Goal: Task Accomplishment & Management: Manage account settings

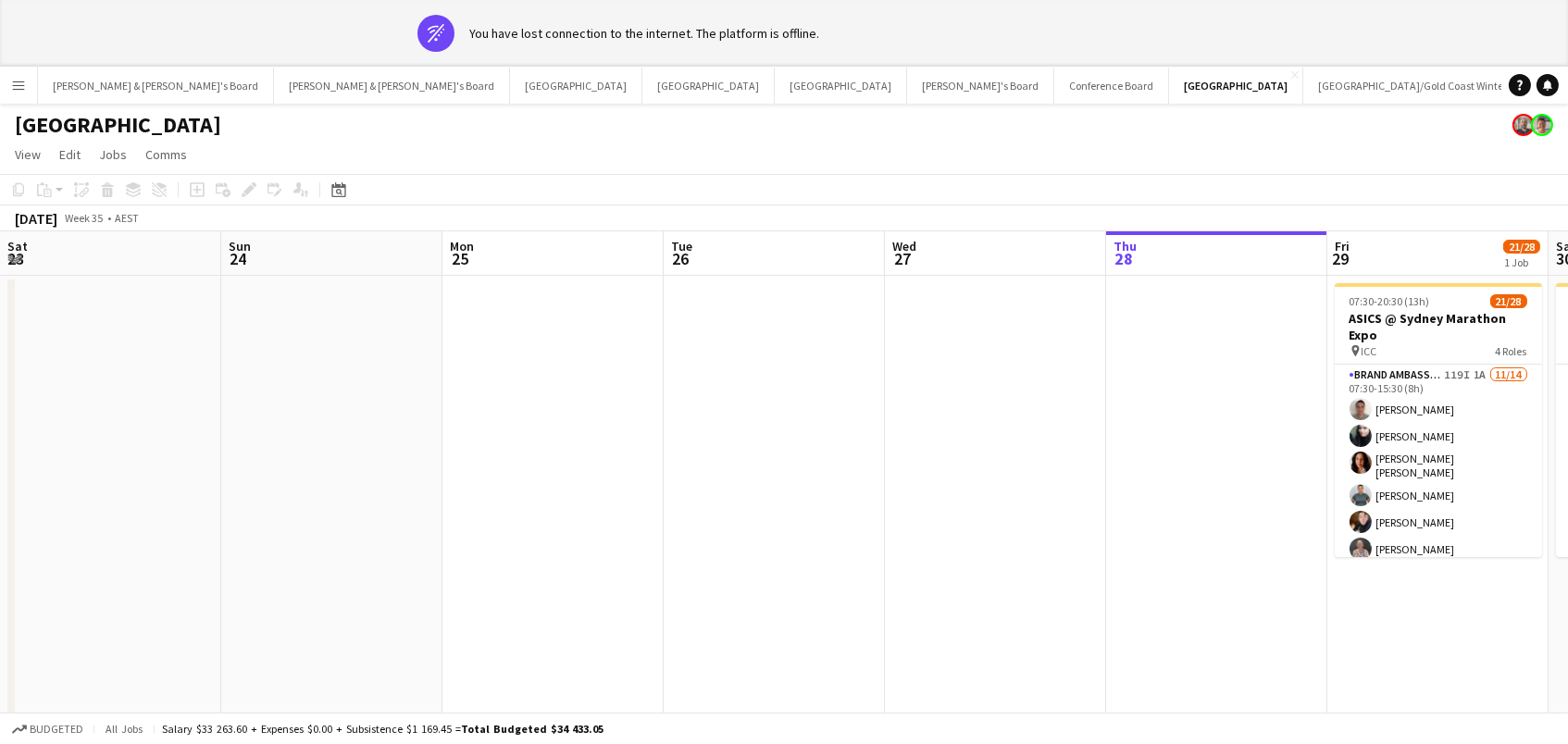
scroll to position [0, 624]
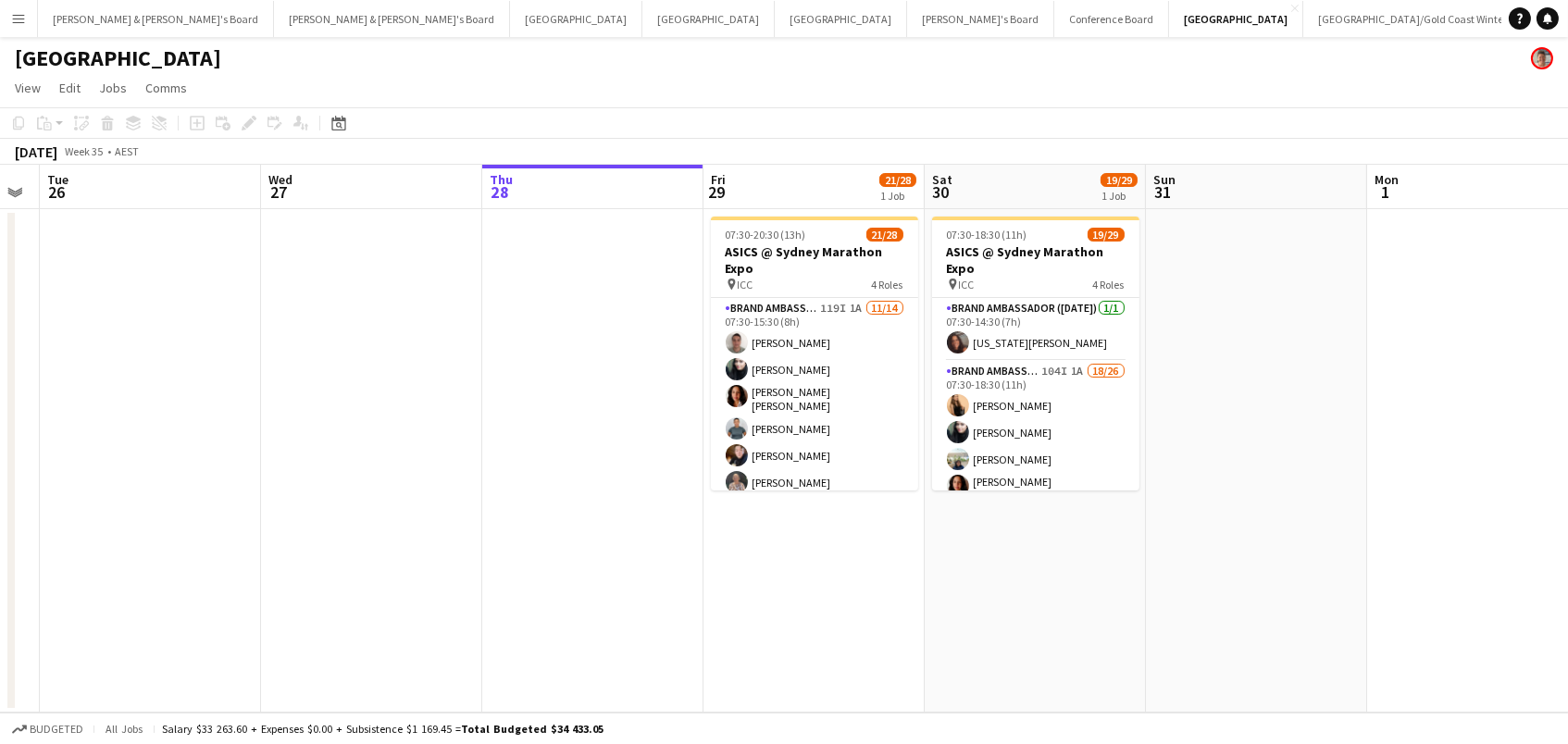
click at [1092, 77] on app-page-menu "View Day view expanded Day view collapsed Month view Date picker Jump to today …" at bounding box center [784, 89] width 1568 height 35
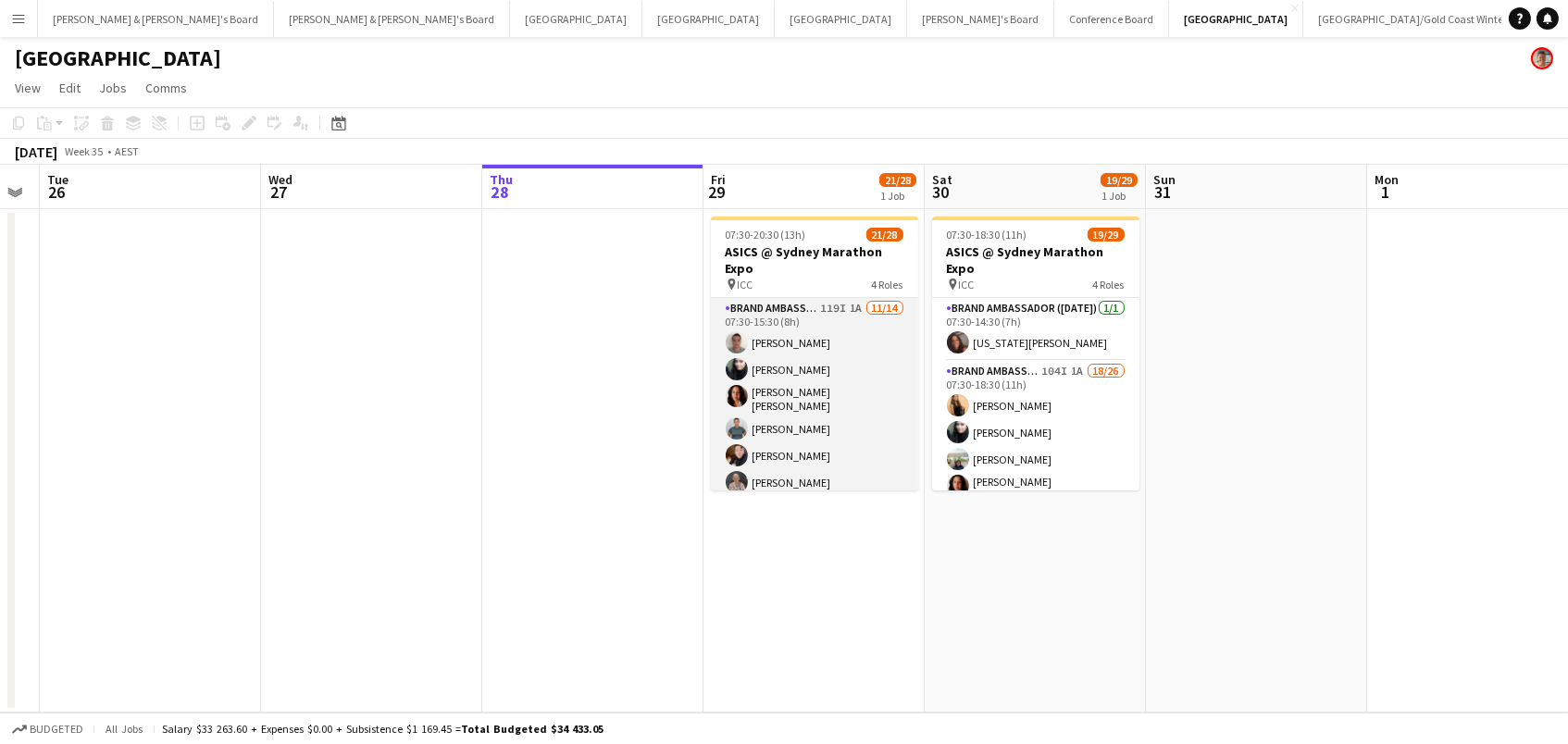
click at [848, 391] on app-card-role "Brand Ambassador (Mon - Fri) 119I 1A 11/14 07:30-15:30 (8h) Alex Valenzuela Abh…" at bounding box center [814, 510] width 207 height 423
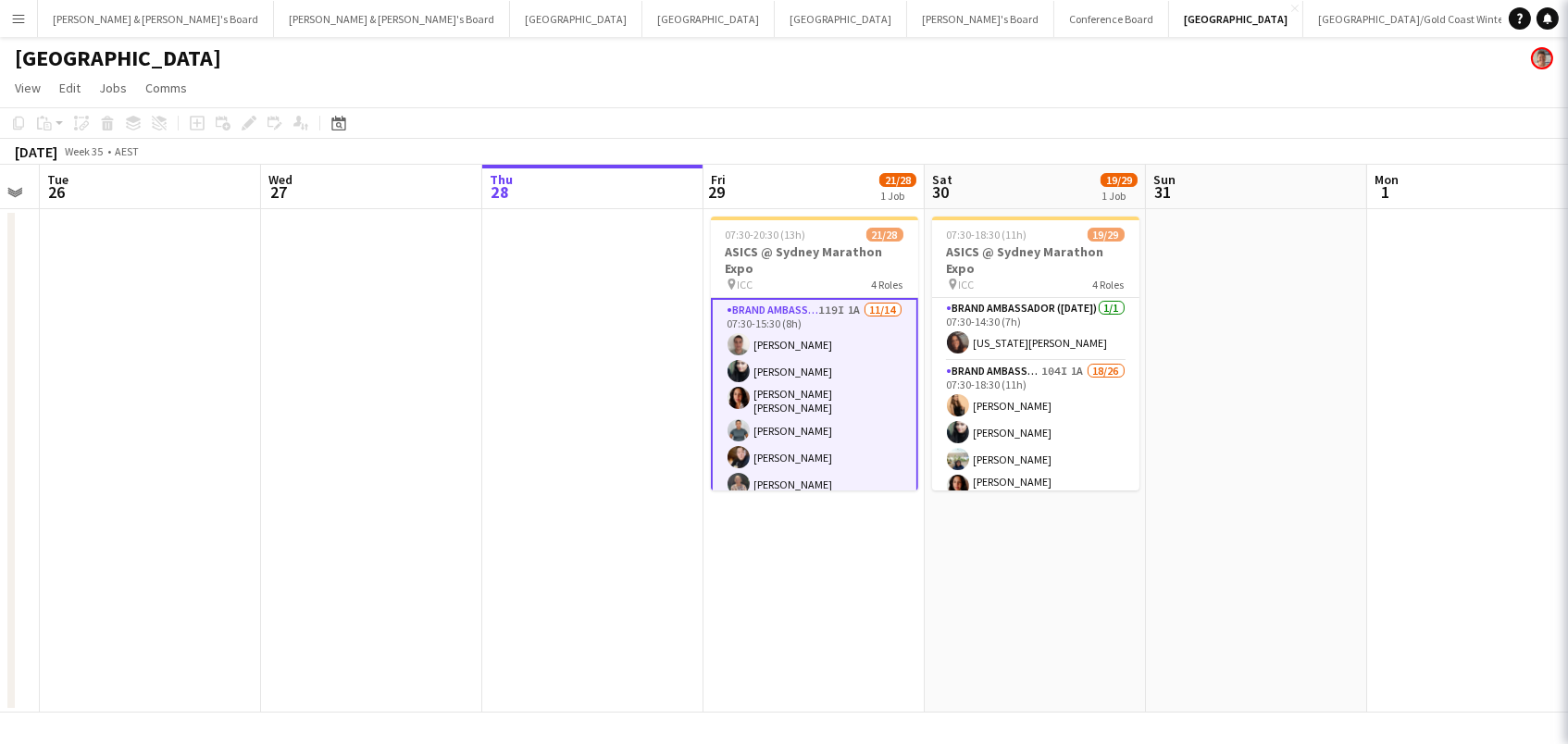
scroll to position [0, 622]
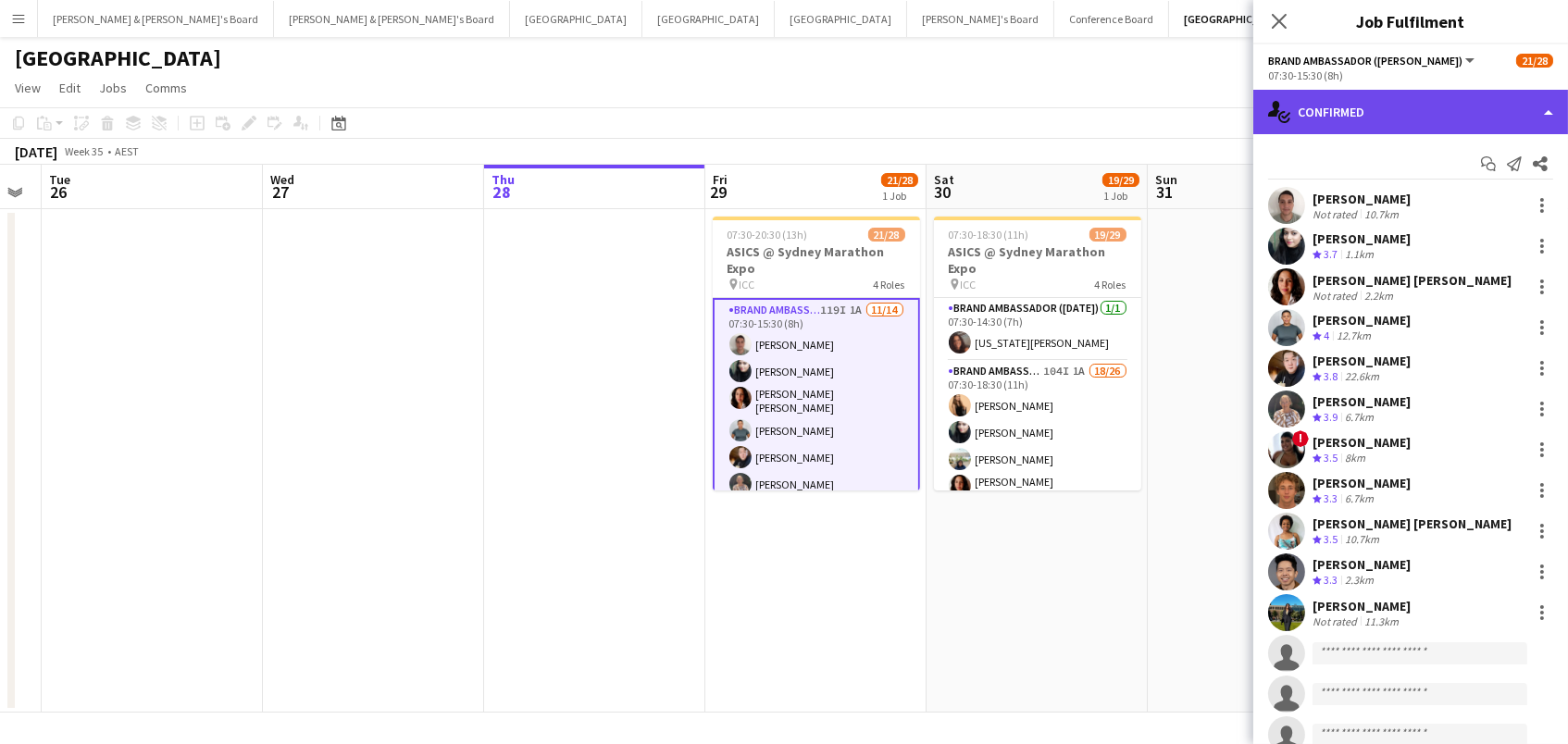
click at [1315, 109] on div "single-neutral-actions-check-2 Confirmed" at bounding box center [1409, 112] width 314 height 45
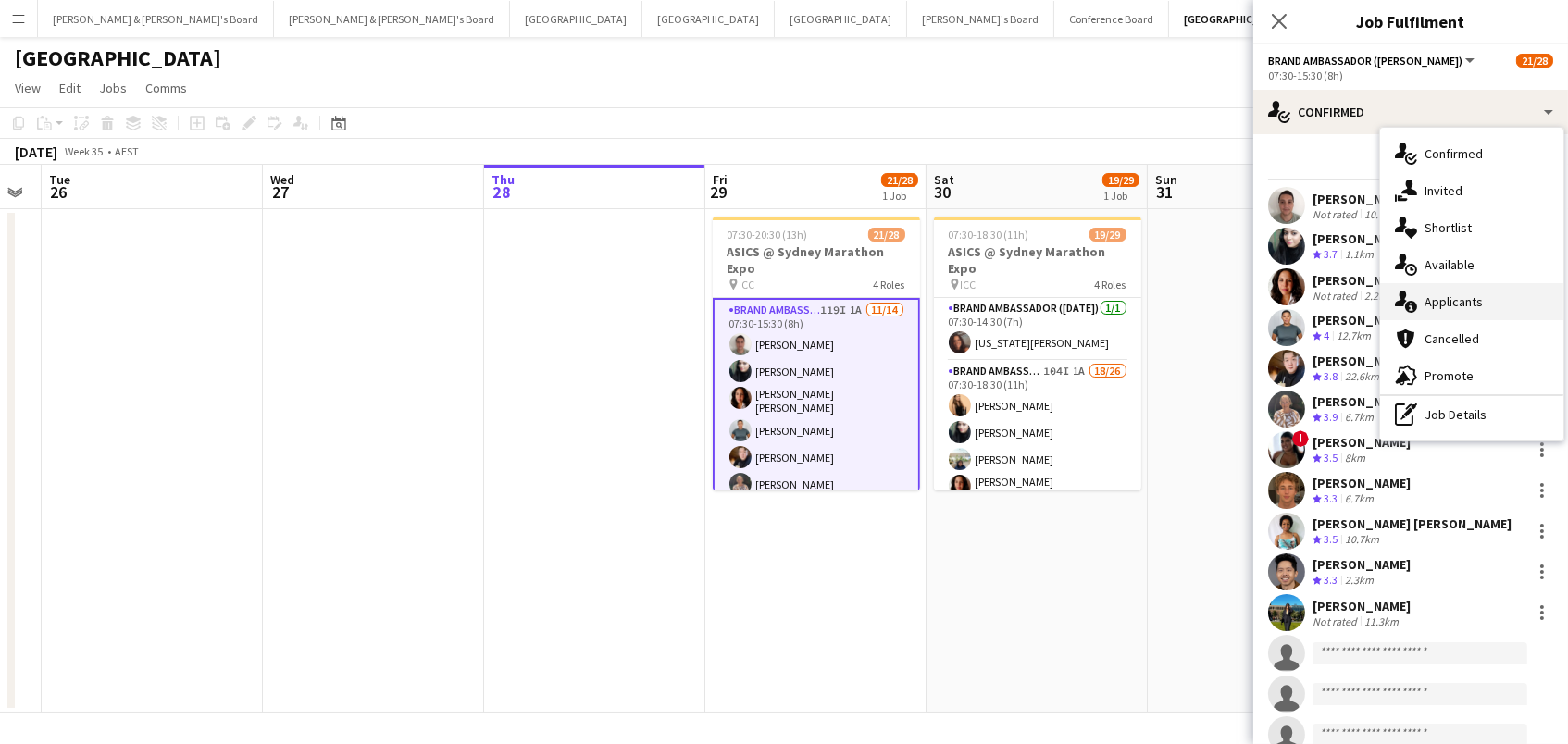
click at [1460, 293] on div "single-neutral-actions-information Applicants" at bounding box center [1471, 301] width 183 height 37
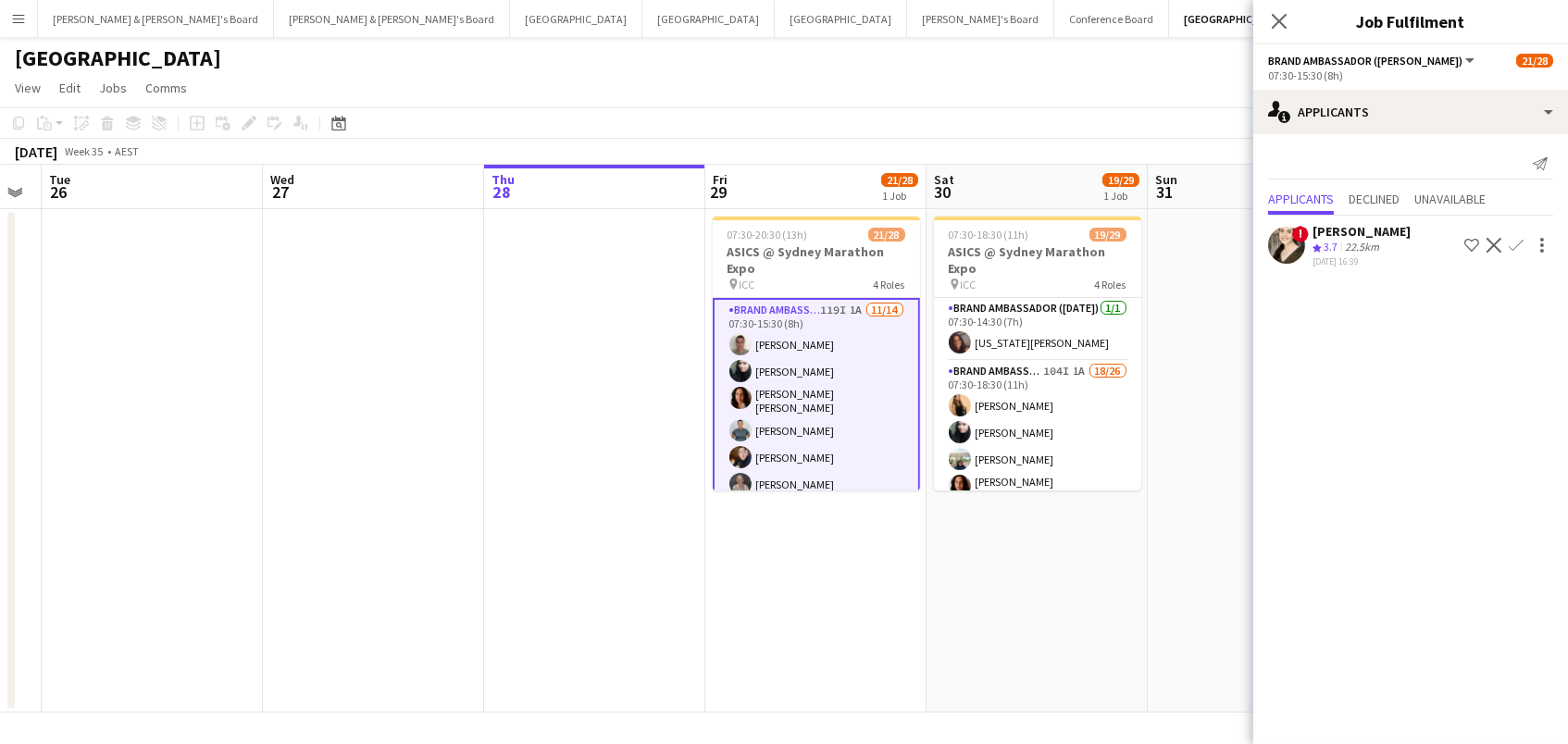
click at [1063, 81] on app-page-menu "View Day view expanded Day view collapsed Month view Date picker Jump to today …" at bounding box center [784, 89] width 1568 height 35
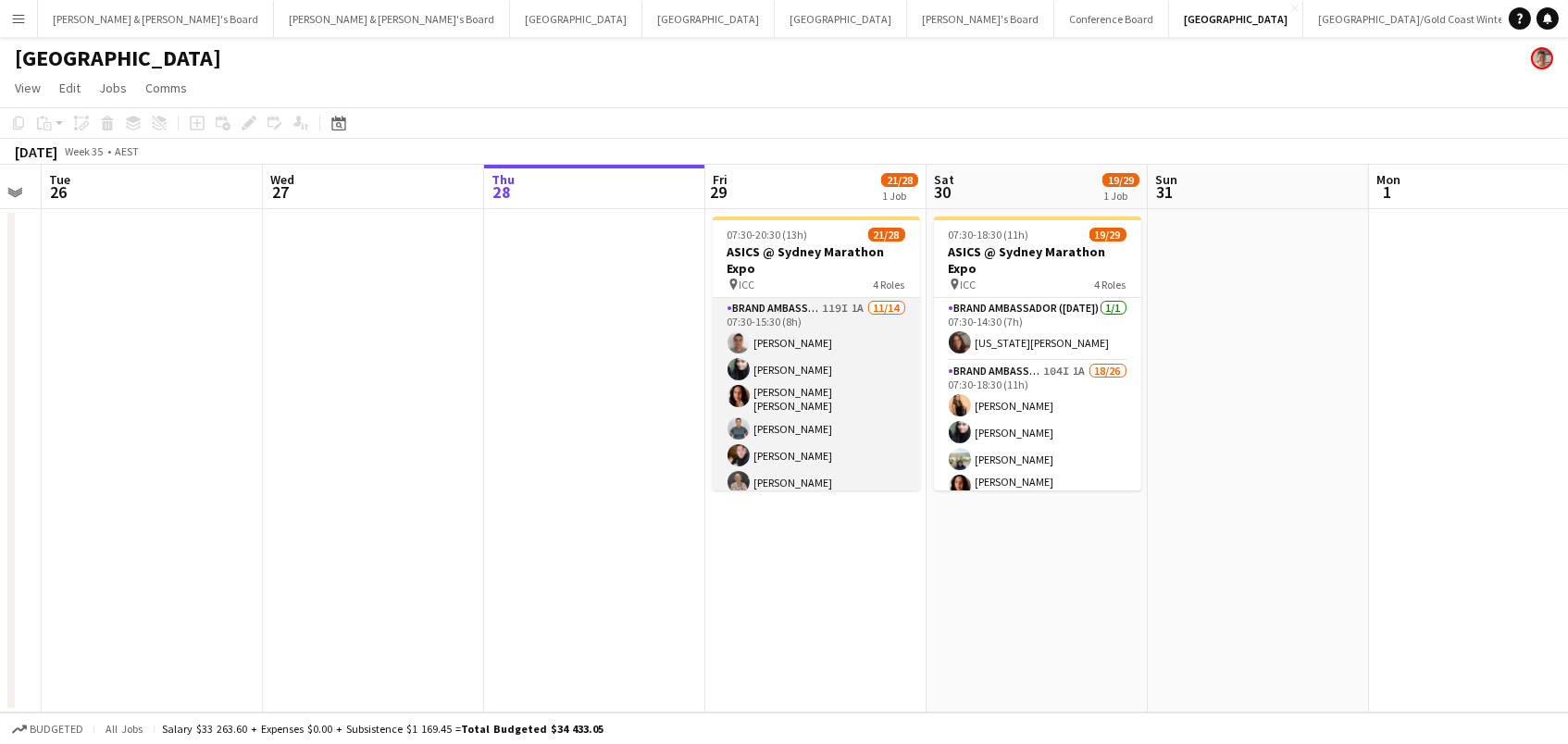
click at [791, 360] on app-card-role "Brand Ambassador (Mon - Fri) 119I 1A 11/14 07:30-15:30 (8h) Alex Valenzuela Abh…" at bounding box center [816, 510] width 207 height 423
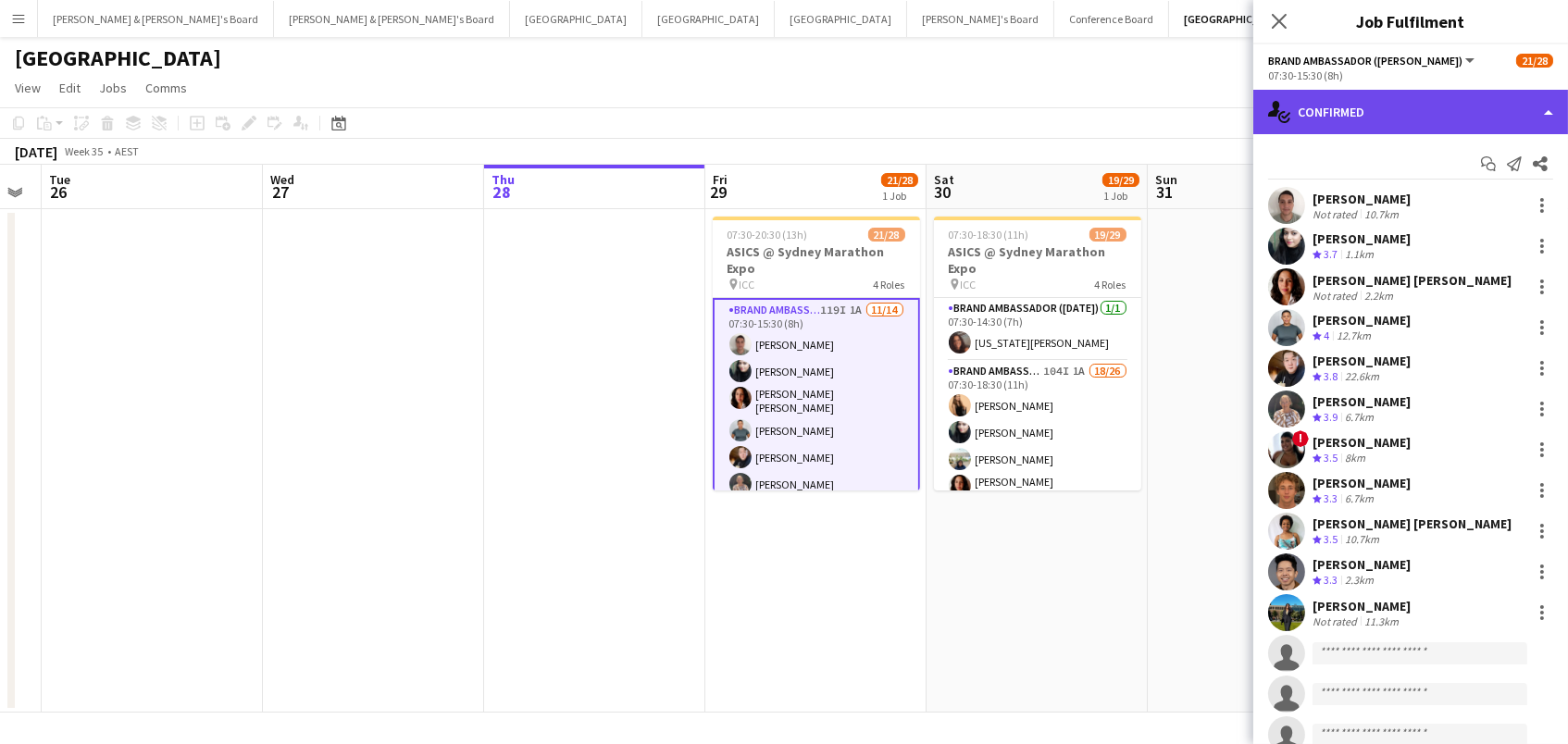
click at [1332, 93] on div "single-neutral-actions-check-2 Confirmed" at bounding box center [1409, 112] width 314 height 45
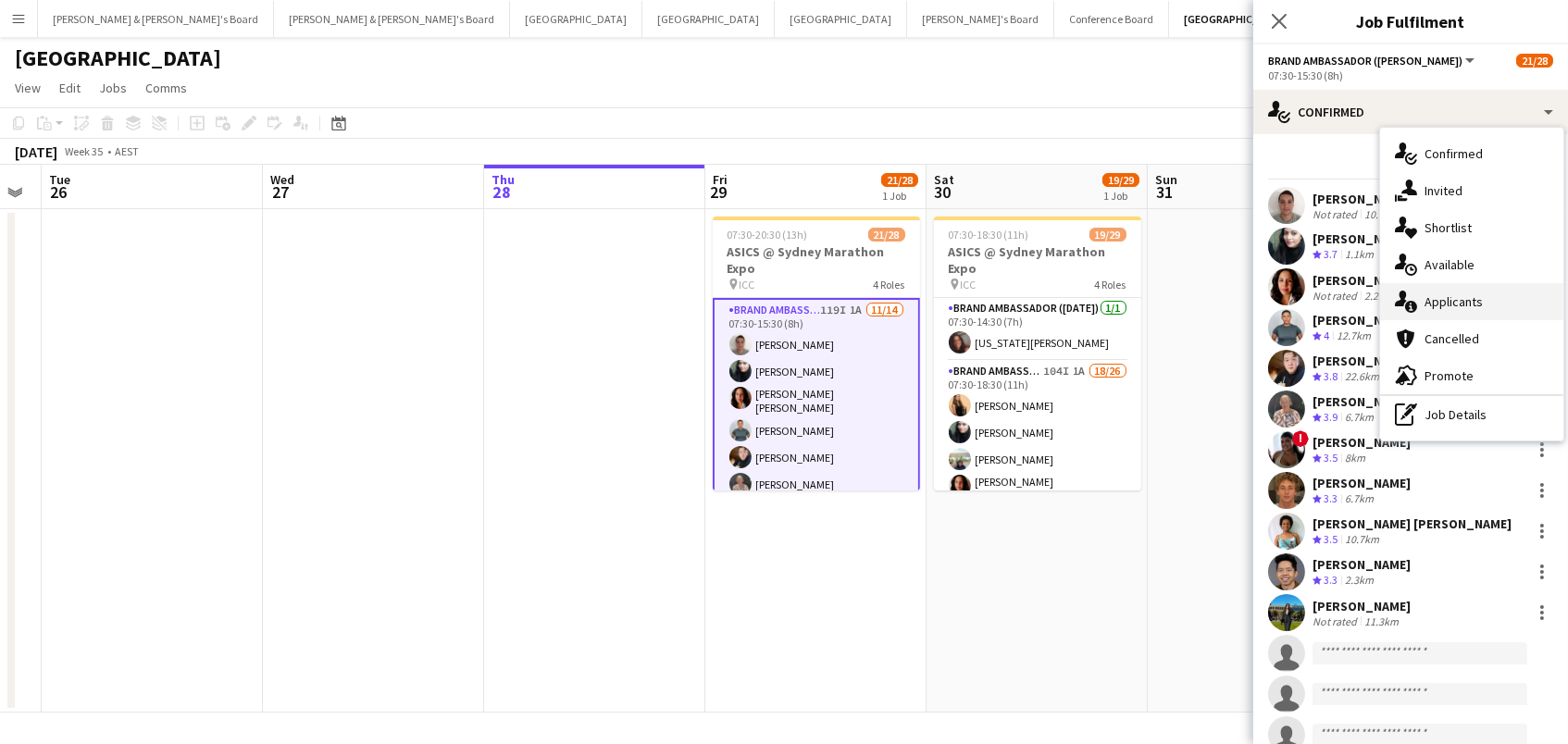
click at [1495, 311] on div "single-neutral-actions-information Applicants" at bounding box center [1471, 301] width 183 height 37
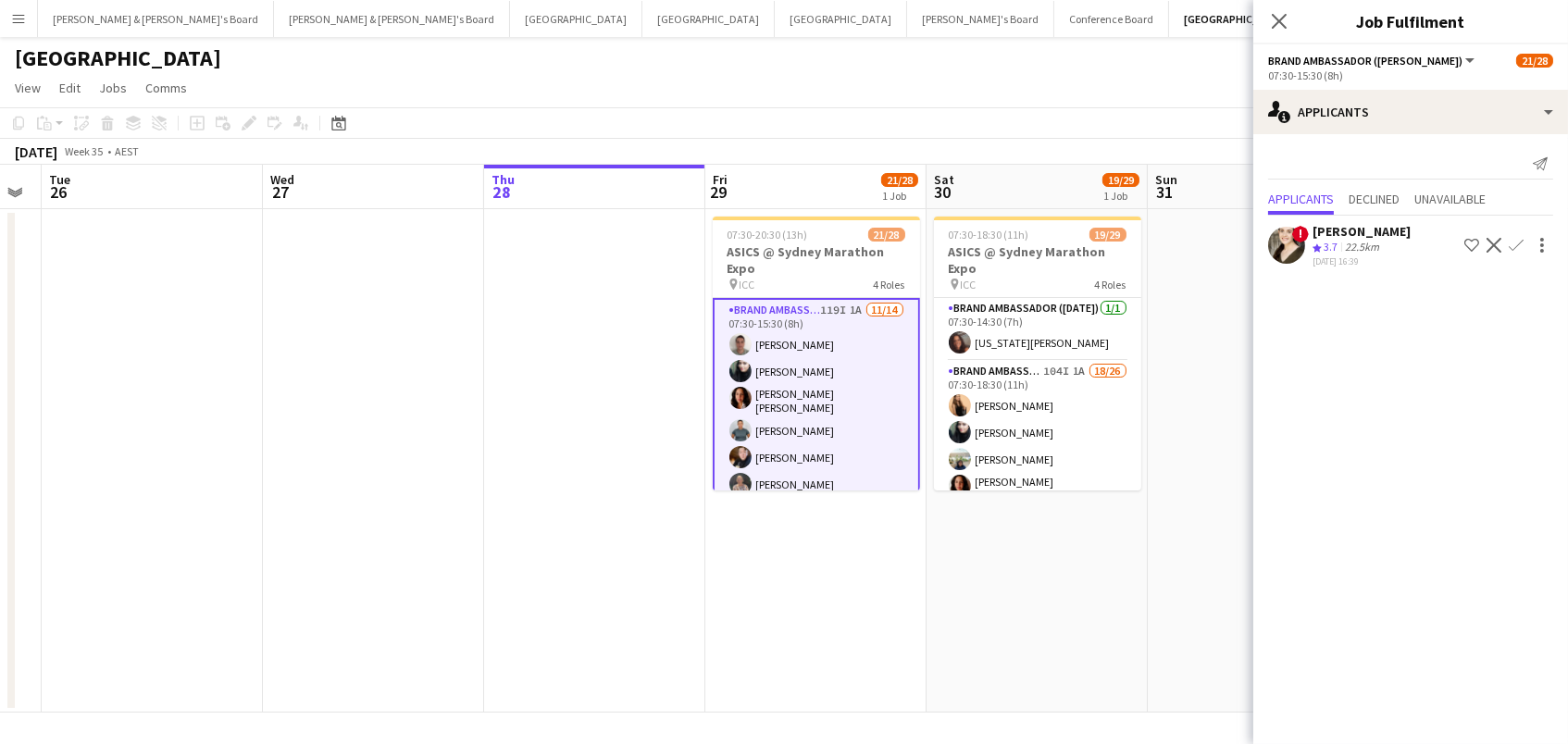
click at [1132, 89] on app-page-menu "View Day view expanded Day view collapsed Month view Date picker Jump to today …" at bounding box center [784, 89] width 1568 height 35
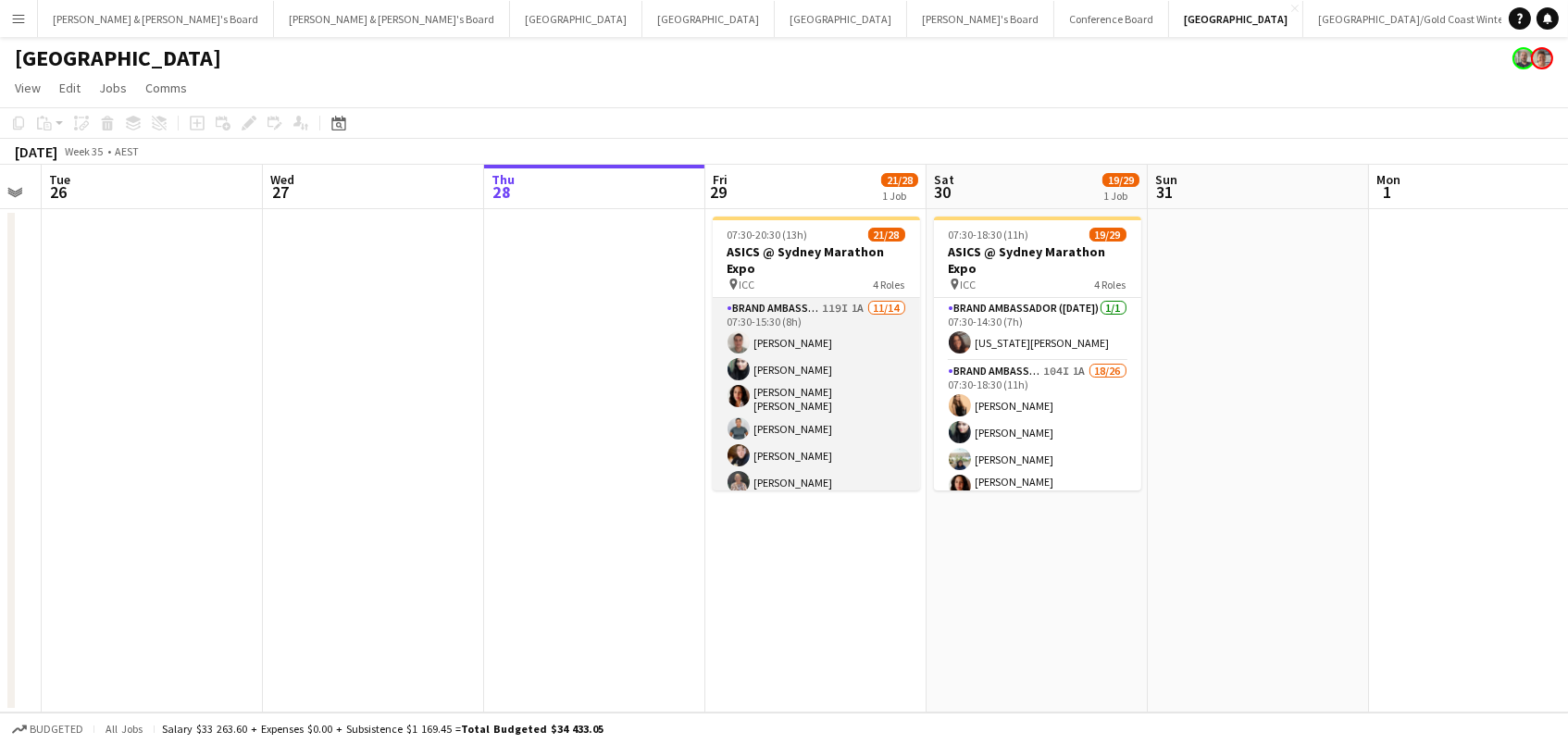
scroll to position [9, 0]
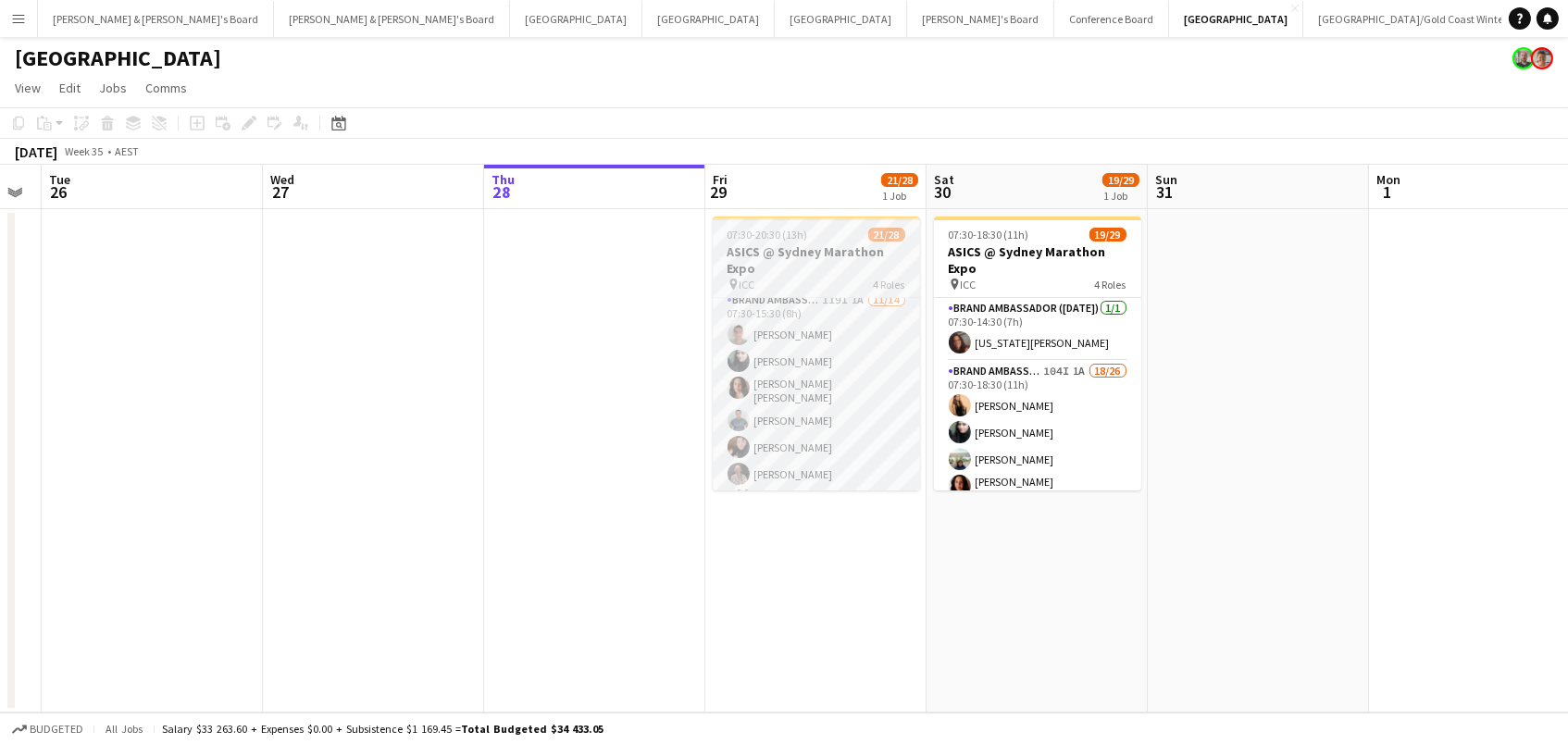
click at [799, 262] on h3 "ASICS @ Sydney Marathon Expo" at bounding box center [816, 259] width 207 height 33
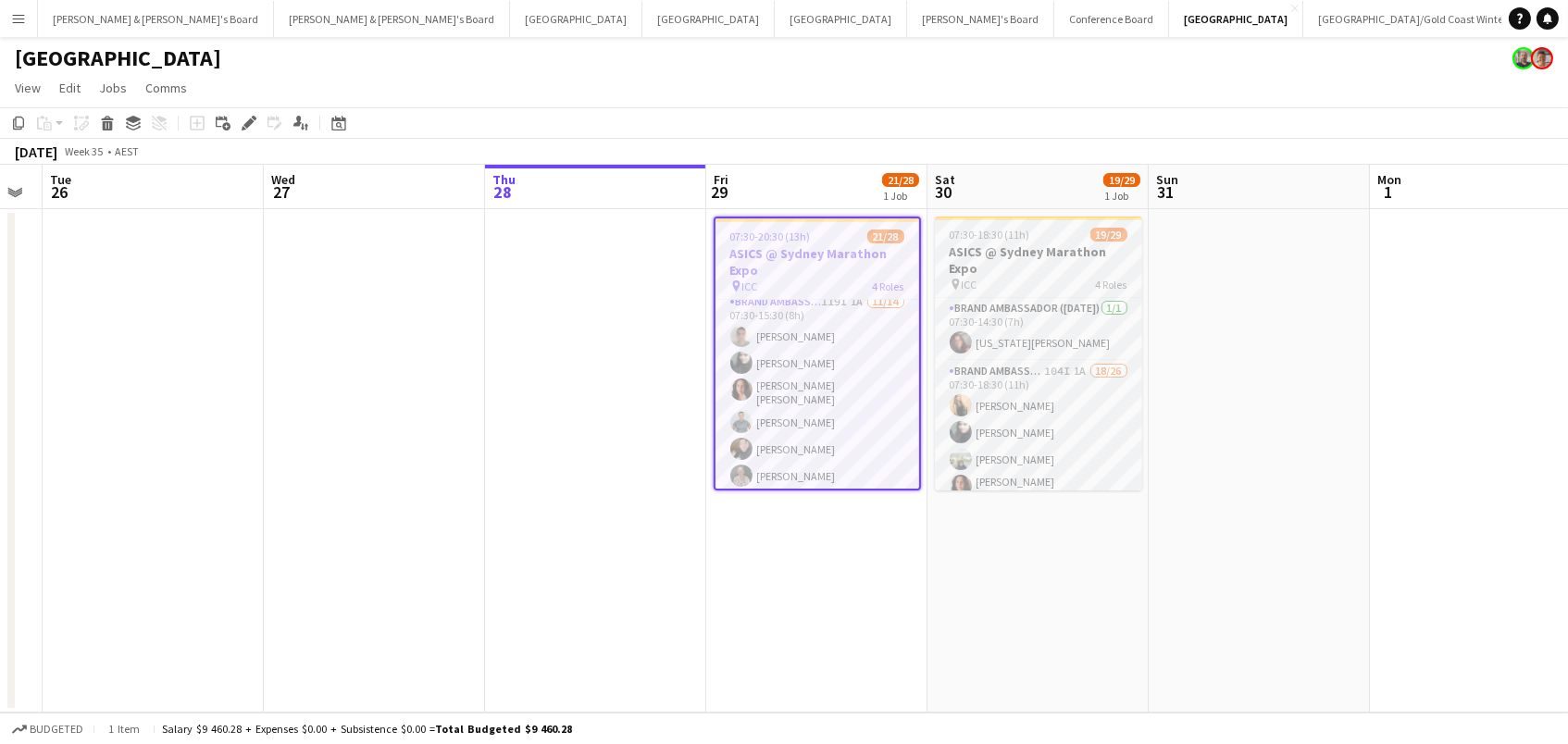
click at [1000, 255] on h3 "ASICS @ Sydney Marathon Expo" at bounding box center [1038, 259] width 207 height 33
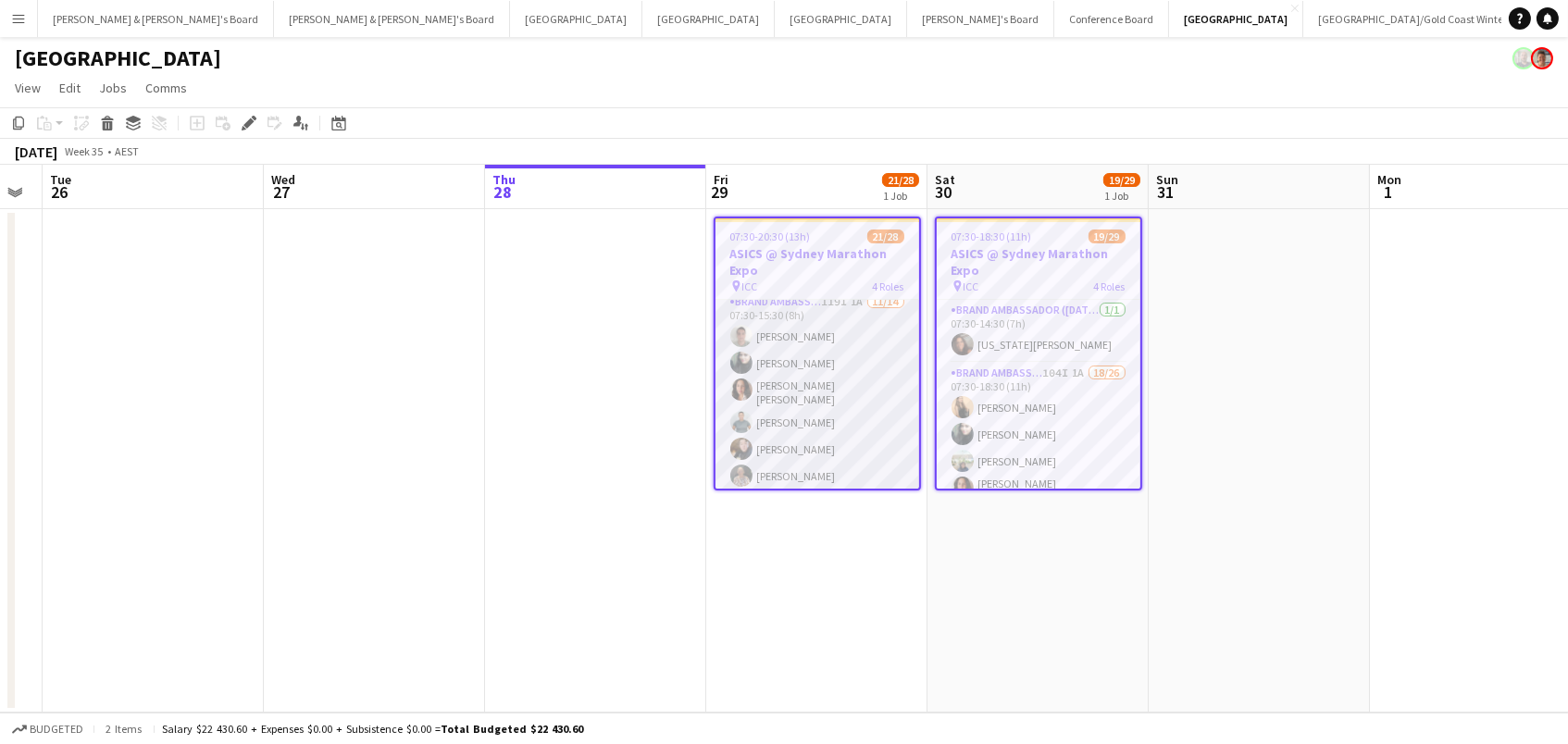
click at [863, 388] on app-card-role "Brand Ambassador (Mon - Fri) 119I 1A 11/14 07:30-15:30 (8h) Alex Valenzuela Abh…" at bounding box center [817, 503] width 203 height 423
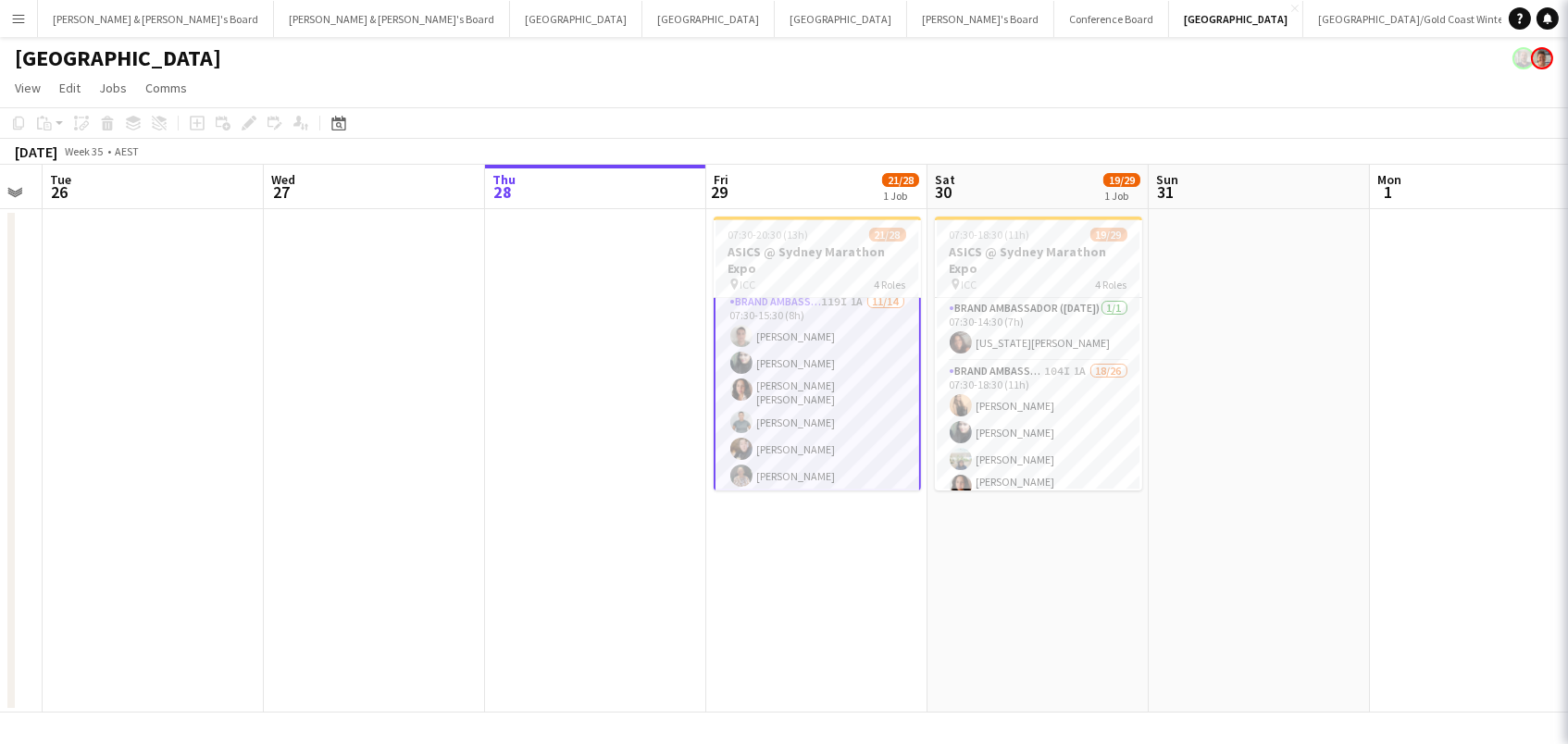
scroll to position [0, 620]
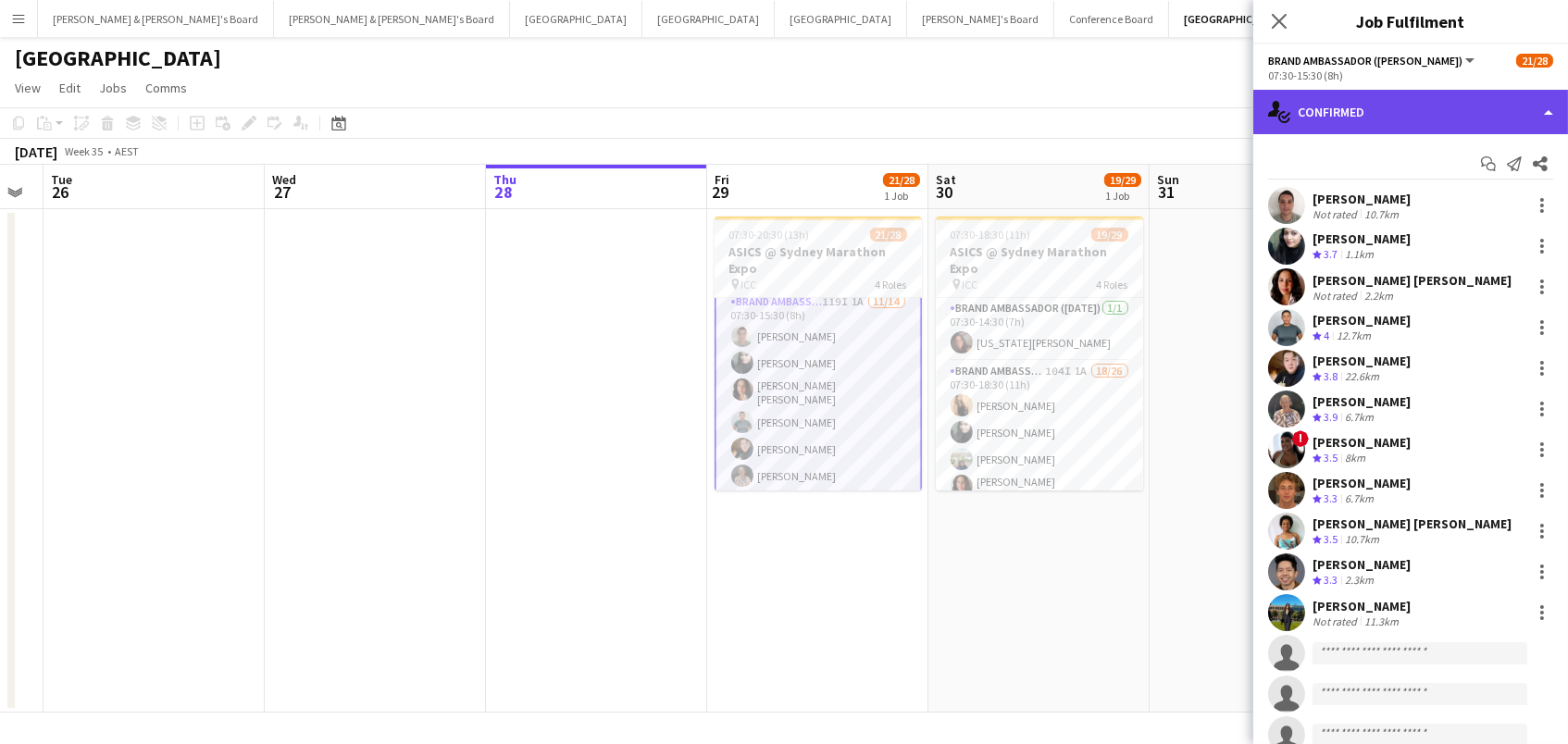
click at [1426, 96] on div "single-neutral-actions-check-2 Confirmed" at bounding box center [1409, 112] width 314 height 45
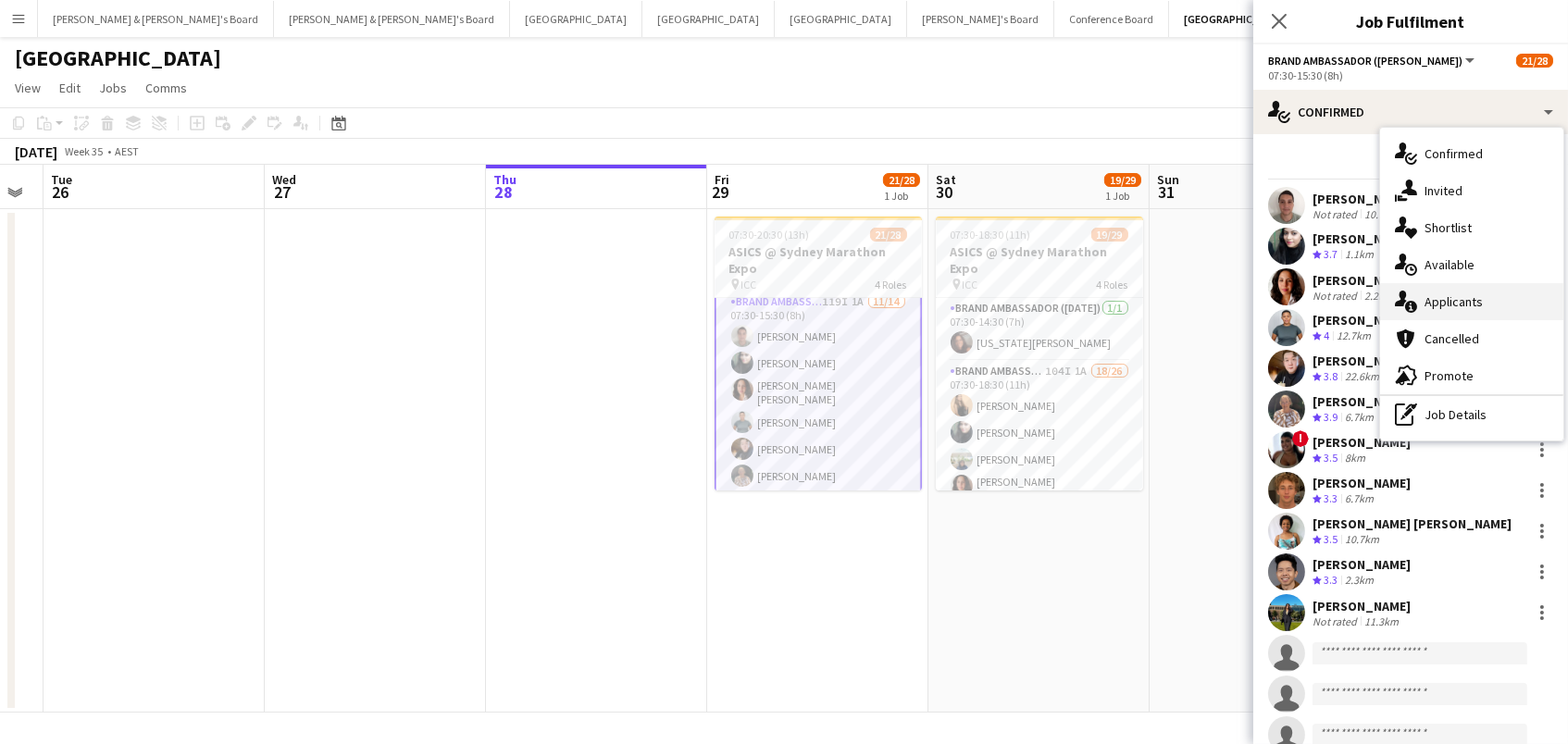
click at [1473, 299] on div "single-neutral-actions-information Applicants" at bounding box center [1471, 301] width 183 height 37
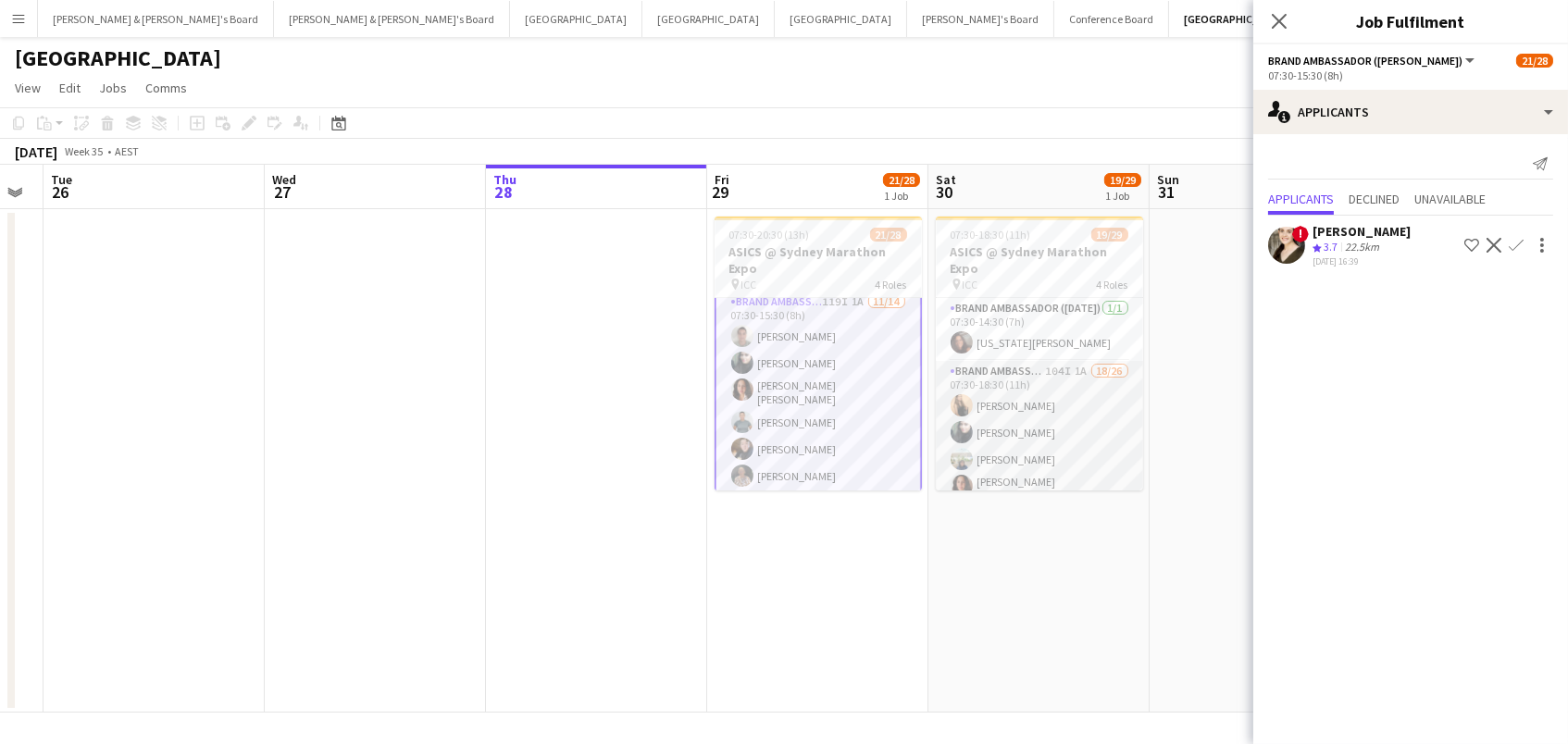
click at [985, 464] on app-card-role "Brand Ambassador (Saturday) 104I 1A 18/26 07:30-18:30 (11h) Sarah Fox Abhilasha…" at bounding box center [1039, 730] width 207 height 739
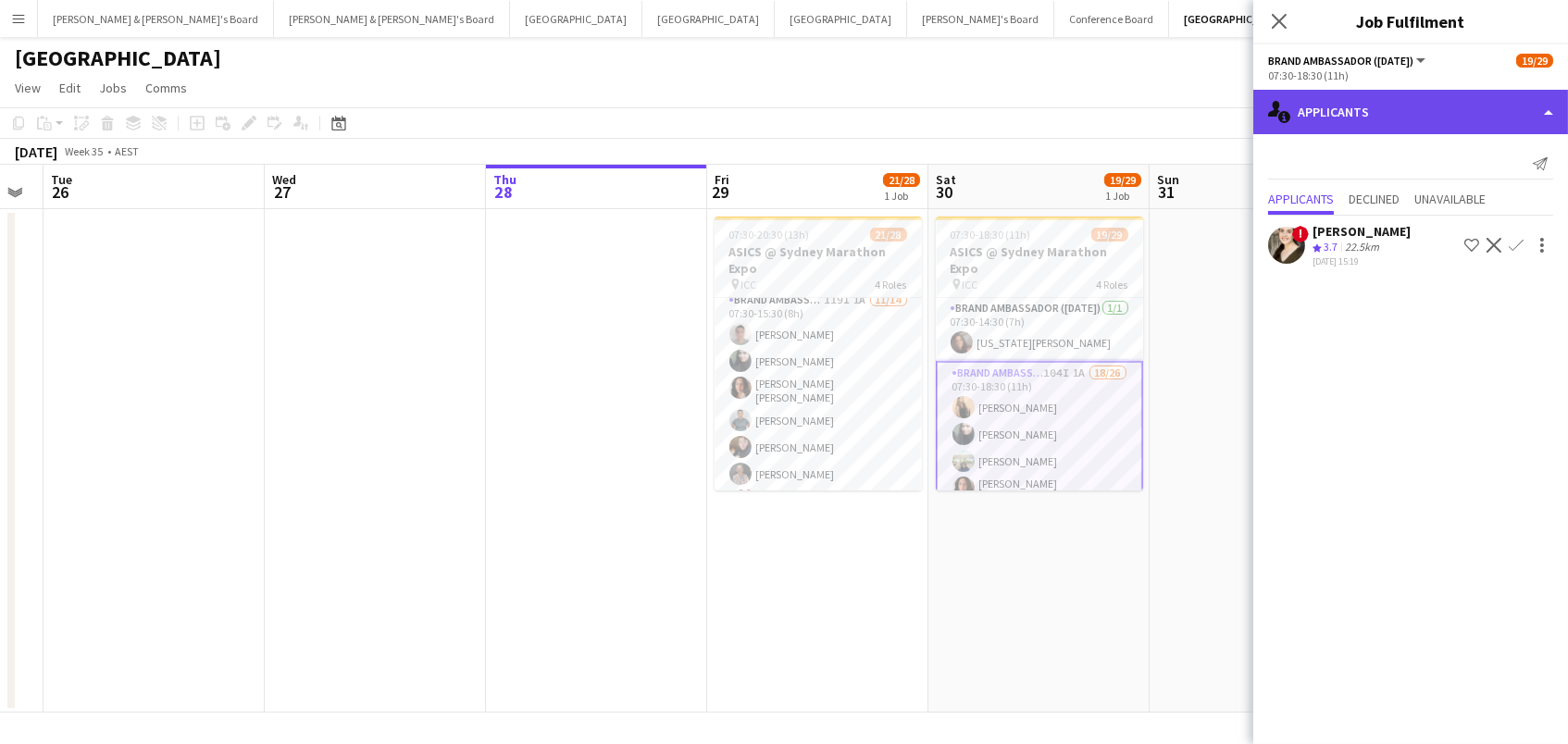
click at [1372, 119] on div "single-neutral-actions-information Applicants" at bounding box center [1409, 112] width 314 height 45
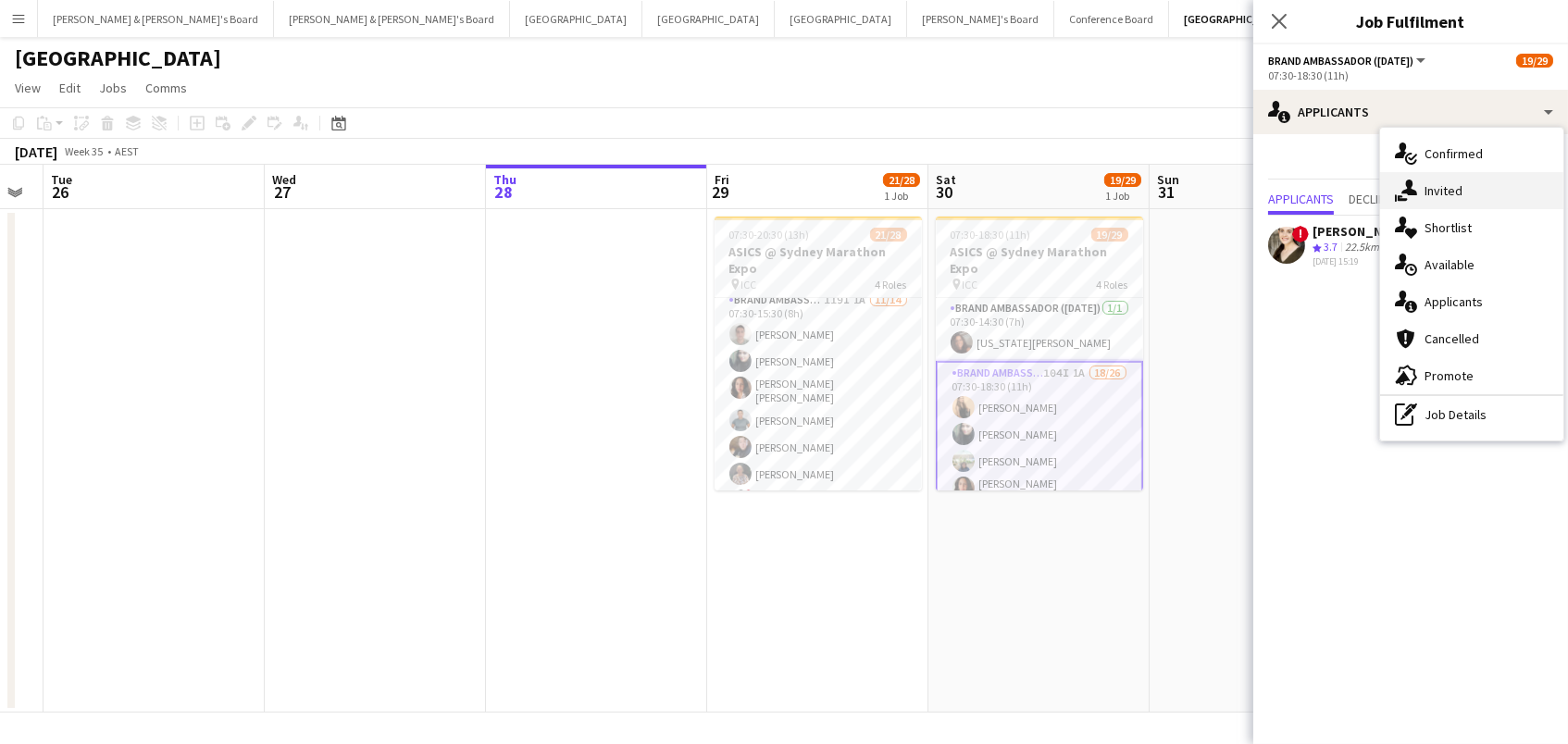
click at [1433, 202] on div "single-neutral-actions-share-1 Invited" at bounding box center [1471, 190] width 183 height 37
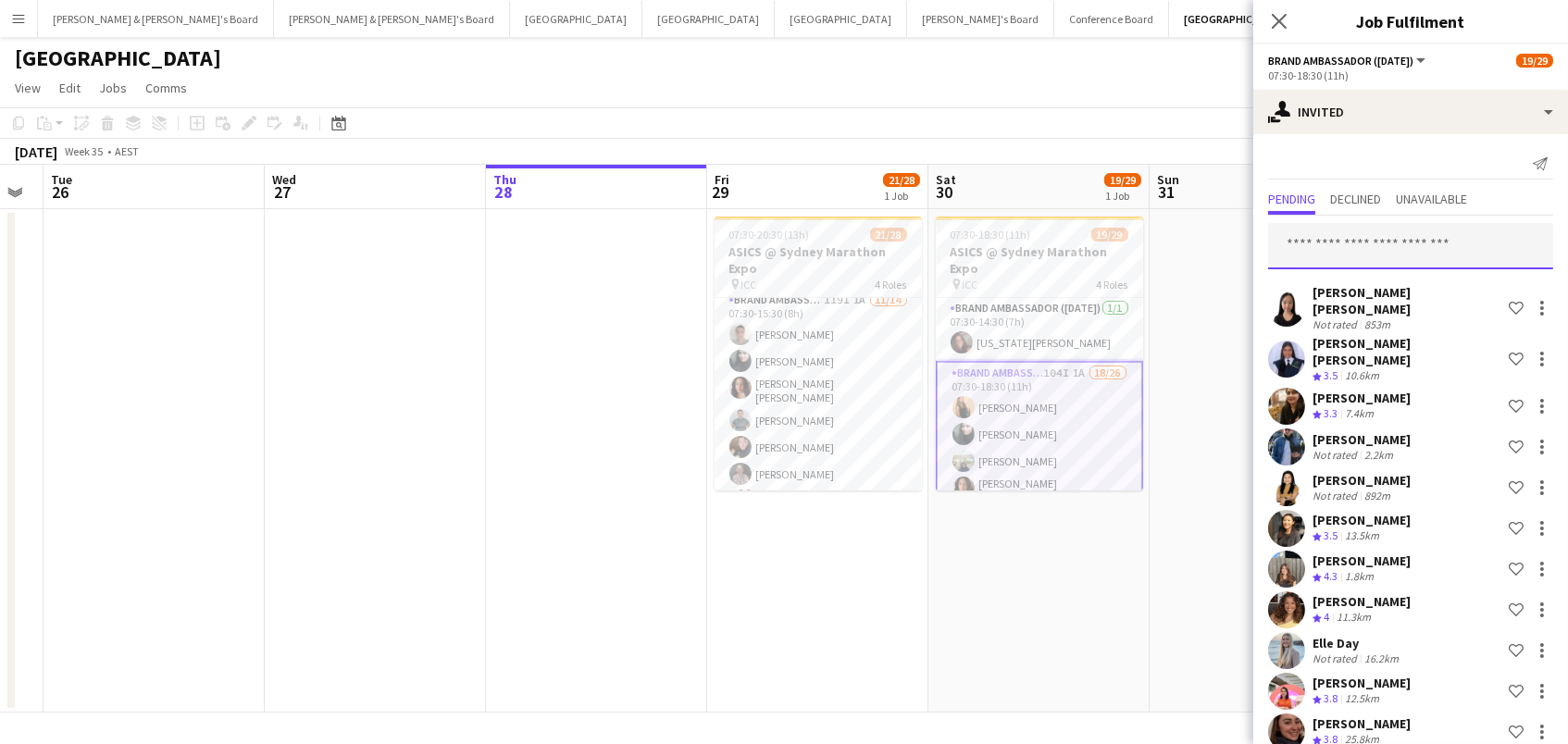
click at [1397, 235] on input "text" at bounding box center [1410, 246] width 285 height 46
click at [879, 432] on app-card-role "Brand Ambassador (Mon - Fri) 106I 1A 3/6 11:30-20:30 (9h) Alexis Taluypreechach…" at bounding box center [818, 412] width 207 height 197
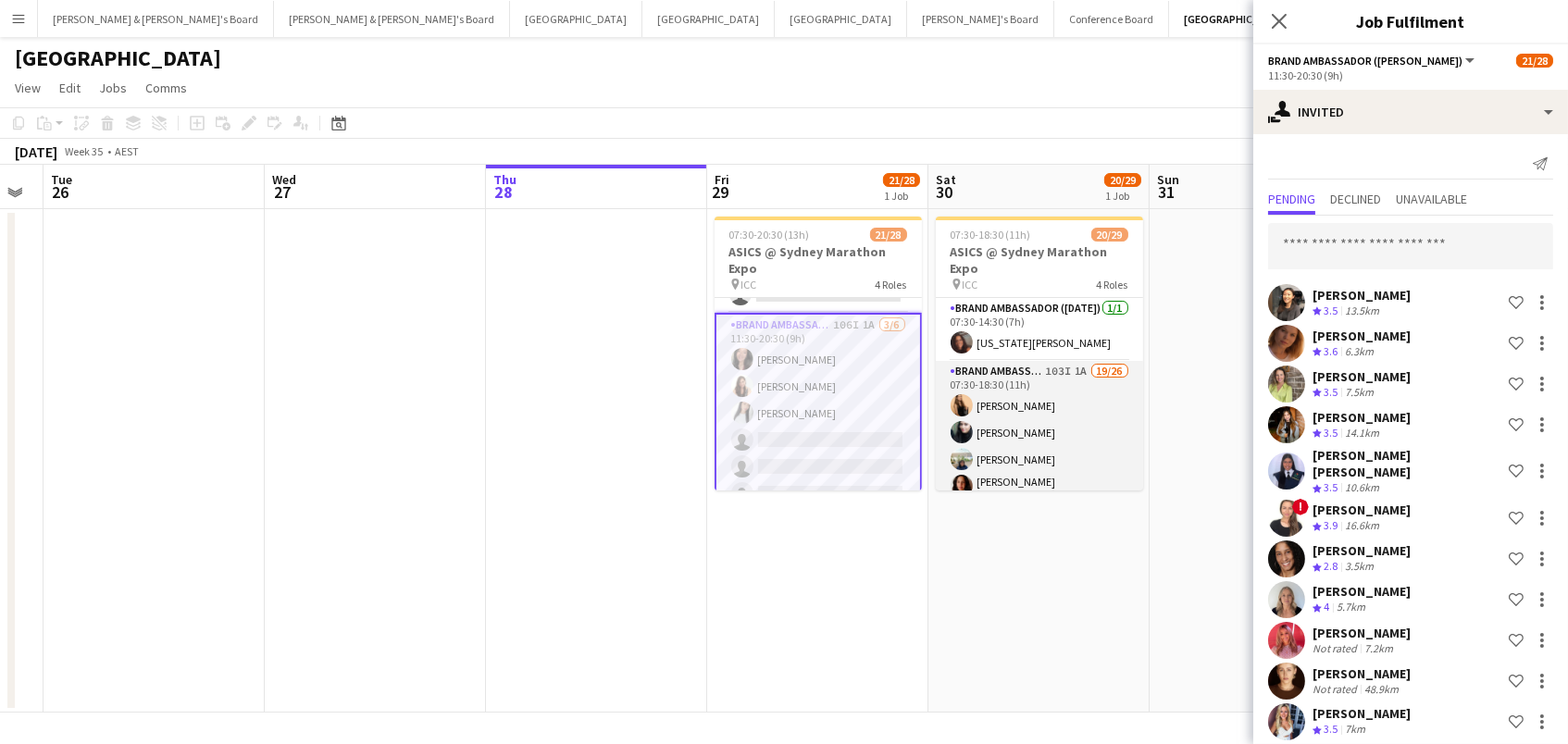
click at [1038, 421] on app-card-role "Brand Ambassador (Saturday) 103I 1A 19/26 07:30-18:30 (11h) Sarah Fox Abhilasha…" at bounding box center [1039, 730] width 207 height 739
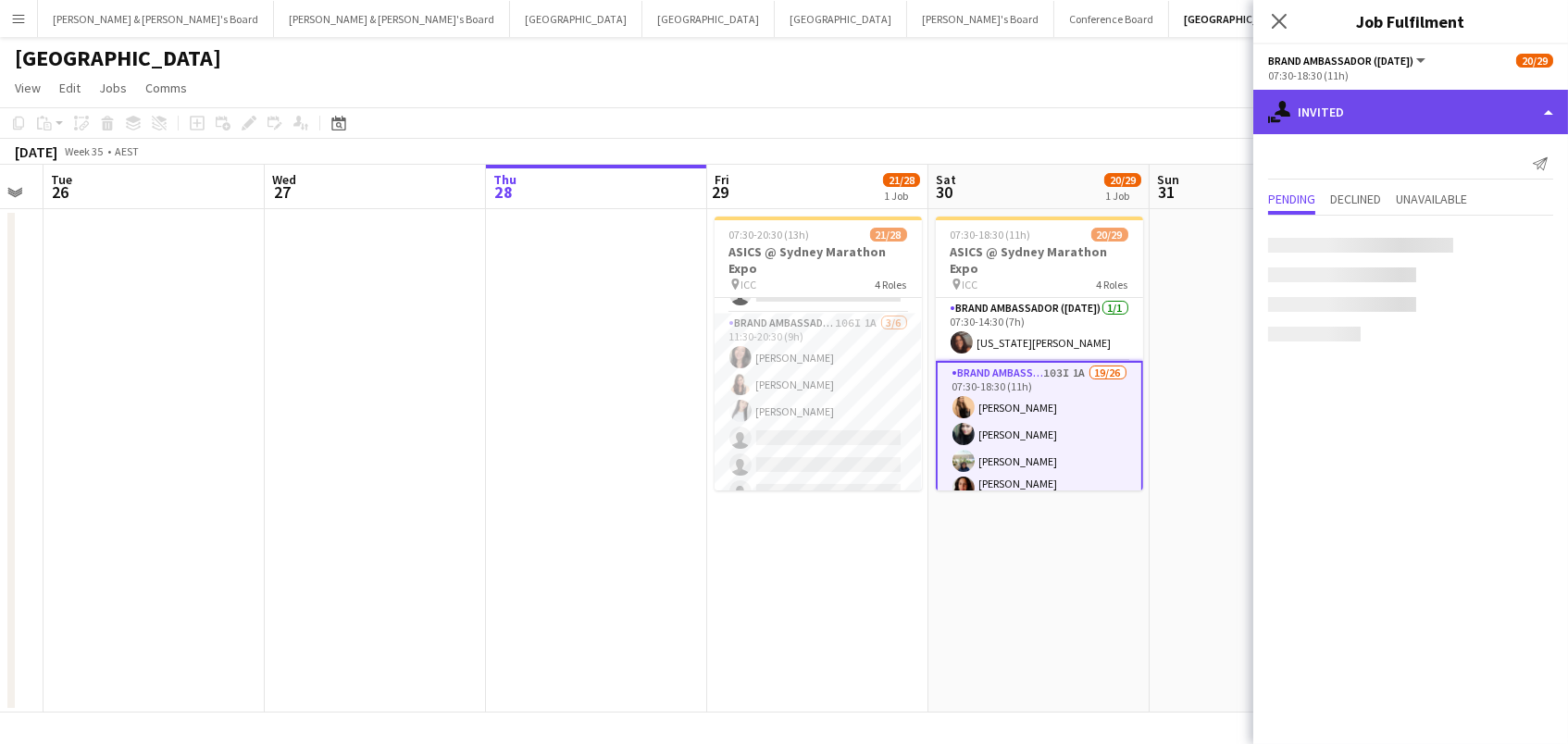
click at [1369, 112] on div "single-neutral-actions-share-1 Invited" at bounding box center [1409, 112] width 314 height 45
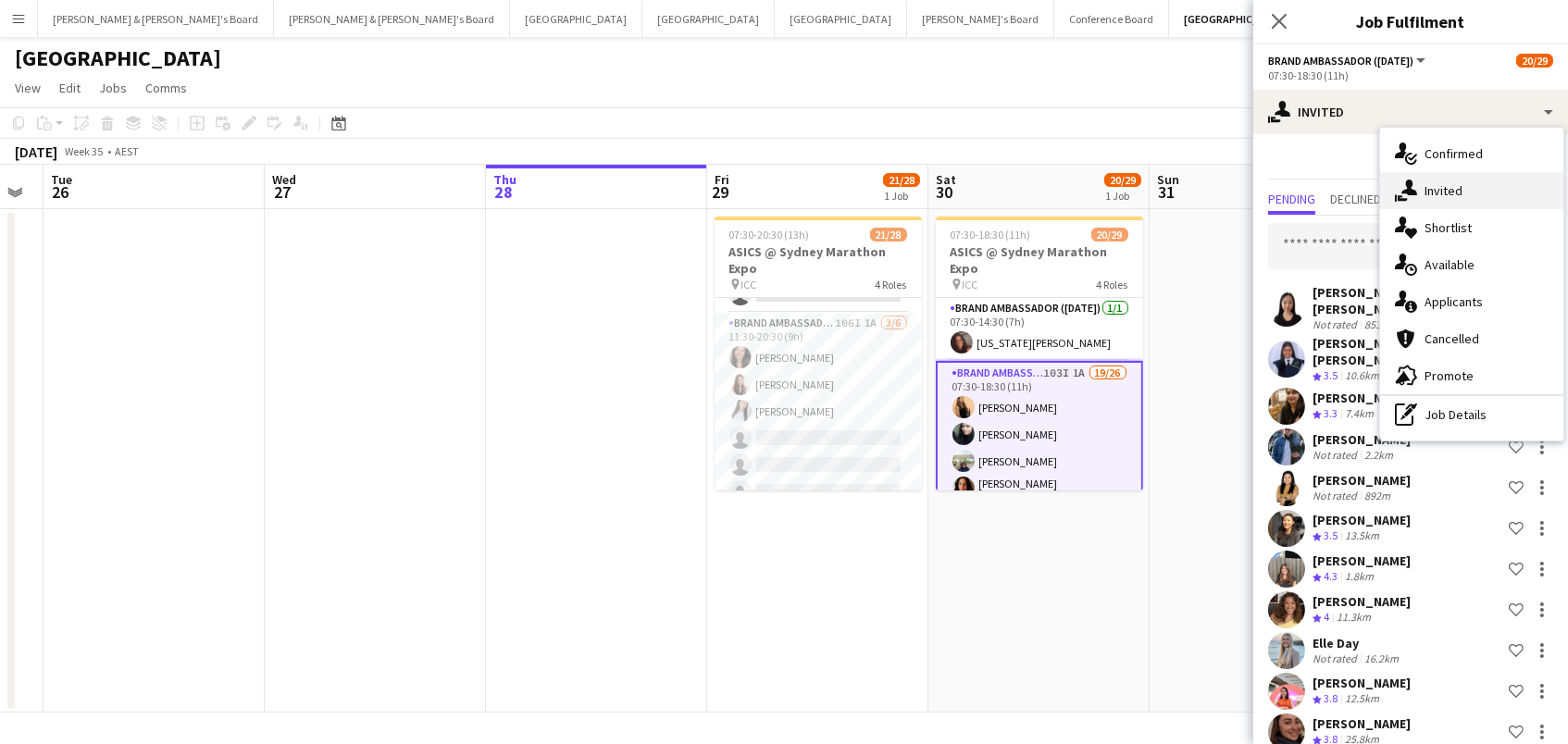
click at [1447, 195] on div "single-neutral-actions-share-1 Invited" at bounding box center [1471, 190] width 183 height 37
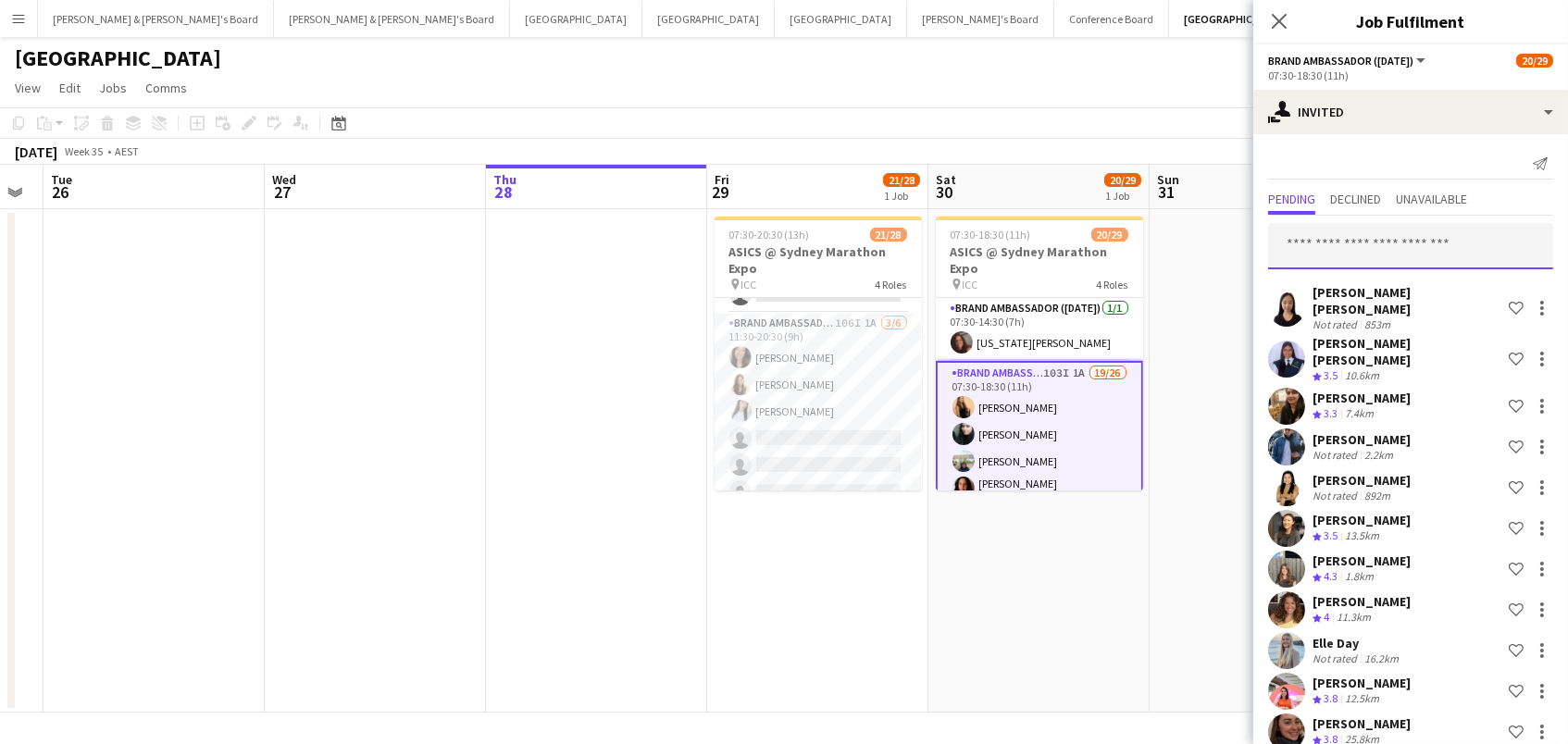
click at [1399, 244] on input "text" at bounding box center [1410, 246] width 285 height 46
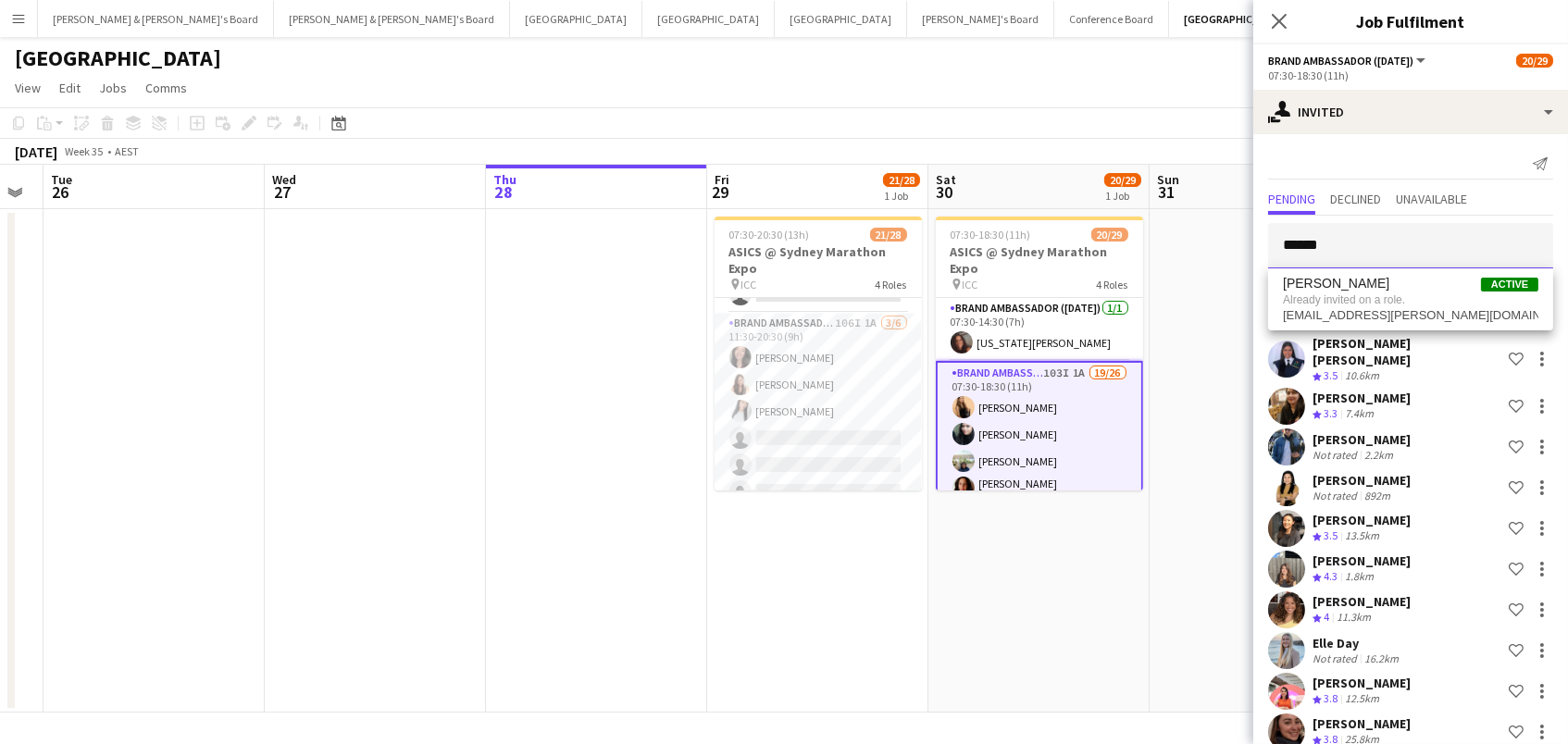
type input "****"
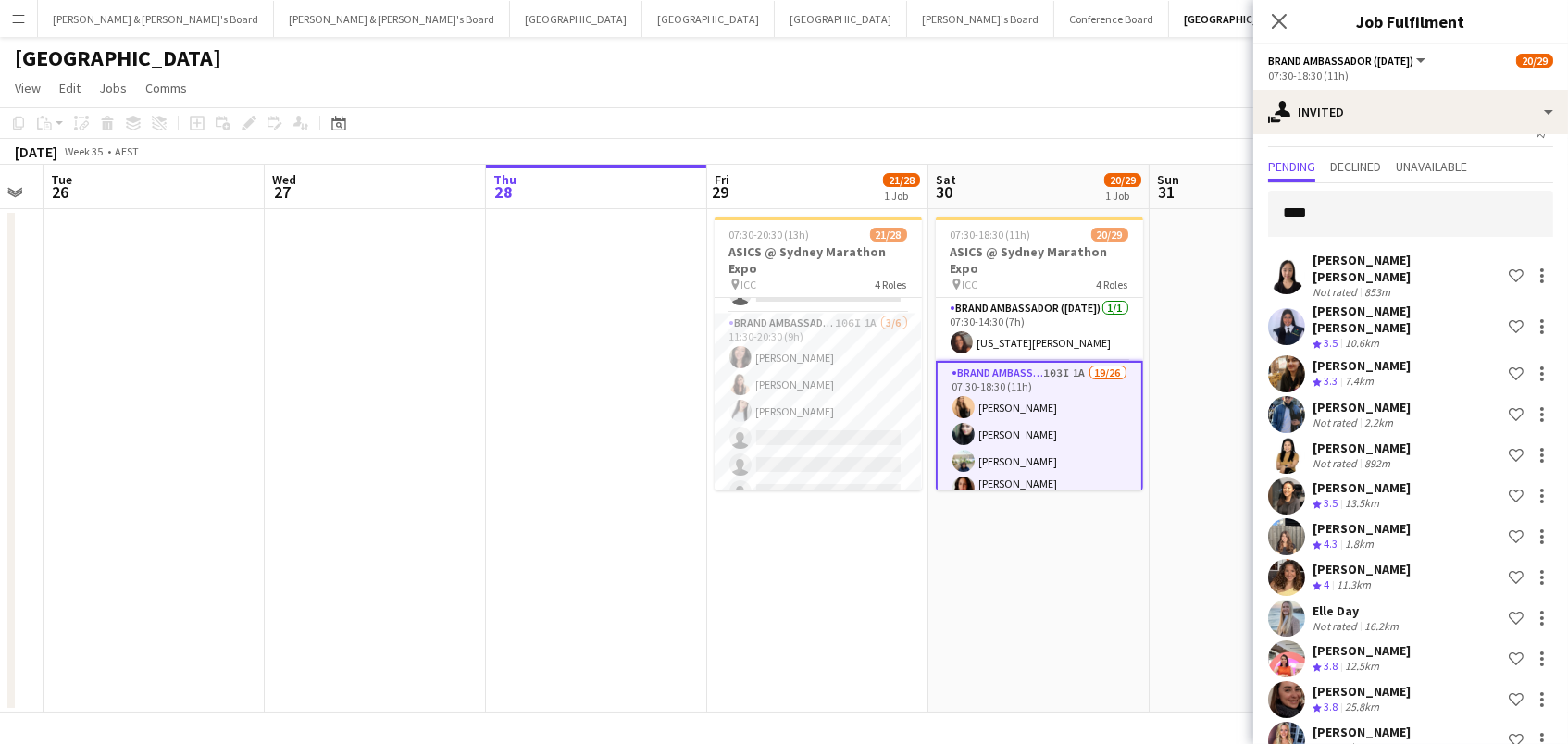
click at [1162, 147] on div "August 2025 Week 35 • AEST" at bounding box center [784, 151] width 1568 height 26
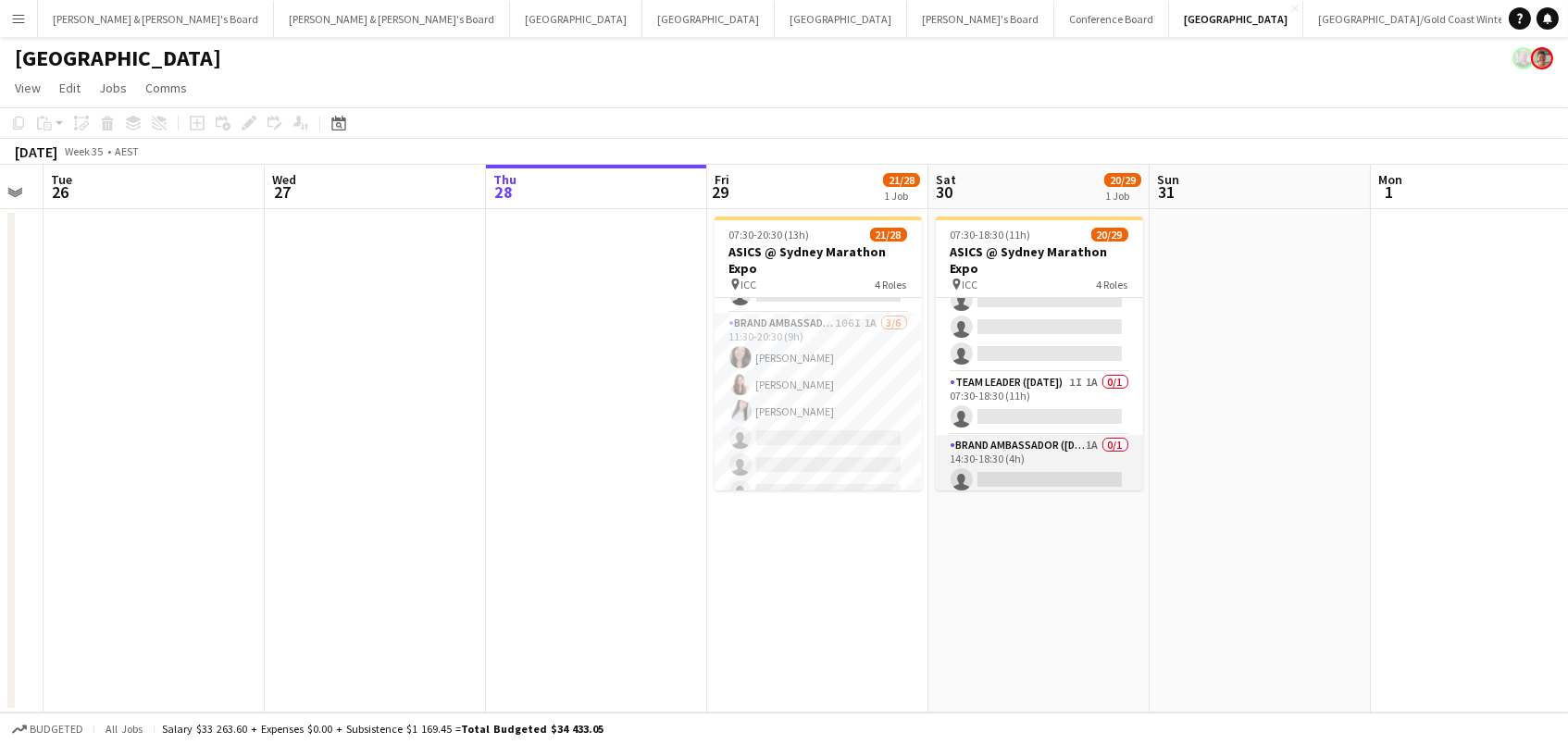
scroll to position [726, 0]
click at [1069, 460] on app-card-role "Brand Ambassador (Saturday) 1A 0/1 14:30-18:30 (4h) single-neutral-actions" at bounding box center [1039, 468] width 207 height 63
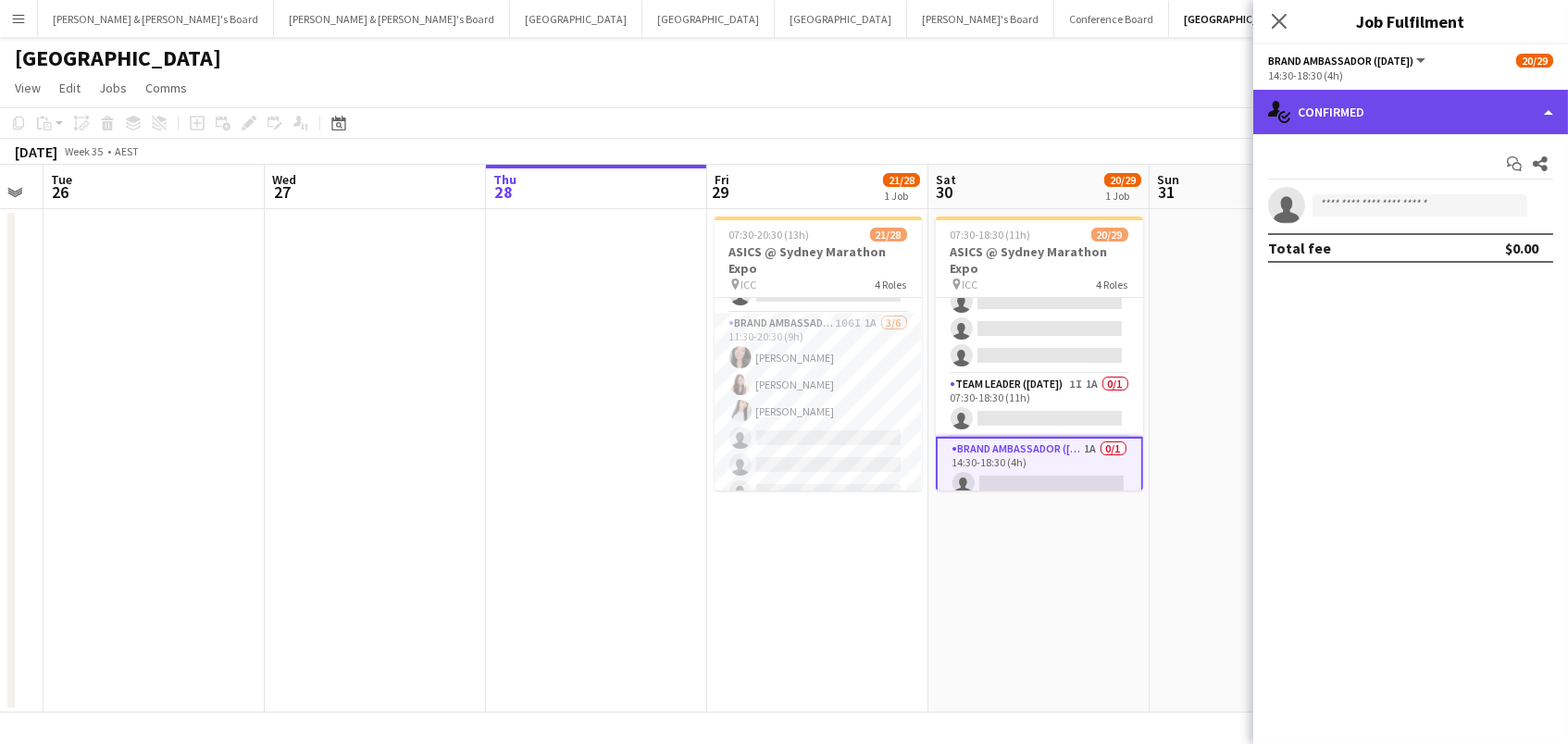
click at [1490, 93] on div "single-neutral-actions-check-2 Confirmed" at bounding box center [1409, 112] width 314 height 45
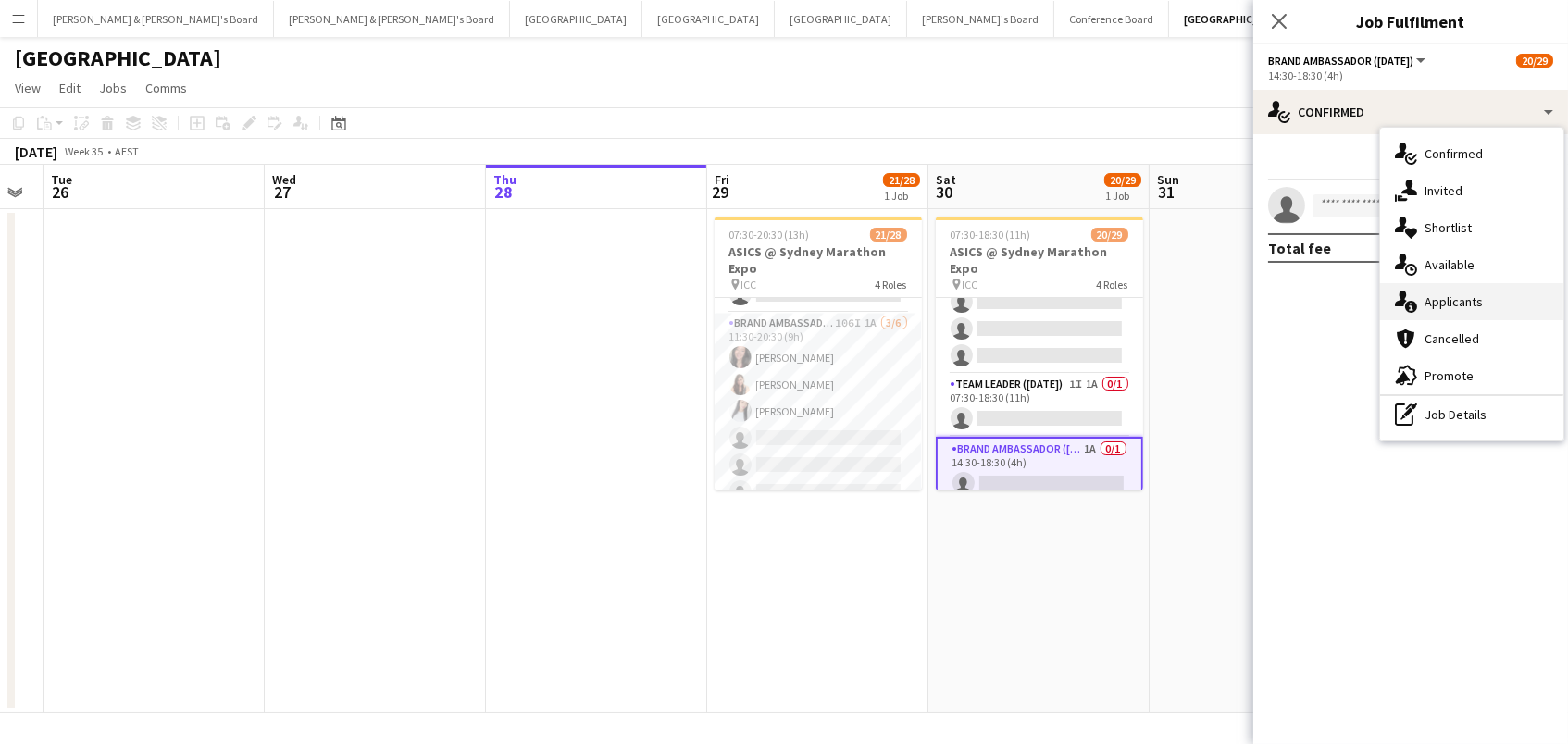
click at [1469, 298] on div "single-neutral-actions-information Applicants" at bounding box center [1471, 301] width 183 height 37
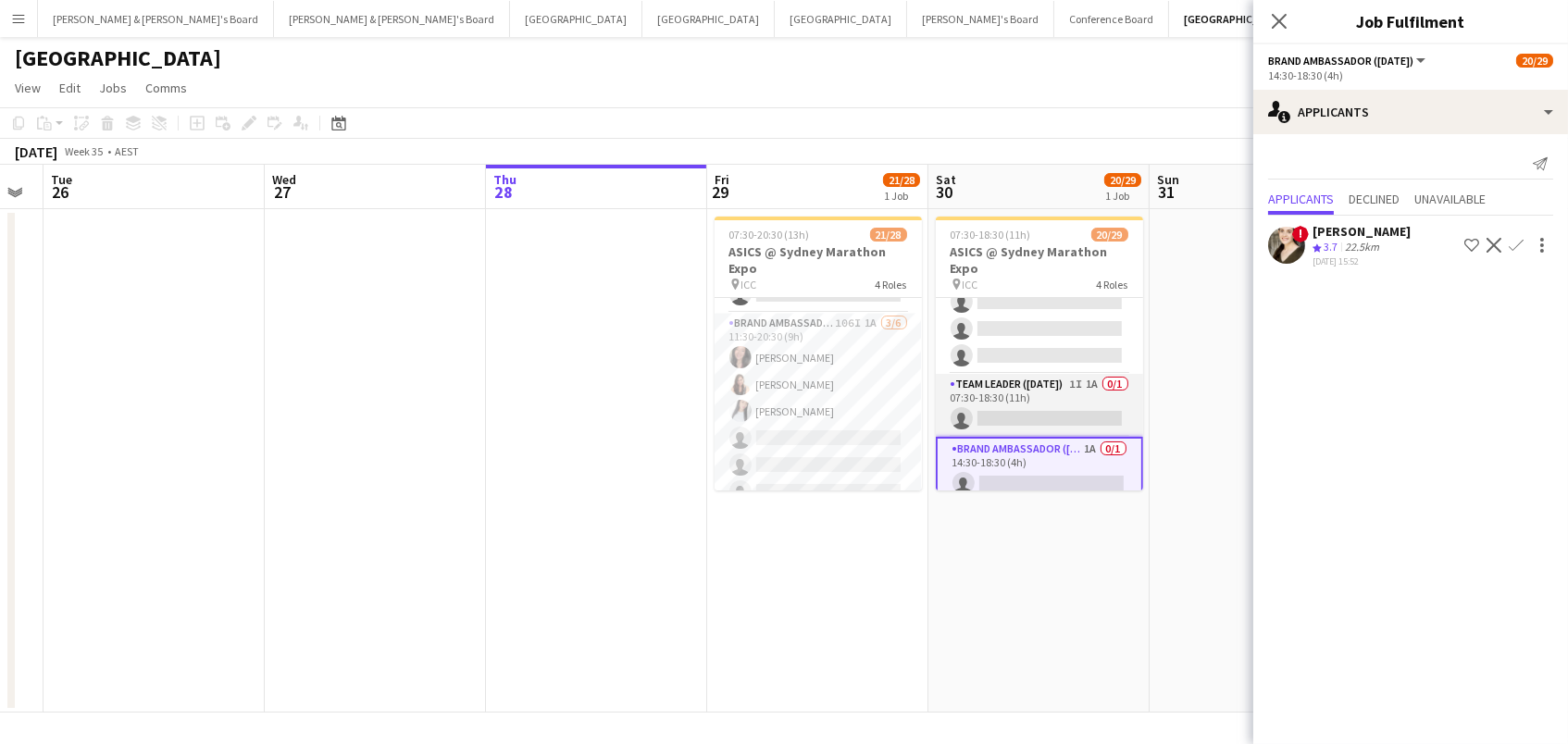
click at [1058, 395] on app-card-role "Team Leader (Saturday) 1I 1A 0/1 07:30-18:30 (11h) single-neutral-actions" at bounding box center [1039, 405] width 207 height 63
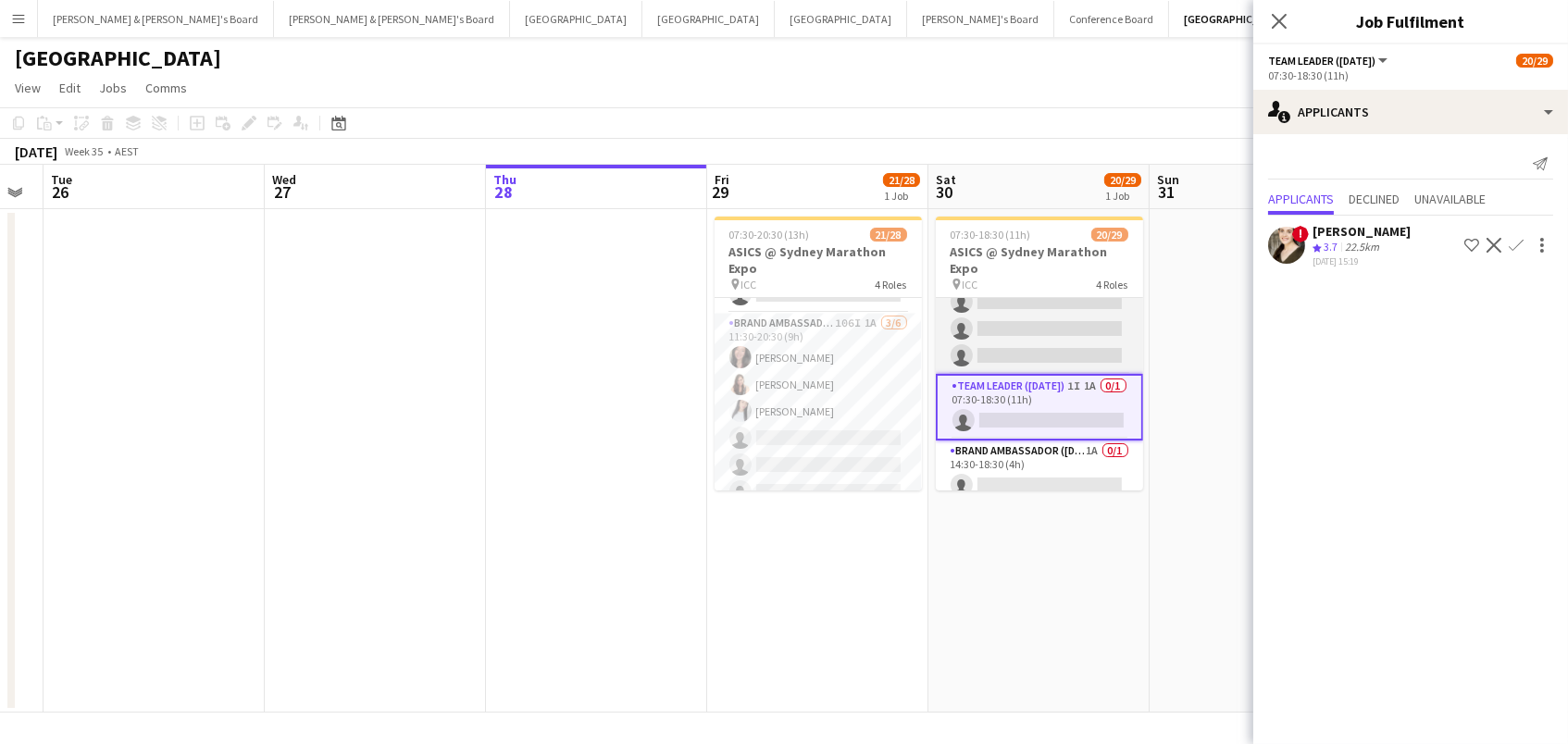
click at [1075, 343] on app-card-role "Brand Ambassador (Saturday) 103I 1A 19/26 07:30-18:30 (11h) Sarah Fox Abhilasha…" at bounding box center [1039, 4] width 207 height 739
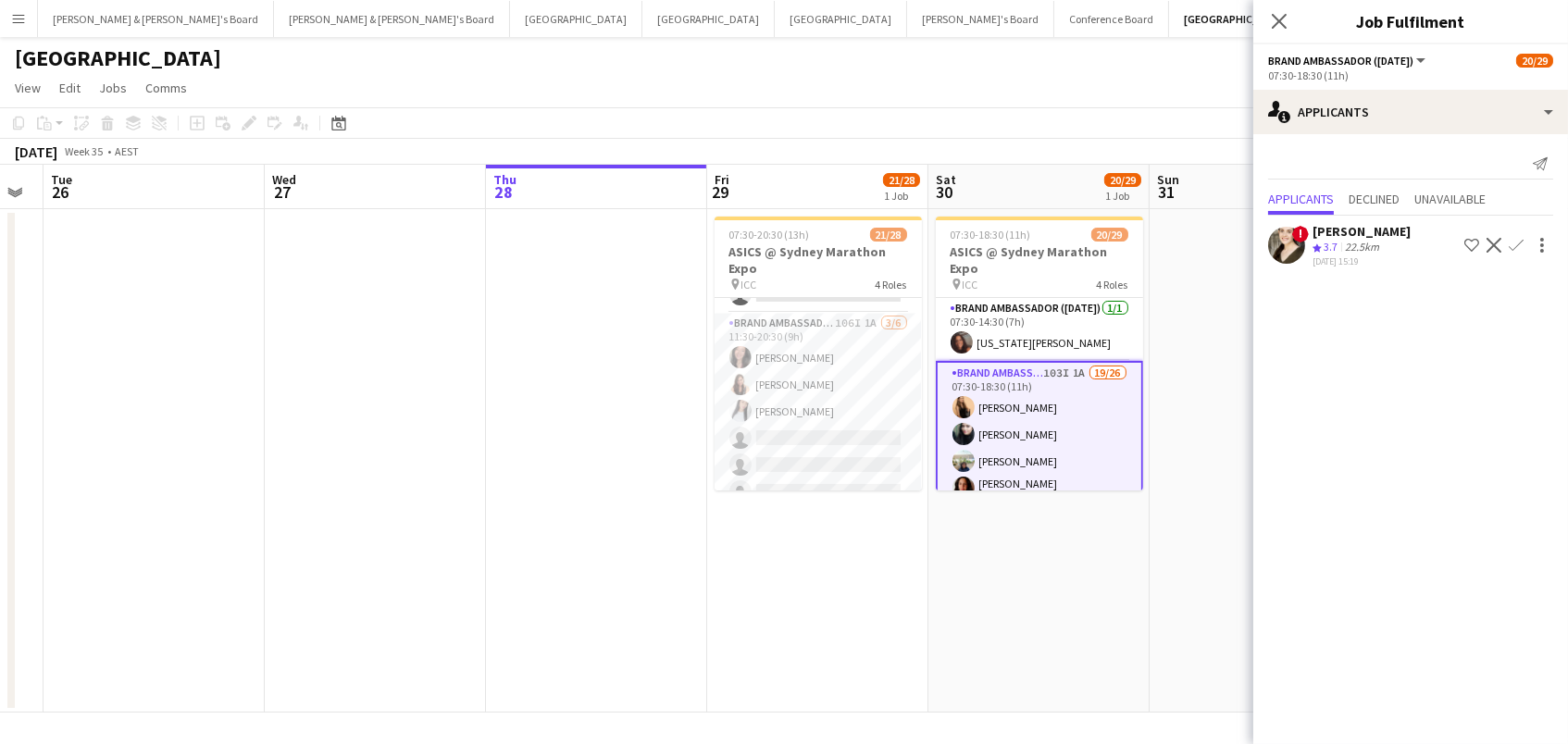
scroll to position [0, 0]
click at [1279, 21] on icon at bounding box center [1279, 21] width 18 height 18
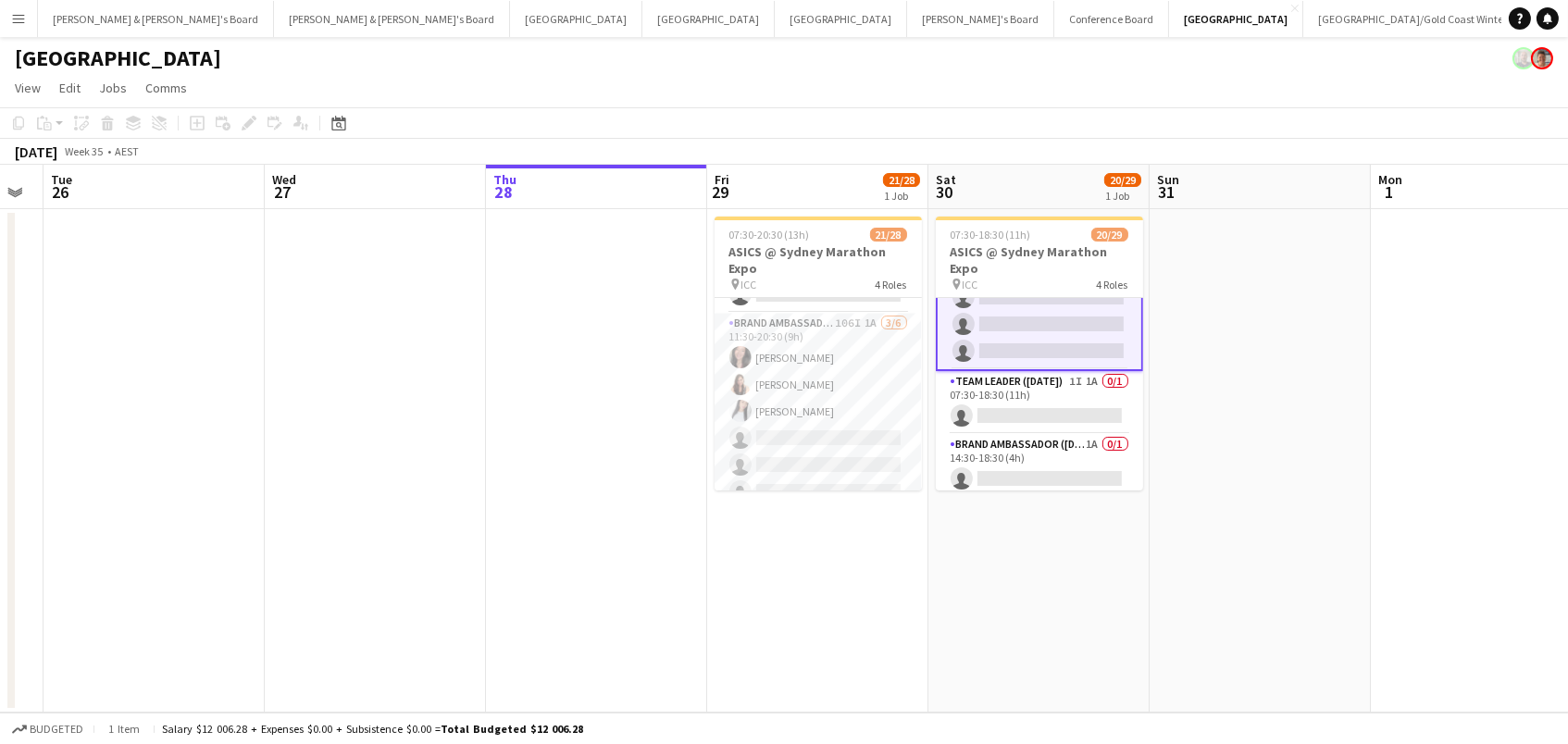
scroll to position [730, 0]
click at [1069, 409] on app-card-role "Team Leader (Saturday) 1I 1A 0/1 07:30-18:30 (11h) single-neutral-actions" at bounding box center [1039, 405] width 207 height 63
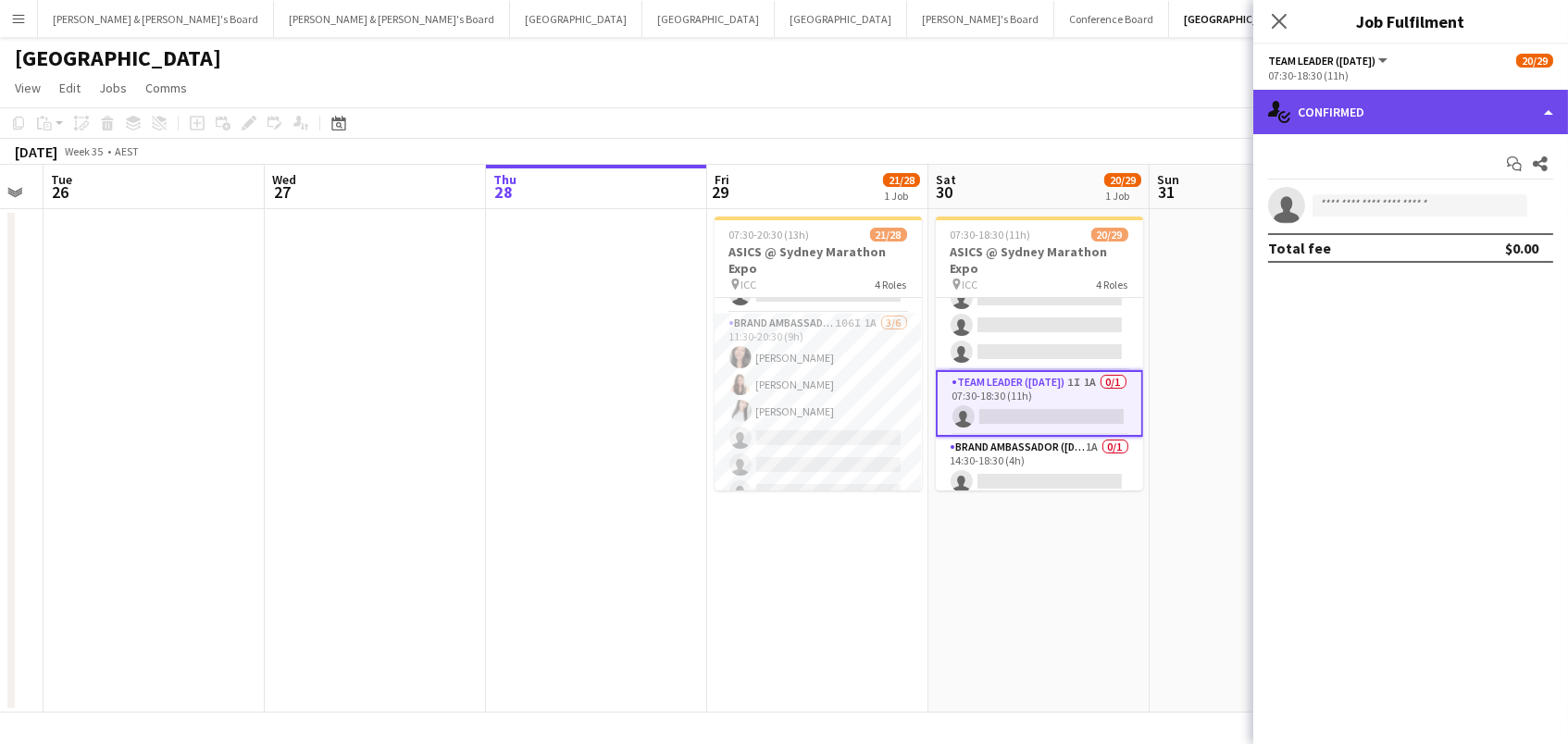
click at [1364, 110] on div "single-neutral-actions-check-2 Confirmed" at bounding box center [1409, 112] width 314 height 45
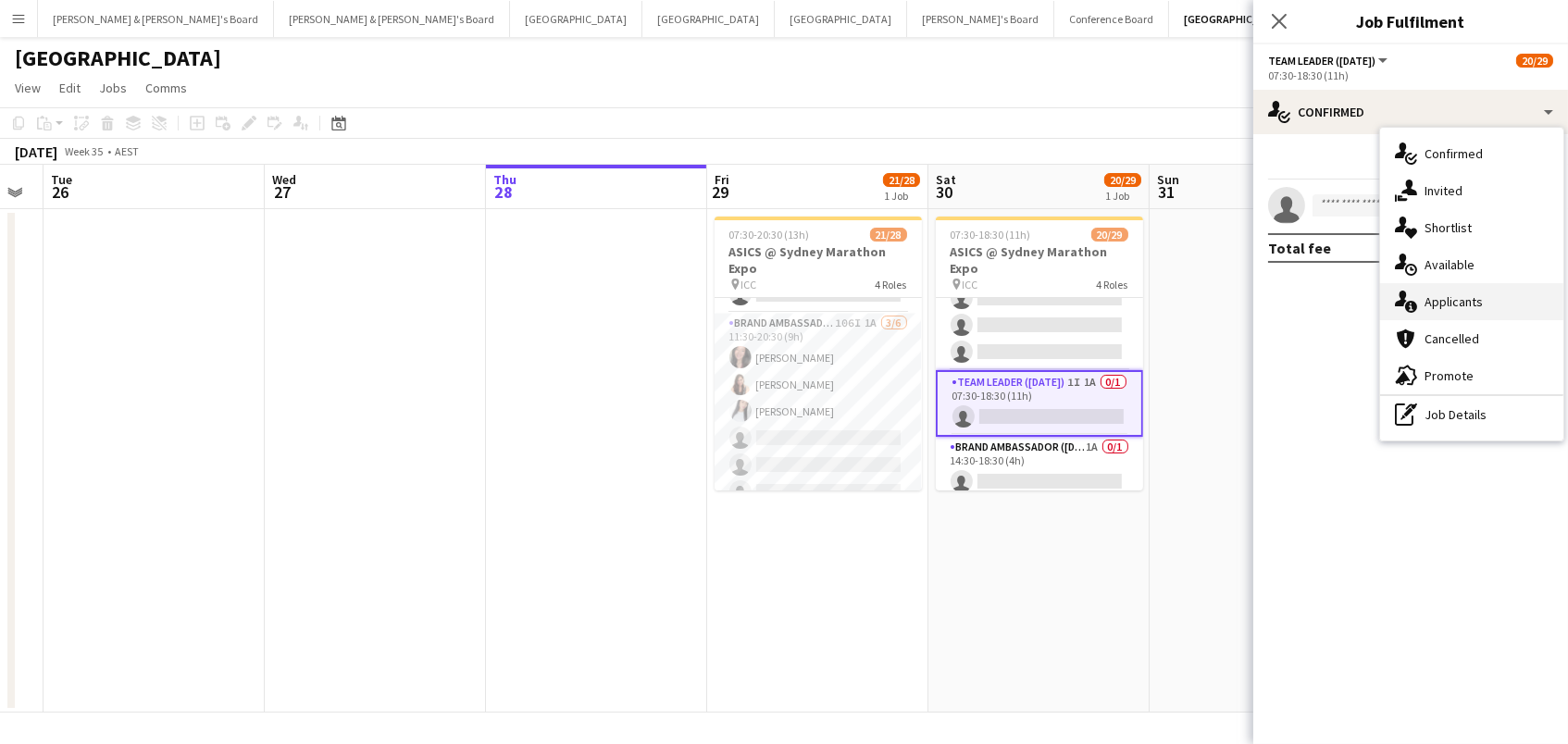
click at [1439, 304] on div "single-neutral-actions-information Applicants" at bounding box center [1471, 301] width 183 height 37
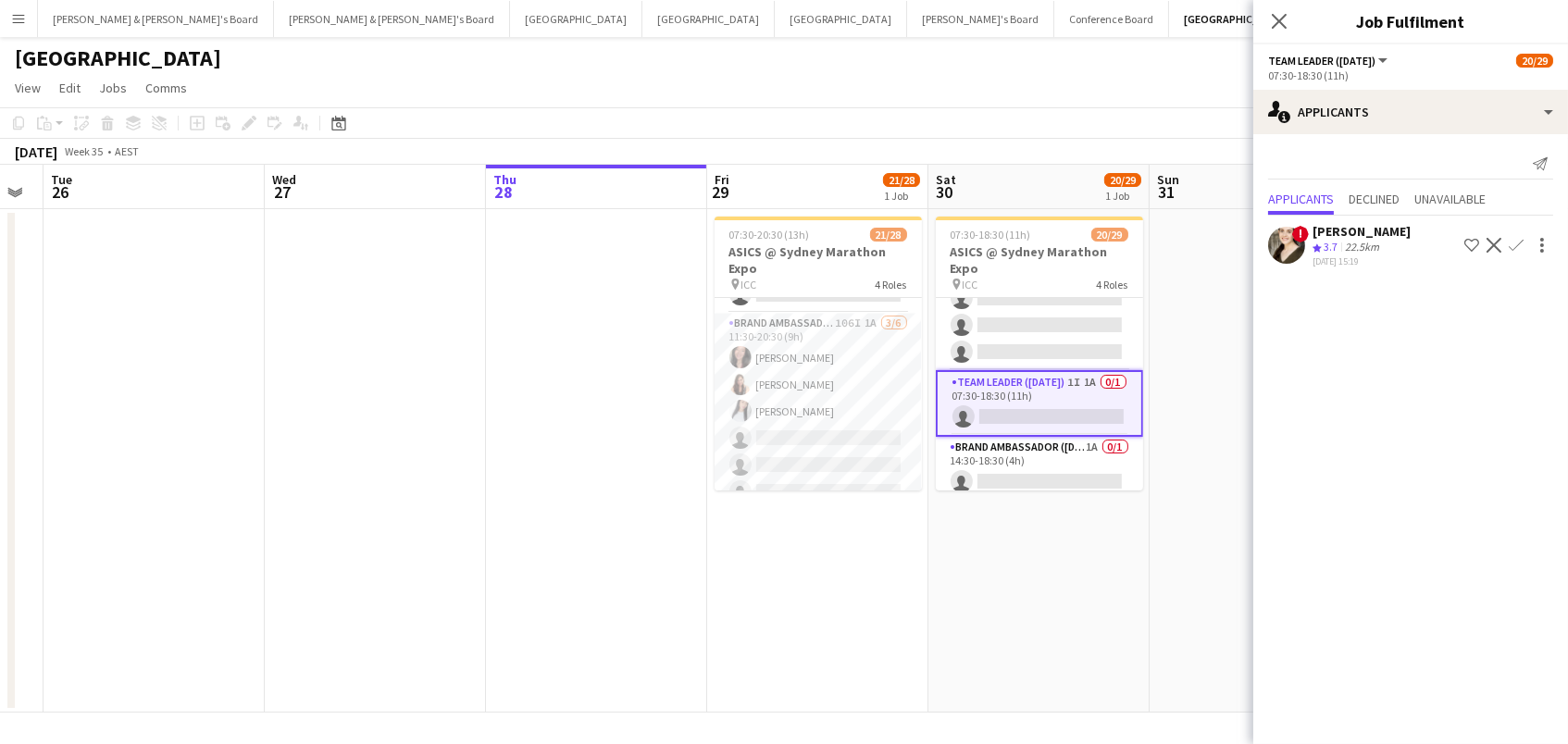
click at [1305, 256] on div "! Jessica Trueman Crew rating 3.7 22.5km 28-08-2025 15:19 Shortlist crew Declin…" at bounding box center [1409, 245] width 314 height 45
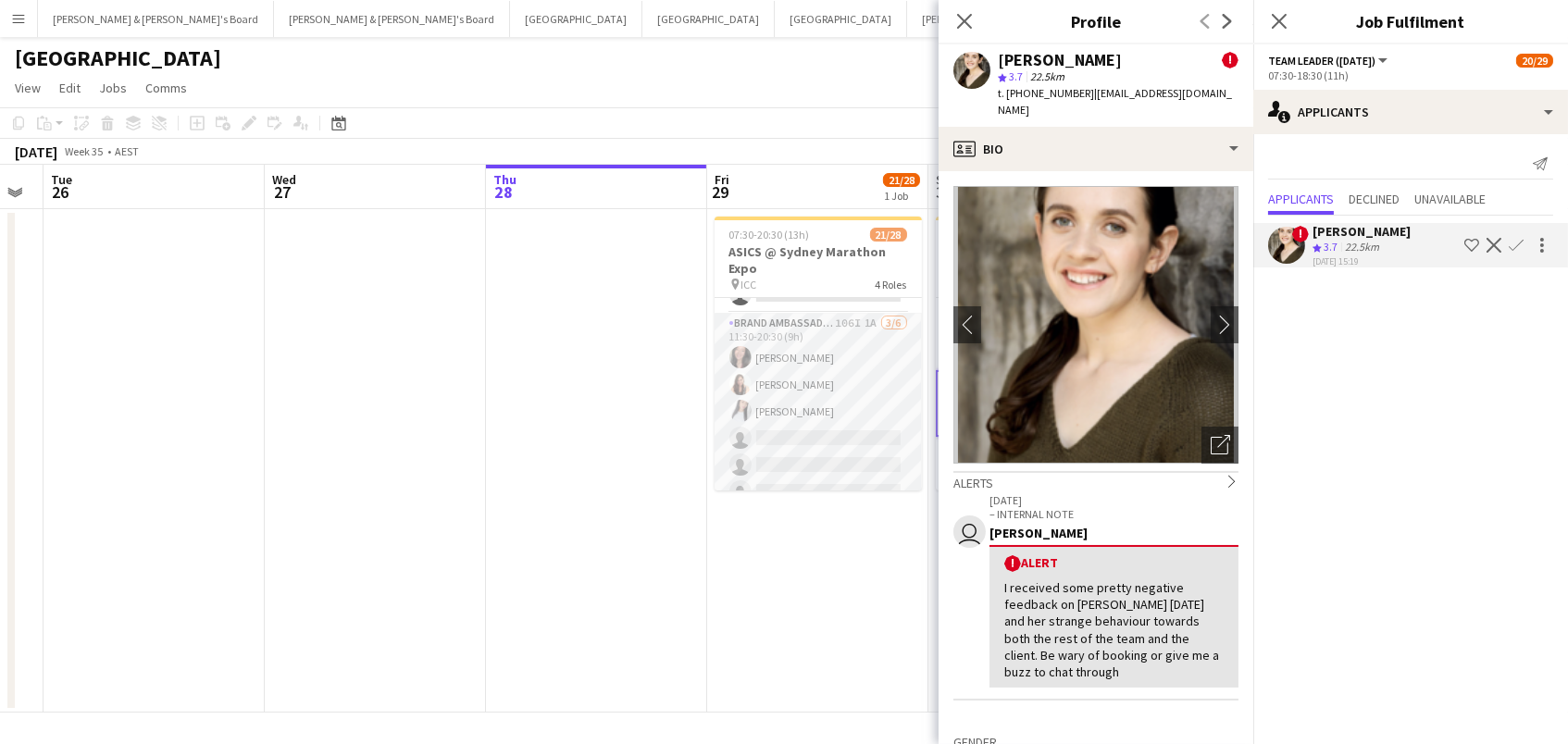
click at [770, 408] on app-card-role "Brand Ambassador (Mon - Fri) 106I 1A 3/6 11:30-20:30 (9h) Alexis Taluypreechach…" at bounding box center [818, 412] width 207 height 197
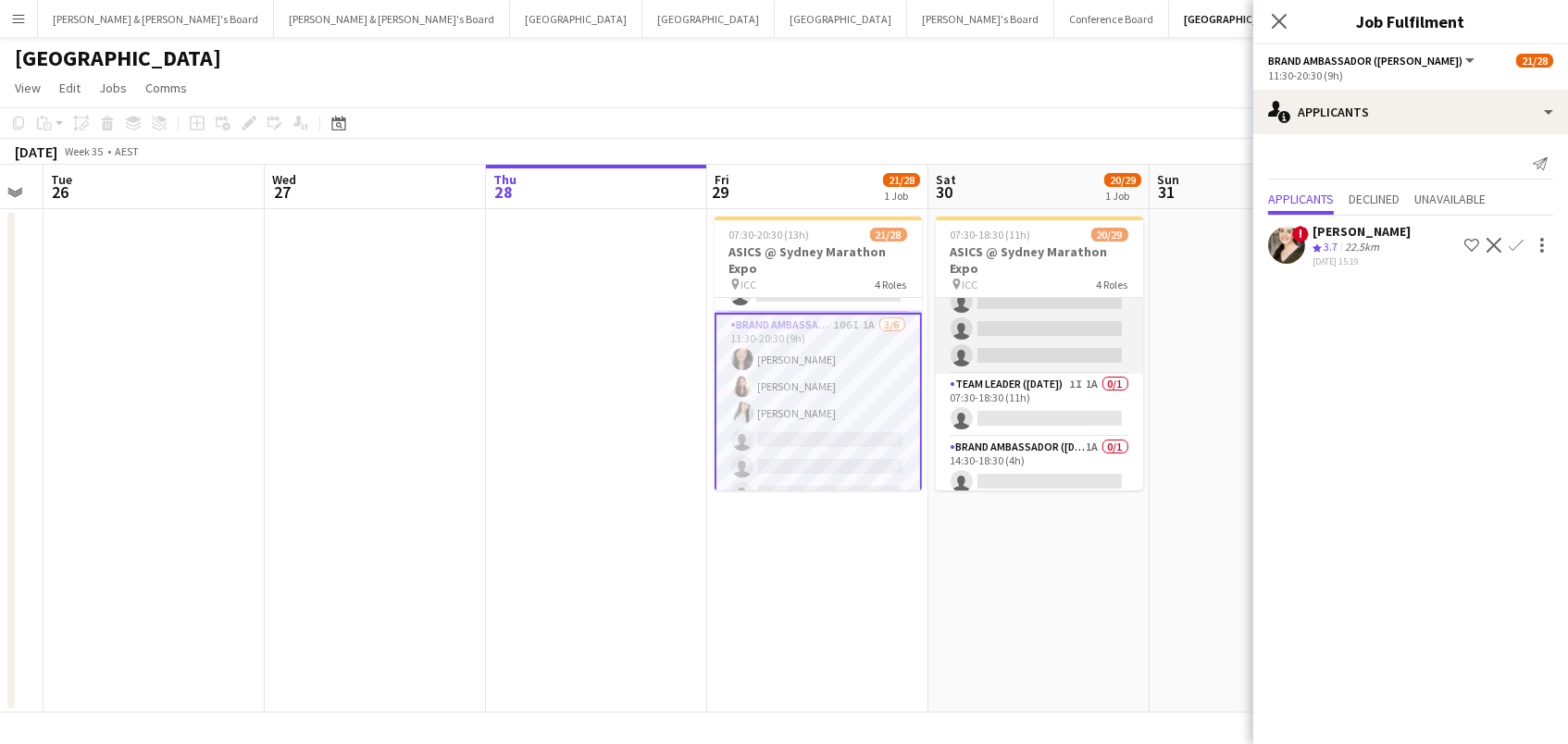
scroll to position [0, 624]
click at [990, 332] on app-card-role "Brand Ambassador (Saturday) 103I 1A 19/26 07:30-18:30 (11h) Sarah Fox Abhilasha…" at bounding box center [1036, 4] width 207 height 739
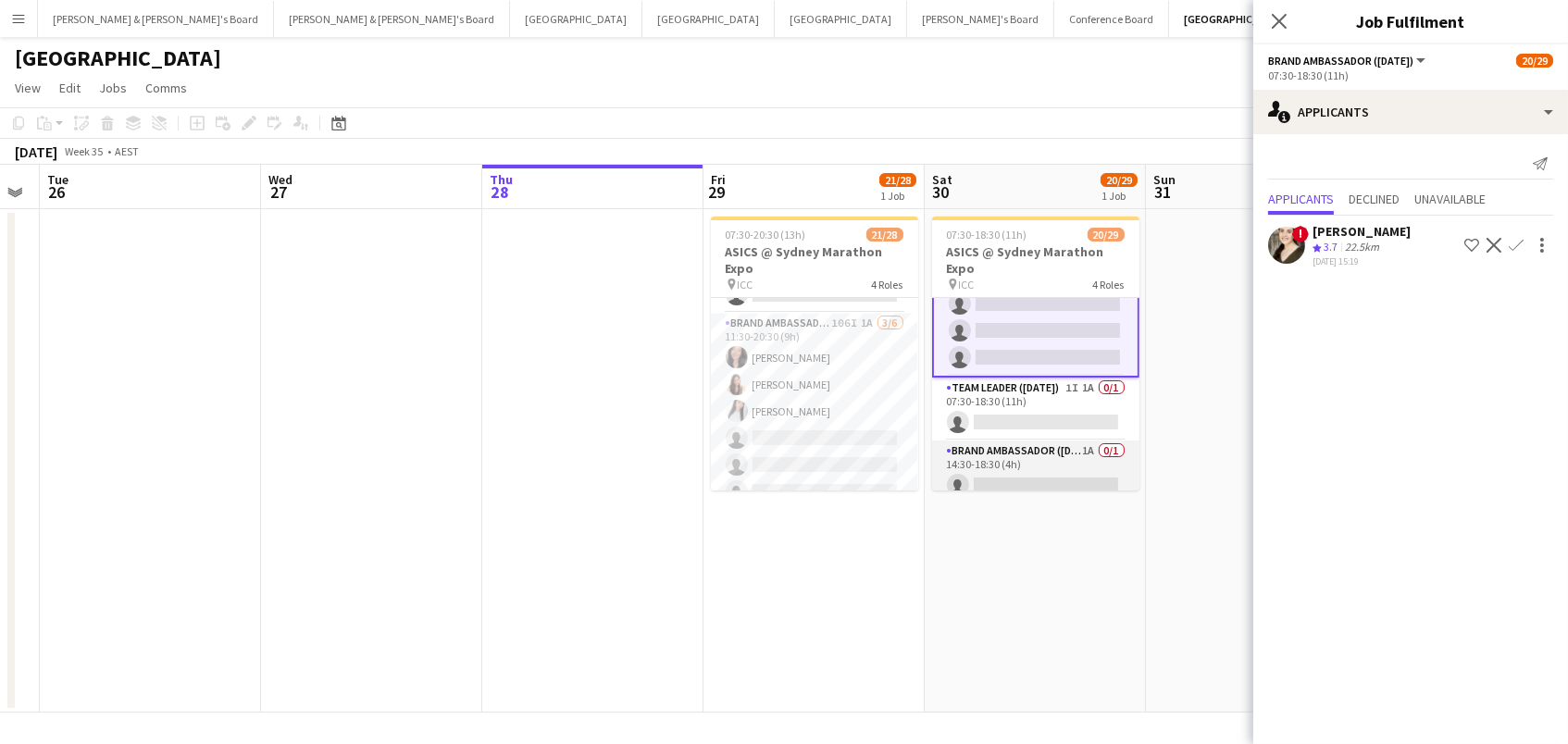
click at [1025, 473] on app-card-role "Brand Ambassador (Saturday) 1A 0/1 14:30-18:30 (4h) single-neutral-actions" at bounding box center [1036, 472] width 207 height 63
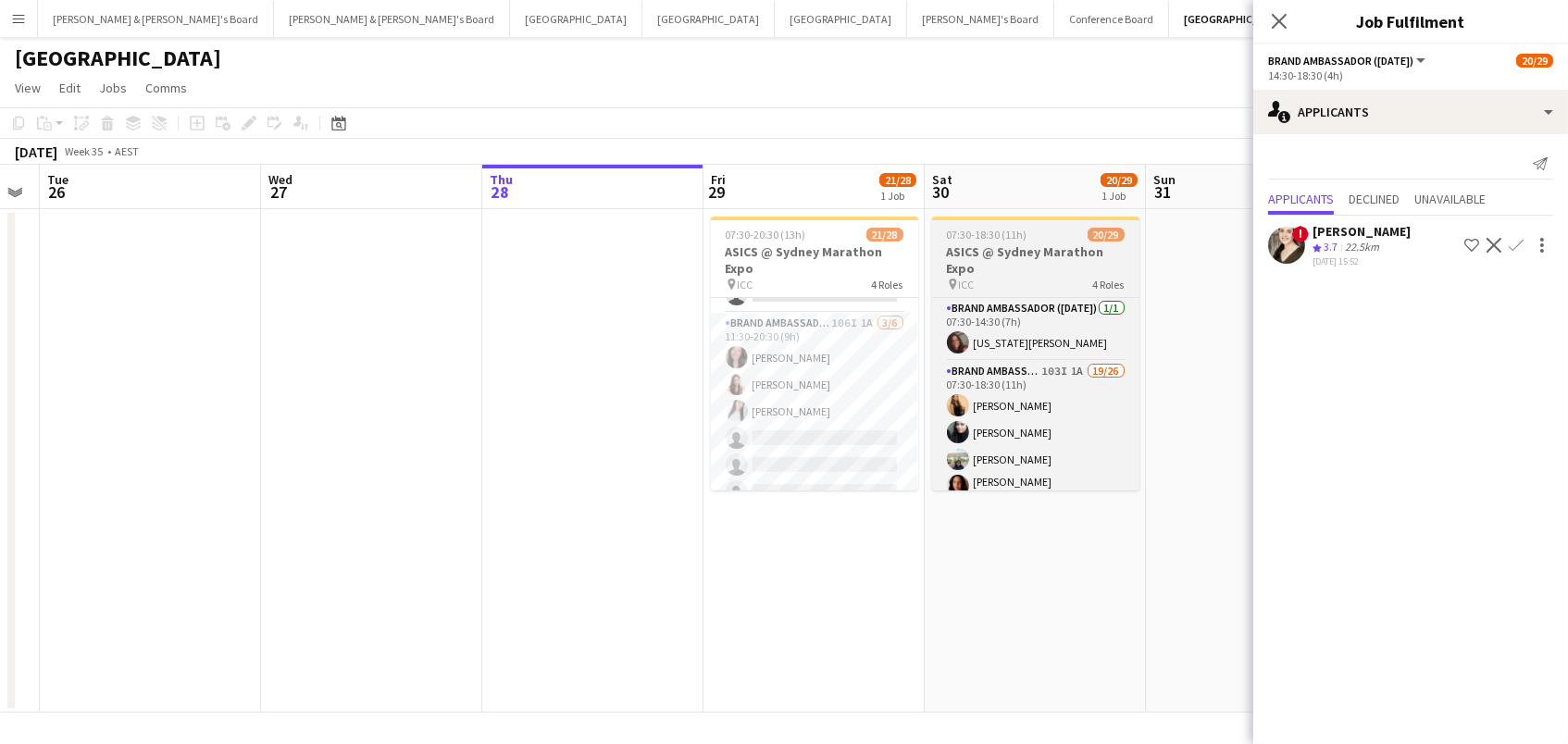
scroll to position [0, 0]
click at [1007, 249] on h3 "ASICS @ Sydney Marathon Expo" at bounding box center [1036, 259] width 207 height 33
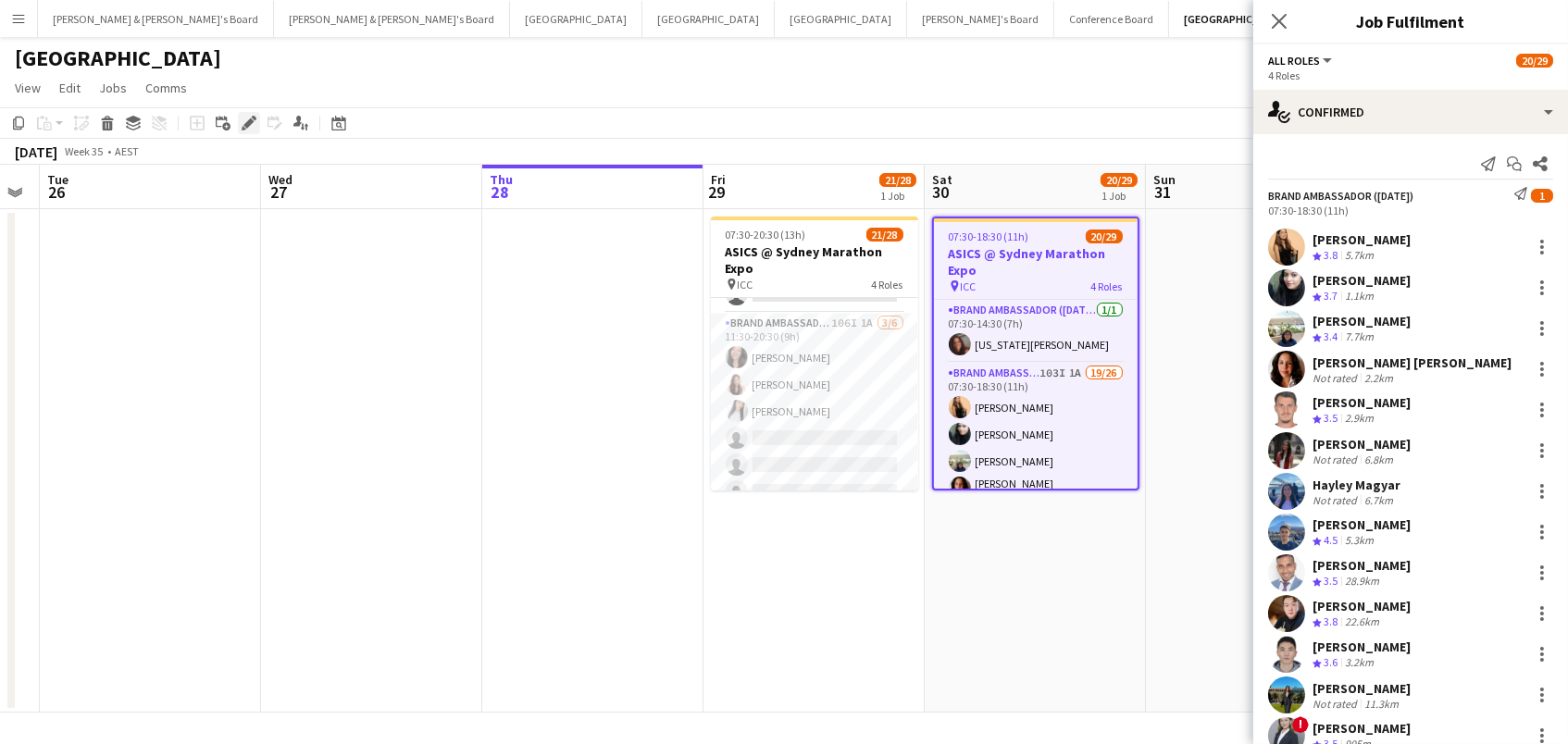
click at [241, 119] on icon "Edit" at bounding box center [249, 123] width 15 height 15
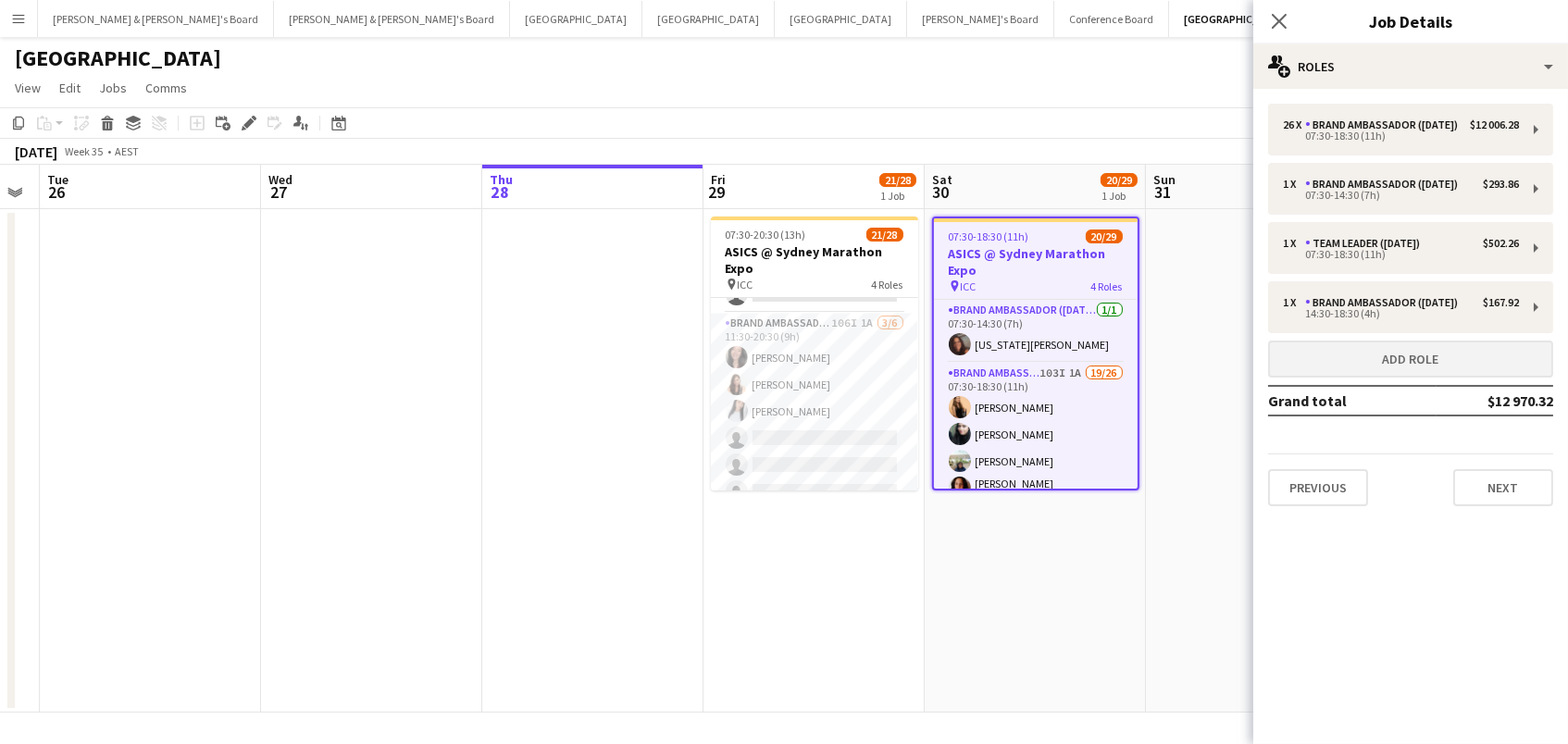
click at [1306, 378] on button "Add role" at bounding box center [1410, 359] width 285 height 37
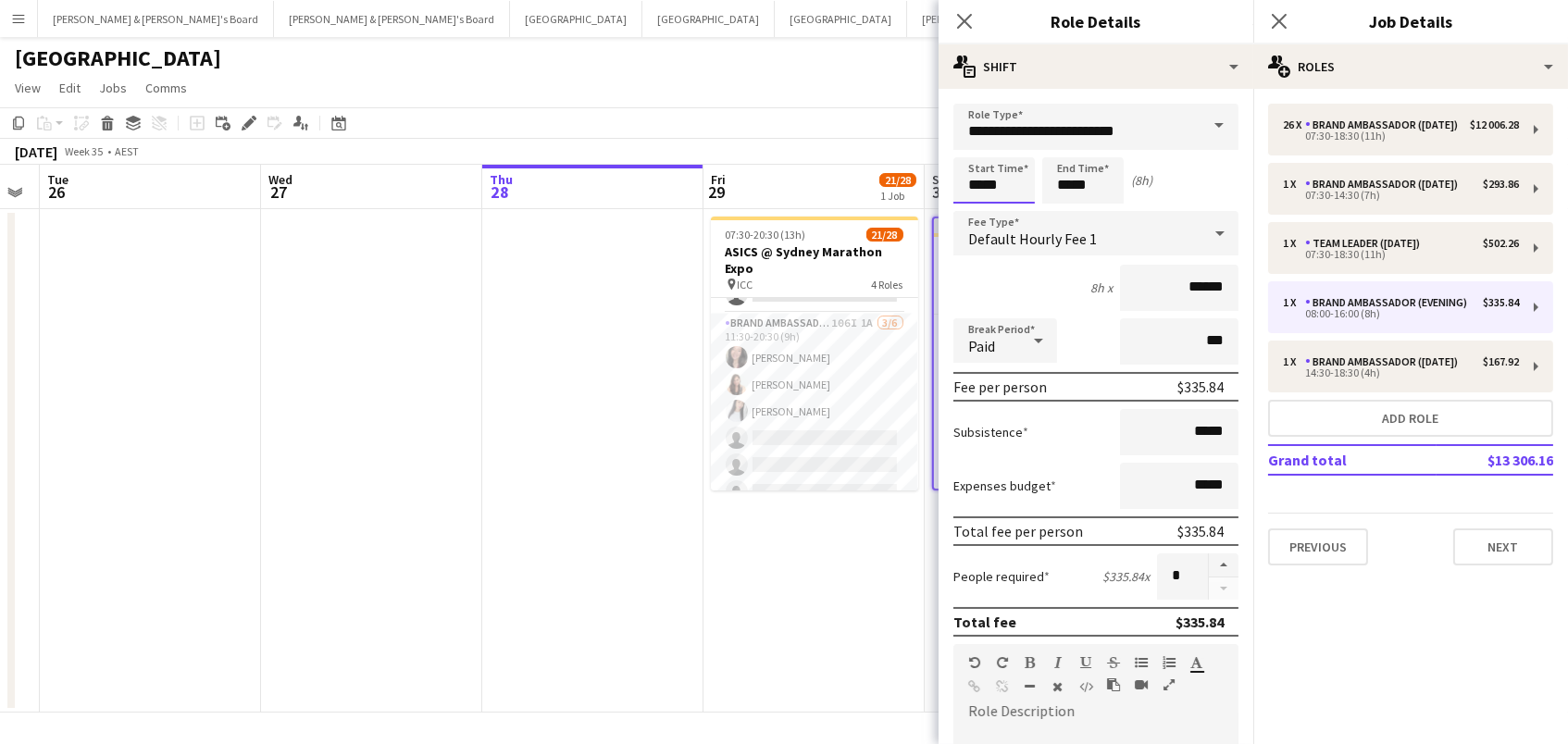
drag, startPoint x: 996, startPoint y: 182, endPoint x: 982, endPoint y: 200, distance: 22.8
click at [991, 183] on input "*****" at bounding box center [994, 180] width 82 height 46
drag, startPoint x: 971, startPoint y: 212, endPoint x: 1000, endPoint y: 211, distance: 29.0
click at [971, 212] on div at bounding box center [975, 212] width 37 height 18
click at [1007, 211] on div at bounding box center [1012, 212] width 37 height 18
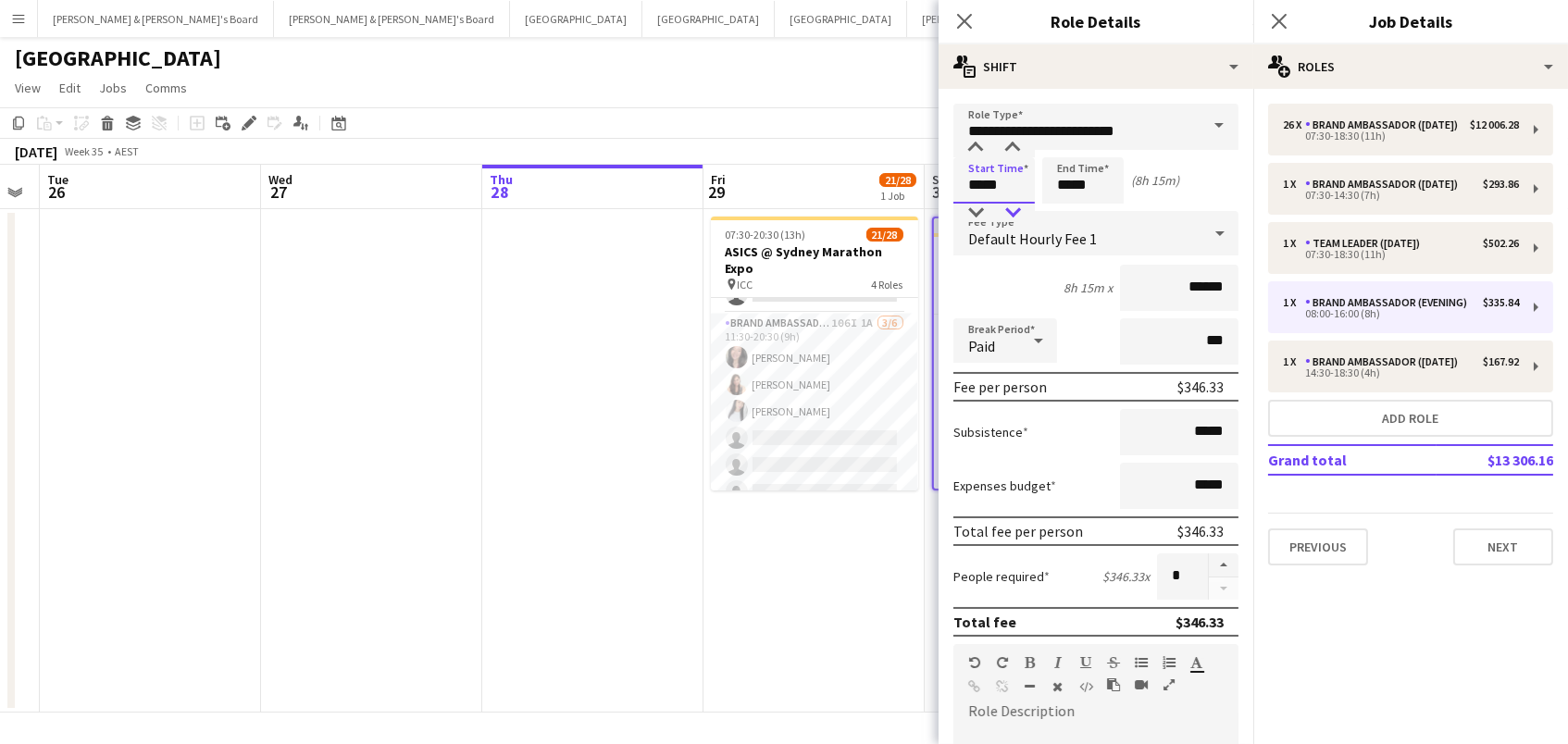
type input "*****"
click at [1007, 211] on div at bounding box center [1012, 212] width 37 height 18
click at [1090, 188] on input "*****" at bounding box center [1083, 180] width 82 height 46
type input "*****"
click at [1063, 149] on div at bounding box center [1064, 147] width 37 height 18
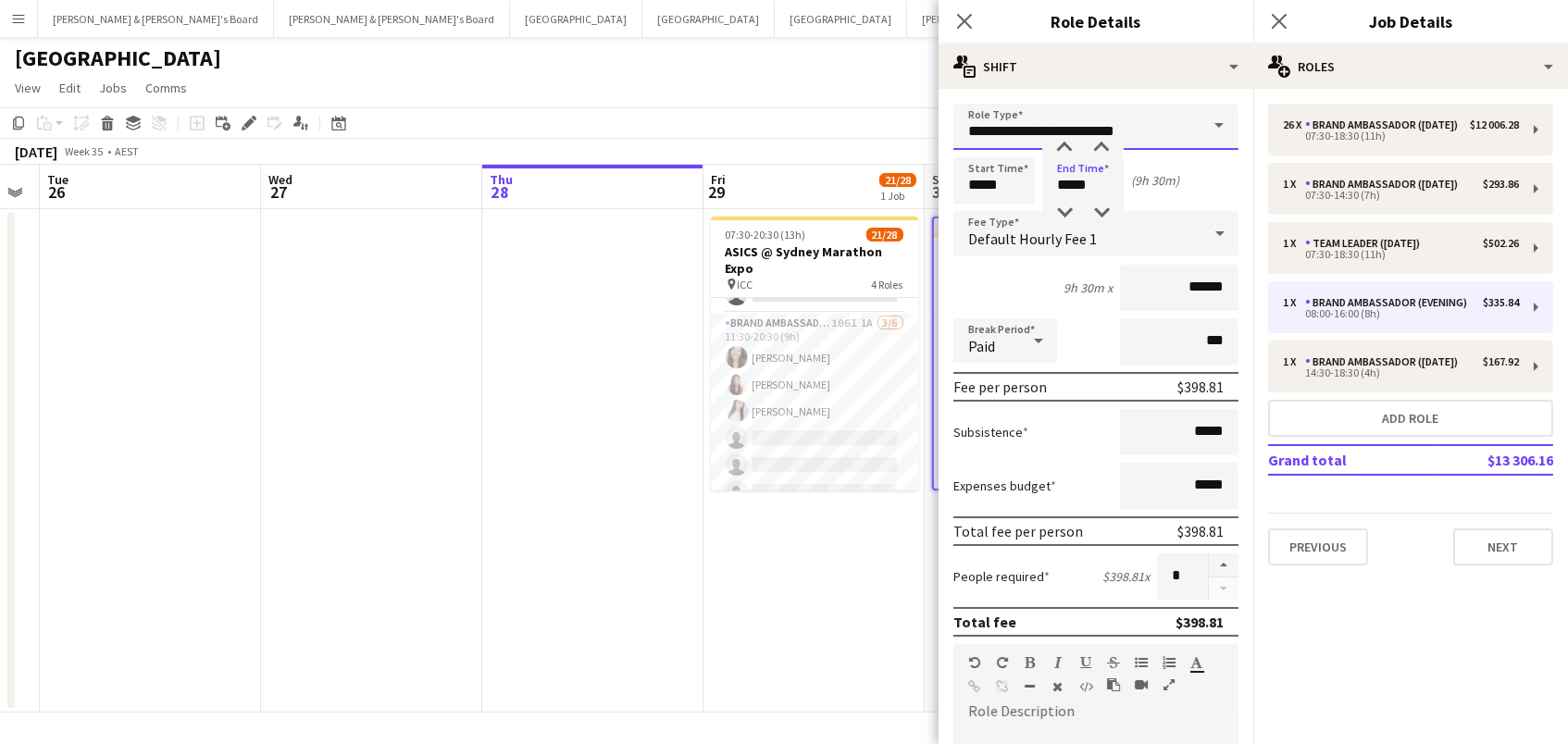
click at [1115, 133] on input "**********" at bounding box center [1095, 126] width 285 height 46
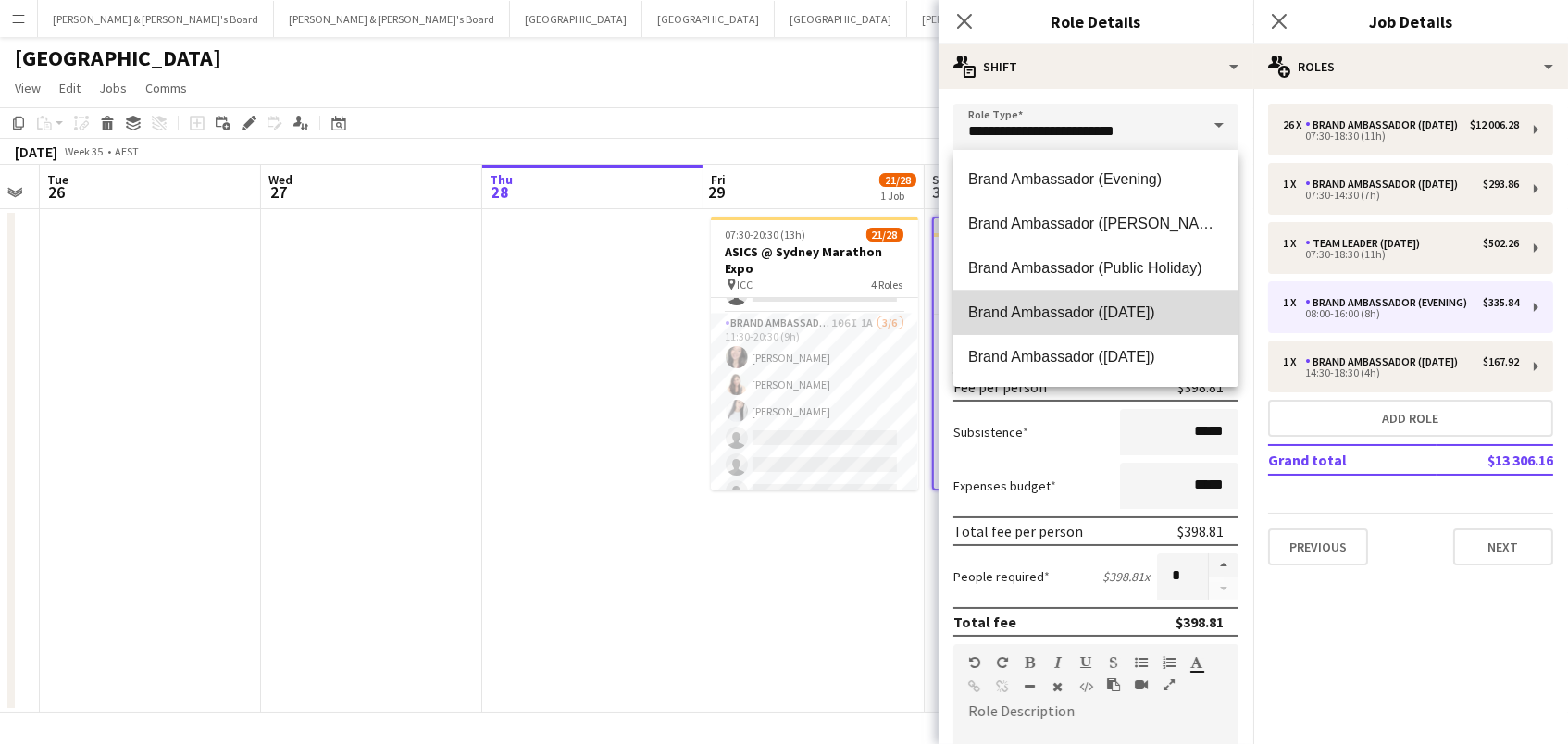
click at [1147, 309] on span "Brand Ambassador ([DATE])" at bounding box center [1095, 312] width 255 height 18
type input "**********"
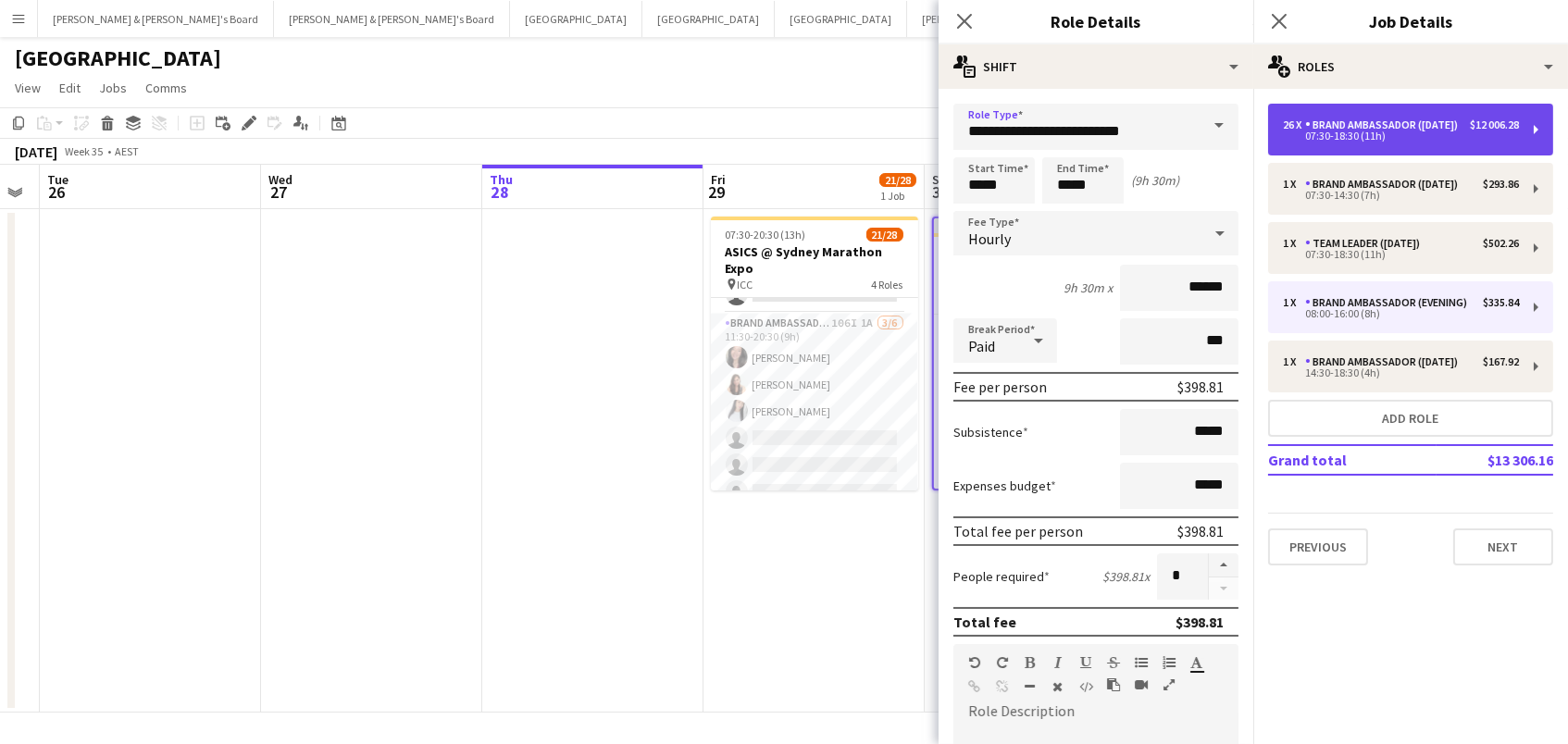
click at [1361, 140] on div "07:30-18:30 (11h)" at bounding box center [1400, 136] width 236 height 9
type input "*****"
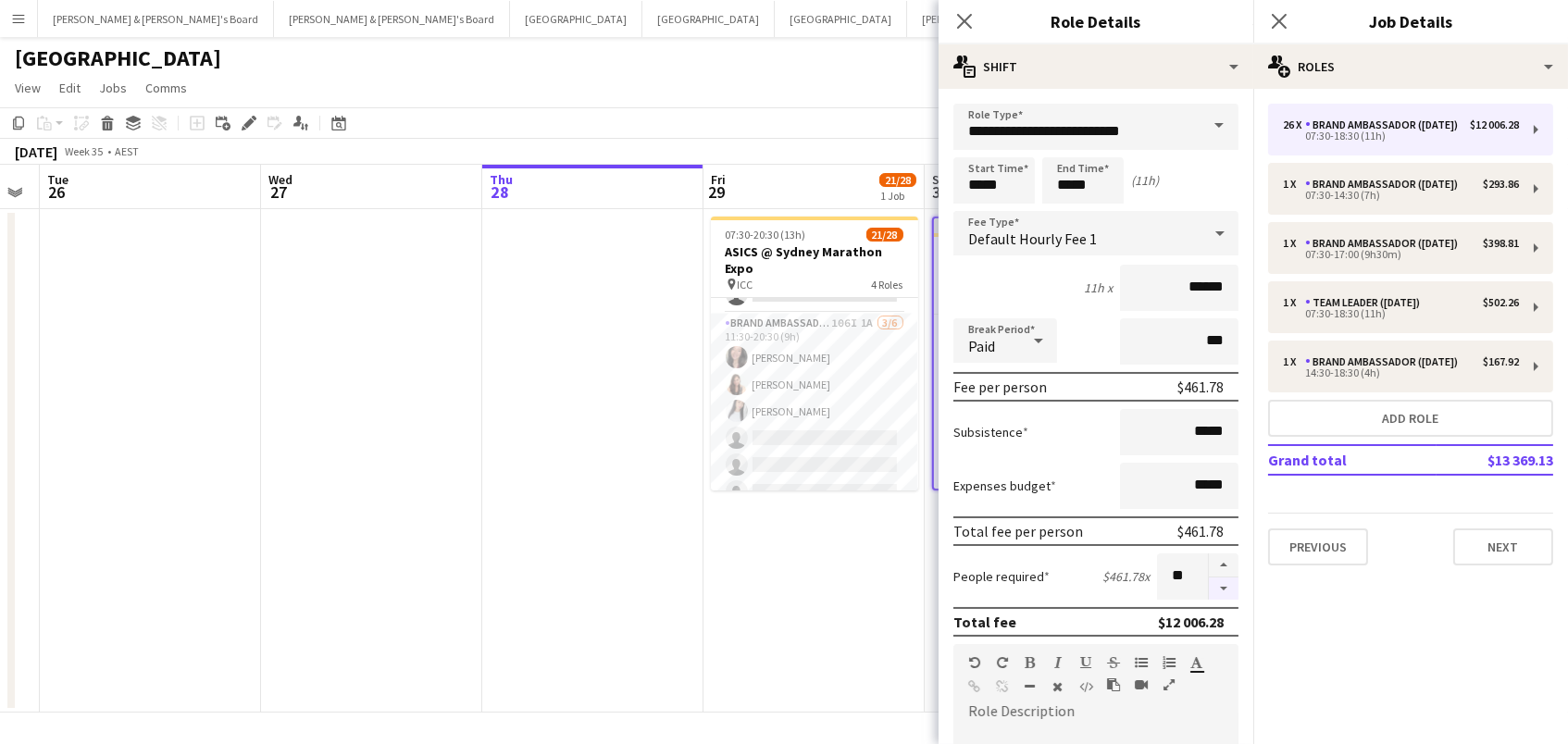
click at [1229, 587] on button "button" at bounding box center [1223, 588] width 29 height 23
type input "**"
click at [652, 608] on app-date-cell at bounding box center [592, 460] width 221 height 503
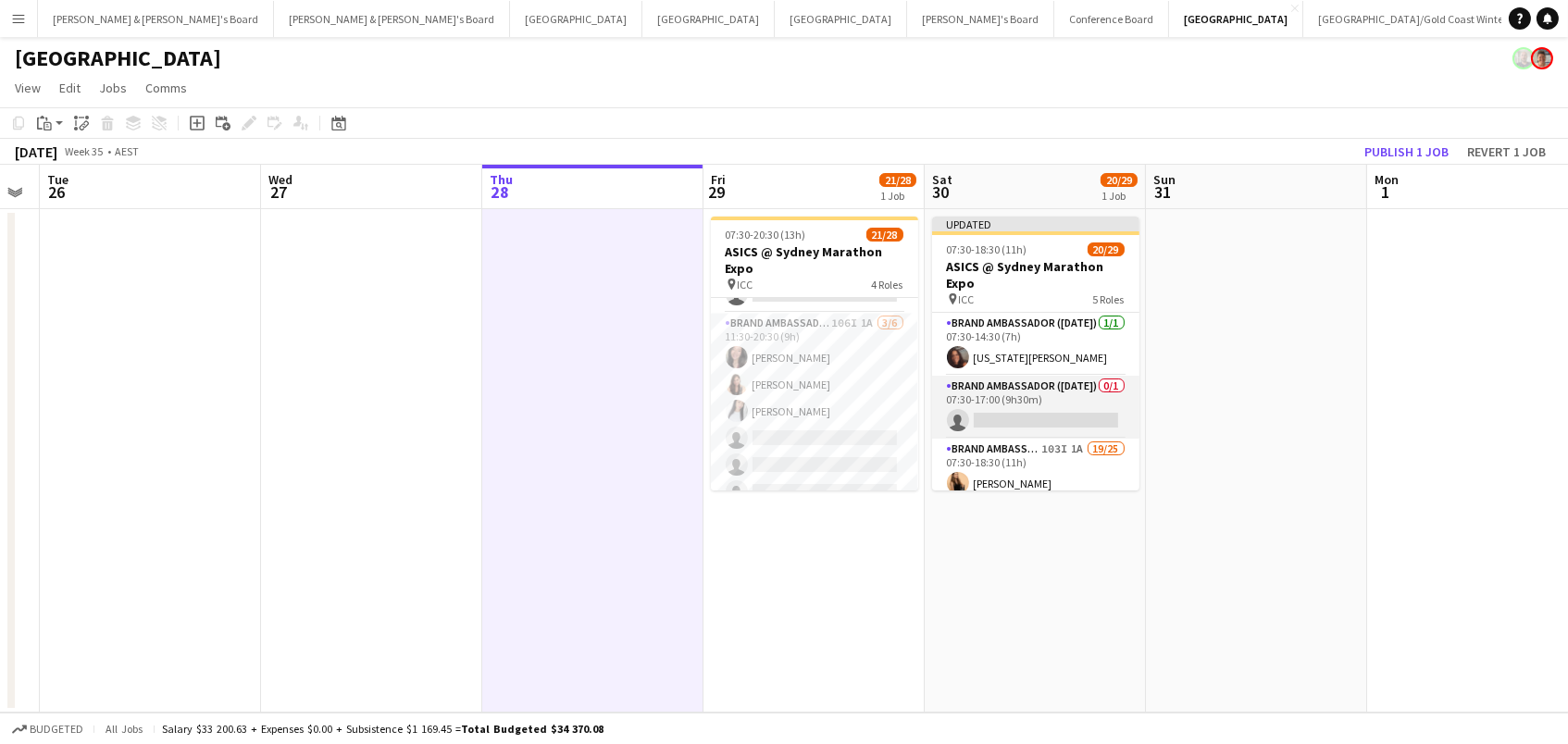
click at [1015, 416] on app-card-role "Brand Ambassador (Saturday) 0/1 07:30-17:00 (9h30m) single-neutral-actions" at bounding box center [1036, 407] width 207 height 63
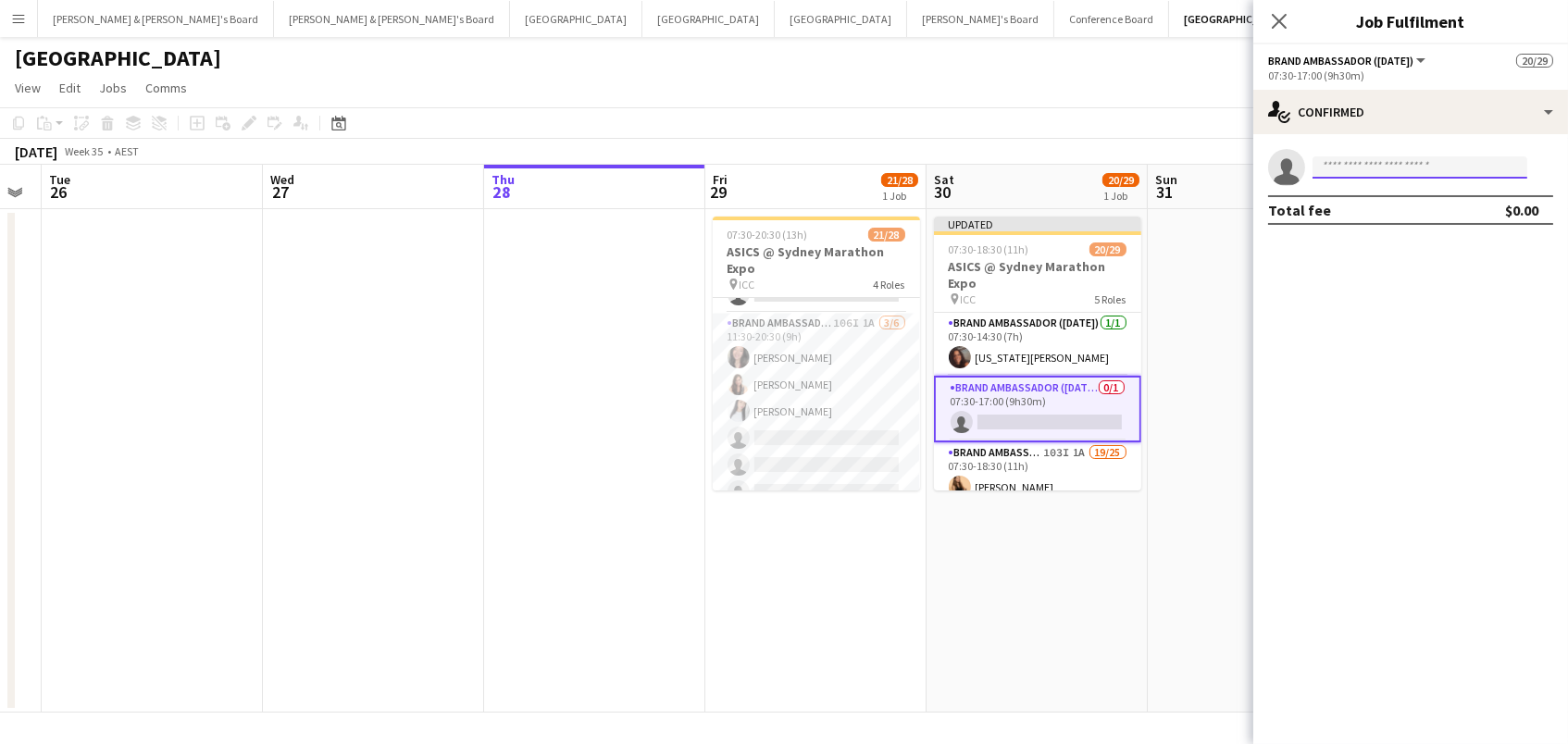
click at [1365, 163] on input at bounding box center [1419, 167] width 215 height 22
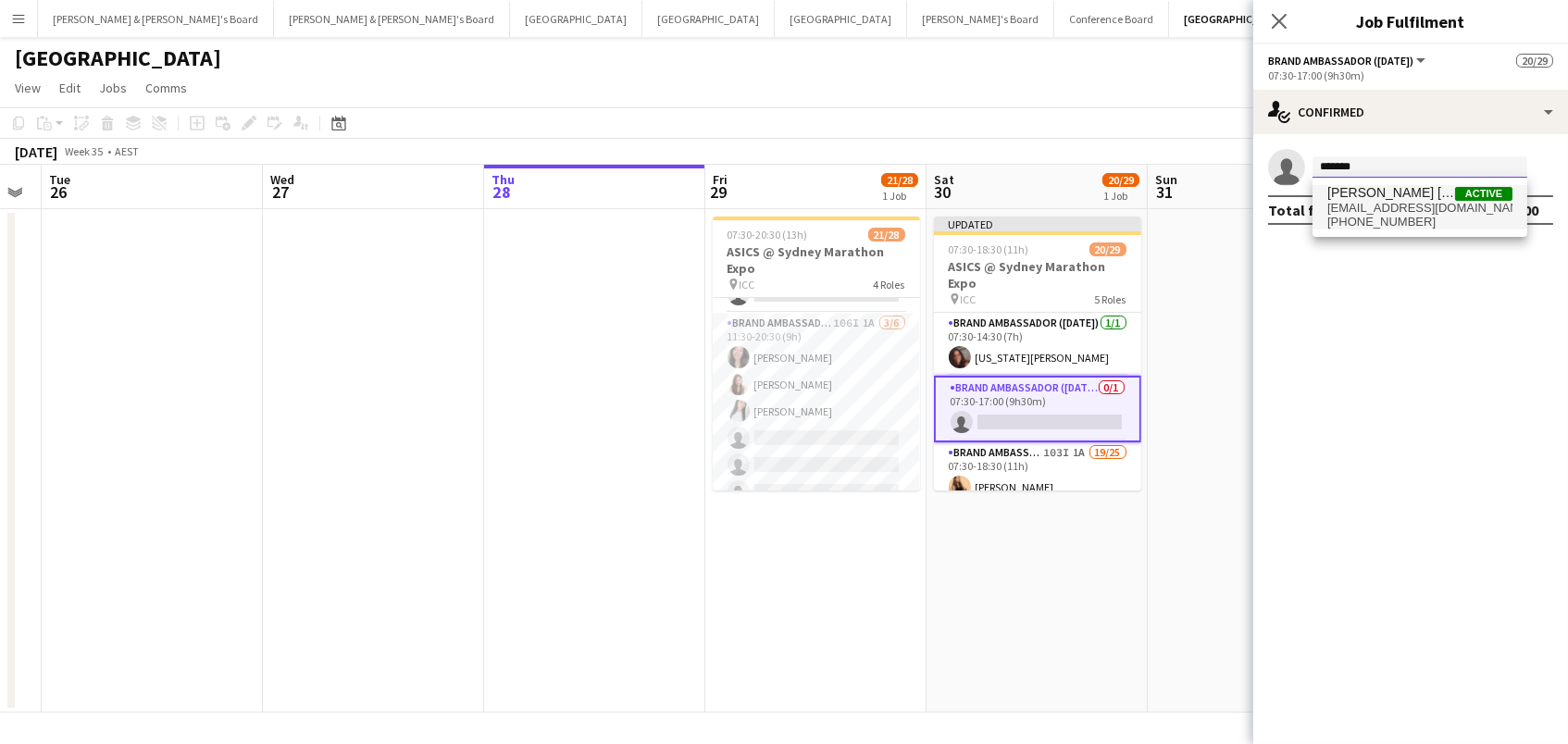
type input "*******"
drag, startPoint x: 1362, startPoint y: 200, endPoint x: 1376, endPoint y: 216, distance: 21.3
click at [1376, 216] on span "+61424260981" at bounding box center [1419, 222] width 185 height 15
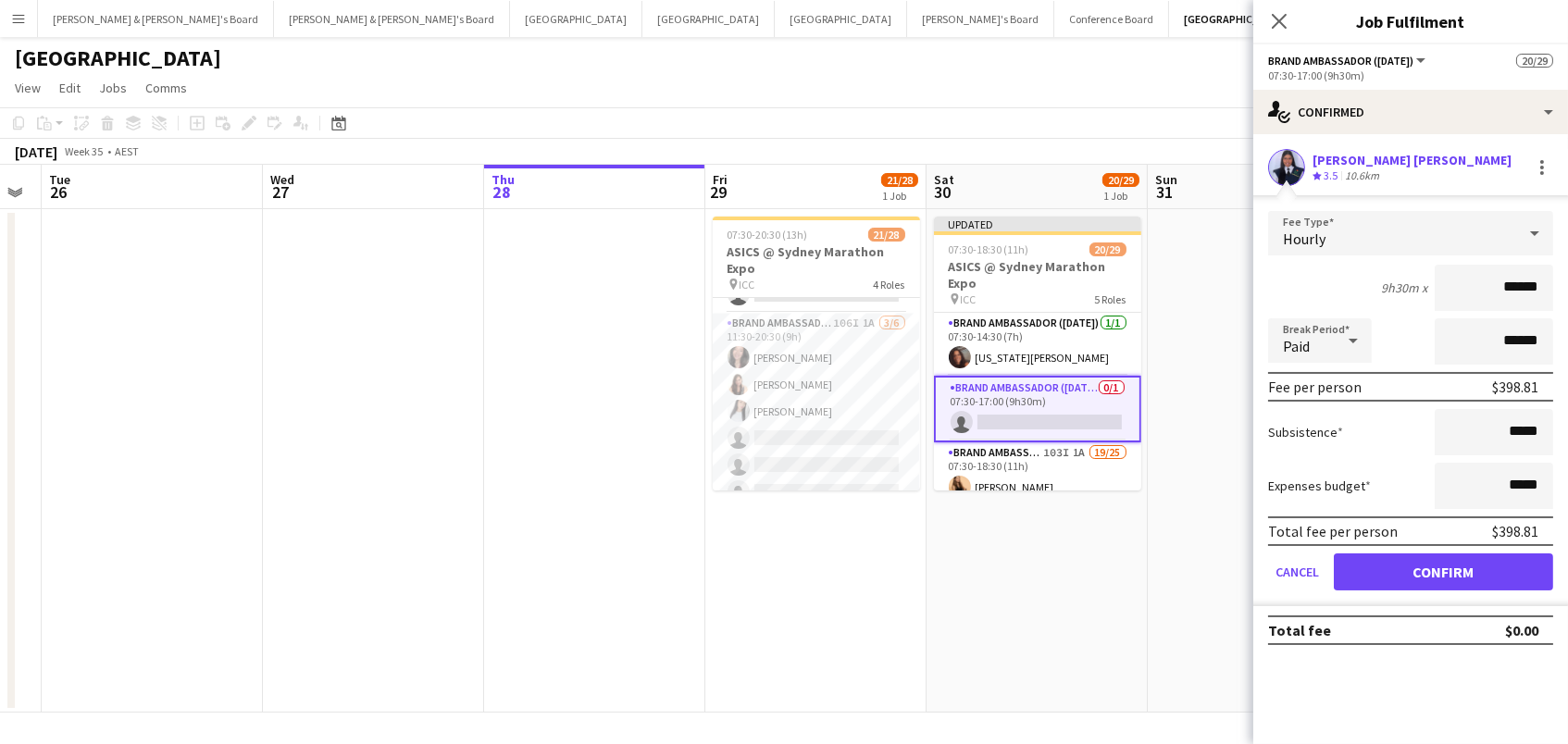
click at [1443, 569] on button "Confirm" at bounding box center [1443, 571] width 219 height 37
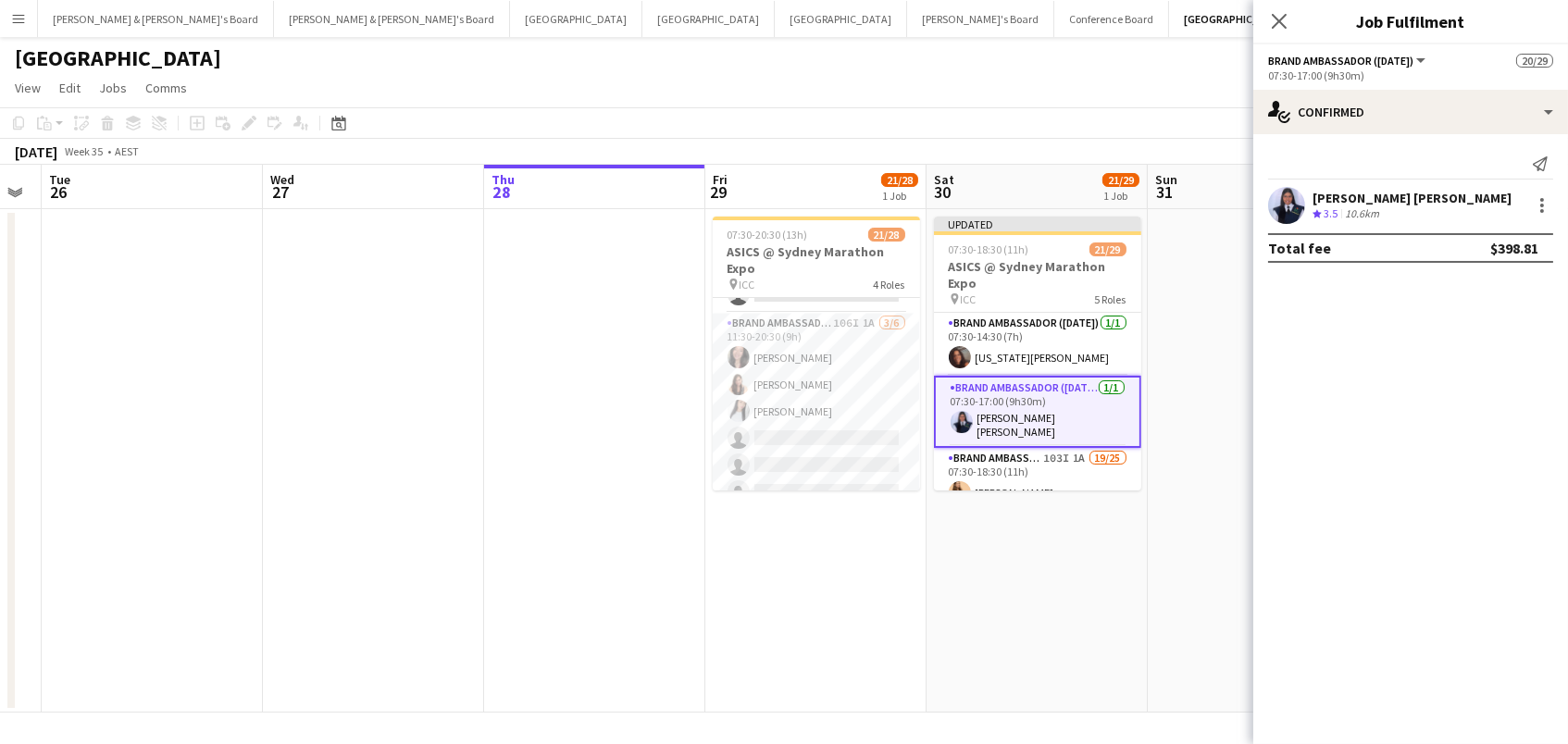
click at [1054, 113] on app-toolbar "Copy Paste Paste Command V Paste with crew Command Shift V Paste linked Job Del…" at bounding box center [784, 122] width 1568 height 31
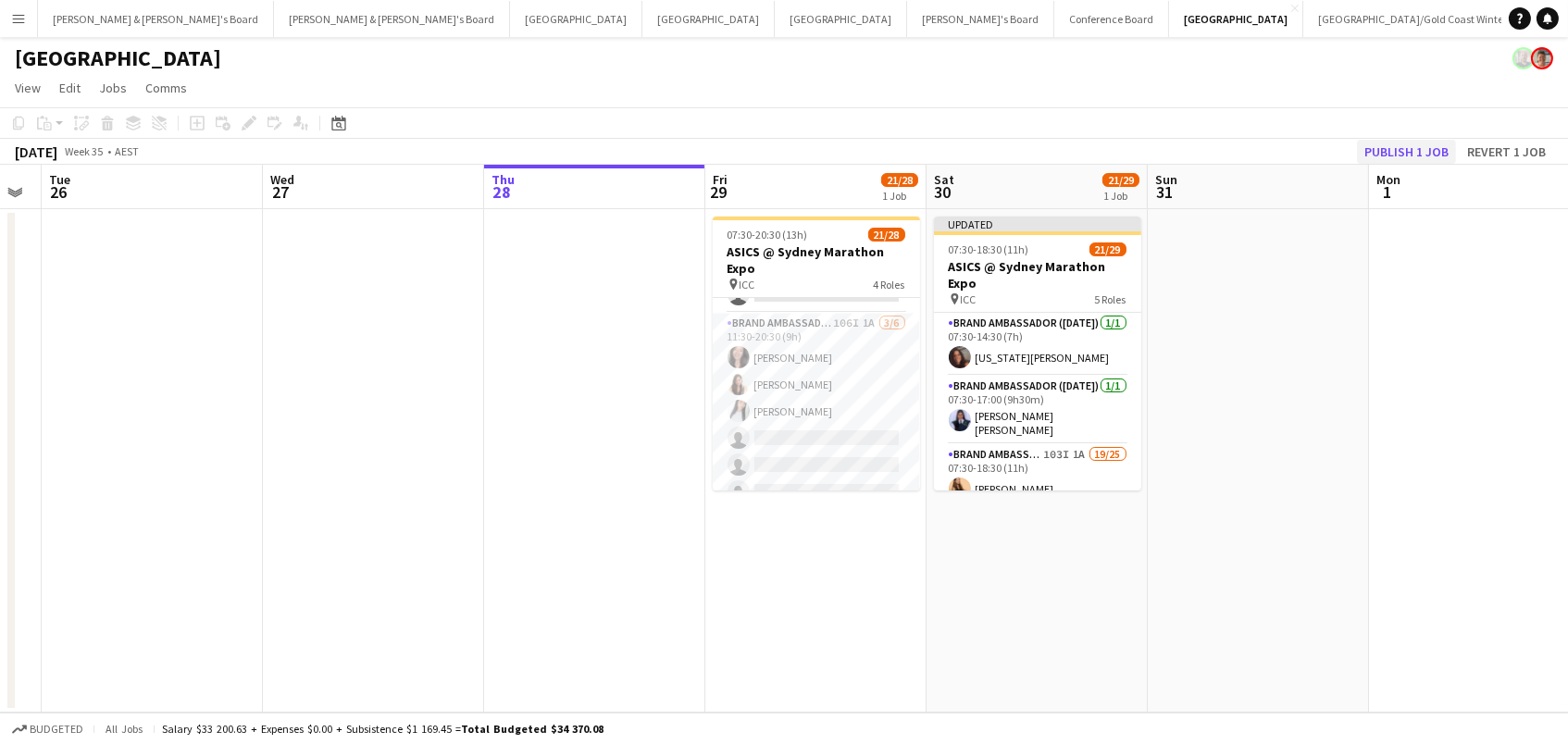
click at [1397, 149] on button "Publish 1 job" at bounding box center [1406, 151] width 99 height 24
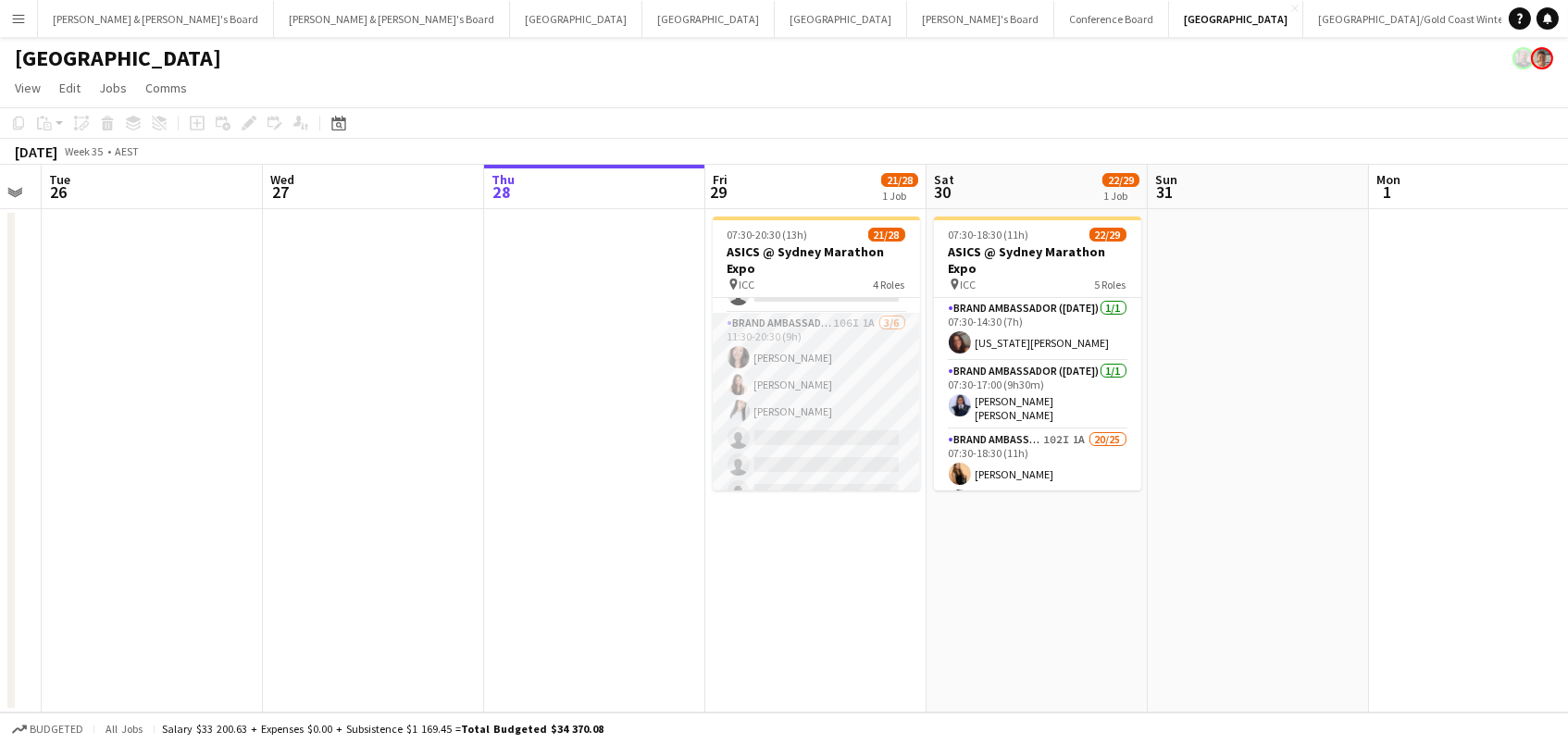
click at [860, 381] on app-card-role "Brand Ambassador (Mon - Fri) 106I 1A 3/6 11:30-20:30 (9h) Alexis Taluypreechach…" at bounding box center [816, 412] width 207 height 197
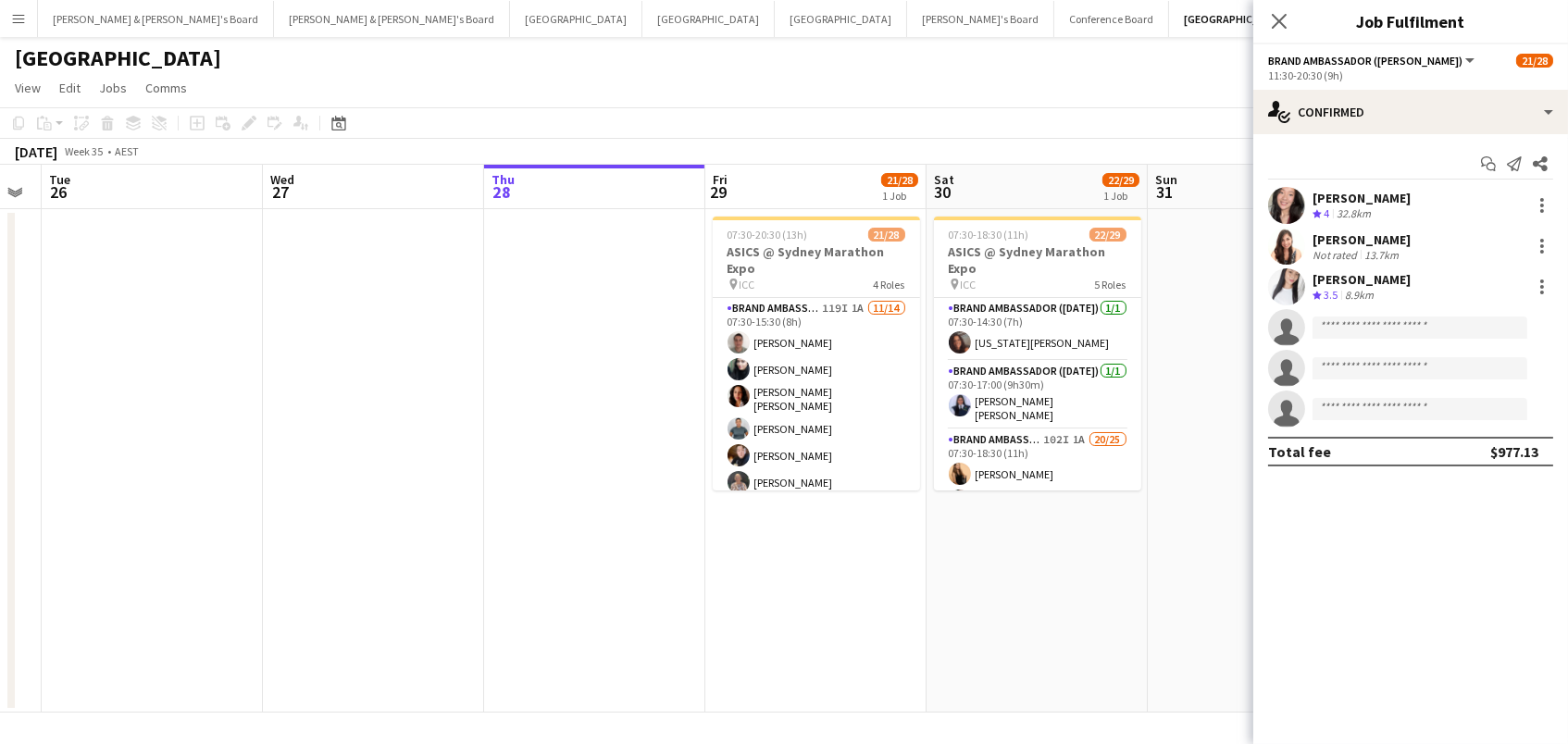
scroll to position [0, 0]
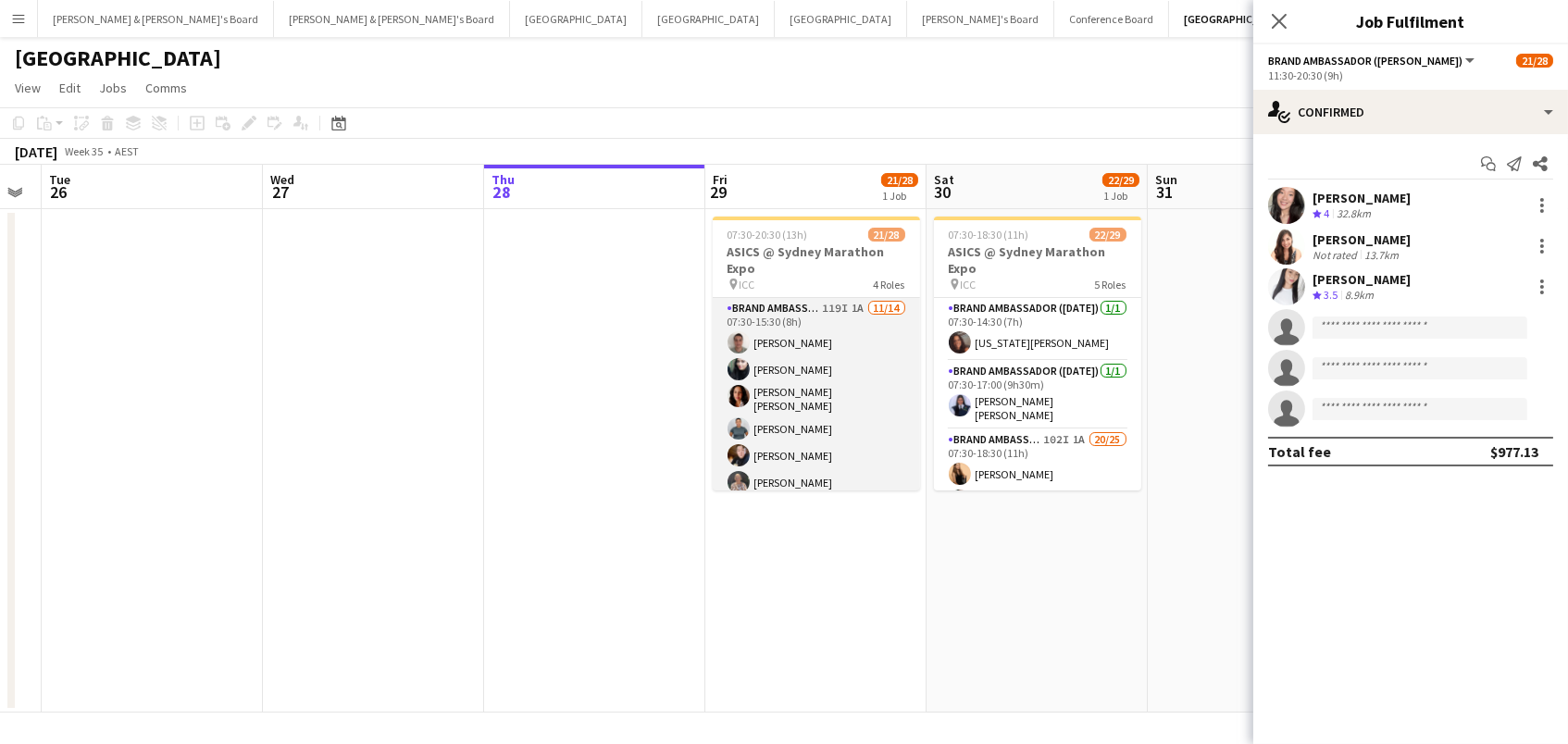
click at [872, 395] on app-card-role "Brand Ambassador (Mon - Fri) 119I 1A 11/14 07:30-15:30 (8h) Alex Valenzuela Abh…" at bounding box center [816, 510] width 207 height 423
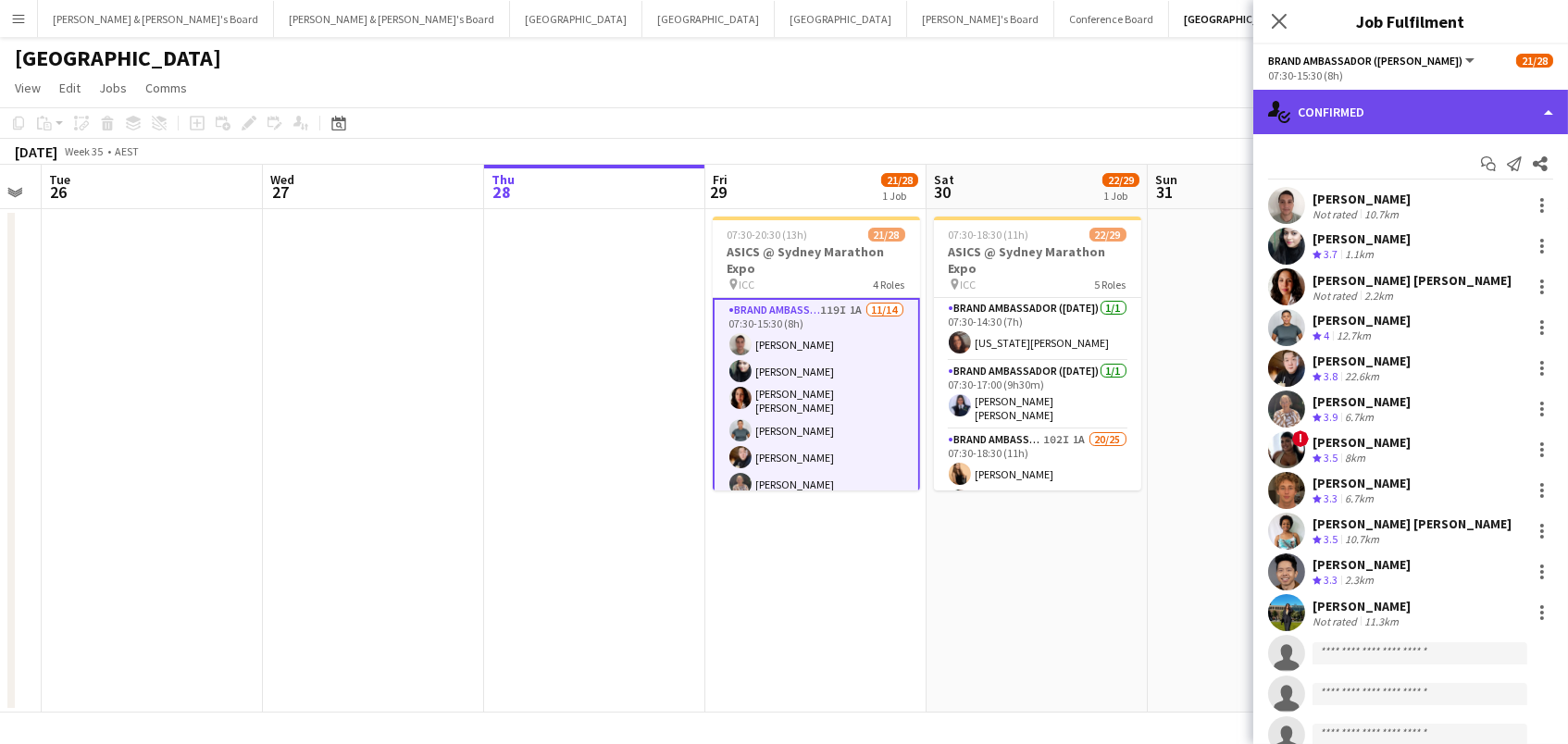
click at [1365, 121] on div "single-neutral-actions-check-2 Confirmed" at bounding box center [1409, 112] width 314 height 45
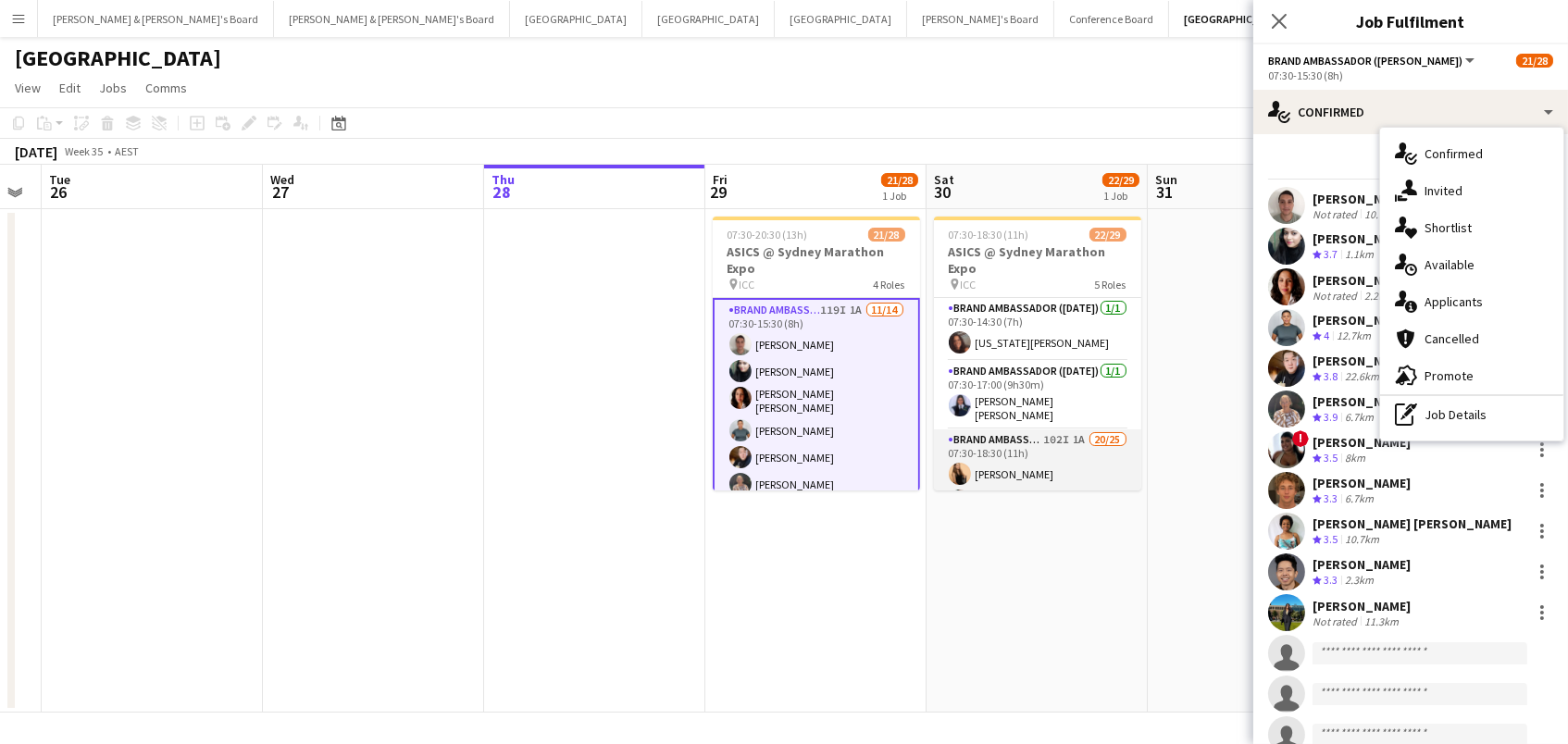
click at [969, 467] on app-user-avatar at bounding box center [959, 473] width 22 height 22
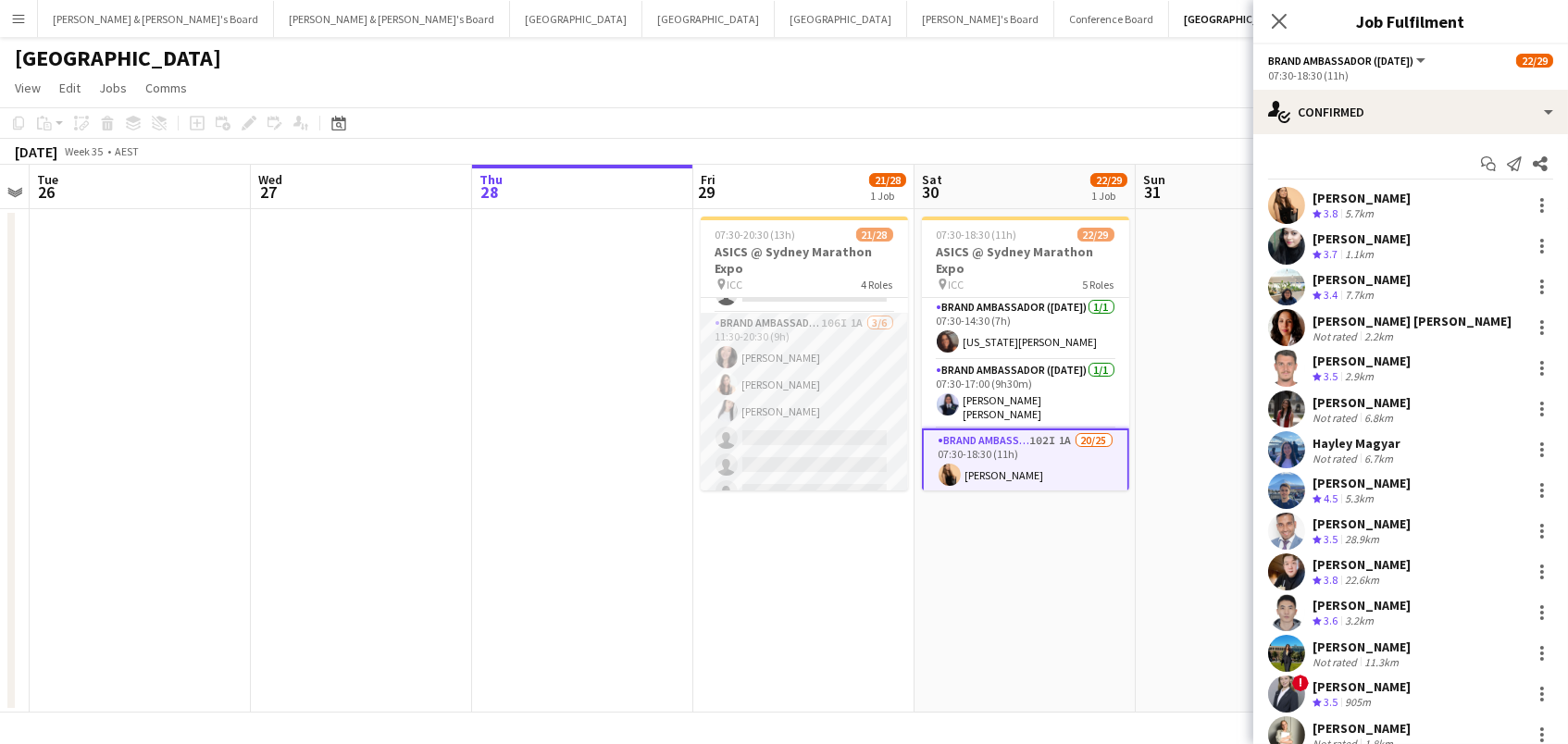
scroll to position [0, 620]
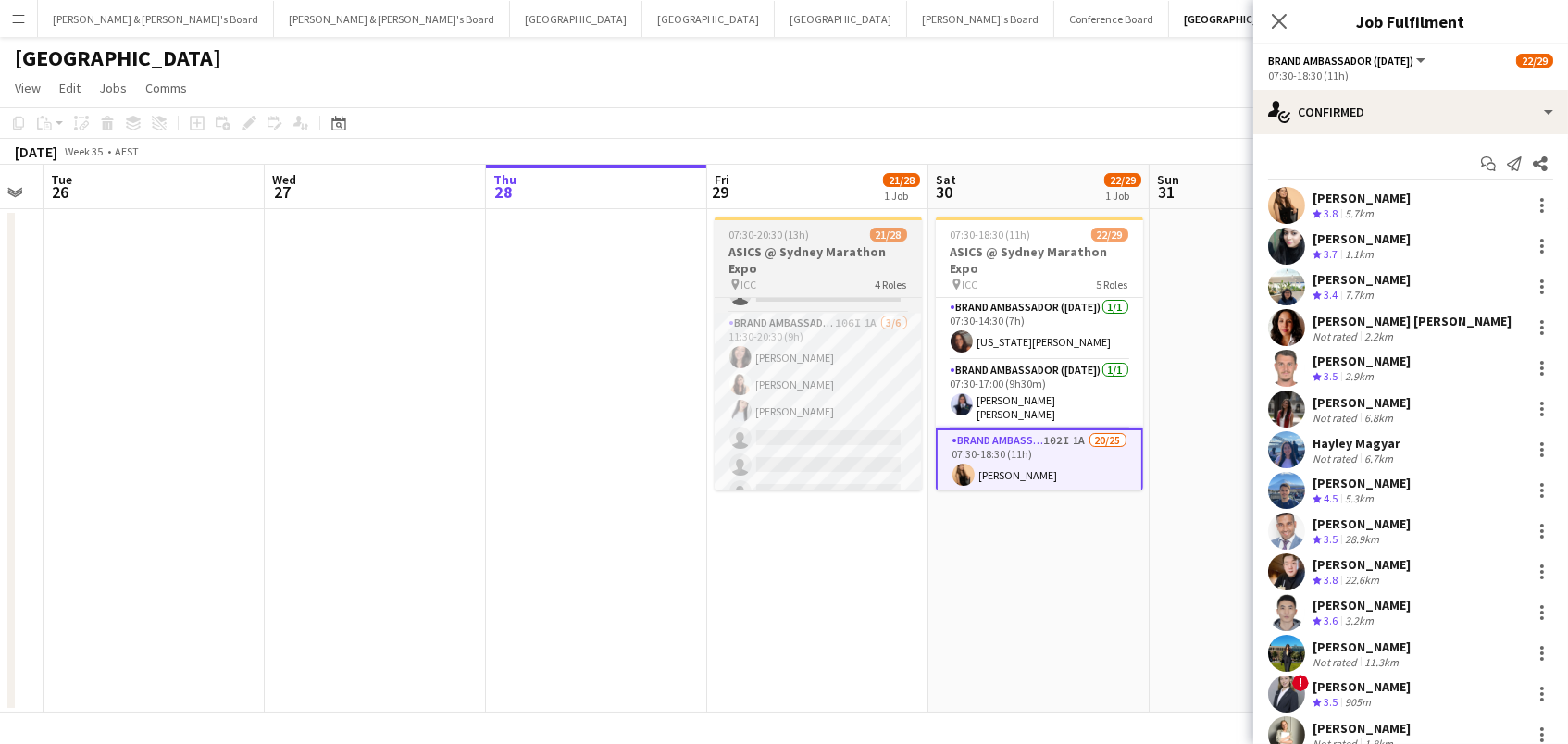
click at [812, 232] on div "07:30-20:30 (13h) 21/28" at bounding box center [818, 234] width 207 height 14
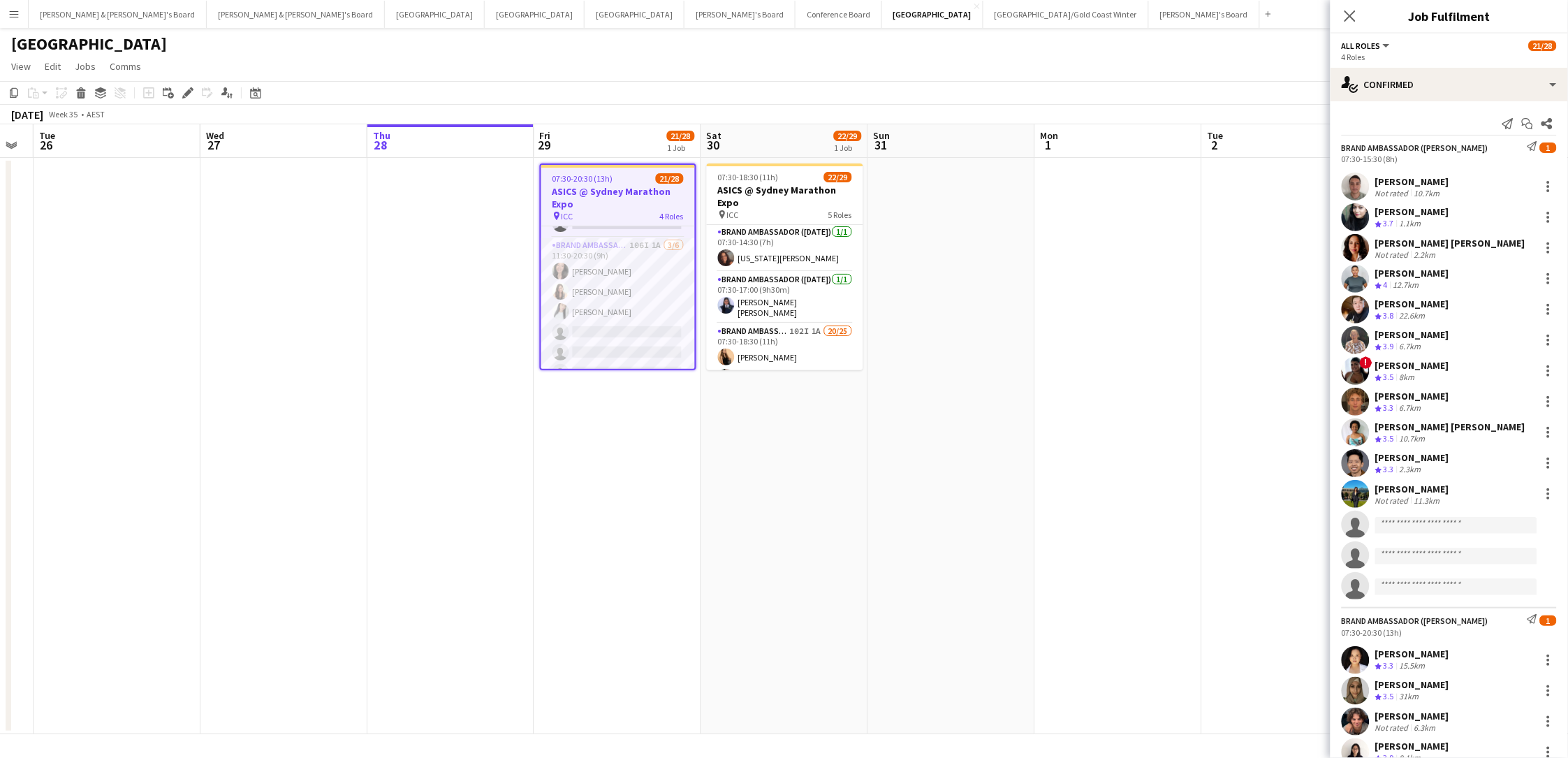
scroll to position [0, 0]
click at [592, 186] on h3 "ASICS @ Sydney Marathon Expo" at bounding box center [618, 197] width 153 height 25
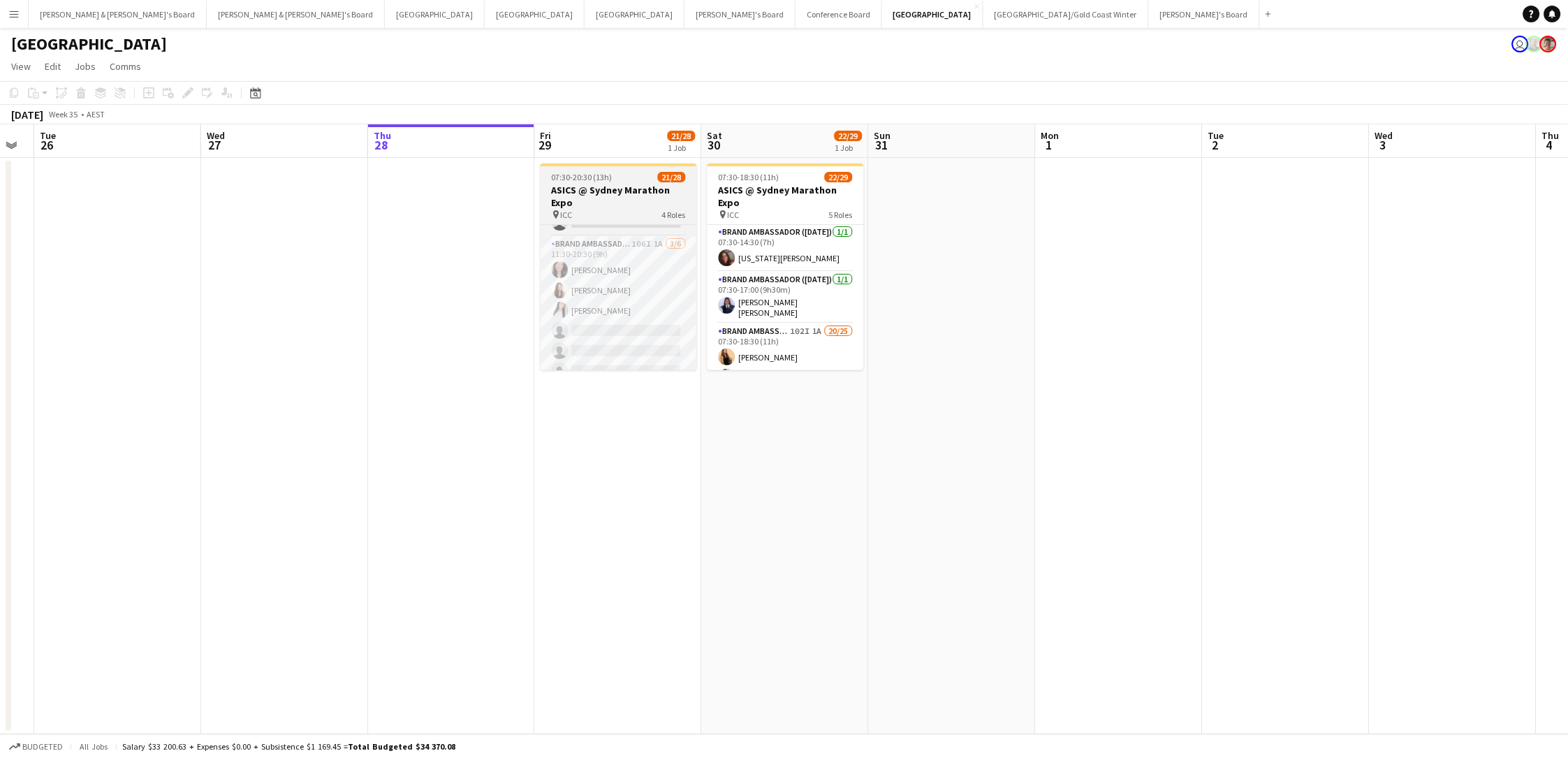
click at [612, 193] on h3 "ASICS @ Sydney Marathon Expo" at bounding box center [619, 196] width 156 height 25
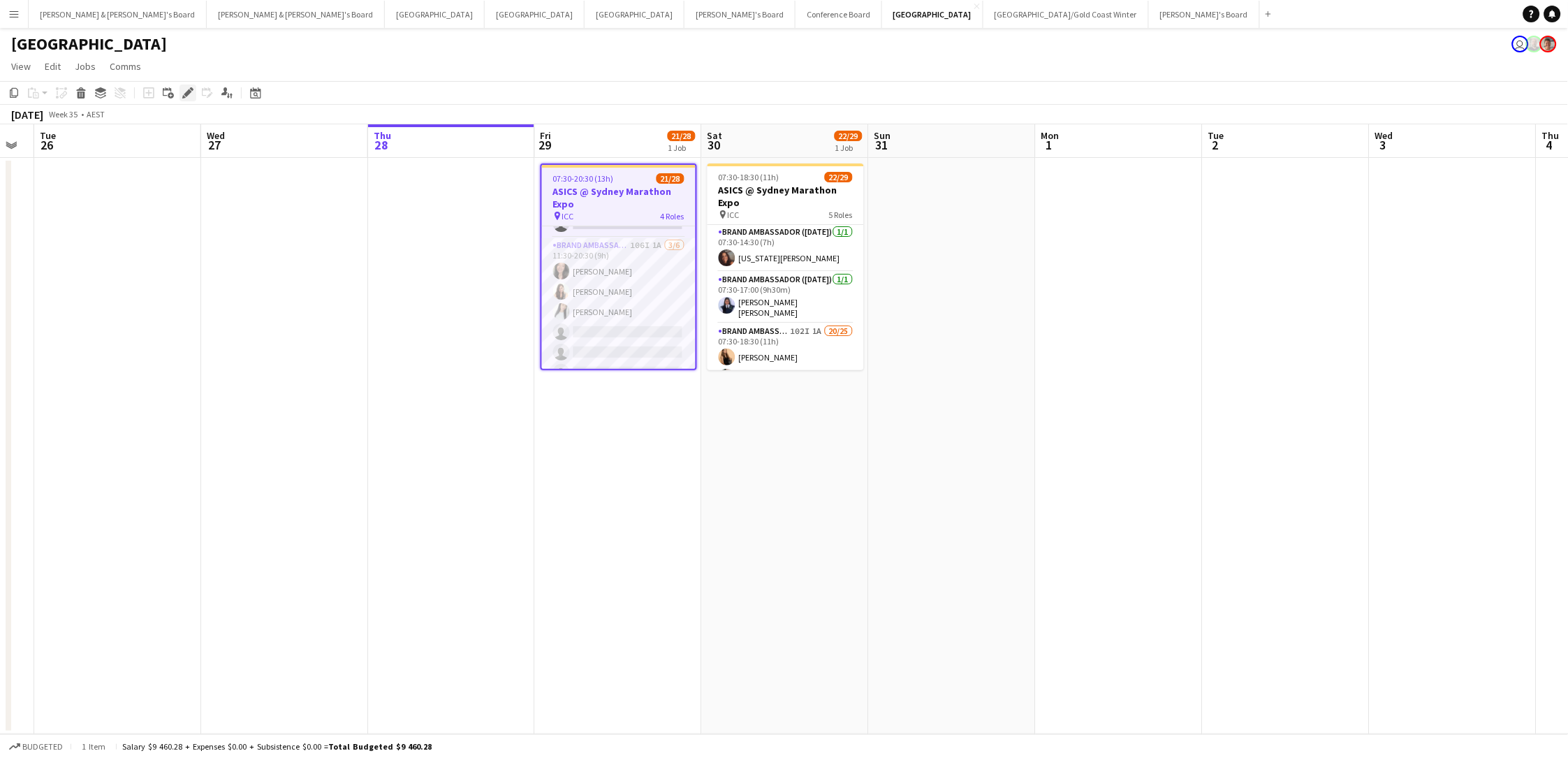
click at [182, 90] on icon "Edit" at bounding box center [188, 93] width 11 height 11
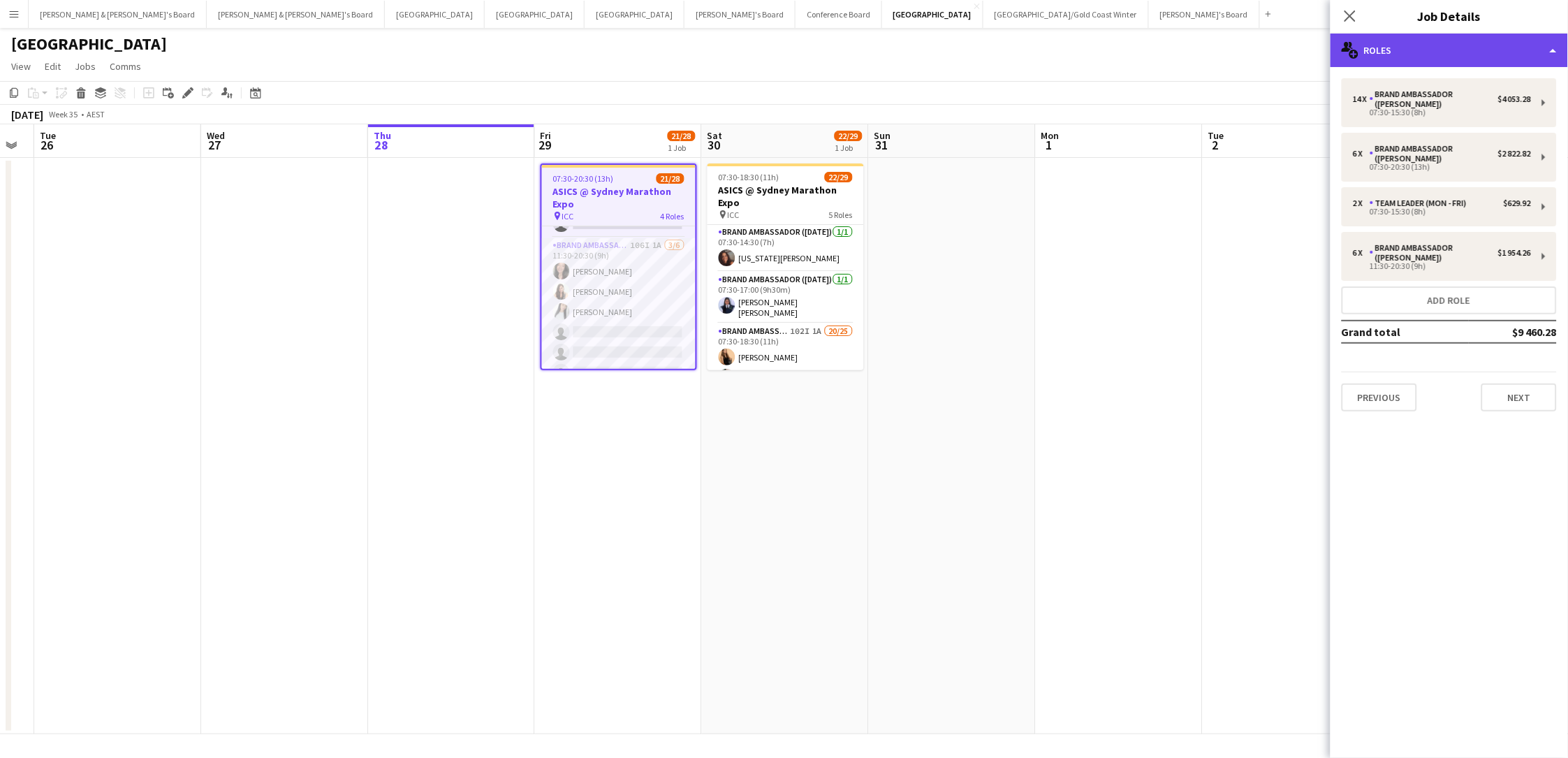
click at [1183, 54] on div "multiple-users-add Roles" at bounding box center [1448, 50] width 237 height 34
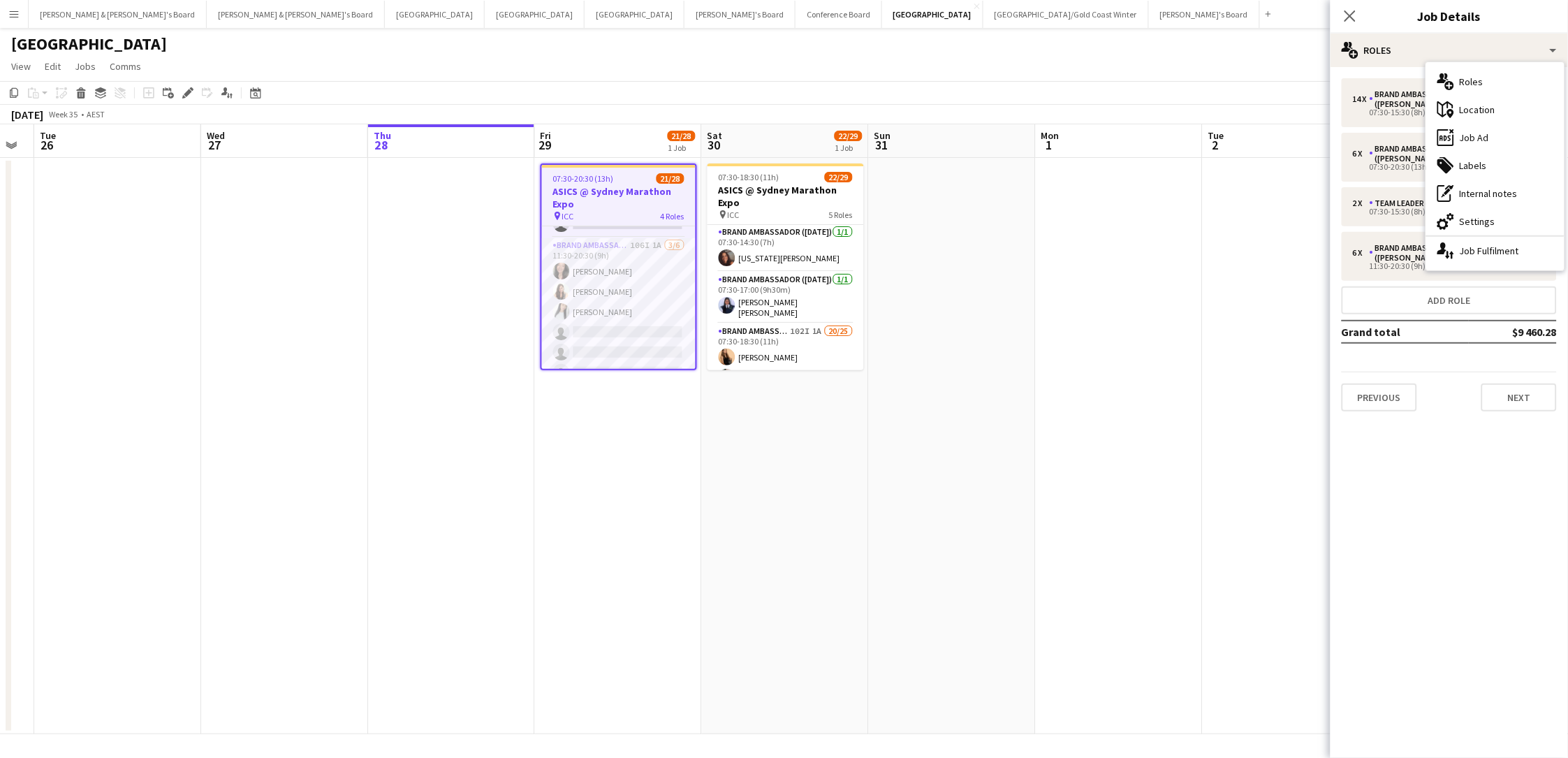
drag, startPoint x: 1453, startPoint y: 234, endPoint x: 1461, endPoint y: 232, distance: 8.2
click at [1183, 234] on div "cog-double-3 Settings" at bounding box center [1495, 221] width 138 height 28
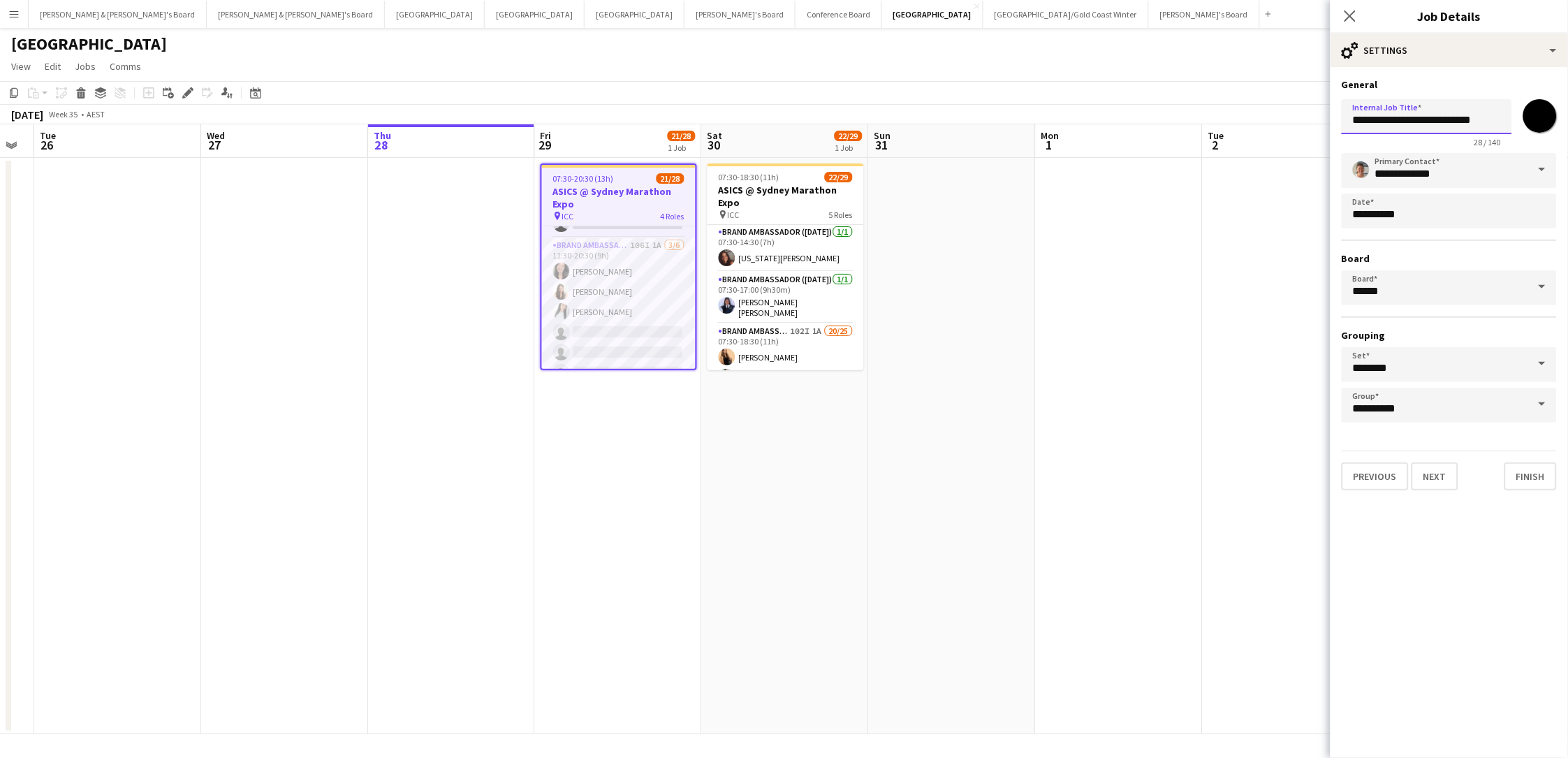
drag, startPoint x: 1506, startPoint y: 125, endPoint x: 1168, endPoint y: 87, distance: 340.1
click at [1168, 87] on body "Menu Boards Boards Boards All jobs Status Workforce Workforce My Workforce Recr…" at bounding box center [784, 379] width 1568 height 758
click at [781, 181] on div "07:30-18:30 (11h) 22/29" at bounding box center [786, 177] width 156 height 11
type input "**********"
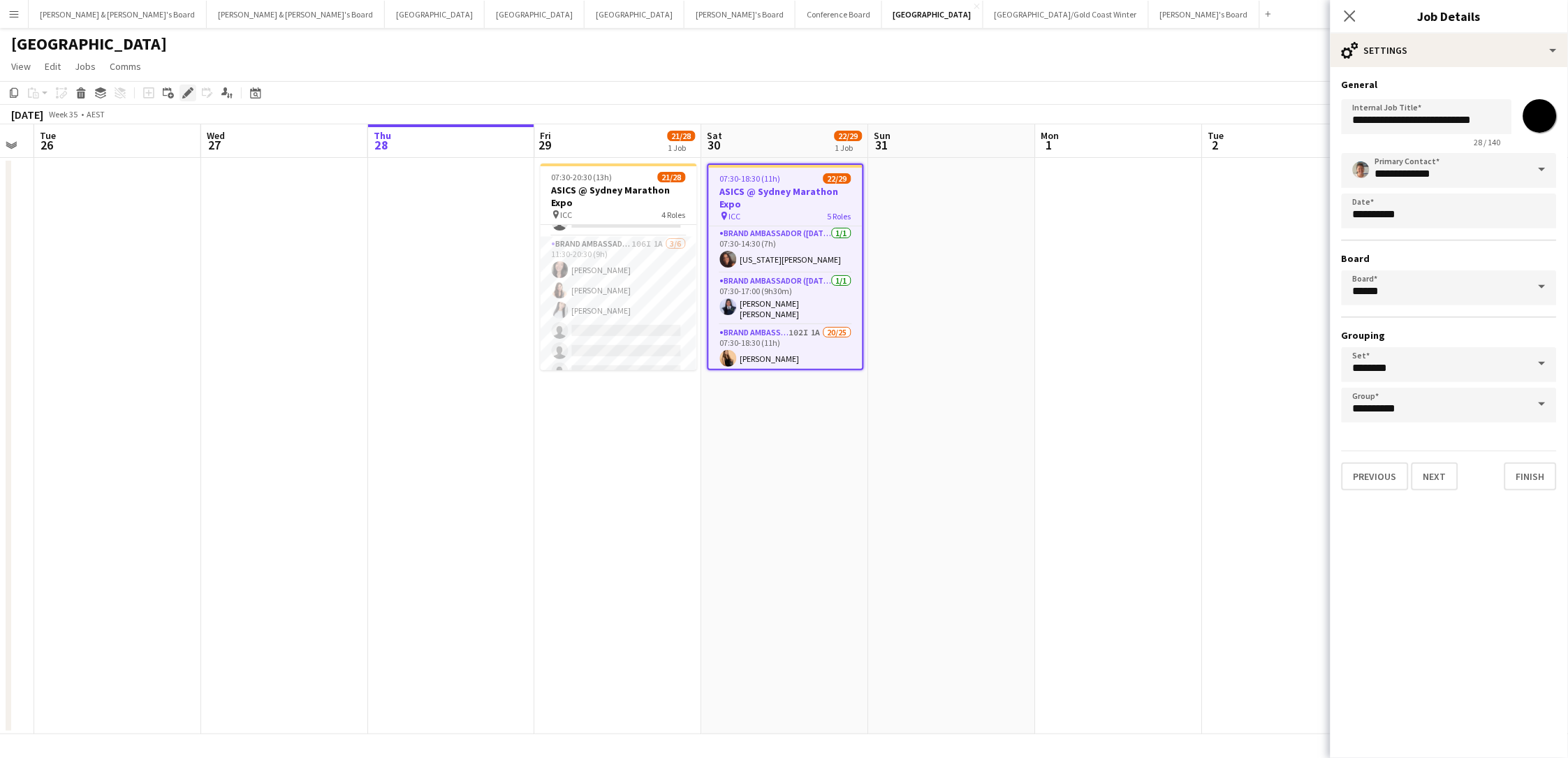
click at [185, 92] on icon at bounding box center [187, 93] width 8 height 8
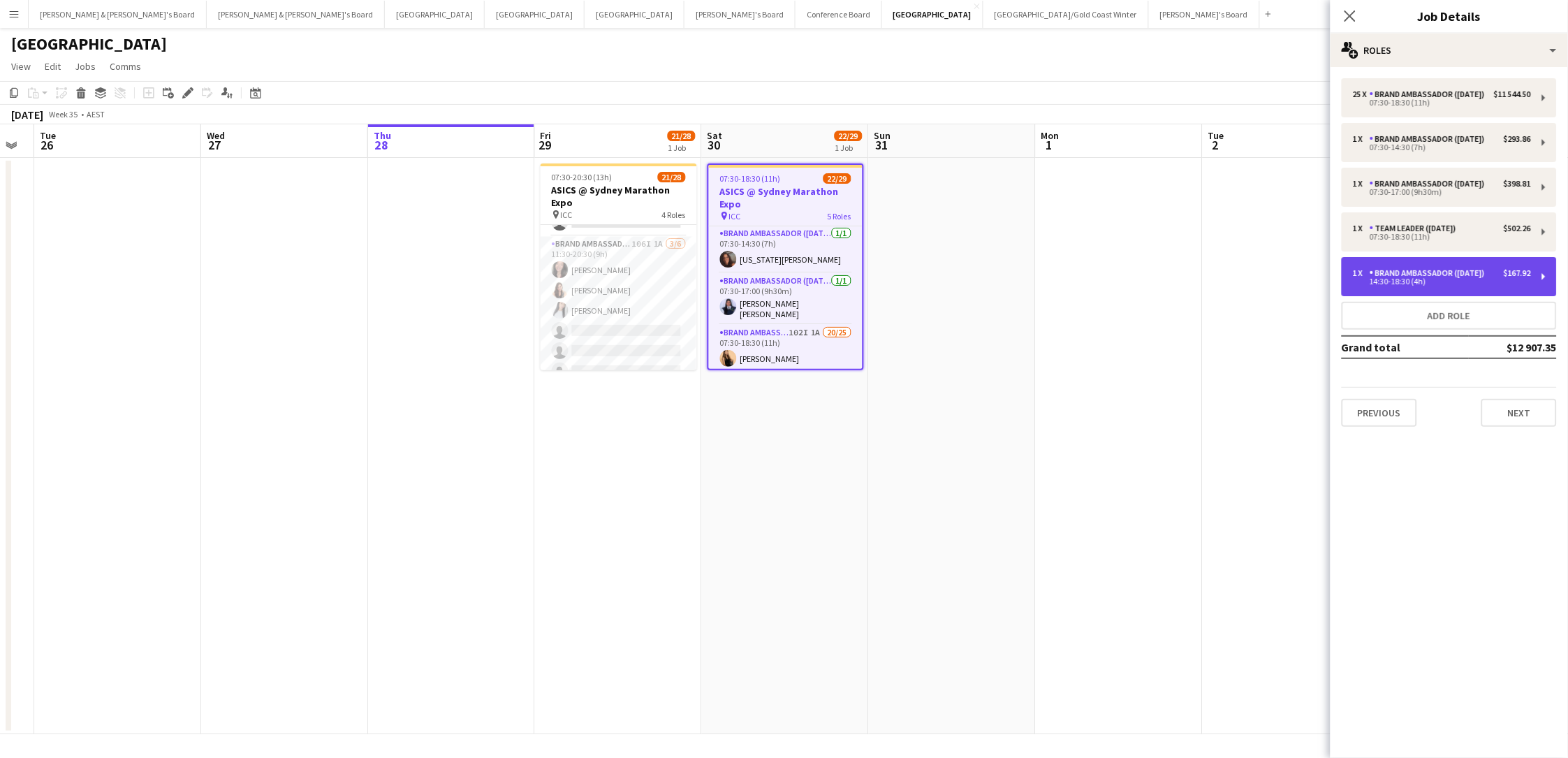
click at [1183, 294] on div "1 x Brand Ambassador (Saturday) $167.92 14:30-18:30 (4h)" at bounding box center [1449, 277] width 215 height 39
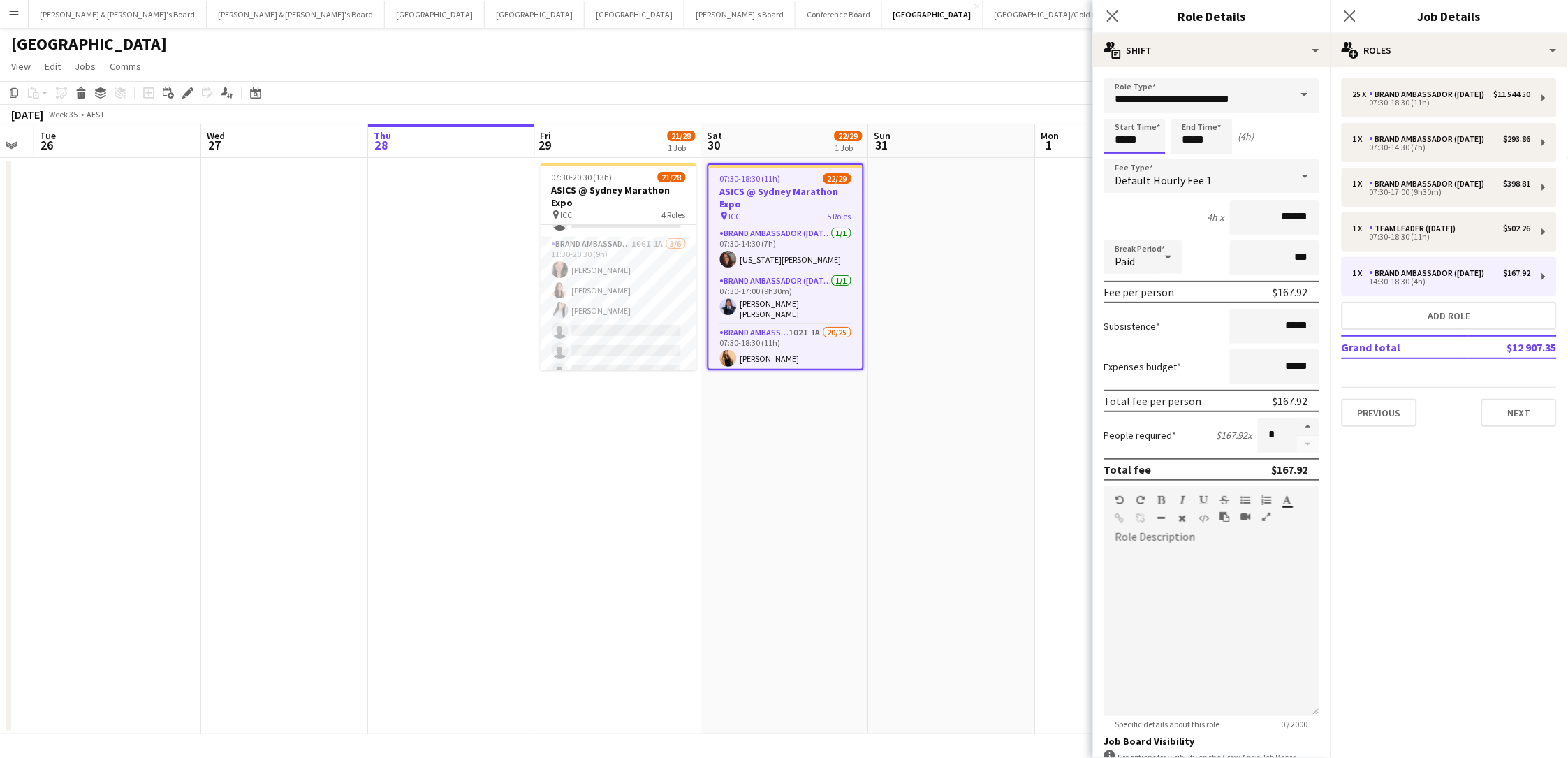
click at [1126, 135] on input "*****" at bounding box center [1135, 136] width 62 height 35
click at [1124, 161] on div at bounding box center [1120, 160] width 28 height 14
type input "*****"
click at [1124, 161] on div at bounding box center [1120, 160] width 28 height 14
click at [778, 342] on app-card-role "Brand Ambassador (Saturday) 1A 0/1 14:30-18:30 (4h) single-neutral-actions" at bounding box center [786, 356] width 153 height 47
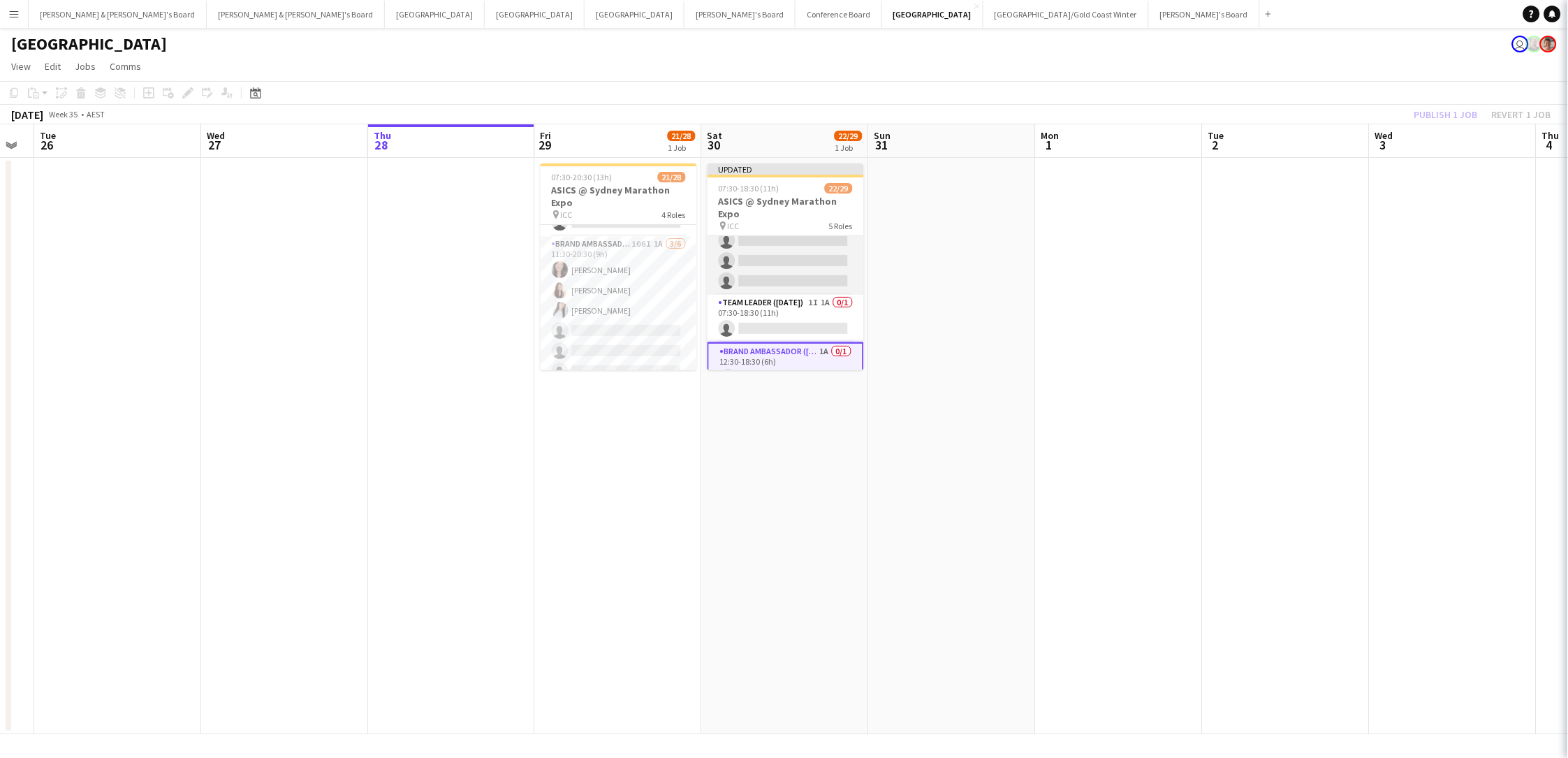
scroll to position [577, 0]
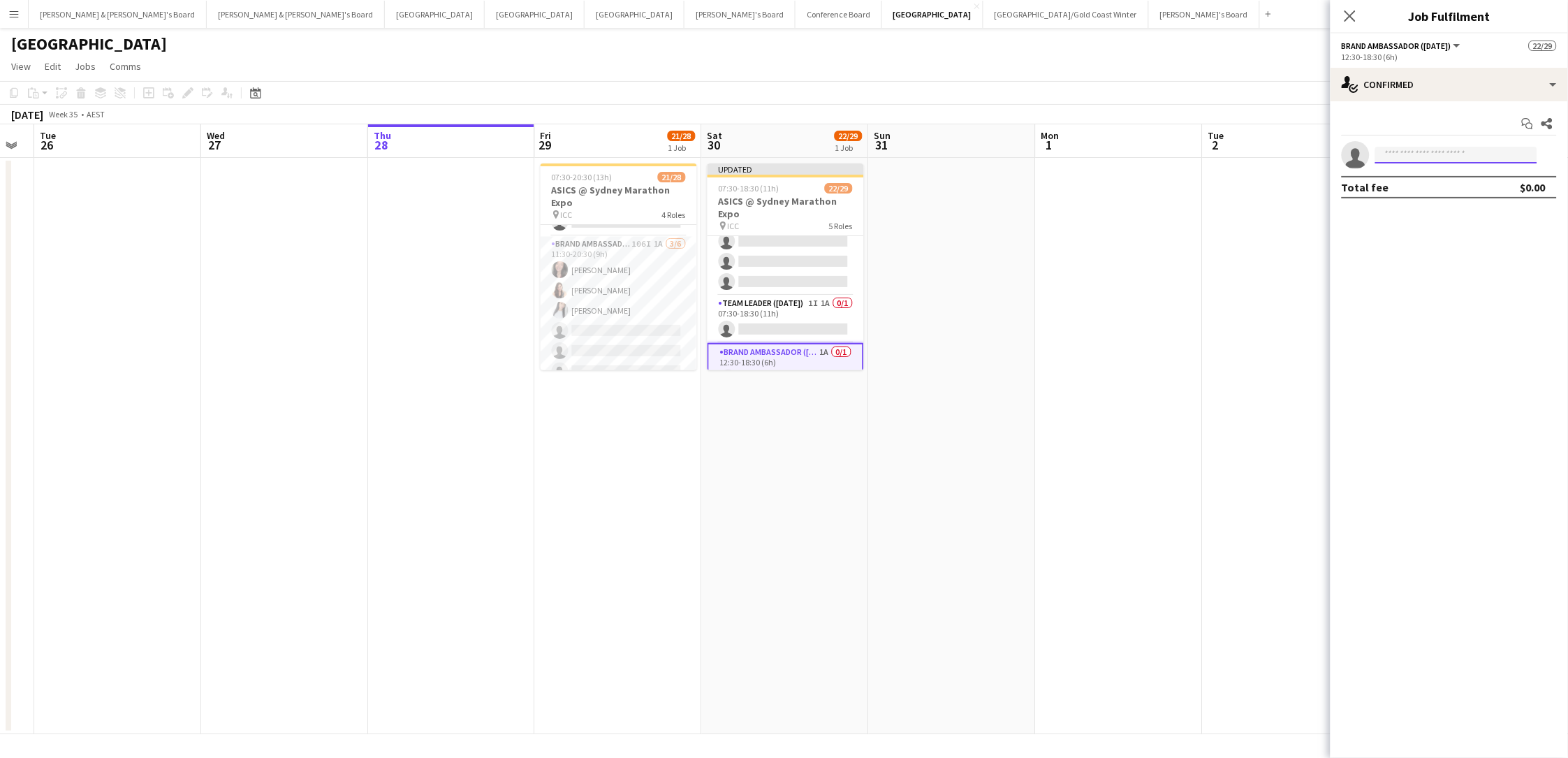
click at [1183, 158] on input at bounding box center [1456, 155] width 162 height 16
type input "******"
drag, startPoint x: 1418, startPoint y: 179, endPoint x: 1414, endPoint y: 192, distance: 13.6
click at [1183, 192] on span "+61407921183" at bounding box center [1456, 196] width 140 height 11
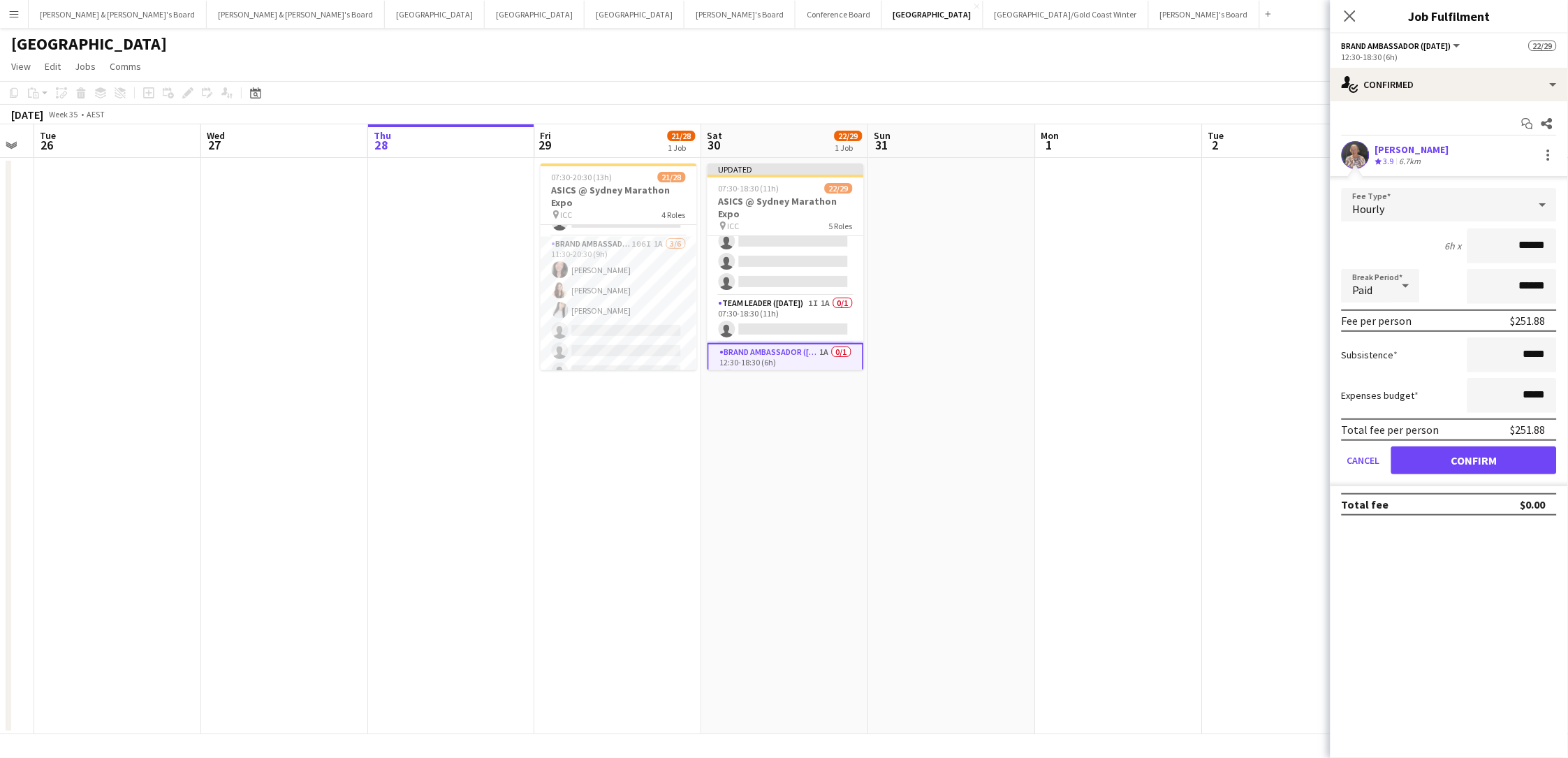
click at [1183, 456] on button "Confirm" at bounding box center [1473, 460] width 165 height 28
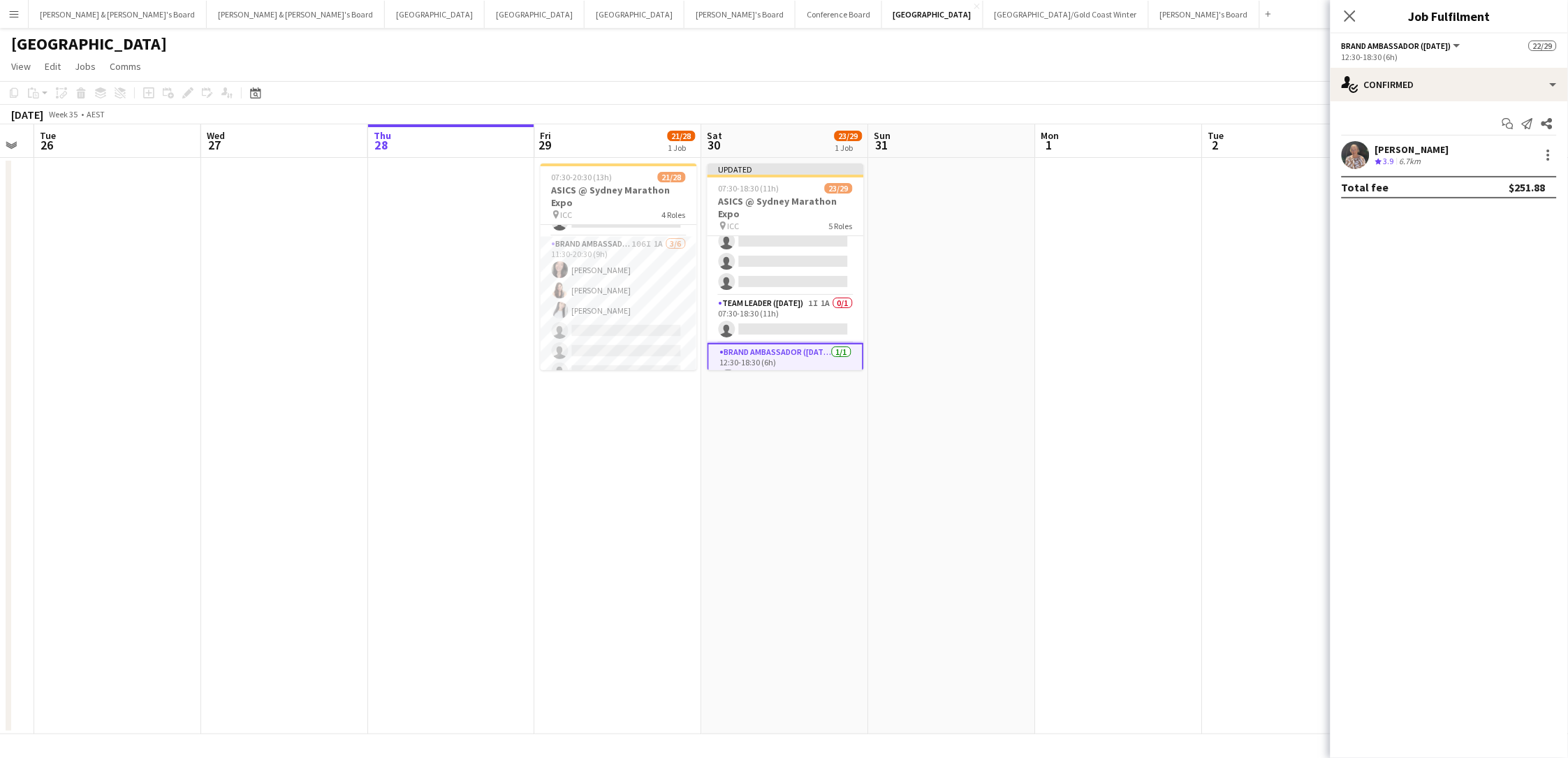
click at [1069, 299] on app-date-cell at bounding box center [1119, 446] width 167 height 576
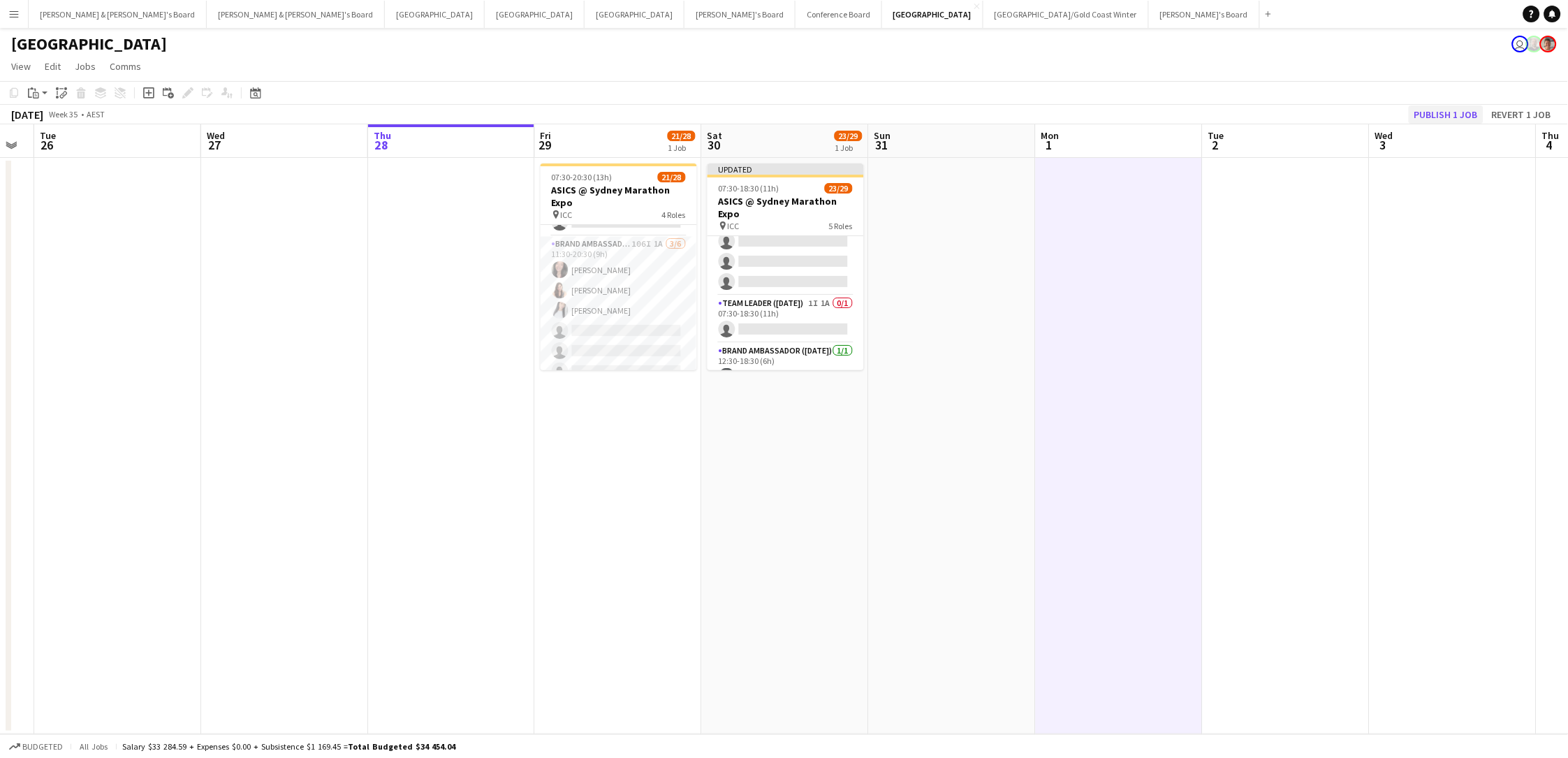
click at [1183, 112] on button "Publish 1 job" at bounding box center [1446, 114] width 74 height 18
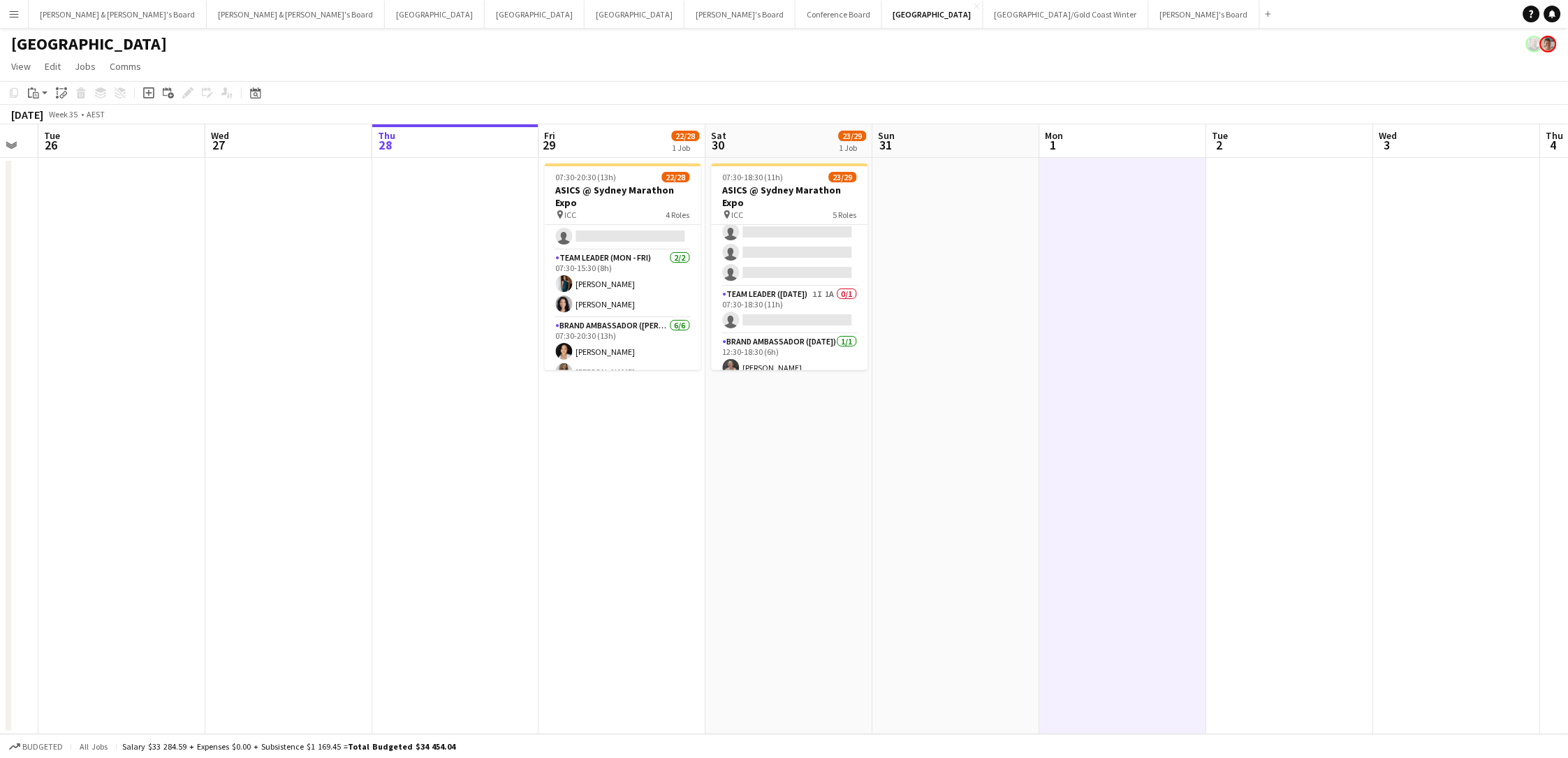
scroll to position [294, 0]
click at [609, 277] on app-card-role "Team Leader (Mon - Fri) 2/2 07:30-15:30 (8h) Payal Gidwani Nesia Effendi" at bounding box center [622, 283] width 156 height 68
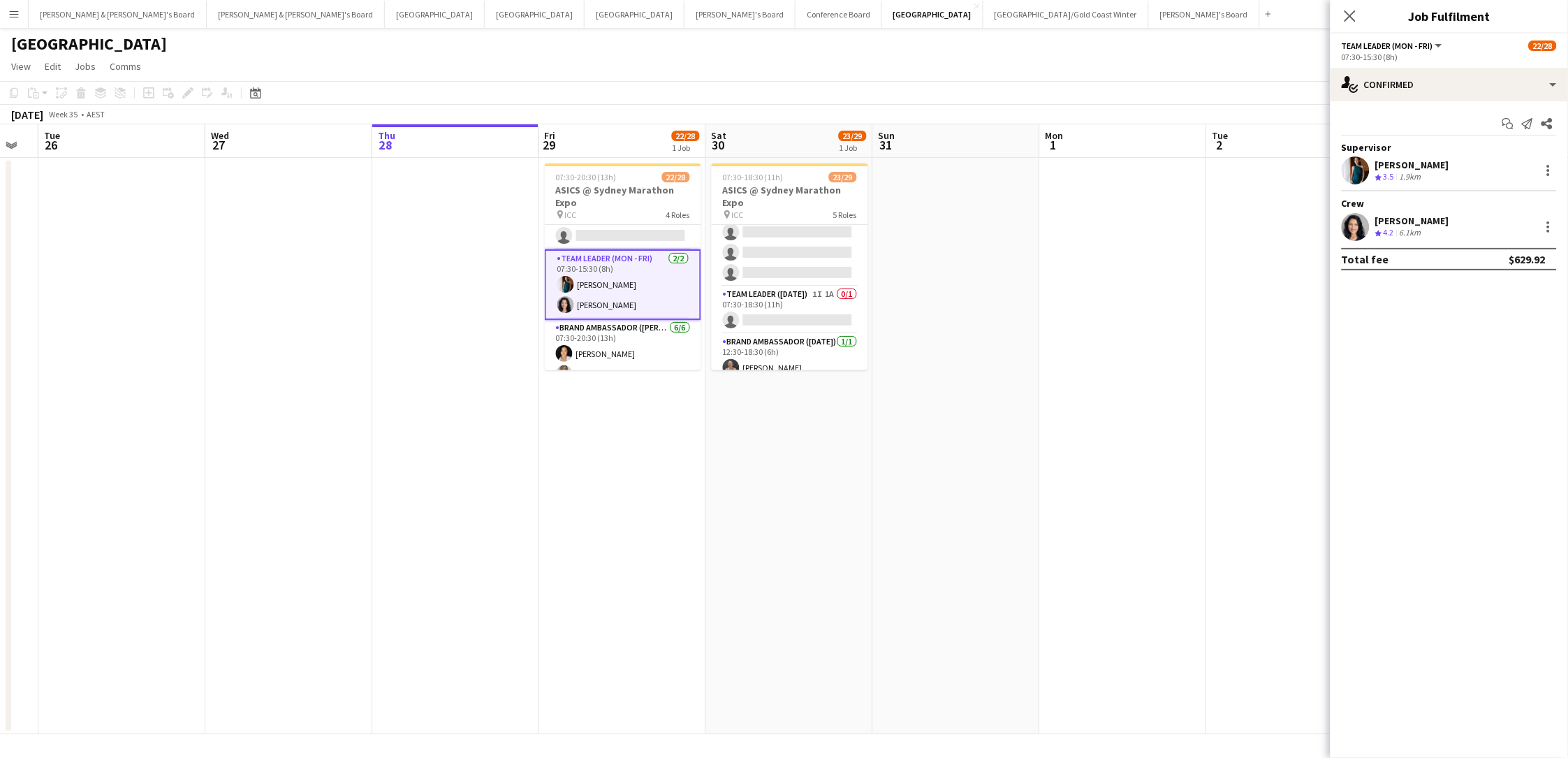
click at [1183, 160] on div "[PERSON_NAME]" at bounding box center [1412, 165] width 74 height 13
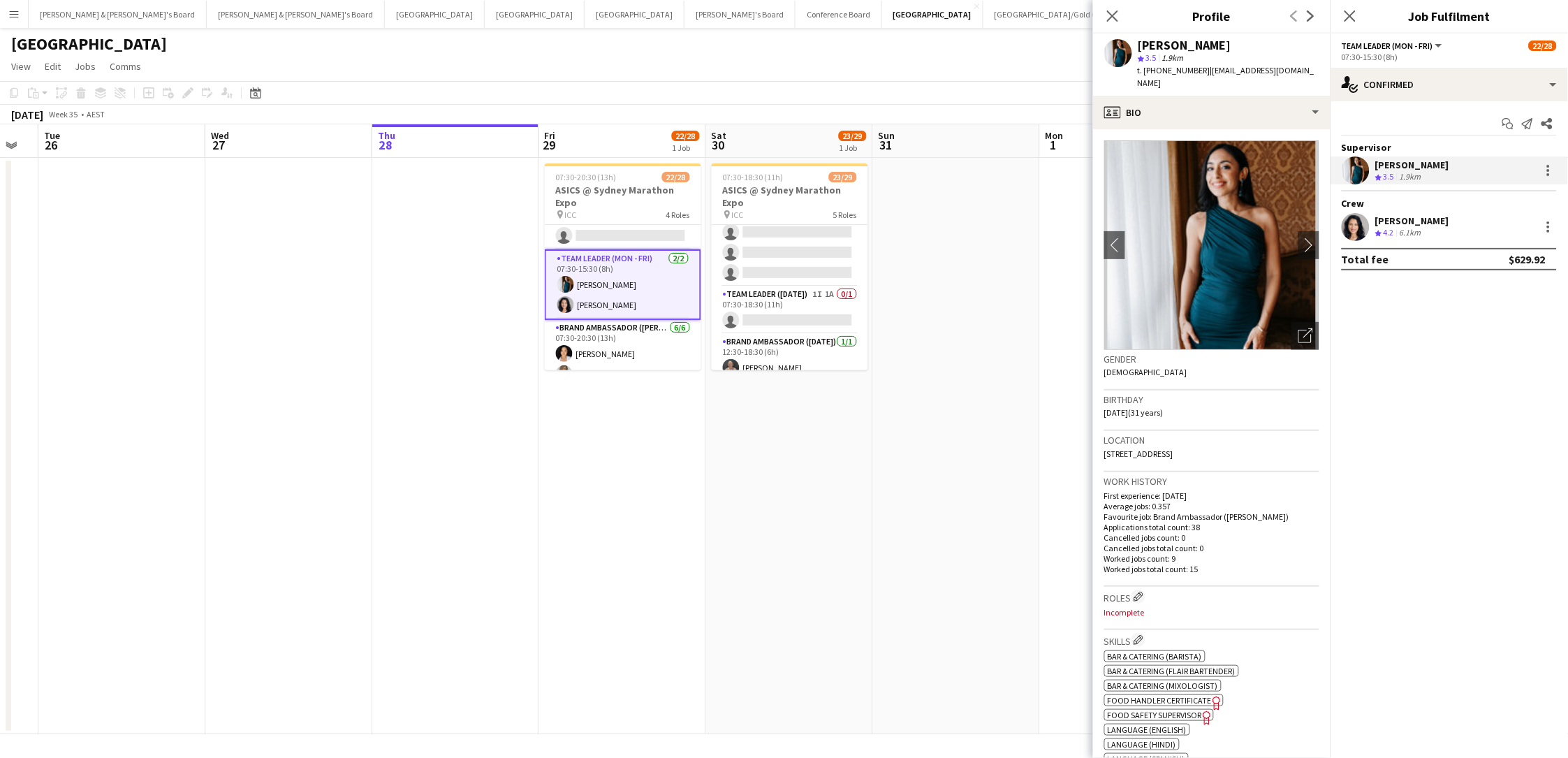
click at [1181, 72] on span "t. +61450274104" at bounding box center [1173, 70] width 72 height 11
drag, startPoint x: 1170, startPoint y: 43, endPoint x: 1139, endPoint y: 45, distance: 31.1
click at [1139, 45] on div "[PERSON_NAME]" at bounding box center [1228, 46] width 181 height 13
copy div "[PERSON_NAME]"
click at [1170, 69] on span "t. +61450274104" at bounding box center [1173, 70] width 72 height 11
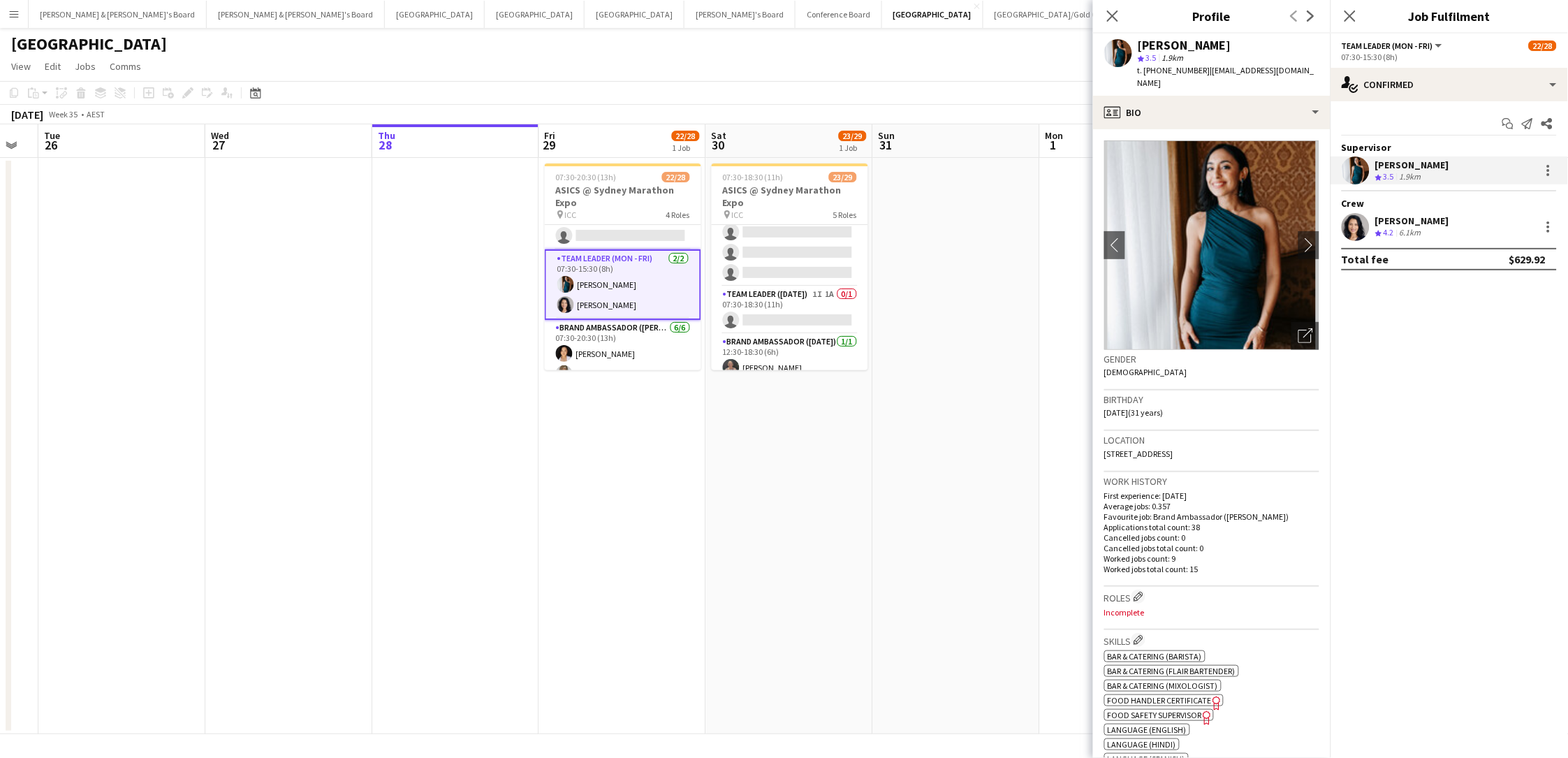
click at [1170, 69] on span "t. +61450274104" at bounding box center [1173, 70] width 72 height 11
drag, startPoint x: 1567, startPoint y: 24, endPoint x: 1170, endPoint y: 69, distance: 399.5
click at [1170, 69] on span "t. +61450274104" at bounding box center [1173, 70] width 72 height 11
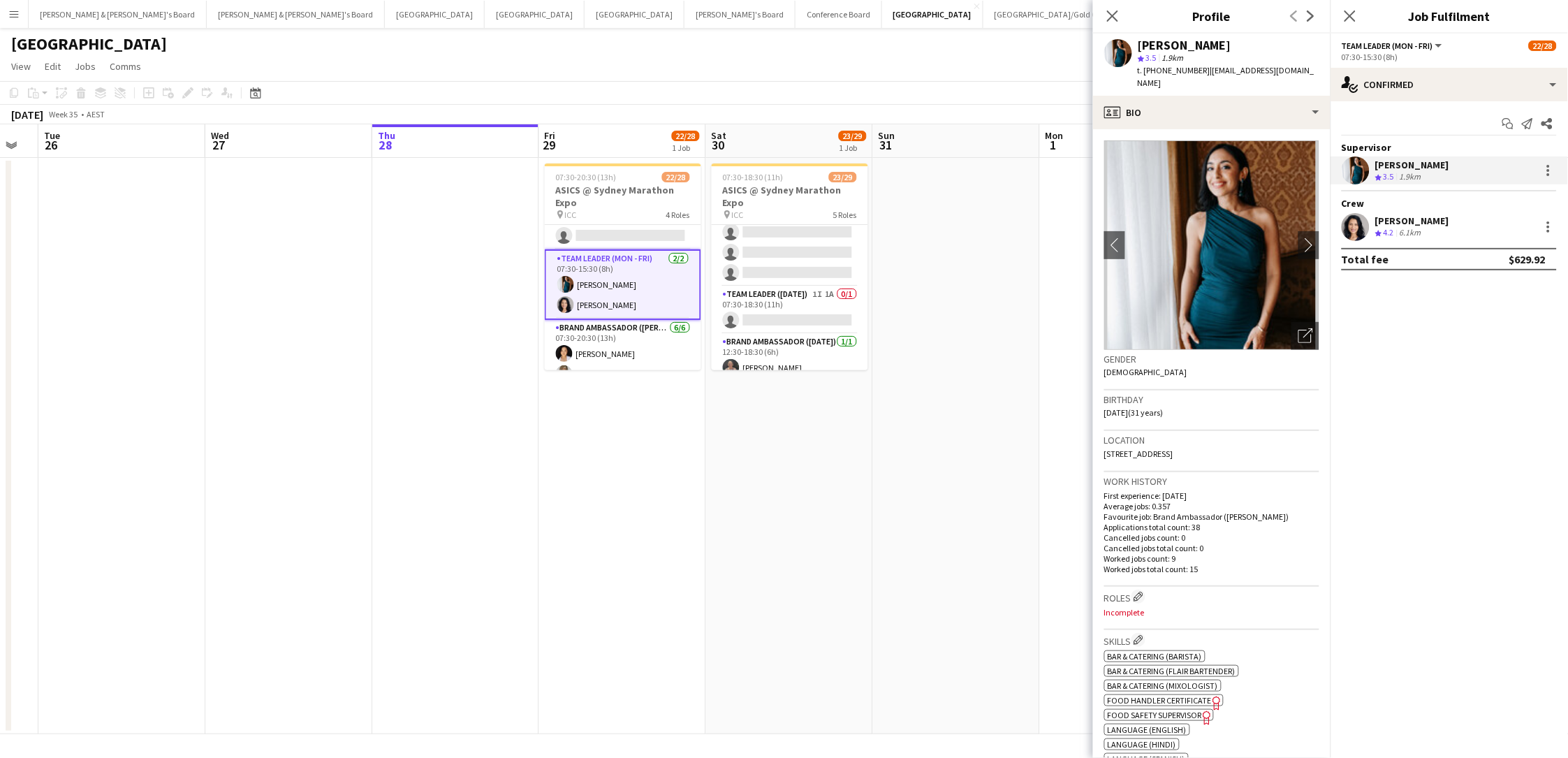
click at [1170, 69] on span "t. +61450274104" at bounding box center [1173, 70] width 72 height 11
copy span "61450274104"
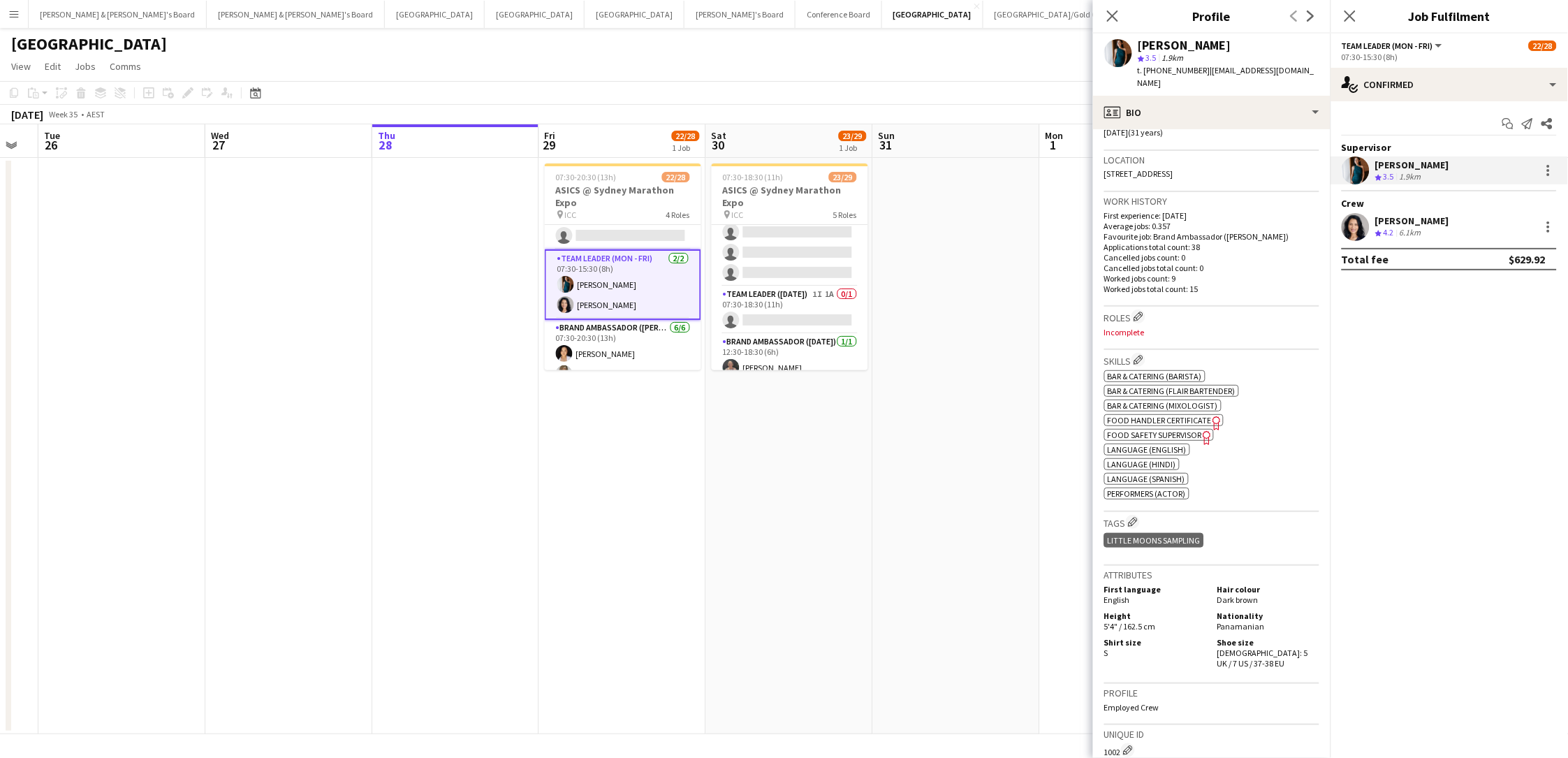
scroll to position [348, 0]
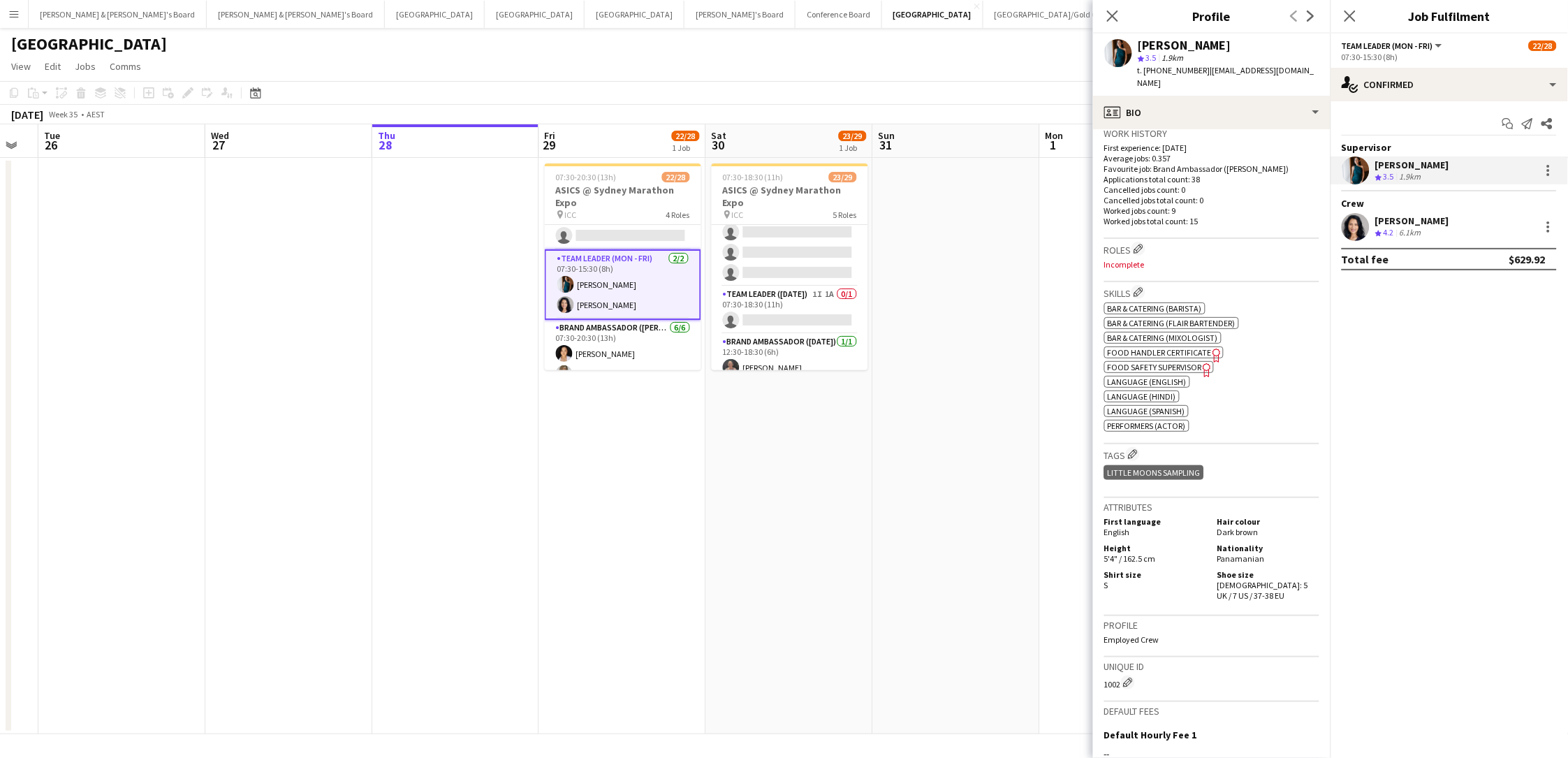
drag, startPoint x: 1246, startPoint y: 555, endPoint x: 1250, endPoint y: 566, distance: 11.7
click at [1183, 561] on div "Shoe size Female: 5 UK / 7 US / 37-38 EU" at bounding box center [1266, 585] width 107 height 32
copy span "5 UK / 7 US / 37-38 EU"
click at [1183, 227] on div "Crew rating 4.2" at bounding box center [1386, 233] width 21 height 12
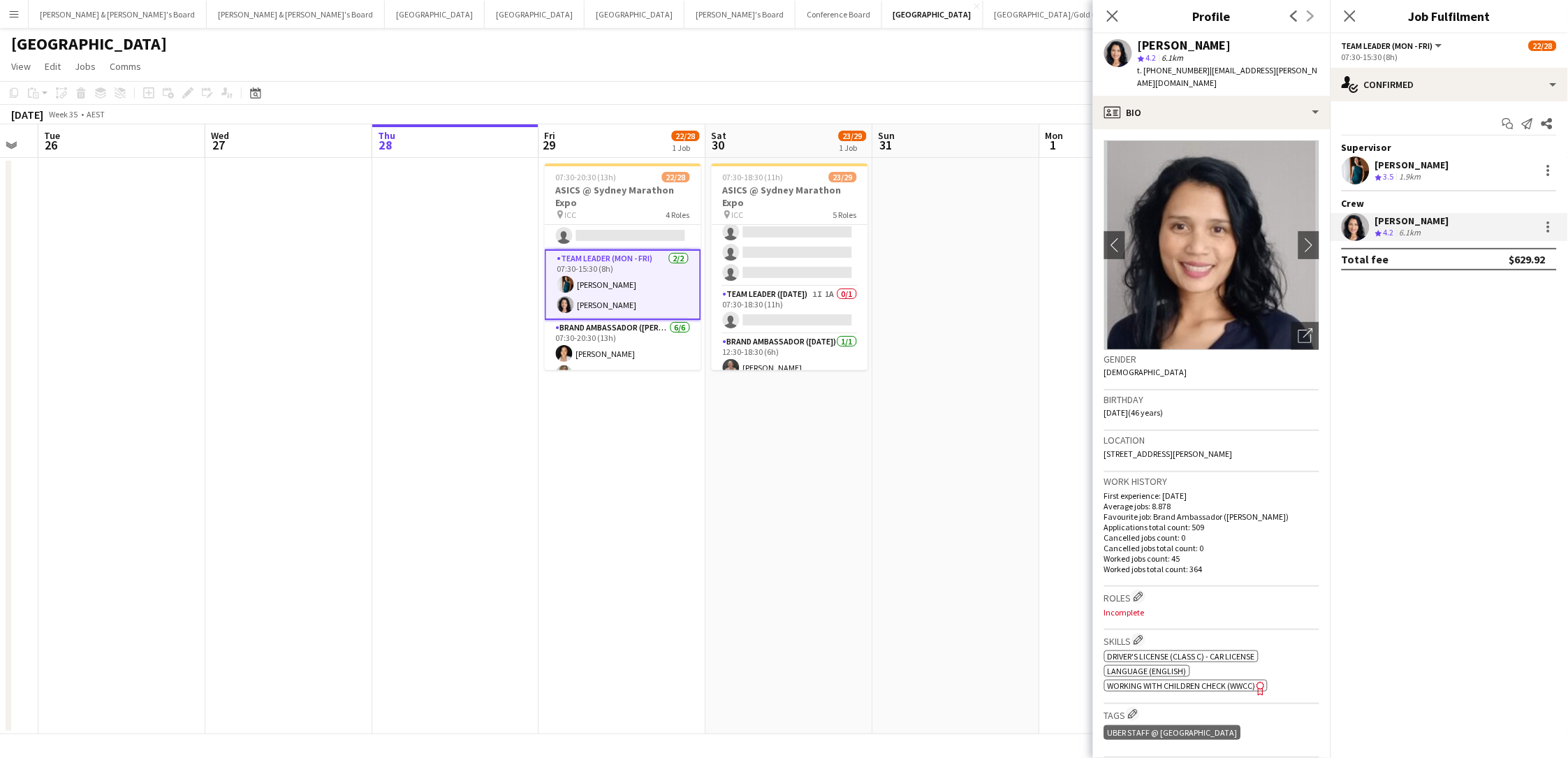
click at [1160, 69] on span "t. +610410225462" at bounding box center [1173, 70] width 72 height 11
copy span "610410225462"
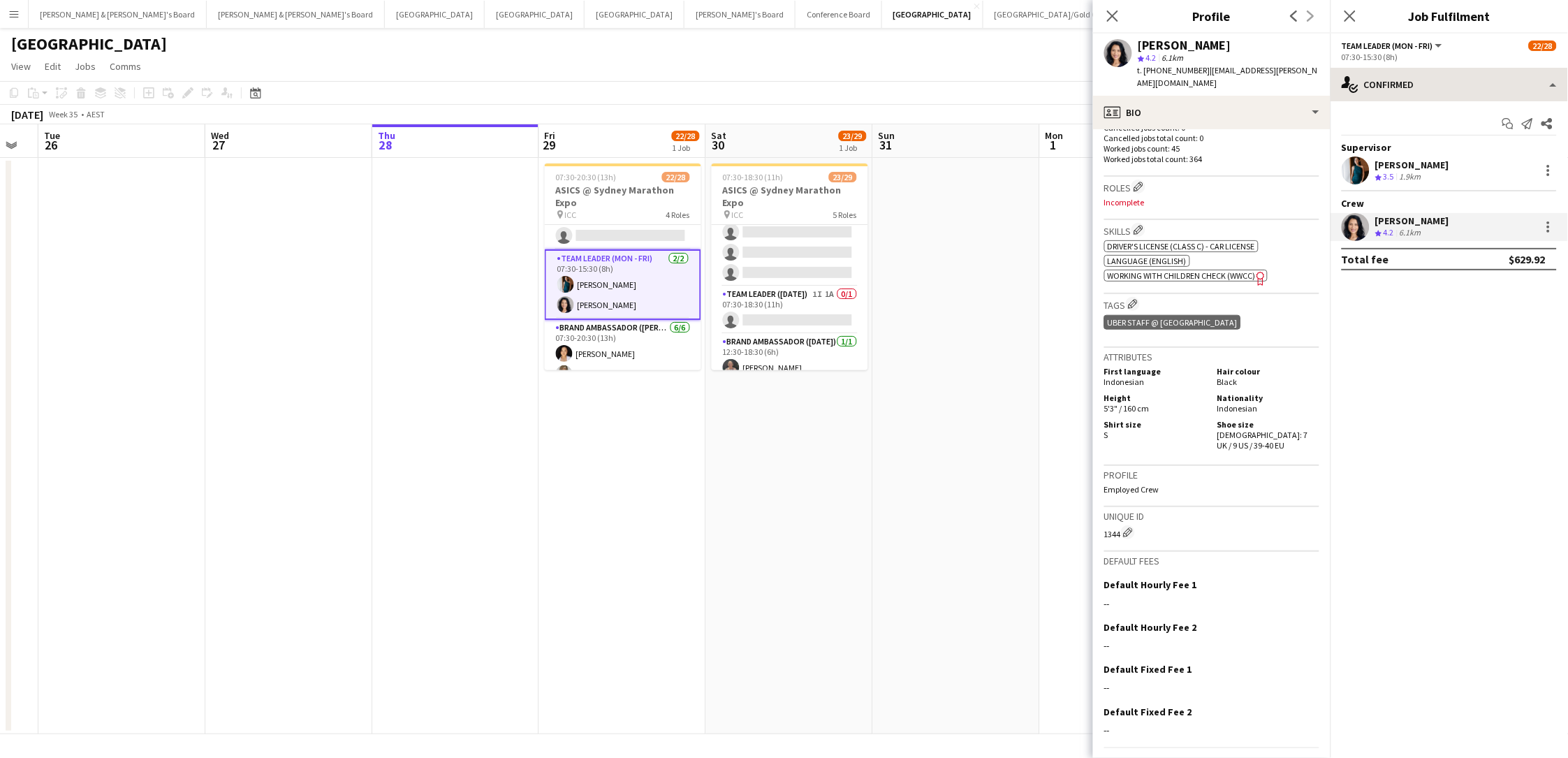
scroll to position [408, 0]
click at [1183, 421] on div "Shoe size Female: 7 UK / 9 US / 39-40 EU" at bounding box center [1266, 436] width 107 height 32
copy span "7 UK / 9 US / 39-40 EU"
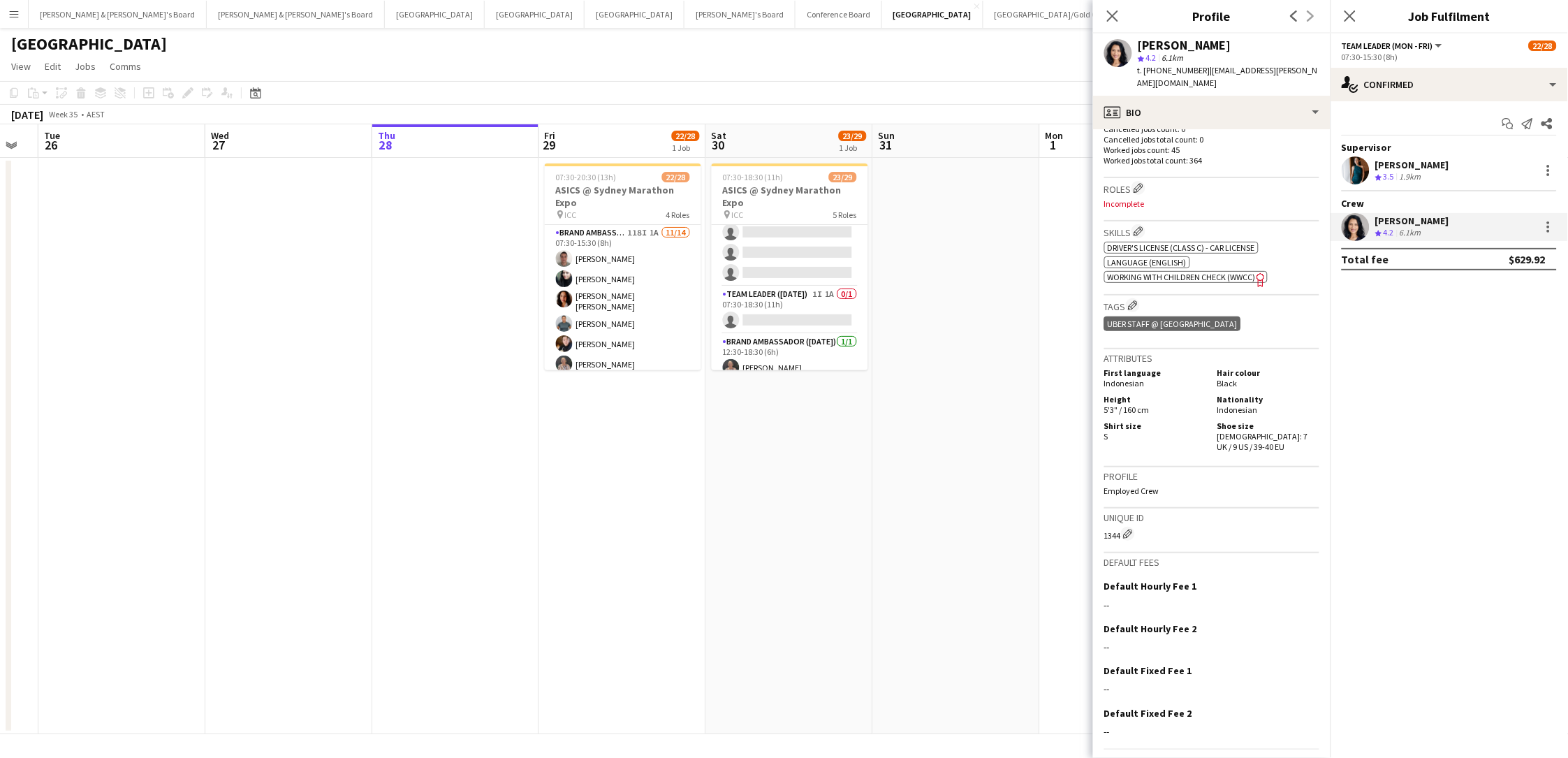
scroll to position [0, 0]
click at [615, 269] on app-card-role "Brand Ambassador (Mon - Fri) 118I 1A 11/14 07:30-15:30 (8h) Alex Valenzuela Abh…" at bounding box center [622, 385] width 156 height 320
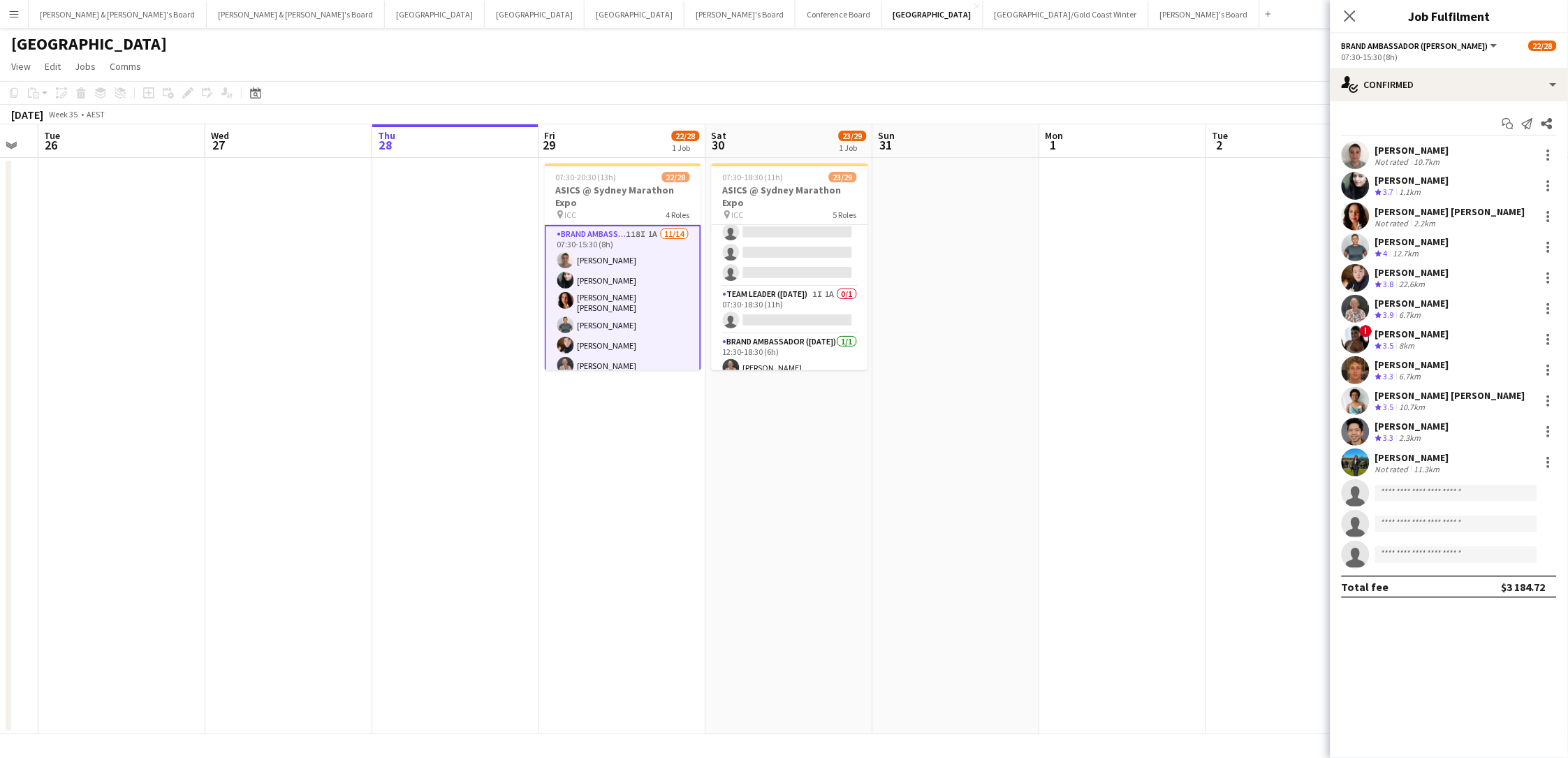
click at [1183, 142] on app-user-avatar at bounding box center [1355, 155] width 28 height 28
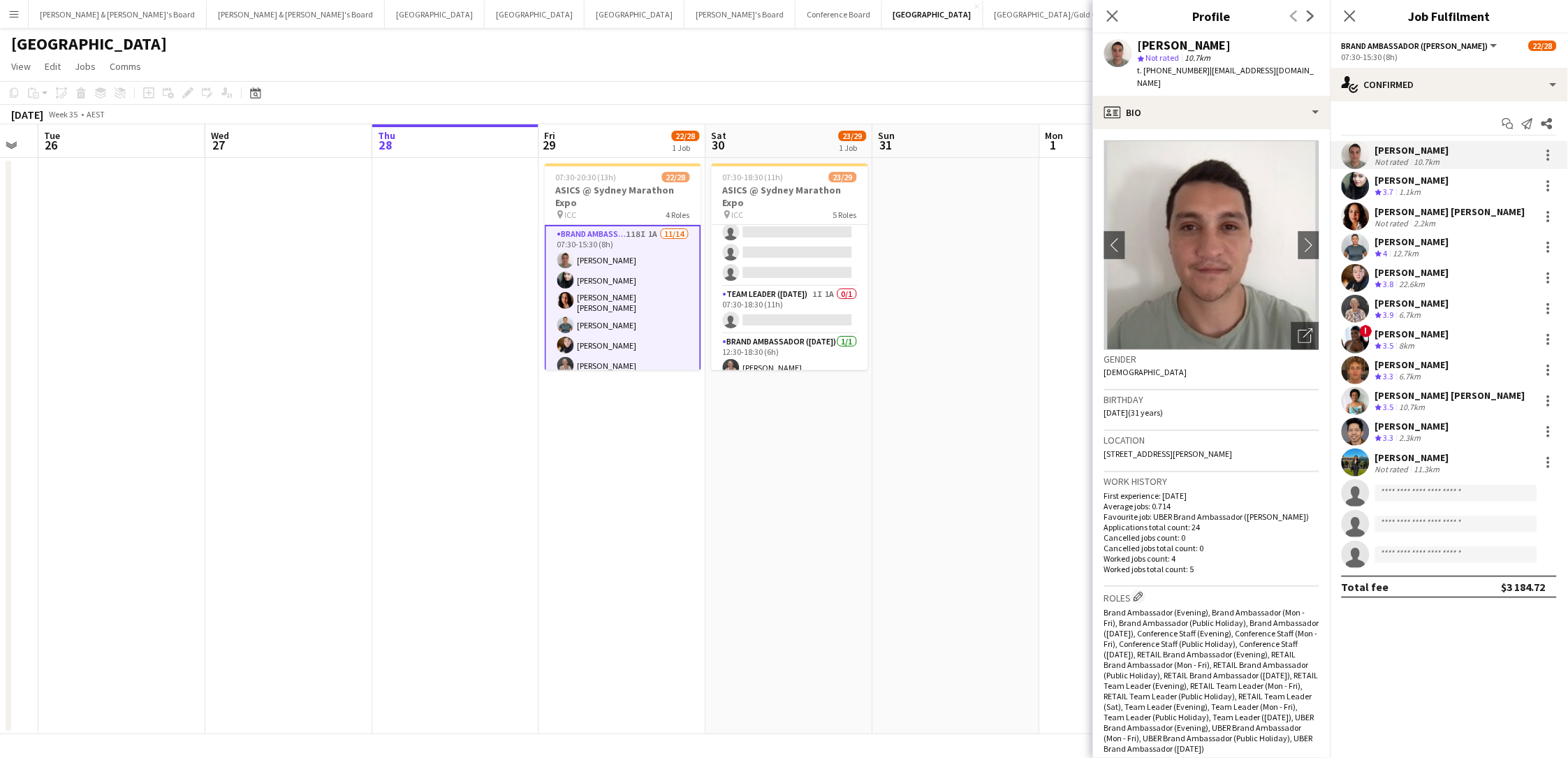
drag, startPoint x: 1231, startPoint y: 44, endPoint x: 1125, endPoint y: 47, distance: 106.0
click at [1125, 47] on div "Alex Valenzuela star Not rated 10.7km t. +61478679390 | alexvalenzuela2525@gmai…" at bounding box center [1211, 64] width 237 height 62
copy div "[PERSON_NAME]"
click at [1170, 69] on span "t. +61478679390" at bounding box center [1173, 70] width 72 height 11
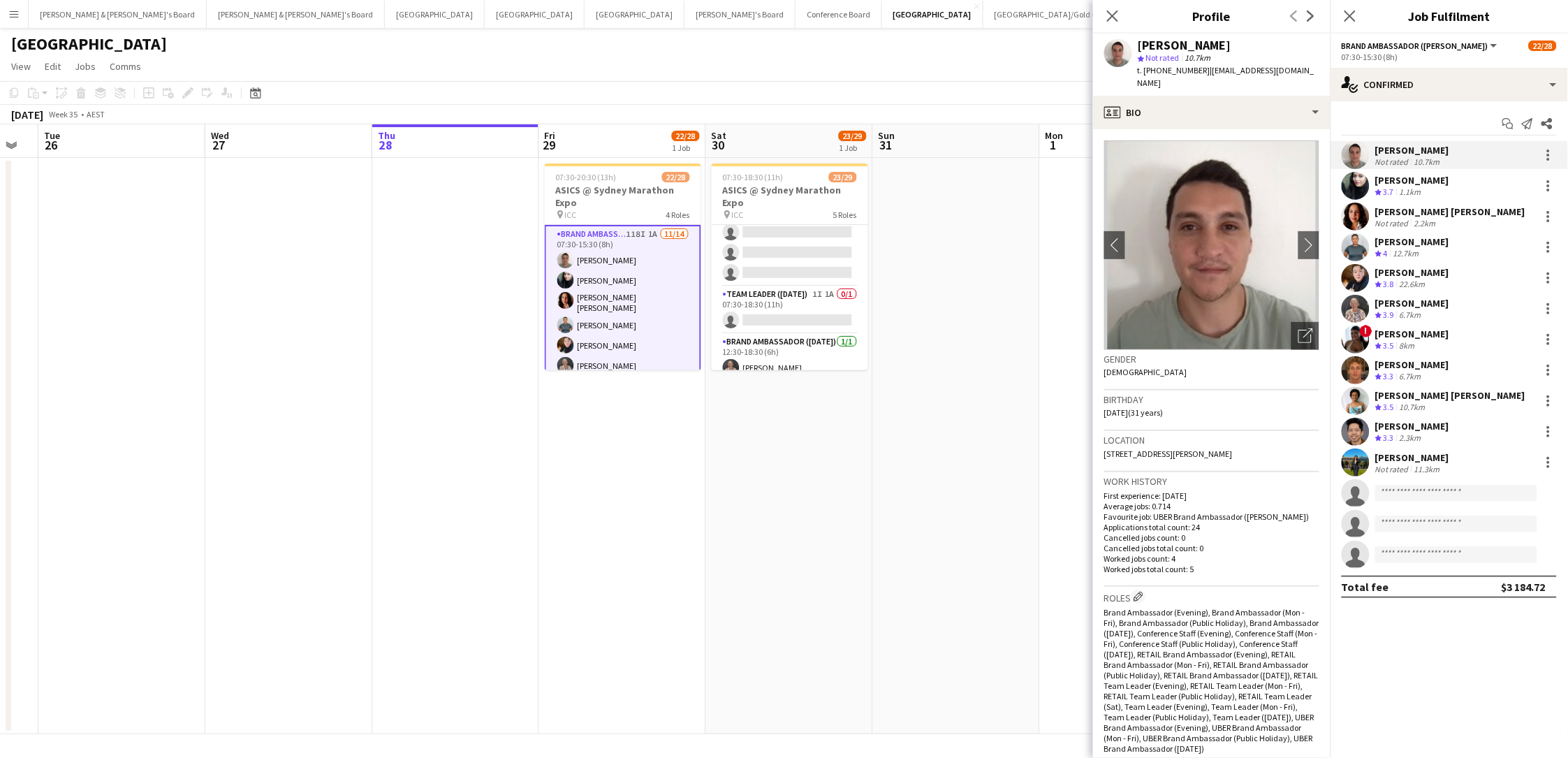
copy span "61478679390"
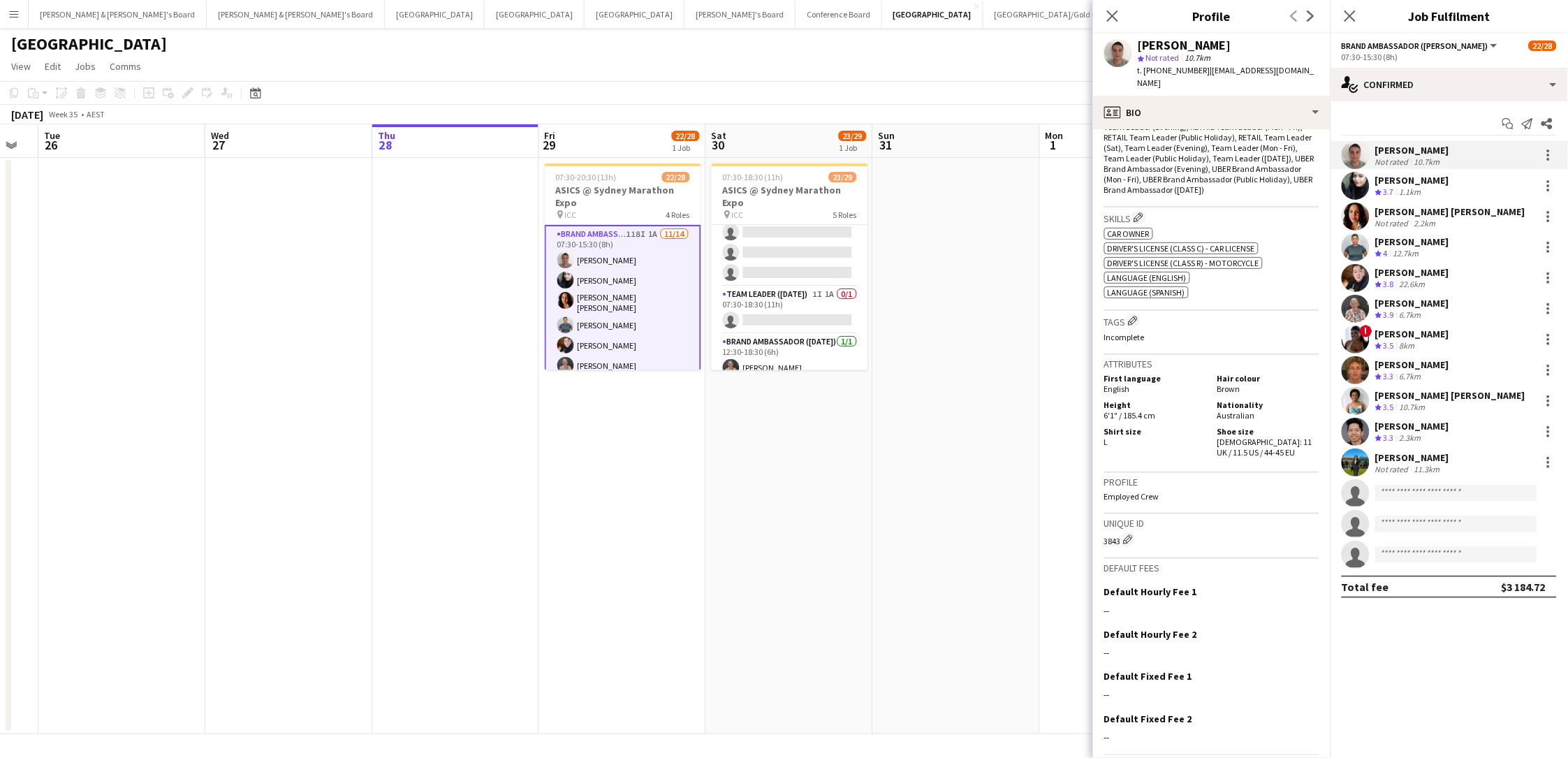
scroll to position [557, 0]
drag, startPoint x: 1238, startPoint y: 402, endPoint x: 1239, endPoint y: 412, distance: 10.0
click at [1183, 428] on div "Shoe size Male: 11 UK / 11.5 US / 44-45 EU" at bounding box center [1266, 443] width 107 height 32
copy span "11 UK / 11.5 US / 44-45 EU"
click at [1183, 181] on div "[PERSON_NAME]" at bounding box center [1412, 181] width 74 height 13
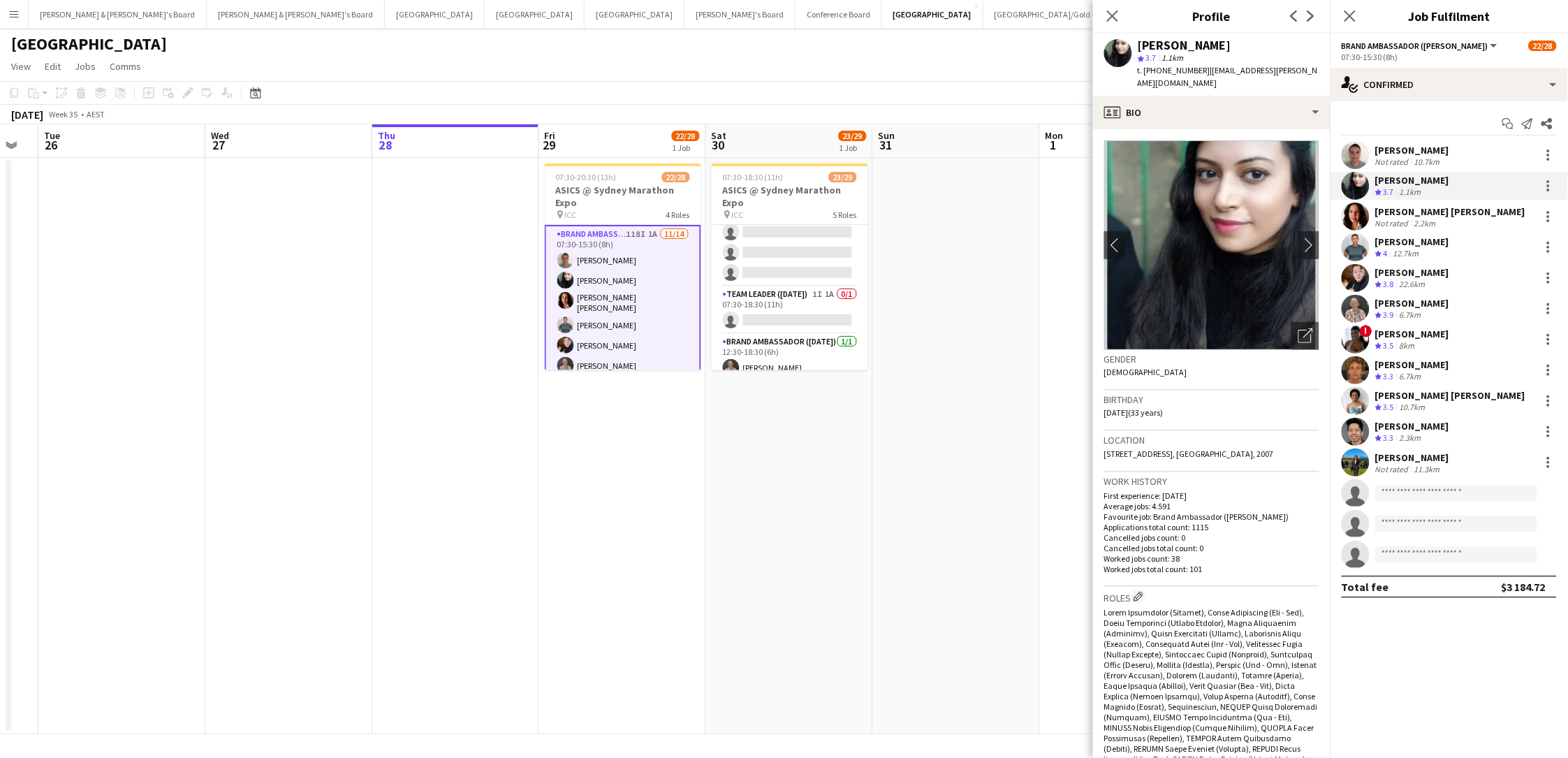
drag, startPoint x: 1175, startPoint y: 49, endPoint x: 1128, endPoint y: 49, distance: 47.0
click at [1128, 49] on div "Abhilasha Rai star 3.7 1.1km t. +610423692877 | adv.rai.abhilasha@gmail.com" at bounding box center [1211, 64] width 237 height 62
copy div "[PERSON_NAME]"
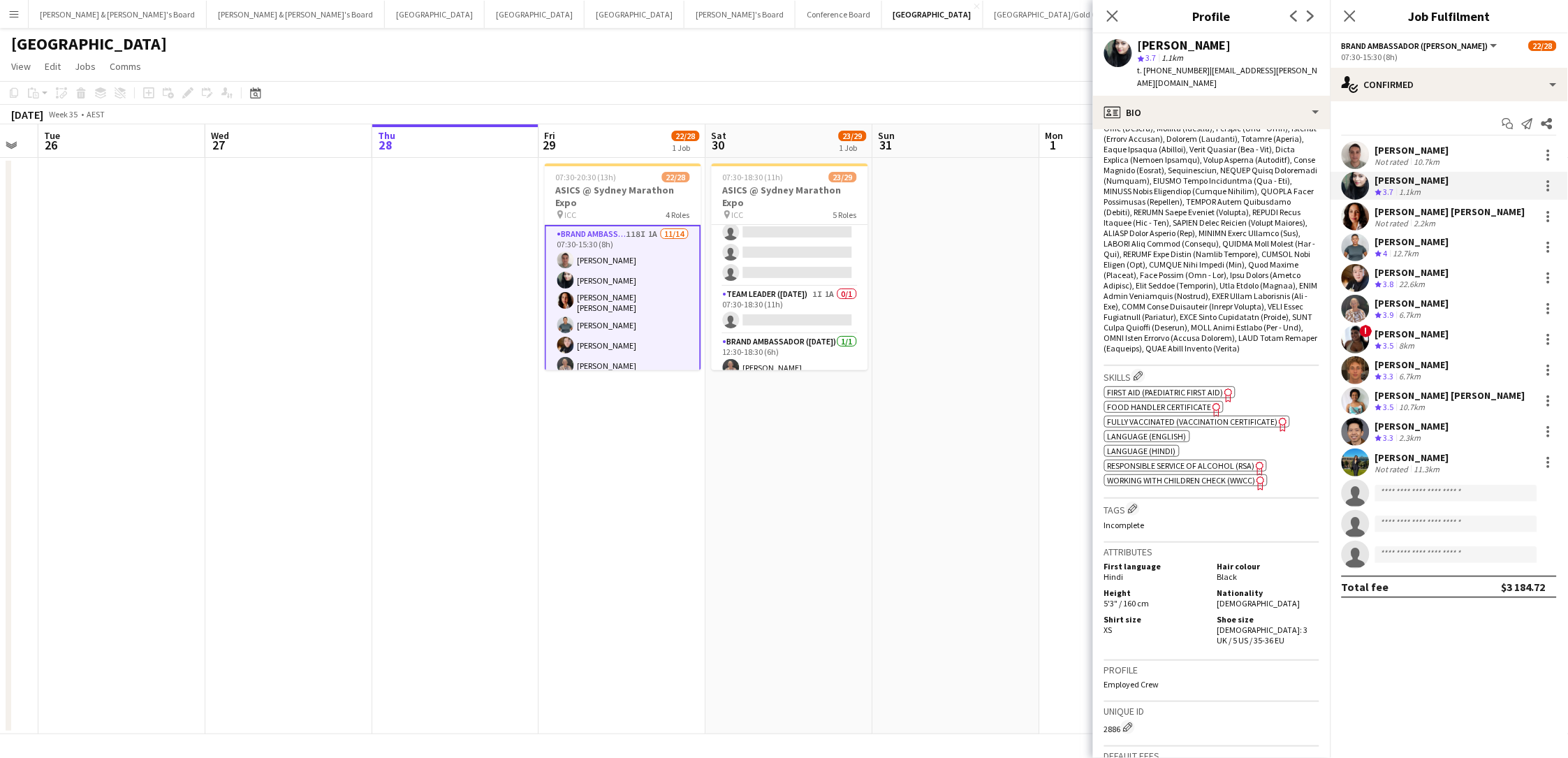
click at [1183, 561] on span "Female: 3 UK / 5 US / 35-36 EU" at bounding box center [1262, 635] width 91 height 21
drag, startPoint x: 1246, startPoint y: 595, endPoint x: 1248, endPoint y: 603, distance: 8.2
click at [1183, 561] on div "Shirt size XS Shoe size Female: 3 UK / 5 US / 35-36 EU" at bounding box center [1211, 627] width 215 height 34
copy span "3 UK / 5 US / 35-36 EU"
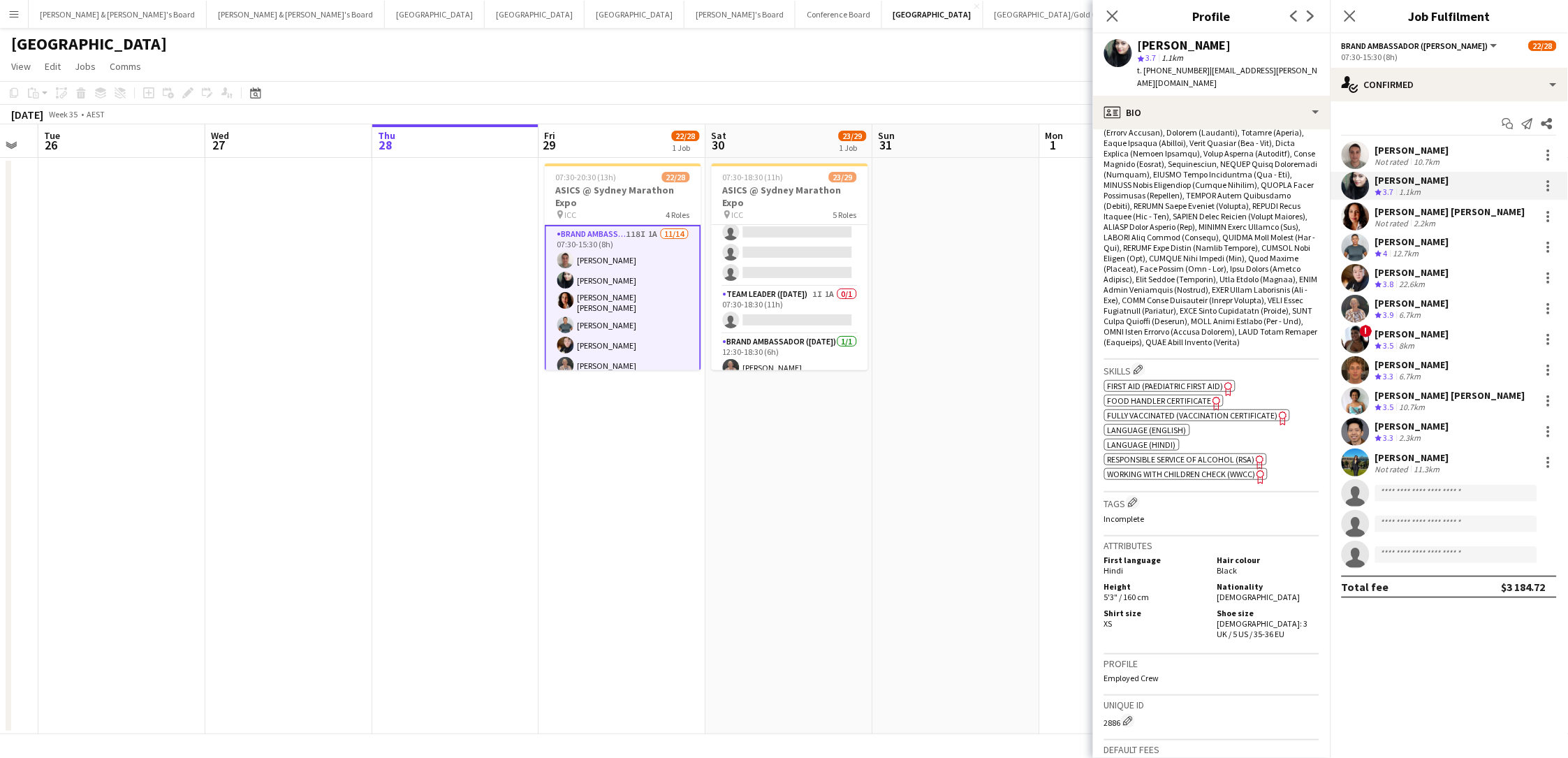
click at [1168, 69] on span "t. +610423692877" at bounding box center [1173, 70] width 72 height 11
click at [1183, 218] on div "2.2km" at bounding box center [1425, 223] width 27 height 11
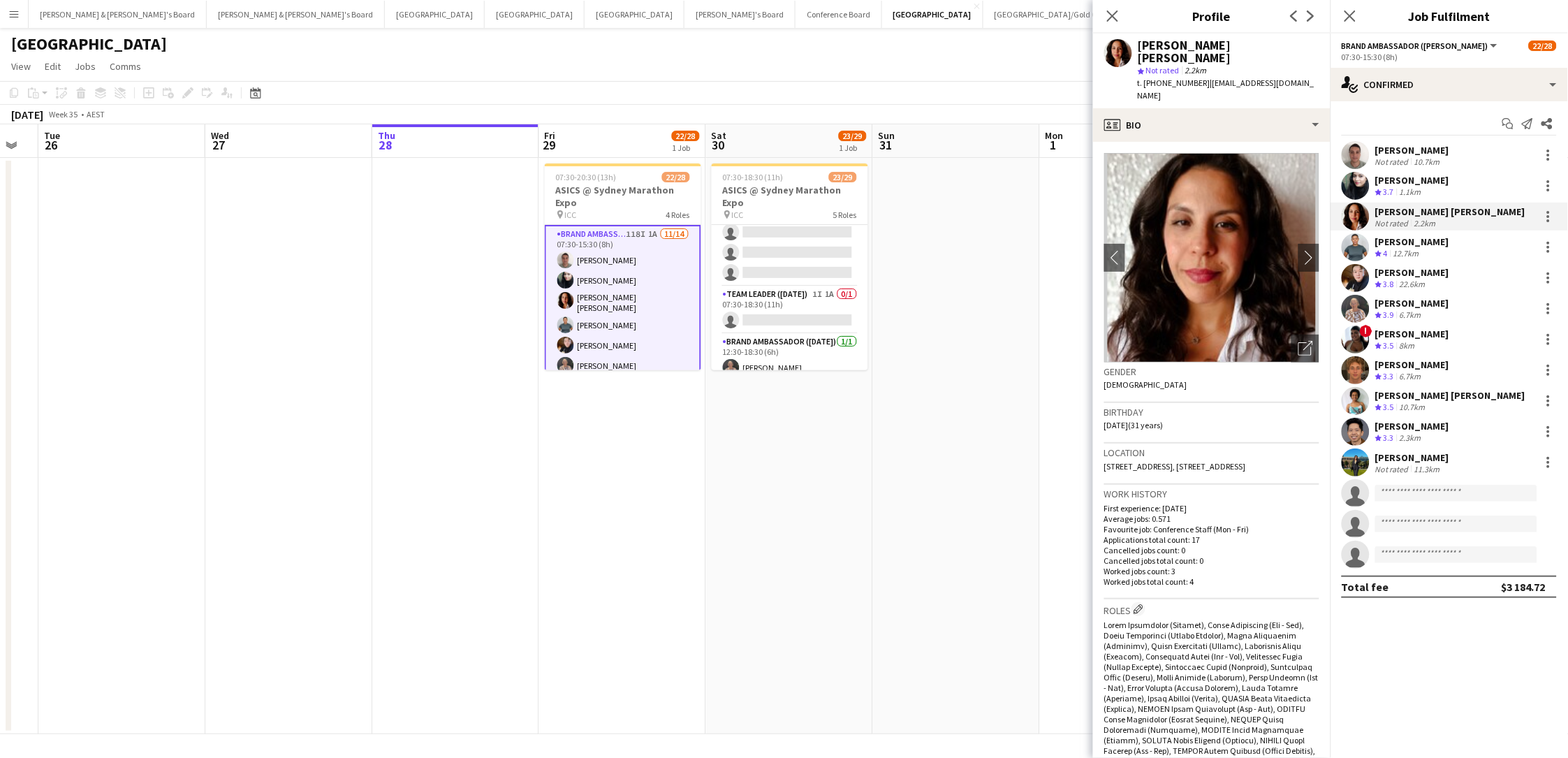
scroll to position [0, 1]
drag, startPoint x: 1244, startPoint y: 49, endPoint x: 1129, endPoint y: 47, distance: 115.0
click at [1129, 47] on div "Maria Belen Chavez Vargas star Not rated 2.2km t. +61431808788 | mbcv.94@gmail.…" at bounding box center [1211, 71] width 237 height 75
click at [1178, 77] on span "t. +61431808788" at bounding box center [1173, 82] width 72 height 11
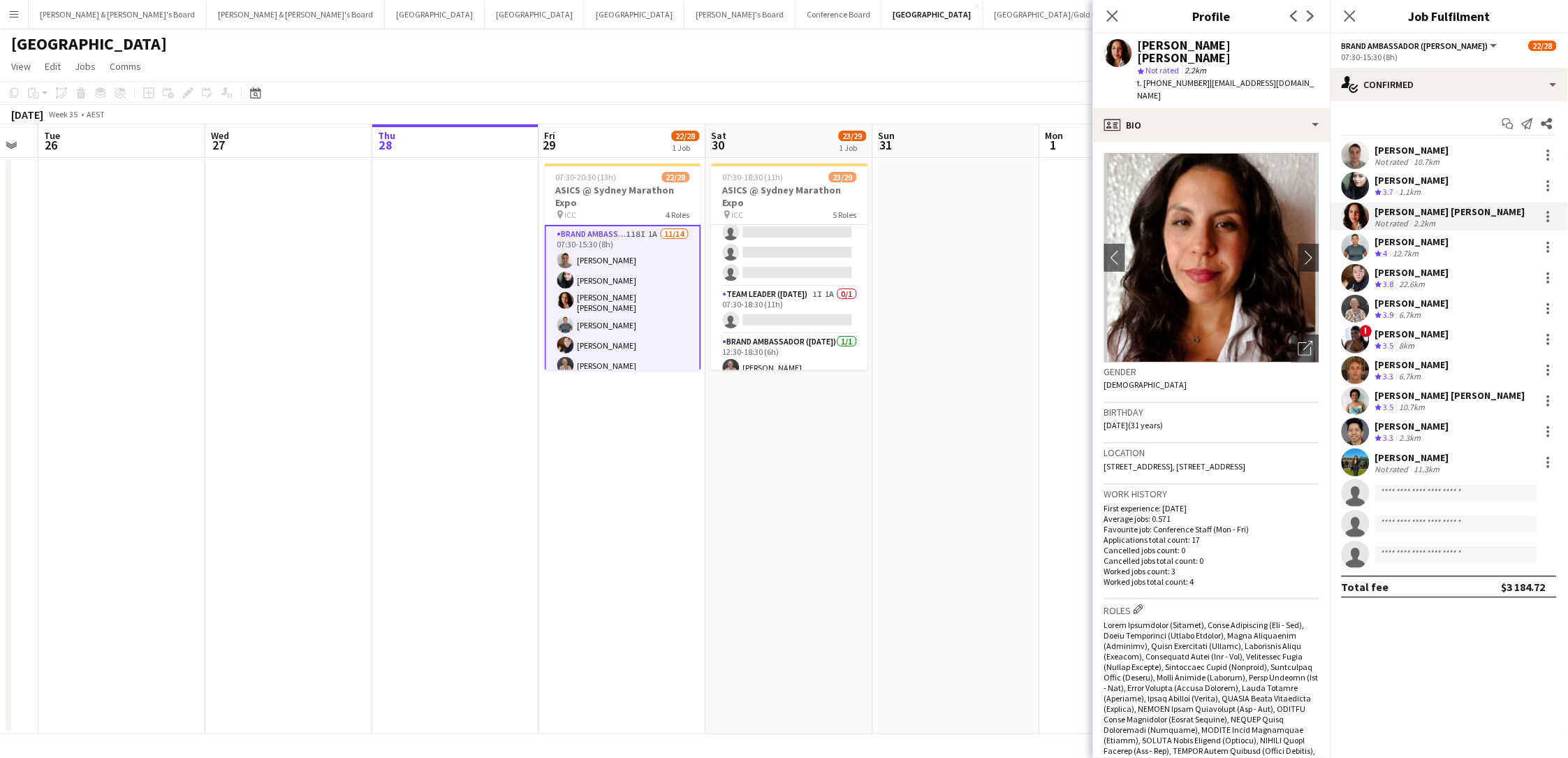
click at [1178, 77] on span "t. +61431808788" at bounding box center [1173, 82] width 72 height 11
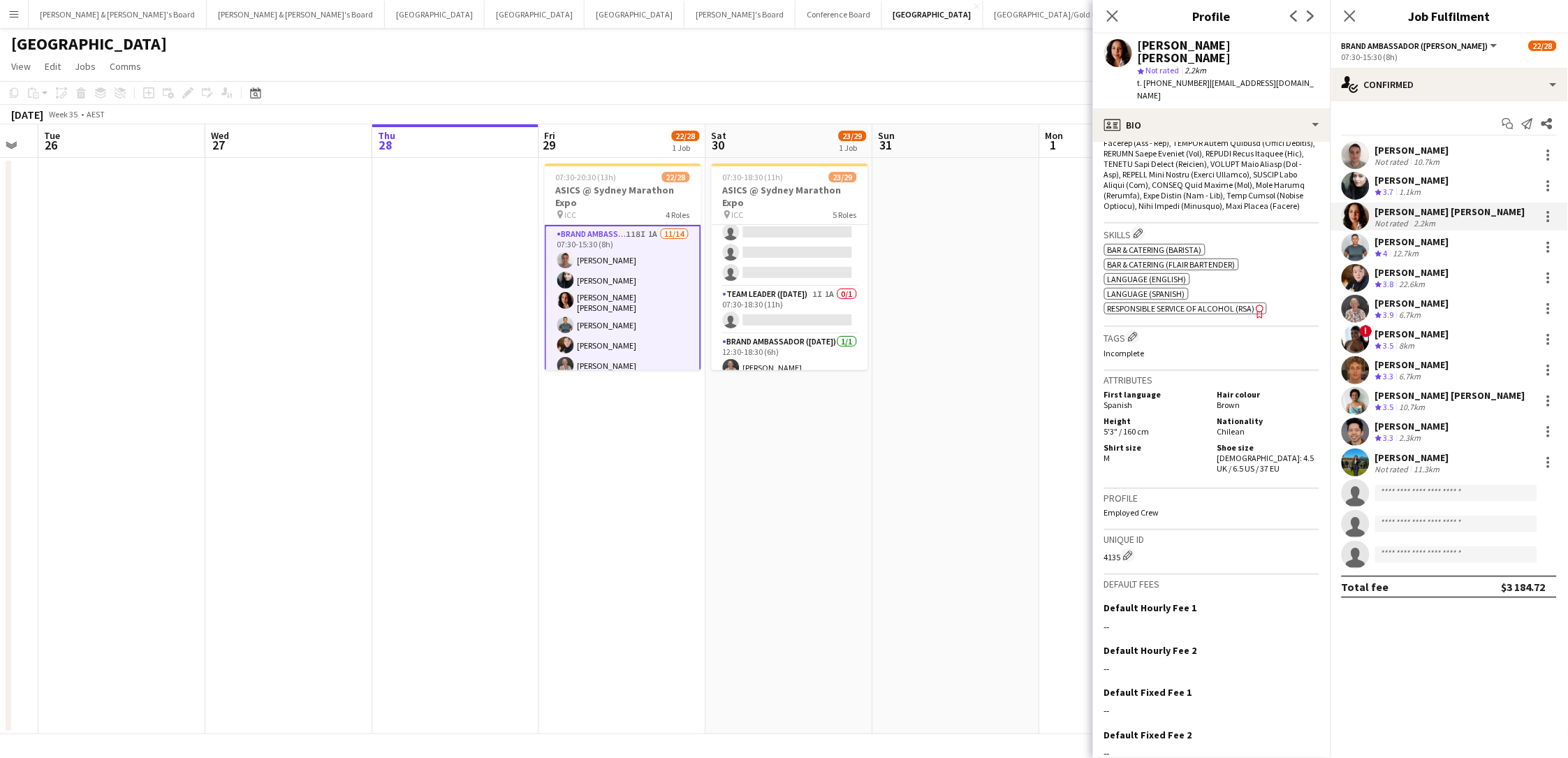
scroll to position [607, 0]
drag, startPoint x: 1246, startPoint y: 403, endPoint x: 1249, endPoint y: 412, distance: 9.5
click at [1183, 443] on div "Shoe size Female: 4.5 UK / 6.5 US / 37 EU" at bounding box center [1266, 459] width 107 height 32
click at [1183, 248] on div "12.7km" at bounding box center [1406, 254] width 32 height 12
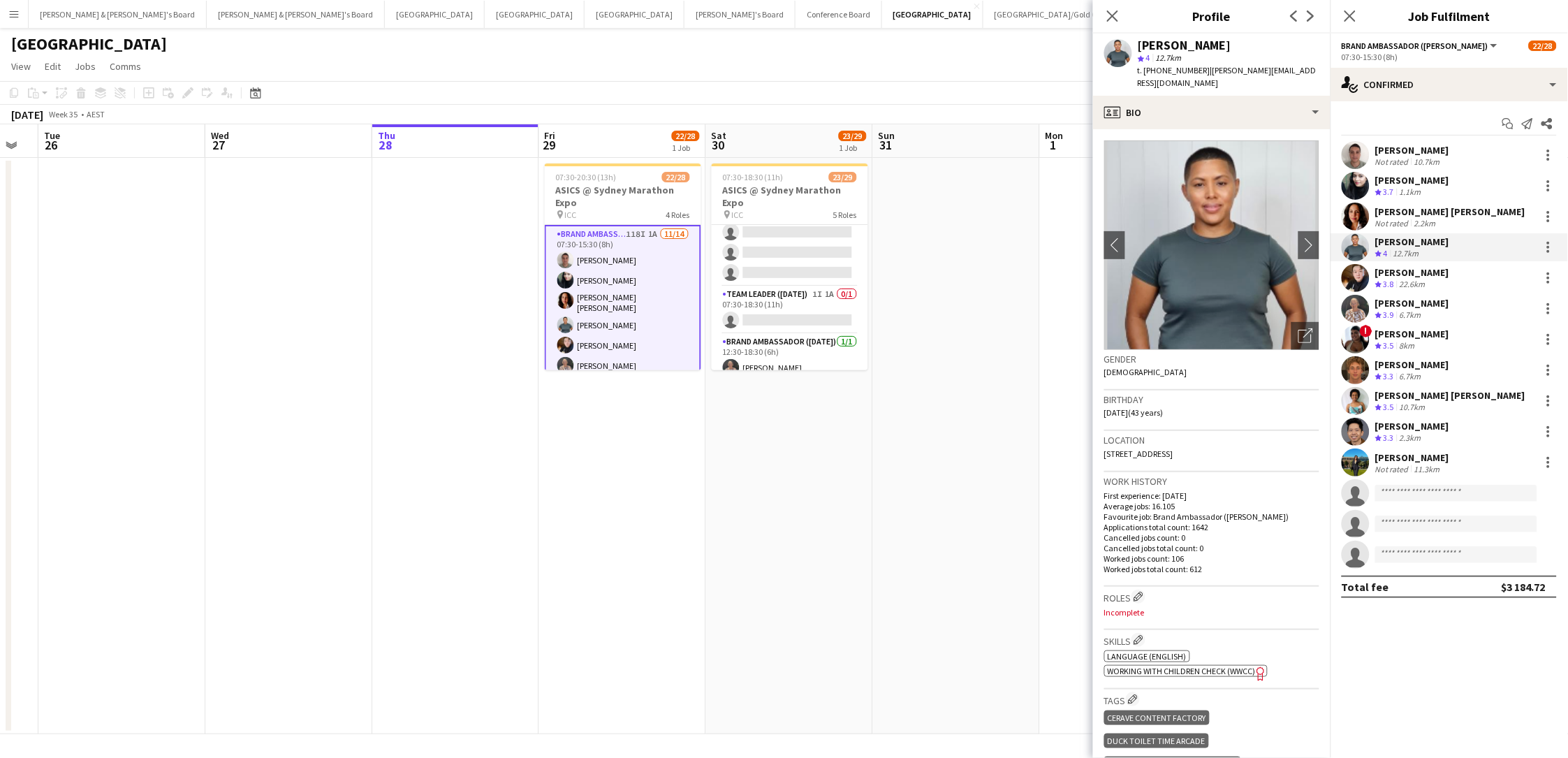
drag, startPoint x: 1232, startPoint y: 47, endPoint x: 1129, endPoint y: 47, distance: 103.0
click at [1129, 47] on div "Maria Ranford star 4 12.7km t. +61433131135 | m.ranford@gmail.com" at bounding box center [1211, 64] width 237 height 62
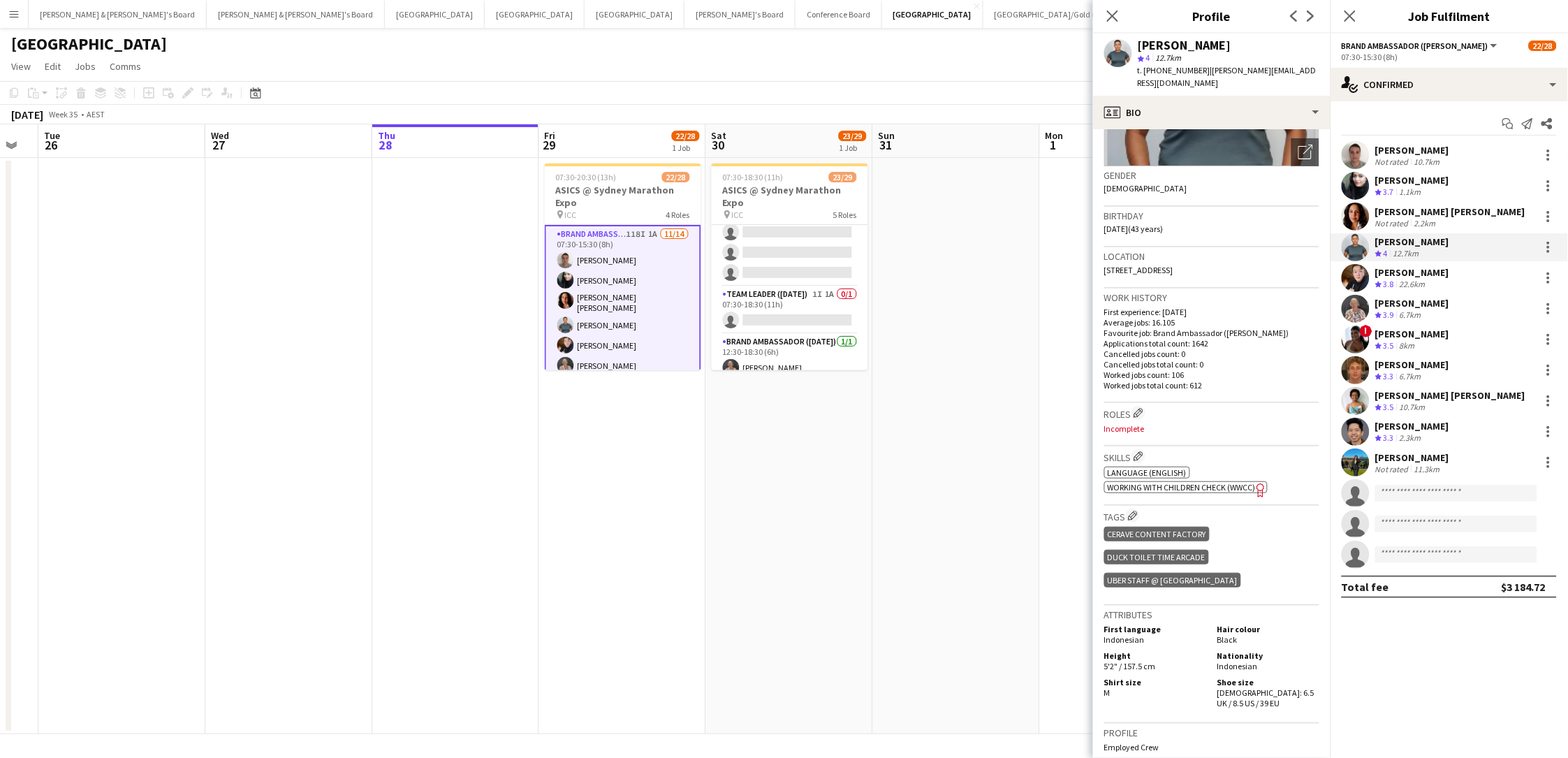
drag, startPoint x: 1248, startPoint y: 631, endPoint x: 1251, endPoint y: 643, distance: 12.4
click at [1183, 561] on div "Shoe size Female: 6.5 UK / 8.5 US / 39 EU" at bounding box center [1266, 693] width 107 height 32
click at [1170, 70] on span "t. +61433131135" at bounding box center [1173, 70] width 72 height 11
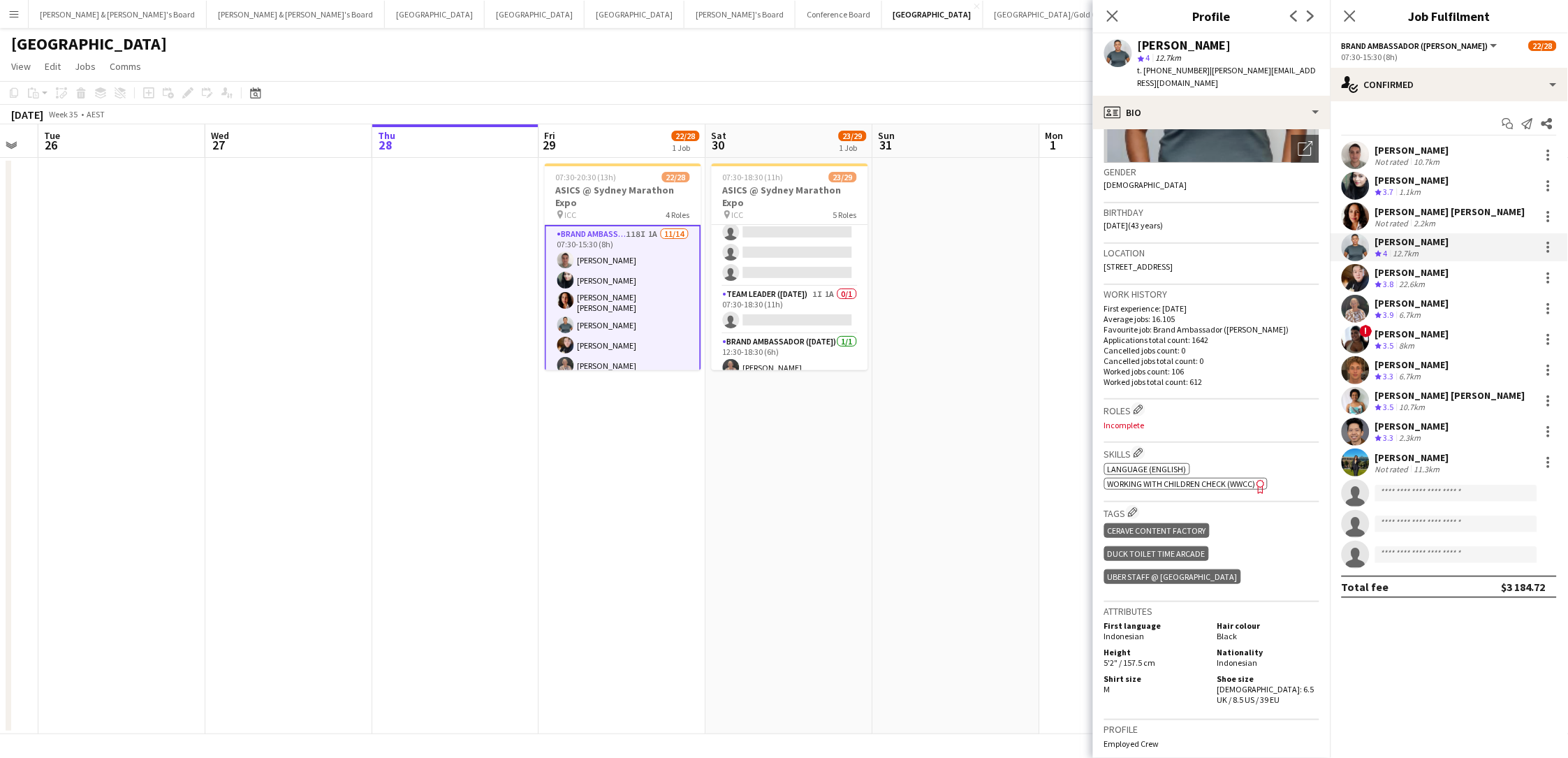
click at [1170, 70] on span "t. +61433131135" at bounding box center [1173, 70] width 72 height 11
click at [1183, 279] on div "22.6km" at bounding box center [1413, 284] width 32 height 12
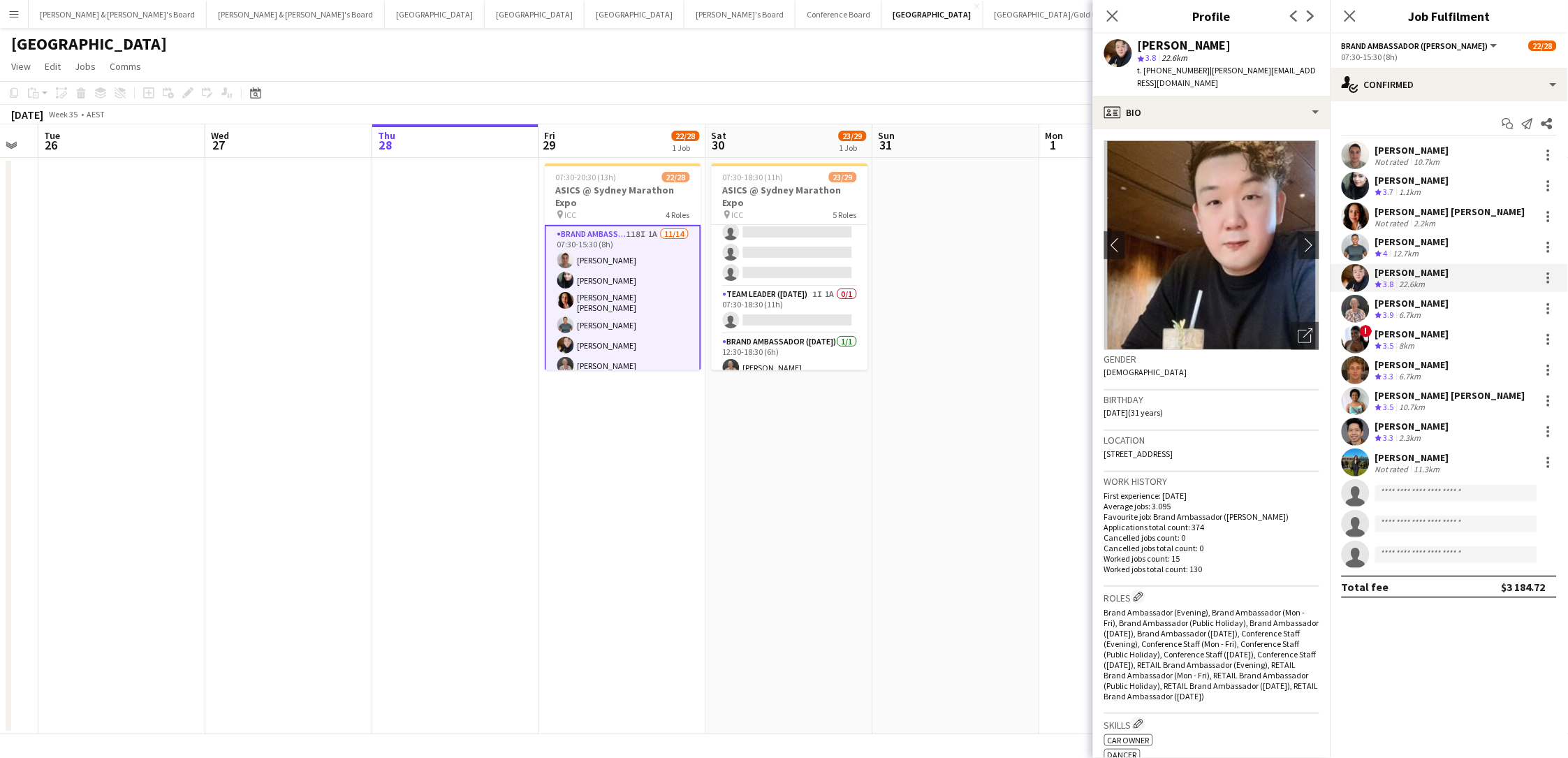
drag, startPoint x: 1218, startPoint y: 47, endPoint x: 1125, endPoint y: 47, distance: 93.0
click at [1125, 47] on div "Dennis Chang star 3.8 22.6km t. +610420958718 | dennis.chang1994@hotmail.com" at bounding box center [1211, 64] width 237 height 62
click at [1183, 69] on span "t. +610420958718" at bounding box center [1173, 70] width 72 height 11
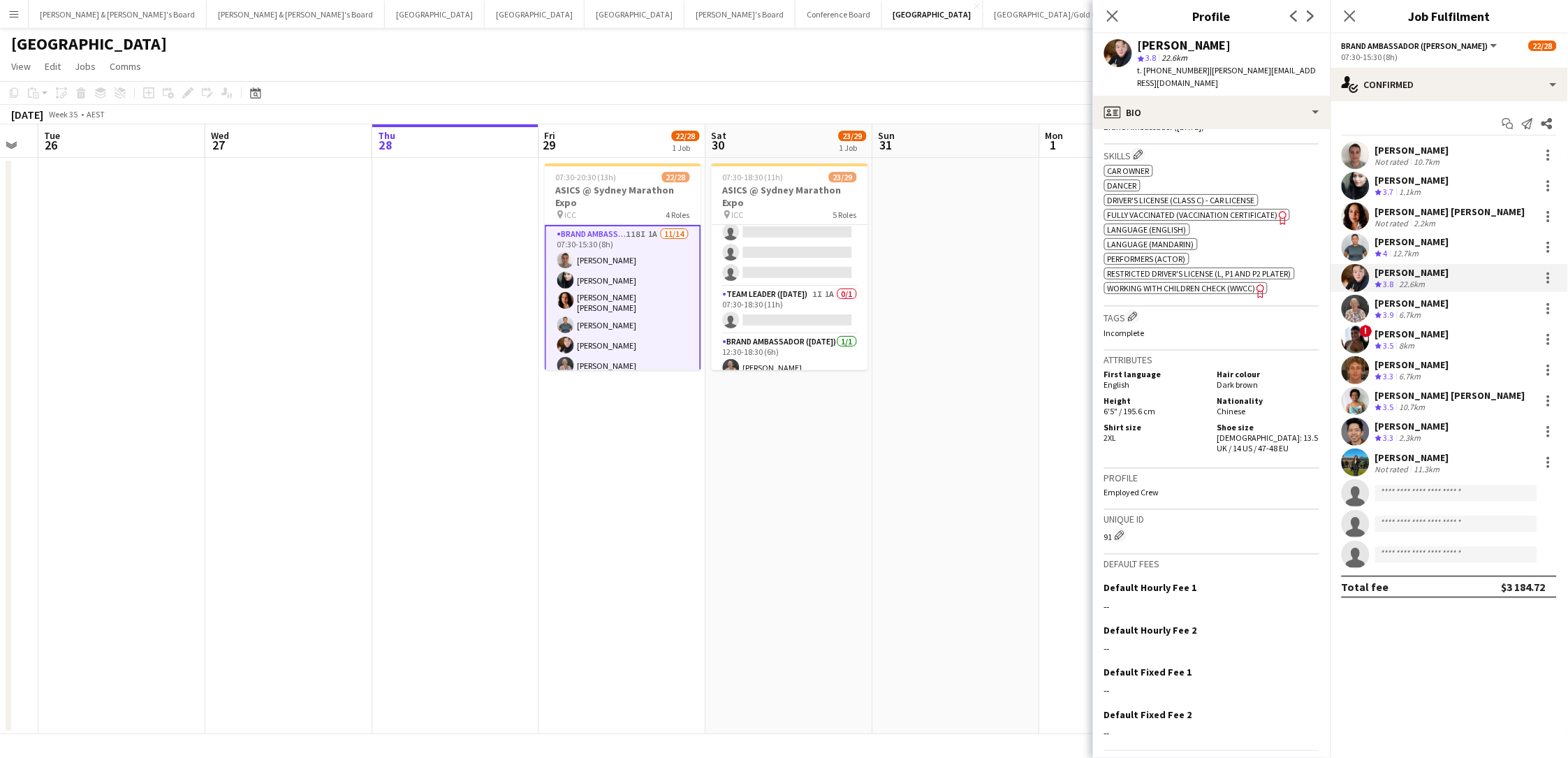
scroll to position [569, 0]
drag, startPoint x: 1237, startPoint y: 402, endPoint x: 1248, endPoint y: 413, distance: 15.6
click at [1183, 423] on div "Shoe size Male: 13.5 UK / 14 US / 47-48 EU" at bounding box center [1266, 438] width 107 height 32
click at [1183, 310] on div "6.7km" at bounding box center [1410, 315] width 27 height 12
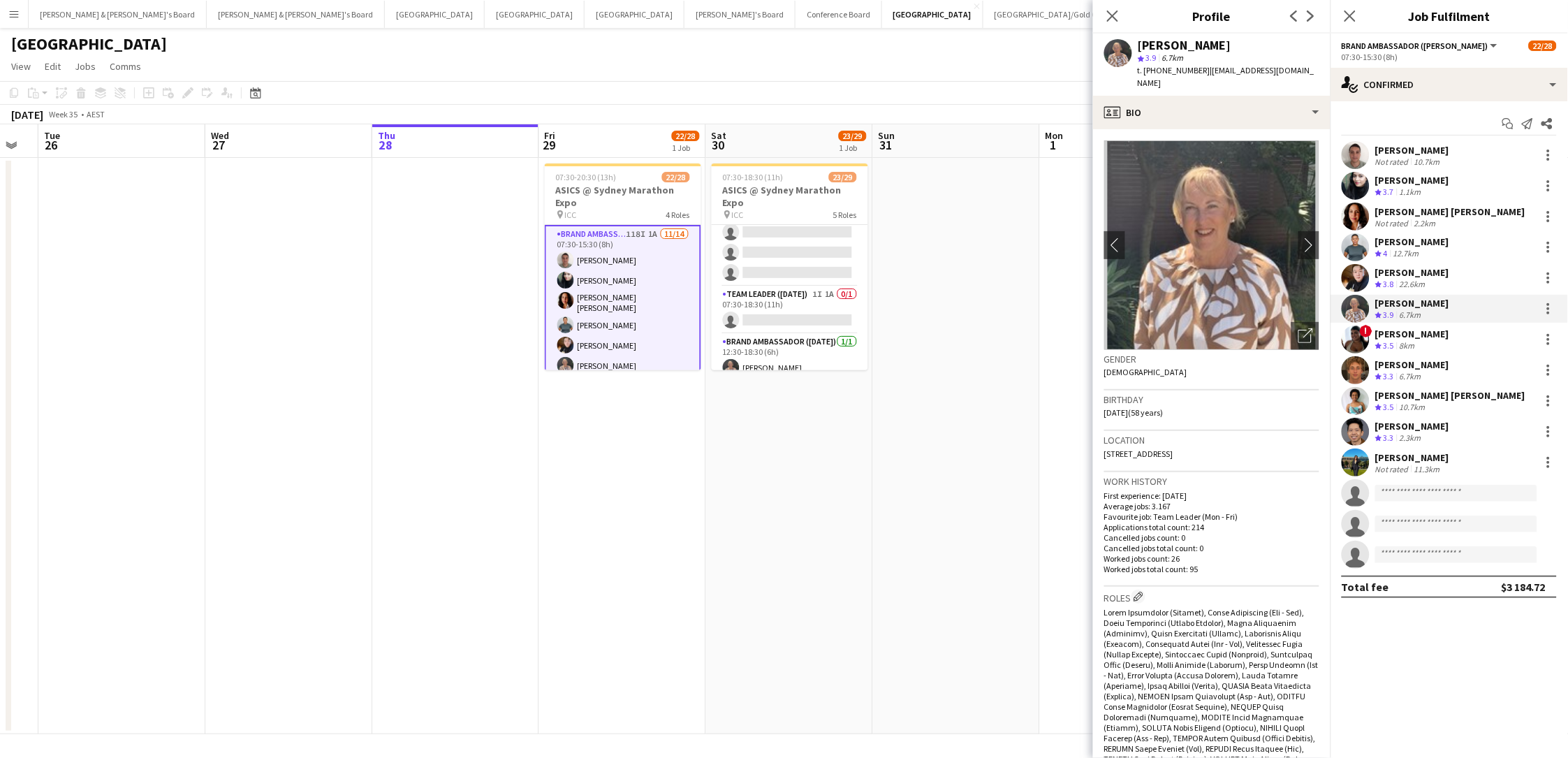
click at [1172, 67] on span "t. +61407921183" at bounding box center [1173, 70] width 72 height 11
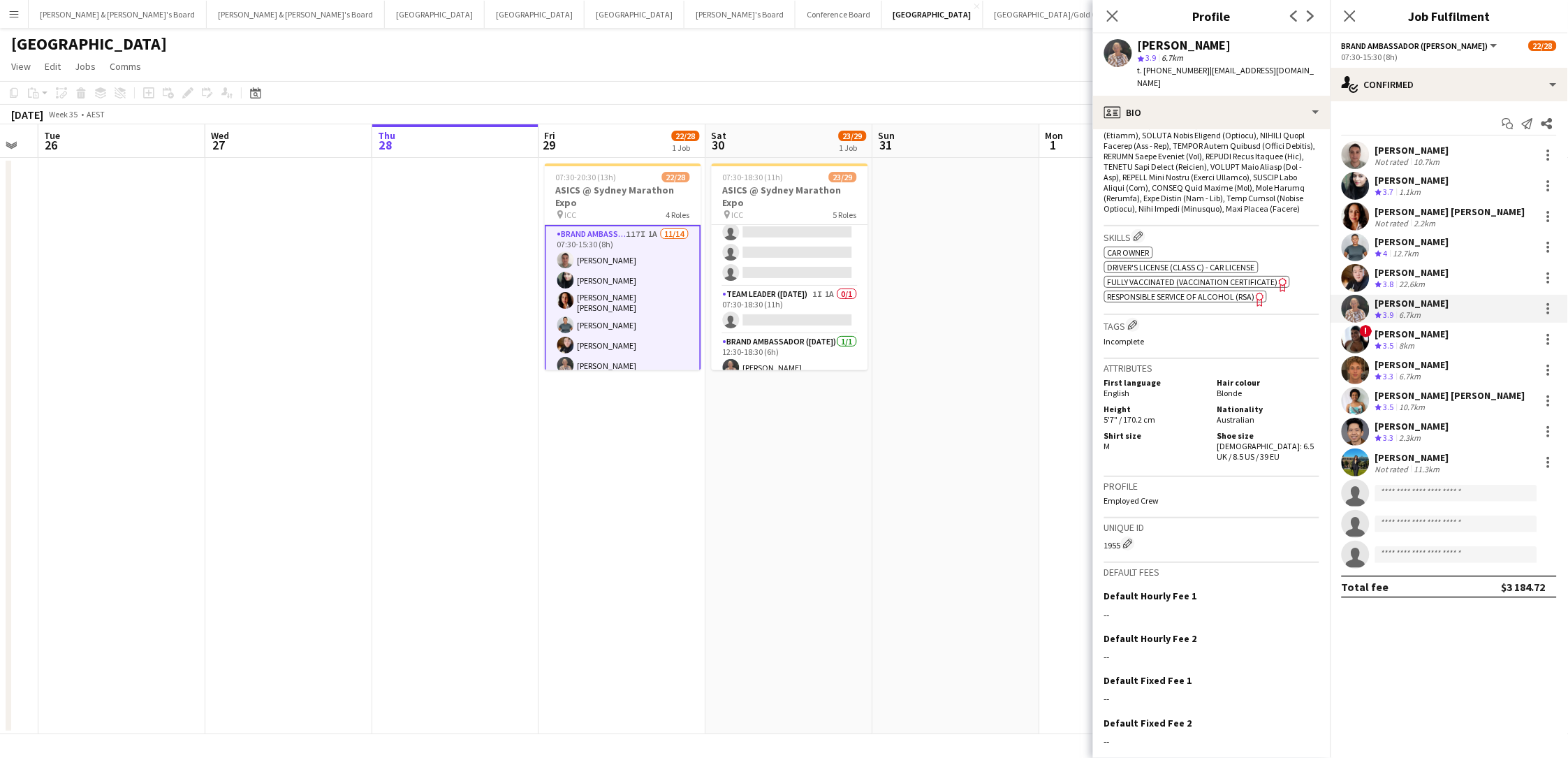
scroll to position [592, 0]
click at [1183, 431] on div "Shoe size Female: 6.5 UK / 8.5 US / 39 EU" at bounding box center [1266, 447] width 107 height 32
click at [1183, 333] on div "[PERSON_NAME]" at bounding box center [1412, 334] width 74 height 13
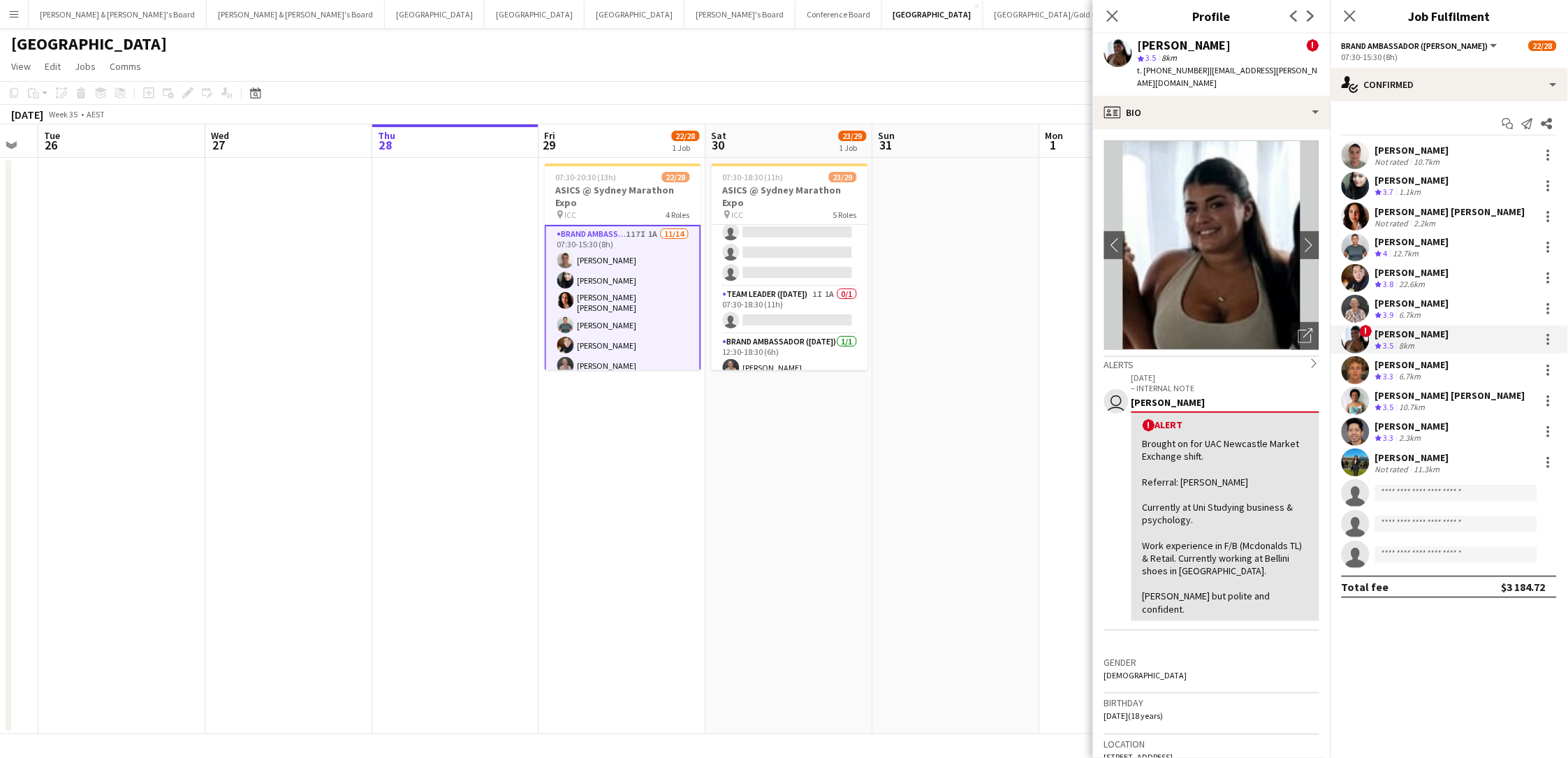
click at [1171, 75] on span "t. +610407249838" at bounding box center [1173, 70] width 72 height 11
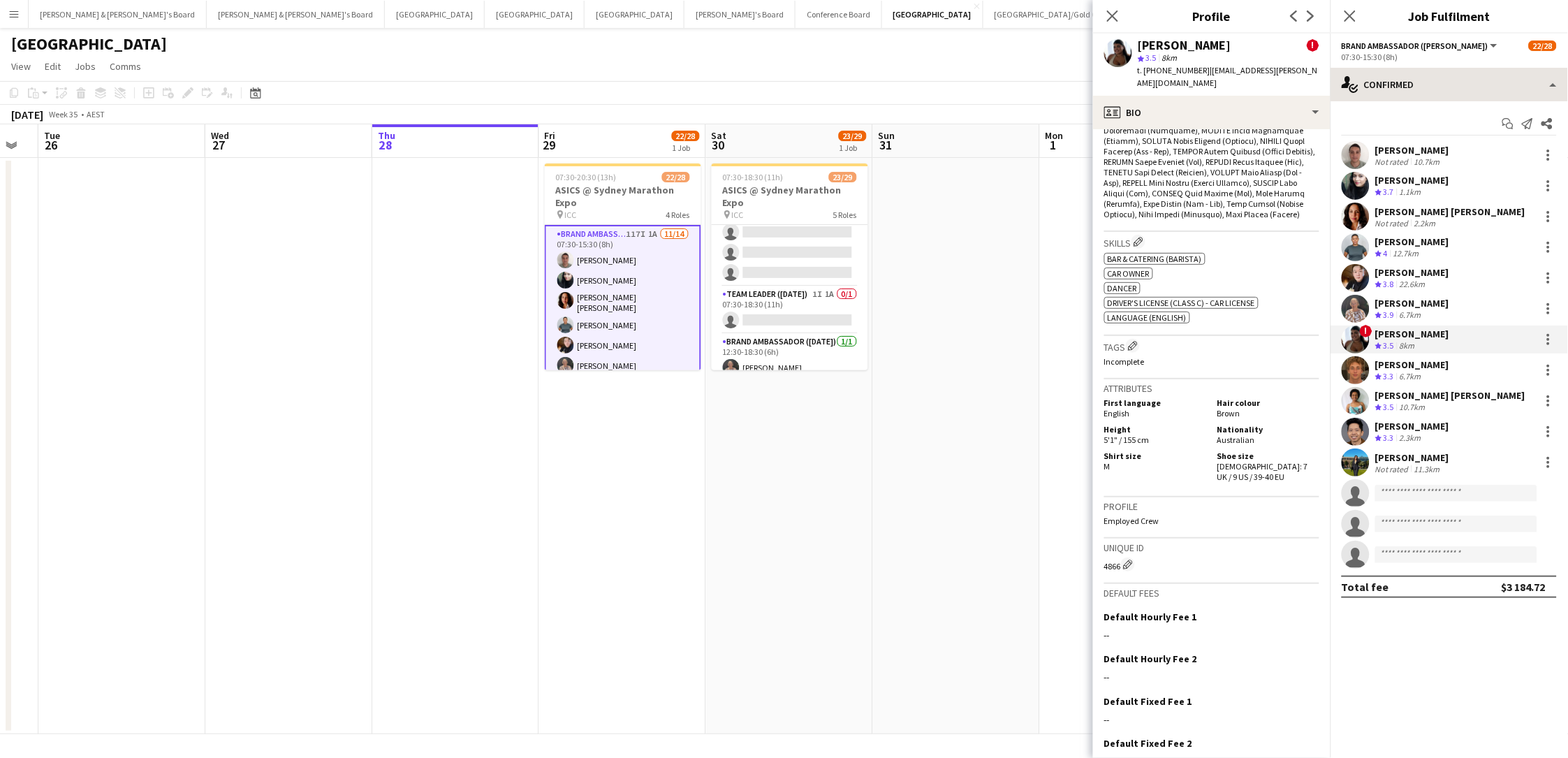
scroll to position [888, 0]
drag, startPoint x: 1246, startPoint y: 403, endPoint x: 1248, endPoint y: 418, distance: 15.1
click at [1183, 452] on div "Shoe size Female: 7 UK / 9 US / 39-40 EU" at bounding box center [1266, 468] width 107 height 32
drag, startPoint x: 1241, startPoint y: 47, endPoint x: 1183, endPoint y: 40, distance: 58.4
click at [1183, 40] on div "SARINA Tornatore !" at bounding box center [1228, 46] width 181 height 13
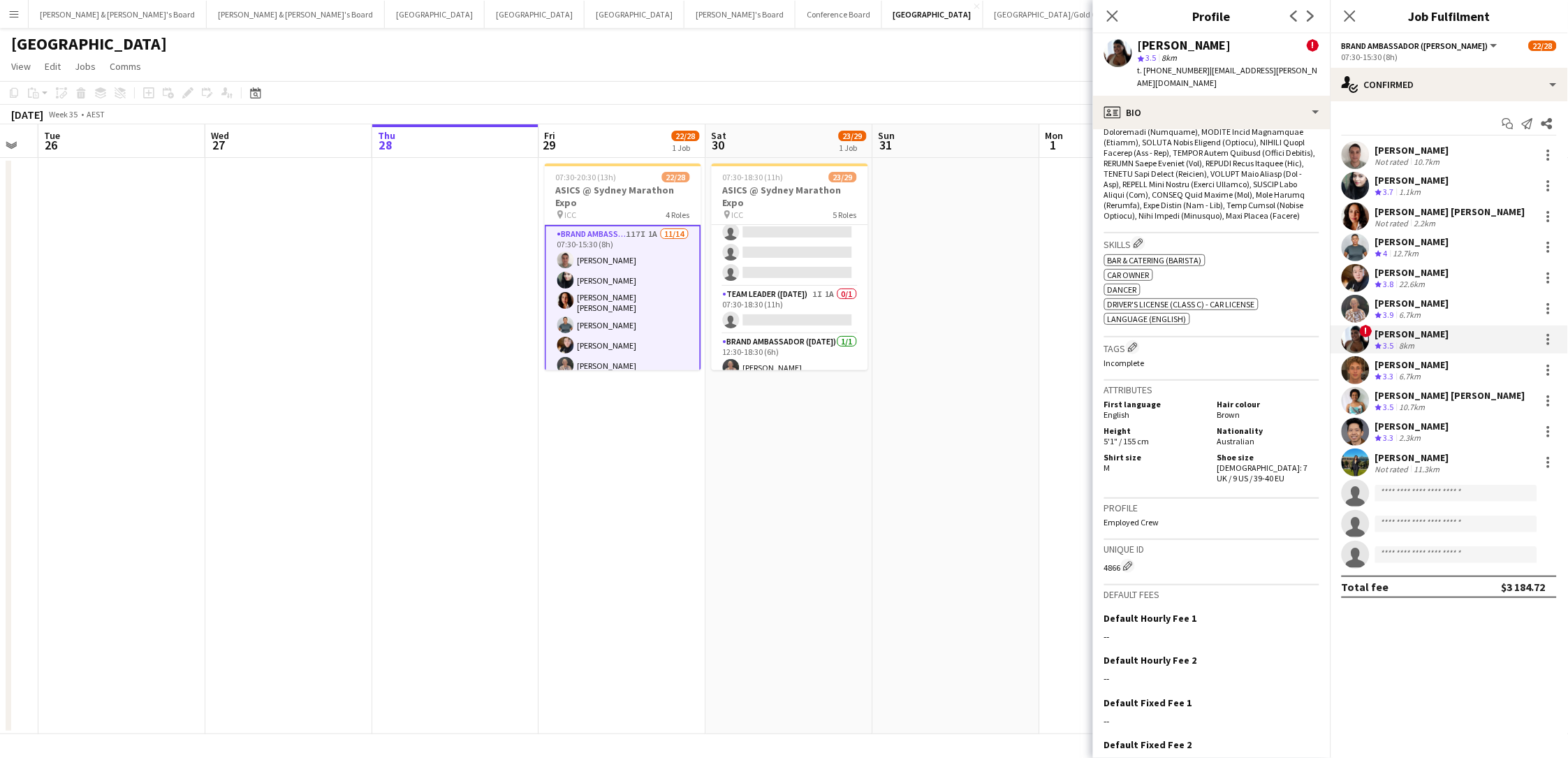
click at [1183, 375] on div "6.7km" at bounding box center [1410, 377] width 27 height 12
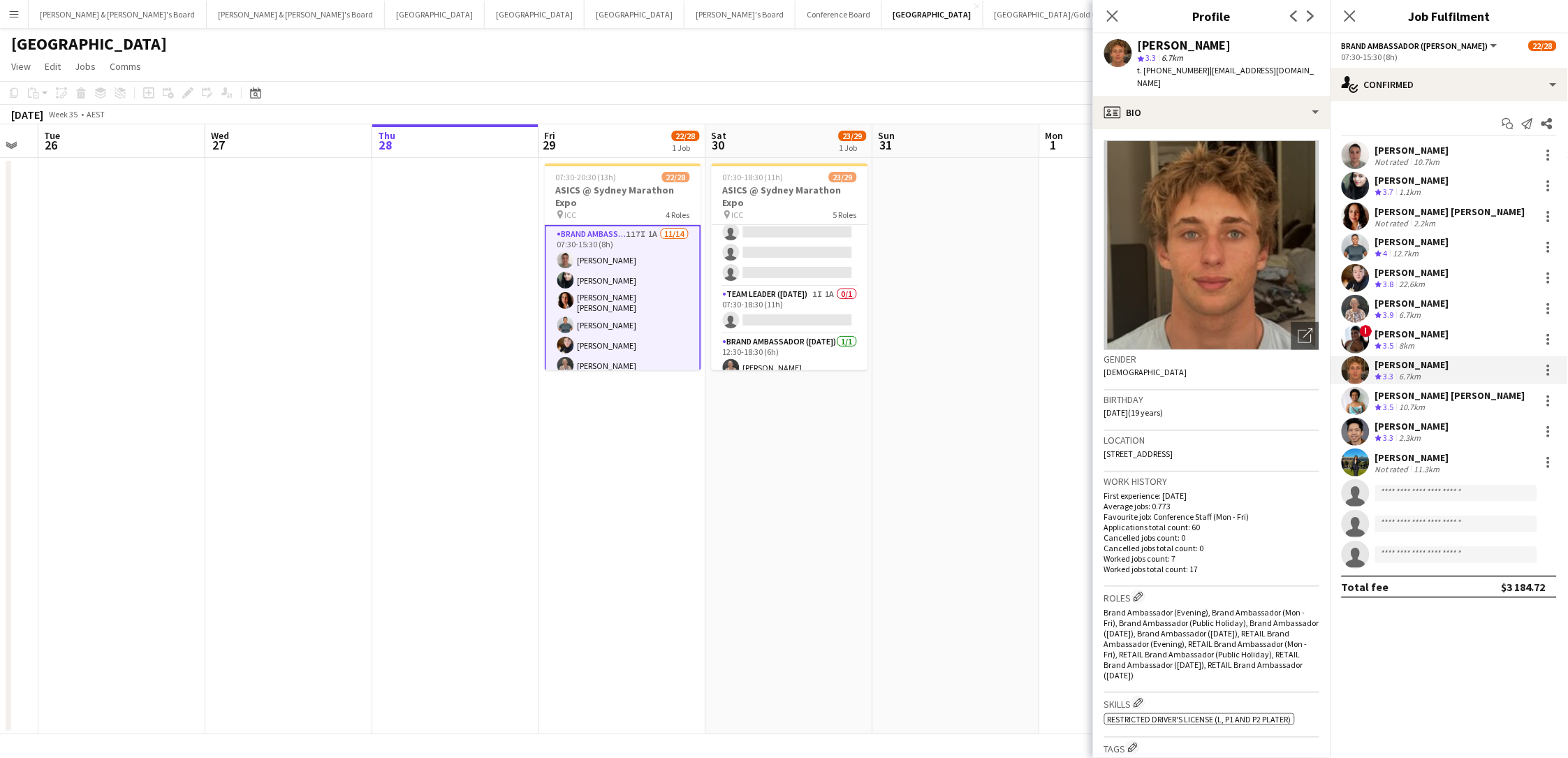
click at [1162, 71] on span "t. +610451961183" at bounding box center [1173, 70] width 72 height 11
click at [1141, 44] on div "[PERSON_NAME]" at bounding box center [1184, 46] width 94 height 13
drag, startPoint x: 1139, startPoint y: 45, endPoint x: 1201, endPoint y: 44, distance: 62.0
click at [1183, 44] on div "[PERSON_NAME]" at bounding box center [1228, 46] width 181 height 13
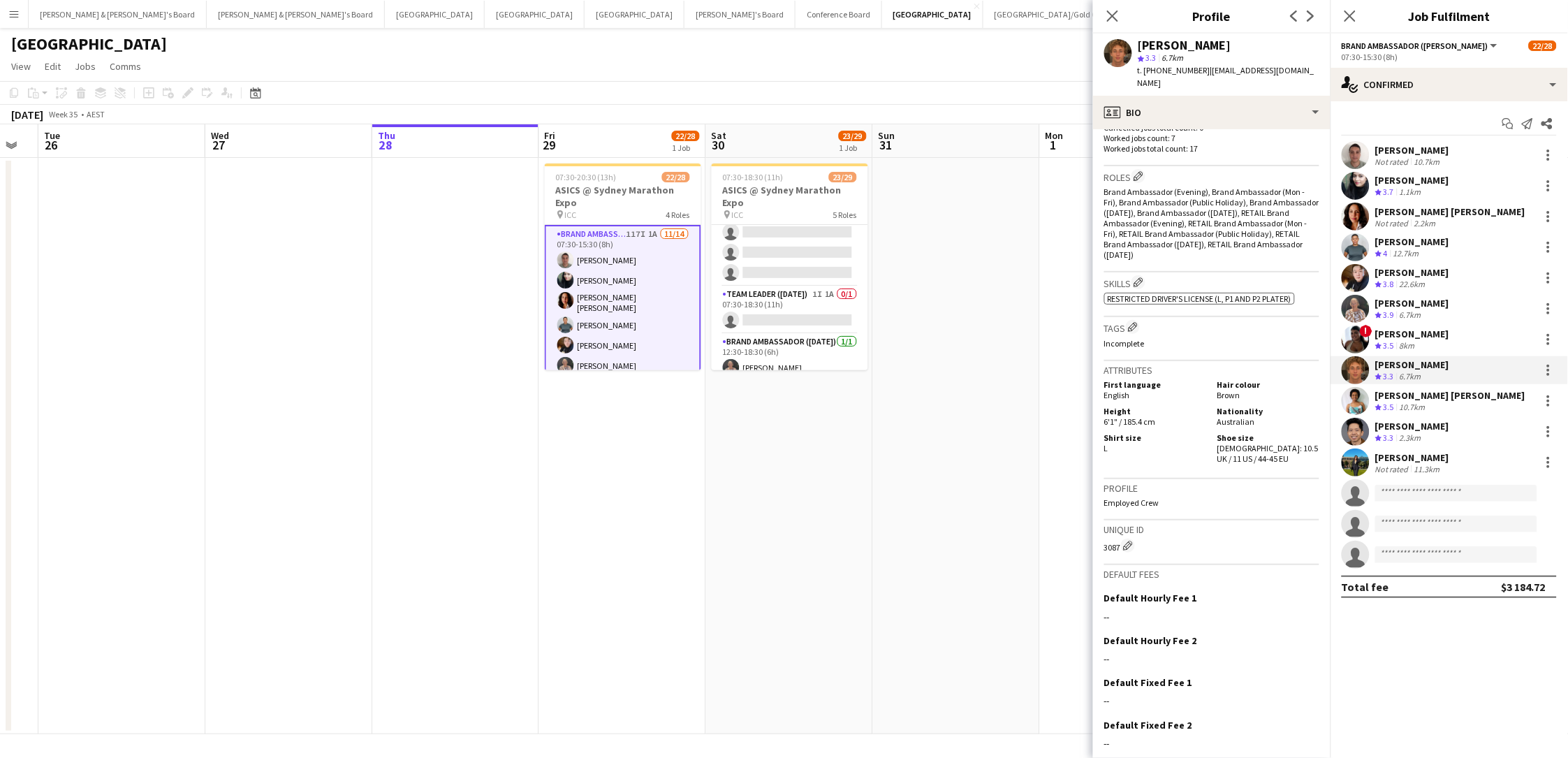
scroll to position [418, 0]
drag, startPoint x: 1237, startPoint y: 404, endPoint x: 1237, endPoint y: 413, distance: 9.0
click at [1183, 435] on div "Shoe size Male: 10.5 UK / 11 US / 44-45 EU" at bounding box center [1266, 451] width 107 height 32
click at [1183, 394] on div "[PERSON_NAME] [PERSON_NAME]" at bounding box center [1451, 395] width 150 height 13
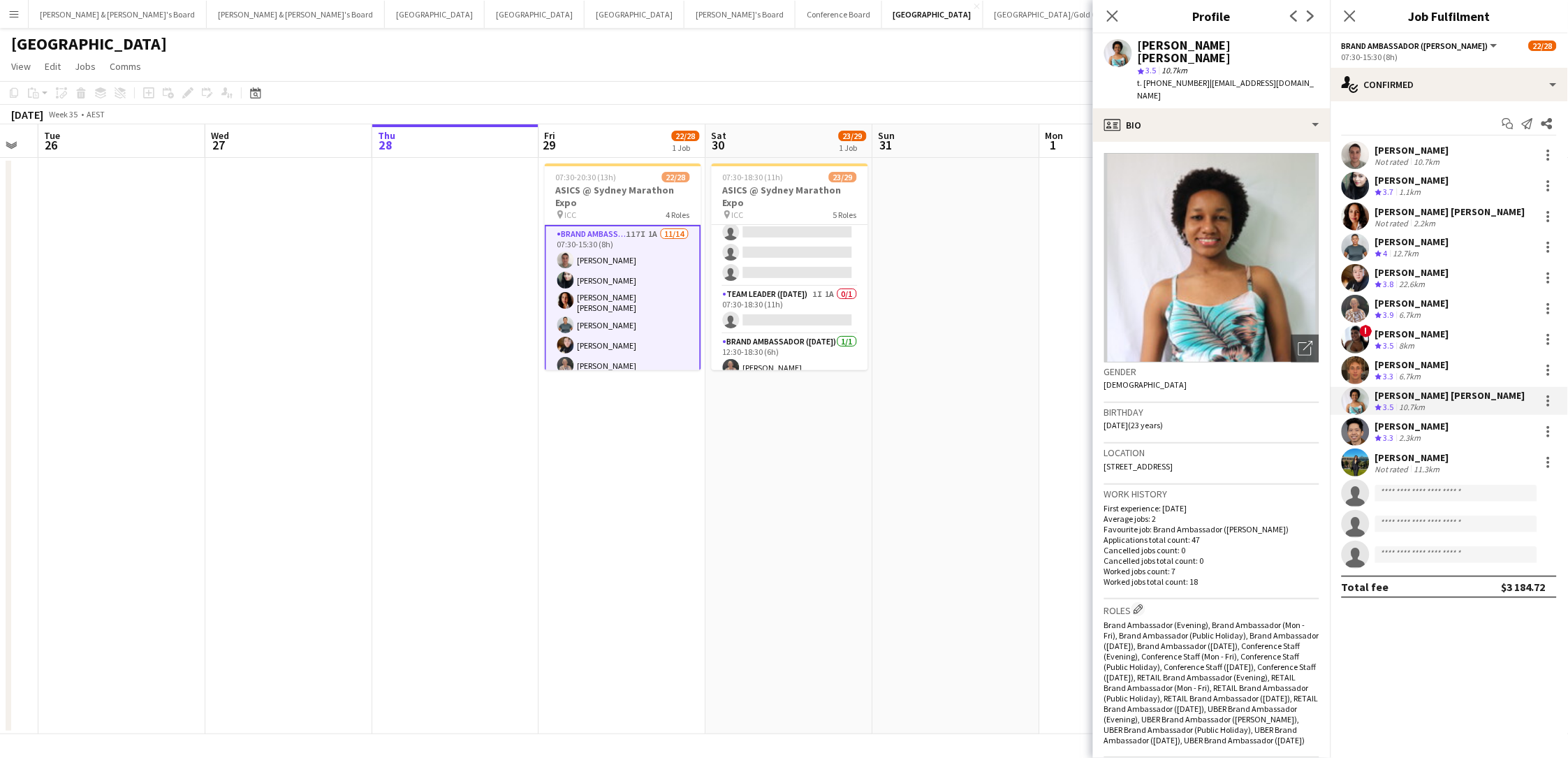
drag, startPoint x: 1300, startPoint y: 43, endPoint x: 1137, endPoint y: 47, distance: 163.0
click at [1137, 47] on div "Gabriele Ivone Ferreira Maria star 3.5 10.7km t. +61425703030 | gabimaria.aus@g…" at bounding box center [1211, 71] width 237 height 75
click at [1160, 77] on span "t. +61425703030" at bounding box center [1173, 82] width 72 height 11
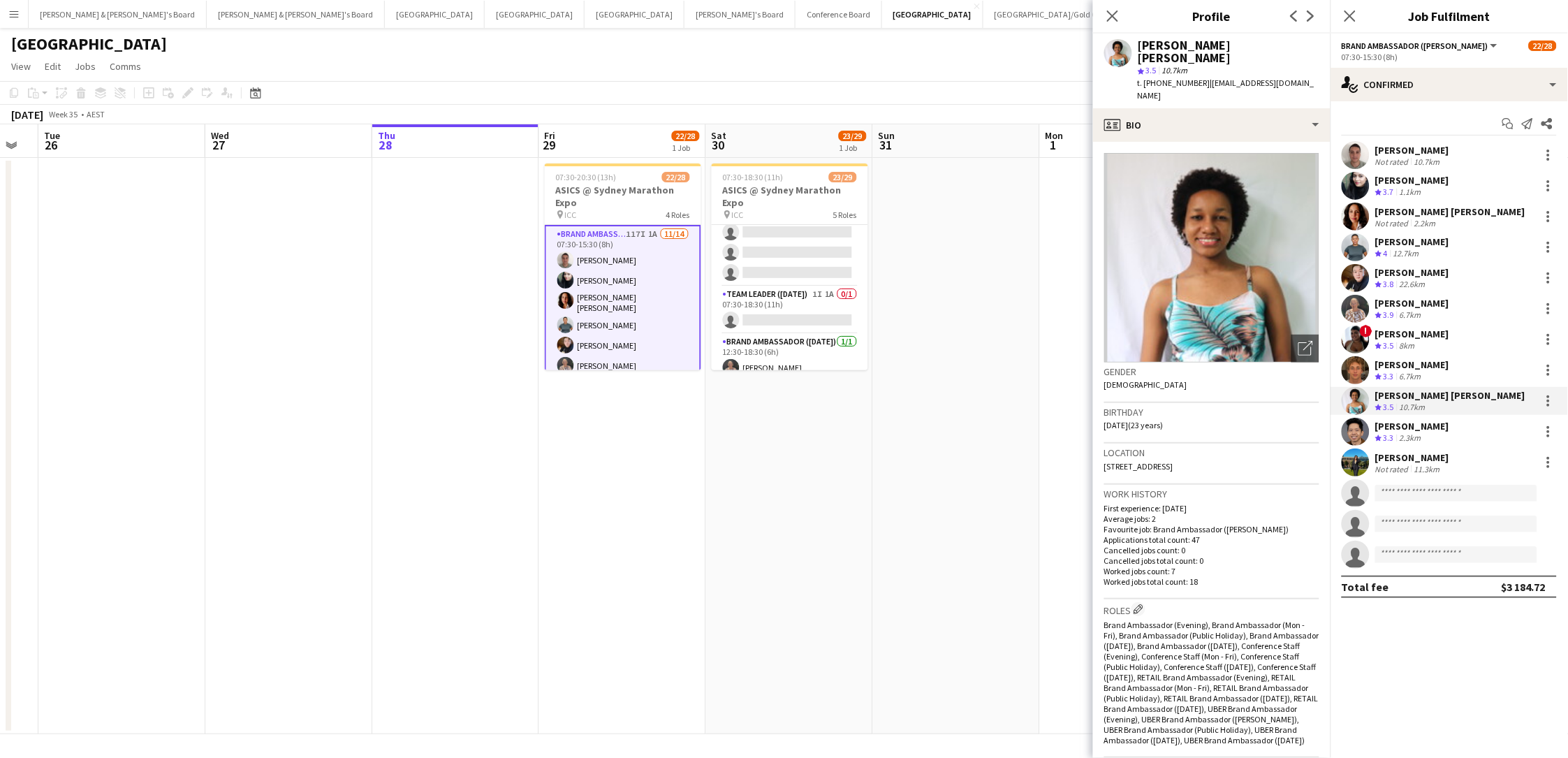
click at [1160, 77] on span "t. +61425703030" at bounding box center [1173, 82] width 72 height 11
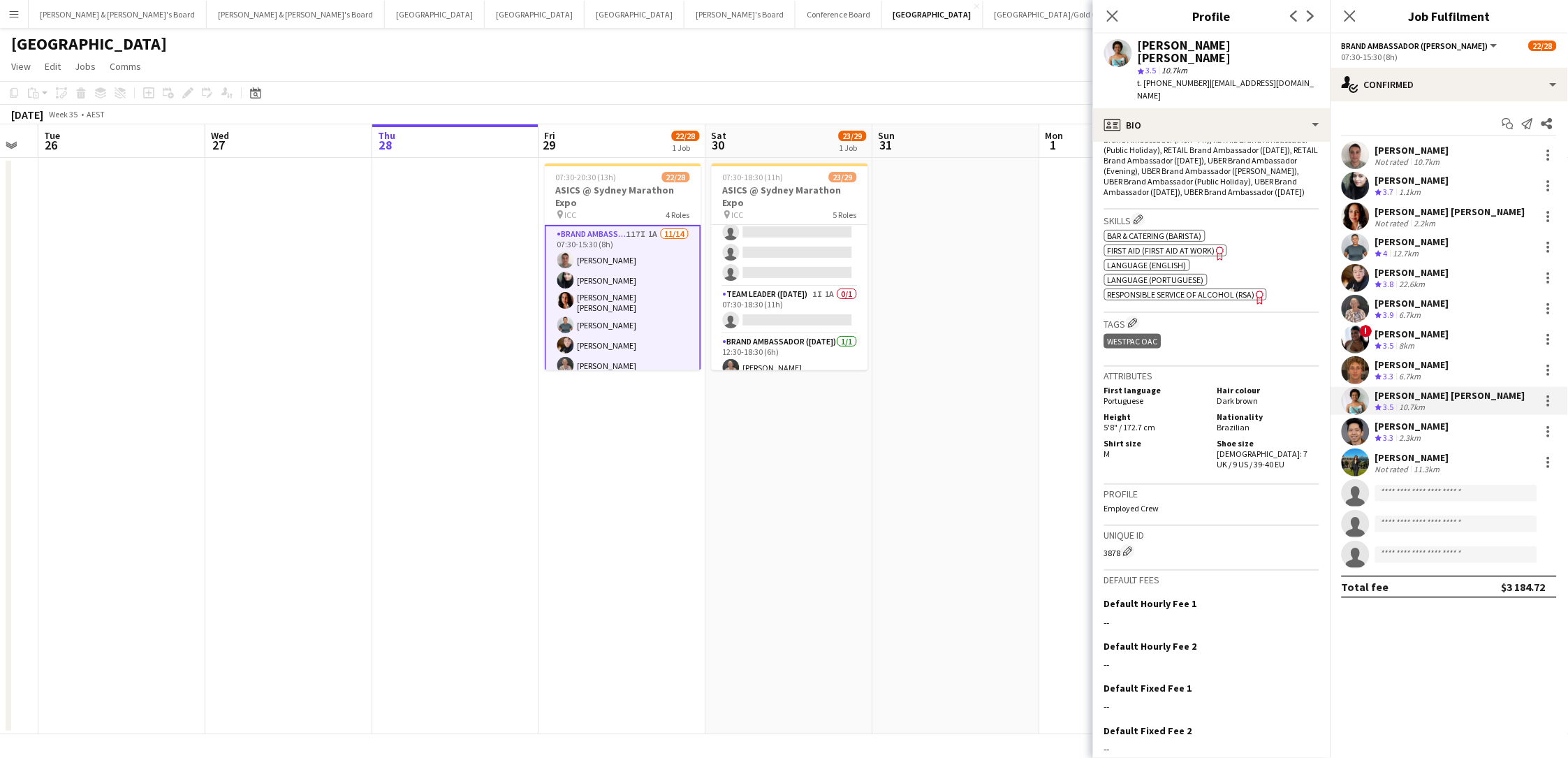
scroll to position [547, 0]
drag, startPoint x: 1248, startPoint y: 403, endPoint x: 1253, endPoint y: 411, distance: 9.4
click at [1183, 438] on div "Shoe size Female: 7 UK / 9 US / 39-40 EU" at bounding box center [1266, 454] width 107 height 32
click at [1183, 432] on div "Crew rating 3.3" at bounding box center [1386, 438] width 21 height 12
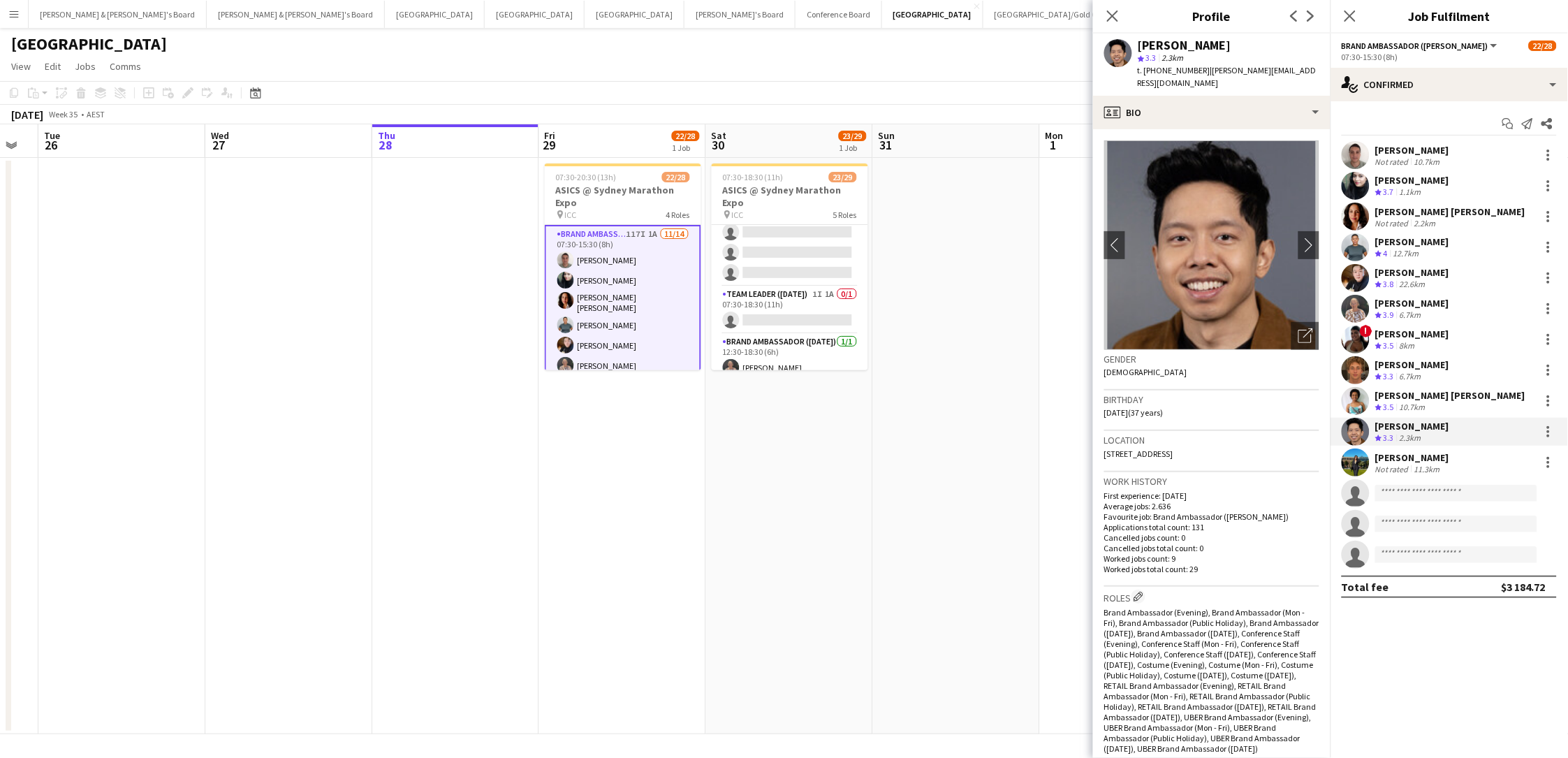
click at [1173, 69] on span "t. +61432849779" at bounding box center [1173, 70] width 72 height 11
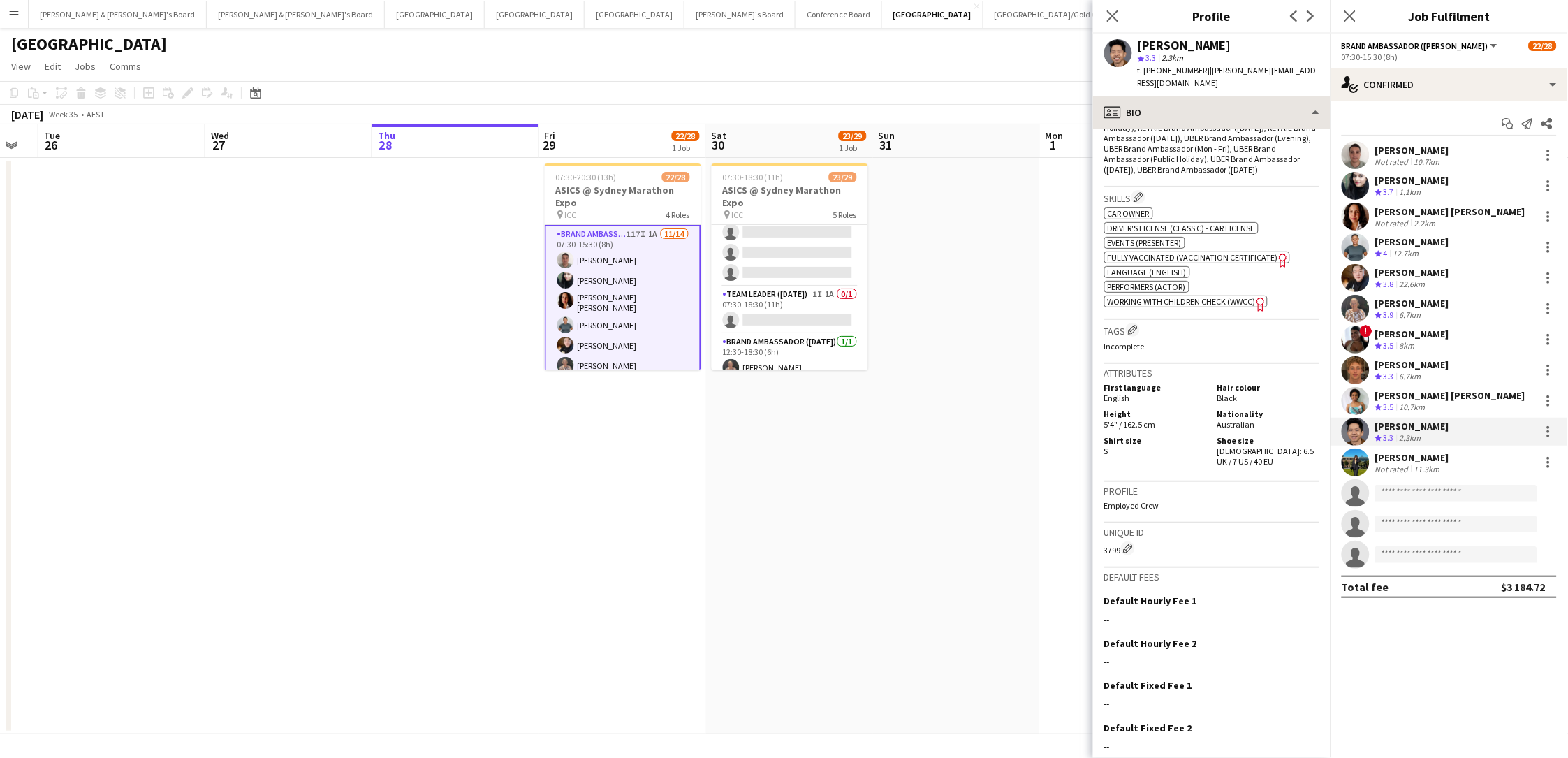
scroll to position [577, 0]
drag, startPoint x: 1311, startPoint y: 415, endPoint x: 1237, endPoint y: 417, distance: 74.0
click at [1183, 436] on div "Shoe size Male: 6.5 UK / 7 US / 40 EU" at bounding box center [1266, 452] width 107 height 32
drag, startPoint x: 1211, startPoint y: 44, endPoint x: 1148, endPoint y: 44, distance: 63.0
click at [1183, 44] on div "[PERSON_NAME]" at bounding box center [1184, 46] width 94 height 13
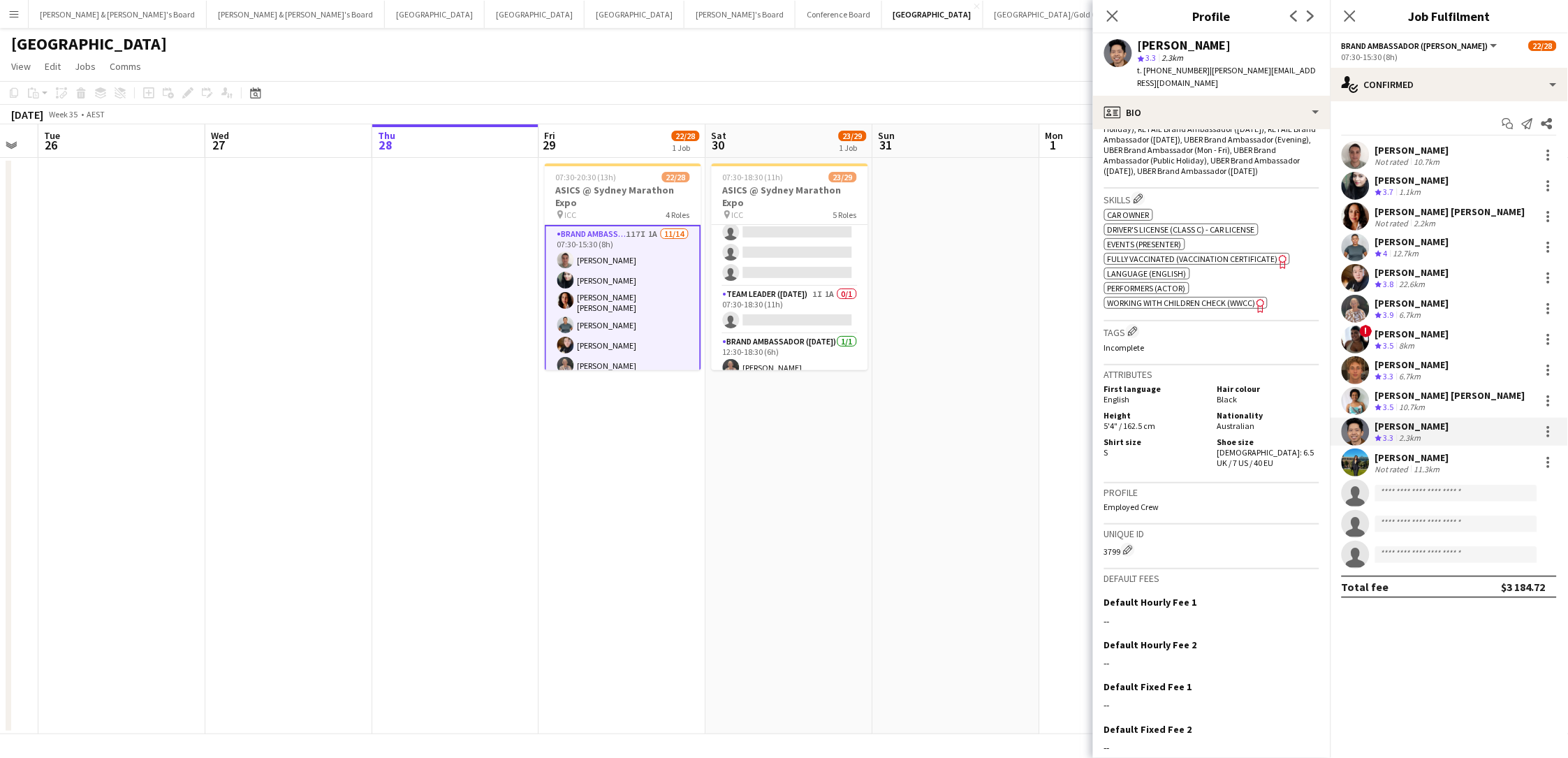
drag, startPoint x: 1139, startPoint y: 47, endPoint x: 1244, endPoint y: 47, distance: 105.0
click at [1183, 47] on div "[PERSON_NAME]" at bounding box center [1228, 46] width 181 height 13
click at [1183, 464] on div "Not rated" at bounding box center [1393, 469] width 37 height 11
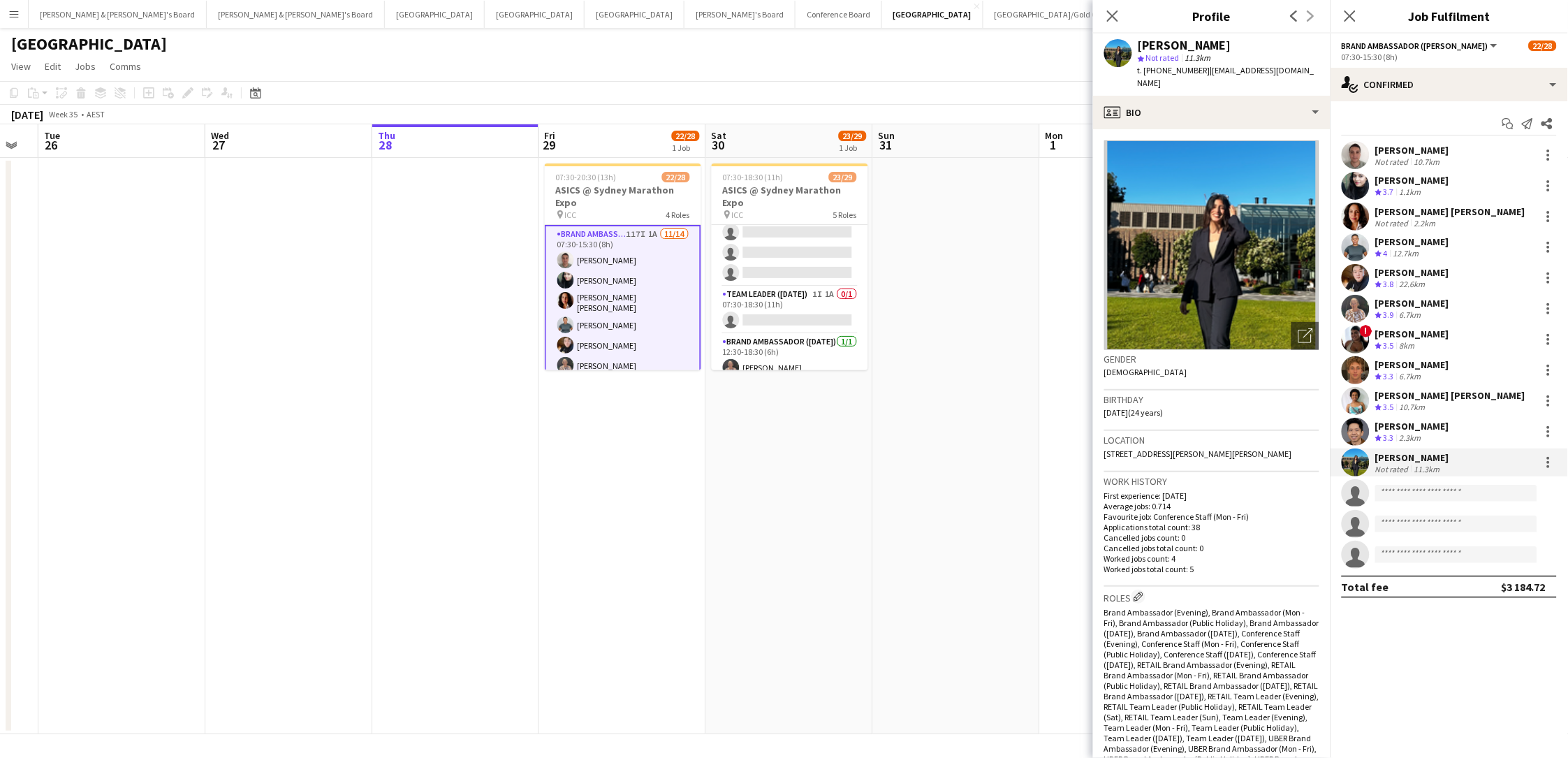
drag, startPoint x: 1230, startPoint y: 42, endPoint x: 1139, endPoint y: 44, distance: 91.0
click at [1139, 44] on div "[PERSON_NAME]" at bounding box center [1228, 46] width 181 height 13
click at [1176, 68] on span "t. +61434706311" at bounding box center [1173, 70] width 72 height 11
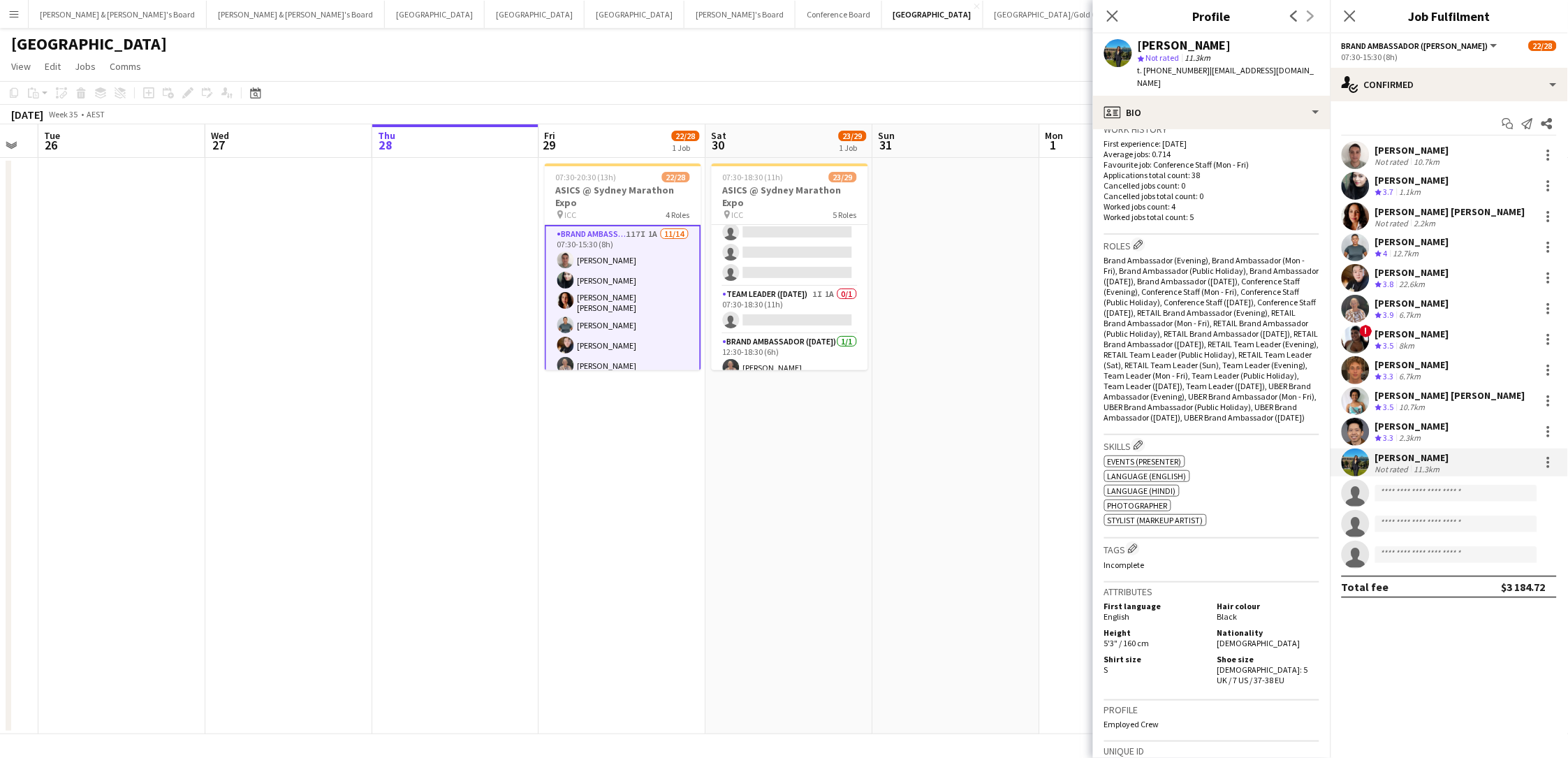
scroll to position [355, 0]
drag, startPoint x: 1245, startPoint y: 634, endPoint x: 1253, endPoint y: 644, distance: 12.8
click at [1183, 561] on div "Shoe size Female: 5 UK / 7 US / 37-38 EU" at bounding box center [1266, 666] width 107 height 32
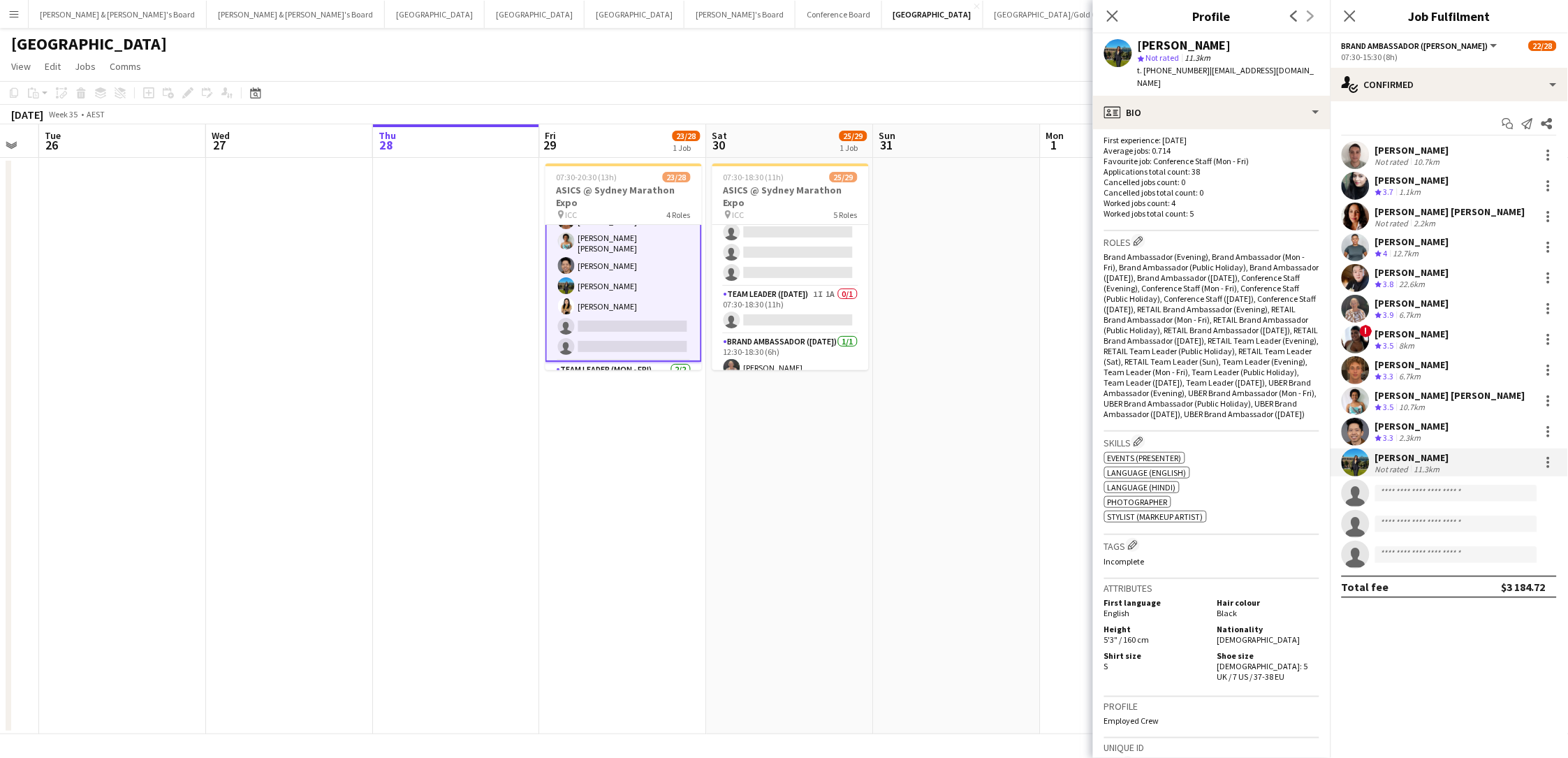
scroll to position [183, 0]
click at [1109, 16] on icon "Close pop-in" at bounding box center [1112, 16] width 14 height 14
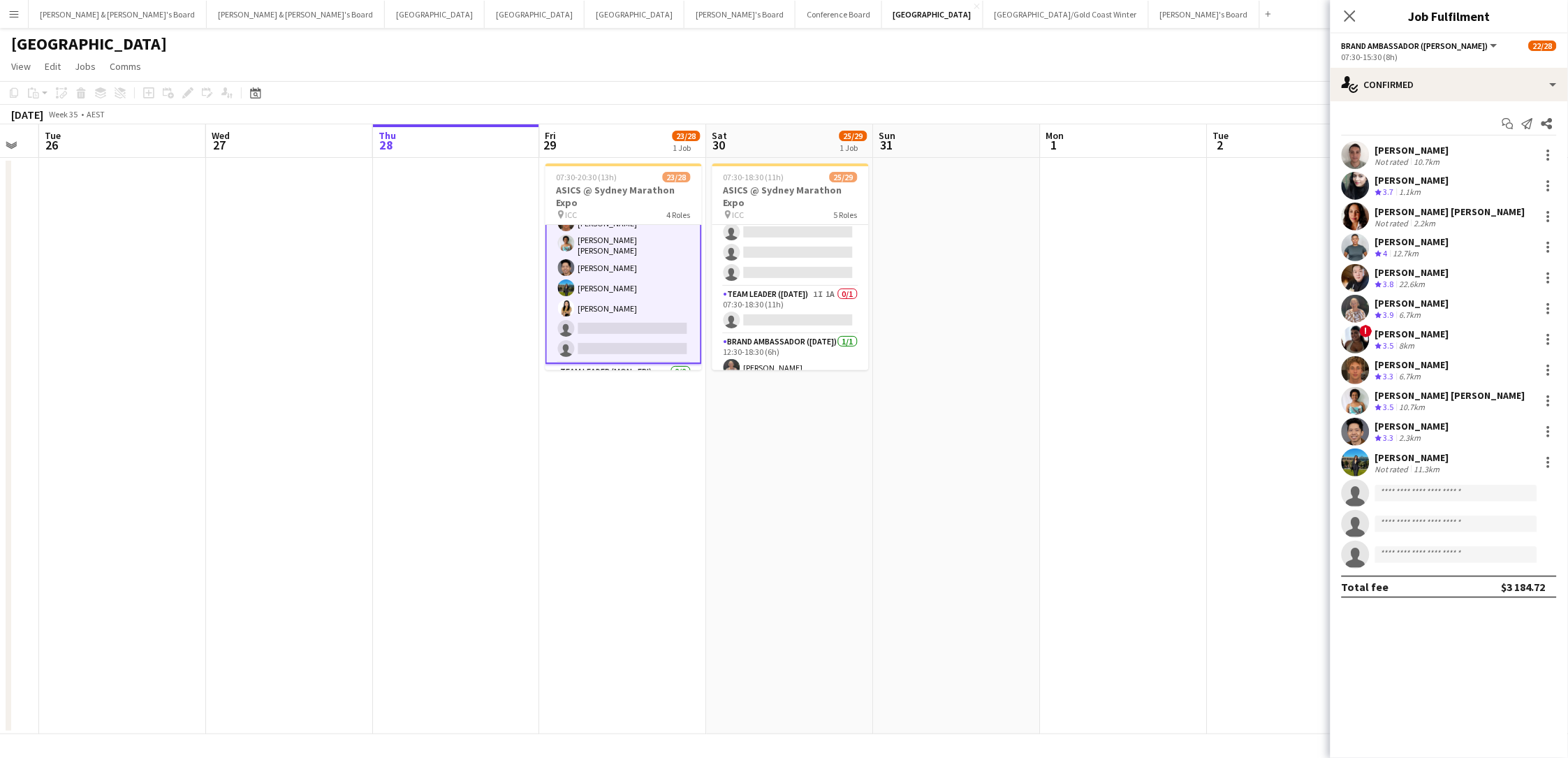
click at [625, 322] on app-card-role "Brand Ambassador (Mon - Fri) 116I 1A 12/14 07:30-15:30 (8h) Alex Valenzuela Abh…" at bounding box center [623, 202] width 156 height 322
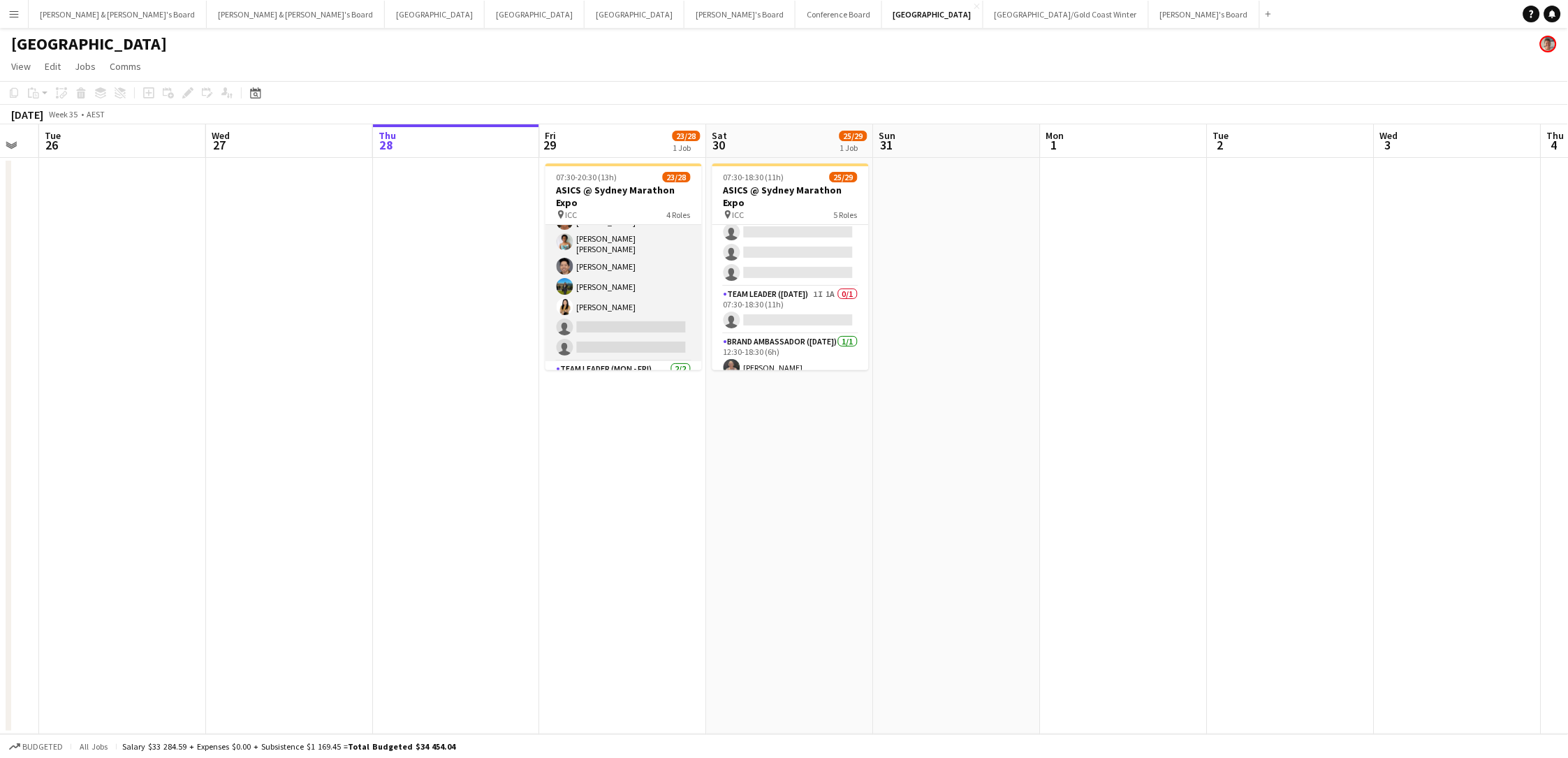
scroll to position [0, 425]
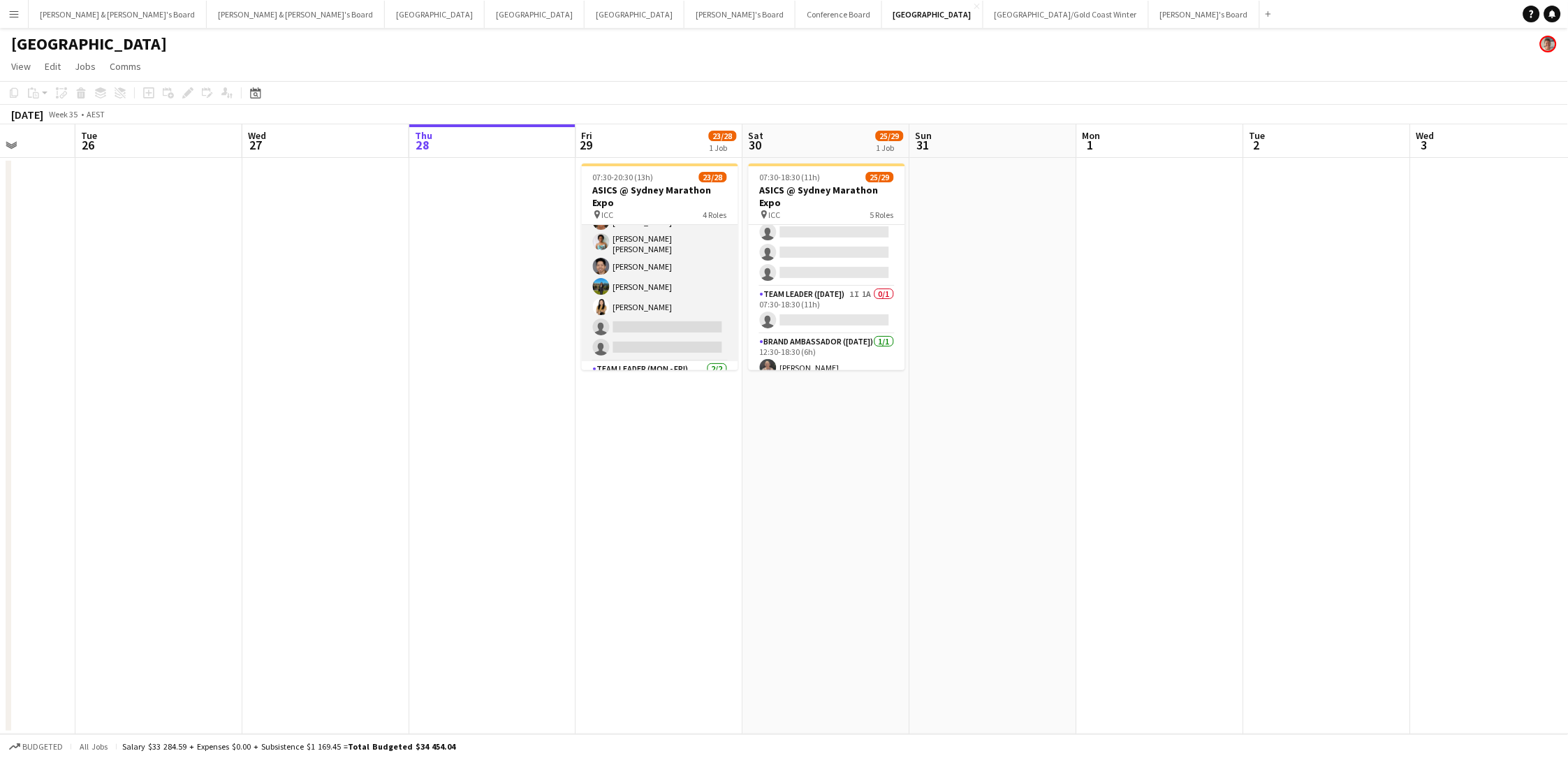
click at [625, 322] on app-card-role "Brand Ambassador (Mon - Fri) 116I 1A 12/14 07:30-15:30 (8h) Alex Valenzuela Abh…" at bounding box center [660, 201] width 156 height 320
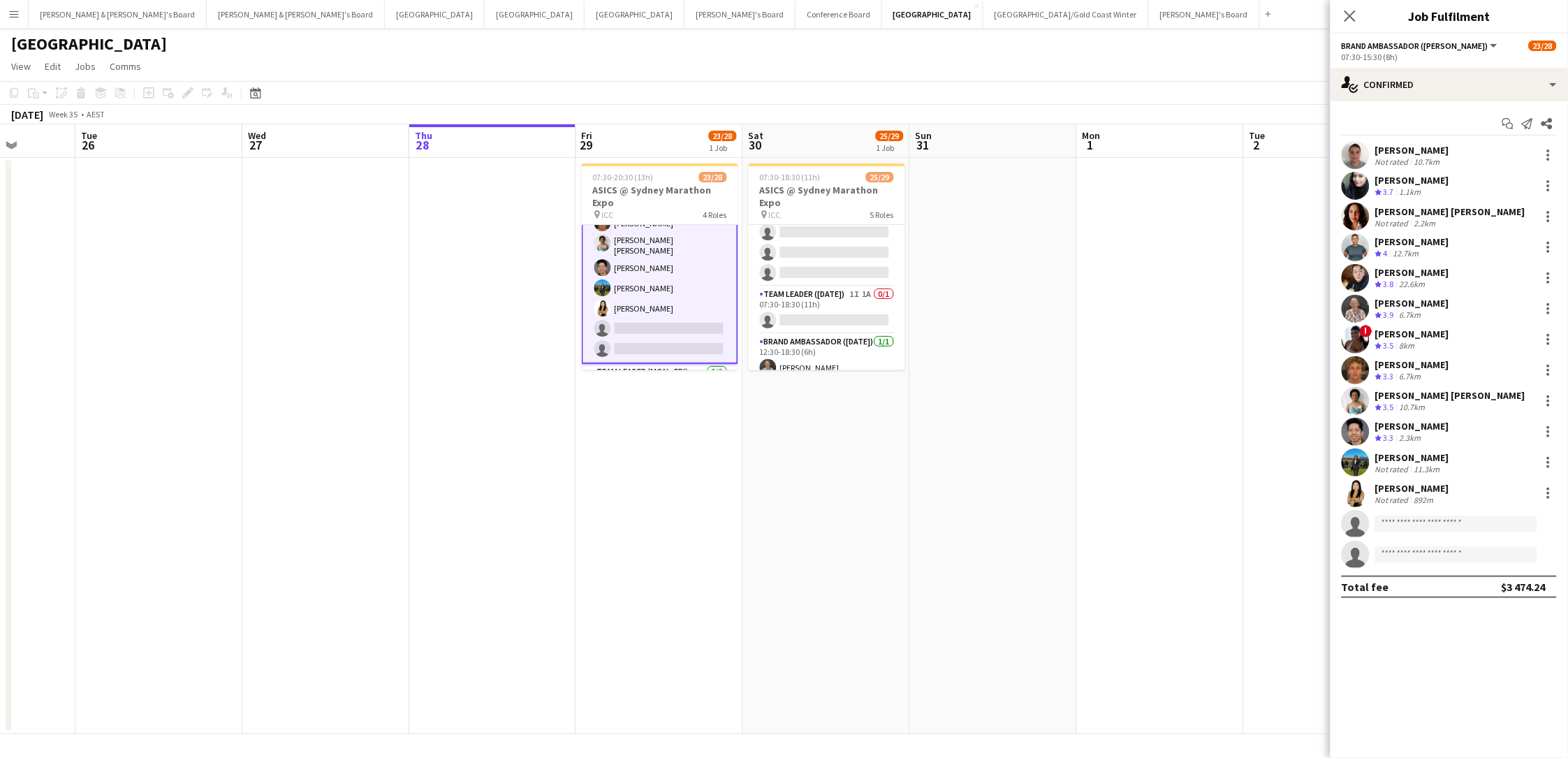
click at [1183, 495] on div "Not rated" at bounding box center [1393, 499] width 37 height 11
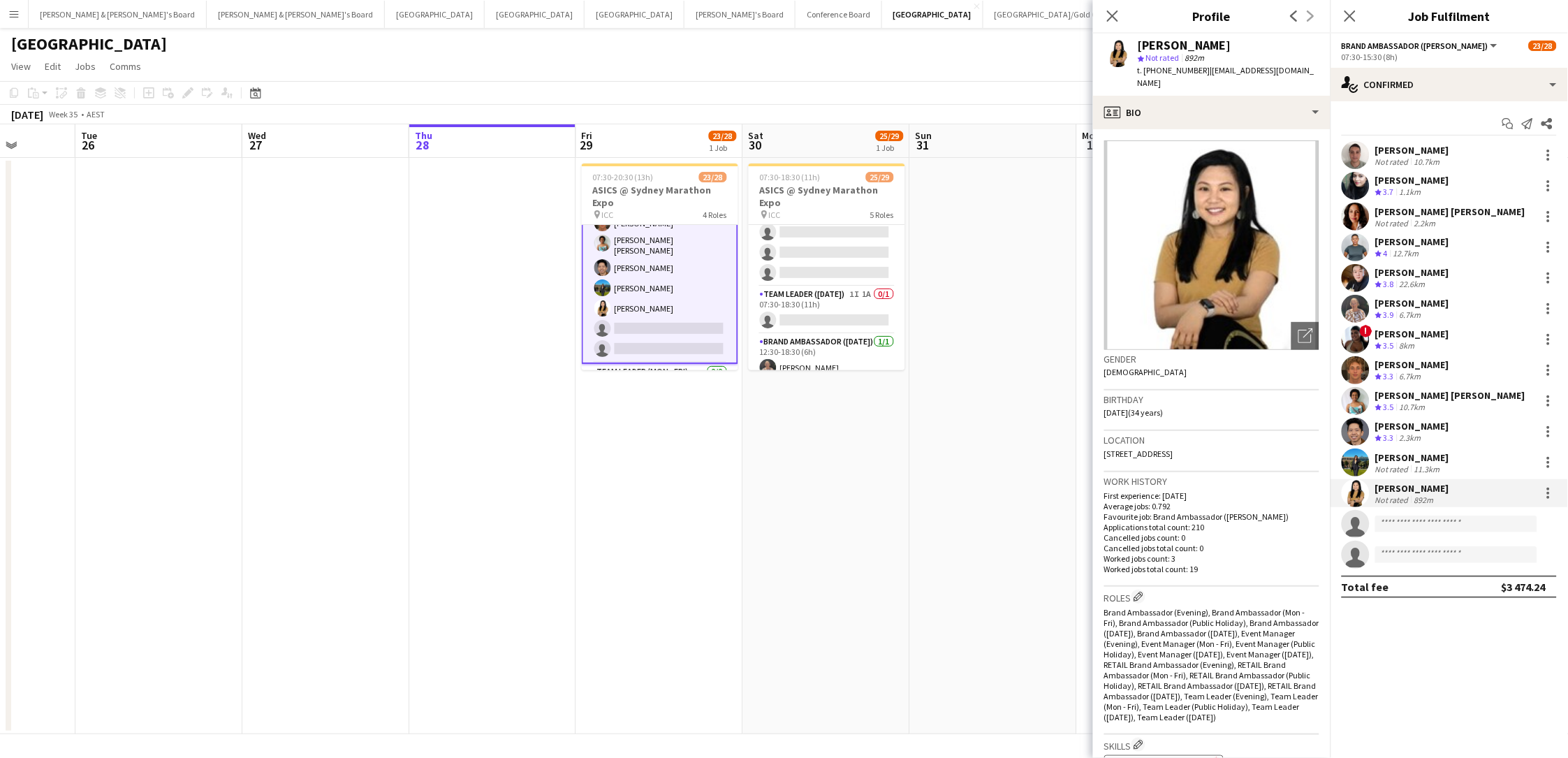
drag, startPoint x: 1151, startPoint y: 47, endPoint x: 1132, endPoint y: 47, distance: 19.0
click at [1132, 47] on div "Lydia Liemena star Not rated 892m t. +61421117221 | lydialiemena@gmail.com" at bounding box center [1211, 64] width 237 height 62
click at [1157, 69] on span "t. +61421117221" at bounding box center [1173, 70] width 72 height 11
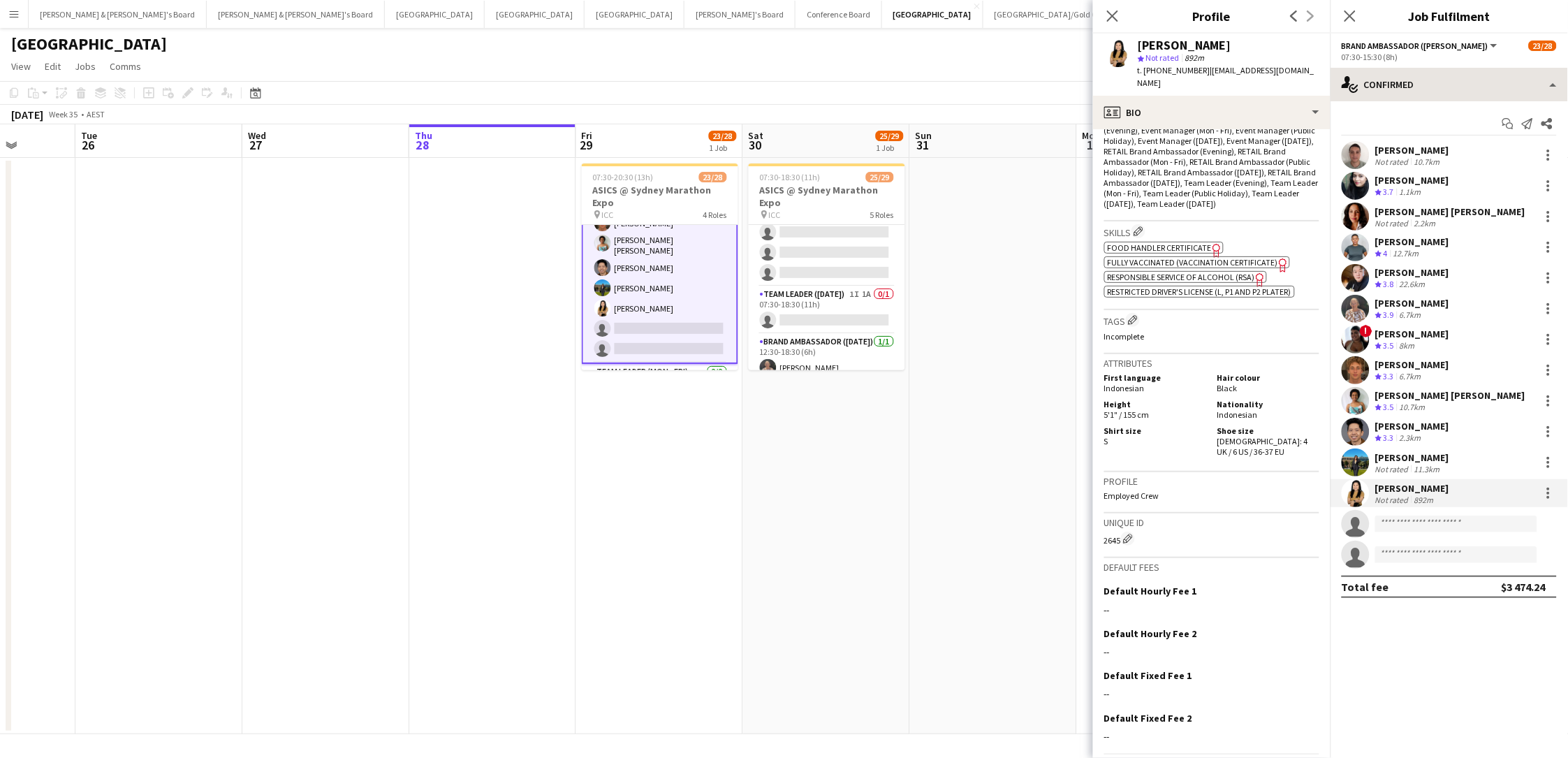
scroll to position [513, 0]
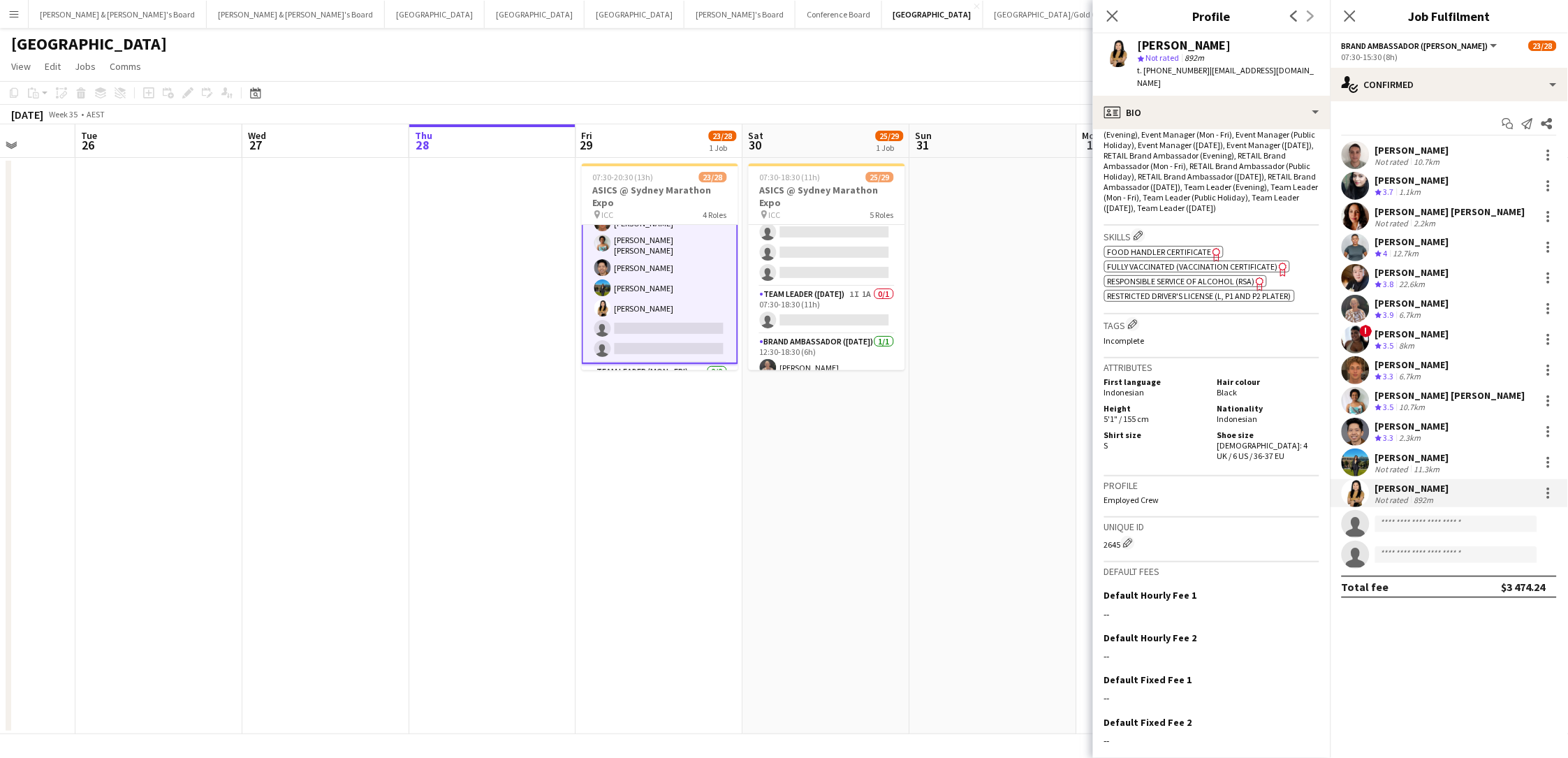
drag, startPoint x: 1246, startPoint y: 403, endPoint x: 1250, endPoint y: 413, distance: 10.8
click at [1183, 430] on div "Shoe size Female: 4 UK / 6 US / 36-37 EU" at bounding box center [1266, 446] width 107 height 32
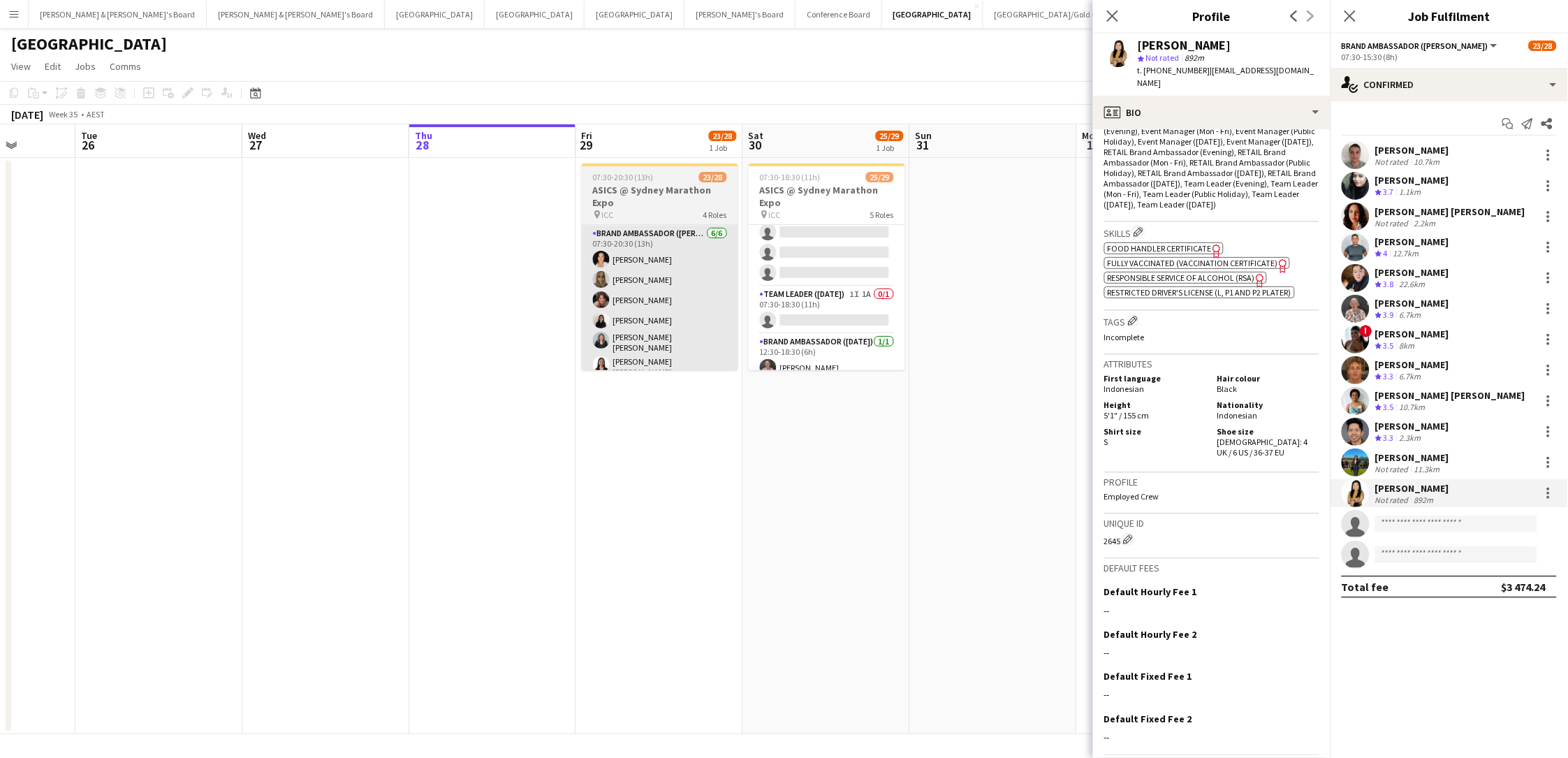
scroll to position [391, 0]
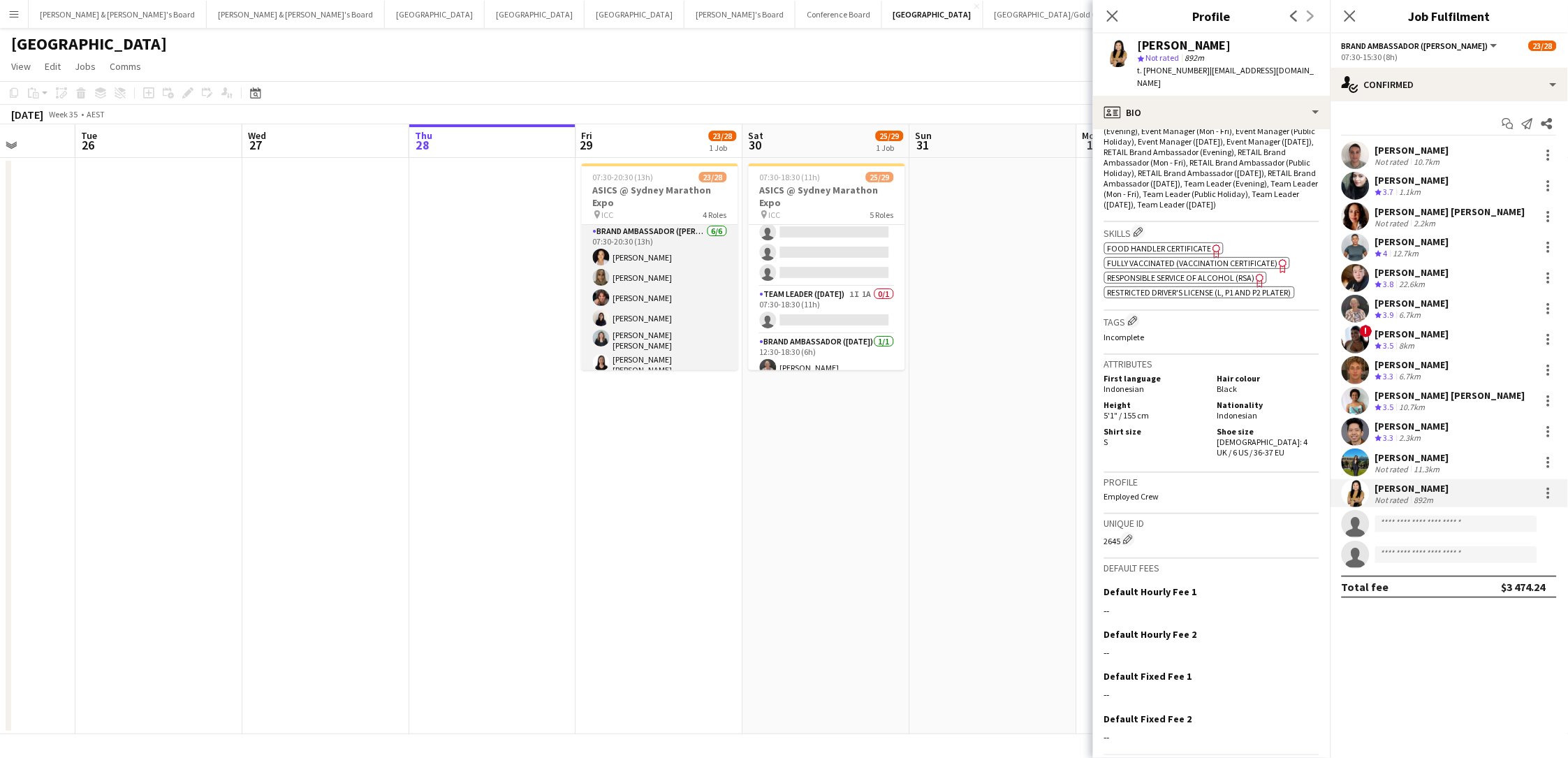
click at [658, 308] on app-card-role "Brand Ambassador (Mon - Fri) 6/6 07:30-20:30 (13h) Vanessa Ou Zoya Naqvi Lachla…" at bounding box center [660, 302] width 156 height 157
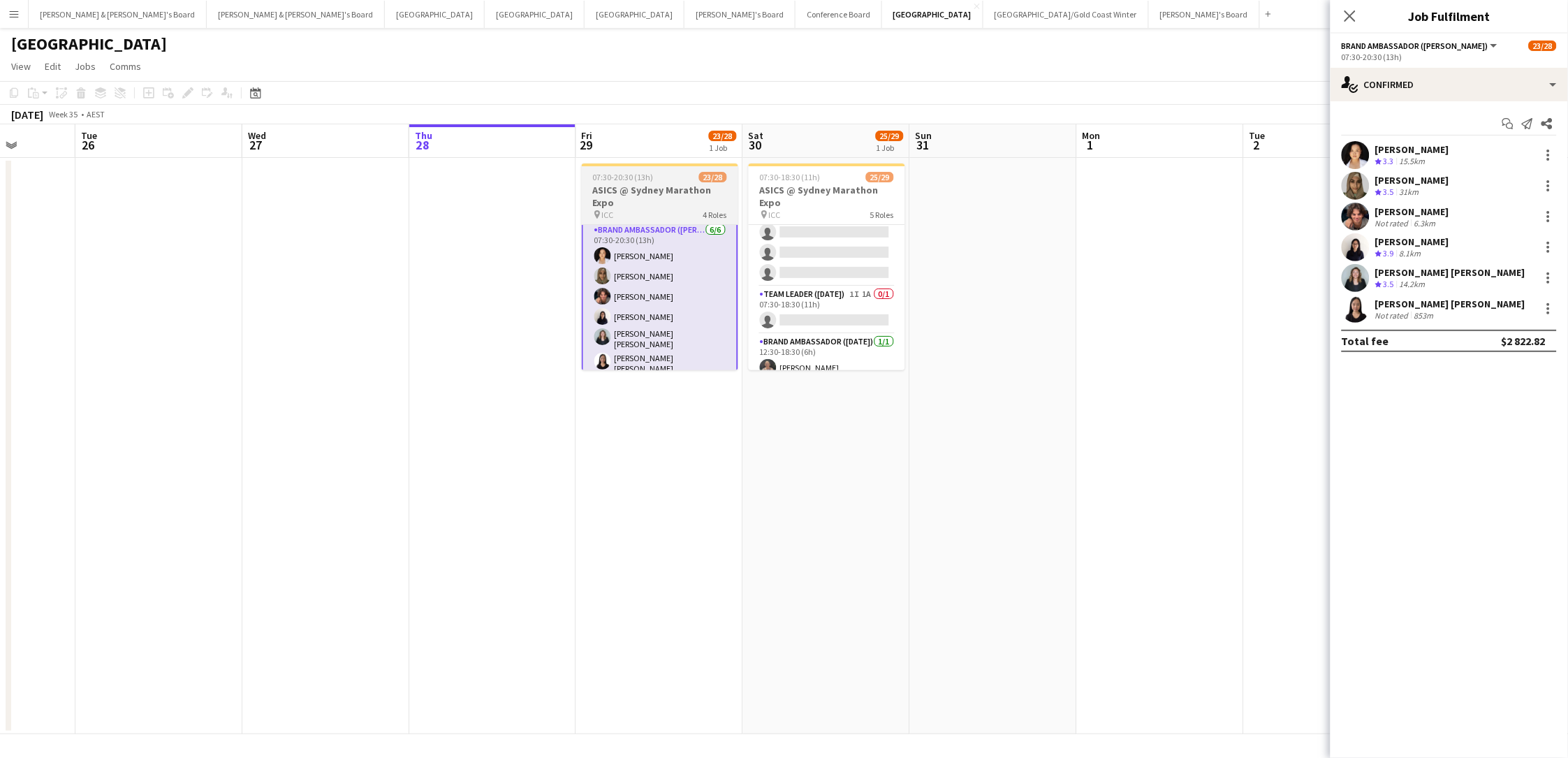
click at [627, 172] on span "07:30-20:30 (13h)" at bounding box center [623, 177] width 61 height 11
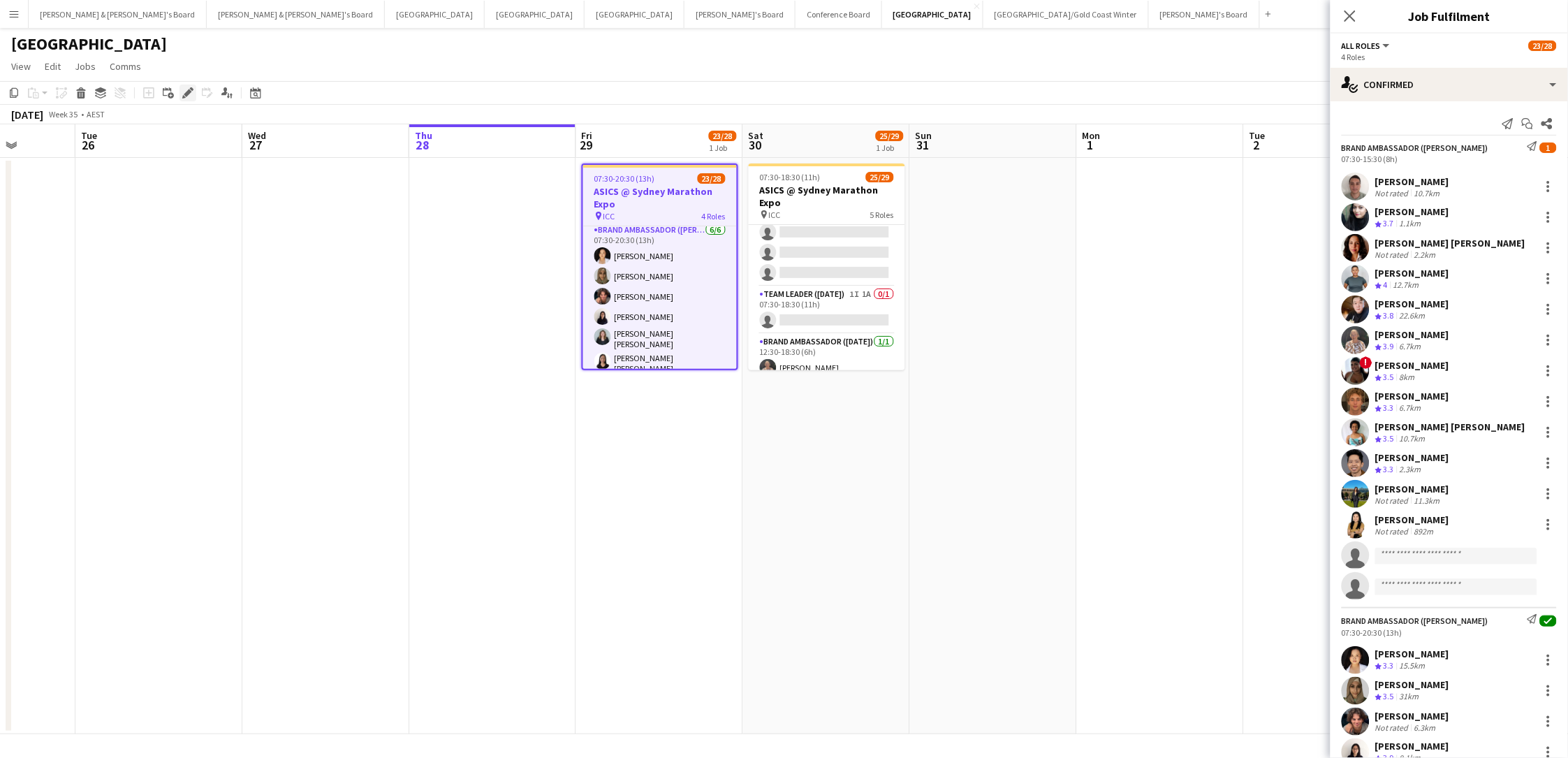
click at [190, 99] on div "Edit" at bounding box center [188, 92] width 16 height 16
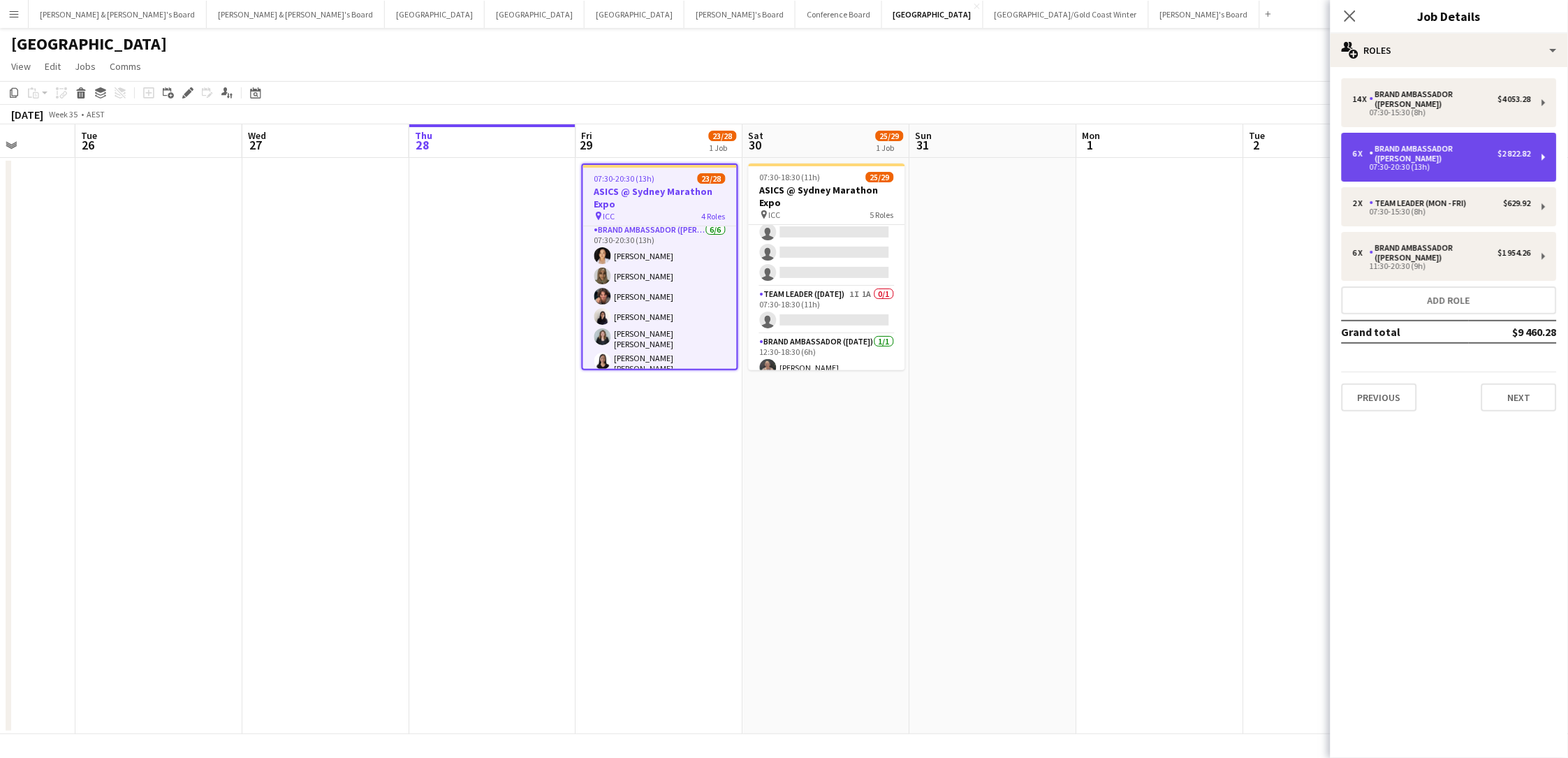
click at [1183, 163] on div "07:30-20:30 (13h)" at bounding box center [1441, 167] width 178 height 7
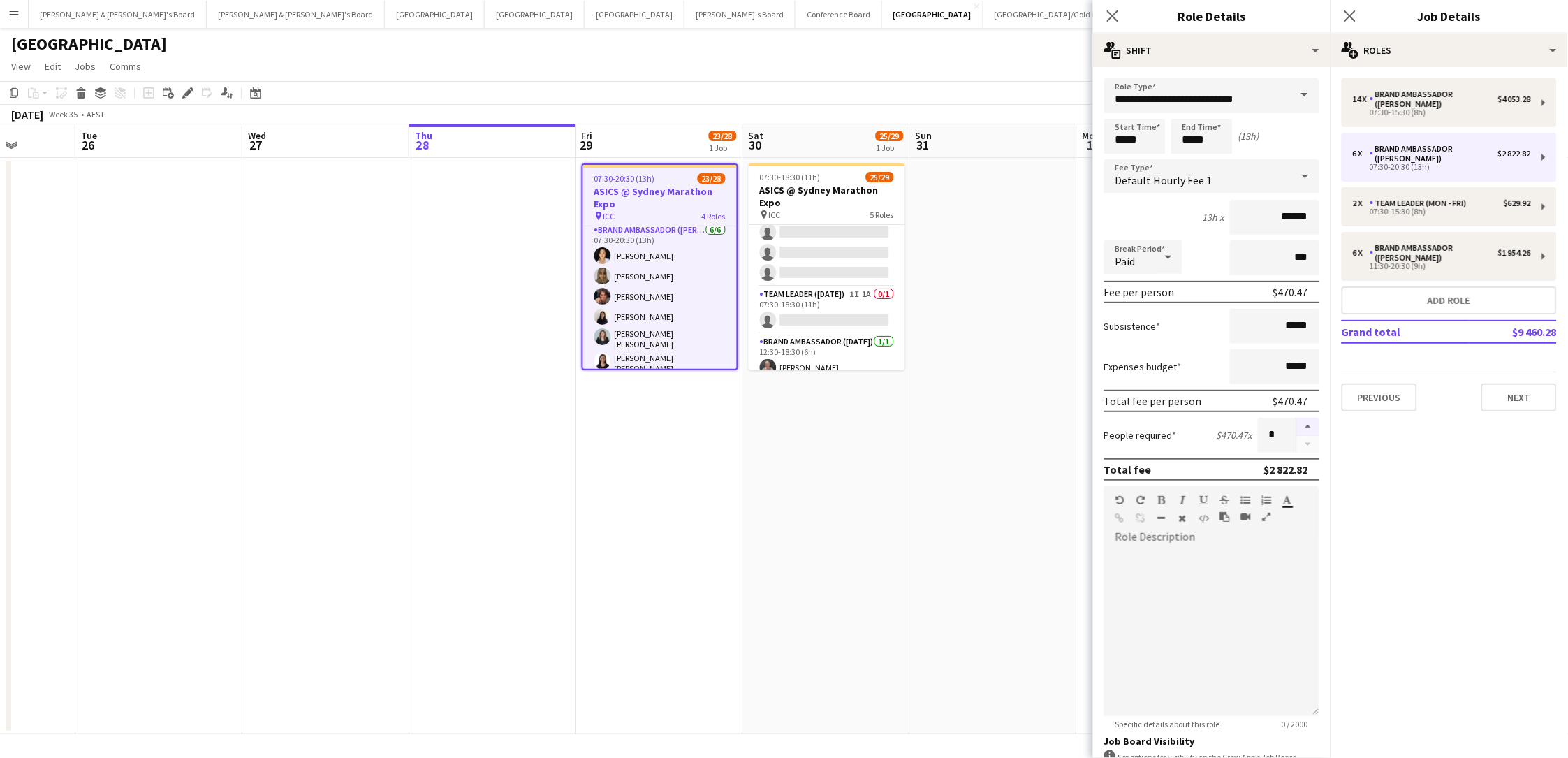
click at [1183, 423] on button "button" at bounding box center [1307, 426] width 22 height 18
type input "*"
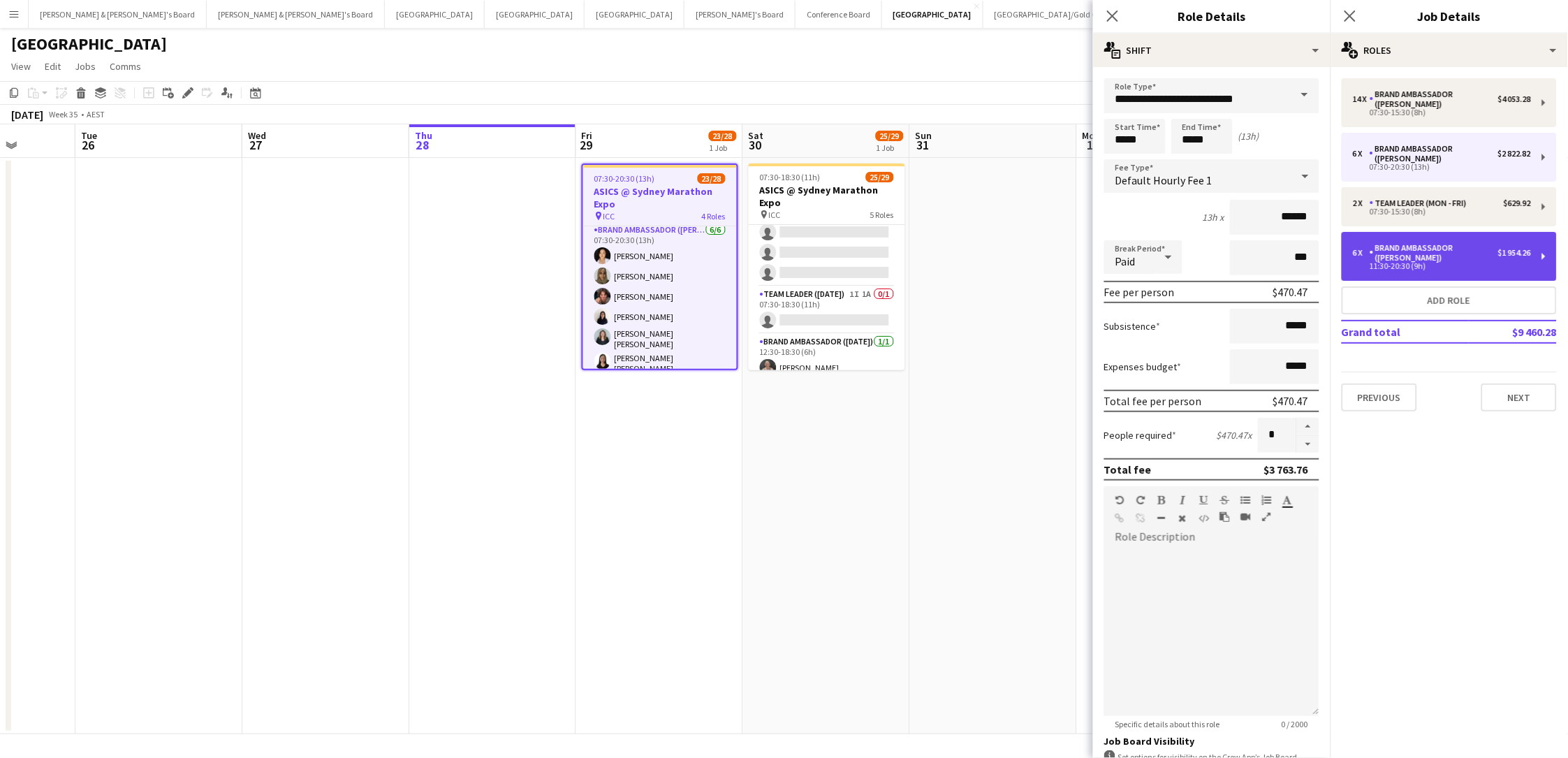
click at [1183, 248] on div "6 x" at bounding box center [1360, 253] width 16 height 10
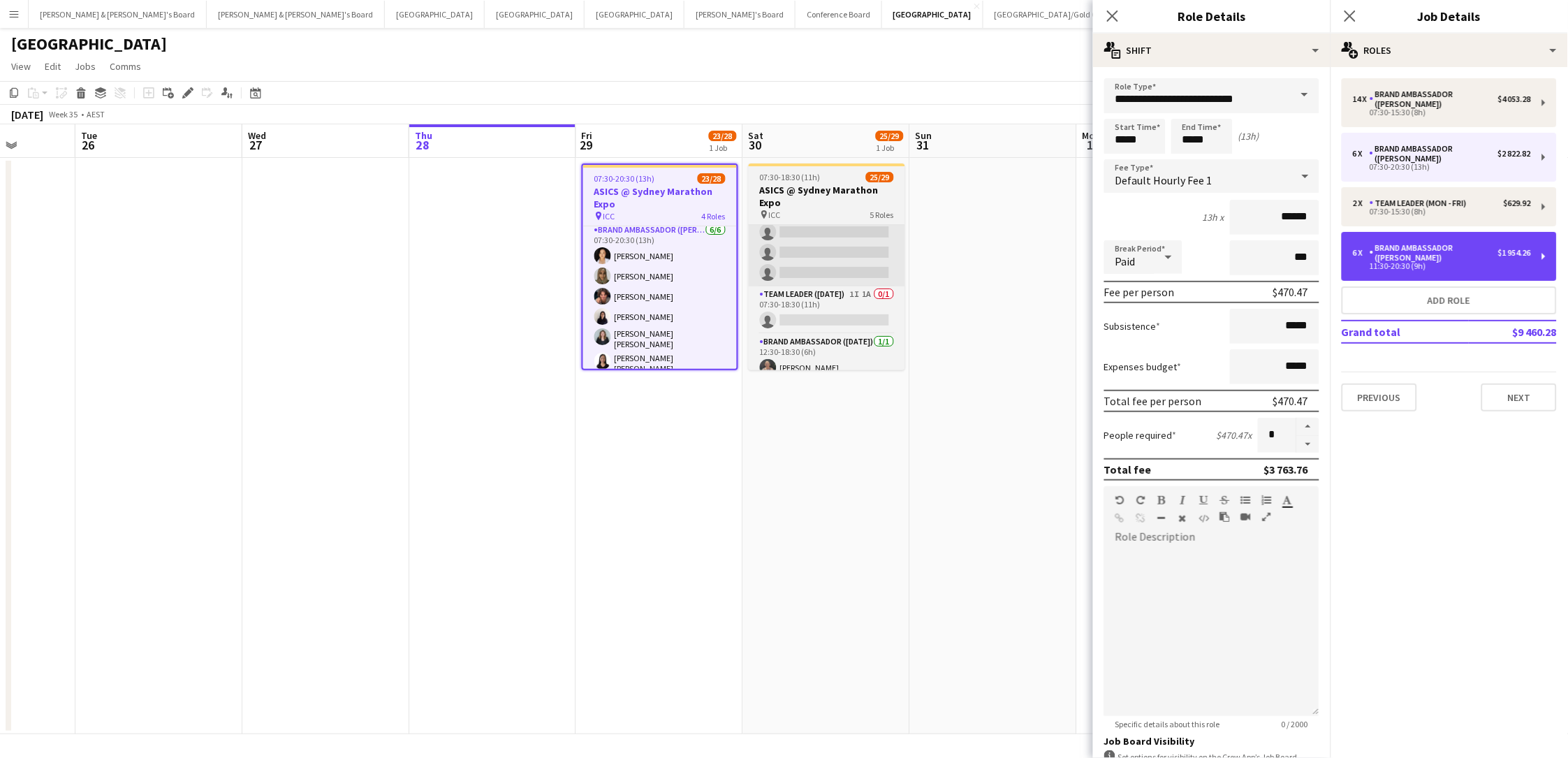
type input "*****"
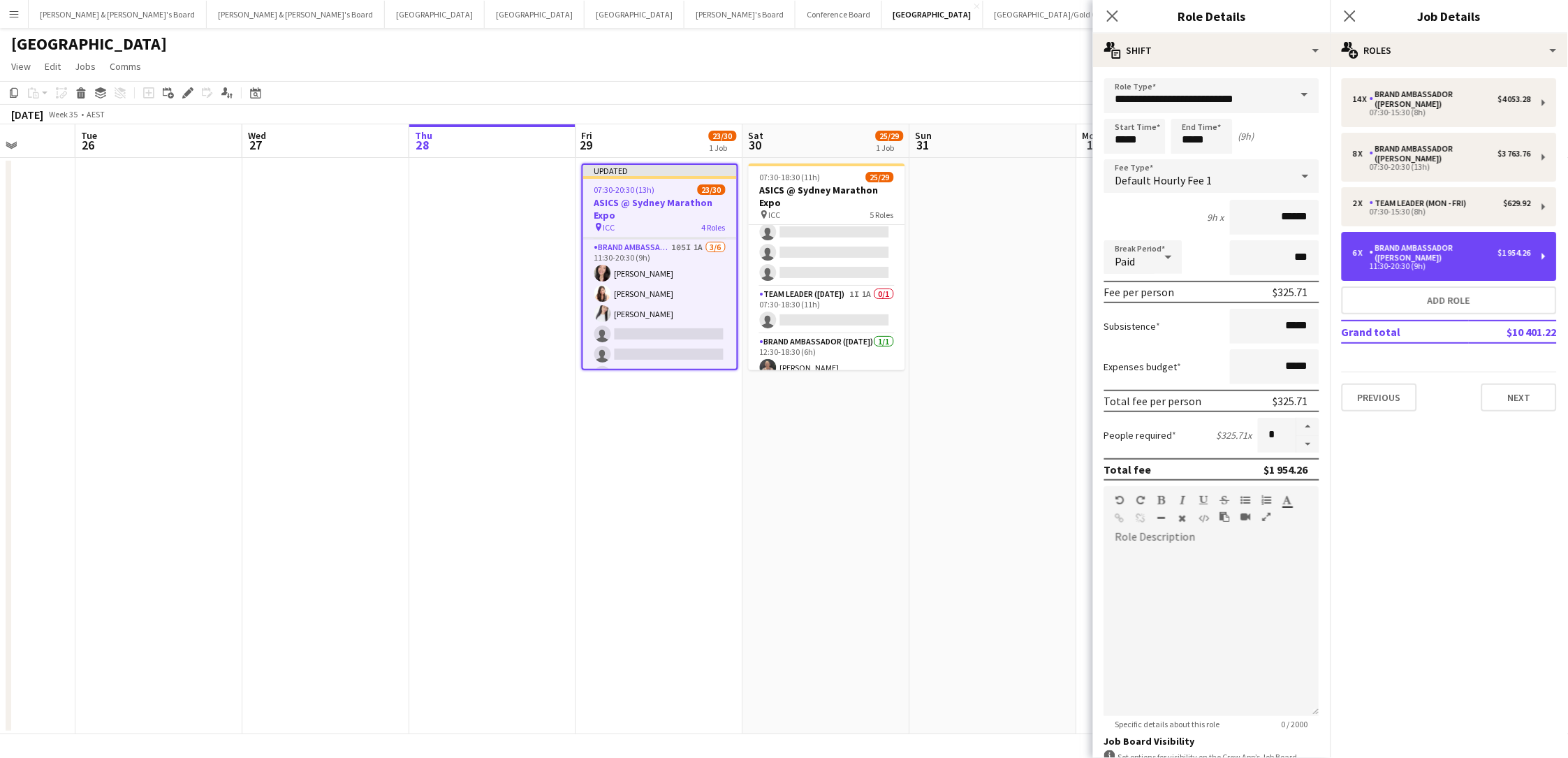
scroll to position [581, 0]
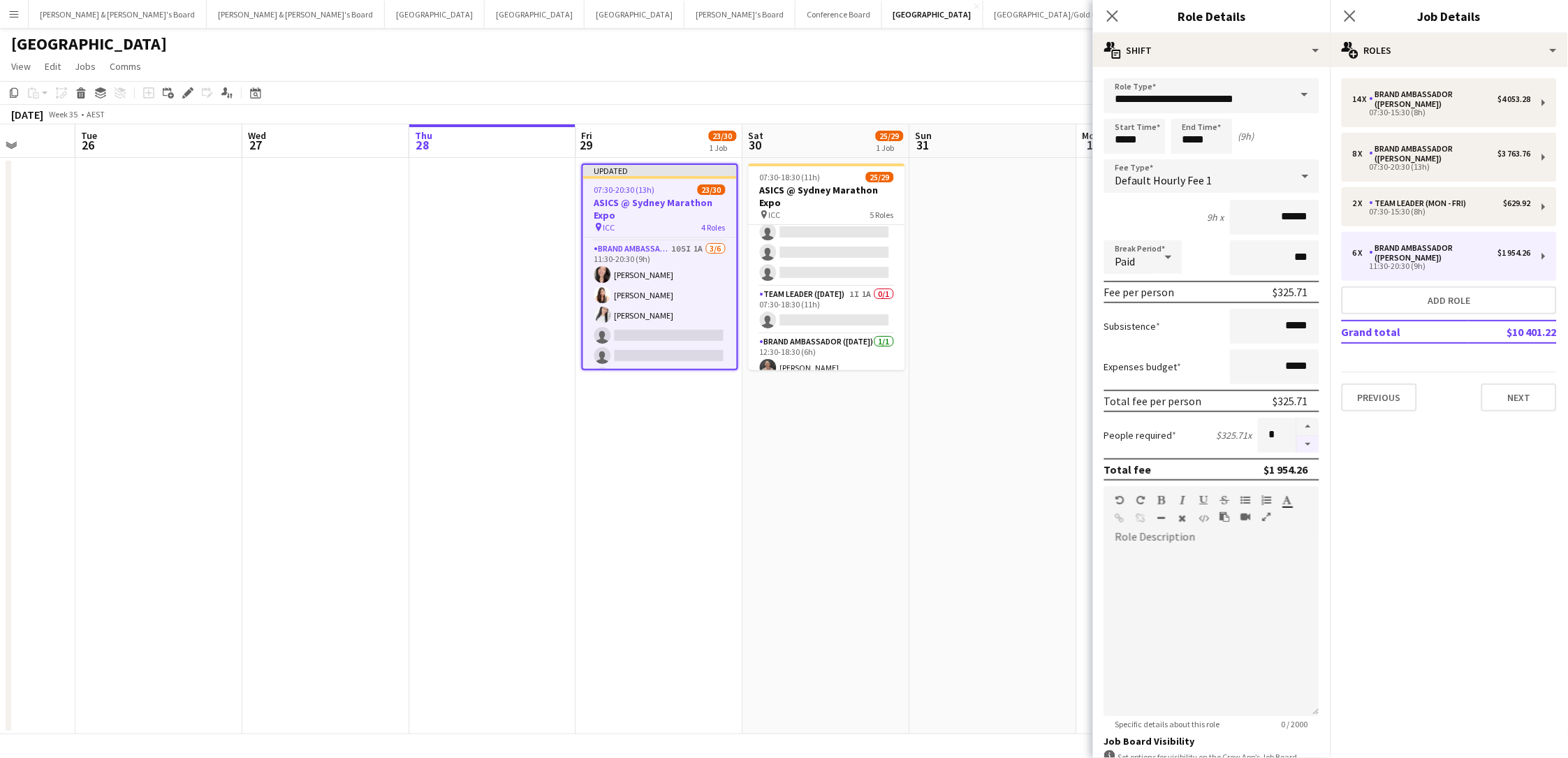
click at [1183, 444] on button "button" at bounding box center [1307, 444] width 22 height 17
type input "*"
click at [858, 523] on app-date-cell "07:30-18:30 (11h) 25/29 ASICS @ Sydney Marathon Expo pin ICC 5 Roles Brand Amba…" at bounding box center [826, 446] width 167 height 576
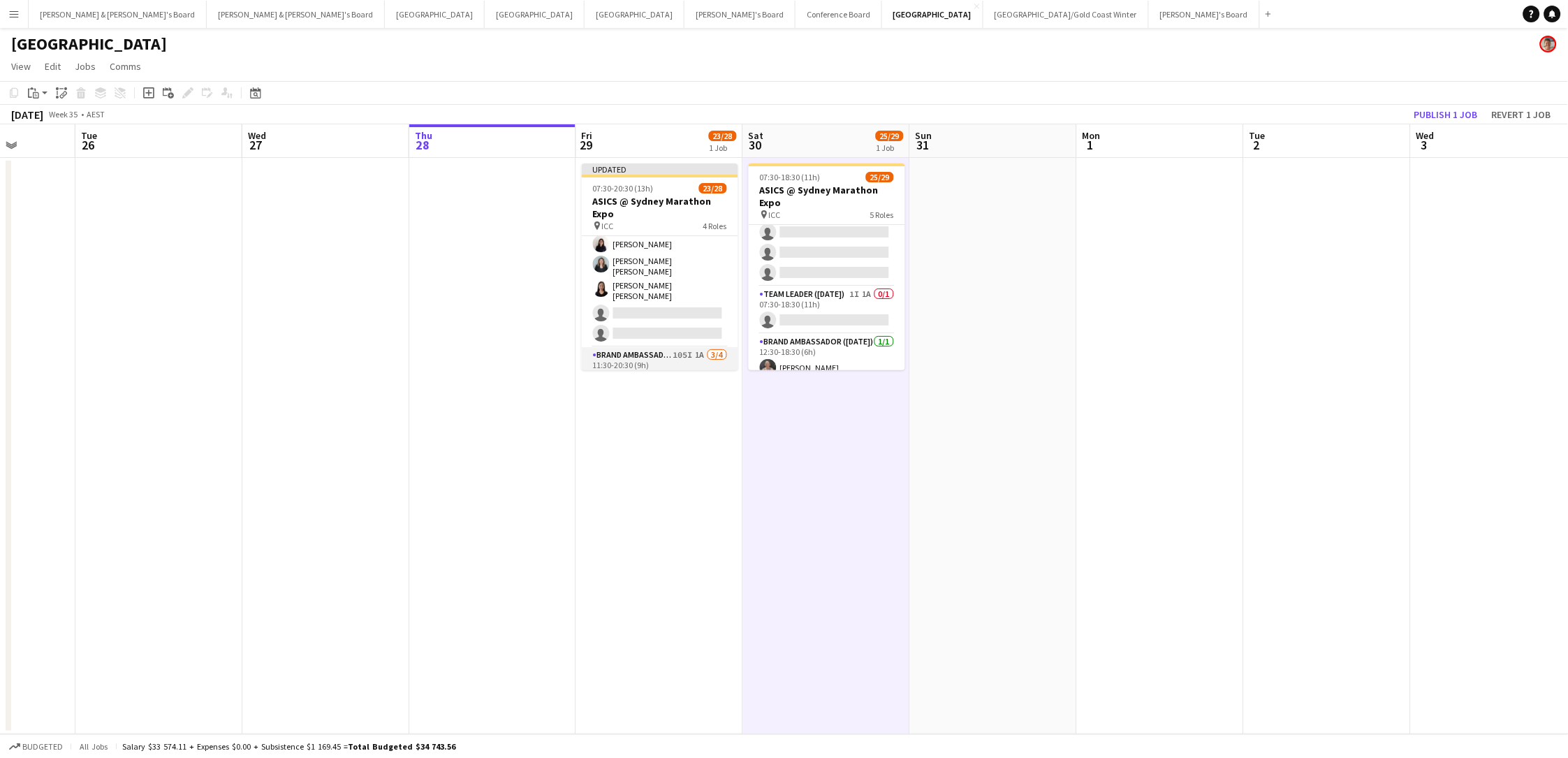
scroll to position [473, 0]
click at [1183, 118] on button "Publish 1 job" at bounding box center [1446, 114] width 74 height 18
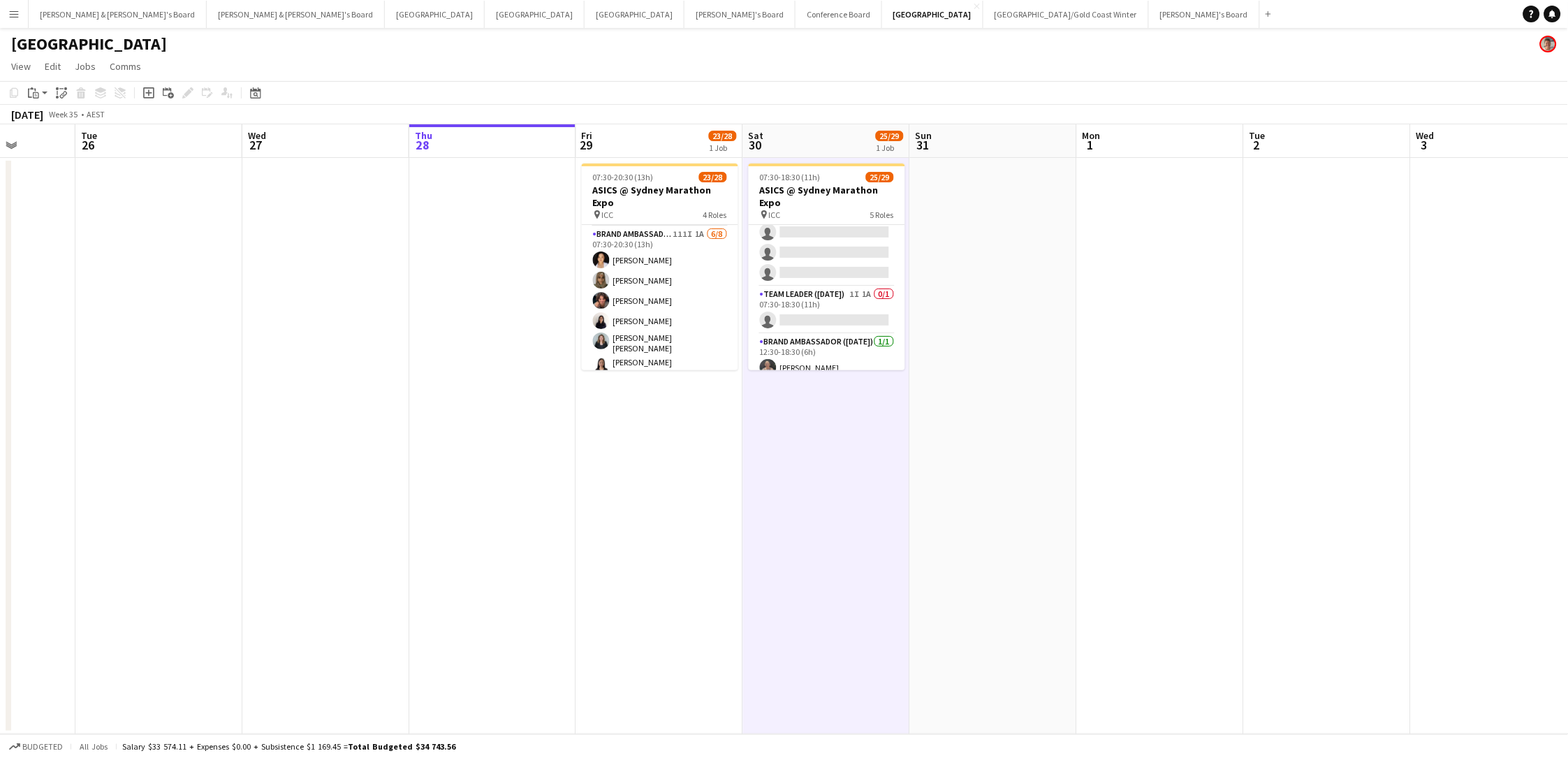
scroll to position [389, 0]
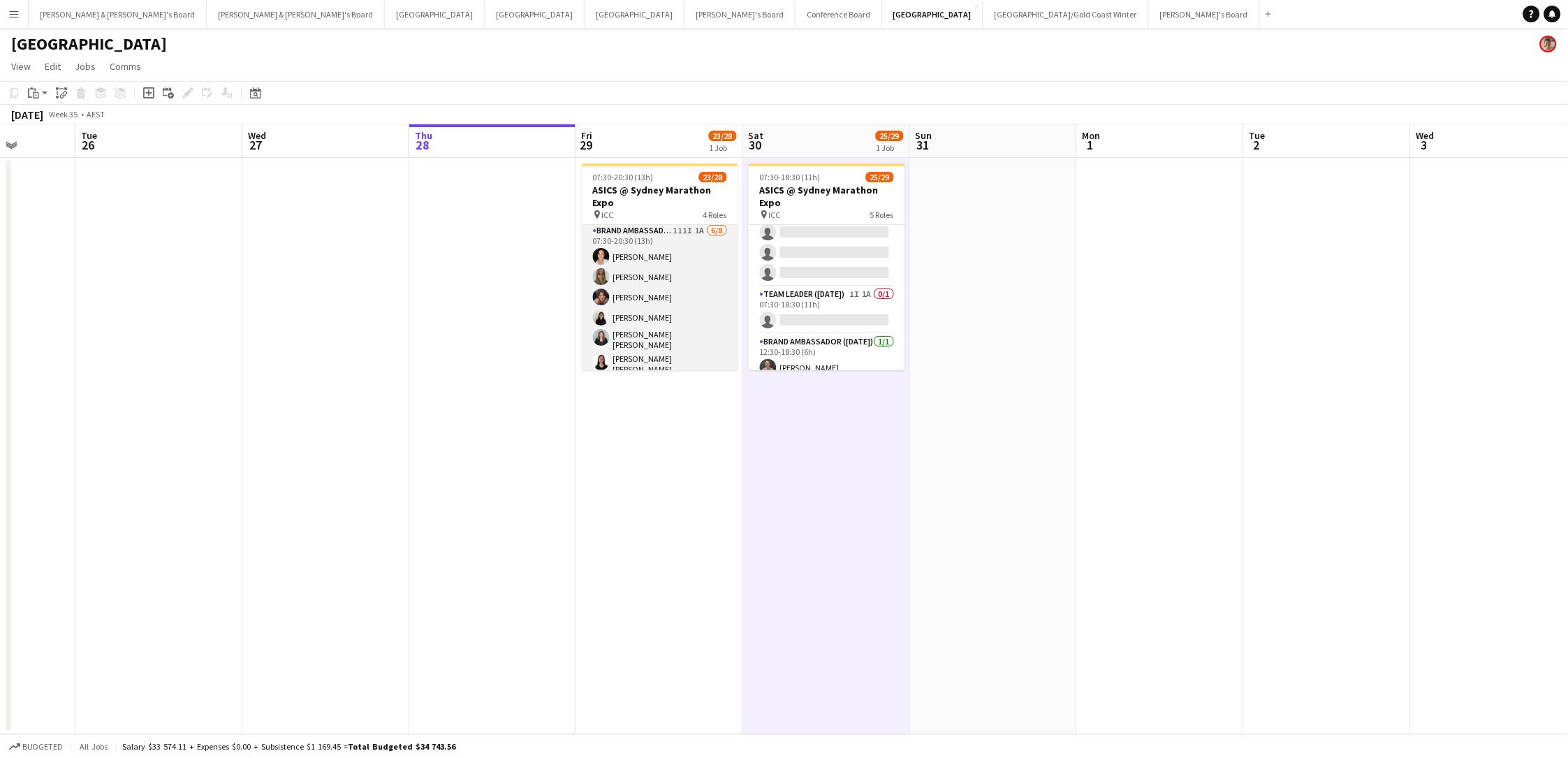
click at [658, 272] on app-card-role "Brand Ambassador (Mon - Fri) 111I 1A 6/8 07:30-20:30 (13h) Vanessa Ou Zoya Naqv…" at bounding box center [660, 322] width 156 height 198
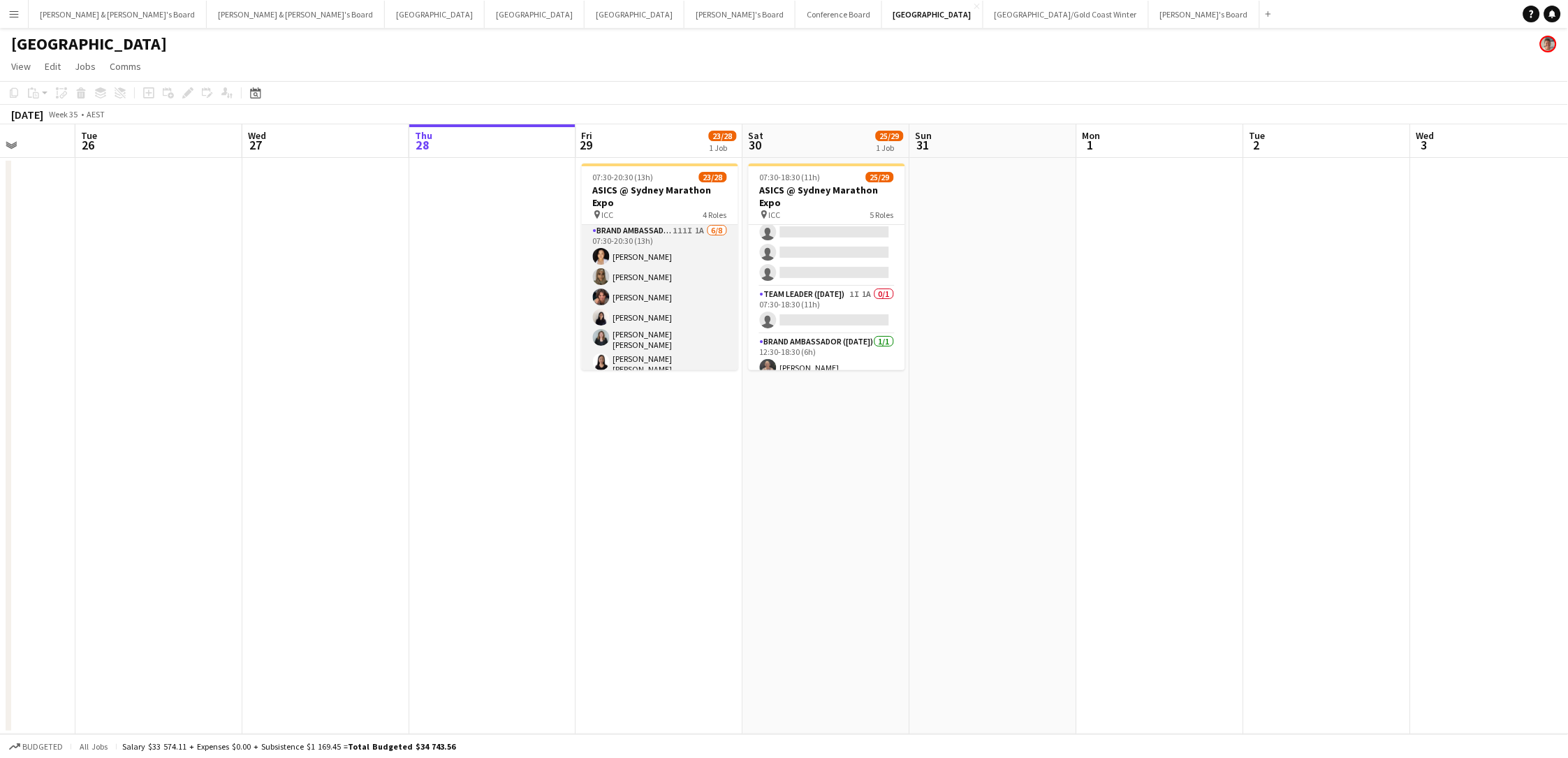
click at [688, 252] on app-card-role "Brand Ambassador (Mon - Fri) 111I 1A 6/8 07:30-20:30 (13h) Vanessa Ou Zoya Naqv…" at bounding box center [660, 322] width 156 height 198
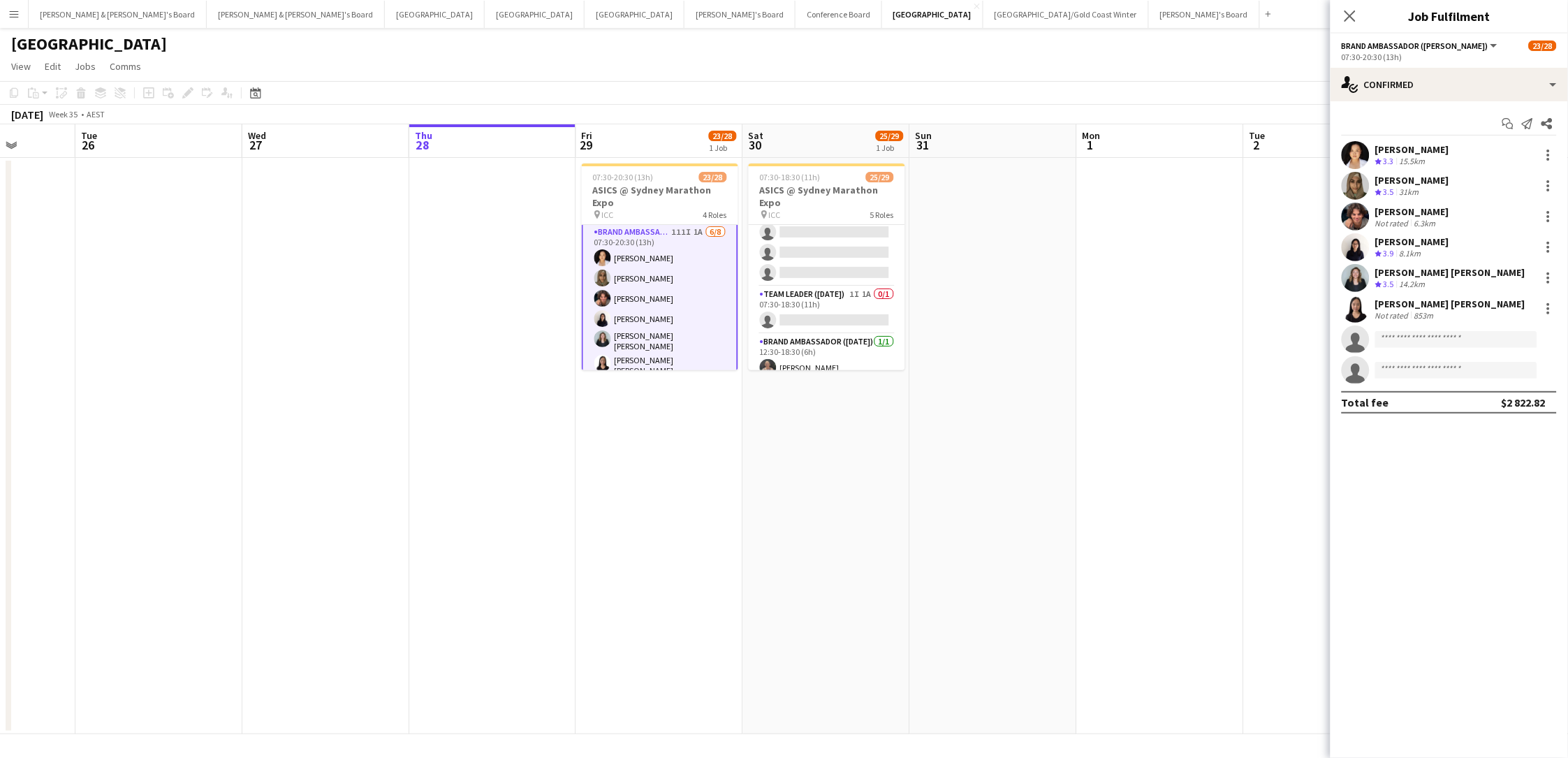
click at [1183, 155] on span "3.3" at bounding box center [1388, 160] width 11 height 11
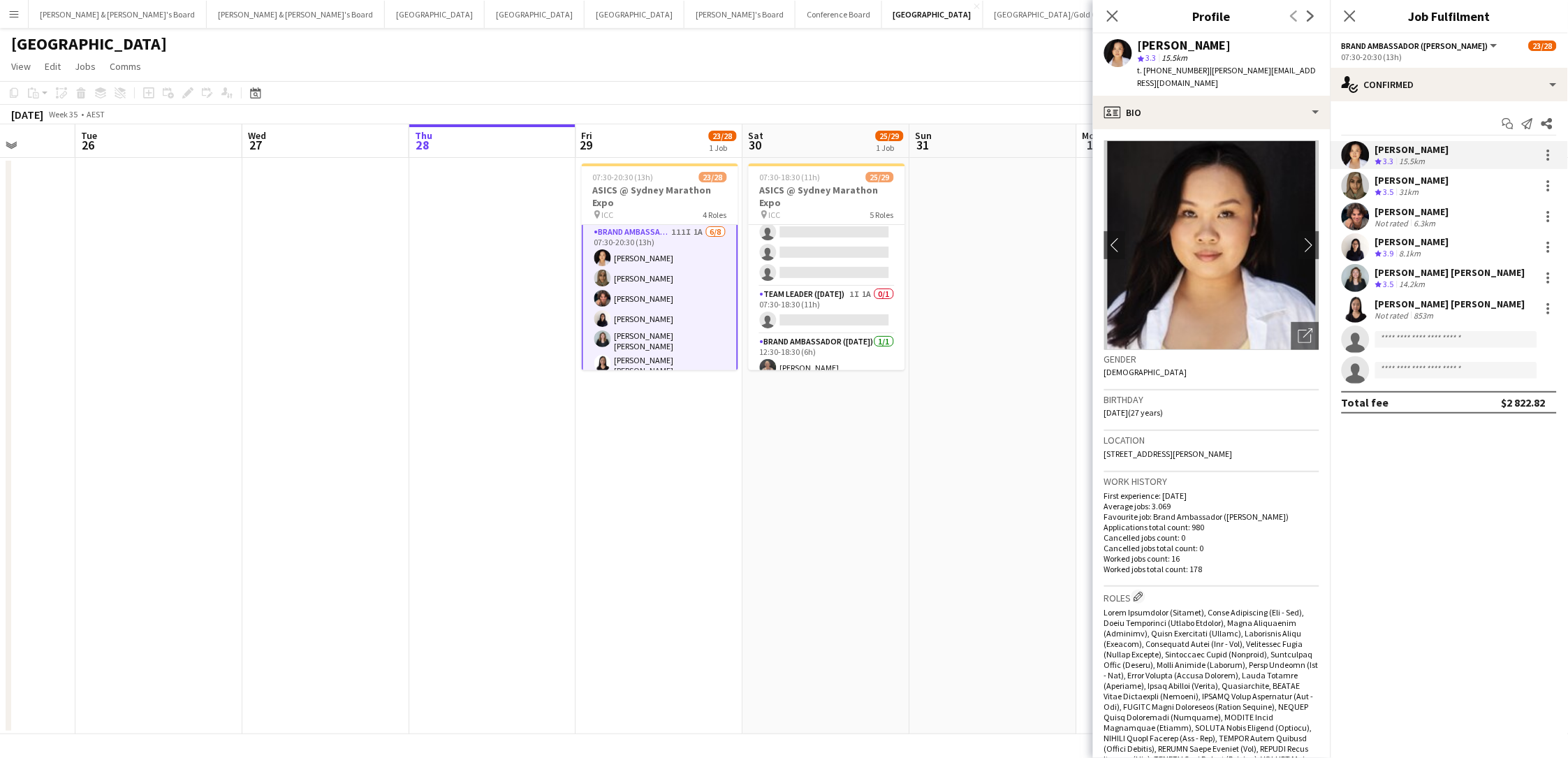
drag, startPoint x: 1165, startPoint y: 47, endPoint x: 1148, endPoint y: 47, distance: 17.0
click at [1151, 47] on div "[PERSON_NAME]" at bounding box center [1228, 46] width 181 height 13
click at [1158, 71] on span "t. +61424722666" at bounding box center [1173, 70] width 72 height 11
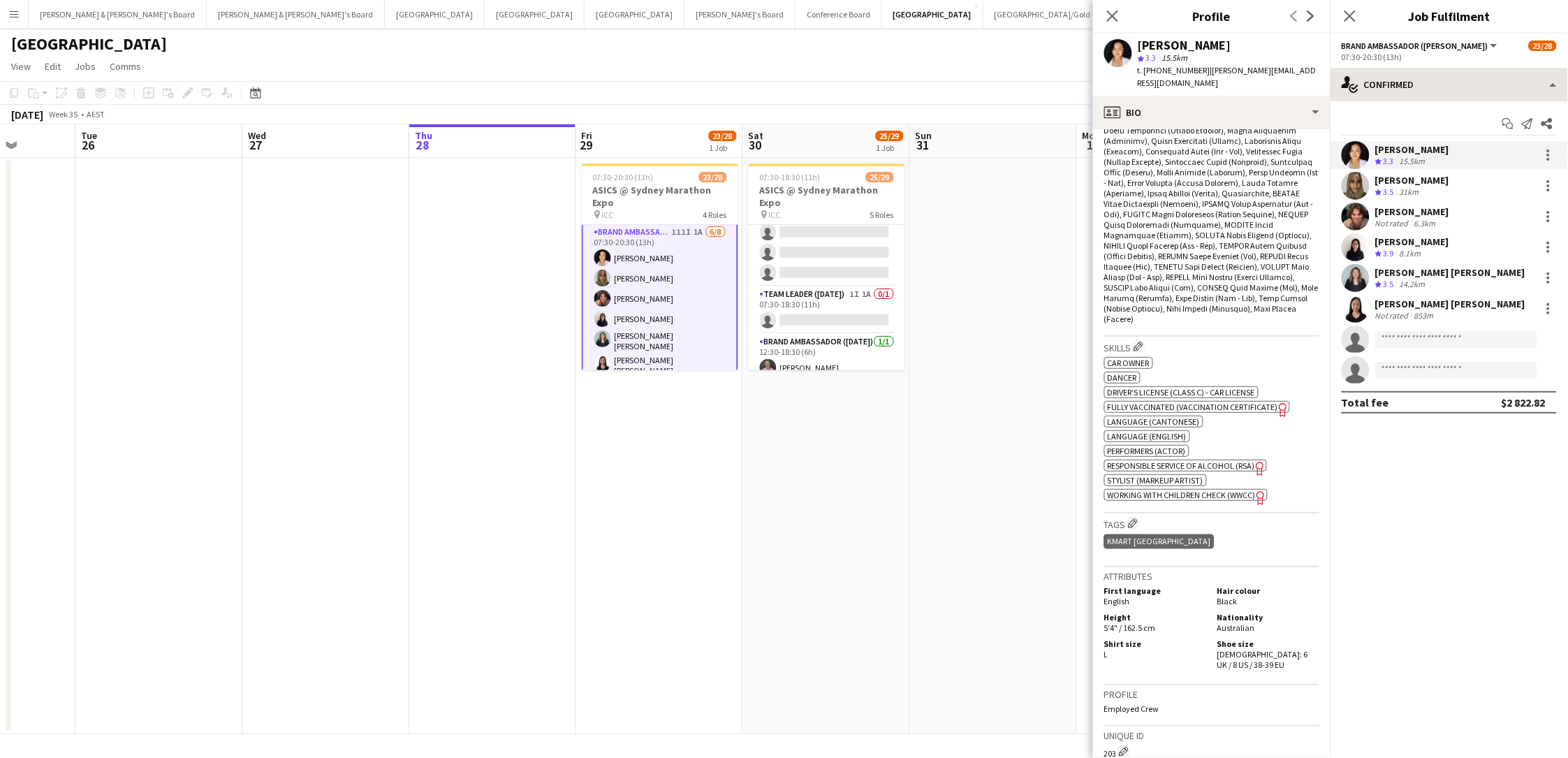
scroll to position [564, 0]
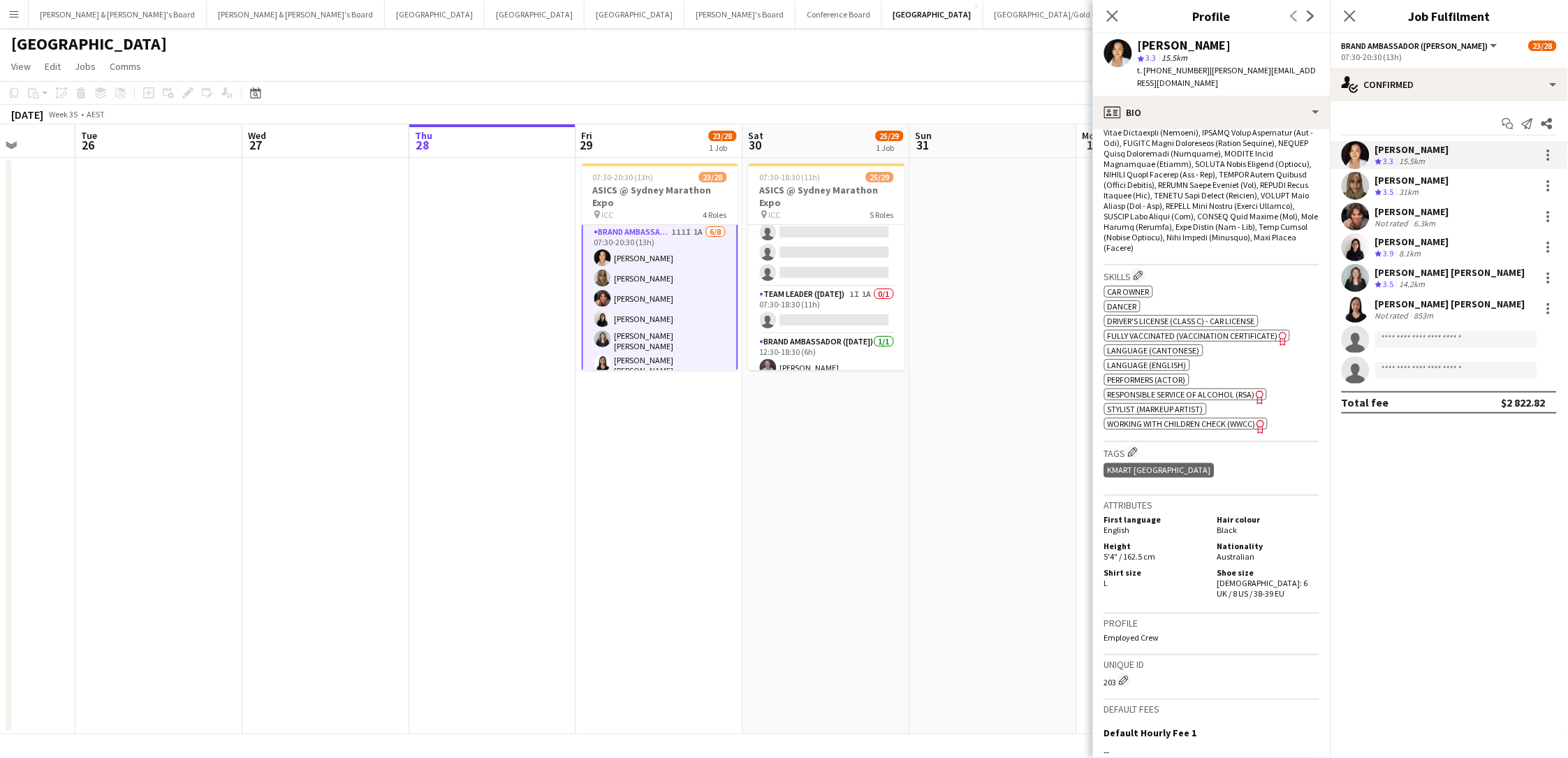
click at [1183, 561] on div "Shoe size Female: 6 UK / 8 US / 38-39 EU" at bounding box center [1266, 583] width 107 height 32
click at [1183, 188] on span "3.5" at bounding box center [1388, 191] width 11 height 11
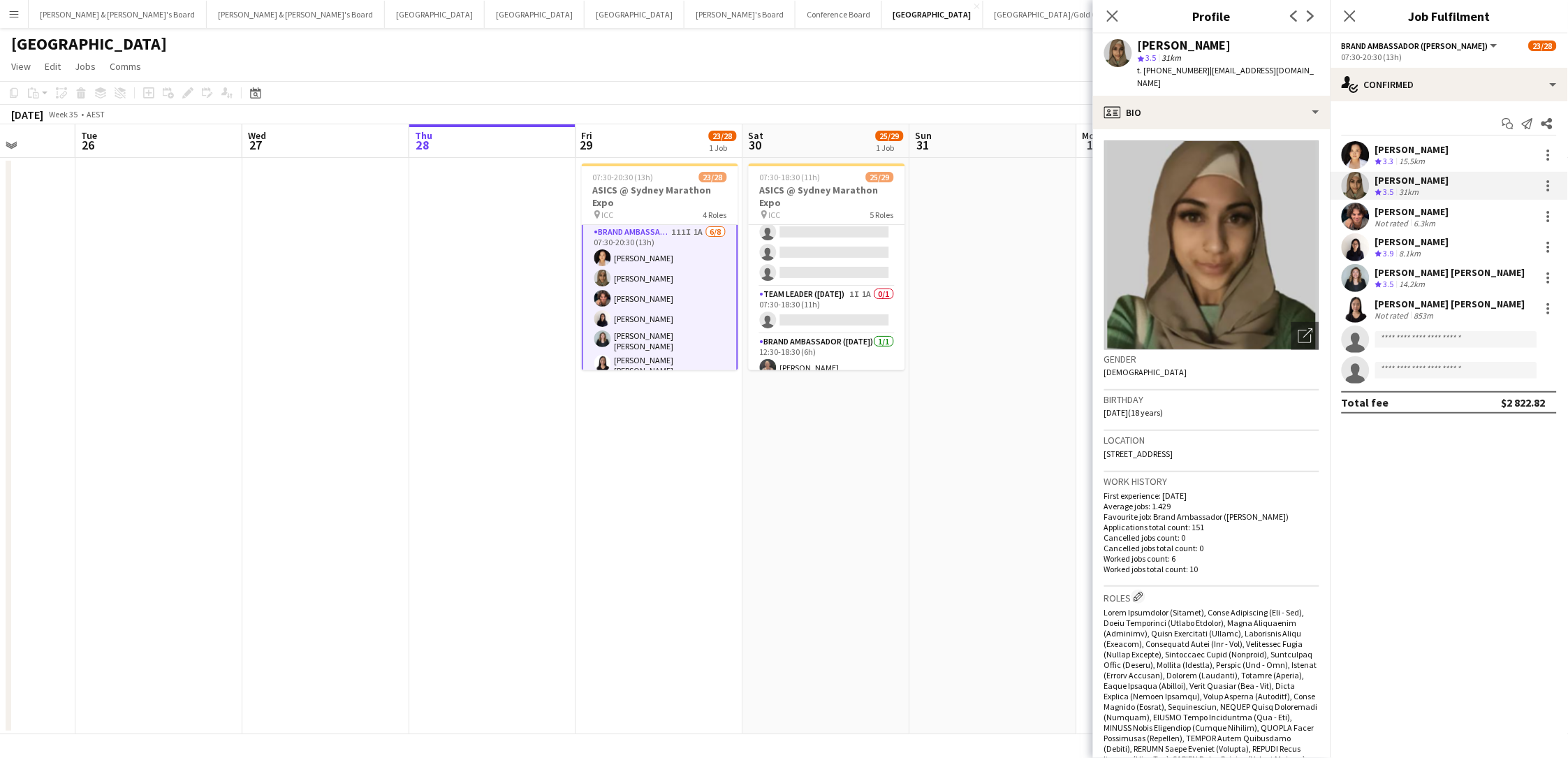
drag, startPoint x: 1206, startPoint y: 44, endPoint x: 1135, endPoint y: 47, distance: 71.1
click at [1135, 47] on div "Zoya Naqvi star 3.5 31km t. +61410800415 | bamb99128@gmail.com" at bounding box center [1211, 64] width 237 height 62
click at [1183, 70] on span "t. +61410800415" at bounding box center [1173, 70] width 72 height 11
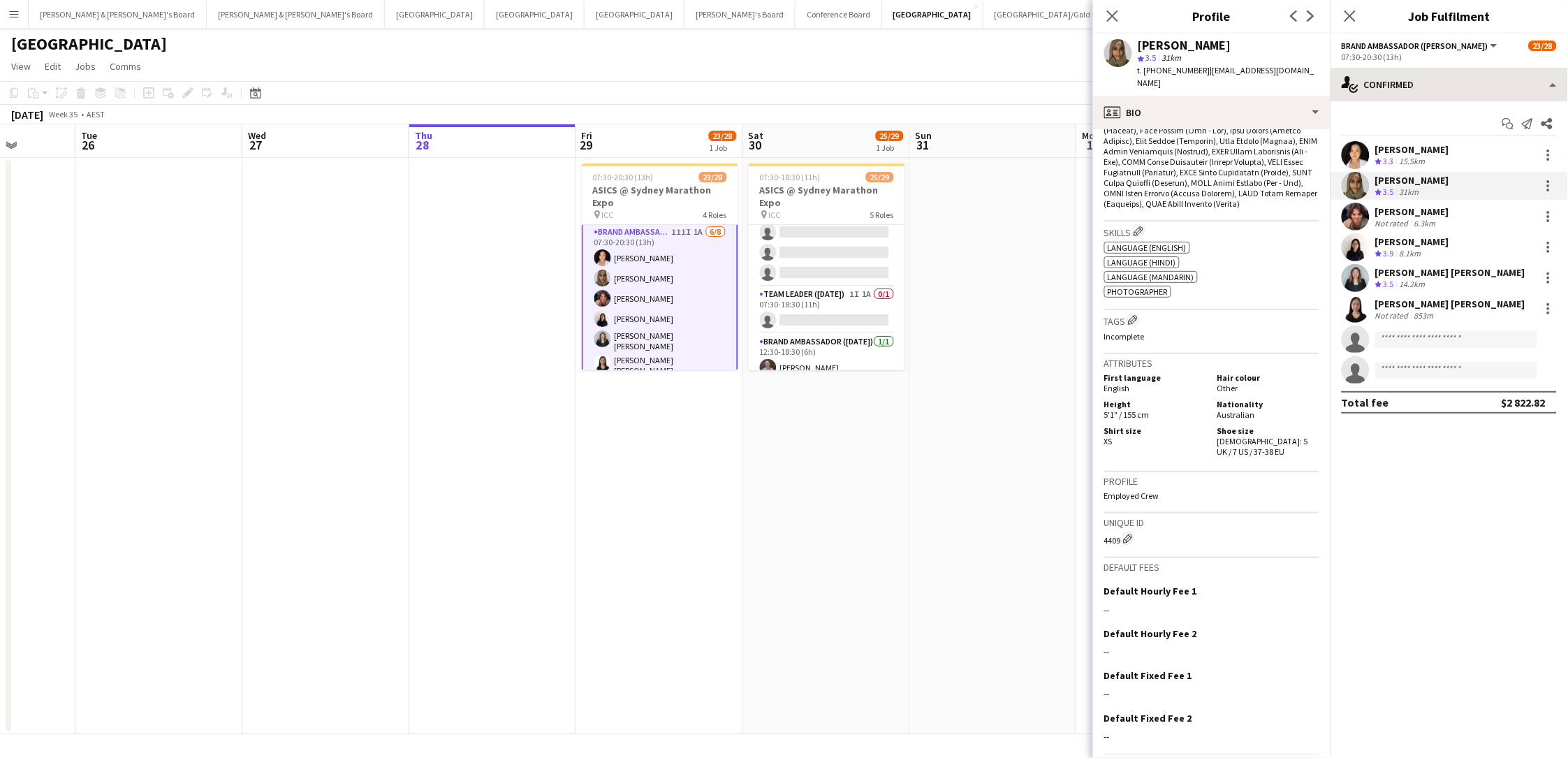
scroll to position [681, 0]
drag, startPoint x: 1245, startPoint y: 404, endPoint x: 1246, endPoint y: 412, distance: 8.1
click at [1183, 426] on div "Shoe size Female: 5 UK / 7 US / 37-38 EU" at bounding box center [1266, 442] width 107 height 32
click at [1183, 224] on div "6.3km" at bounding box center [1425, 223] width 27 height 11
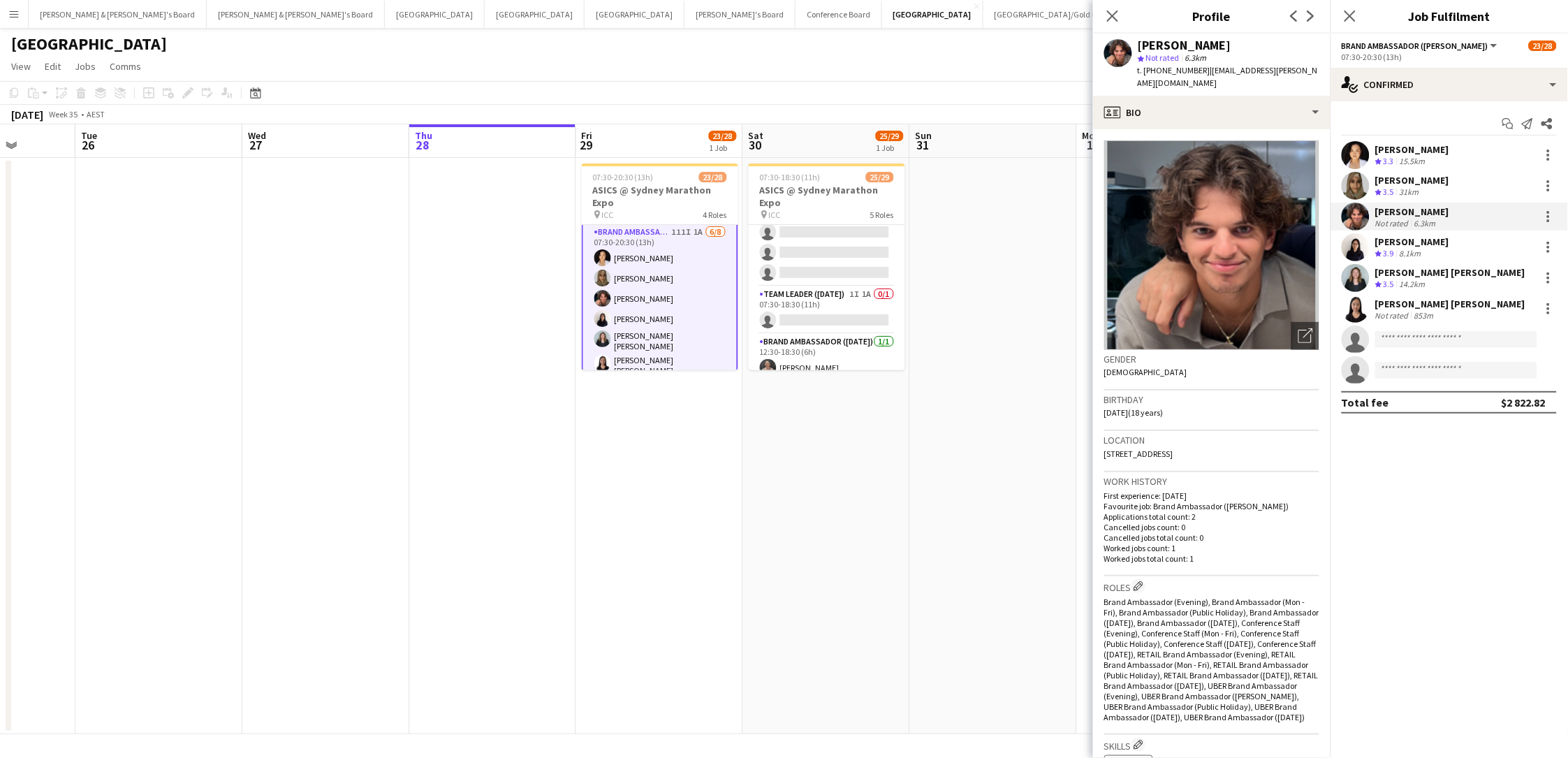
drag, startPoint x: 1228, startPoint y: 44, endPoint x: 1132, endPoint y: 48, distance: 96.1
click at [1132, 48] on div "Lachlan Iacono star Not rated 6.3km t. +61414090727 | lachyy.iacono@gmail.com" at bounding box center [1211, 64] width 237 height 62
click at [1166, 71] on span "t. +61414090727" at bounding box center [1173, 70] width 72 height 11
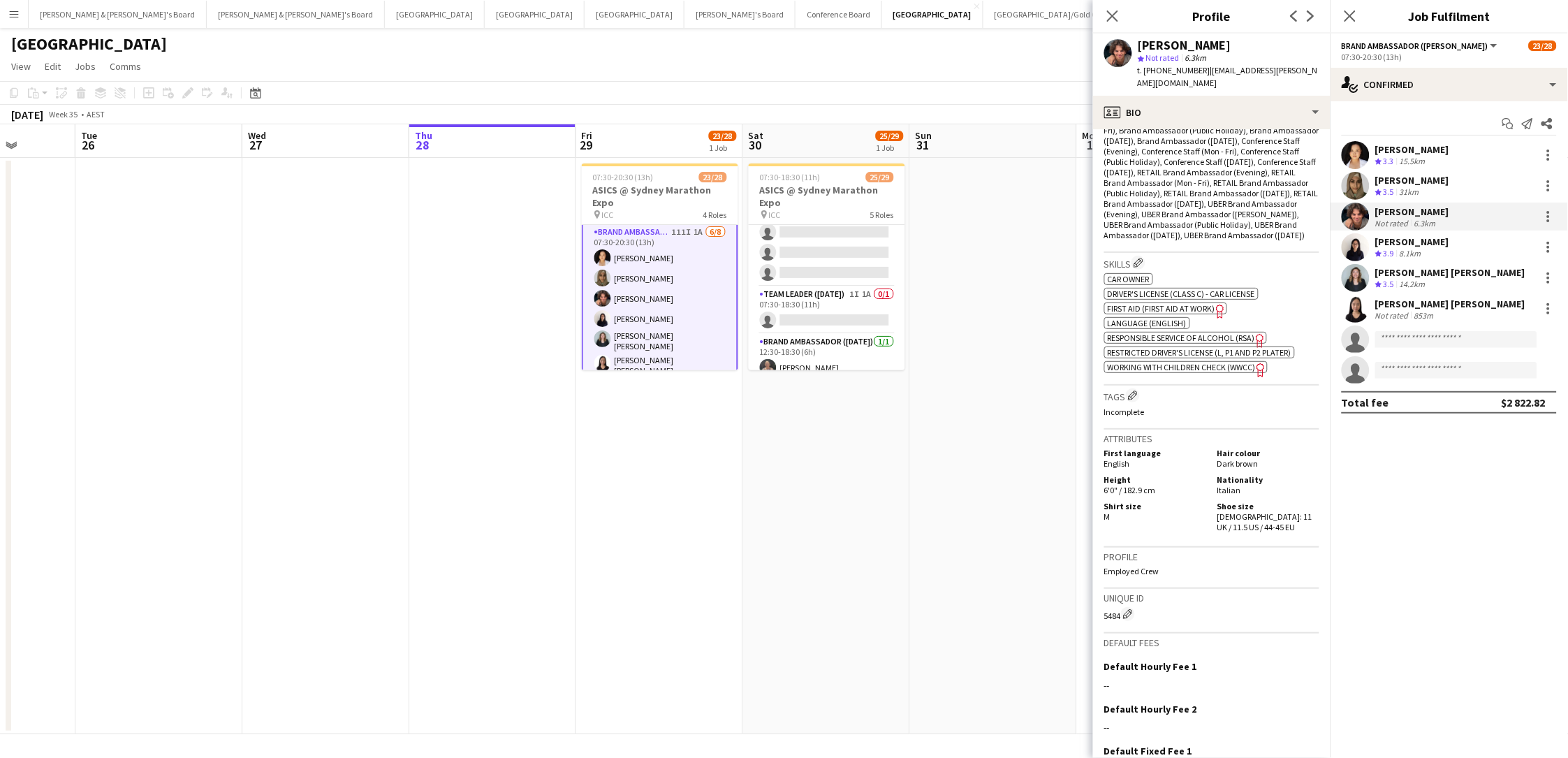
scroll to position [511, 0]
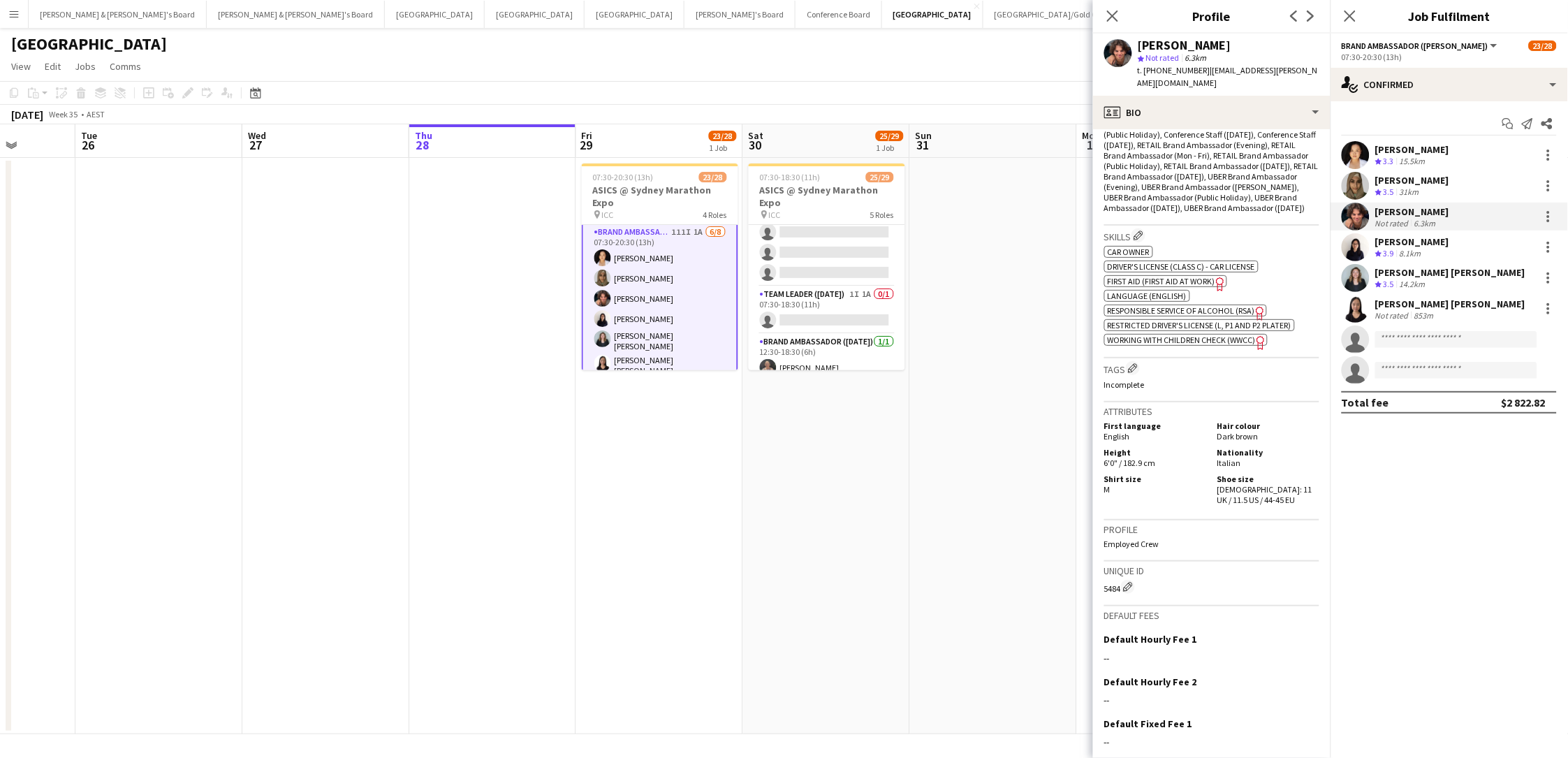
drag, startPoint x: 1238, startPoint y: 452, endPoint x: 1239, endPoint y: 461, distance: 9.1
click at [1183, 474] on div "Shoe size Male: 11 UK / 11.5 US / 44-45 EU" at bounding box center [1266, 489] width 107 height 32
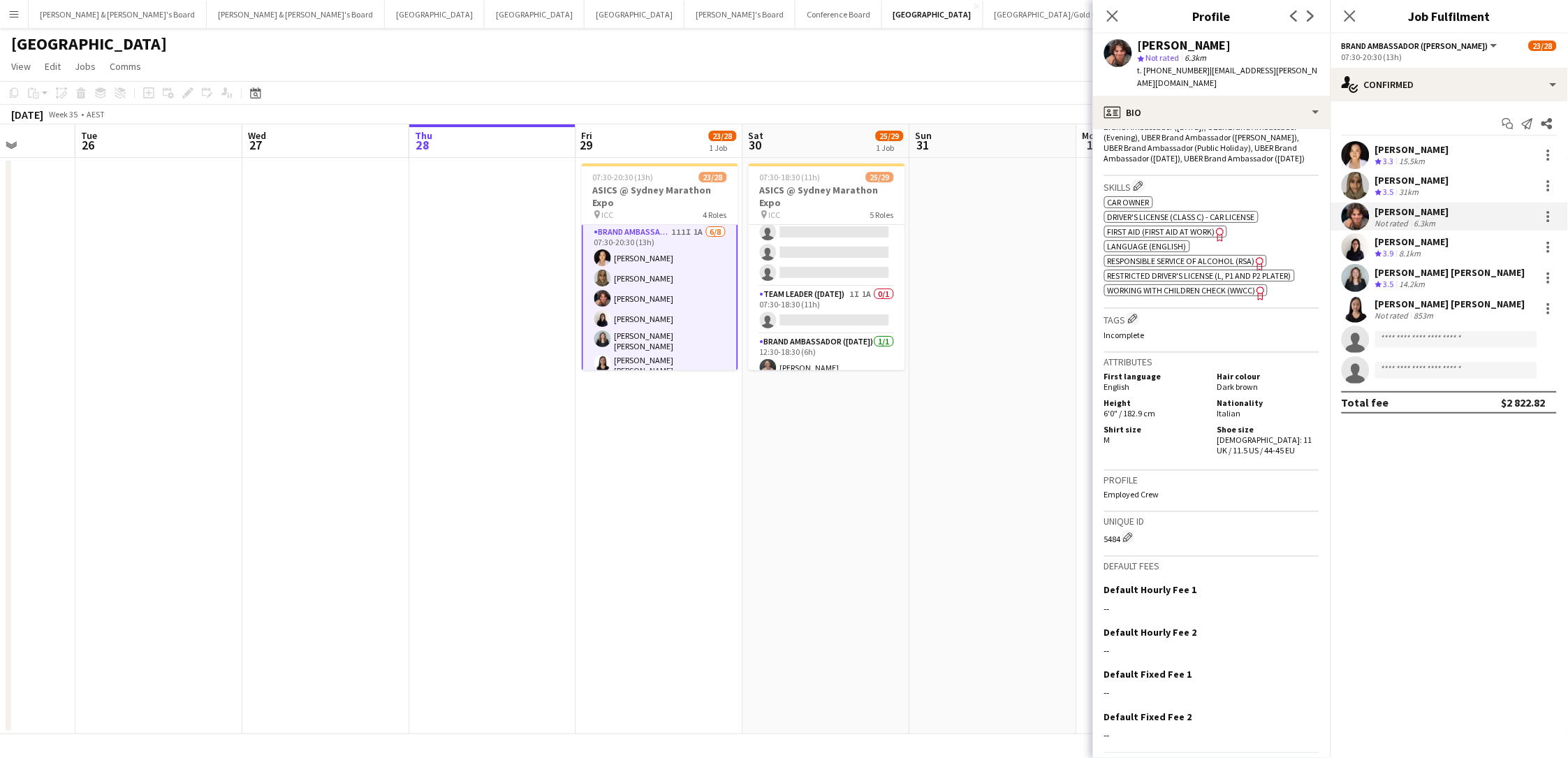
scroll to position [557, 0]
click at [1183, 254] on div "8.1km" at bounding box center [1410, 254] width 27 height 12
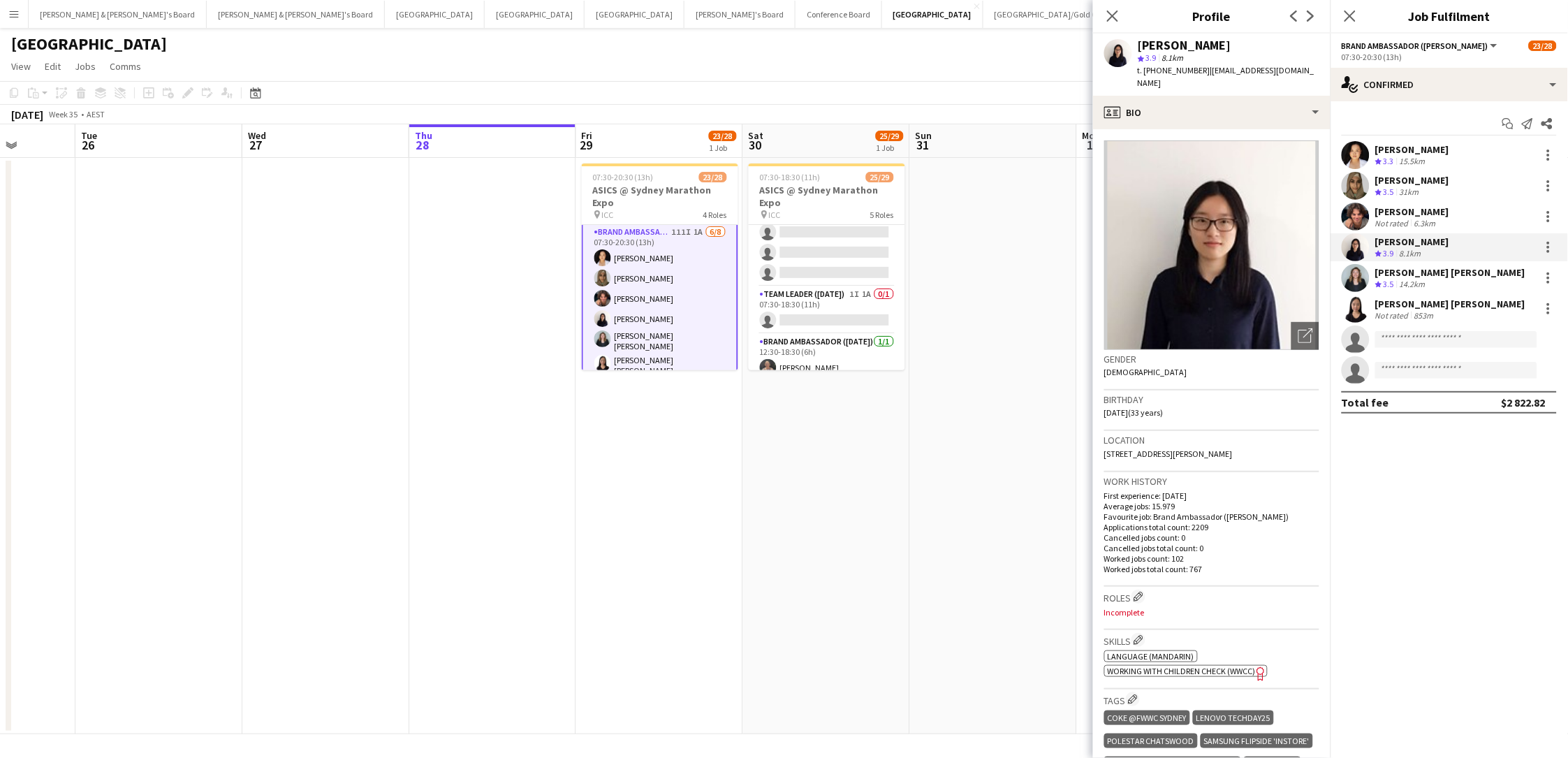
drag, startPoint x: 1204, startPoint y: 50, endPoint x: 1138, endPoint y: 48, distance: 66.0
click at [1138, 48] on div "Chen Qiu star 3.9 8.1km t. +610468870610 | jade.qiu07@gmail.com" at bounding box center [1228, 64] width 181 height 51
click at [1170, 72] on span "t. +610468870610" at bounding box center [1173, 70] width 72 height 11
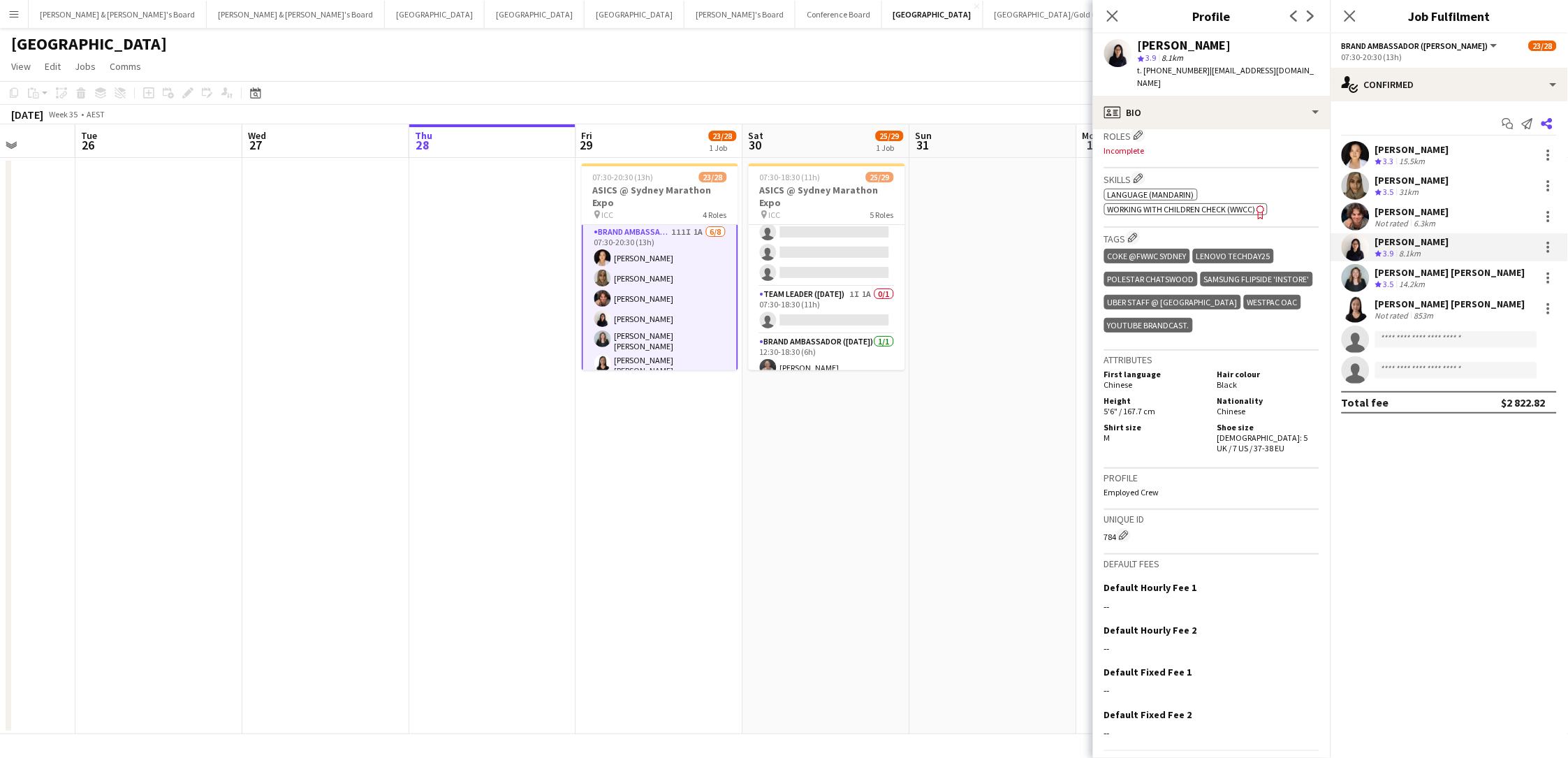
scroll to position [0, 0]
click at [1183, 422] on div "Shoe size Female: 5 UK / 7 US / 37-38 EU" at bounding box center [1266, 438] width 107 height 32
click at [1183, 289] on div "Elisangela da Silva Santos Crew rating 3.5 14.2km" at bounding box center [1448, 278] width 237 height 28
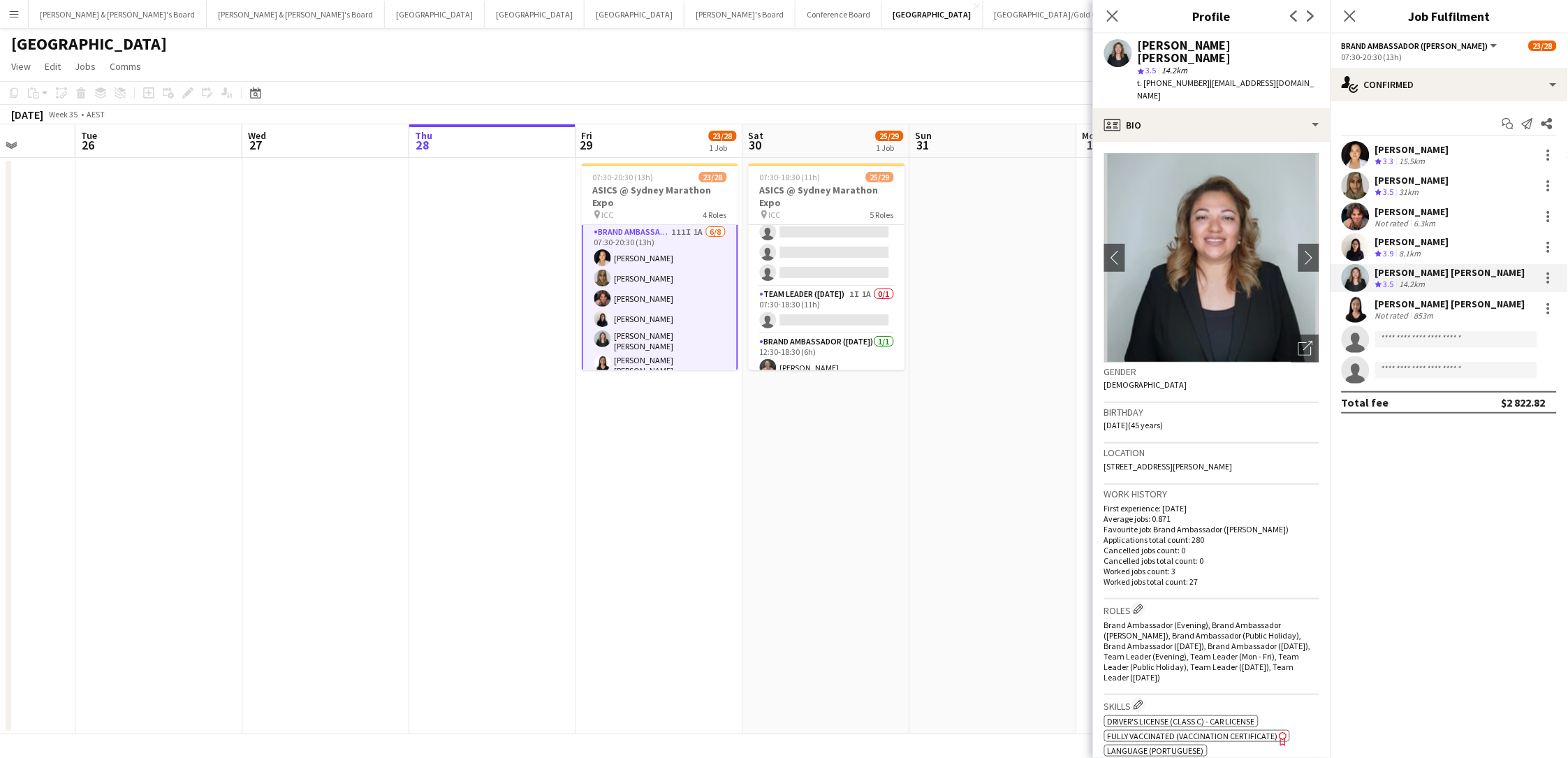
drag, startPoint x: 1295, startPoint y: 42, endPoint x: 1138, endPoint y: 49, distance: 157.2
click at [1138, 49] on div "Elisangela da Silva Santos star 3.5 14.2km t. +61421343288 | elisaustralia@hotm…" at bounding box center [1211, 71] width 237 height 75
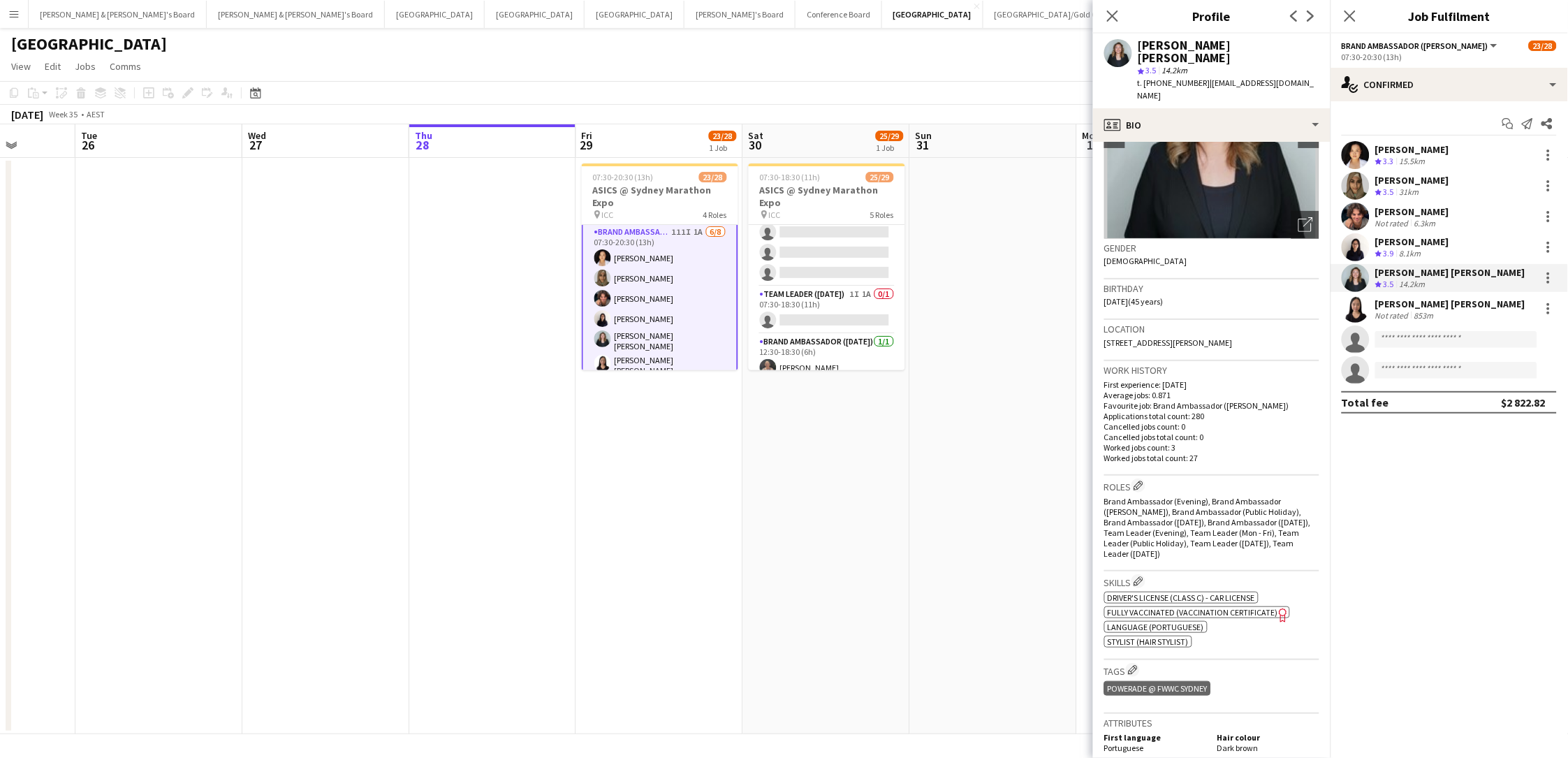
scroll to position [251, 0]
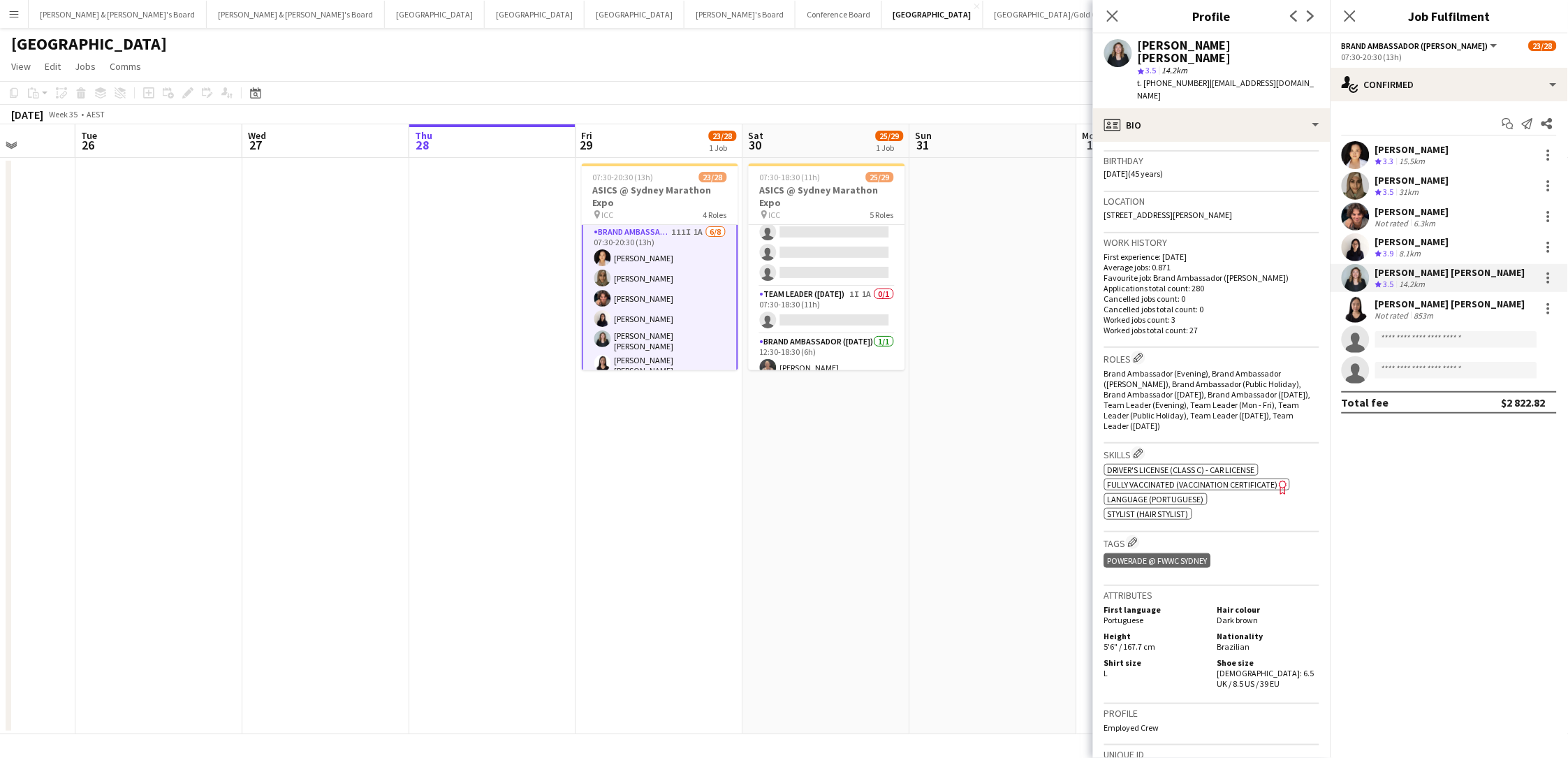
click at [1157, 77] on span "t. +61421343288" at bounding box center [1173, 82] width 72 height 11
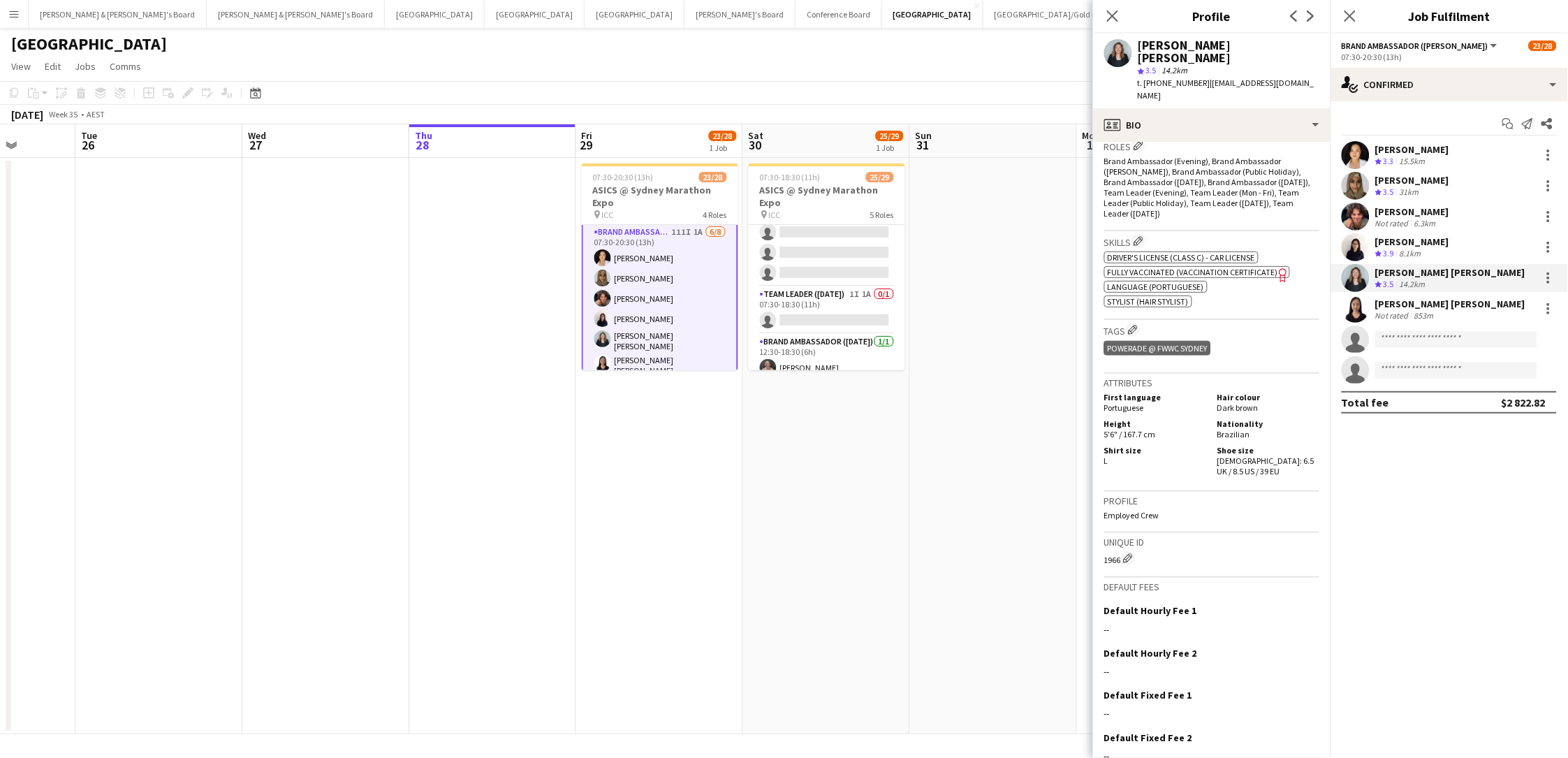
scroll to position [463, 0]
drag, startPoint x: 1245, startPoint y: 404, endPoint x: 1246, endPoint y: 413, distance: 9.1
click at [1183, 446] on div "Shoe size Female: 6.5 UK / 8.5 US / 39 EU" at bounding box center [1266, 461] width 107 height 32
click at [1183, 310] on div "853m" at bounding box center [1423, 315] width 25 height 11
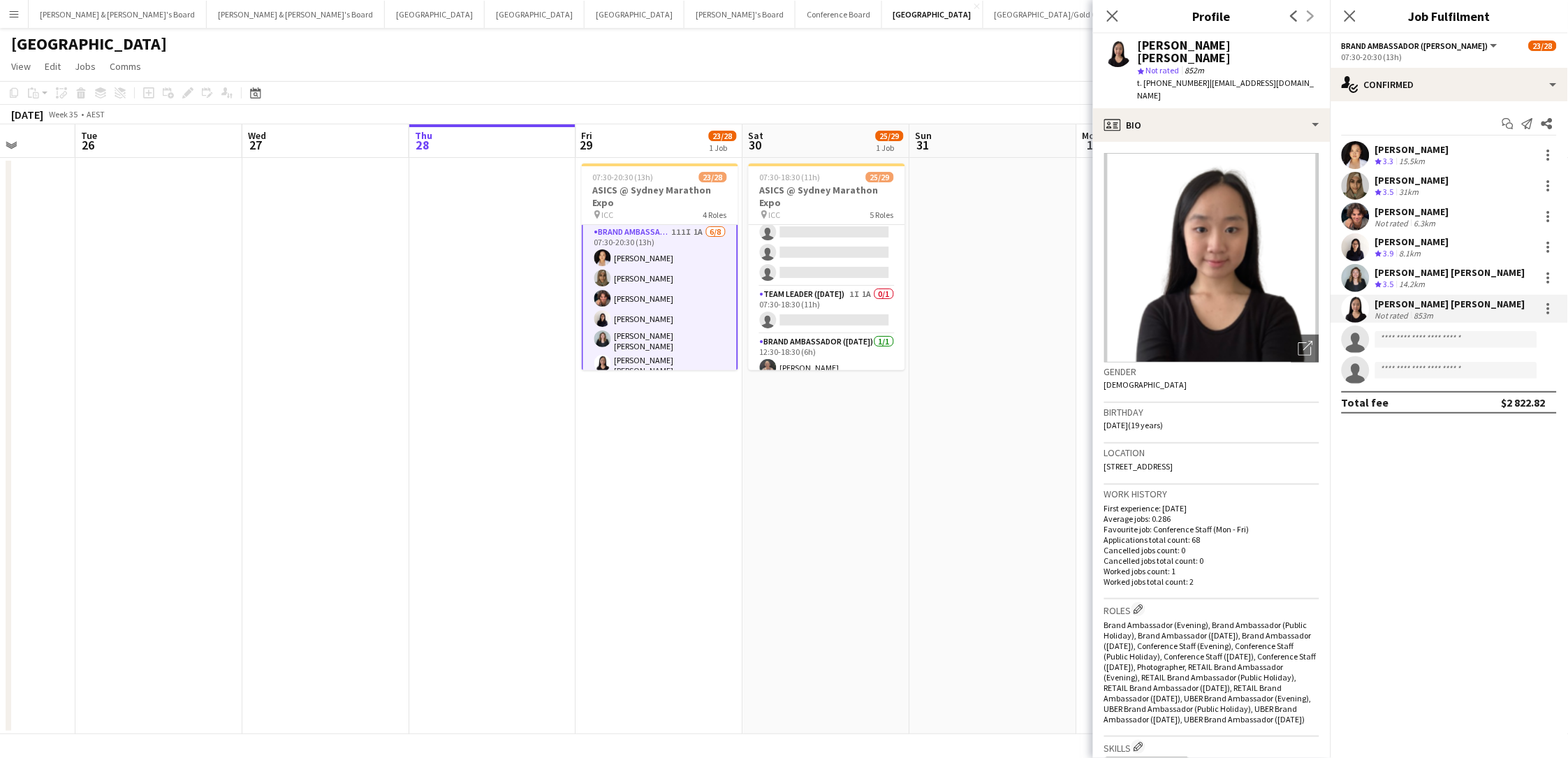
drag, startPoint x: 1162, startPoint y: 47, endPoint x: 1135, endPoint y: 48, distance: 27.0
click at [1135, 48] on div "Felicia Clara star Not rated 852m t. +61452217473 | clarafelicia06@gmail.com" at bounding box center [1211, 71] width 237 height 75
click at [1175, 77] on span "t. +61452217473" at bounding box center [1173, 82] width 72 height 11
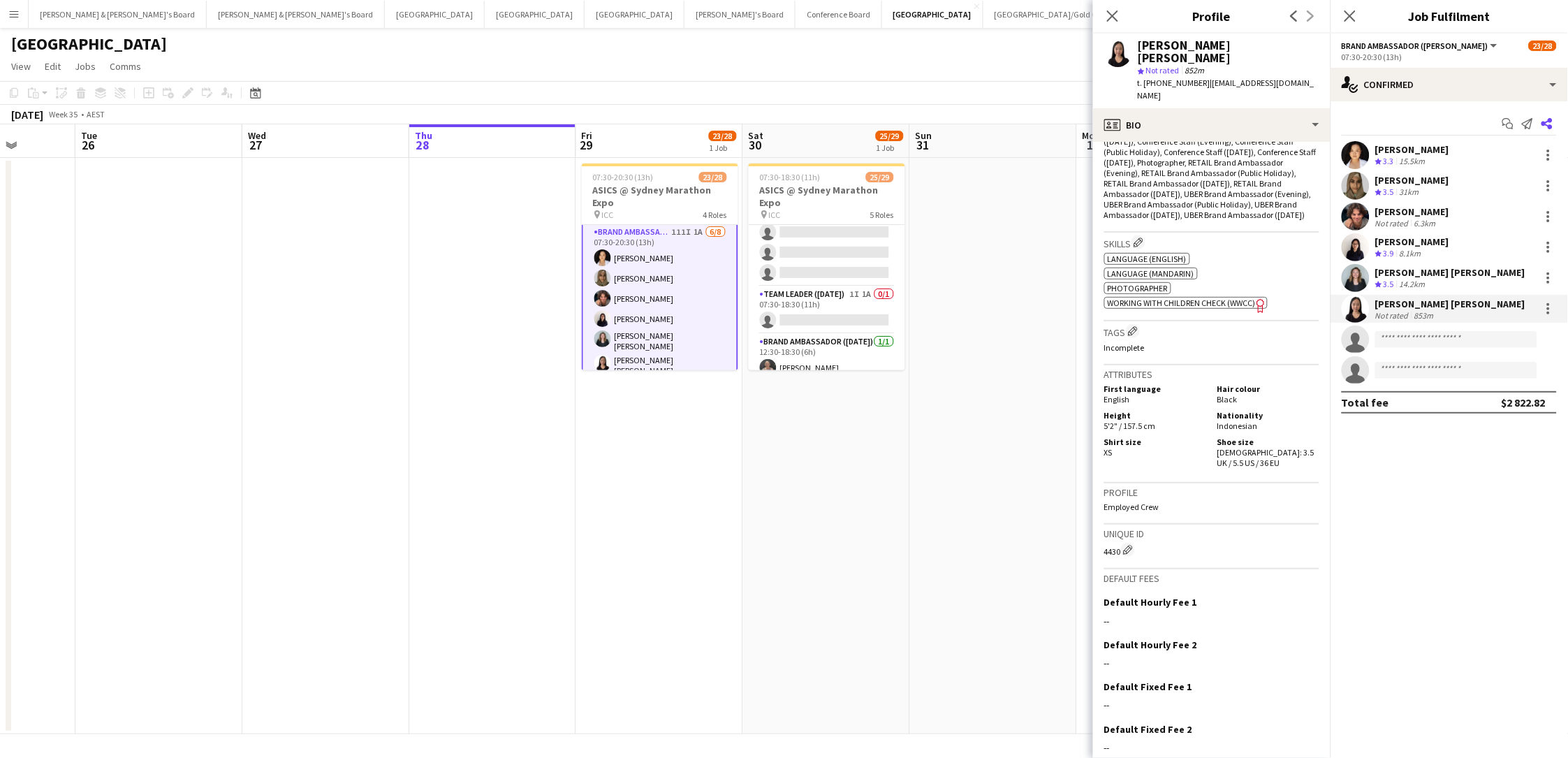
scroll to position [503, 0]
drag, startPoint x: 1248, startPoint y: 406, endPoint x: 1254, endPoint y: 416, distance: 11.7
click at [1183, 438] on div "Shoe size Female: 3.5 UK / 5.5 US / 36 EU" at bounding box center [1266, 454] width 107 height 32
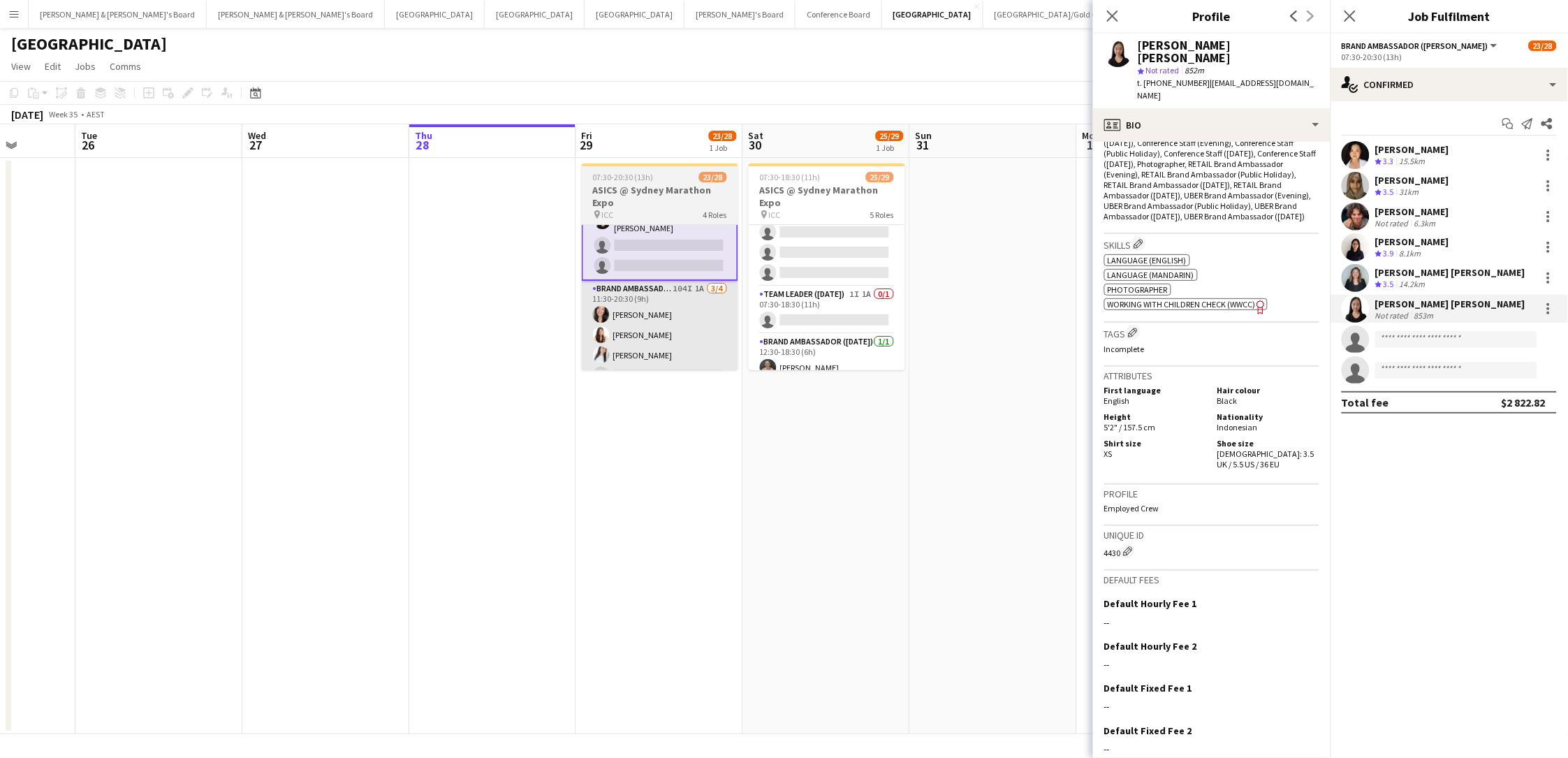
scroll to position [531, 0]
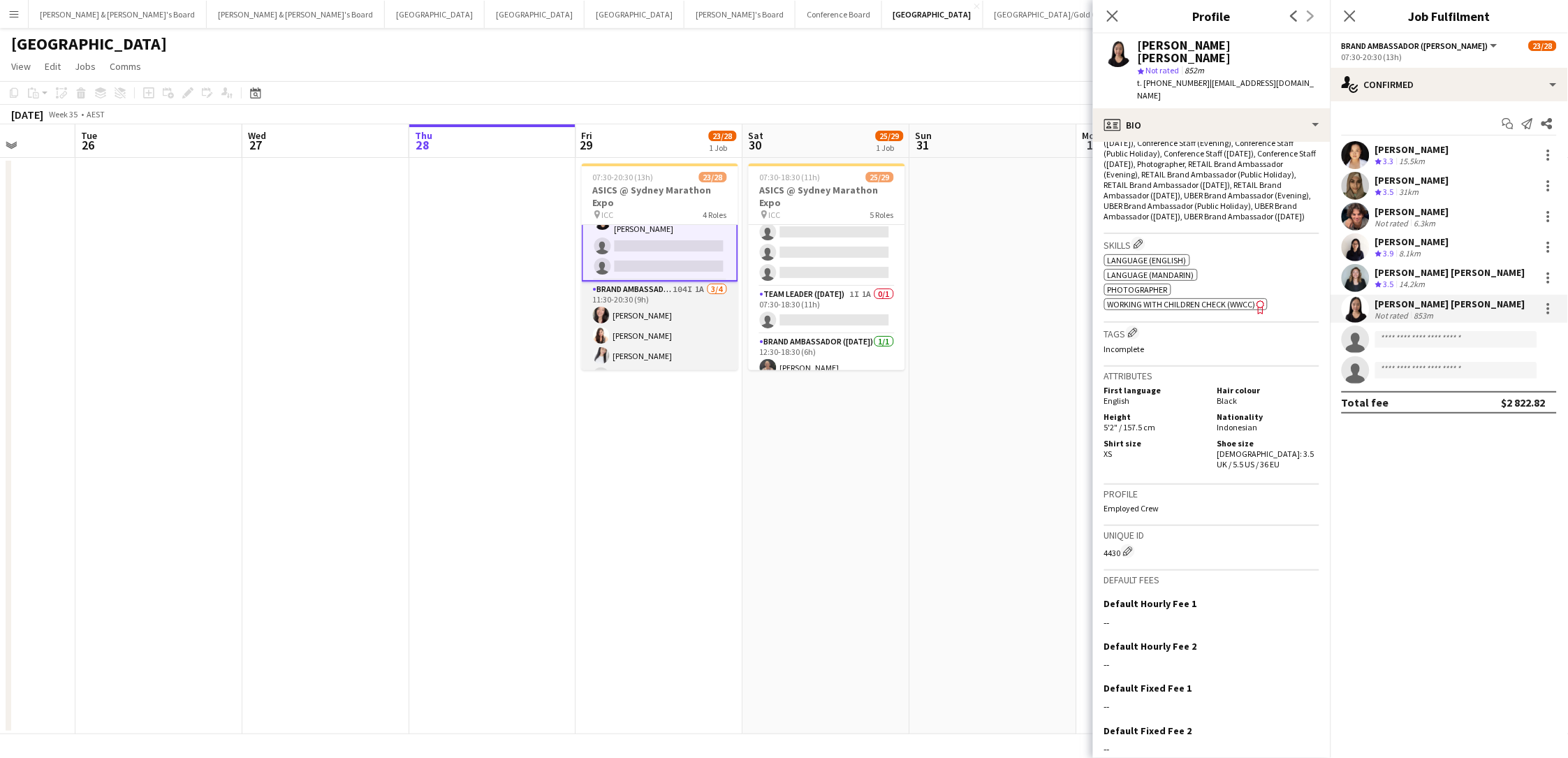
click at [678, 310] on app-card-role "Brand Ambassador (Mon - Fri) 104I 1A 3/4 11:30-20:30 (9h) Alexis Taluypreechach…" at bounding box center [660, 335] width 156 height 108
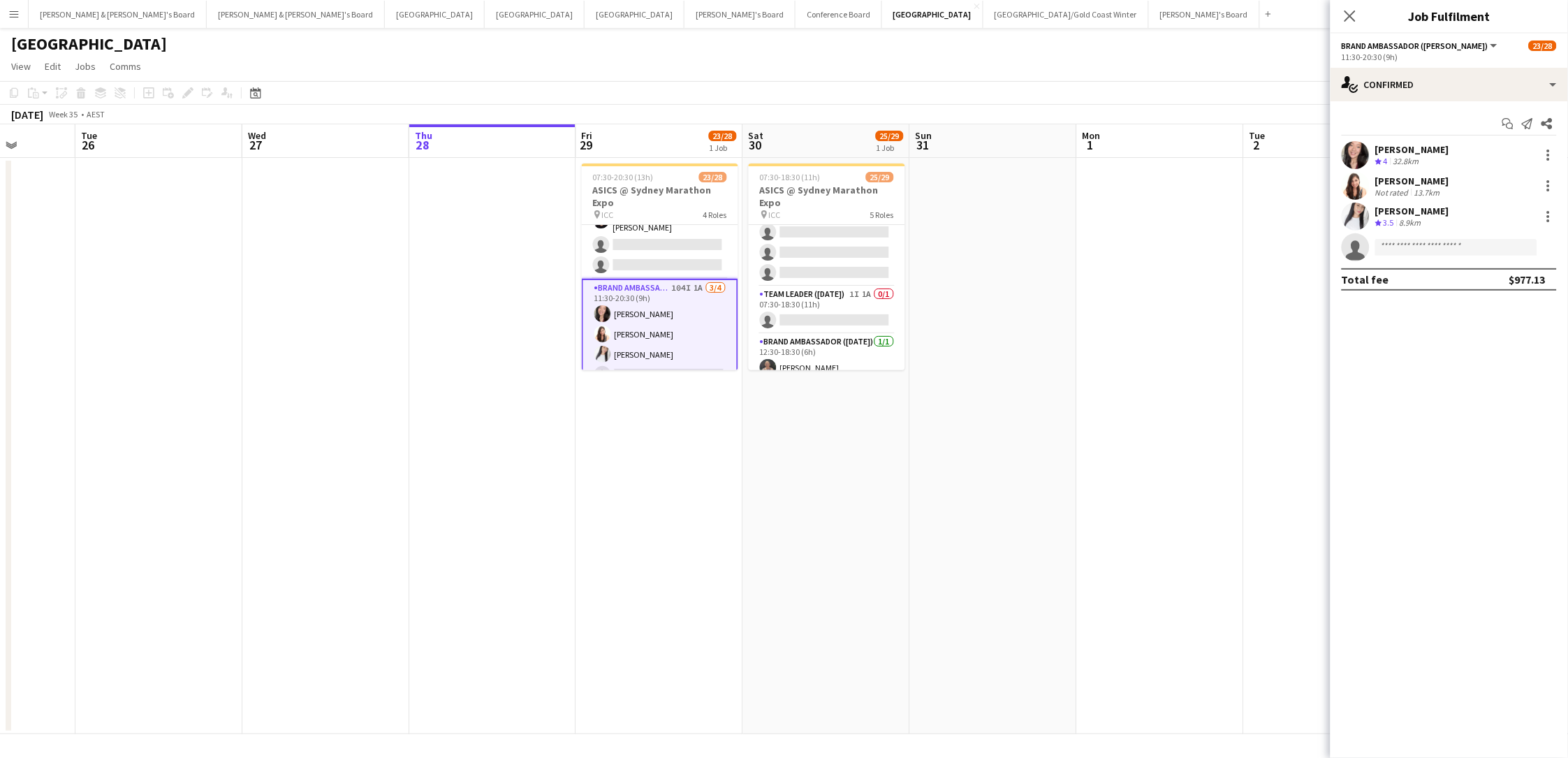
click at [1183, 156] on app-icon "Crew rating" at bounding box center [1379, 161] width 7 height 11
click at [1183, 155] on div "32.8km" at bounding box center [1406, 161] width 32 height 12
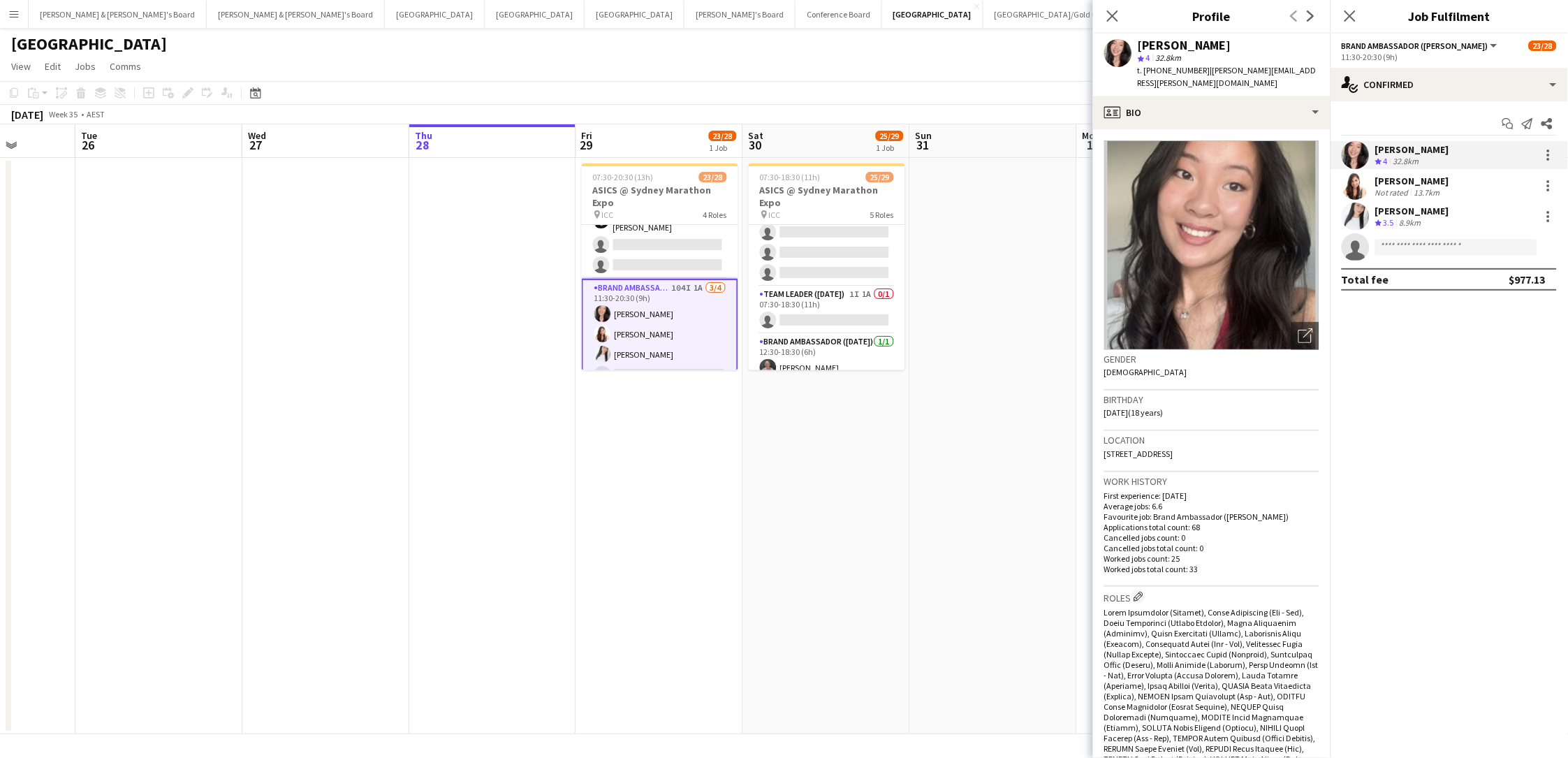
drag, startPoint x: 1281, startPoint y: 45, endPoint x: 1134, endPoint y: 48, distance: 147.0
click at [1134, 48] on div "Alexis Taluypreechachan star 4 32.8km t. +61401140191 | alexis.taluy@gmail.com" at bounding box center [1211, 64] width 237 height 62
click at [1172, 67] on span "t. +61401140191" at bounding box center [1173, 70] width 72 height 11
click at [1170, 68] on span "t. +61401140191" at bounding box center [1173, 70] width 72 height 11
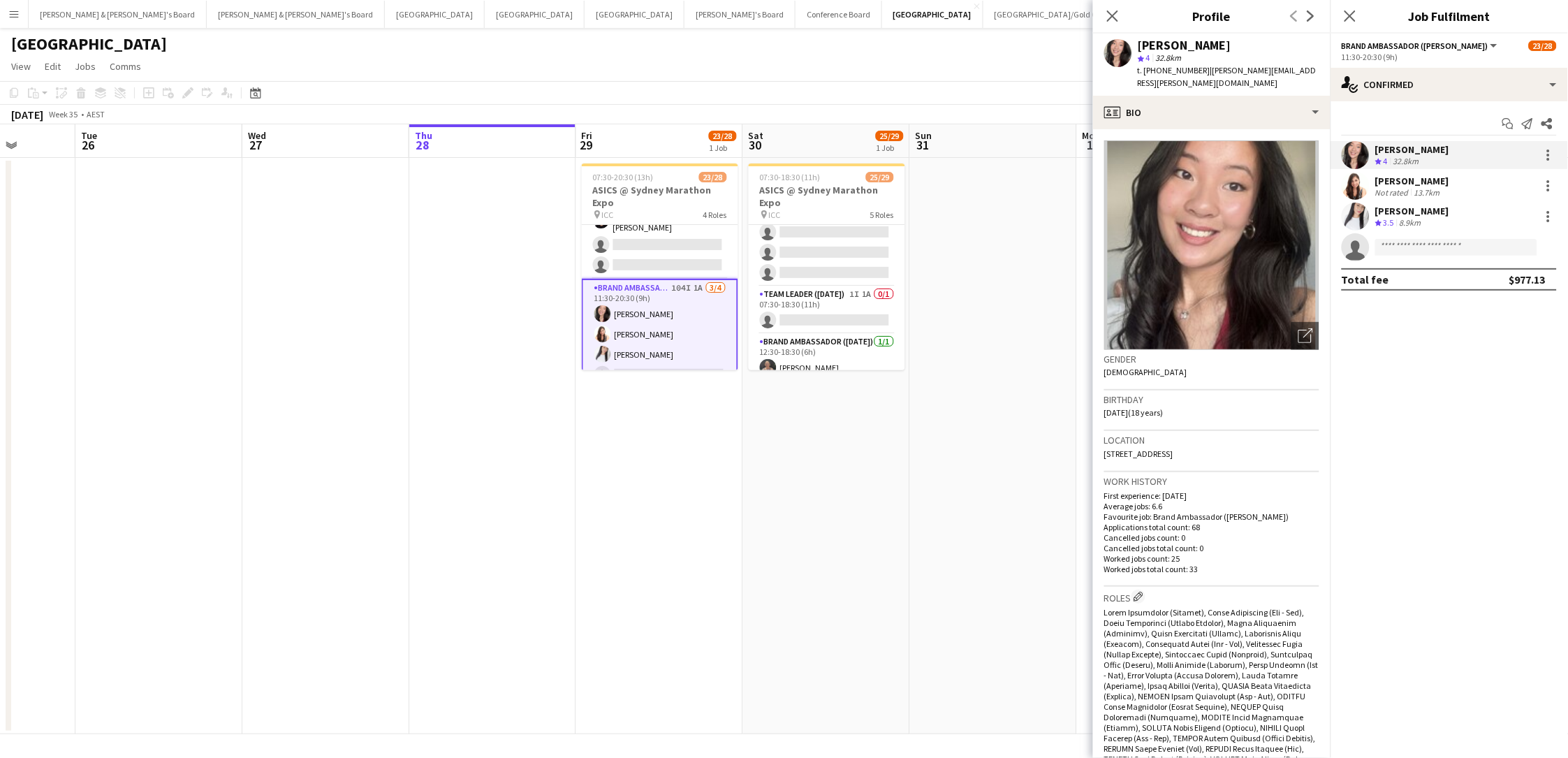
click at [1170, 68] on span "t. +61401140191" at bounding box center [1173, 70] width 72 height 11
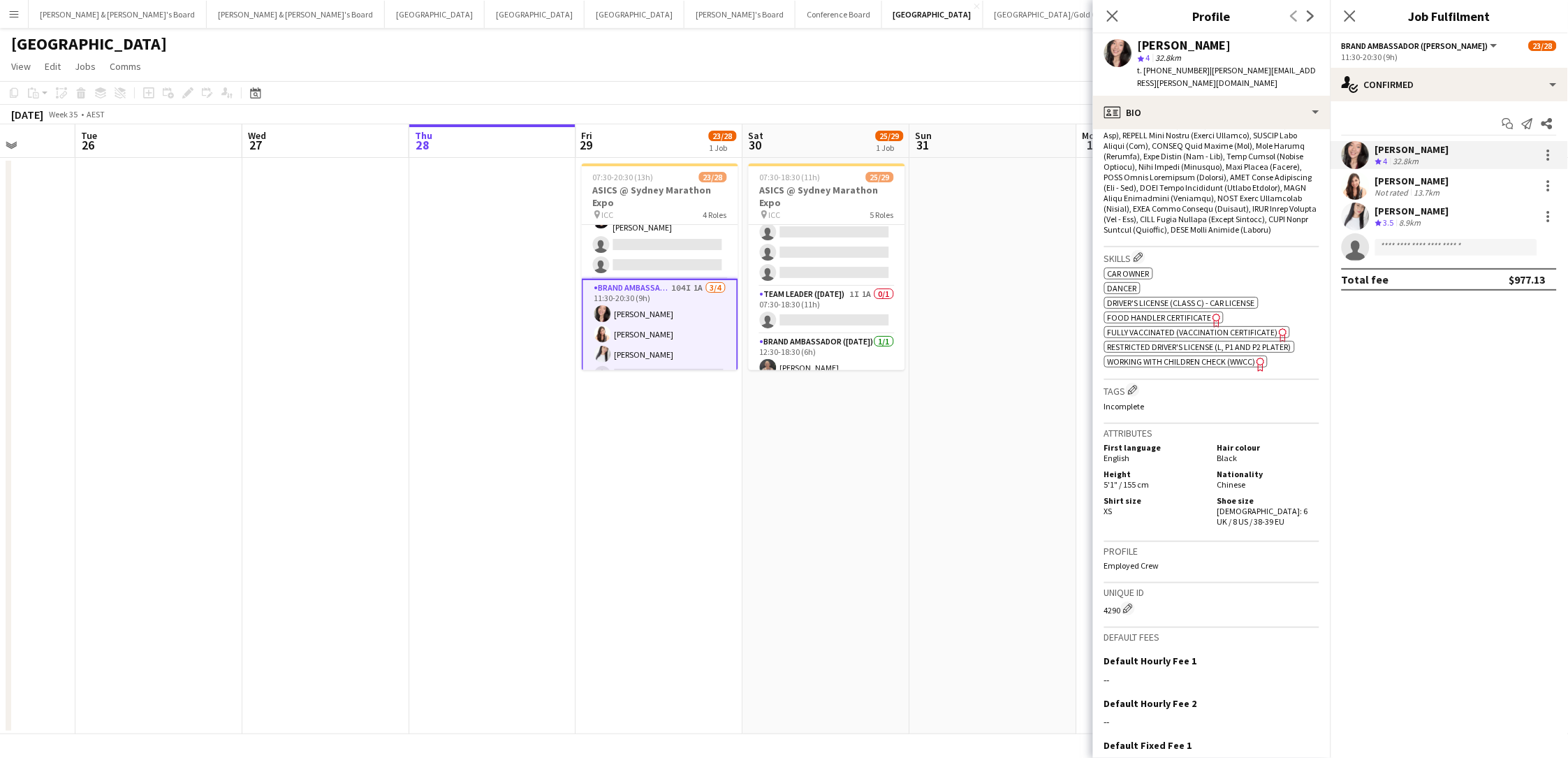
scroll to position [640, 0]
click at [1183, 489] on div "Shoe size Female: 6 UK / 8 US / 38-39 EU" at bounding box center [1266, 505] width 107 height 32
click at [1183, 187] on div "Not rated" at bounding box center [1393, 192] width 37 height 11
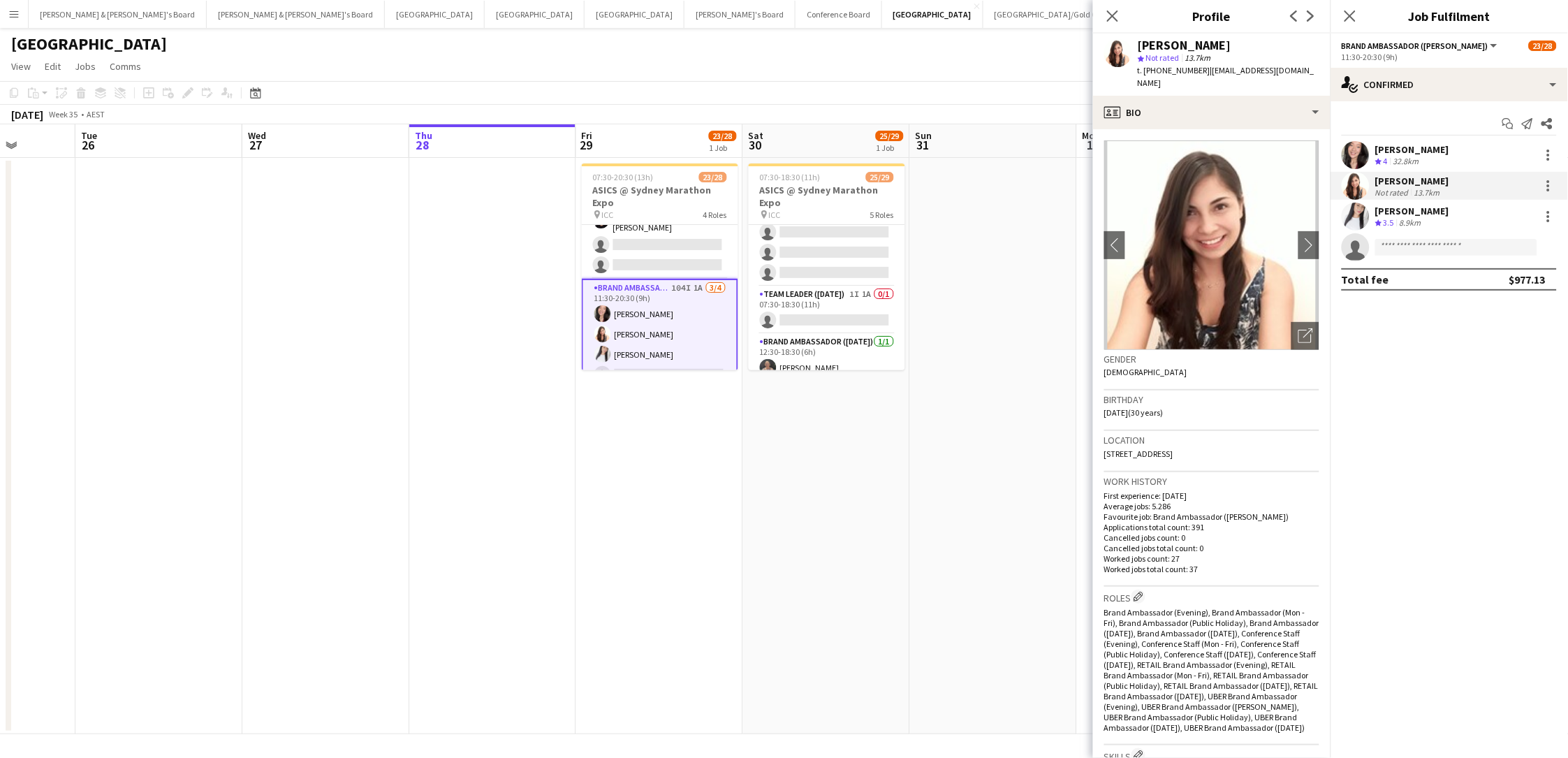
drag, startPoint x: 1228, startPoint y: 48, endPoint x: 1136, endPoint y: 49, distance: 92.0
click at [1136, 49] on div "Alejandra Tello star Not rated 13.7km t. +61451464966 | aletellog.15@gmail.com" at bounding box center [1211, 64] width 237 height 62
click at [1183, 71] on span "t. +61451464966" at bounding box center [1173, 70] width 72 height 11
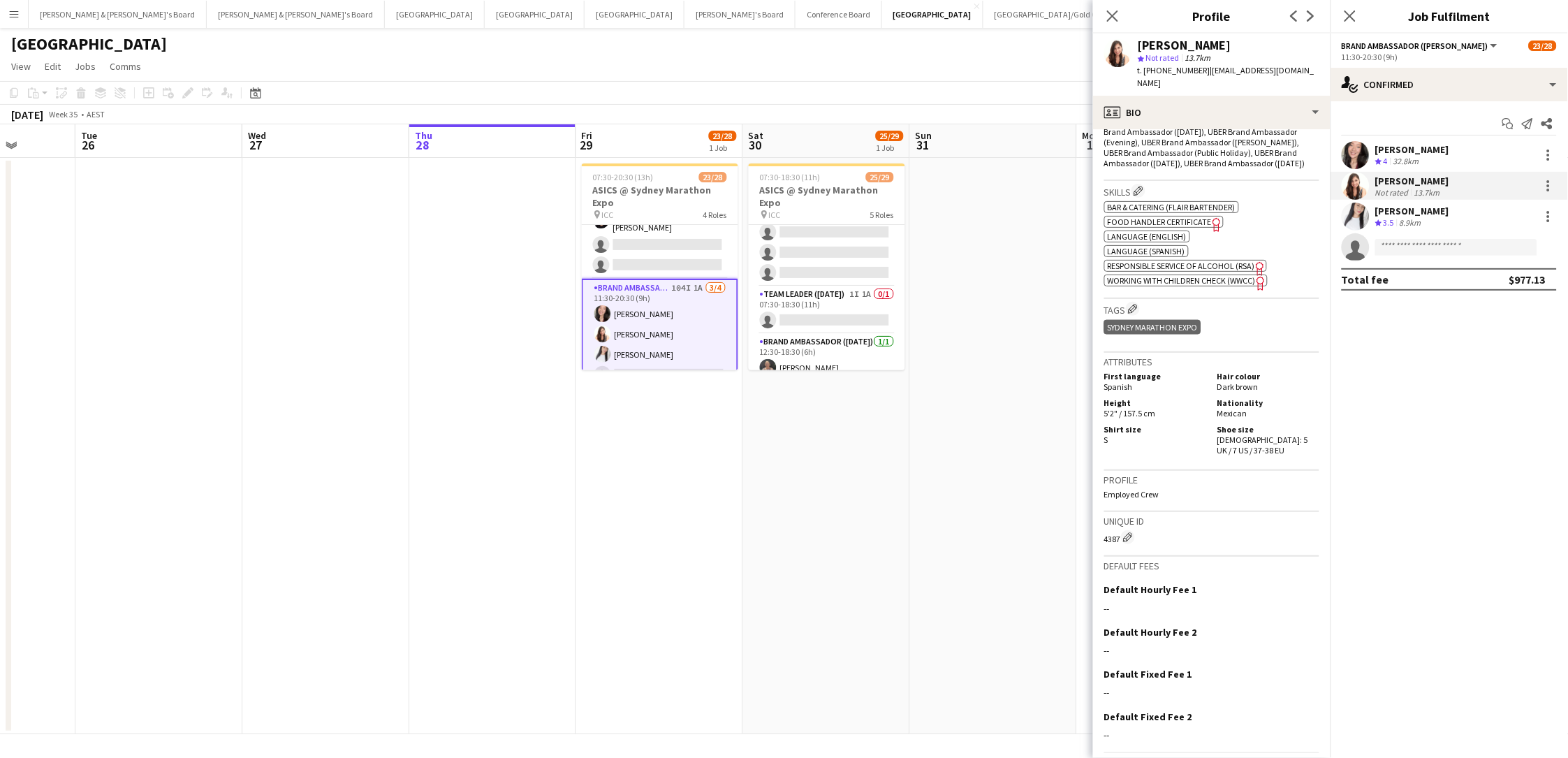
scroll to position [562, 0]
drag, startPoint x: 1249, startPoint y: 403, endPoint x: 1251, endPoint y: 411, distance: 8.2
click at [1183, 426] on div "Shoe size Female: 5 UK / 7 US / 37-38 EU" at bounding box center [1266, 442] width 107 height 32
click at [1183, 214] on div "[PERSON_NAME]" at bounding box center [1412, 211] width 74 height 13
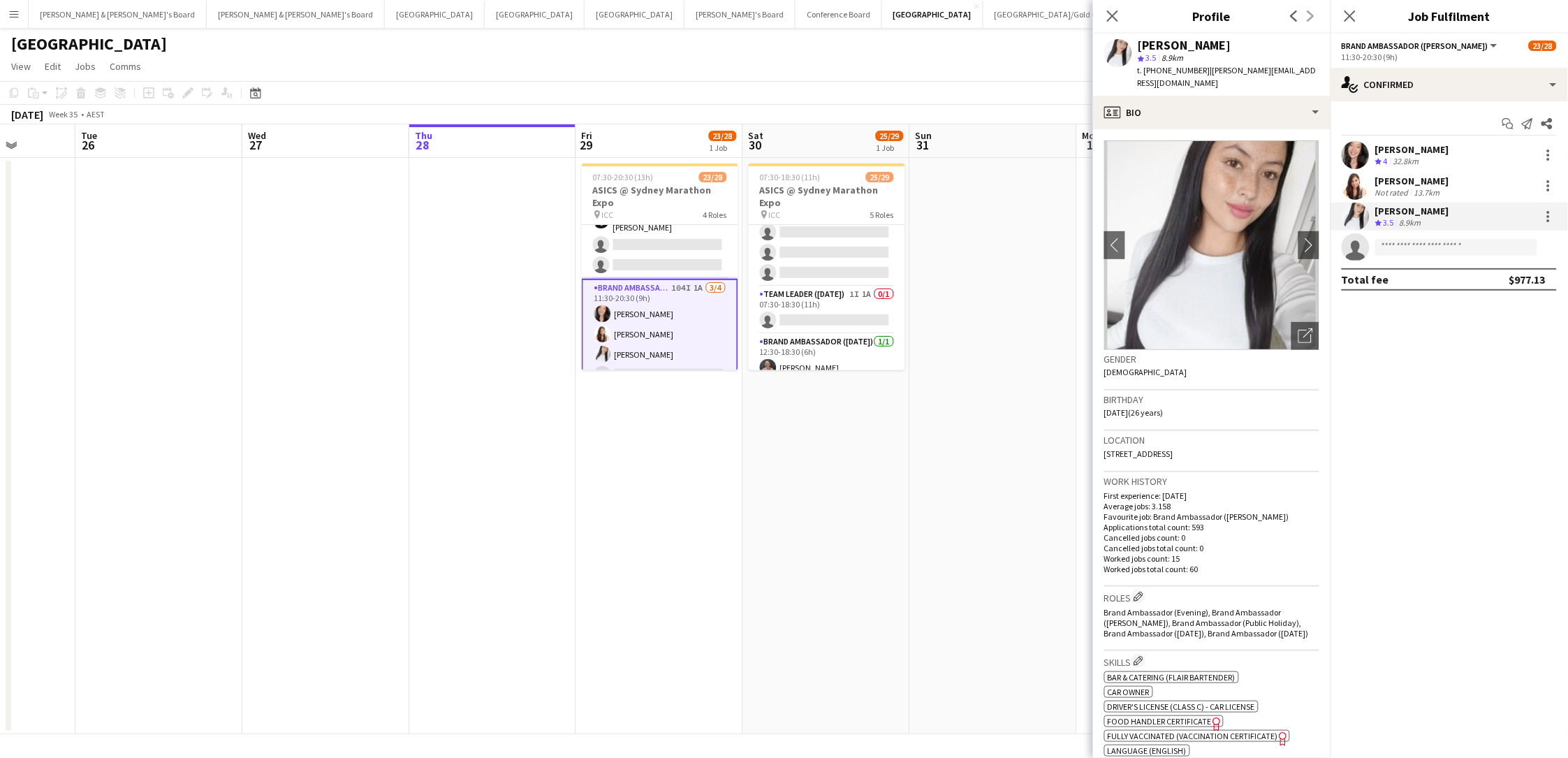
drag, startPoint x: 1244, startPoint y: 45, endPoint x: 1139, endPoint y: 49, distance: 105.1
click at [1139, 49] on div "[PERSON_NAME]" at bounding box center [1228, 46] width 181 height 13
click at [1167, 72] on span "t. +61421041939" at bounding box center [1173, 70] width 72 height 11
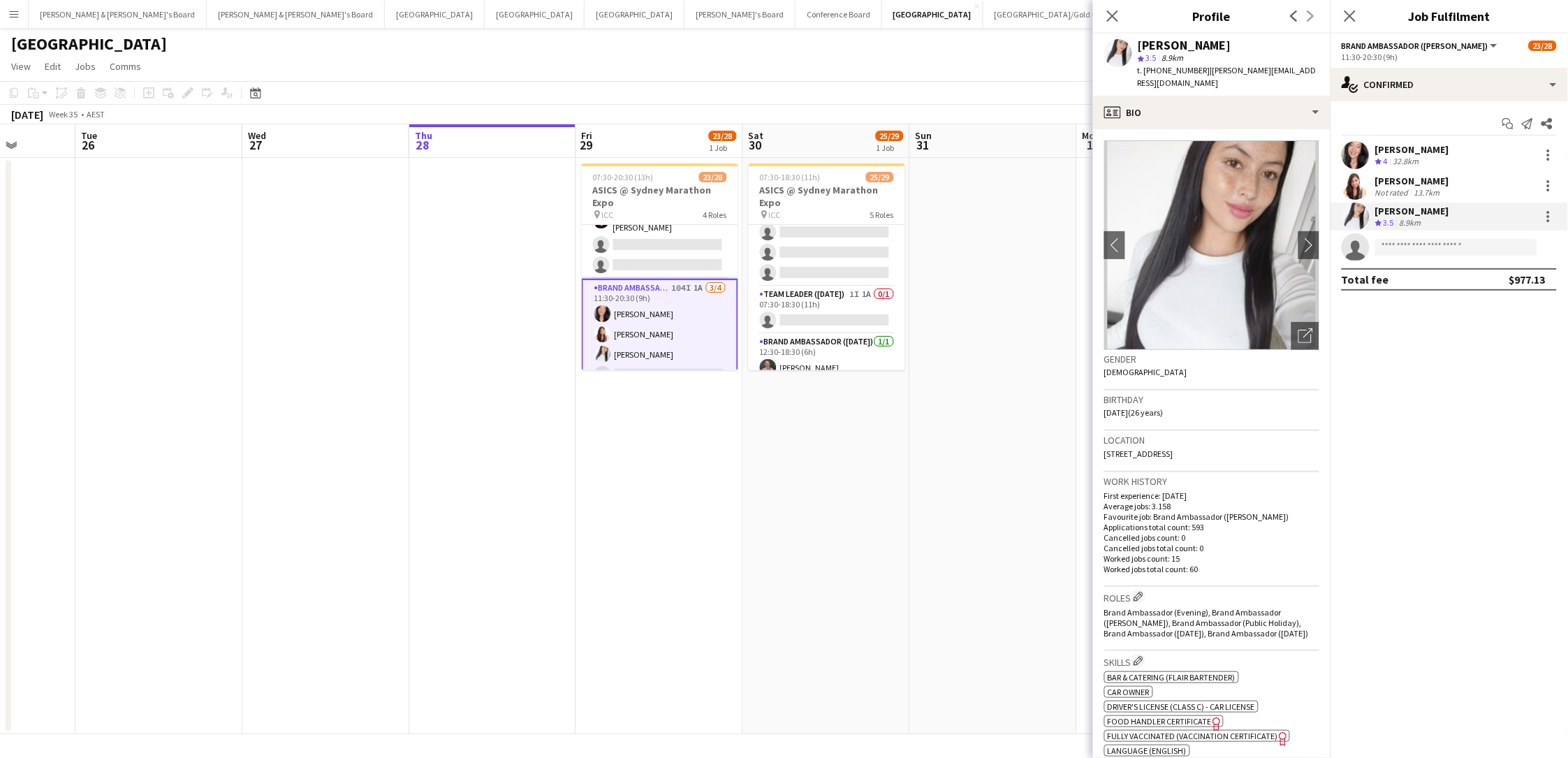
click at [1167, 72] on span "t. +61421041939" at bounding box center [1173, 70] width 72 height 11
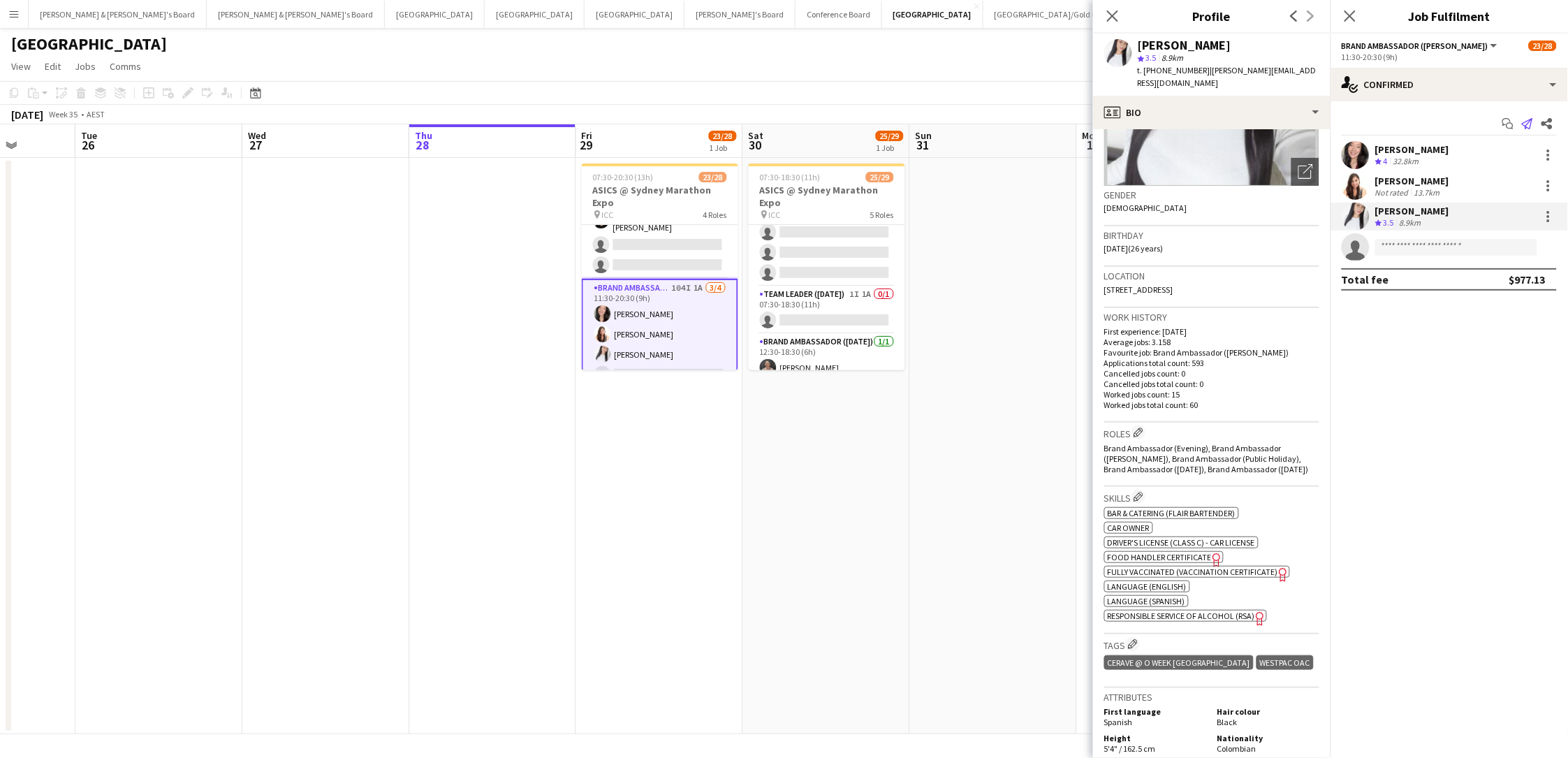
scroll to position [306, 0]
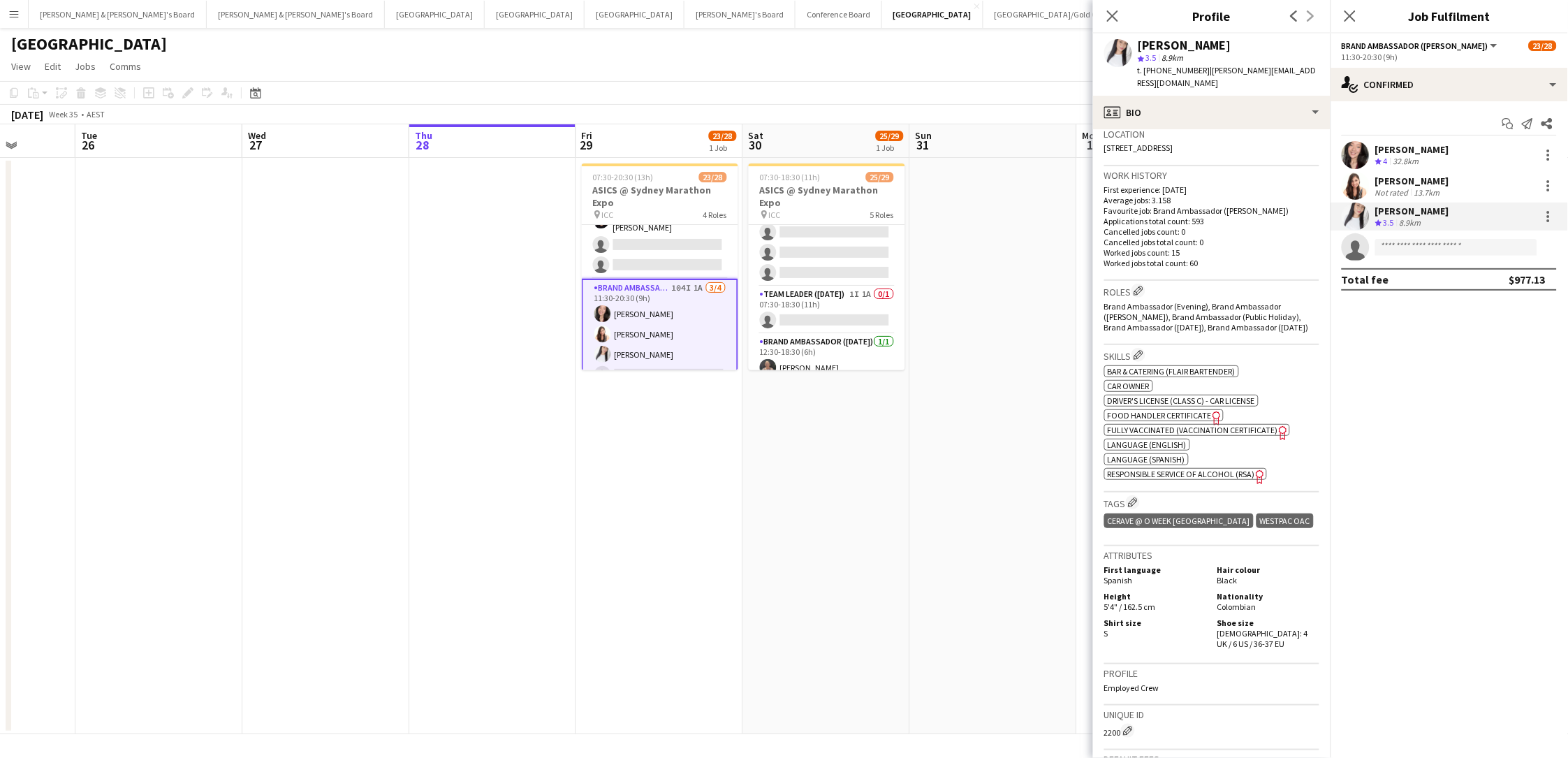
drag, startPoint x: 1246, startPoint y: 600, endPoint x: 1249, endPoint y: 608, distance: 8.5
click at [1183, 561] on div "Shoe size Female: 4 UK / 6 US / 36-37 EU" at bounding box center [1266, 633] width 107 height 32
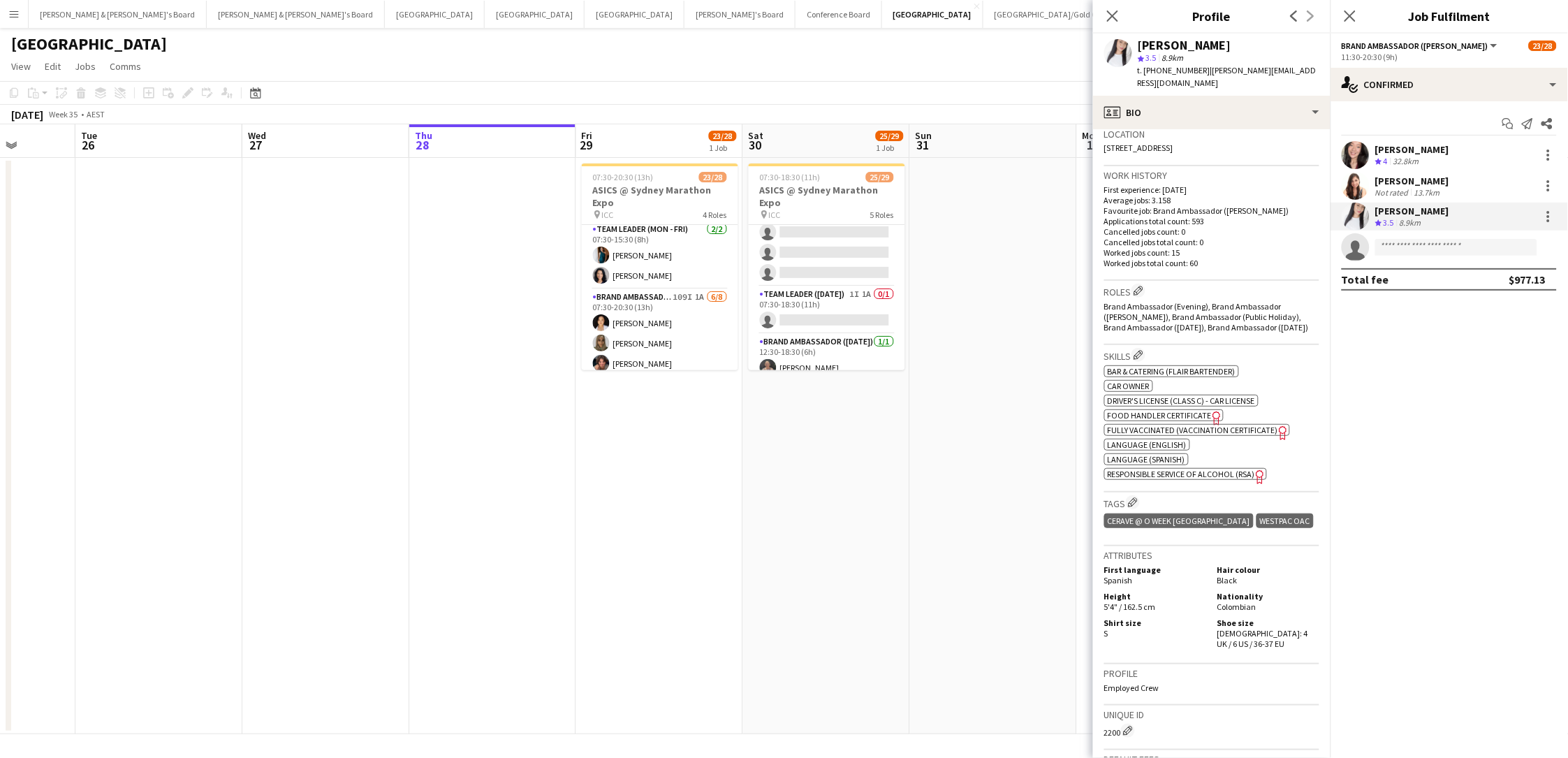
scroll to position [307, 0]
click at [680, 337] on app-card-role "Brand Ambassador (Mon - Fri) 109I 1A 6/8 07:30-20:30 (13h) Vanessa Ou Zoya Naqv…" at bounding box center [660, 403] width 156 height 198
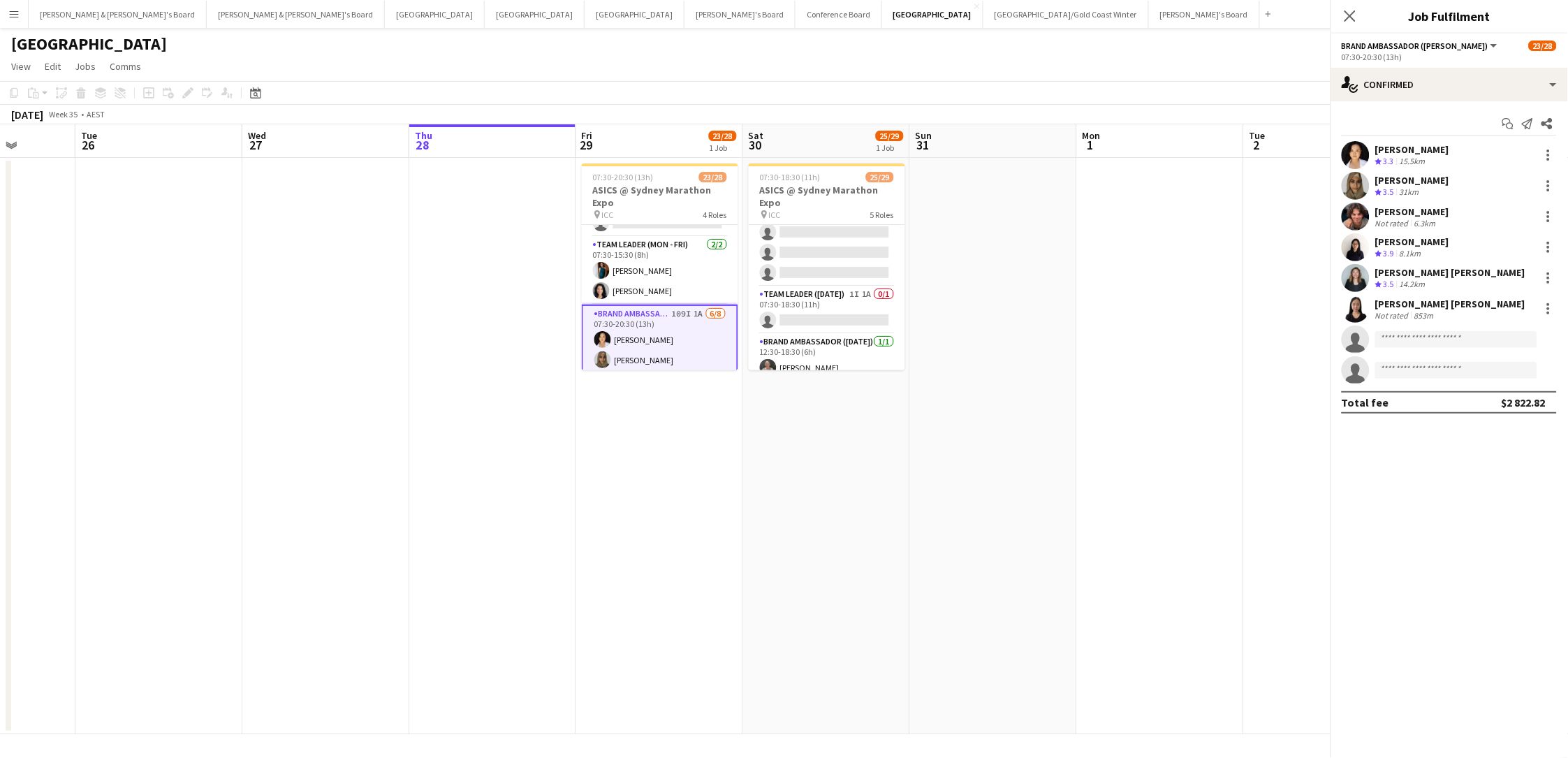
click at [680, 337] on app-card-role "Brand Ambassador (Mon - Fri) 109I 1A 6/8 07:30-20:30 (13h) Vanessa Ou Zoya Naqv…" at bounding box center [660, 405] width 156 height 201
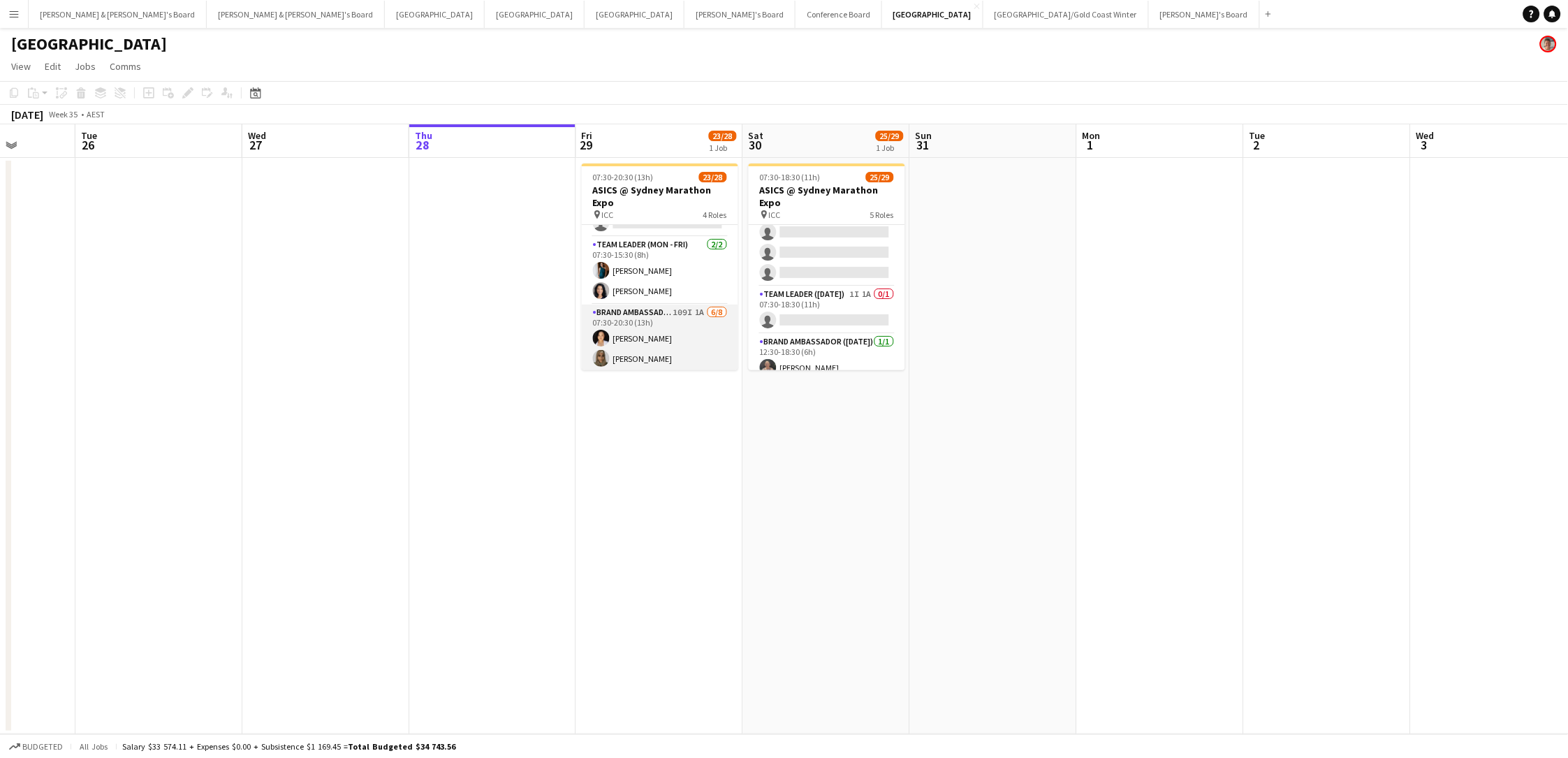
drag, startPoint x: 695, startPoint y: 332, endPoint x: 725, endPoint y: 331, distance: 30.0
click at [695, 332] on app-card-role "Brand Ambassador (Mon - Fri) 109I 1A 6/8 07:30-20:30 (13h) Vanessa Ou Zoya Naqv…" at bounding box center [660, 403] width 156 height 198
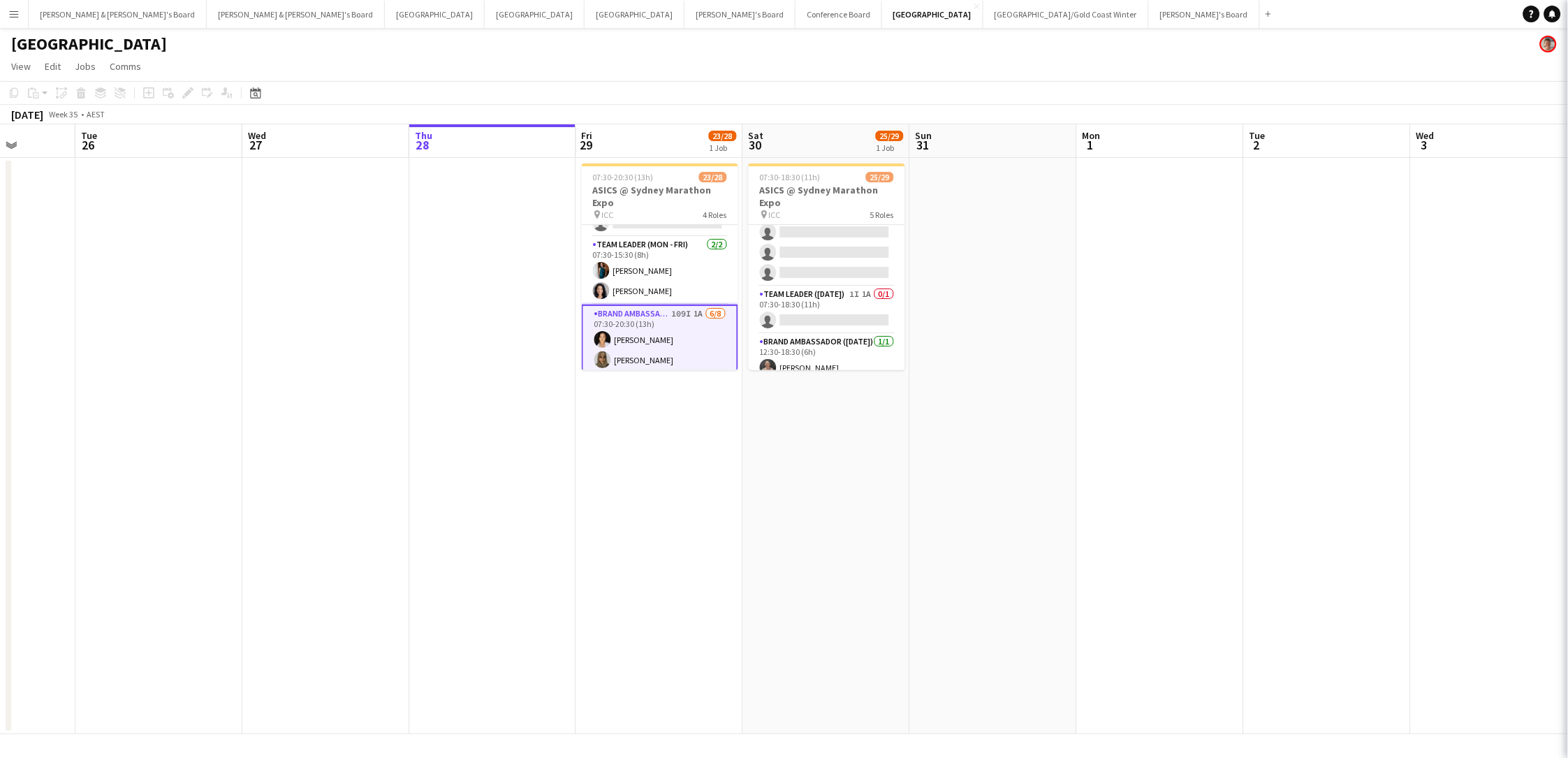
scroll to position [0, 425]
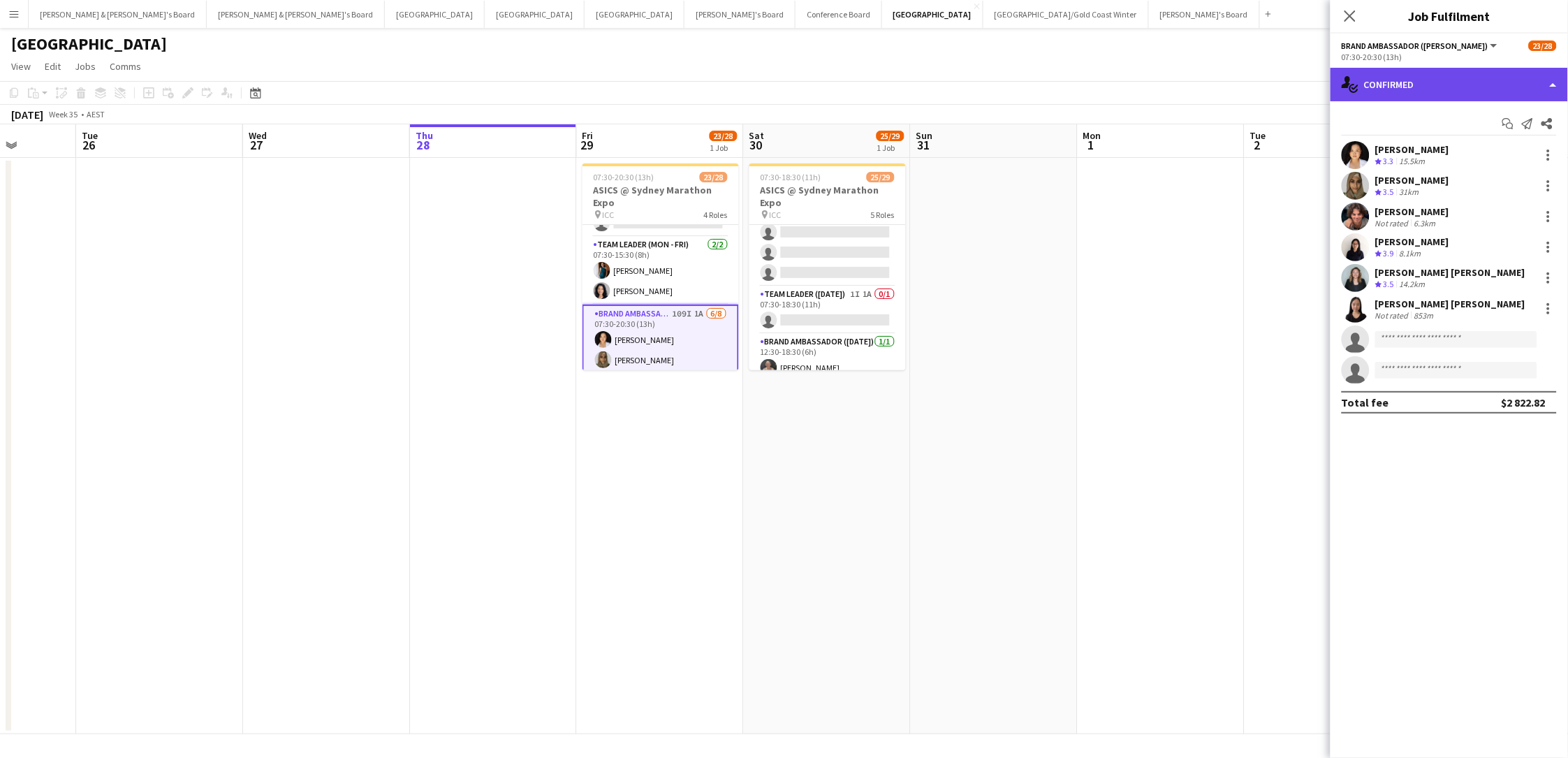
click at [1183, 85] on div "single-neutral-actions-check-2 Confirmed" at bounding box center [1448, 85] width 237 height 34
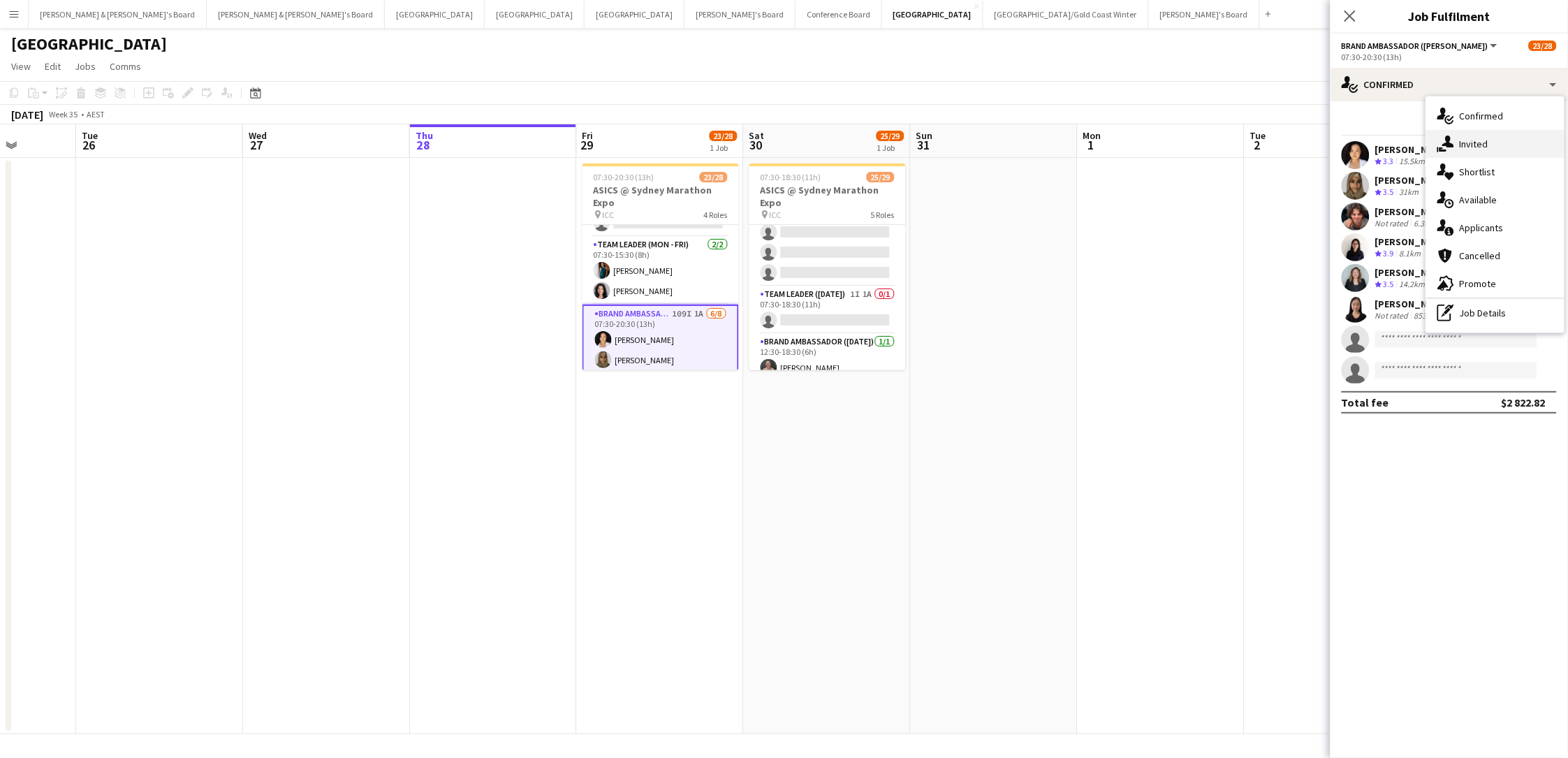
click at [1183, 133] on div "single-neutral-actions-share-1 Invited" at bounding box center [1495, 143] width 138 height 28
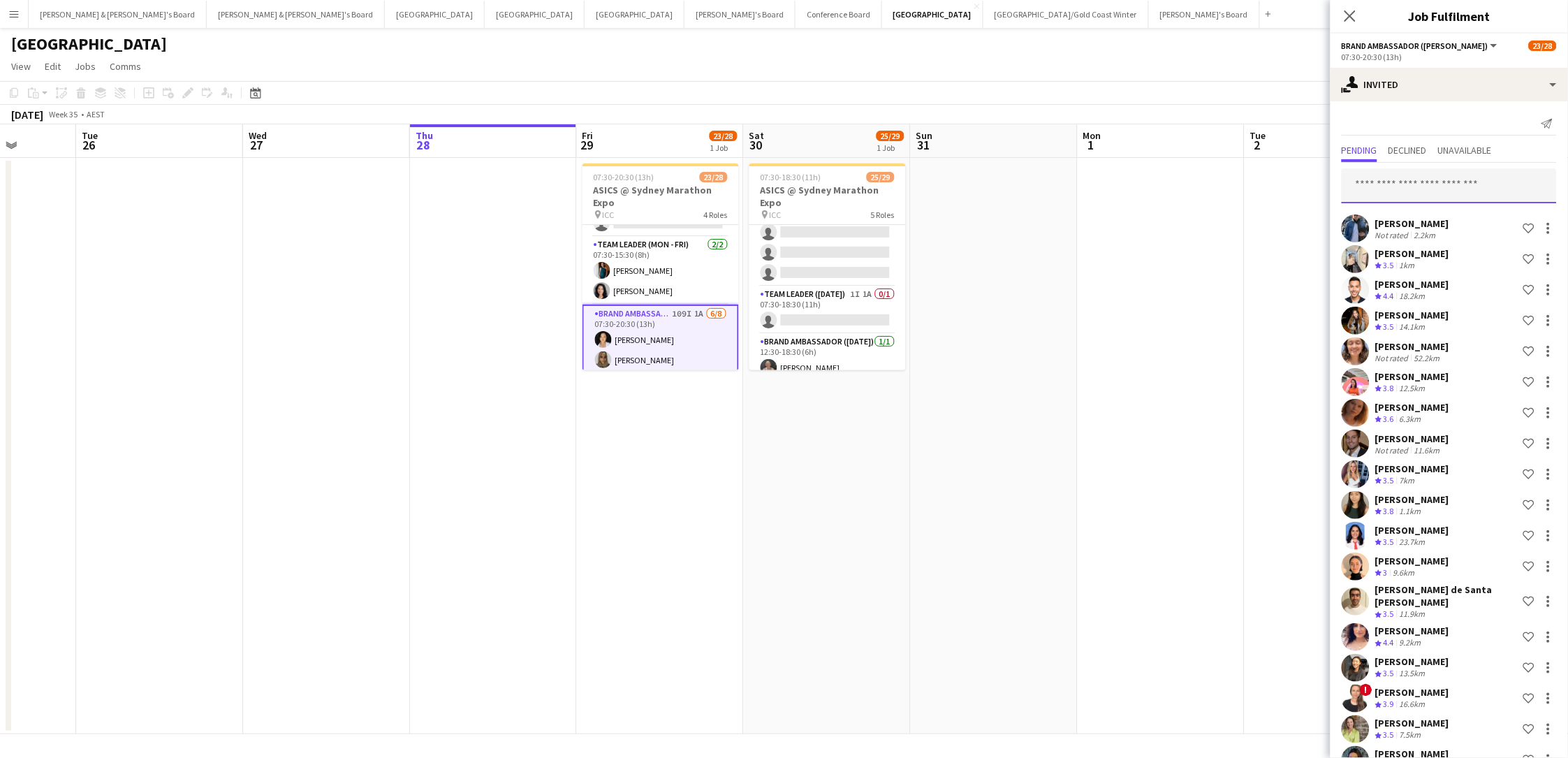
click at [1183, 179] on input "text" at bounding box center [1449, 186] width 215 height 35
type input "****"
click at [1183, 223] on span "Already invited on a role." at bounding box center [1449, 226] width 193 height 13
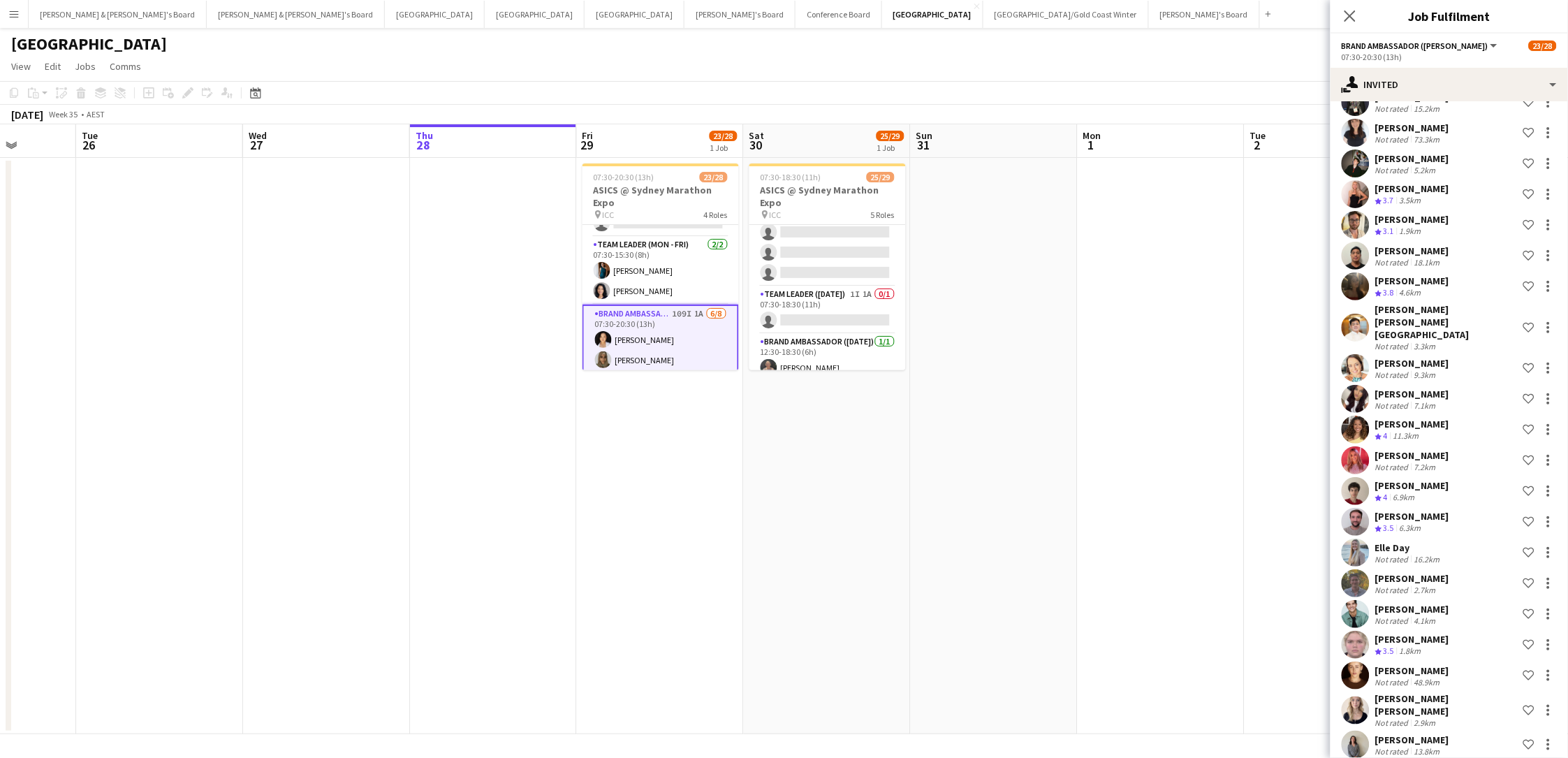
scroll to position [1497, 0]
click at [1183, 491] on div "6.9km" at bounding box center [1404, 496] width 27 height 12
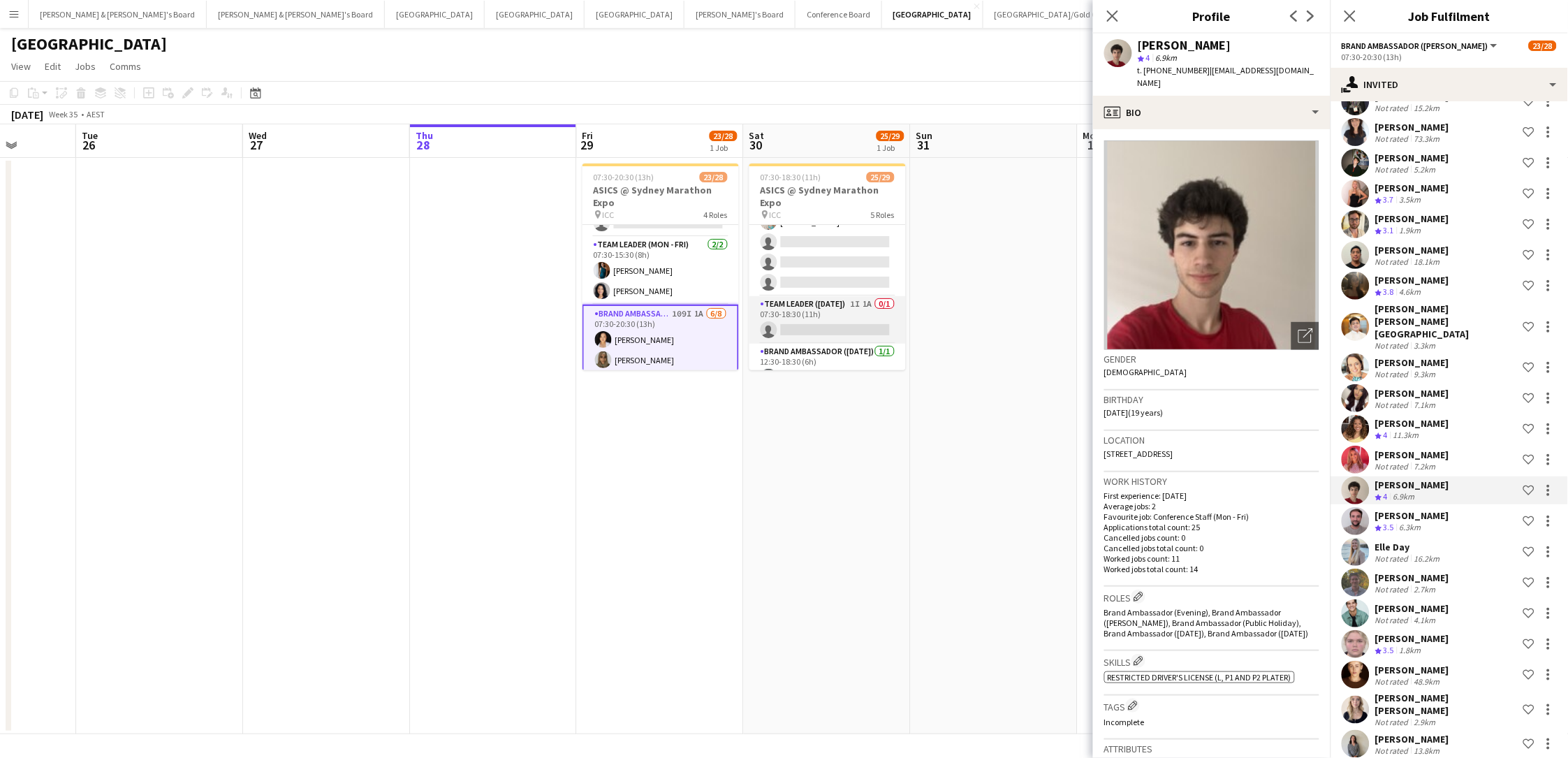
scroll to position [562, 0]
click at [834, 311] on app-card-role "Team Leader (Saturday) 1I 1A 0/1 07:30-18:30 (11h) single-neutral-actions" at bounding box center [827, 323] width 156 height 47
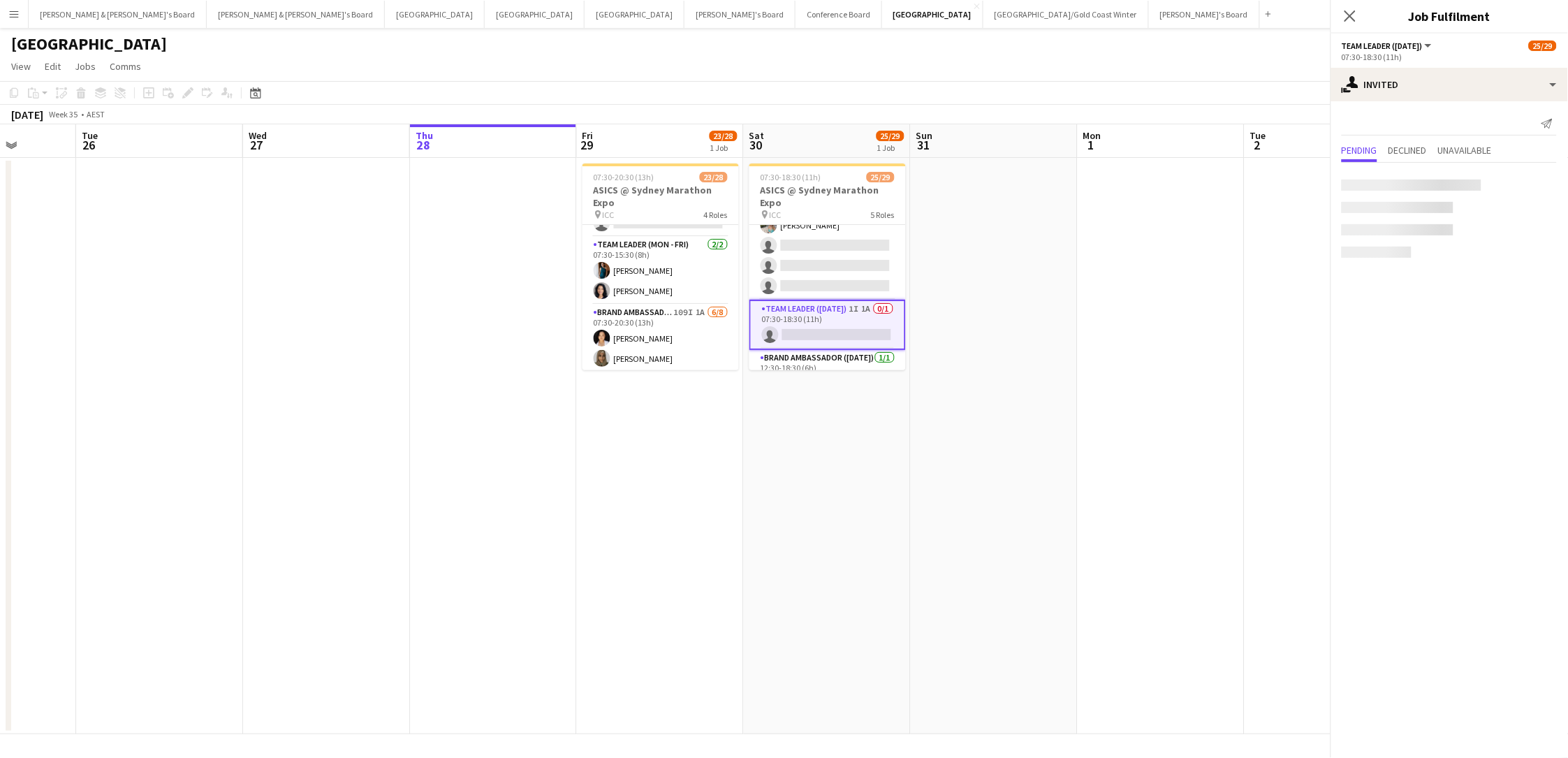
scroll to position [0, 0]
click at [837, 255] on app-card-role "Brand Ambassador (Saturday) 99I 1A 22/25 07:30-18:30 (11h) Sarah Fox Abhilasha …" at bounding box center [827, 31] width 156 height 538
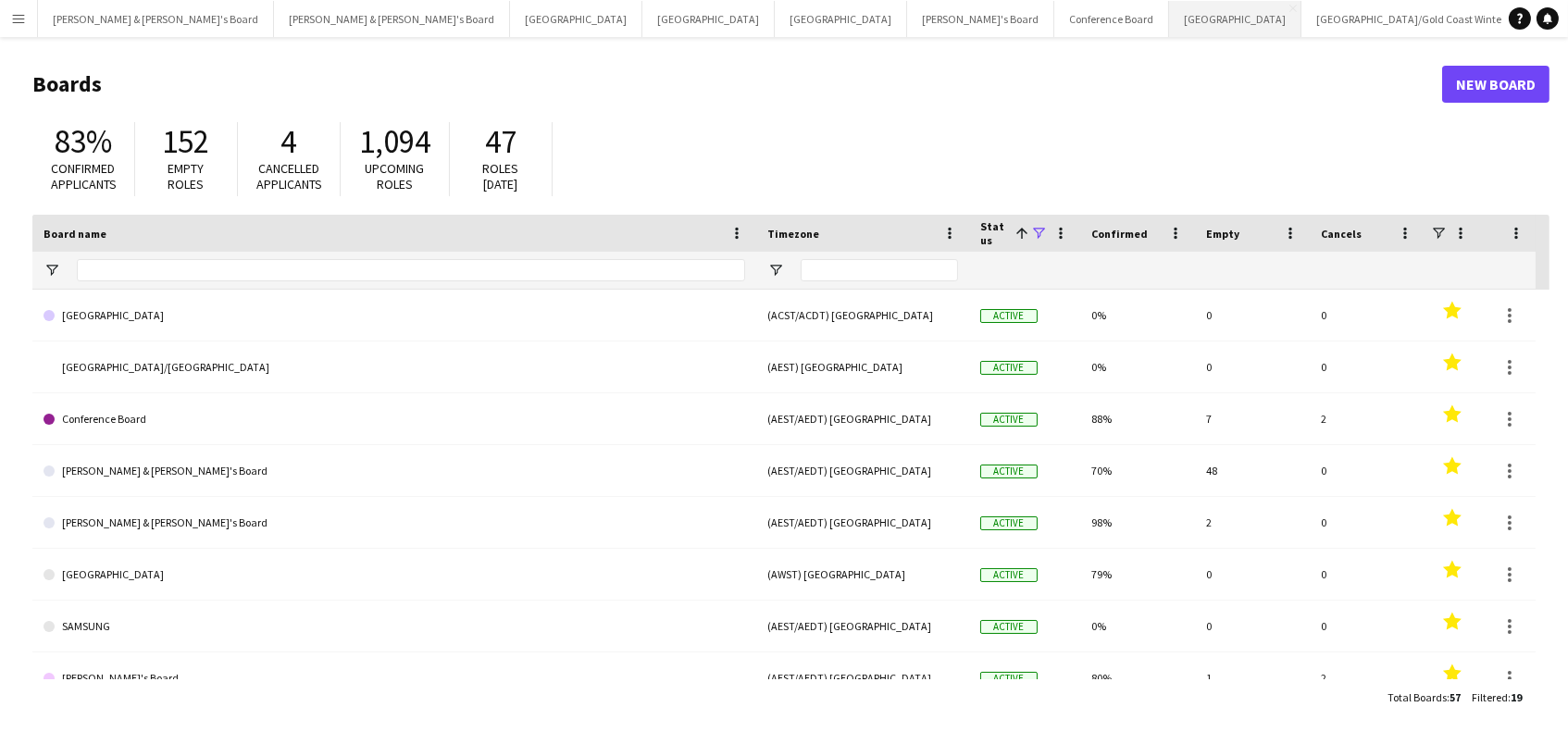
click at [1168, 22] on button "Sydney Close" at bounding box center [1234, 19] width 132 height 36
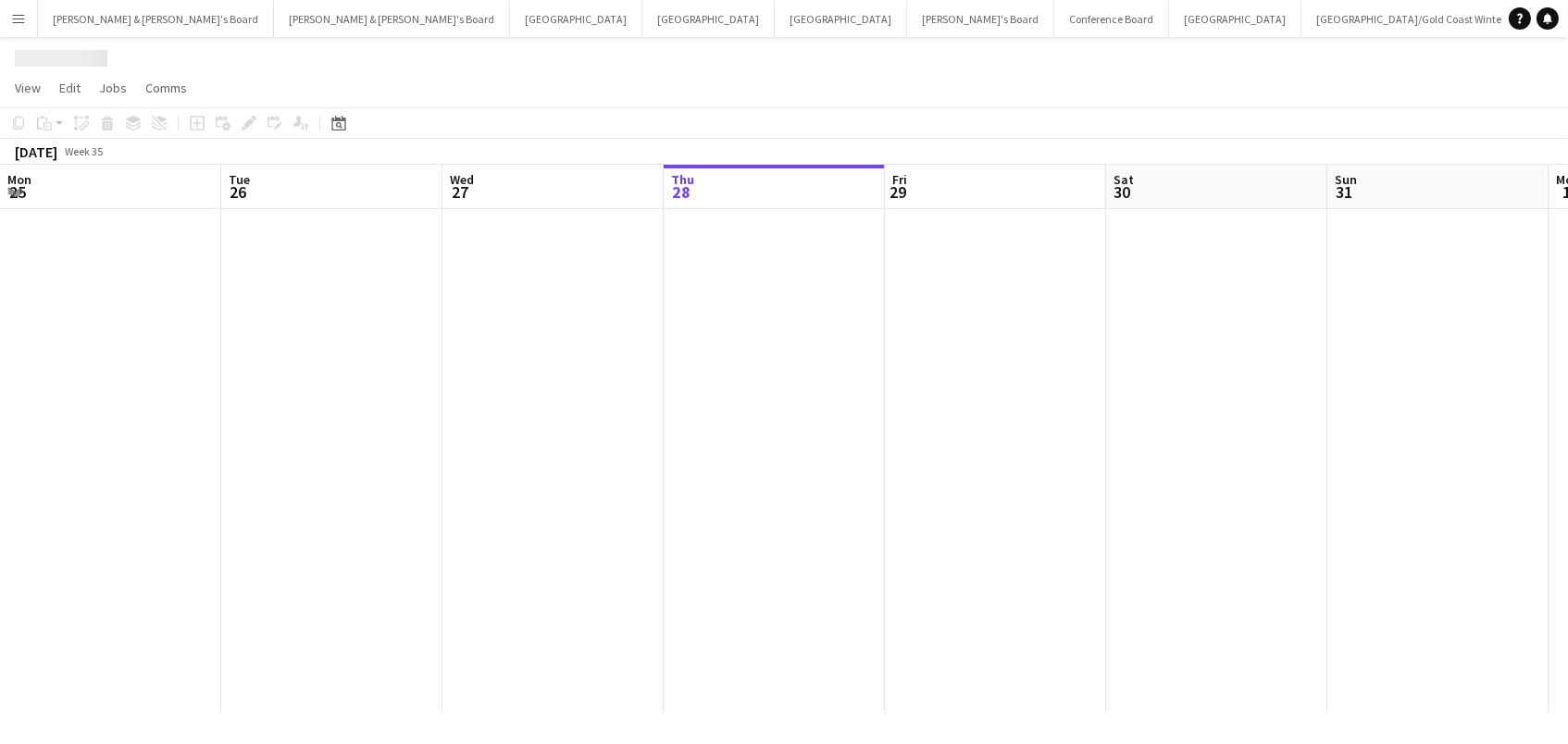
scroll to position [0, 441]
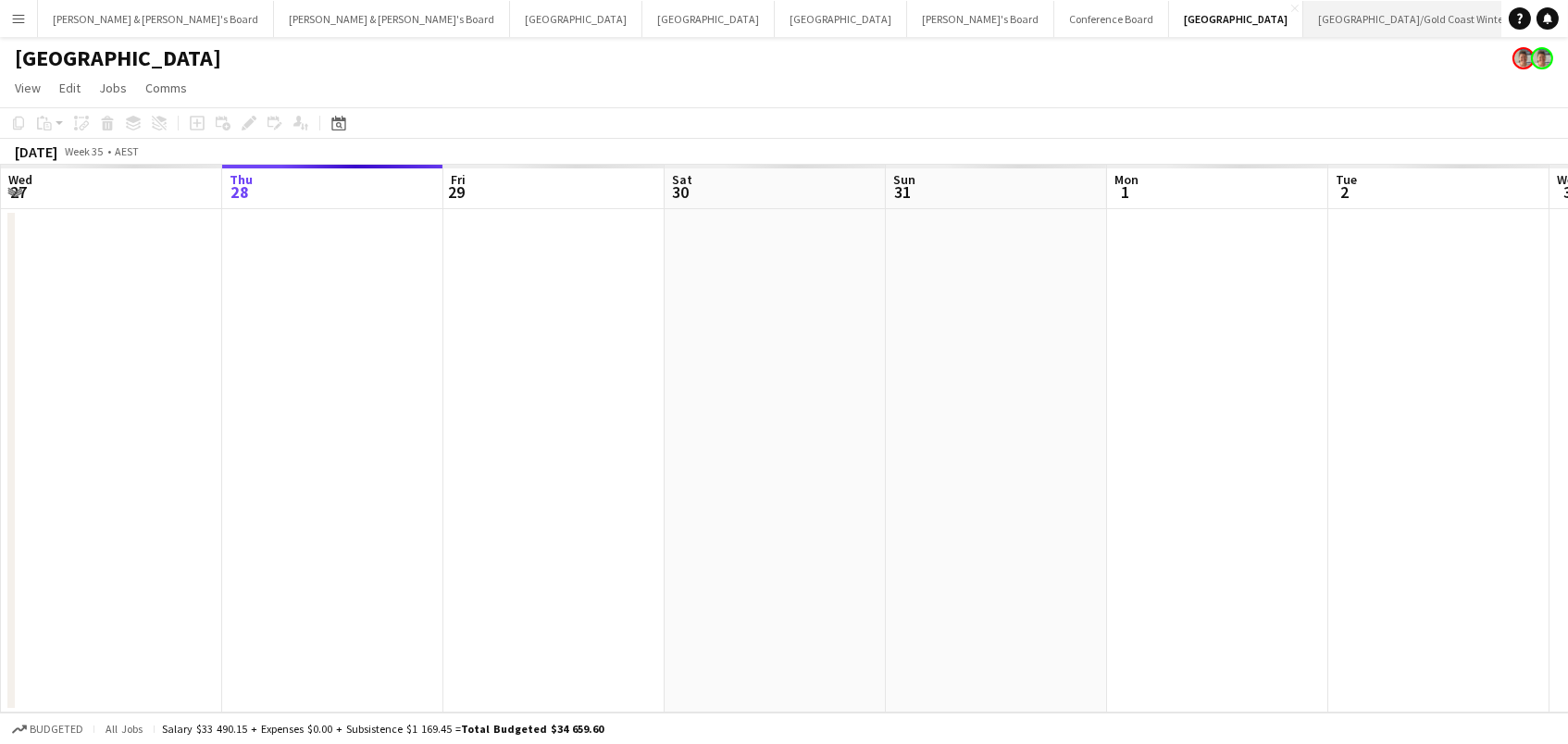
click at [1303, 27] on button "[GEOGRAPHIC_DATA]/[GEOGRAPHIC_DATA] Winter Close" at bounding box center [1412, 19] width 219 height 36
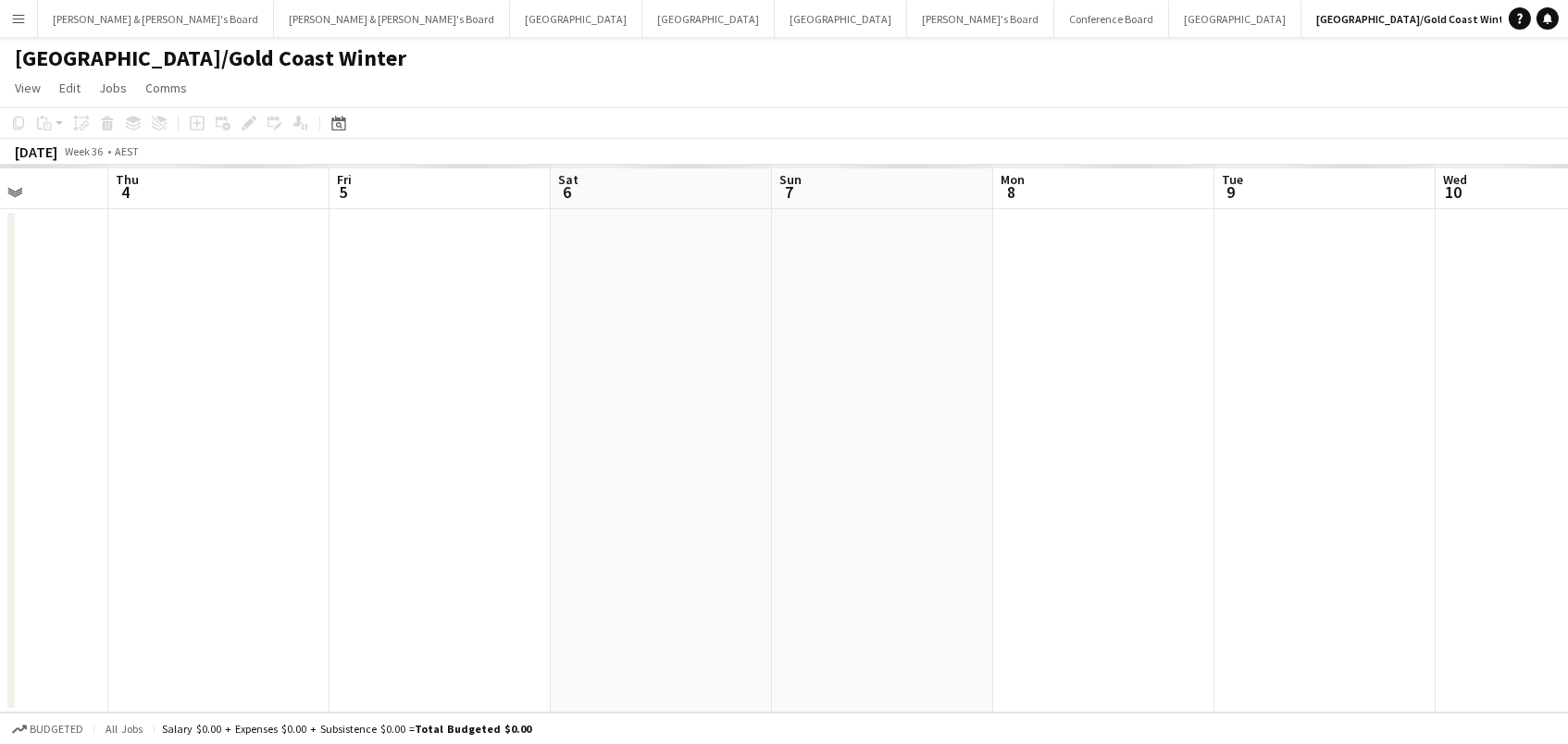
scroll to position [0, 555]
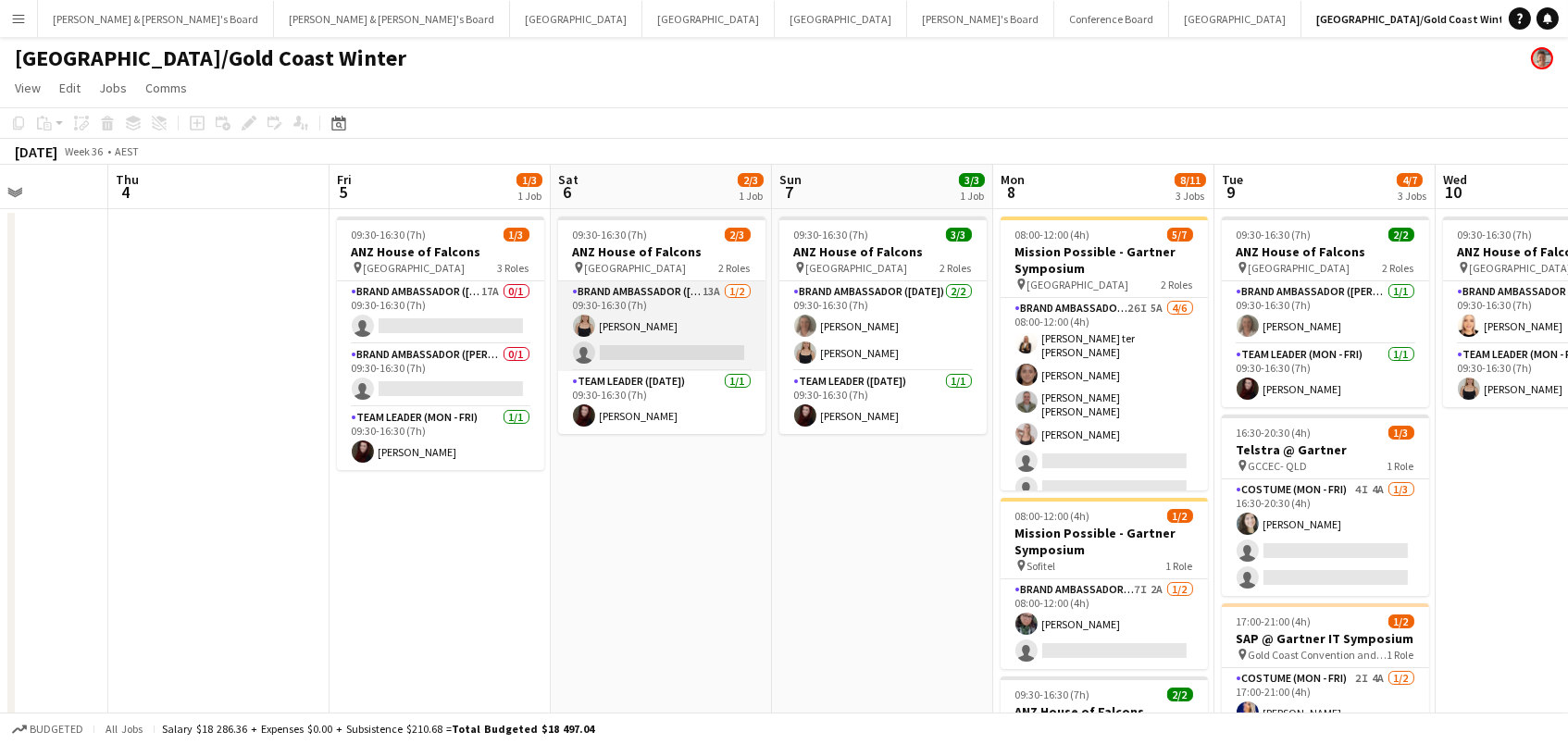
click at [686, 338] on app-card-role "Brand Ambassador (Saturday) 13A 1/2 09:30-16:30 (7h) Haley Cobb single-neutral-…" at bounding box center [662, 326] width 207 height 90
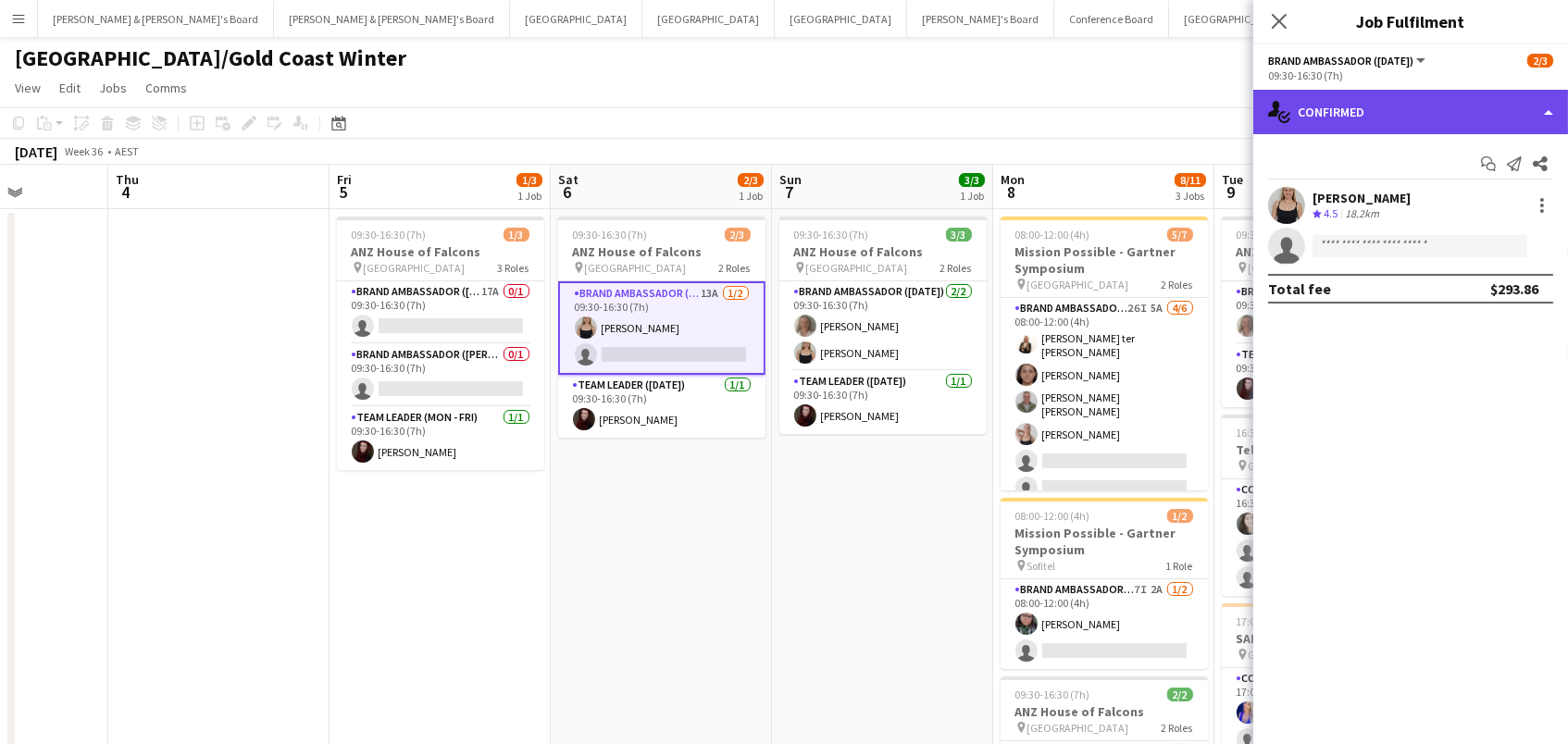
click at [1354, 116] on div "single-neutral-actions-check-2 Confirmed" at bounding box center [1409, 112] width 314 height 45
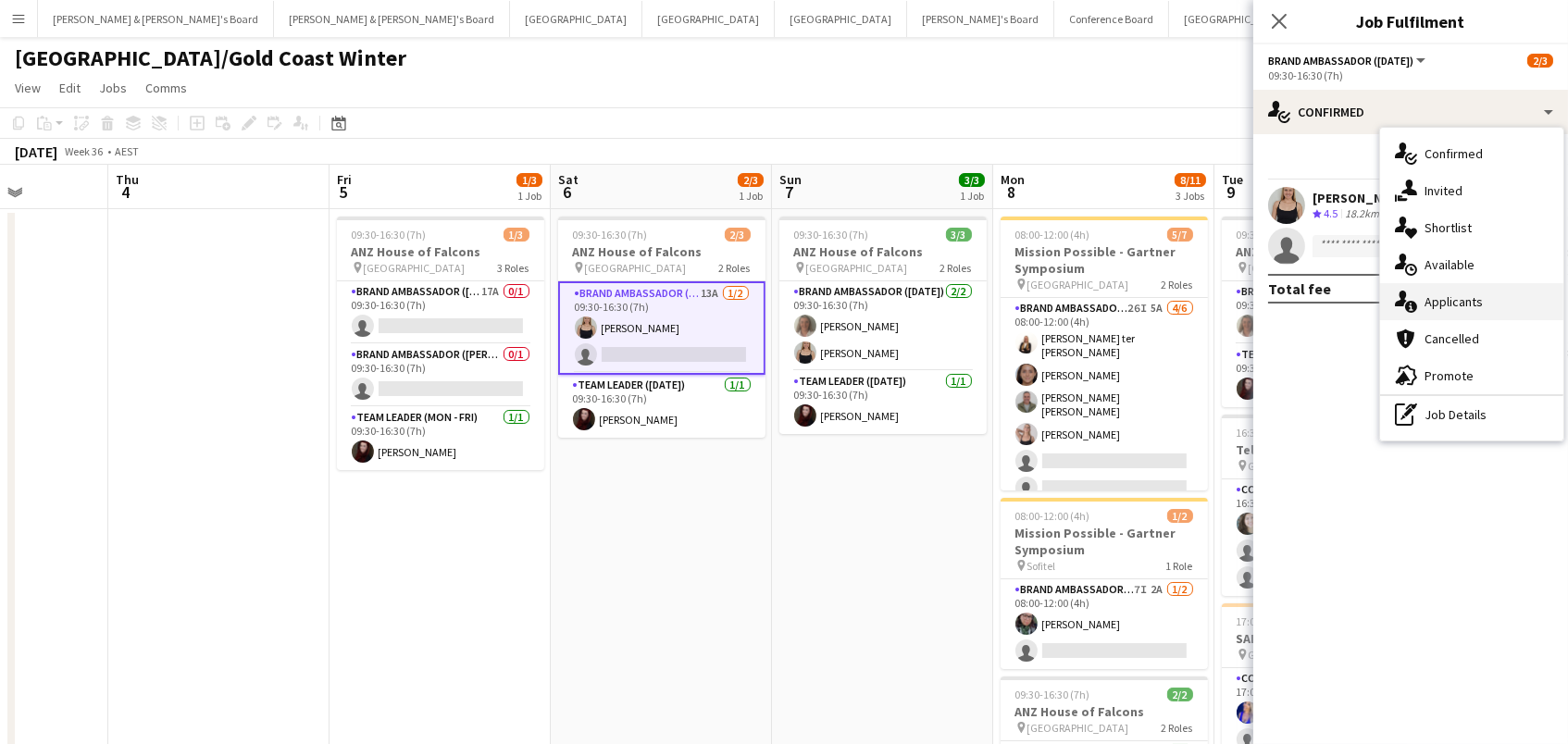
click at [1457, 291] on div "single-neutral-actions-information Applicants" at bounding box center [1471, 301] width 183 height 37
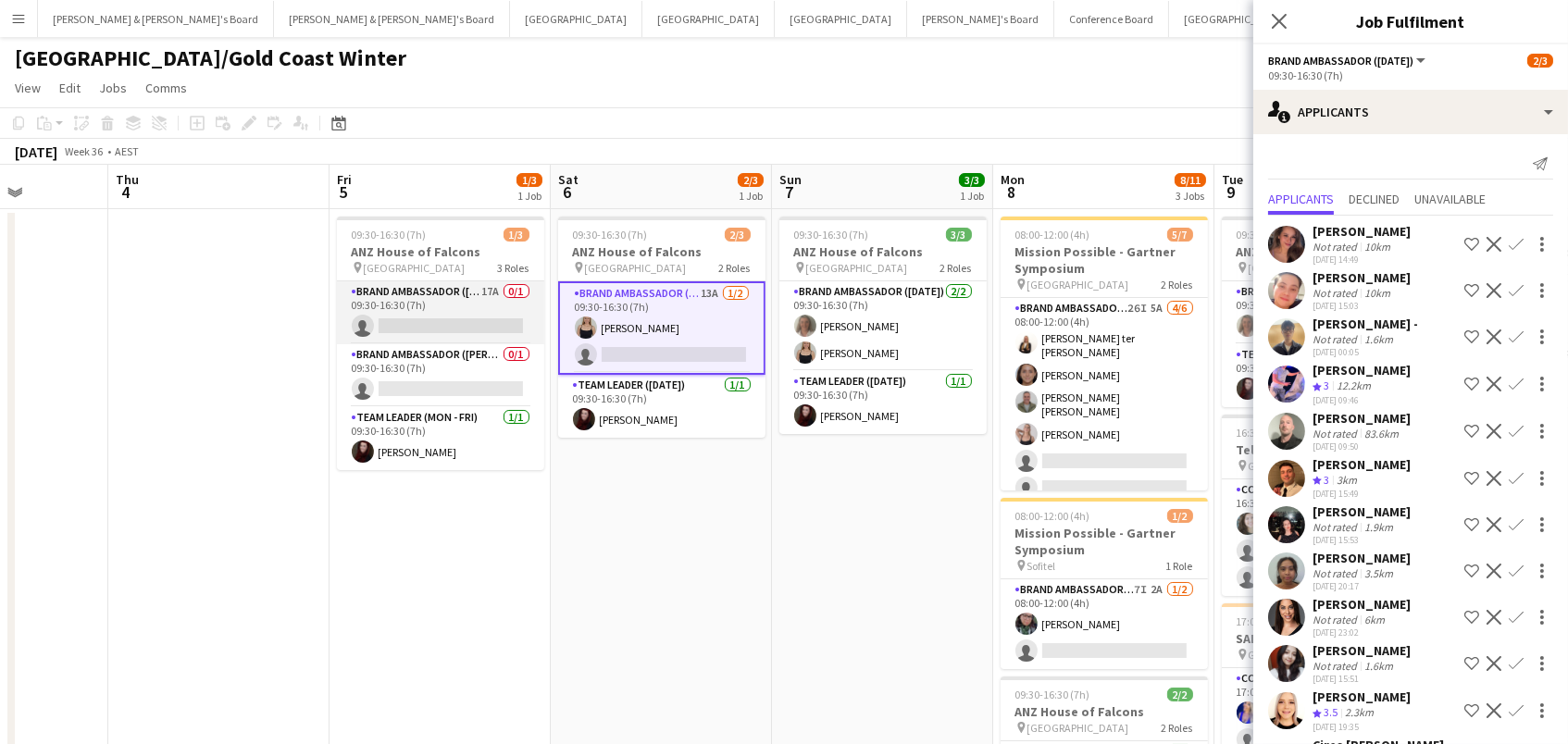
click at [484, 323] on app-card-role "Brand Ambassador (Mon - Fri) 17A 0/1 09:30-16:30 (7h) single-neutral-actions" at bounding box center [440, 312] width 207 height 63
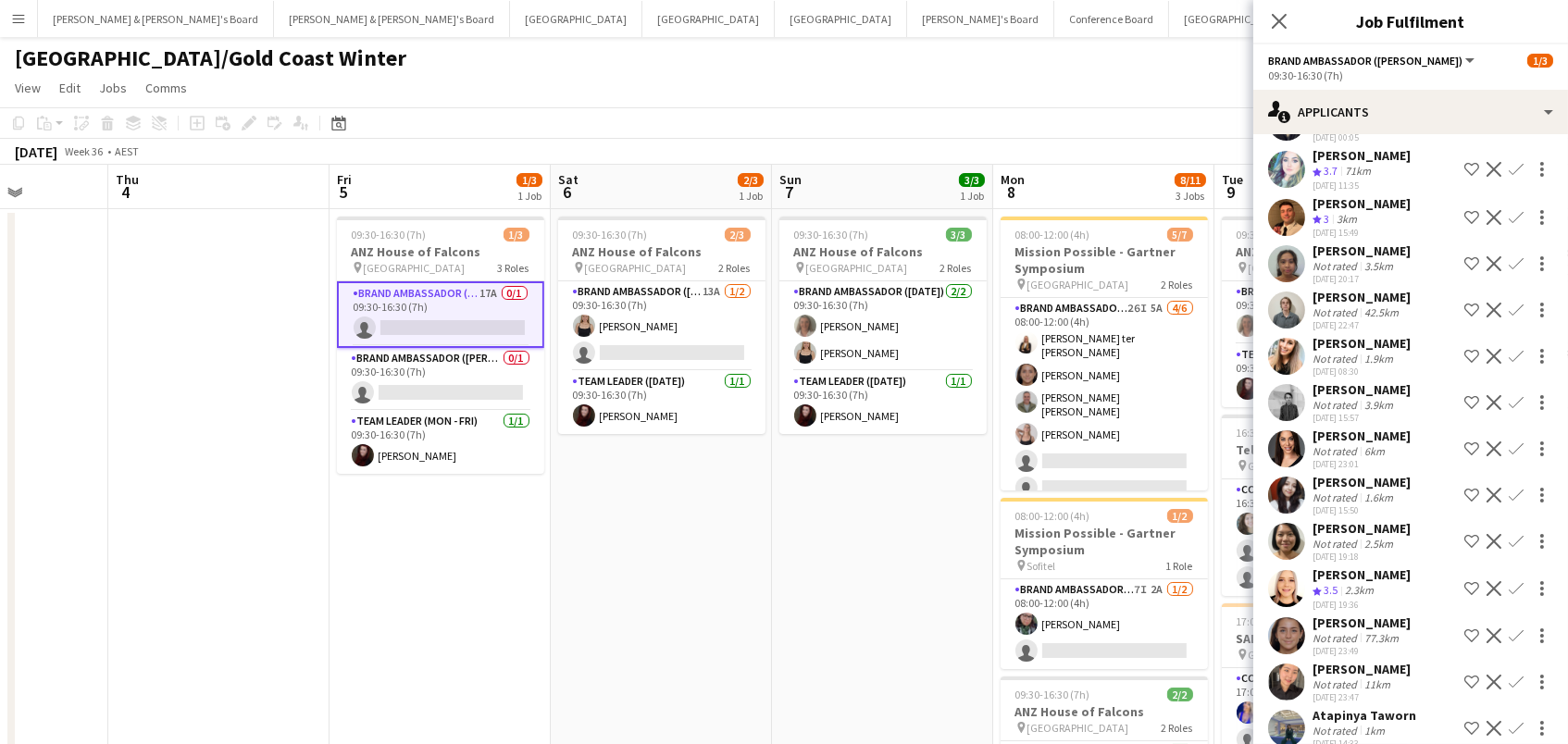
scroll to position [260, 0]
click at [691, 306] on app-card-role "Brand Ambassador (Saturday) 13A 1/2 09:30-16:30 (7h) Haley Cobb single-neutral-…" at bounding box center [662, 326] width 207 height 90
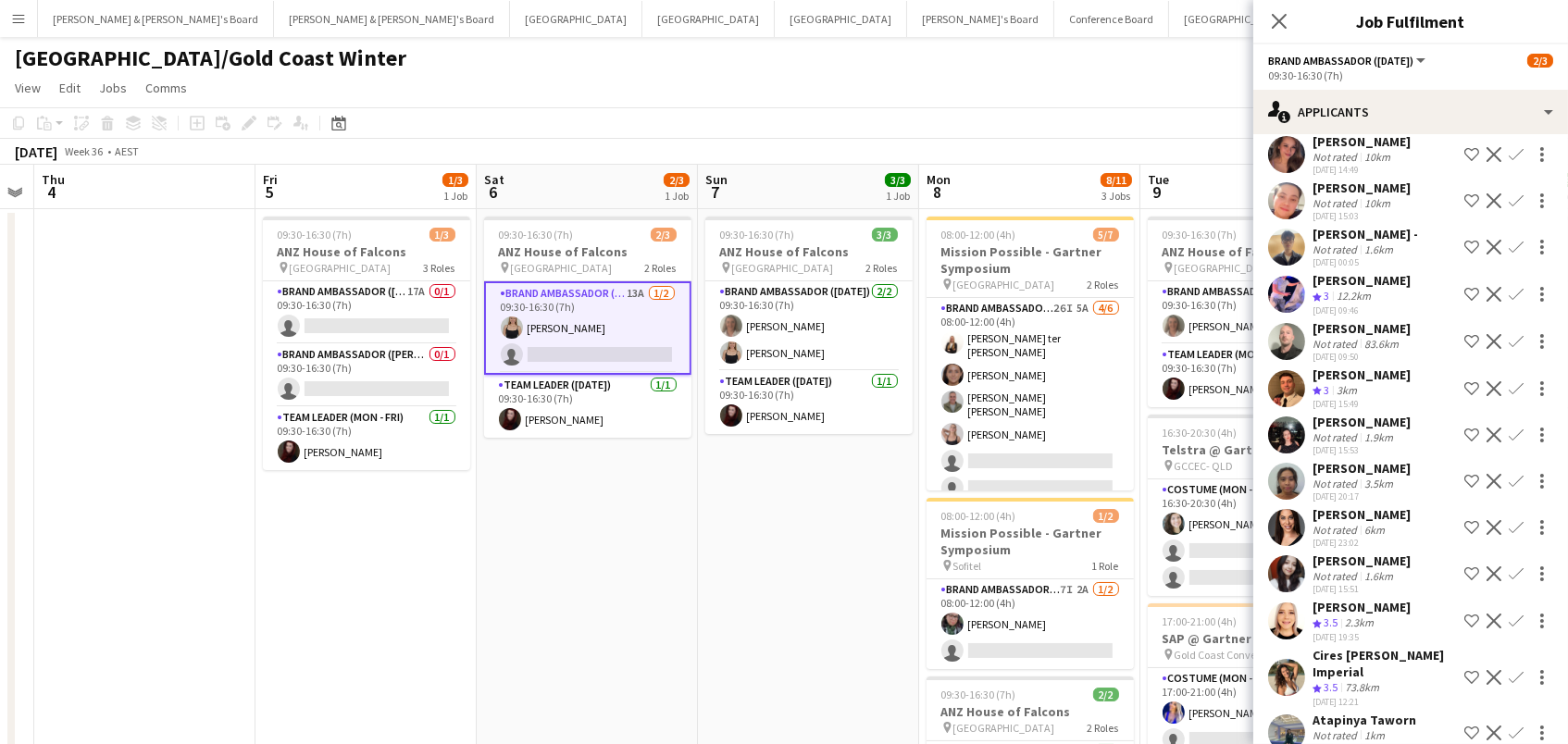
scroll to position [0, 782]
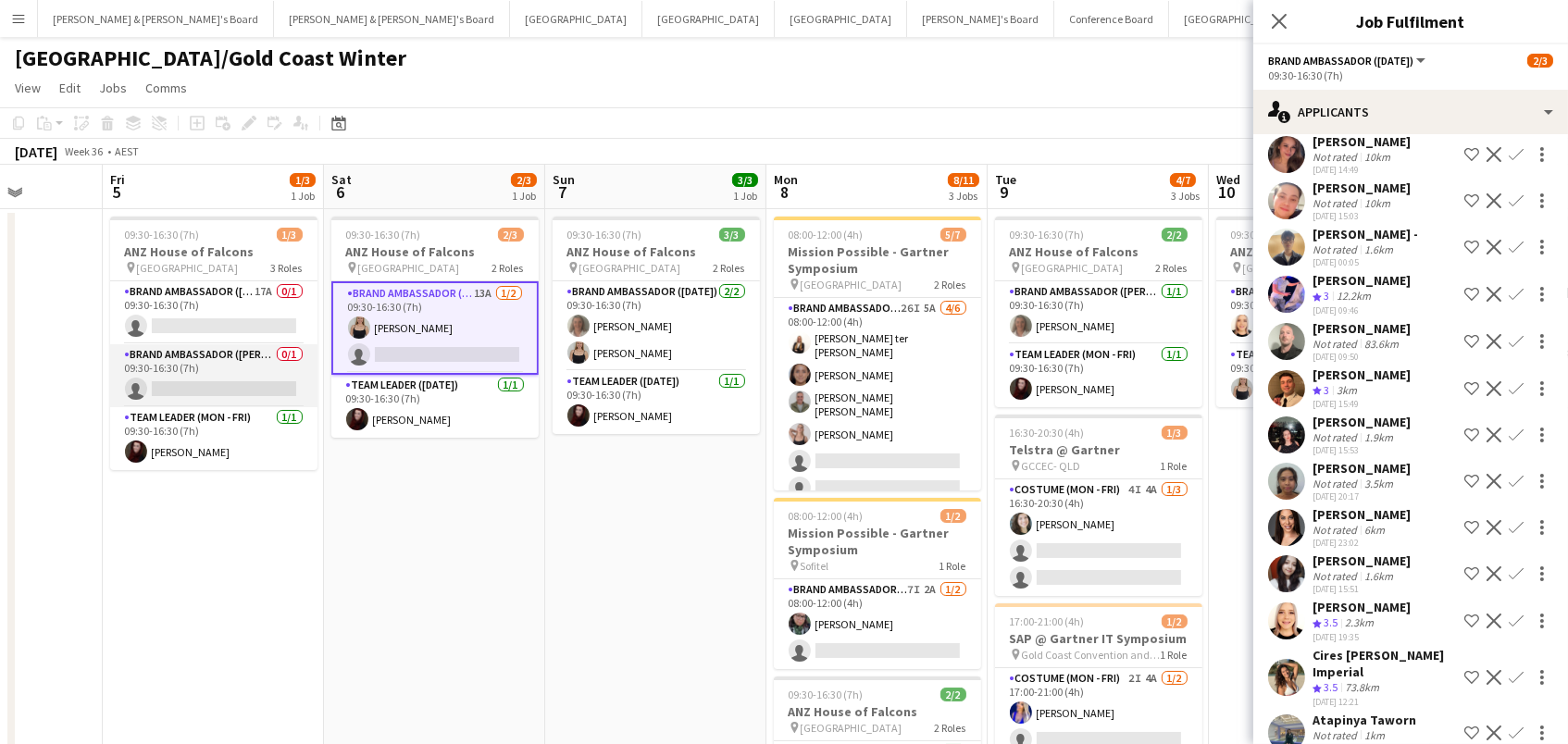
click at [240, 360] on app-card-role "Brand Ambassador (Mon - Fri) 0/1 09:30-16:30 (7h) single-neutral-actions" at bounding box center [214, 376] width 207 height 63
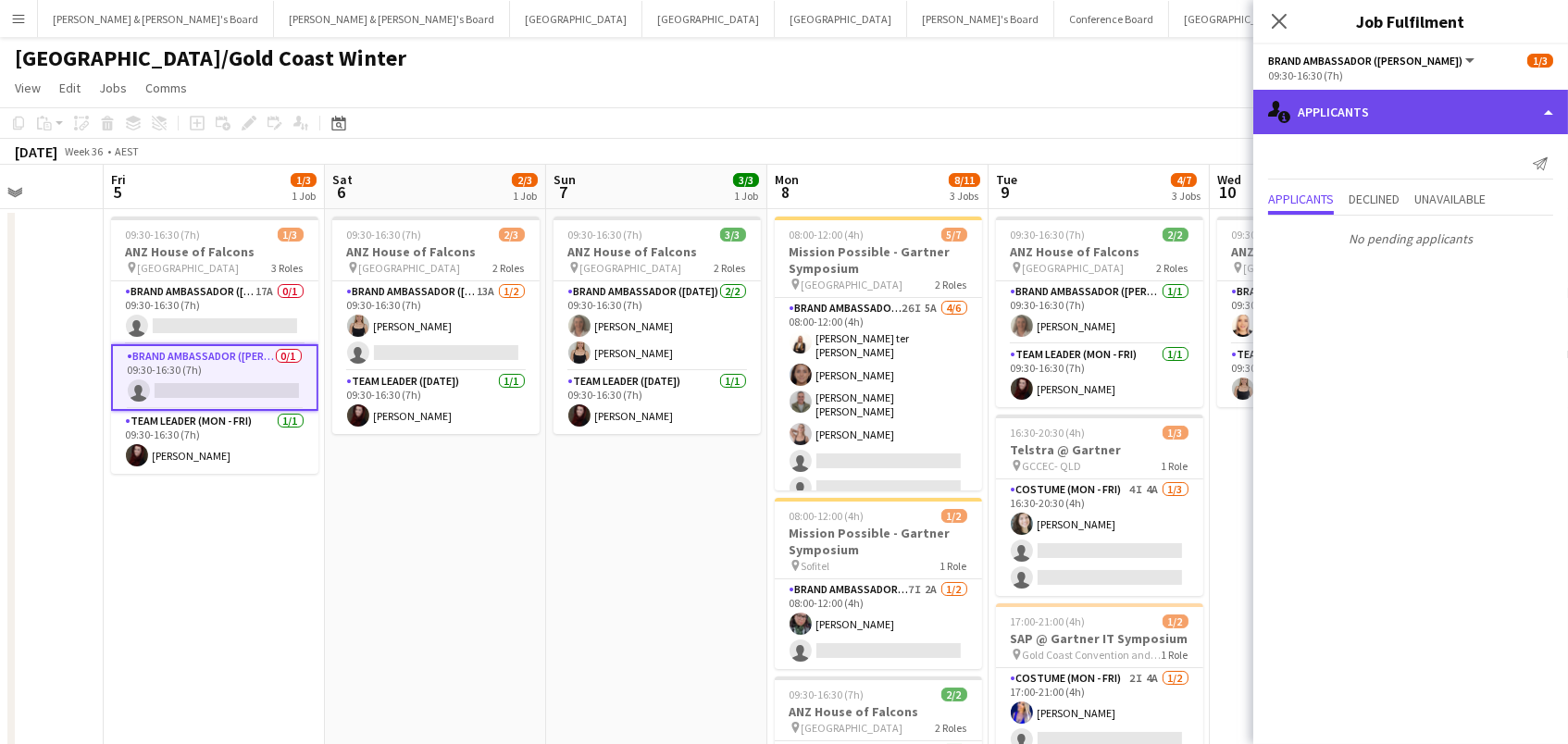
click at [1416, 124] on div "single-neutral-actions-information Applicants" at bounding box center [1409, 112] width 314 height 45
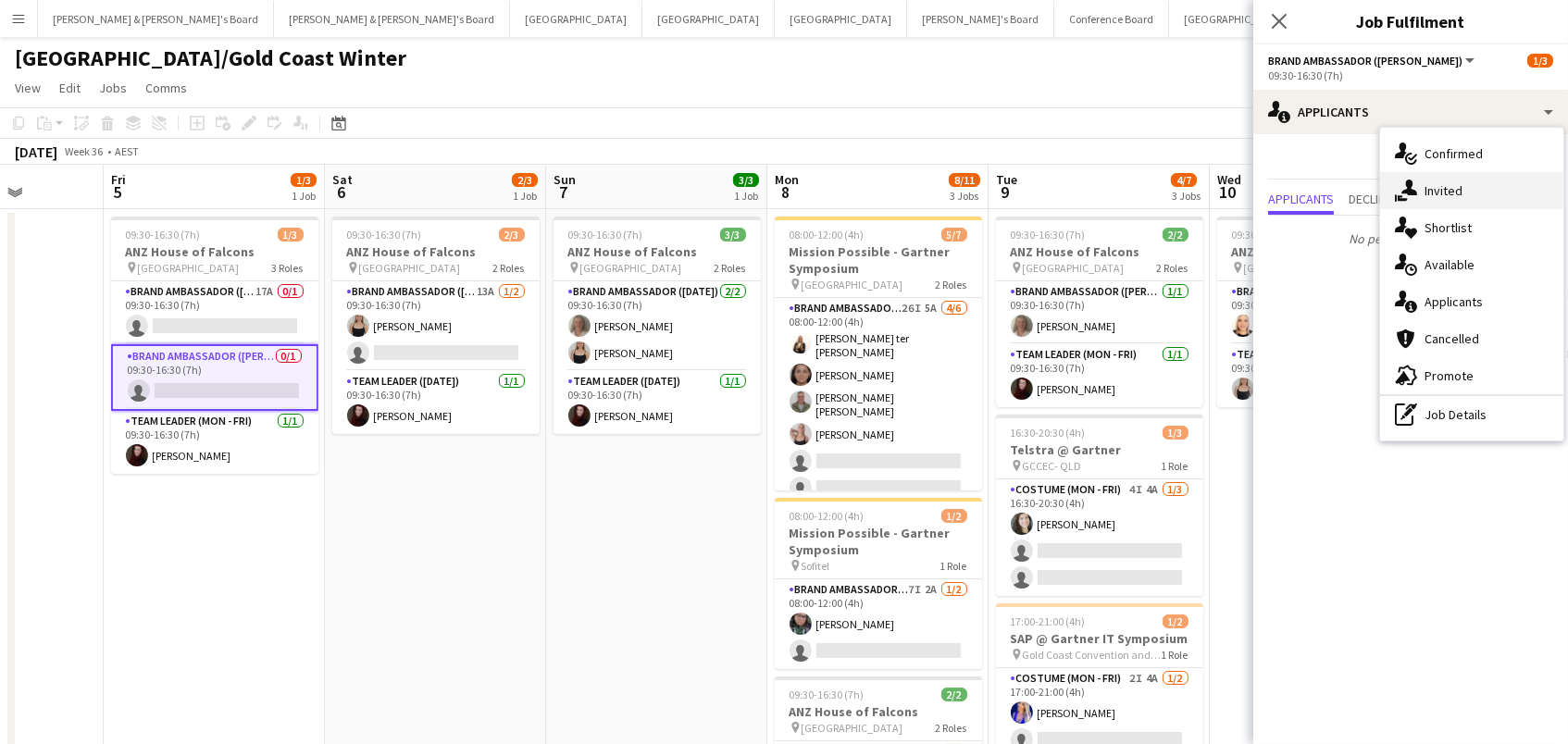
click at [1435, 188] on div "single-neutral-actions-share-1 Invited" at bounding box center [1471, 190] width 183 height 37
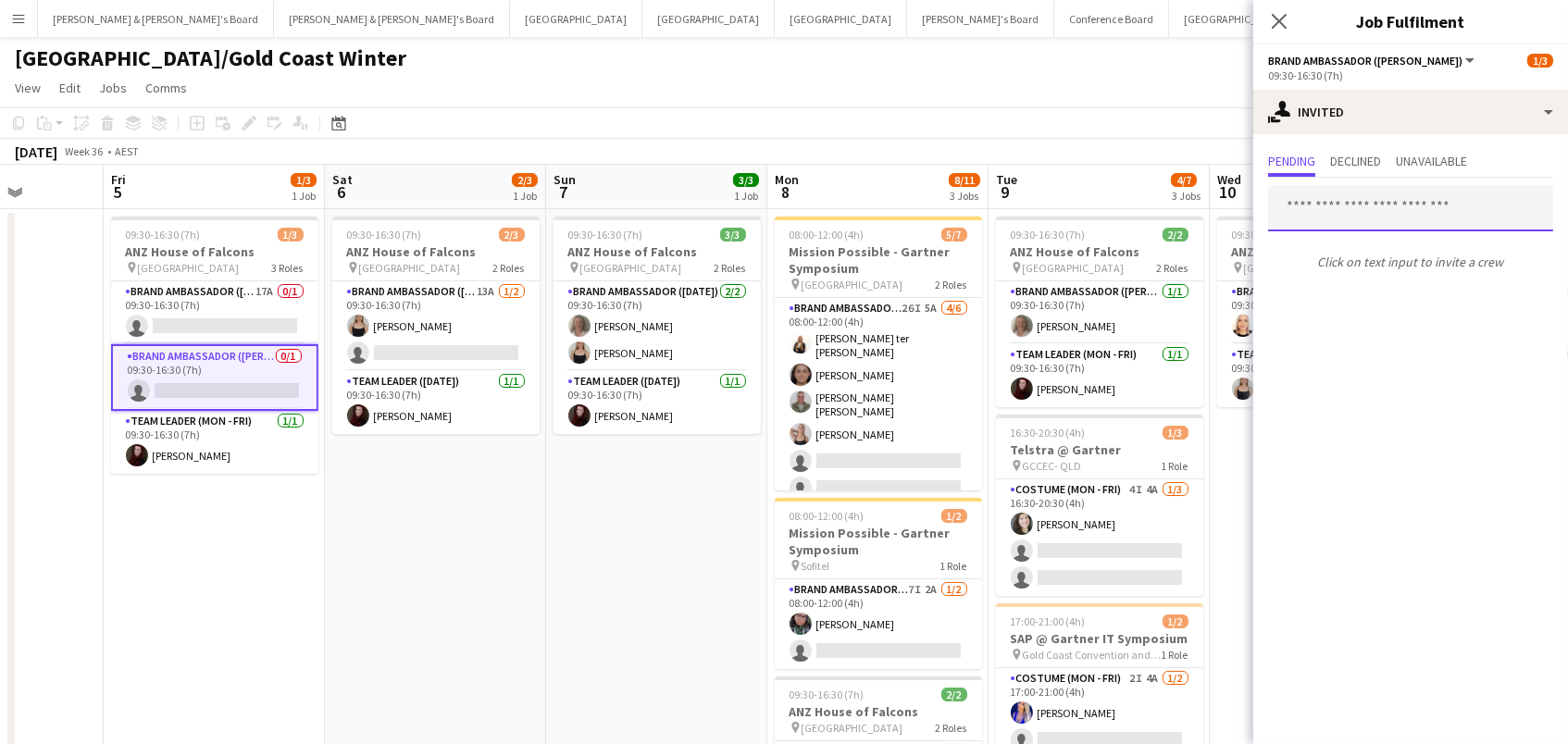
click at [1334, 211] on input "text" at bounding box center [1410, 208] width 285 height 46
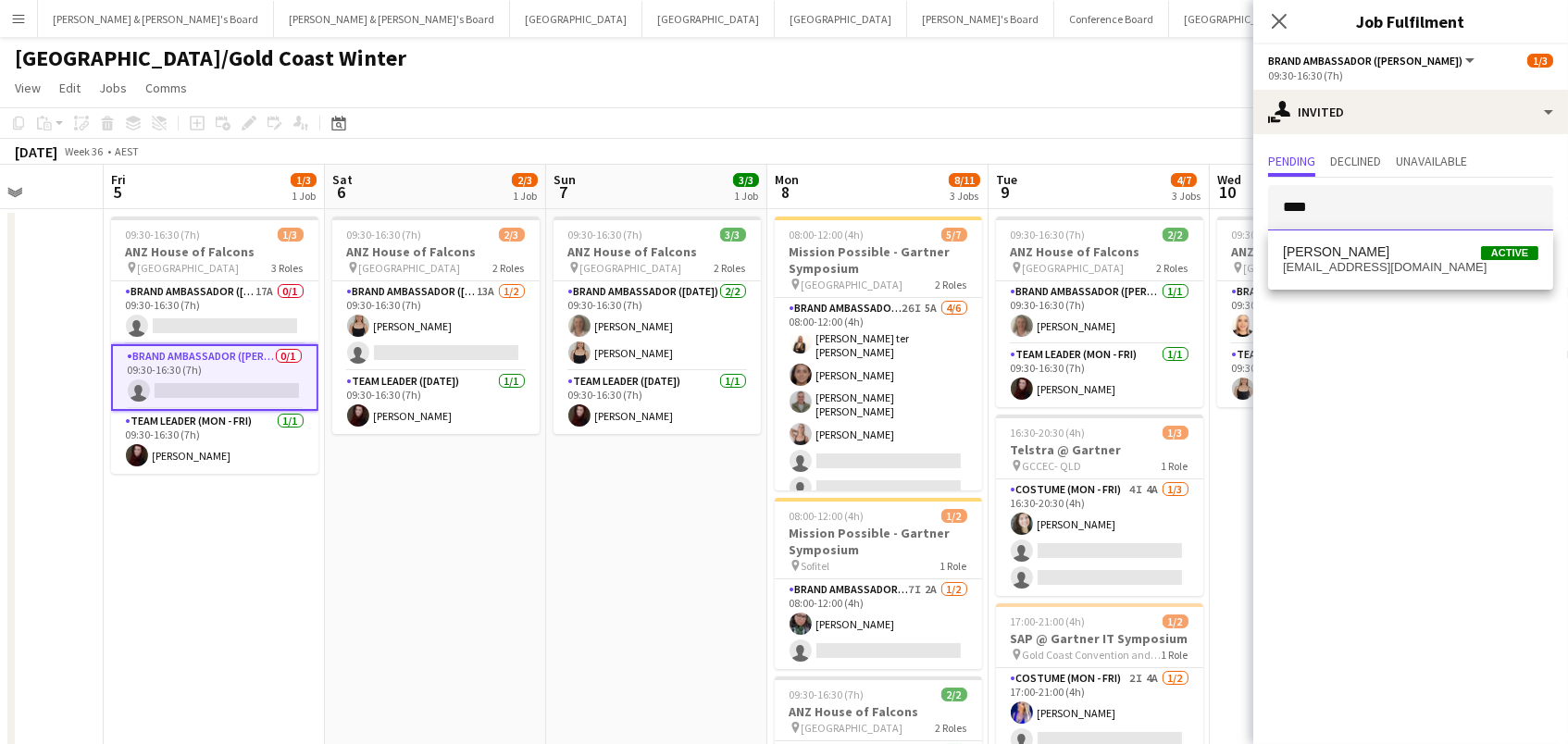
type input "****"
drag, startPoint x: 1334, startPoint y: 211, endPoint x: 1438, endPoint y: 250, distance: 111.1
click at [1438, 250] on span "Lesley Merriman Active" at bounding box center [1409, 251] width 255 height 16
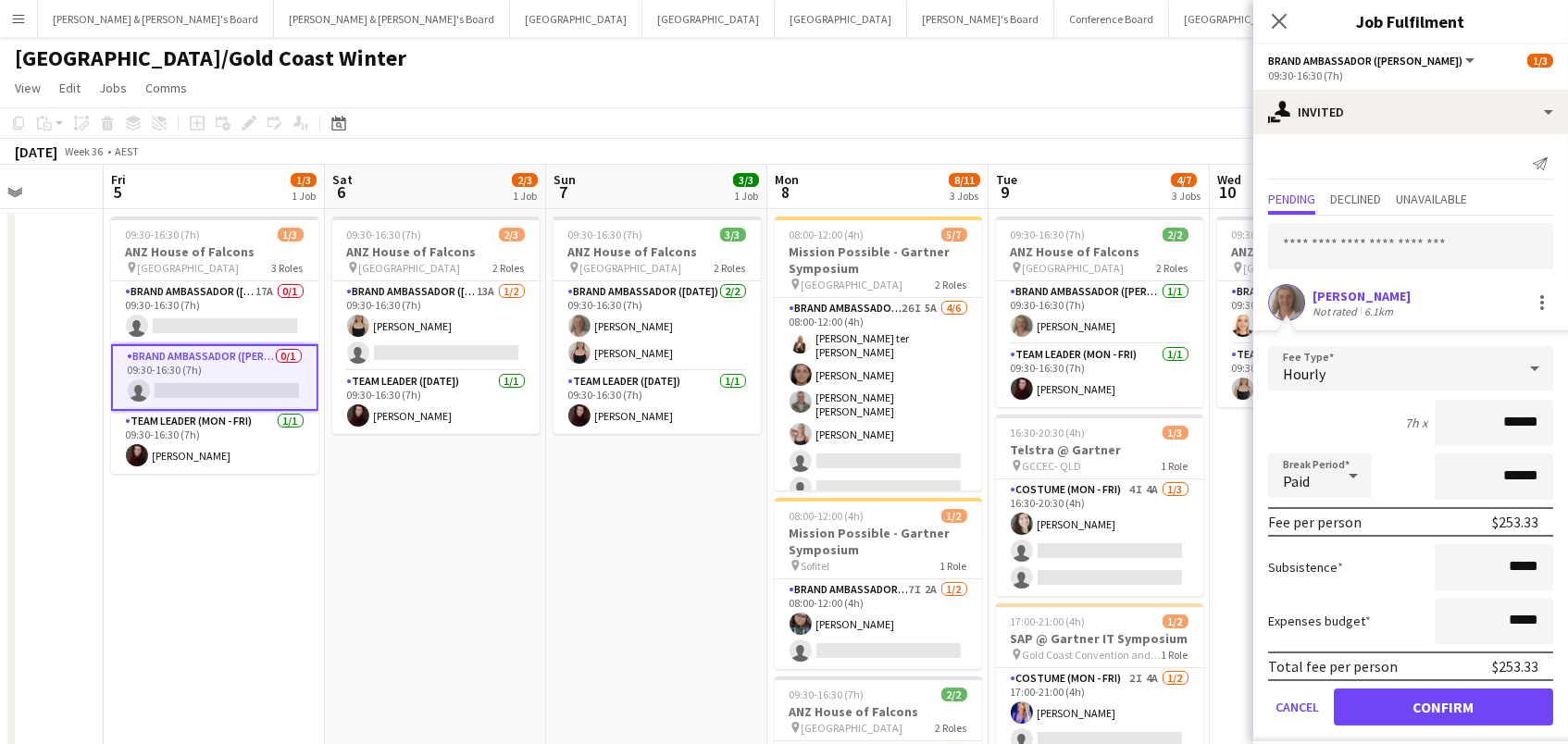
click at [1443, 704] on button "Confirm" at bounding box center [1443, 706] width 219 height 37
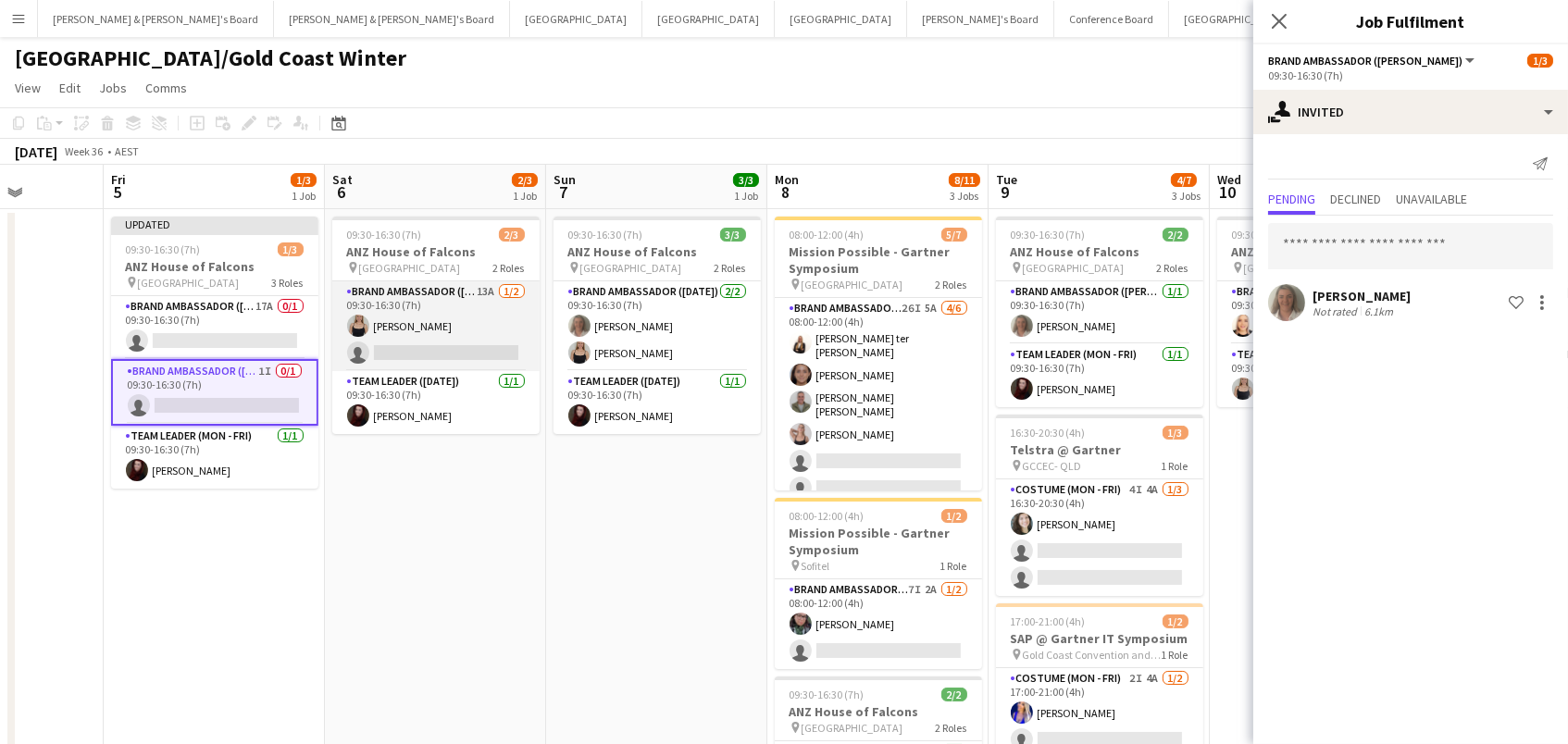
click at [385, 314] on app-card-role "Brand Ambassador (Saturday) 13A 1/2 09:30-16:30 (7h) Haley Cobb single-neutral-…" at bounding box center [436, 326] width 207 height 90
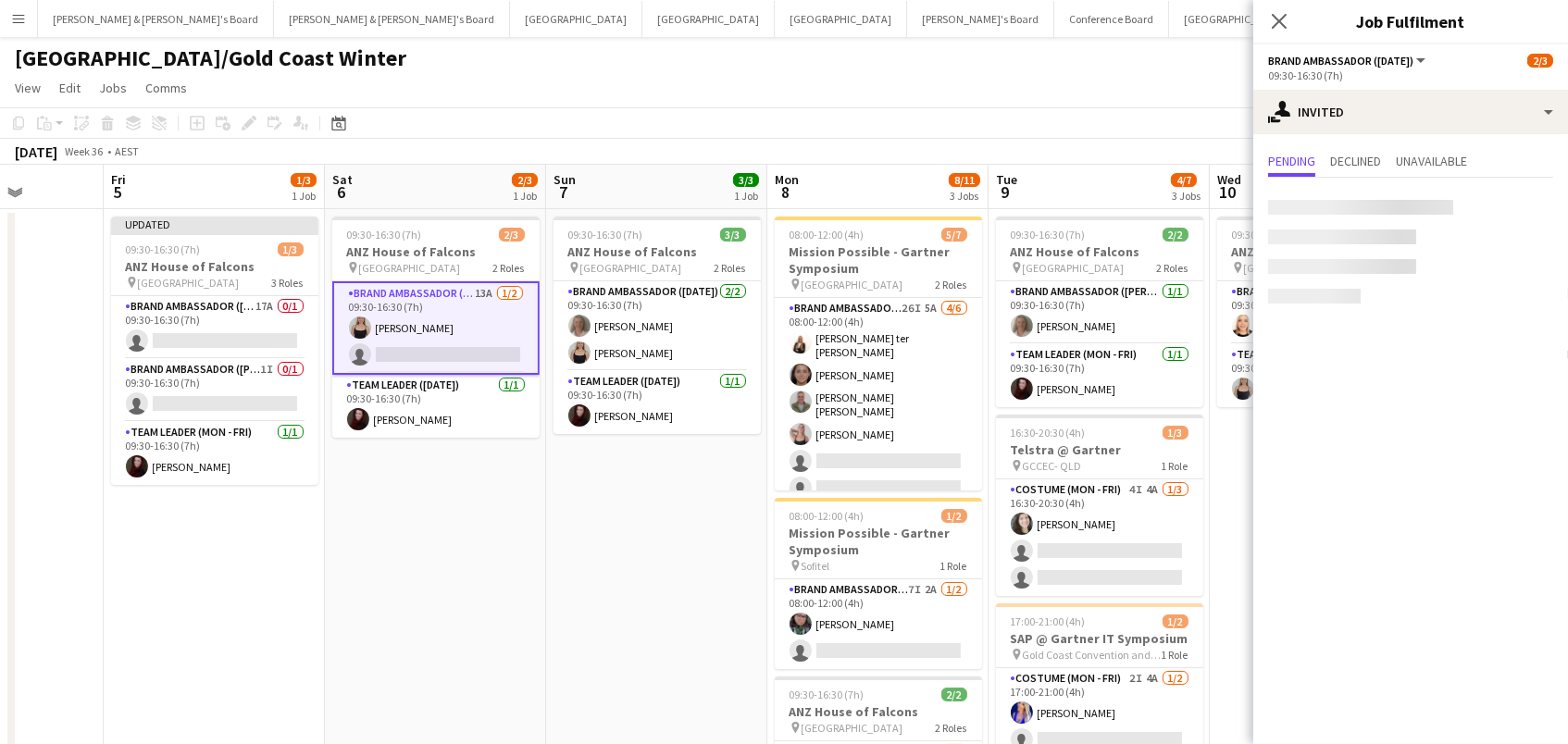
click at [1337, 201] on div at bounding box center [1360, 208] width 185 height 15
click at [1329, 208] on input "text" at bounding box center [1410, 208] width 285 height 46
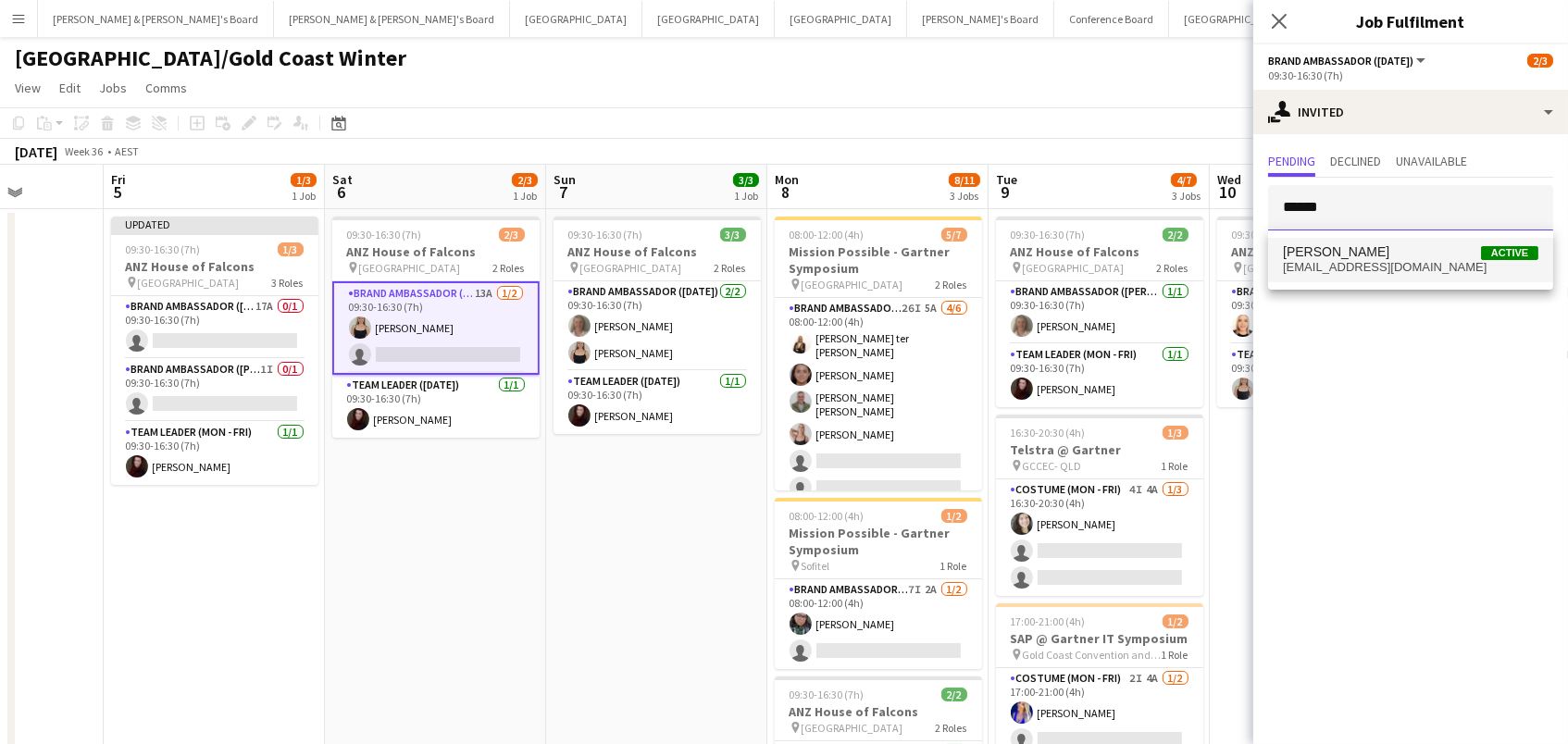
type input "******"
click at [1332, 251] on span "Lesley Merriman" at bounding box center [1335, 251] width 106 height 16
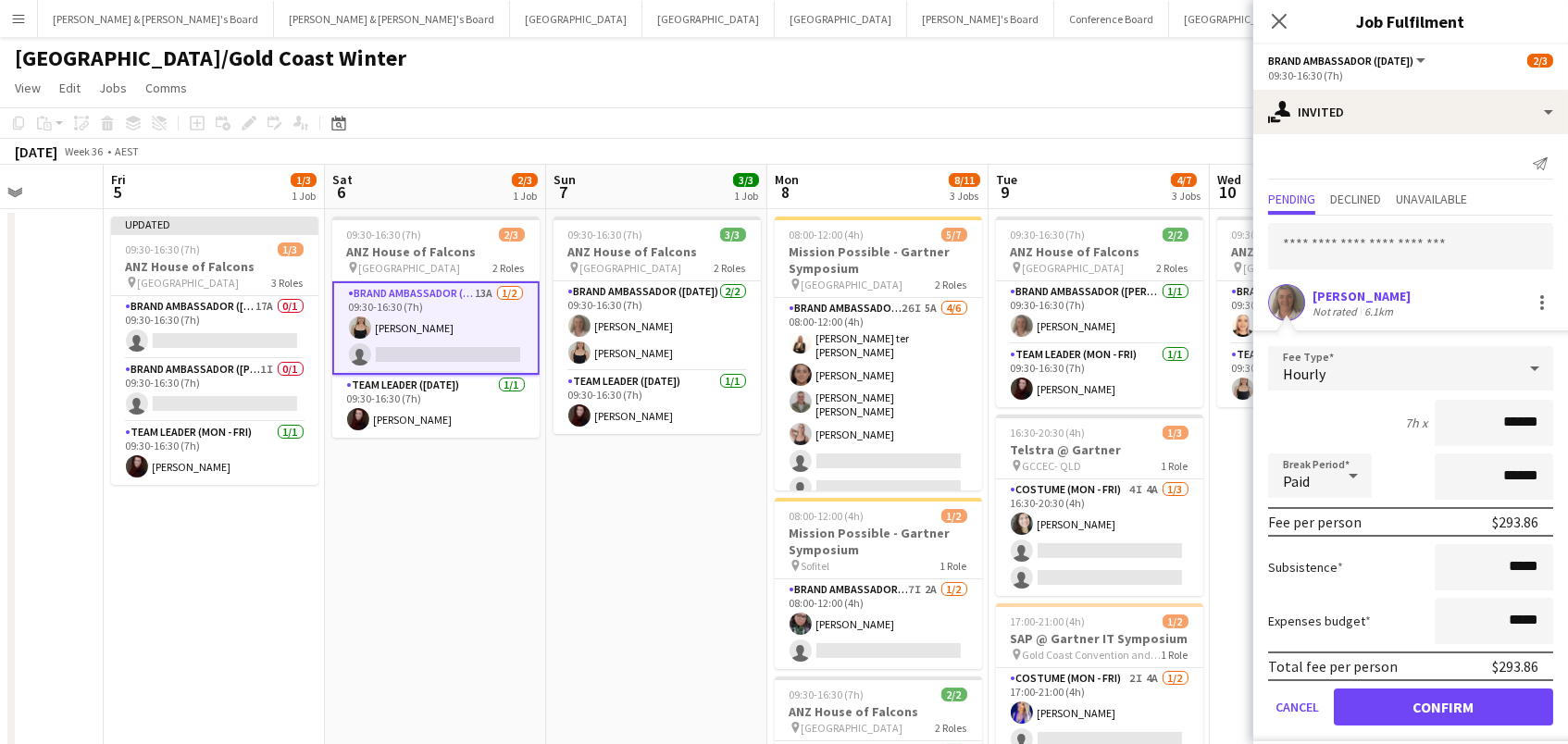
click at [1443, 704] on button "Confirm" at bounding box center [1443, 706] width 219 height 37
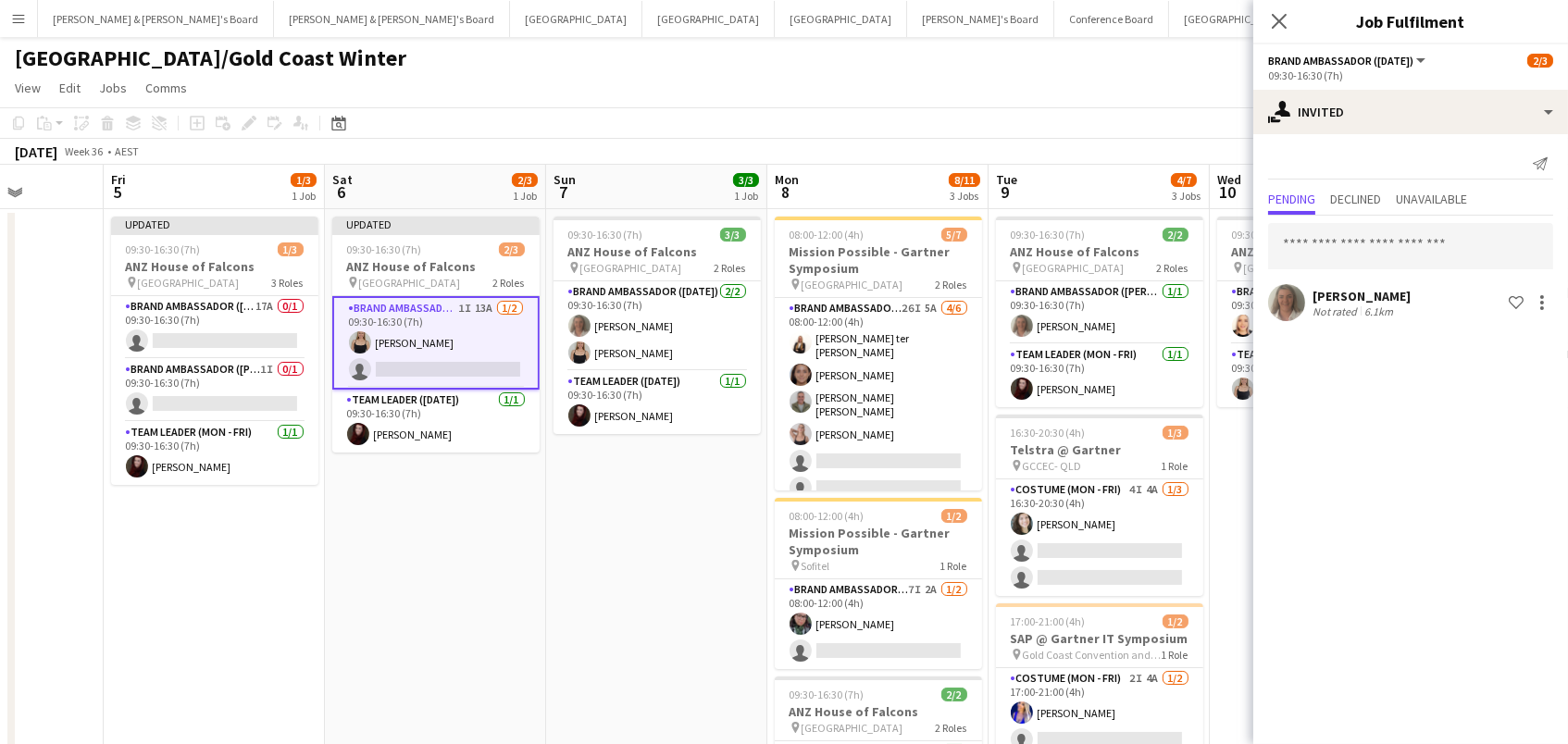
click at [1133, 122] on app-toolbar "Copy Paste Paste Command V Paste with crew Command Shift V Paste linked Job Del…" at bounding box center [784, 122] width 1568 height 31
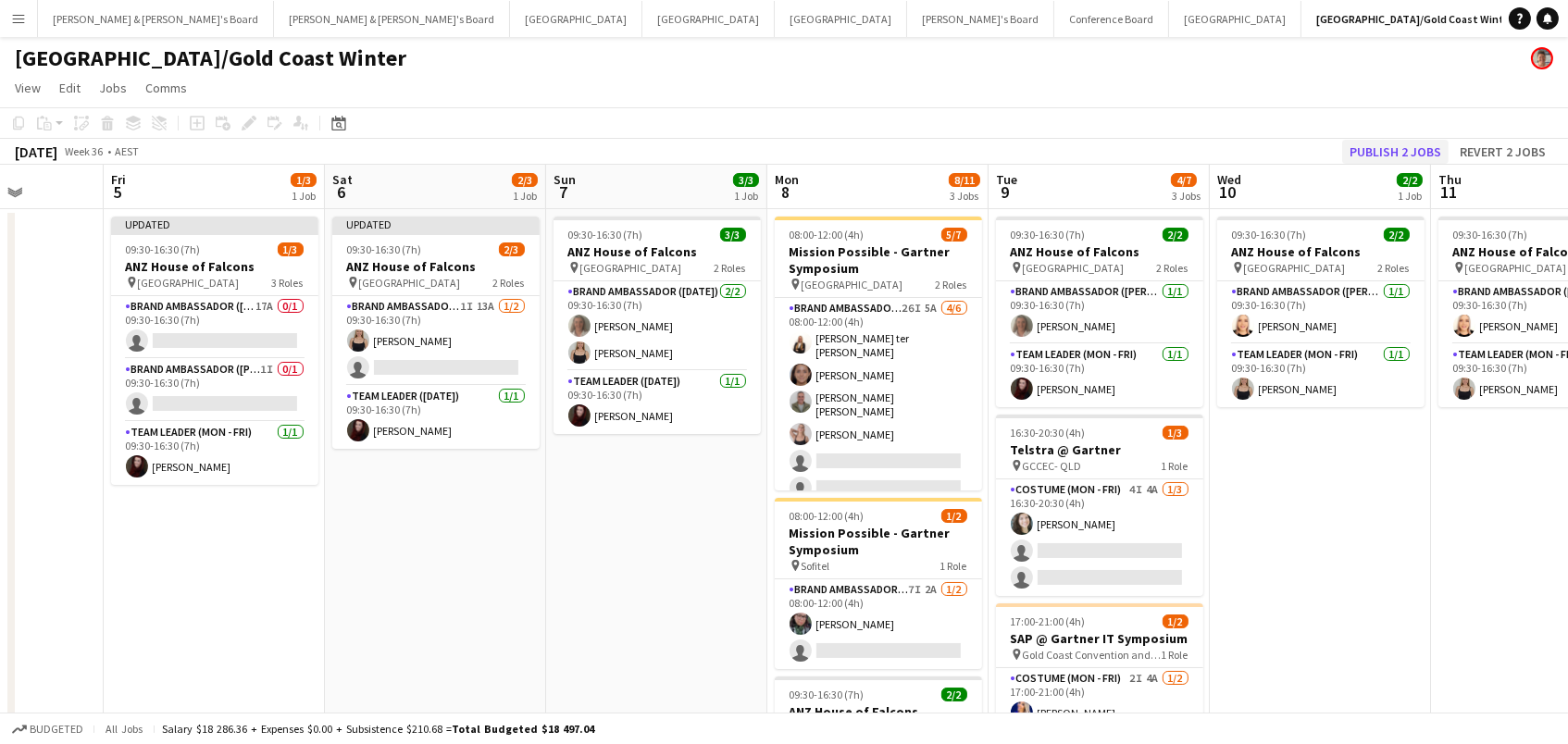
click at [1401, 151] on button "Publish 2 jobs" at bounding box center [1395, 151] width 106 height 24
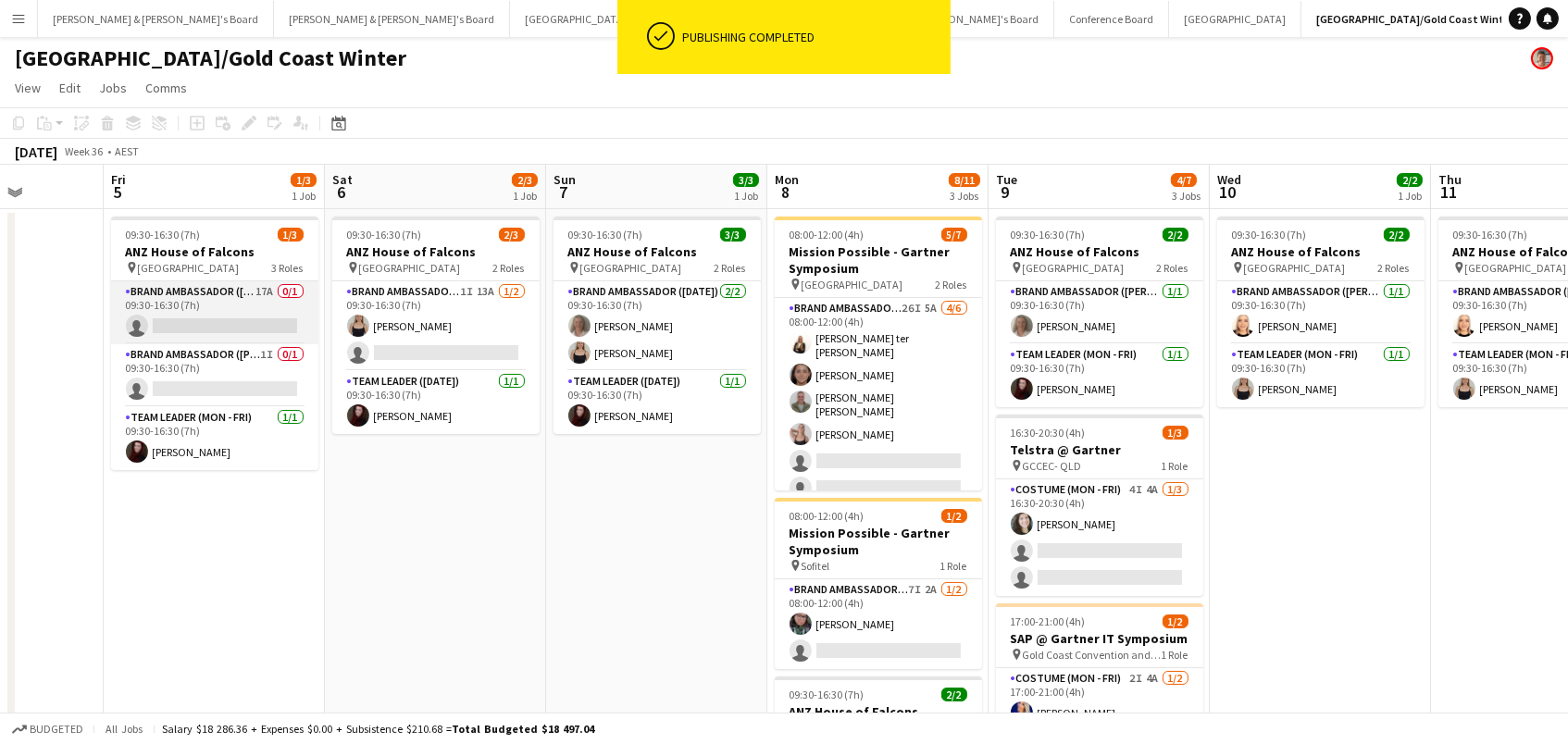
click at [212, 311] on app-card-role "Brand Ambassador (Mon - Fri) 17A 0/1 09:30-16:30 (7h) single-neutral-actions" at bounding box center [215, 312] width 207 height 63
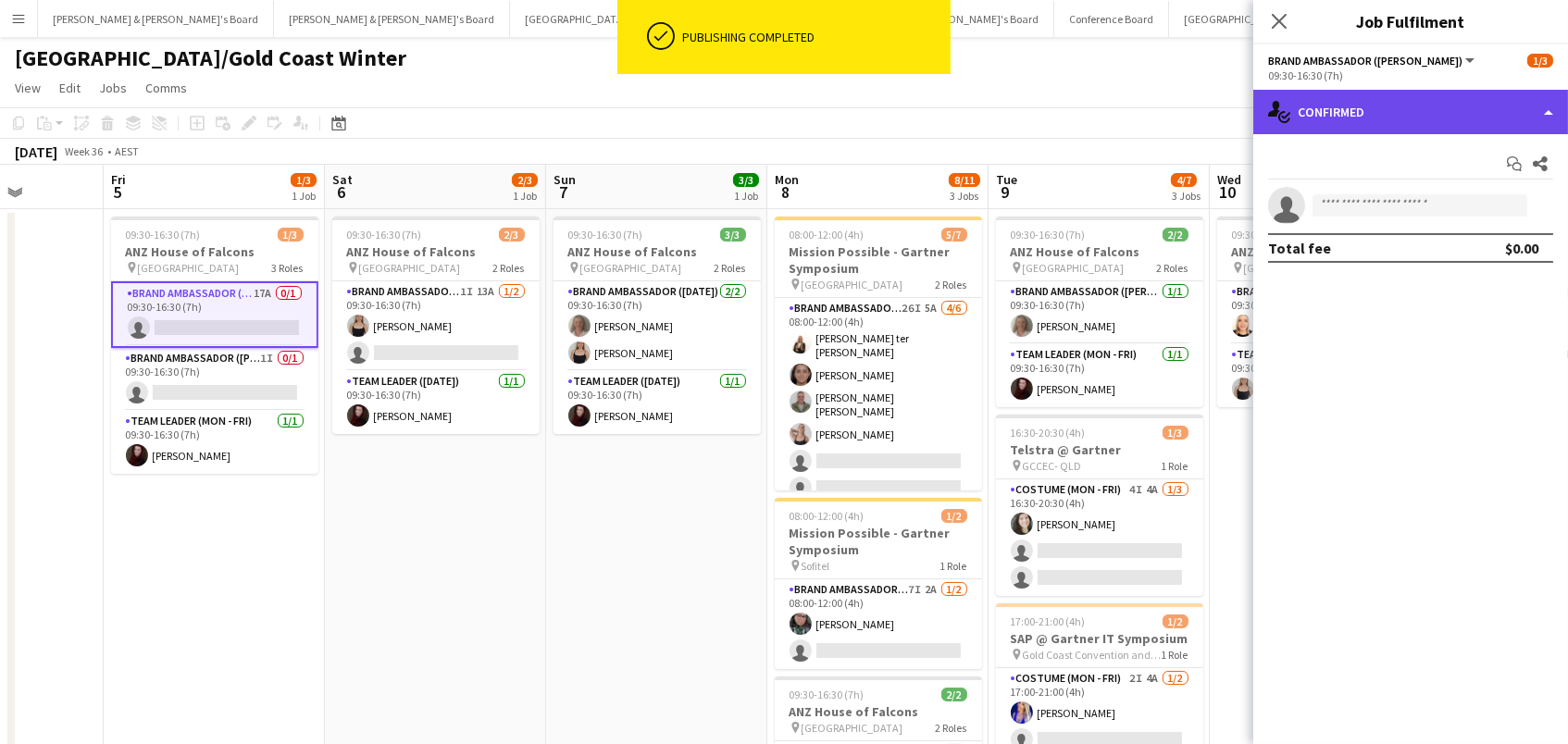
click at [1422, 121] on div "single-neutral-actions-check-2 Confirmed" at bounding box center [1409, 112] width 314 height 45
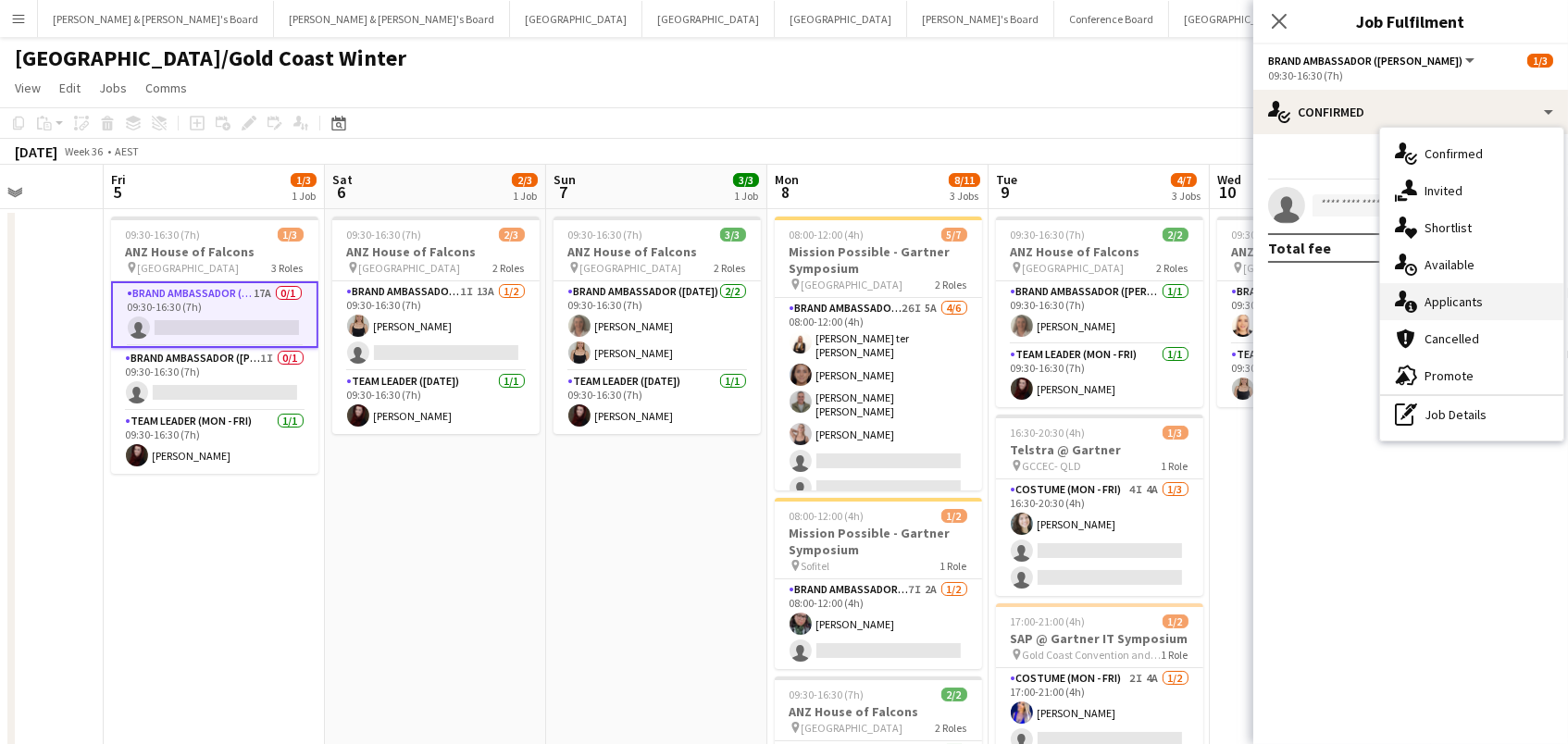
click at [1466, 287] on div "single-neutral-actions-information Applicants" at bounding box center [1471, 301] width 183 height 37
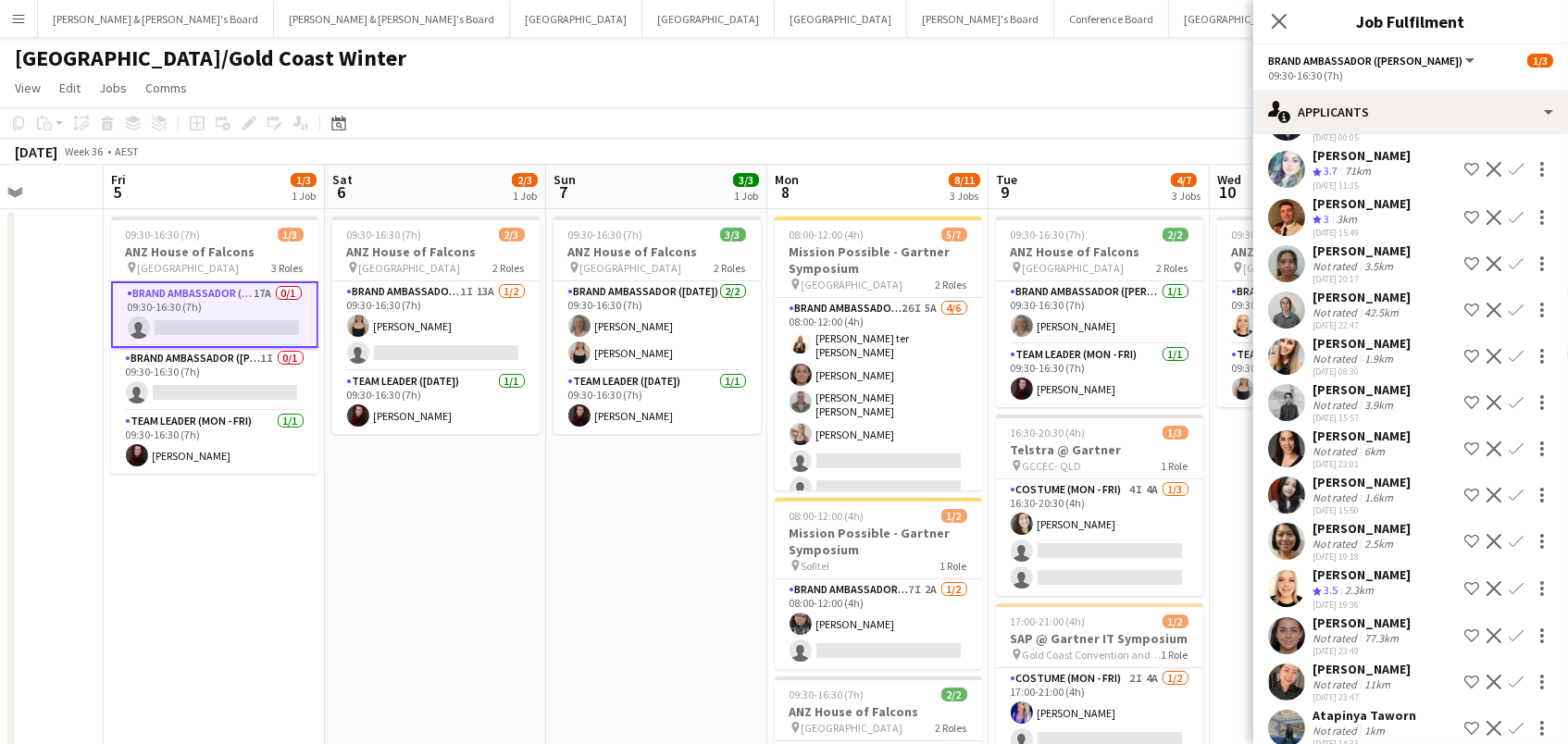
scroll to position [260, 0]
click at [251, 367] on app-card-role "Brand Ambassador (Mon - Fri) 1I 0/1 09:30-16:30 (7h) single-neutral-actions" at bounding box center [215, 380] width 207 height 63
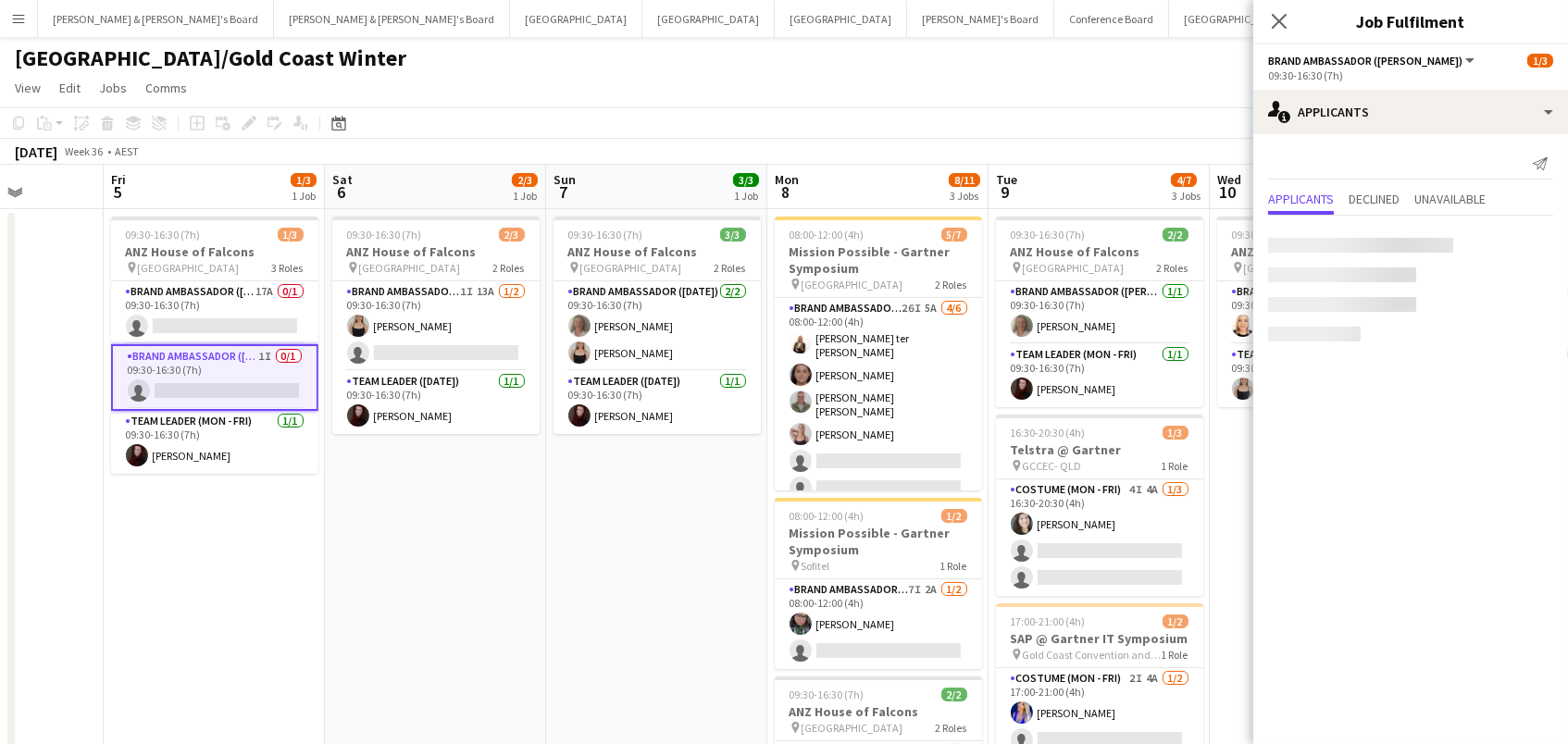
scroll to position [0, 0]
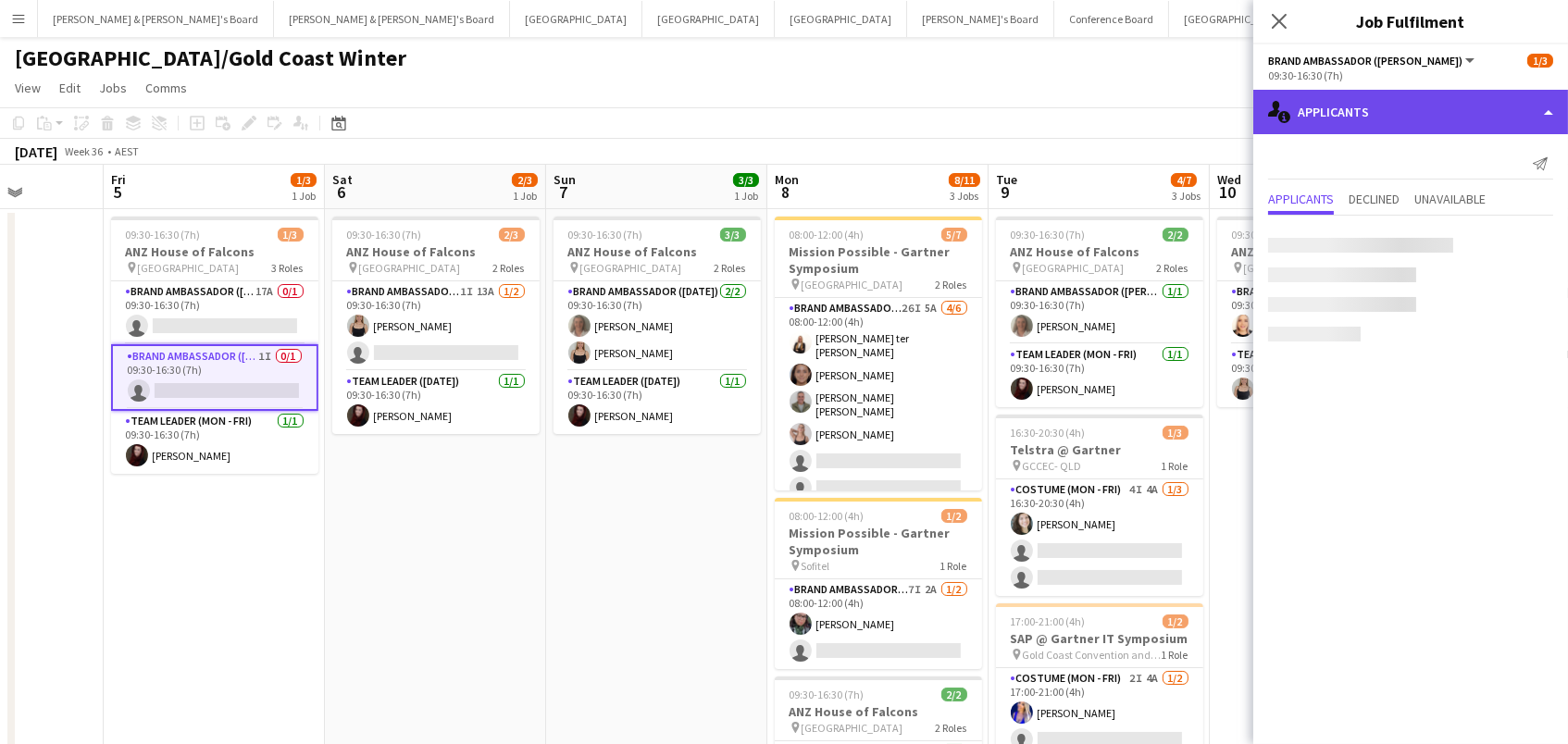
click at [1404, 106] on div "single-neutral-actions-information Applicants" at bounding box center [1409, 112] width 314 height 45
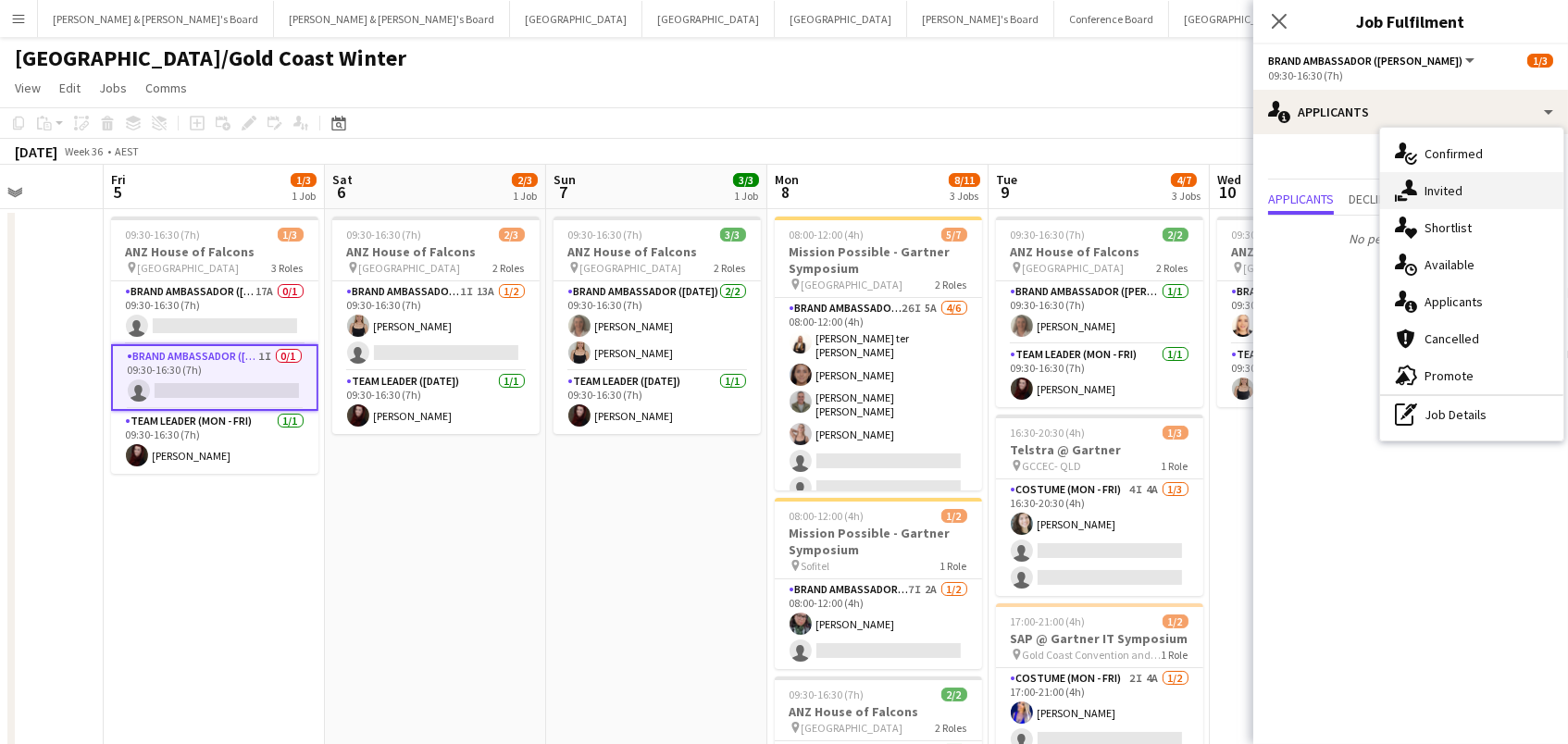
click at [1454, 179] on div "single-neutral-actions-share-1 Invited" at bounding box center [1471, 190] width 183 height 37
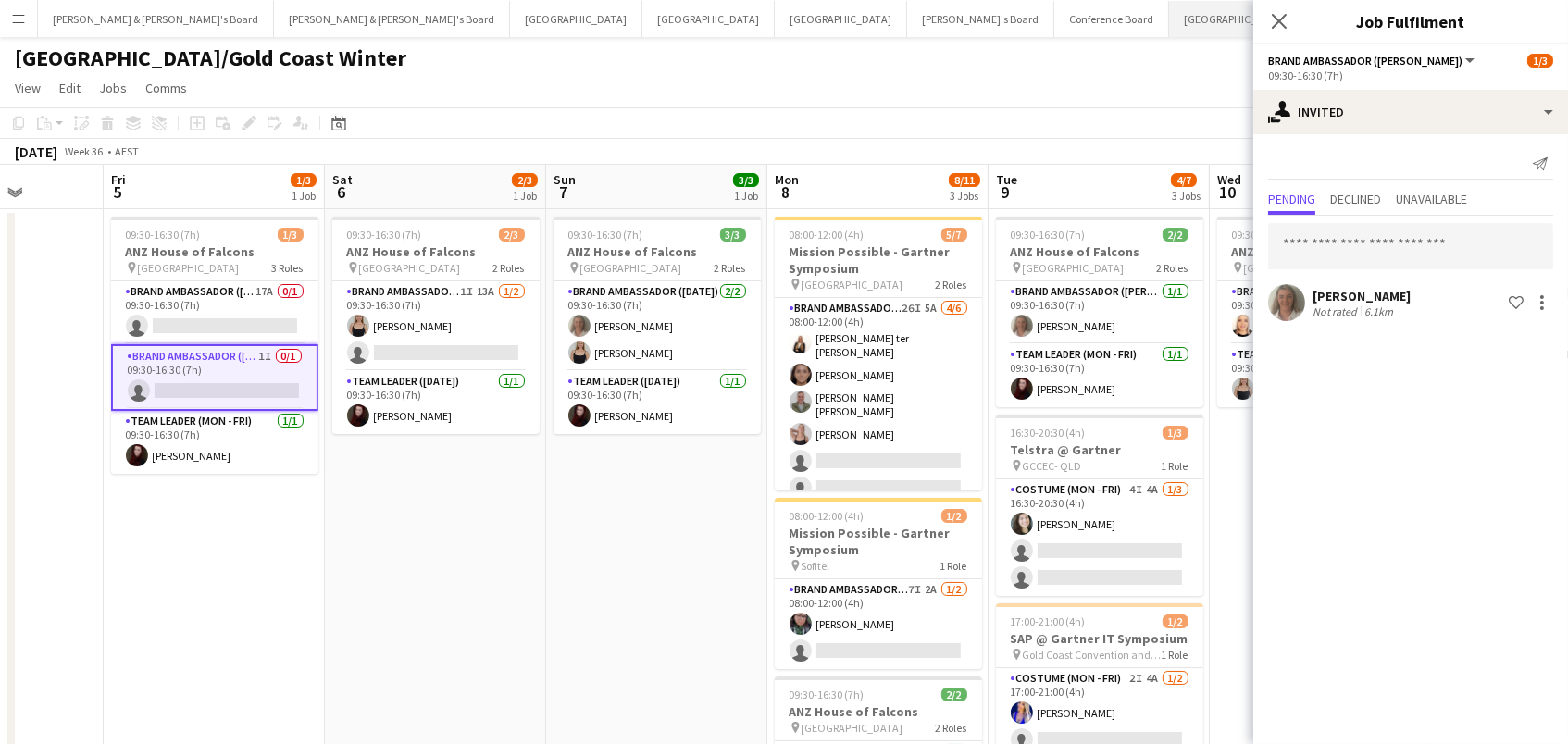
click at [1168, 11] on button "Sydney Close" at bounding box center [1234, 19] width 132 height 36
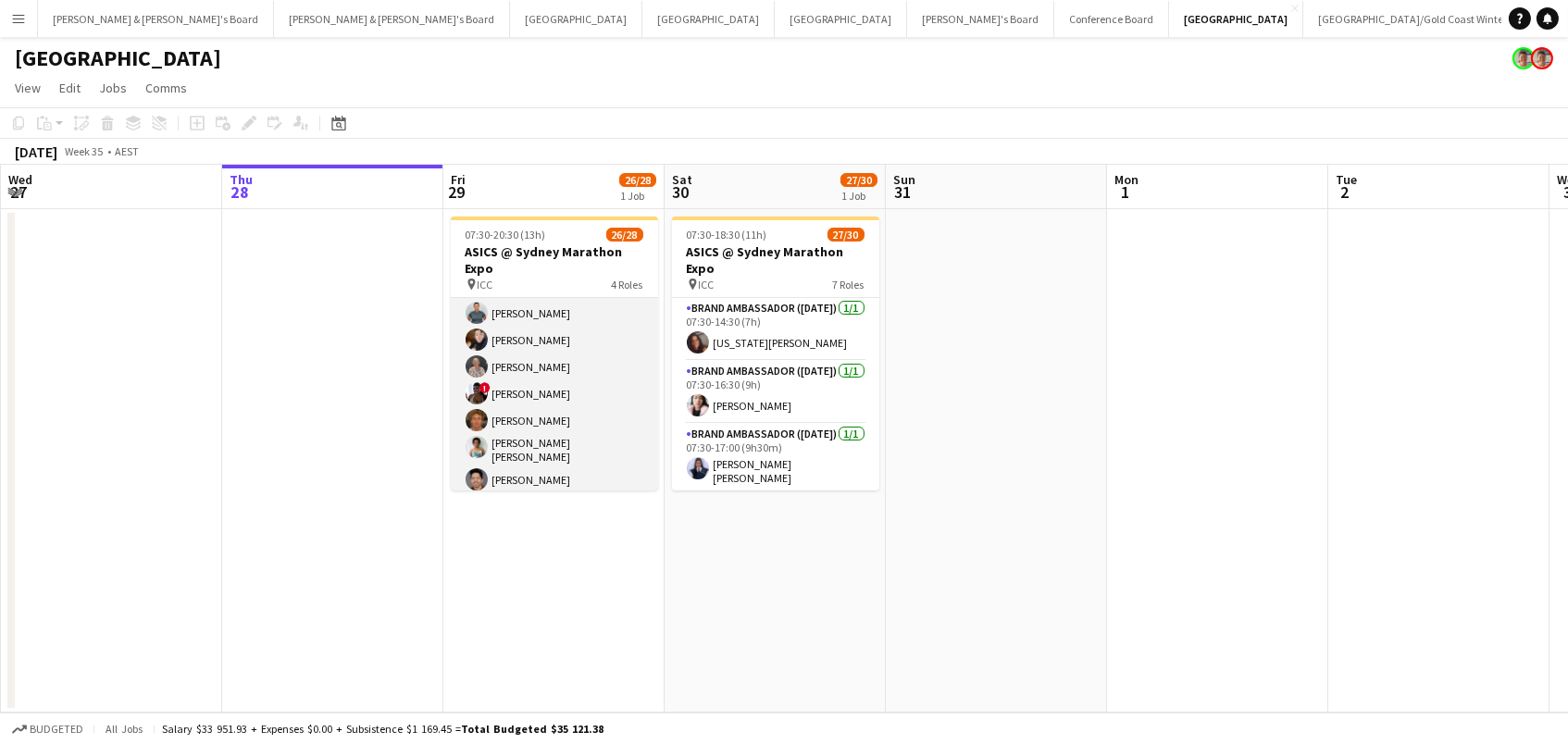
scroll to position [162, 0]
click at [602, 381] on app-card-role "Brand Ambassador (Mon - Fri) 111I 1A 13/14 07:30-15:30 (8h) Alex Valenzuela Abh…" at bounding box center [554, 347] width 207 height 423
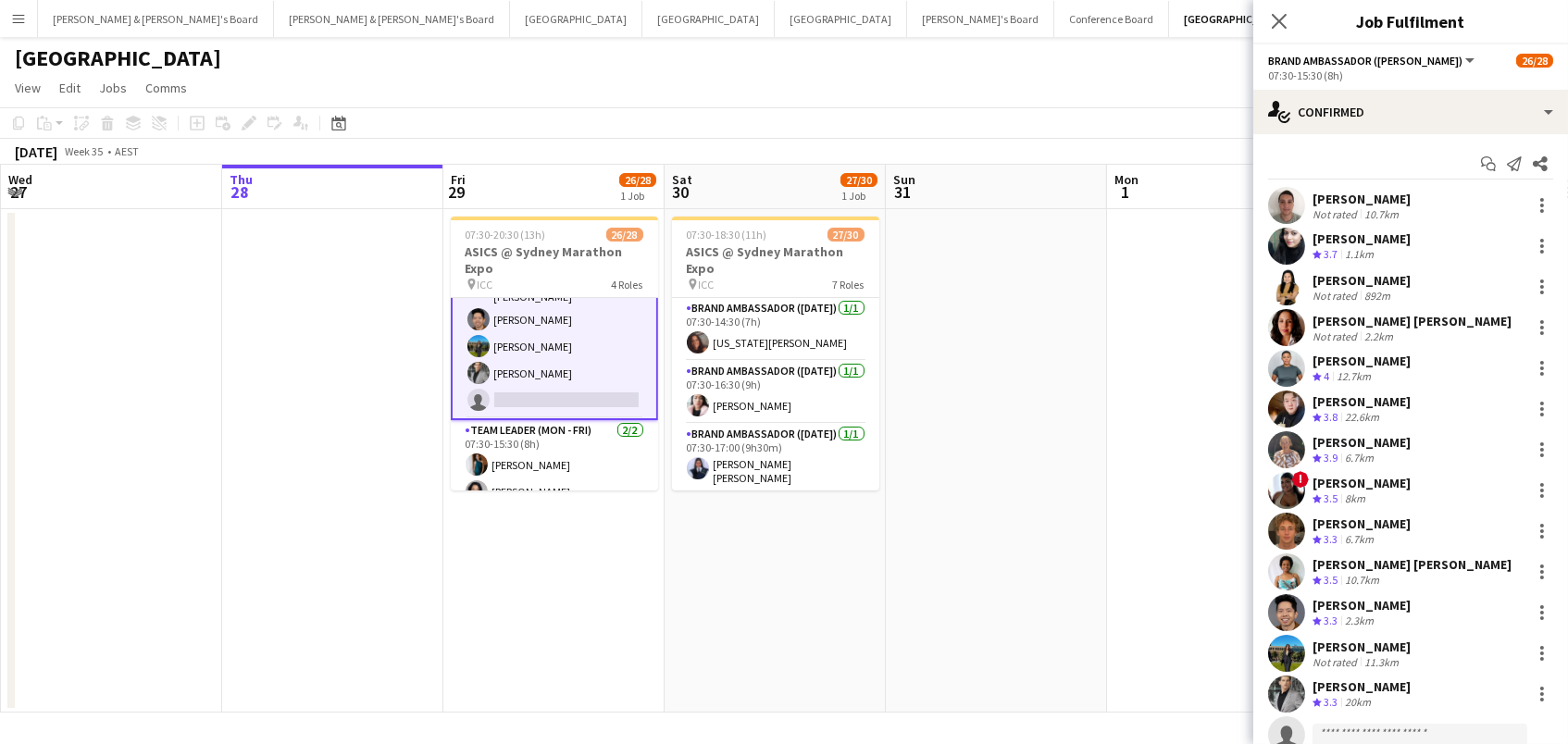
scroll to position [303, 0]
click at [1389, 655] on div "11.3km" at bounding box center [1381, 661] width 42 height 14
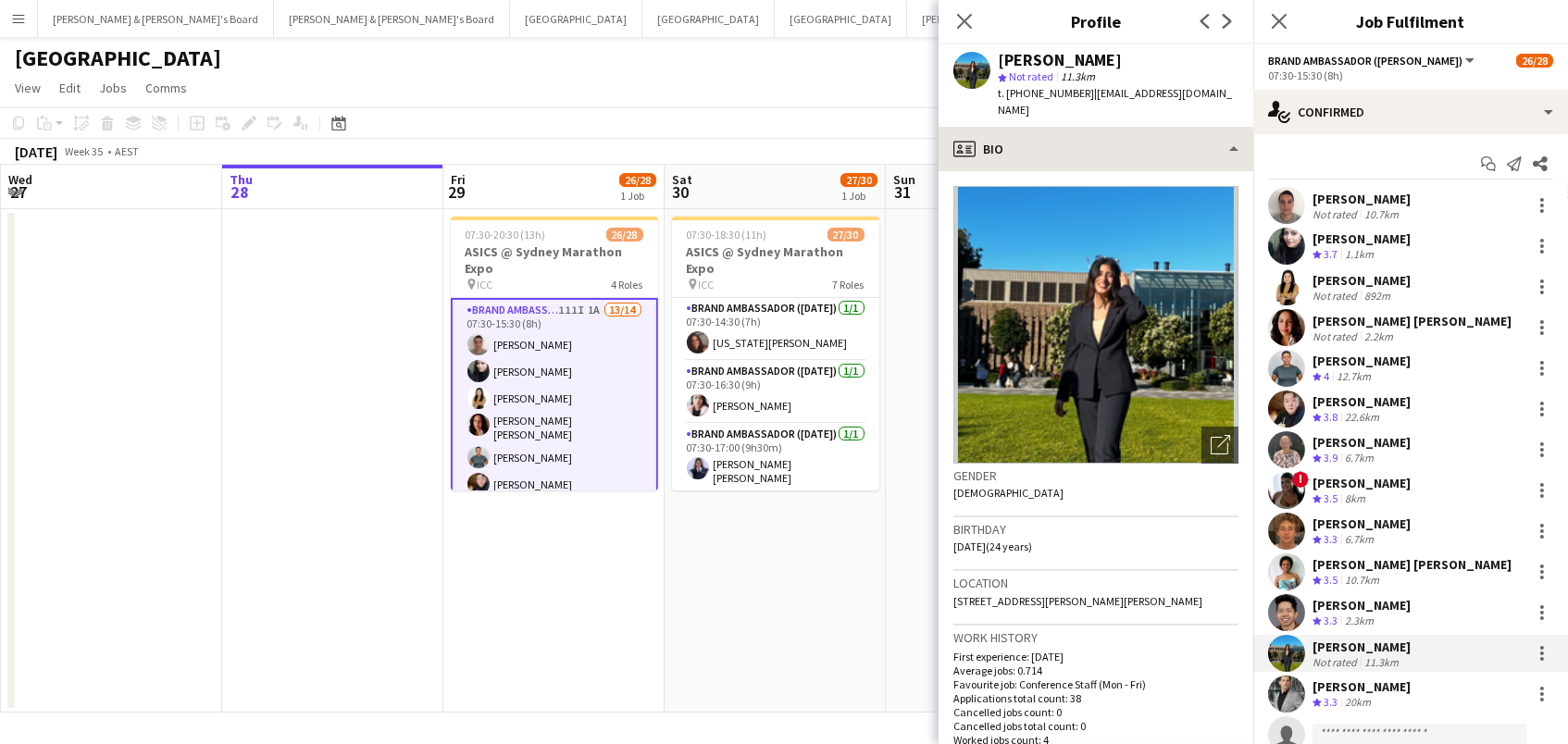
scroll to position [0, 0]
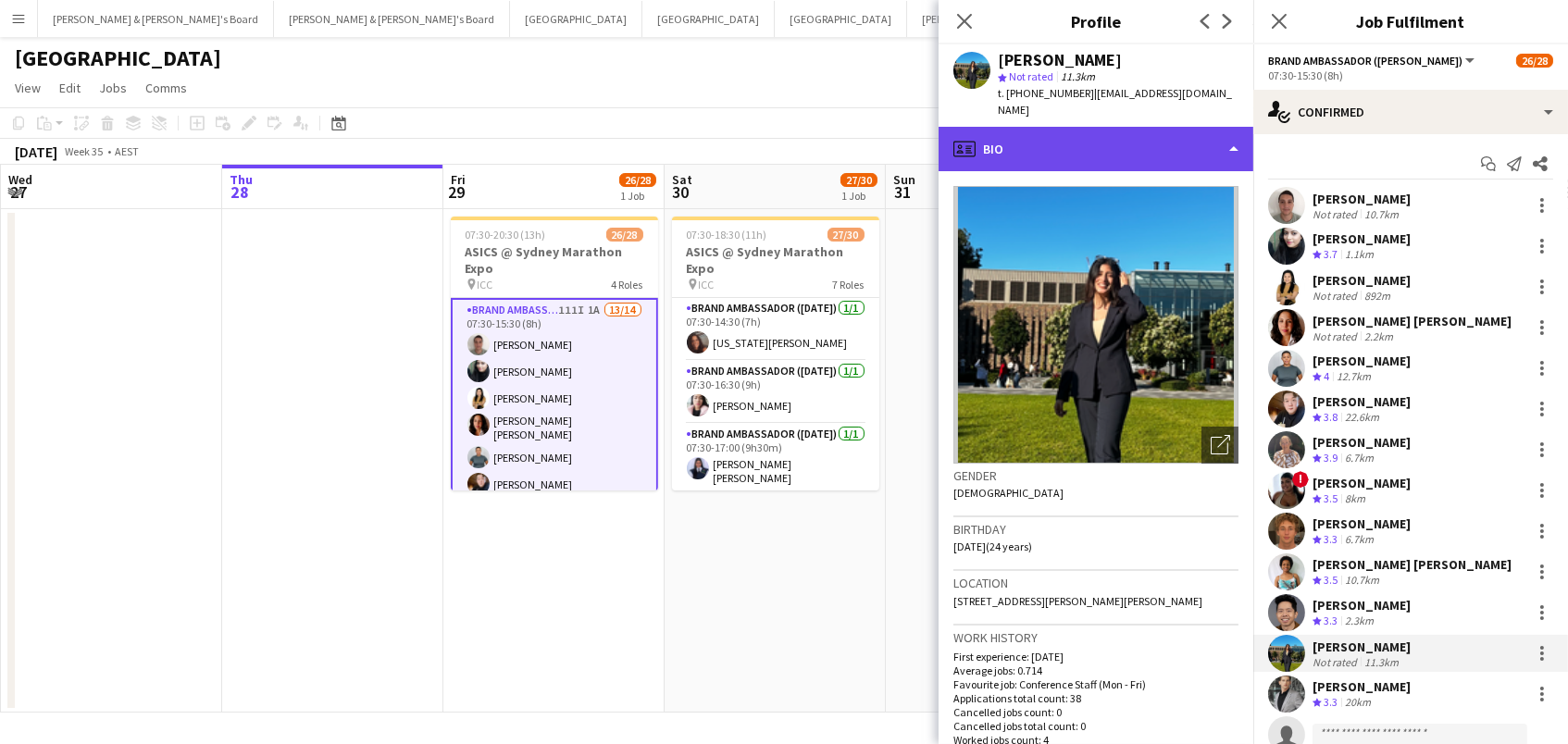
click at [1195, 133] on div "profile Bio" at bounding box center [1095, 149] width 314 height 45
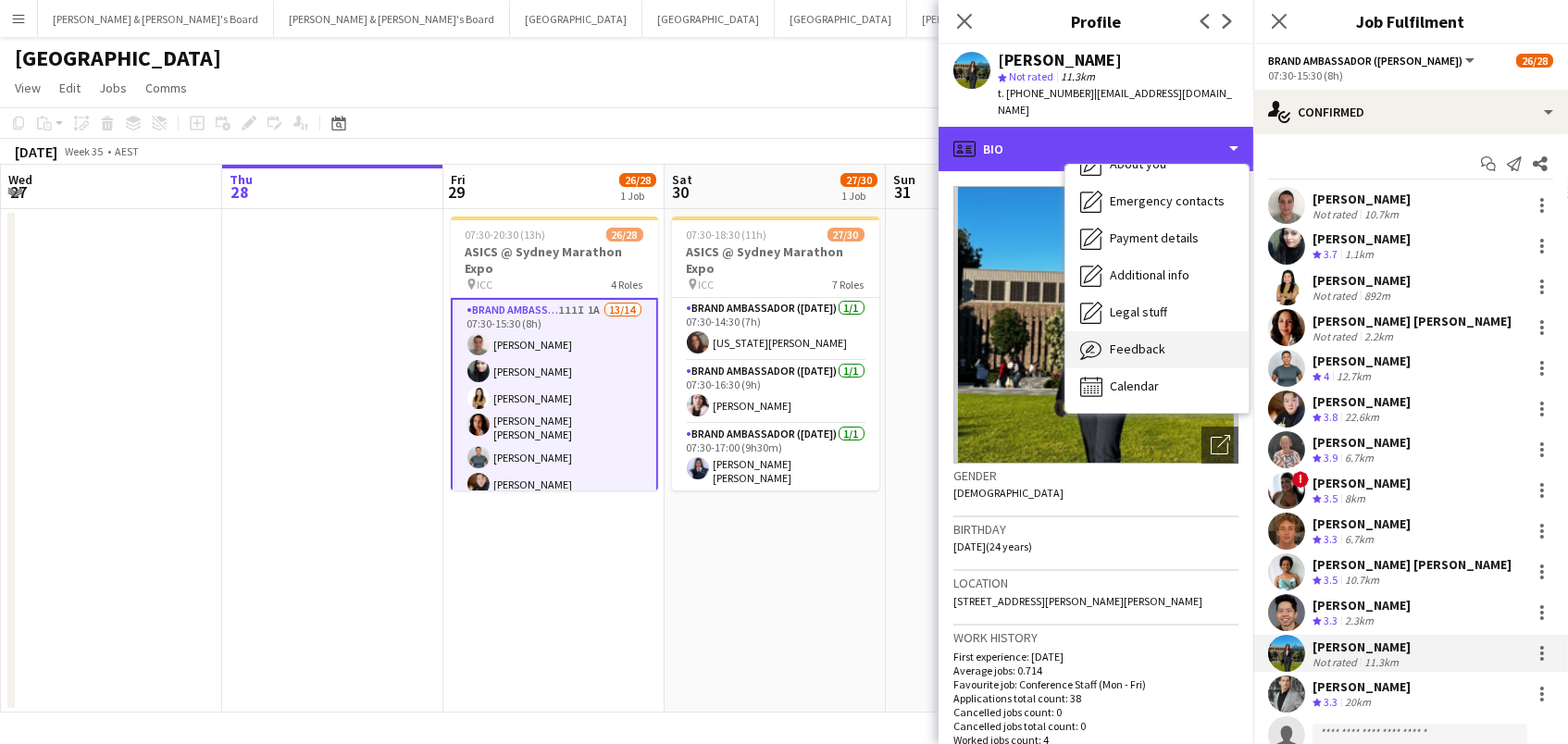
scroll to position [136, 0]
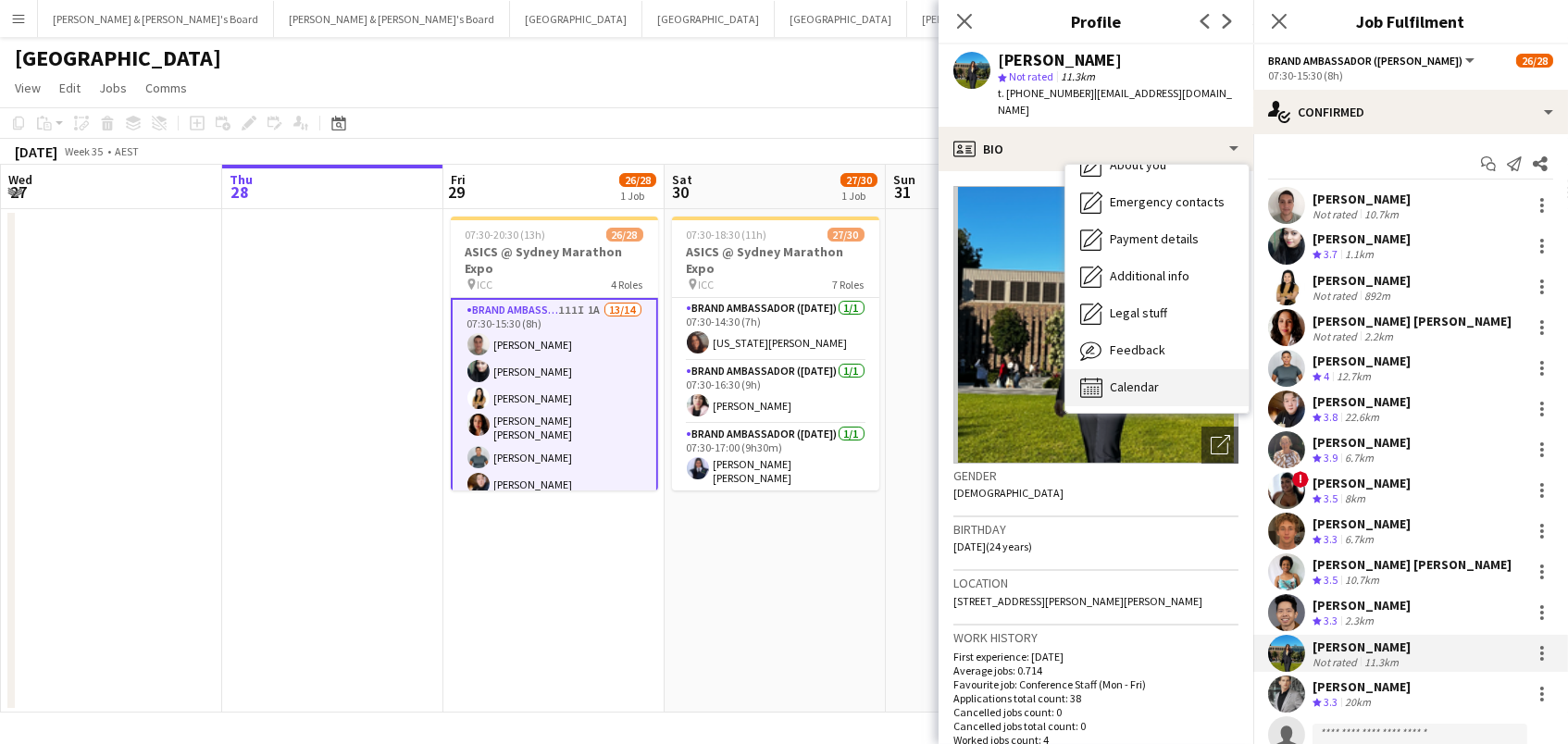
click at [1164, 380] on div "Calendar Calendar" at bounding box center [1156, 387] width 183 height 37
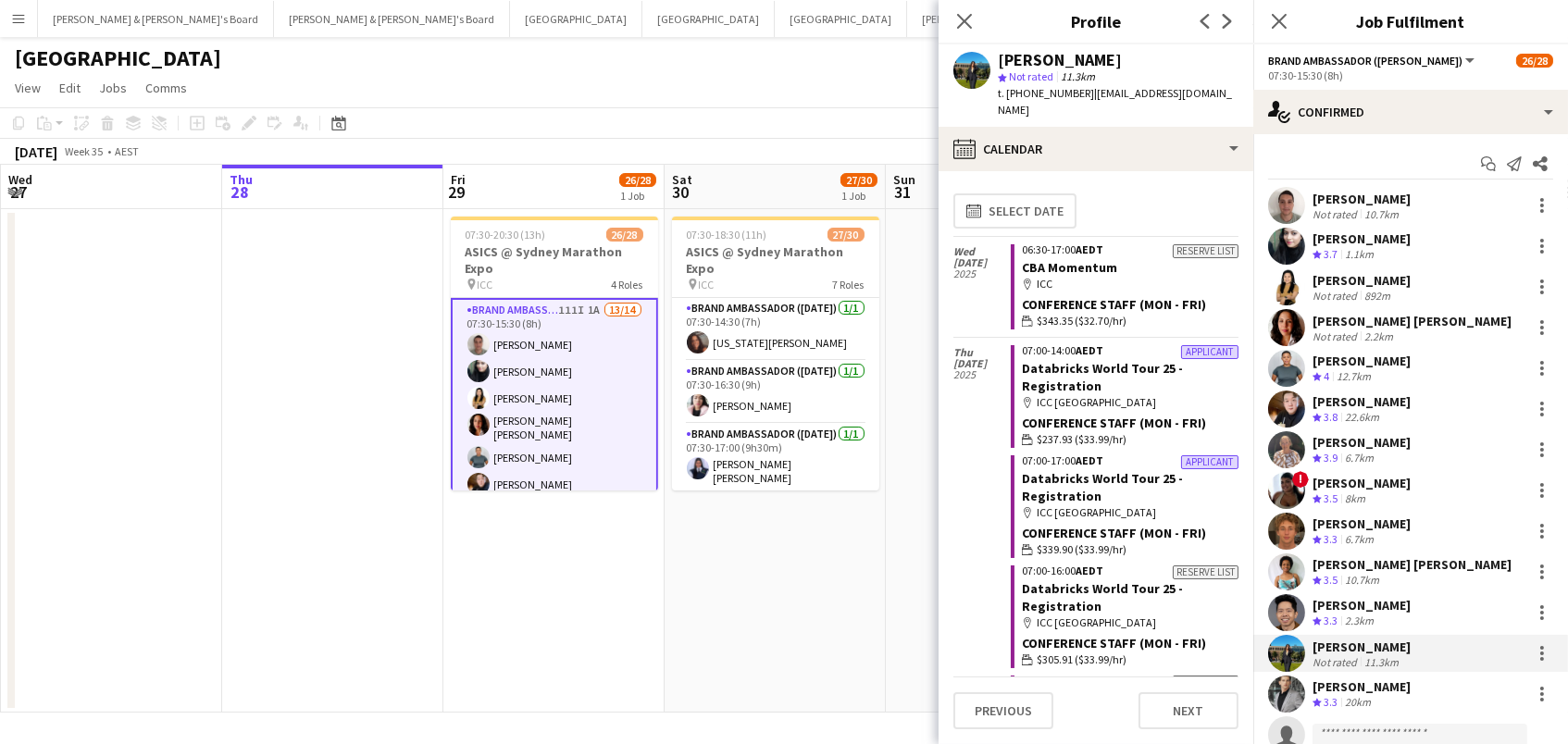
scroll to position [1, 0]
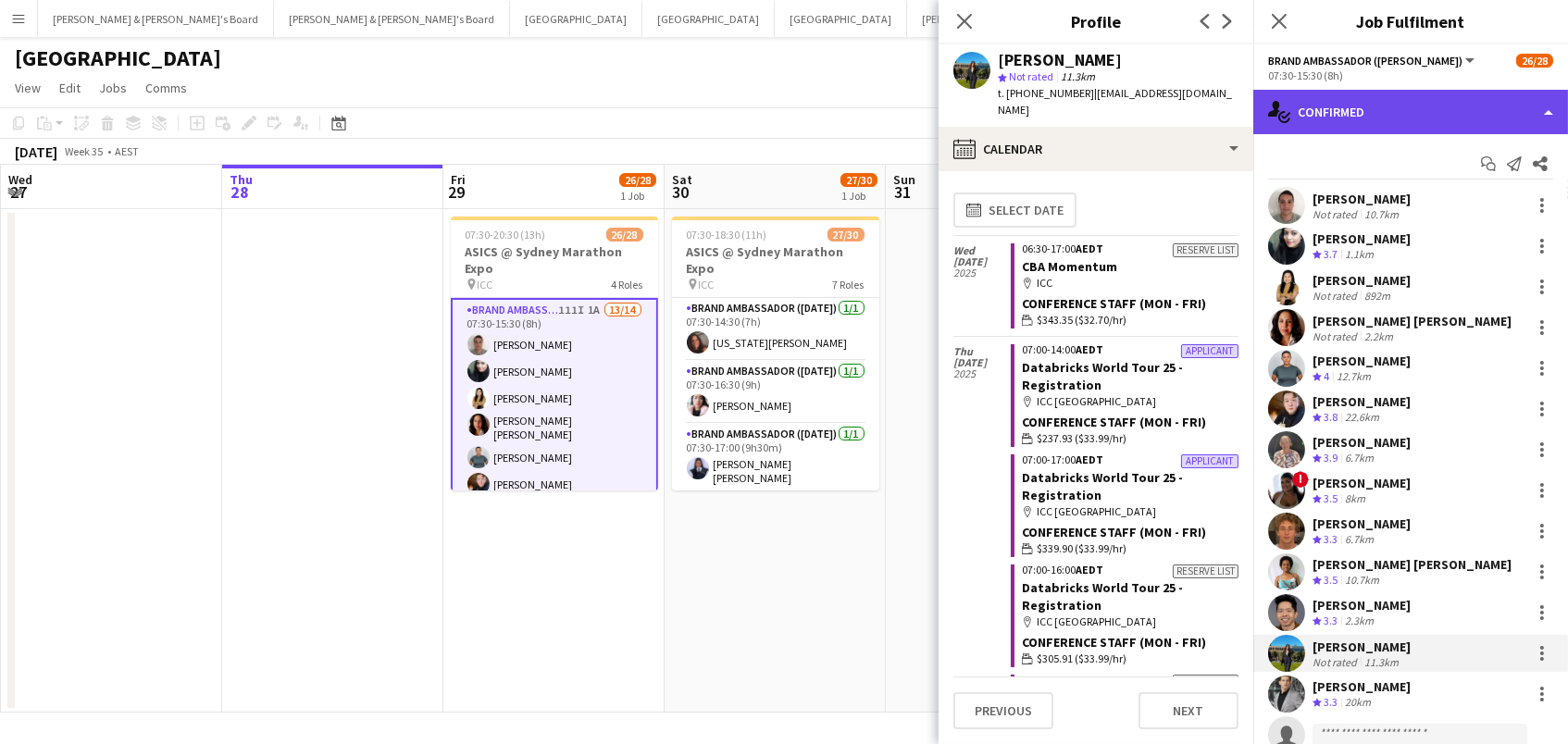
click at [1339, 91] on div "single-neutral-actions-check-2 Confirmed" at bounding box center [1409, 112] width 314 height 45
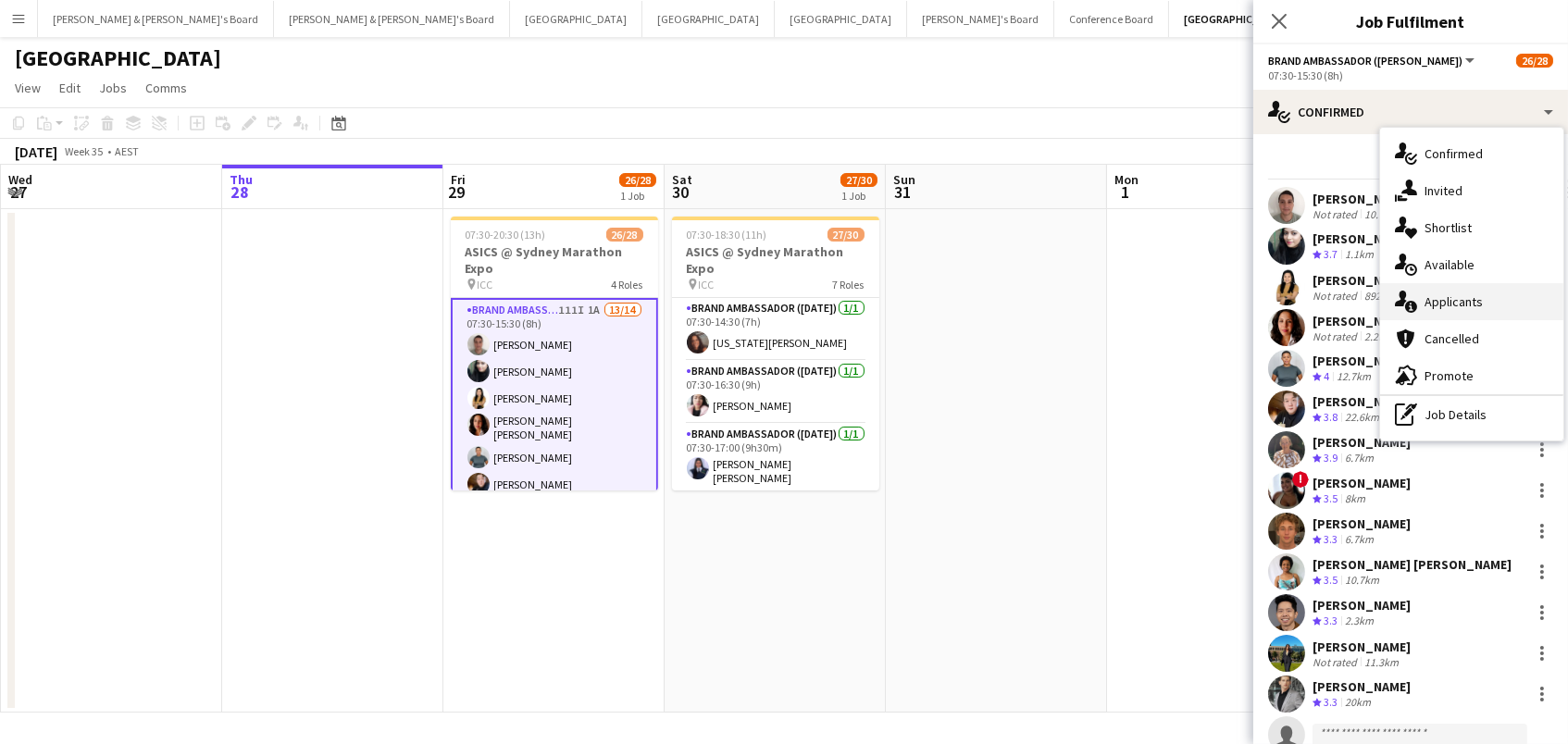
click at [1426, 293] on div "single-neutral-actions-information Applicants" at bounding box center [1471, 301] width 183 height 37
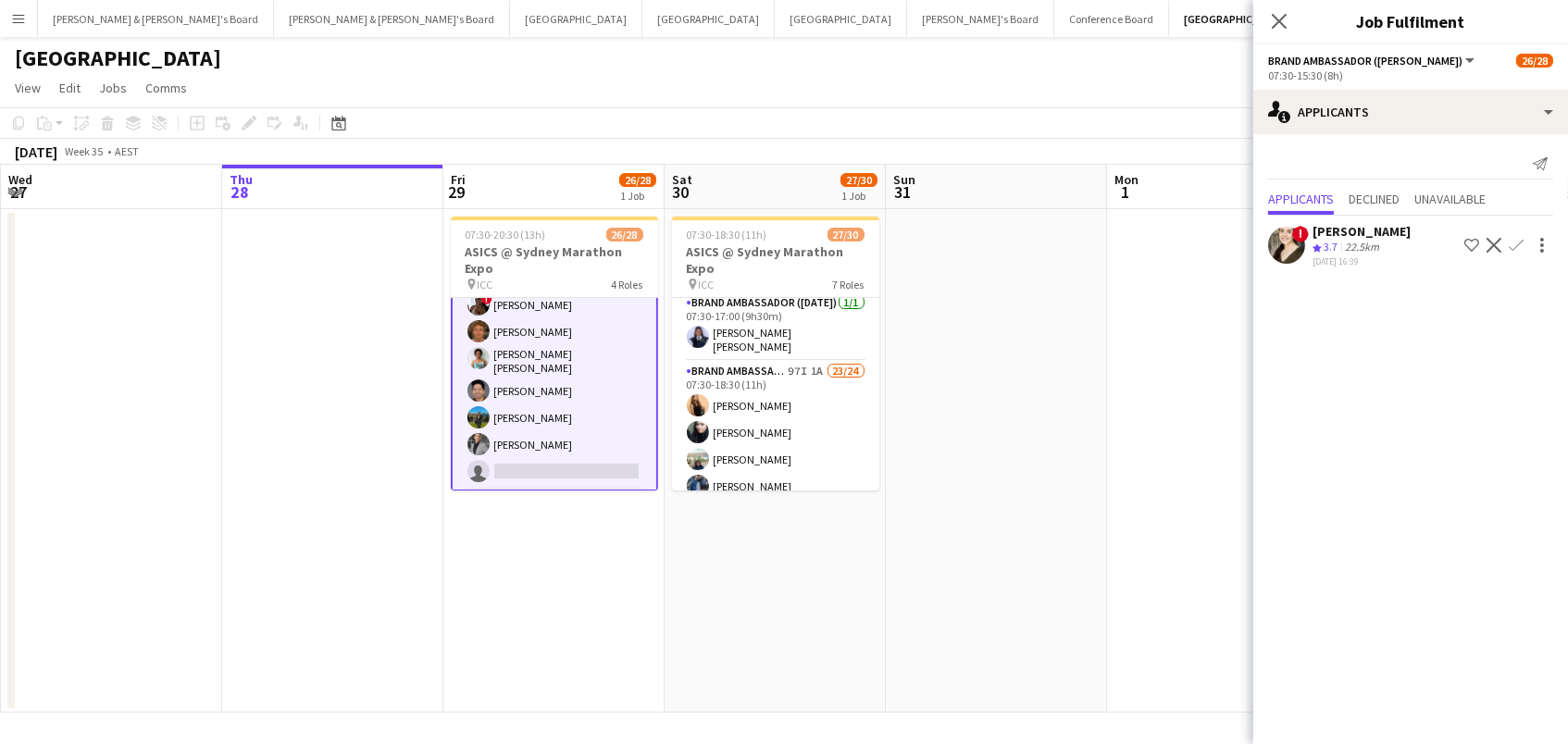
scroll to position [264, 0]
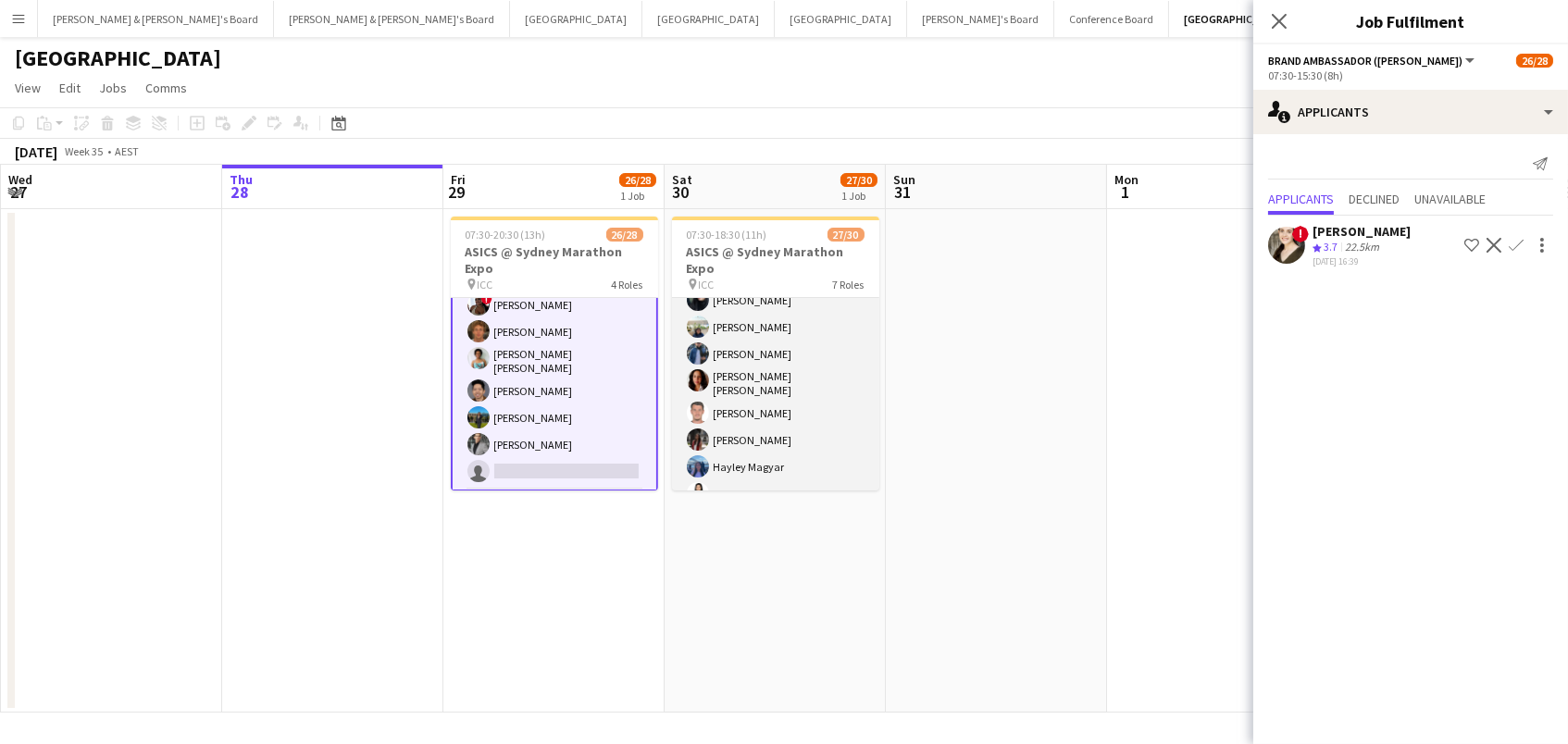
click at [819, 392] on app-card-role "Brand Ambassador (Saturday) 97I 1A 23/24 07:30-18:30 (11h) Sarah Fox Abhilasha …" at bounding box center [775, 571] width 207 height 685
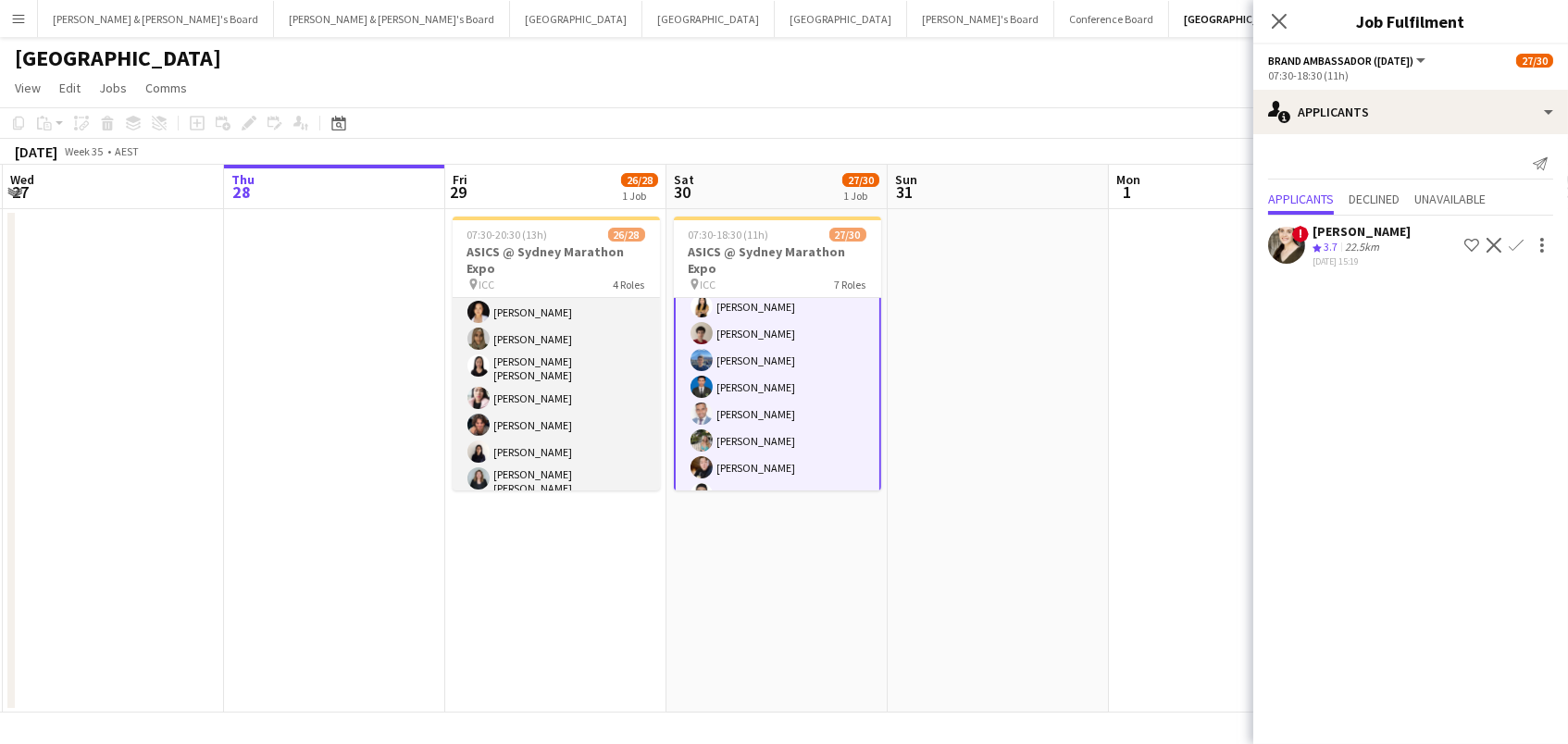
scroll to position [537, 0]
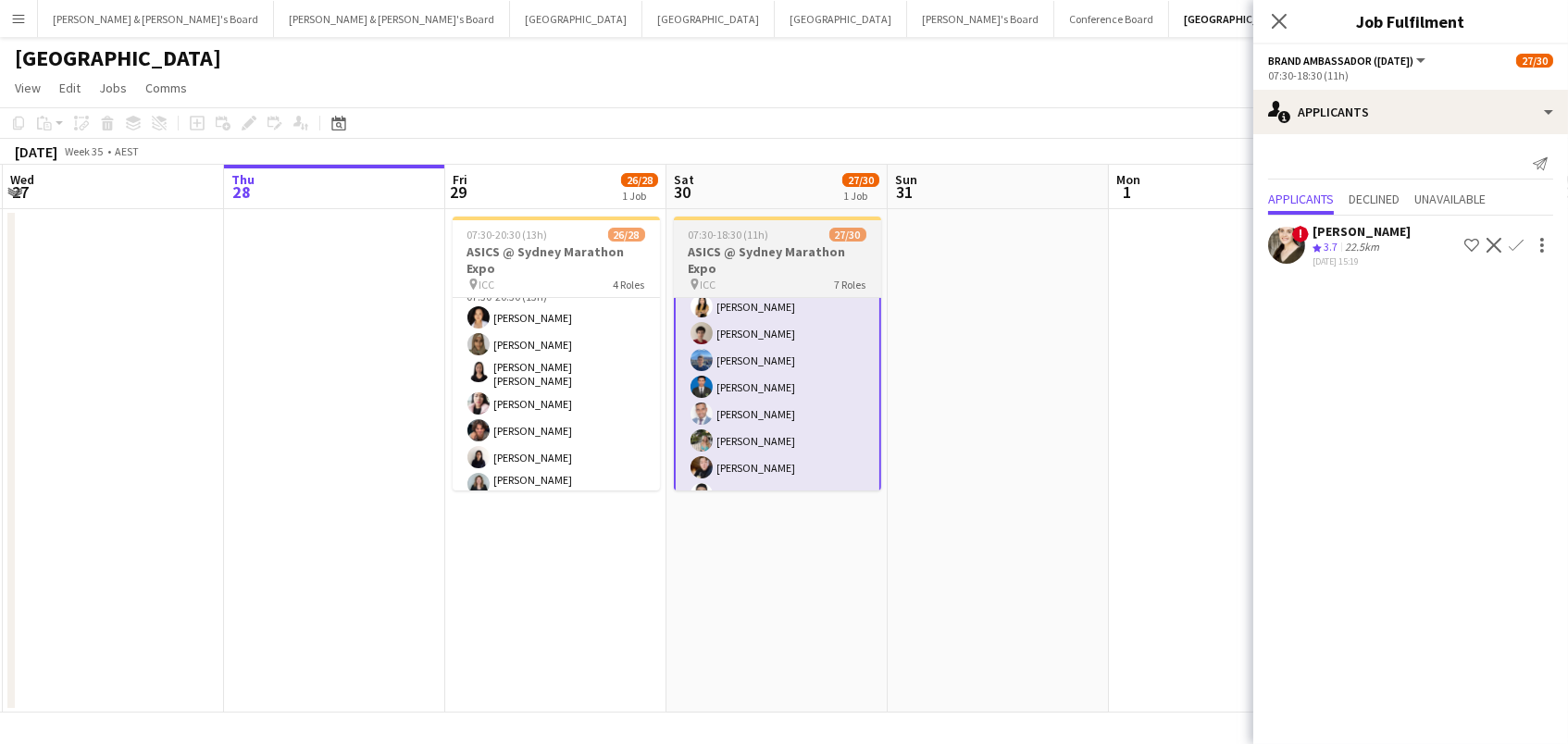
click at [831, 266] on h3 "ASICS @ Sydney Marathon Expo" at bounding box center [777, 259] width 207 height 33
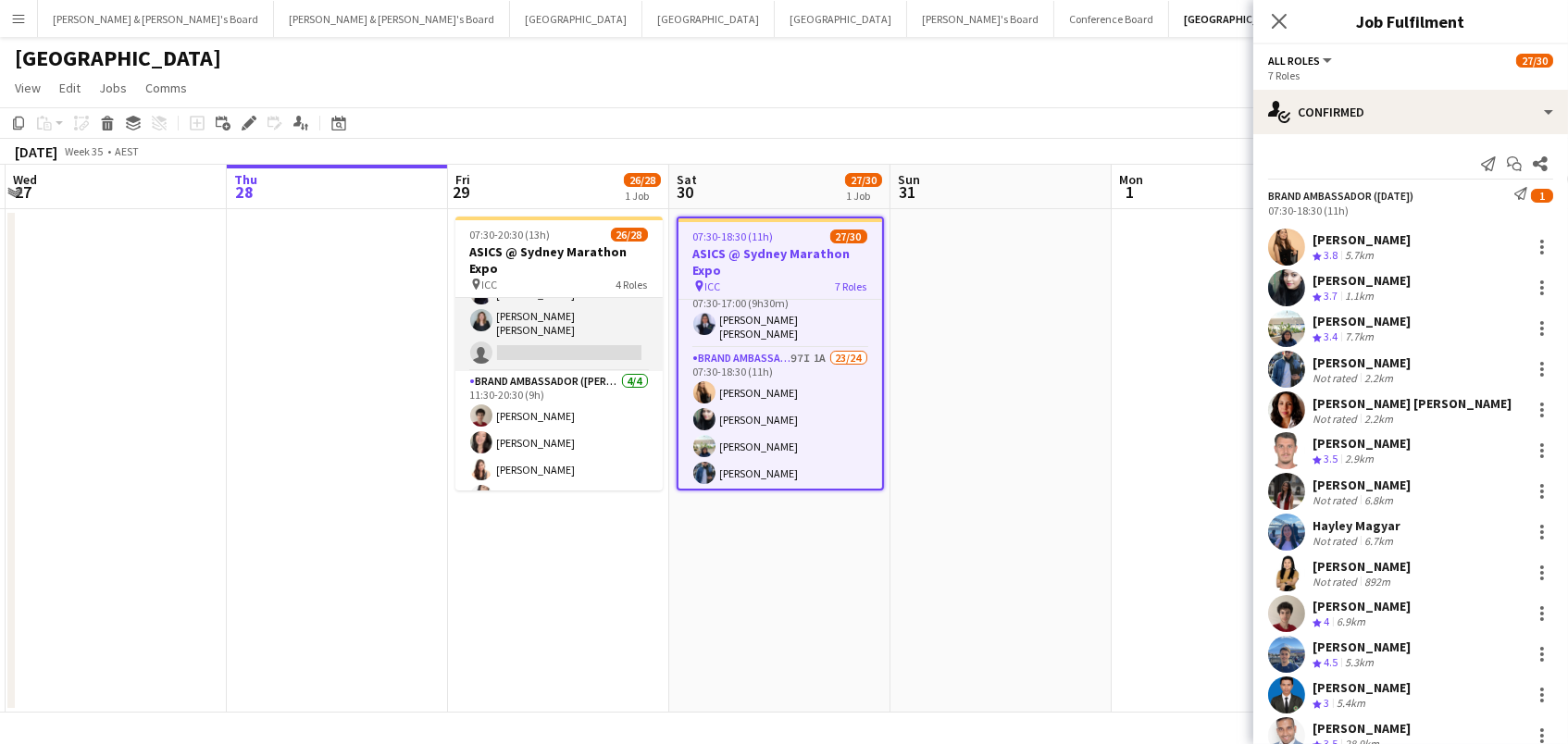
scroll to position [700, 0]
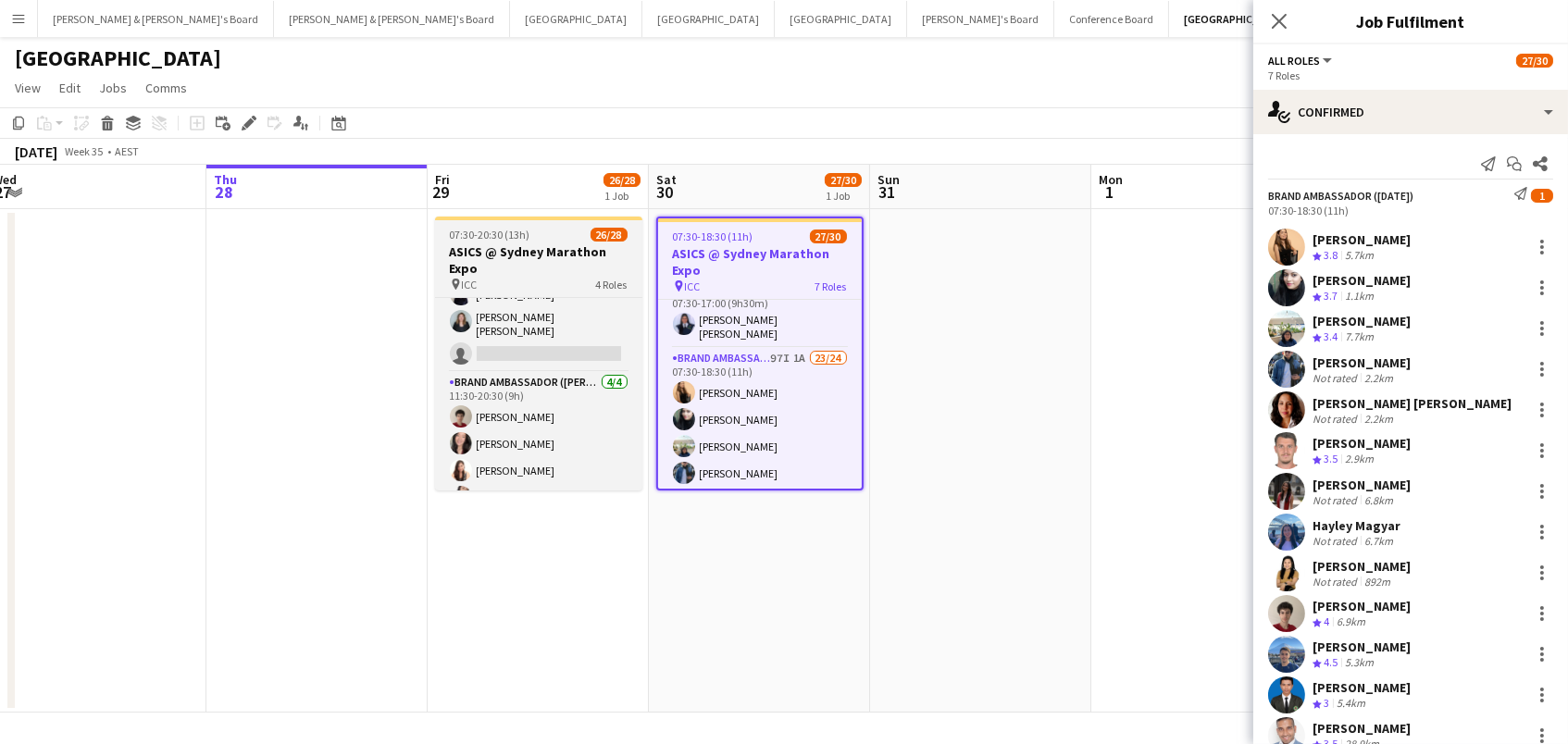
click at [547, 288] on div "pin ICC 4 Roles" at bounding box center [538, 285] width 207 height 15
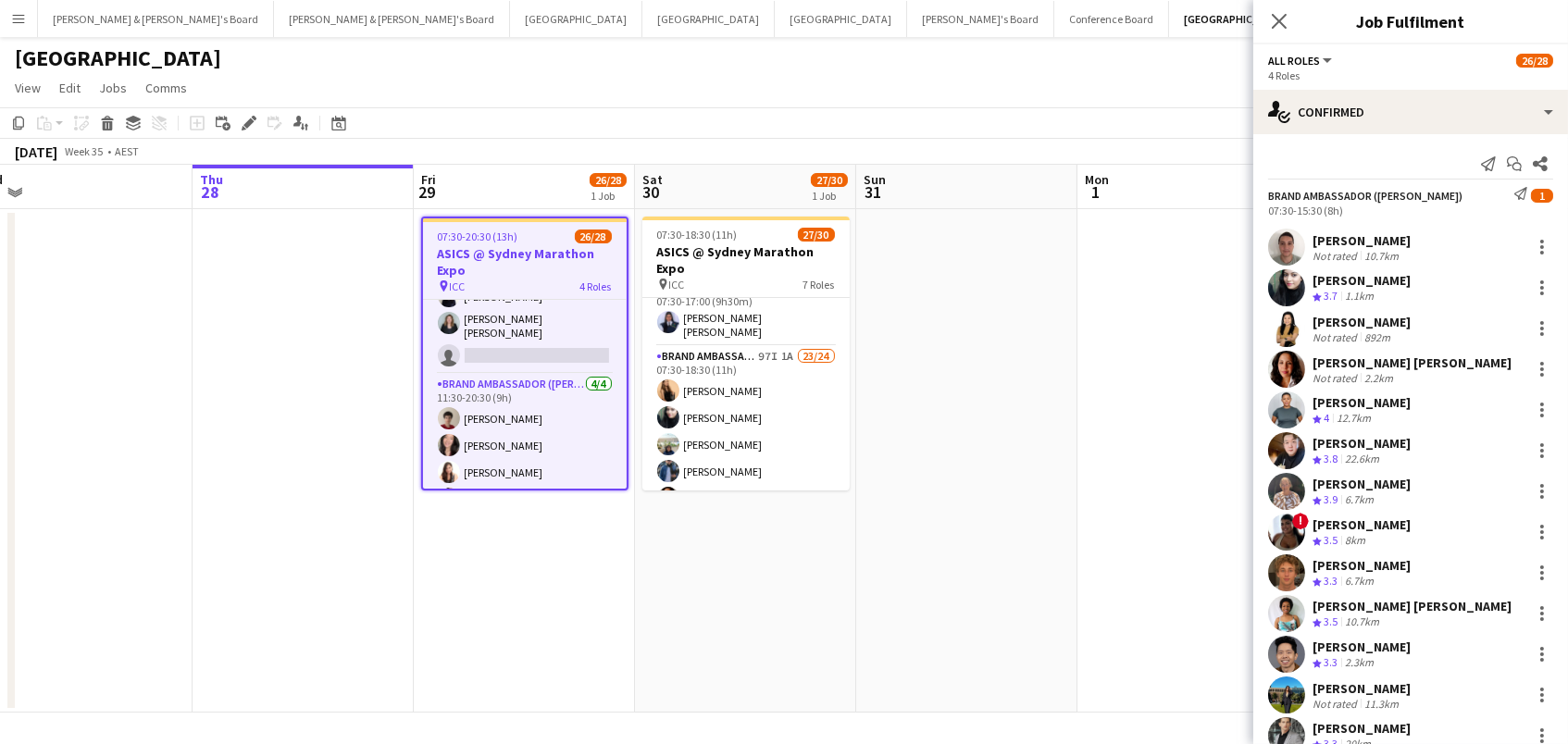
scroll to position [-1, 0]
click at [249, 119] on icon at bounding box center [248, 123] width 10 height 10
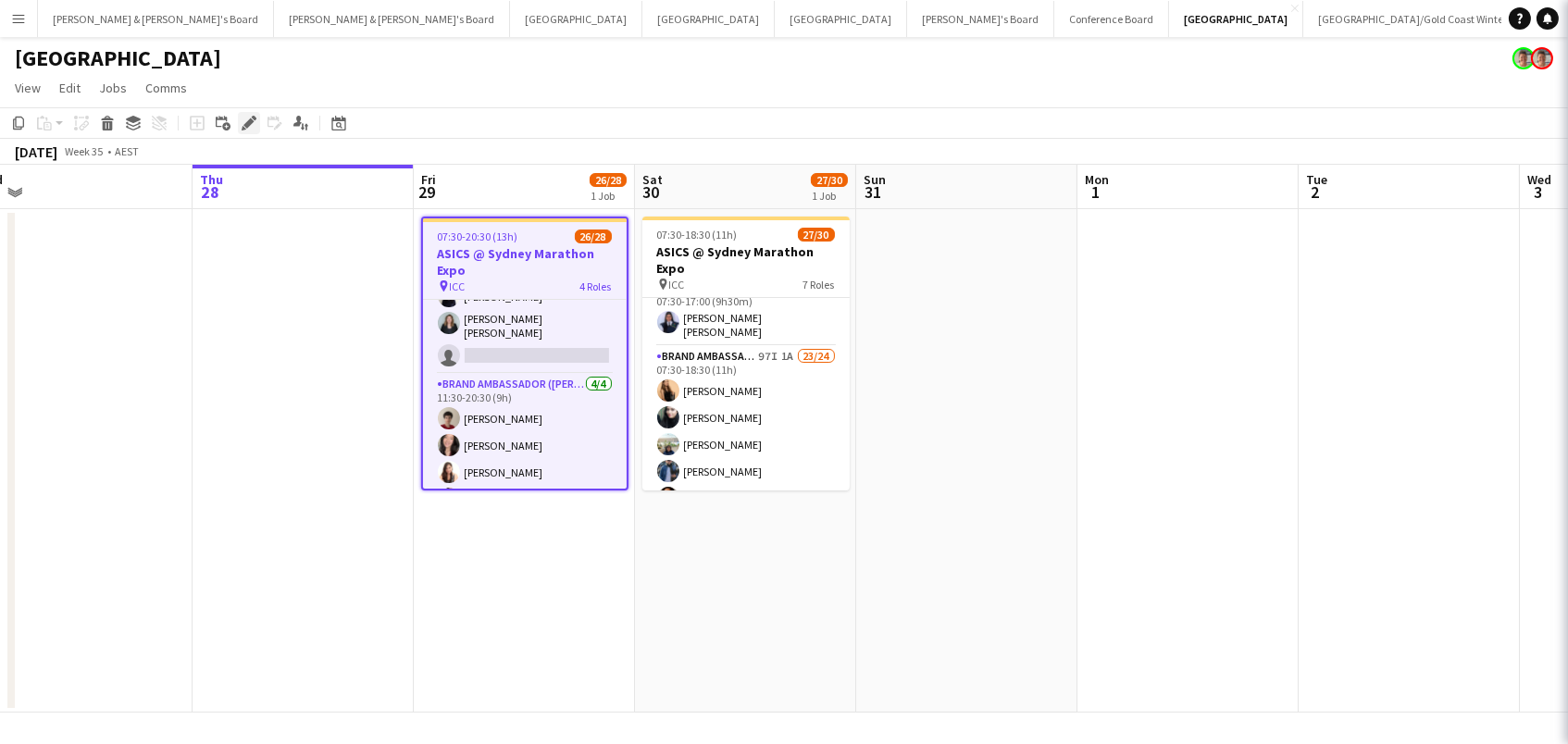
scroll to position [0, 0]
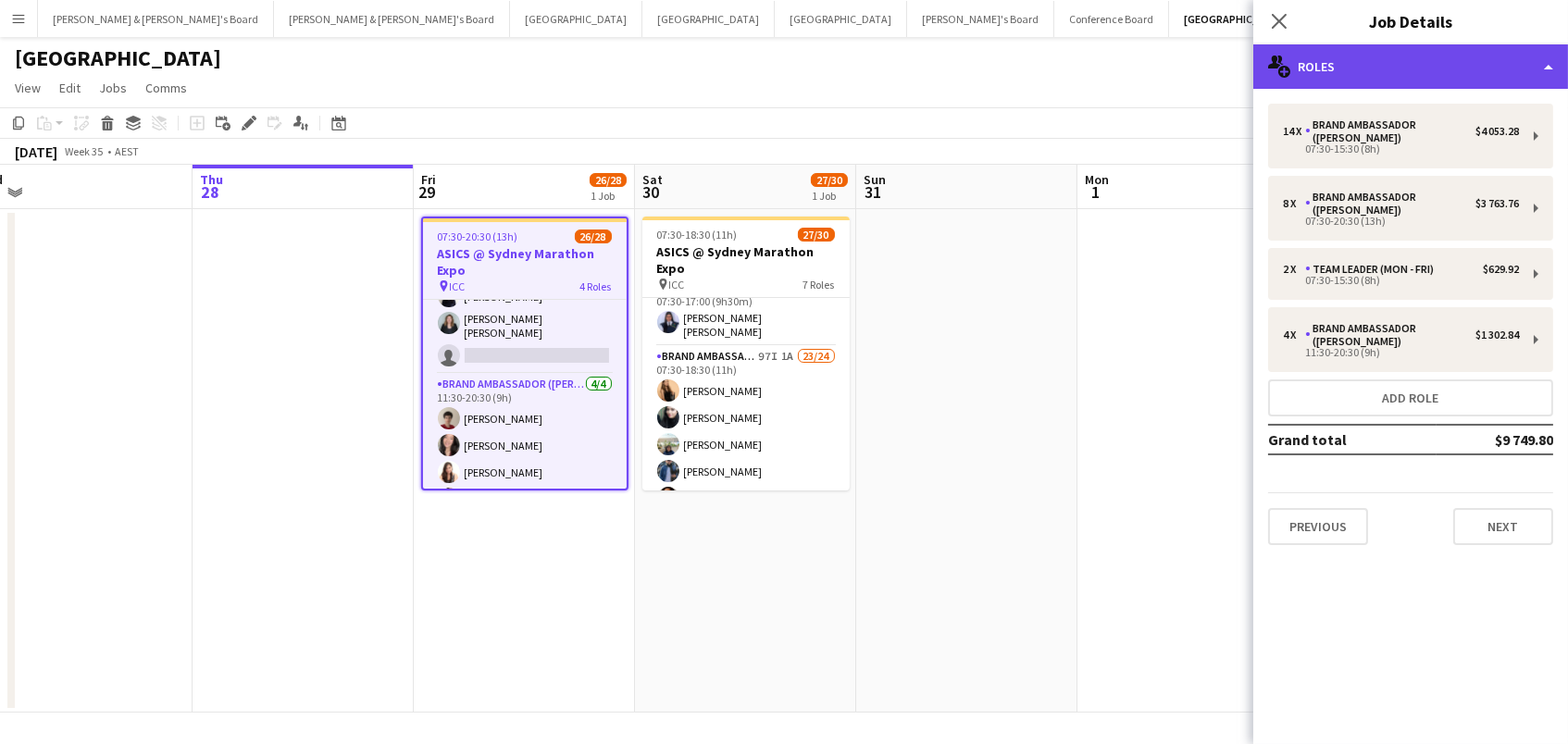
click at [1353, 59] on div "multiple-users-add Roles" at bounding box center [1409, 66] width 314 height 45
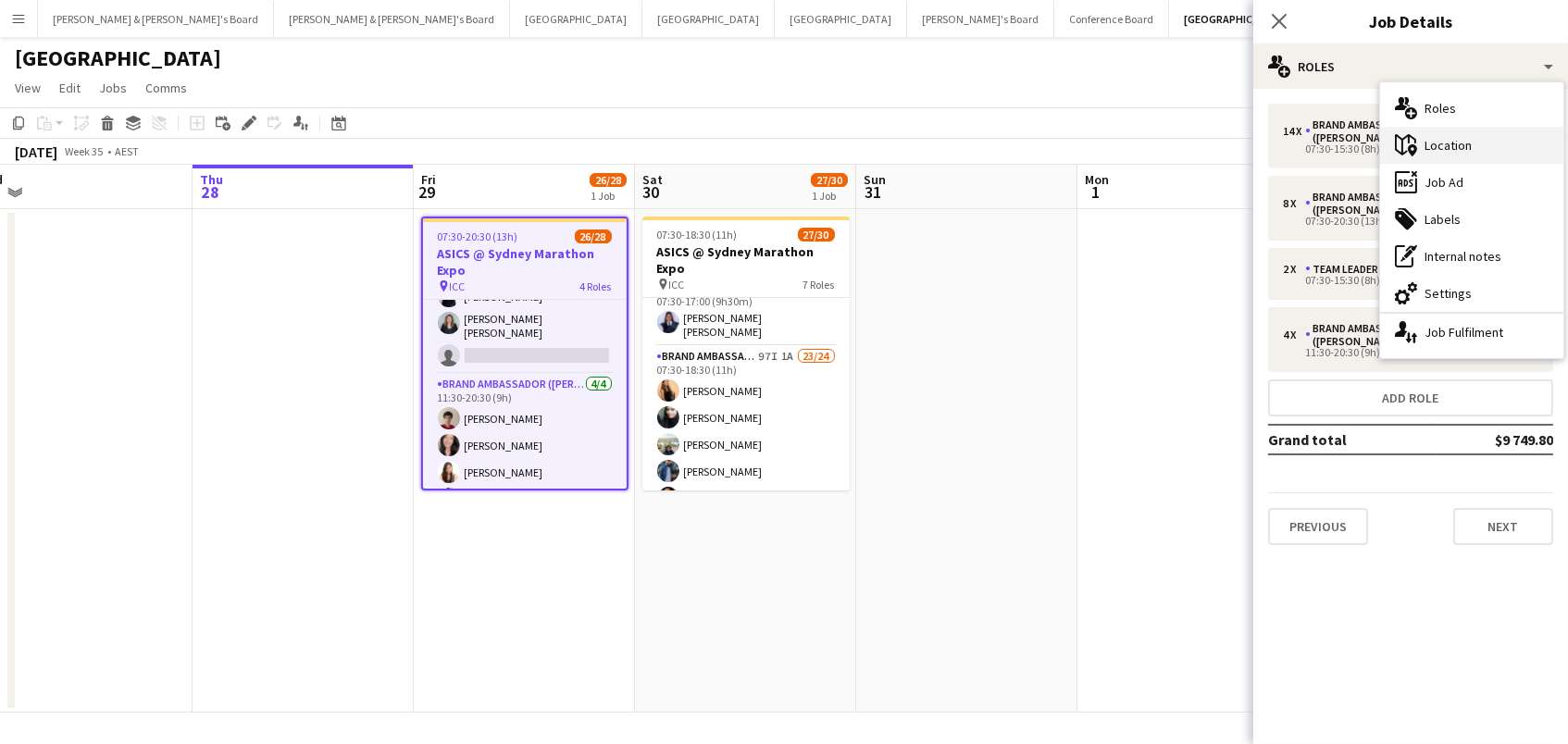
click at [1463, 151] on div "maps-pin-1 Location" at bounding box center [1471, 145] width 183 height 37
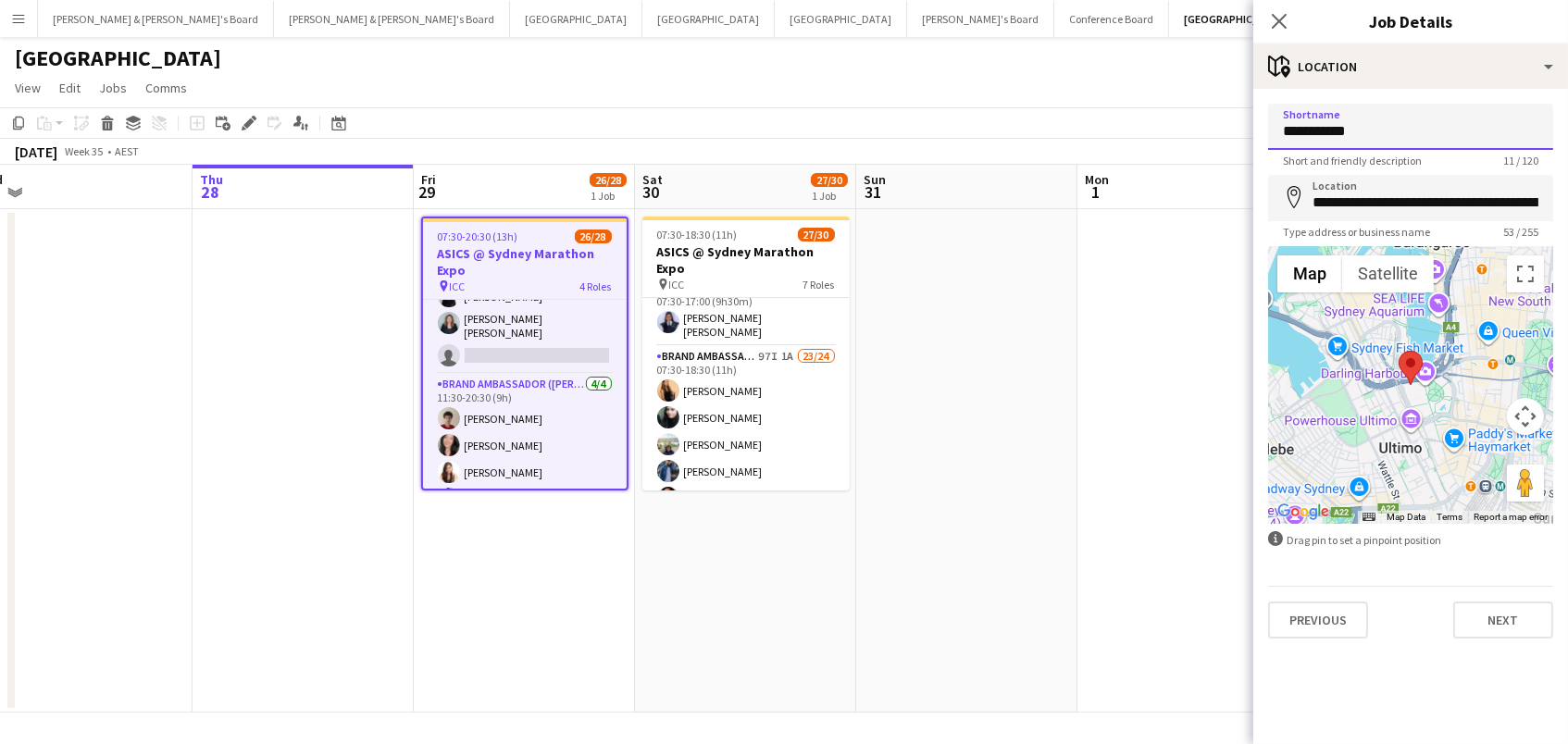
click at [1280, 129] on input "**********" at bounding box center [1410, 126] width 285 height 46
drag, startPoint x: 1512, startPoint y: 138, endPoint x: 1268, endPoint y: 134, distance: 244.0
click at [1268, 134] on input "**********" at bounding box center [1410, 126] width 285 height 46
type input "**********"
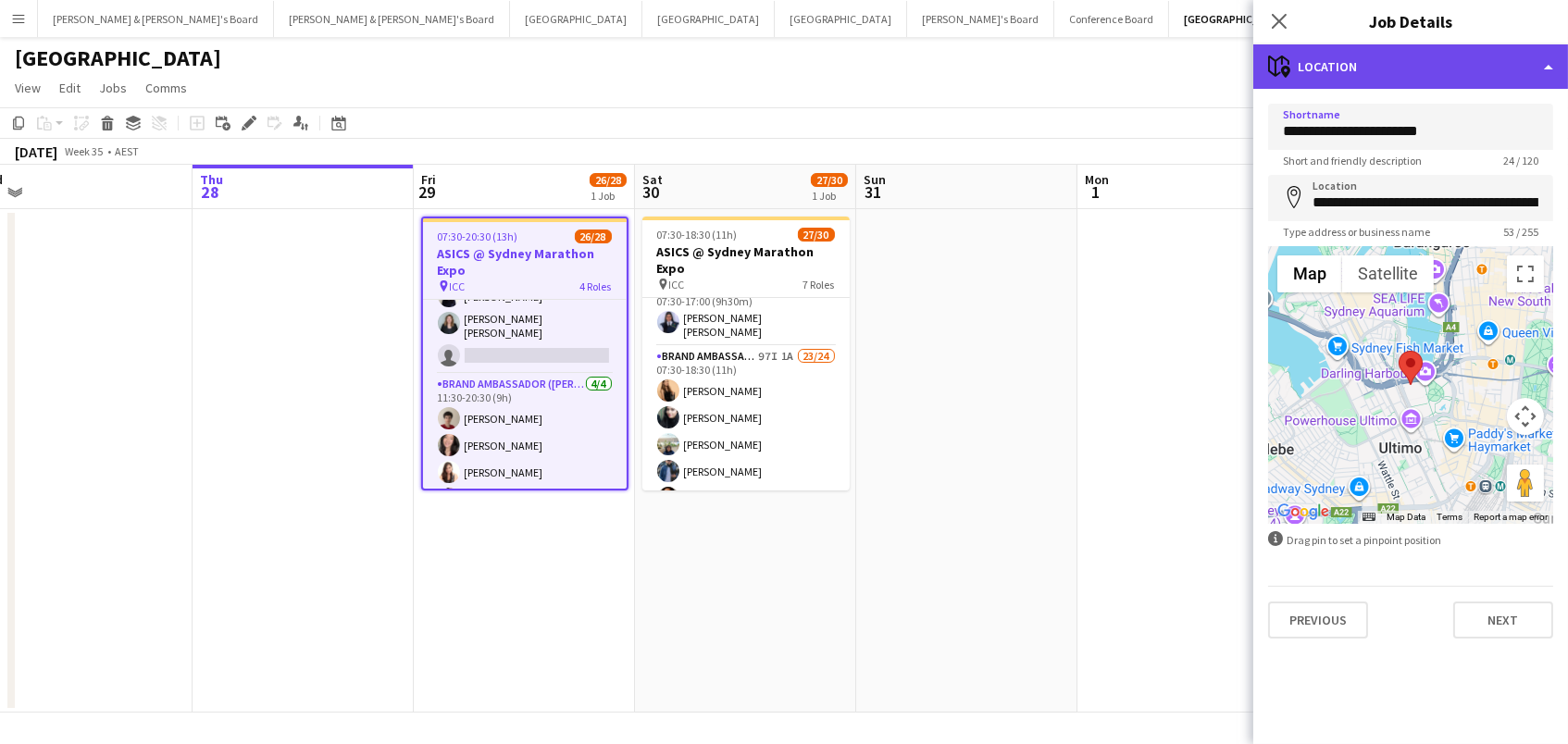
click at [1477, 51] on div "maps-pin-1 Location" at bounding box center [1409, 66] width 314 height 45
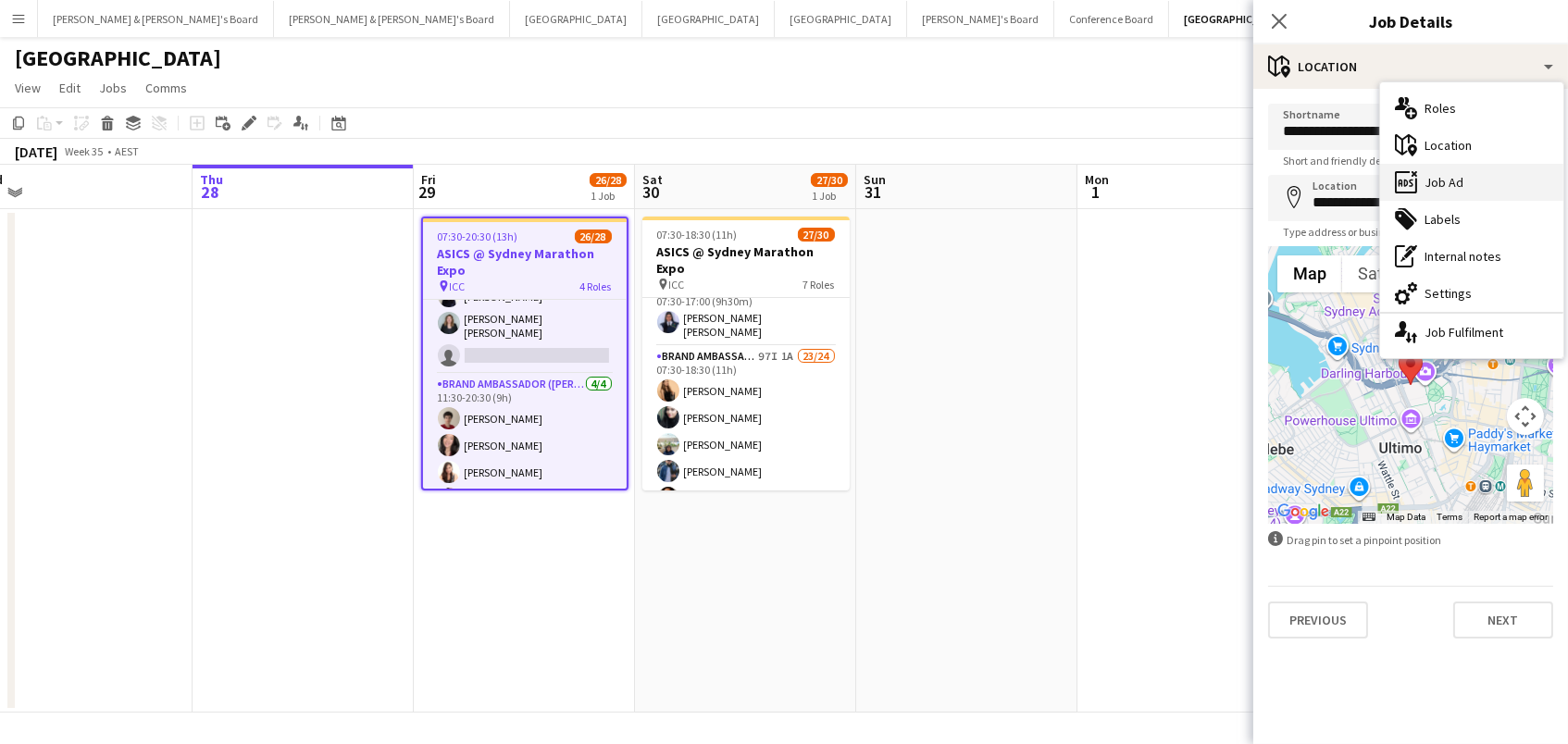
click at [1464, 170] on div "ads-window Job Ad" at bounding box center [1471, 182] width 183 height 37
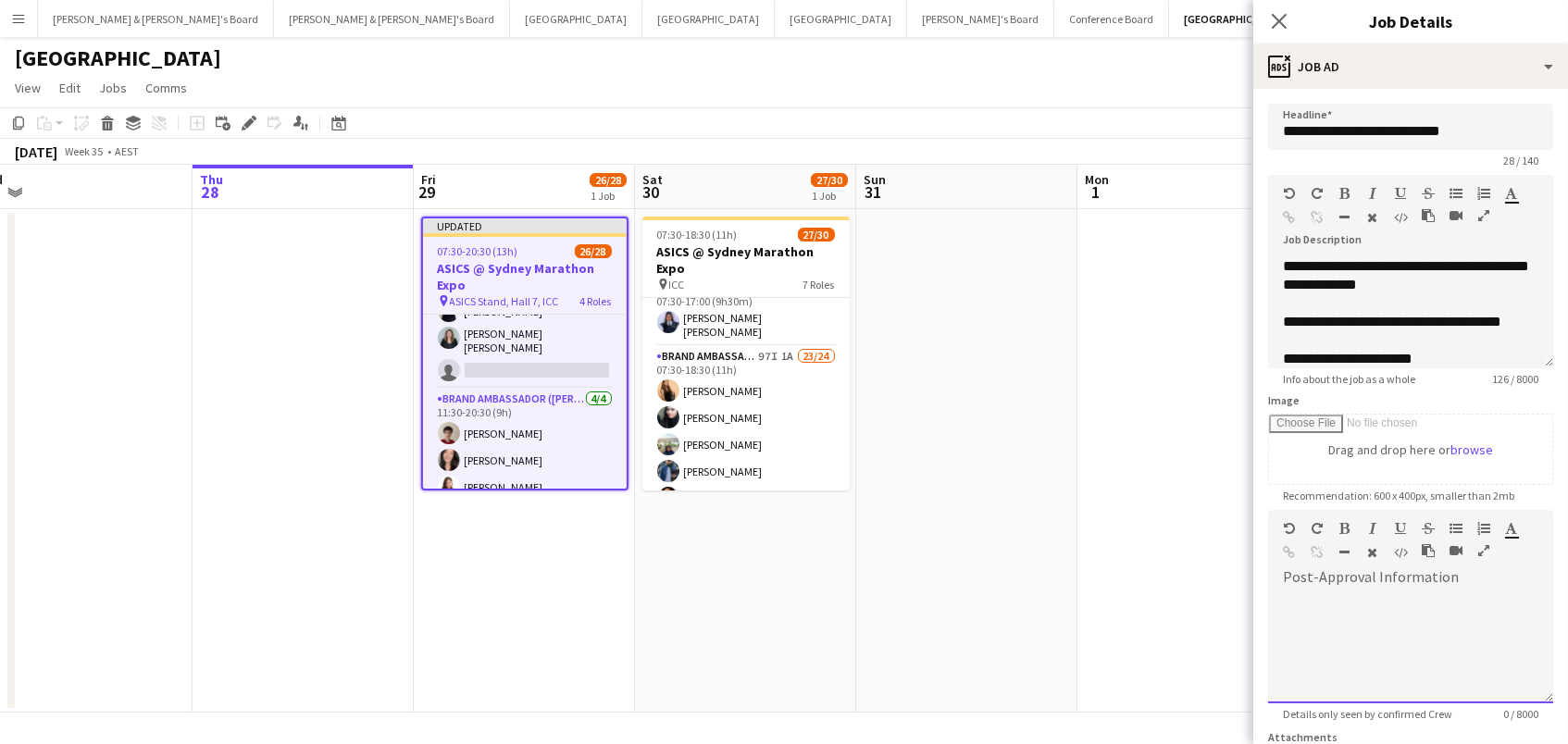
click at [1372, 603] on div at bounding box center [1410, 647] width 285 height 111
paste div
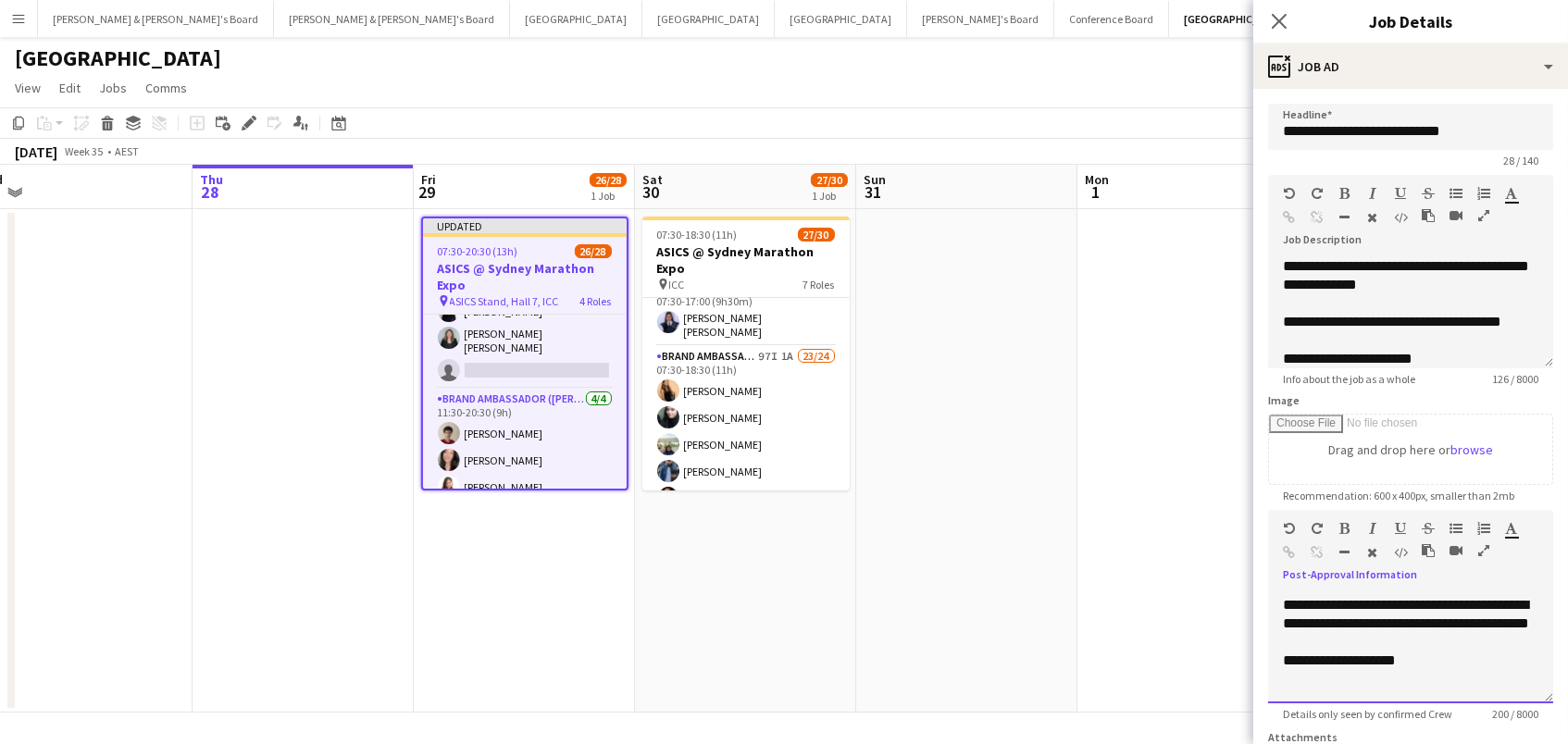
scroll to position [125, 0]
drag, startPoint x: 1447, startPoint y: 658, endPoint x: 1272, endPoint y: 660, distance: 175.0
click at [1272, 660] on div "**********" at bounding box center [1410, 647] width 285 height 111
click at [1347, 522] on icon "button" at bounding box center [1345, 529] width 10 height 13
click at [1466, 652] on div "**********" at bounding box center [1409, 660] width 255 height 18
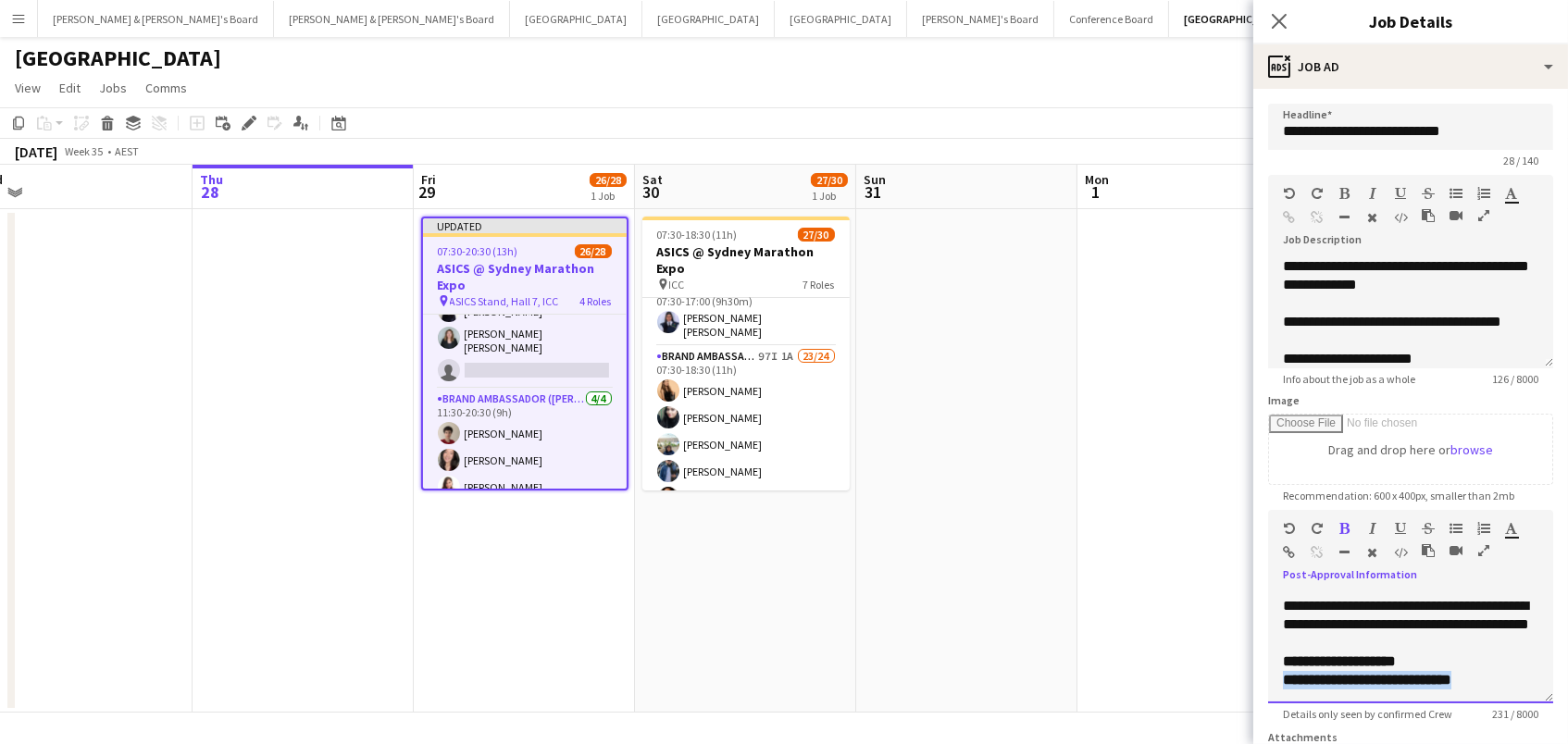
drag, startPoint x: 1487, startPoint y: 676, endPoint x: 1260, endPoint y: 677, distance: 227.0
click at [1260, 677] on form "**********" at bounding box center [1409, 501] width 314 height 796
click at [1340, 522] on icon "button" at bounding box center [1345, 529] width 10 height 13
click at [1484, 671] on div "**********" at bounding box center [1409, 679] width 255 height 18
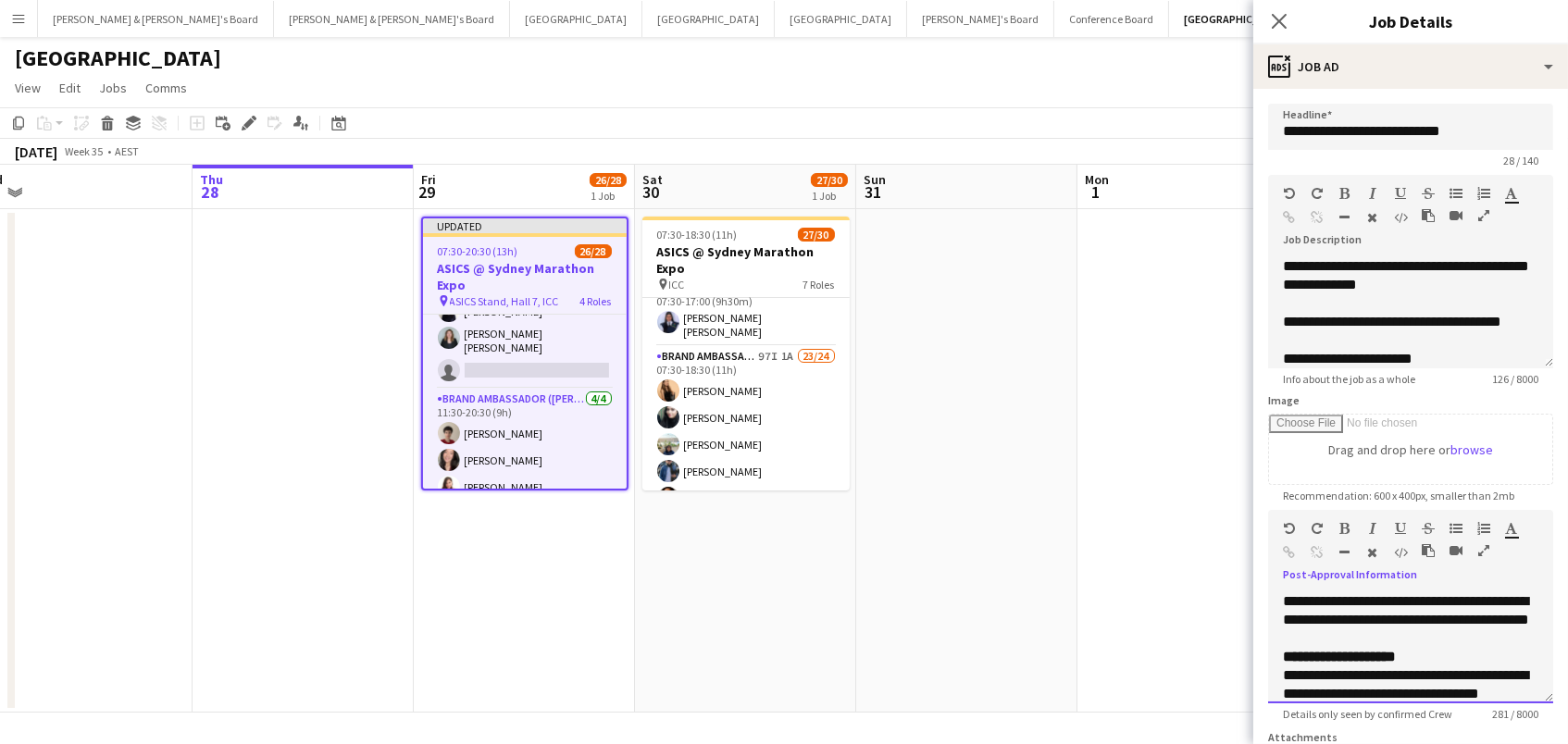
scroll to position [128, 0]
click at [1409, 624] on div "**********" at bounding box center [1409, 622] width 255 height 55
click at [1282, 651] on b "**********" at bounding box center [1338, 658] width 113 height 14
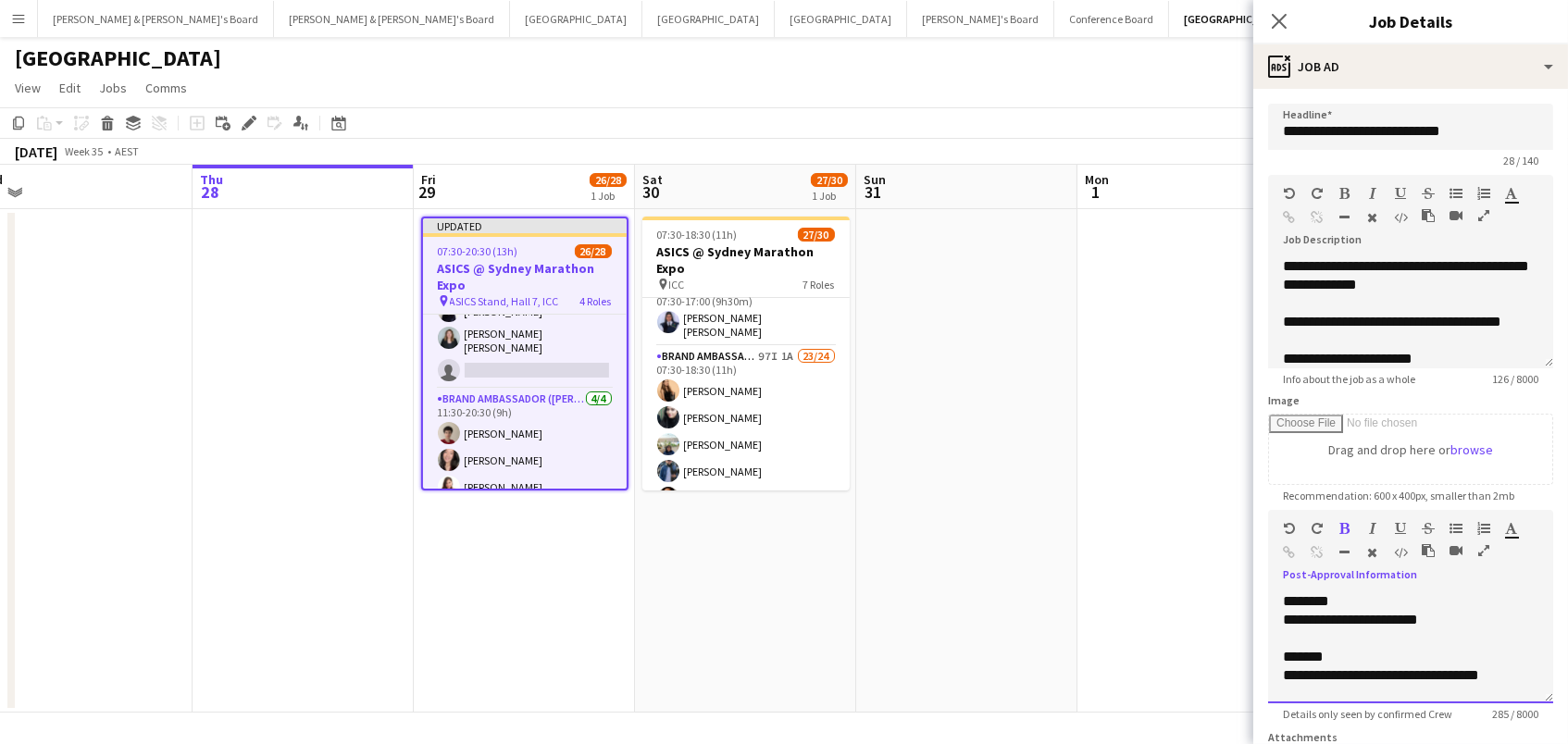
scroll to position [0, 0]
click at [1406, 632] on div at bounding box center [1409, 638] width 255 height 18
copy div "**********"
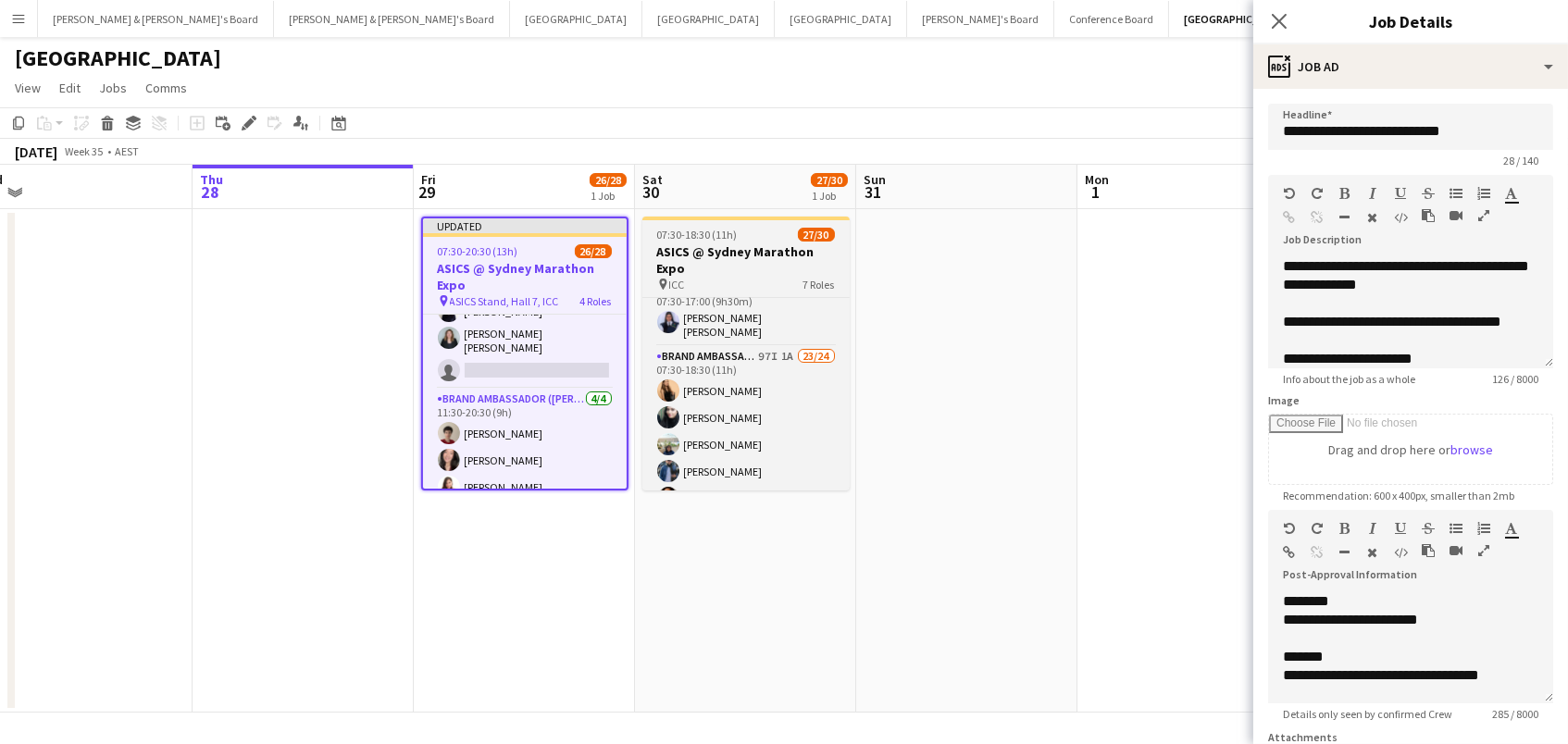
click at [769, 270] on h3 "ASICS @ Sydney Marathon Expo" at bounding box center [746, 259] width 207 height 33
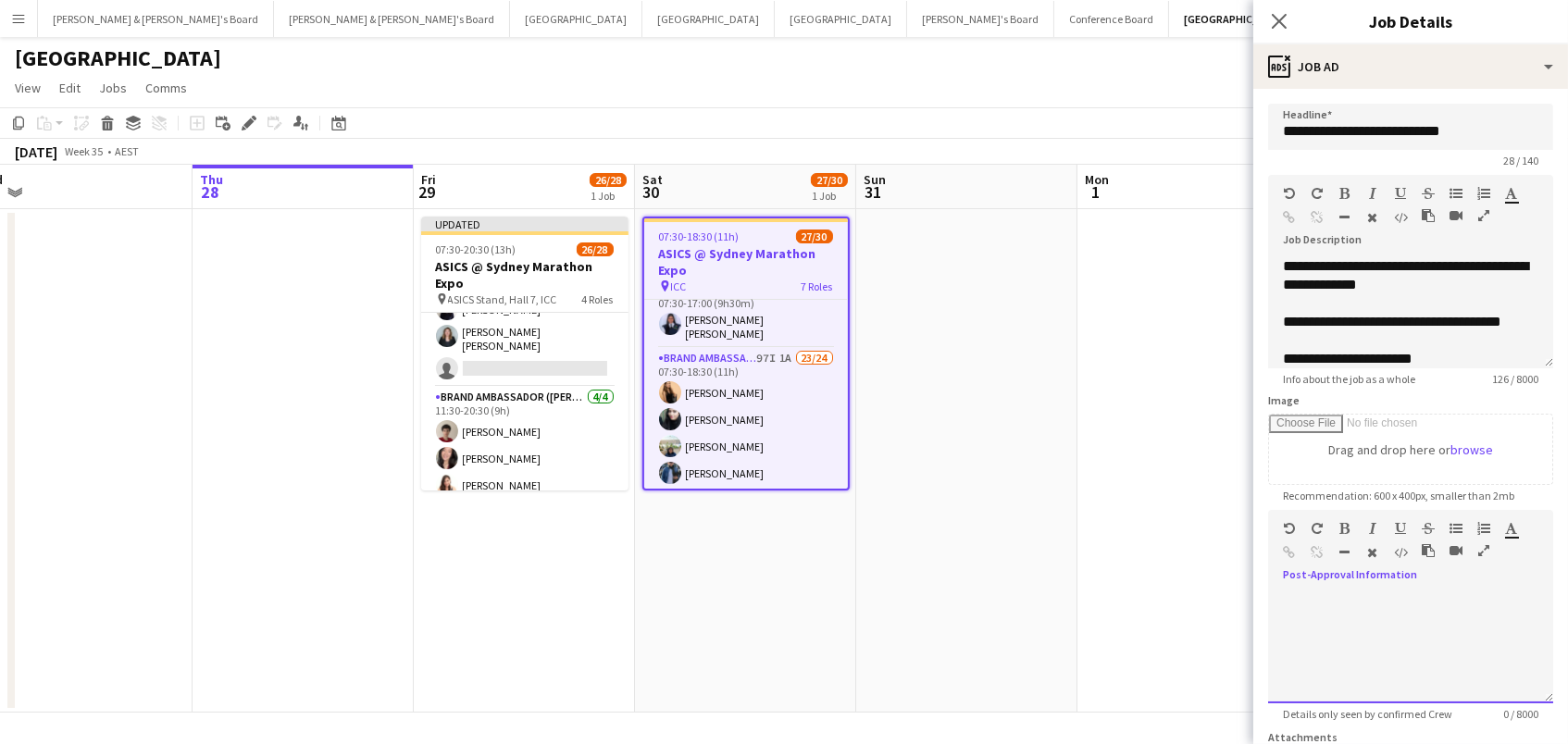
click at [1354, 634] on div at bounding box center [1410, 647] width 285 height 111
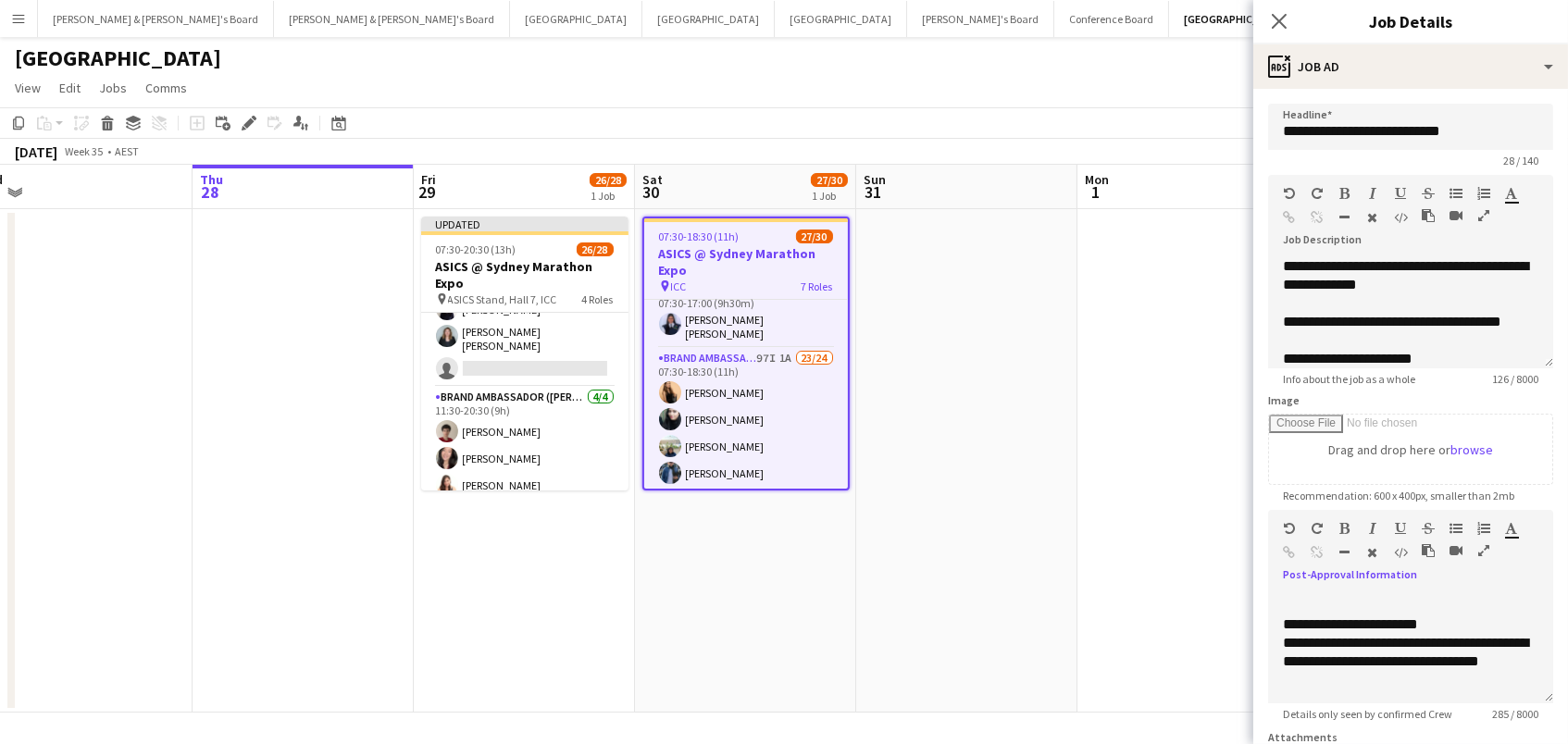
click at [1077, 623] on app-date-cell at bounding box center [1187, 460] width 221 height 503
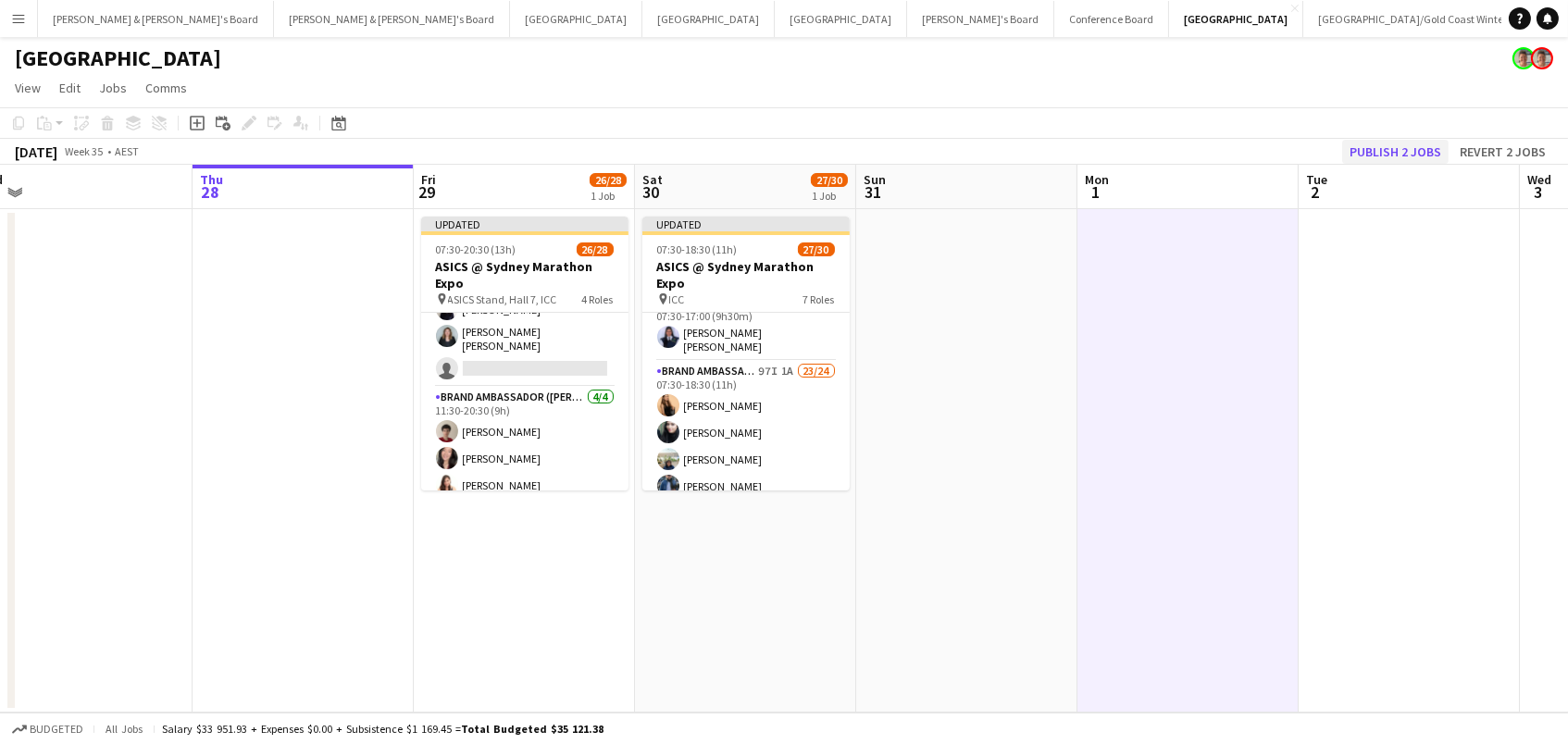
click at [1402, 145] on button "Publish 2 jobs" at bounding box center [1395, 151] width 106 height 24
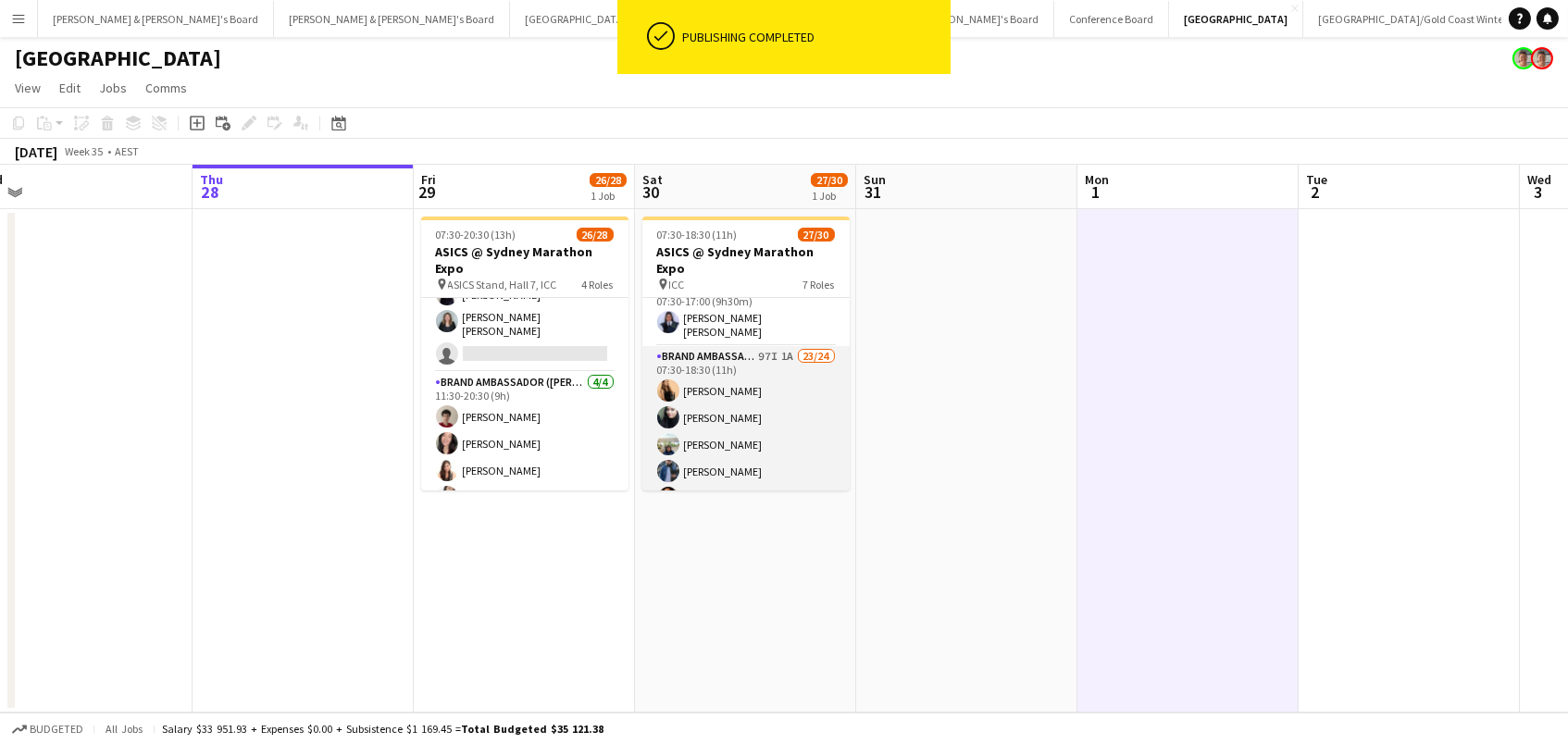
click at [715, 416] on app-card-role "Brand Ambassador (Saturday) 97I 1A 23/24 07:30-18:30 (11h) Sarah Fox Abhilasha …" at bounding box center [746, 689] width 207 height 685
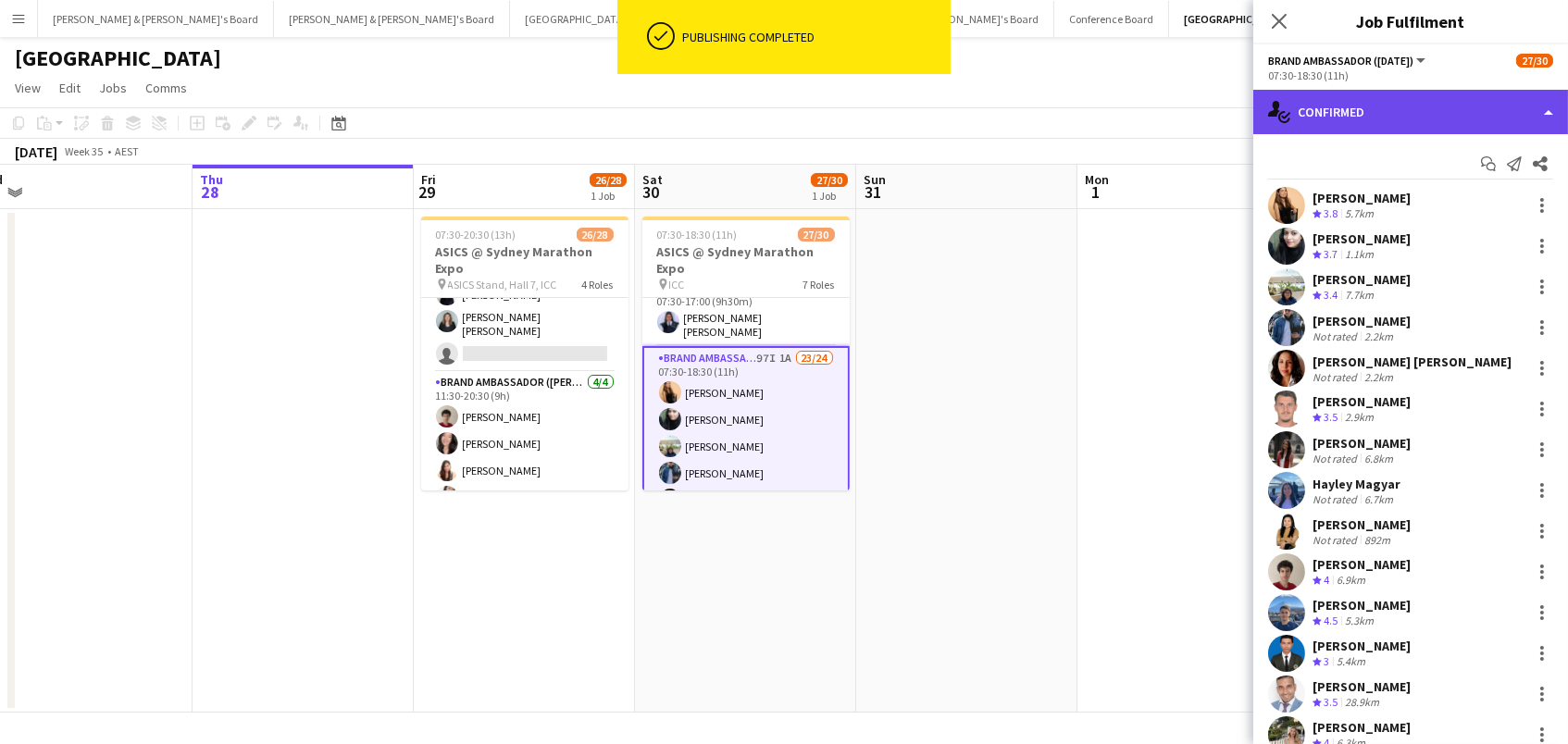
click at [1417, 93] on div "single-neutral-actions-check-2 Confirmed" at bounding box center [1409, 112] width 314 height 45
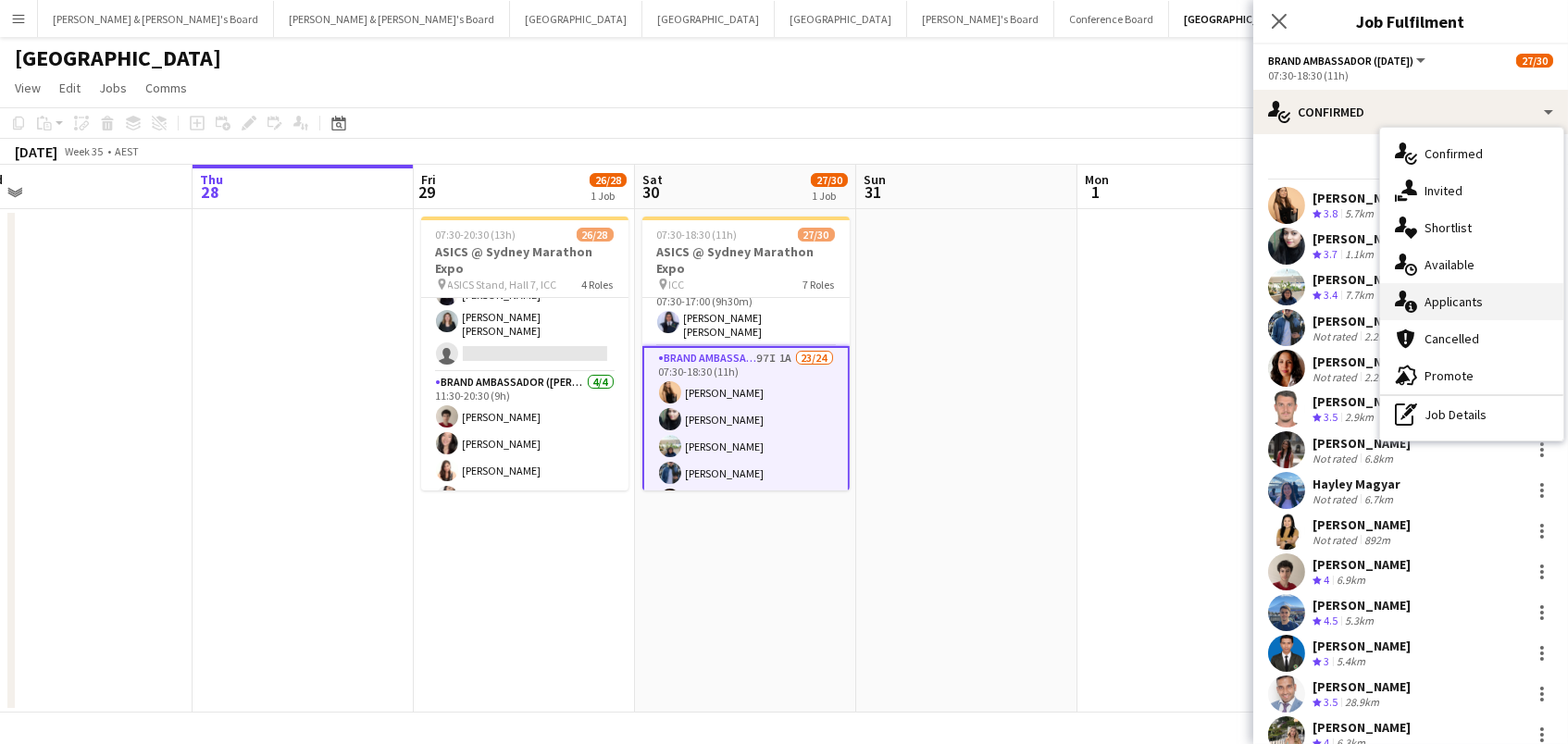
click at [1502, 298] on div "single-neutral-actions-information Applicants" at bounding box center [1471, 301] width 183 height 37
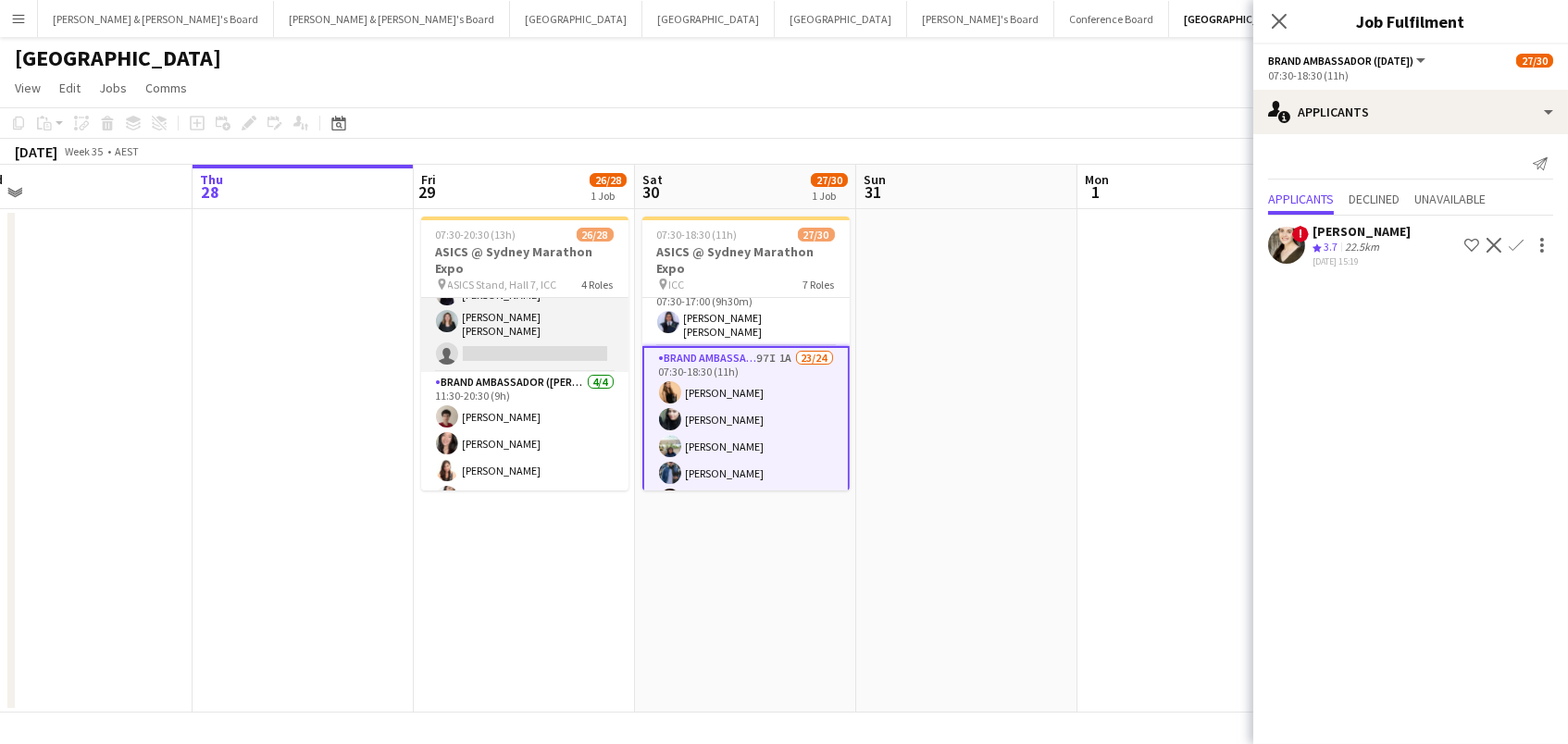
click at [496, 319] on app-card-role "Brand Ambassador (Mon - Fri) 106I 2A 7/8 07:30-20:30 (13h) Vanessa Ou Zoya Naqv…" at bounding box center [525, 241] width 207 height 262
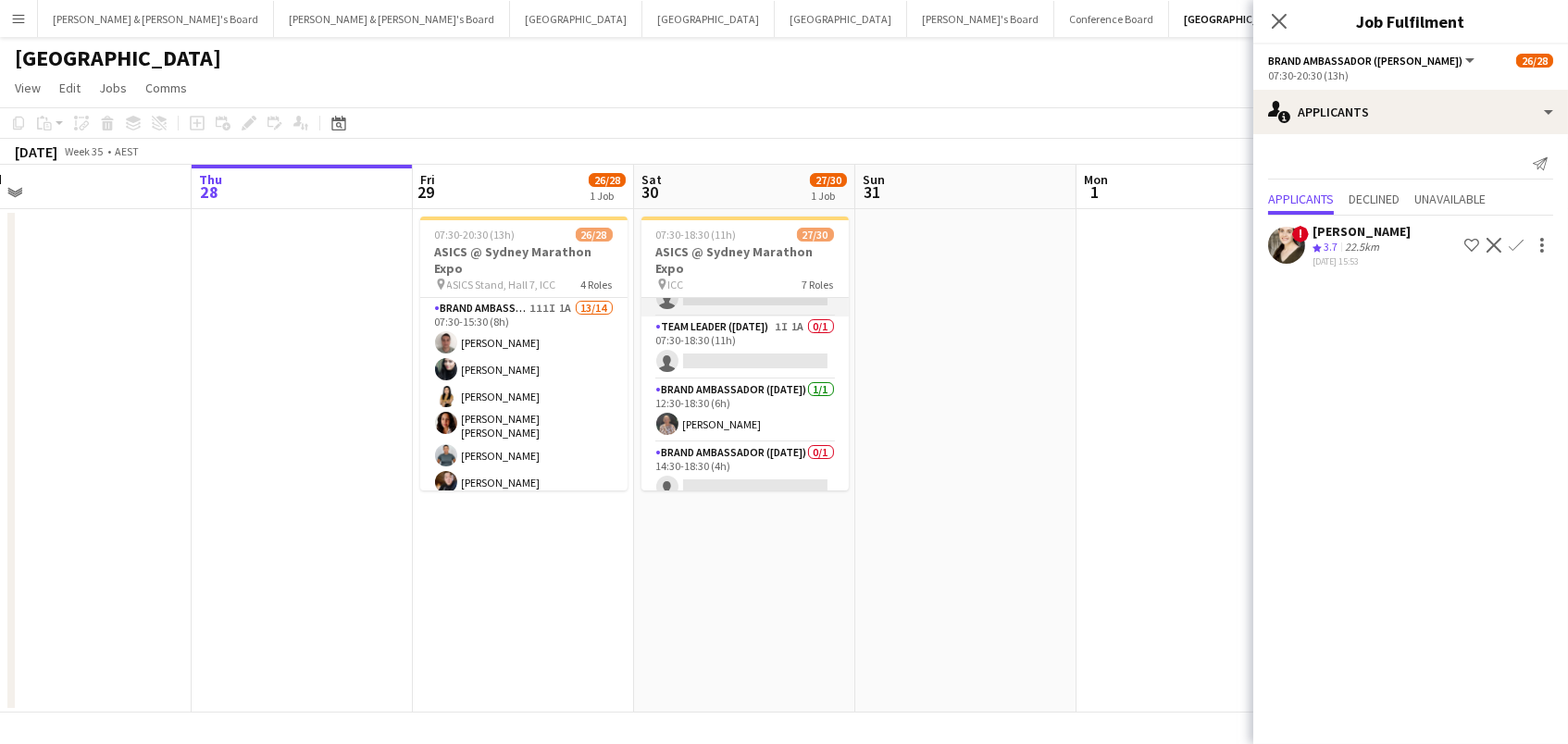
scroll to position [861, 0]
click at [723, 454] on app-card-role "Brand Ambassador (Saturday) 0/1 14:30-18:30 (4h) single-neutral-actions" at bounding box center [745, 474] width 207 height 63
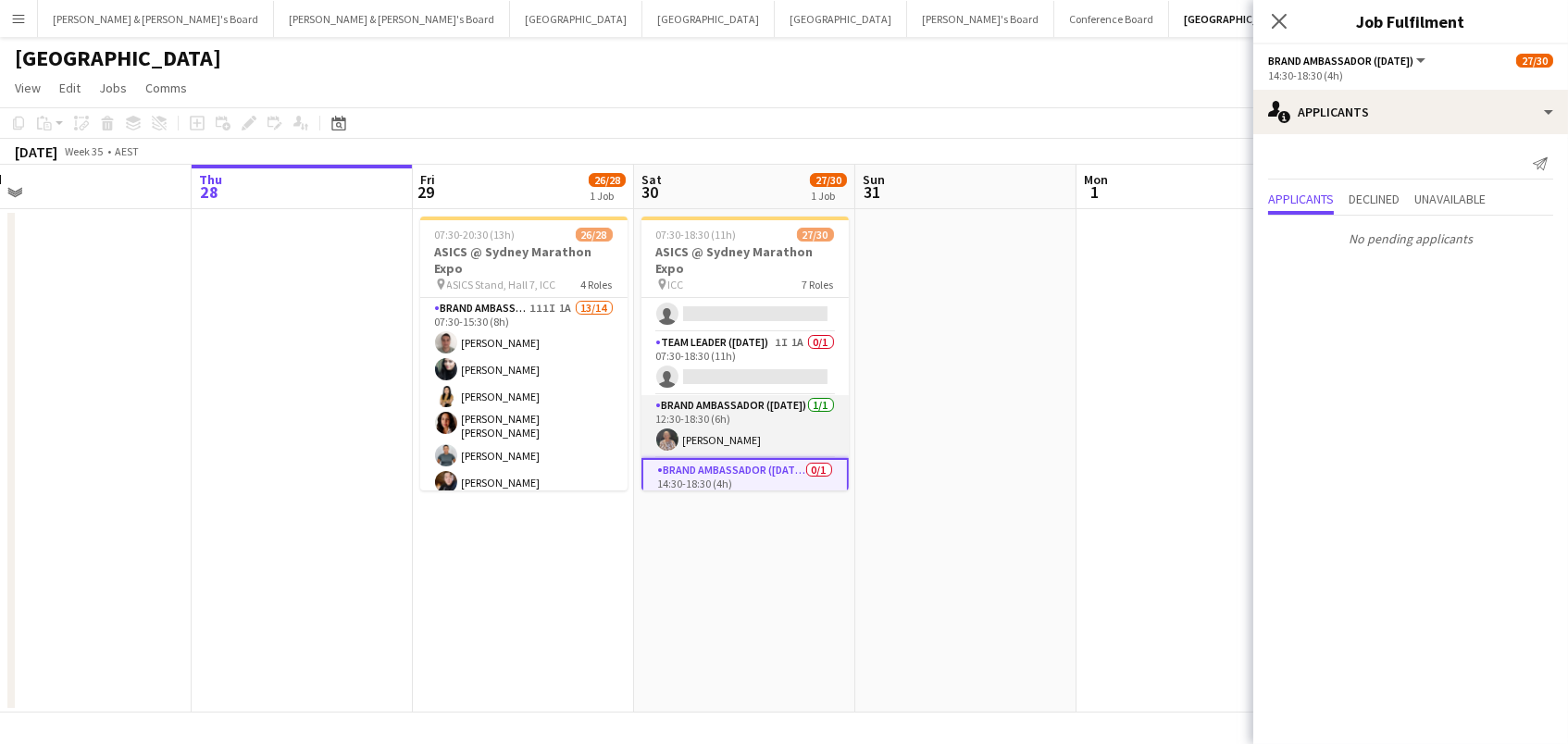
scroll to position [815, 0]
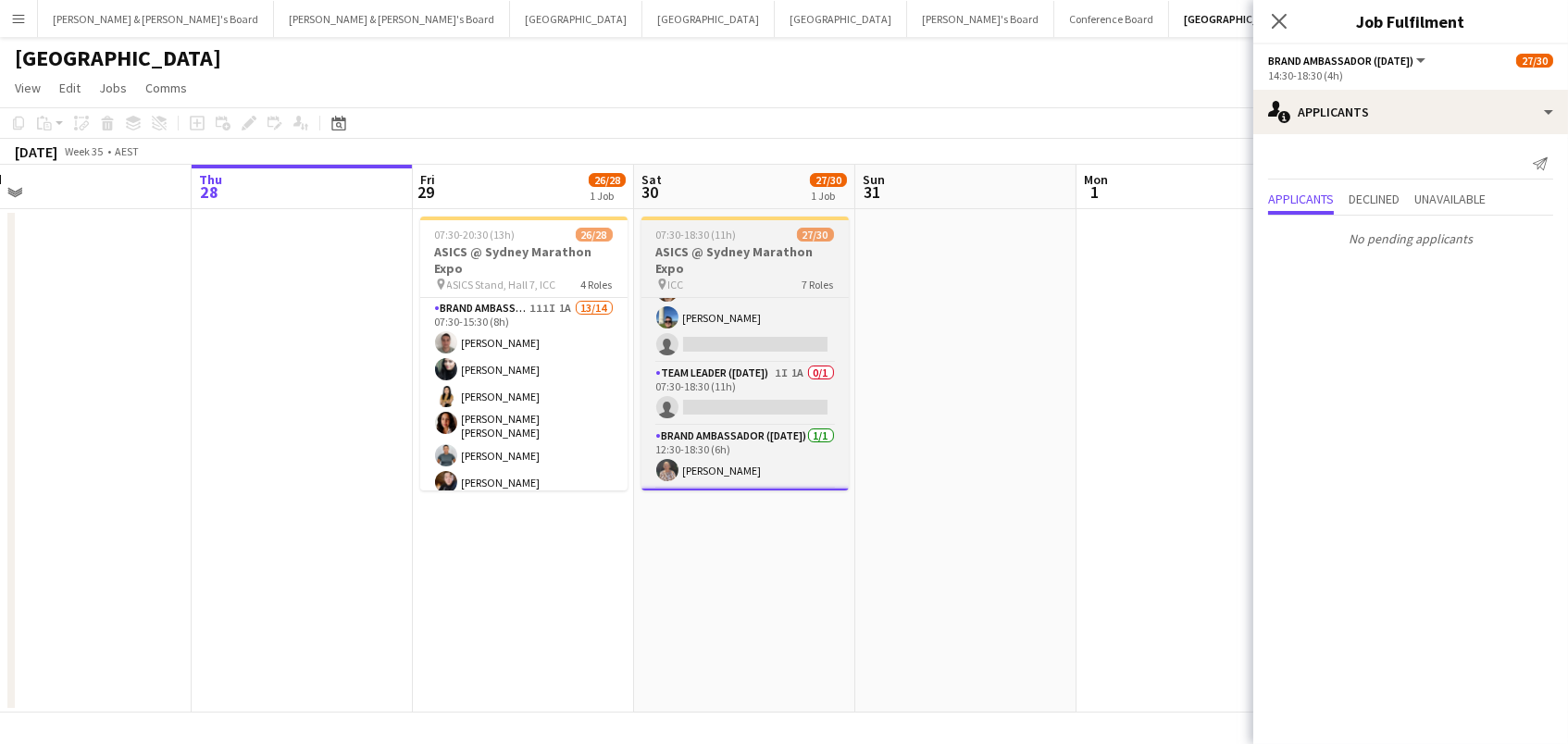
click at [686, 255] on h3 "ASICS @ Sydney Marathon Expo" at bounding box center [745, 259] width 207 height 33
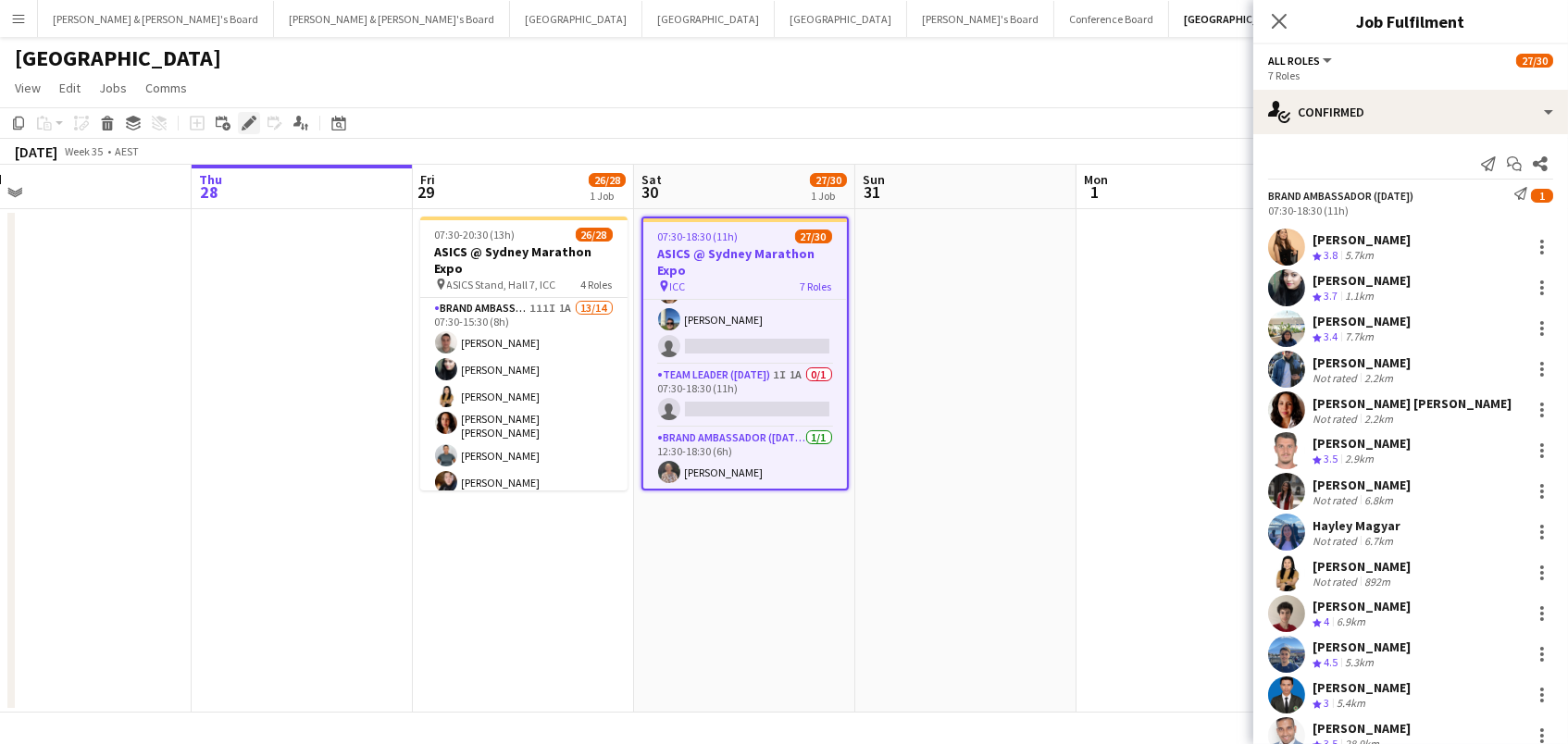
click at [238, 114] on div "Edit" at bounding box center [249, 122] width 22 height 22
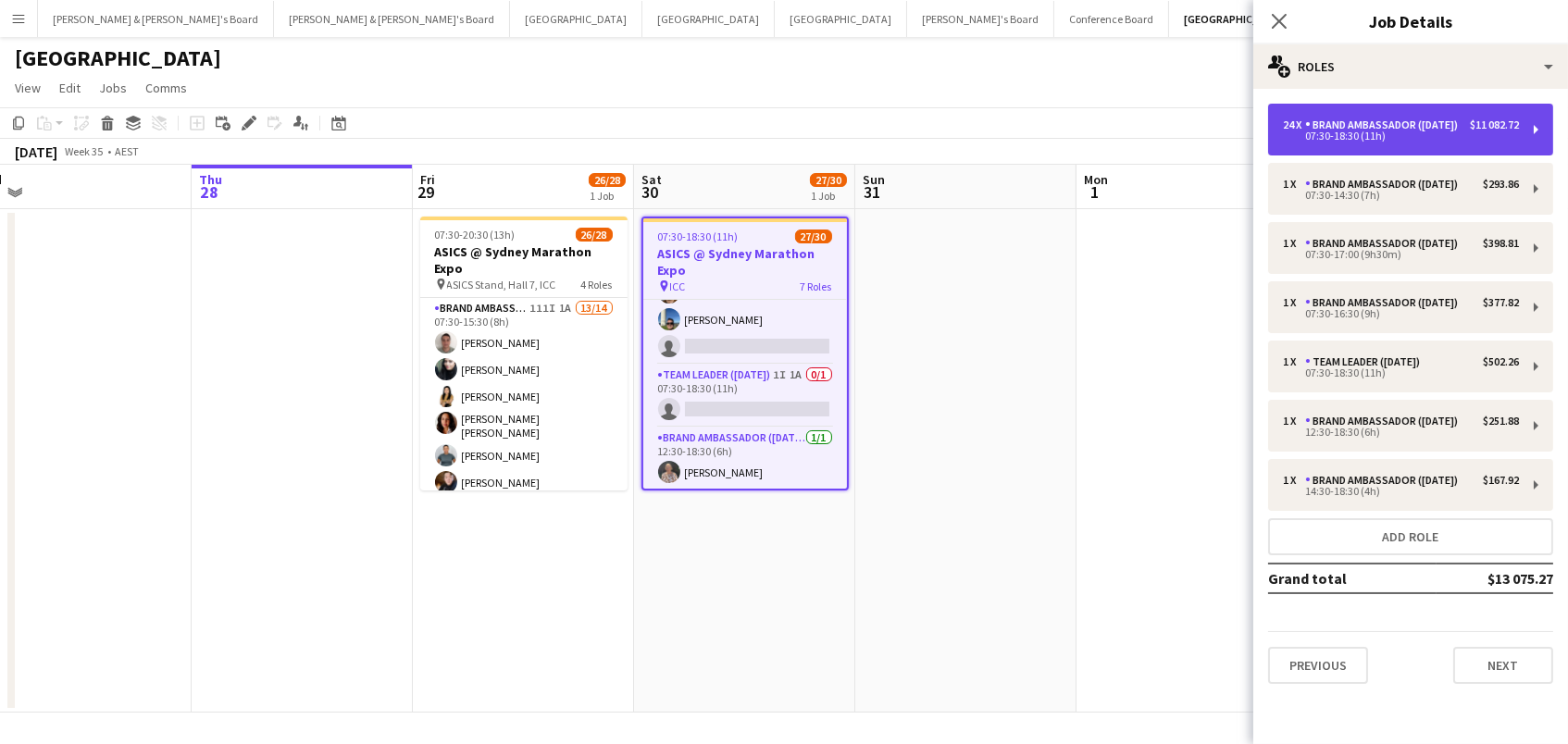
click at [1369, 131] on div "Brand Ambassador ([DATE])" at bounding box center [1385, 125] width 160 height 13
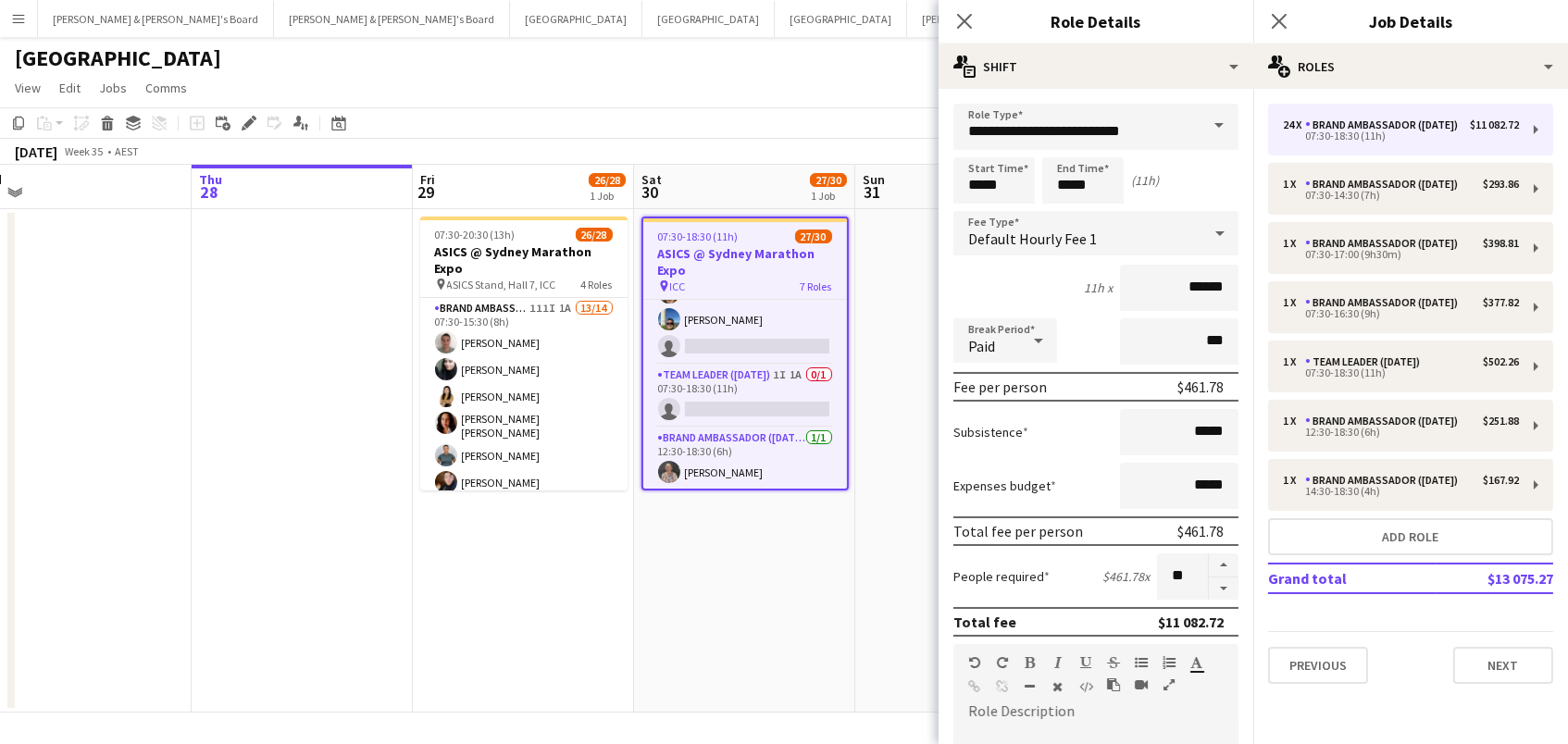
drag, startPoint x: 1217, startPoint y: 589, endPoint x: 1037, endPoint y: 580, distance: 180.2
click at [1216, 589] on button "button" at bounding box center [1223, 588] width 29 height 23
type input "**"
click at [878, 392] on app-date-cell at bounding box center [965, 460] width 221 height 503
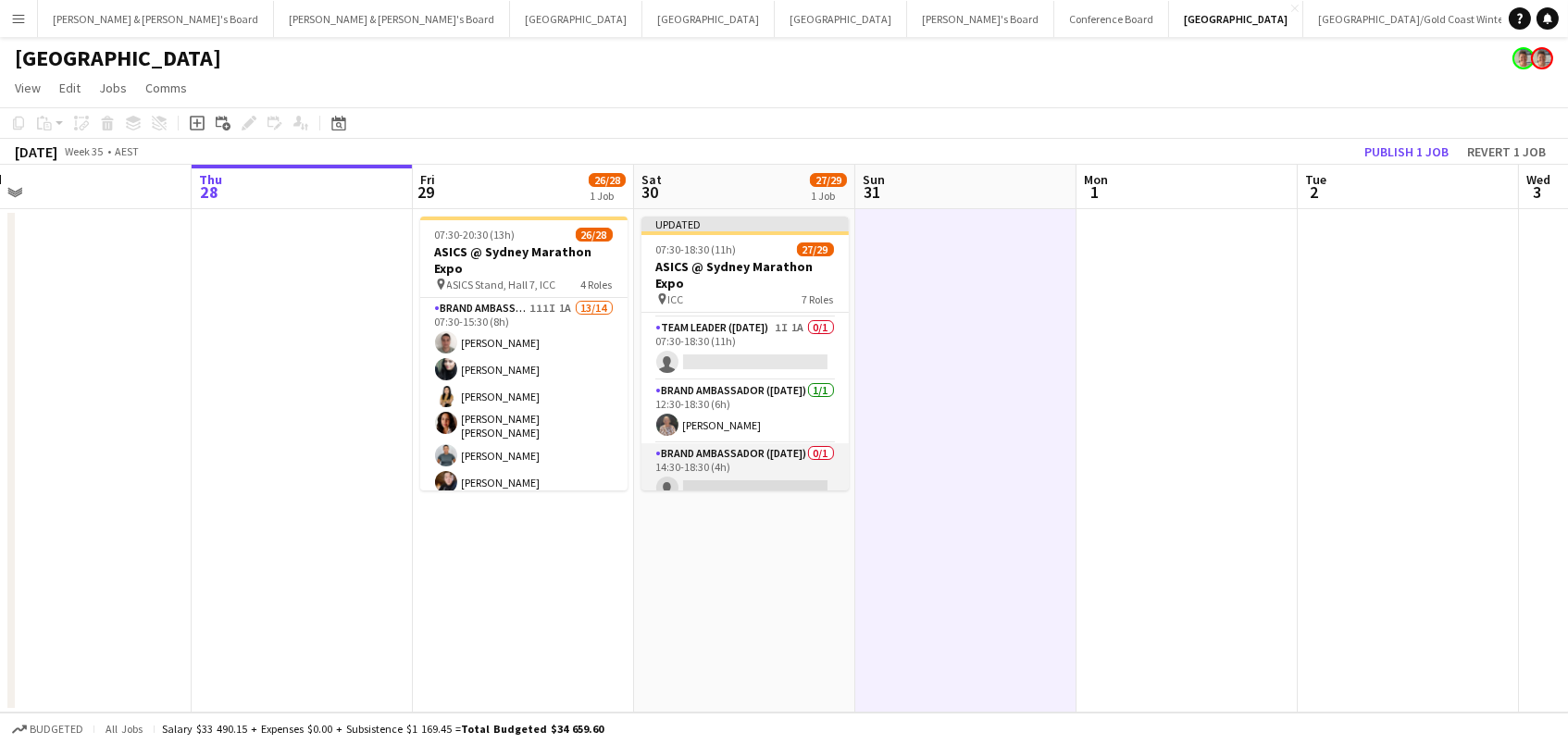
scroll to position [847, 0]
click at [1429, 152] on button "Publish 1 job" at bounding box center [1406, 151] width 99 height 24
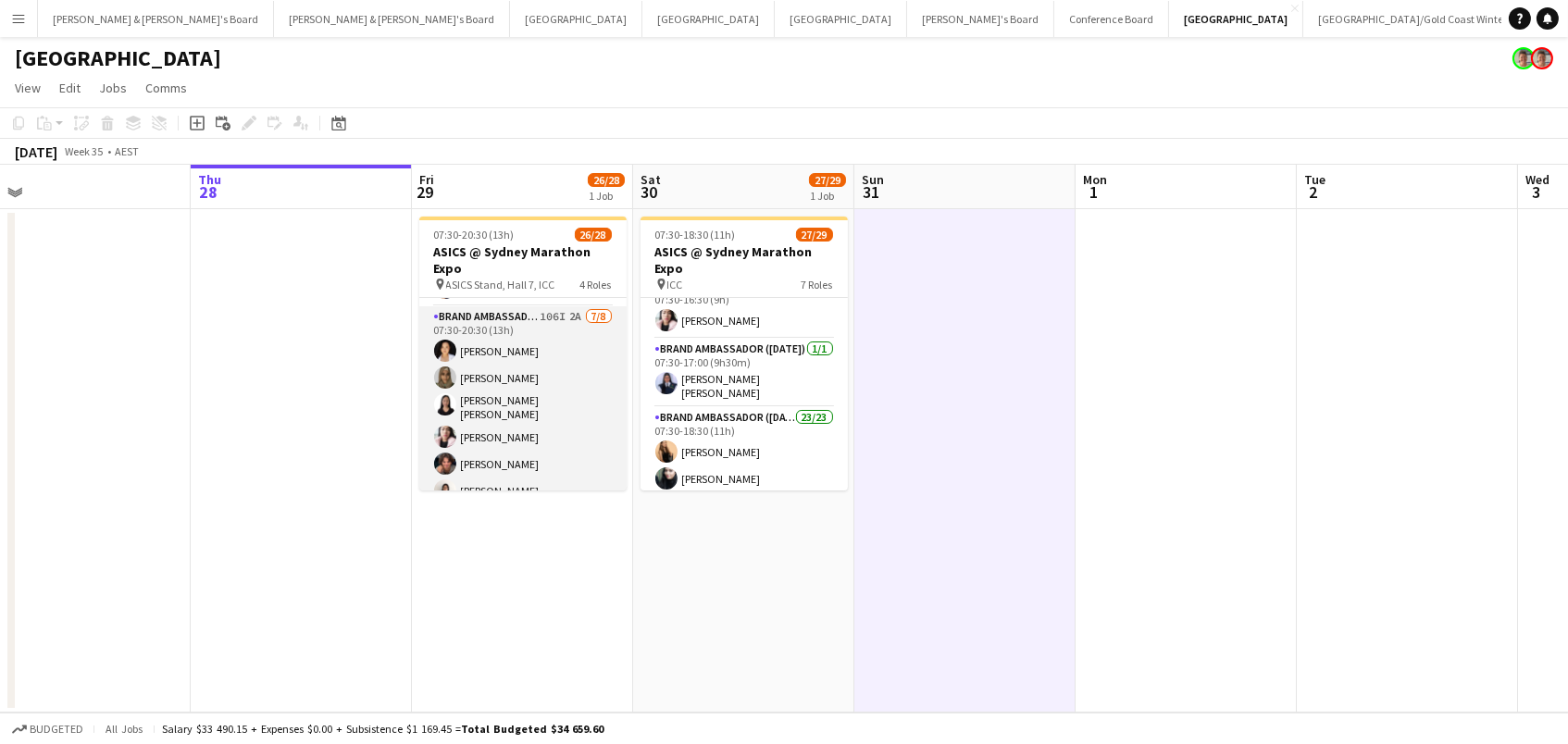
scroll to position [388, 0]
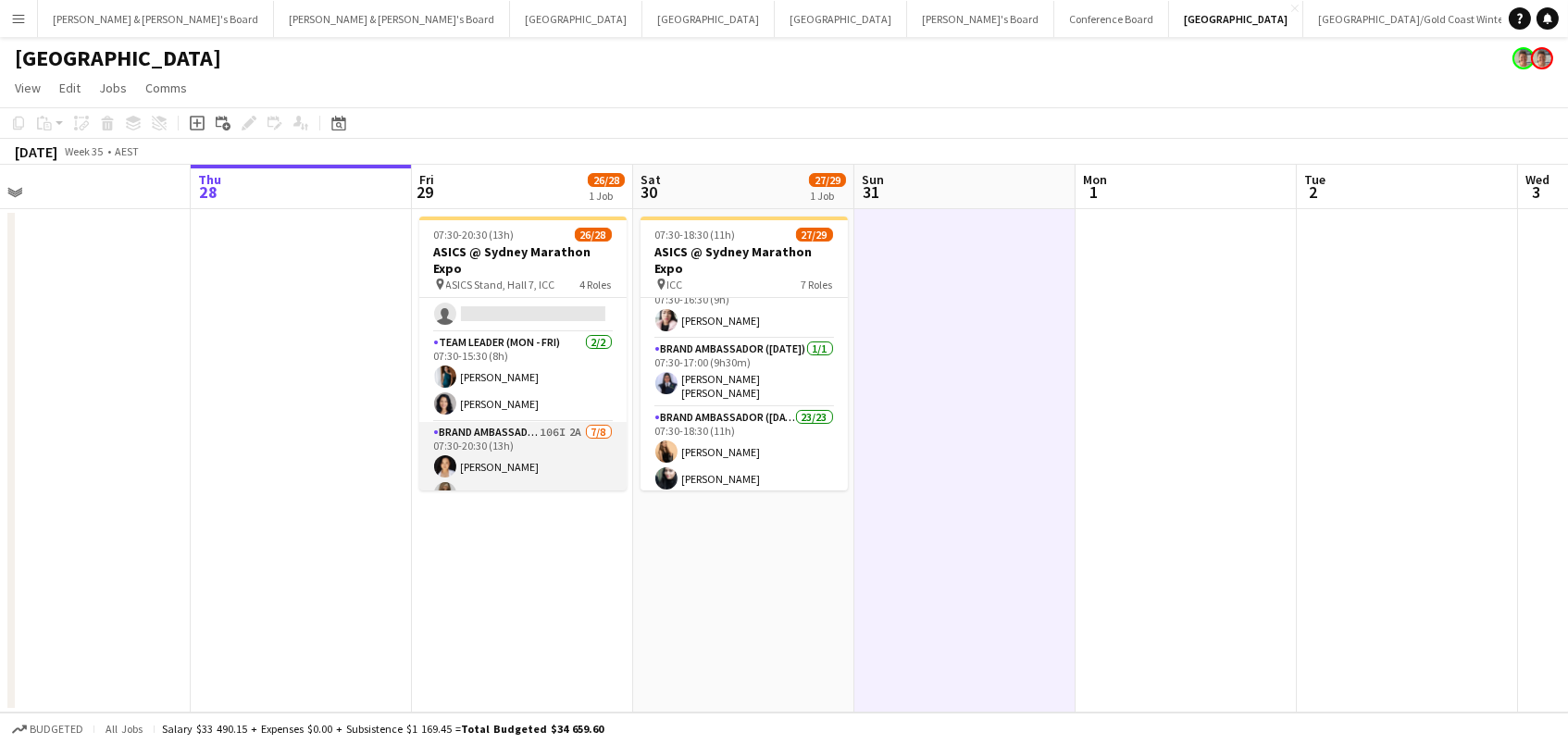
click at [488, 463] on app-card-role "Brand Ambassador (Mon - Fri) 106I 2A 7/8 07:30-20:30 (13h) Vanessa Ou Zoya Naqv…" at bounding box center [523, 553] width 207 height 262
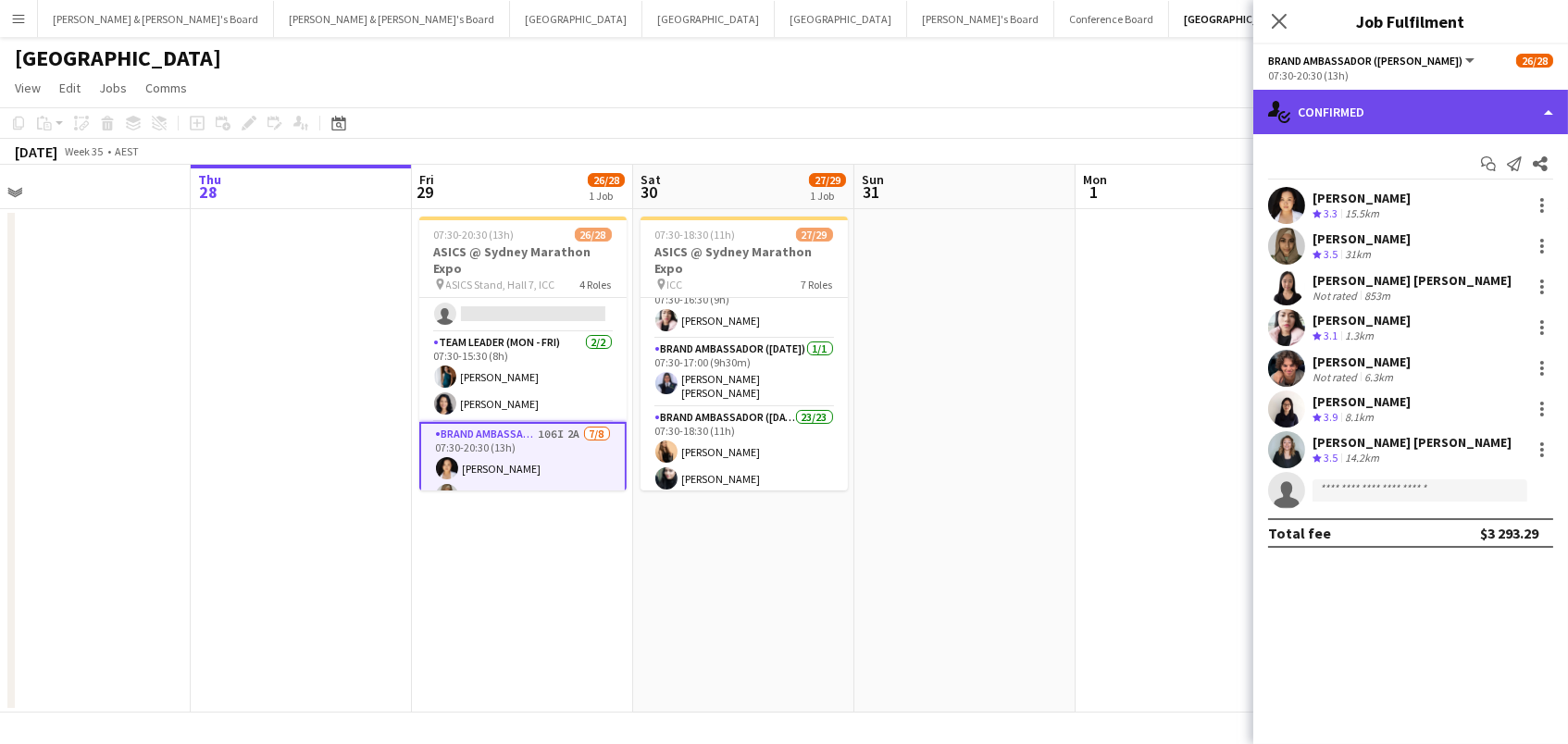
click at [1440, 100] on div "single-neutral-actions-check-2 Confirmed" at bounding box center [1409, 112] width 314 height 45
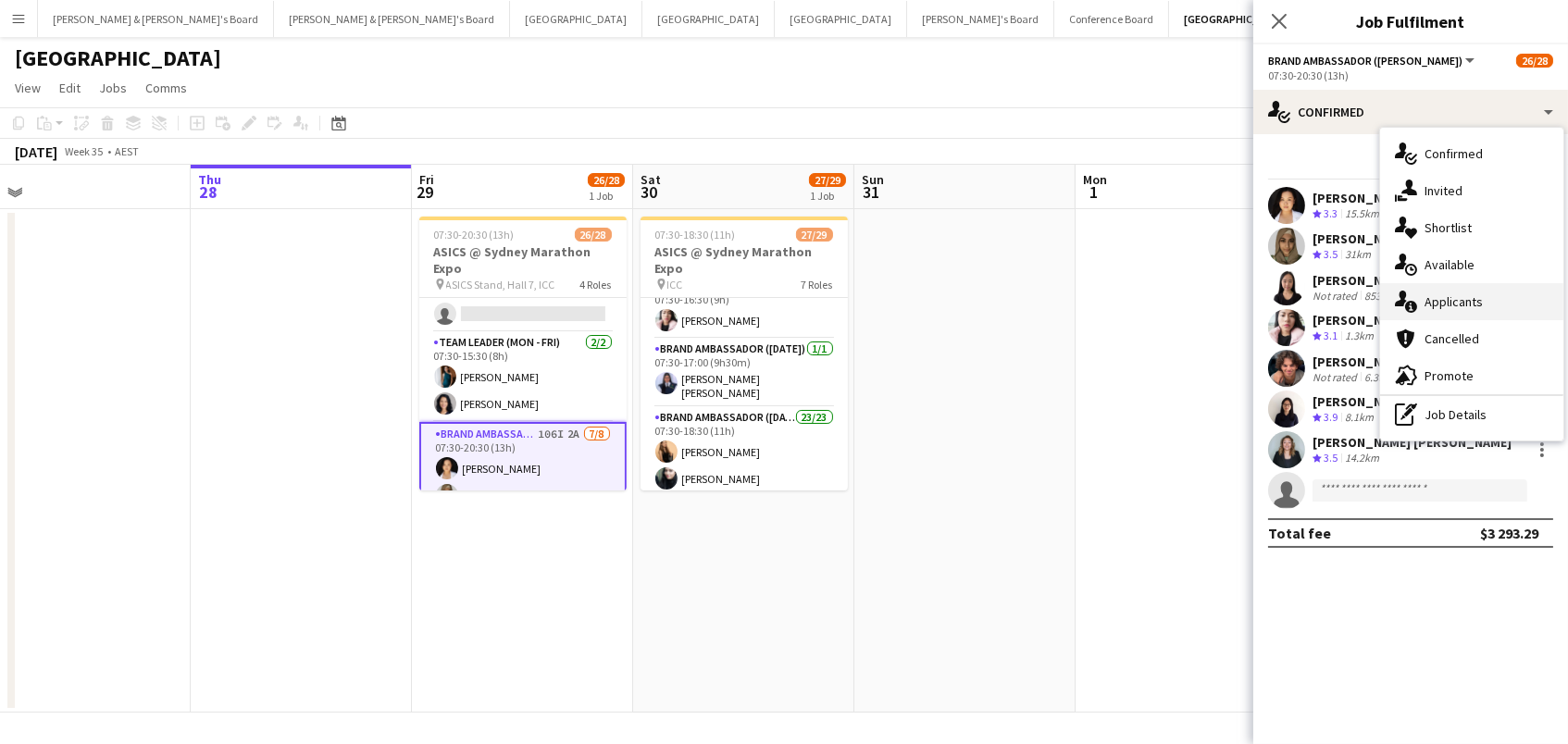
click at [1503, 311] on div "single-neutral-actions-information Applicants" at bounding box center [1471, 301] width 183 height 37
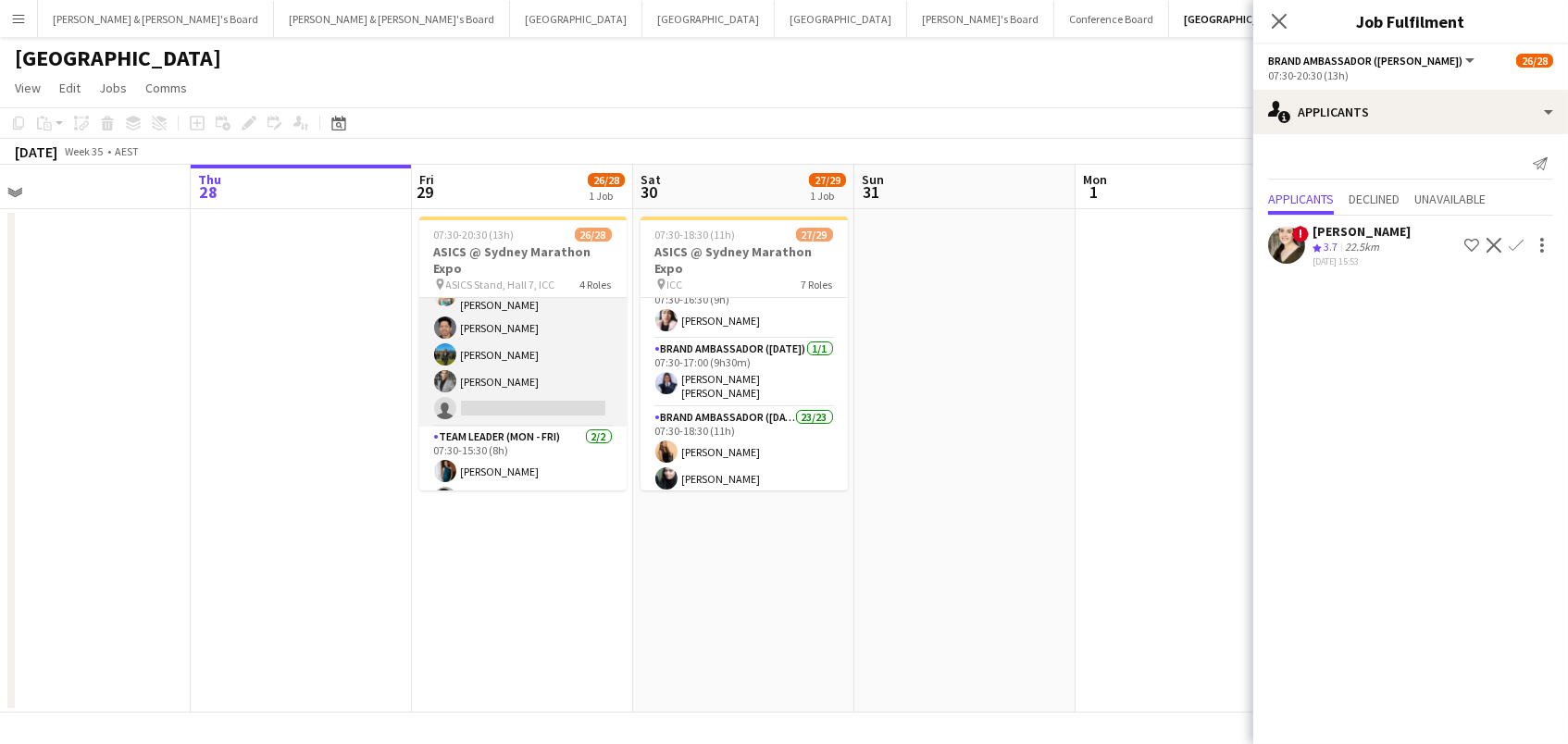
click at [538, 371] on app-card-role "Brand Ambassador (Mon - Fri) 111I 1A 13/14 07:30-15:30 (8h) Alex Valenzuela Abh…" at bounding box center [523, 215] width 207 height 423
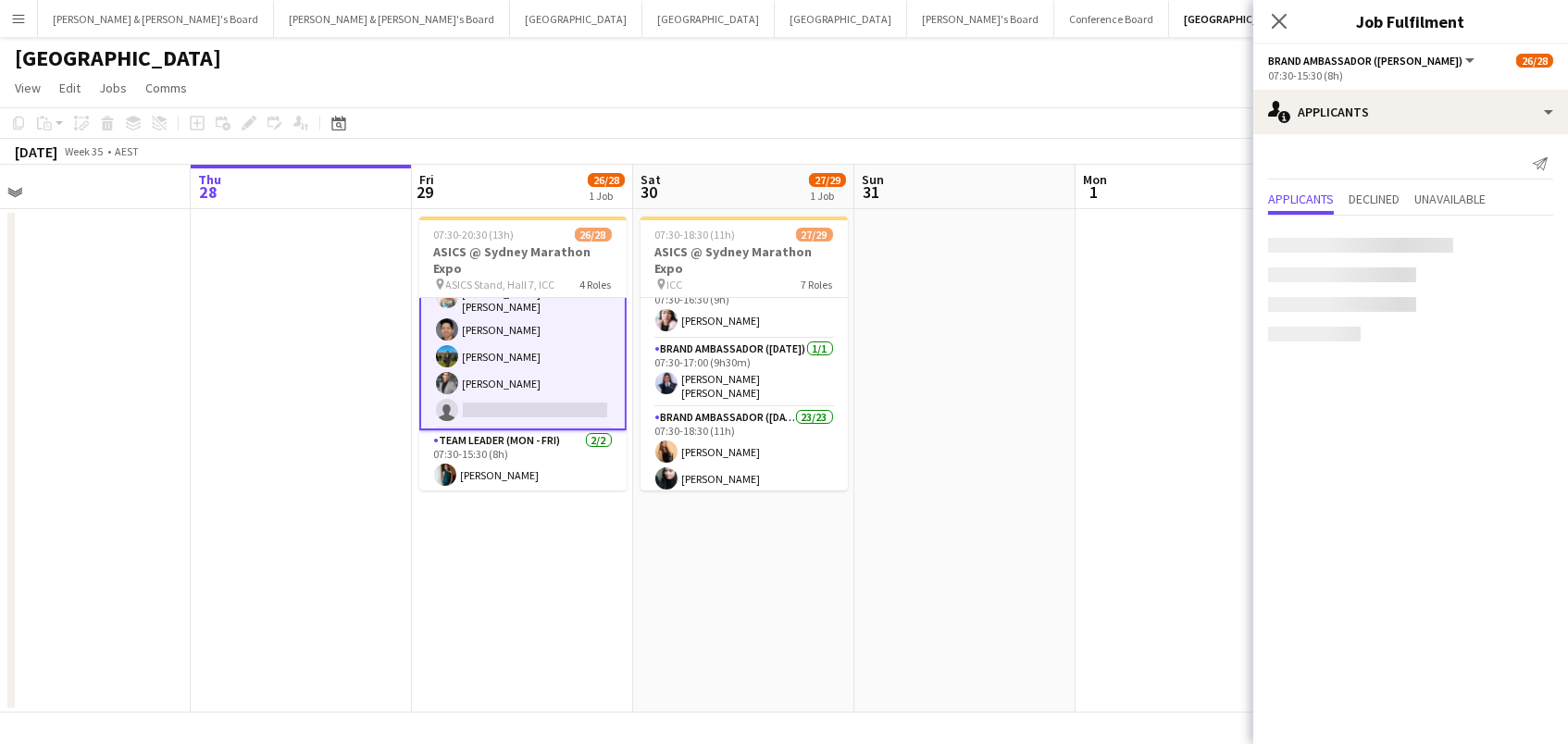
scroll to position [291, 0]
click at [1276, 18] on icon at bounding box center [1279, 21] width 18 height 18
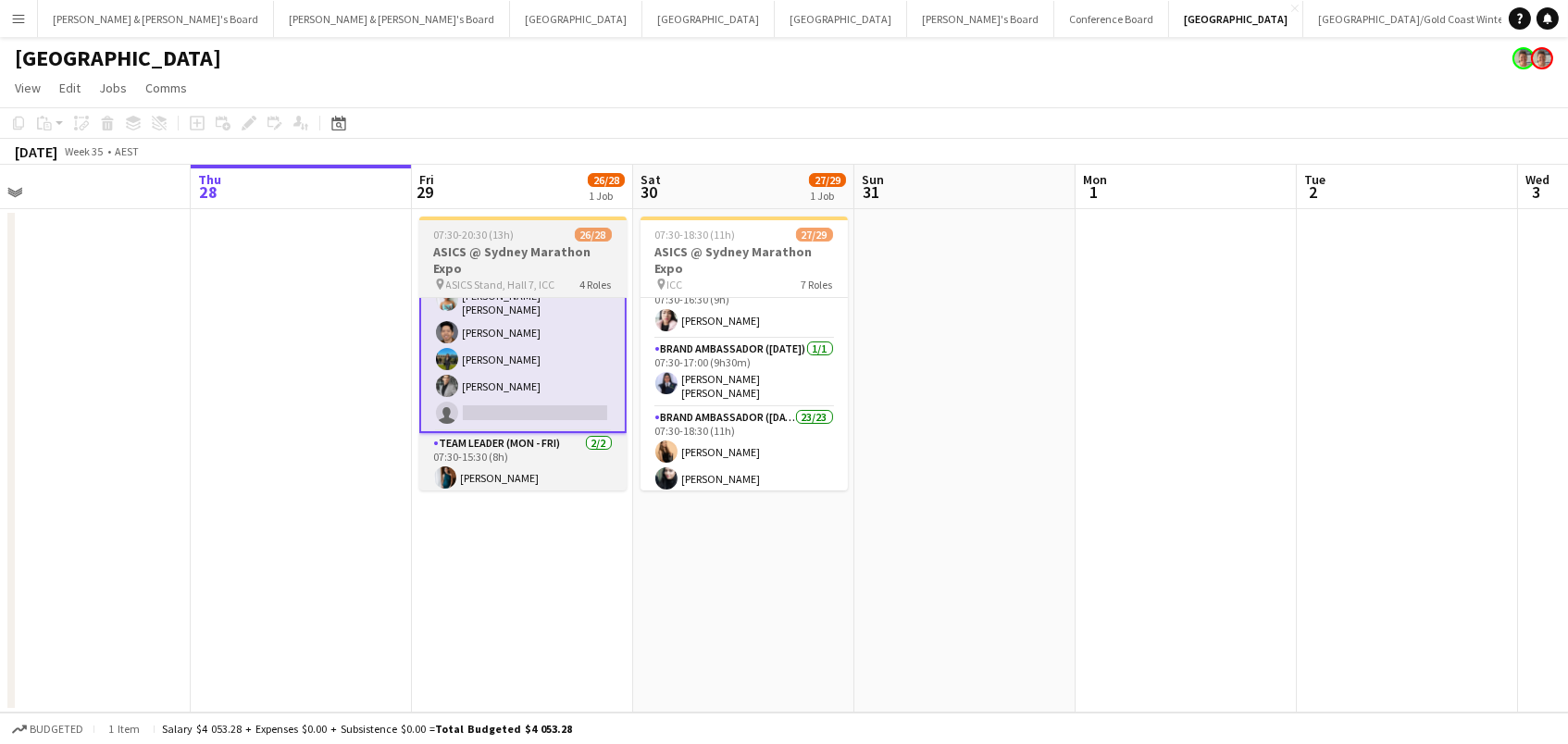
click at [488, 247] on h3 "ASICS @ Sydney Marathon Expo" at bounding box center [523, 259] width 207 height 33
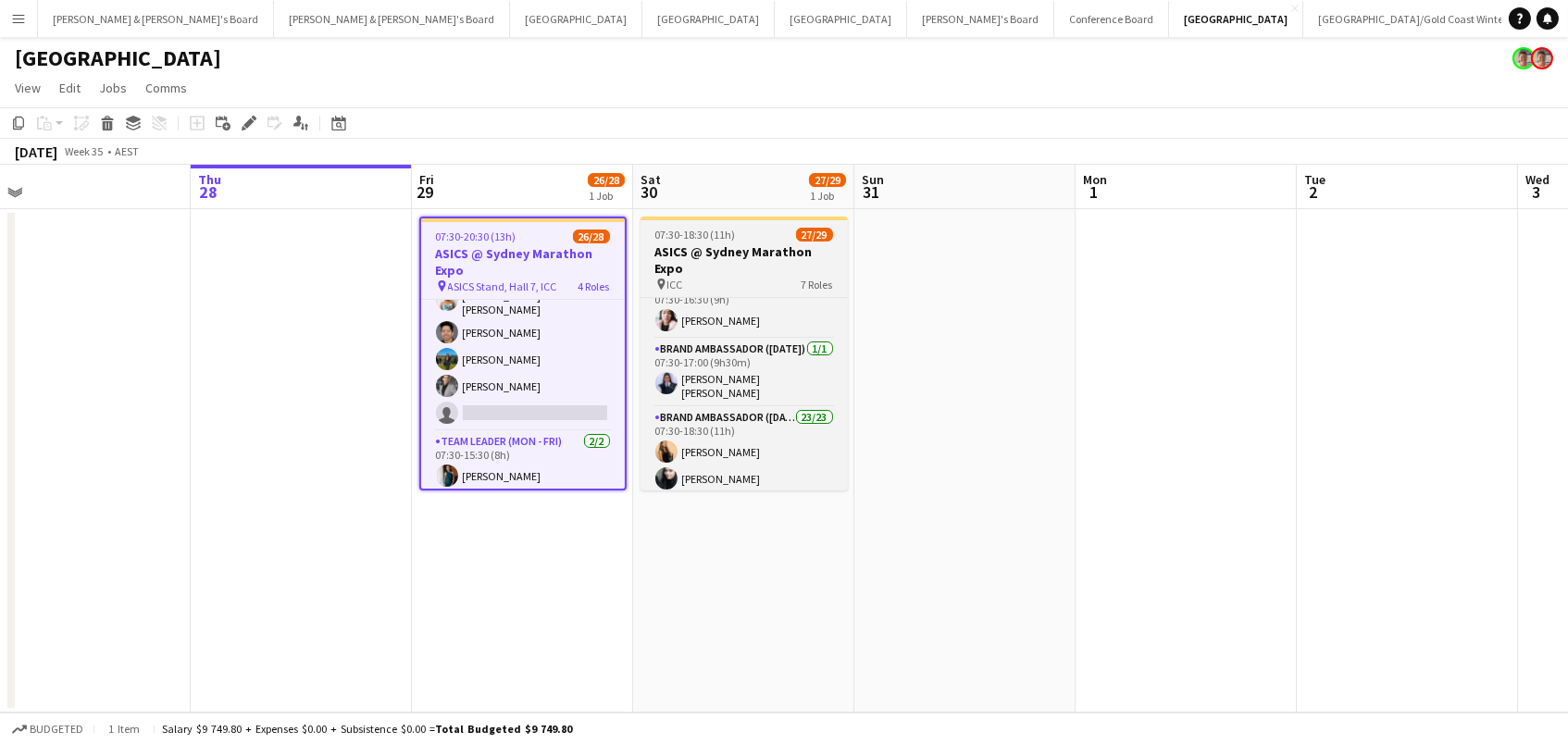
click at [683, 258] on h3 "ASICS @ Sydney Marathon Expo" at bounding box center [744, 259] width 207 height 33
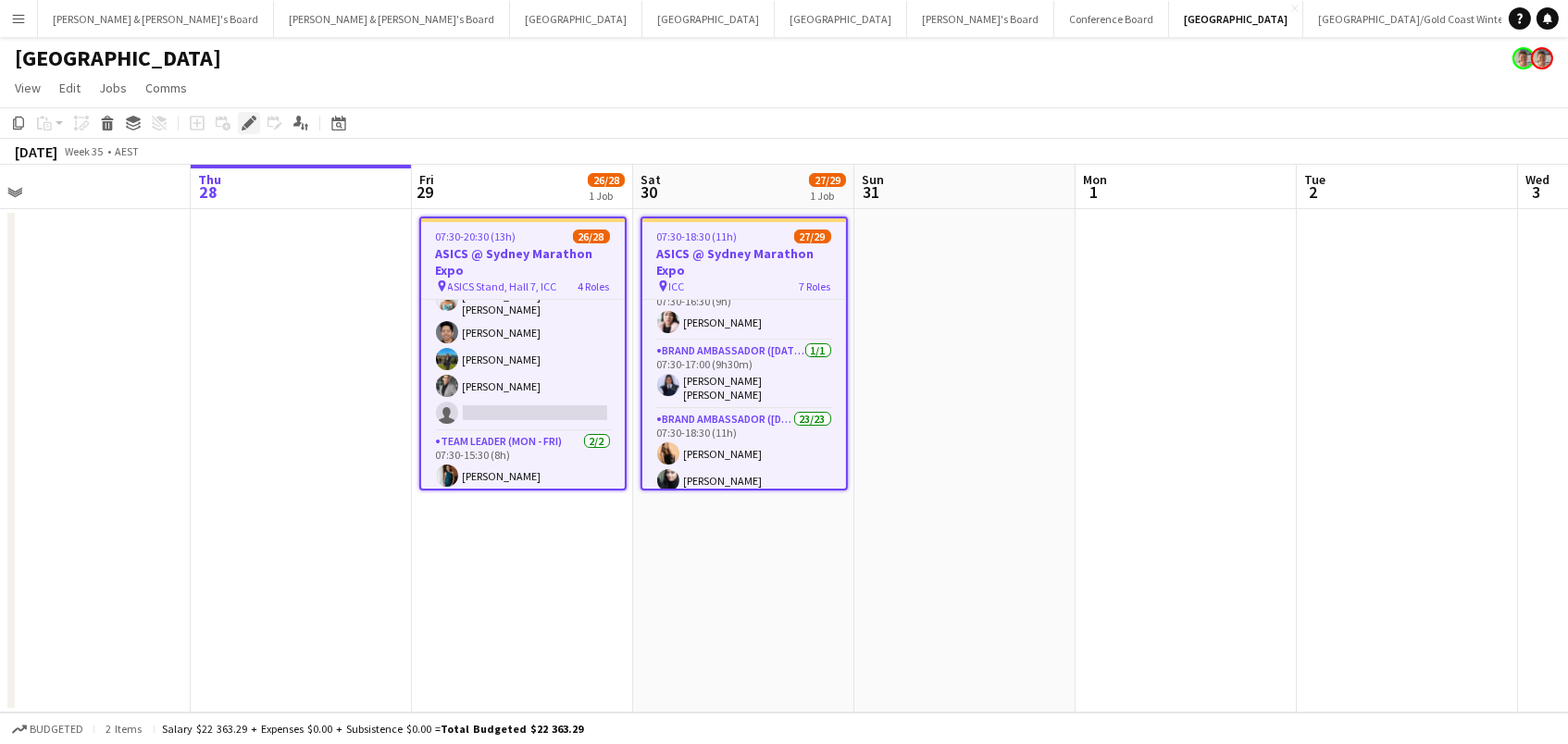
click at [241, 122] on icon "Edit" at bounding box center [249, 123] width 15 height 15
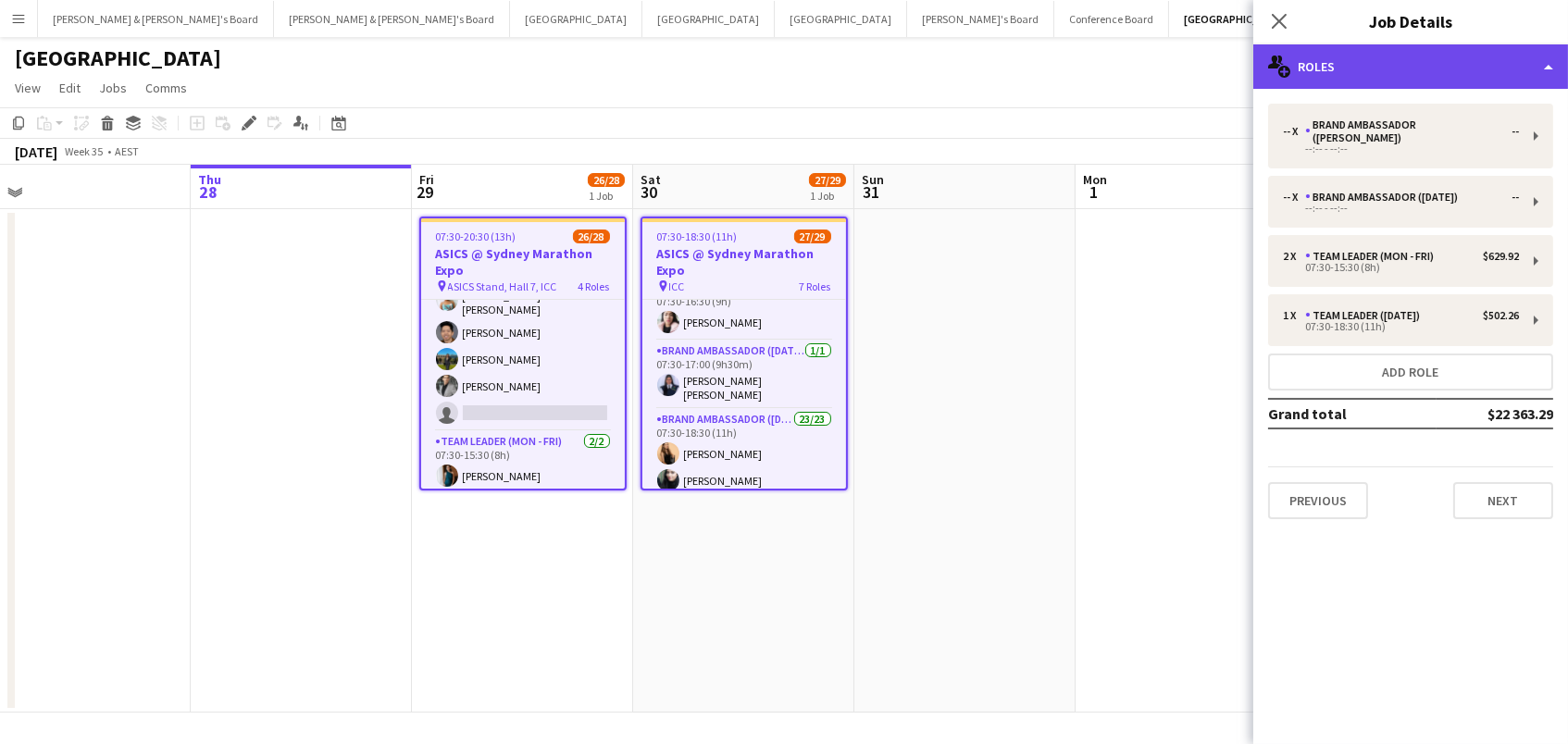
click at [1315, 65] on div "multiple-users-add Roles" at bounding box center [1409, 66] width 314 height 45
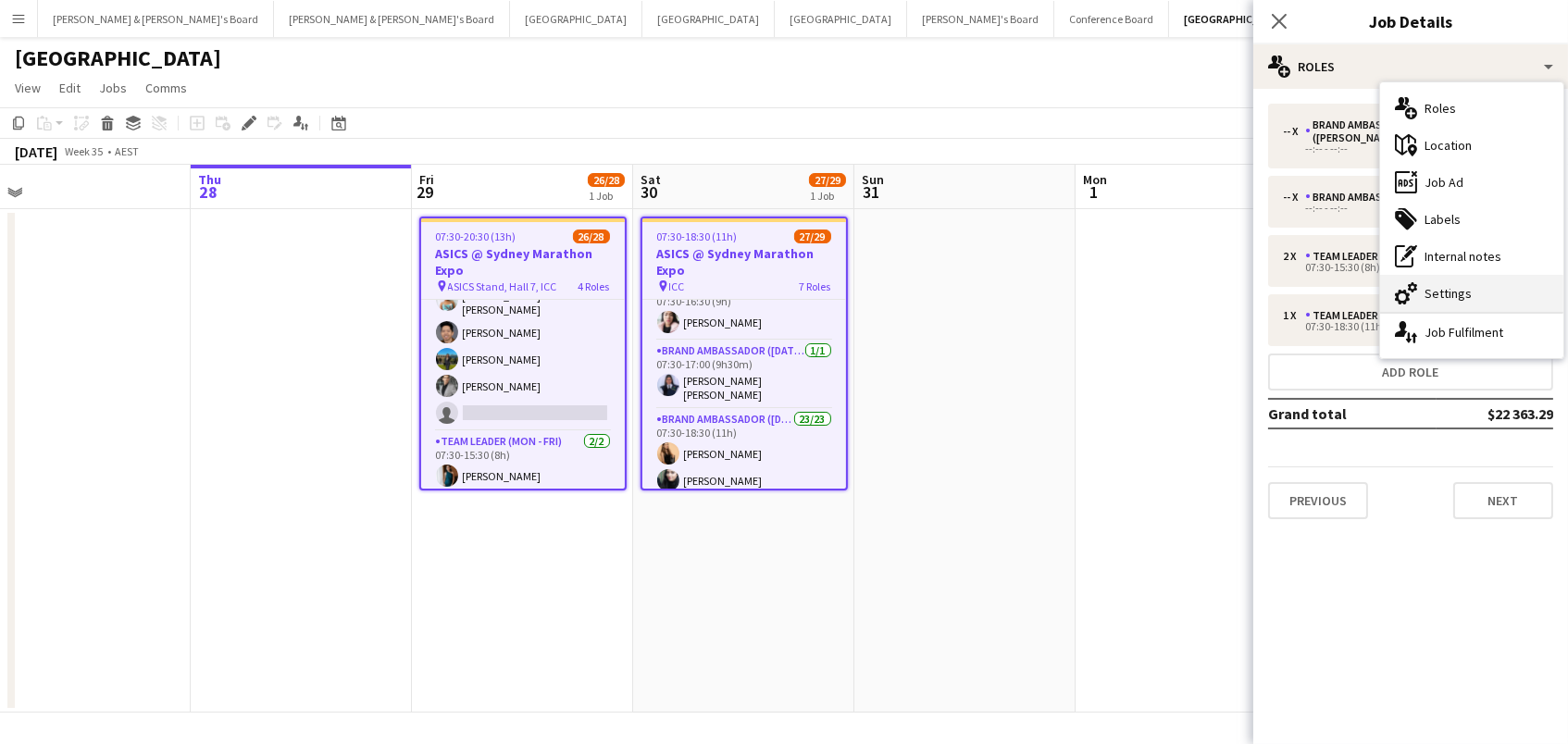
click at [1484, 309] on div "cog-double-3 Settings" at bounding box center [1471, 293] width 183 height 37
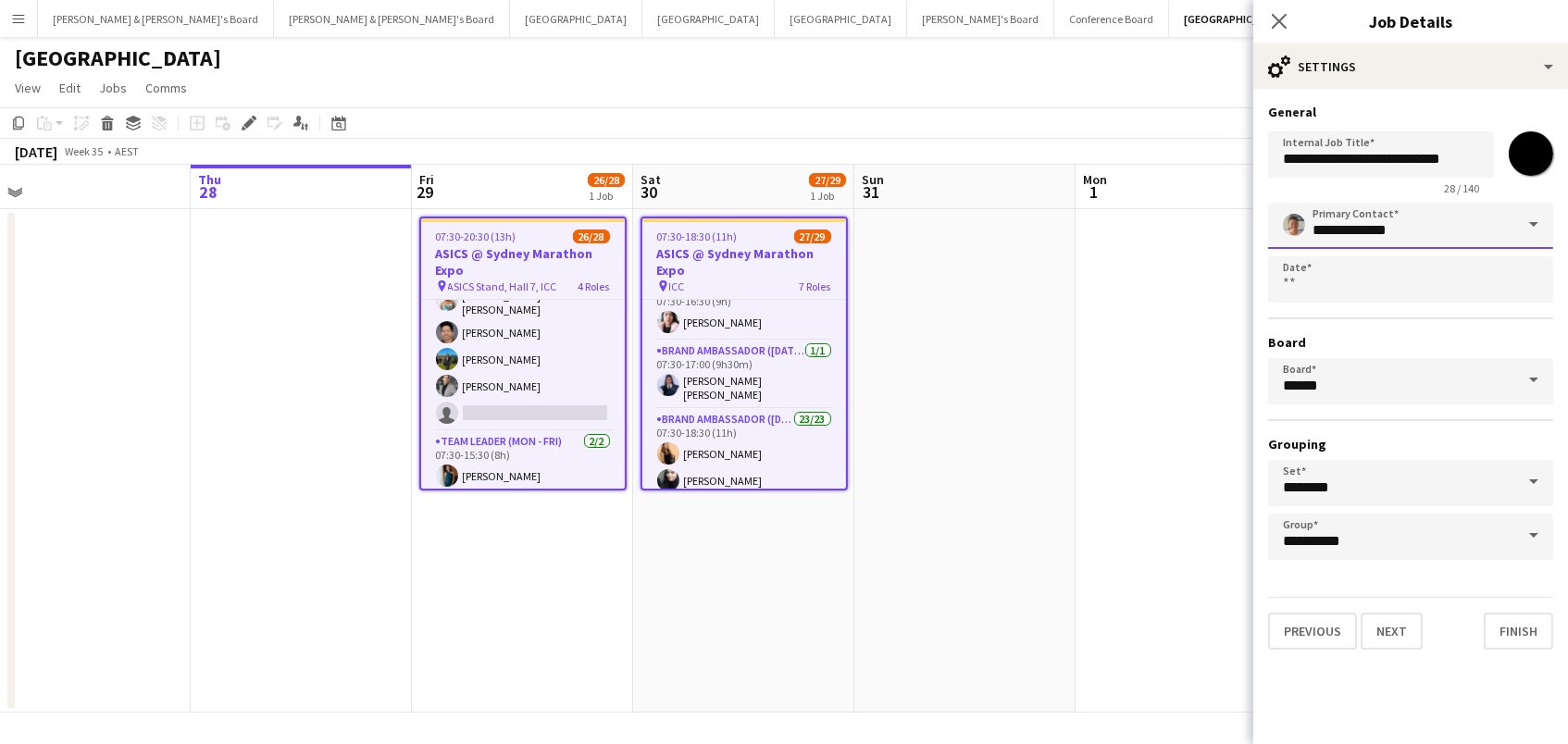
click at [1461, 220] on input "**********" at bounding box center [1410, 226] width 285 height 46
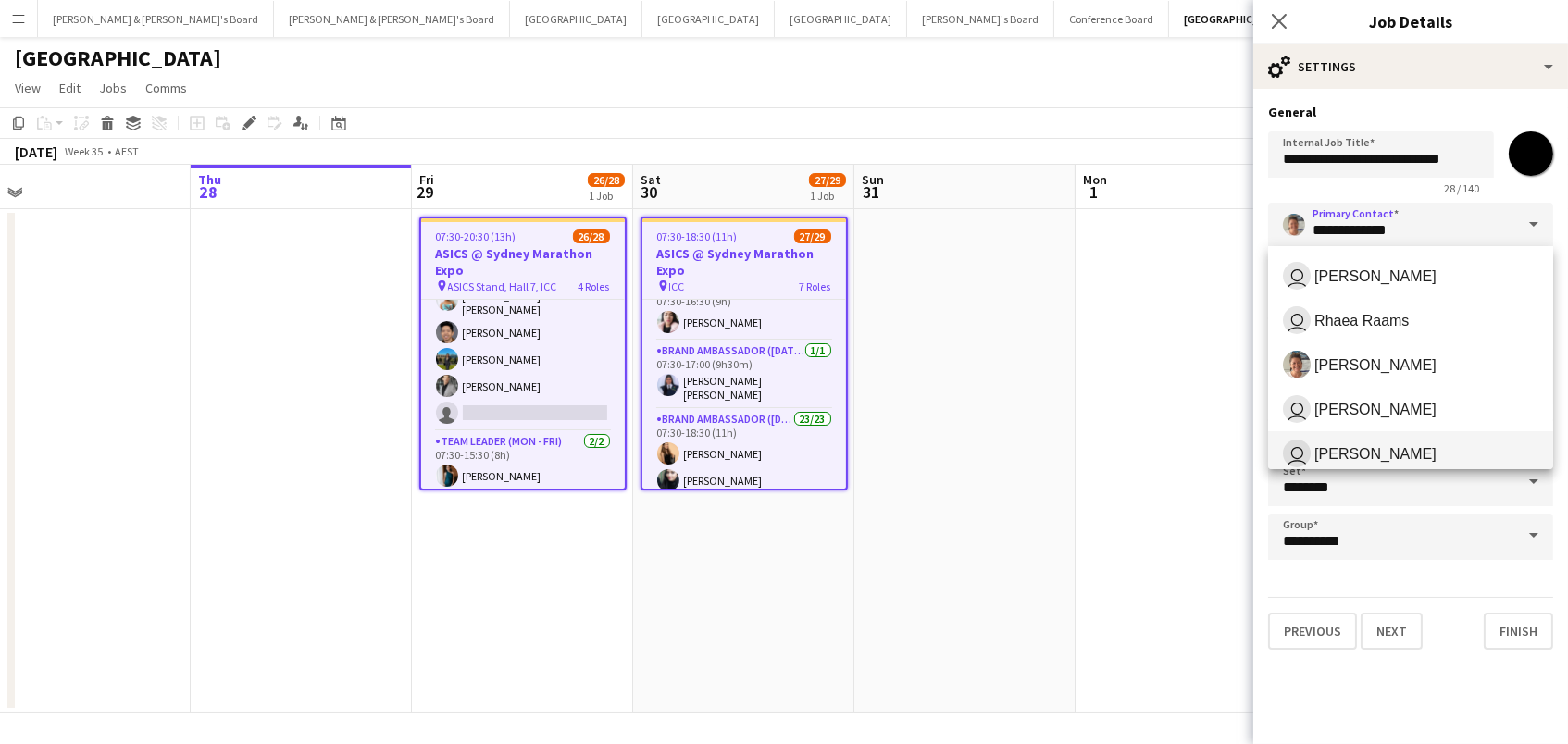
scroll to position [133, 0]
click at [1358, 453] on span "James Millard" at bounding box center [1374, 455] width 122 height 18
type input "**********"
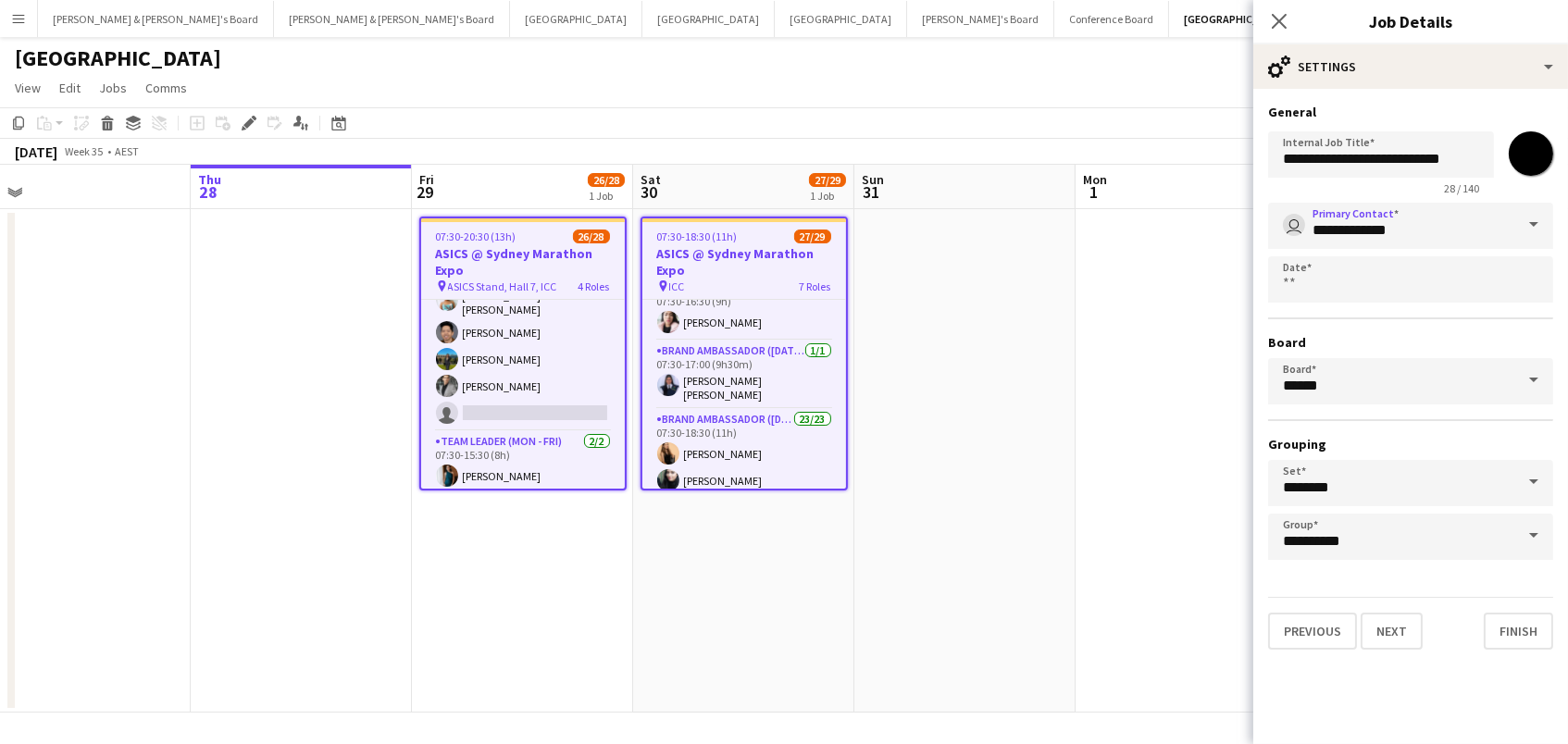
drag, startPoint x: 1492, startPoint y: 625, endPoint x: 1482, endPoint y: 624, distance: 10.0
click at [1490, 625] on button "Finish" at bounding box center [1518, 630] width 69 height 37
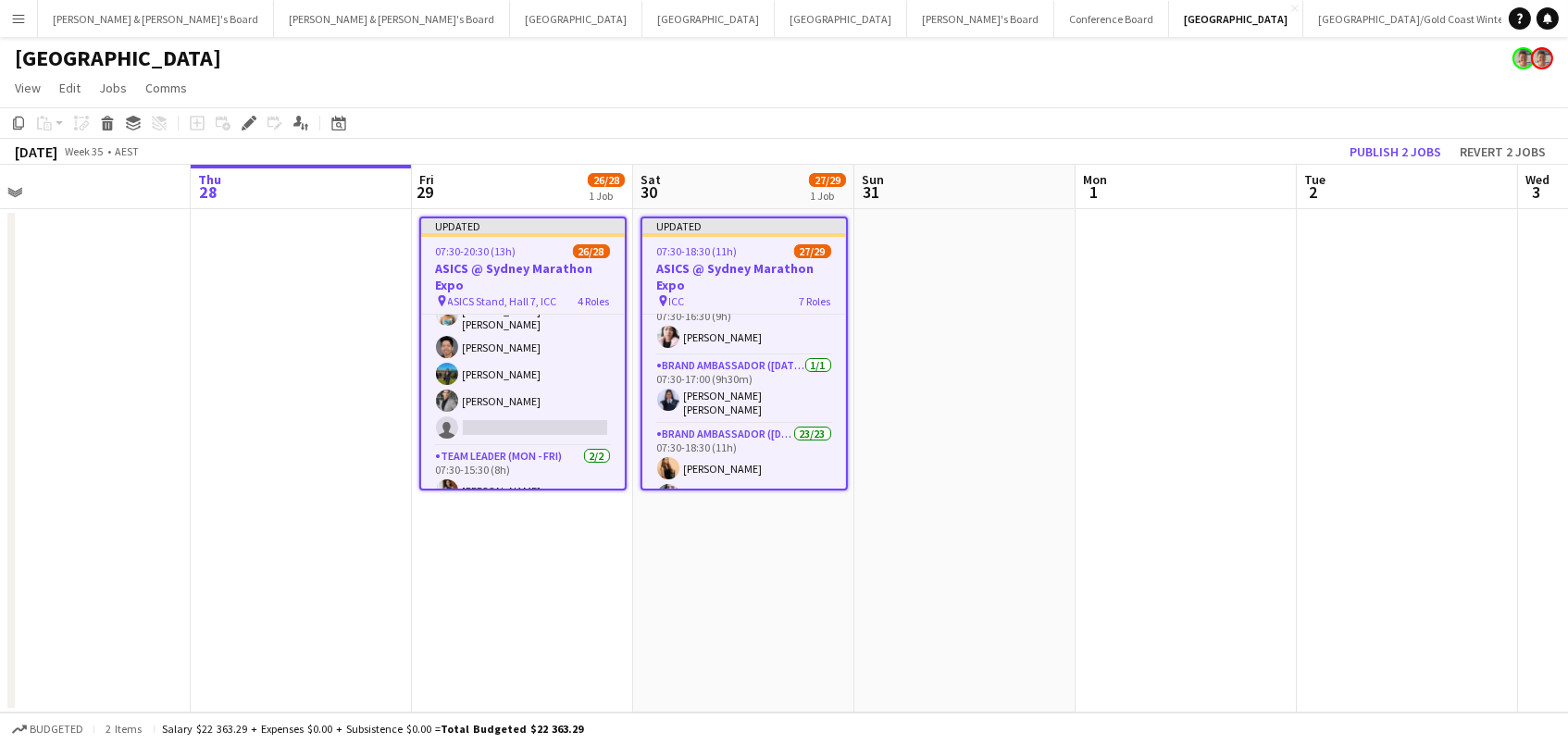
click at [1353, 143] on button "Publish 2 jobs" at bounding box center [1395, 151] width 106 height 24
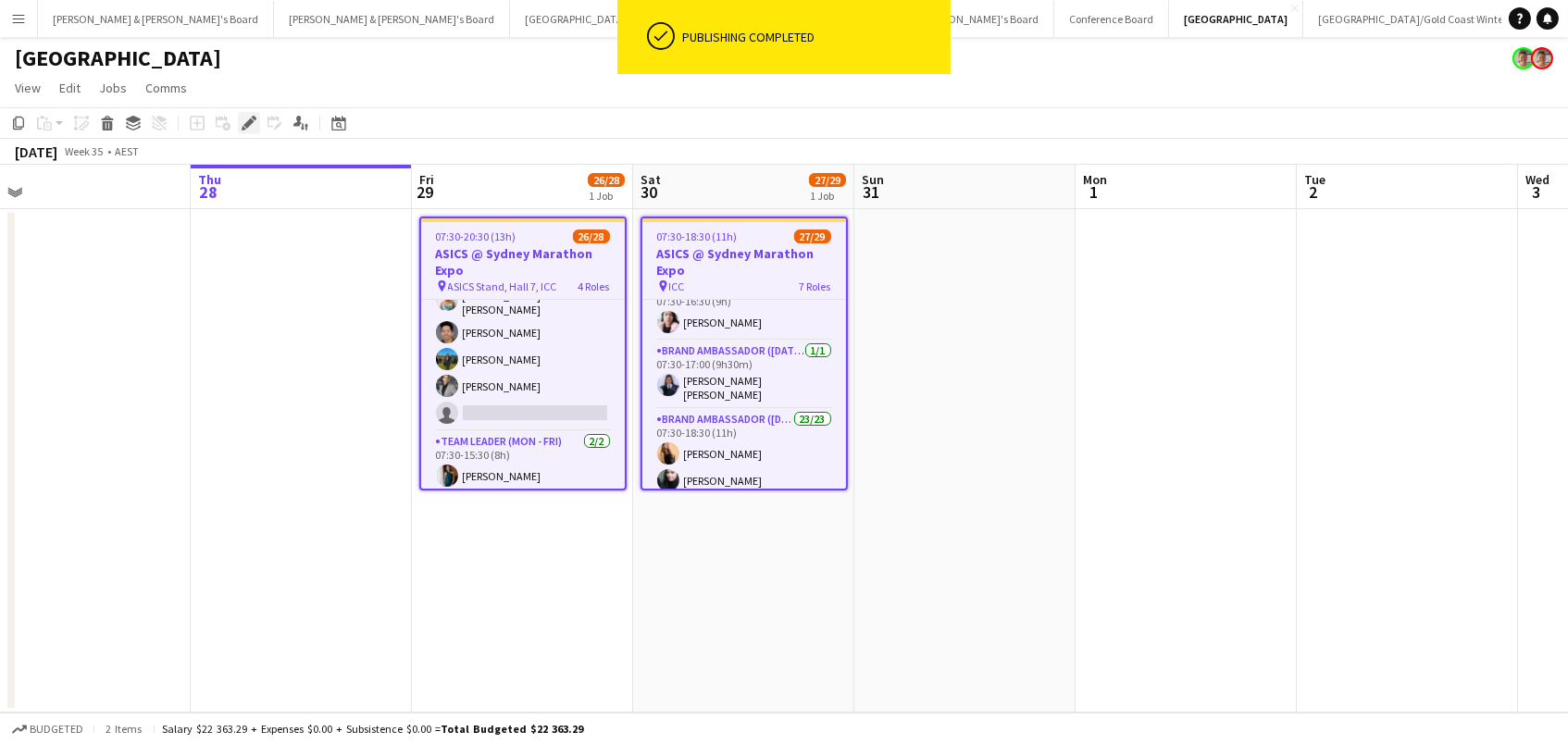
click at [251, 124] on icon "Edit" at bounding box center [249, 123] width 15 height 15
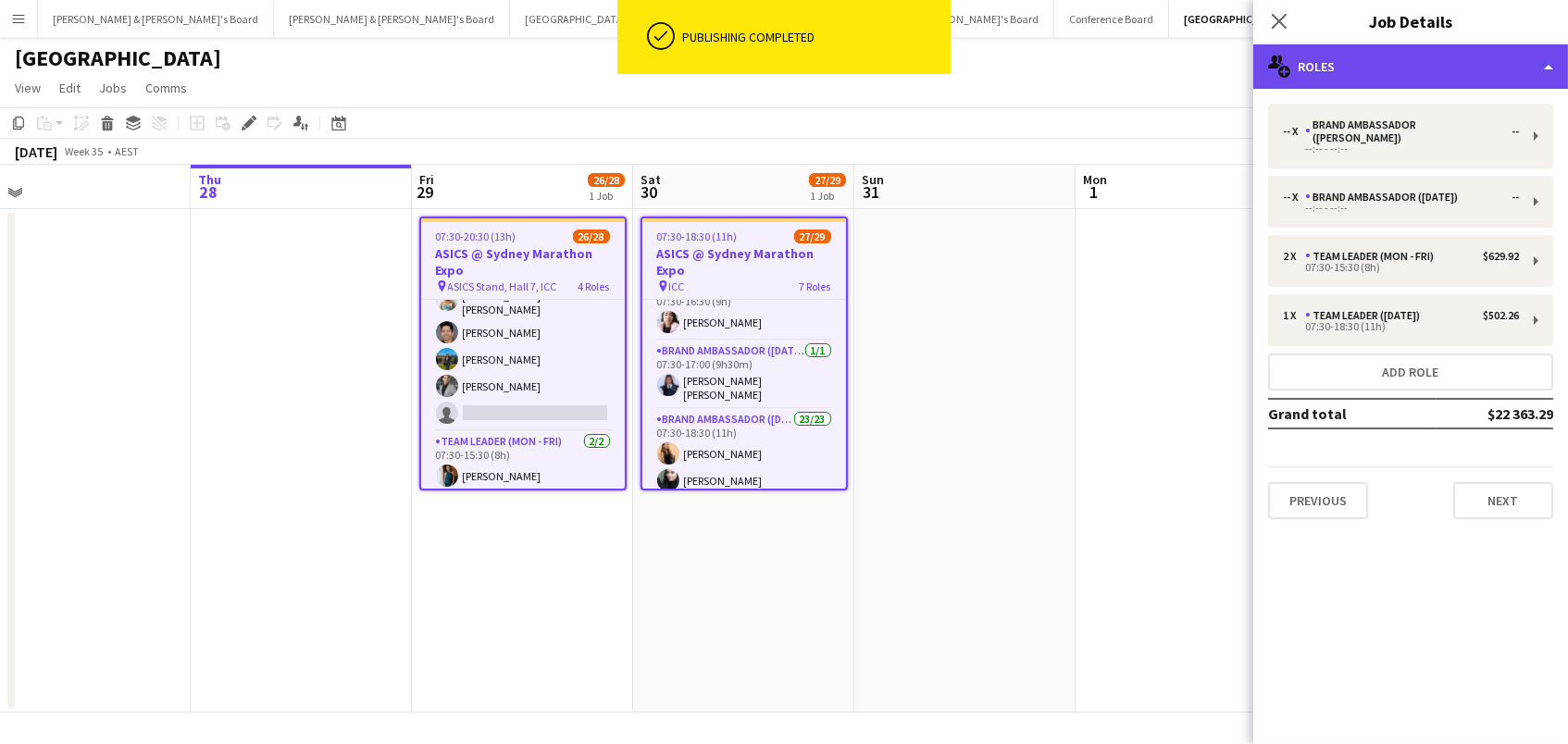
click at [1274, 84] on div "multiple-users-add Roles" at bounding box center [1409, 66] width 314 height 45
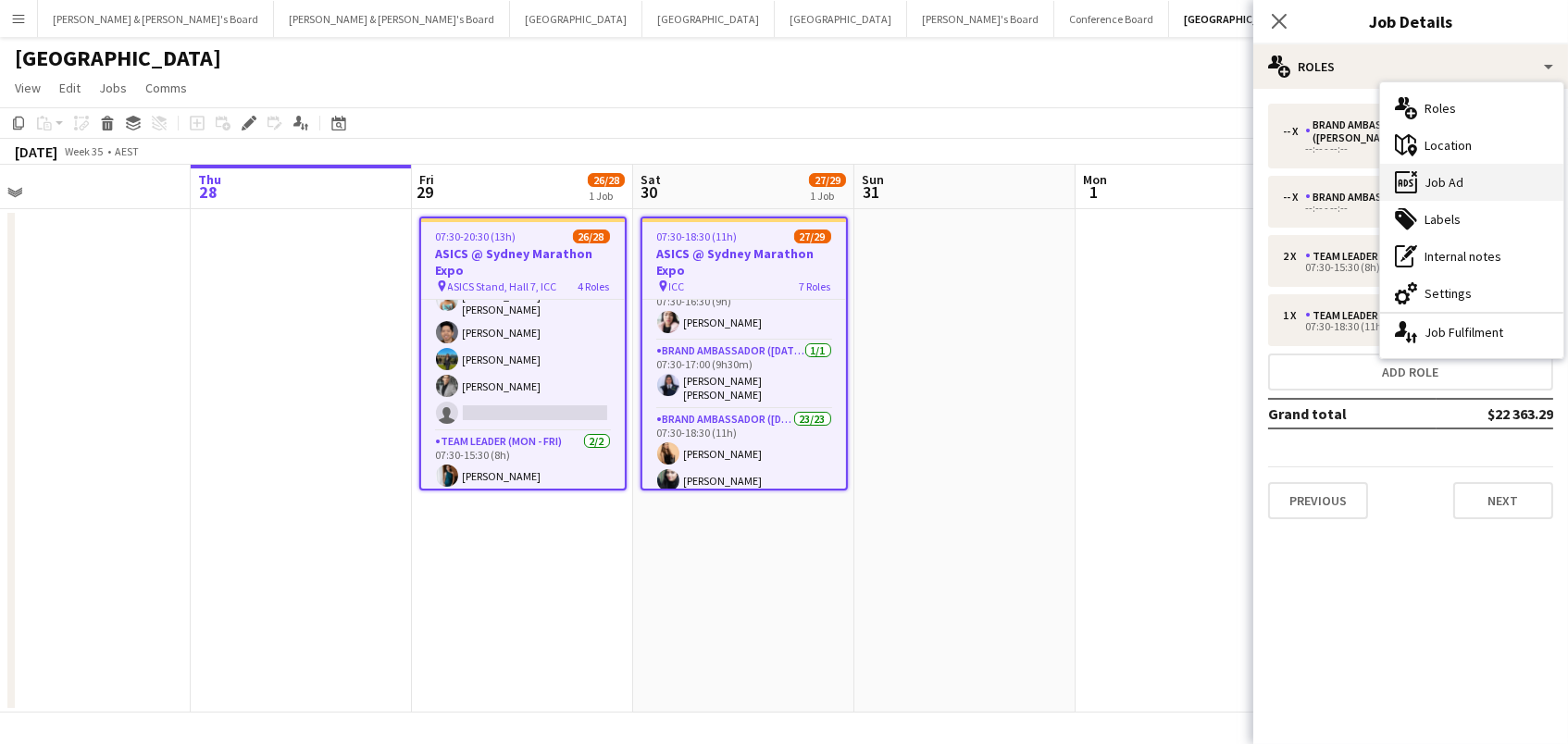
click at [1465, 174] on div "ads-window Job Ad" at bounding box center [1471, 182] width 183 height 37
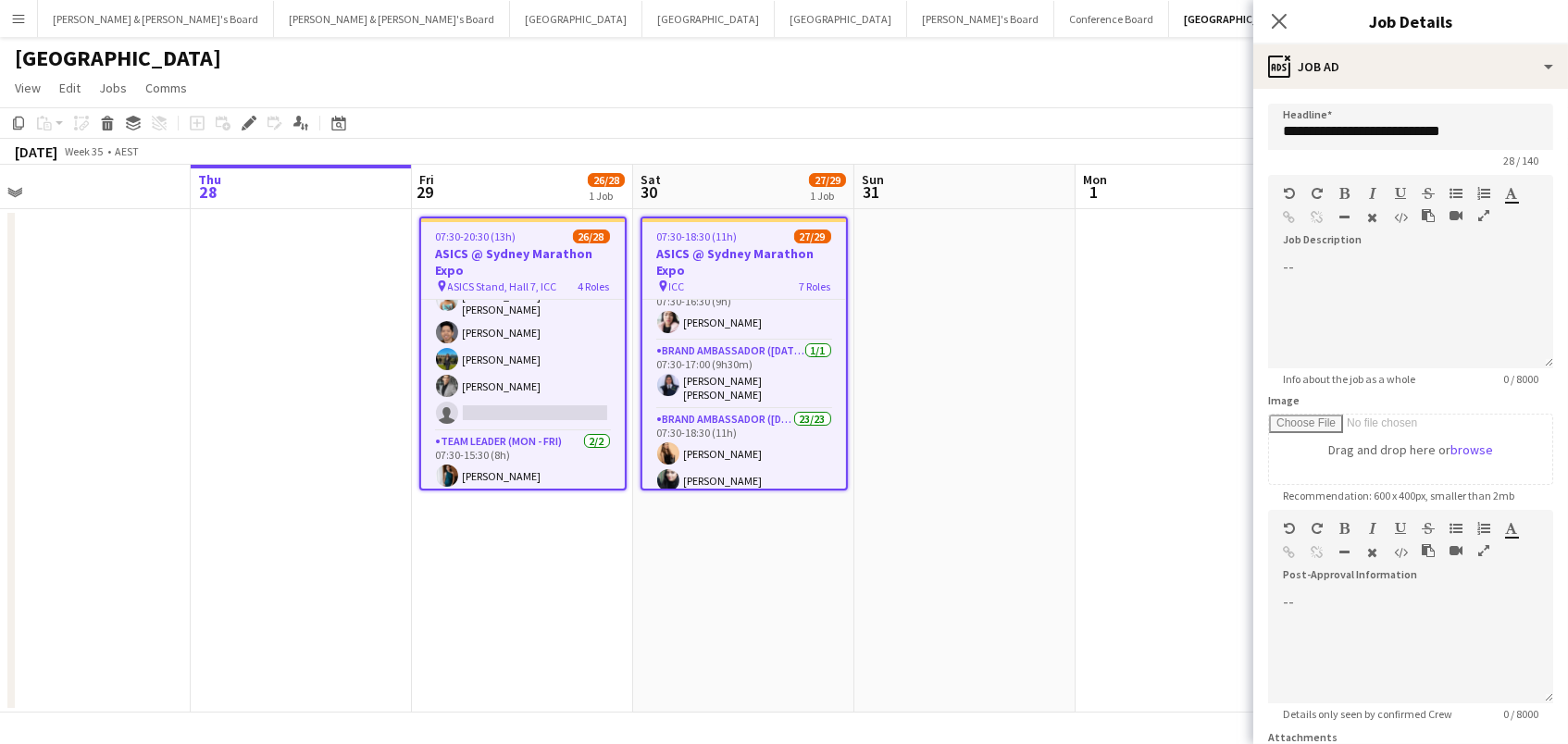
click at [971, 615] on app-date-cell at bounding box center [964, 460] width 221 height 503
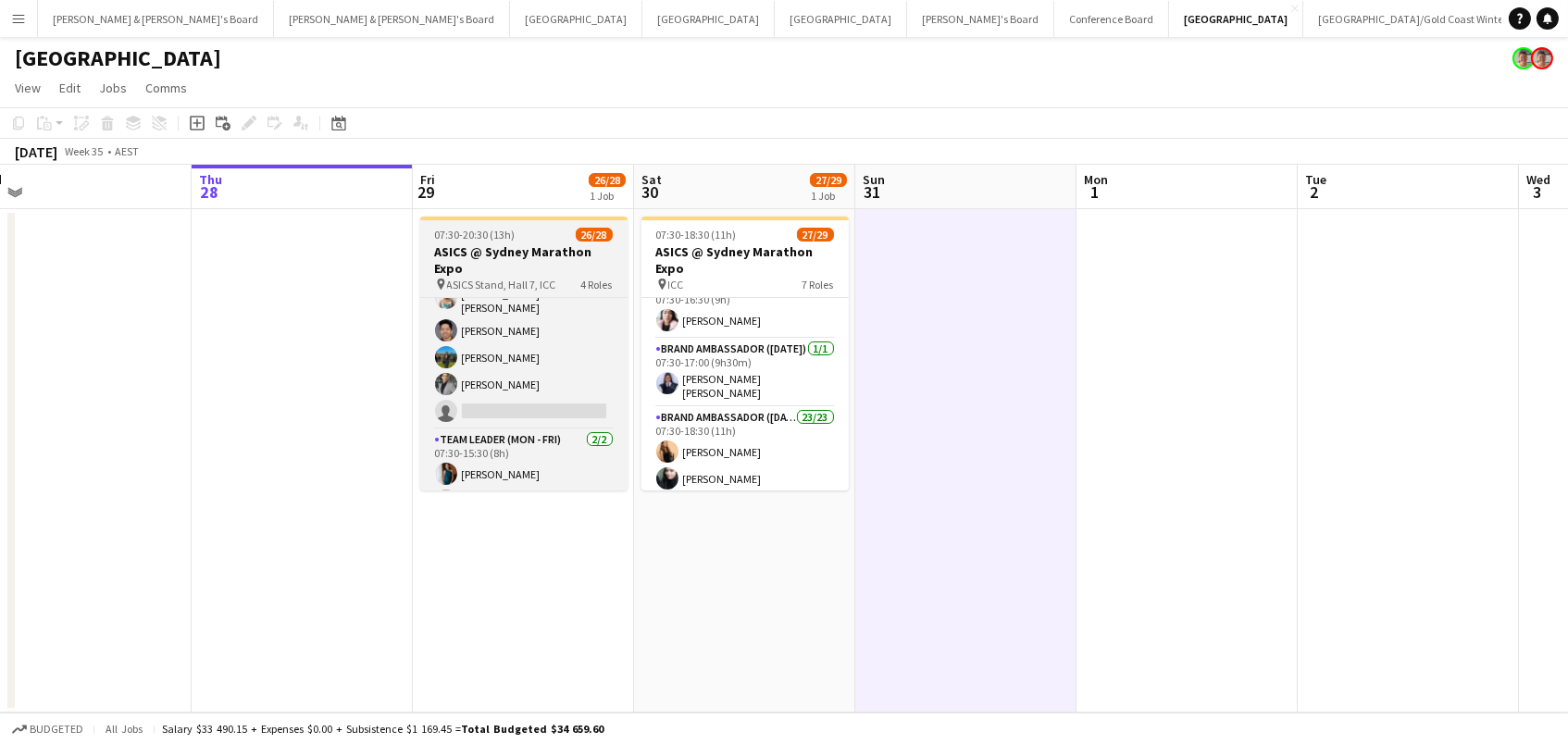
click at [472, 256] on h3 "ASICS @ Sydney Marathon Expo" at bounding box center [524, 259] width 207 height 33
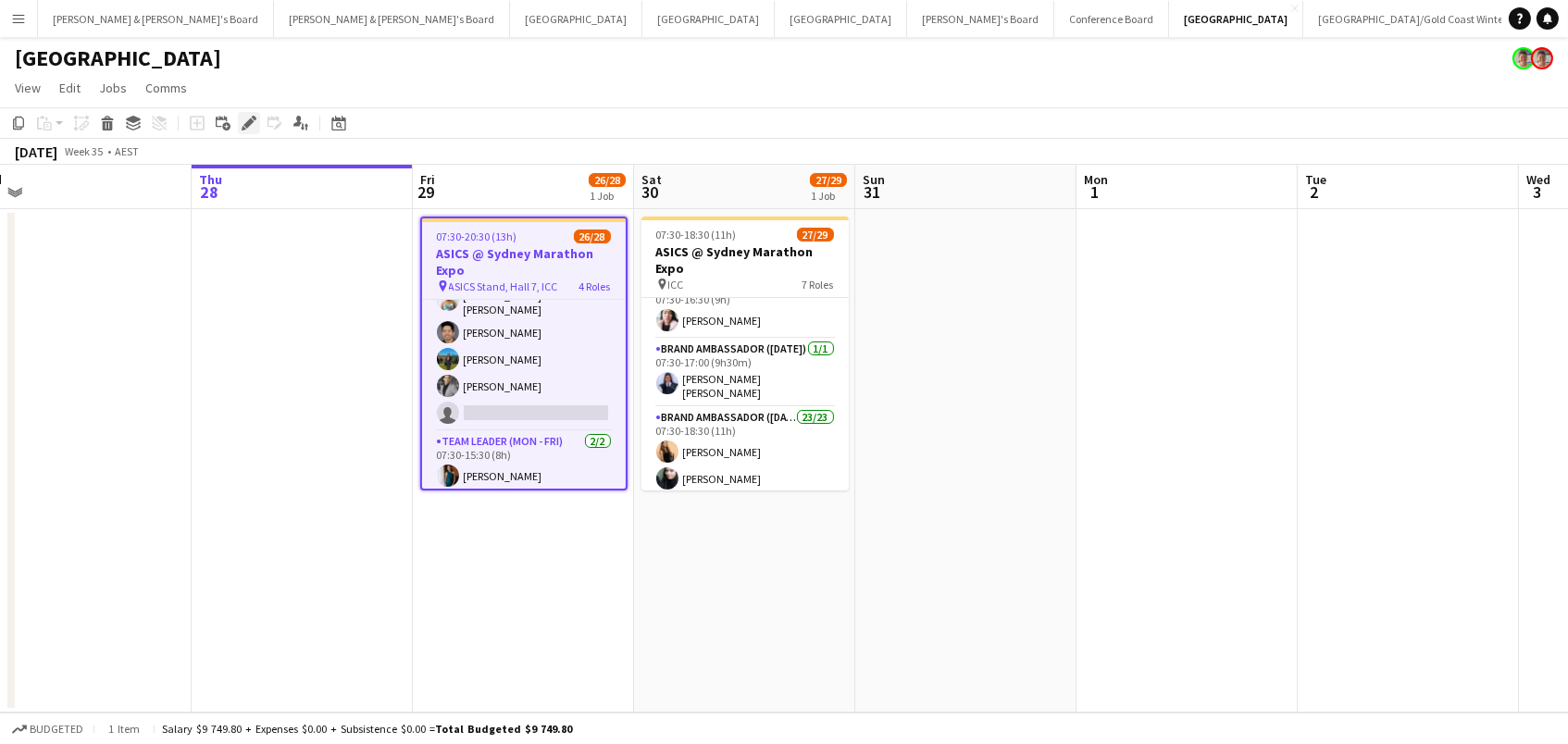
click at [244, 119] on icon "Edit" at bounding box center [249, 123] width 15 height 15
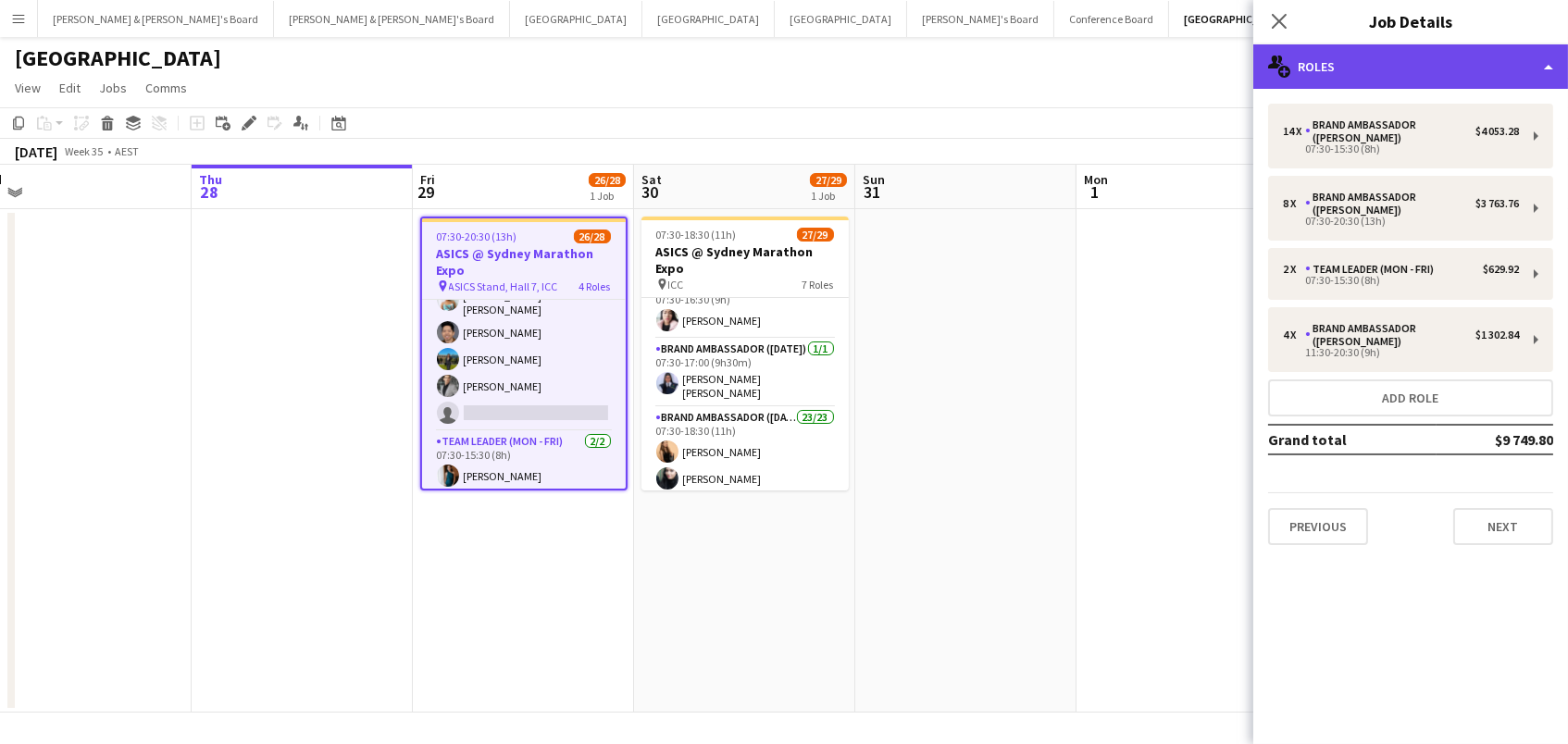
click at [1424, 75] on div "multiple-users-add Roles" at bounding box center [1409, 66] width 314 height 45
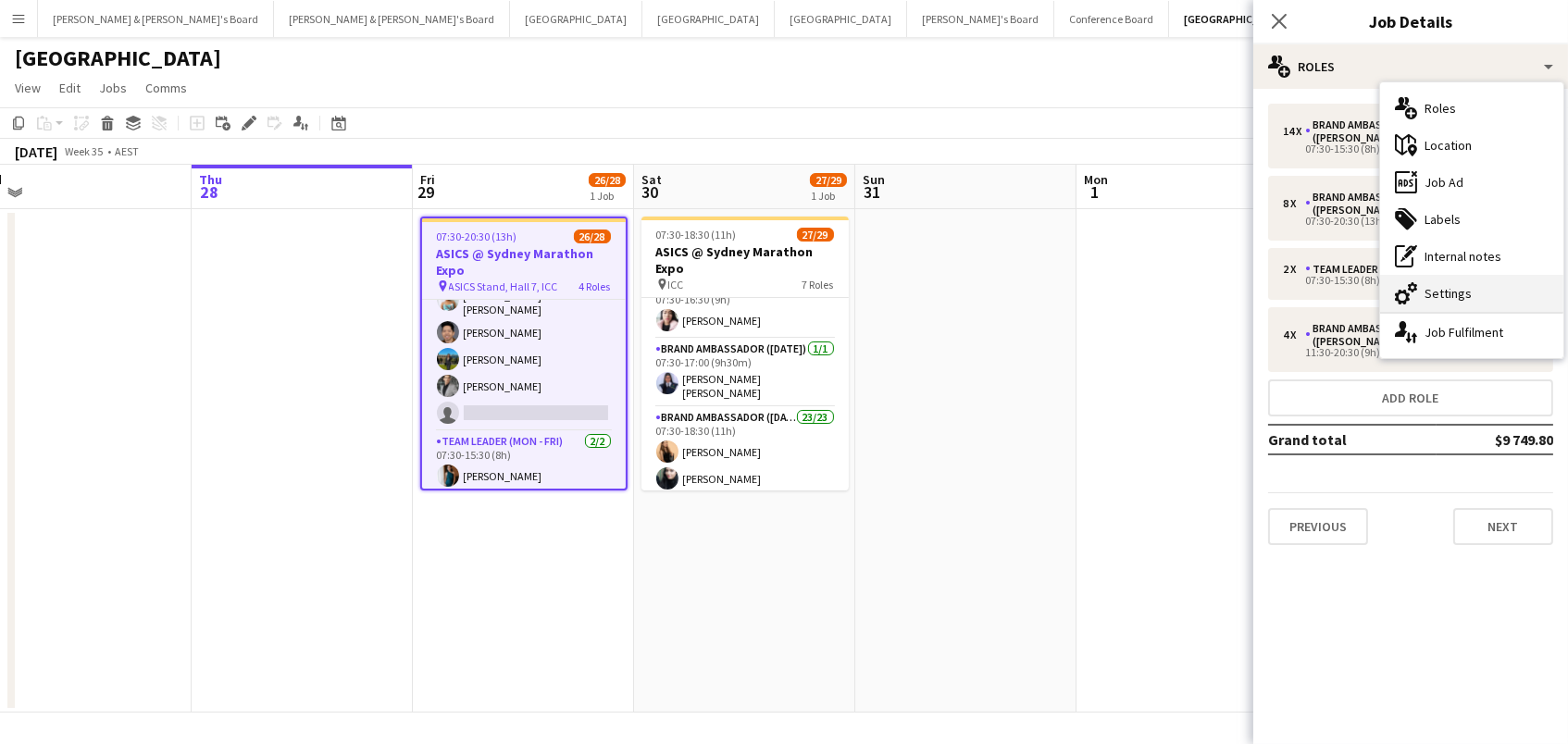
click at [1495, 294] on div "cog-double-3 Settings" at bounding box center [1471, 293] width 183 height 37
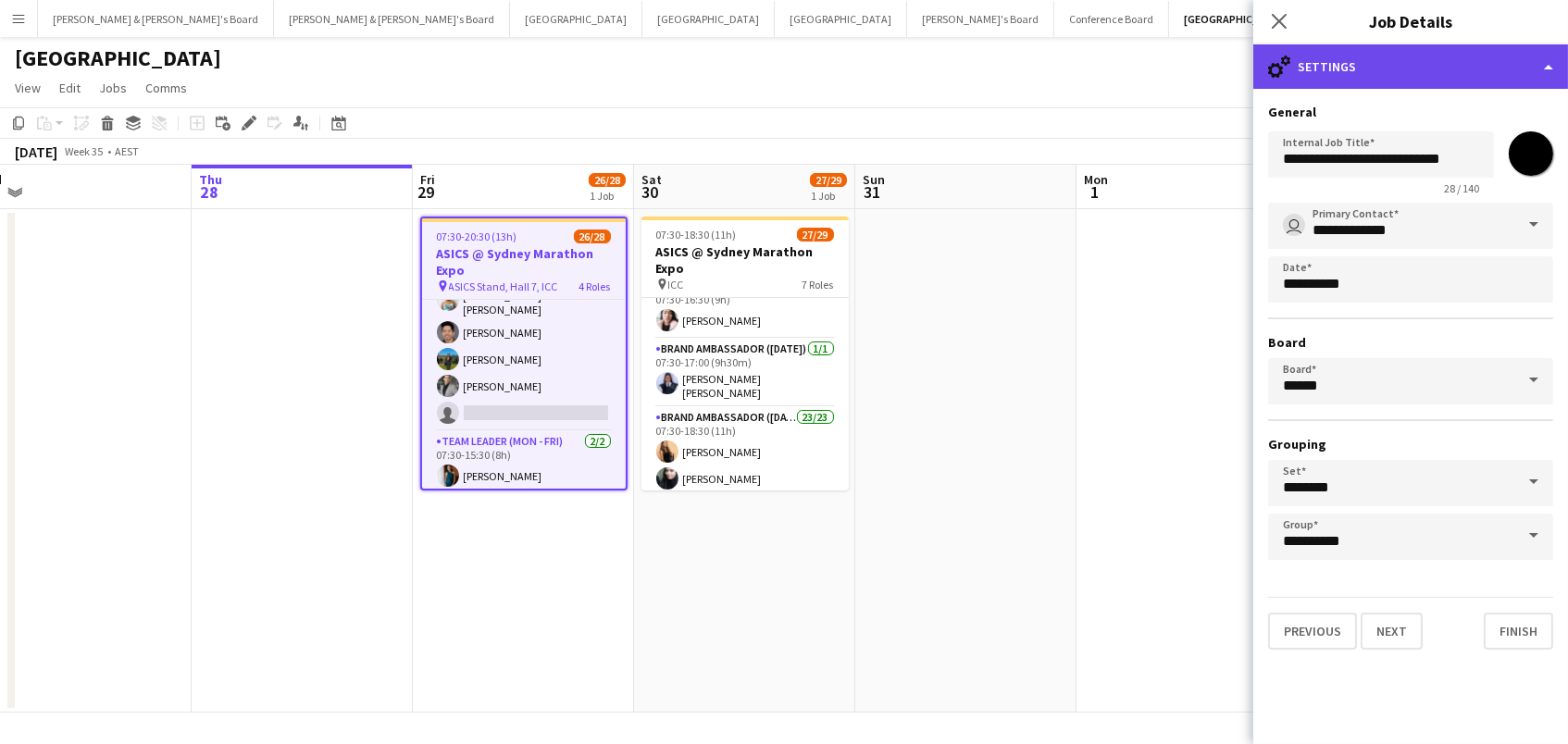
click at [1409, 69] on div "cog-double-3 Settings" at bounding box center [1409, 66] width 314 height 45
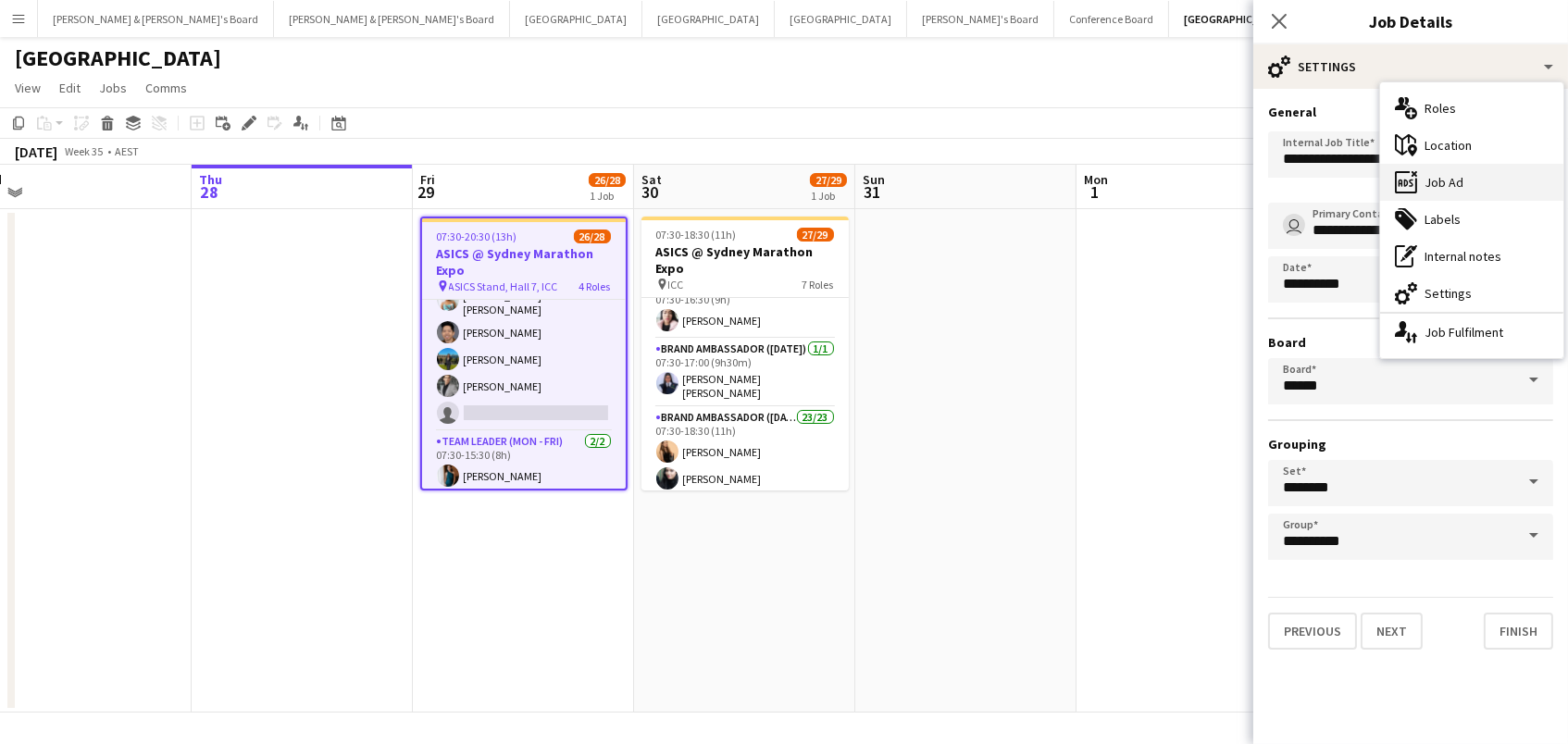
click at [1458, 194] on div "ads-window Job Ad" at bounding box center [1471, 182] width 183 height 37
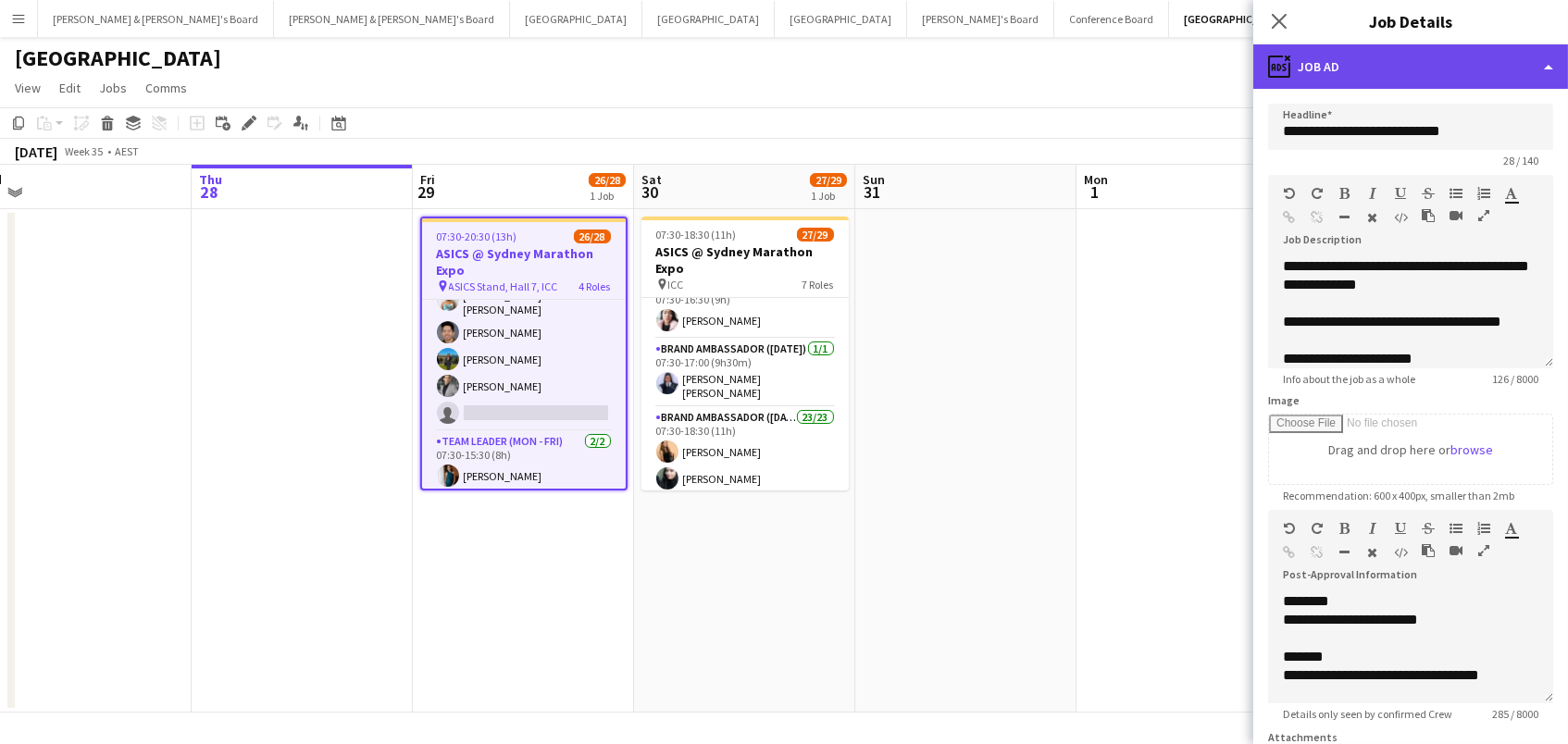
click at [1433, 57] on div "ads-window Job Ad" at bounding box center [1409, 66] width 314 height 45
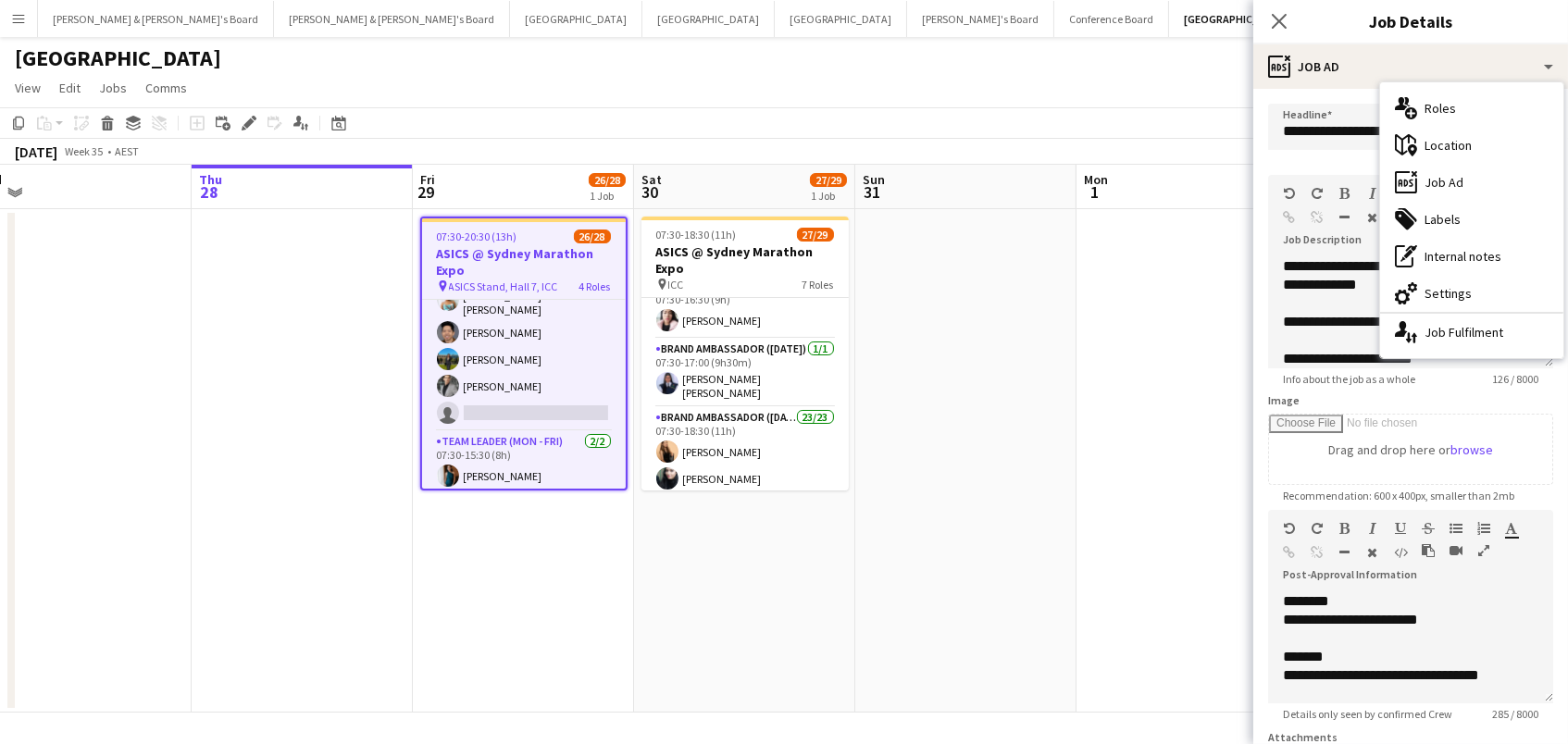
click at [1072, 256] on app-date-cell at bounding box center [965, 460] width 221 height 503
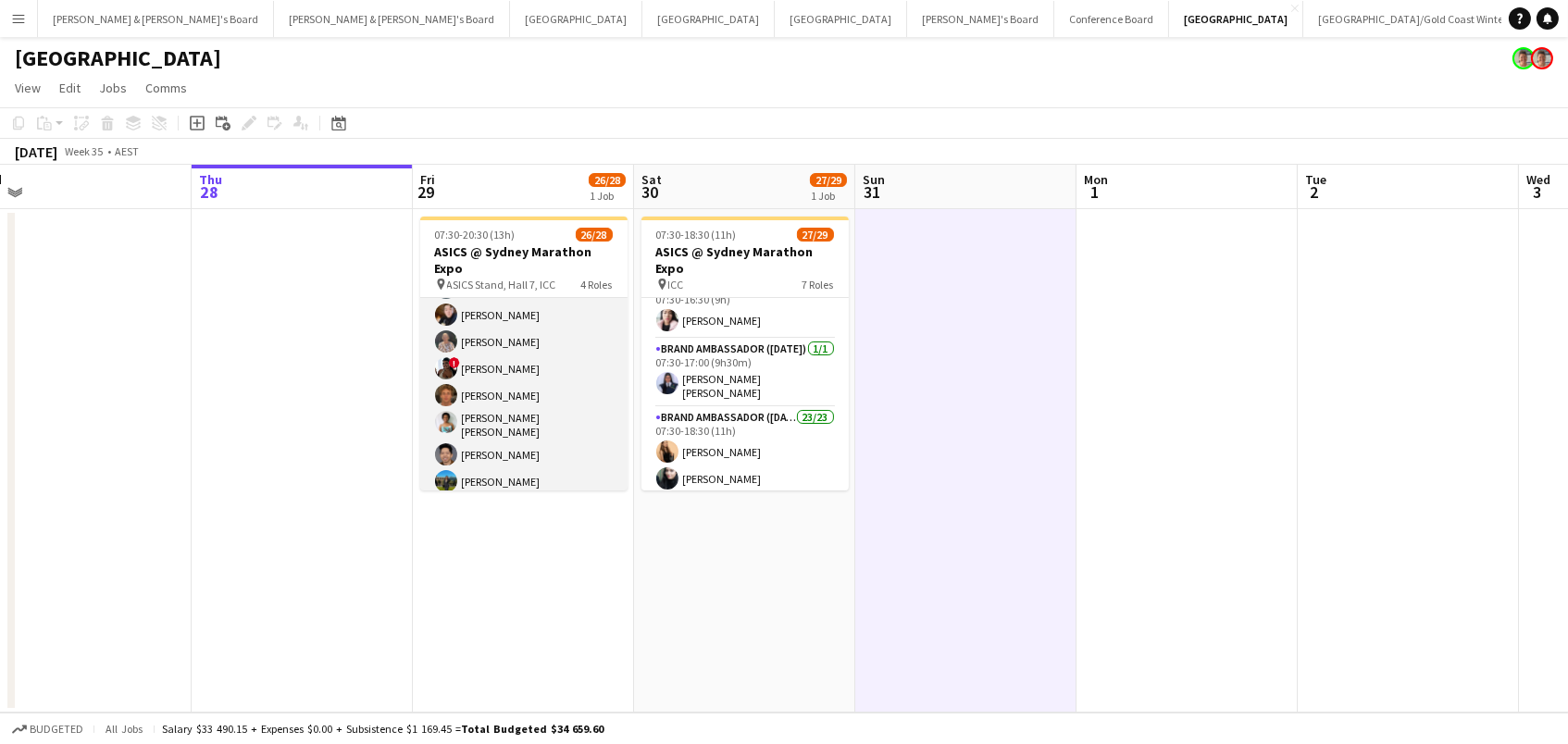
scroll to position [170, 0]
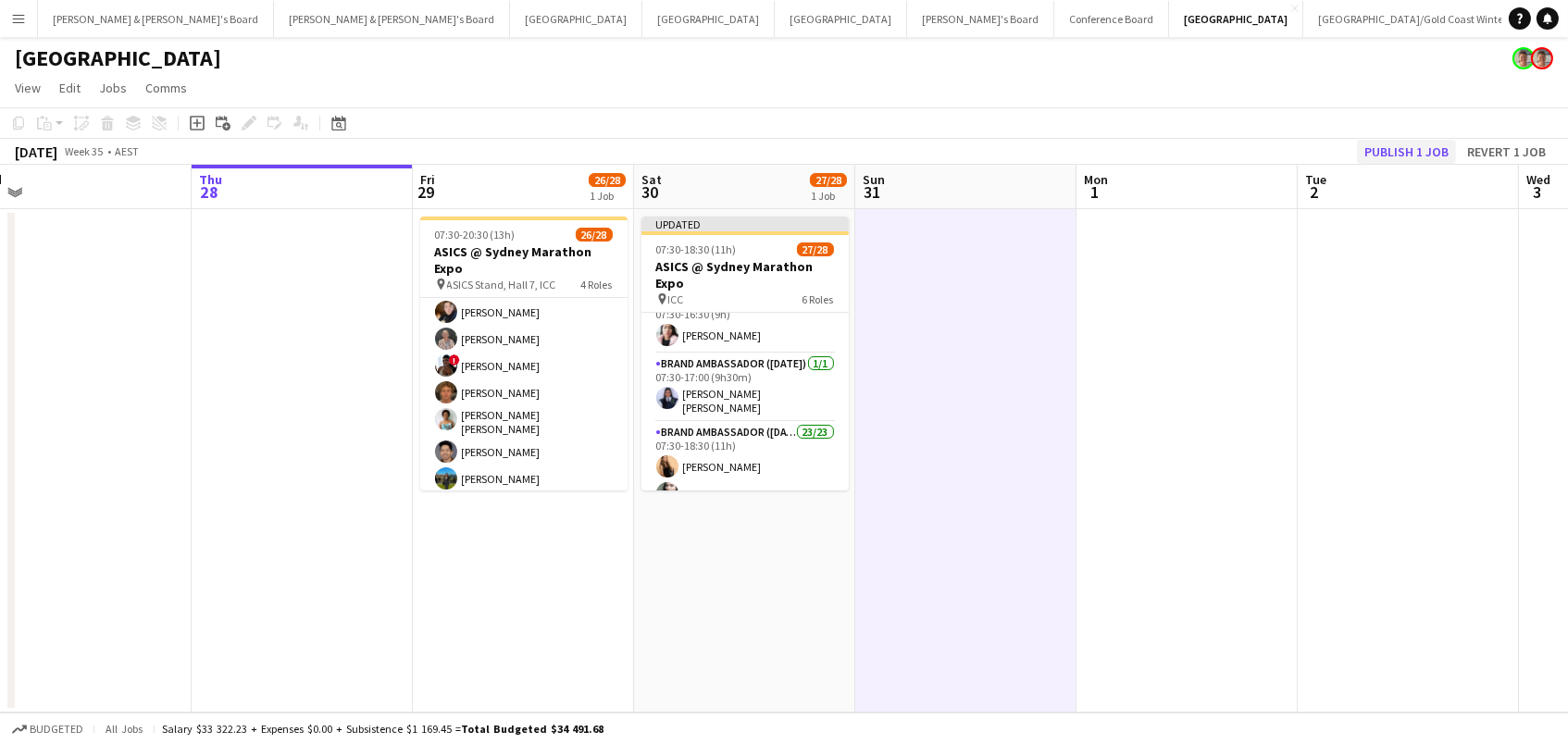
click at [1418, 143] on button "Publish 1 job" at bounding box center [1406, 151] width 99 height 24
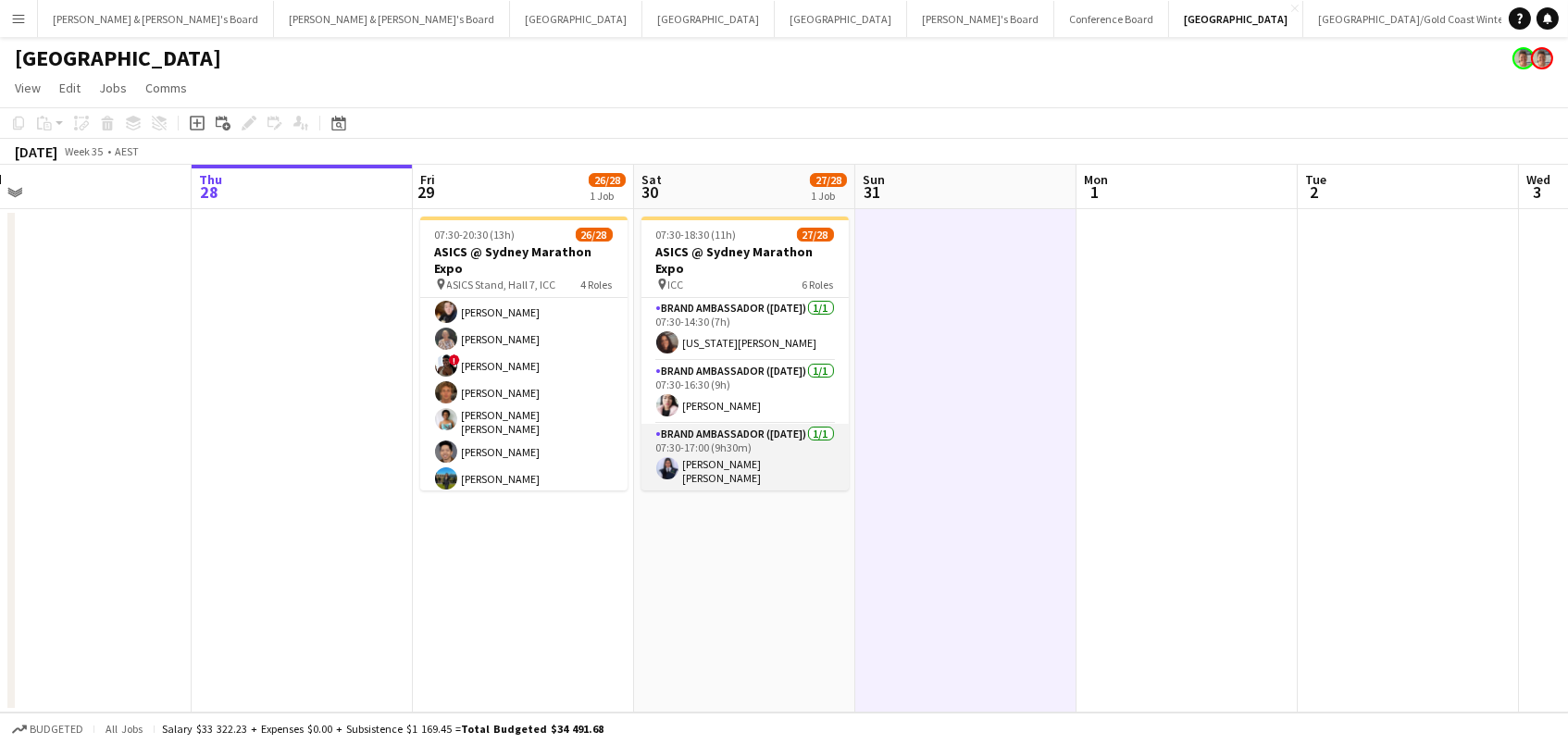
scroll to position [0, 0]
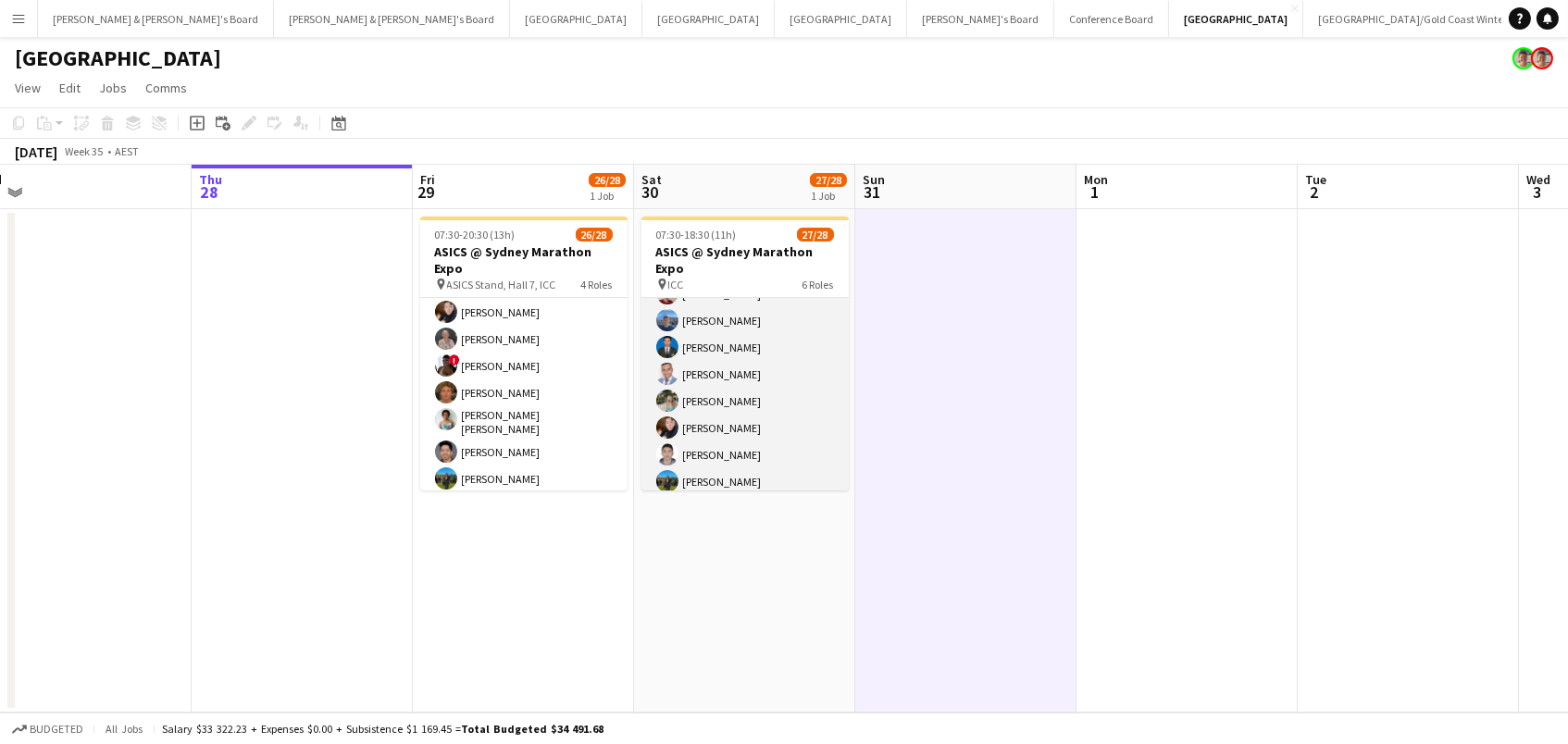
click at [775, 352] on app-card-role "Brand Ambassador (Saturday) 23/23 07:30-18:30 (11h) Sarah Fox Abhilasha Rai Sam…" at bounding box center [745, 331] width 207 height 659
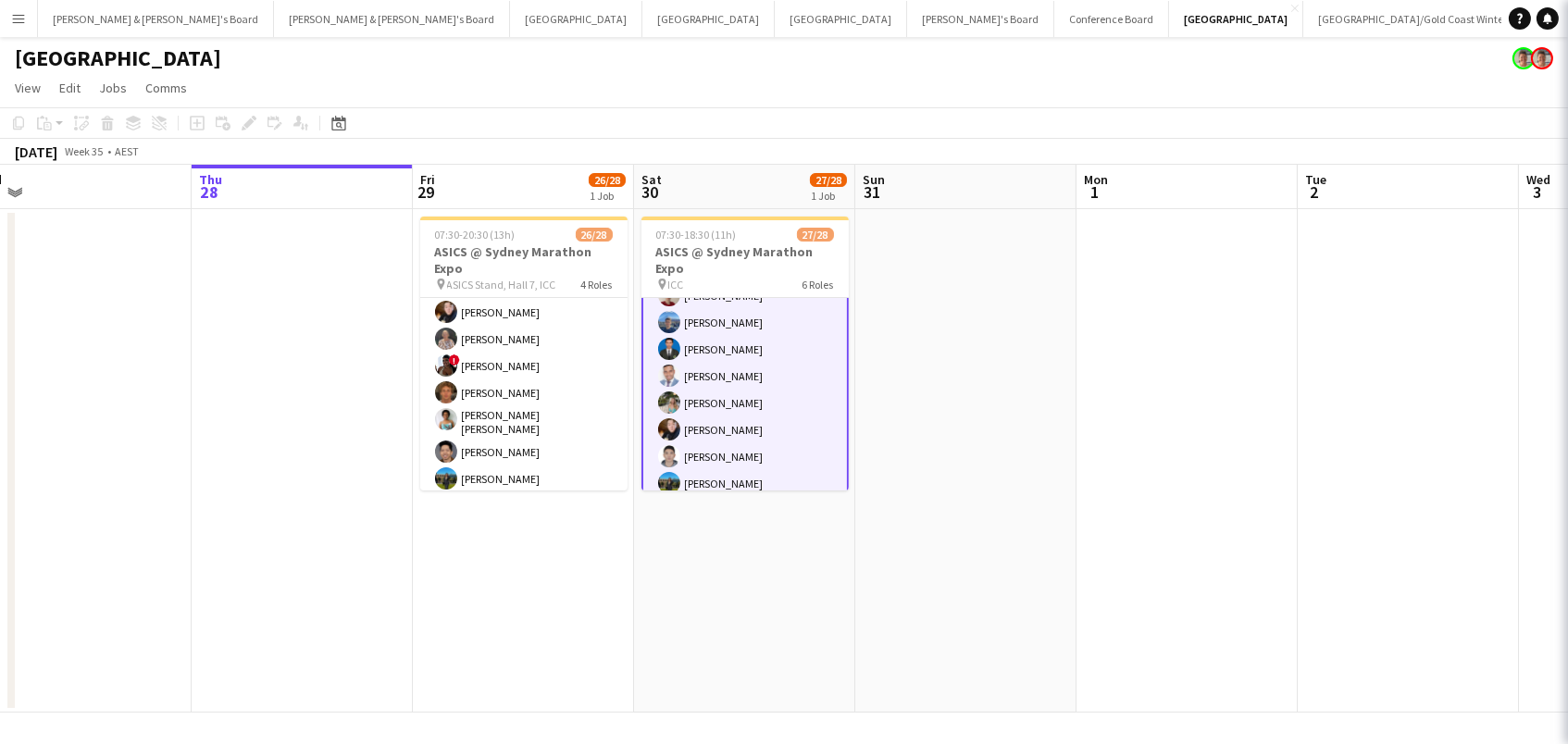
scroll to position [490, 0]
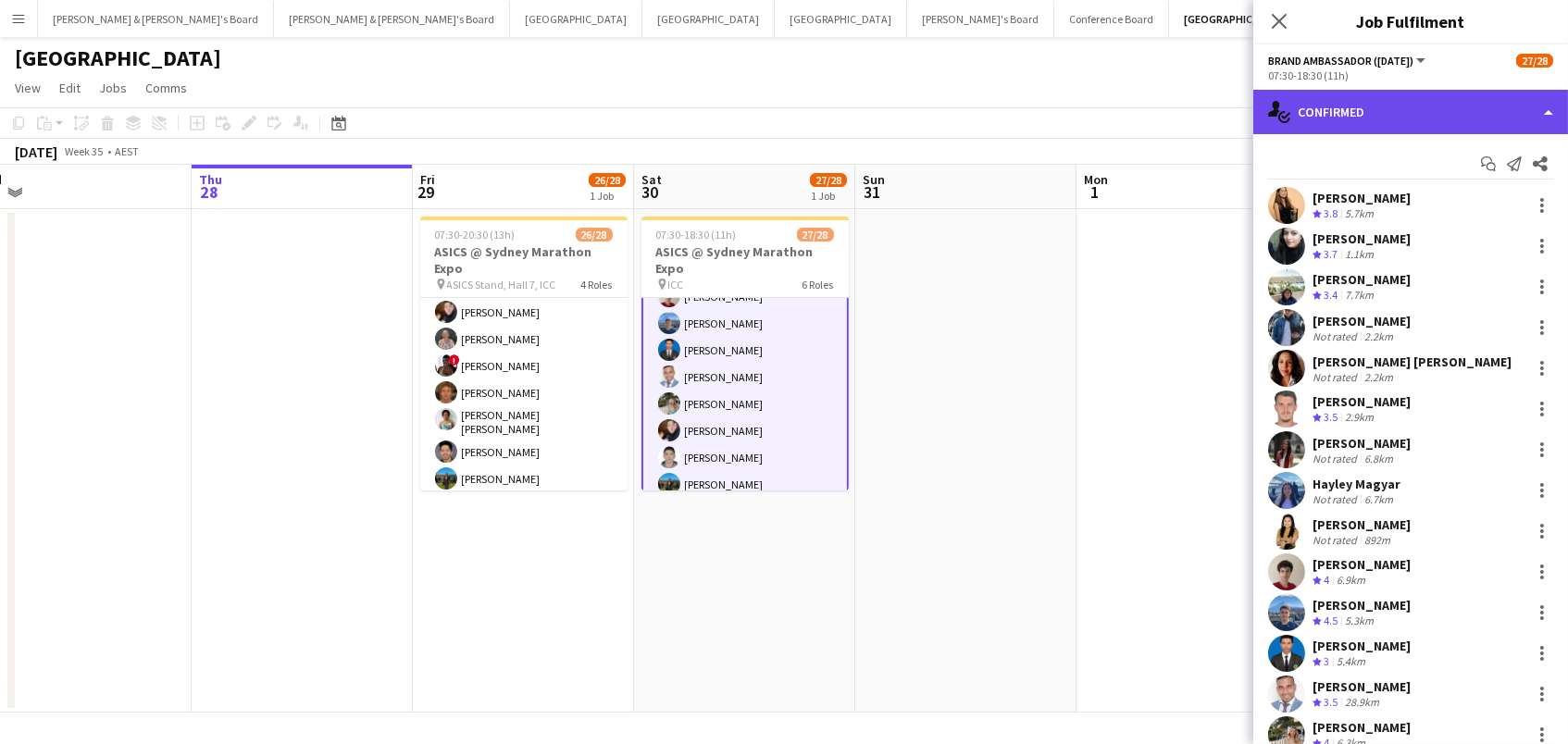
click at [1347, 112] on div "single-neutral-actions-check-2 Confirmed" at bounding box center [1409, 112] width 314 height 45
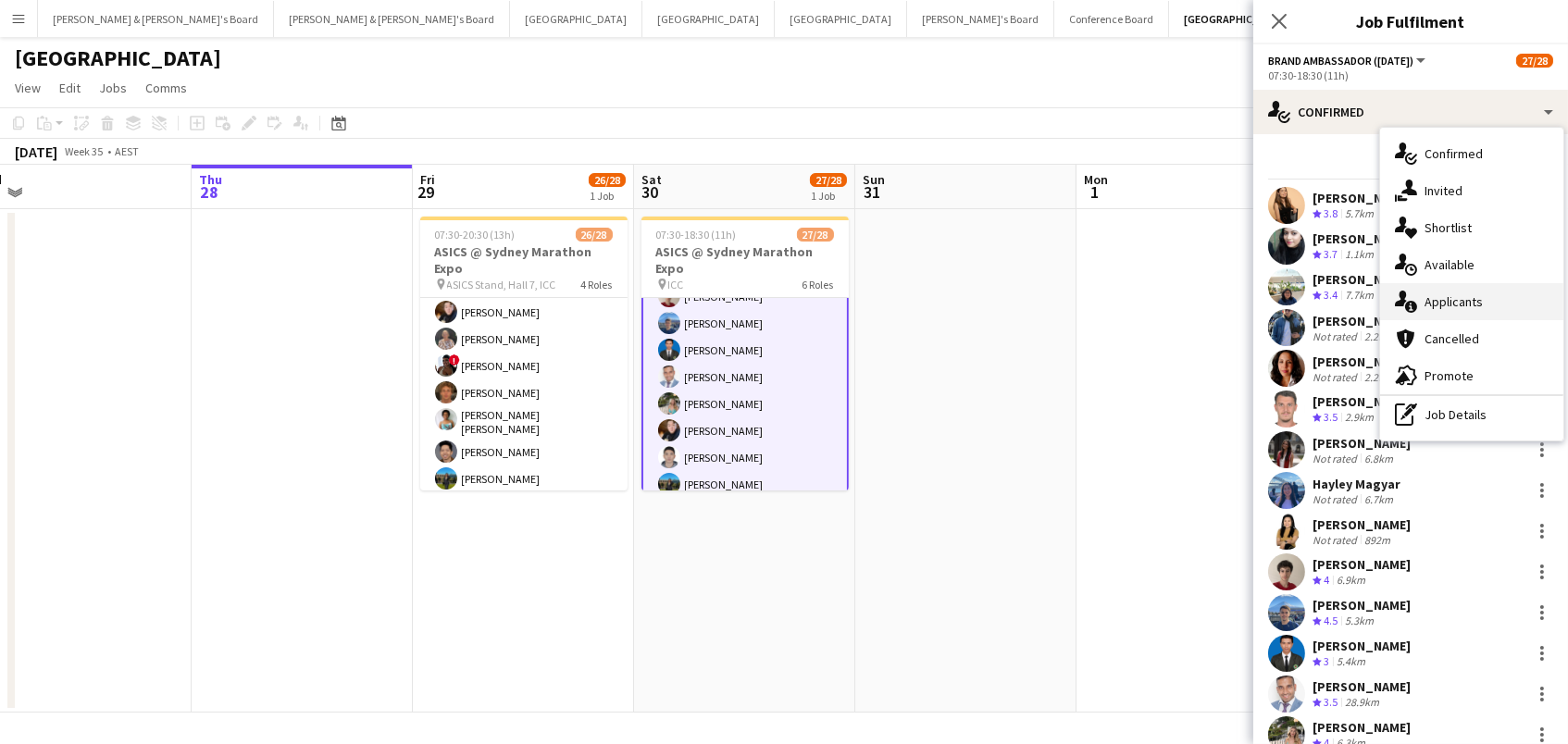
click at [1433, 303] on div "single-neutral-actions-information Applicants" at bounding box center [1471, 301] width 183 height 37
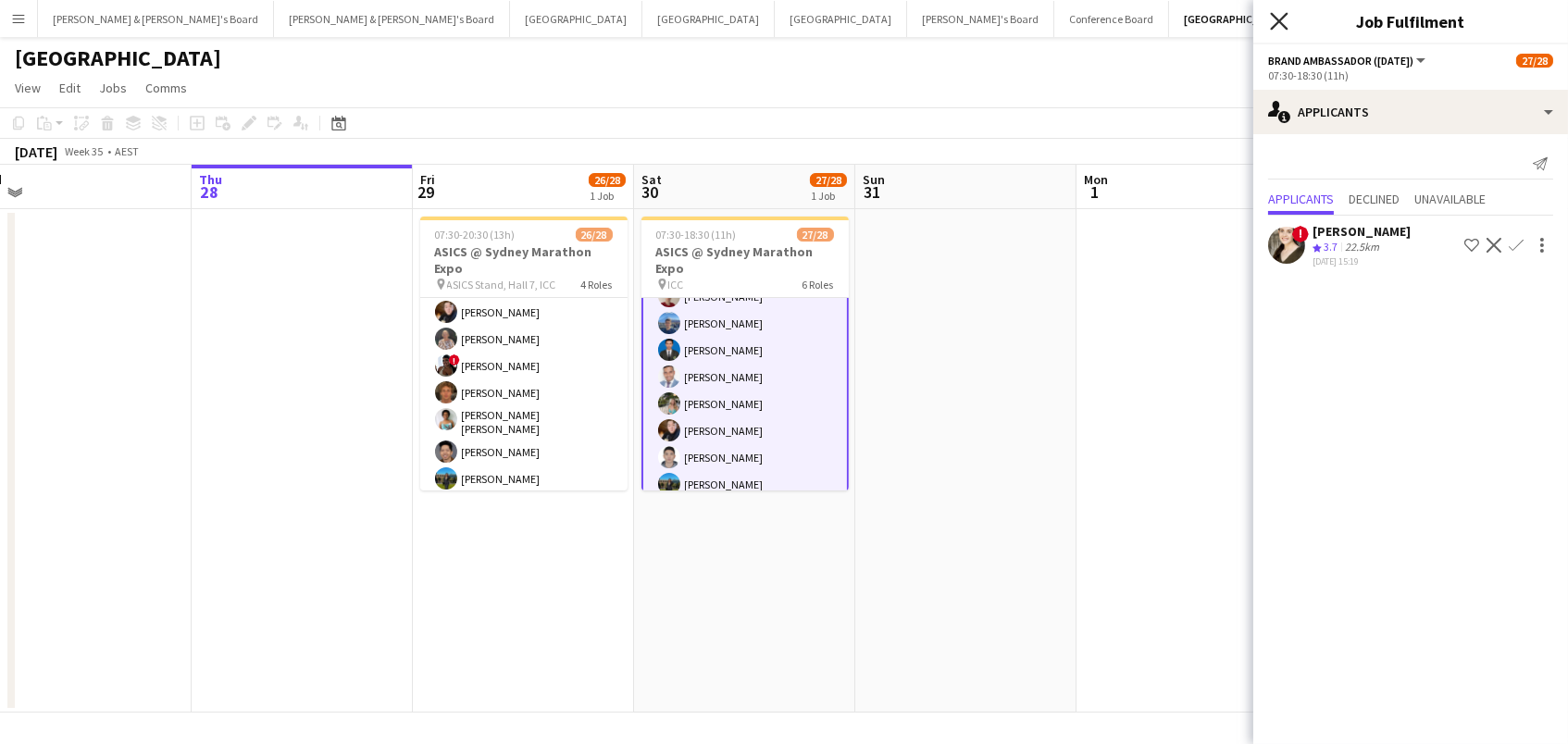
click at [1276, 21] on icon at bounding box center [1279, 21] width 18 height 18
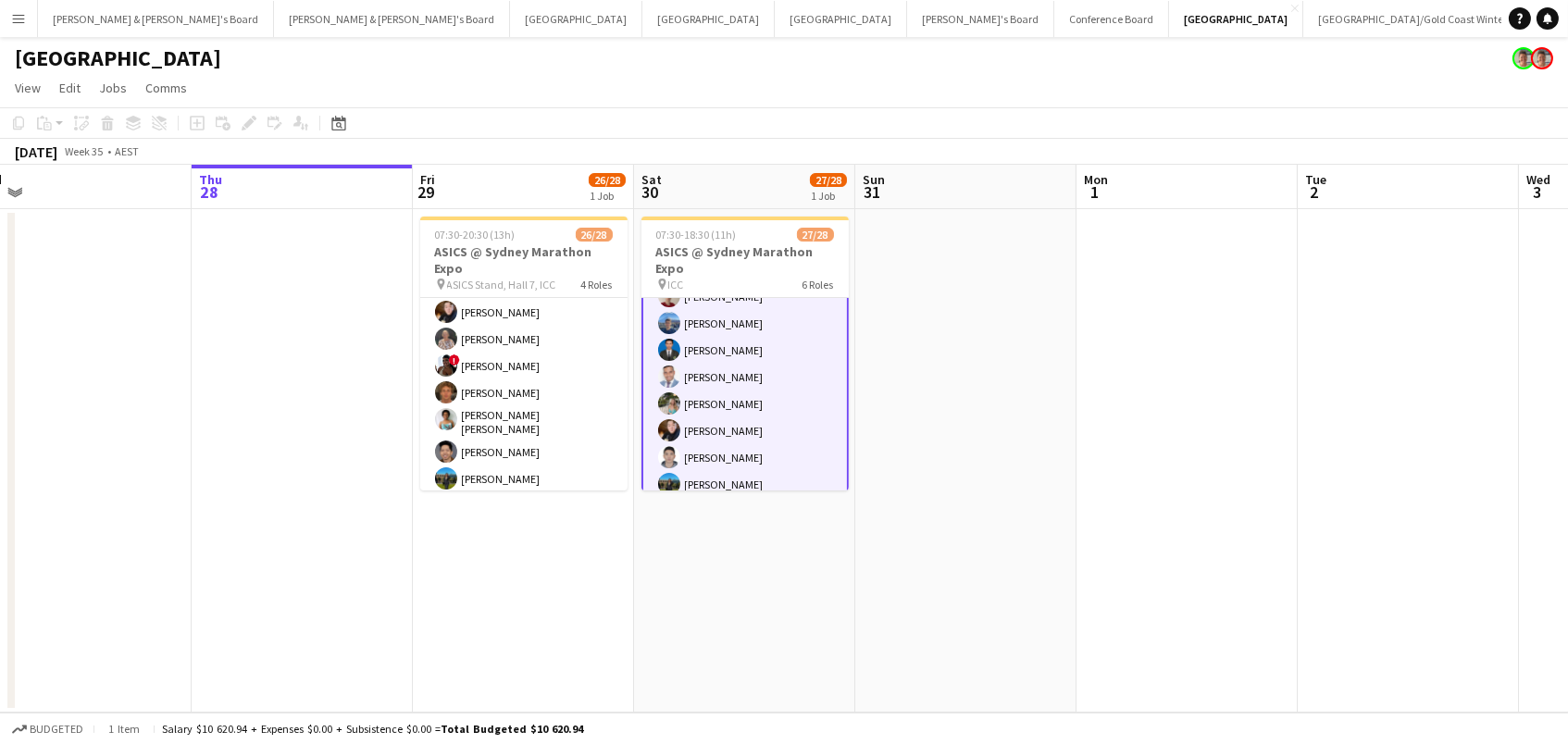
click at [22, 17] on app-icon "Menu" at bounding box center [19, 19] width 15 height 15
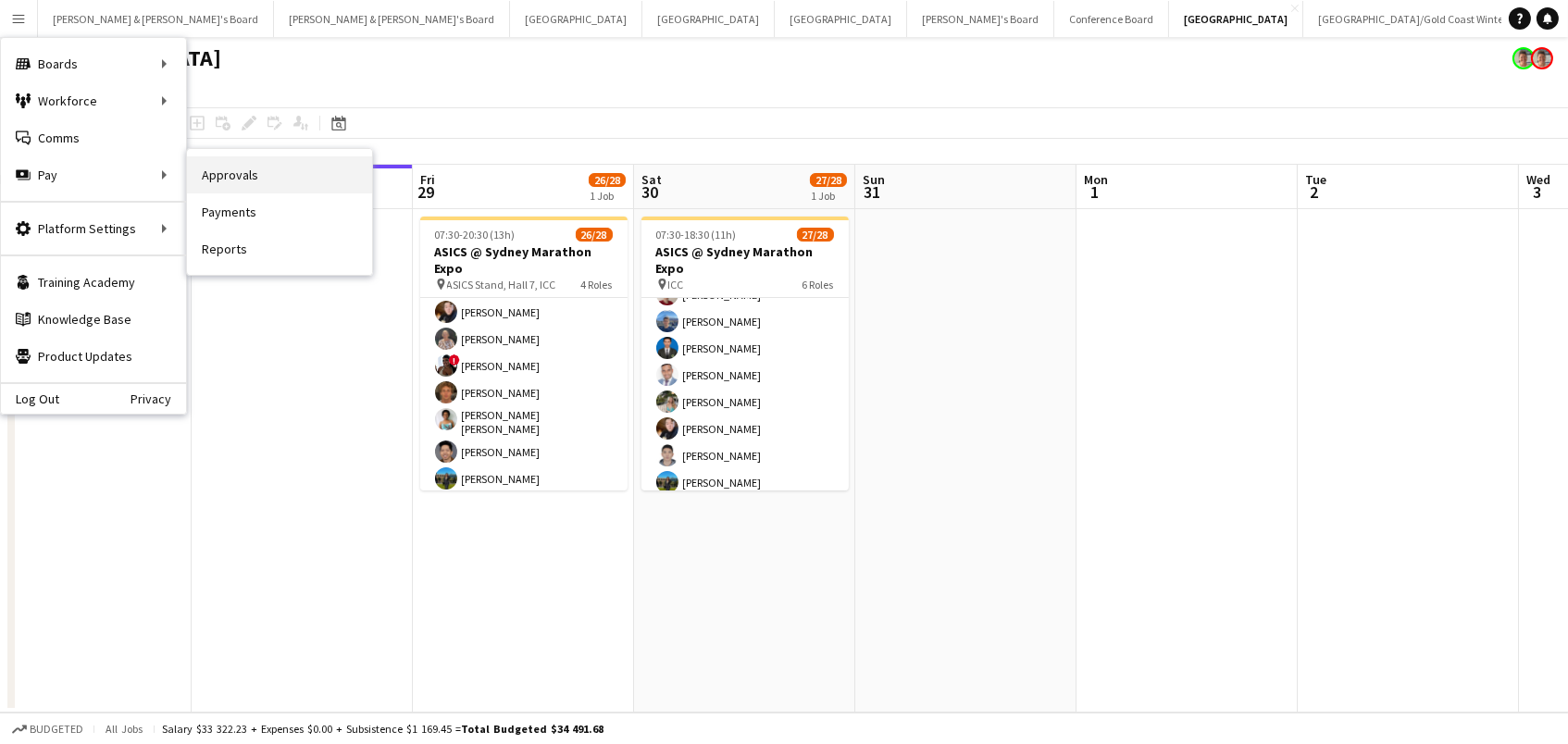
click at [273, 173] on link "Approvals" at bounding box center [279, 175] width 185 height 37
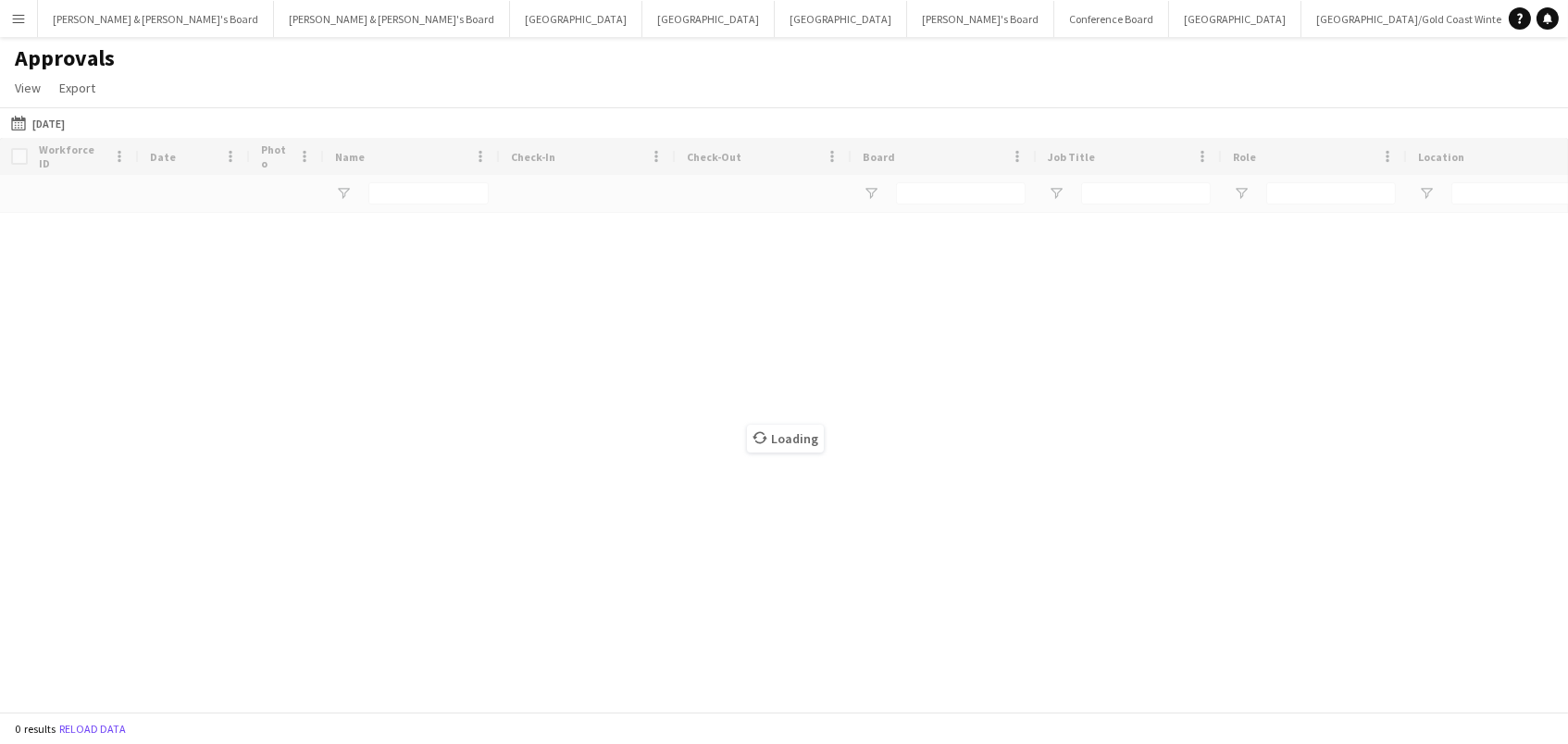
type input "**********"
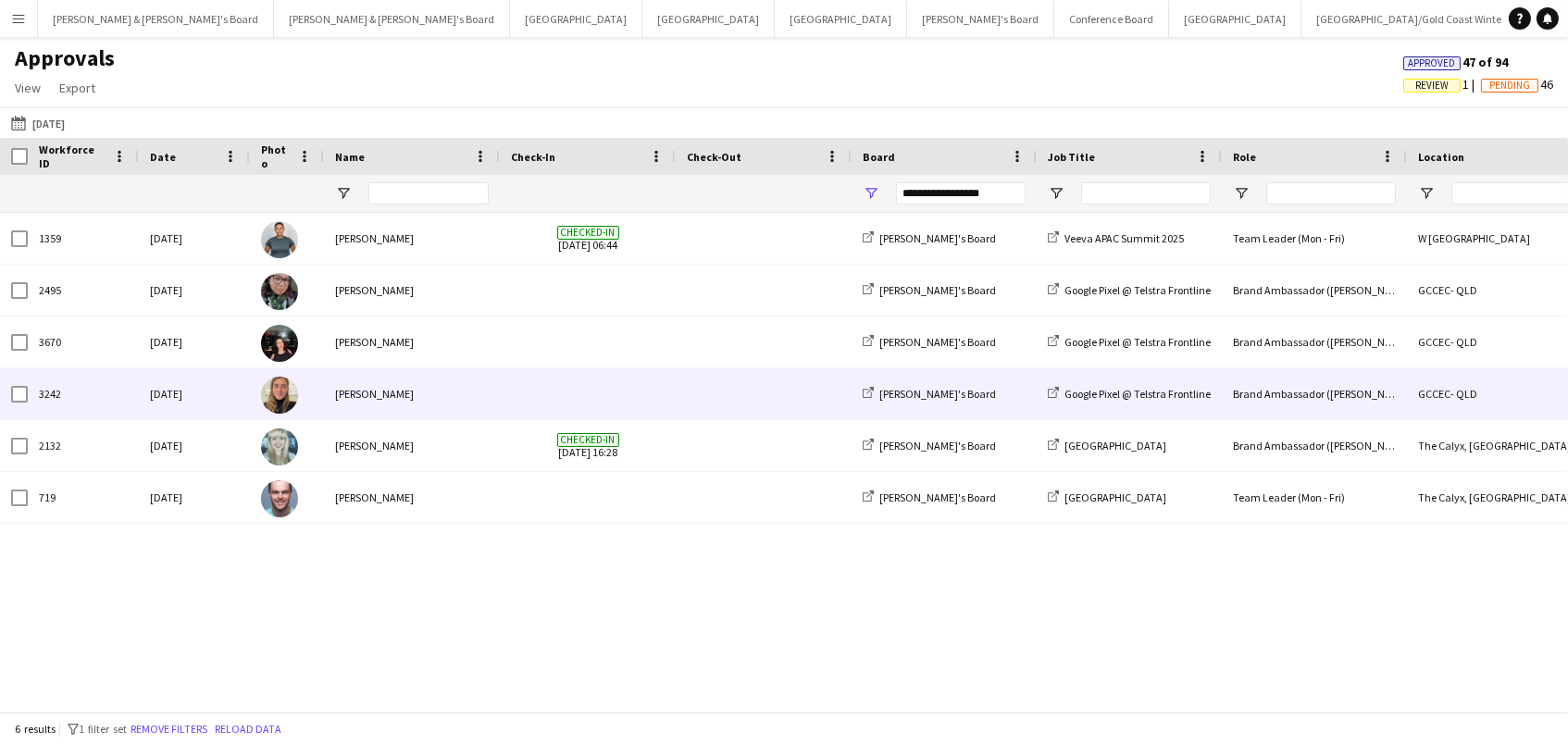
click at [1244, 399] on div "Brand Ambassador ([PERSON_NAME])" at bounding box center [1314, 394] width 185 height 51
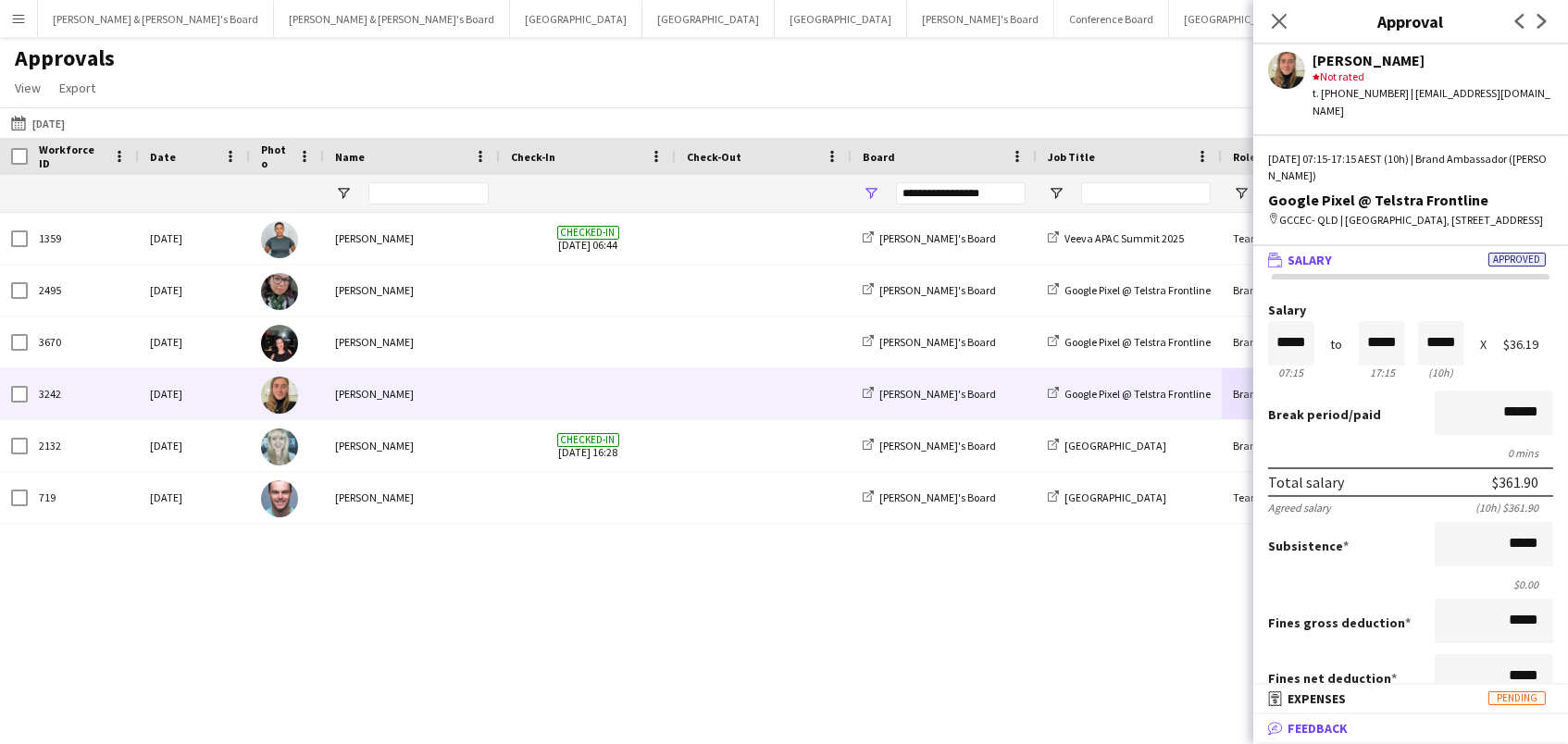
click at [1428, 735] on mat-panel-title "bubble-pencil Feedback" at bounding box center [1407, 729] width 308 height 17
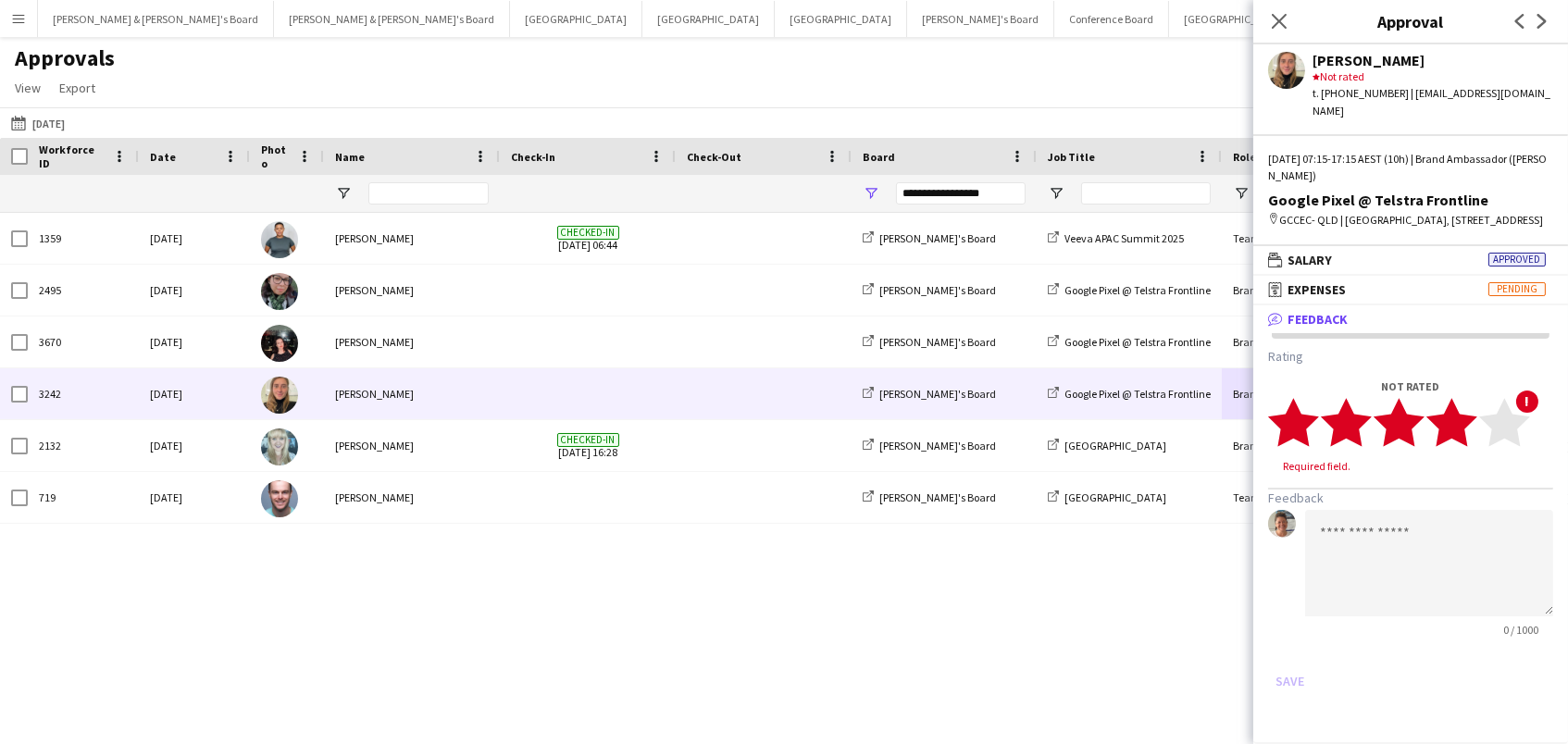
click at [1463, 438] on polygon at bounding box center [1451, 421] width 51 height 48
click at [1367, 565] on textarea at bounding box center [1428, 546] width 248 height 106
paste textarea "**********"
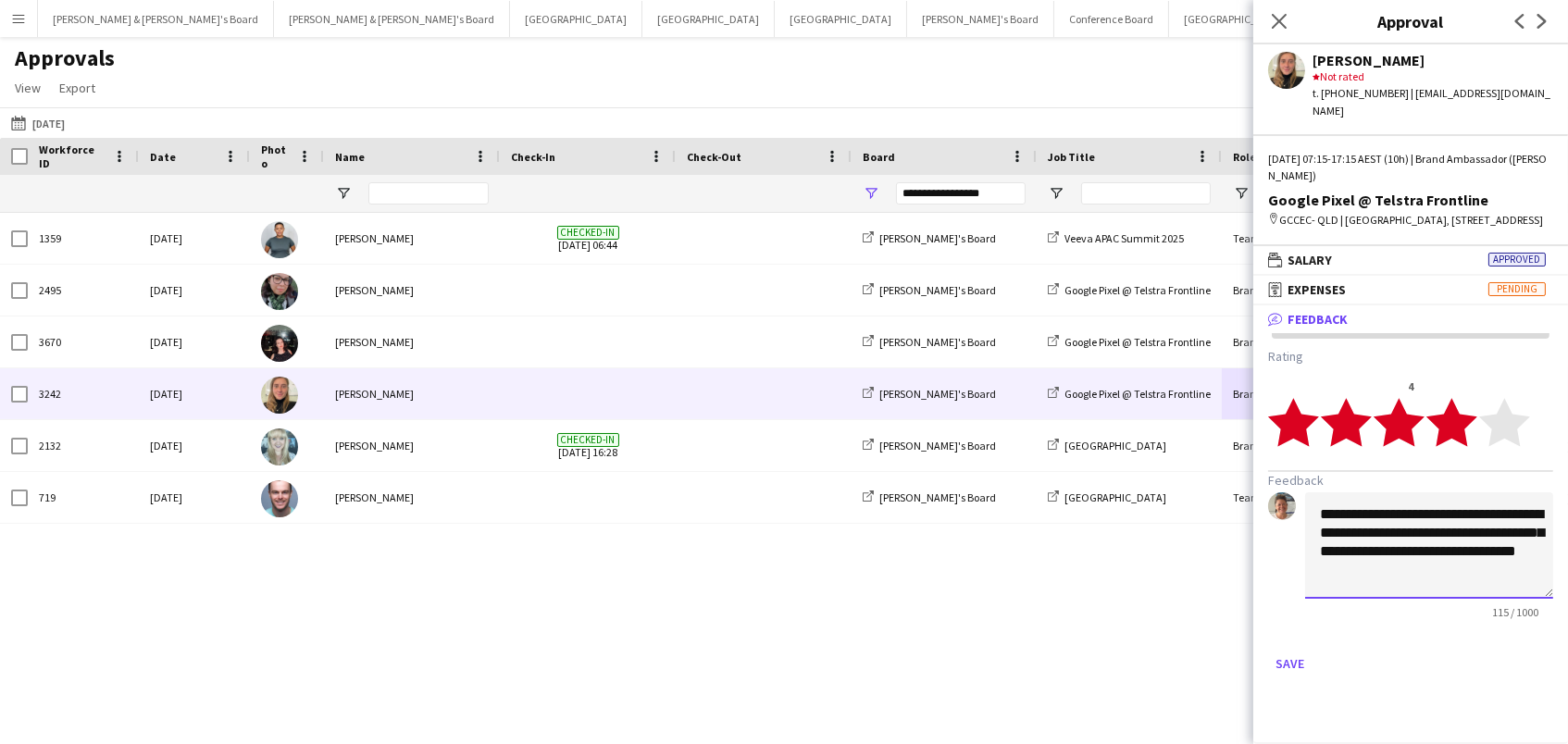
click at [1443, 575] on textarea "**********" at bounding box center [1428, 546] width 248 height 106
drag, startPoint x: 1429, startPoint y: 597, endPoint x: 1500, endPoint y: 558, distance: 81.0
click at [1500, 558] on textarea "**********" at bounding box center [1428, 546] width 248 height 106
type textarea "**********"
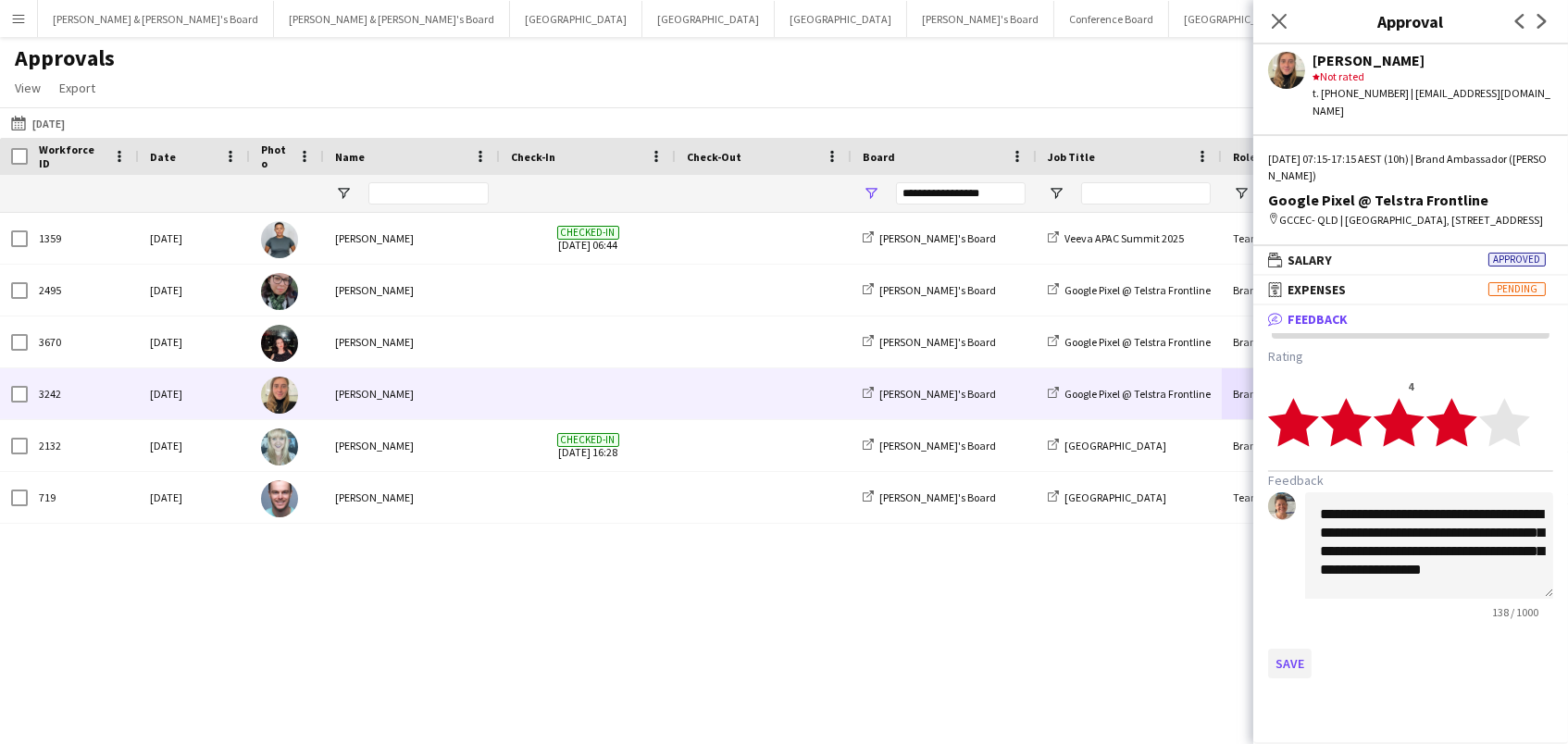
click at [1279, 679] on button "Save" at bounding box center [1290, 662] width 44 height 29
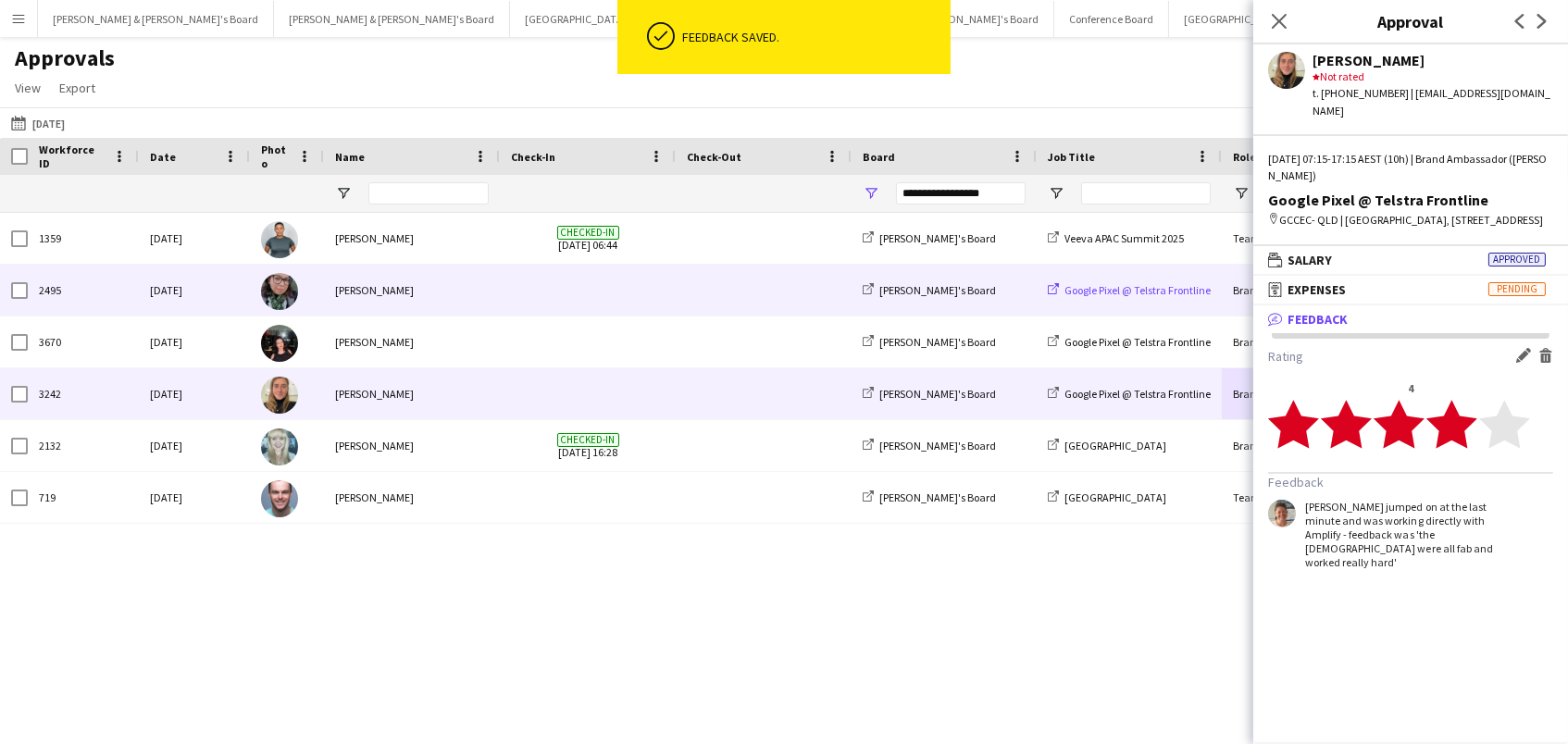
click at [1145, 283] on span "Google Pixel @ Telstra Frontline" at bounding box center [1137, 289] width 146 height 14
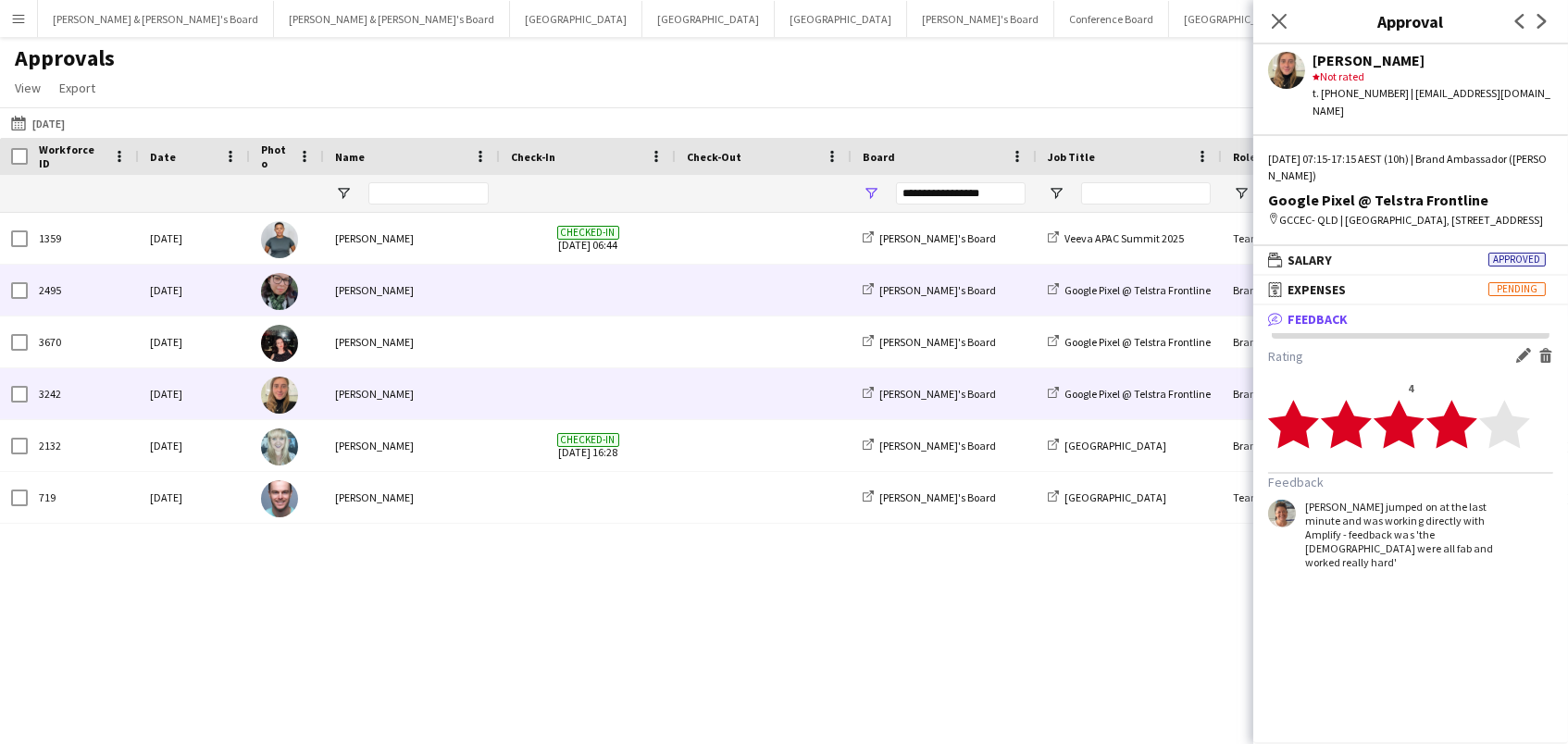
click at [1238, 284] on div "Brand Ambassador ([PERSON_NAME])" at bounding box center [1314, 290] width 185 height 51
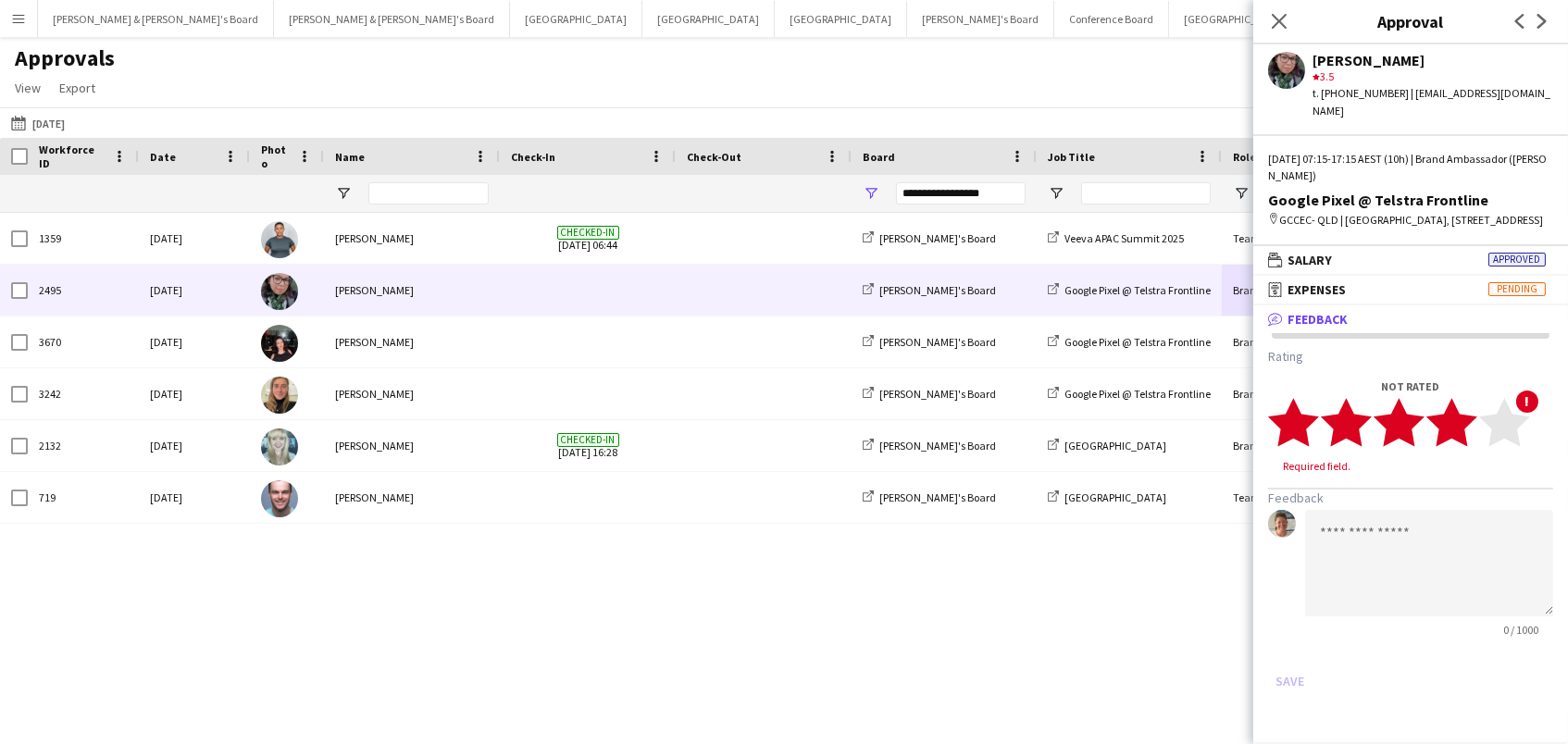
click at [1460, 433] on polygon at bounding box center [1451, 421] width 51 height 48
click at [1369, 545] on textarea at bounding box center [1428, 546] width 248 height 106
paste textarea "**********"
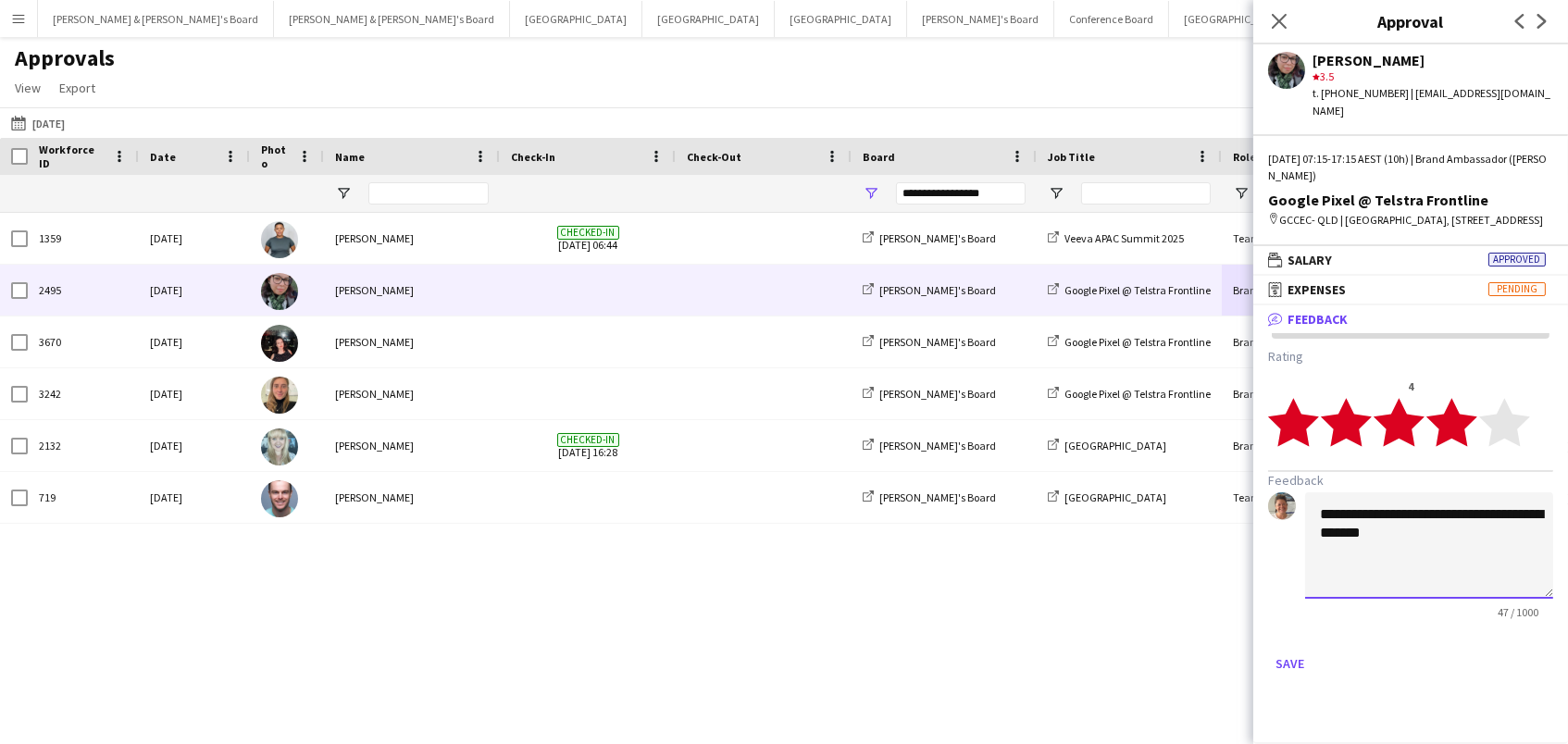
scroll to position [0, 0]
click at [1318, 520] on textarea "**********" at bounding box center [1428, 546] width 248 height 106
click at [1397, 544] on textarea "**********" at bounding box center [1428, 546] width 248 height 106
type textarea "**********"
click at [1280, 675] on button "Save" at bounding box center [1290, 662] width 44 height 29
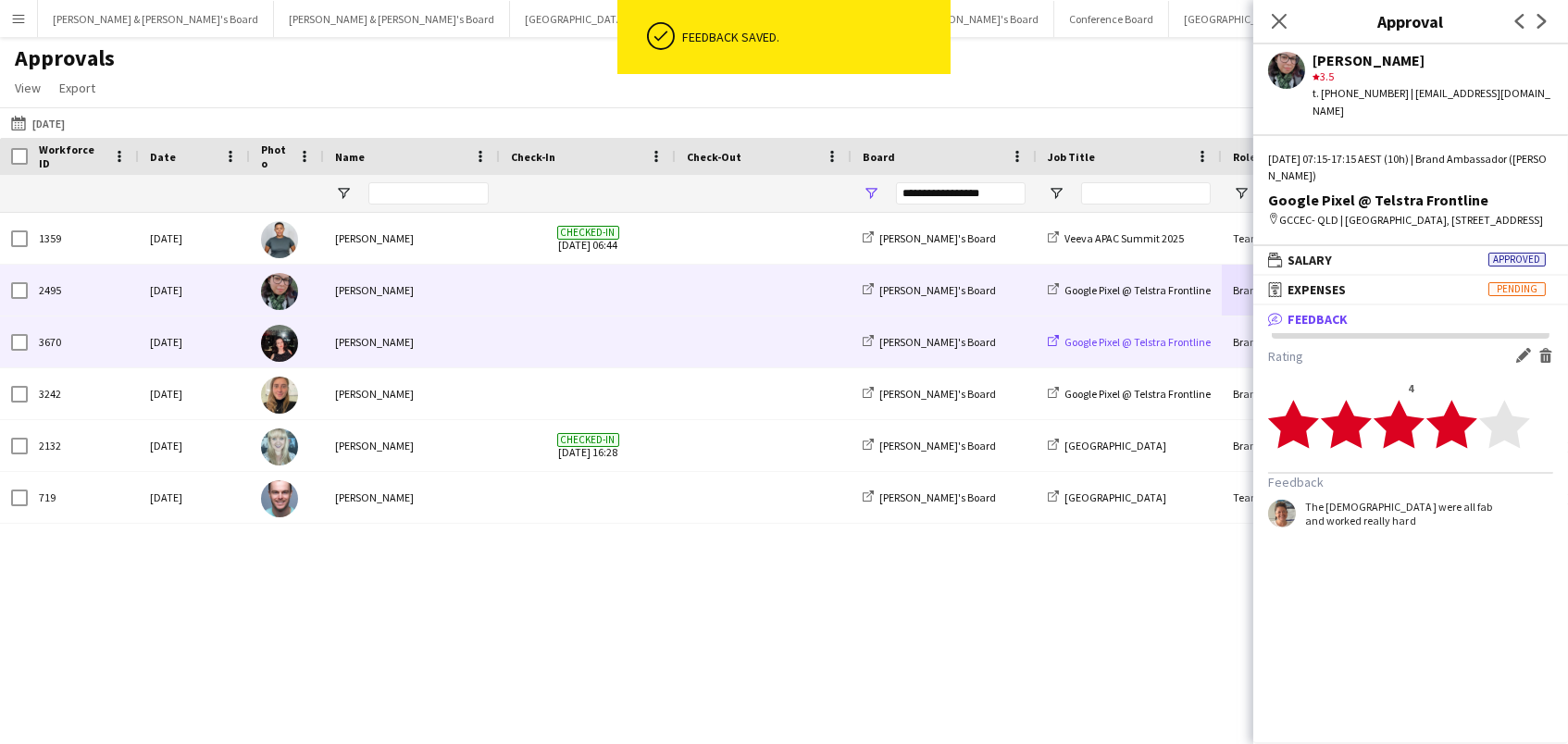
click at [1073, 342] on span "Google Pixel @ Telstra Frontline" at bounding box center [1137, 342] width 146 height 14
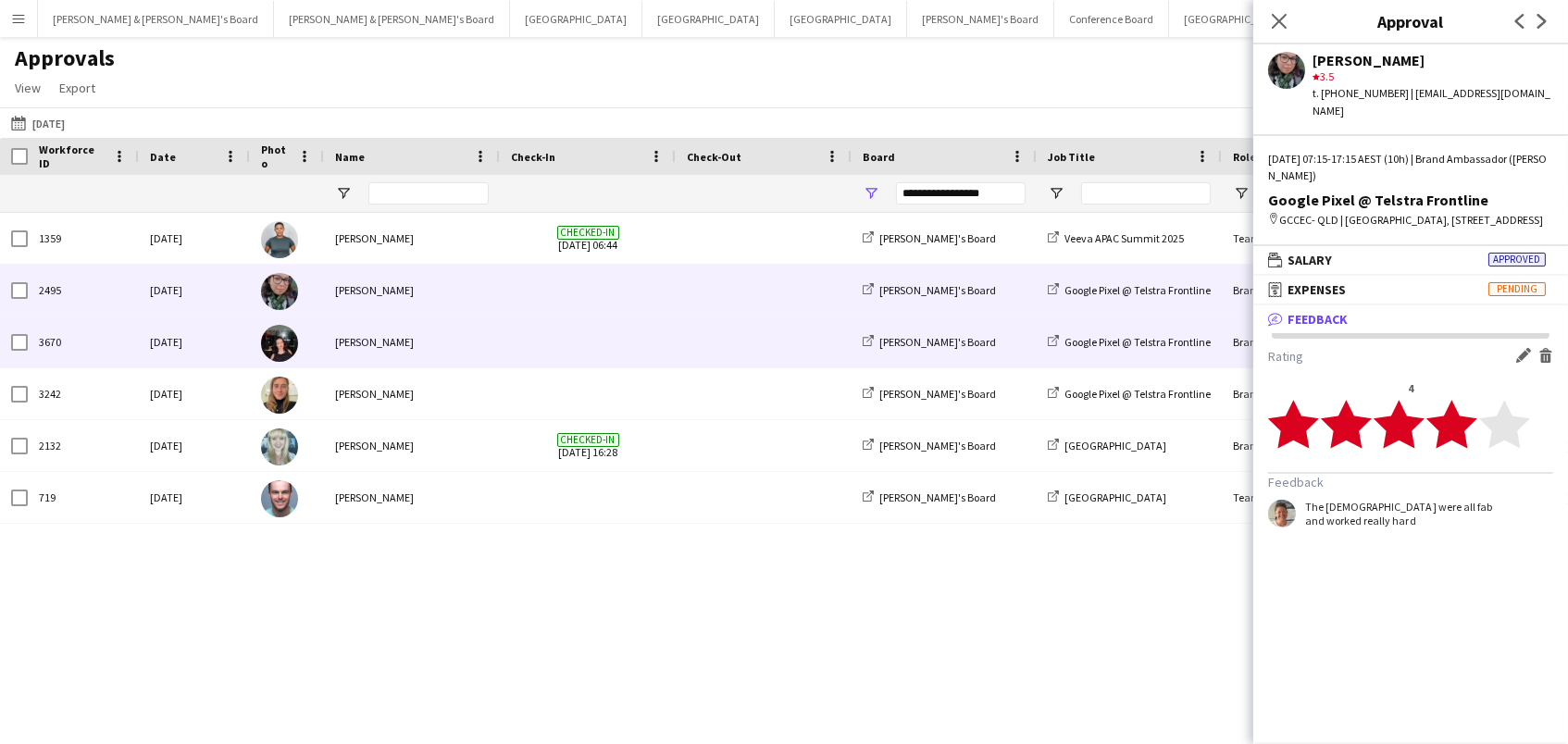
click at [1238, 347] on div "Brand Ambassador ([PERSON_NAME])" at bounding box center [1314, 342] width 185 height 51
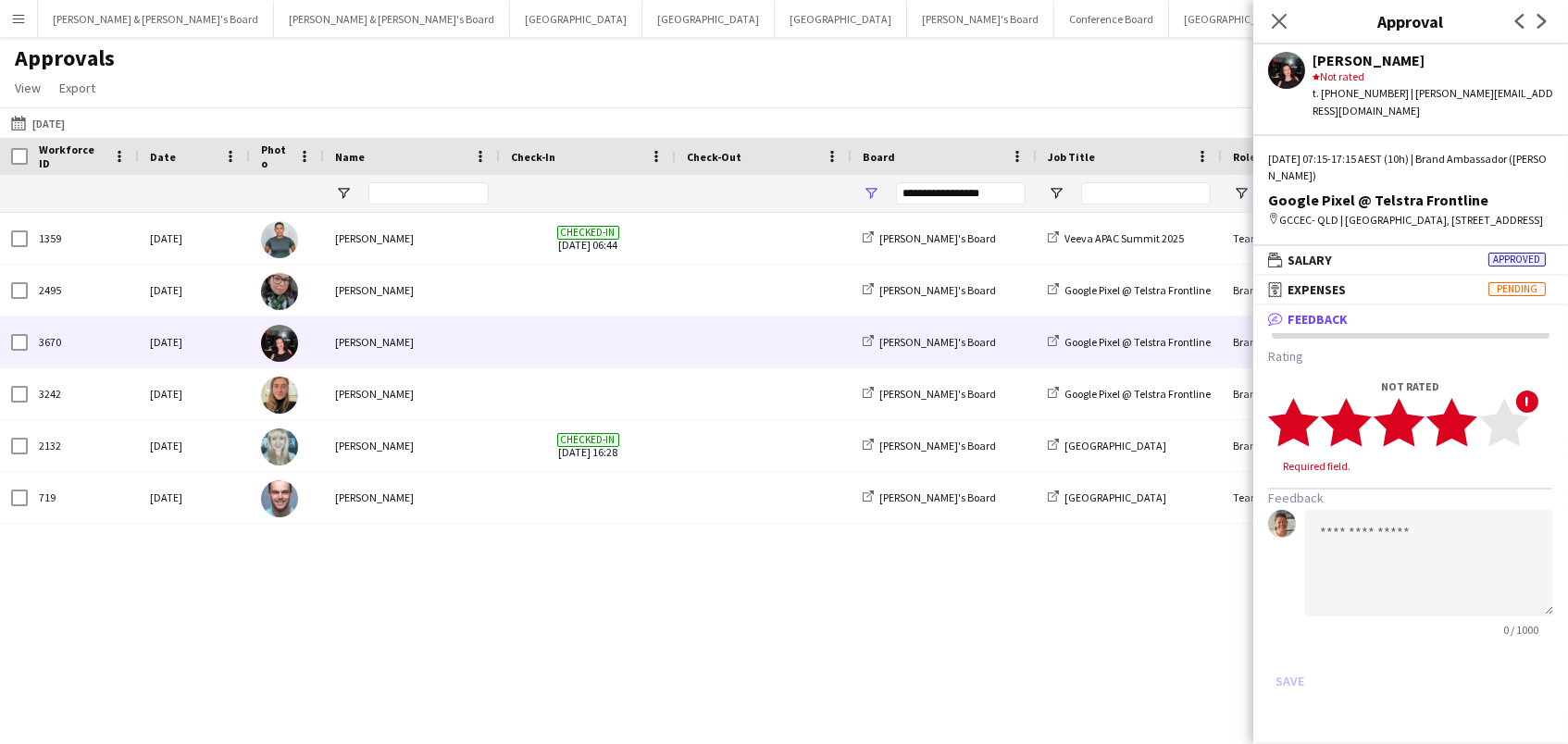
drag, startPoint x: 1468, startPoint y: 436, endPoint x: 1453, endPoint y: 456, distance: 25.0
click at [1468, 436] on icon "star" at bounding box center [1451, 422] width 51 height 51
click at [1416, 557] on textarea at bounding box center [1428, 546] width 248 height 106
paste textarea "**********"
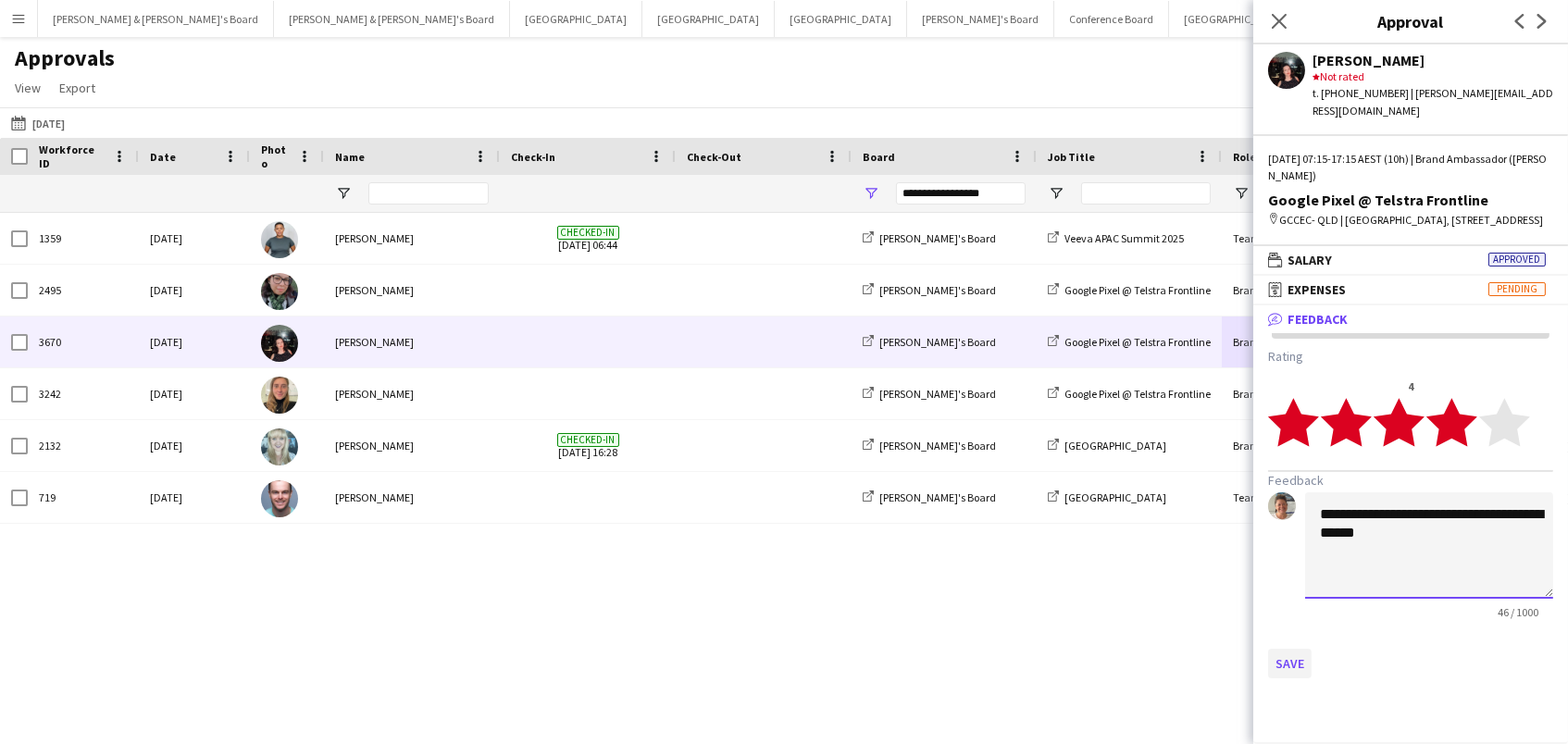
type textarea "**********"
click at [1292, 670] on button "Save" at bounding box center [1290, 662] width 44 height 29
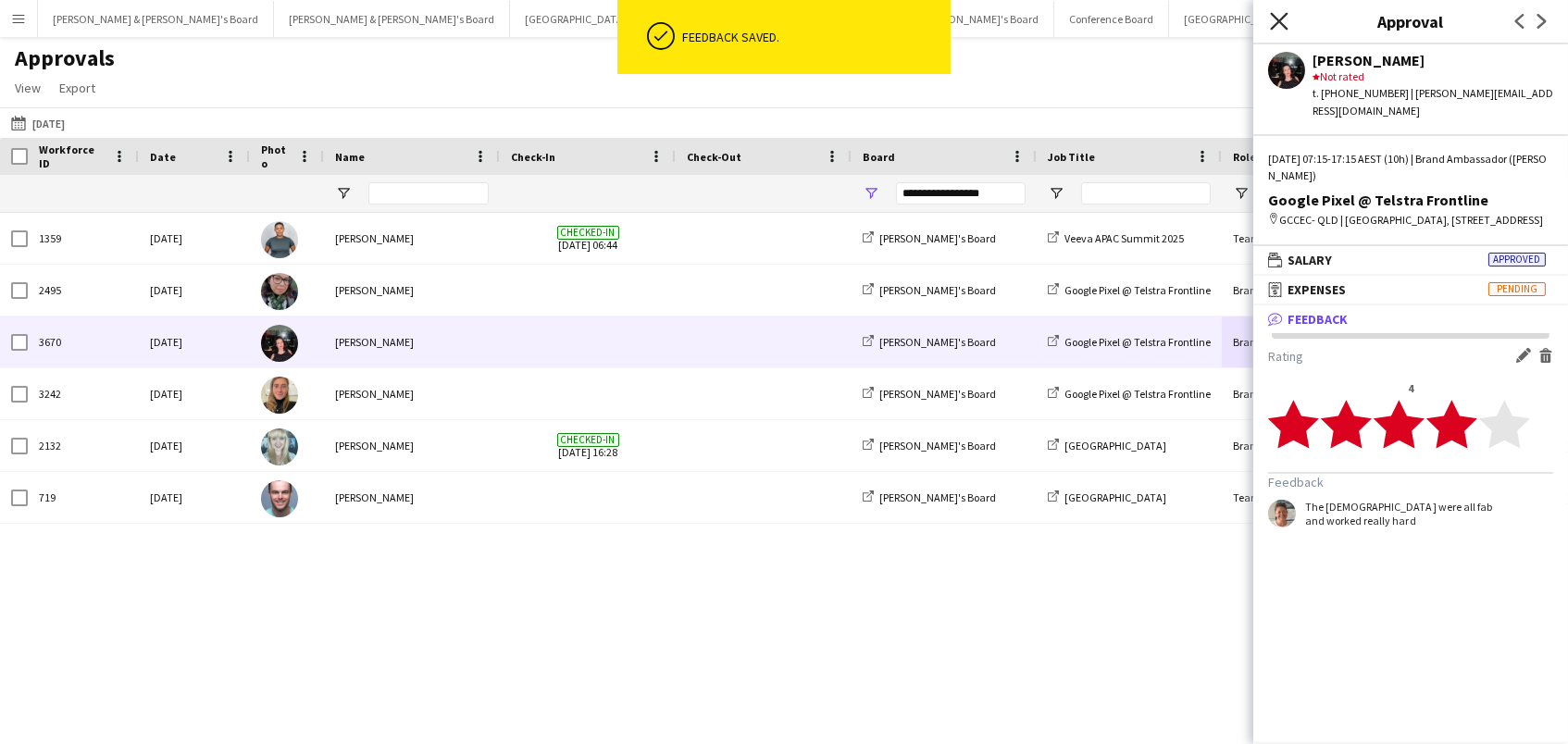
click at [1281, 21] on icon "Close pop-in" at bounding box center [1279, 21] width 18 height 18
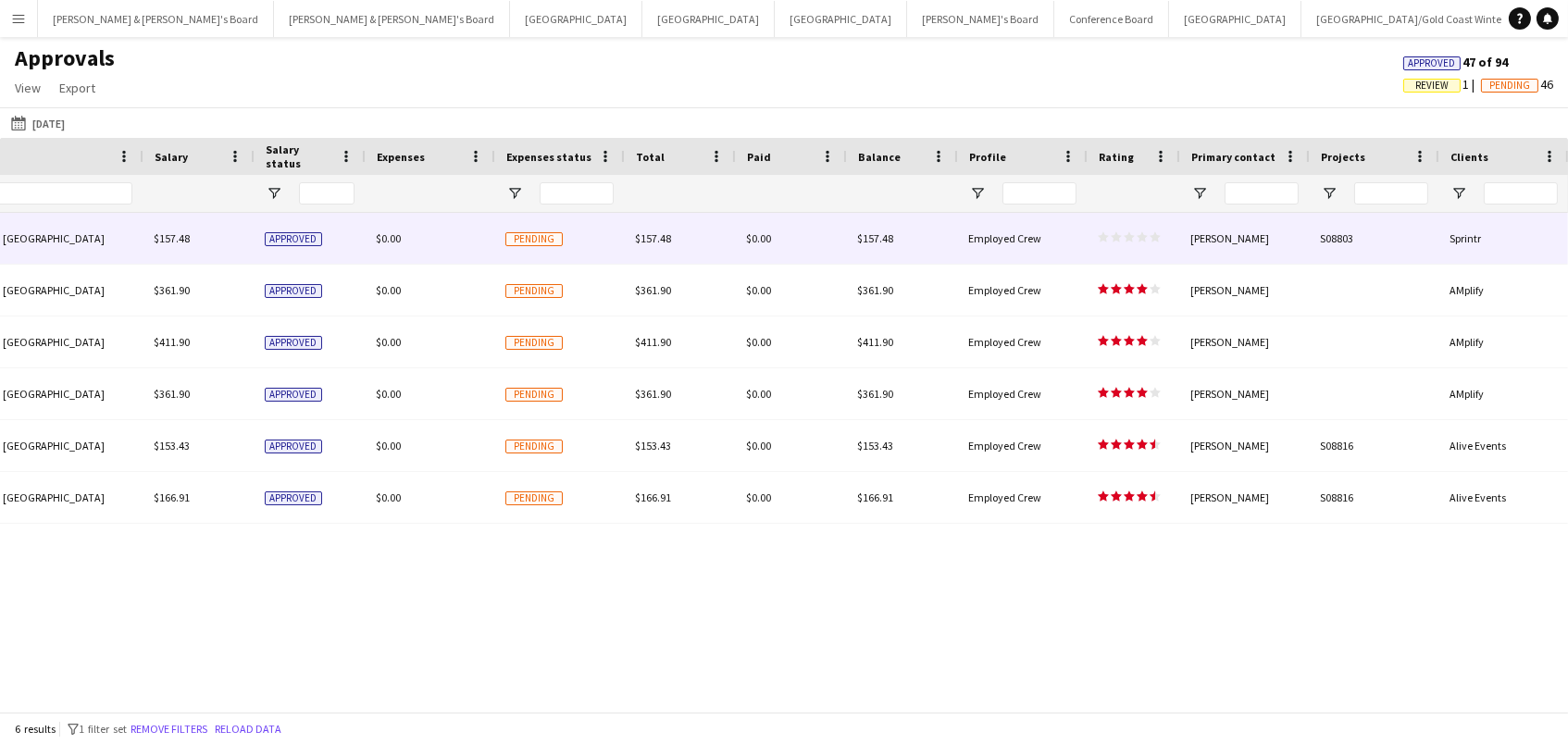
click at [1133, 238] on span "star star star star star" at bounding box center [1129, 237] width 63 height 11
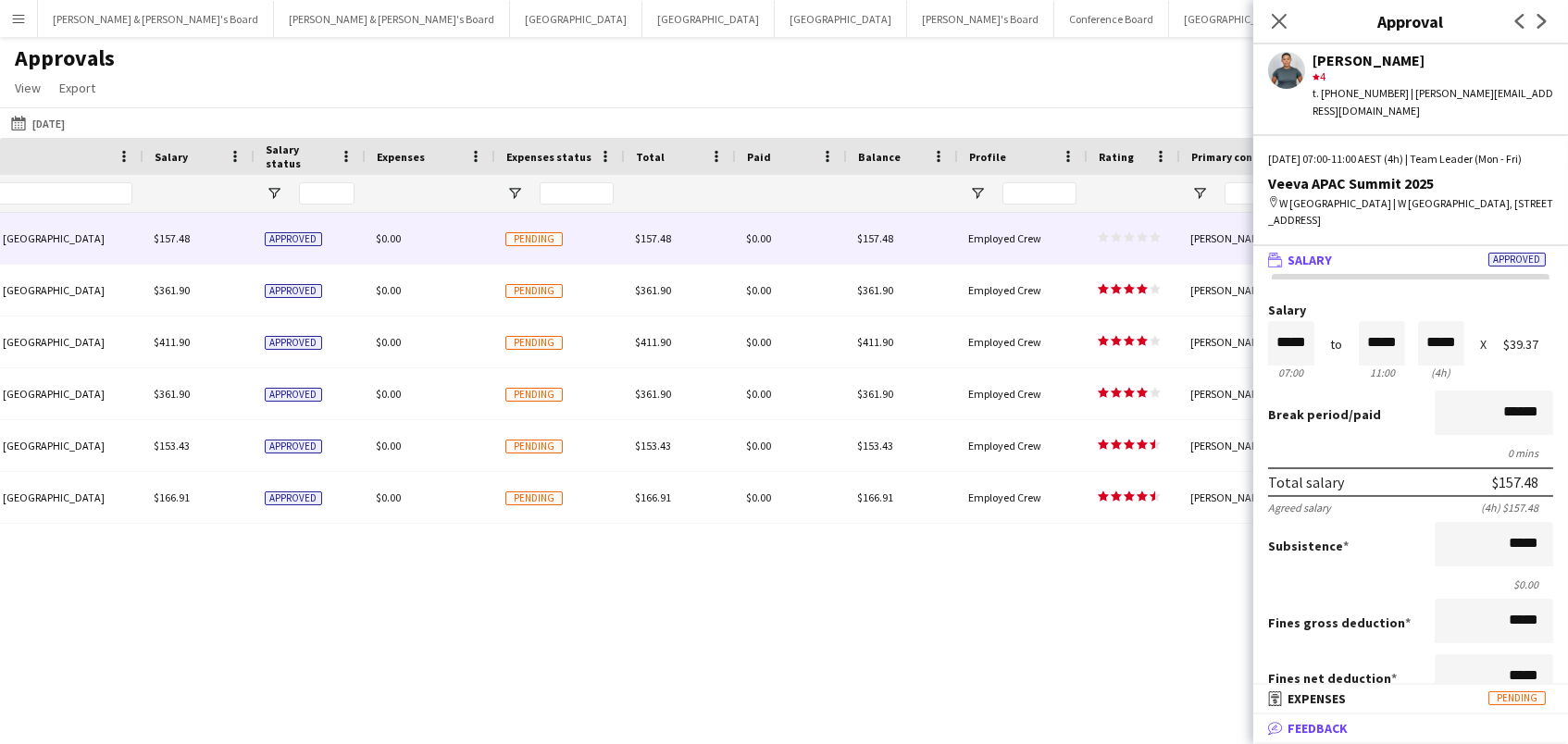
click at [1313, 729] on span "Feedback" at bounding box center [1316, 729] width 60 height 17
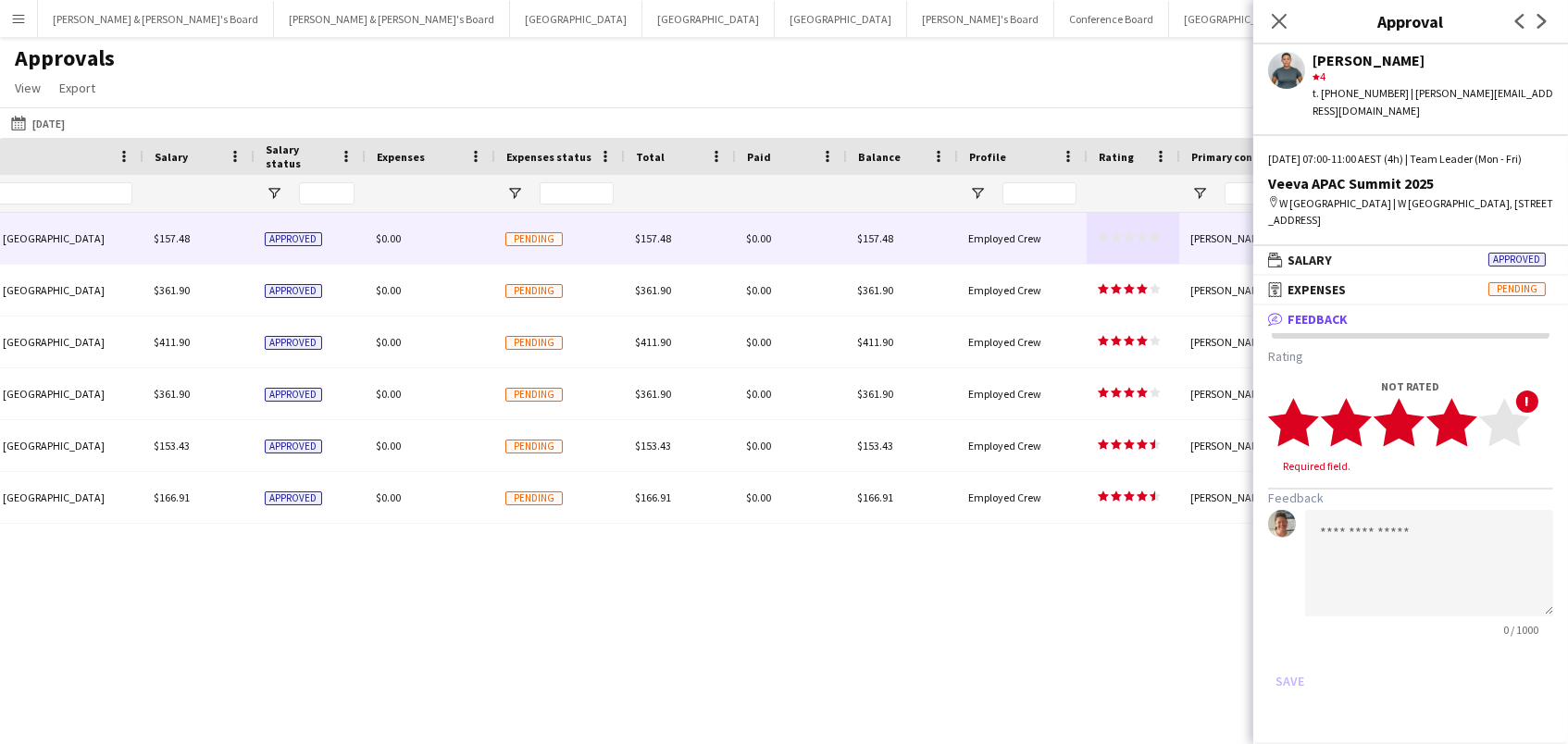
click at [1470, 411] on polygon at bounding box center [1451, 421] width 51 height 48
click at [1380, 528] on textarea at bounding box center [1428, 546] width 248 height 106
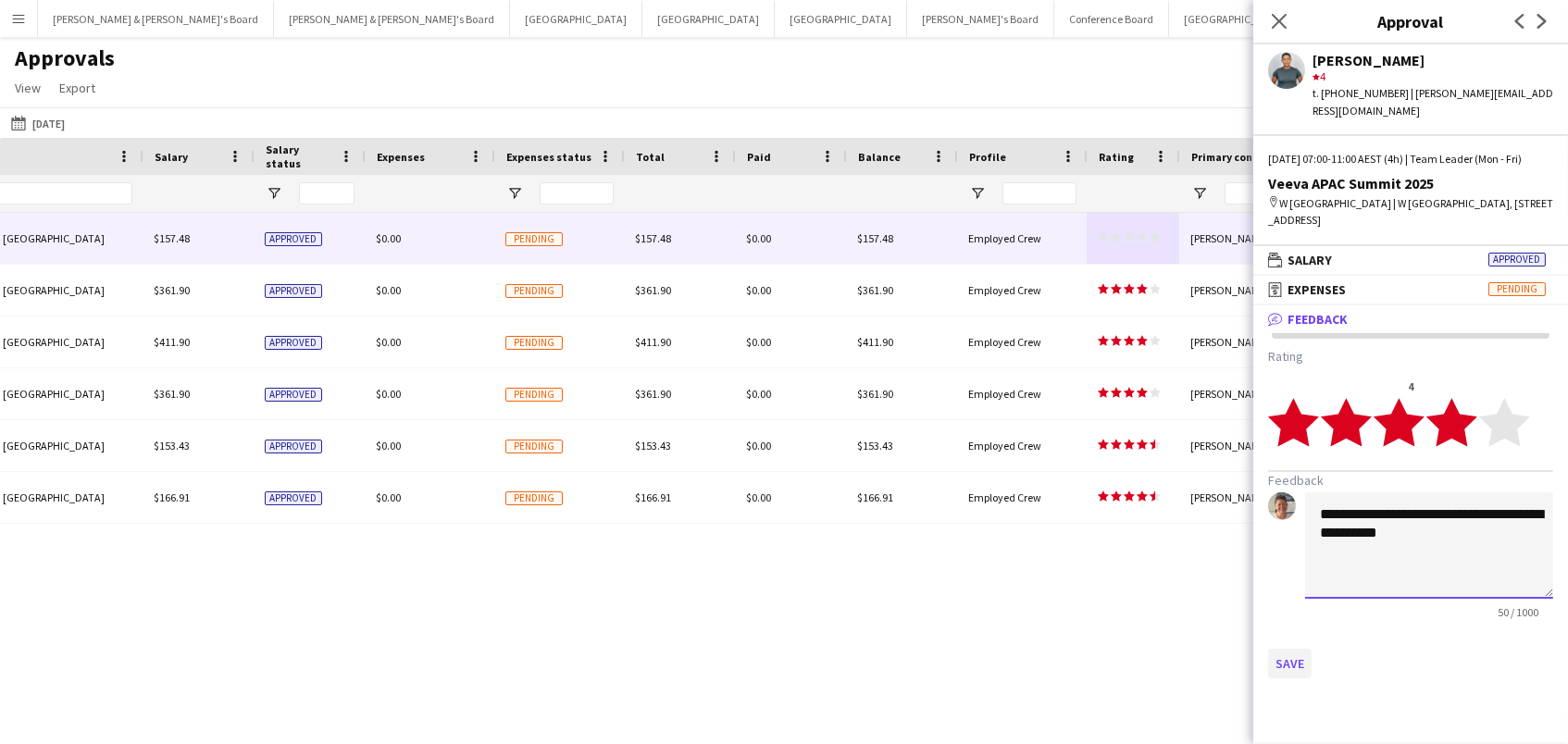
type textarea "**********"
click at [1297, 655] on button "Save" at bounding box center [1290, 662] width 44 height 29
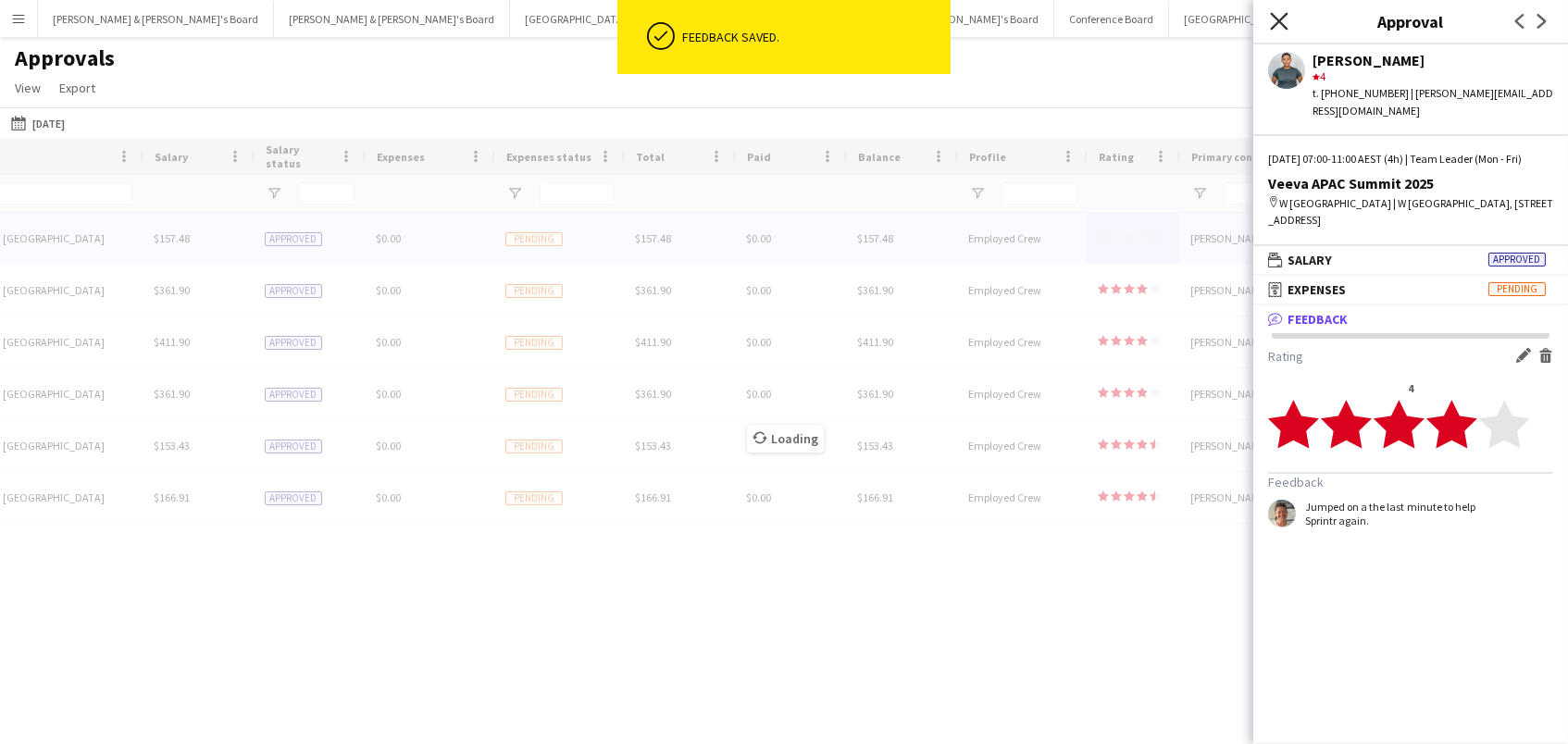
click at [1275, 20] on icon "Close pop-in" at bounding box center [1279, 21] width 18 height 18
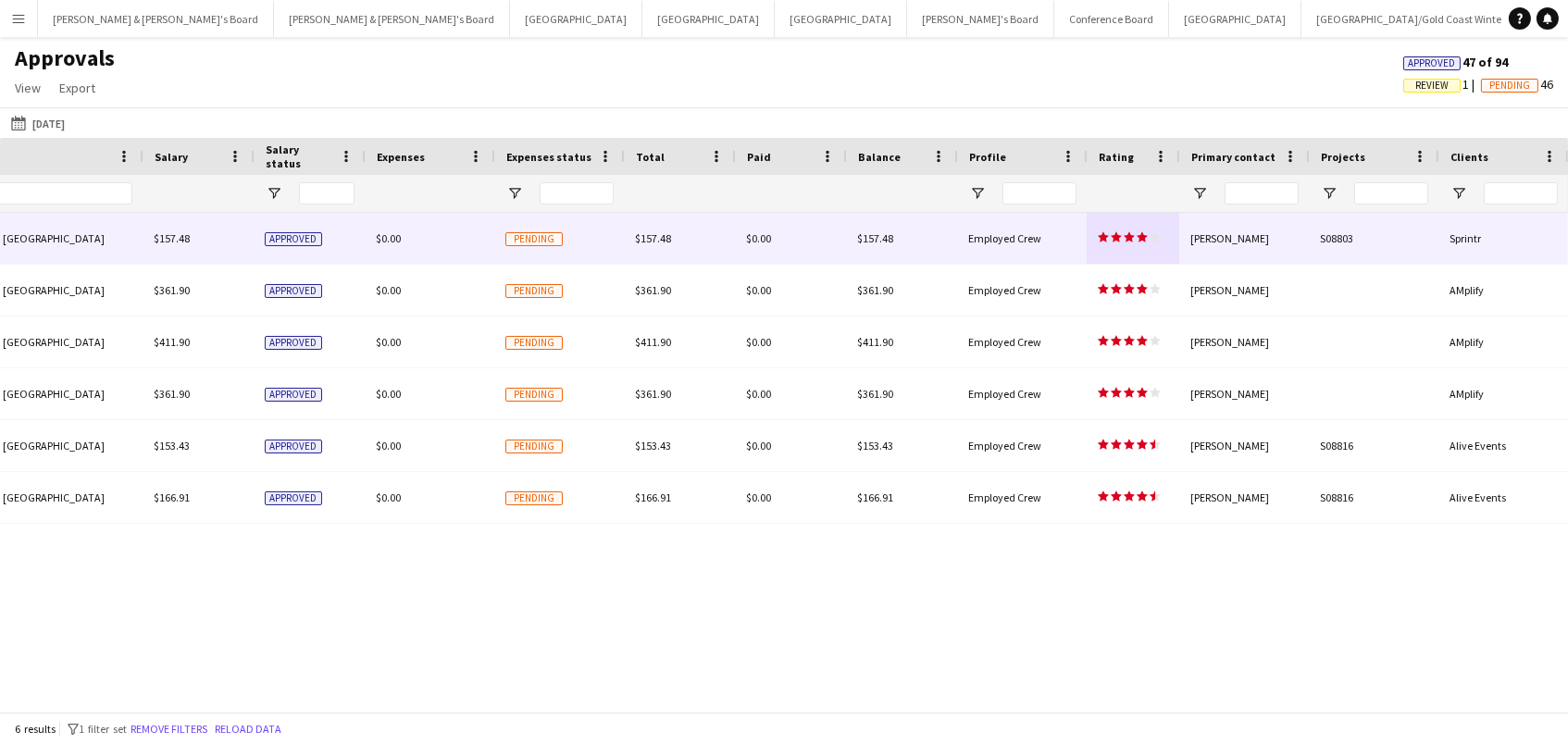
click at [26, 25] on button "Menu" at bounding box center [18, 18] width 37 height 37
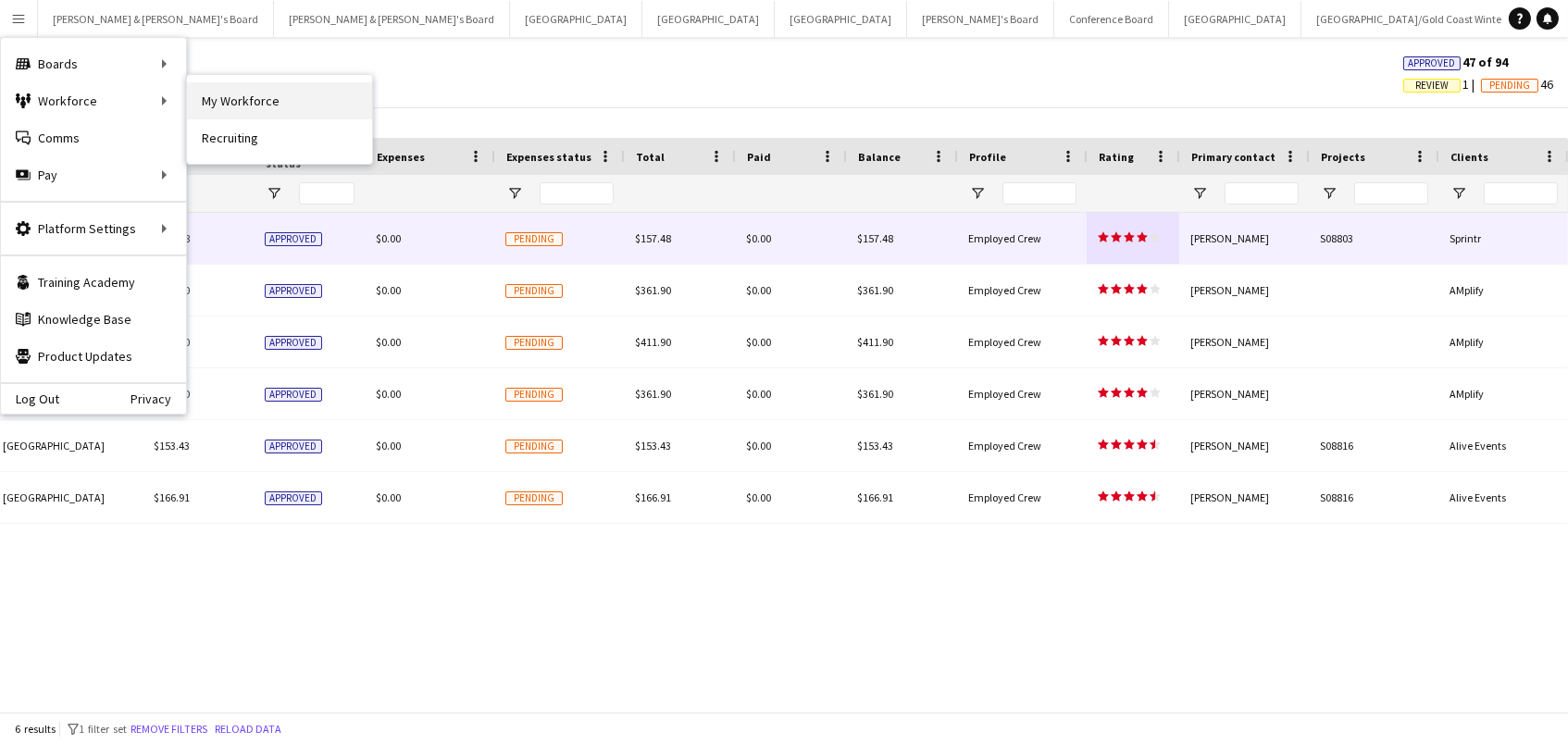
click at [223, 96] on link "My Workforce" at bounding box center [279, 101] width 185 height 37
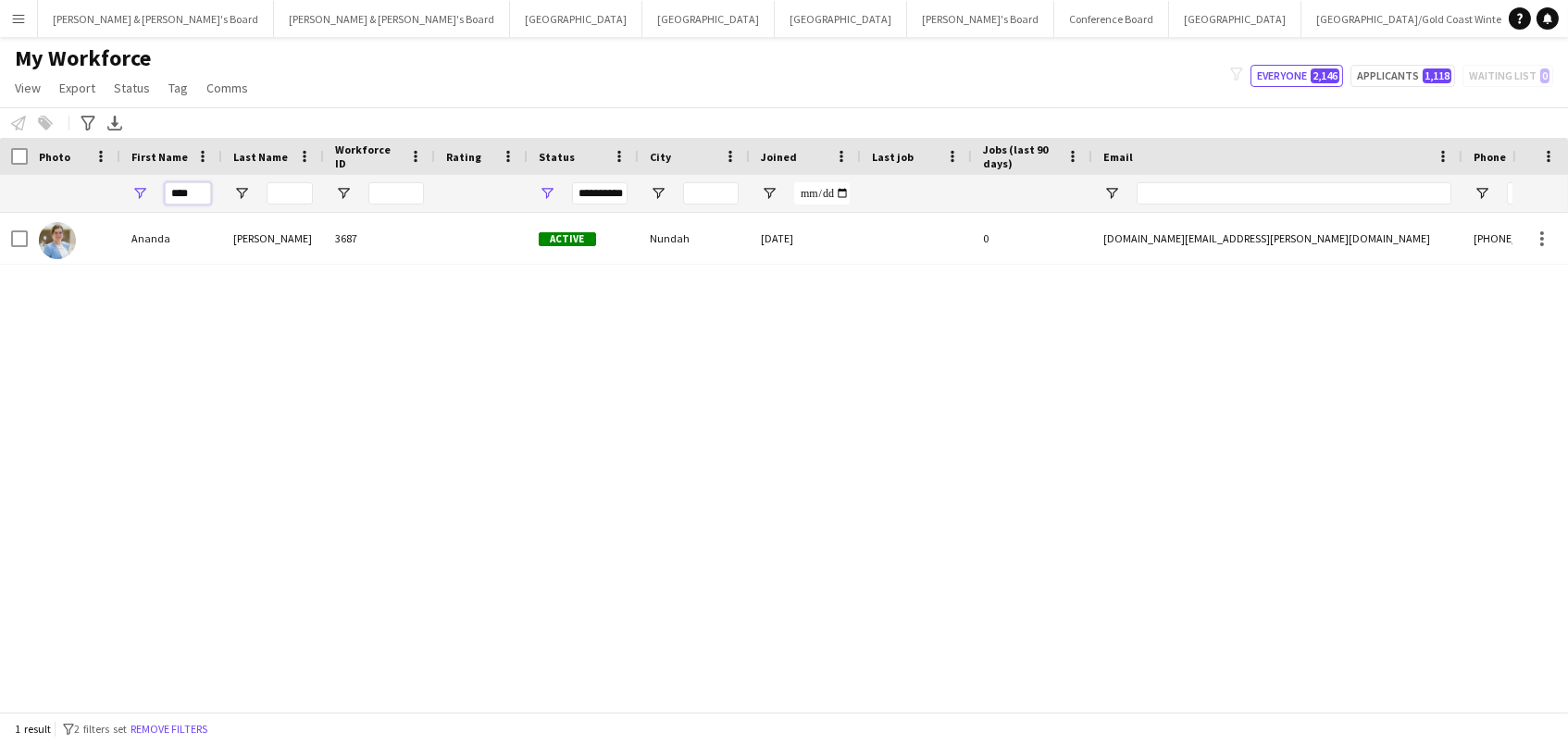
drag, startPoint x: 183, startPoint y: 196, endPoint x: 77, endPoint y: 194, distance: 106.0
click at [77, 194] on div "**********" at bounding box center [1003, 193] width 2007 height 37
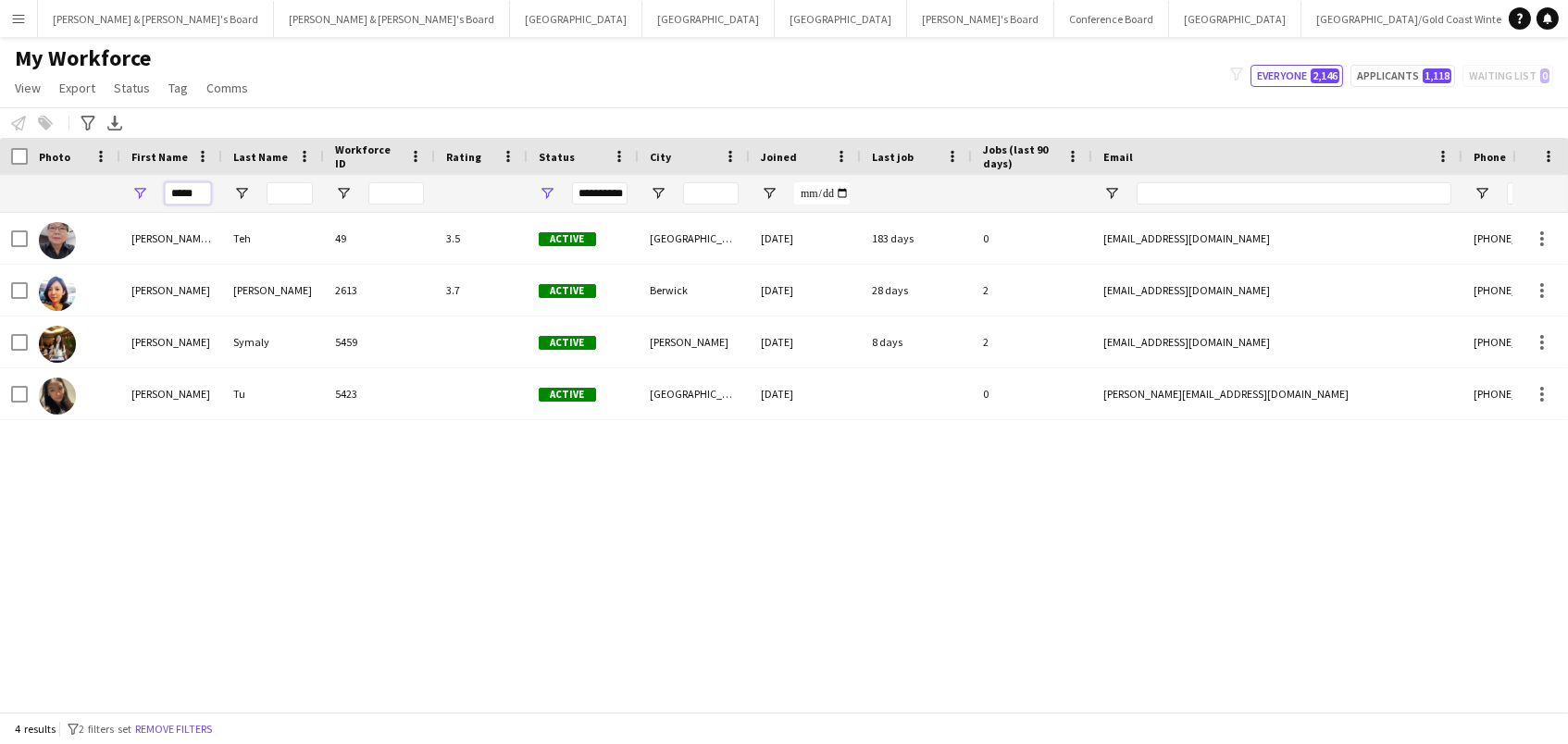
type input "*****"
drag, startPoint x: 77, startPoint y: 194, endPoint x: 258, endPoint y: 352, distance: 240.3
click at [258, 352] on div "Symaly" at bounding box center [272, 342] width 102 height 51
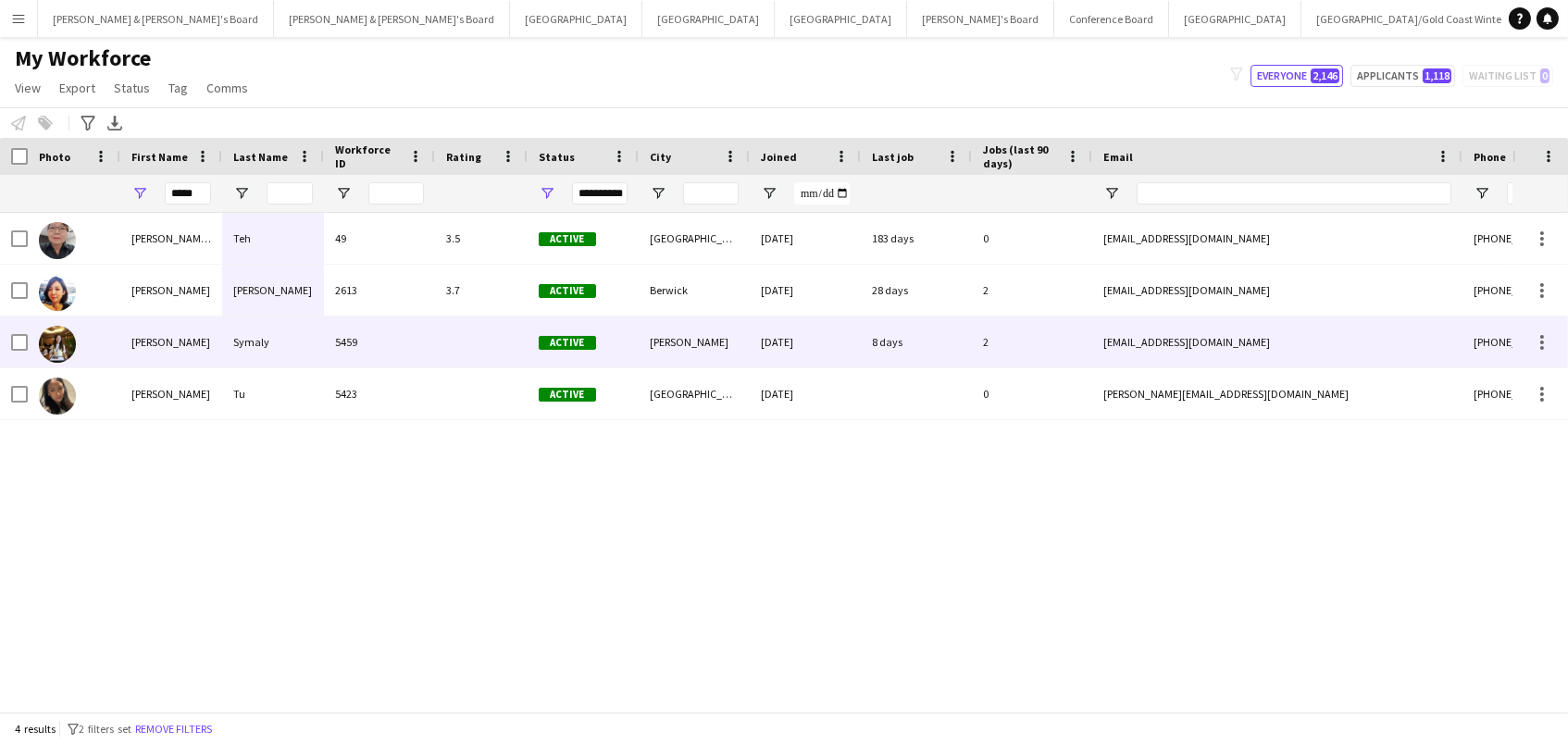
click at [1228, 355] on div "jennysymaly@gmail.com" at bounding box center [1277, 342] width 370 height 51
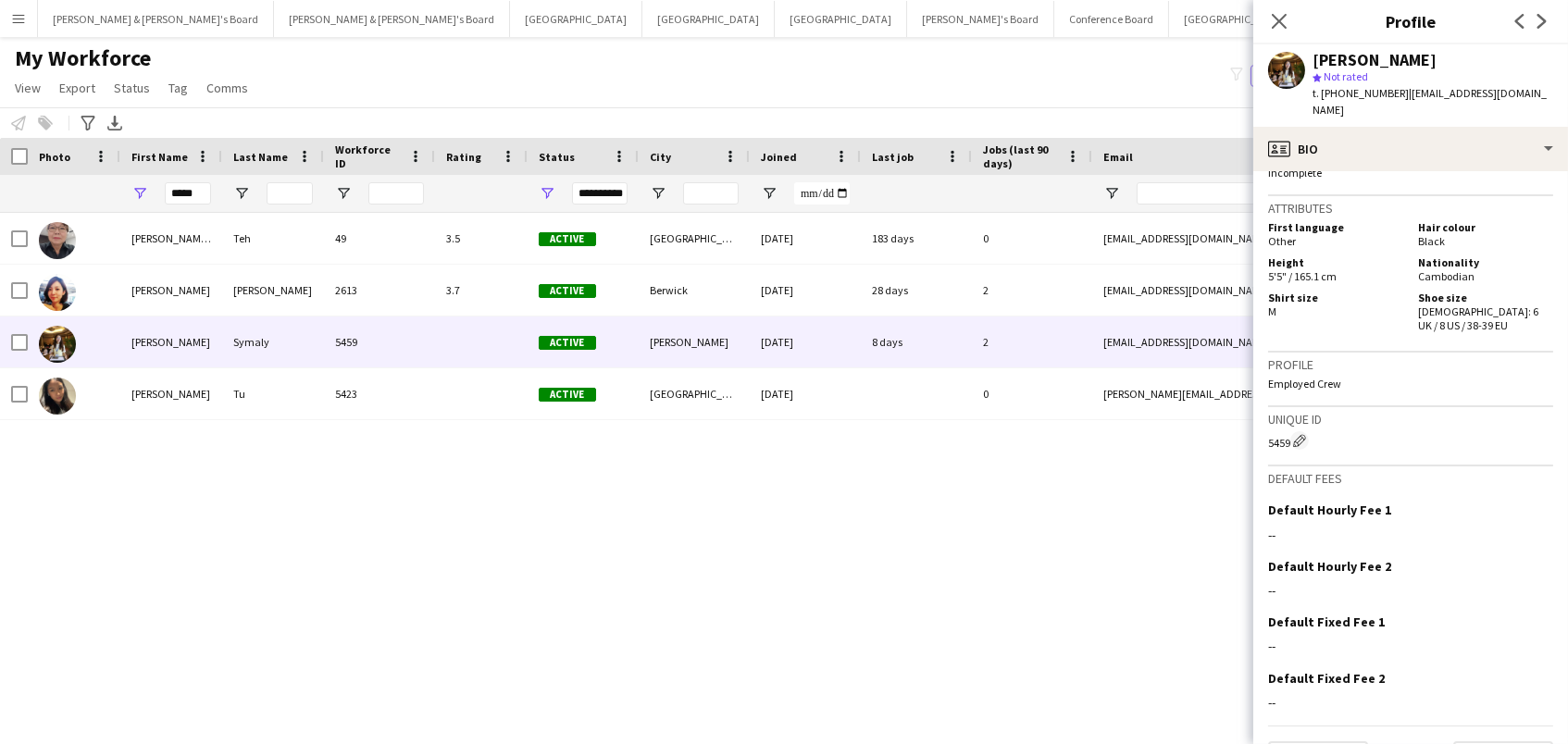
scroll to position [802, 0]
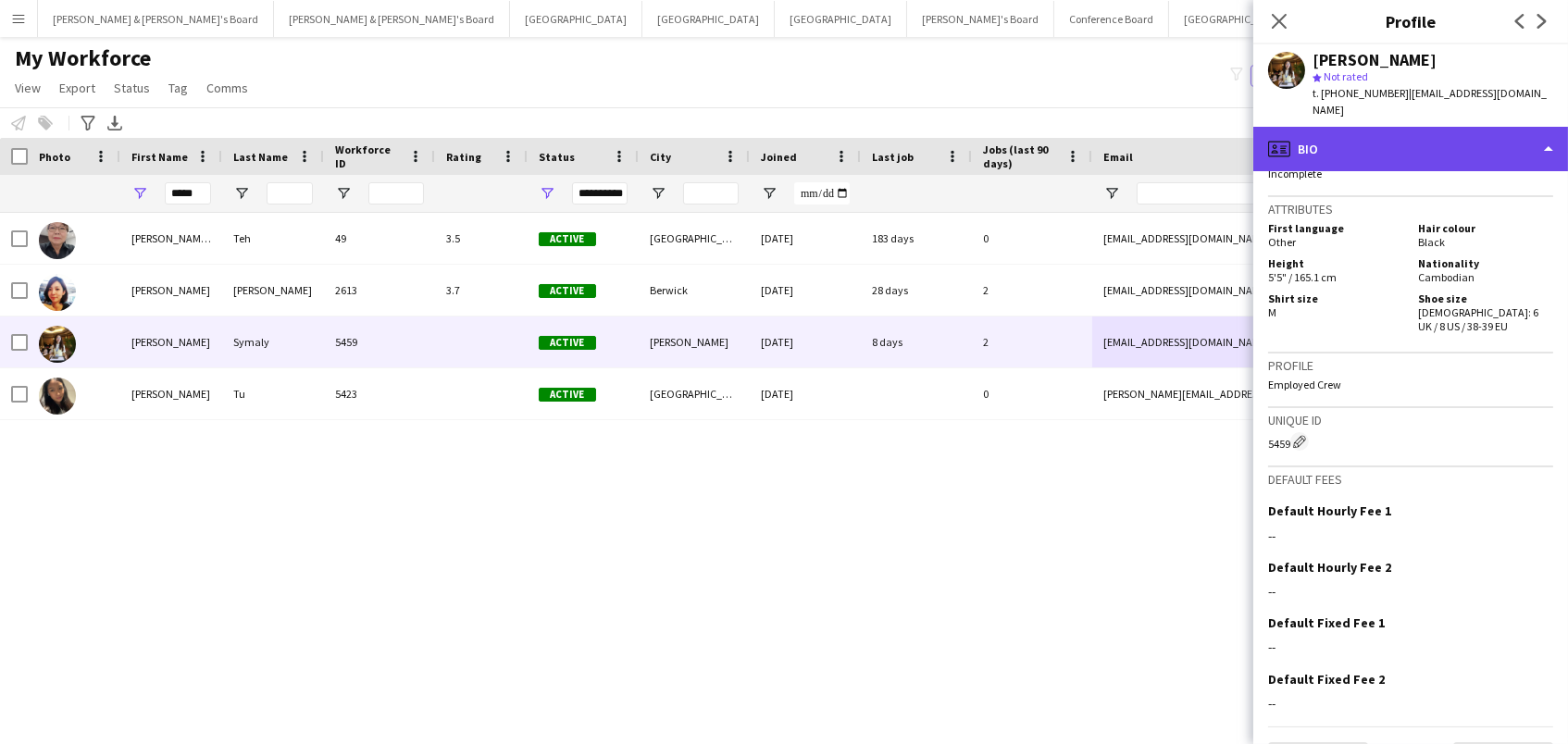
click at [1358, 127] on div "profile Bio" at bounding box center [1409, 149] width 314 height 45
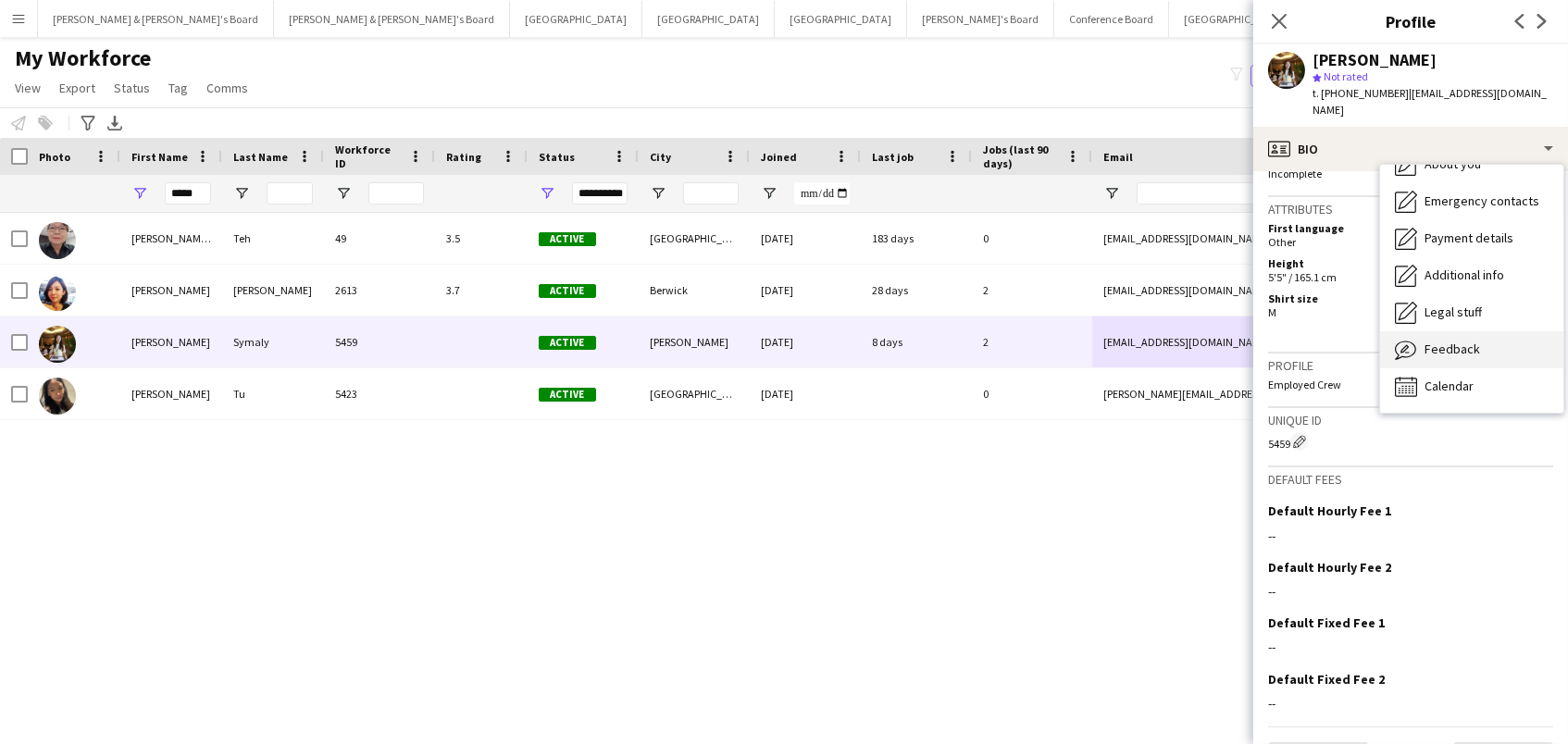
scroll to position [136, 0]
click at [1443, 342] on span "Feedback" at bounding box center [1451, 350] width 55 height 17
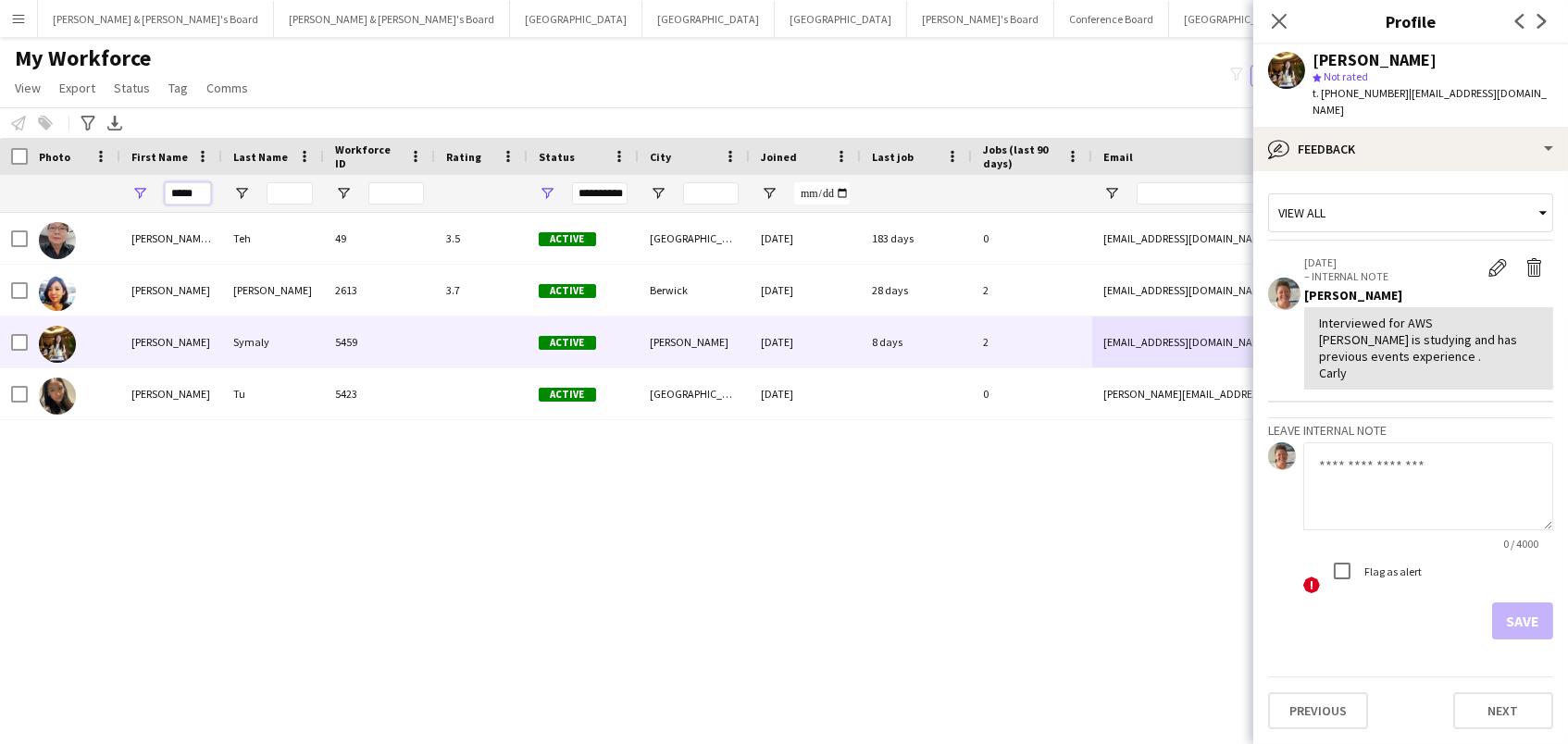
drag, startPoint x: 202, startPoint y: 194, endPoint x: 3, endPoint y: 132, distance: 208.4
click at [3, 132] on main "My Workforce View Views Default view New view Update view Delete view Edit name…" at bounding box center [784, 378] width 1568 height 682
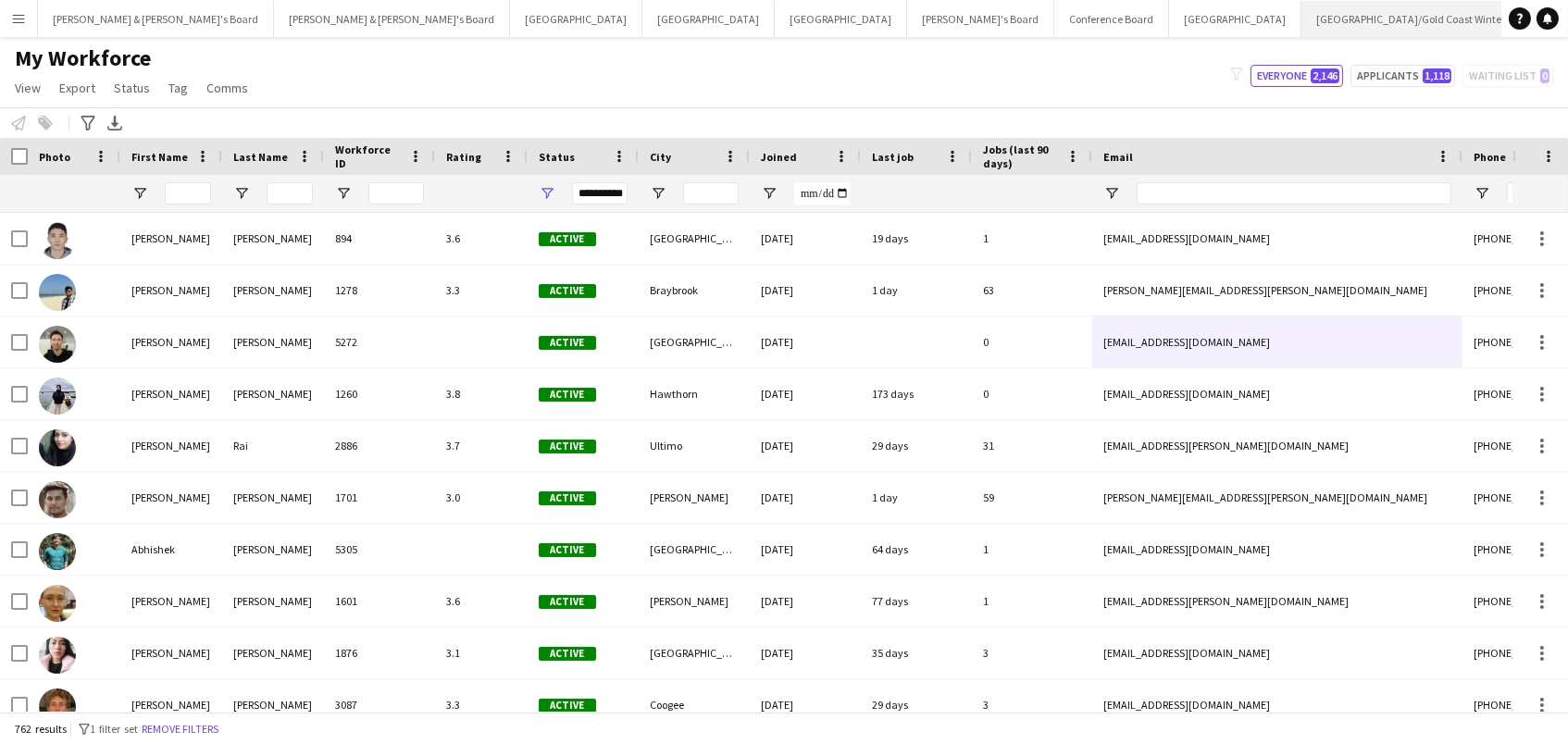
click at [1301, 20] on button "Brisbane/Gold Coast Winter Close" at bounding box center [1410, 19] width 219 height 36
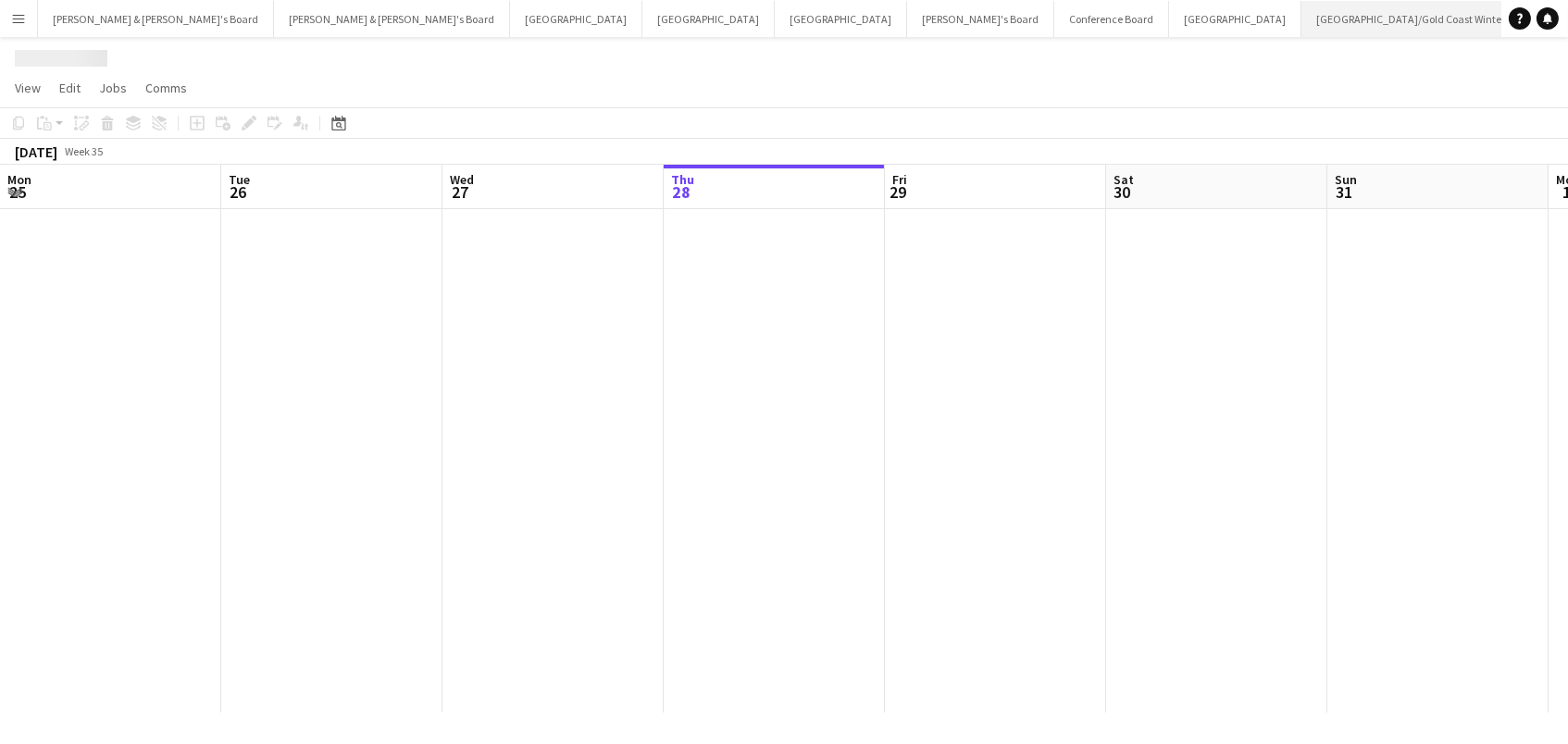
click at [1301, 20] on button "Brisbane/Gold Coast Winter Close" at bounding box center [1410, 19] width 219 height 36
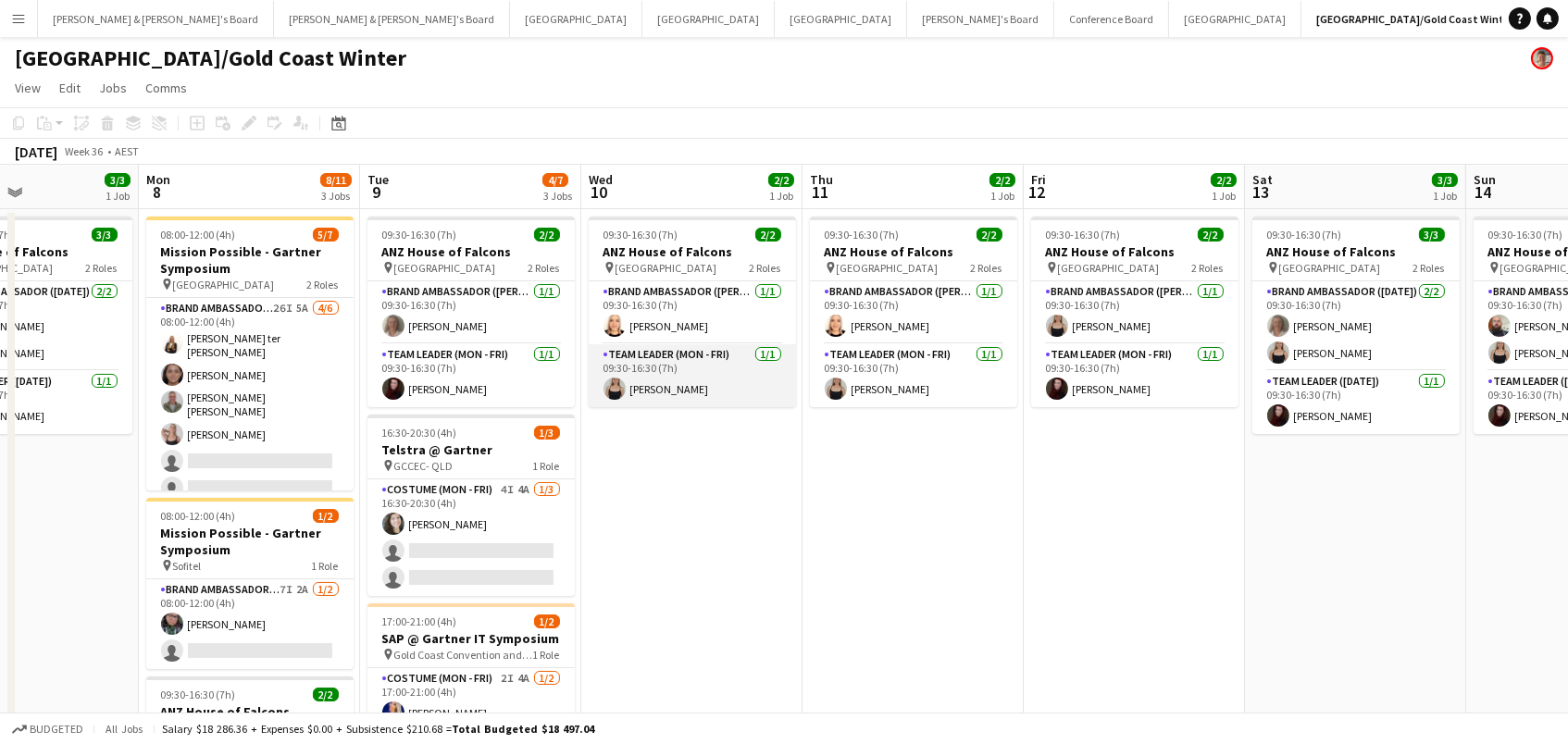
scroll to position [0, 525]
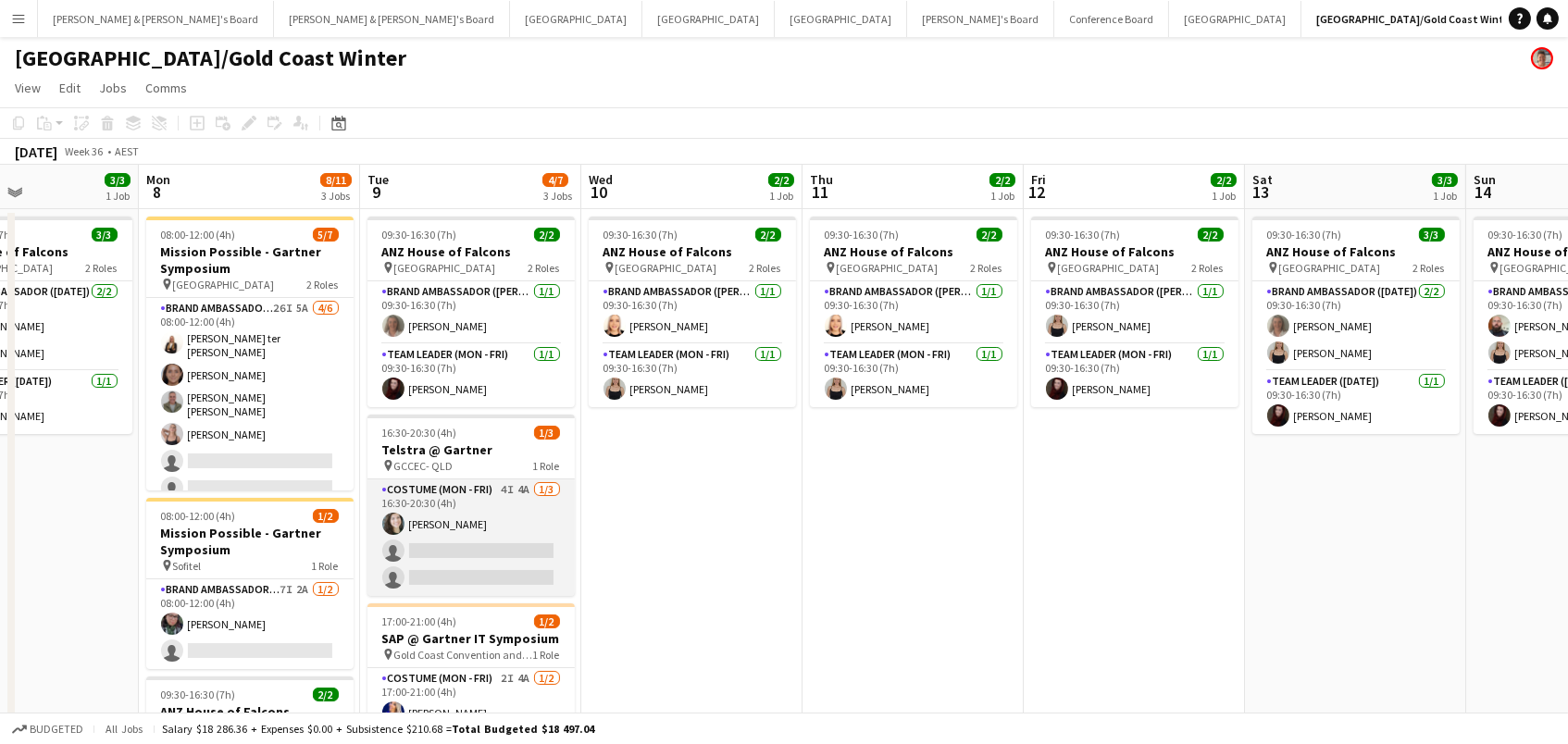
click at [495, 537] on app-card-role "Costume (Mon - Fri) 4I 4A 1/3 16:30-20:30 (4h) Tessa Cowan single-neutral-actio…" at bounding box center [471, 537] width 207 height 117
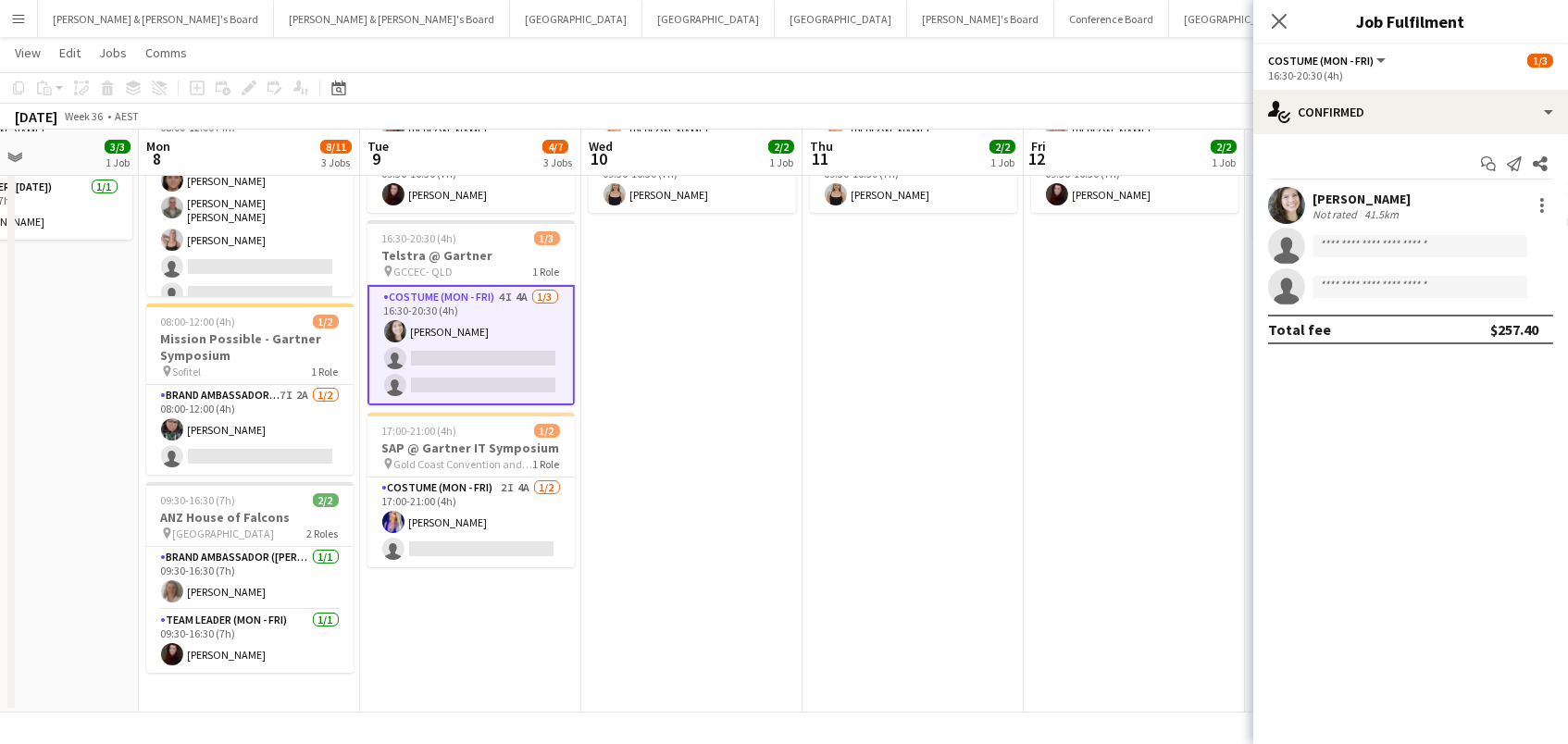
scroll to position [194, 0]
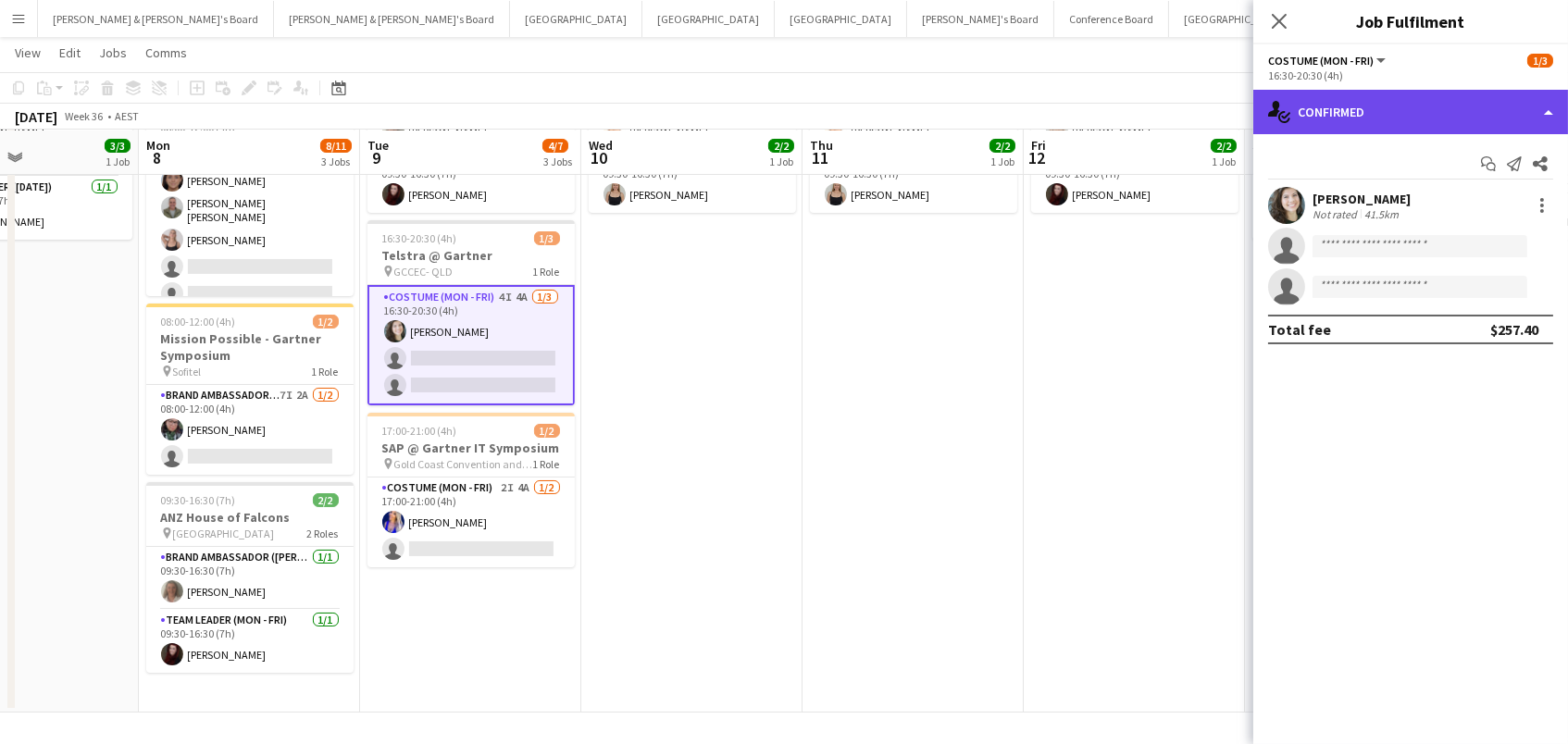
click at [1464, 93] on div "single-neutral-actions-check-2 Confirmed" at bounding box center [1409, 112] width 314 height 45
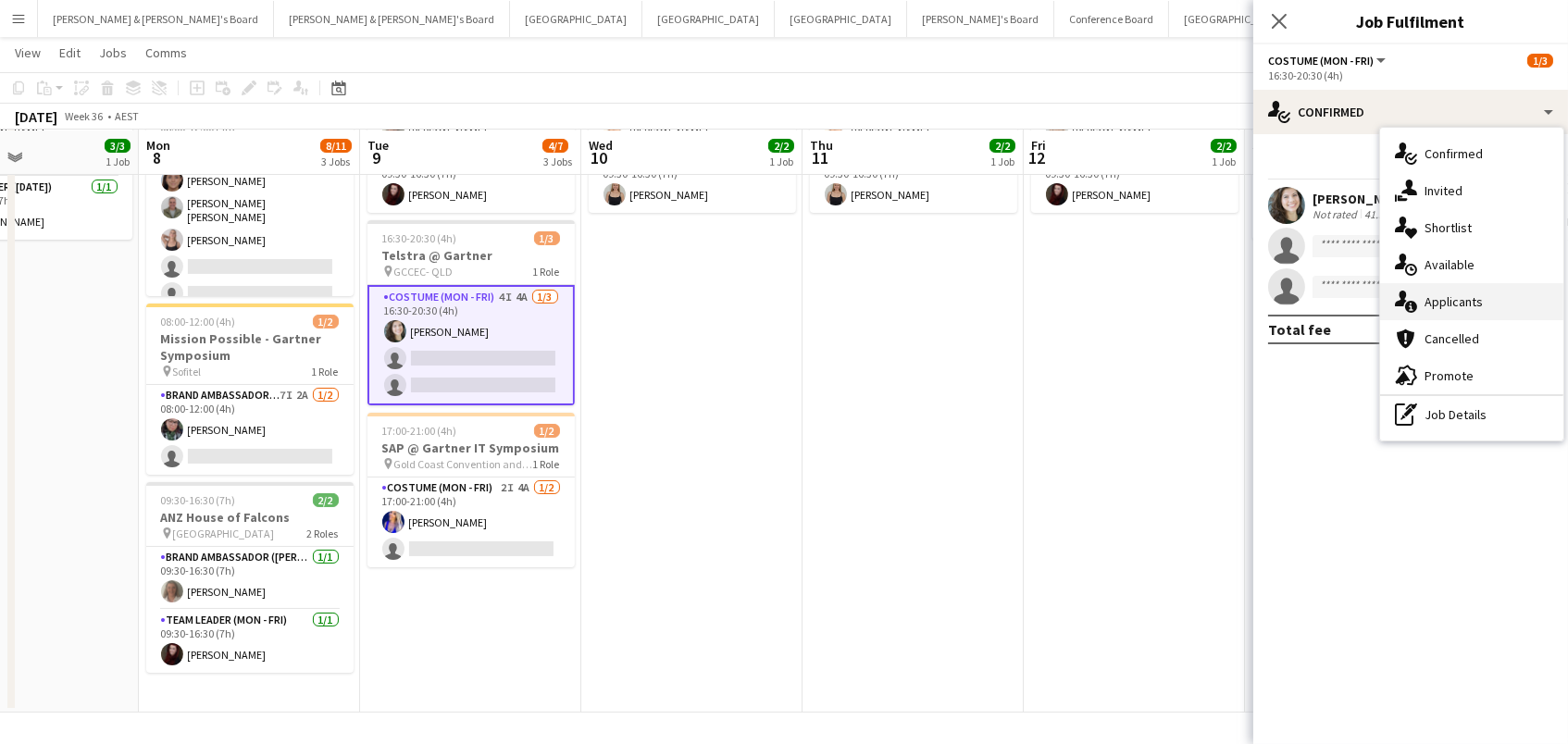
click at [1439, 292] on div "single-neutral-actions-information Applicants" at bounding box center [1471, 301] width 183 height 37
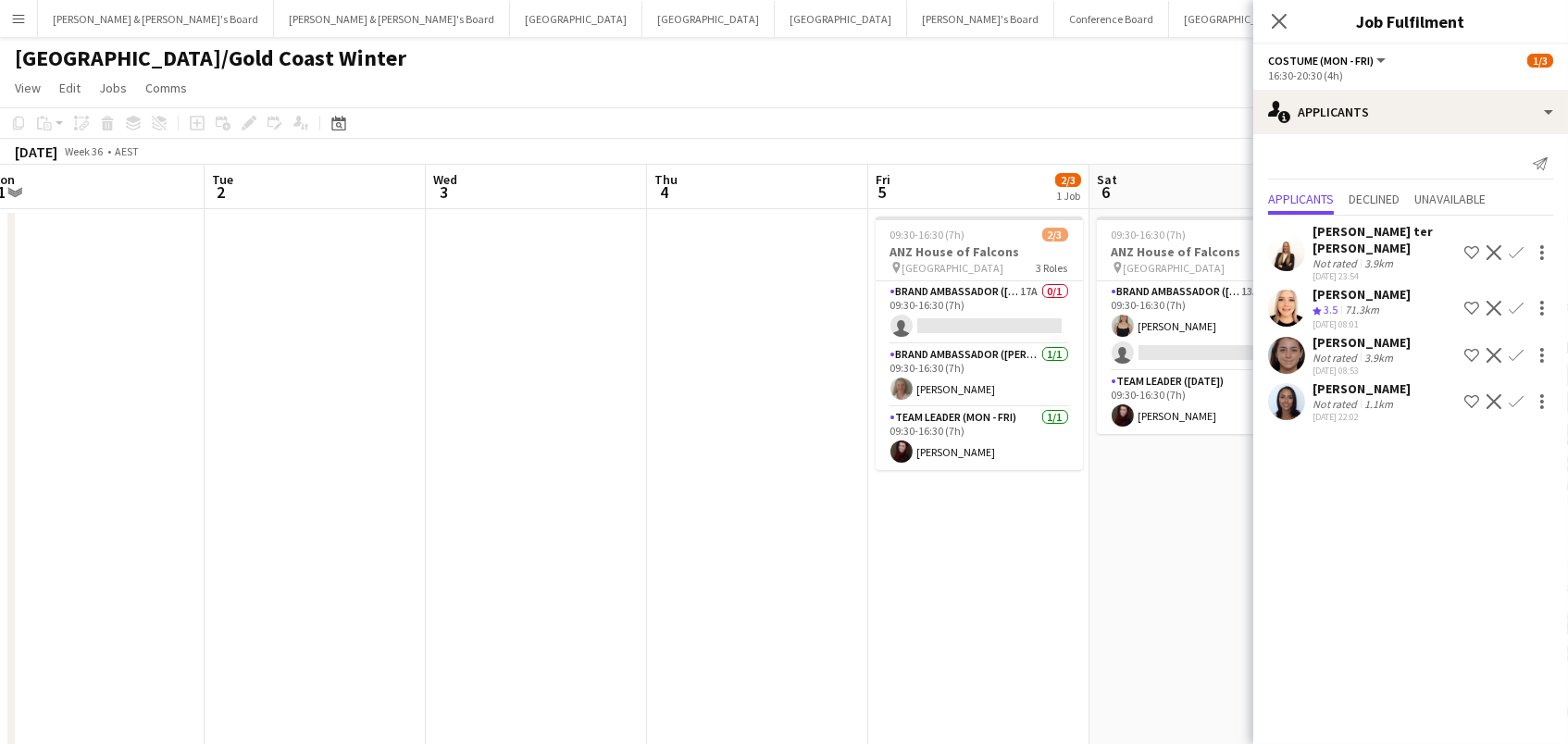
scroll to position [0, 0]
click at [805, 251] on app-date-cell at bounding box center [756, 557] width 221 height 698
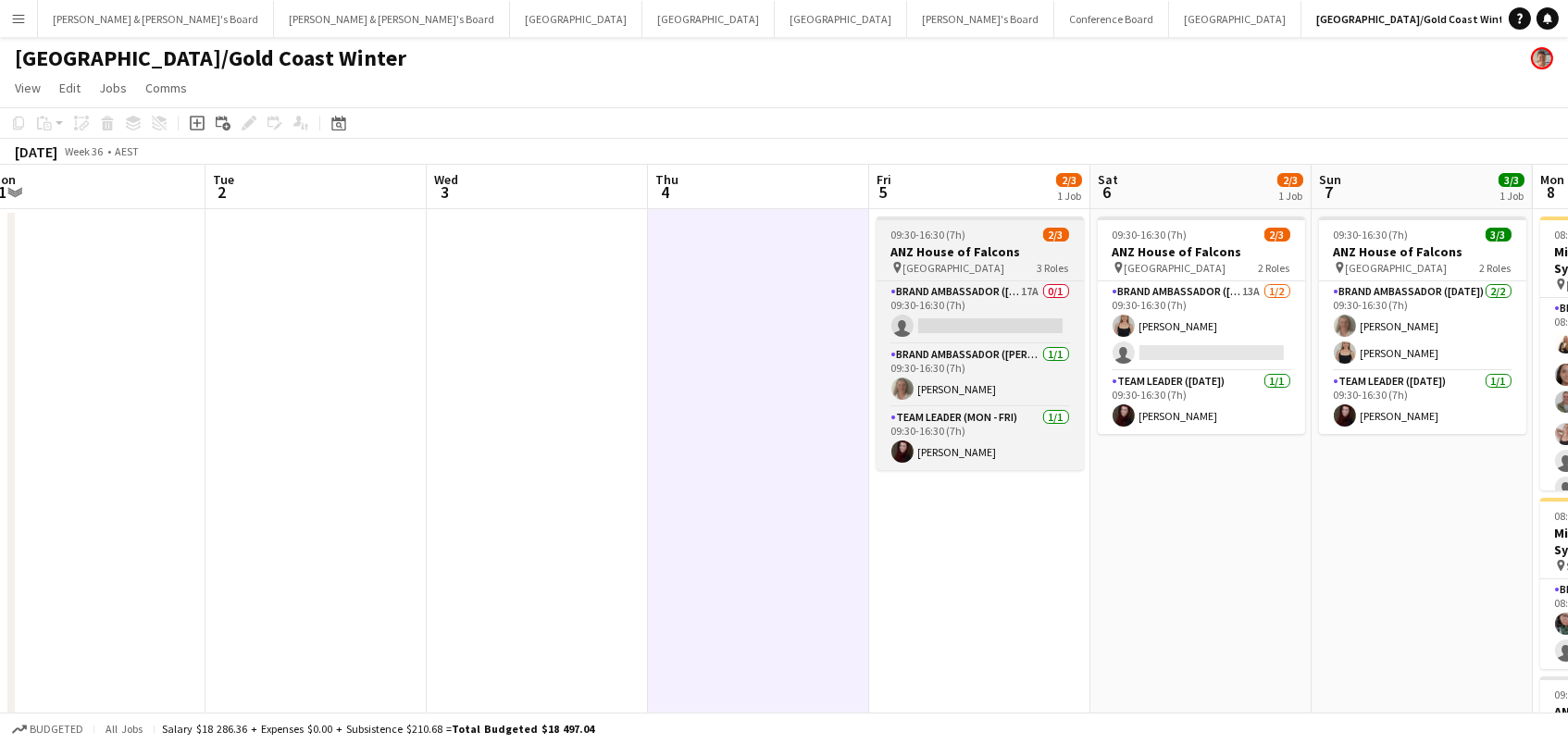
click at [961, 250] on h3 "ANZ House of Falcons" at bounding box center [980, 251] width 207 height 17
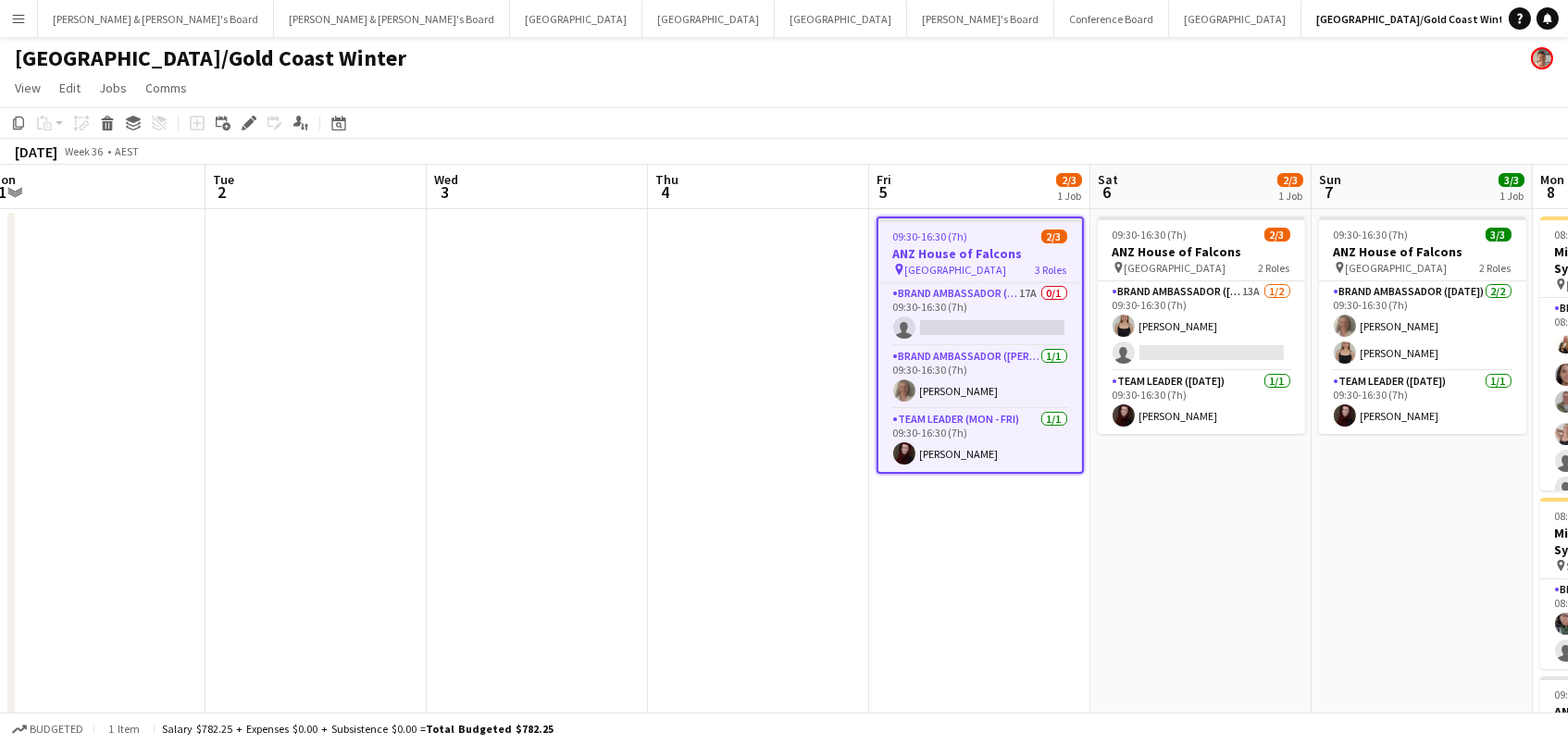
click at [242, 139] on div "September 2025 Week 36 • AEST" at bounding box center [784, 151] width 1568 height 26
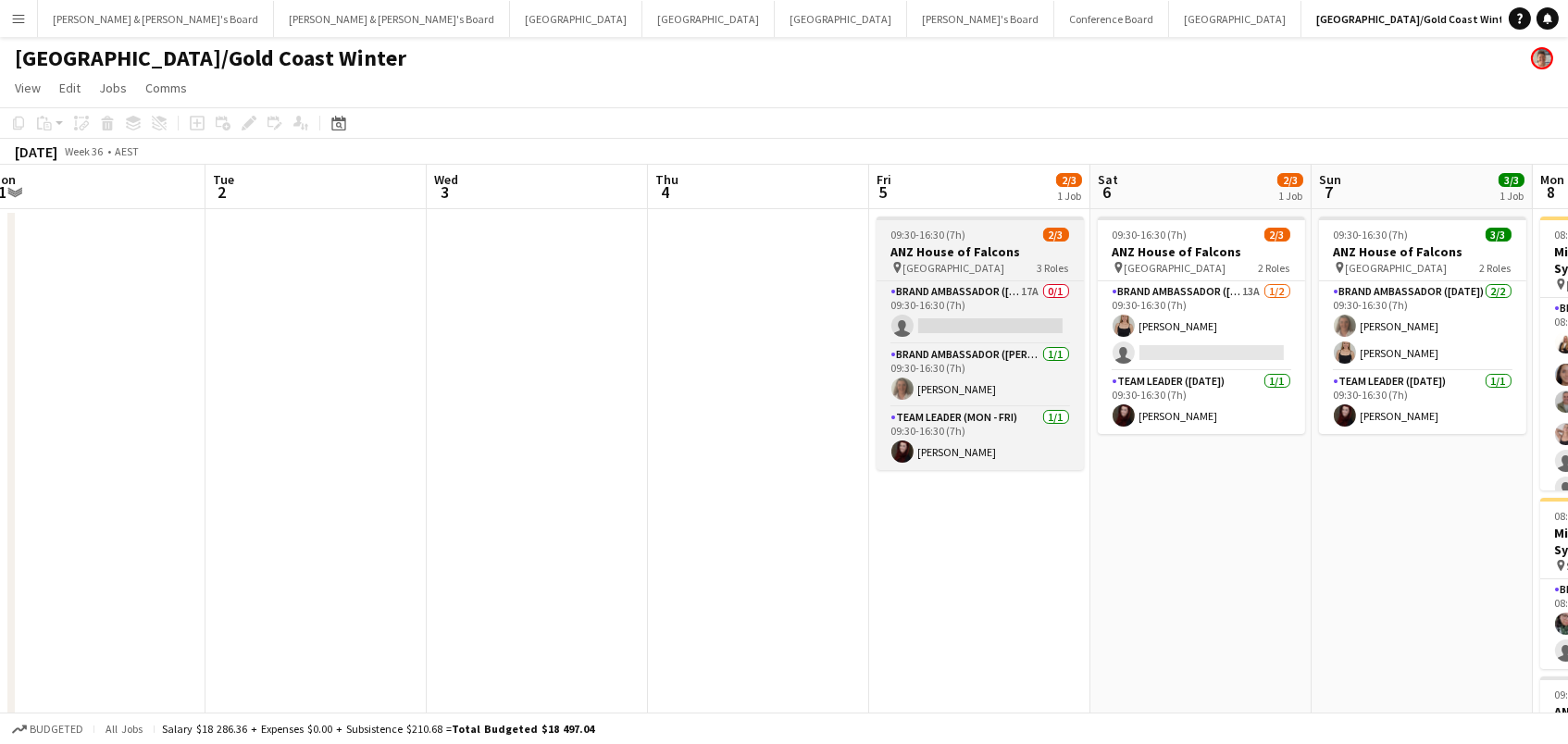
click at [1013, 260] on div "pin Brisbane 3 Roles" at bounding box center [980, 268] width 207 height 15
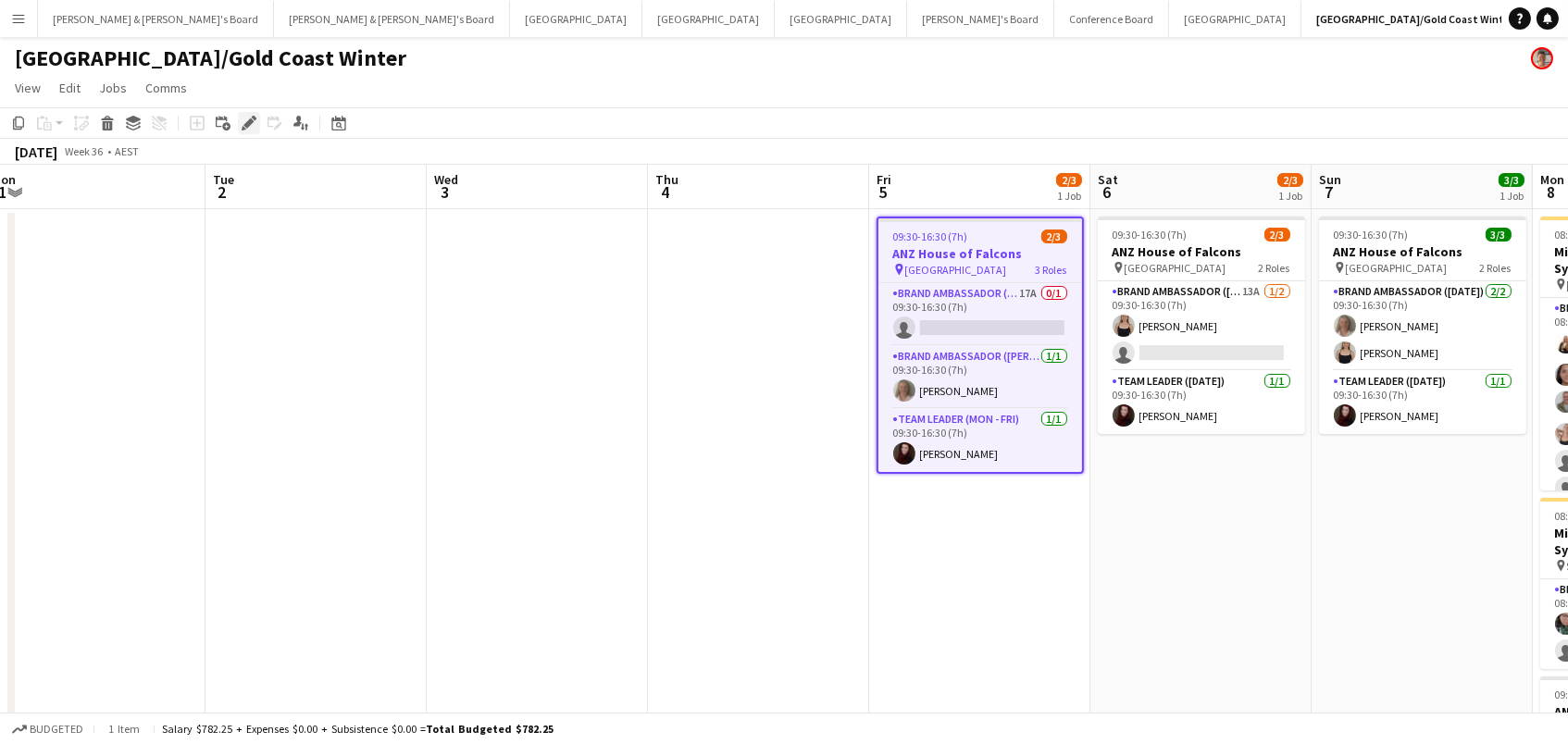
click at [250, 112] on div "Edit" at bounding box center [249, 122] width 22 height 22
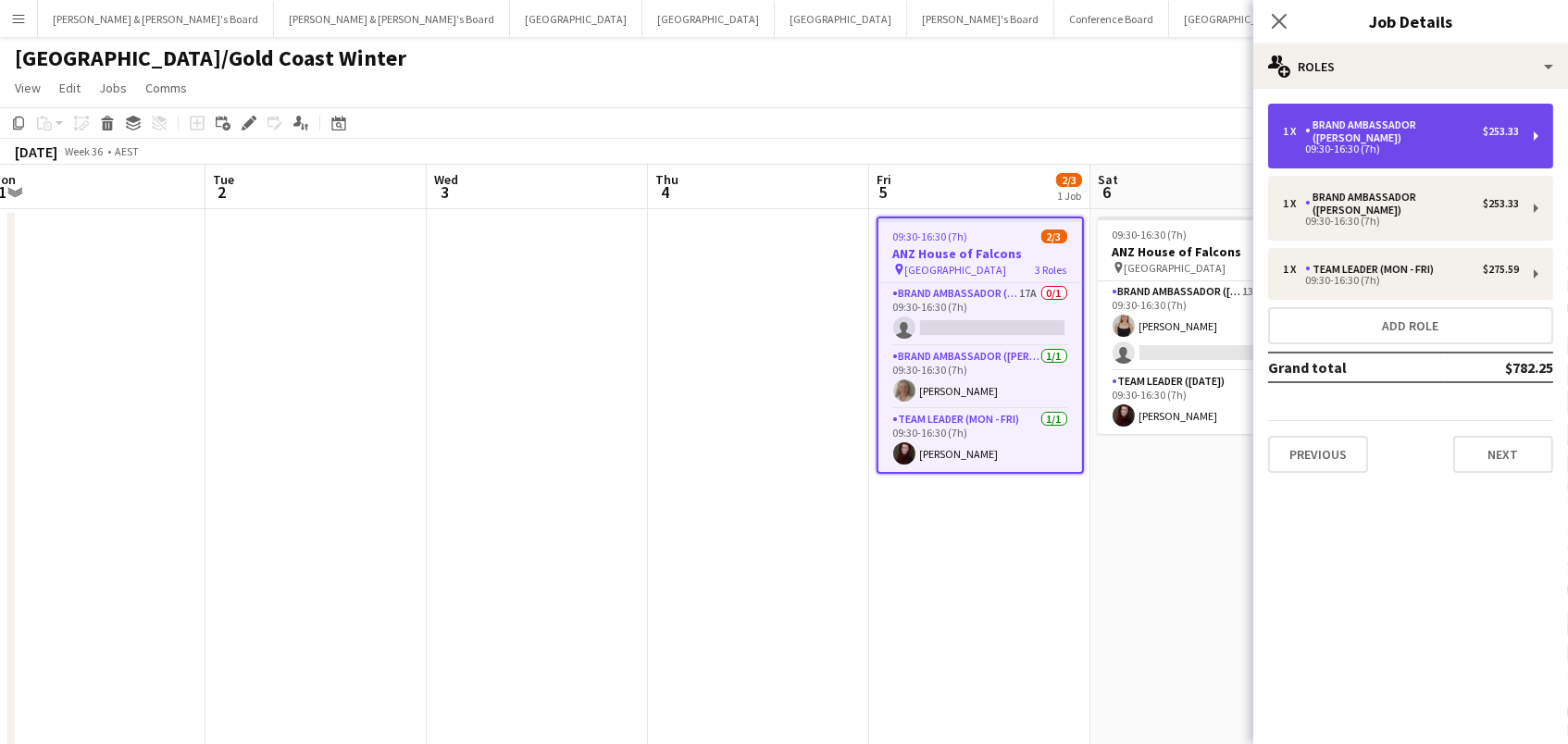
click at [1323, 129] on div "Brand Ambassador ([PERSON_NAME])" at bounding box center [1393, 131] width 177 height 26
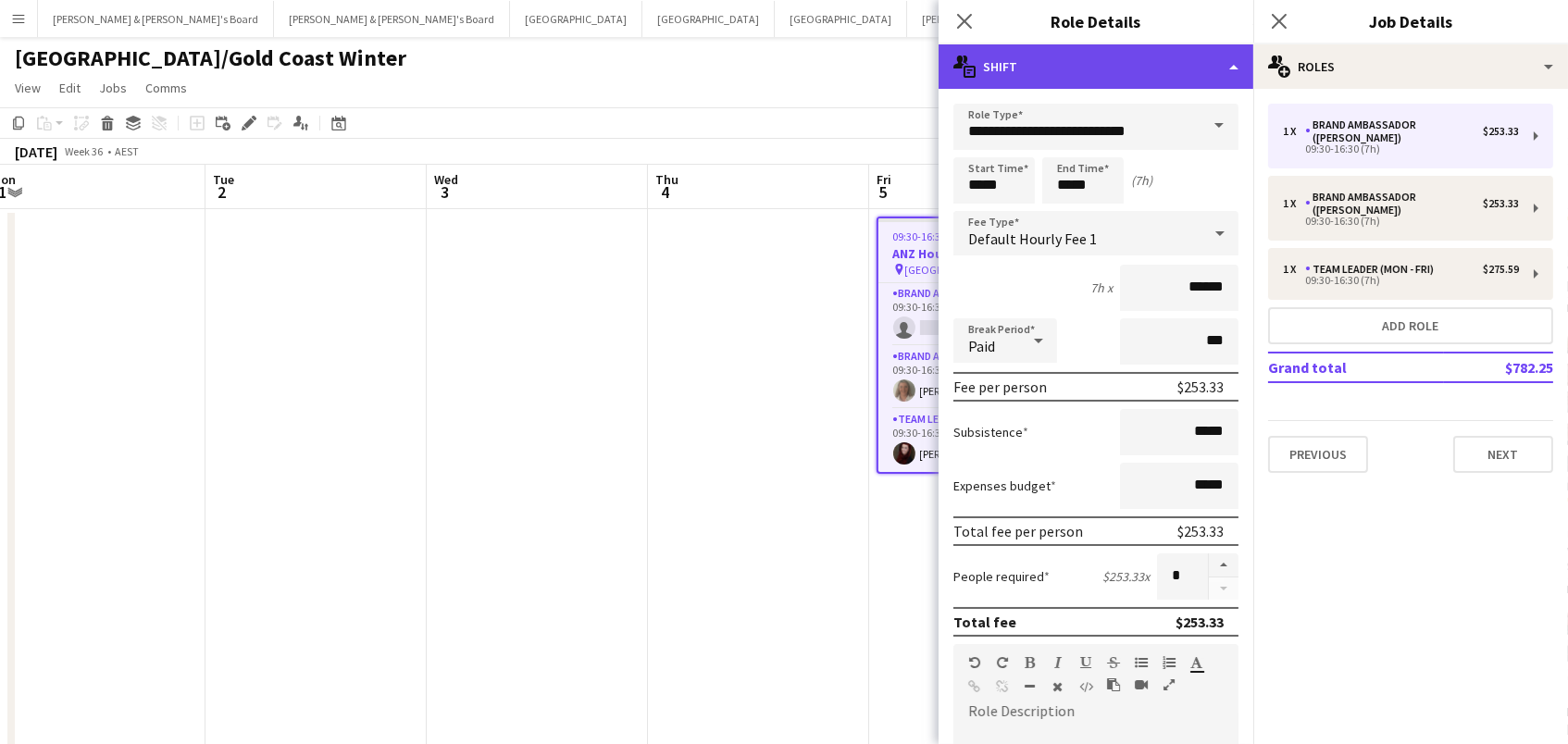
click at [1188, 71] on div "multiple-actions-text Shift" at bounding box center [1095, 66] width 314 height 45
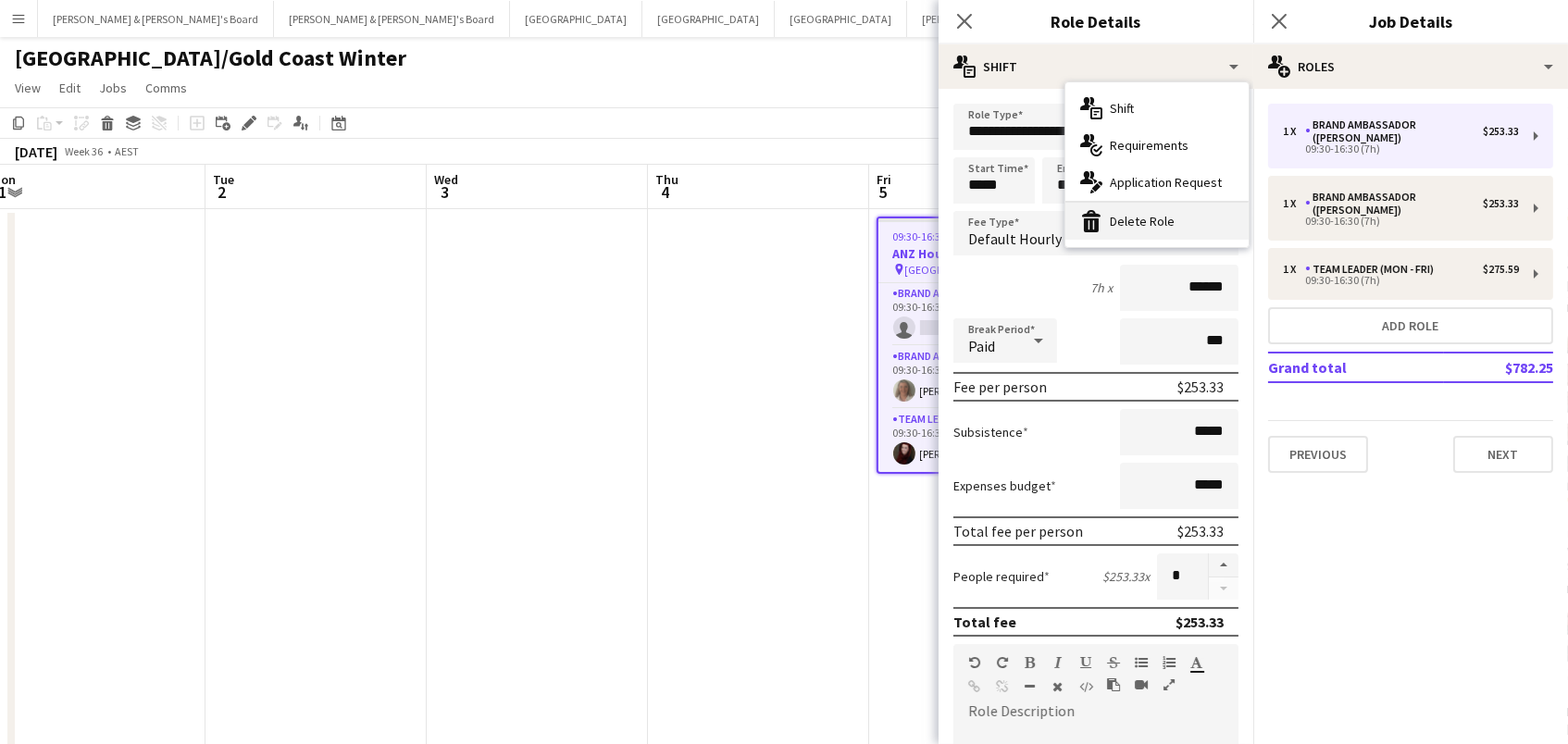
click at [1174, 231] on div "bin-2 Delete Role" at bounding box center [1156, 221] width 183 height 37
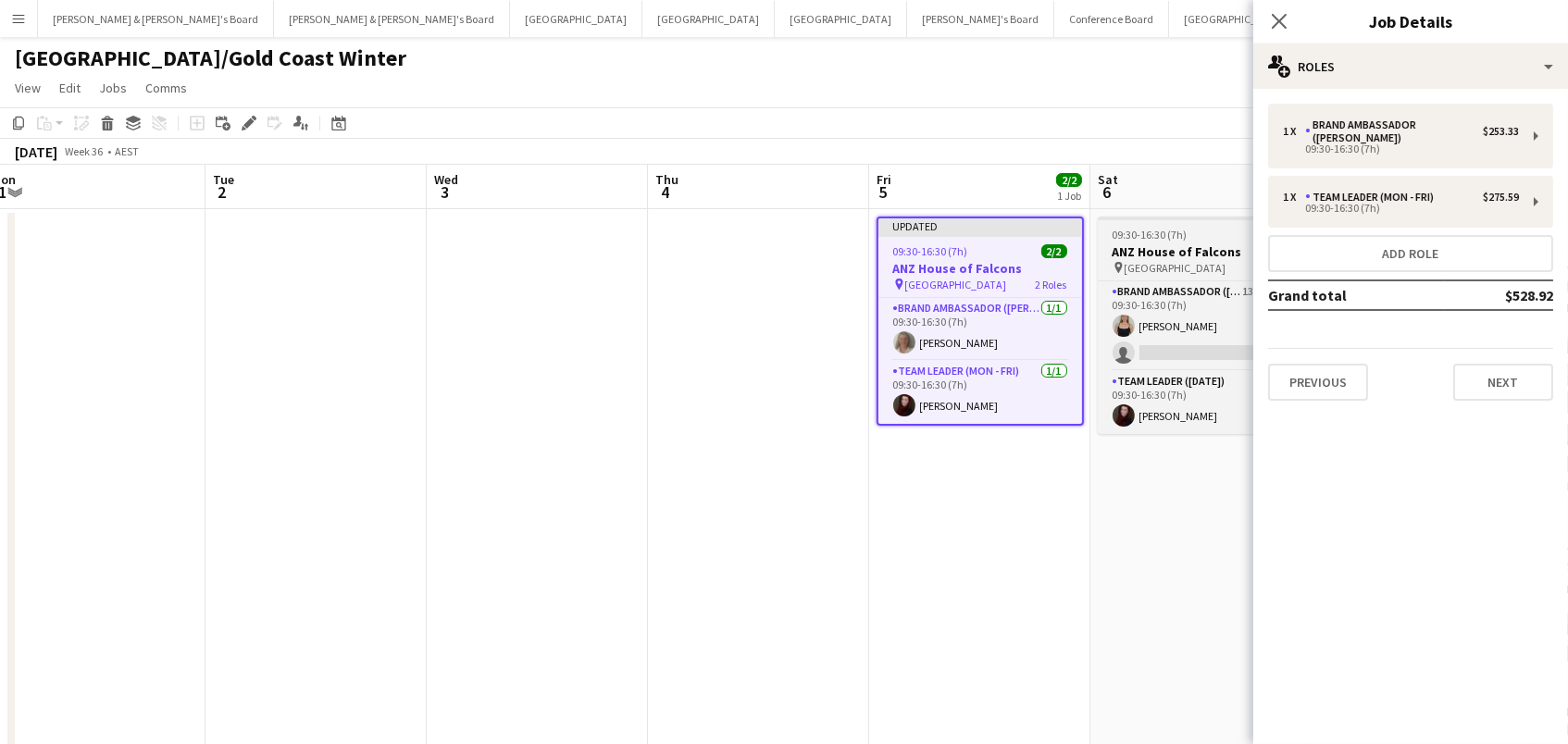
click at [1147, 233] on span "09:30-16:30 (7h)" at bounding box center [1149, 234] width 75 height 14
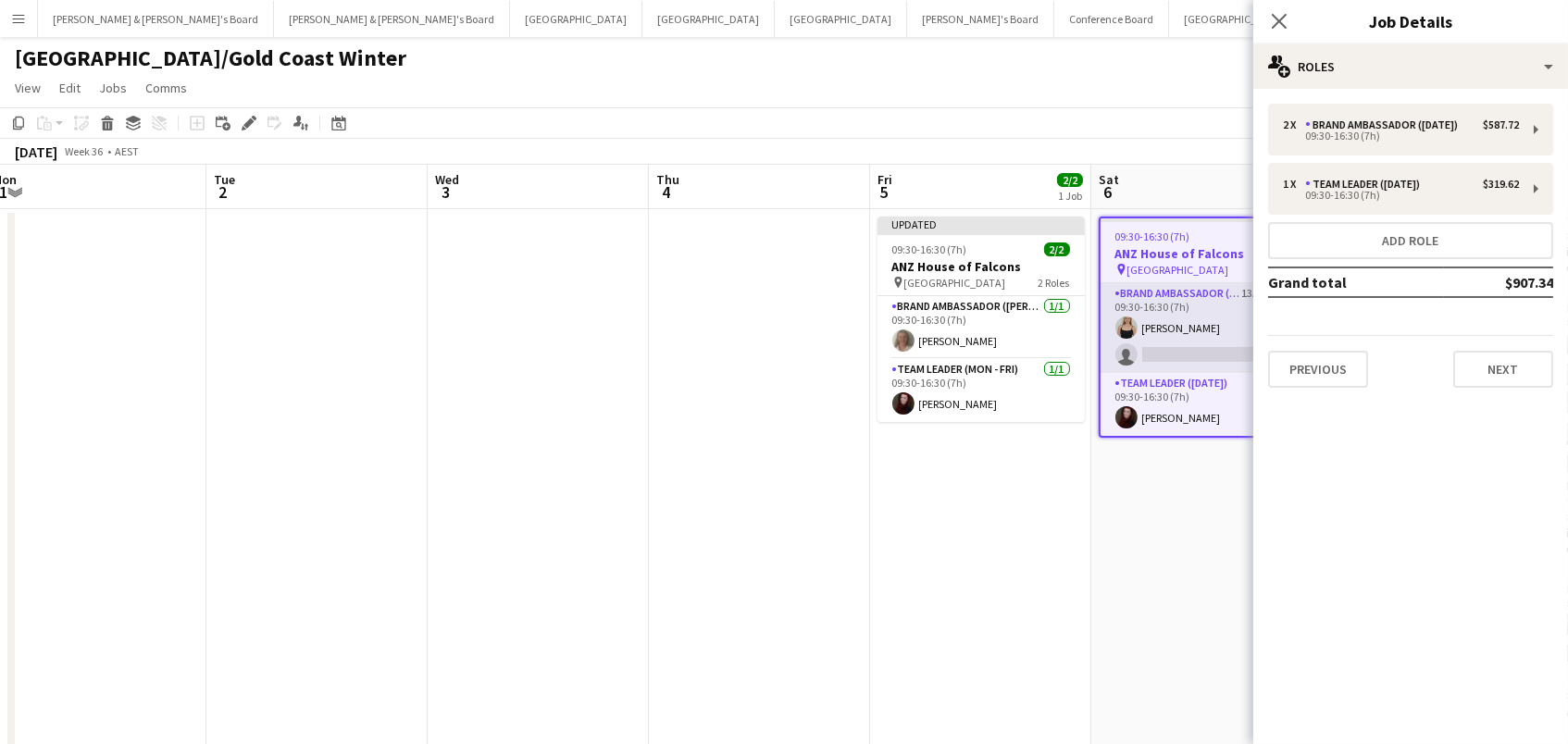
click at [1175, 316] on app-card-role "Brand Ambassador (Saturday) 13A 1/2 09:30-16:30 (7h) Haley Cobb single-neutral-…" at bounding box center [1202, 327] width 203 height 90
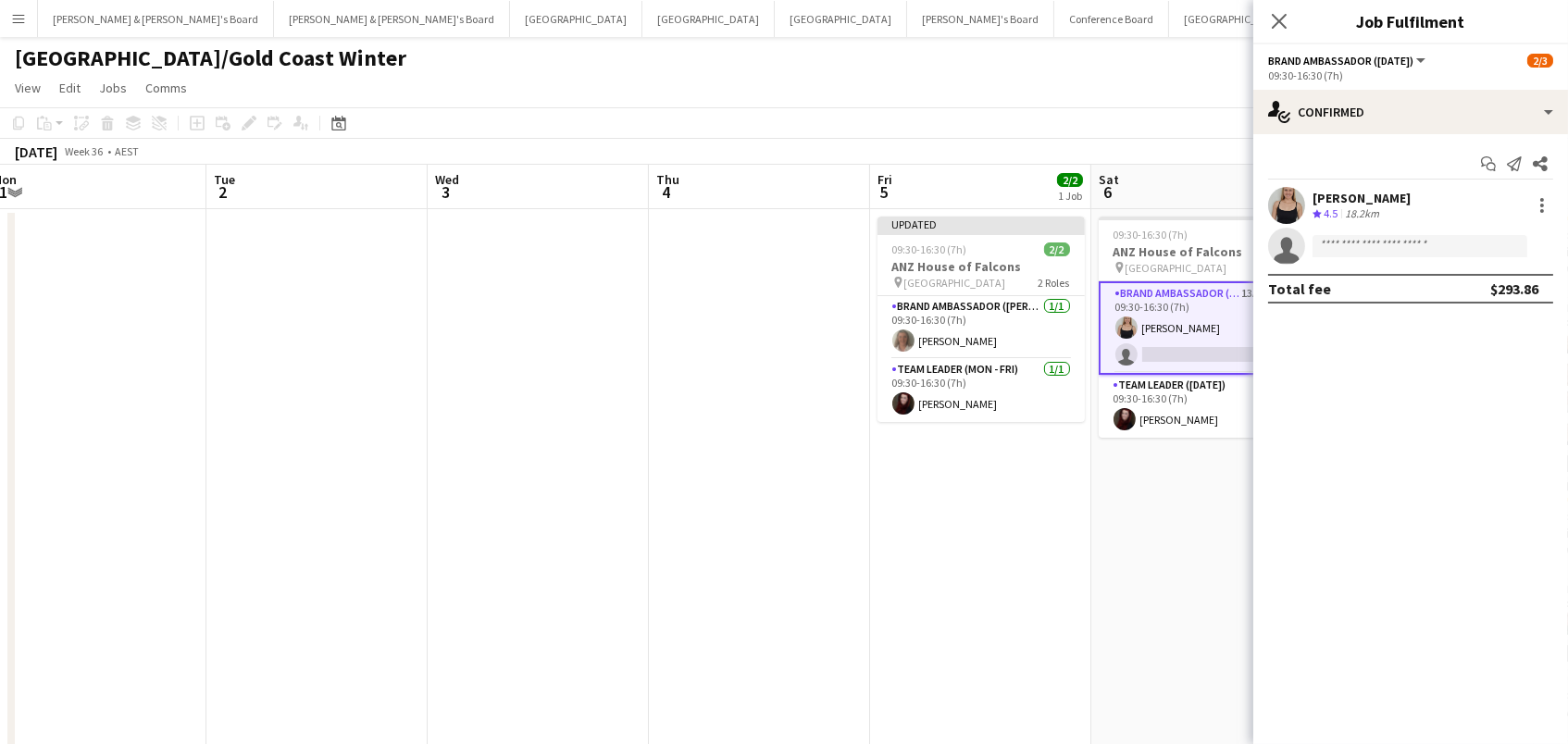
click at [1355, 87] on app-options-switcher "Brand Ambassador (Saturday) All roles Brand Ambassador (Saturday) 2/3 09:30-16:…" at bounding box center [1409, 67] width 314 height 46
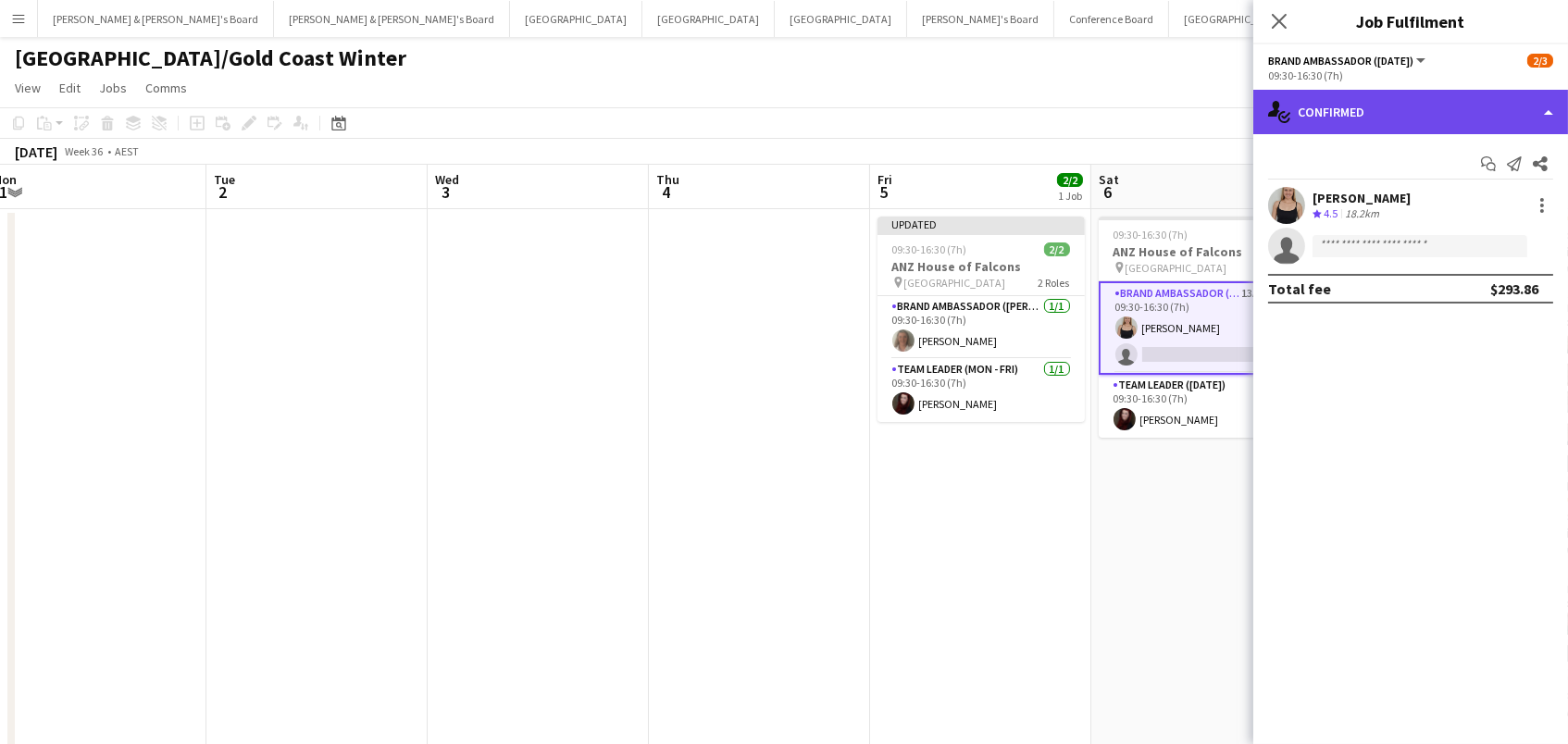
click at [1355, 106] on div "single-neutral-actions-check-2 Confirmed" at bounding box center [1409, 112] width 314 height 45
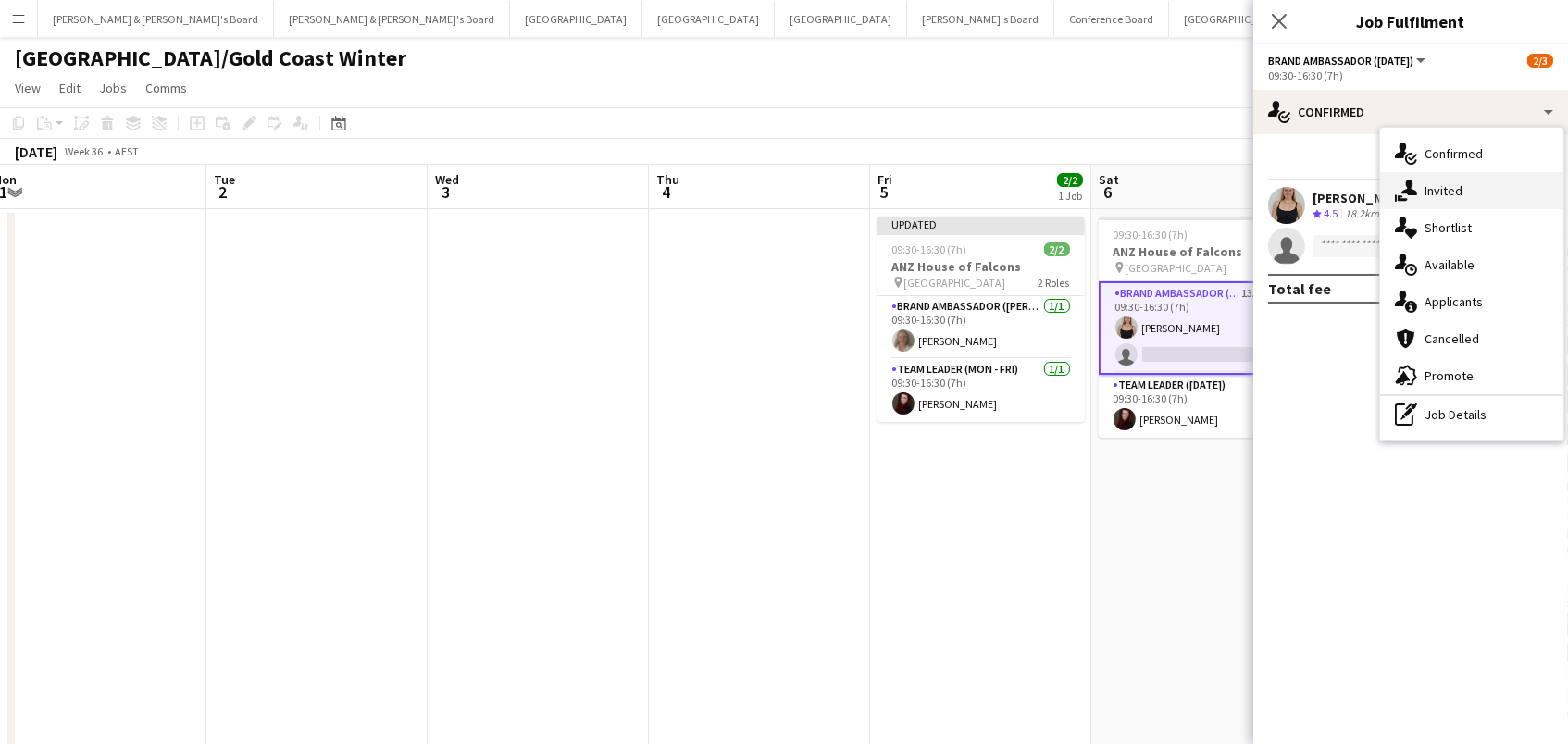
click at [1405, 179] on icon "single-neutral-actions-share-1" at bounding box center [1405, 190] width 22 height 22
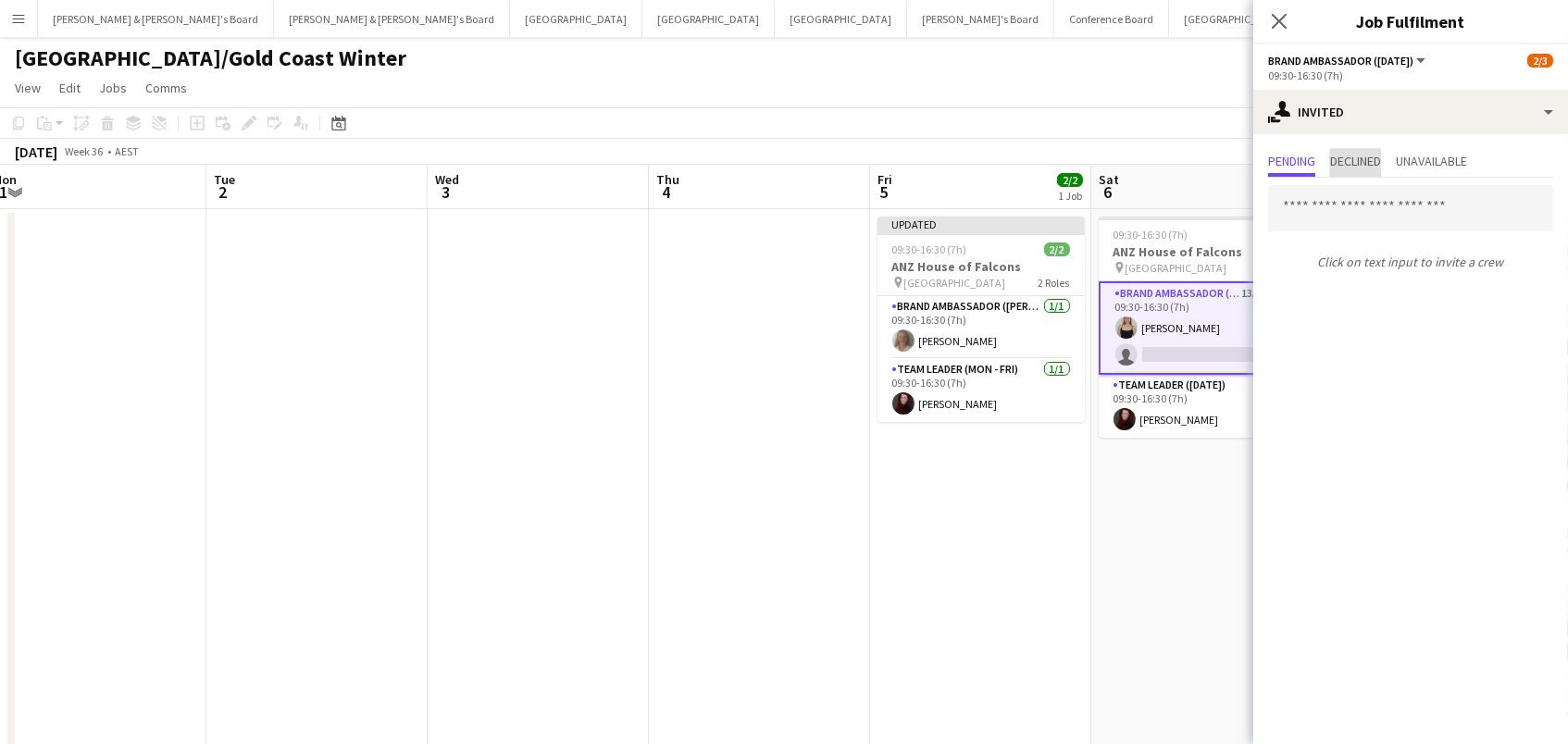
click at [1364, 164] on span "Declined" at bounding box center [1355, 161] width 51 height 13
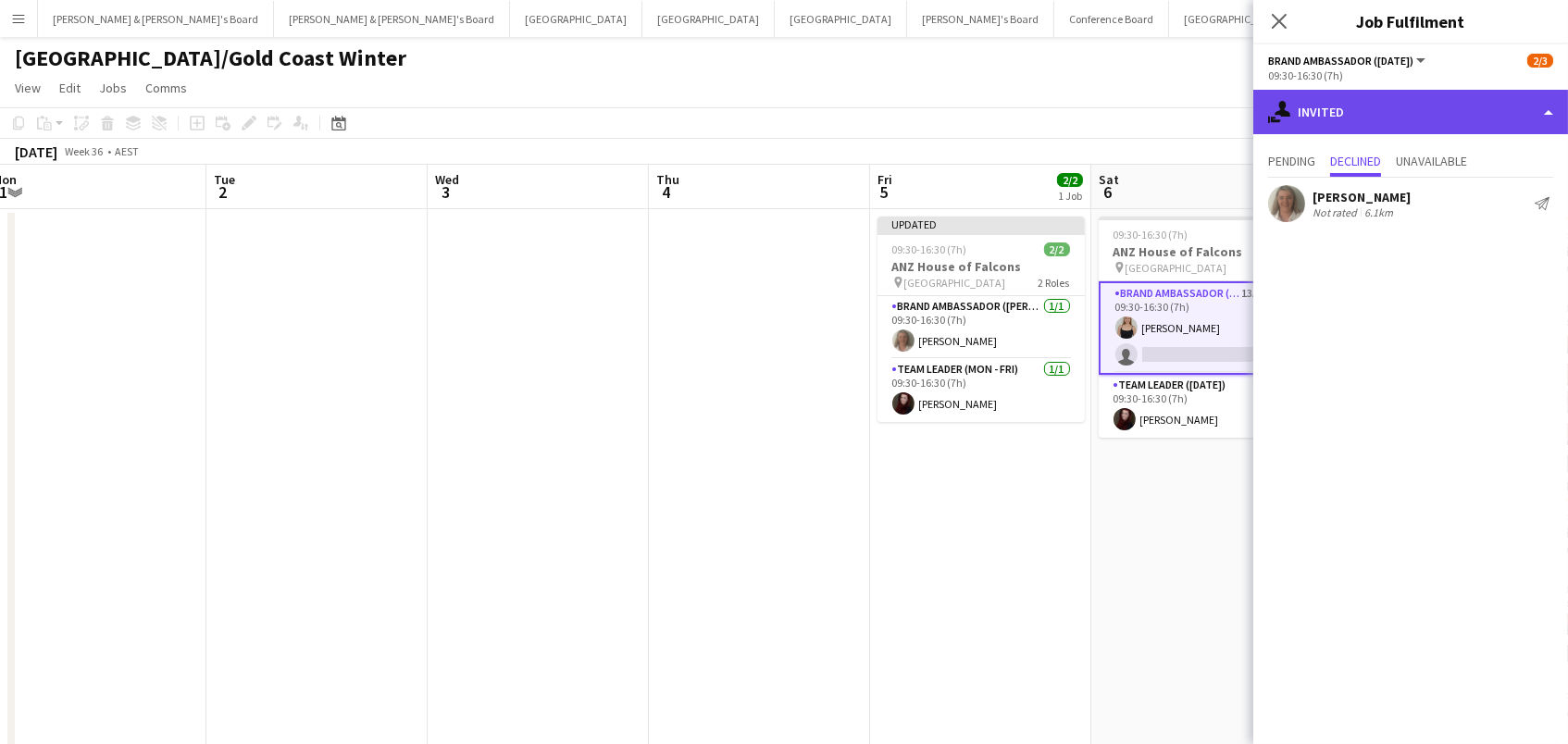
click at [1329, 122] on div "single-neutral-actions-share-1 Invited" at bounding box center [1409, 112] width 314 height 45
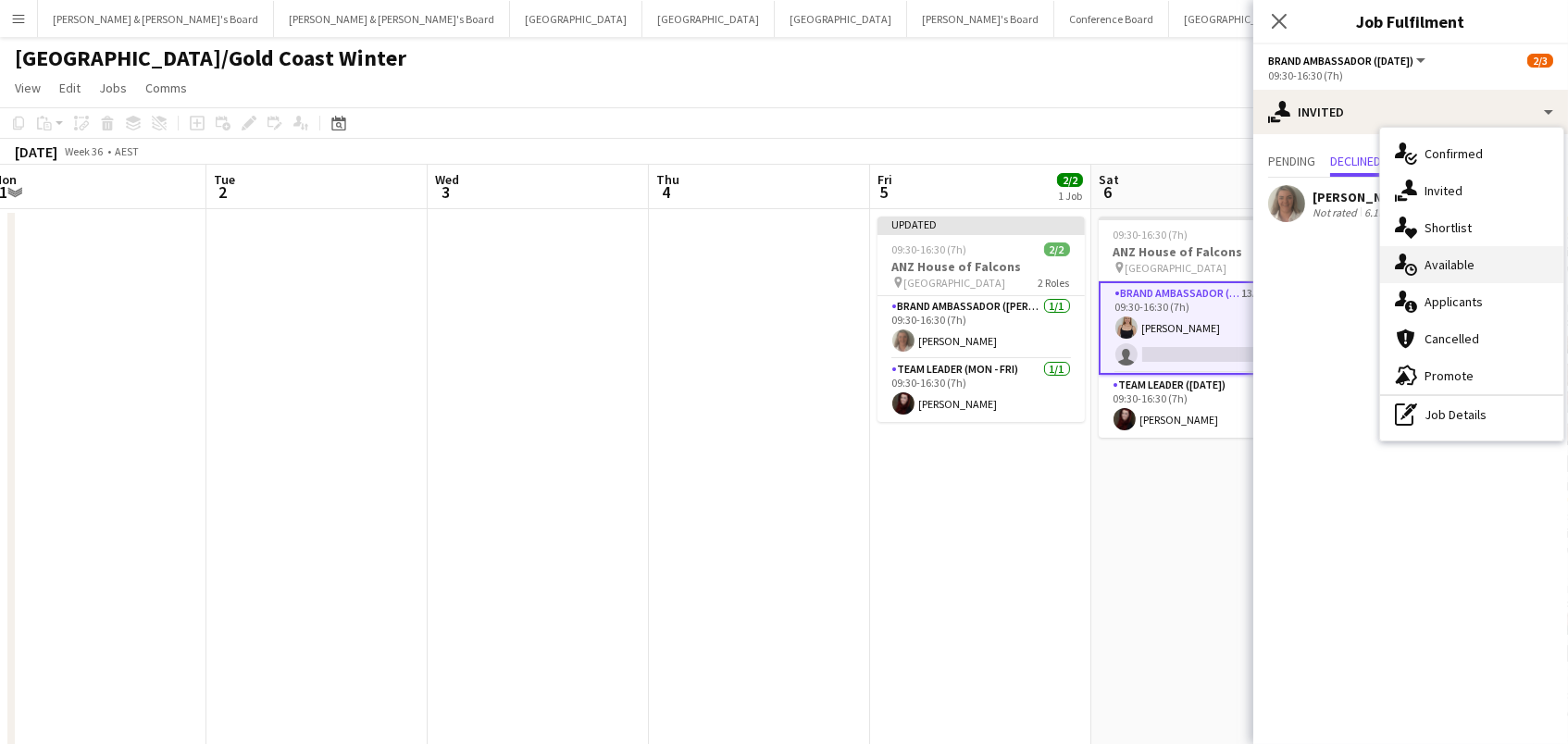
click at [1417, 275] on div "single-neutral-actions-upload Available" at bounding box center [1471, 264] width 183 height 37
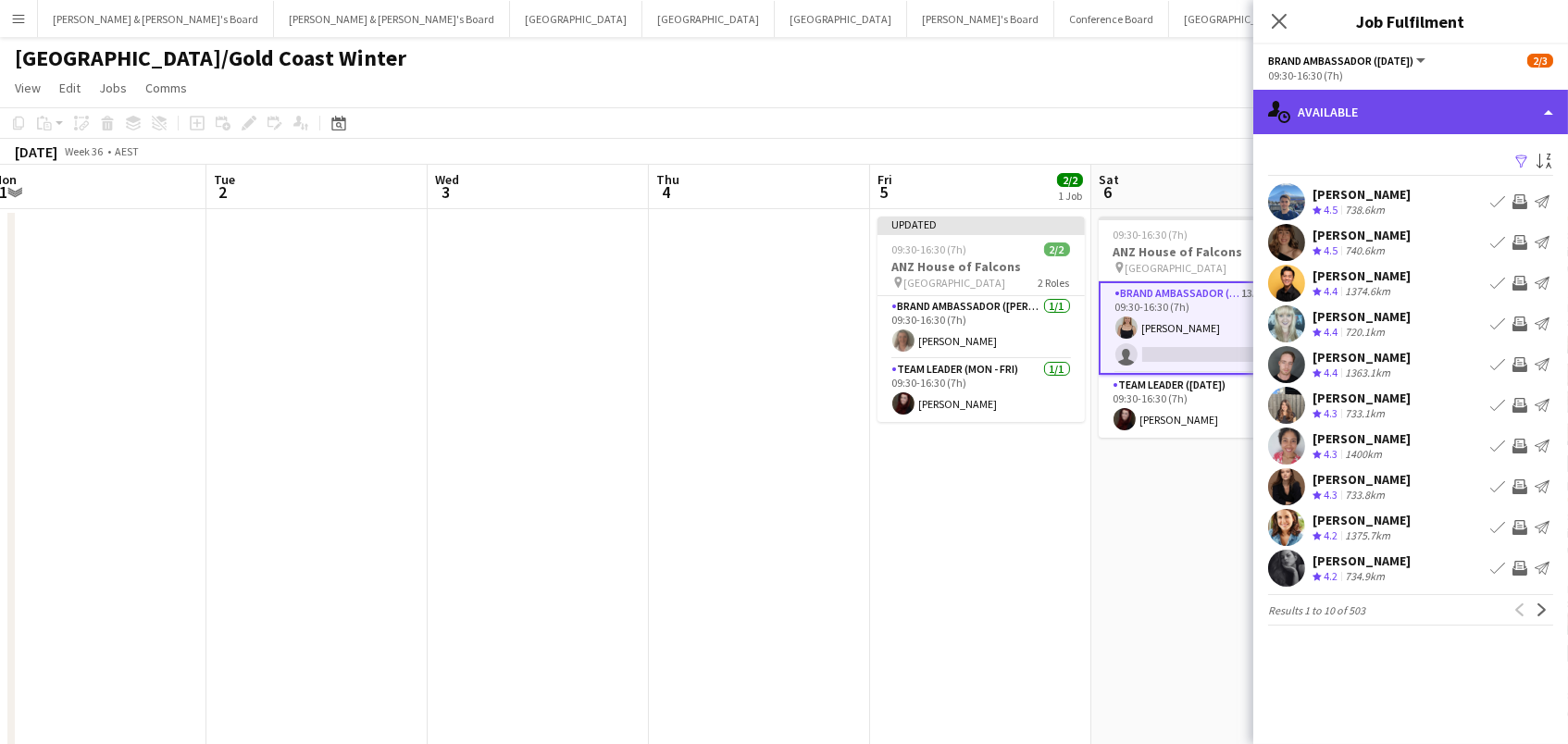
click at [1435, 103] on div "single-neutral-actions-upload Available" at bounding box center [1409, 112] width 314 height 45
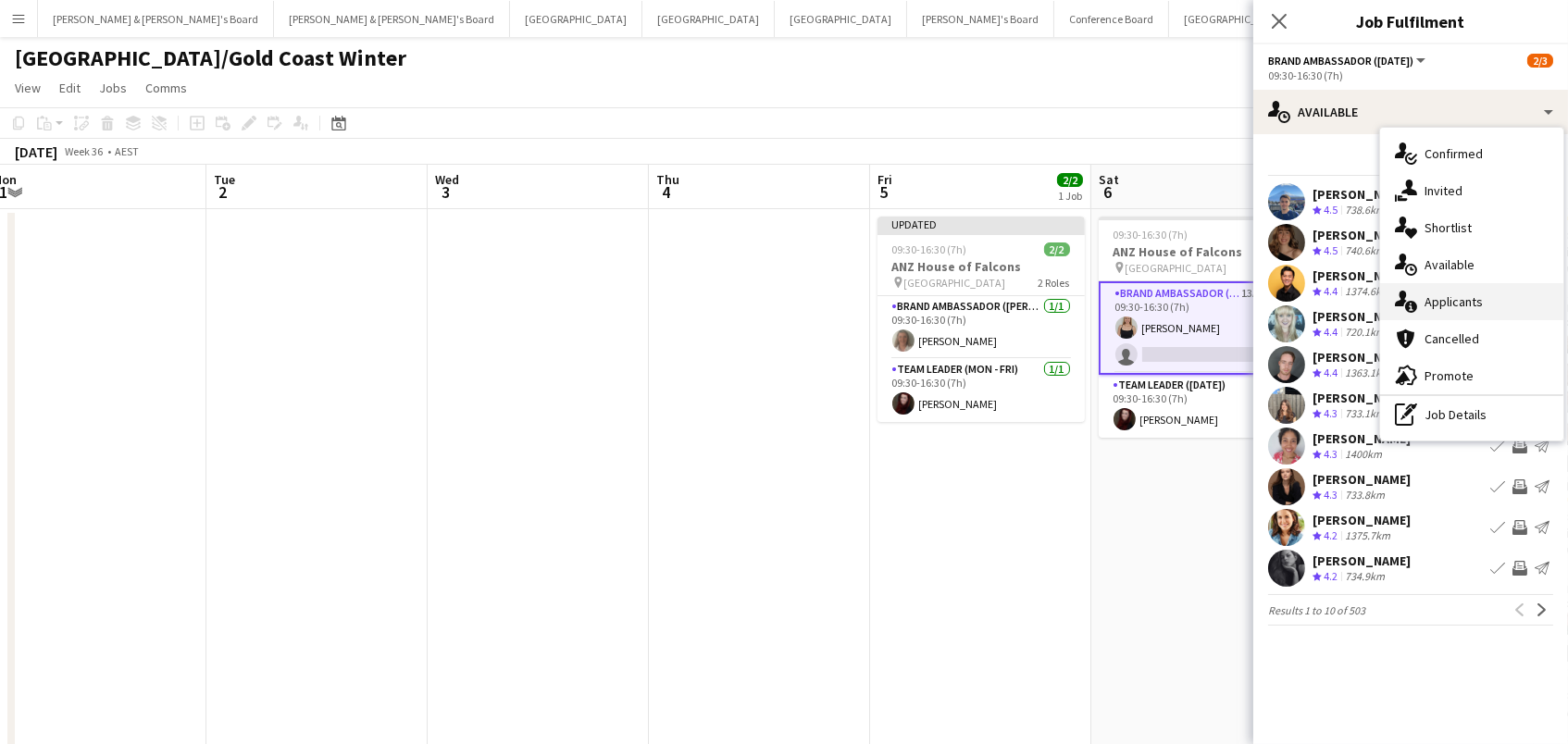
click at [1464, 307] on div "single-neutral-actions-information Applicants" at bounding box center [1471, 301] width 183 height 37
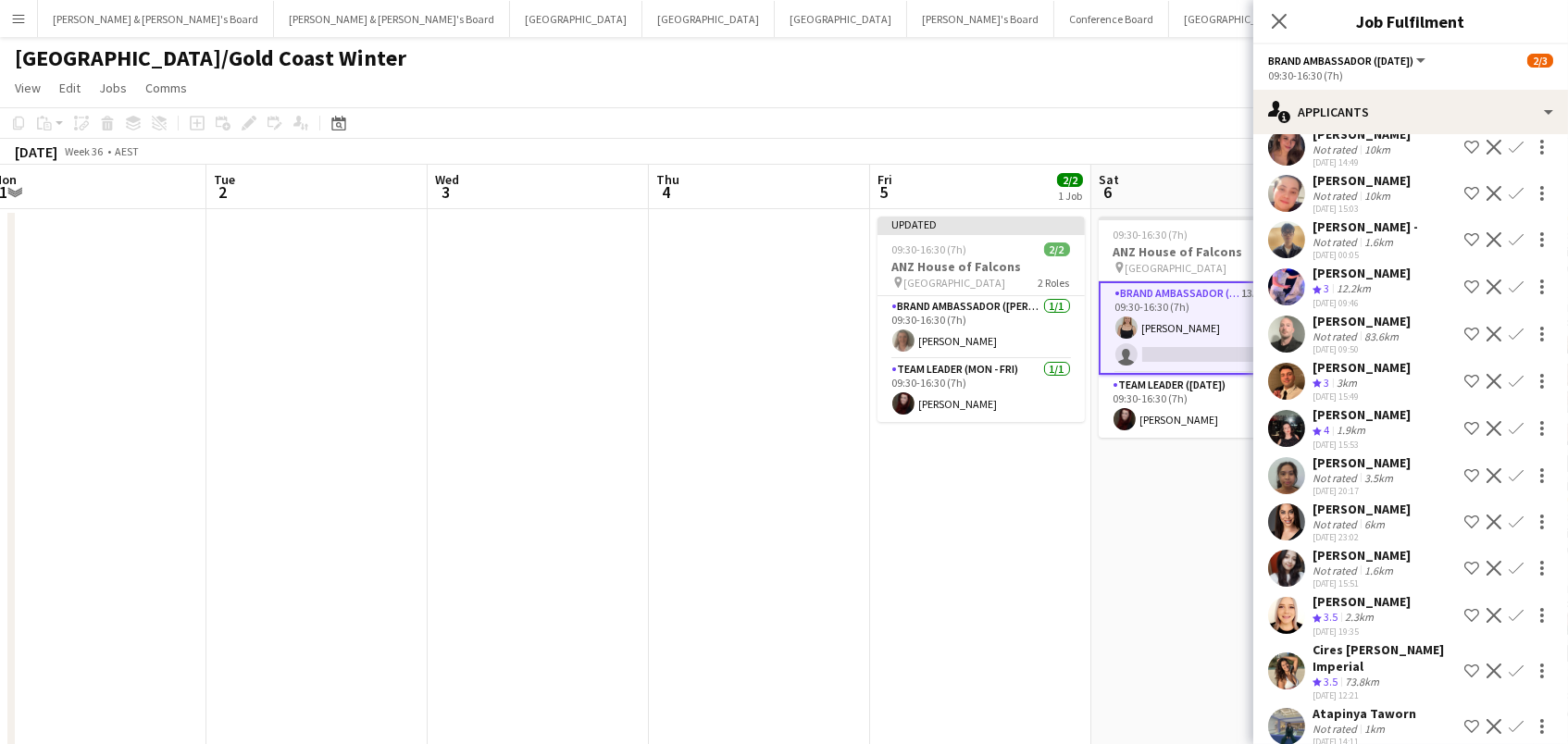
scroll to position [96, 0]
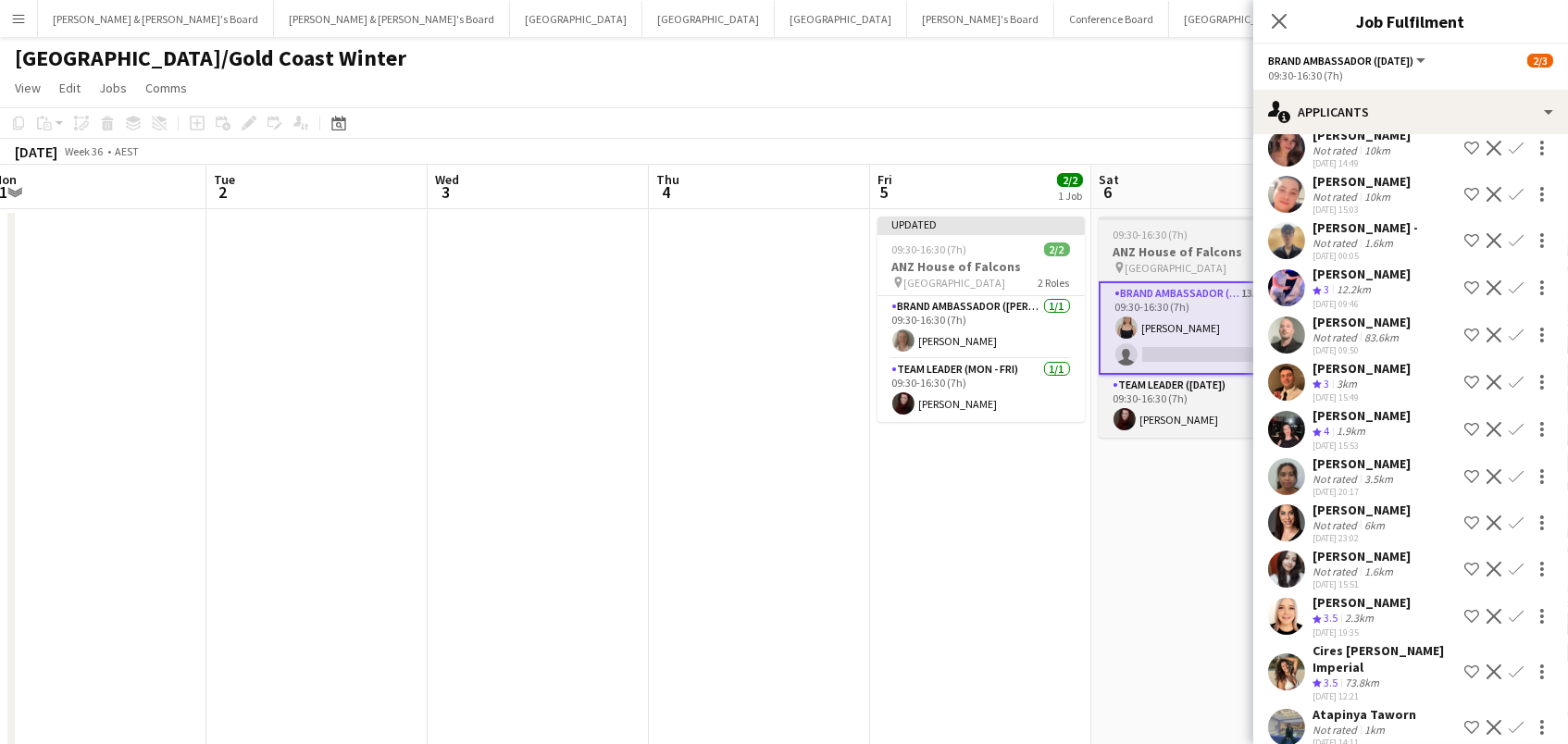
click at [1149, 258] on h3 "ANZ House of Falcons" at bounding box center [1202, 251] width 207 height 17
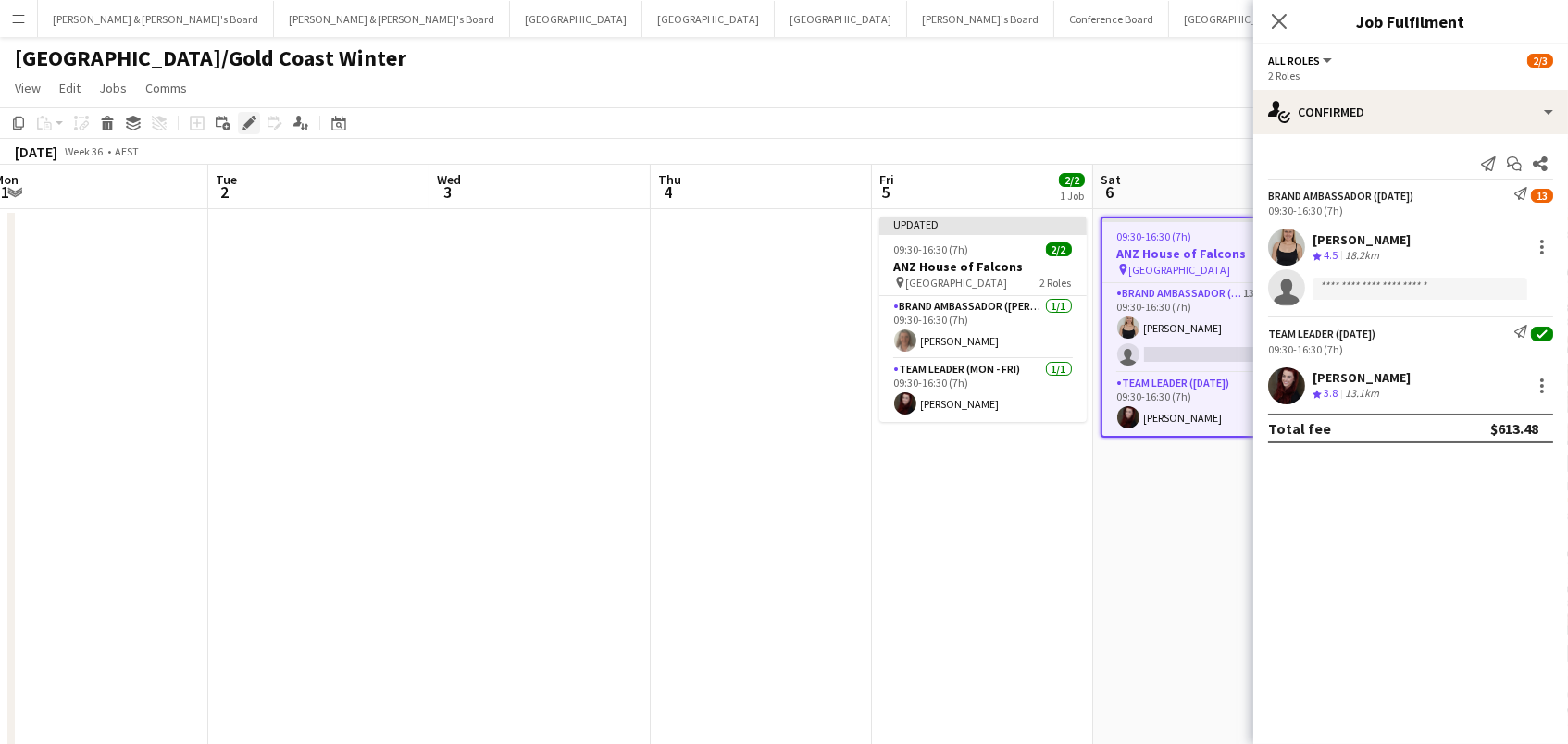
click at [247, 122] on icon at bounding box center [248, 123] width 10 height 10
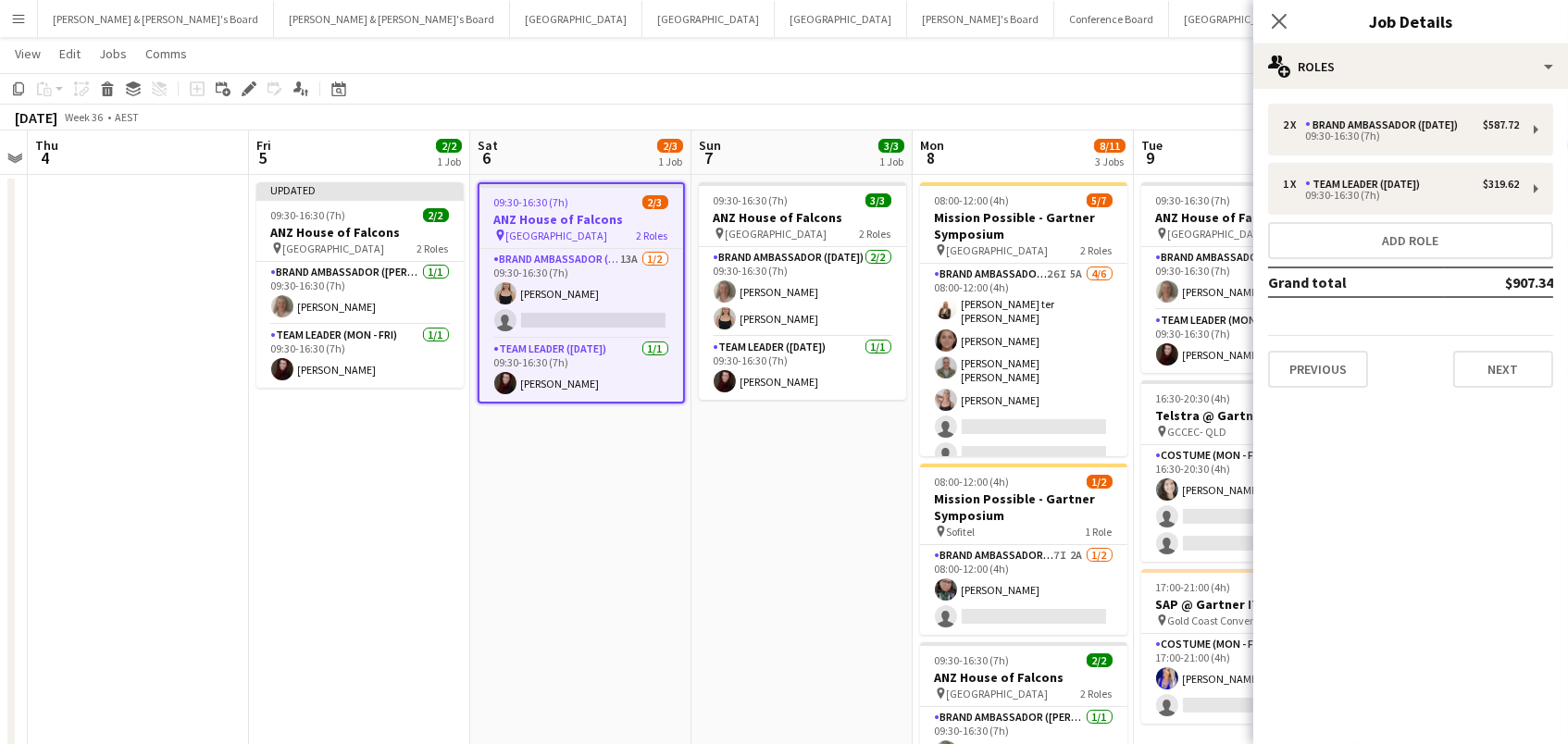
scroll to position [0, 469]
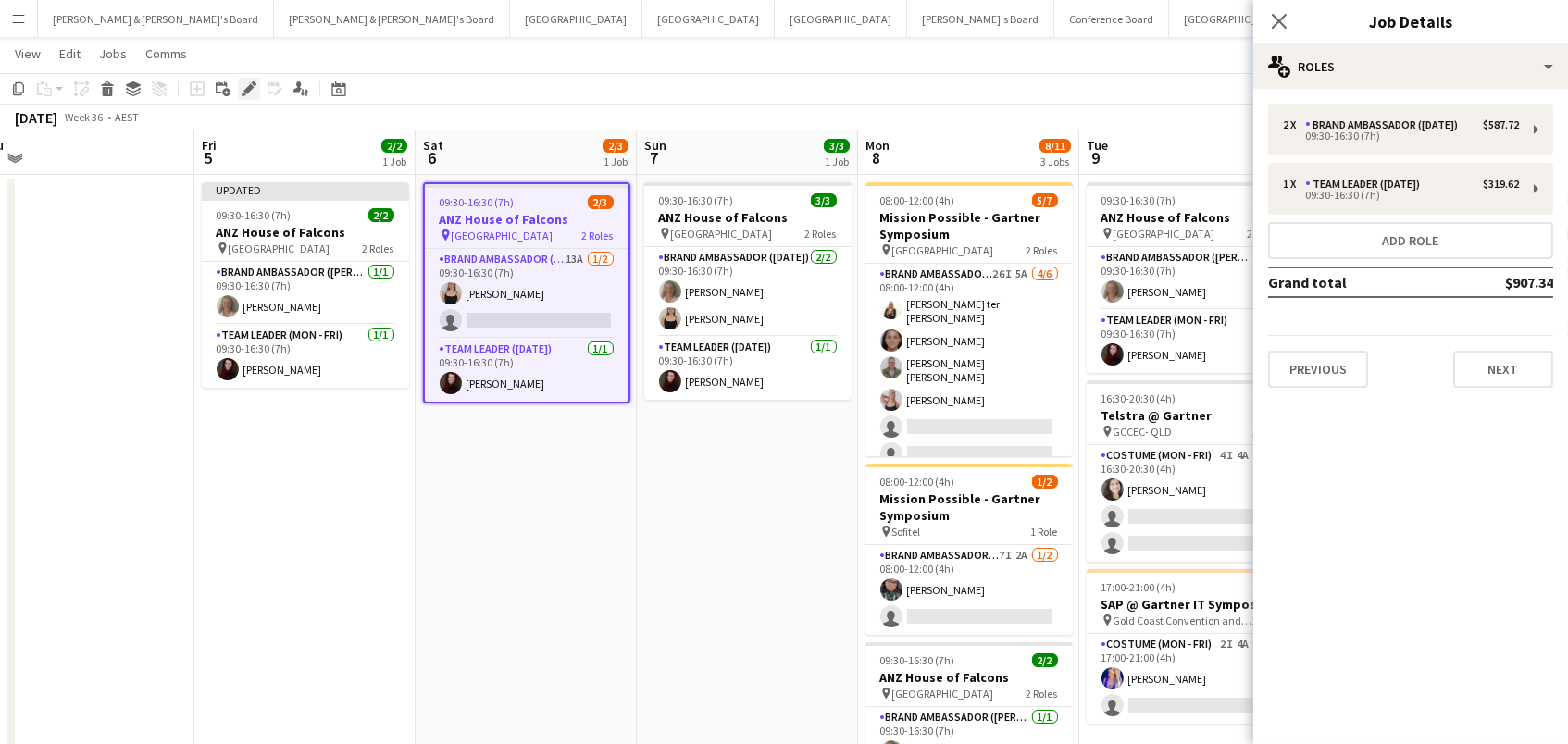
click at [245, 85] on icon at bounding box center [248, 89] width 10 height 10
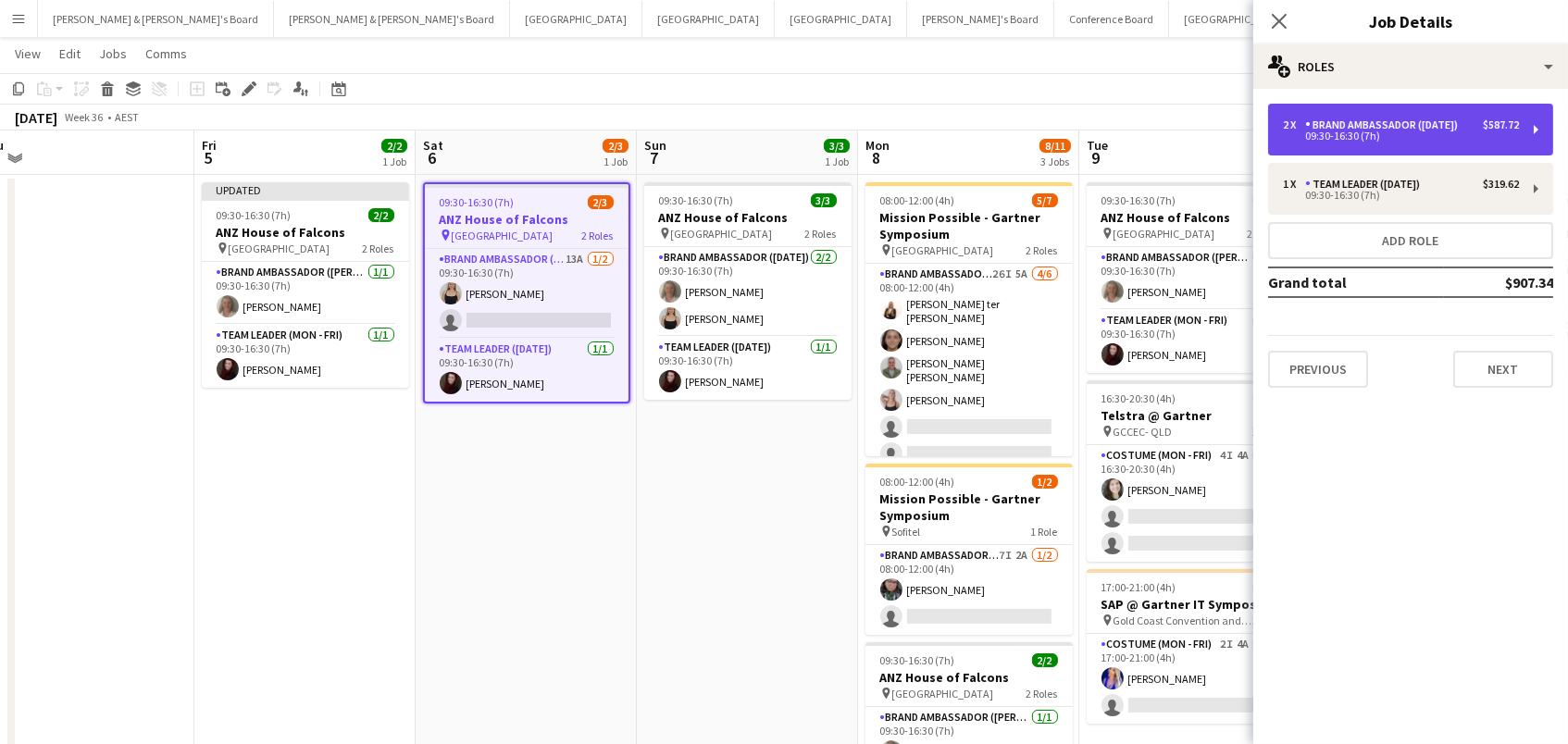
click at [1415, 121] on div "Brand Ambassador ([DATE])" at bounding box center [1385, 125] width 160 height 13
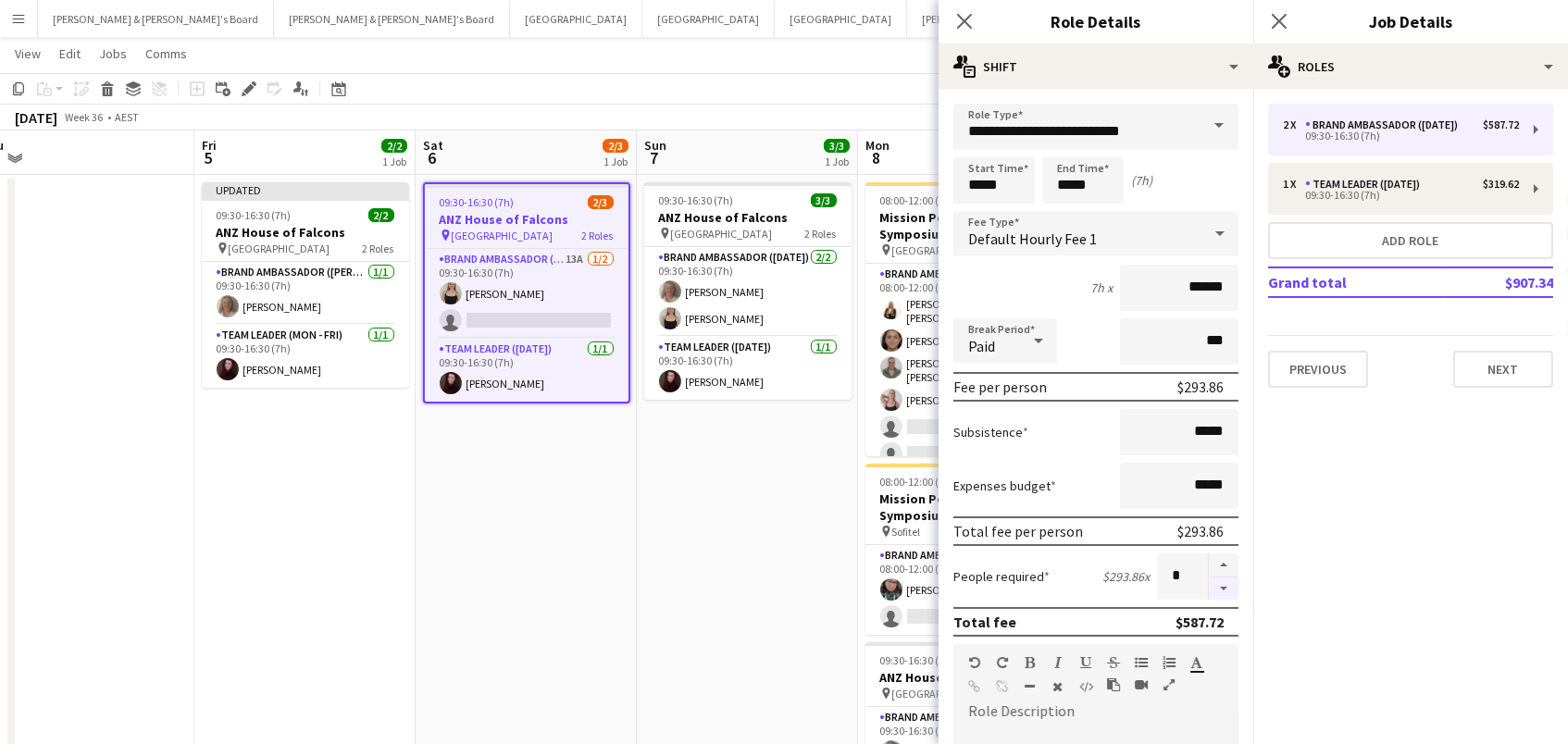
click at [1217, 580] on button "button" at bounding box center [1223, 588] width 29 height 23
type input "*"
click at [1359, 235] on button "Add role" at bounding box center [1410, 240] width 285 height 37
type input "**********"
type input "*****"
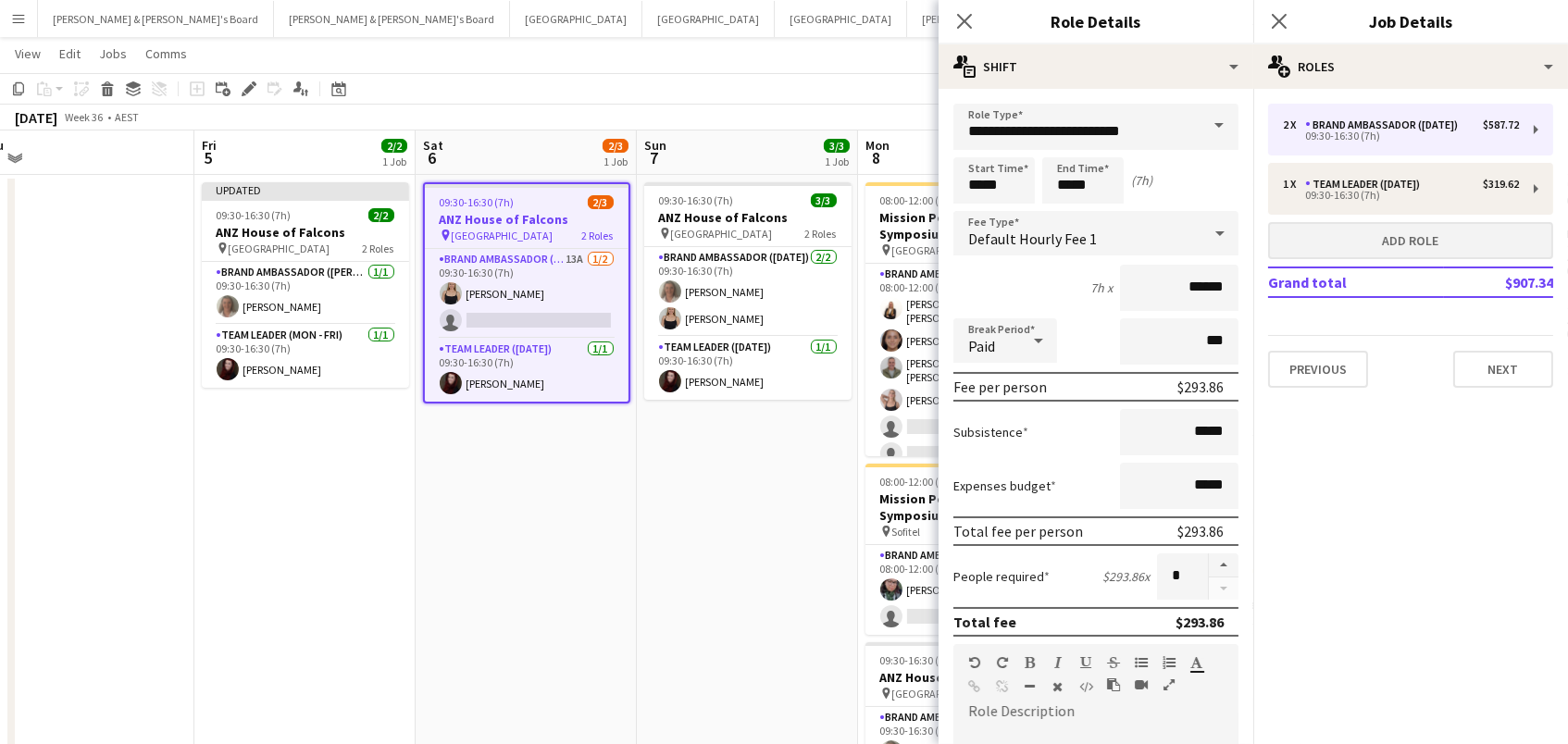
type input "*****"
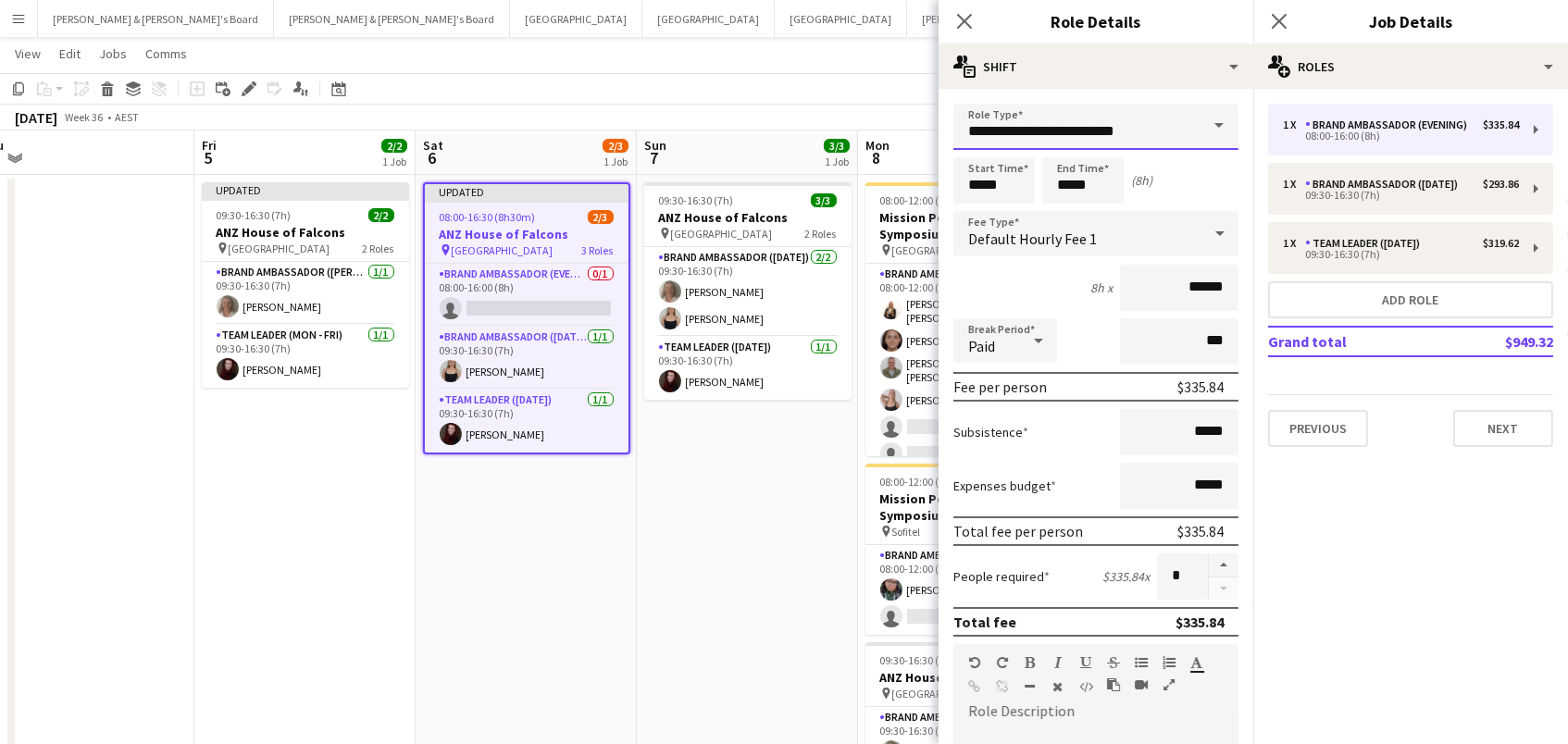
click at [1002, 125] on input "**********" at bounding box center [1095, 126] width 285 height 46
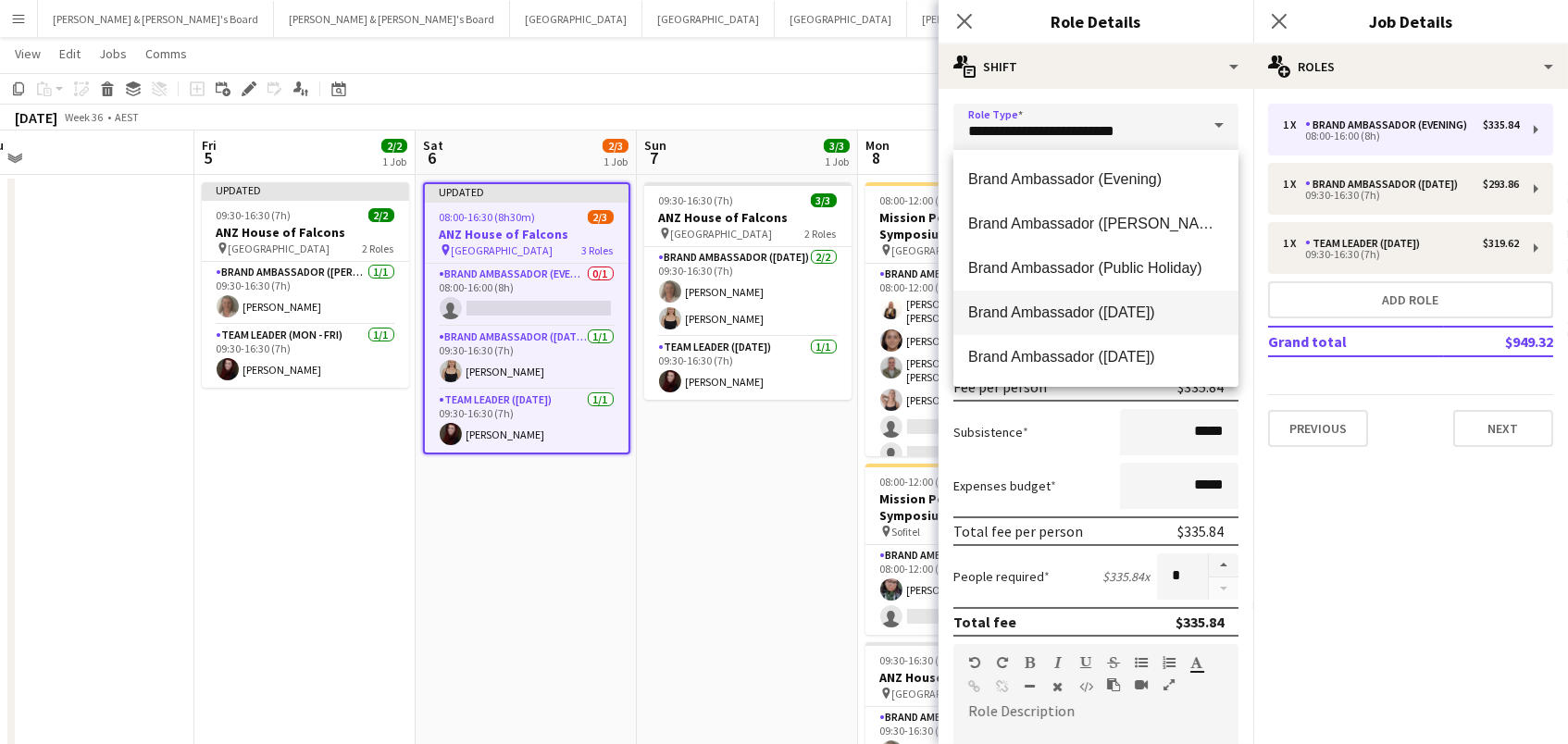
click at [1053, 318] on span "Brand Ambassador ([DATE])" at bounding box center [1095, 312] width 255 height 18
type input "**********"
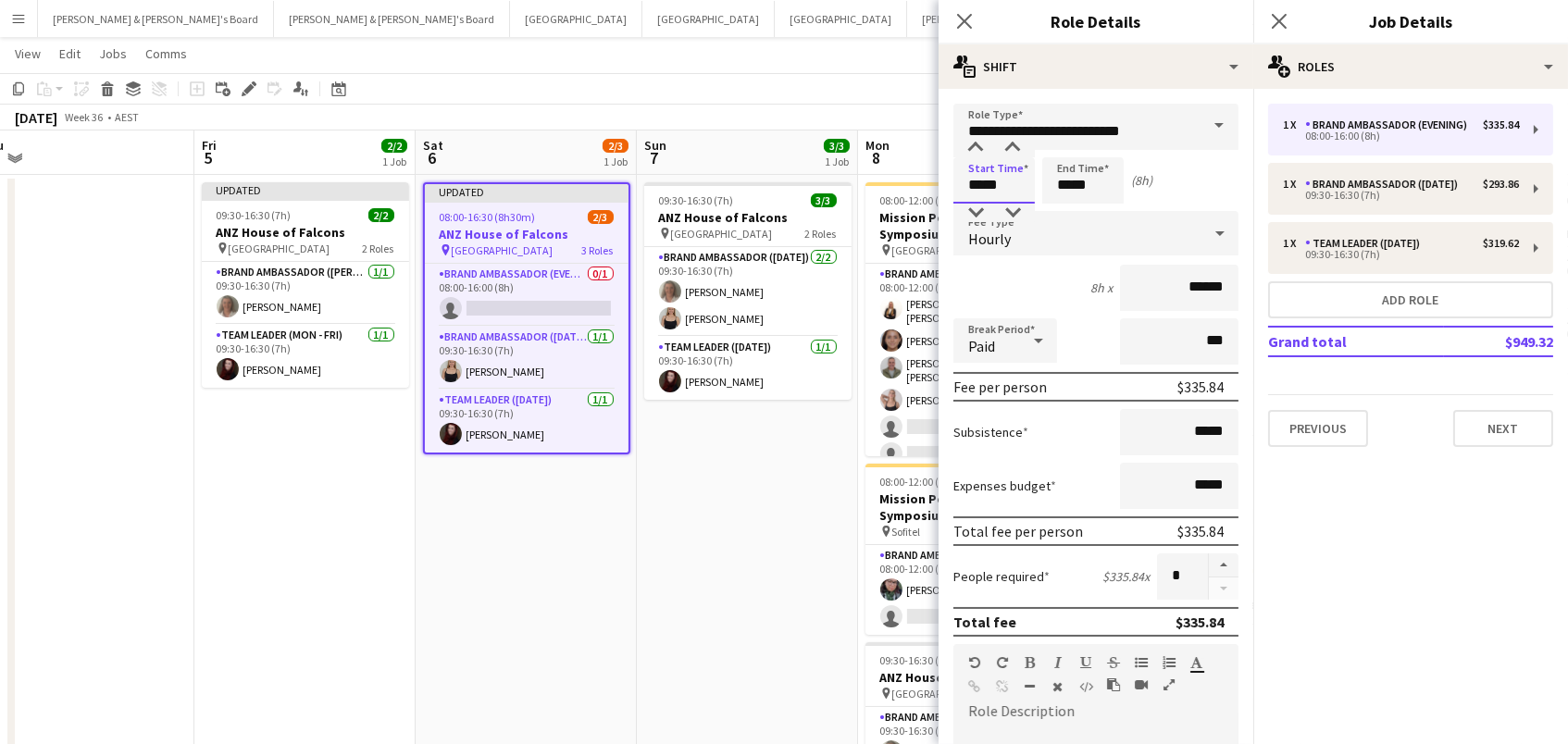
click at [974, 169] on input "*****" at bounding box center [994, 180] width 82 height 46
click at [969, 150] on div at bounding box center [975, 147] width 37 height 18
click at [1017, 151] on div at bounding box center [1012, 147] width 37 height 18
type input "*****"
click at [1017, 151] on div at bounding box center [1012, 147] width 37 height 18
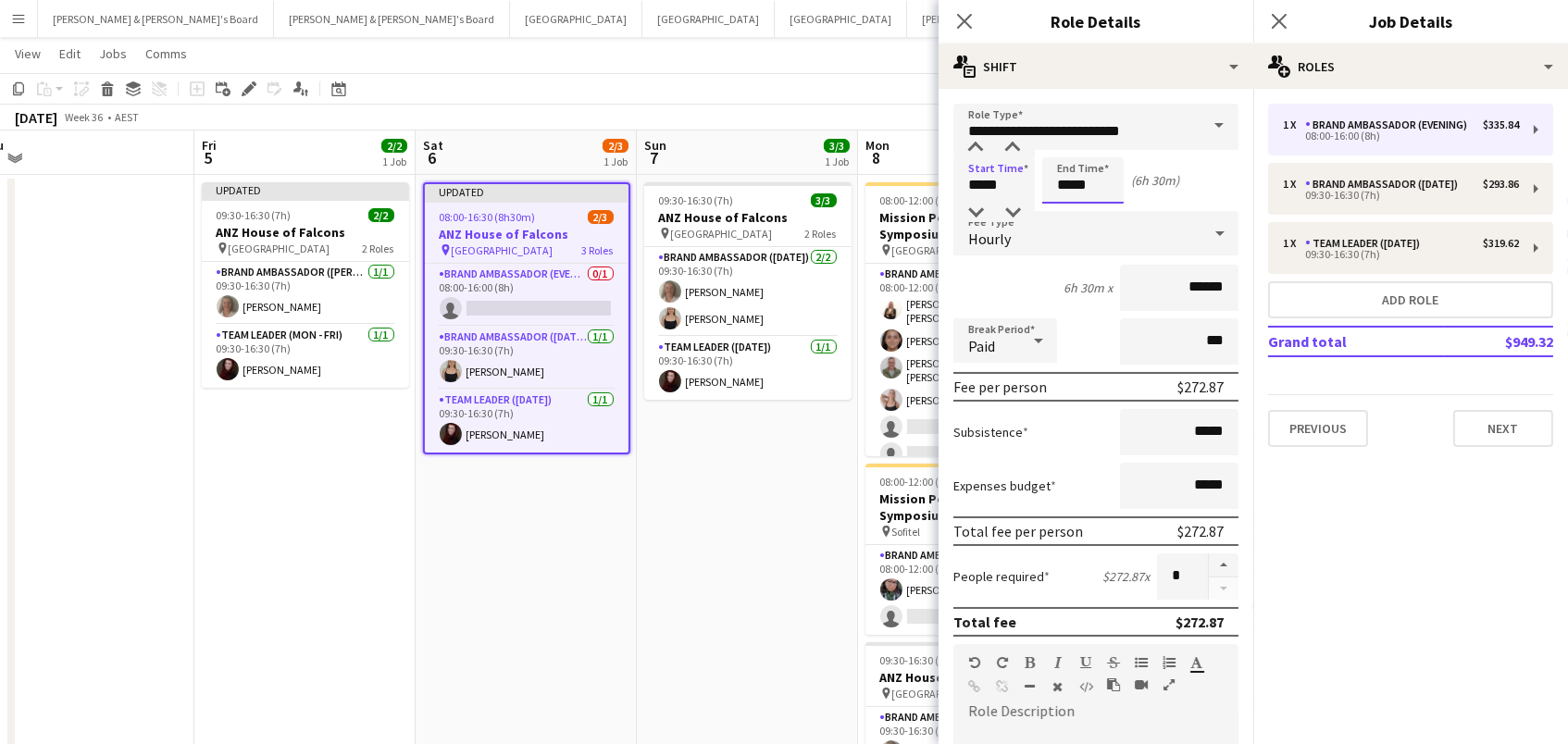
click at [1085, 177] on input "*****" at bounding box center [1083, 180] width 82 height 46
click at [1102, 150] on div at bounding box center [1101, 147] width 37 height 18
type input "*****"
click at [1102, 150] on div at bounding box center [1101, 147] width 37 height 18
click at [728, 102] on app-toolbar "Copy Paste Paste Command V Paste with crew Command Shift V Paste linked Job Del…" at bounding box center [784, 88] width 1568 height 31
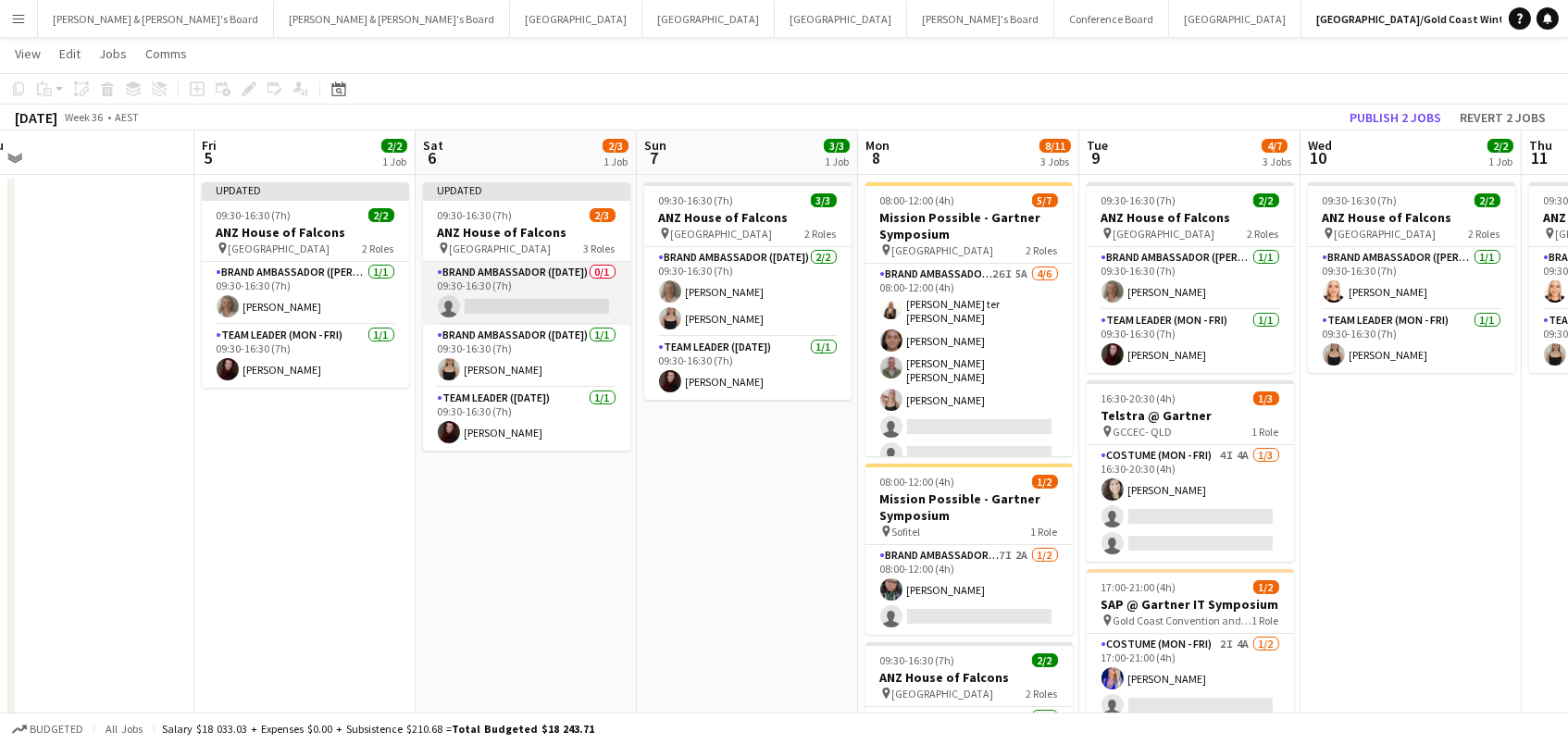
click at [486, 278] on app-card-role "Brand Ambassador (Saturday) 0/1 09:30-16:30 (7h) single-neutral-actions" at bounding box center [527, 293] width 207 height 63
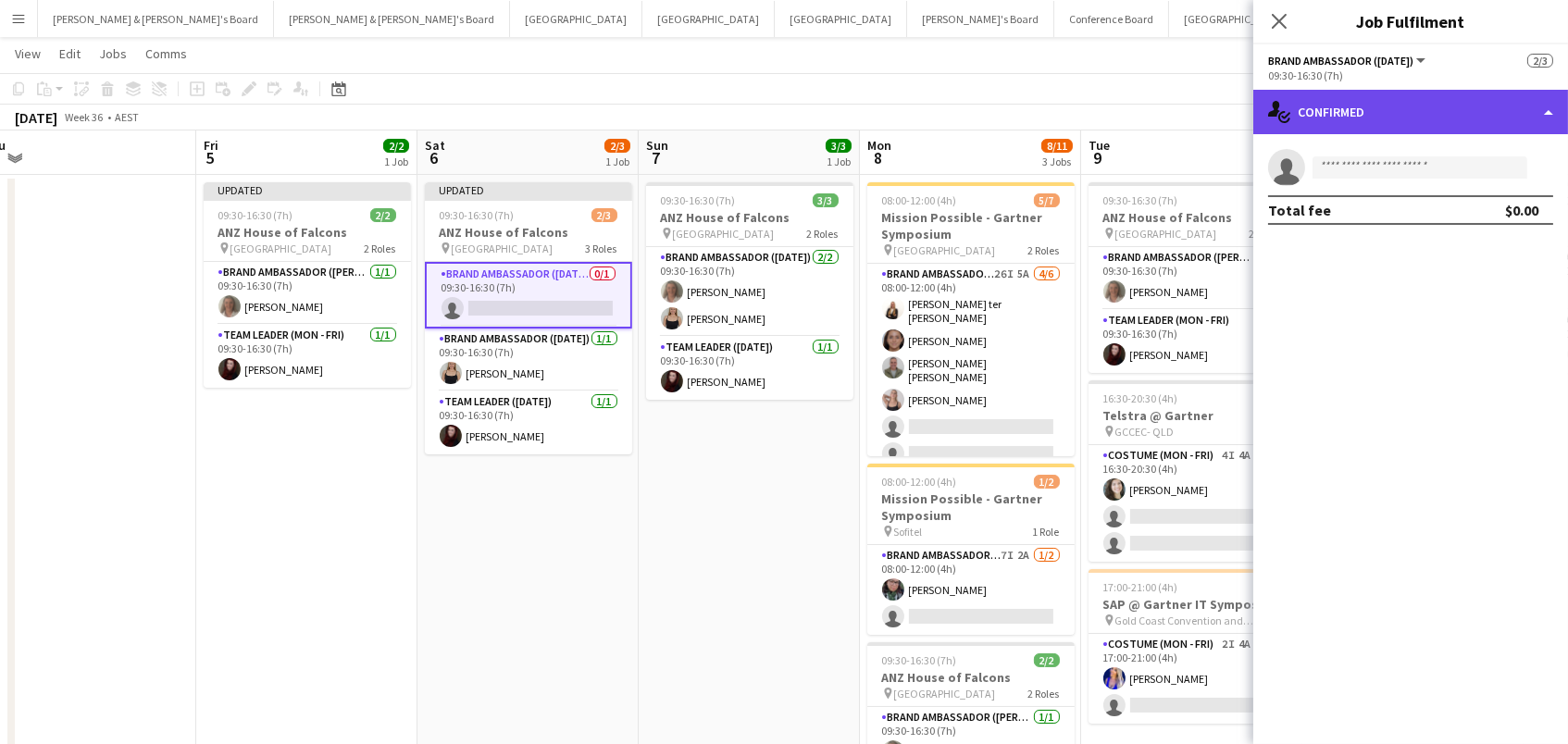
click at [1371, 127] on div "single-neutral-actions-check-2 Confirmed" at bounding box center [1409, 112] width 314 height 45
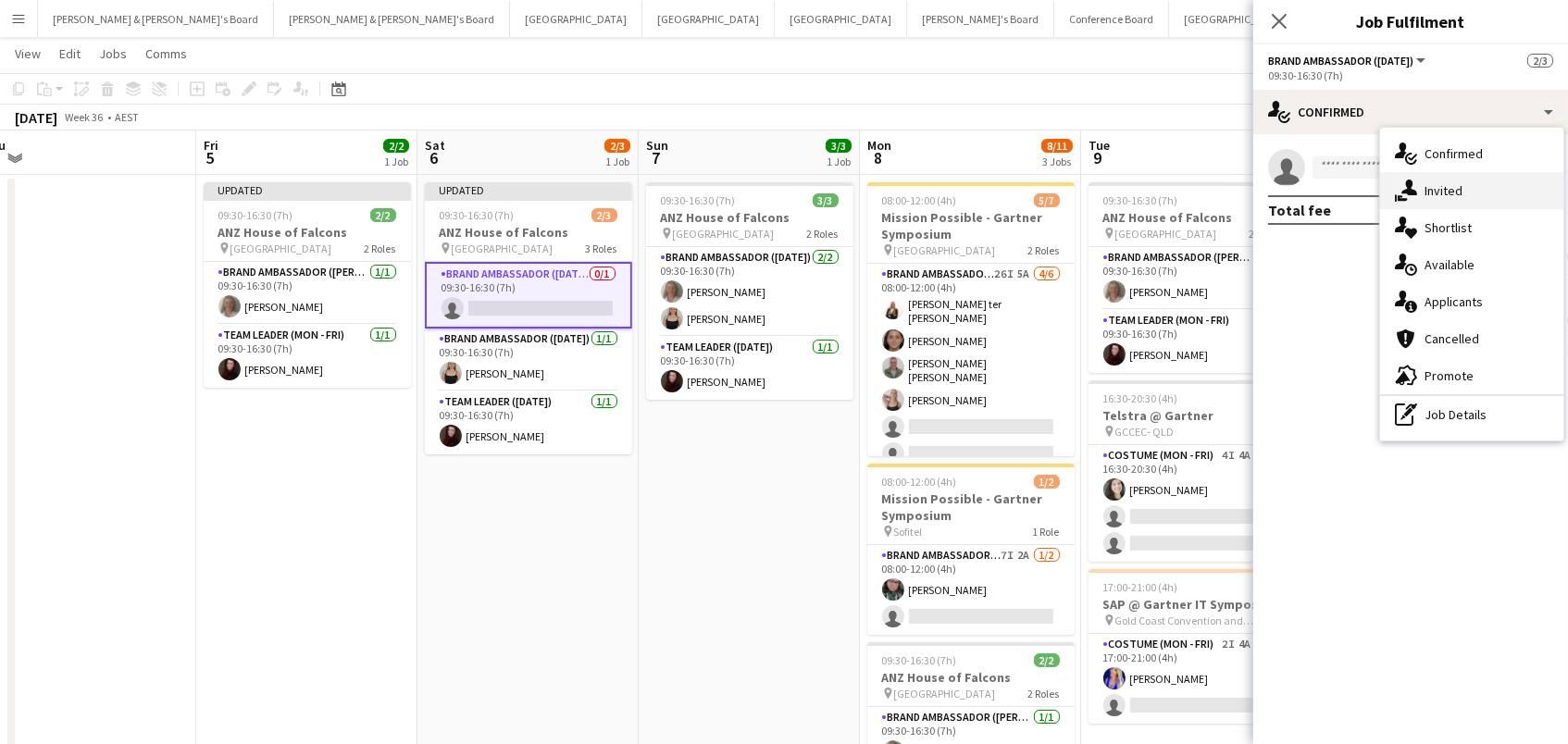
click at [1405, 192] on icon at bounding box center [1409, 187] width 16 height 16
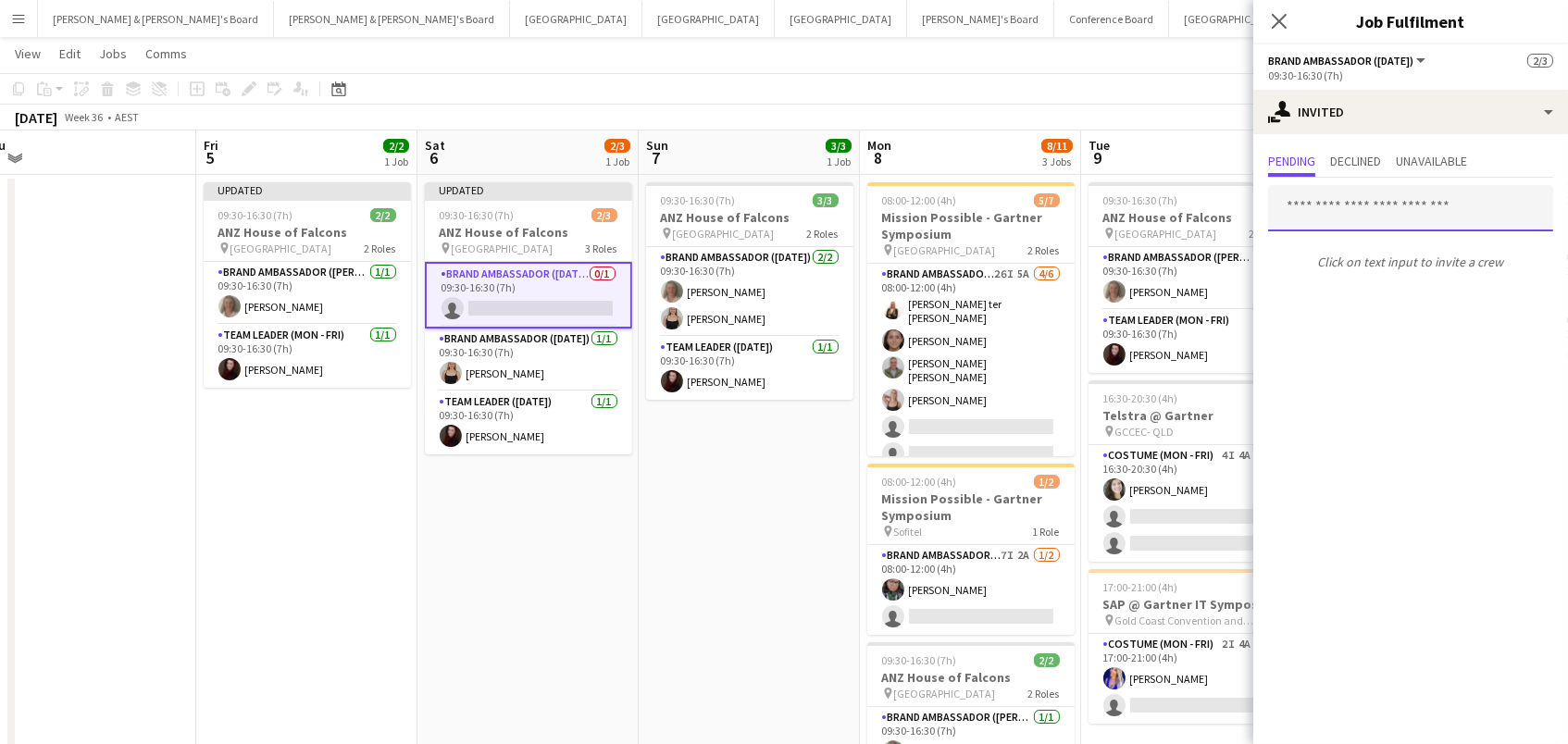
click at [1316, 190] on input "text" at bounding box center [1410, 208] width 285 height 46
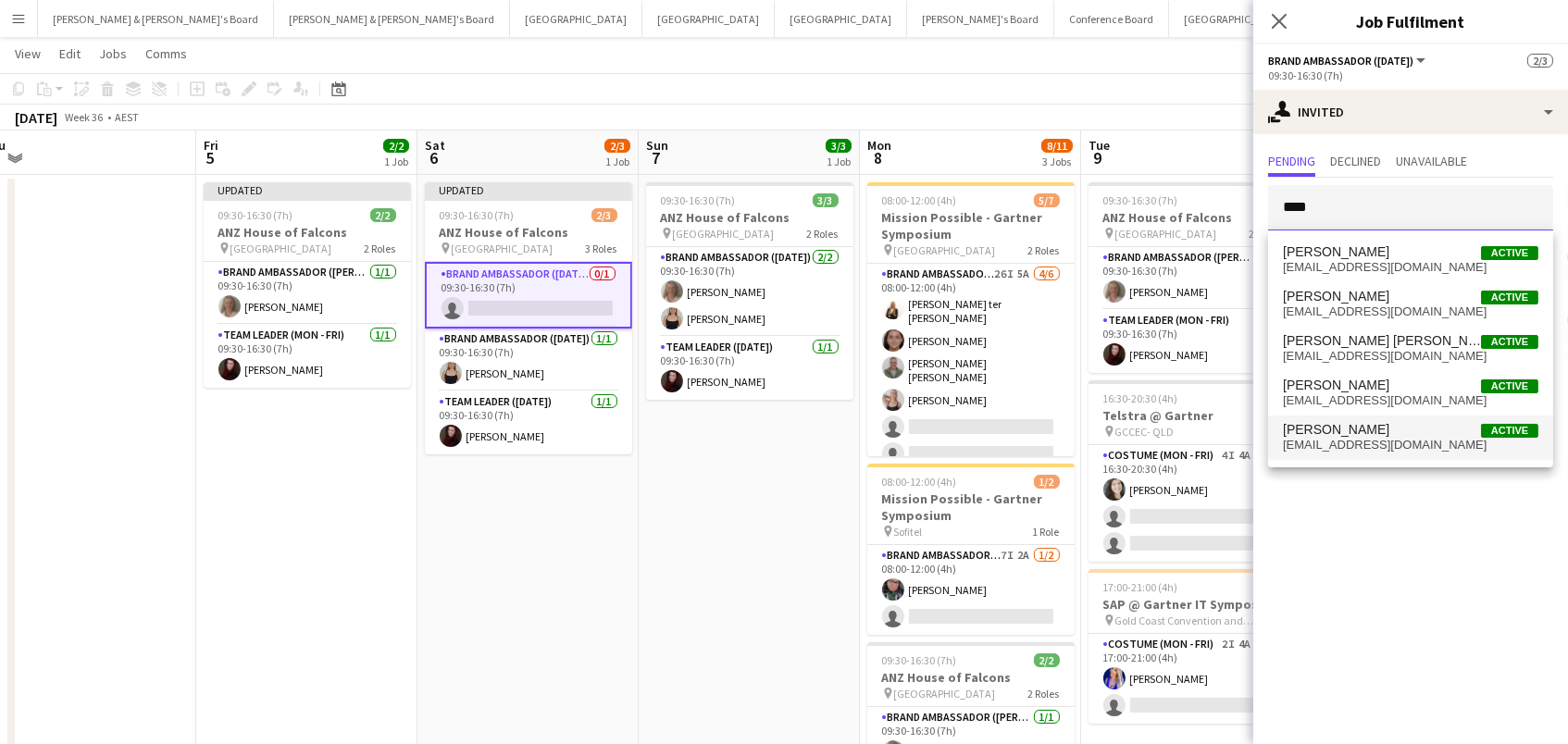
type input "****"
click at [1357, 445] on span "gabriellakochhann@gmail.com" at bounding box center [1409, 445] width 255 height 15
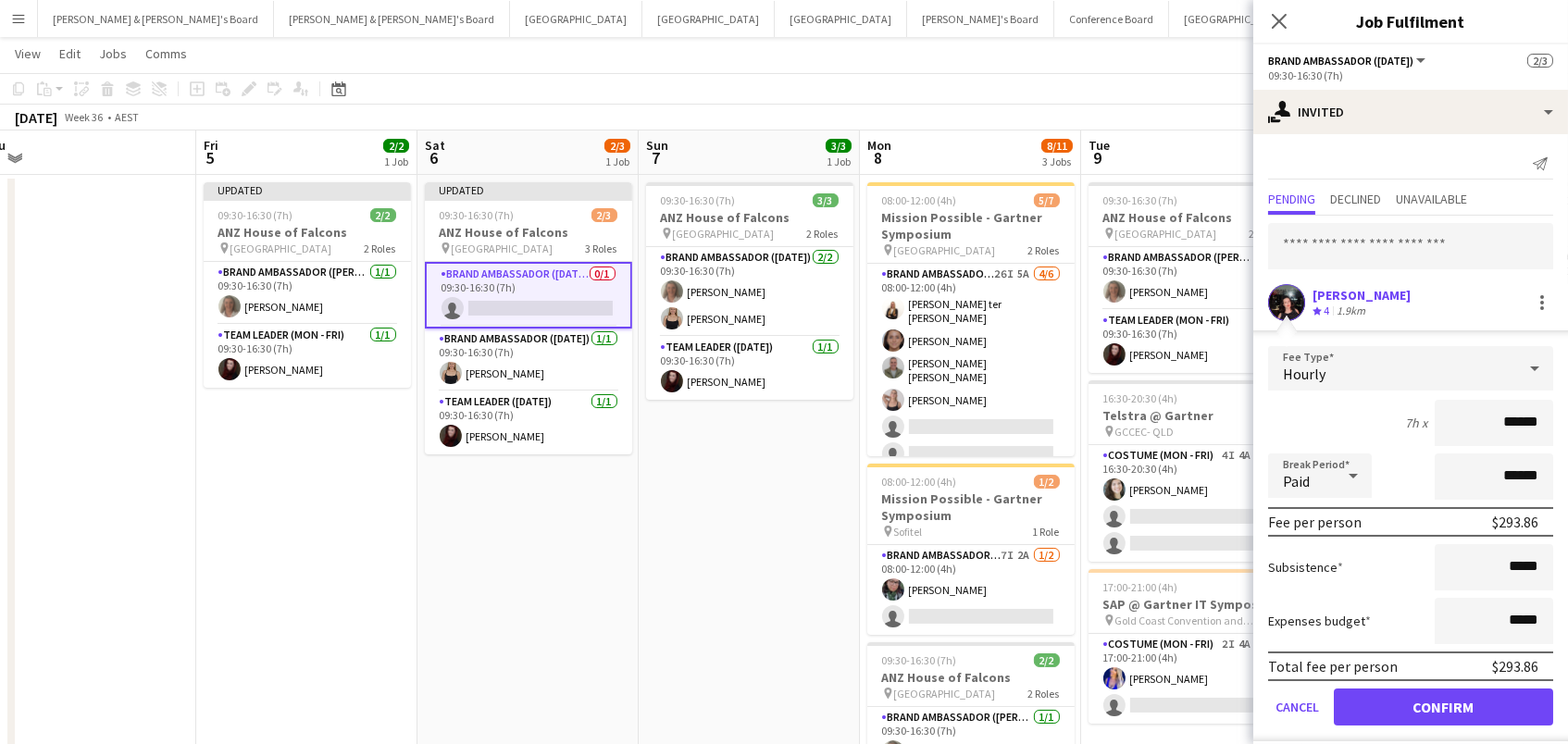
click at [1443, 704] on button "Confirm" at bounding box center [1443, 706] width 219 height 37
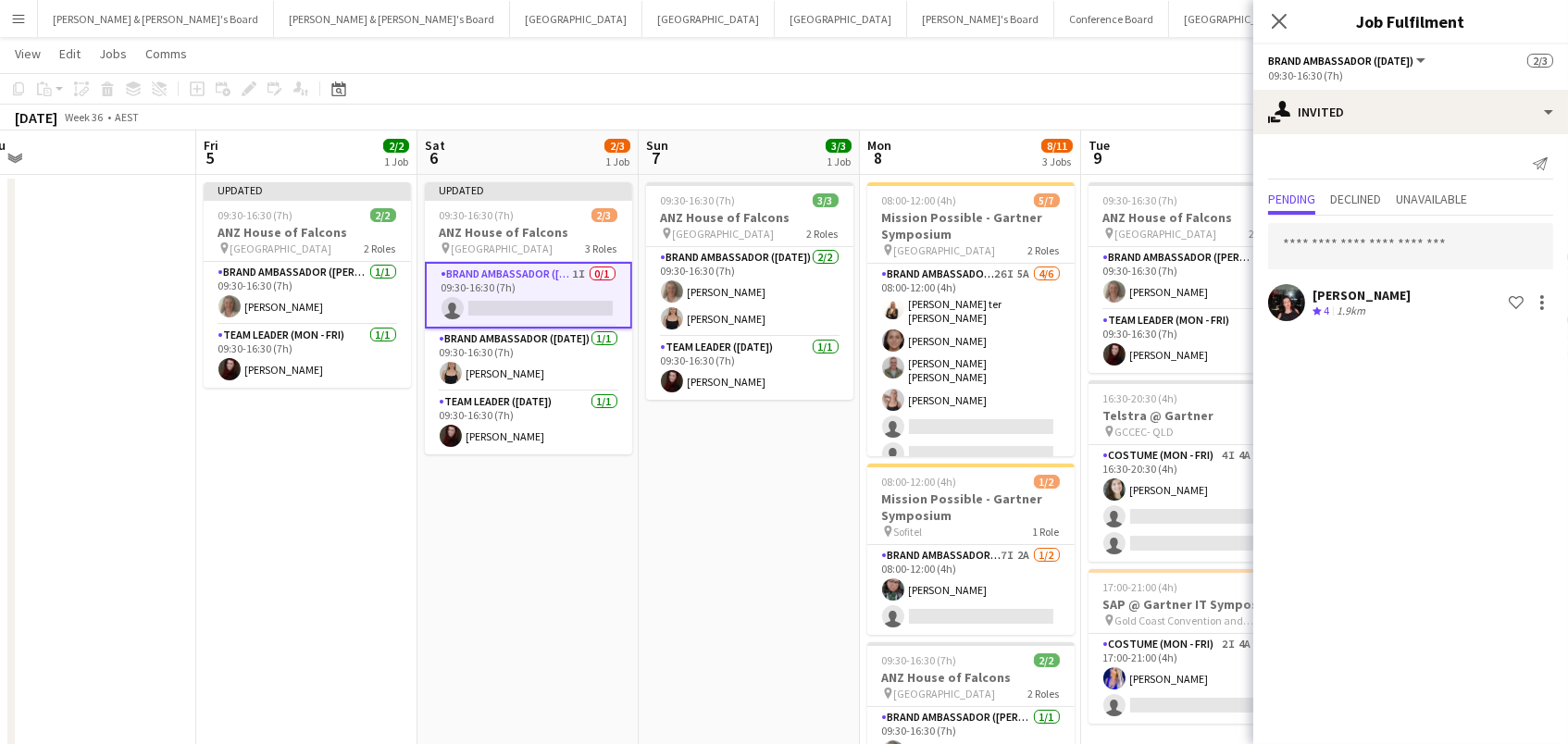
click at [1131, 77] on app-toolbar "Copy Paste Paste Command V Paste with crew Command Shift V Paste linked Job Del…" at bounding box center [784, 88] width 1568 height 31
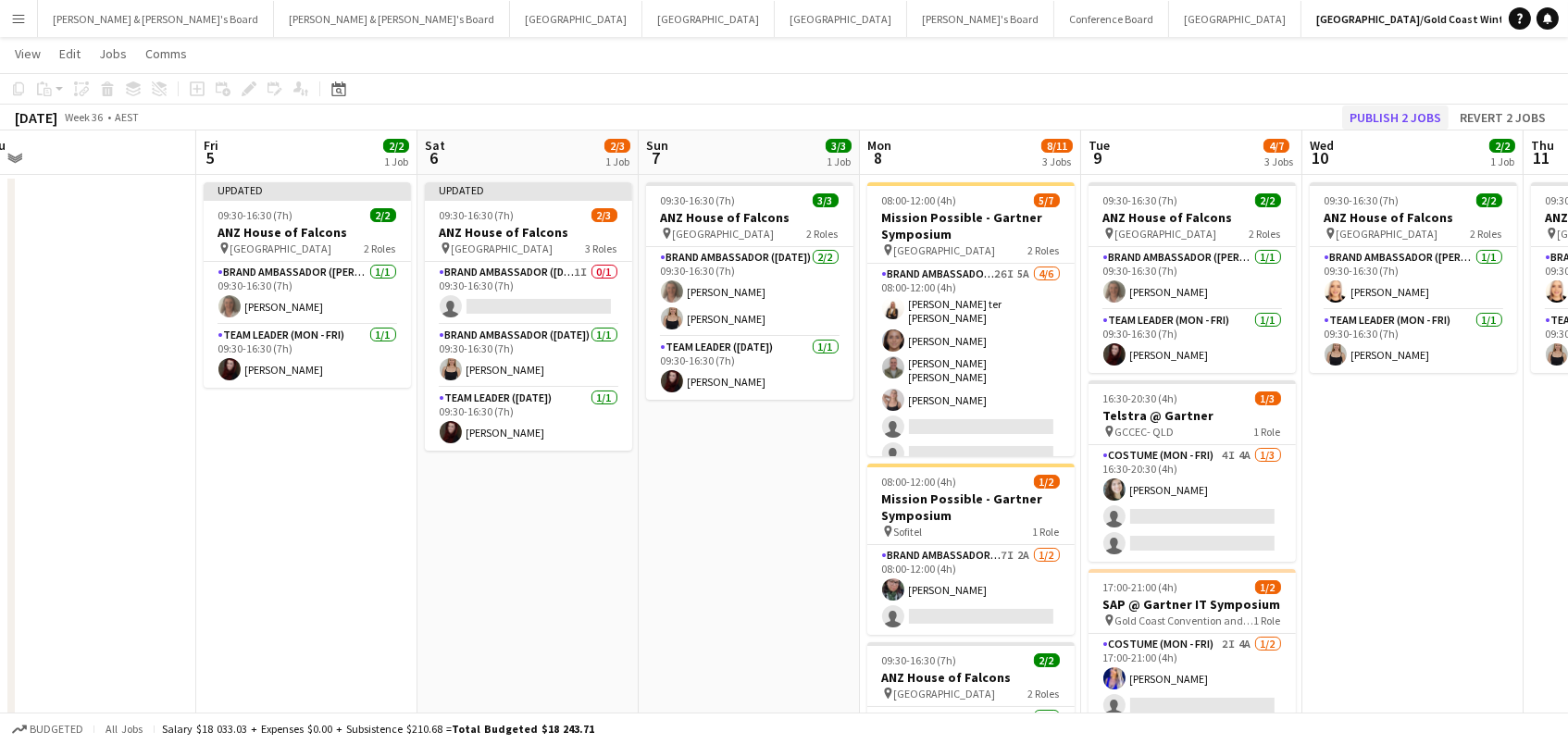
click at [1372, 120] on button "Publish 2 jobs" at bounding box center [1395, 117] width 106 height 24
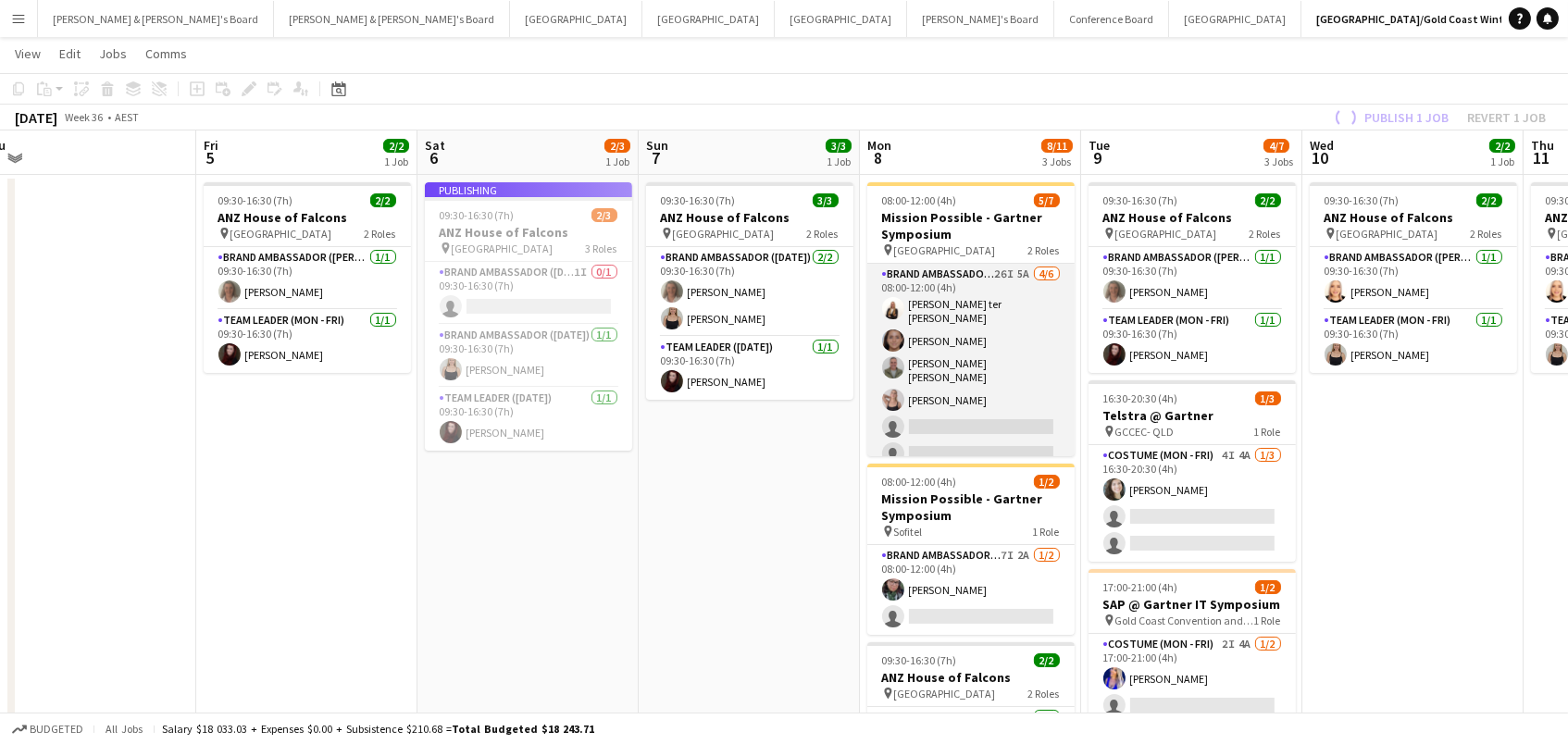
click at [1037, 284] on app-card-role "Brand Ambassador (Mon - Fri) 26I 5A 4/6 08:00-12:00 (4h) Raquel ter Haar Leyre …" at bounding box center [971, 367] width 207 height 208
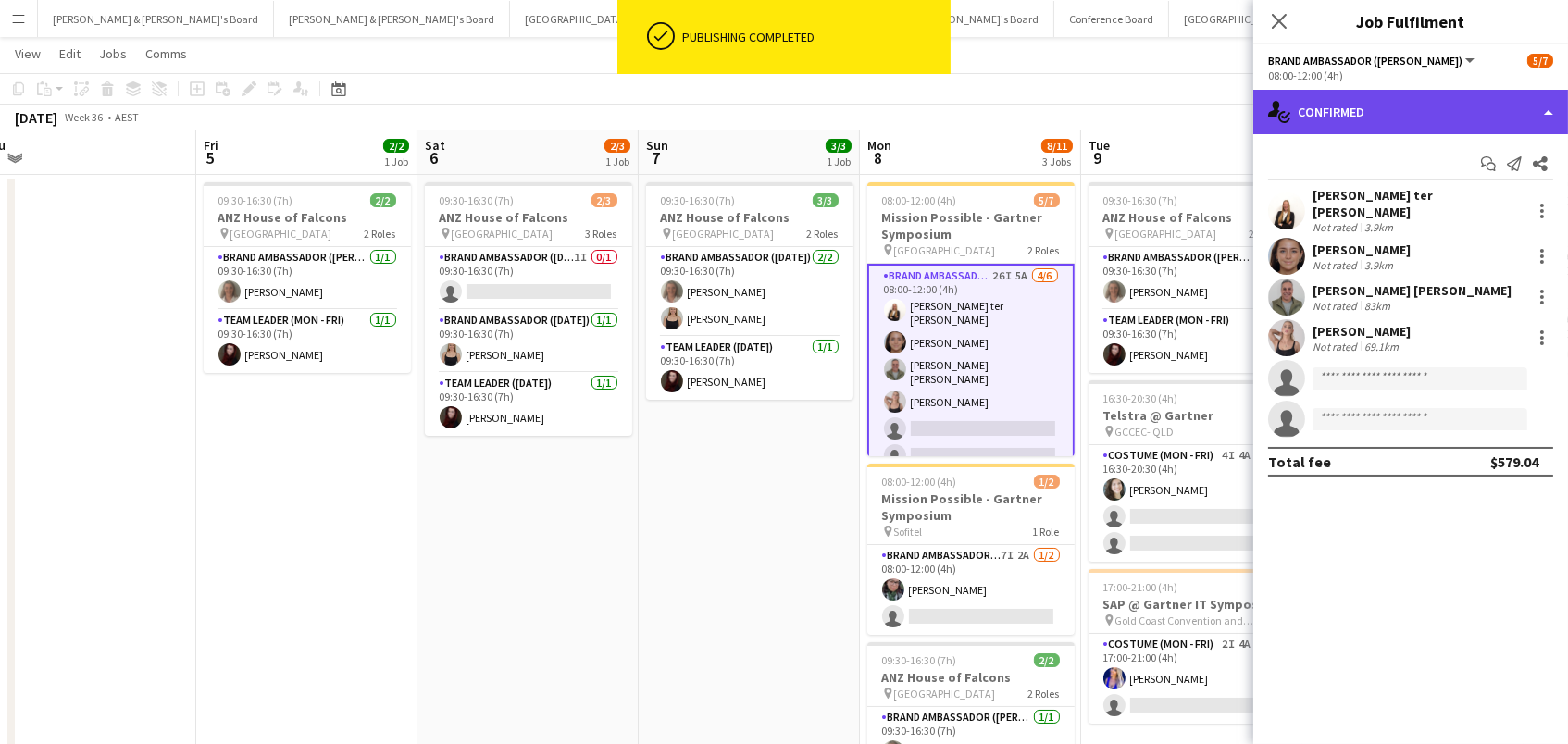
click at [1331, 103] on div "single-neutral-actions-check-2 Confirmed" at bounding box center [1409, 112] width 314 height 45
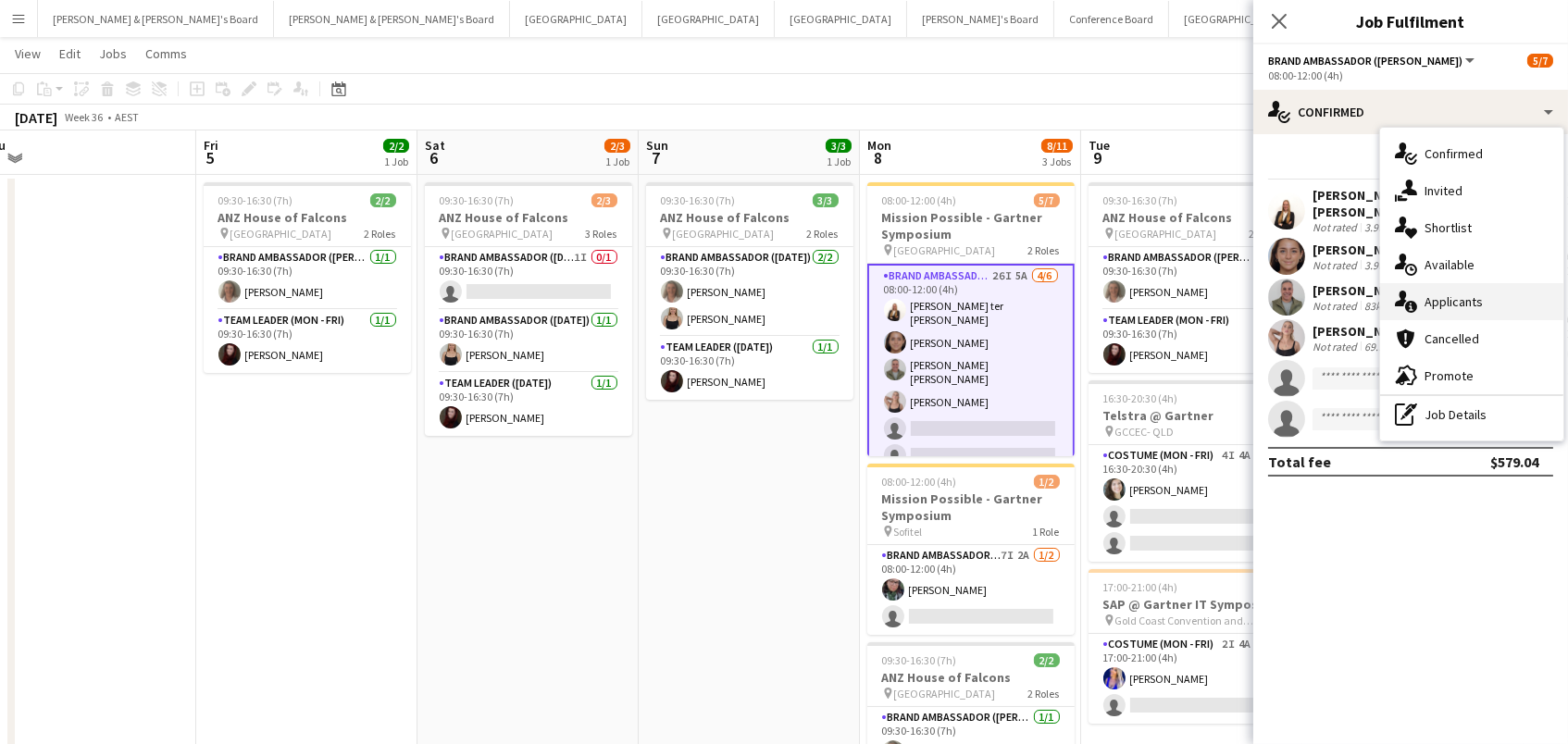
click at [1442, 301] on div "single-neutral-actions-information Applicants" at bounding box center [1471, 301] width 183 height 37
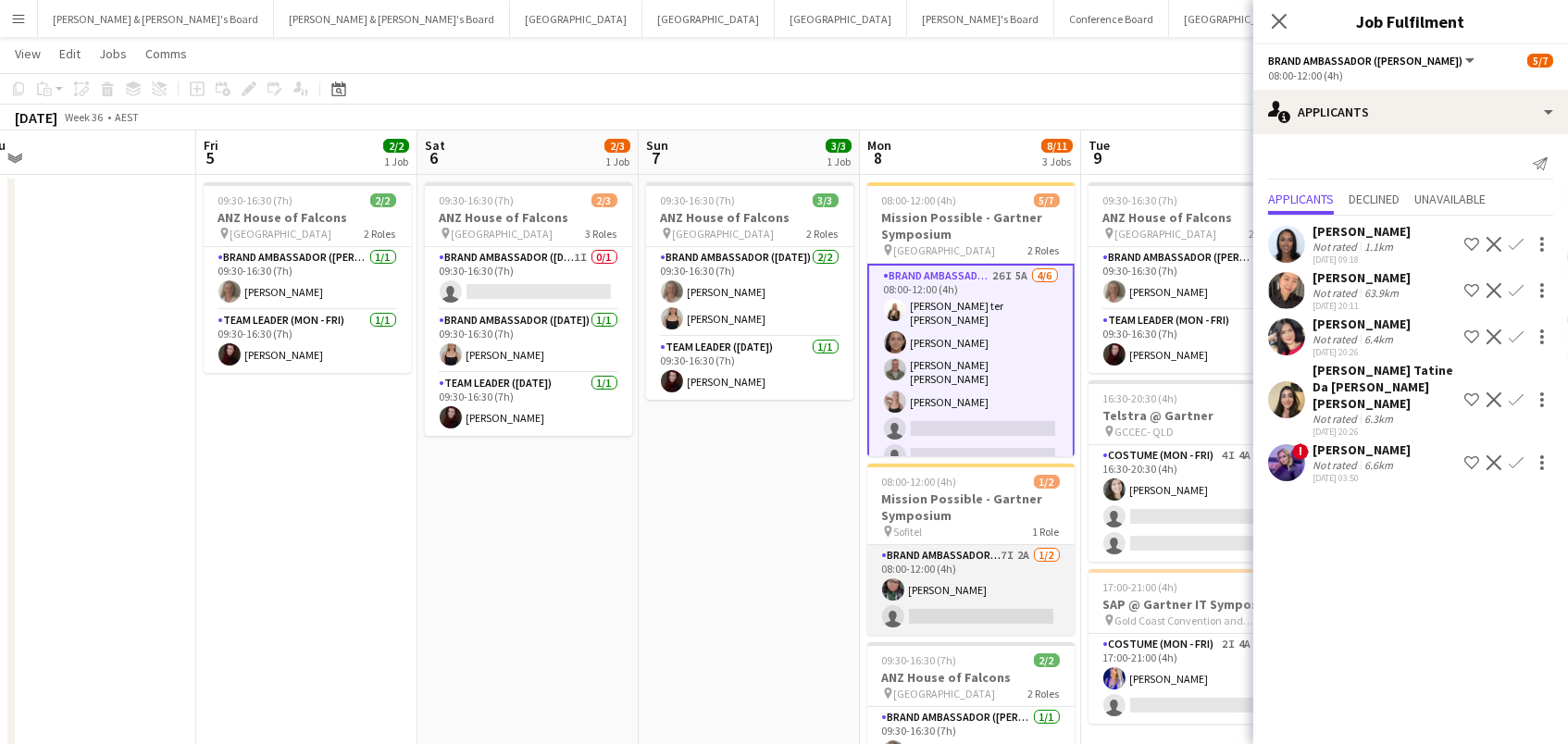
click at [1003, 585] on app-card-role "Brand Ambassador (Mon - Fri) 7I 2A 1/2 08:00-12:00 (4h) Beatriz Barreto single-…" at bounding box center [971, 589] width 207 height 90
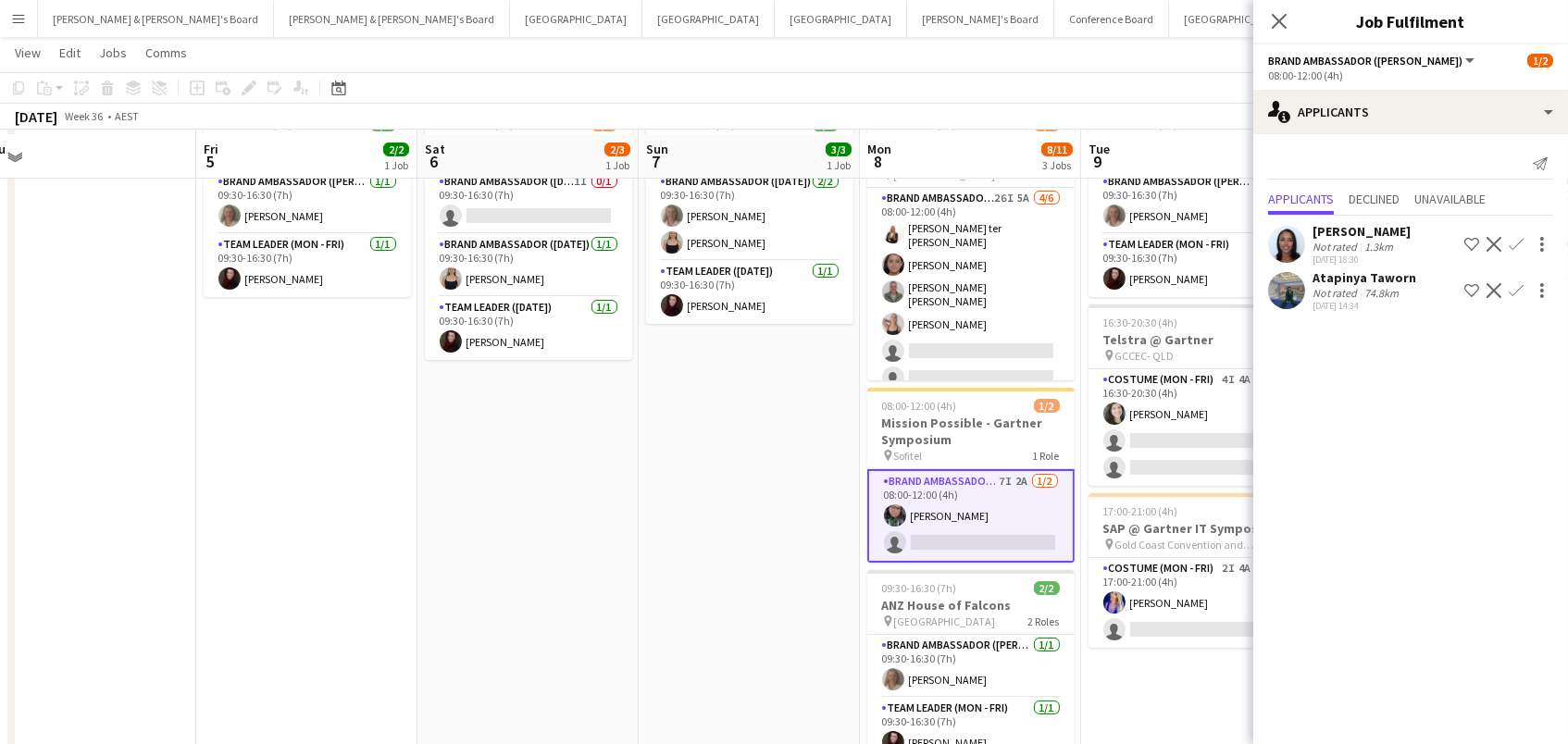
scroll to position [115, 0]
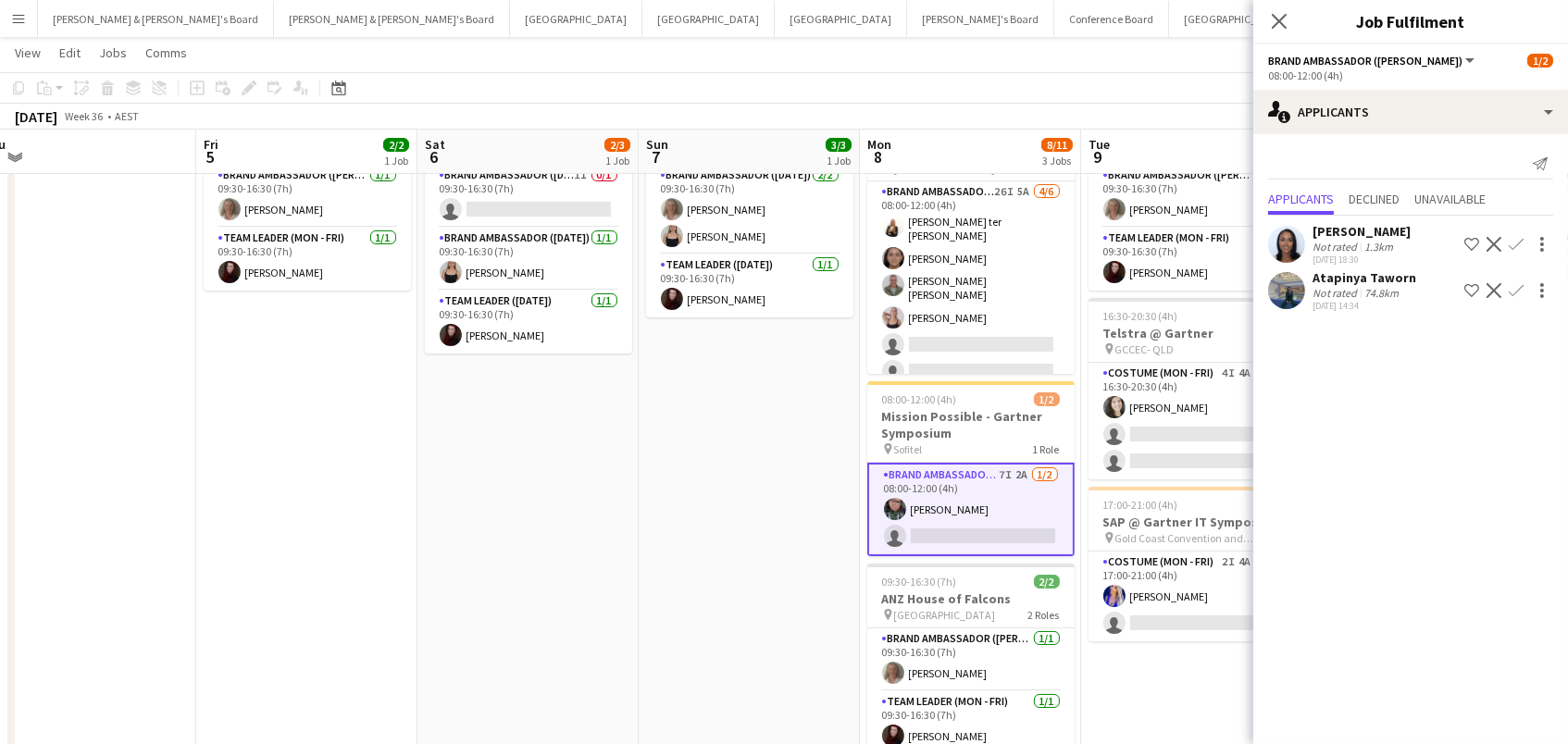
click at [1327, 312] on div "28-08-2025 14:34" at bounding box center [1363, 306] width 103 height 12
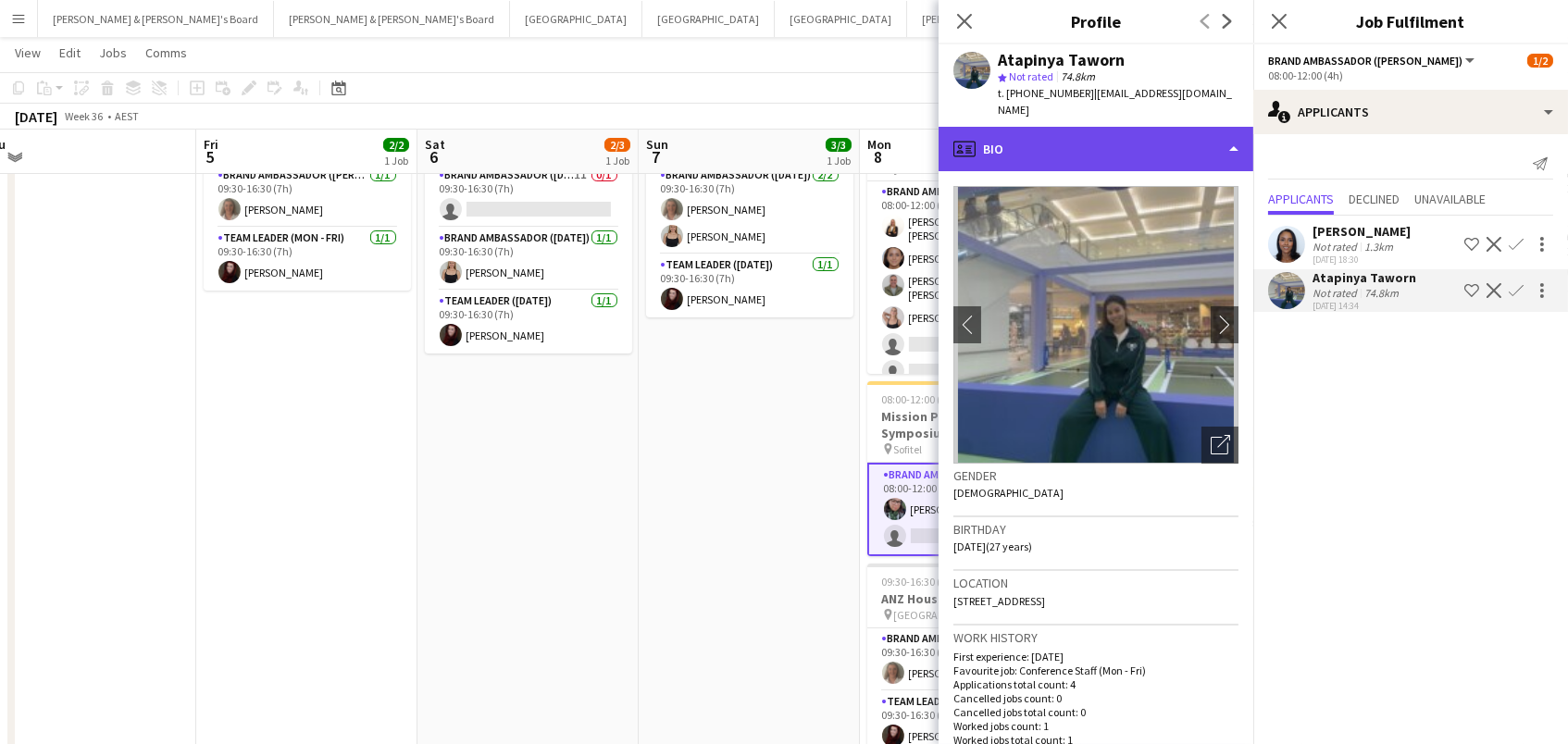
click at [1204, 128] on div "profile Bio" at bounding box center [1095, 149] width 314 height 45
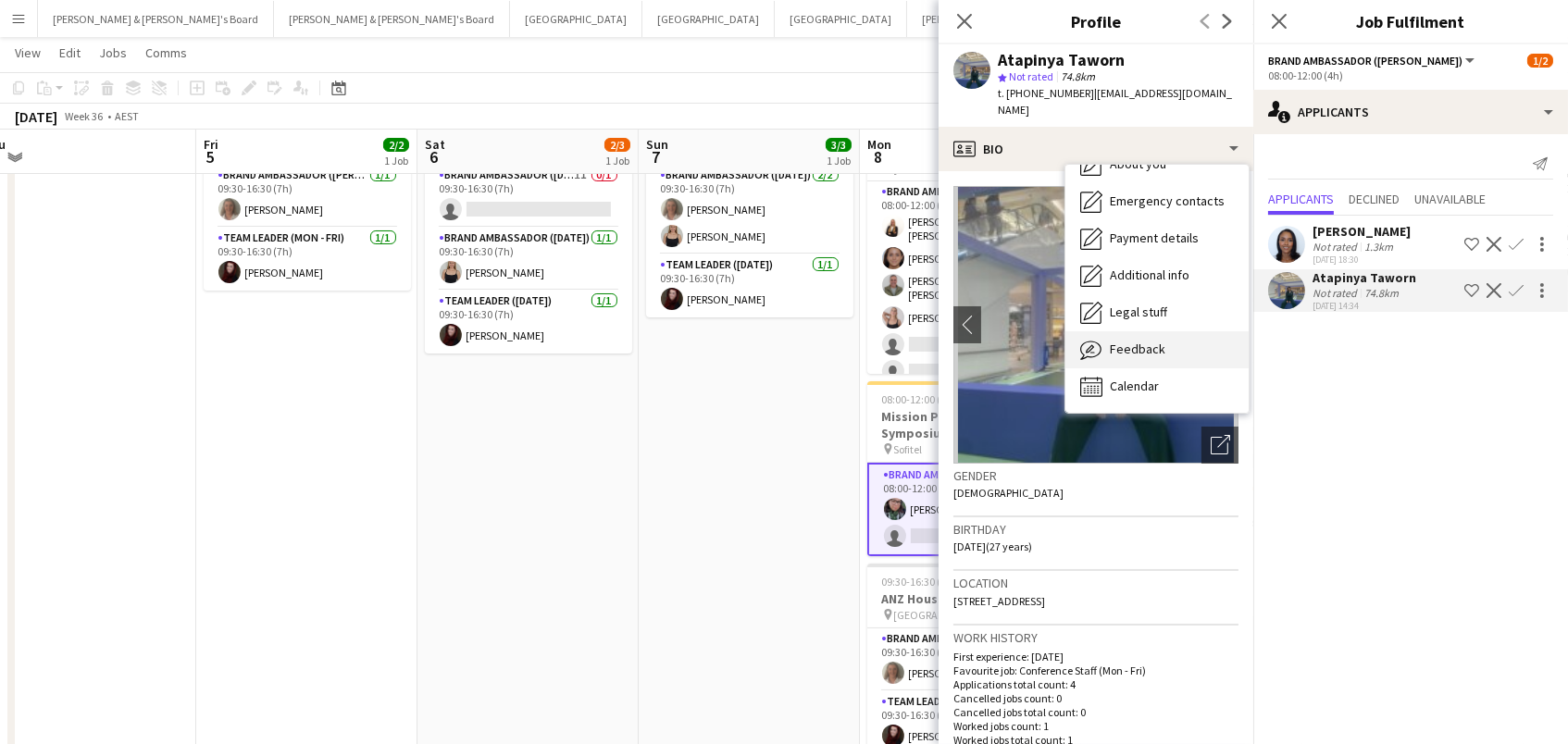
scroll to position [136, 0]
click at [1191, 344] on div "Feedback Feedback" at bounding box center [1156, 350] width 183 height 37
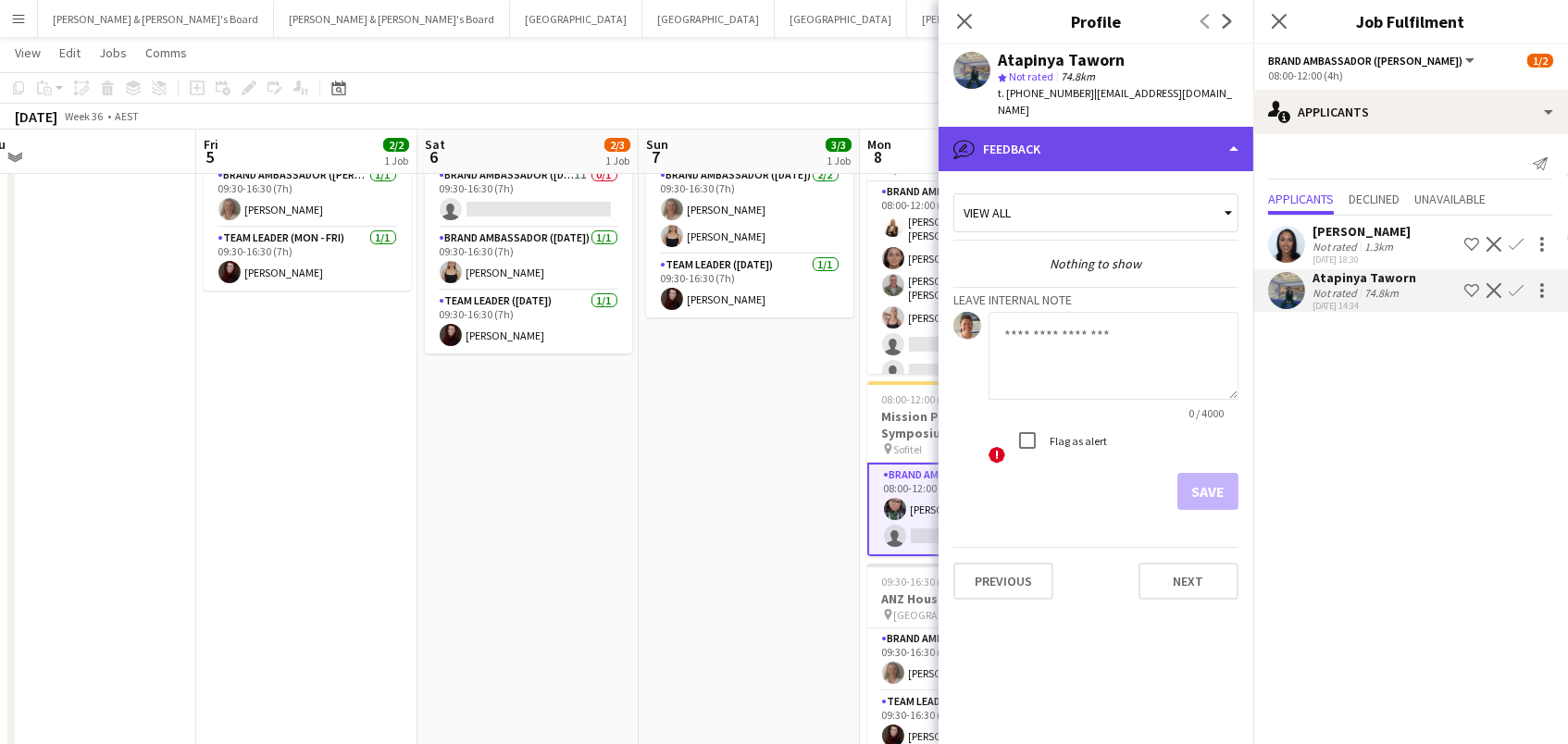
click at [1038, 127] on div "bubble-pencil Feedback" at bounding box center [1095, 149] width 314 height 45
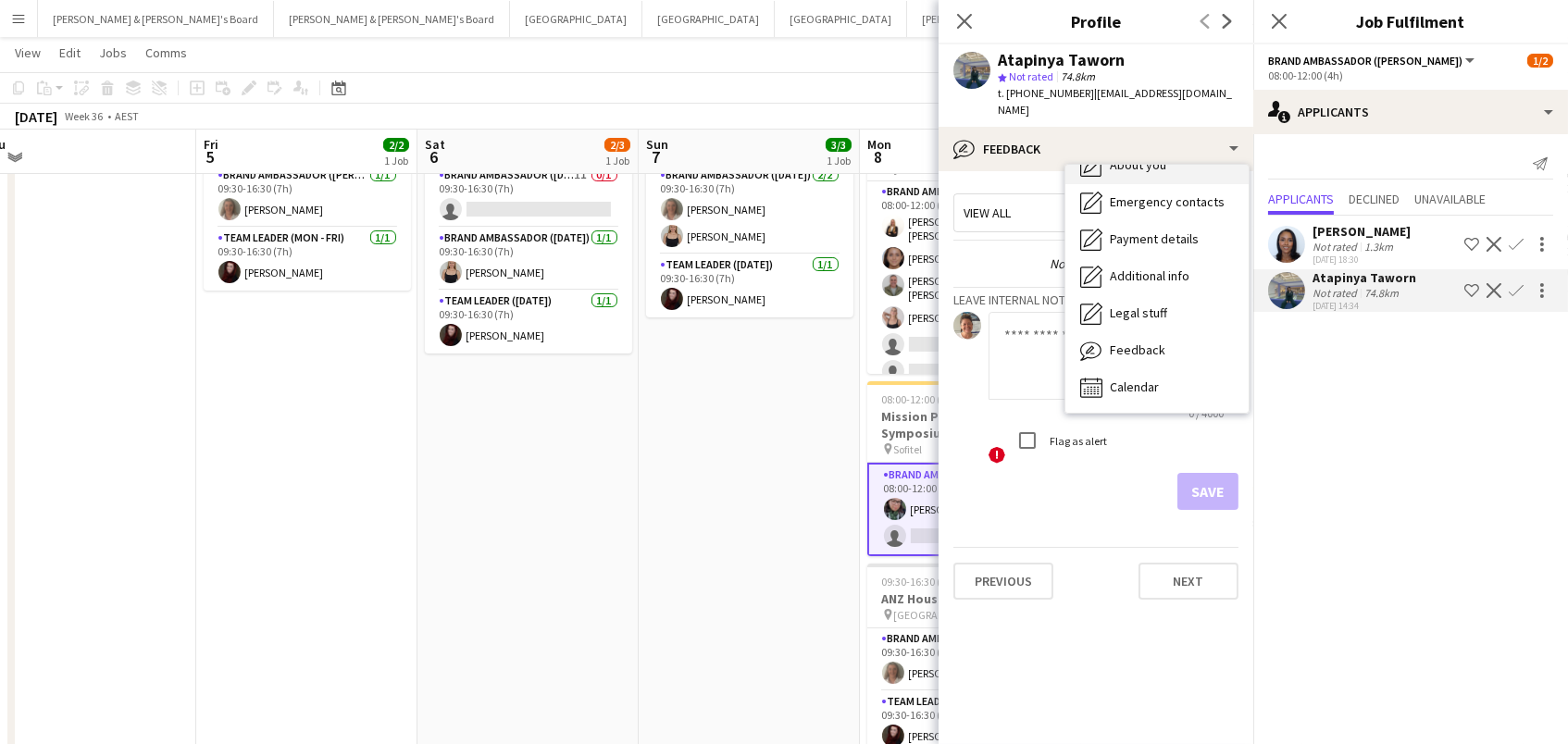
click at [1129, 162] on div "About you About you" at bounding box center [1156, 165] width 183 height 37
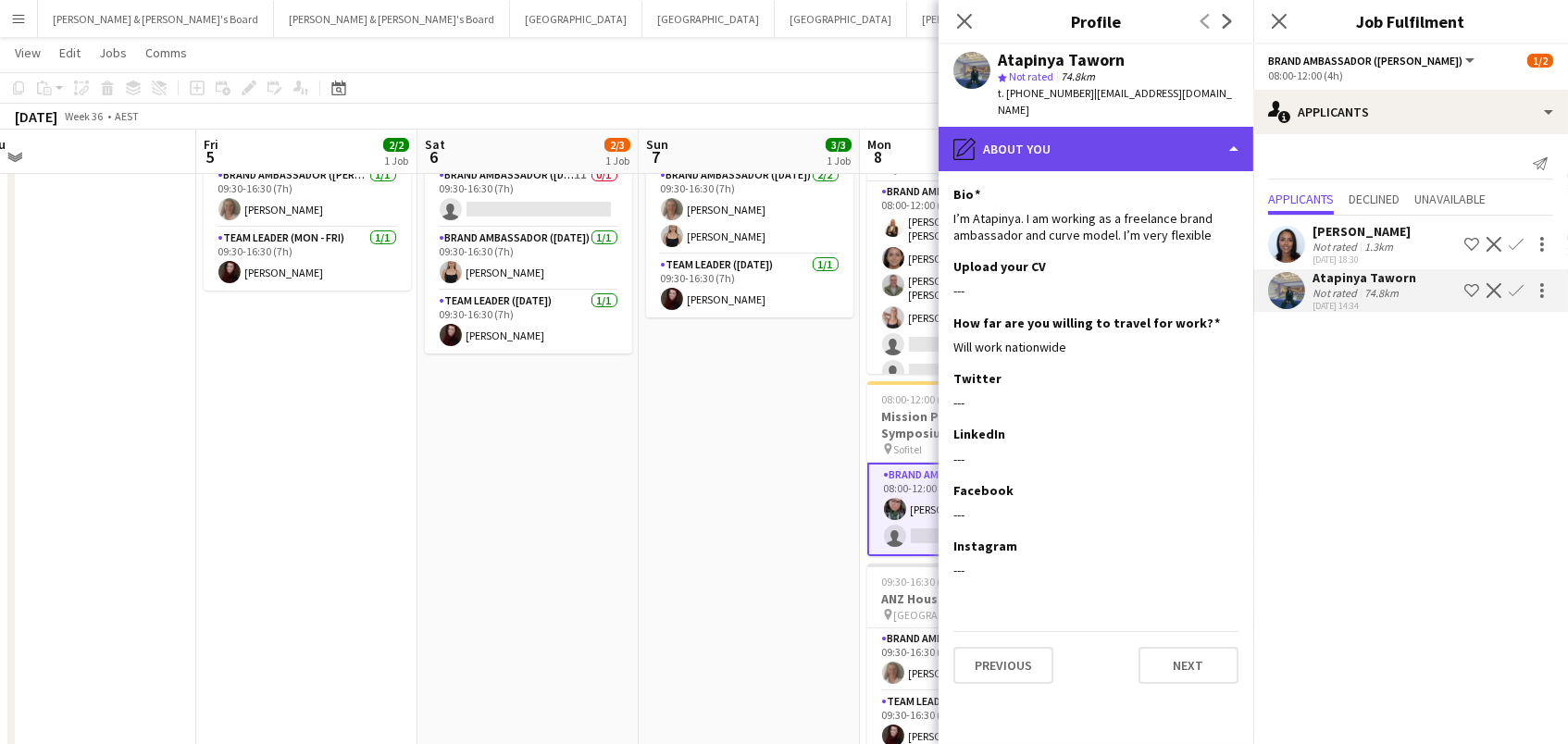
click at [1053, 127] on div "pencil4 About you" at bounding box center [1095, 149] width 314 height 45
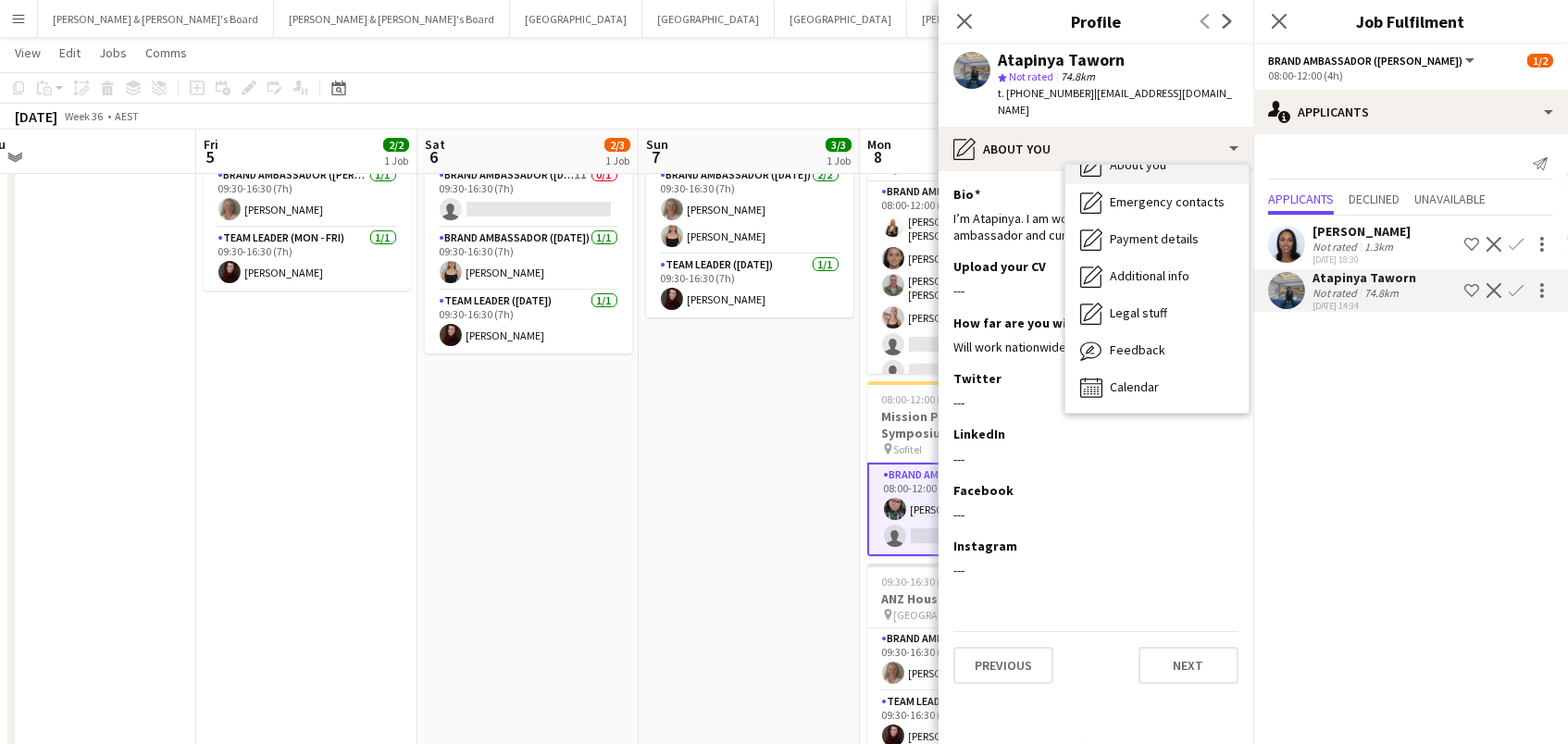
click at [1107, 157] on div "About you About you" at bounding box center [1156, 165] width 183 height 37
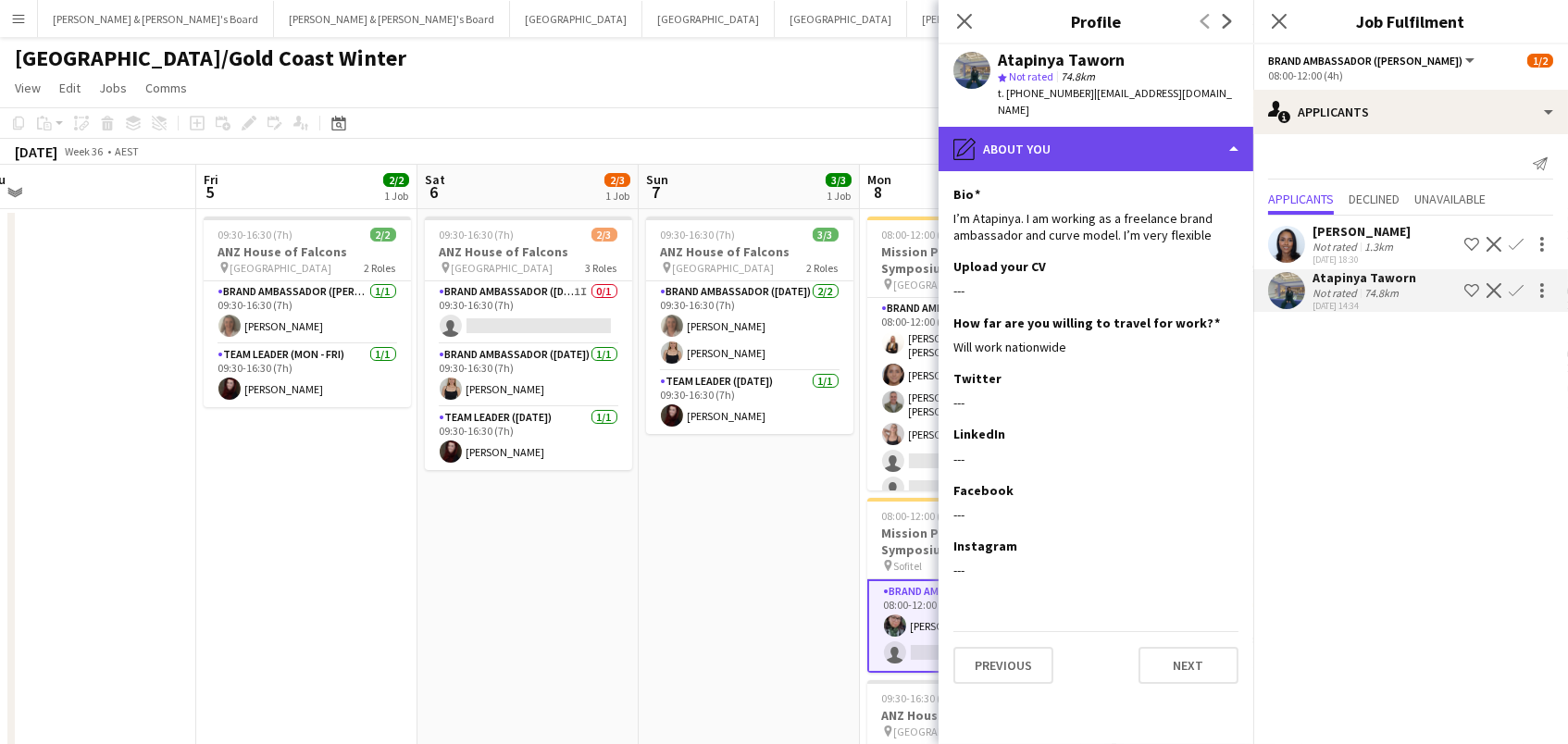
scroll to position [0, 0]
click at [1015, 137] on div "pencil4 About you" at bounding box center [1095, 149] width 314 height 45
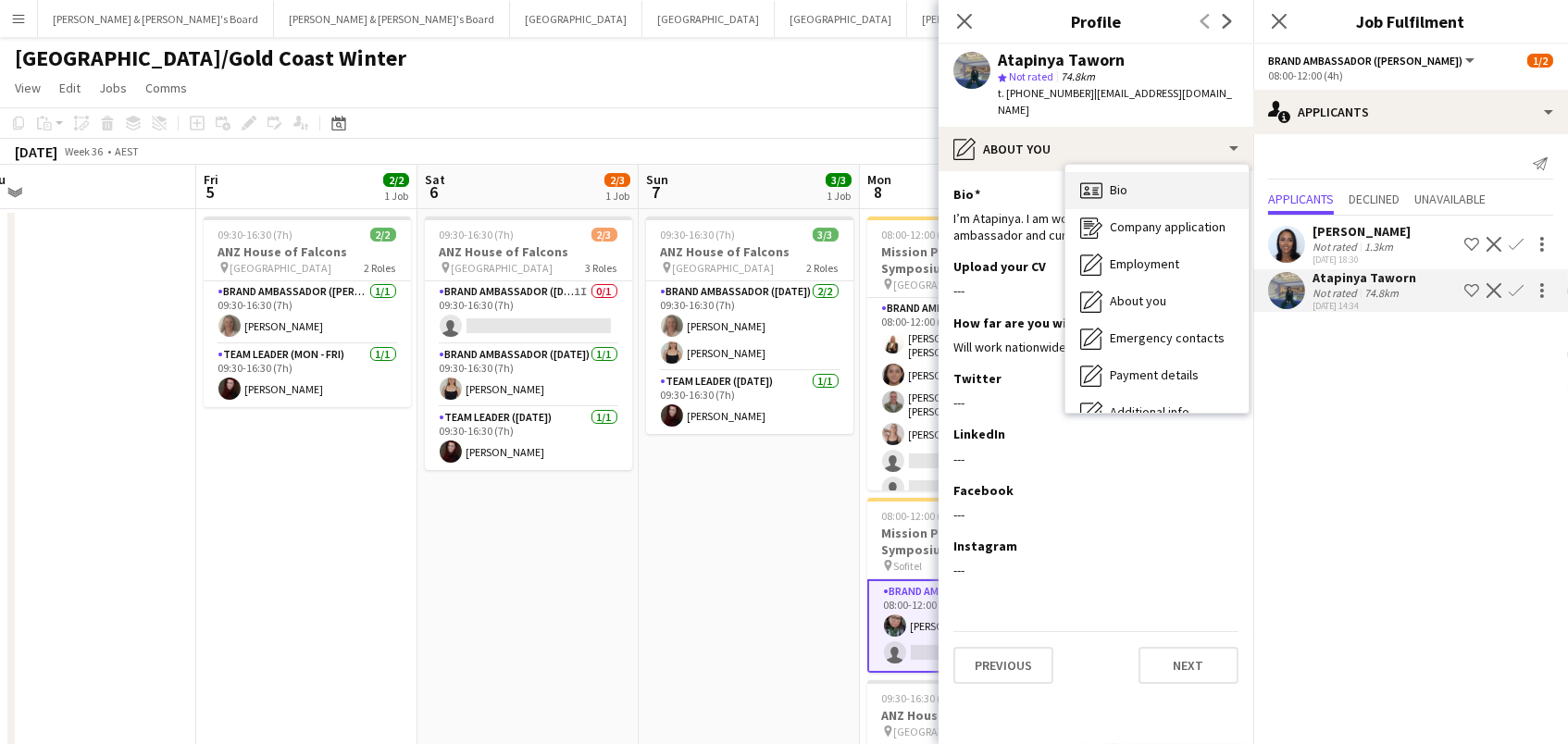
click at [1156, 172] on div "Bio Bio" at bounding box center [1156, 190] width 183 height 37
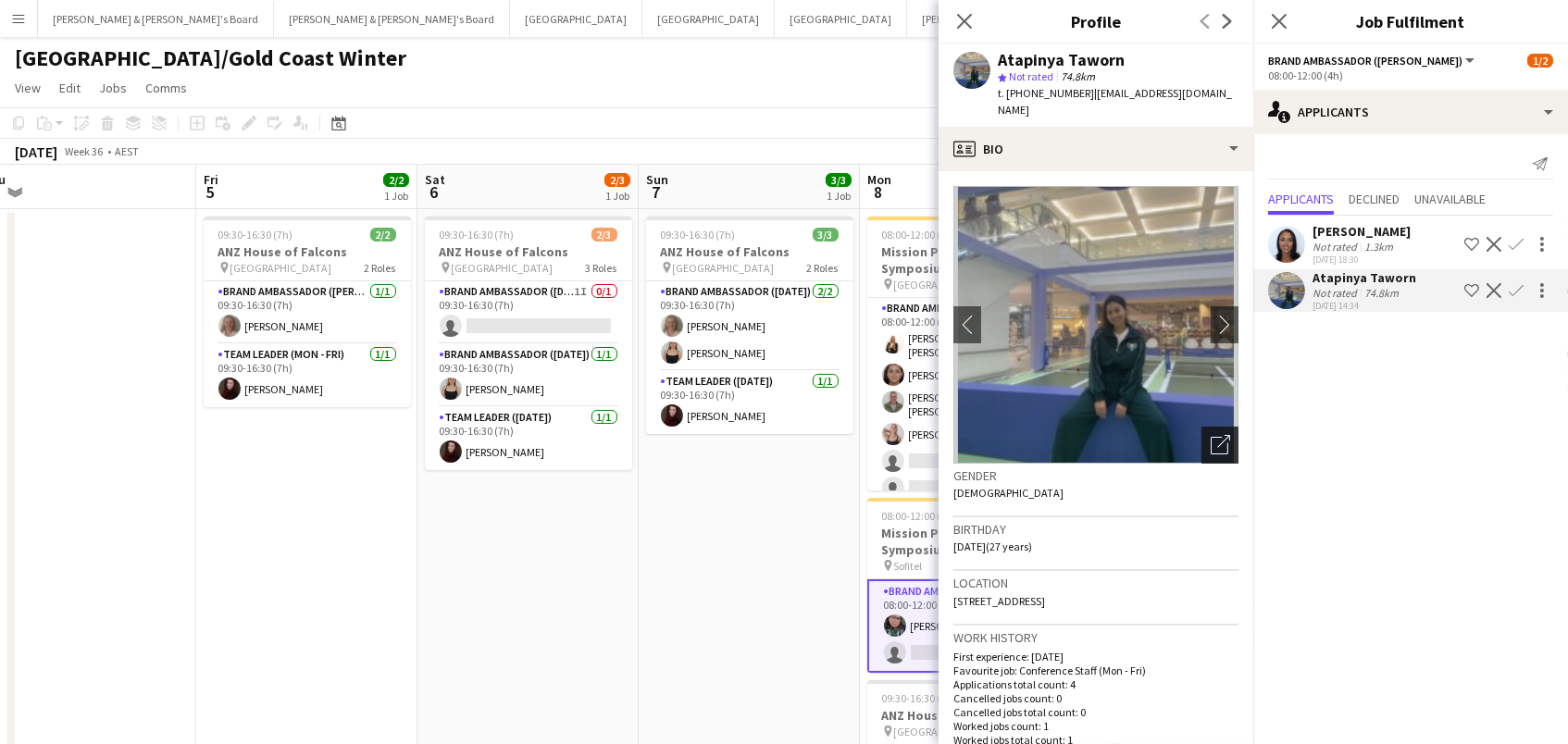
click at [1207, 426] on div "Open photos pop-in" at bounding box center [1219, 444] width 37 height 37
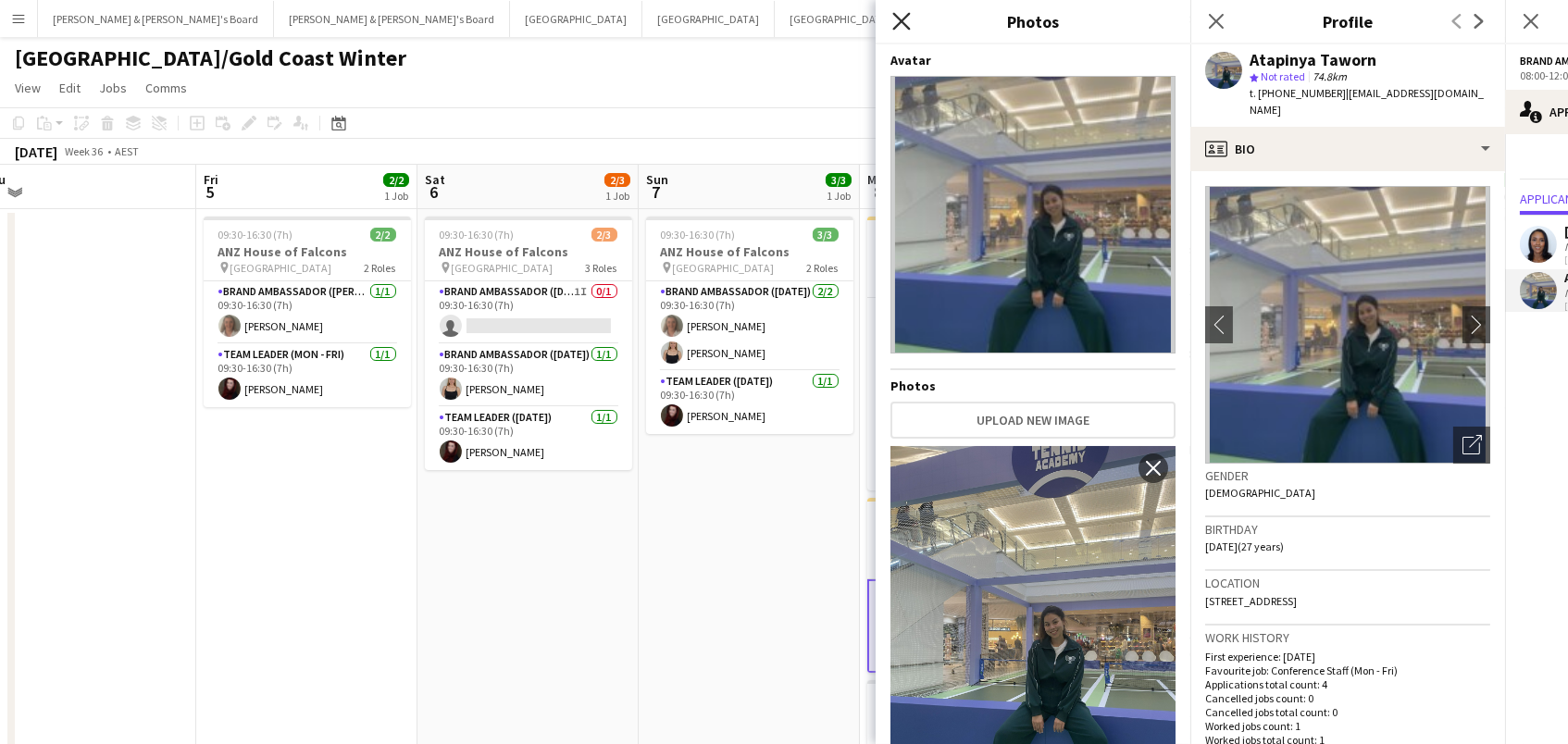
click at [900, 16] on icon "Close pop-in" at bounding box center [901, 21] width 18 height 18
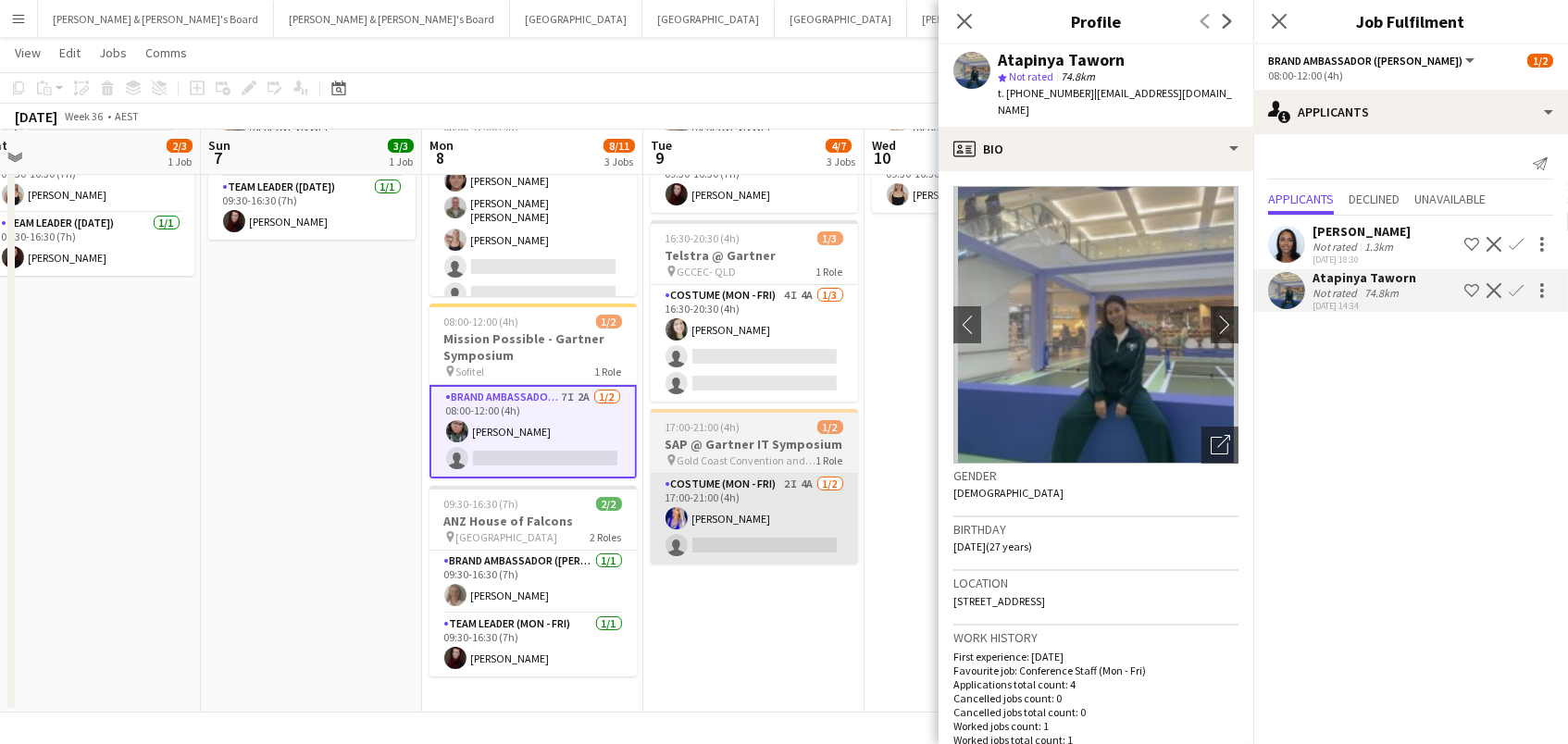
scroll to position [0, 909]
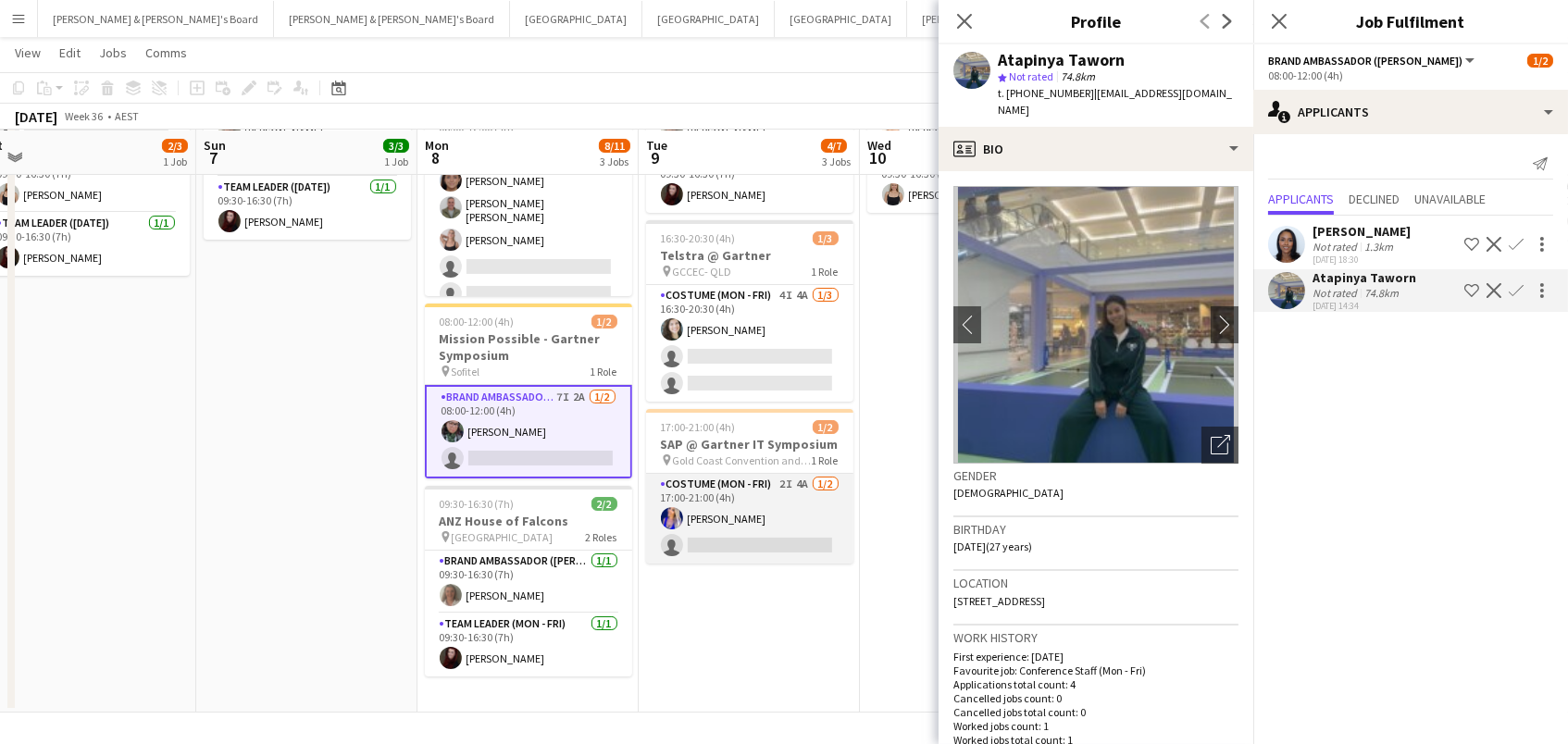
click at [724, 537] on app-card-role "Costume (Mon - Fri) 2I 4A 1/2 17:00-21:00 (4h) Melanie Clarke single-neutral-ac…" at bounding box center [750, 518] width 207 height 90
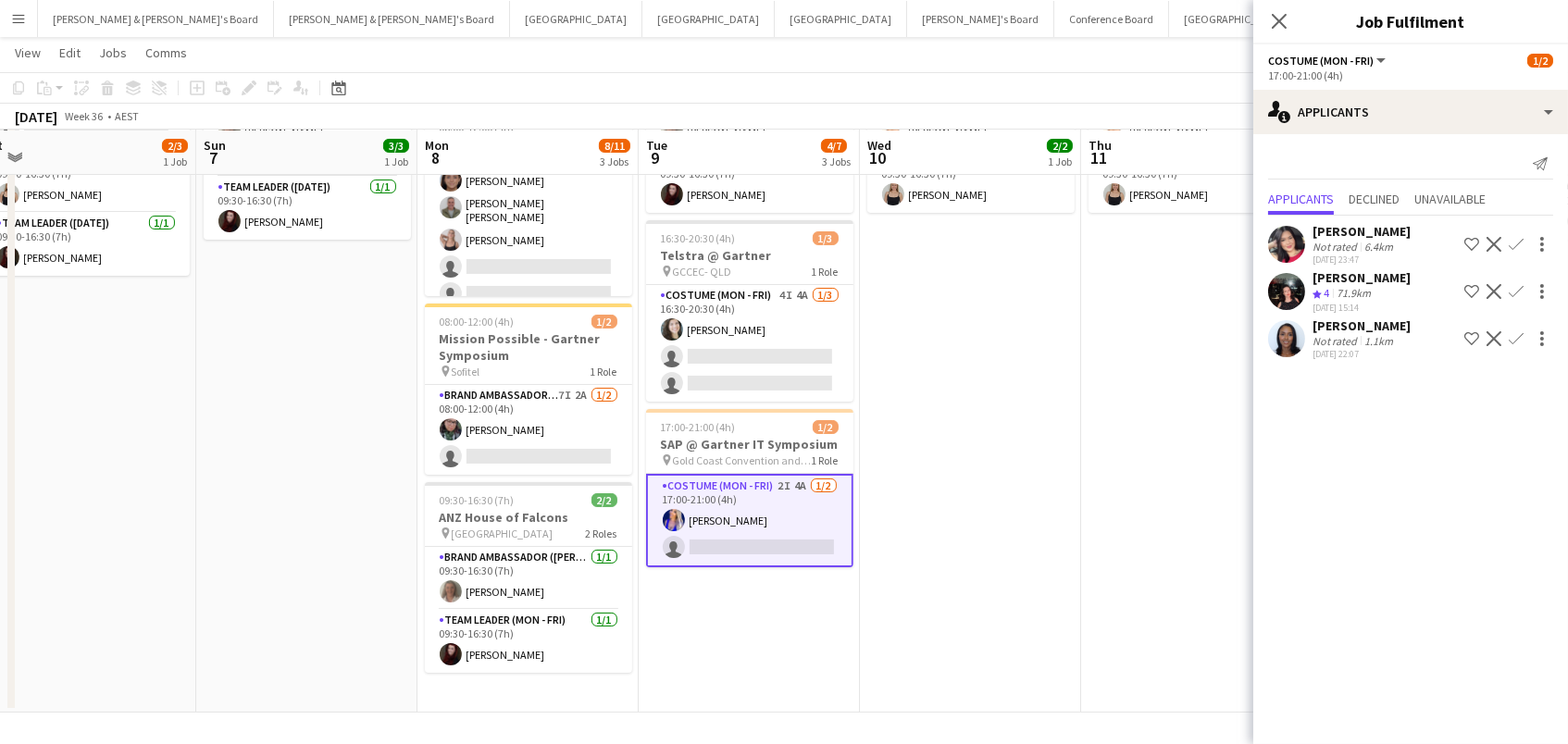
click at [1346, 286] on div "71.9km" at bounding box center [1353, 293] width 42 height 16
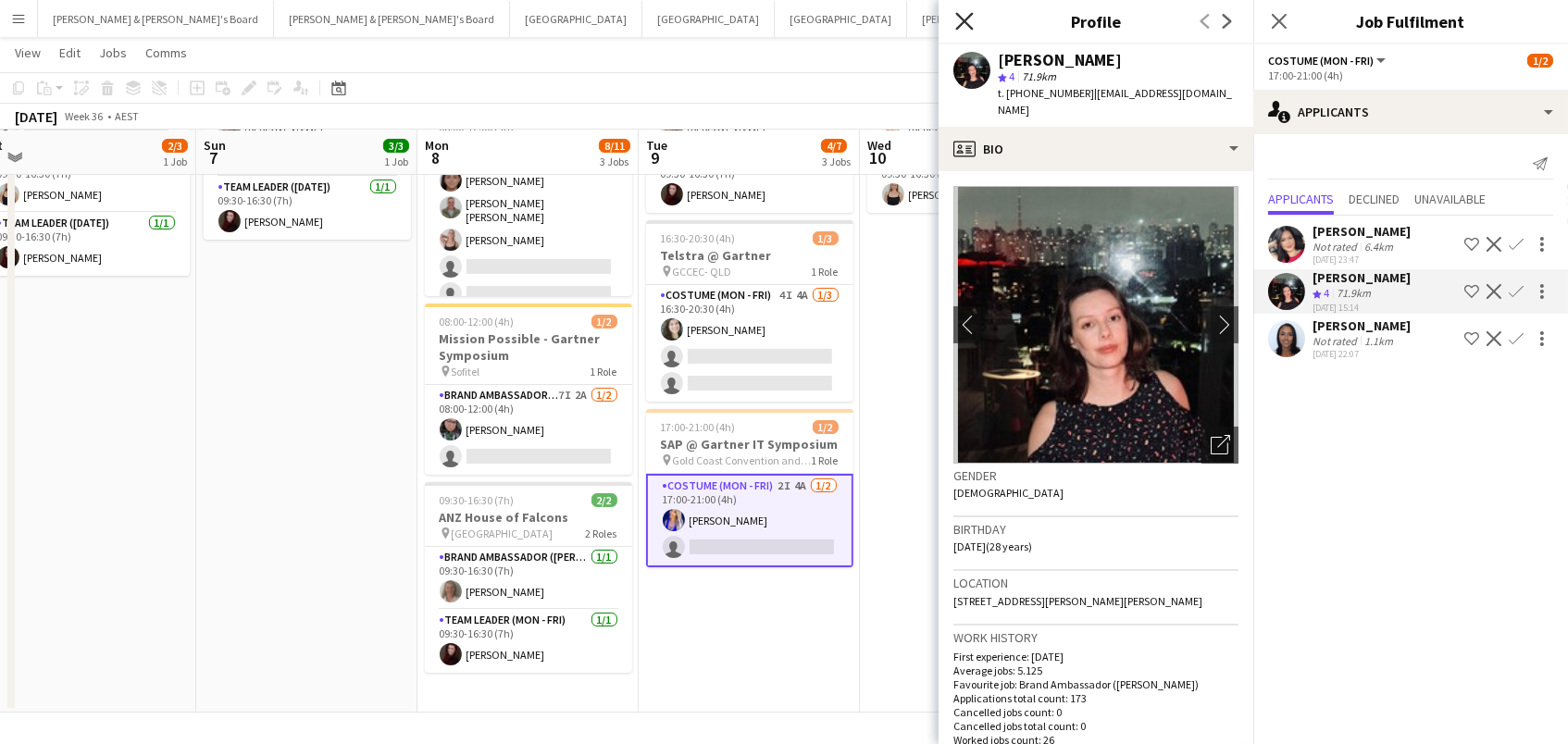
click at [967, 14] on icon "Close pop-in" at bounding box center [963, 21] width 18 height 18
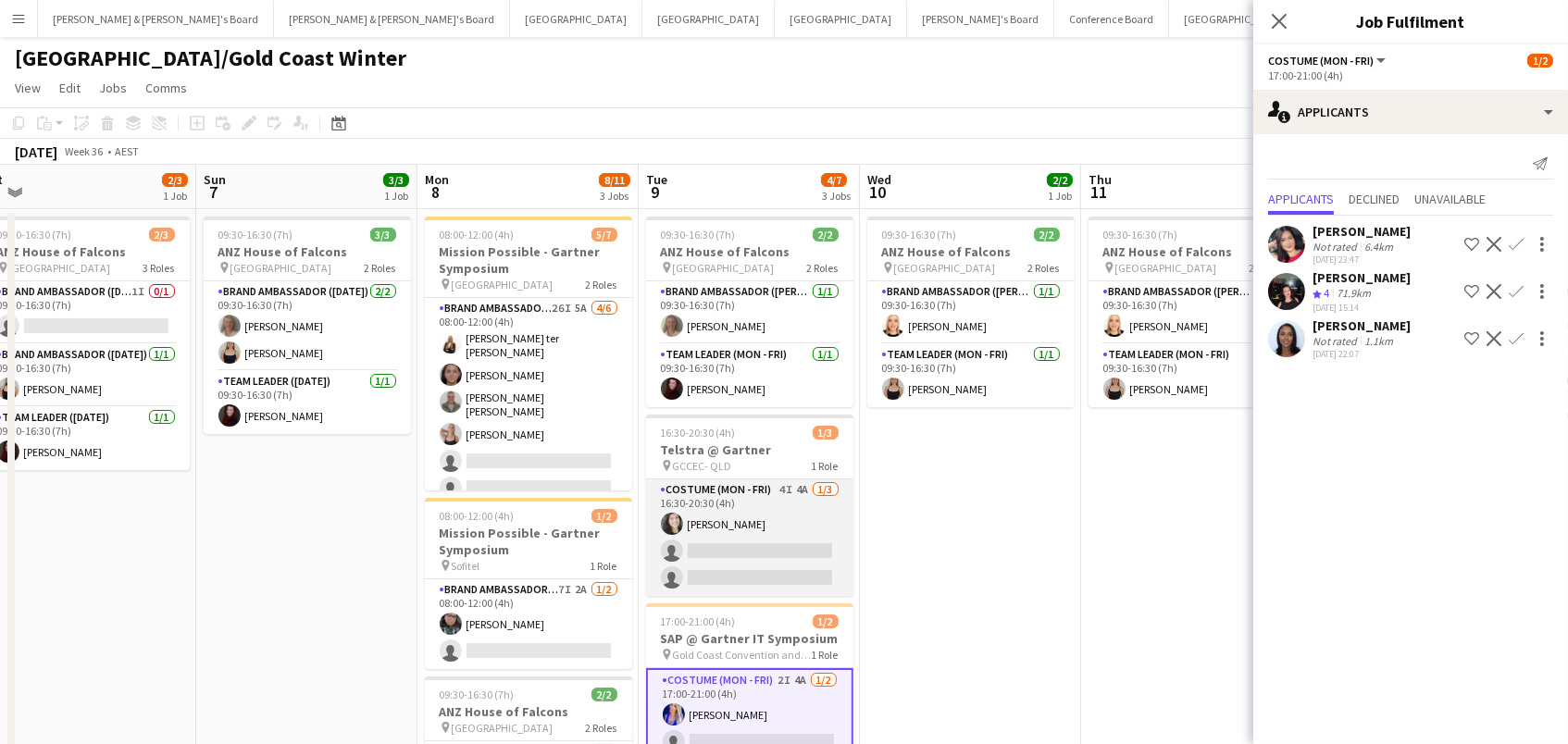
scroll to position [0, 0]
click at [768, 520] on app-card-role "Costume (Mon - Fri) 4I 4A 1/3 16:30-20:30 (4h) Tessa Cowan single-neutral-actio…" at bounding box center [750, 537] width 207 height 117
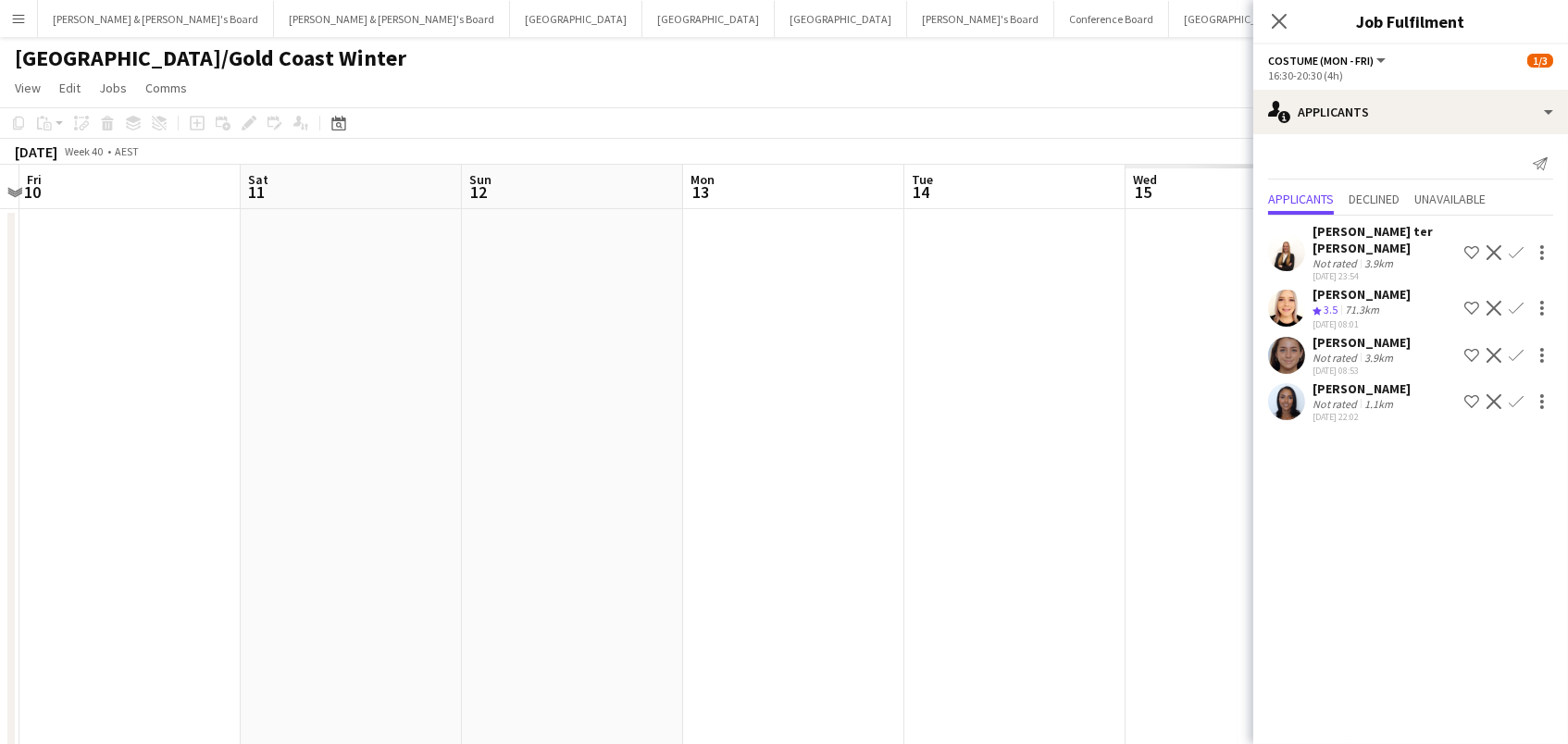
scroll to position [0, 926]
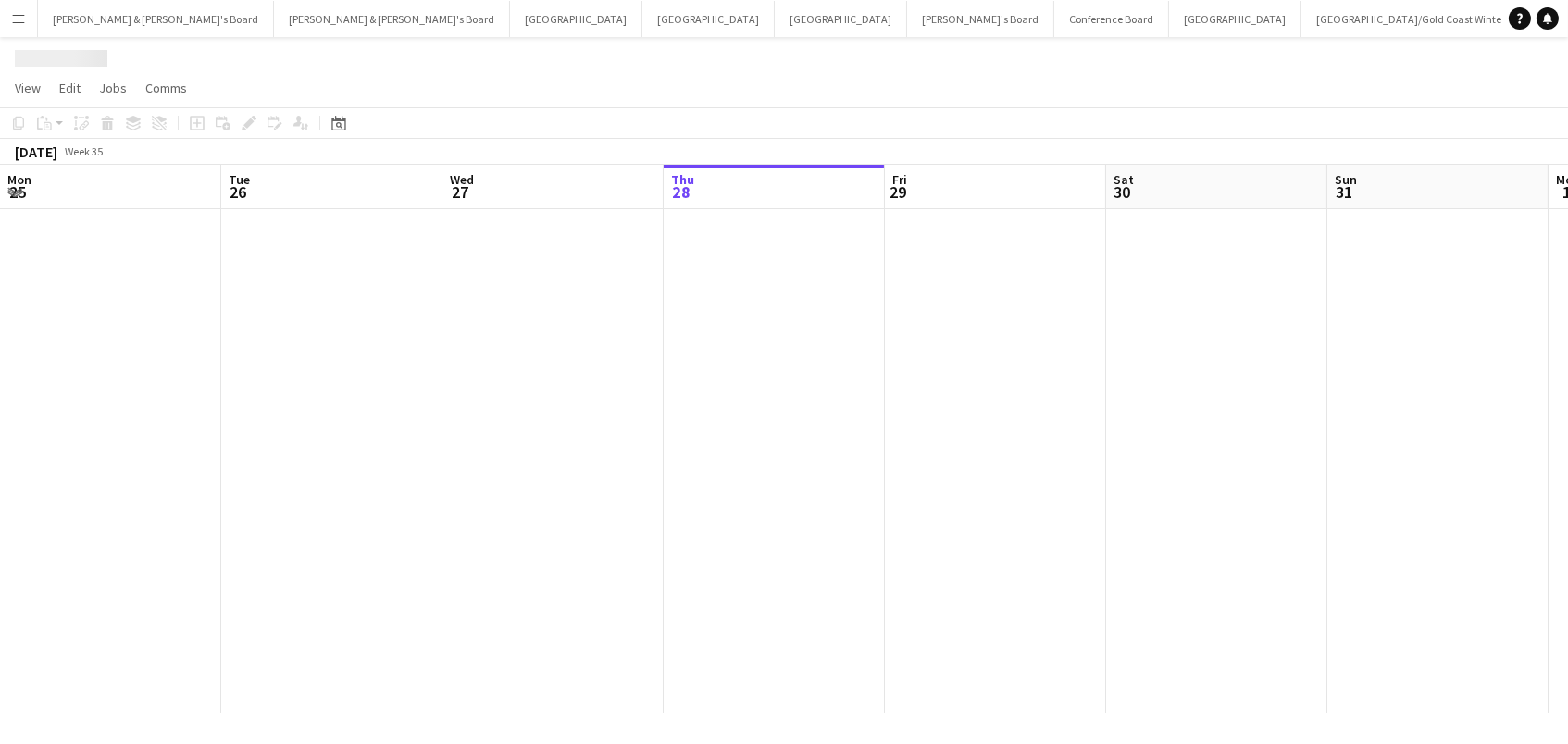
scroll to position [0, 441]
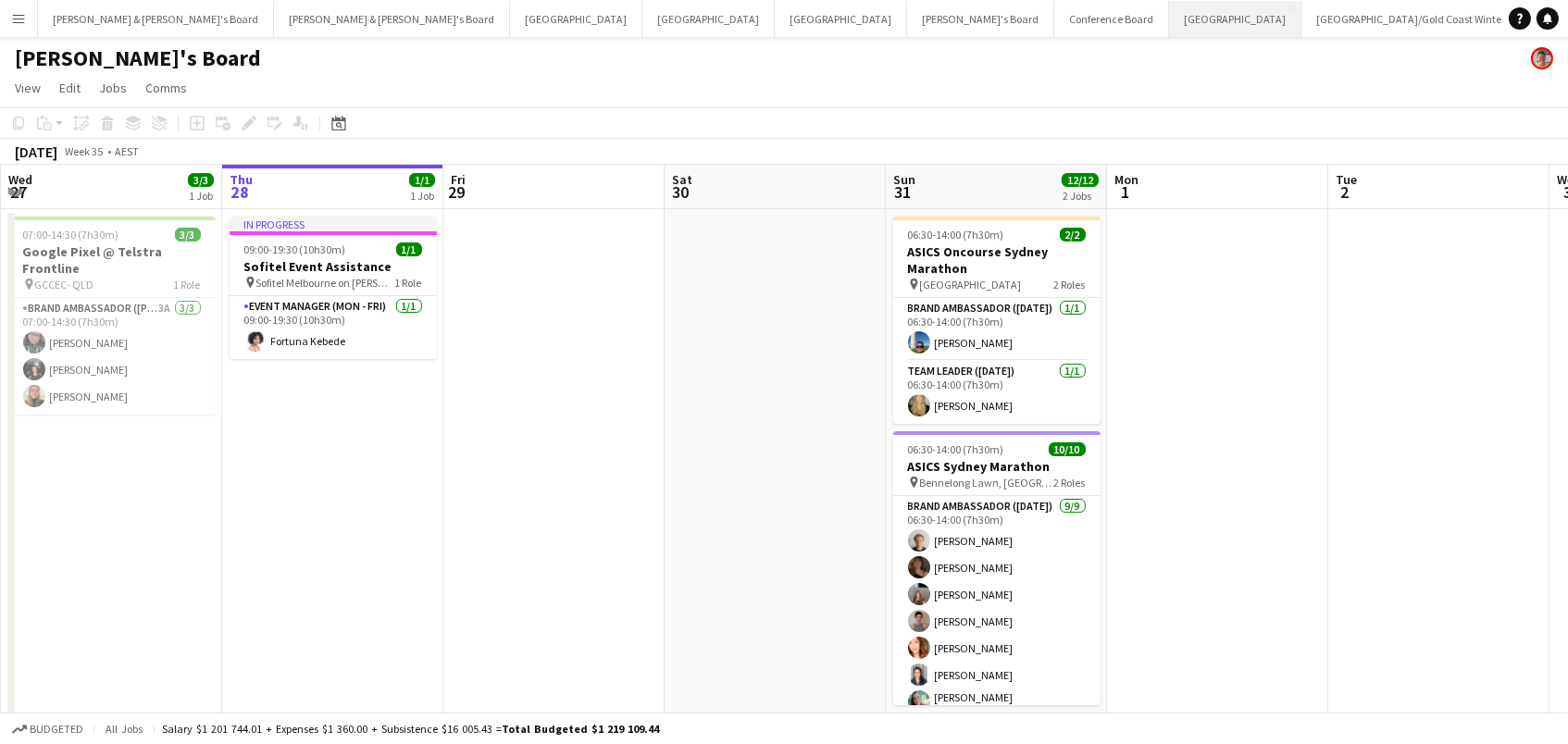
click at [1168, 13] on button "Sydney Close" at bounding box center [1234, 19] width 132 height 36
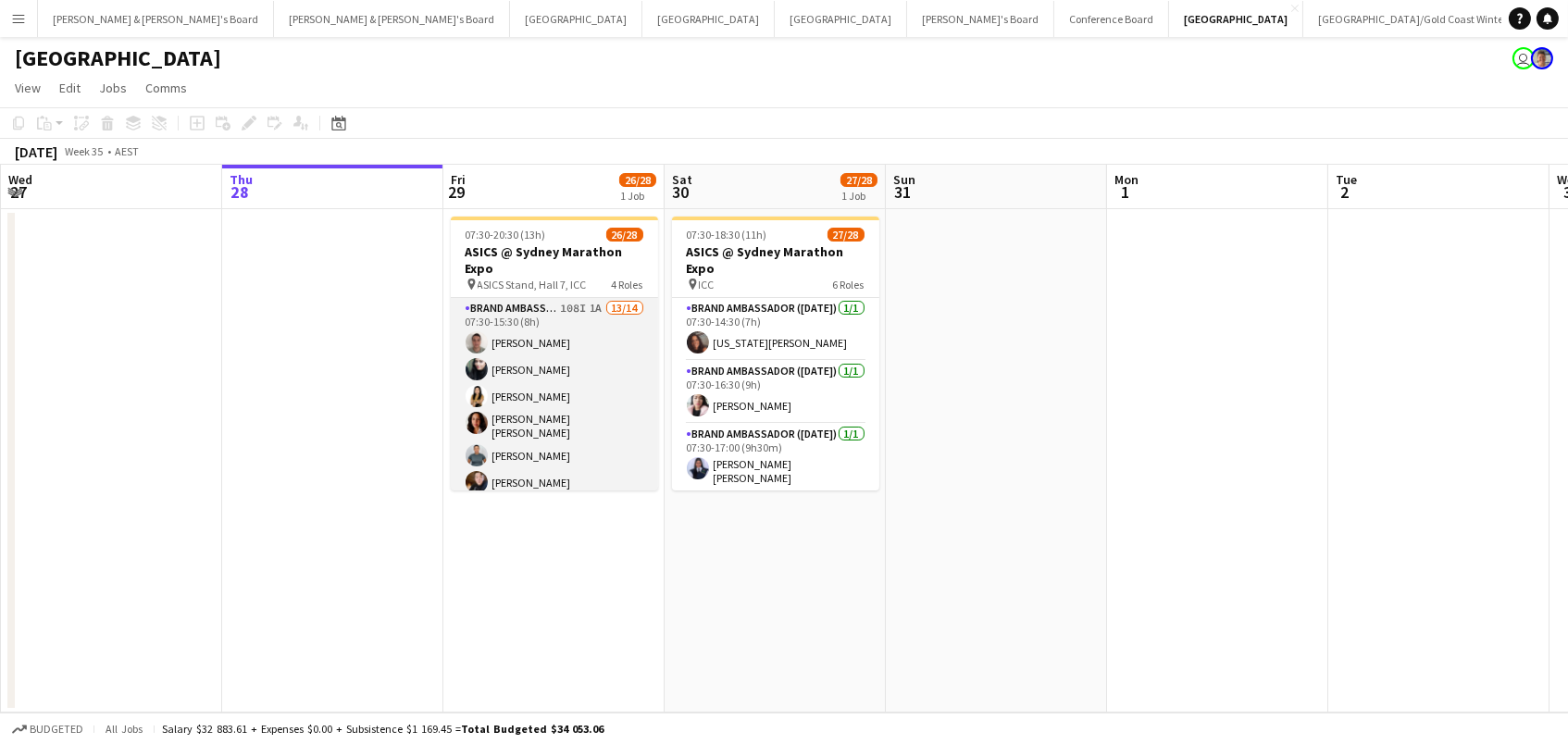
scroll to position [0, 440]
click at [578, 405] on app-card-role "Brand Ambassador (Mon - Fri) 108I 1A 13/14 07:30-15:30 (8h) Alex Valenzuela Abh…" at bounding box center [555, 510] width 207 height 423
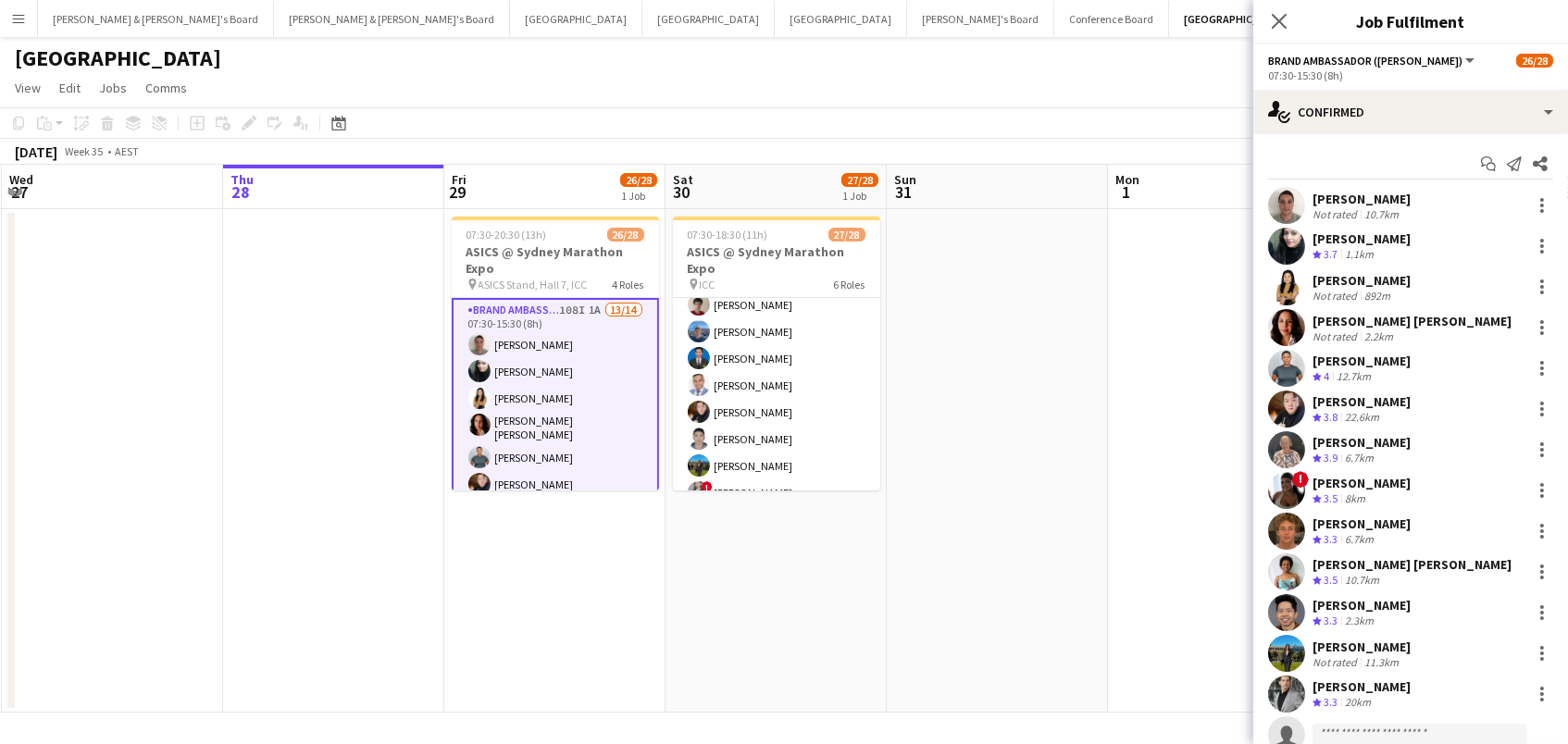
scroll to position [514, 0]
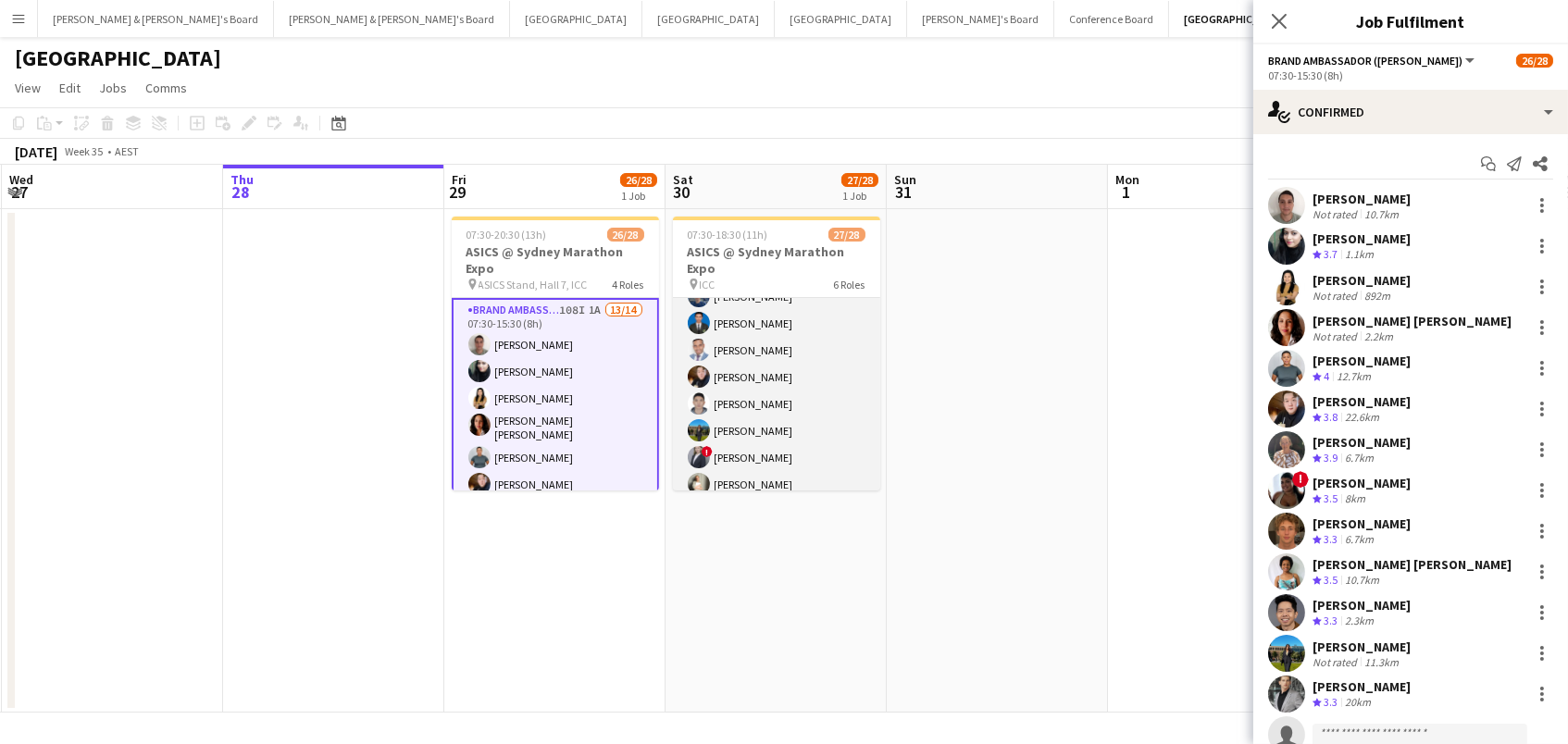
click at [807, 395] on app-card-role "Brand Ambassador ([DATE]) 96I 2A 22/23 07:30-18:30 (11h) [PERSON_NAME] [PERSON_…" at bounding box center [776, 307] width 207 height 659
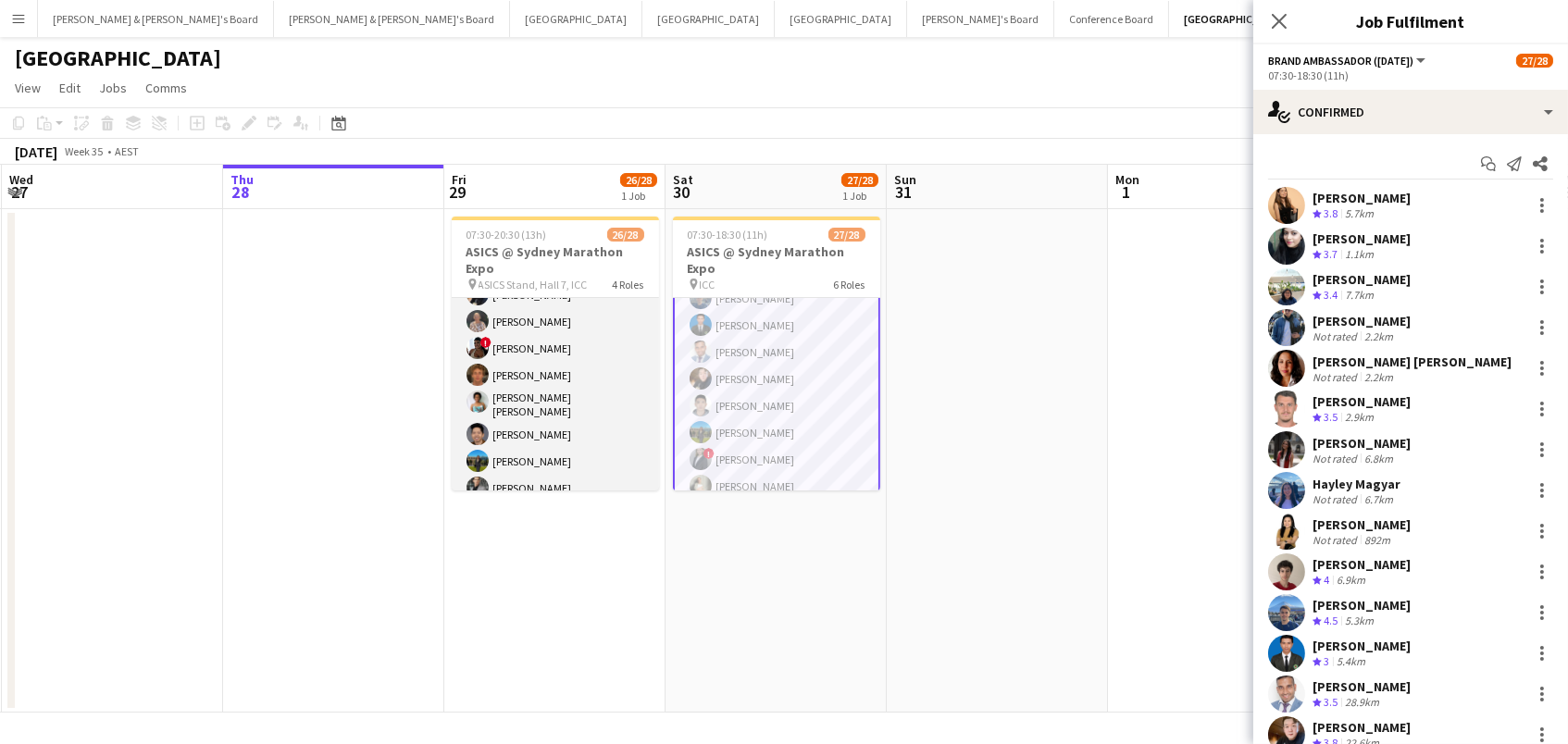
scroll to position [201, 0]
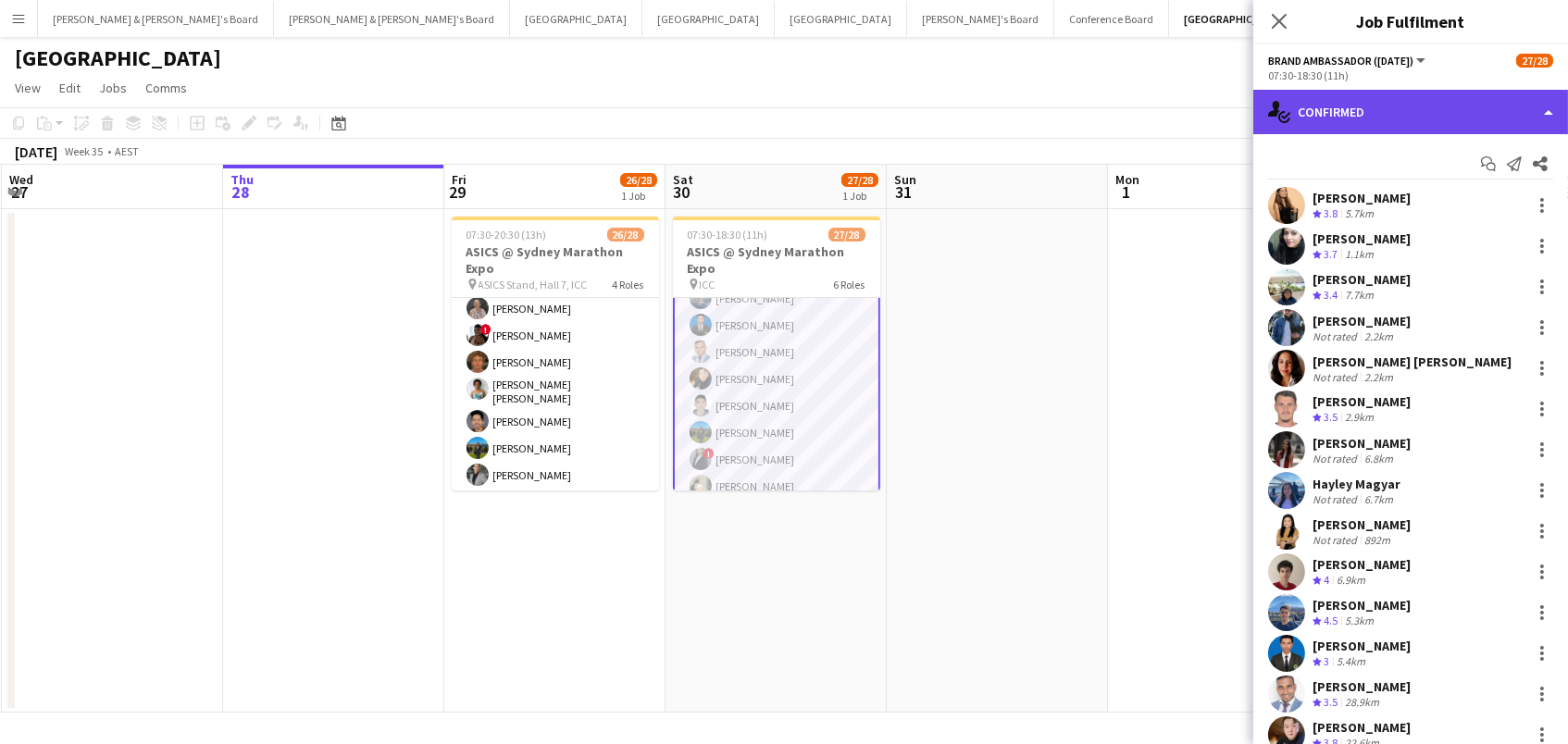
click at [1418, 108] on div "single-neutral-actions-check-2 Confirmed" at bounding box center [1409, 112] width 314 height 45
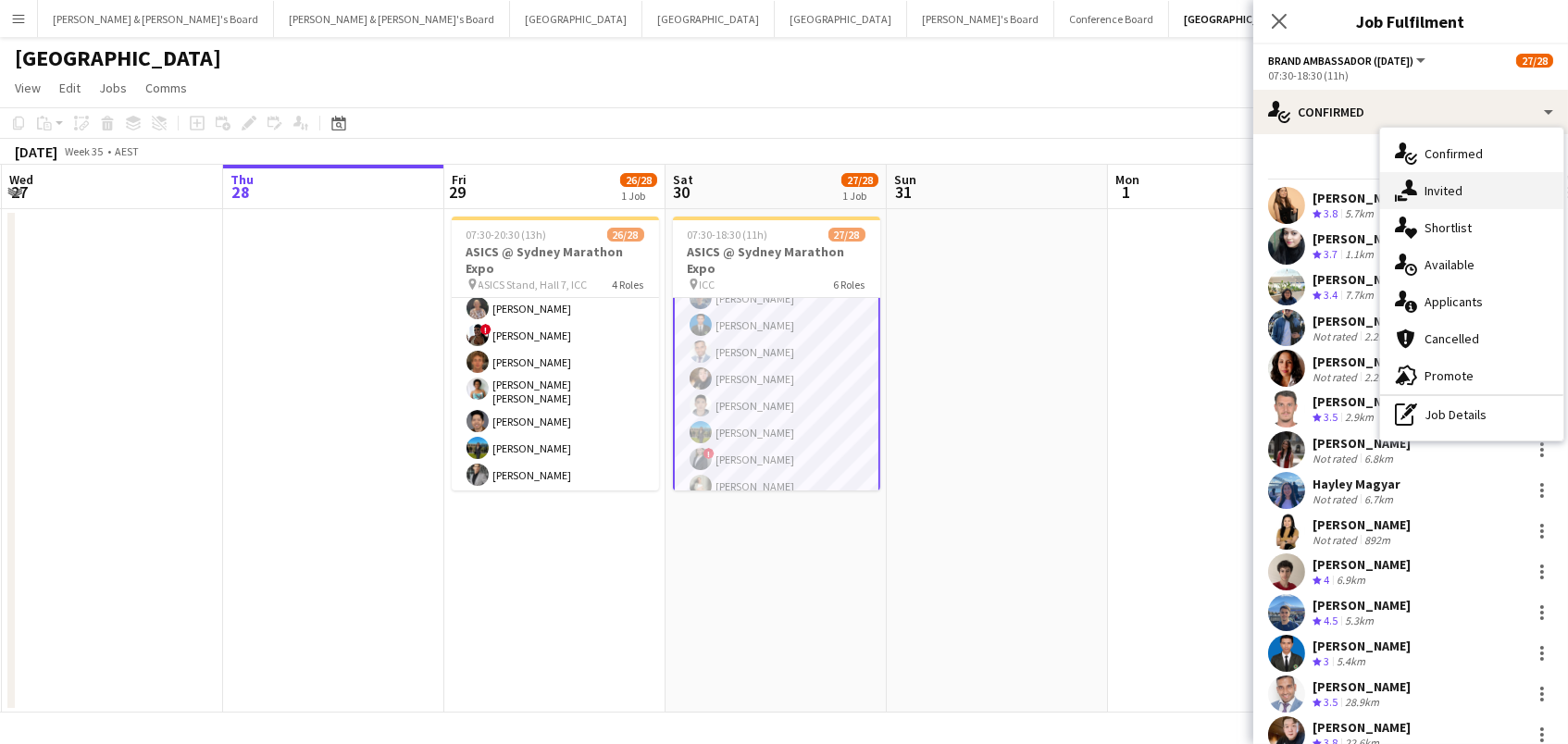
click at [1443, 190] on div "single-neutral-actions-share-1 Invited" at bounding box center [1471, 190] width 183 height 37
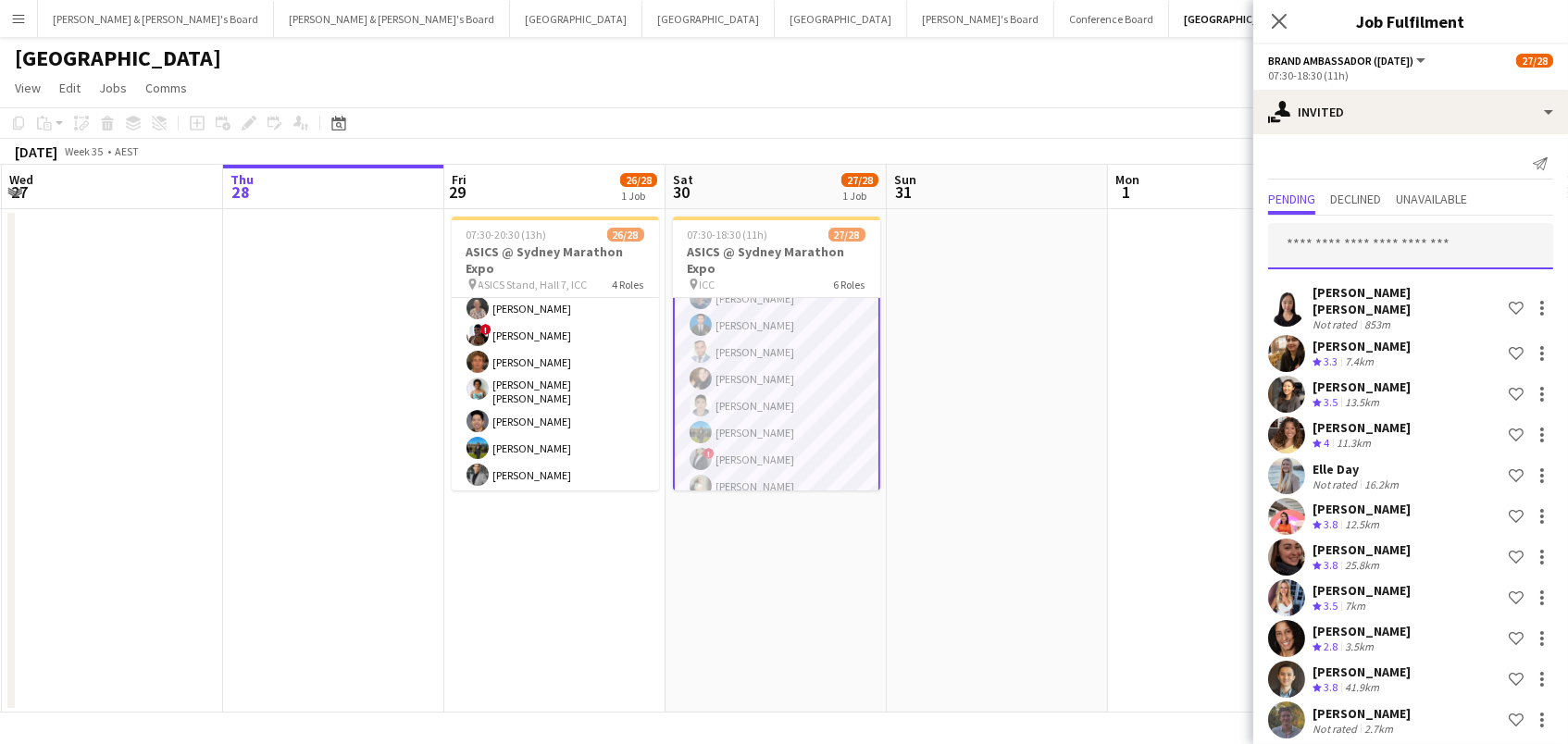
click at [1335, 248] on input "text" at bounding box center [1410, 246] width 285 height 46
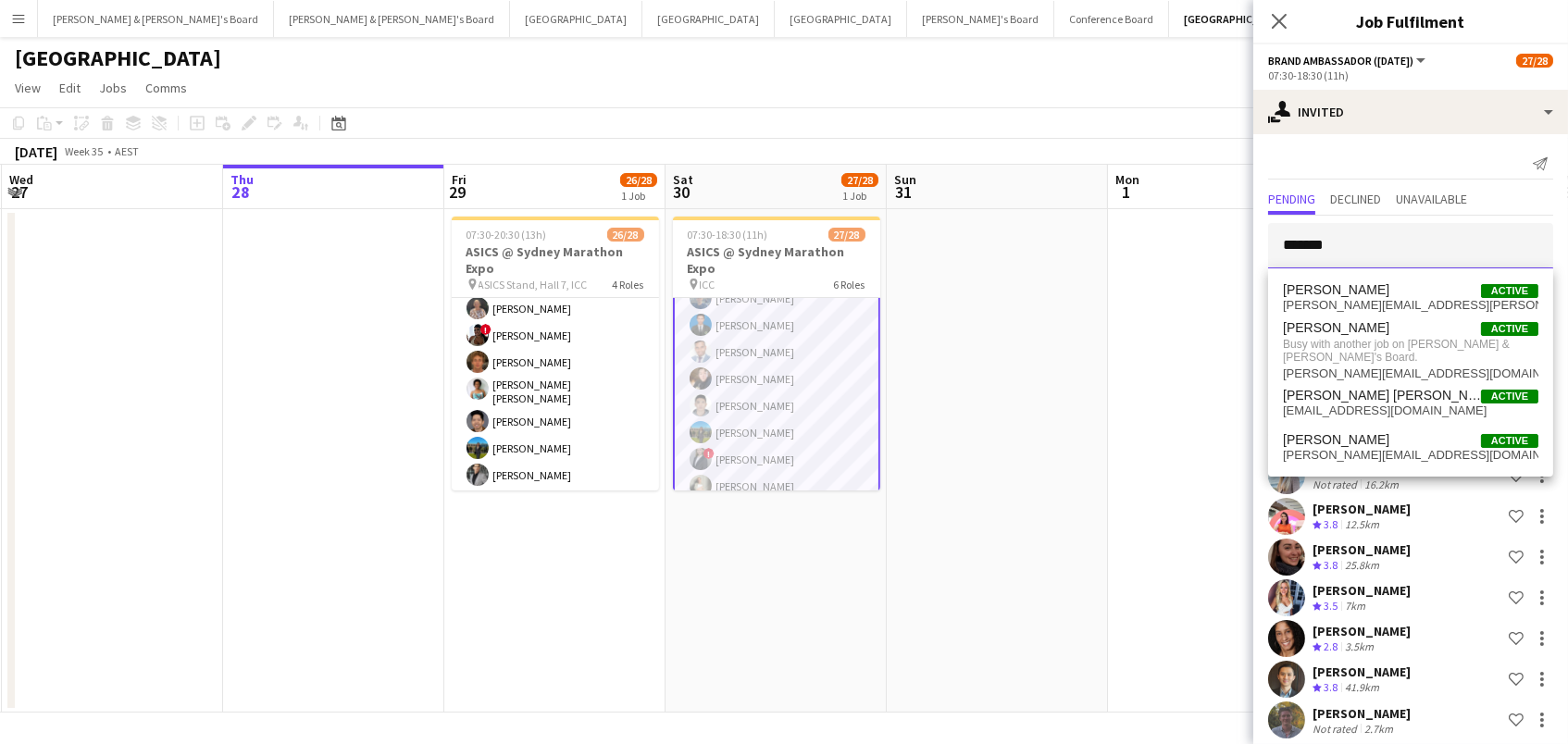
type input "*******"
drag, startPoint x: 1336, startPoint y: 280, endPoint x: 1348, endPoint y: 432, distance: 152.5
click at [1348, 432] on span "[PERSON_NAME]" at bounding box center [1335, 439] width 106 height 16
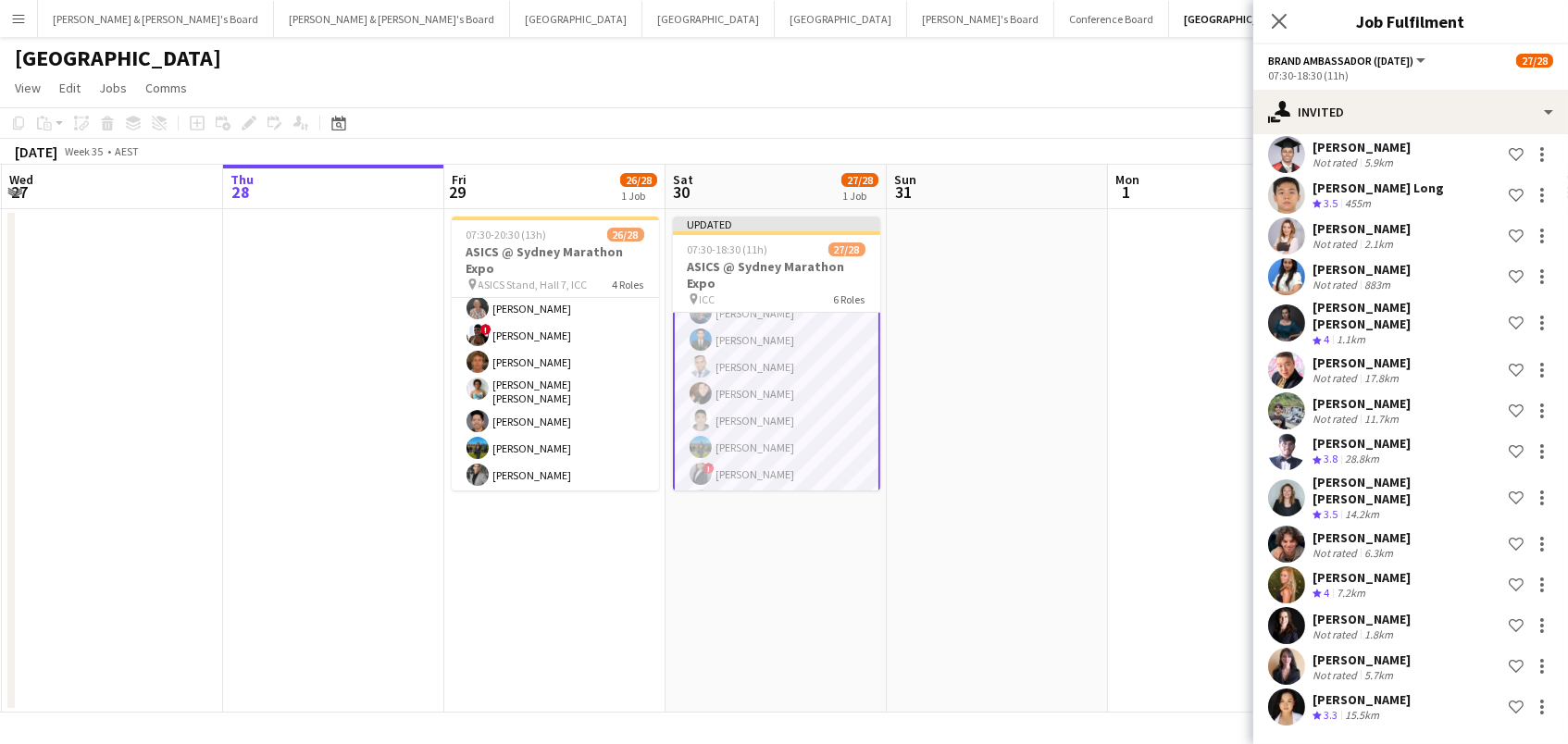
scroll to position [3378, 0]
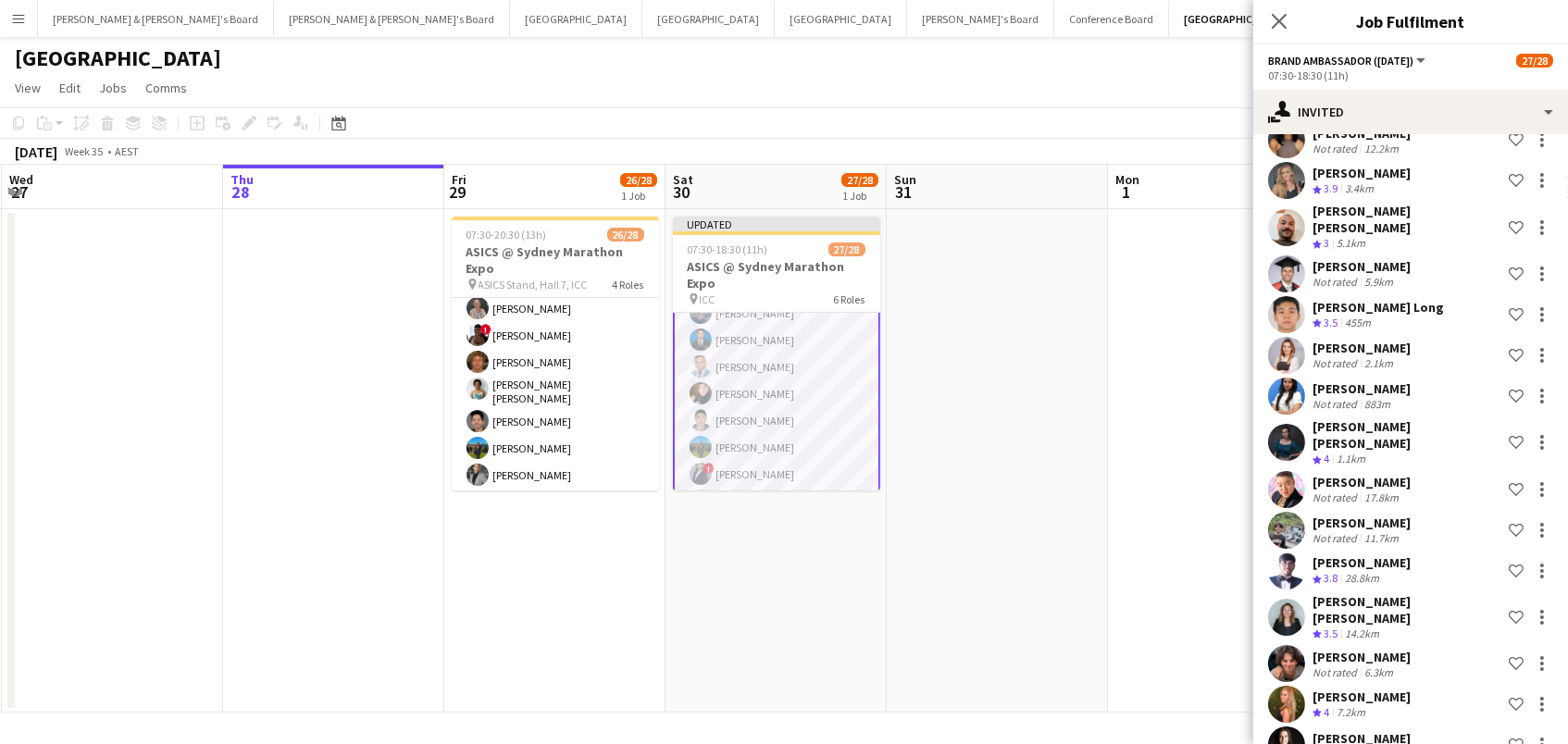
click at [1109, 338] on app-date-cell at bounding box center [1218, 460] width 221 height 503
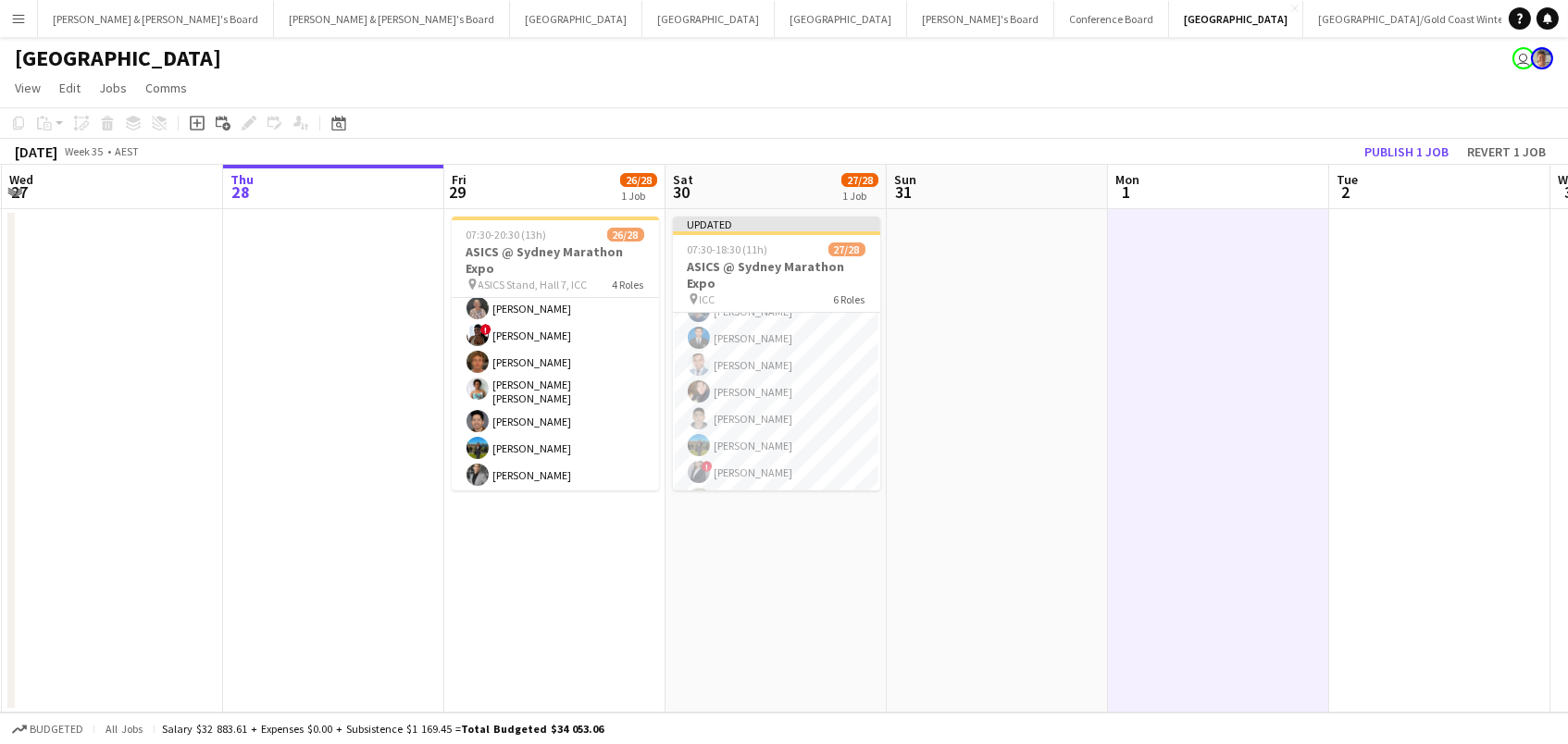
scroll to position [0, 439]
click at [1438, 156] on button "Publish 1 job" at bounding box center [1406, 151] width 99 height 24
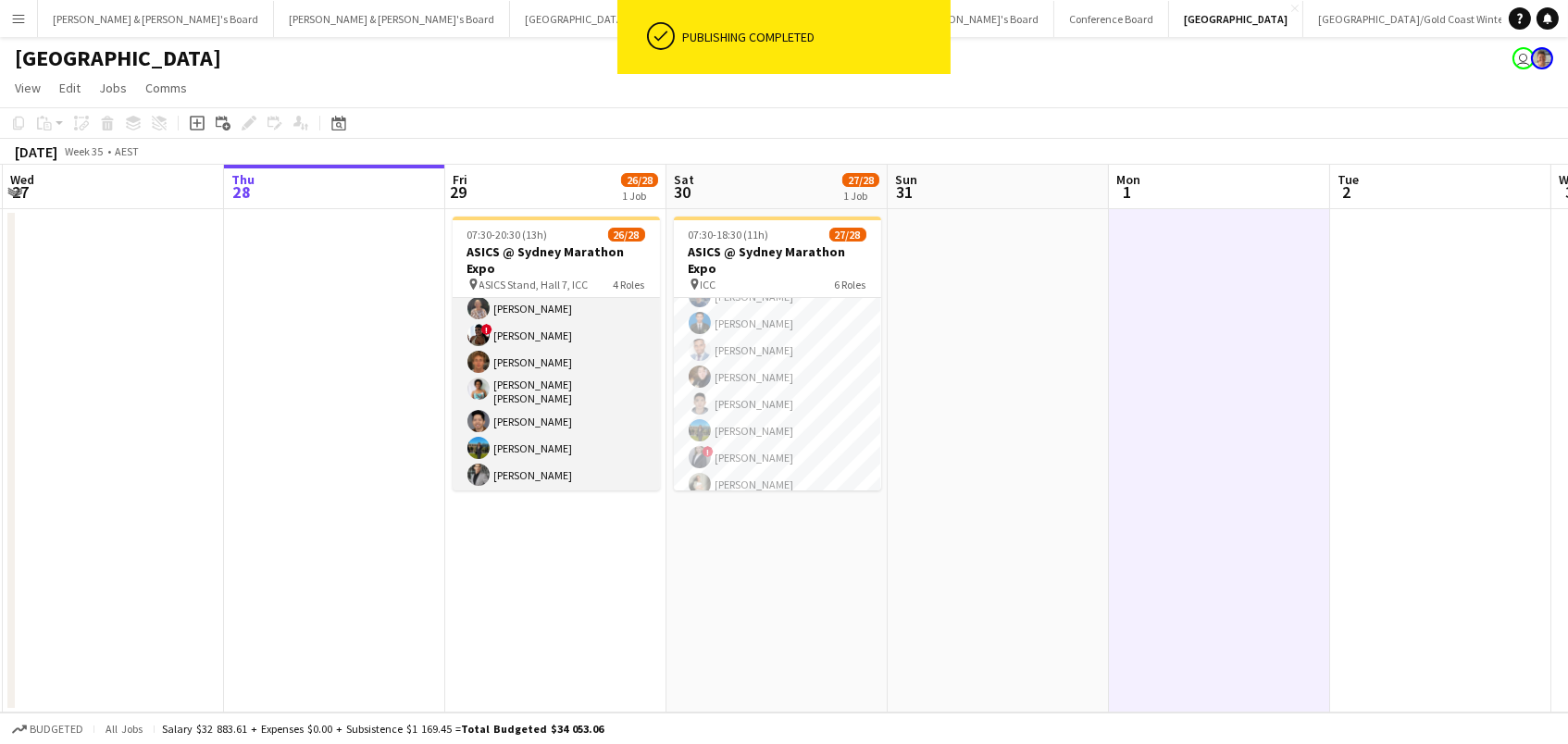
click at [588, 439] on app-card-role "Brand Ambassador (Mon - Fri) 107I 1A 13/14 07:30-15:30 (8h) Alex Valenzuela Abh…" at bounding box center [556, 308] width 207 height 423
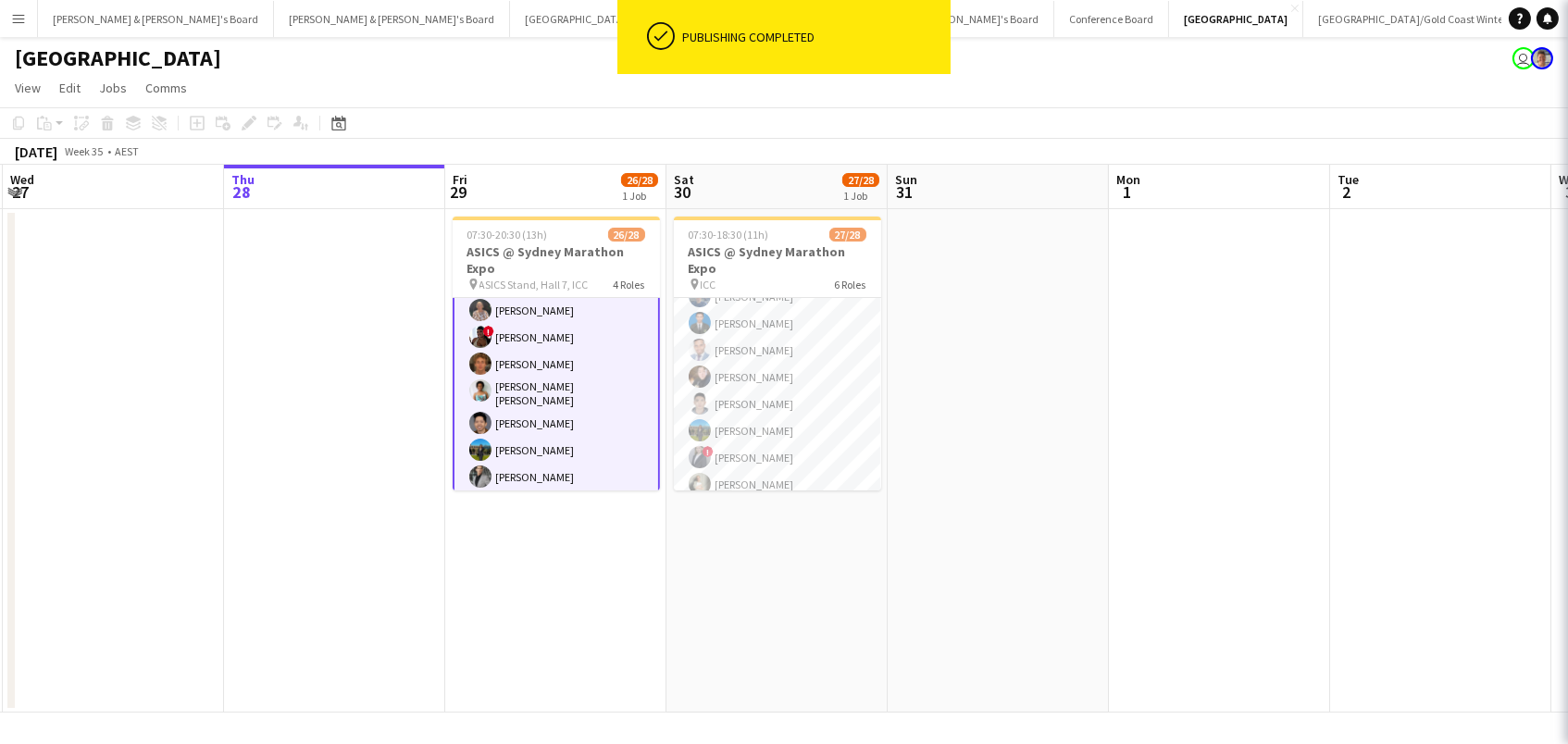
scroll to position [0, 439]
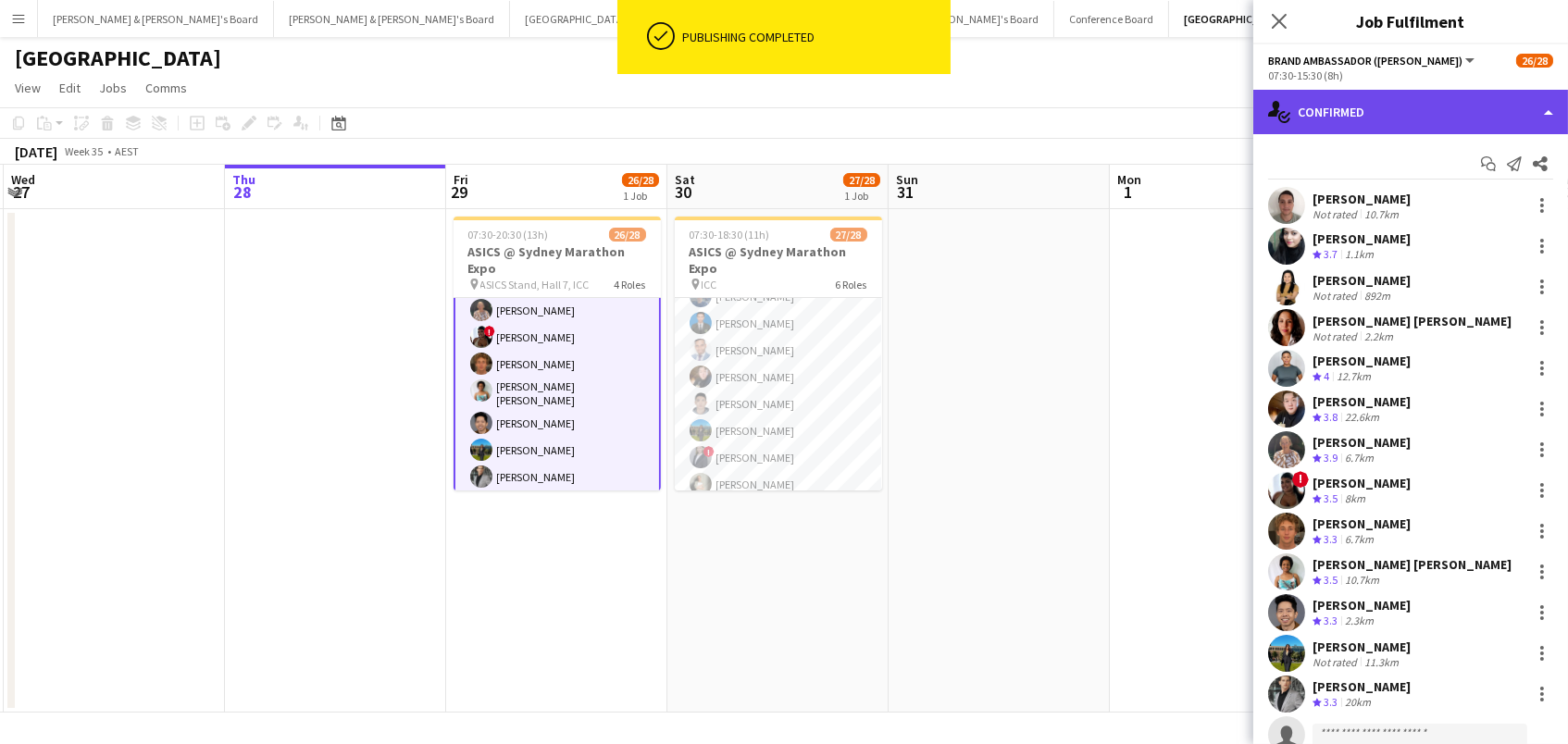
click at [1335, 113] on div "single-neutral-actions-check-2 Confirmed" at bounding box center [1409, 112] width 314 height 45
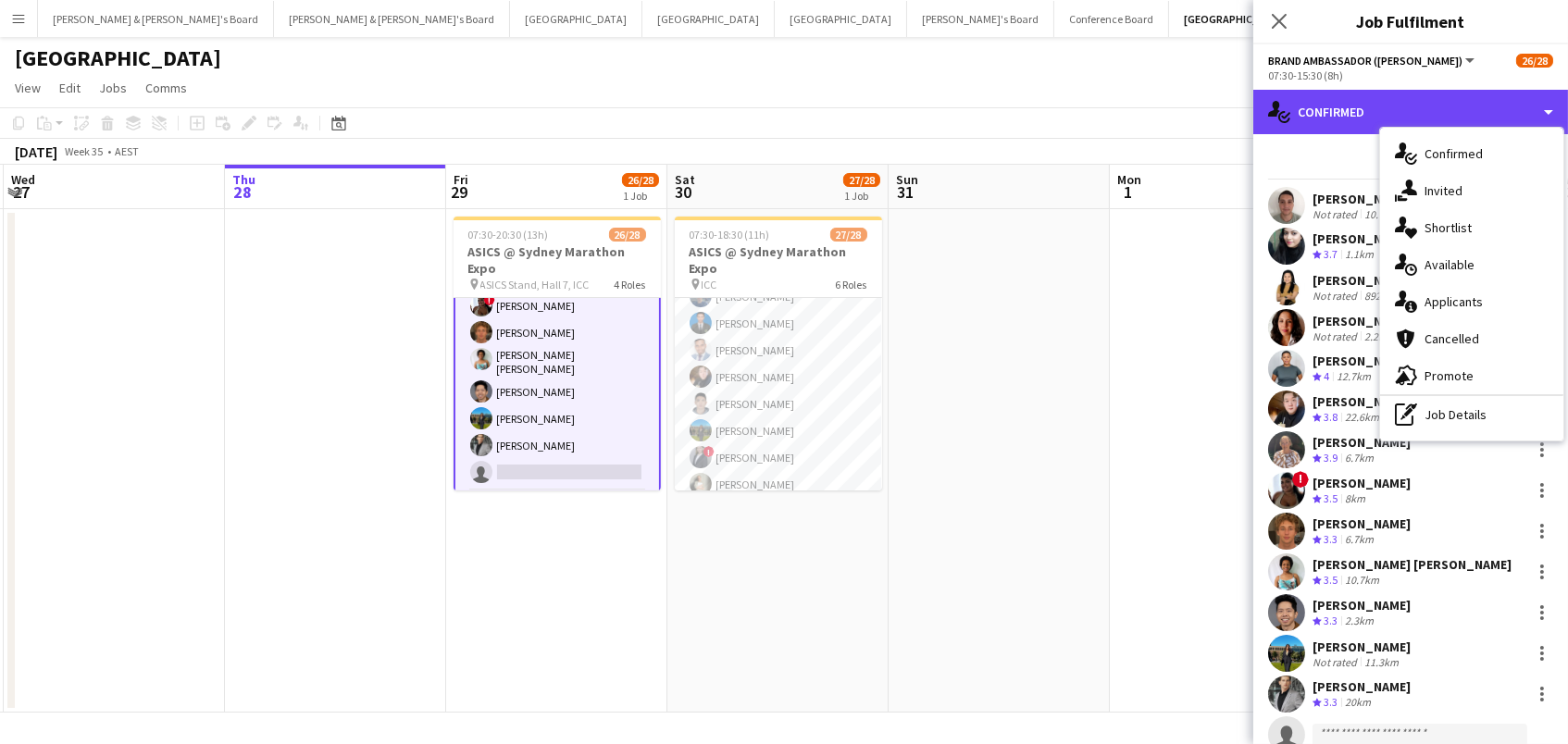
scroll to position [242, 0]
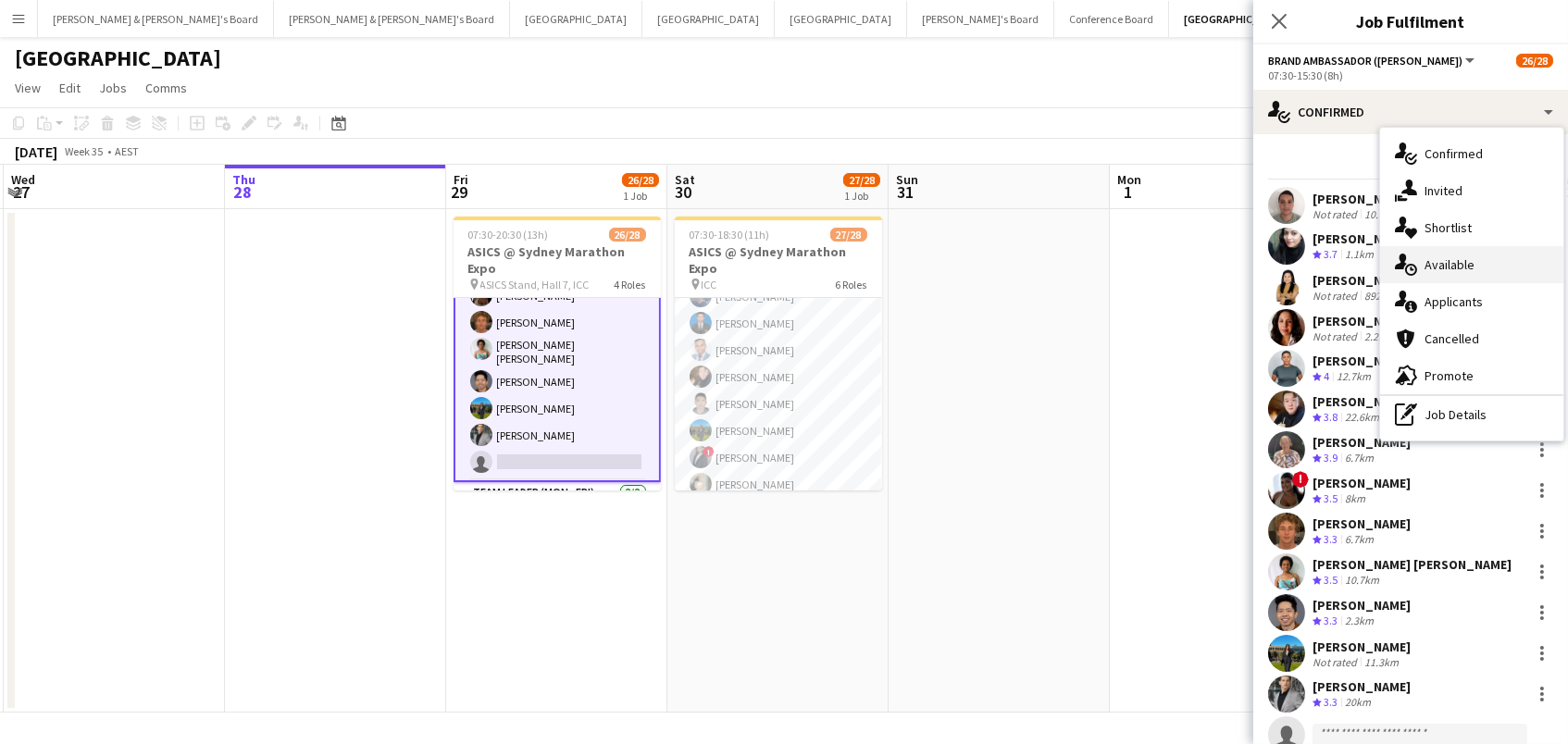
click at [1457, 268] on div "single-neutral-actions-upload Available" at bounding box center [1471, 264] width 183 height 37
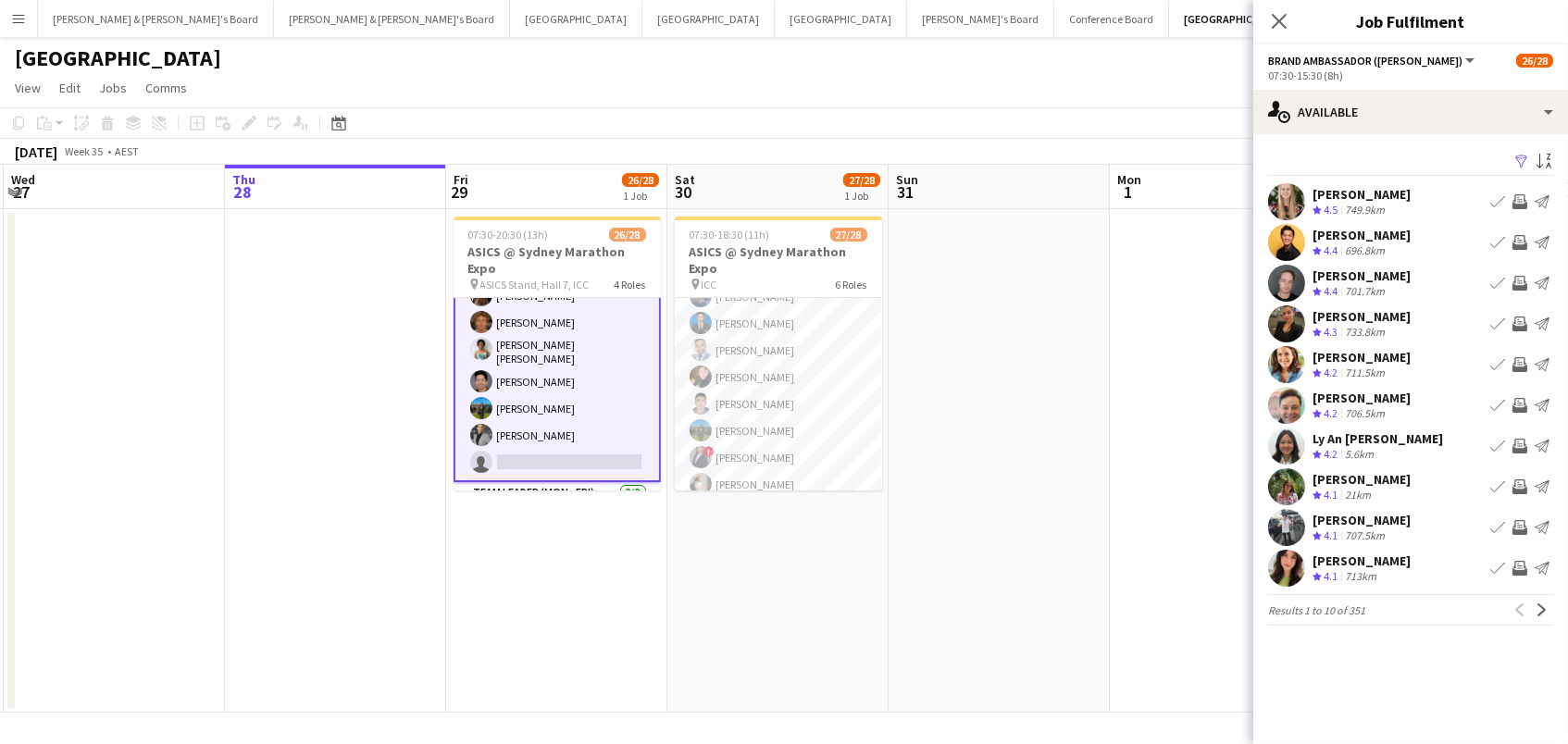
click at [1524, 158] on app-icon "Filter" at bounding box center [1521, 162] width 15 height 18
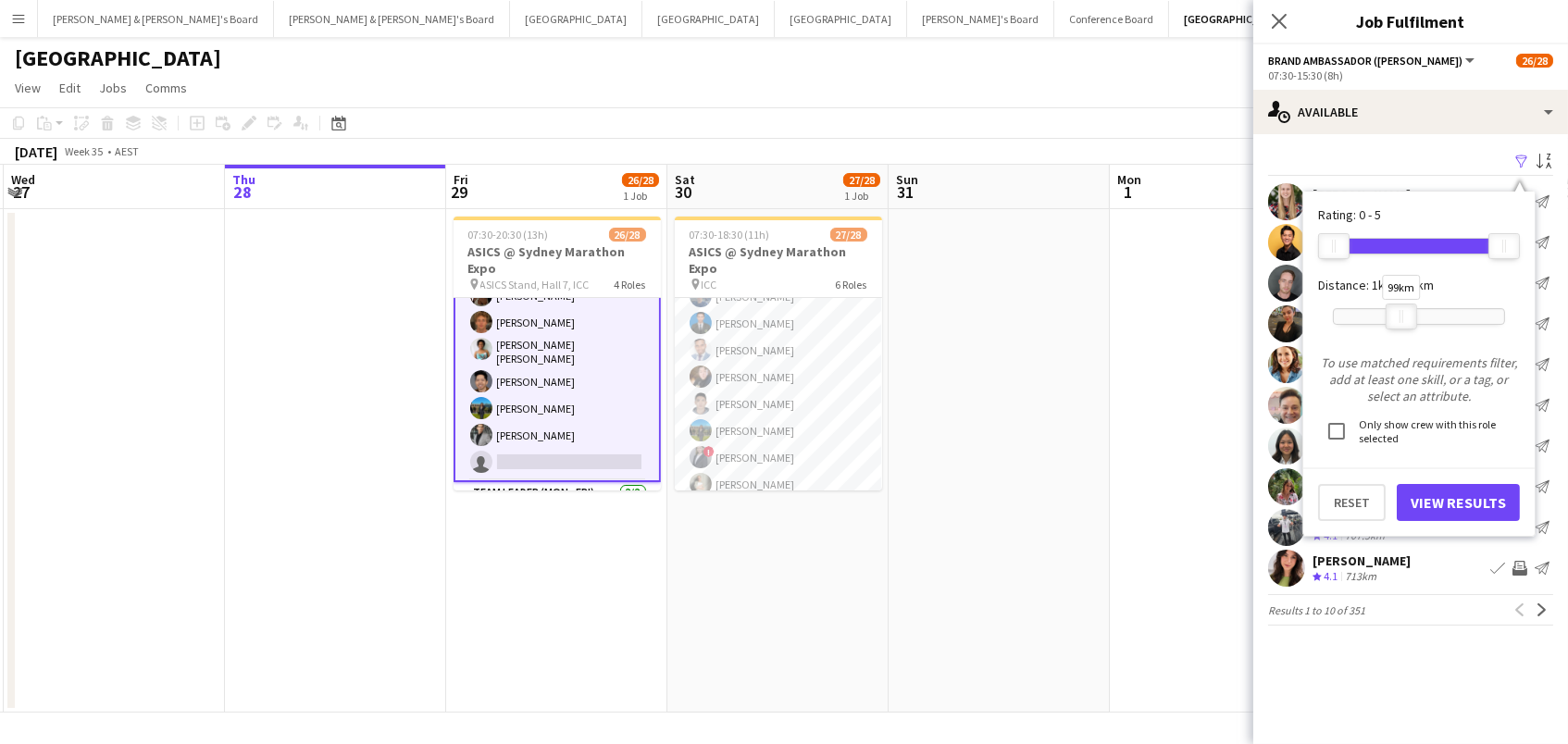
drag, startPoint x: 1507, startPoint y: 311, endPoint x: 1404, endPoint y: 323, distance: 103.7
click at [1404, 323] on div at bounding box center [1400, 316] width 29 height 24
click at [1436, 491] on button "View Results" at bounding box center [1458, 502] width 123 height 37
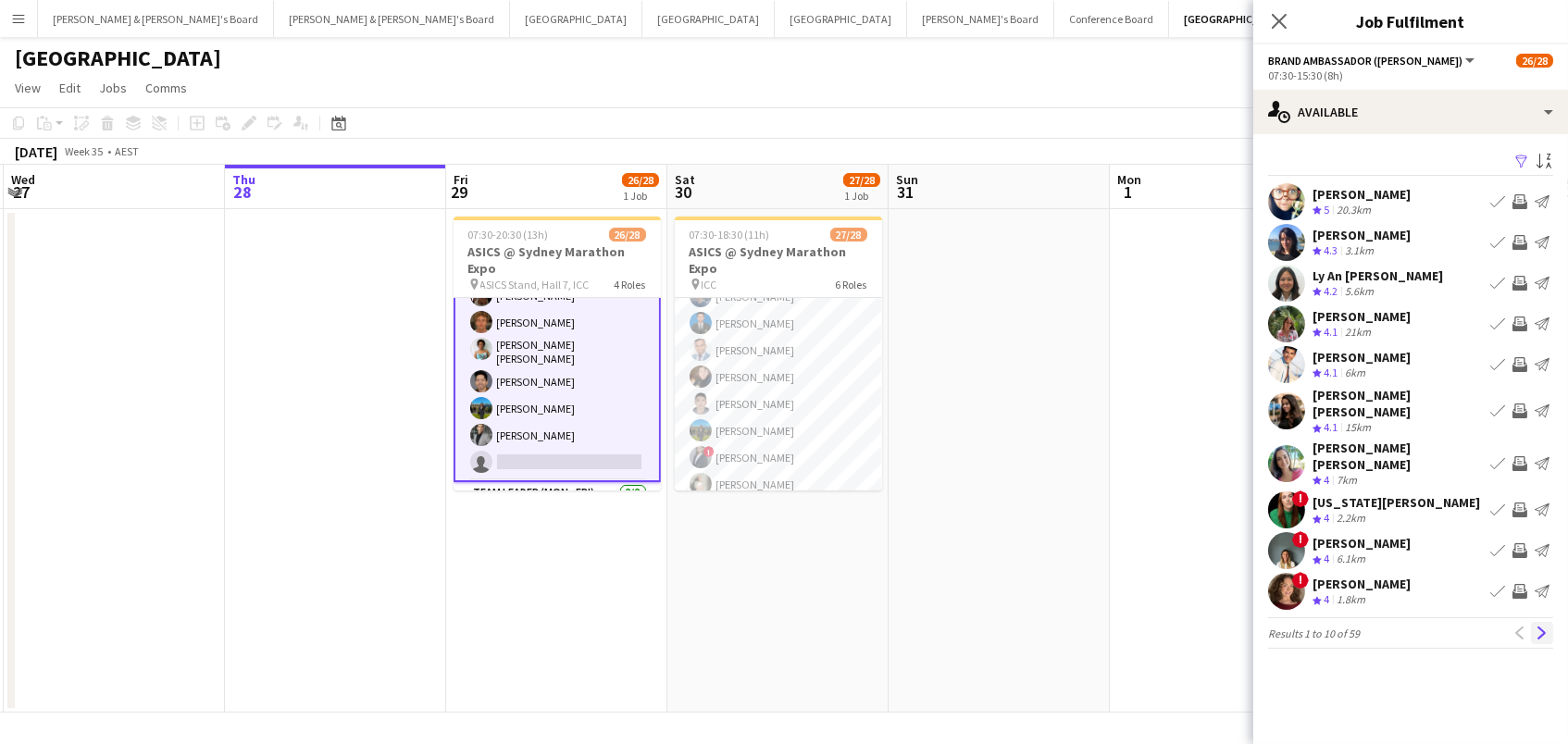
click at [1544, 626] on app-icon "Next" at bounding box center [1541, 633] width 13 height 13
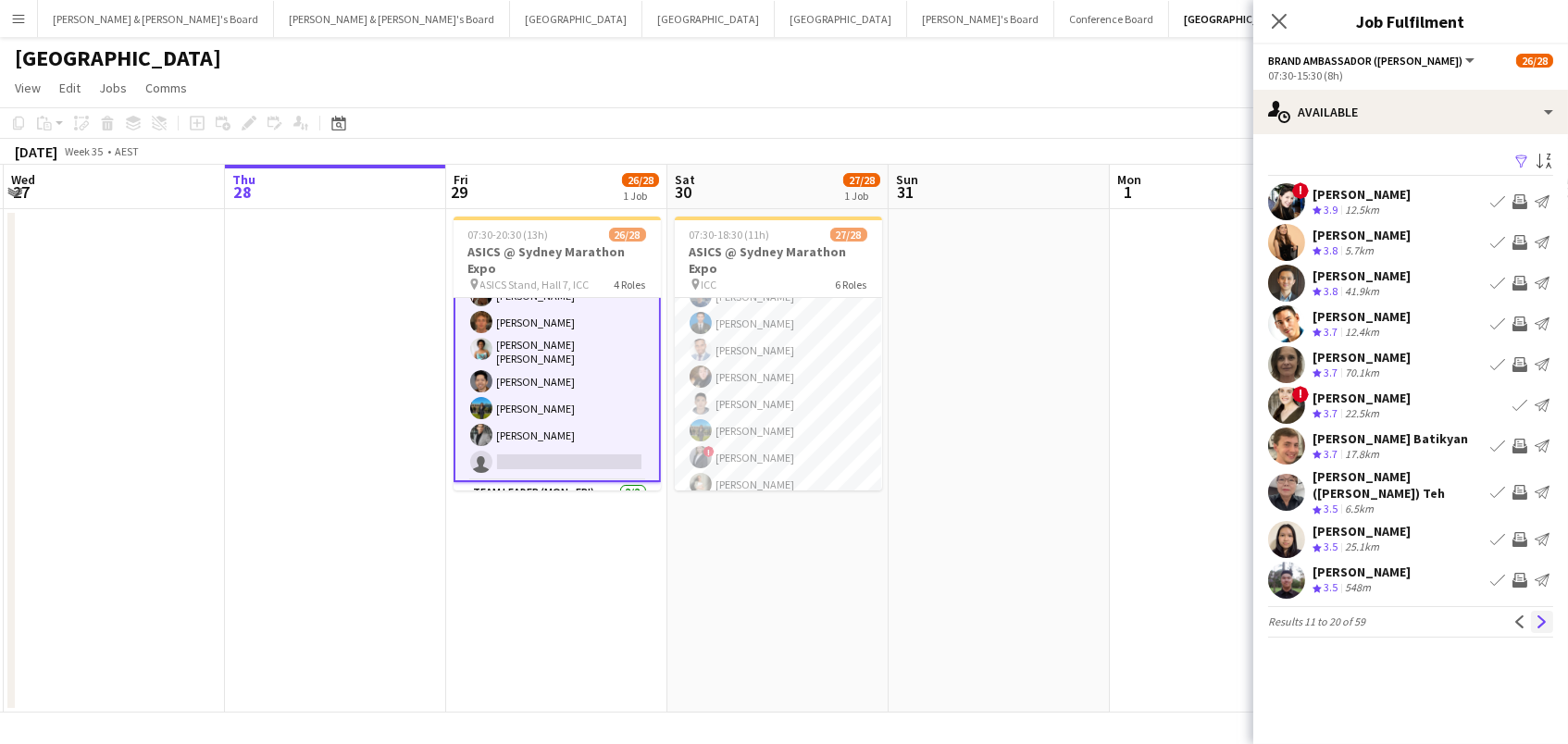
click at [1537, 615] on app-icon "Next" at bounding box center [1541, 622] width 13 height 13
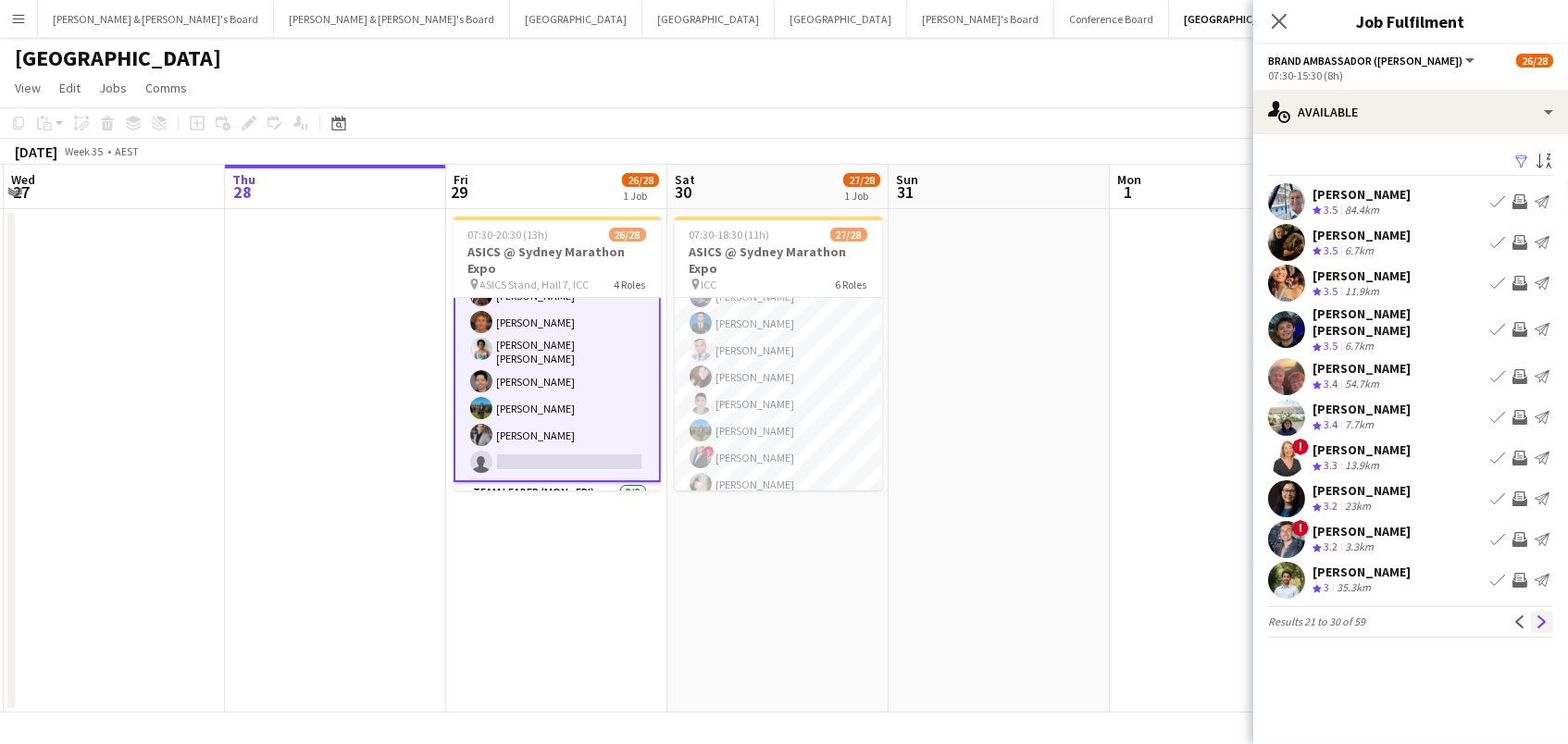
click at [1543, 615] on app-icon "Next" at bounding box center [1541, 622] width 13 height 13
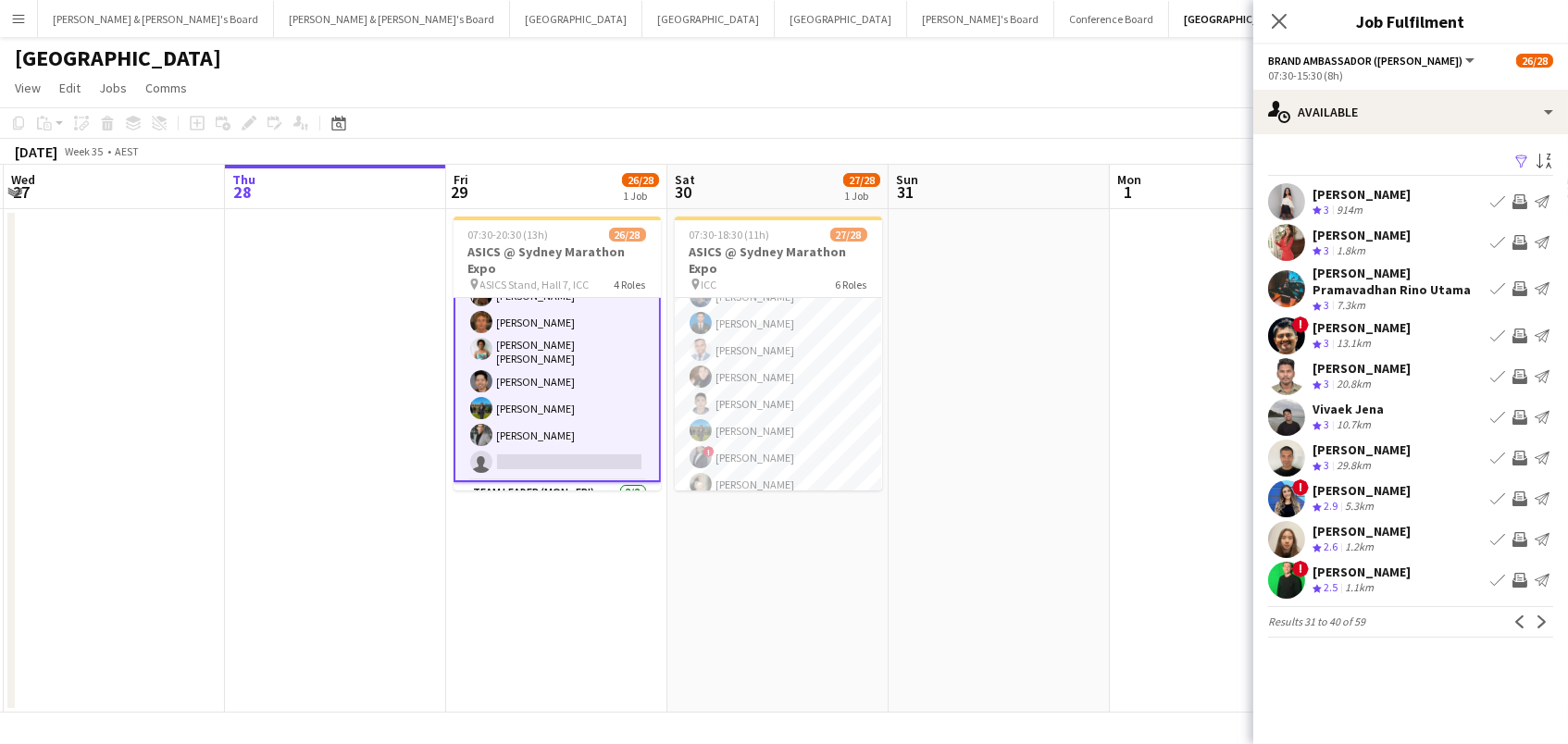
click at [1517, 242] on app-icon "Invite crew" at bounding box center [1520, 243] width 15 height 15
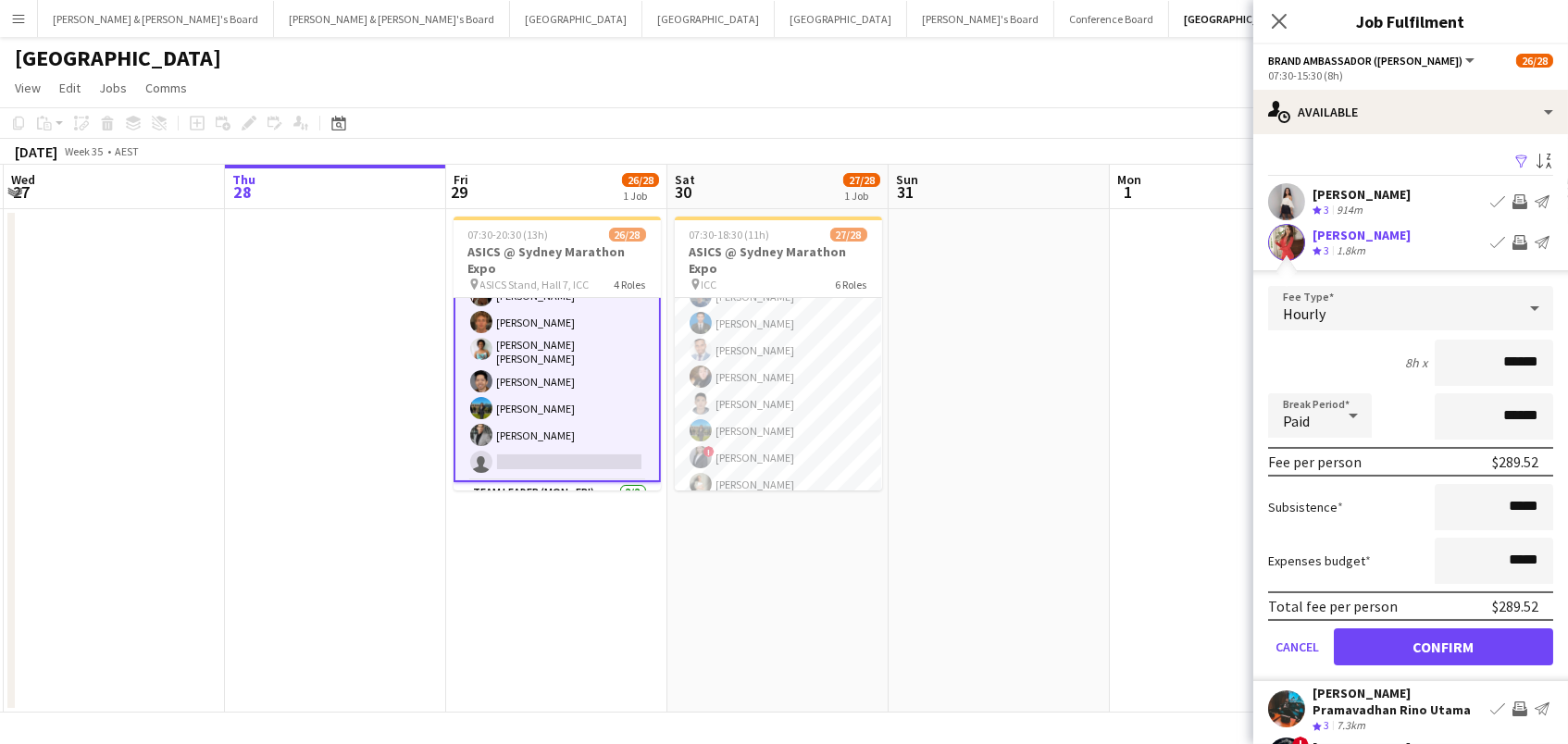
click at [1443, 644] on button "Confirm" at bounding box center [1443, 646] width 219 height 37
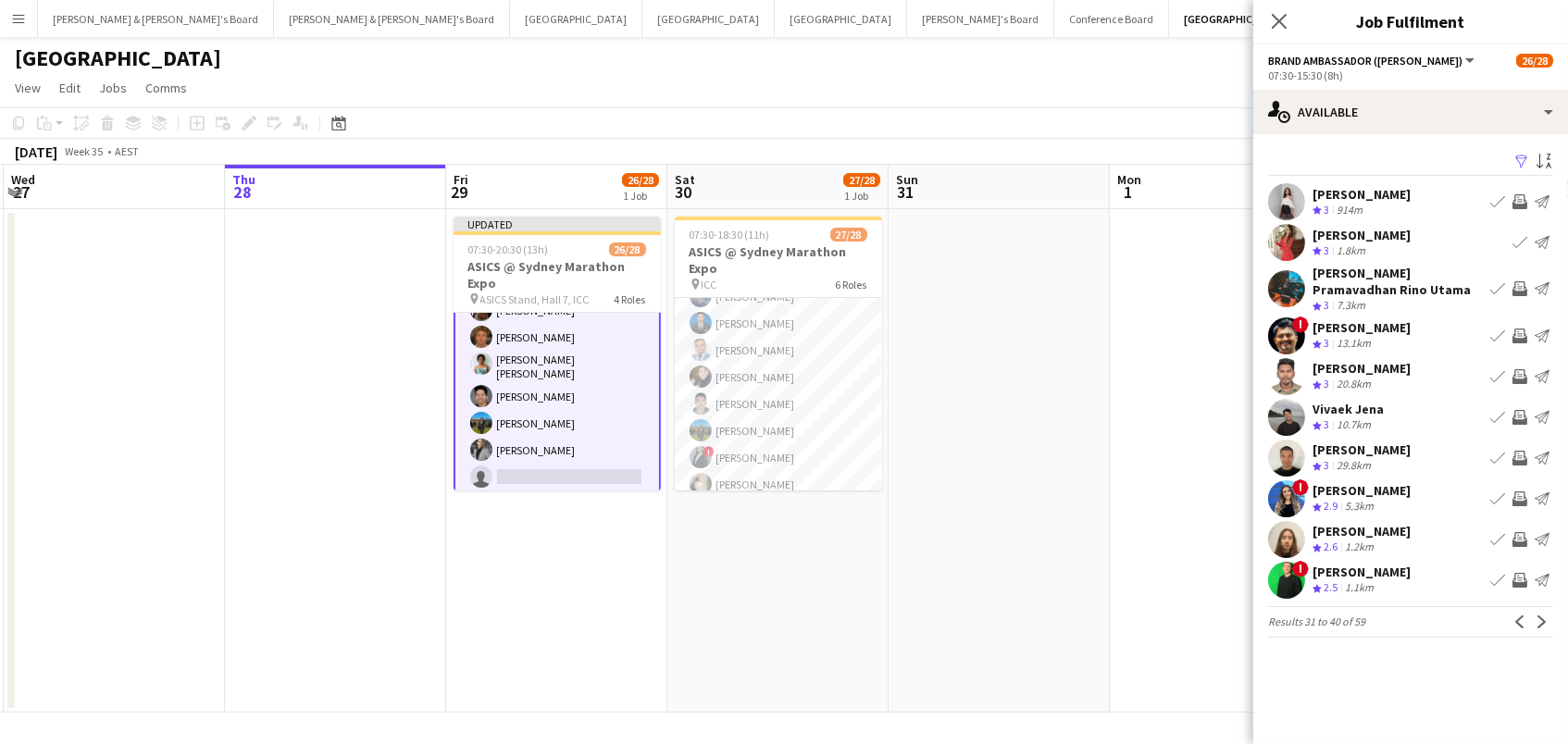
click at [1514, 412] on app-icon "Invite crew" at bounding box center [1520, 418] width 15 height 15
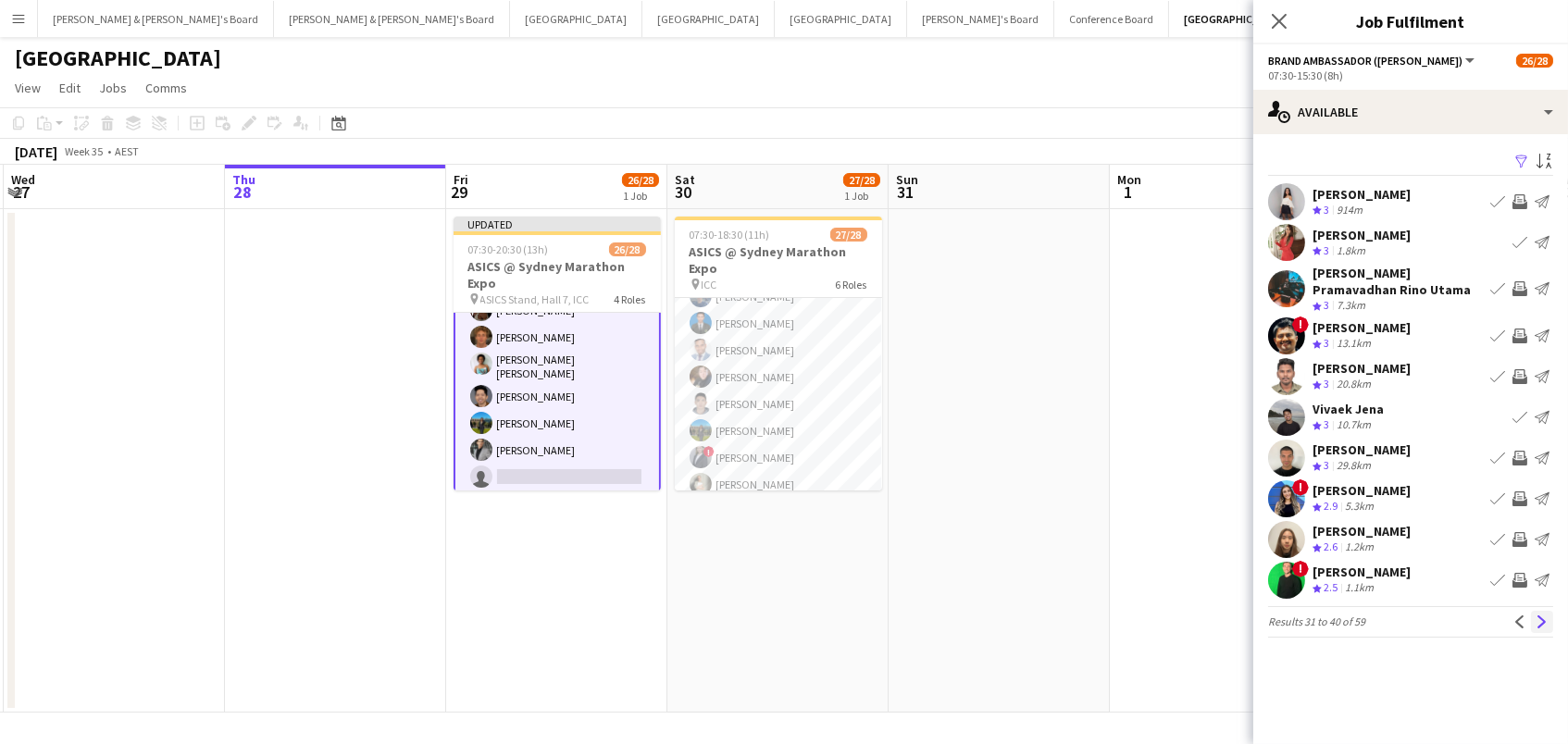
click at [1546, 617] on app-icon "Next" at bounding box center [1541, 622] width 13 height 13
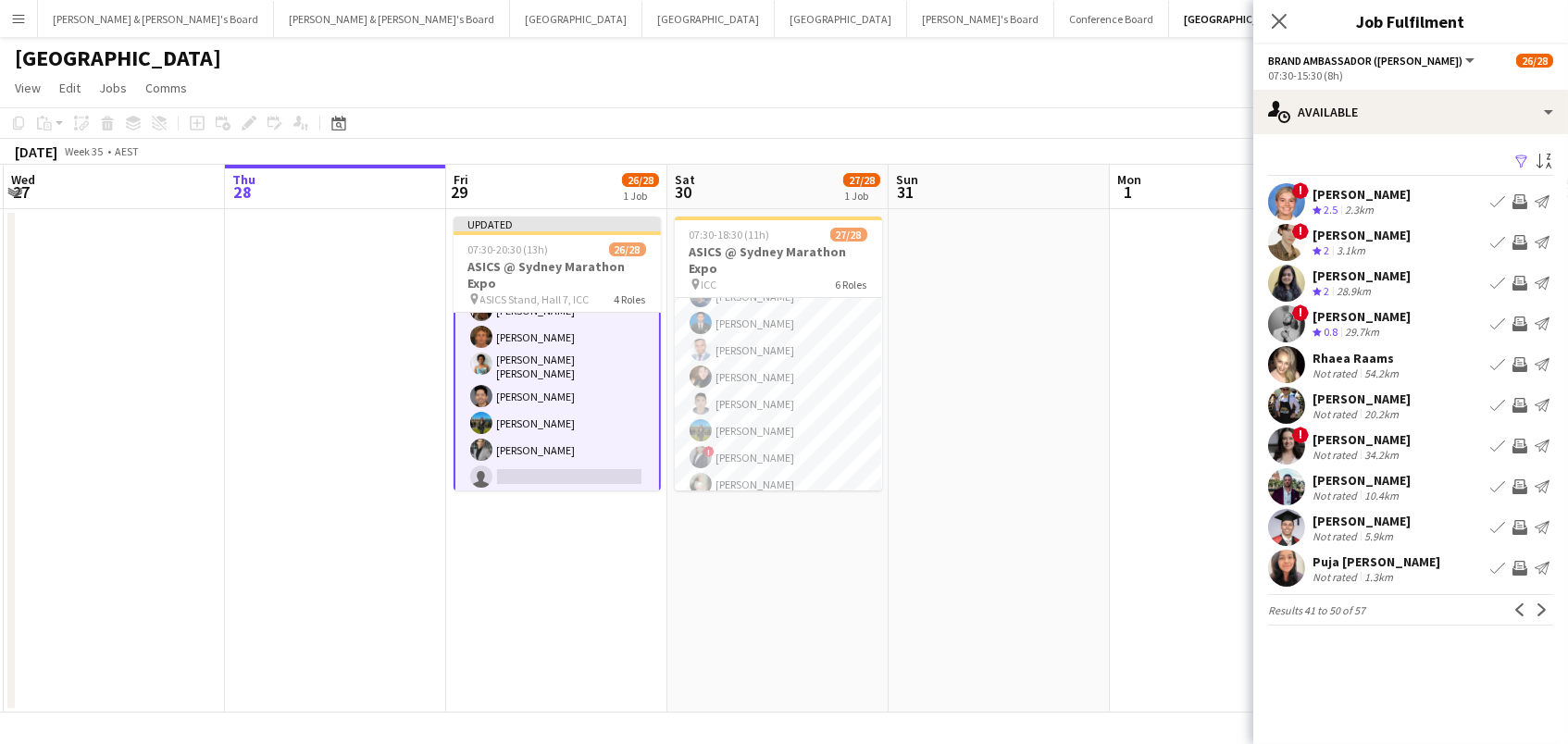
click at [1418, 564] on div "Puja Vashist Not rated 1.3km Book crew Invite crew Send notification" at bounding box center [1409, 567] width 314 height 37
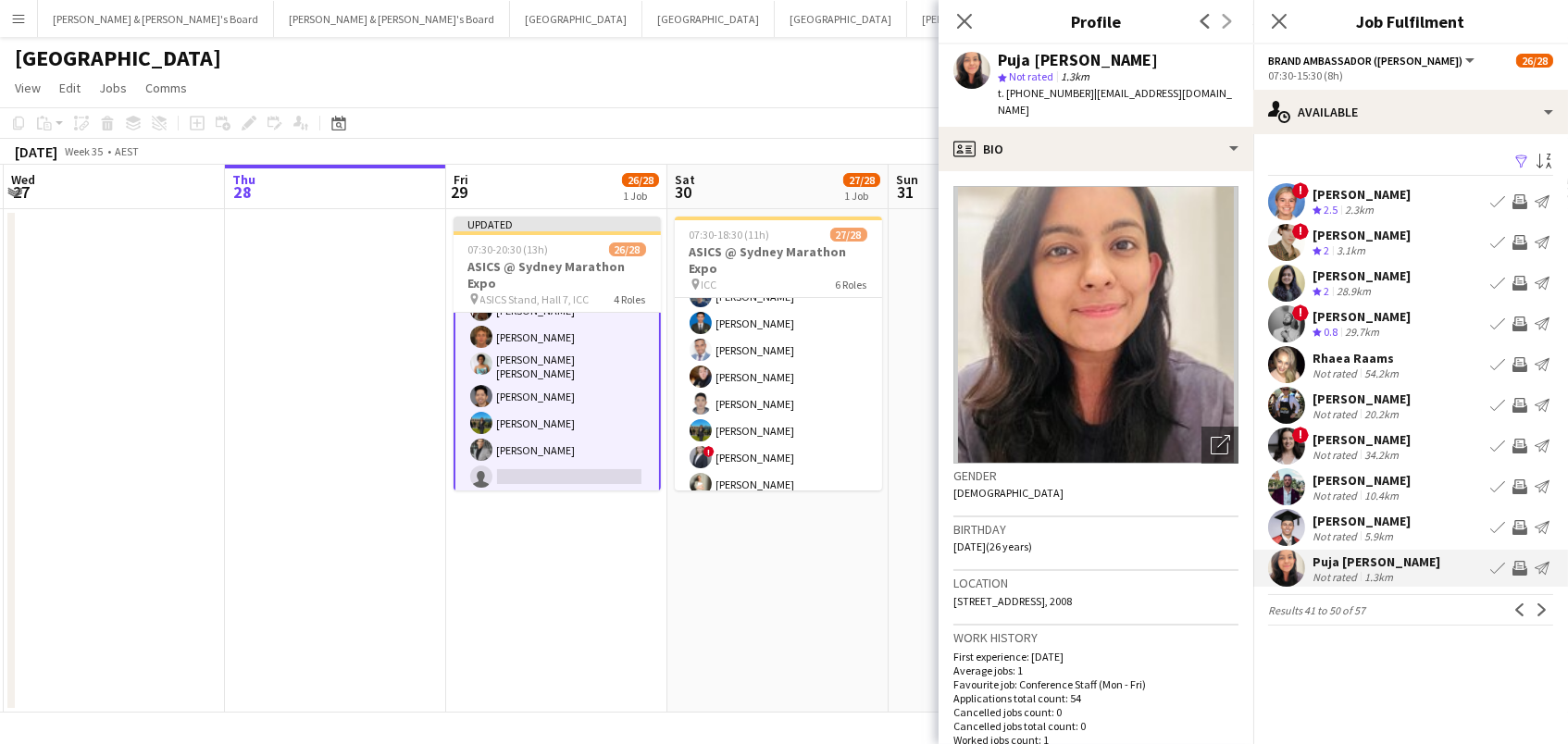
click at [1521, 565] on app-icon "Invite crew" at bounding box center [1520, 568] width 15 height 15
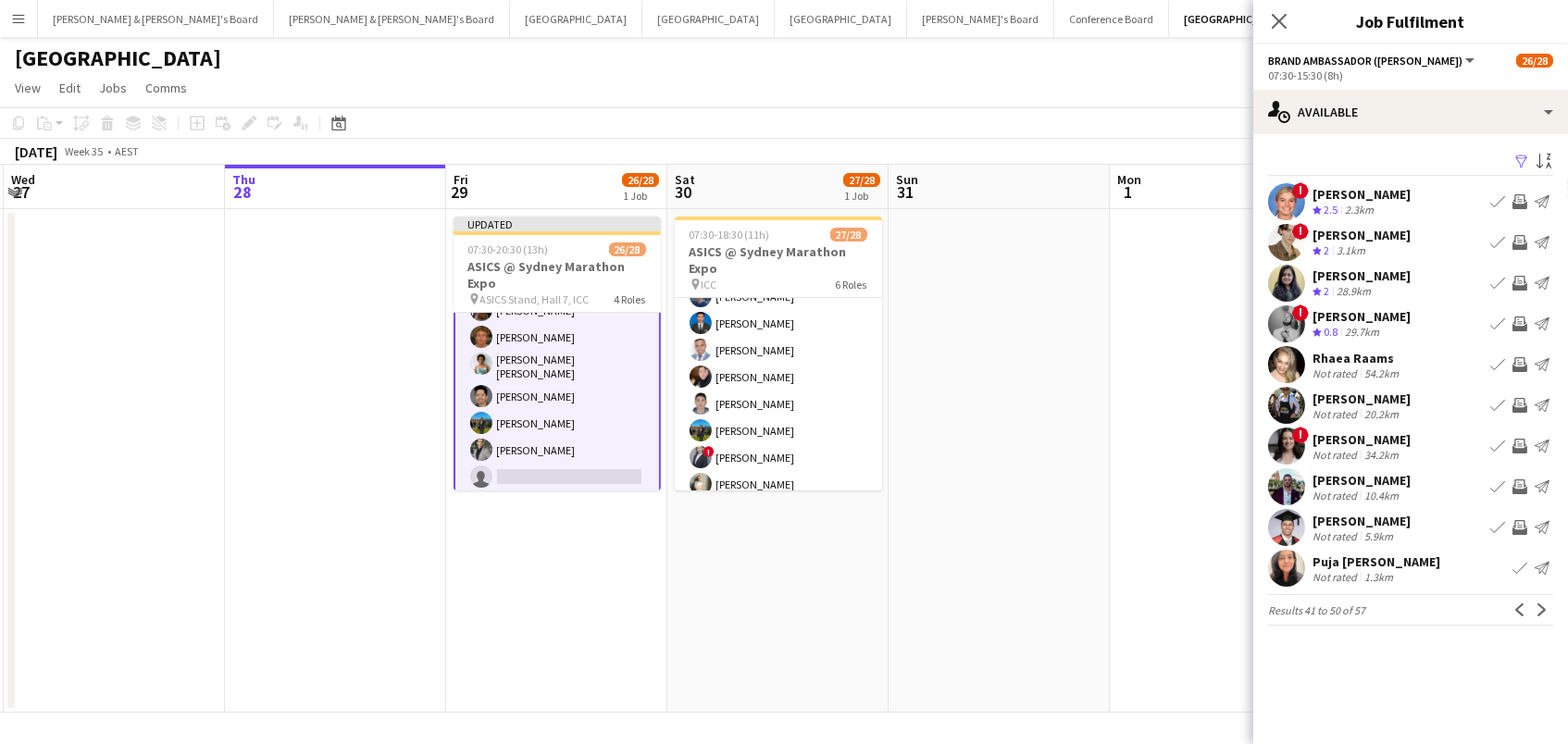
click at [1521, 523] on app-icon "Invite crew" at bounding box center [1520, 528] width 15 height 15
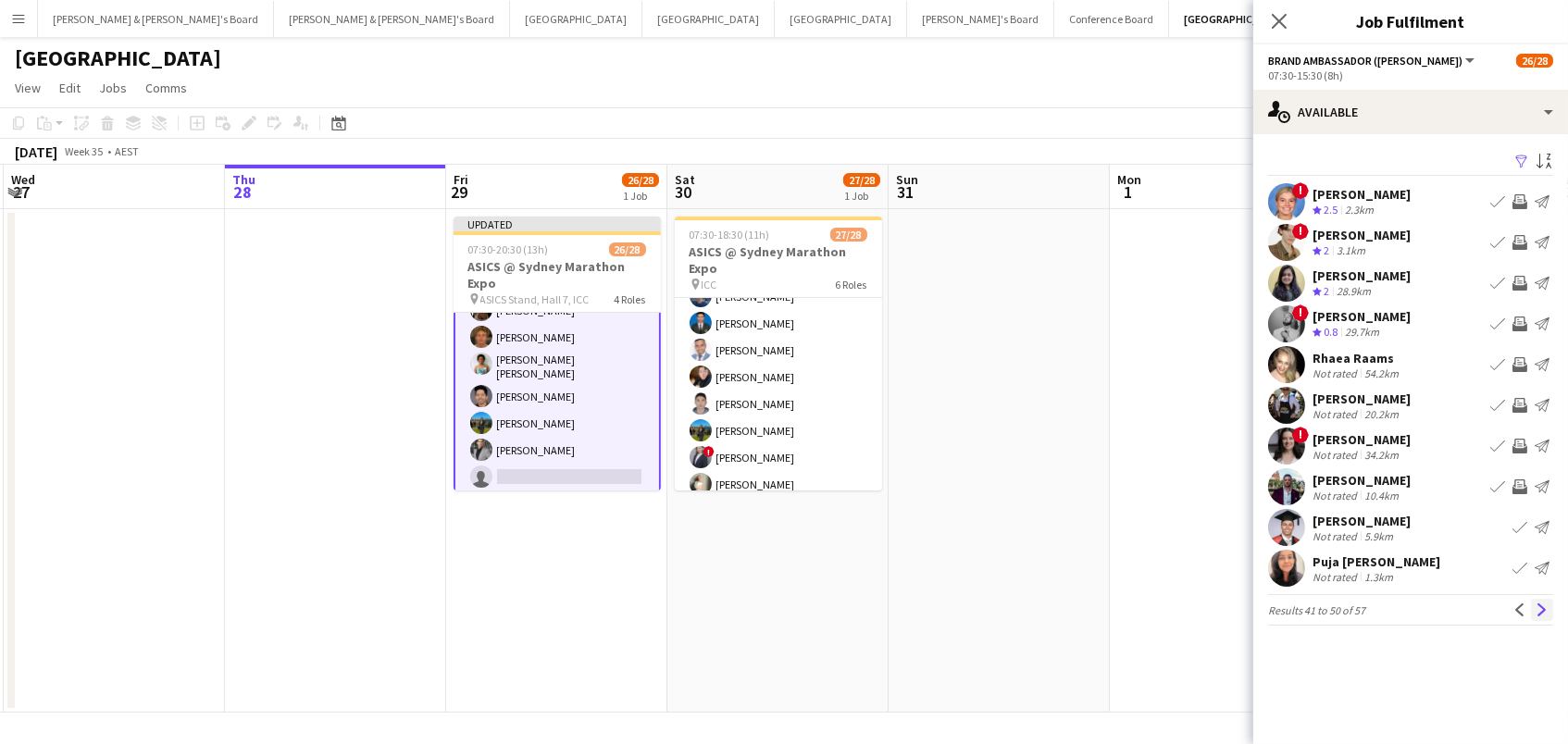
click at [1545, 612] on app-icon "Next" at bounding box center [1541, 610] width 13 height 13
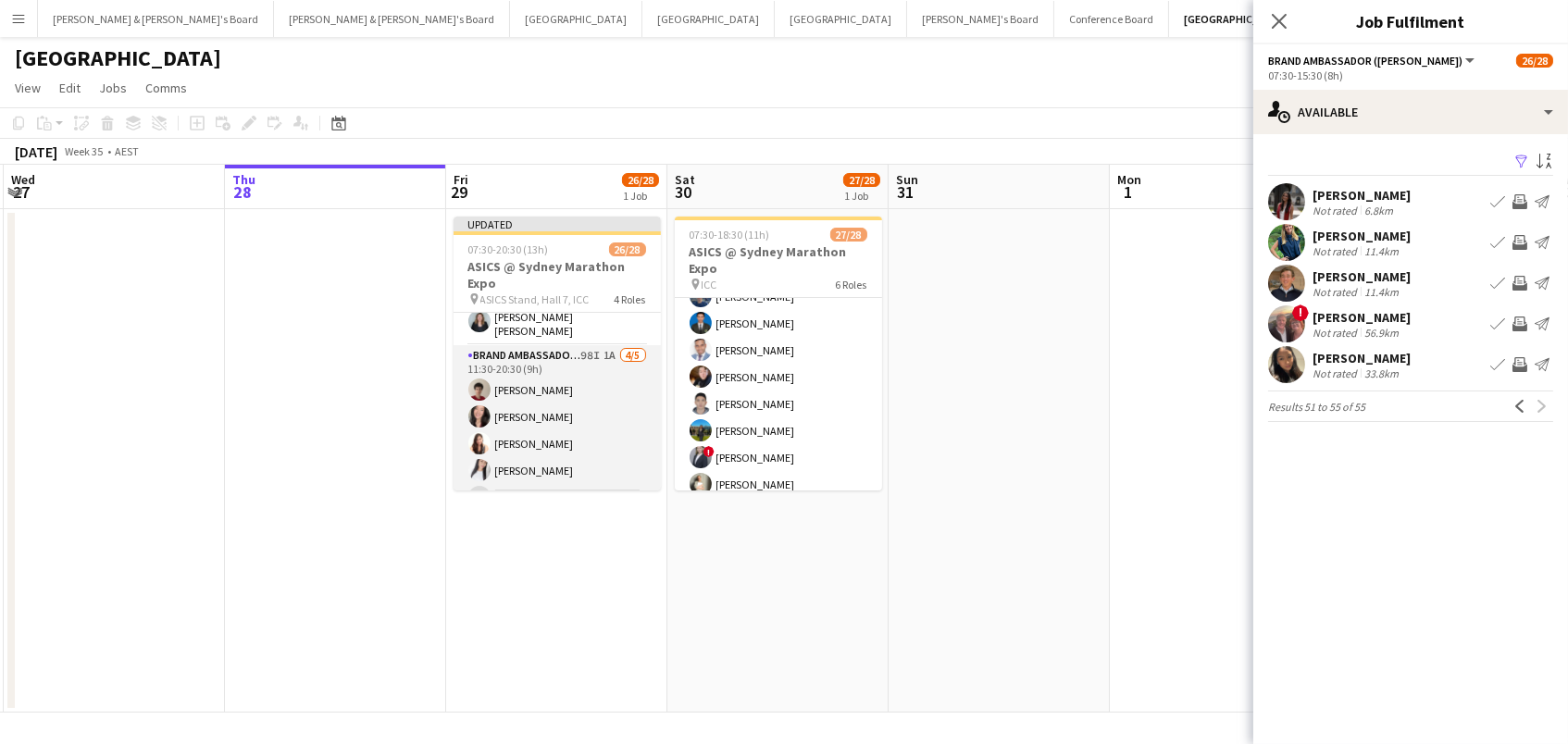
scroll to position [718, 0]
click at [569, 412] on app-card-role "Brand Ambassador (Mon - Fri) 98I 1A 4/5 11:30-20:30 (9h) Dion Bablusha Alexis T…" at bounding box center [557, 431] width 207 height 170
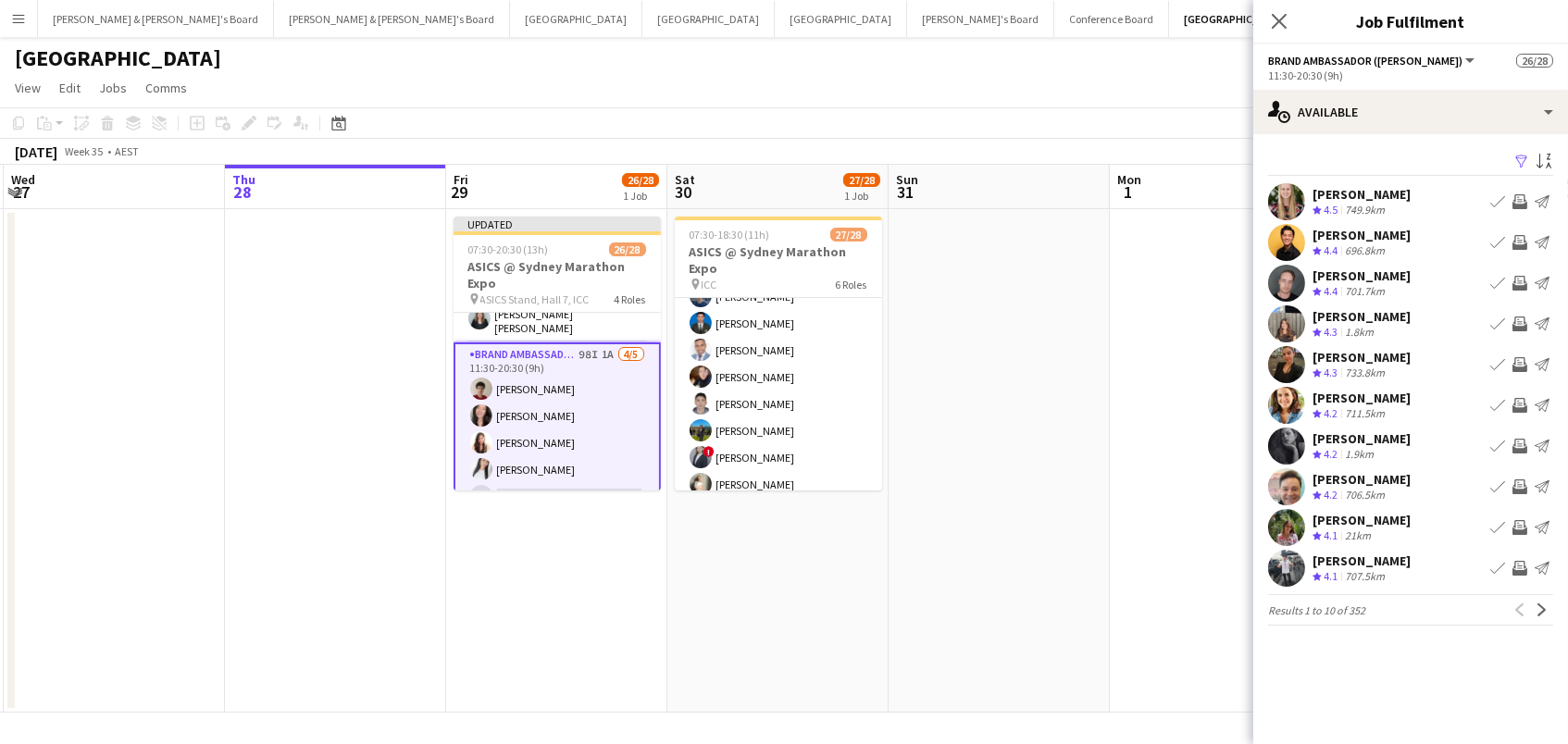
click at [1519, 154] on app-icon "Filter" at bounding box center [1521, 162] width 15 height 18
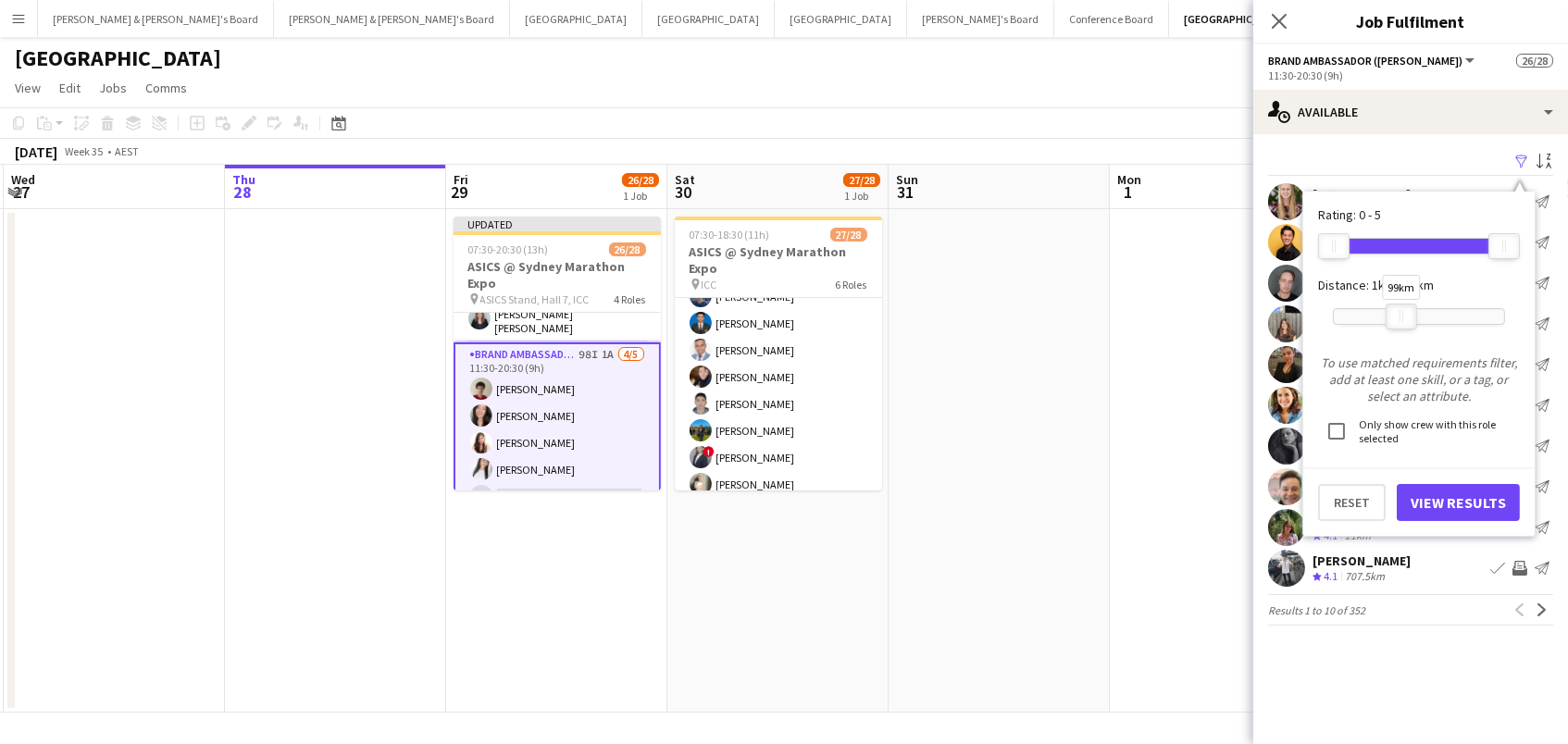
drag, startPoint x: 1495, startPoint y: 321, endPoint x: 1391, endPoint y: 324, distance: 104.0
click at [1391, 324] on div at bounding box center [1400, 316] width 29 height 24
click at [1447, 493] on button "View Results" at bounding box center [1458, 502] width 123 height 37
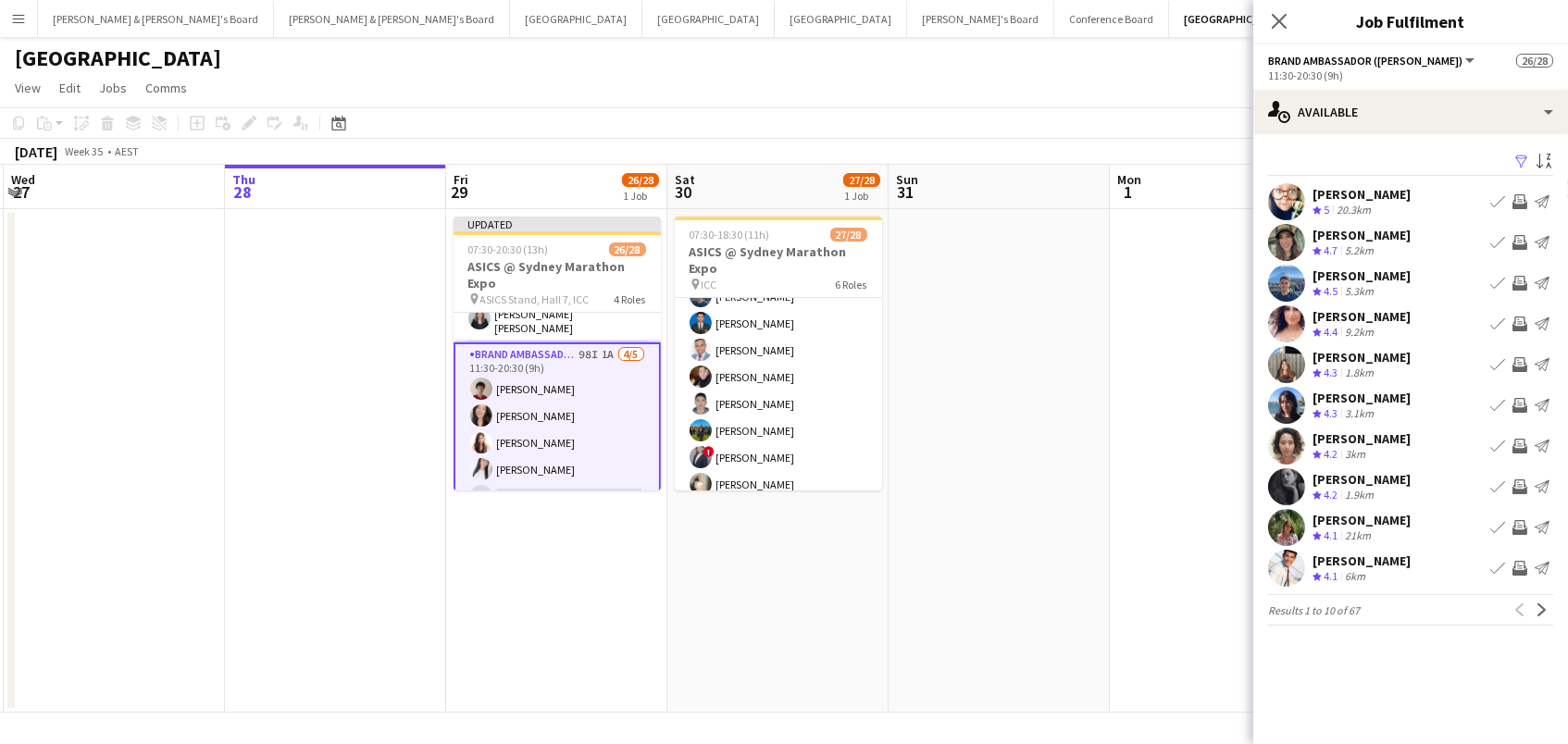
click at [1519, 239] on app-icon "Invite crew" at bounding box center [1520, 243] width 15 height 15
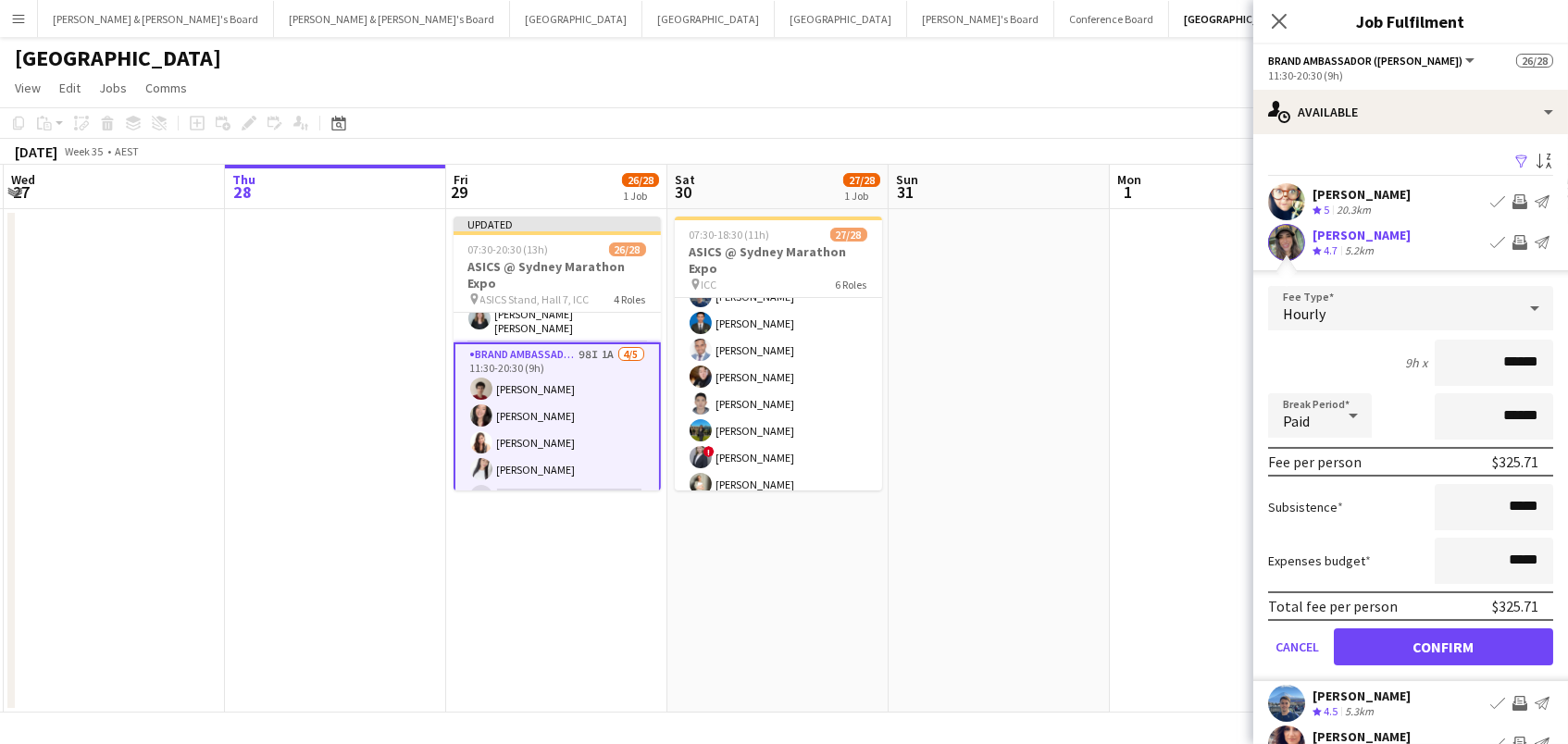
click at [1443, 644] on button "Confirm" at bounding box center [1443, 646] width 219 height 37
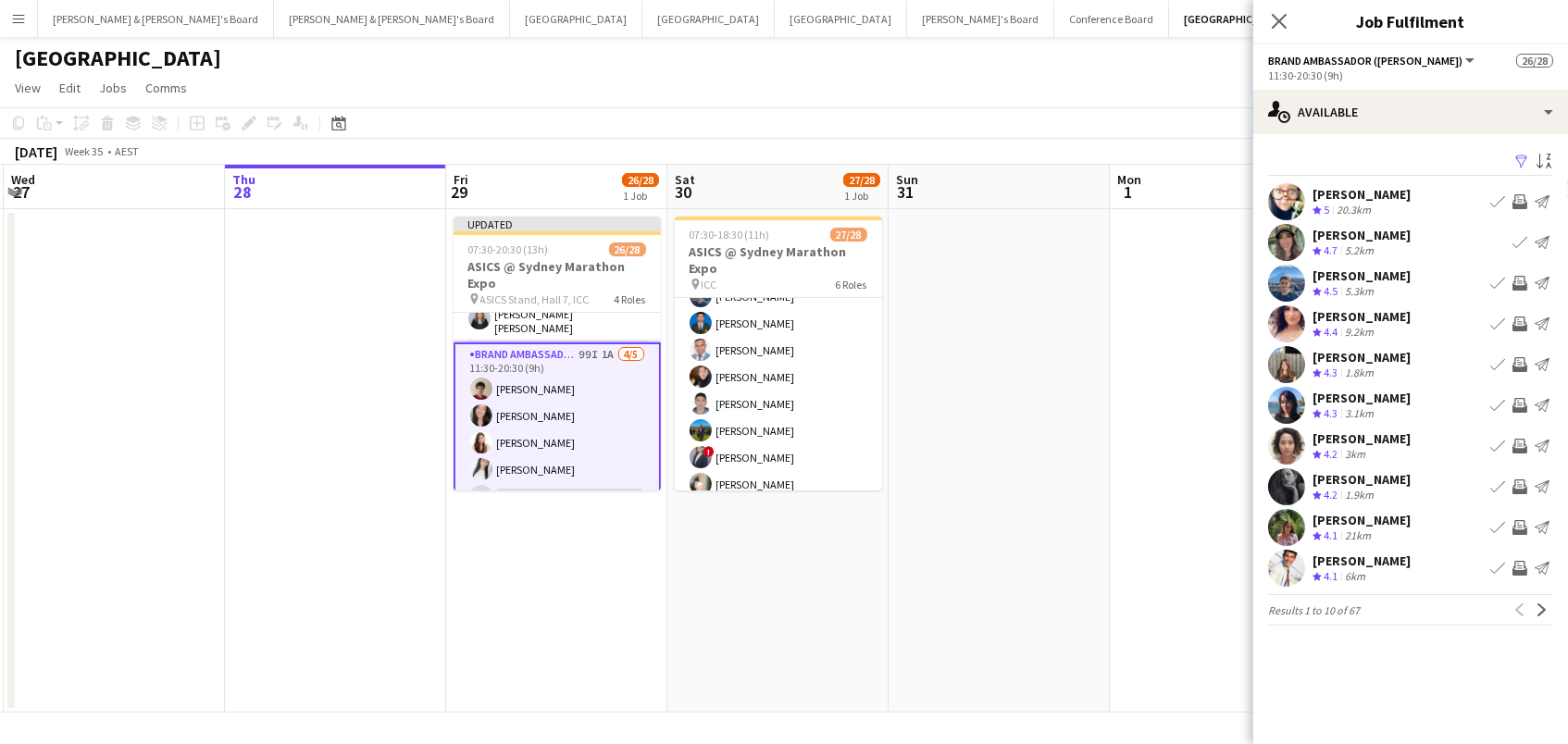
click at [1521, 322] on app-icon "Invite crew" at bounding box center [1520, 324] width 15 height 15
click at [1516, 446] on app-icon "Invite crew" at bounding box center [1520, 446] width 15 height 15
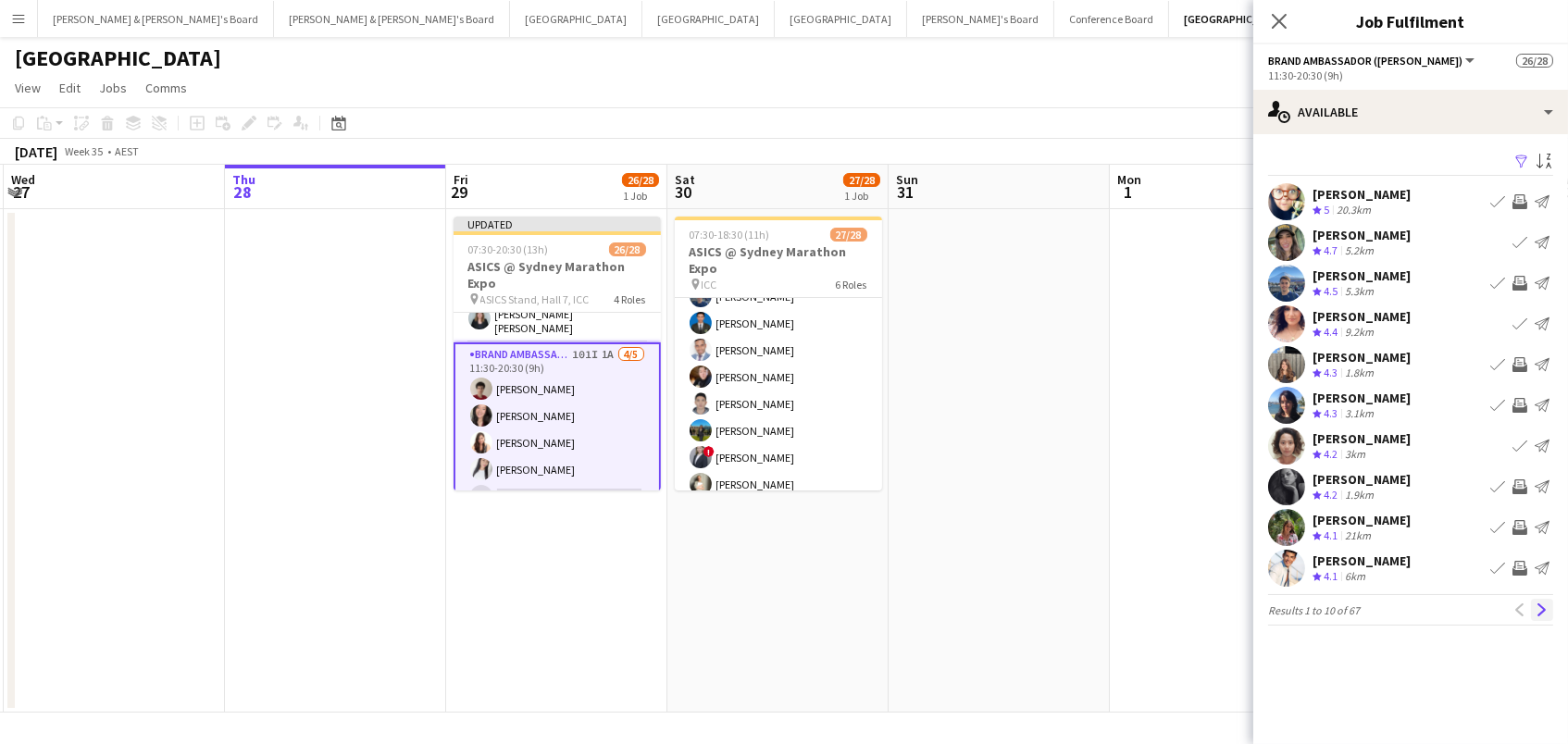
click at [1537, 604] on app-icon "Next" at bounding box center [1541, 610] width 13 height 13
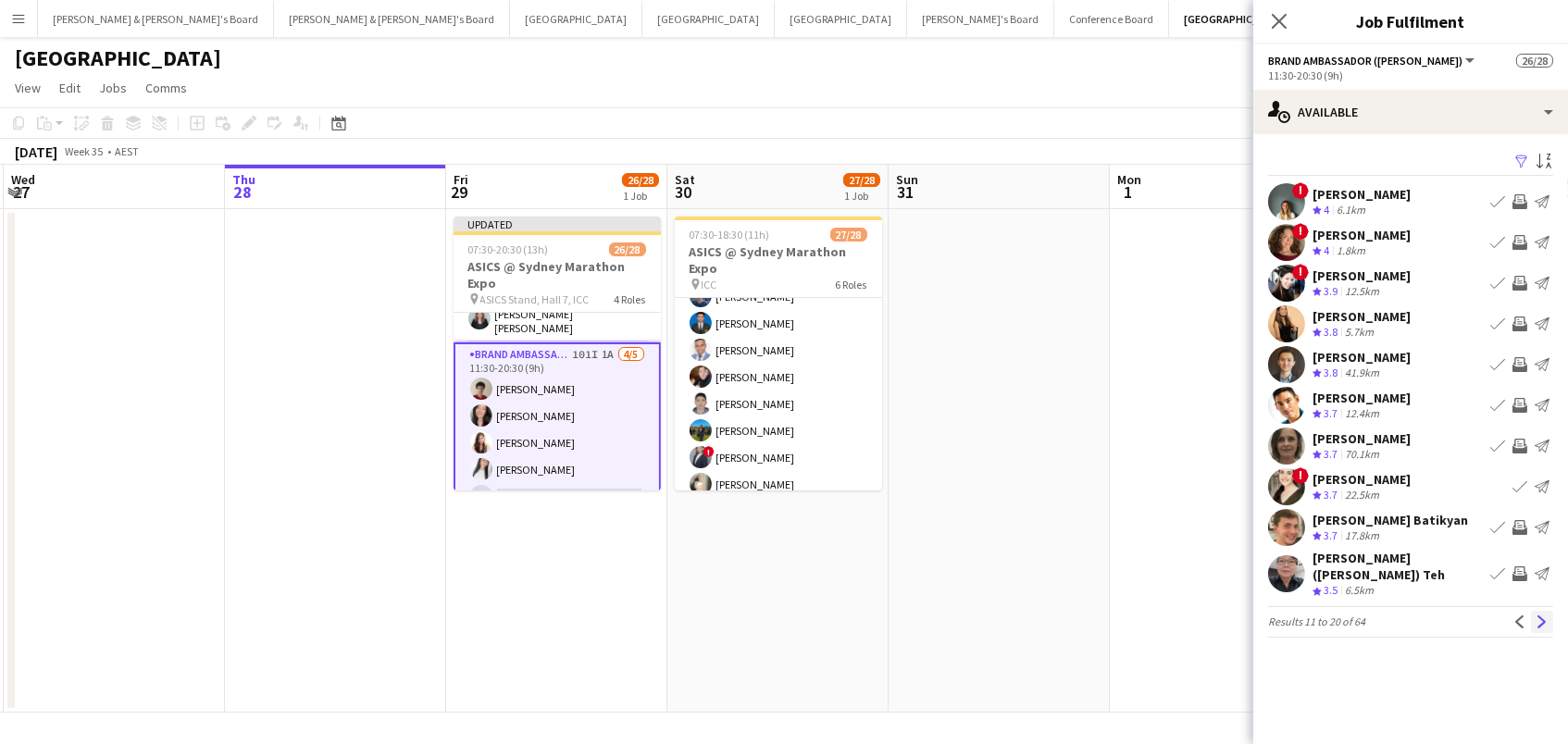
click at [1542, 614] on button "Next" at bounding box center [1541, 621] width 22 height 22
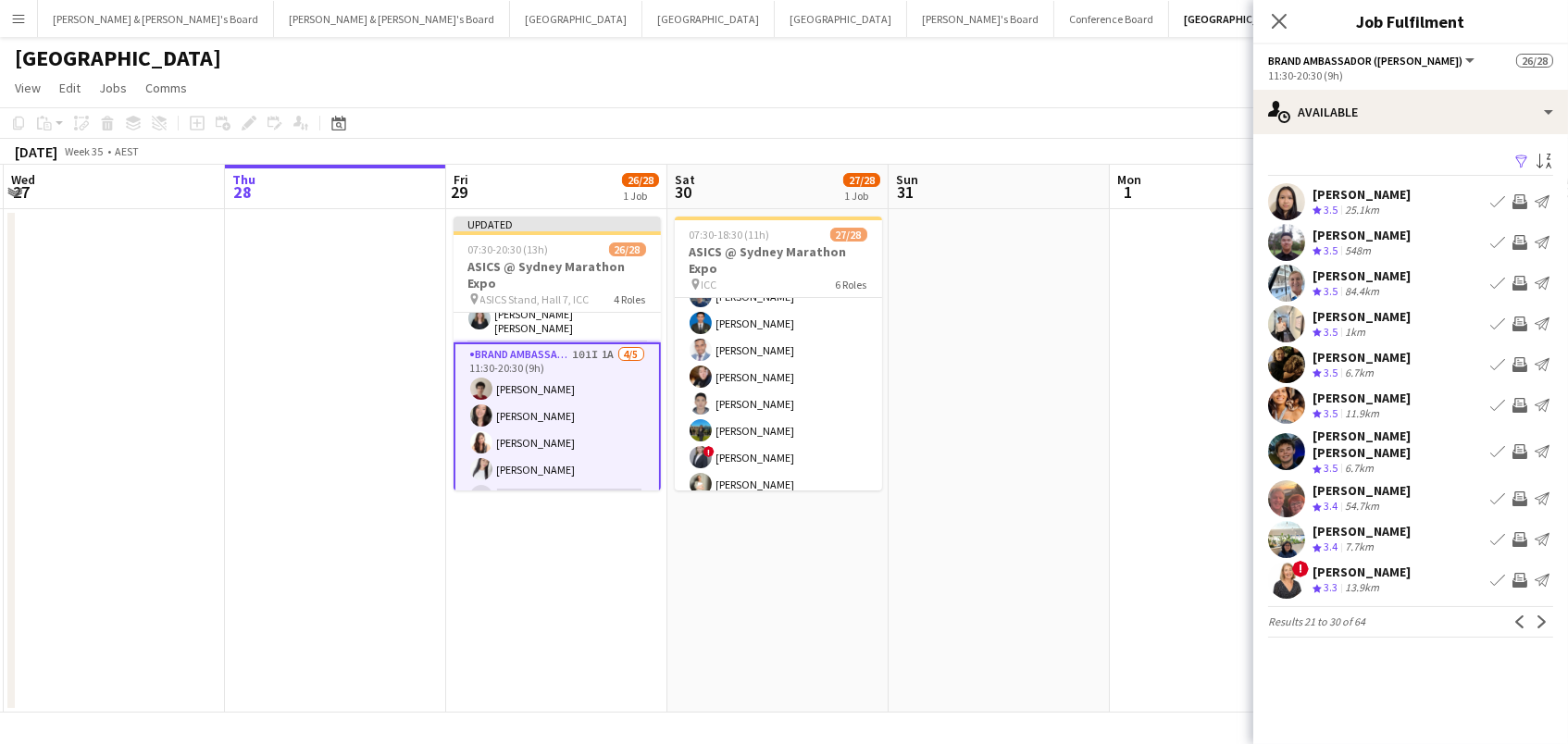
click at [1515, 324] on app-icon "Invite crew" at bounding box center [1520, 324] width 15 height 15
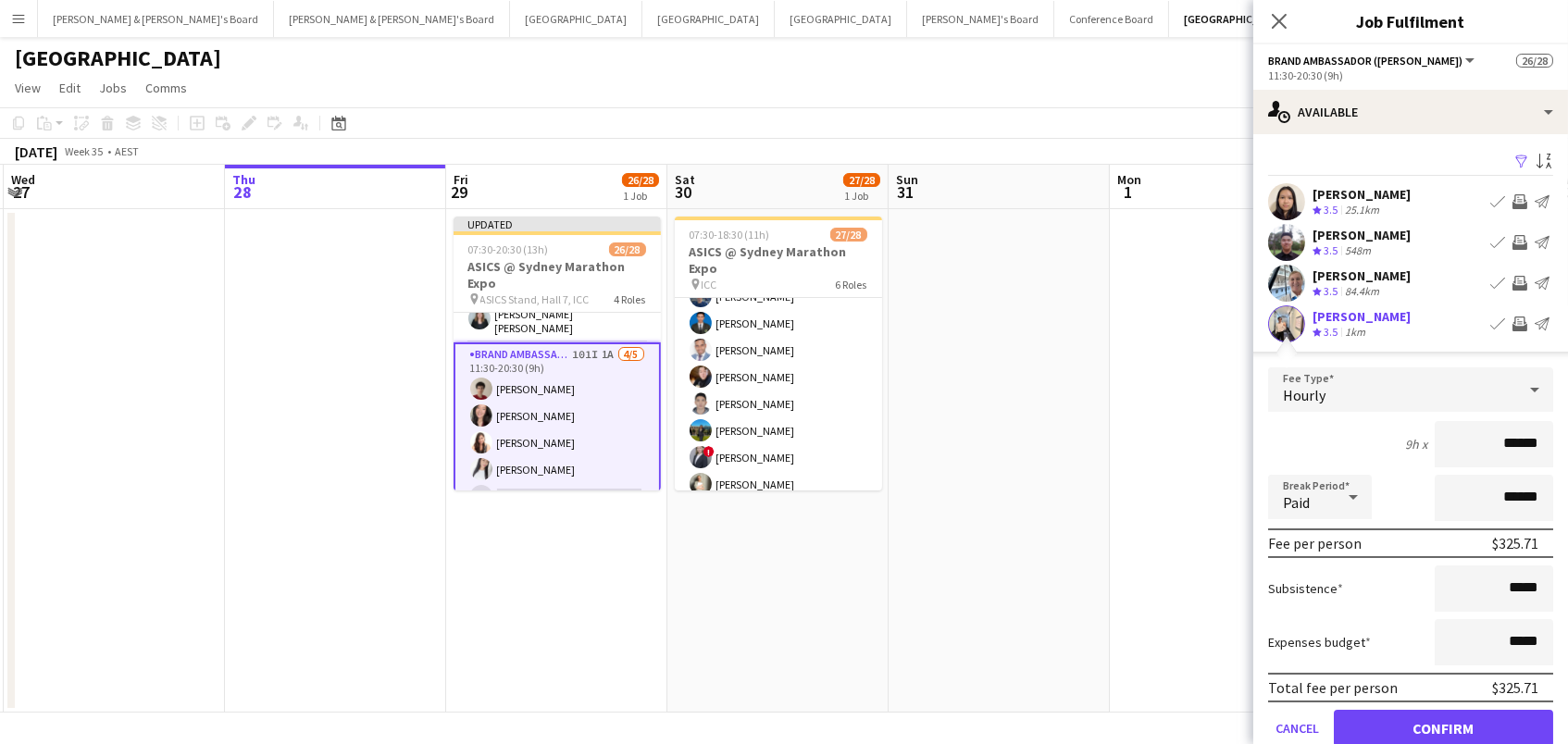
click at [1443, 725] on button "Confirm" at bounding box center [1443, 728] width 219 height 37
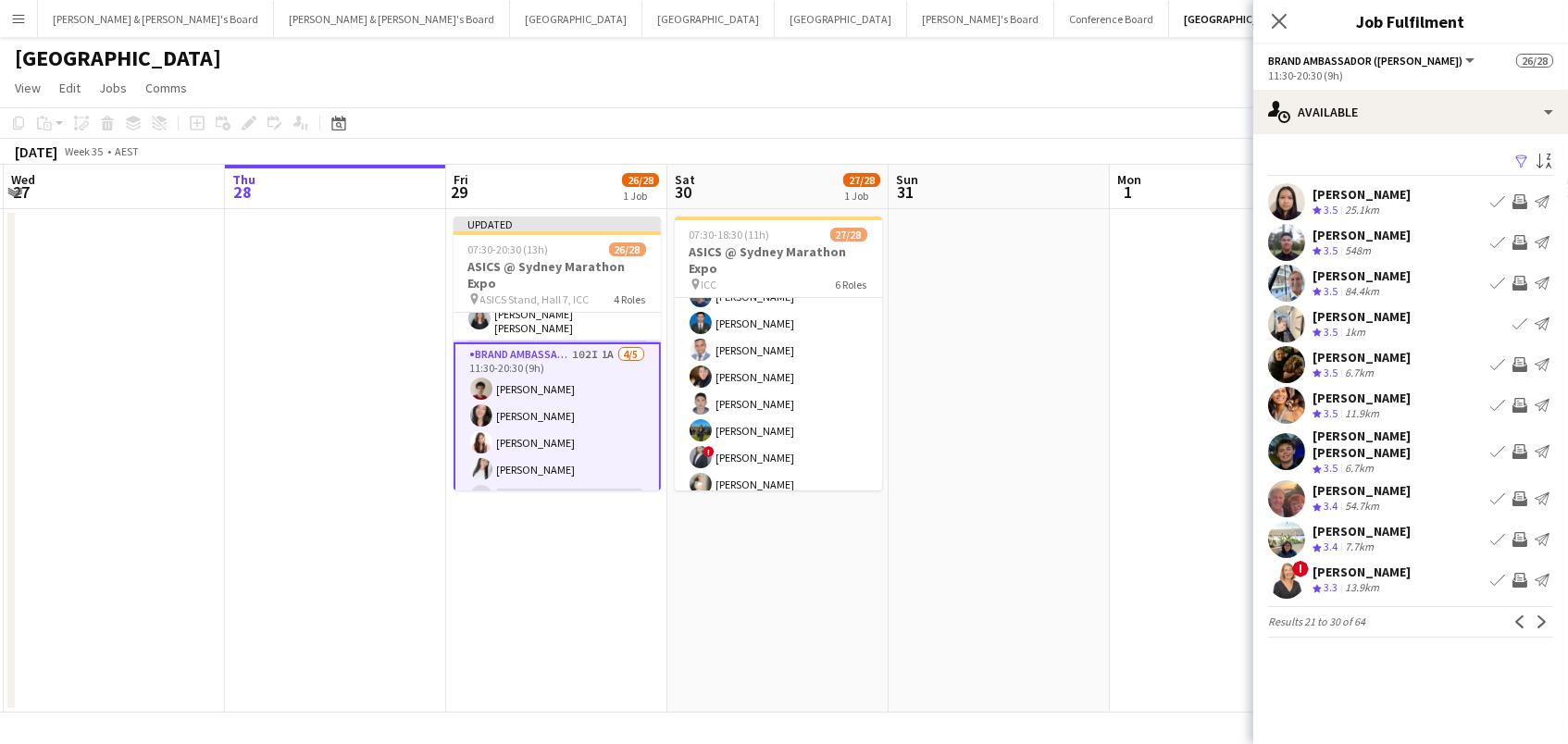
click at [1517, 532] on app-icon "Invite crew" at bounding box center [1520, 540] width 15 height 15
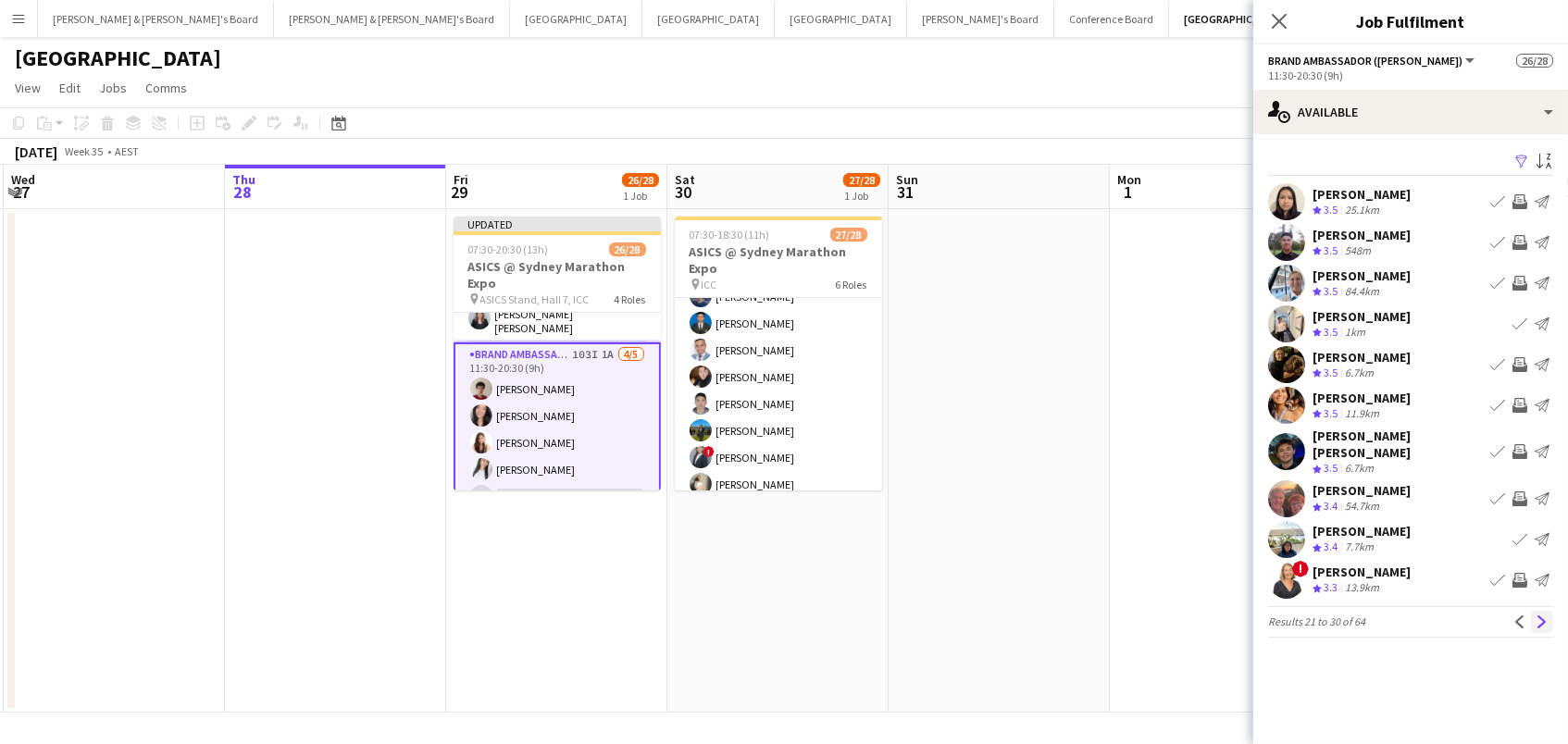
click at [1540, 615] on app-icon "Next" at bounding box center [1541, 622] width 13 height 13
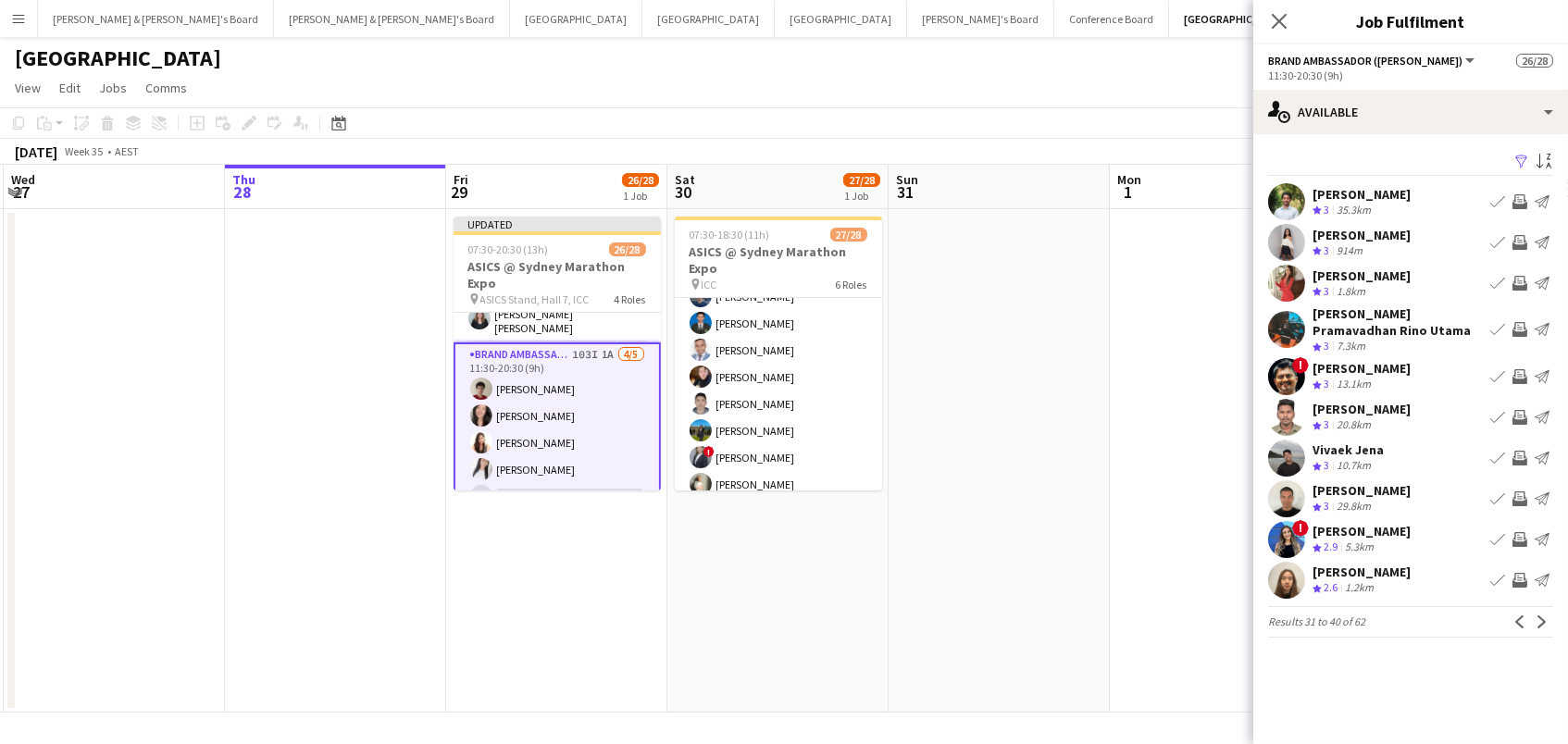
click at [1522, 279] on app-icon "Invite crew" at bounding box center [1520, 284] width 15 height 15
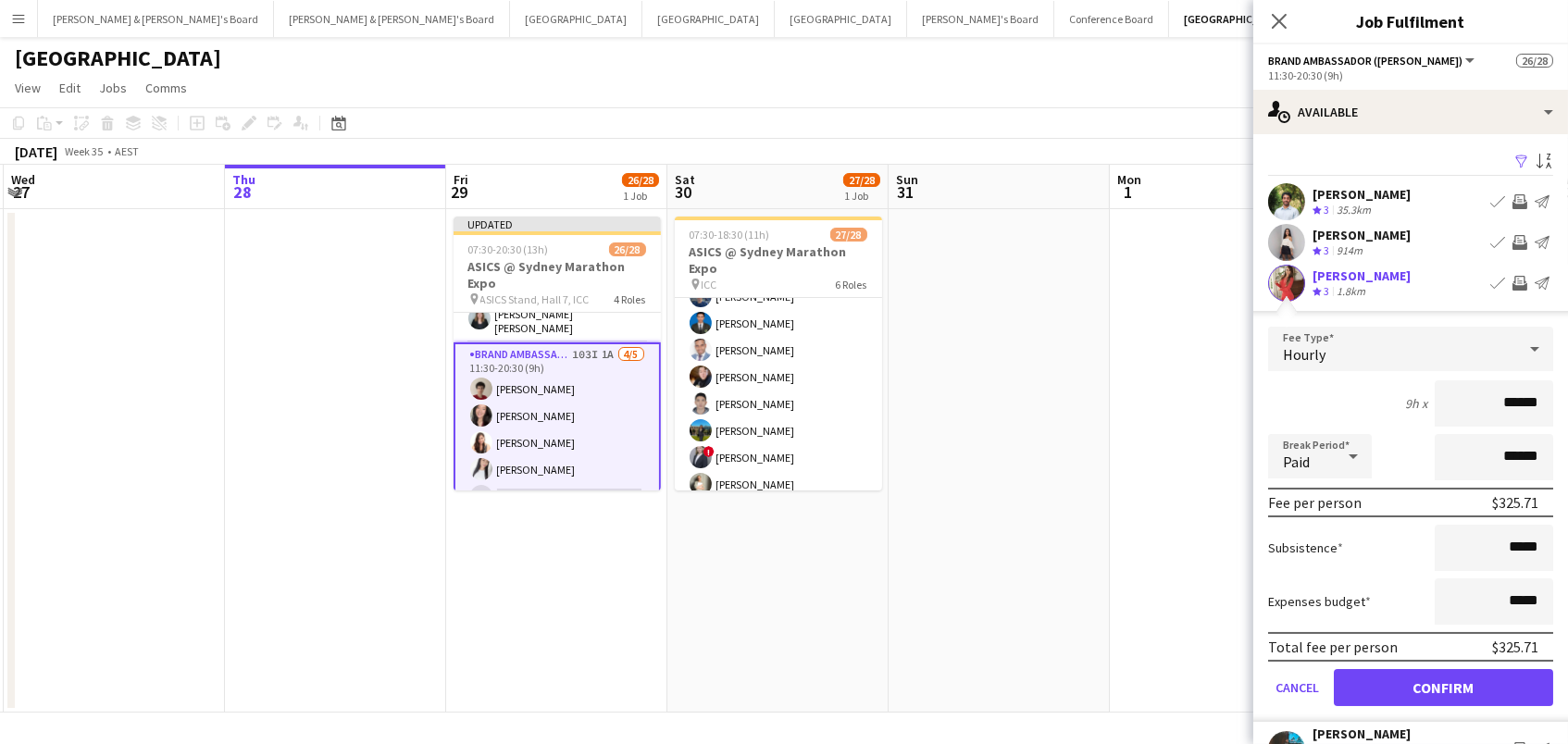
click at [1443, 684] on button "Confirm" at bounding box center [1443, 687] width 219 height 37
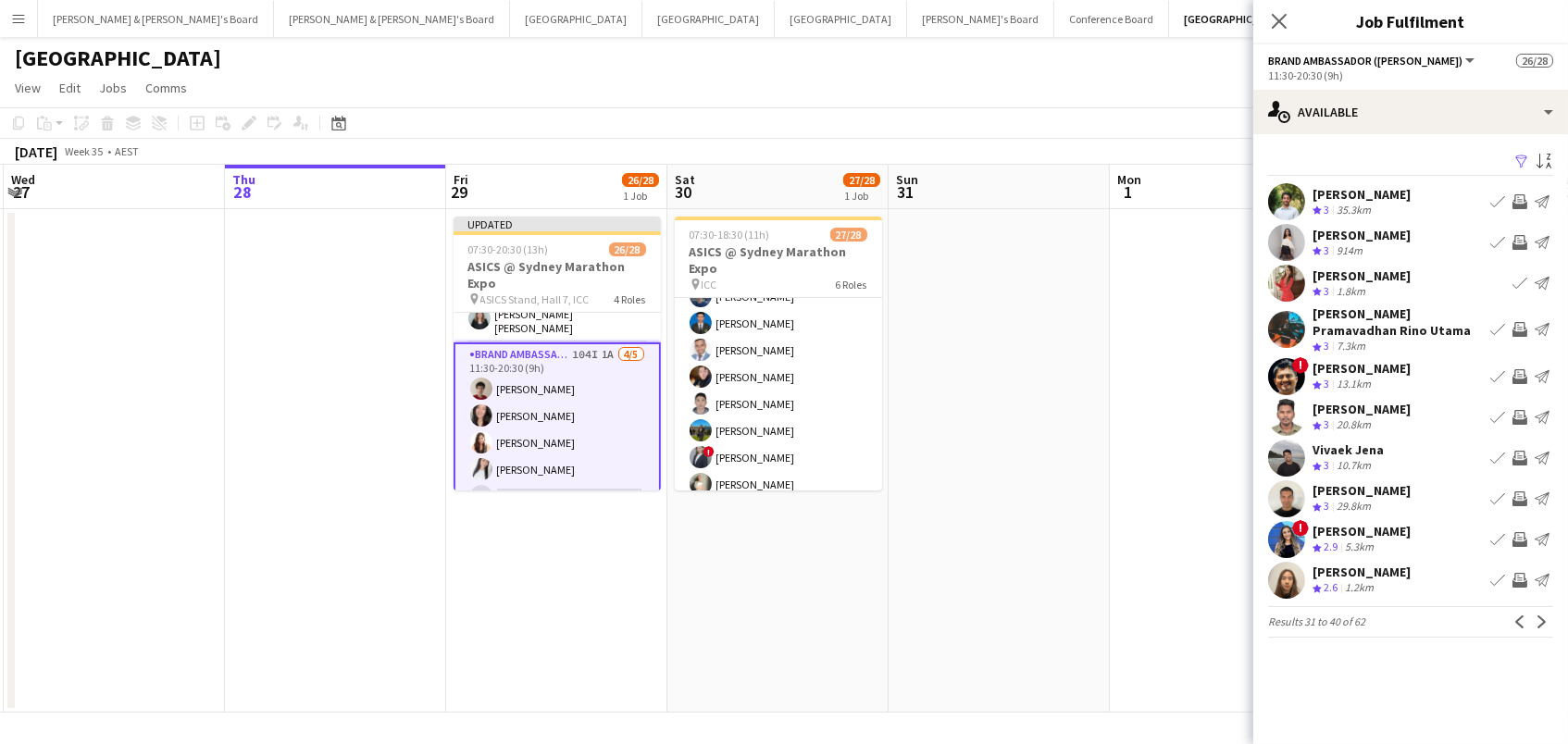
click at [1515, 453] on app-icon "Invite crew" at bounding box center [1520, 458] width 15 height 15
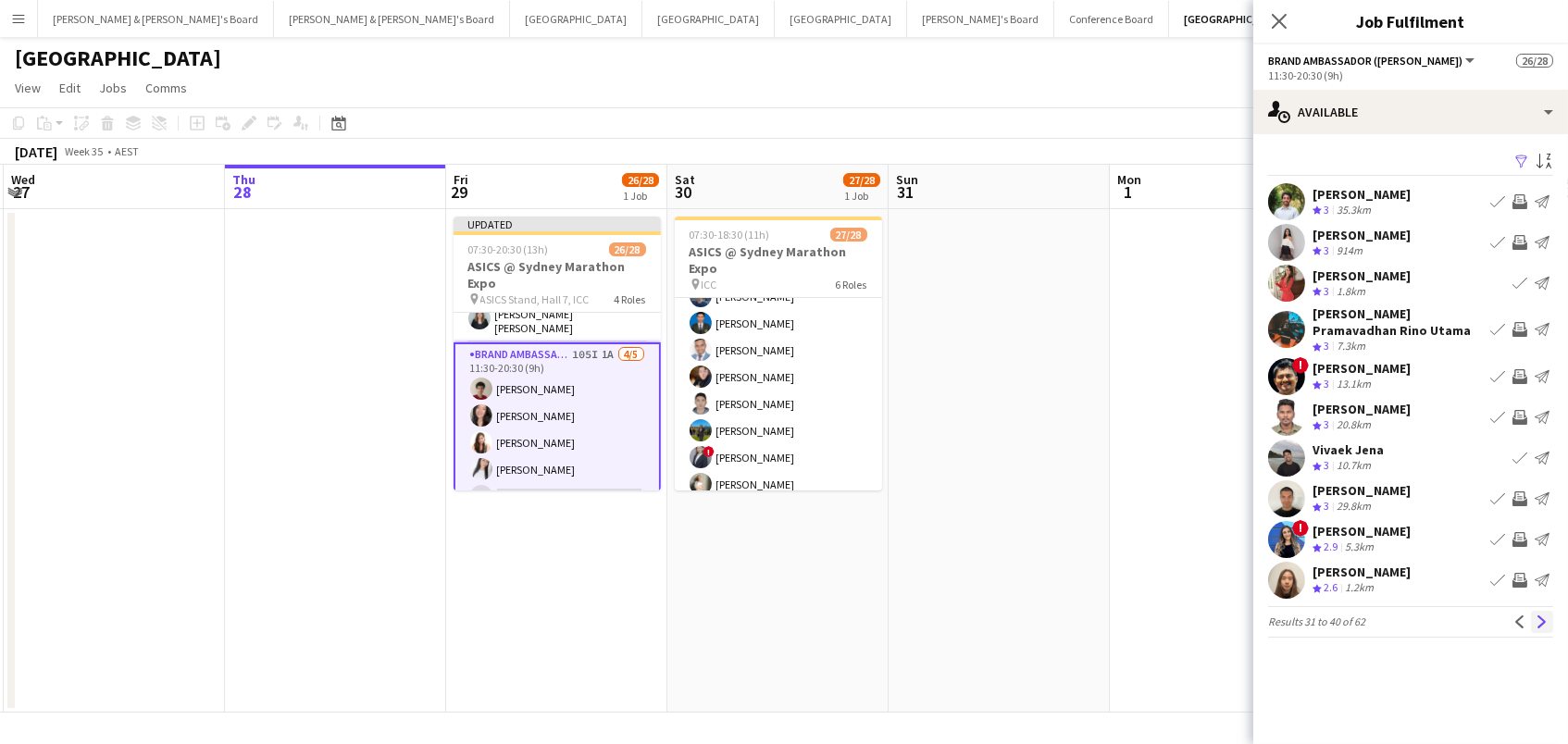
click at [1540, 620] on app-icon "Next" at bounding box center [1541, 622] width 13 height 13
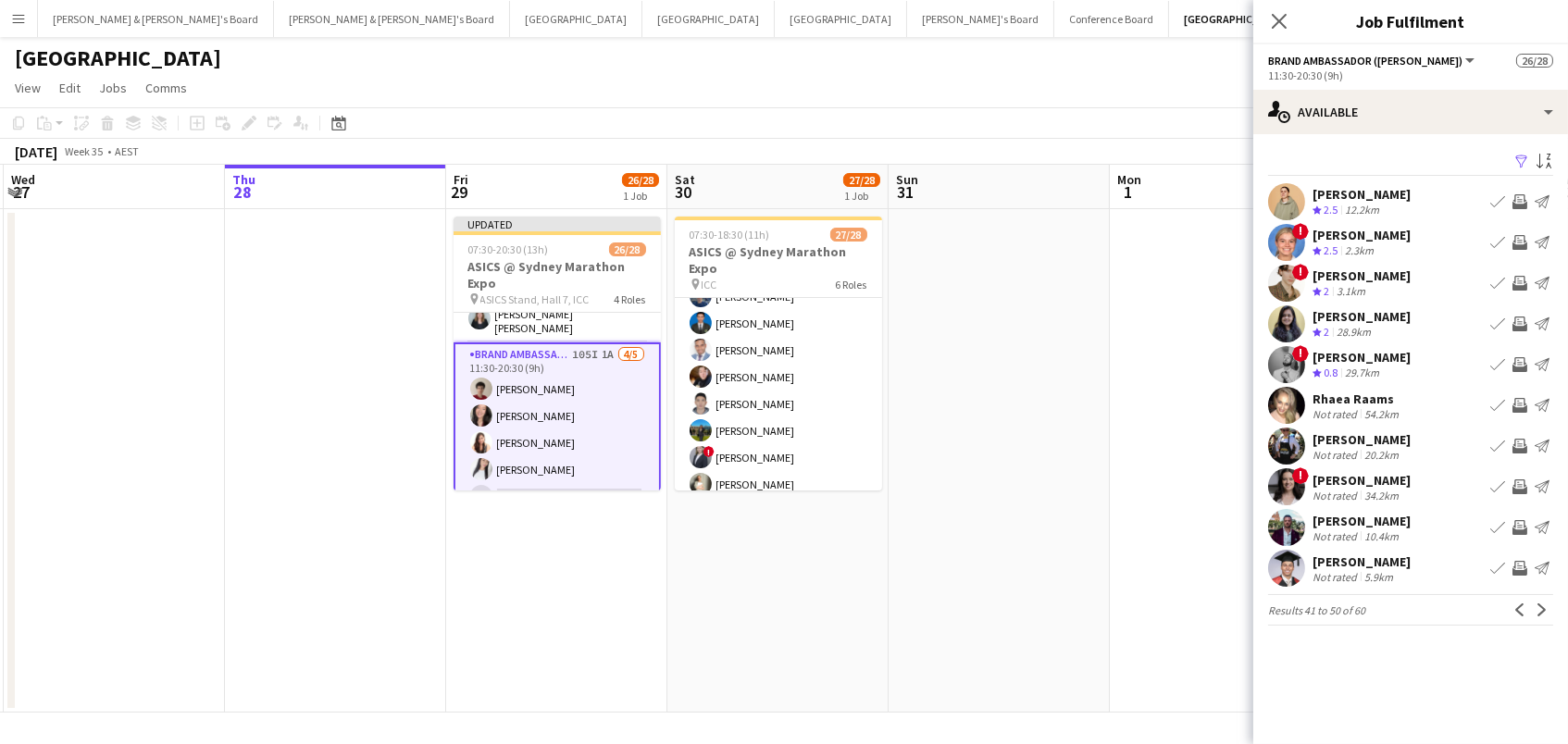
click at [1516, 571] on app-icon "Invite crew" at bounding box center [1520, 568] width 15 height 15
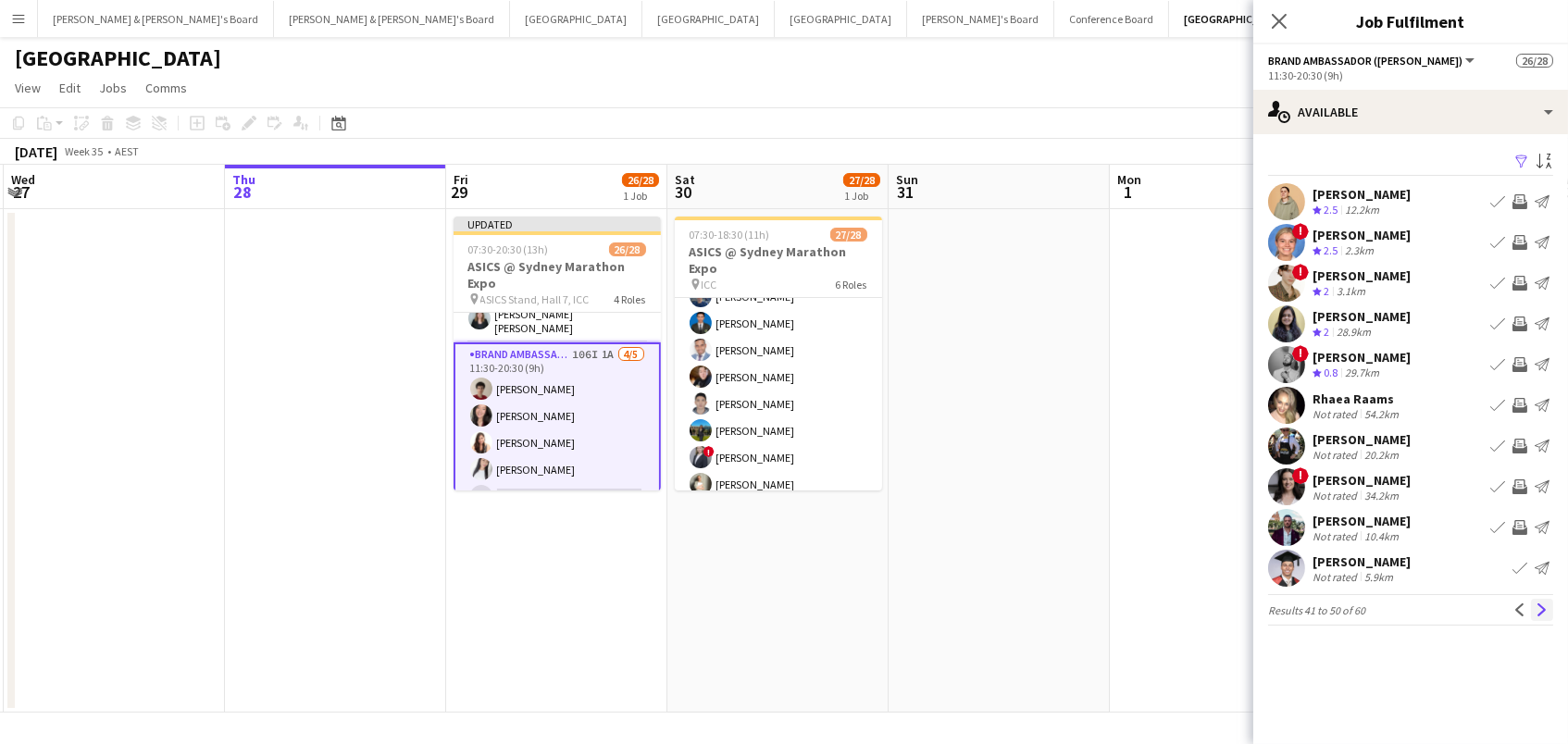
click at [1544, 604] on app-icon "Next" at bounding box center [1541, 610] width 13 height 13
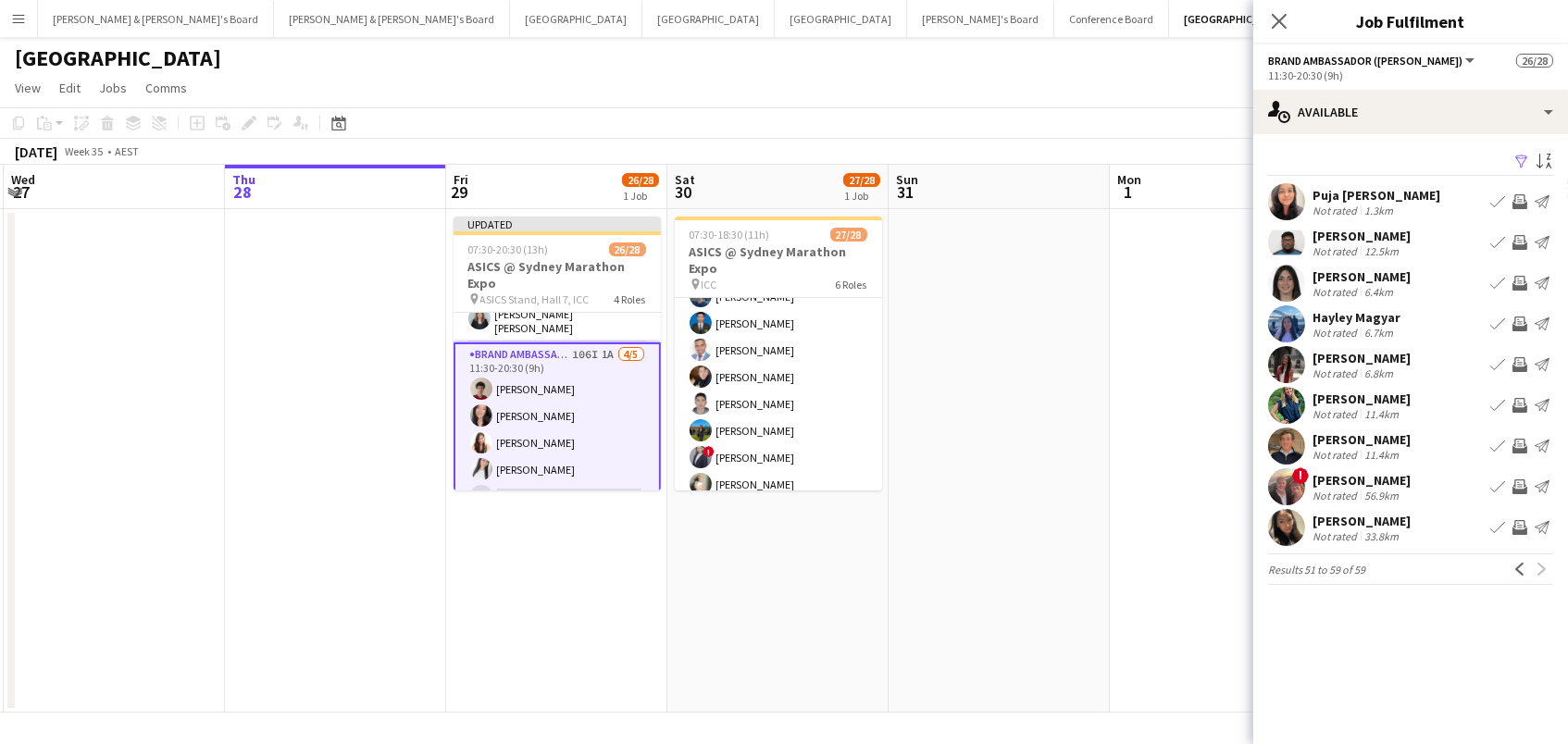
click at [1521, 192] on button "Invite crew" at bounding box center [1519, 201] width 22 height 22
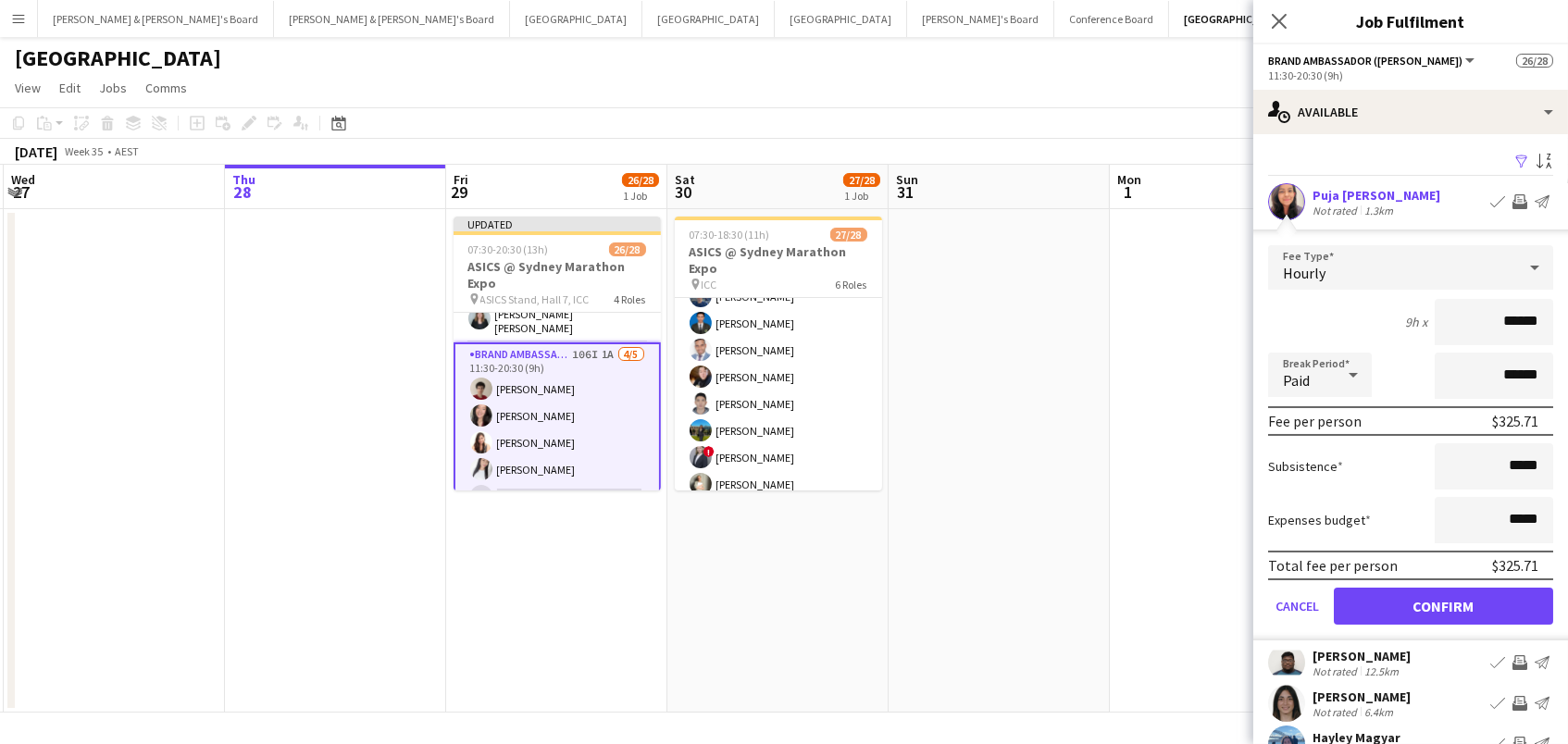
click at [1443, 604] on button "Confirm" at bounding box center [1443, 605] width 219 height 37
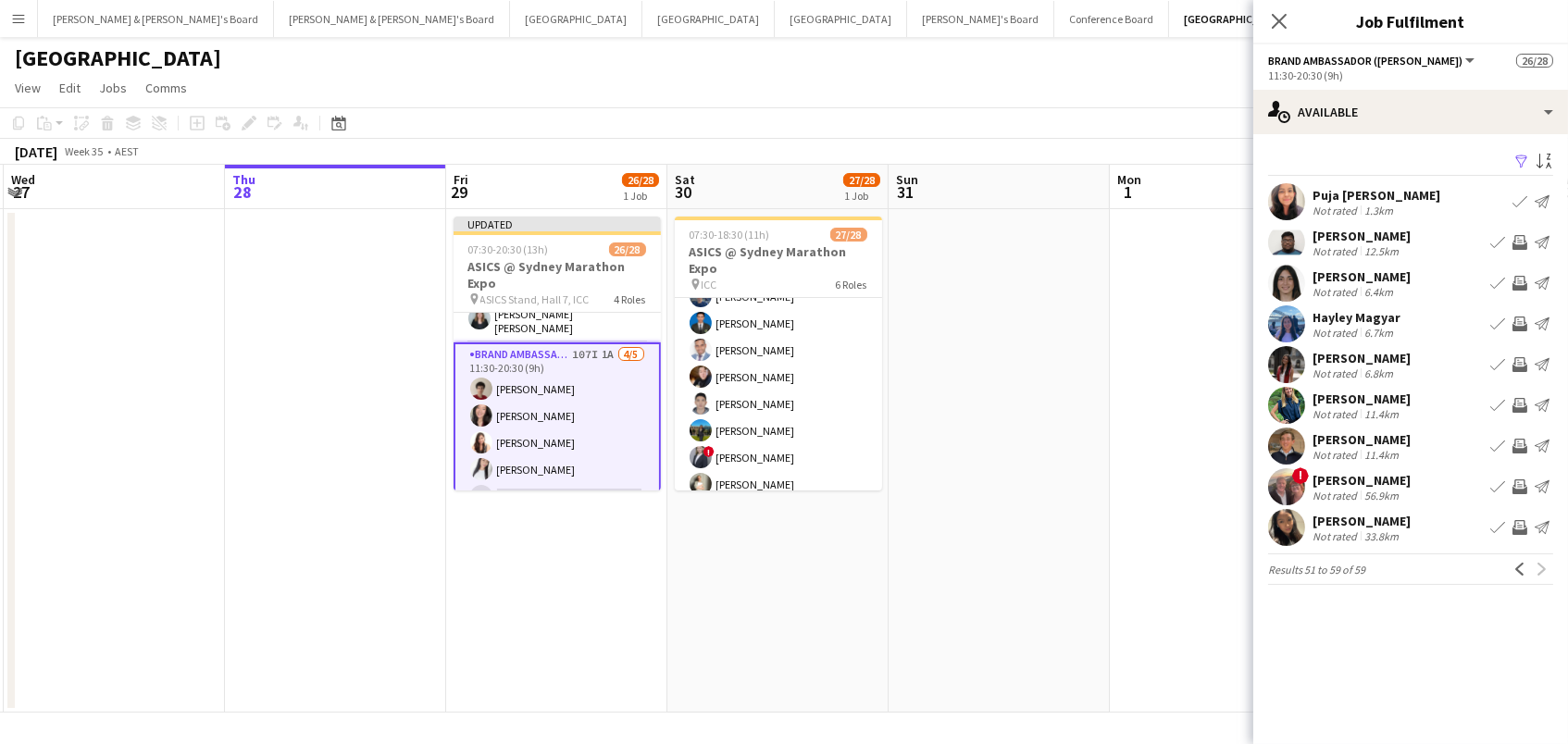
click at [1517, 281] on app-icon "Invite crew" at bounding box center [1520, 284] width 15 height 15
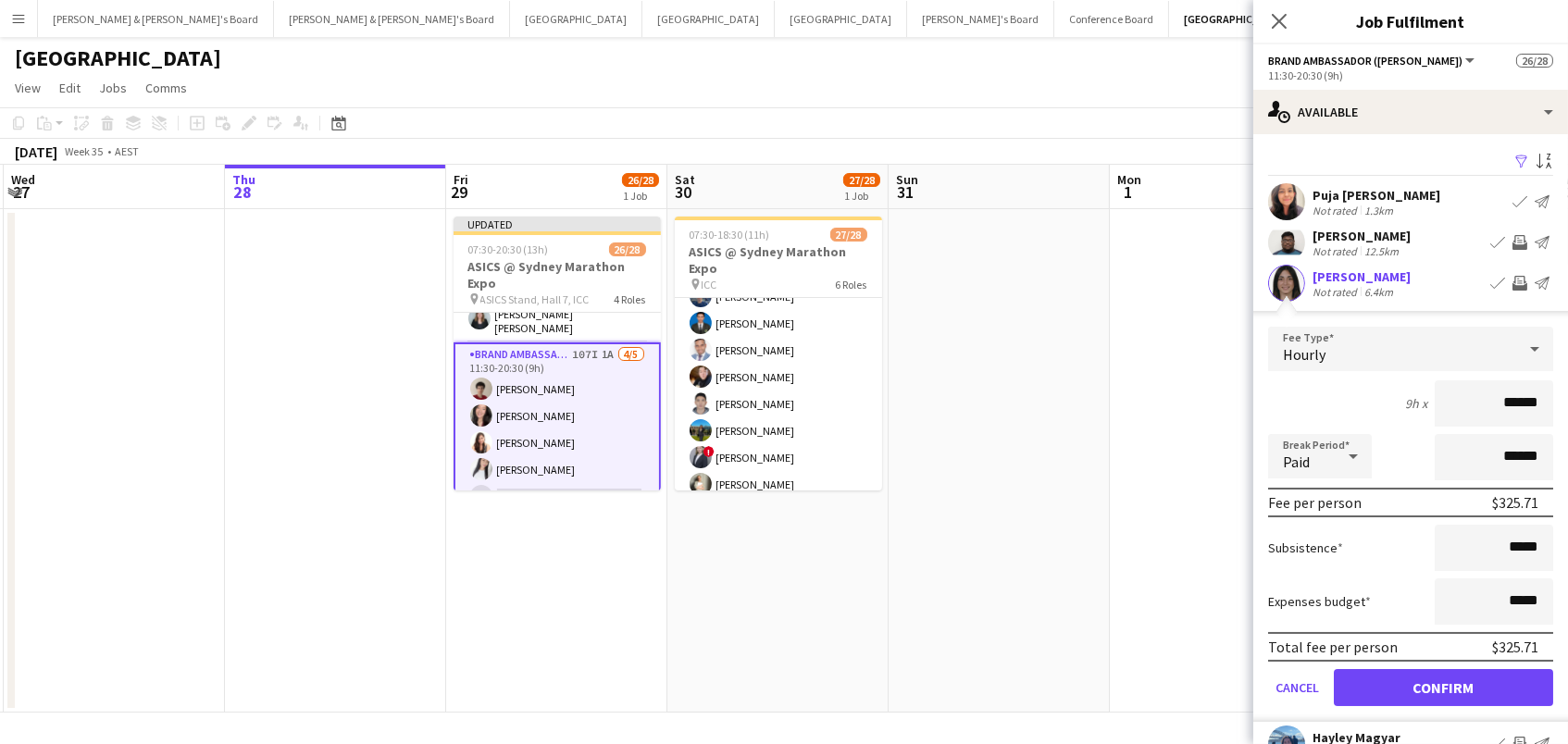
click at [1443, 684] on button "Confirm" at bounding box center [1443, 687] width 219 height 37
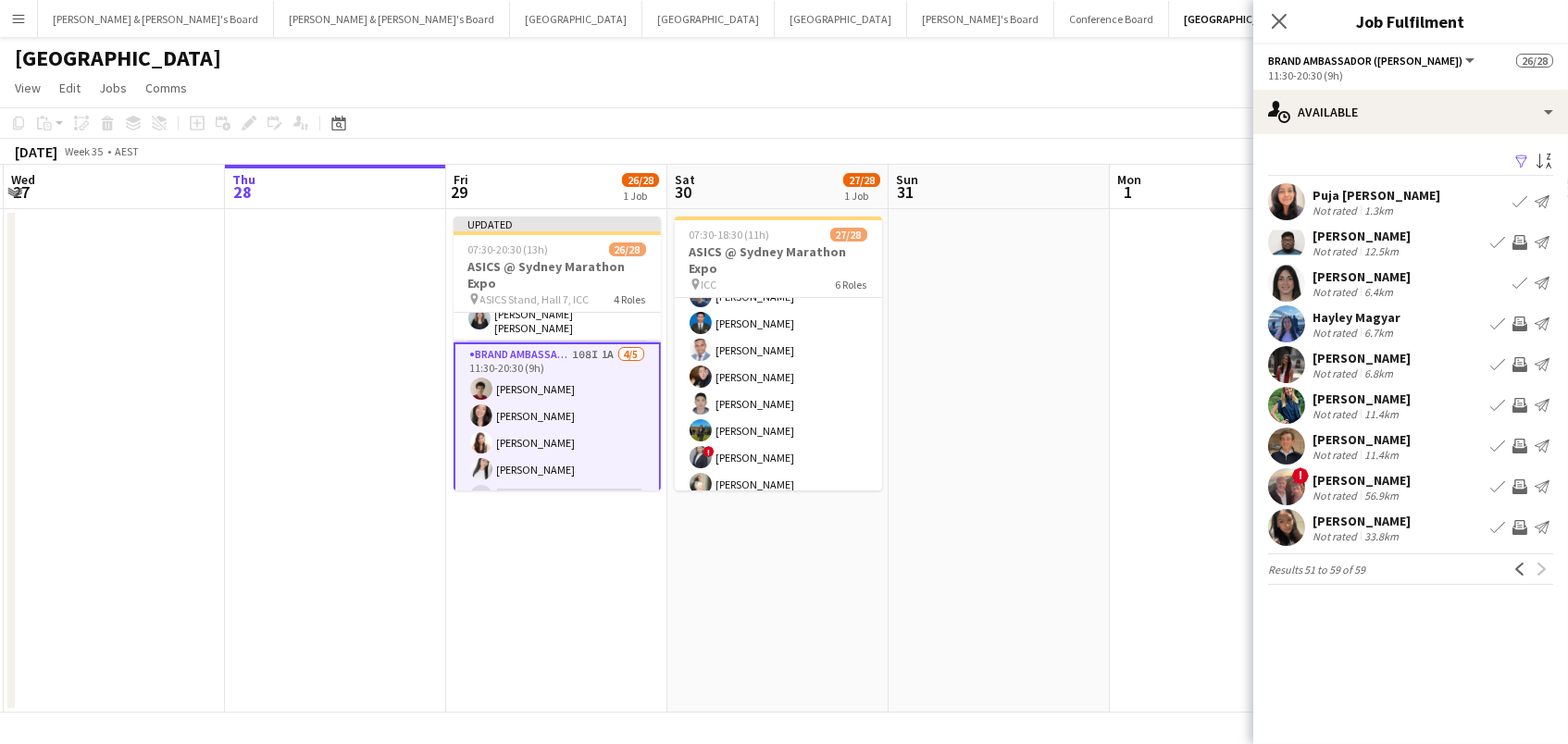
click at [1016, 456] on app-date-cell at bounding box center [999, 460] width 221 height 503
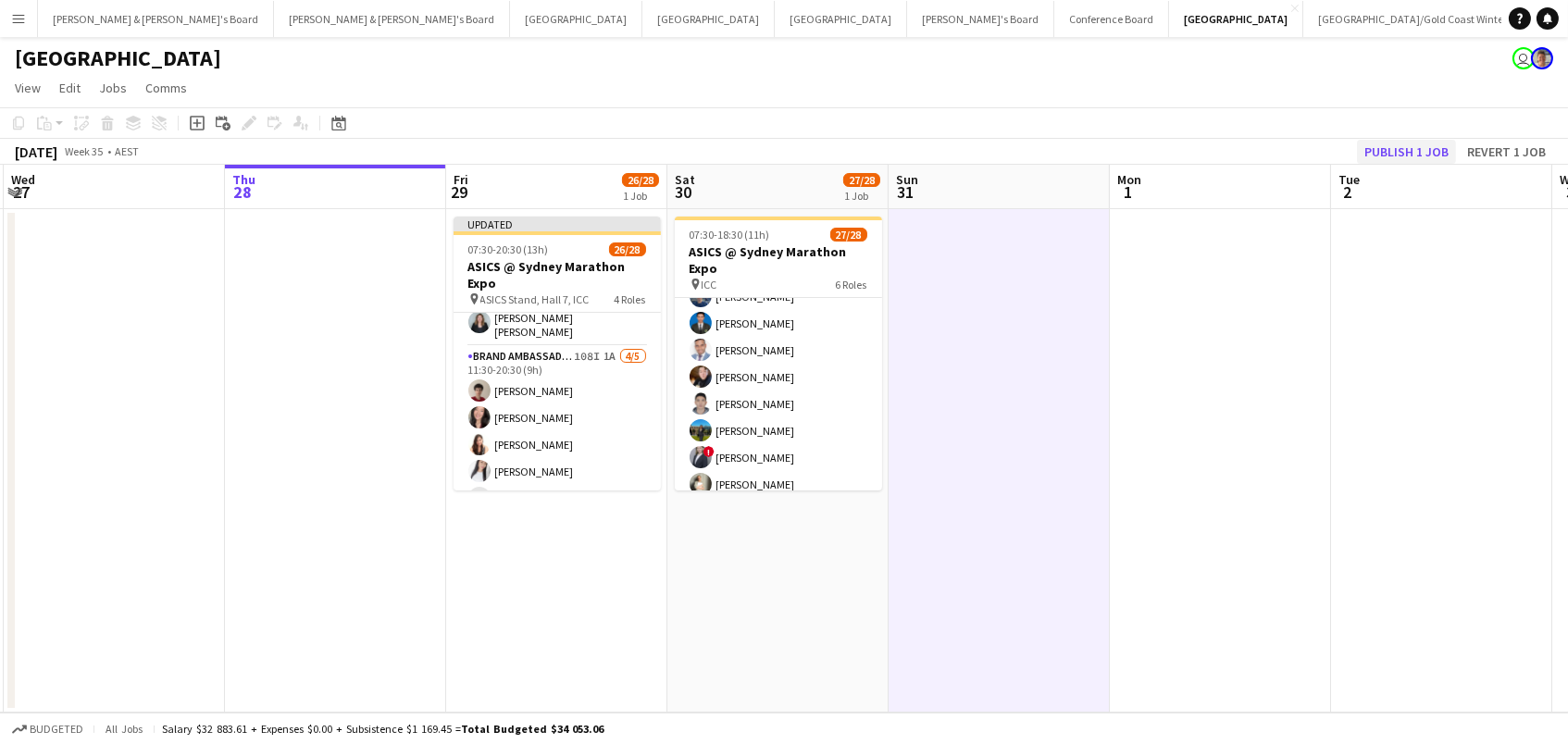
click at [1418, 151] on button "Publish 1 job" at bounding box center [1406, 151] width 99 height 24
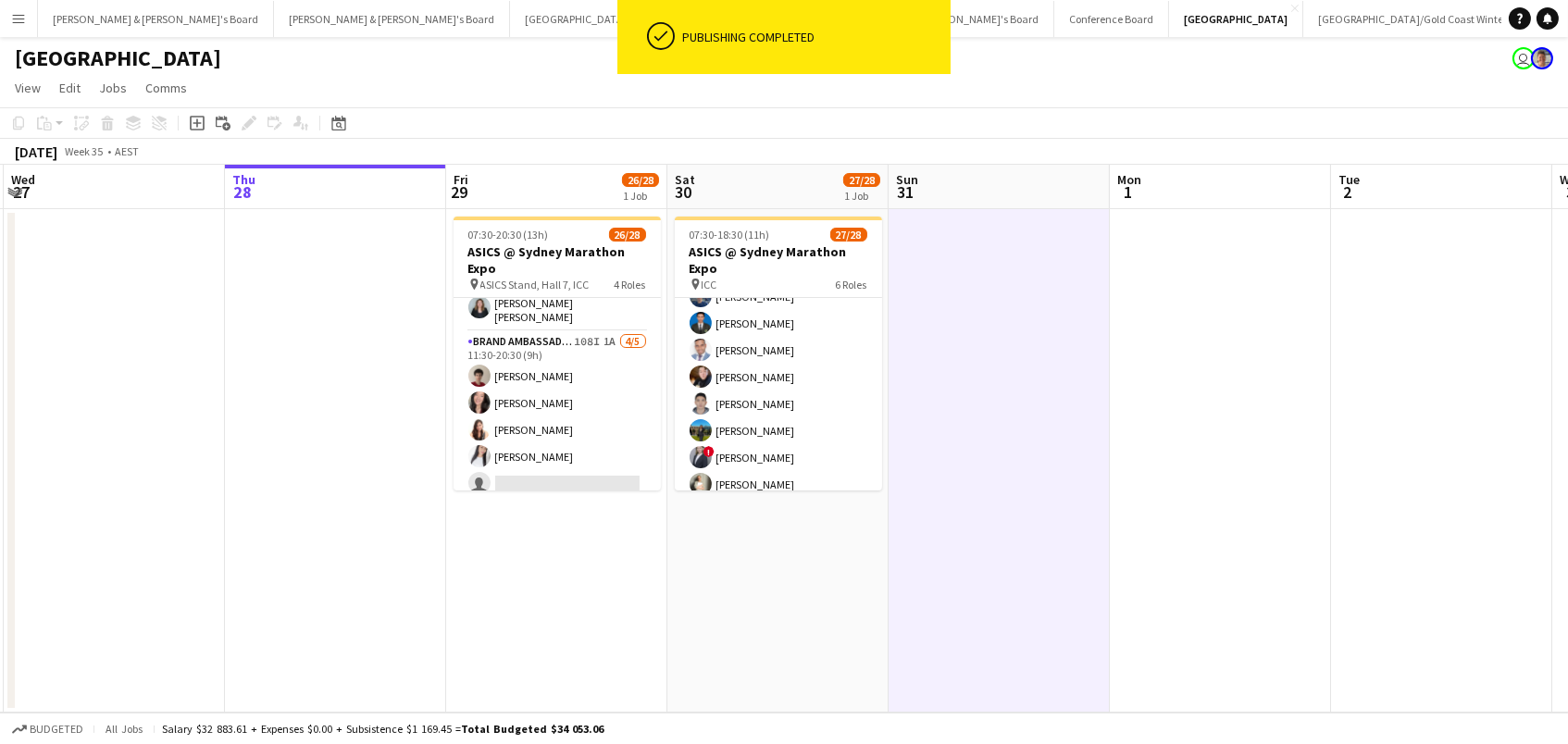
scroll to position [700, 0]
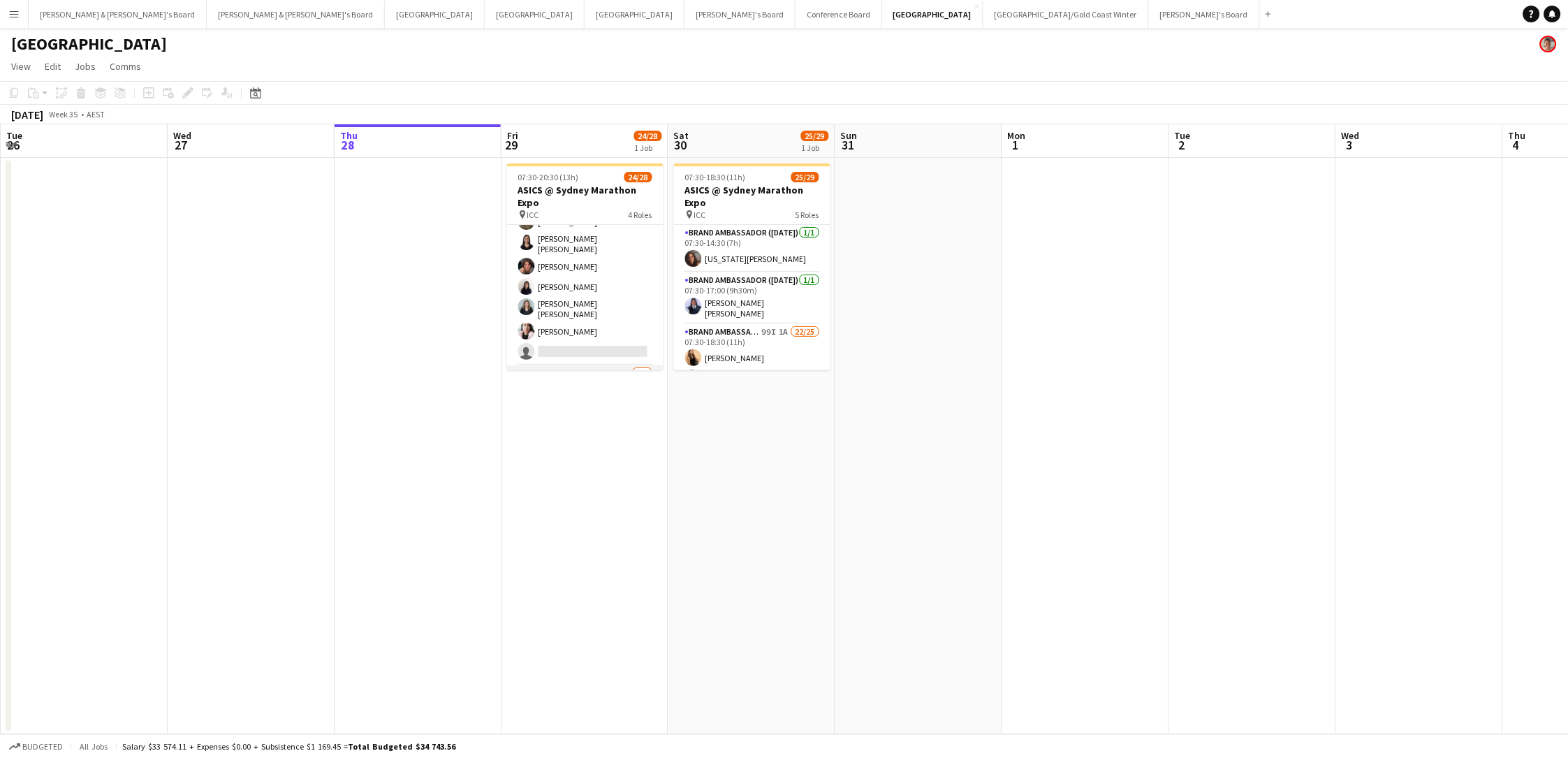
scroll to position [441, 0]
click at [589, 292] on app-card-role "Brand Ambassador (Mon - Fri) 107I 1A 7/8 07:30-20:30 (13h) Vanessa Ou Zoya Naqv…" at bounding box center [585, 269] width 156 height 198
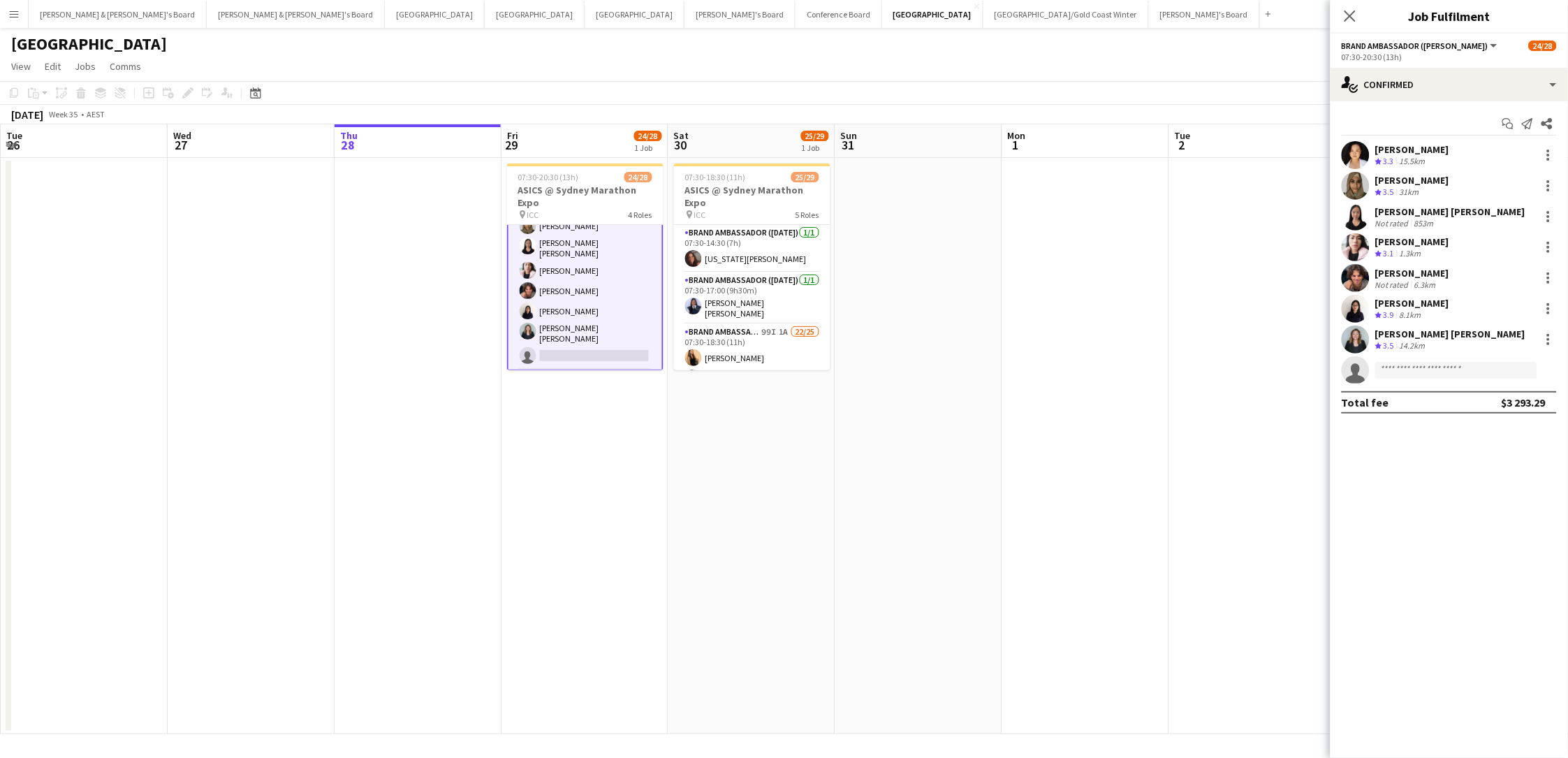
click at [1183, 334] on div "[PERSON_NAME] [PERSON_NAME]" at bounding box center [1451, 334] width 150 height 13
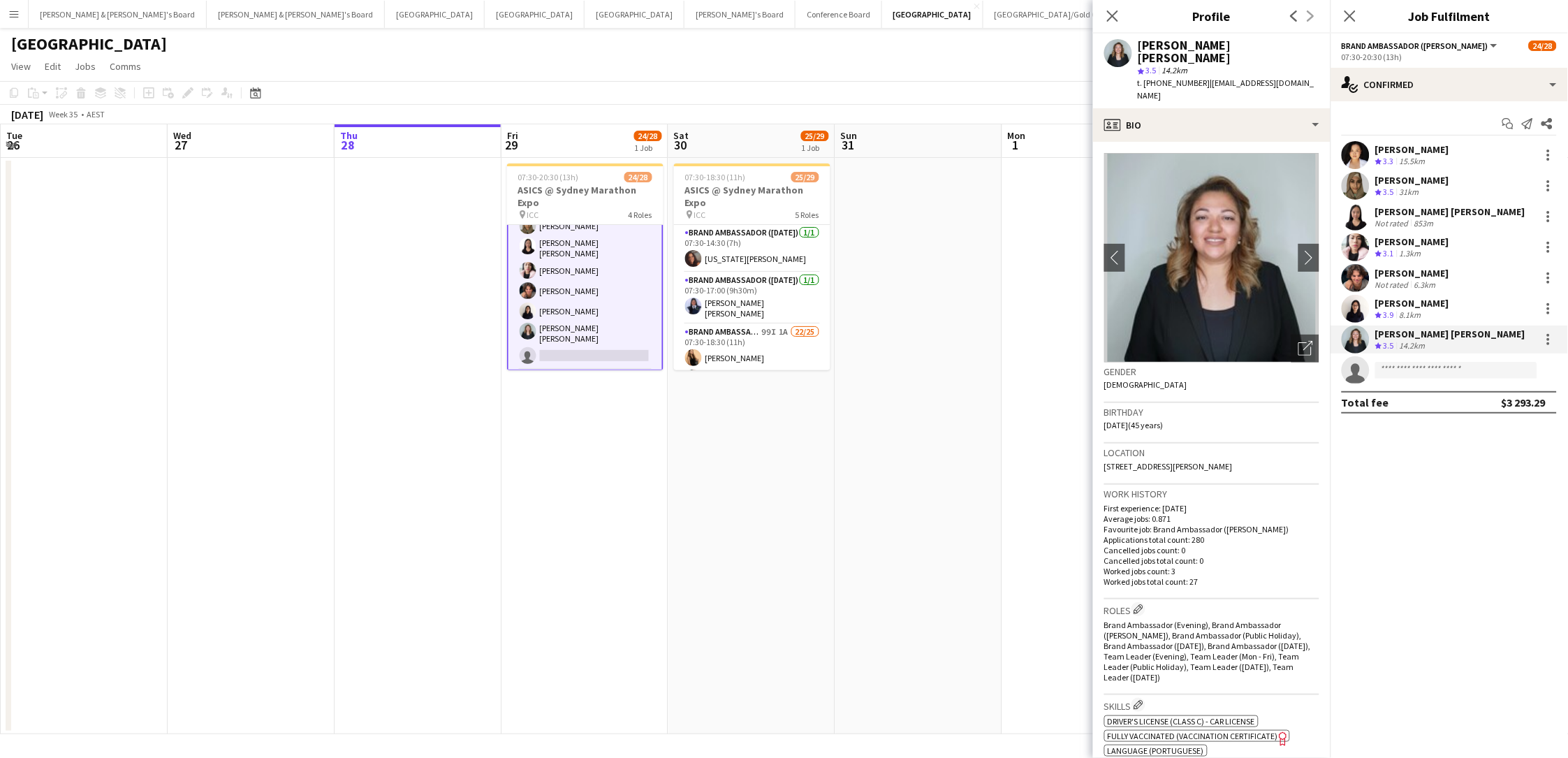
click at [1183, 245] on div "Ada Jimena Ramos Quinto" at bounding box center [1412, 242] width 74 height 13
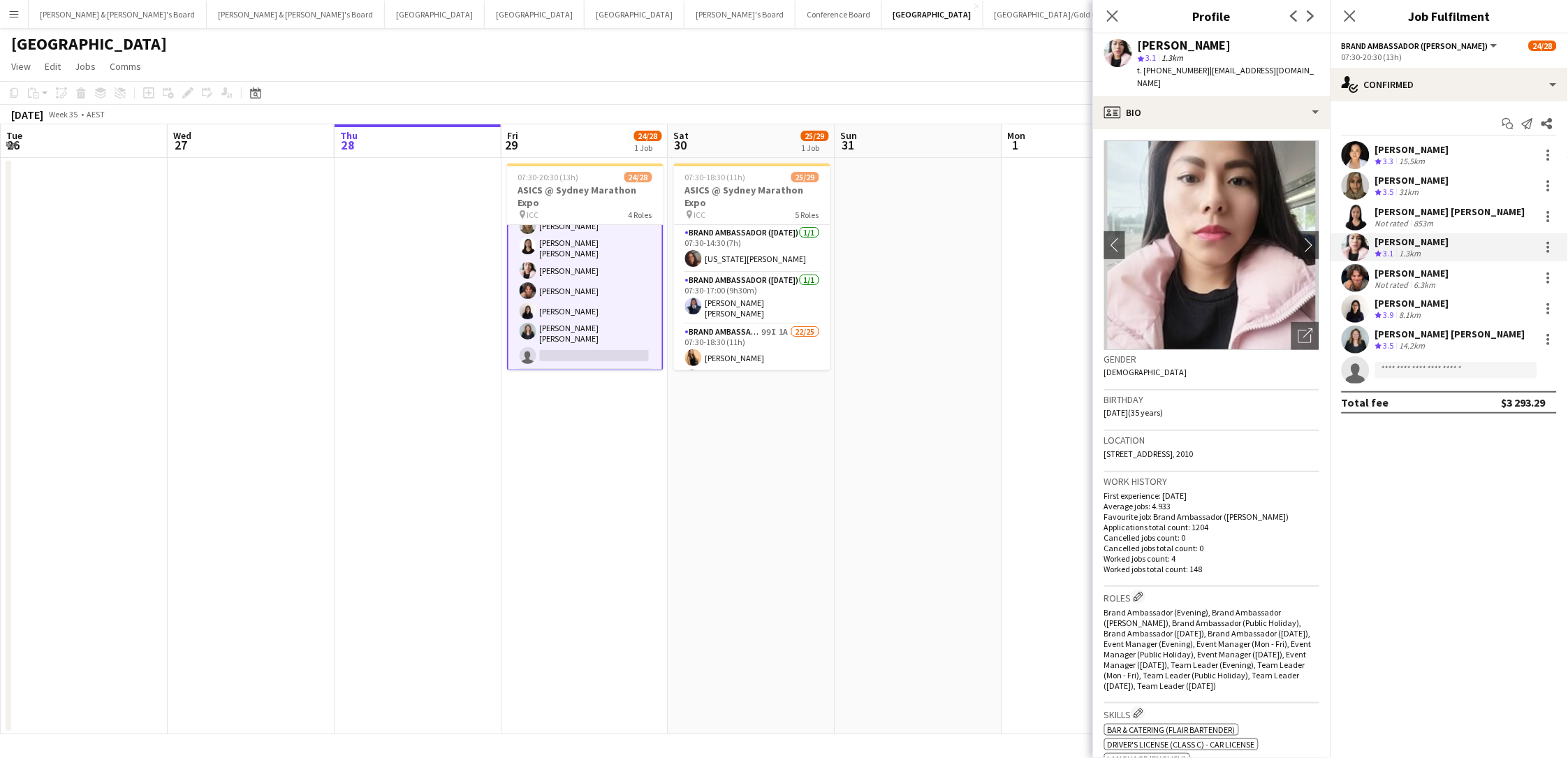
drag, startPoint x: 1251, startPoint y: 48, endPoint x: 1133, endPoint y: 49, distance: 118.0
click at [1133, 49] on div "Ada Jimena Ramos Quinto star 3.1 1.3km t. +610460864140 | a.jimenaramos@gmail.c…" at bounding box center [1211, 64] width 237 height 62
copy div "Ada Jimena Ramos Quinto"
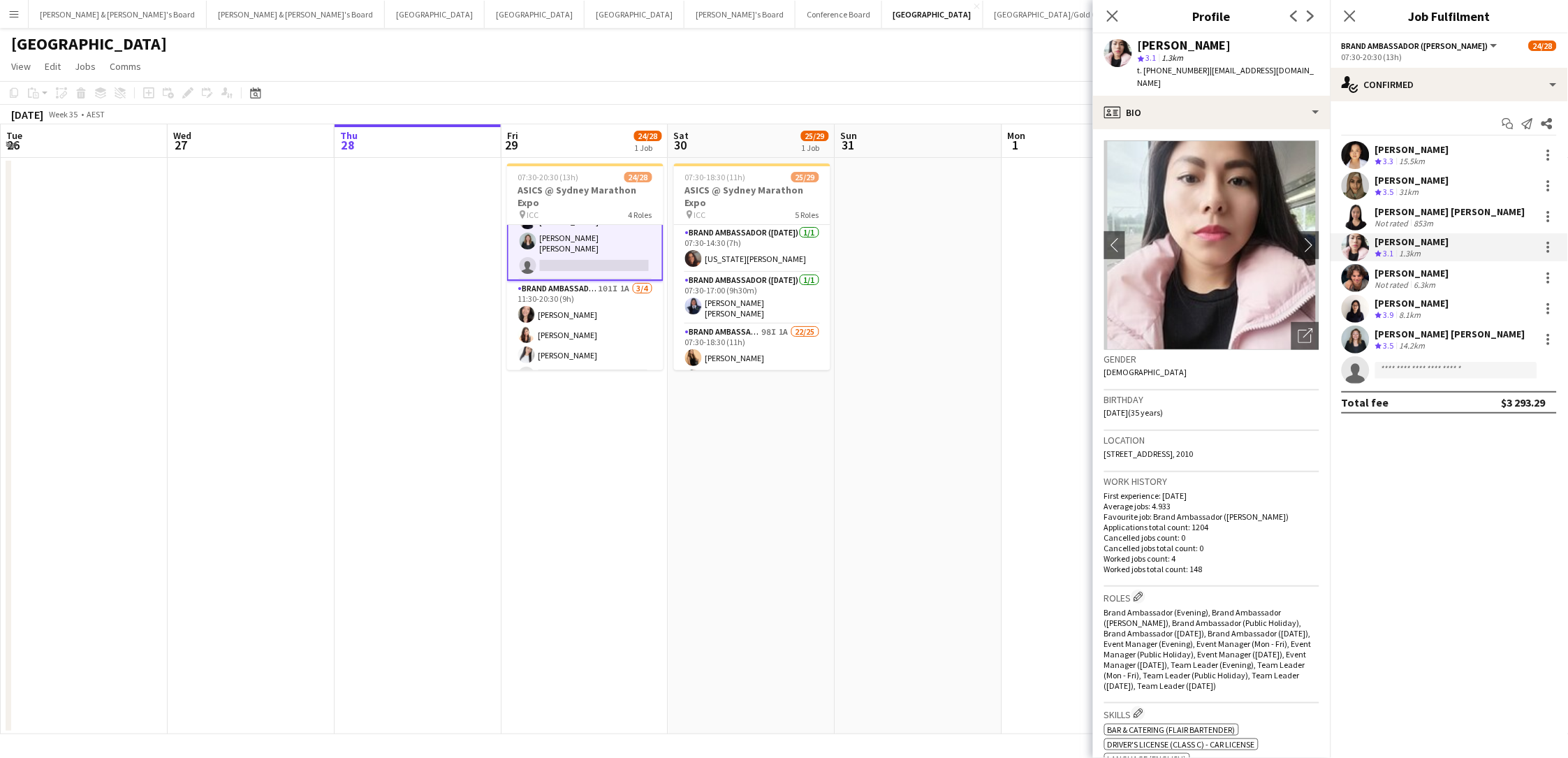
scroll to position [531, 0]
click at [1170, 70] on span "t. +610460864140" at bounding box center [1173, 70] width 72 height 11
copy span "610460864140"
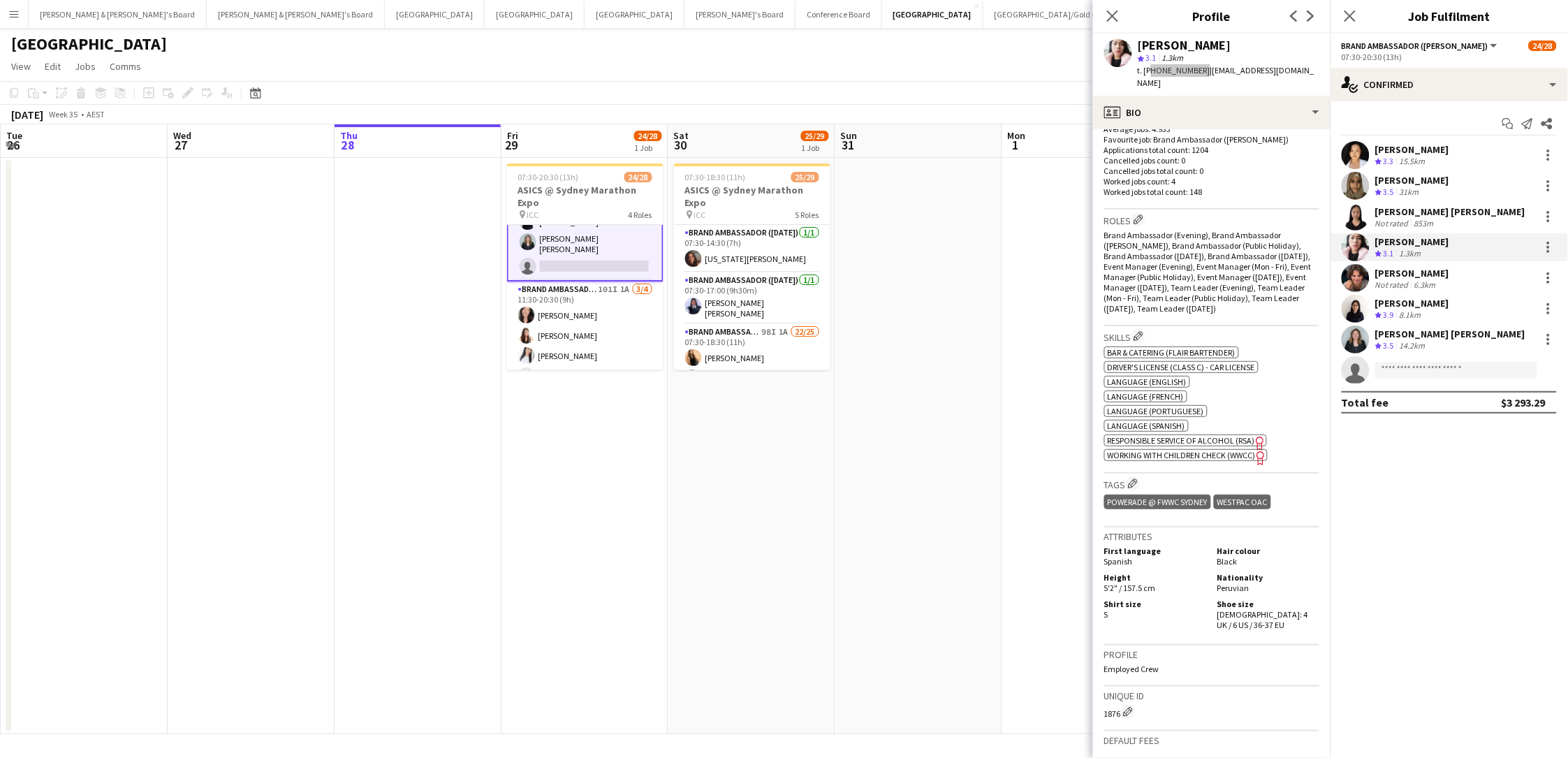
scroll to position [382, 0]
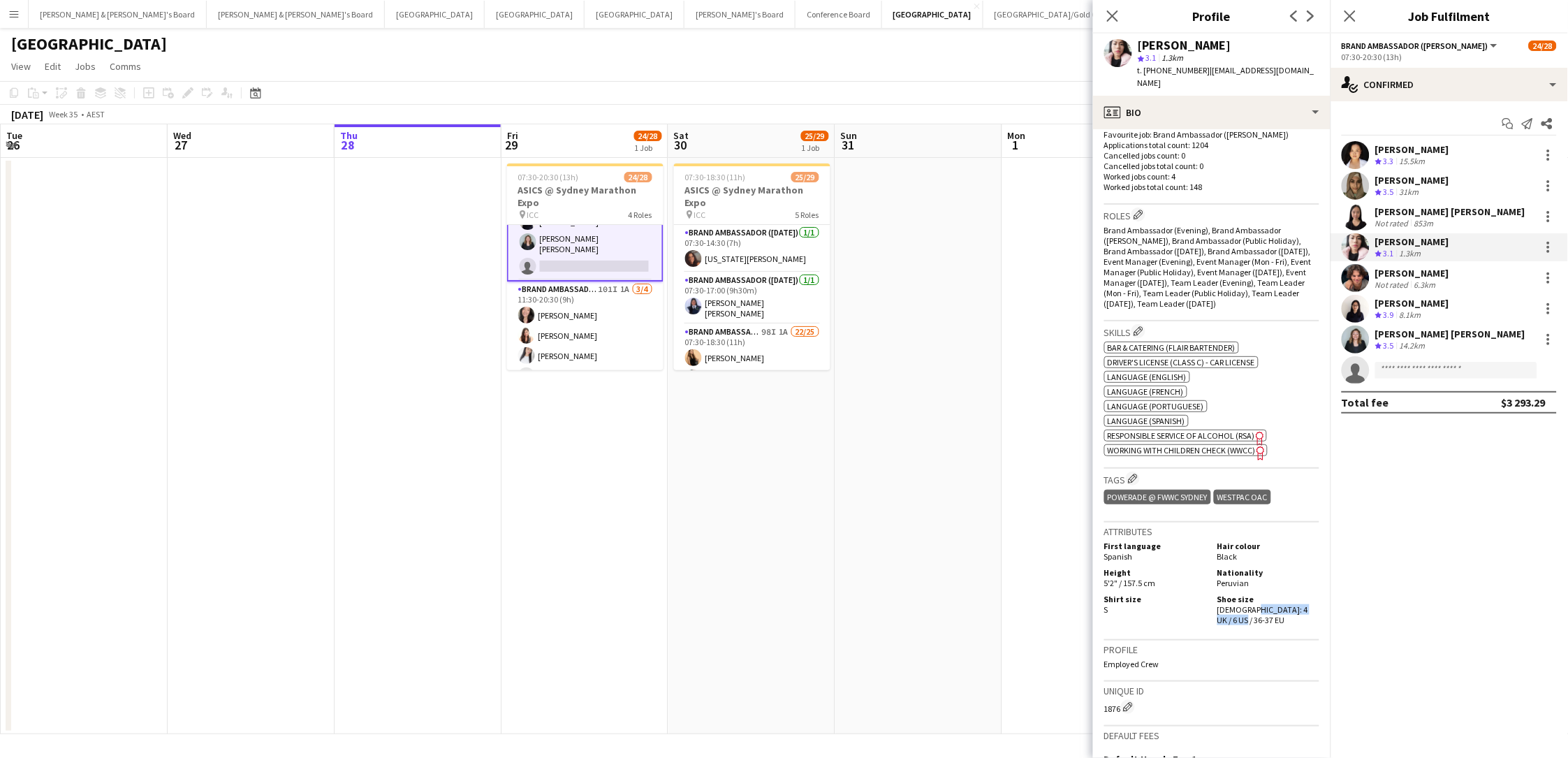
click at [1183, 561] on span "Female: 4 UK / 6 US / 36-37 EU" at bounding box center [1262, 614] width 91 height 21
copy span "4 UK / 6 US / 36-37 EU"
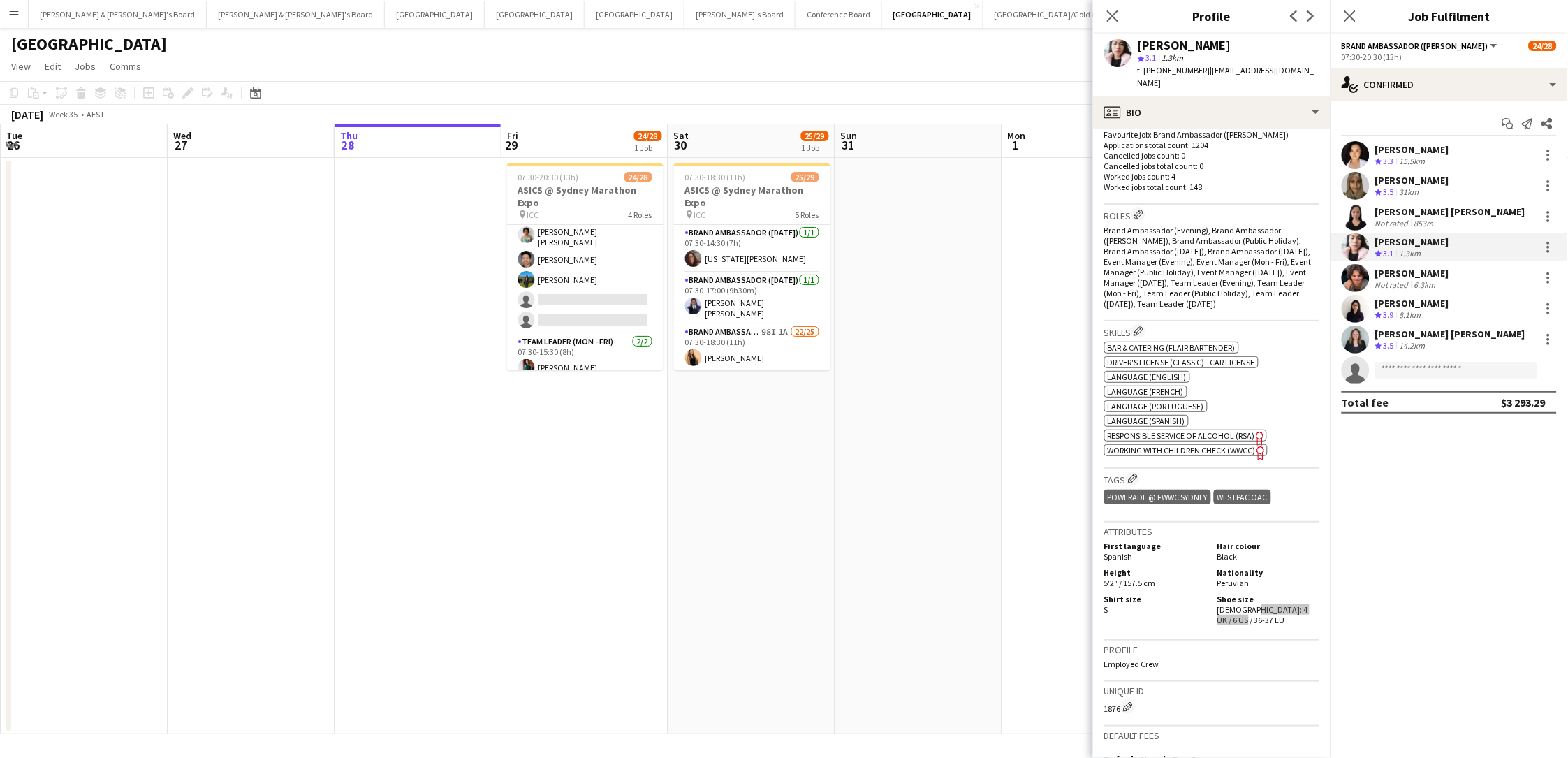
scroll to position [211, 0]
click at [746, 327] on app-card-role "Brand Ambassador (Saturday) 98I 1A 22/25 07:30-18:30 (11h) Sarah Fox Abhilasha …" at bounding box center [752, 593] width 156 height 538
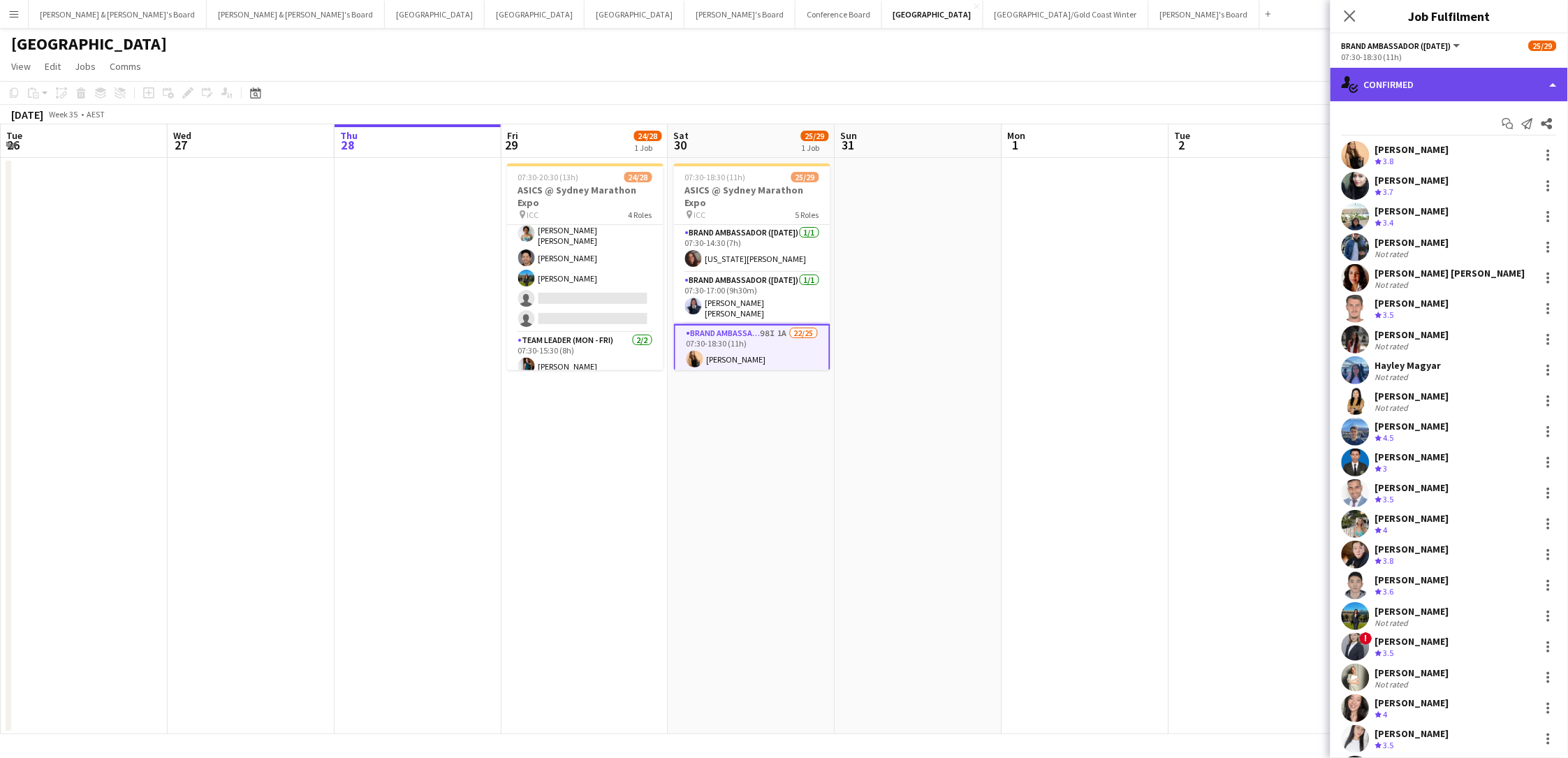
drag, startPoint x: 1399, startPoint y: 75, endPoint x: 1404, endPoint y: 86, distance: 12.1
click at [1183, 75] on div "single-neutral-actions-check-2 Confirmed" at bounding box center [1448, 85] width 237 height 34
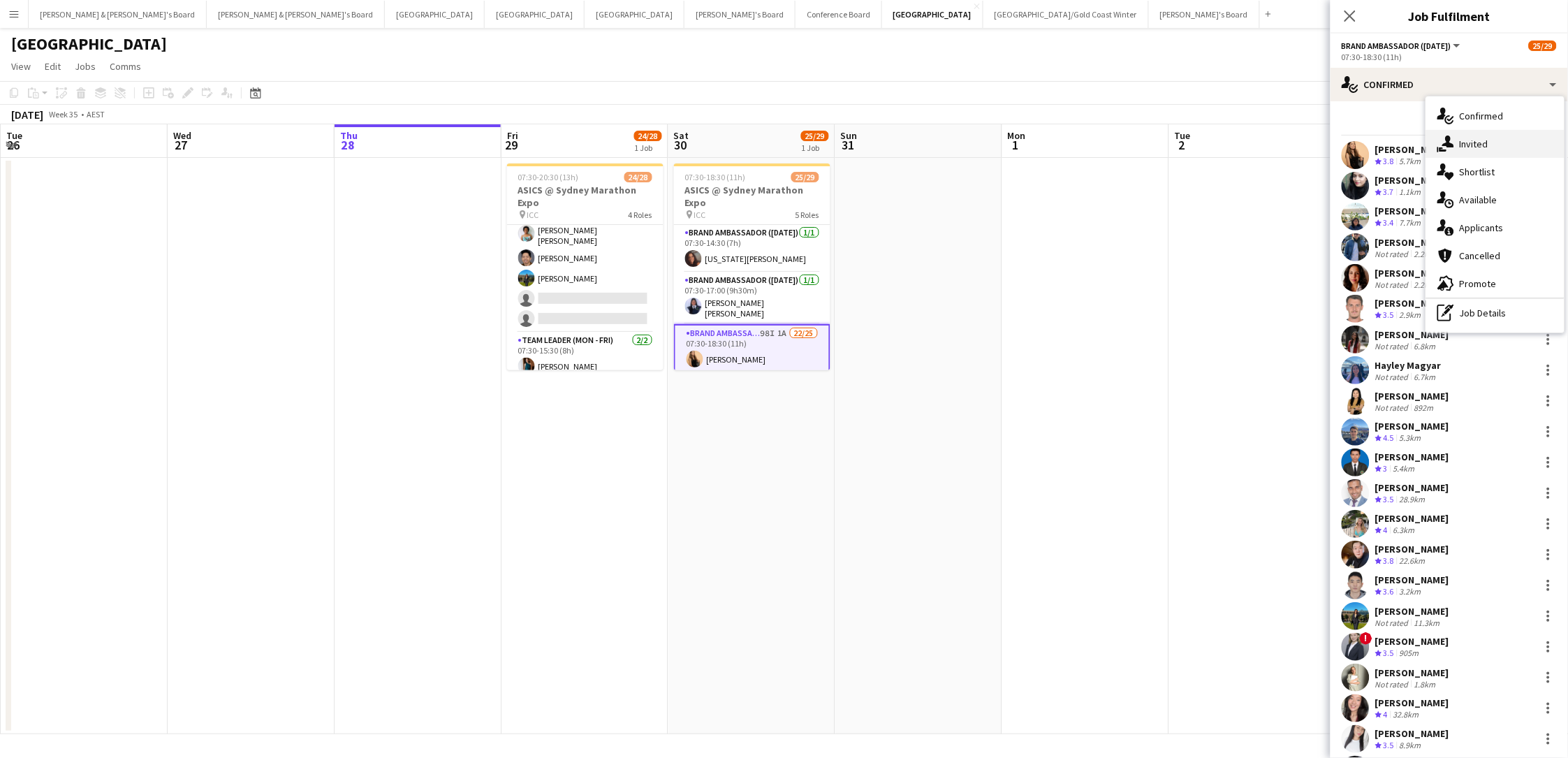
click at [1183, 150] on div "single-neutral-actions-share-1 Invited" at bounding box center [1495, 143] width 138 height 28
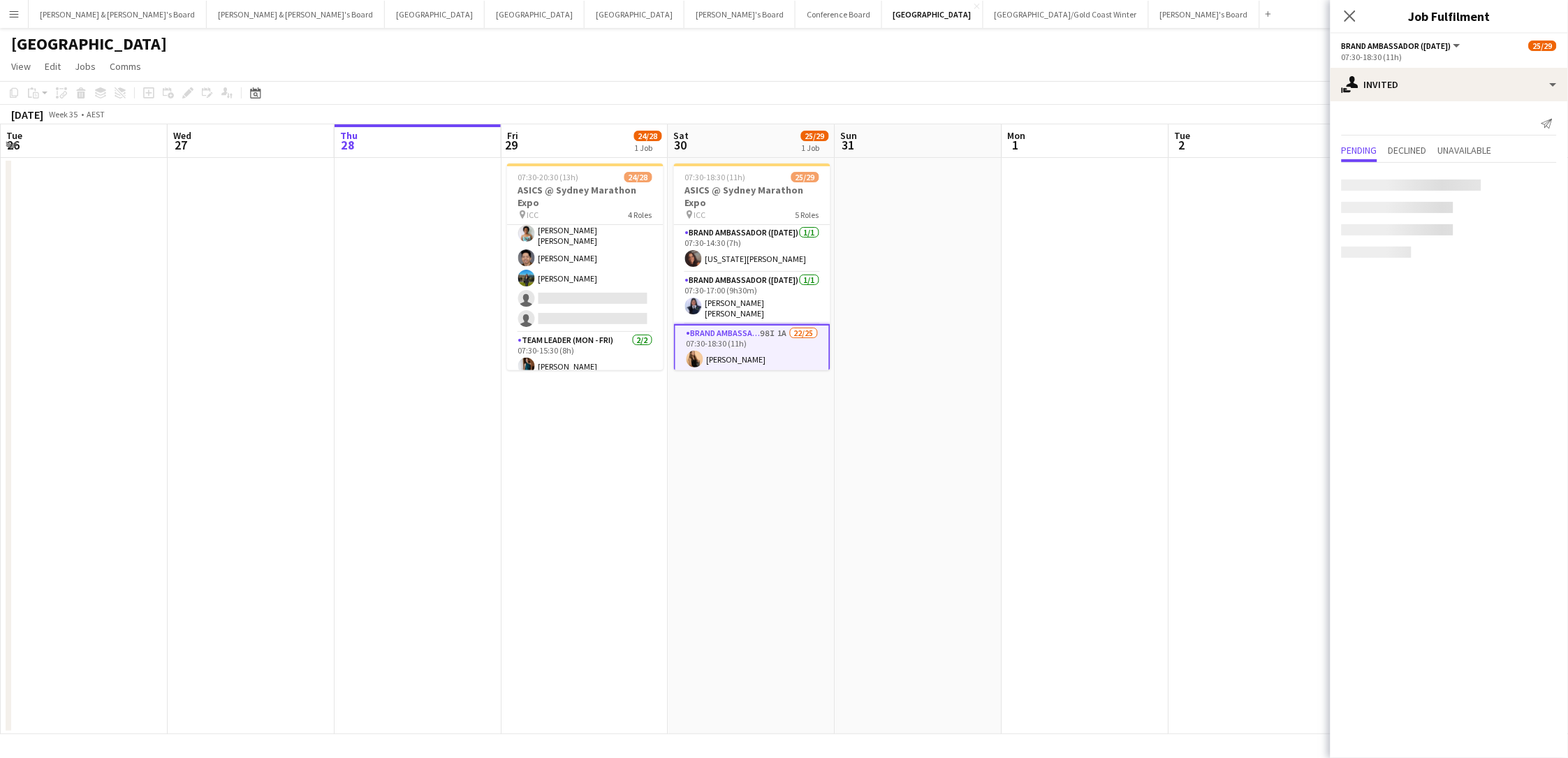
click at [1183, 182] on div at bounding box center [1411, 186] width 140 height 11
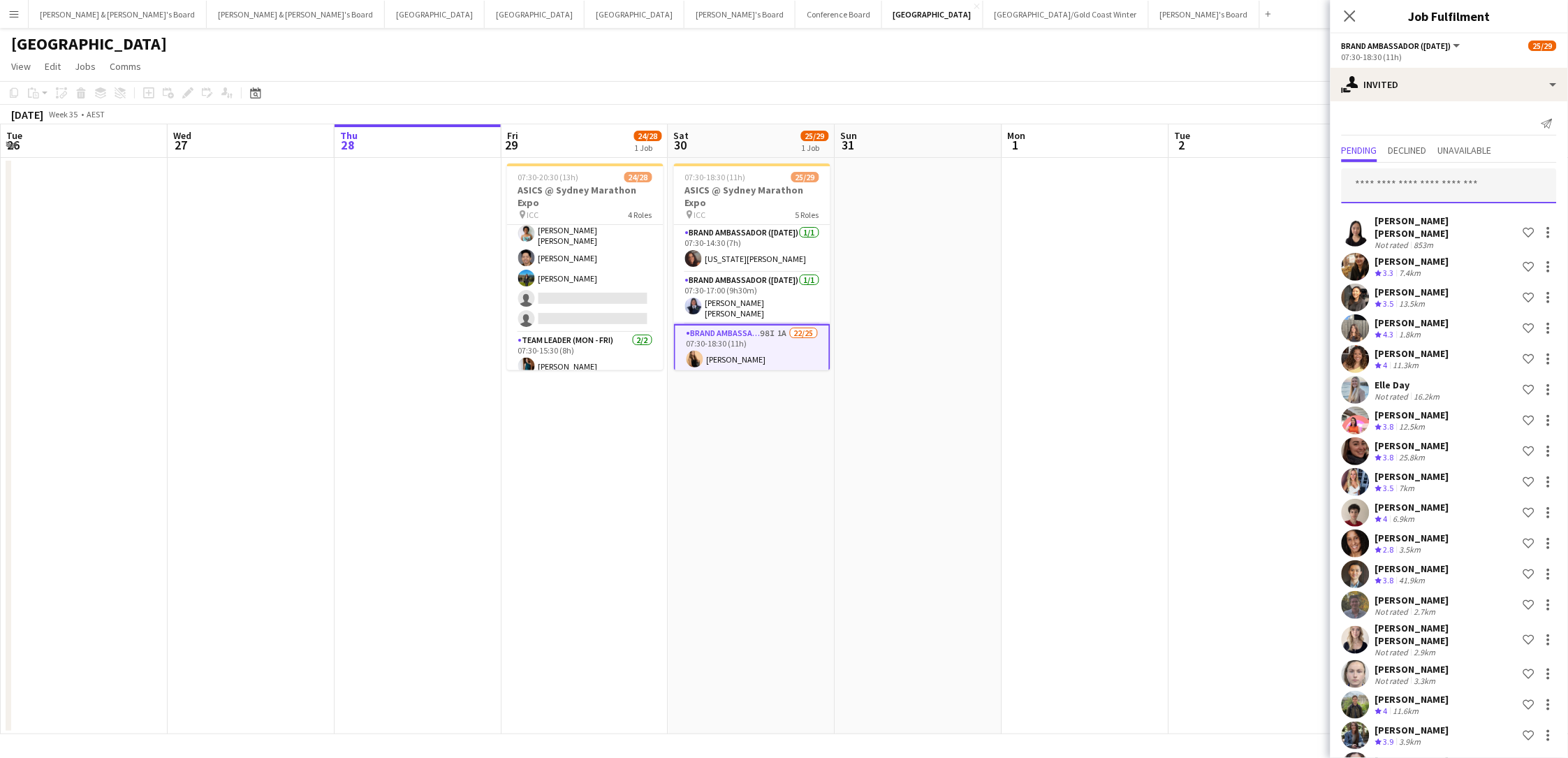
click at [1183, 187] on input "text" at bounding box center [1449, 186] width 215 height 35
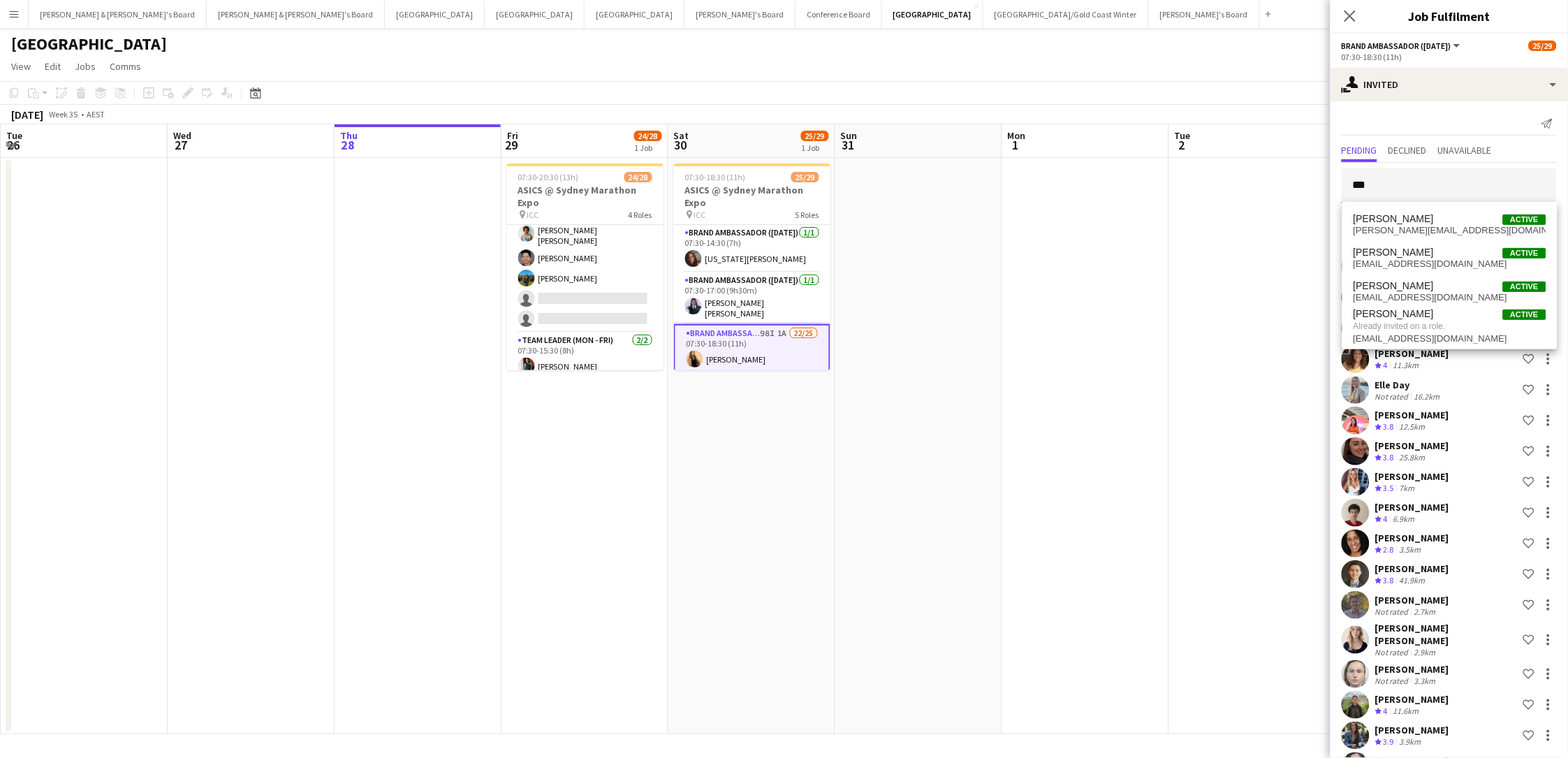
type input "***"
click at [1183, 301] on app-date-cell at bounding box center [1252, 446] width 167 height 576
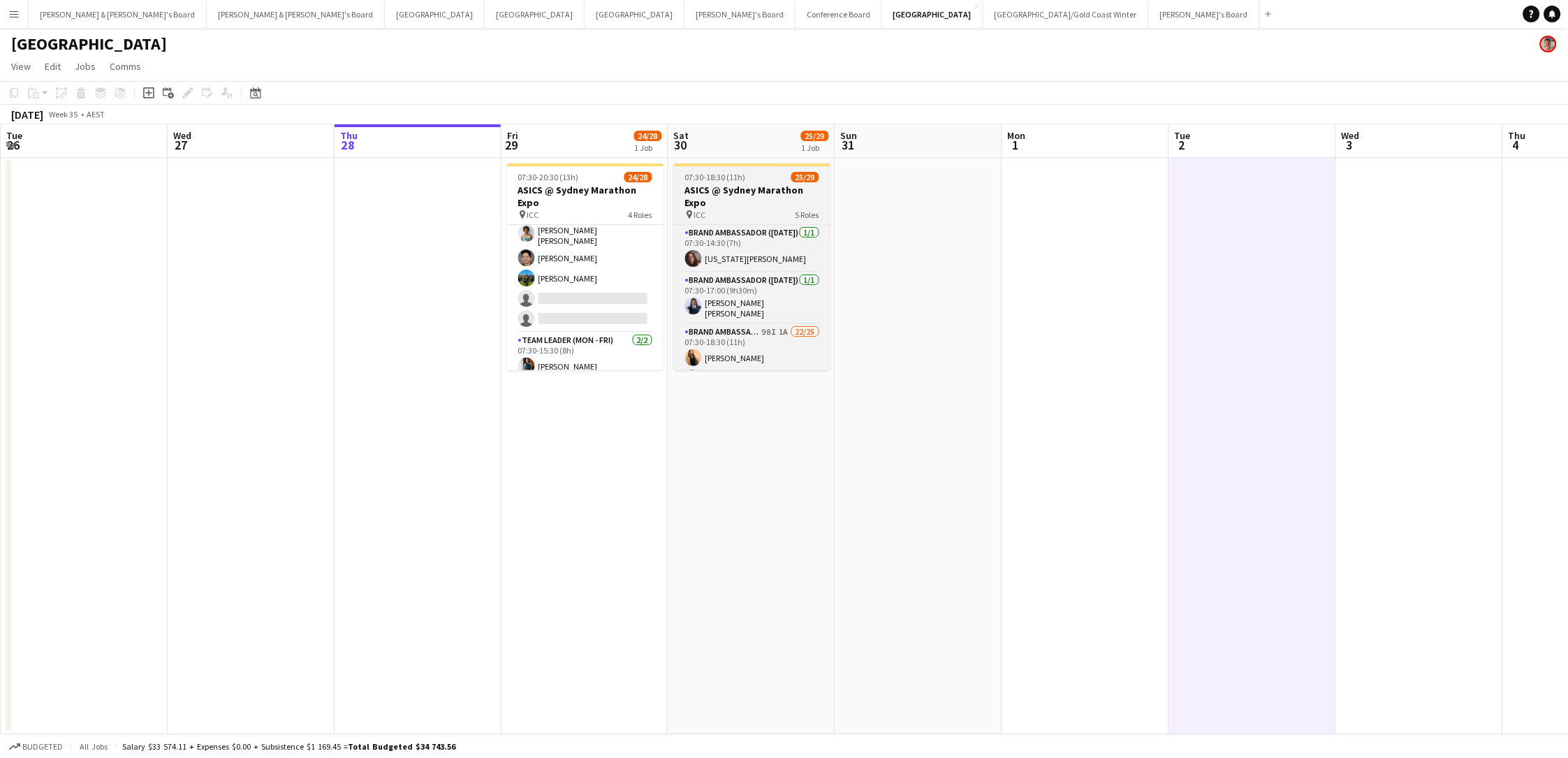
click at [737, 199] on h3 "ASICS @ Sydney Marathon Expo" at bounding box center [752, 196] width 156 height 25
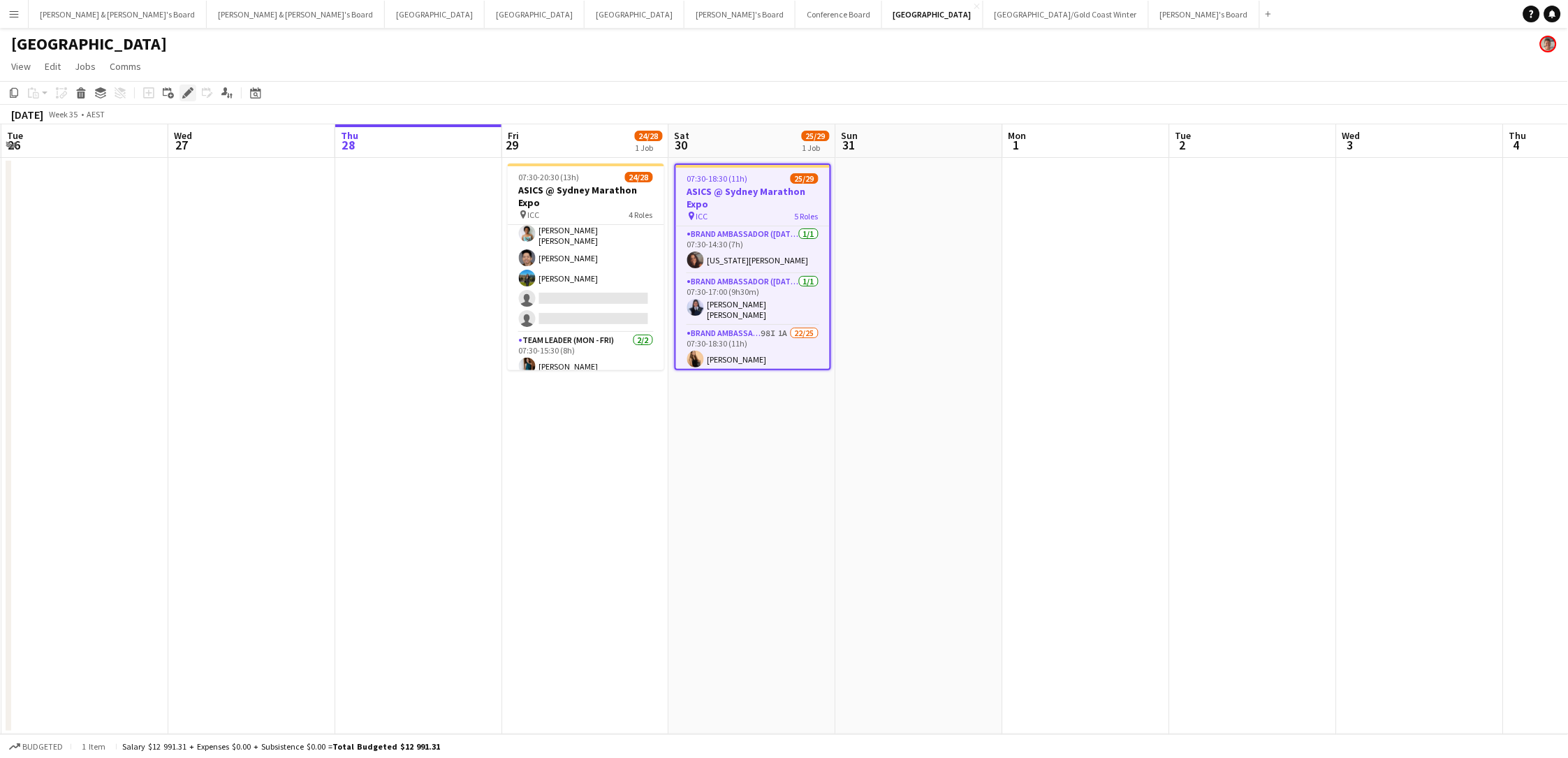
click at [189, 94] on icon "Edit" at bounding box center [188, 93] width 11 height 11
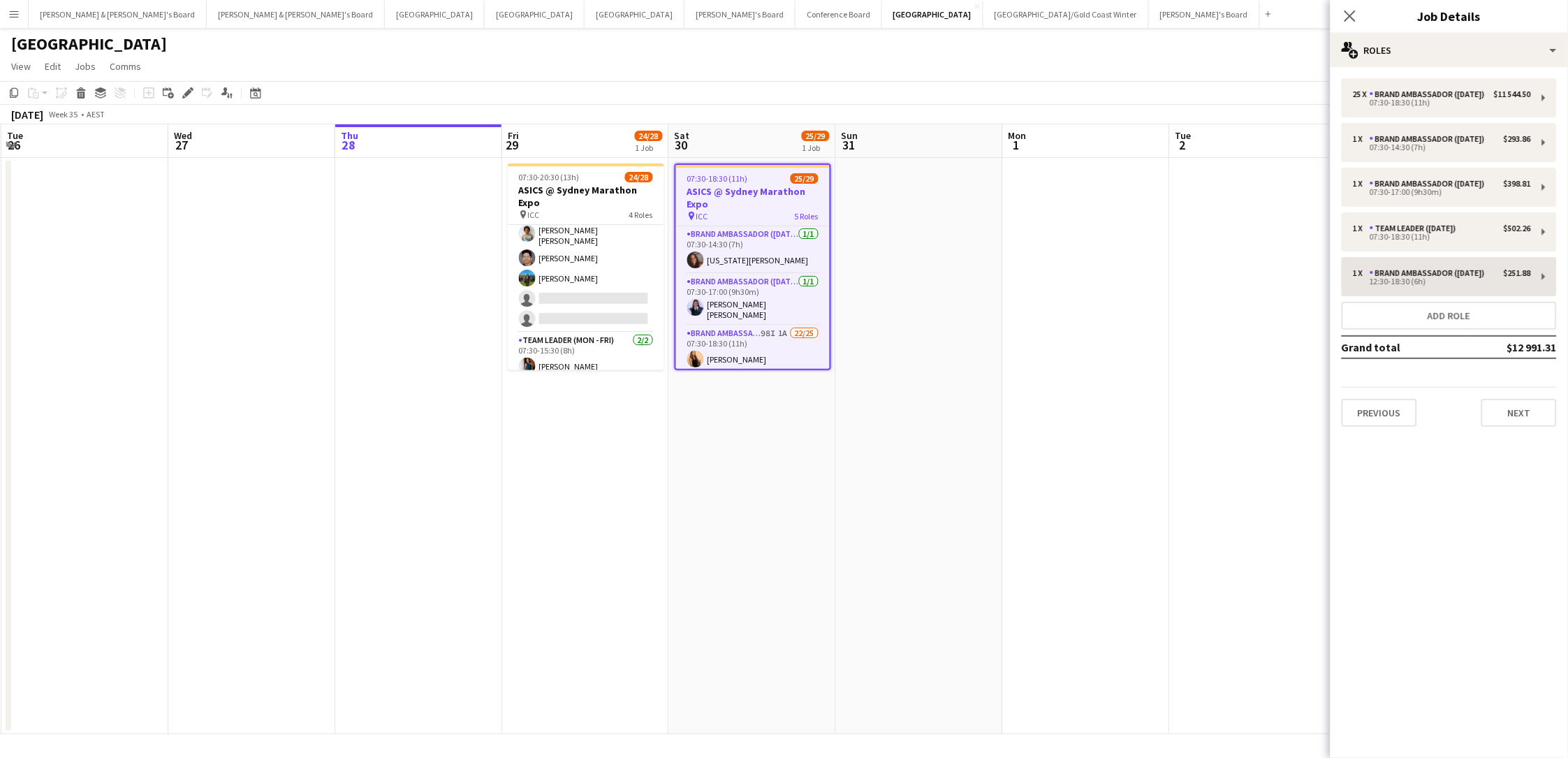
scroll to position [0, 324]
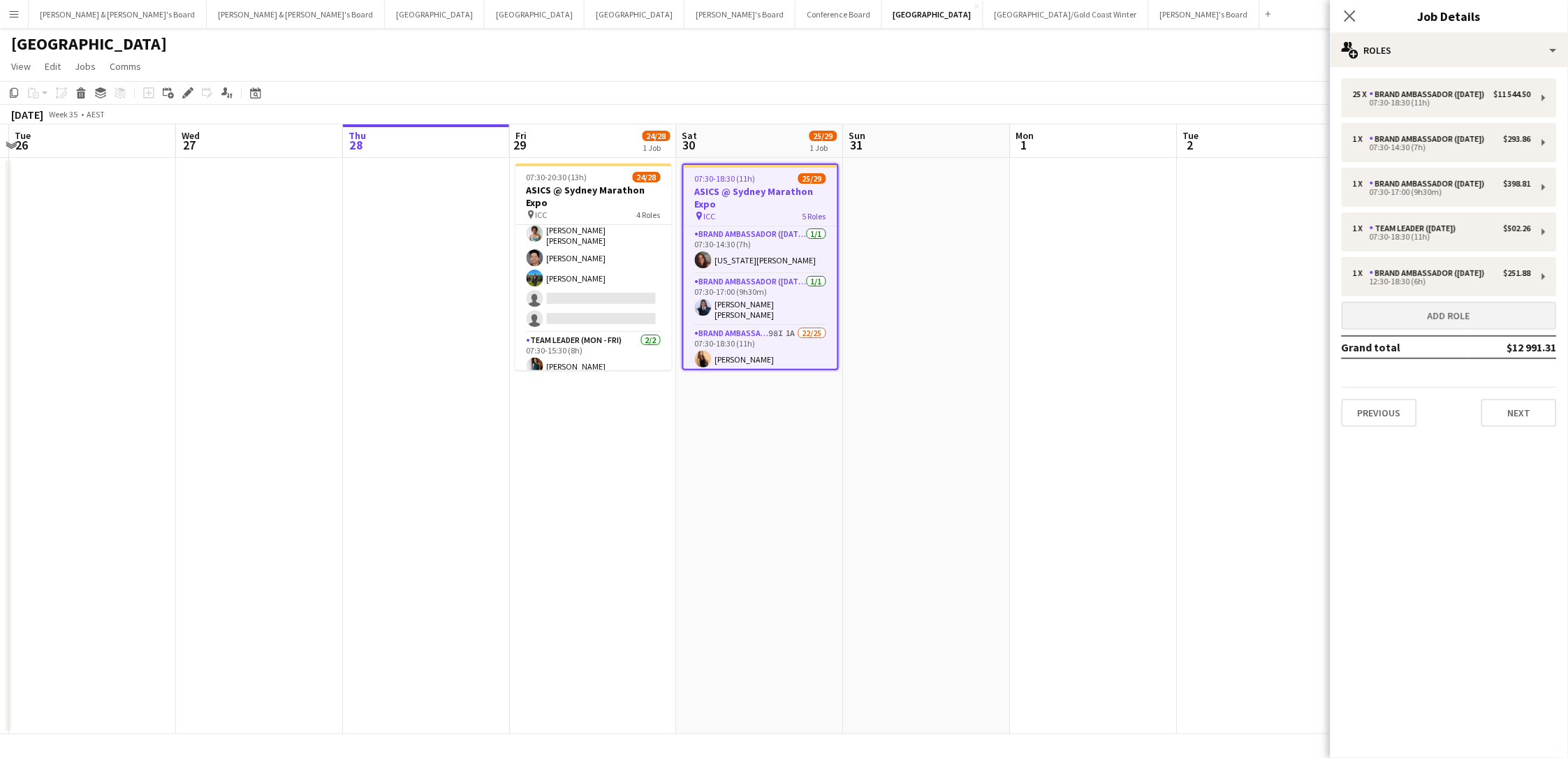
click at [1183, 317] on button "Add role" at bounding box center [1449, 315] width 215 height 28
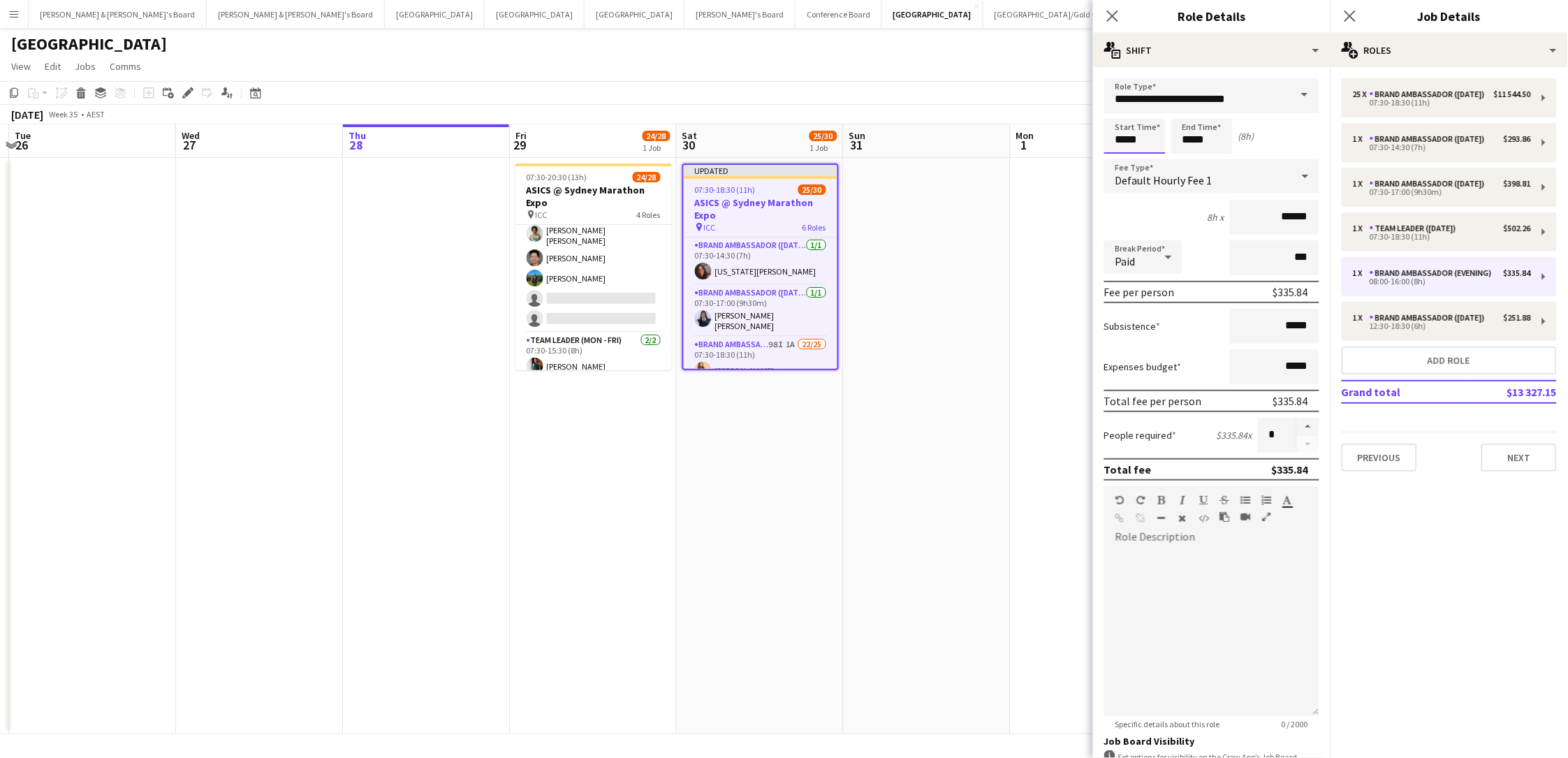
click at [1129, 145] on input "*****" at bounding box center [1135, 136] width 62 height 35
click at [1127, 157] on div at bounding box center [1120, 160] width 28 height 14
click at [1149, 155] on div at bounding box center [1148, 160] width 28 height 14
type input "*****"
click at [1149, 155] on div at bounding box center [1148, 160] width 28 height 14
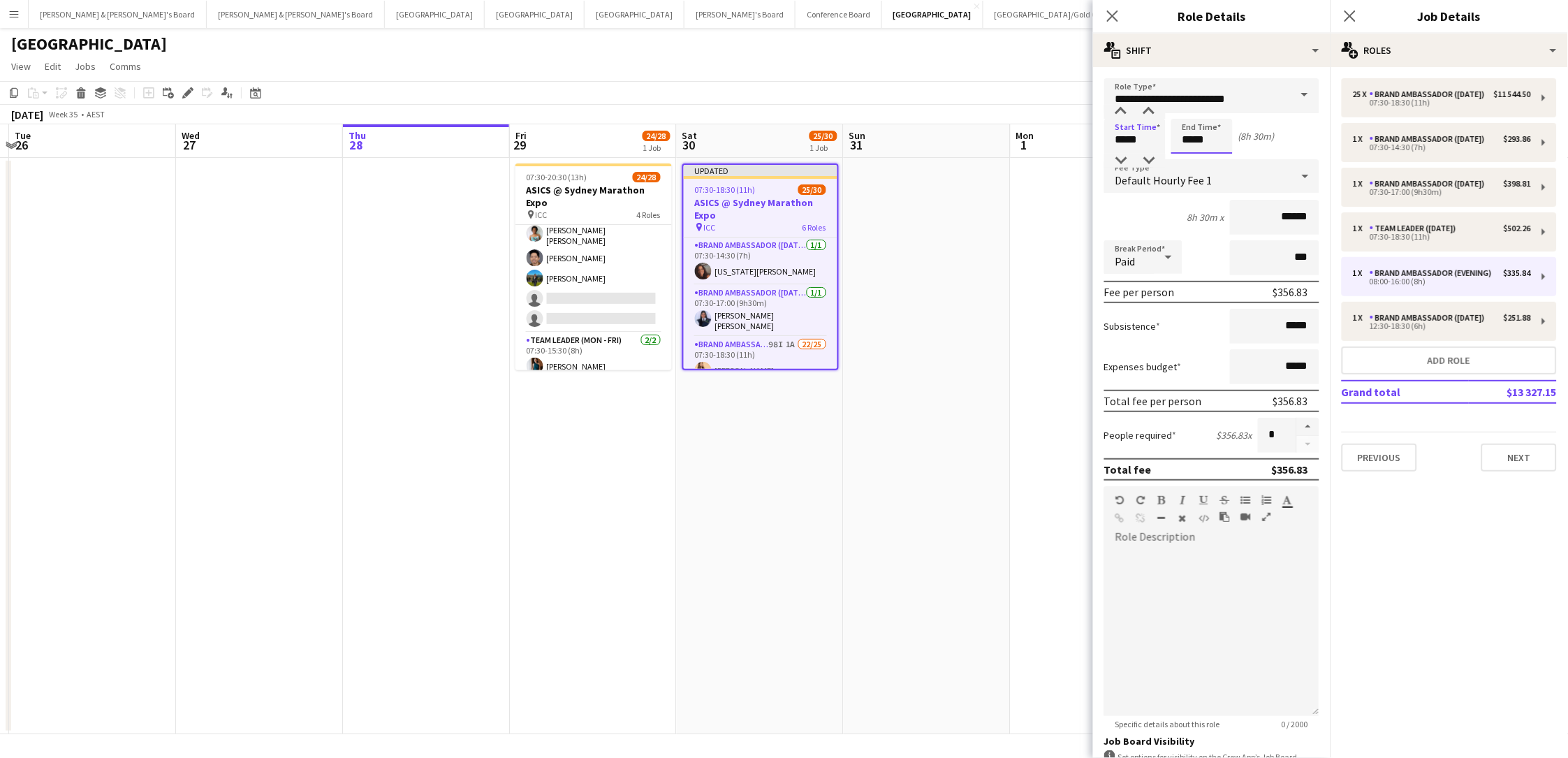
click at [1183, 133] on input "*****" at bounding box center [1202, 136] width 62 height 35
type input "*****"
click at [1183, 105] on div at bounding box center [1216, 111] width 28 height 14
click at [1183, 100] on input "**********" at bounding box center [1211, 95] width 215 height 35
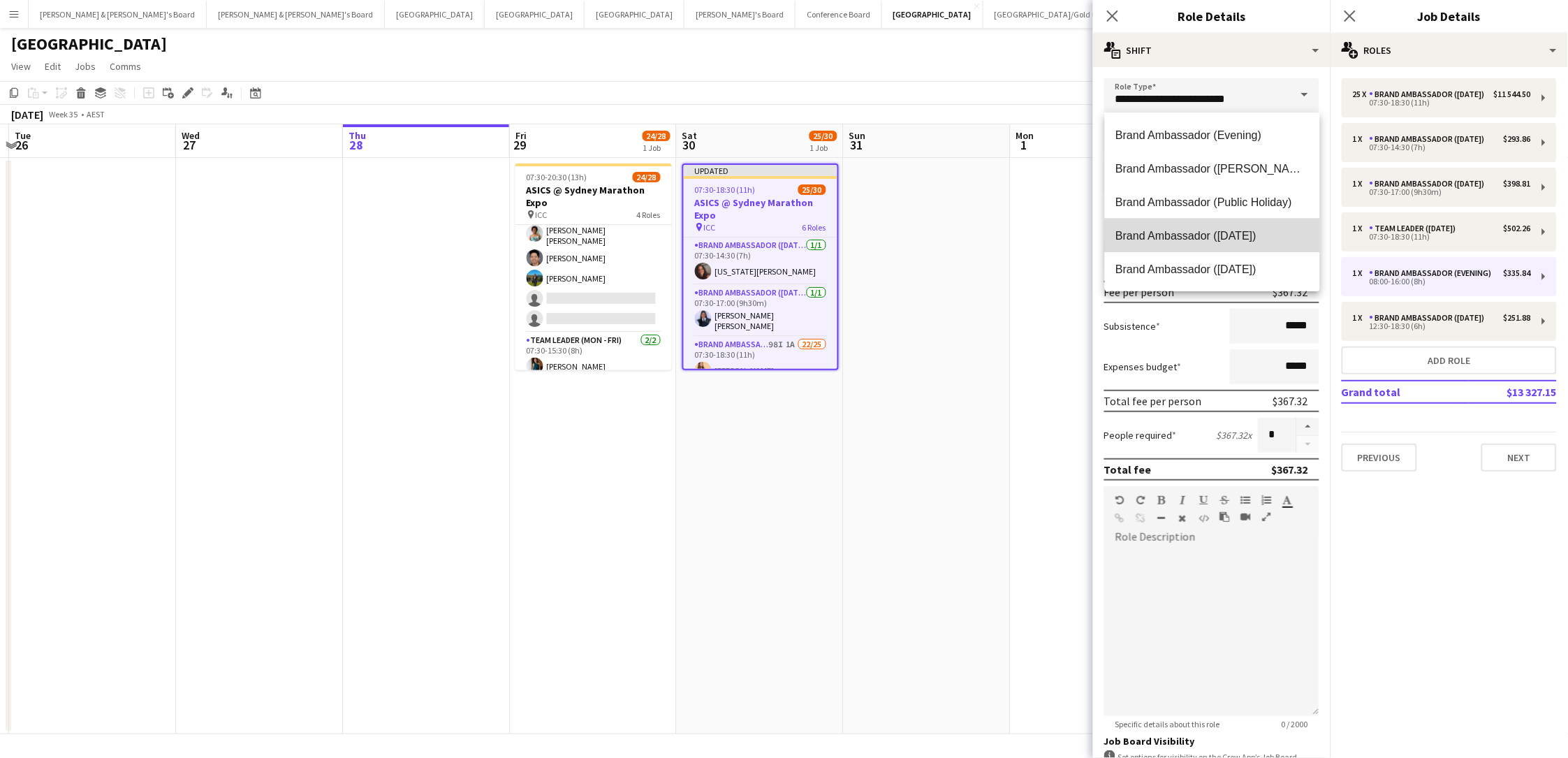
click at [1183, 238] on span "Brand Ambassador ([DATE])" at bounding box center [1212, 236] width 193 height 14
type input "**********"
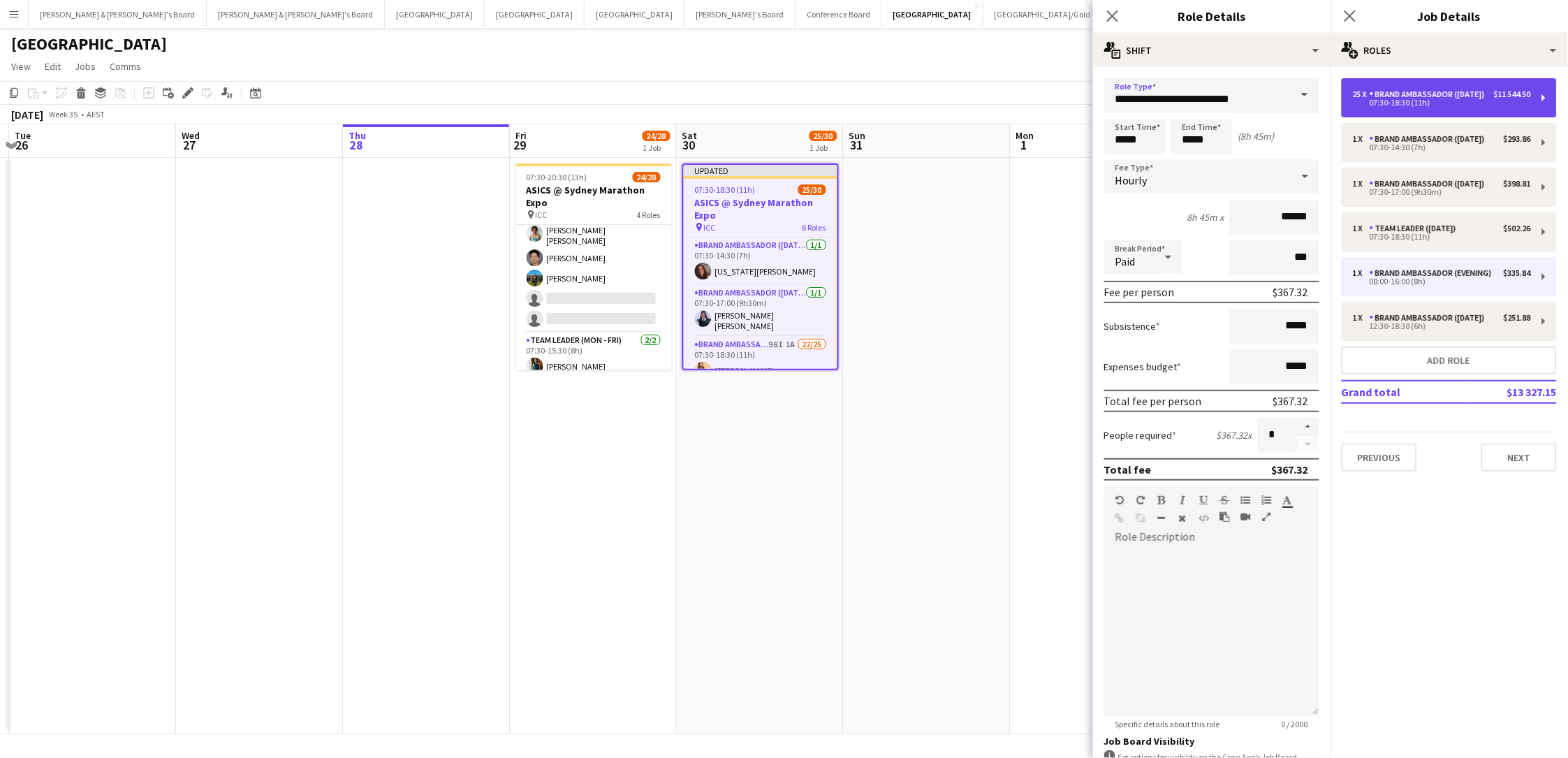
click at [1183, 96] on div "Brand Ambassador ([DATE])" at bounding box center [1430, 95] width 121 height 10
type input "*****"
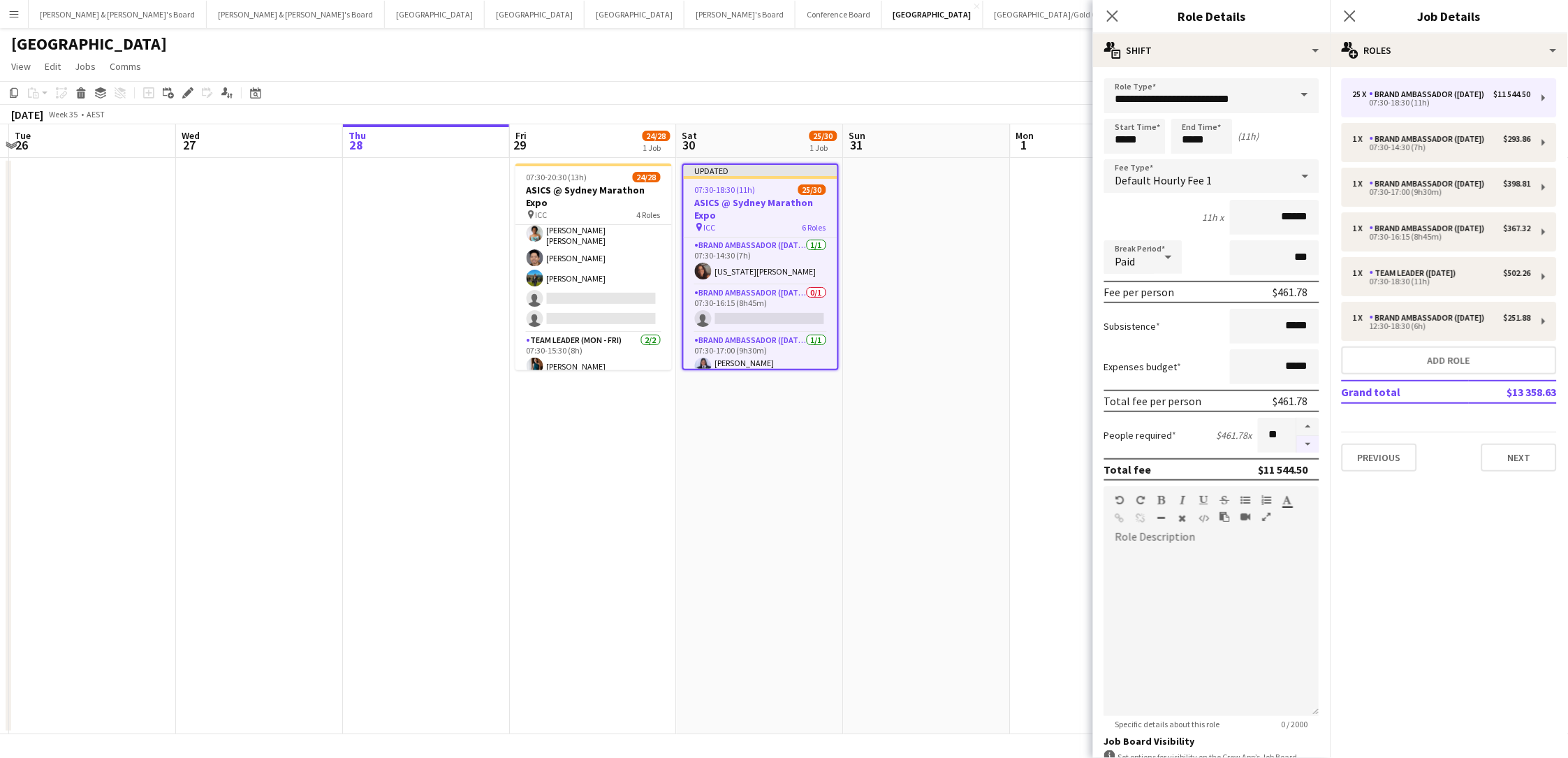
click at [1183, 444] on button "button" at bounding box center [1307, 444] width 22 height 17
type input "**"
click at [802, 434] on app-date-cell "Updated 07:30-18:30 (11h) 25/30 ASICS @ Sydney Marathon Expo pin ICC 6 Roles Br…" at bounding box center [760, 446] width 167 height 576
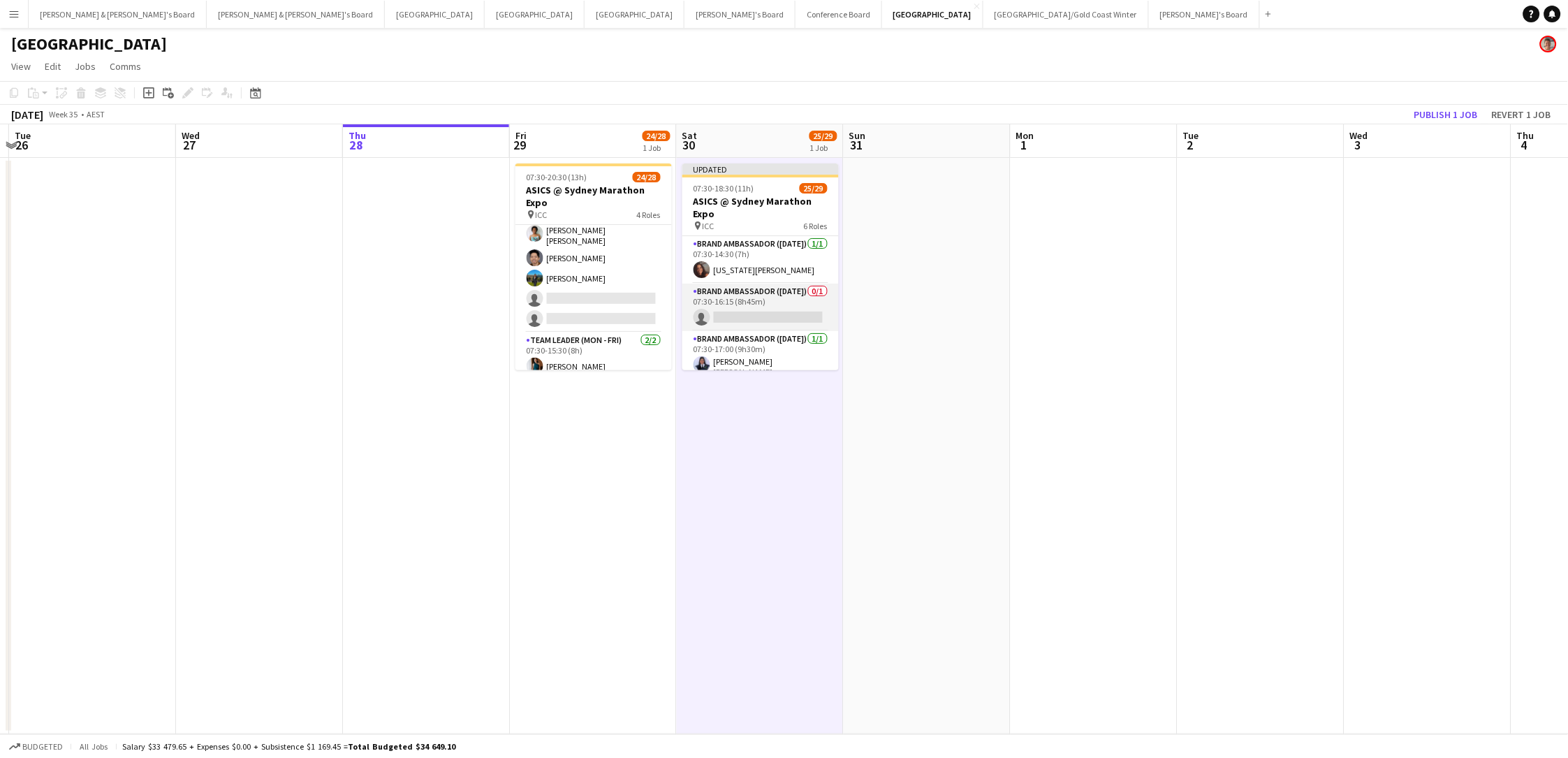
click at [746, 295] on app-card-role "Brand Ambassador (Saturday) 0/1 07:30-16:15 (8h45m) single-neutral-actions" at bounding box center [761, 307] width 156 height 47
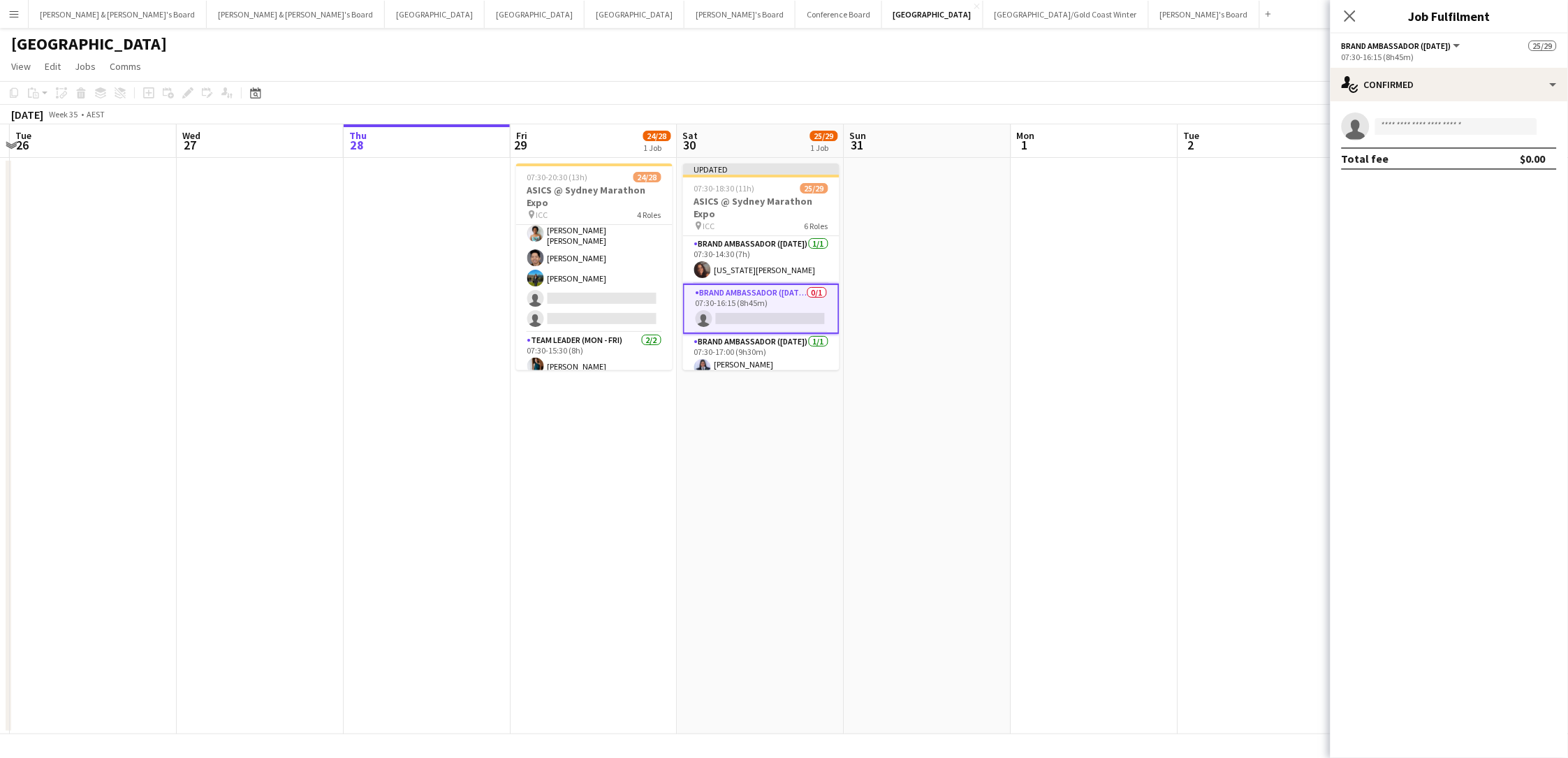
drag, startPoint x: 705, startPoint y: 184, endPoint x: 532, endPoint y: 137, distance: 179.3
click at [705, 184] on span "07:30-18:30 (11h)" at bounding box center [724, 188] width 61 height 11
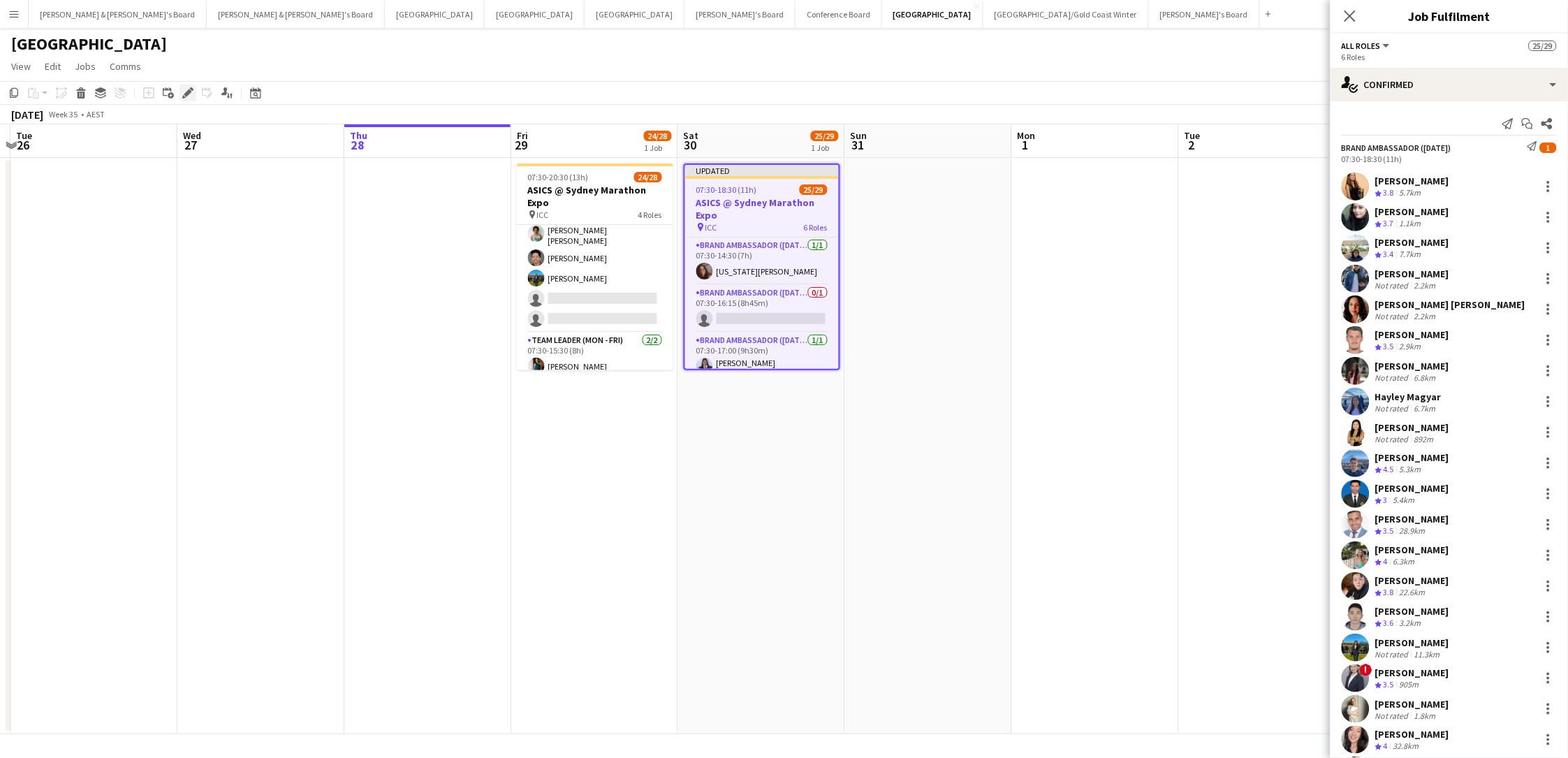
click at [185, 85] on div "Edit" at bounding box center [188, 92] width 16 height 16
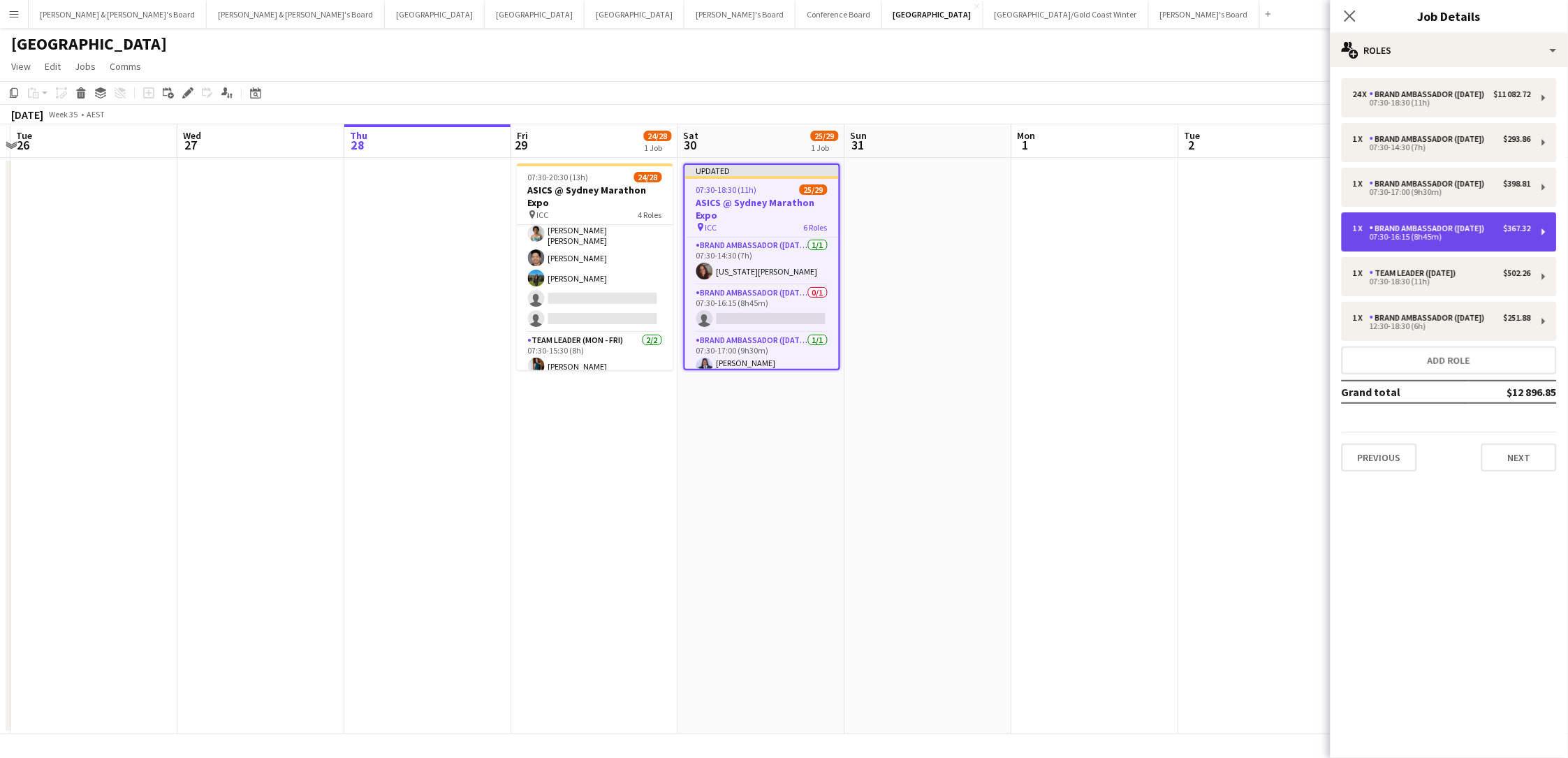
drag, startPoint x: 1413, startPoint y: 243, endPoint x: 1402, endPoint y: 243, distance: 11.0
click at [1183, 240] on div "07:30-16:15 (8h45m)" at bounding box center [1441, 237] width 178 height 7
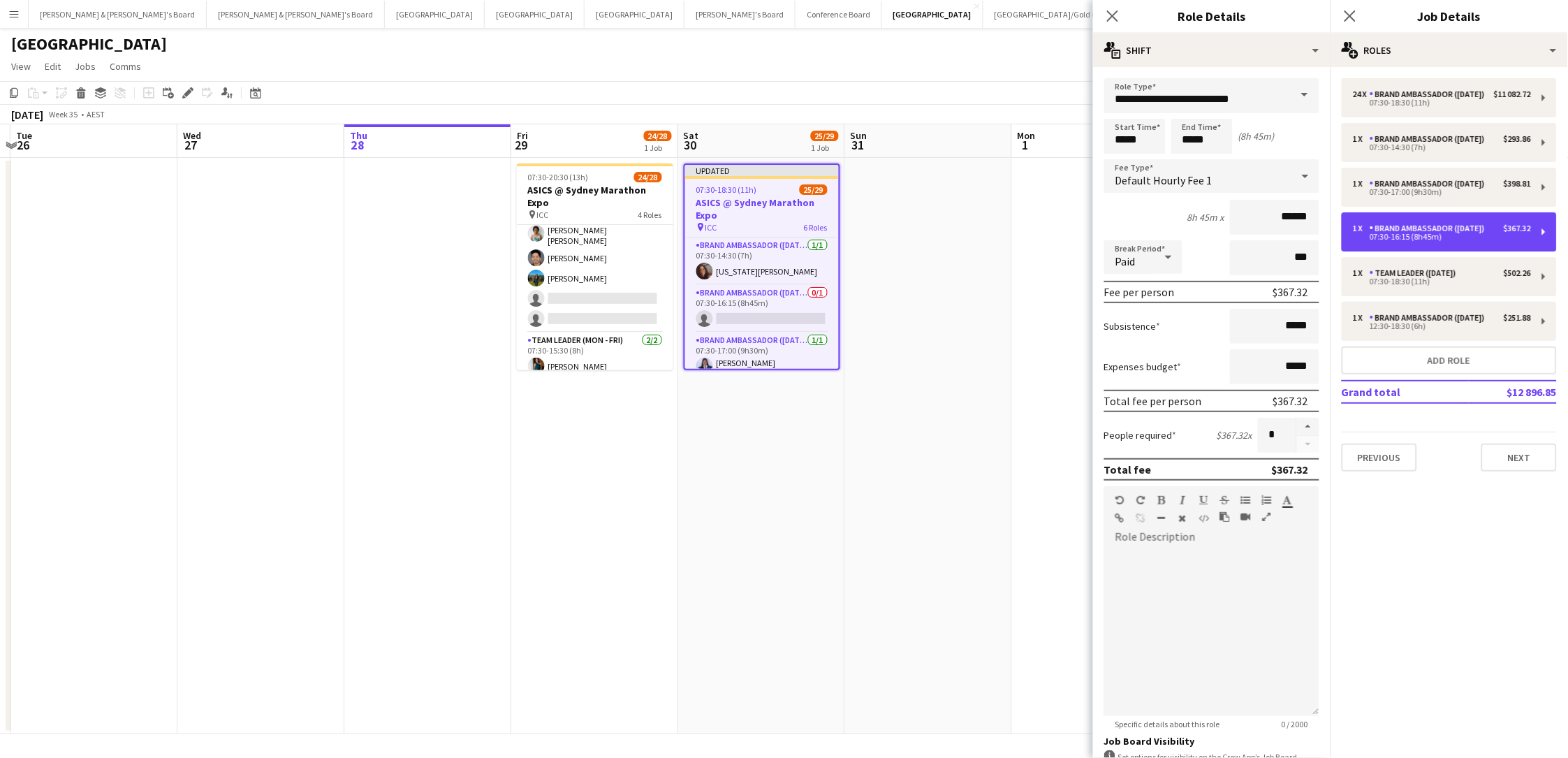
scroll to position [0, 1]
click at [1183, 140] on input "*****" at bounding box center [1202, 136] width 62 height 35
type input "*****"
click at [1183, 110] on div at bounding box center [1216, 111] width 28 height 14
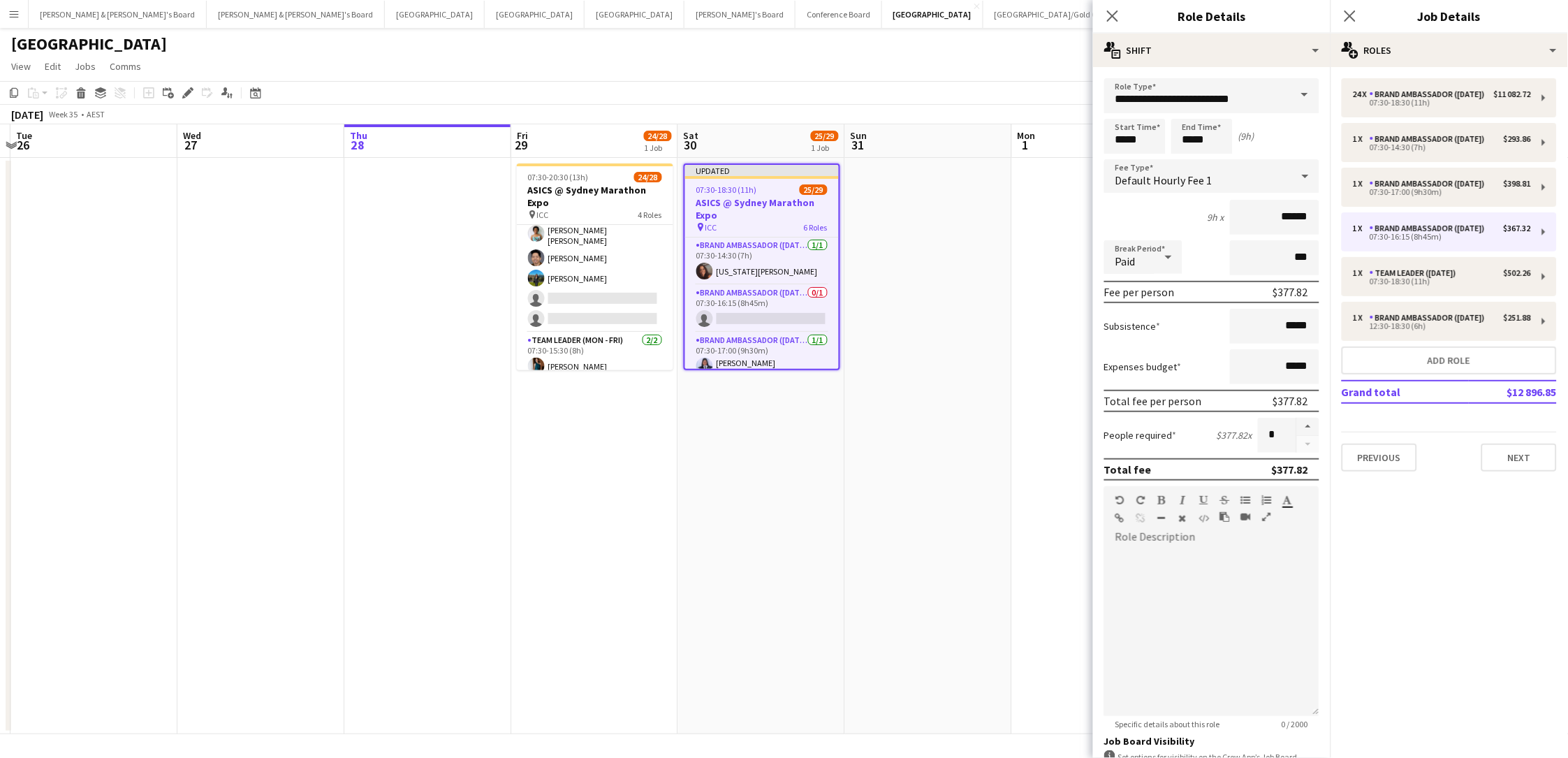
click at [956, 318] on app-date-cell at bounding box center [928, 446] width 167 height 576
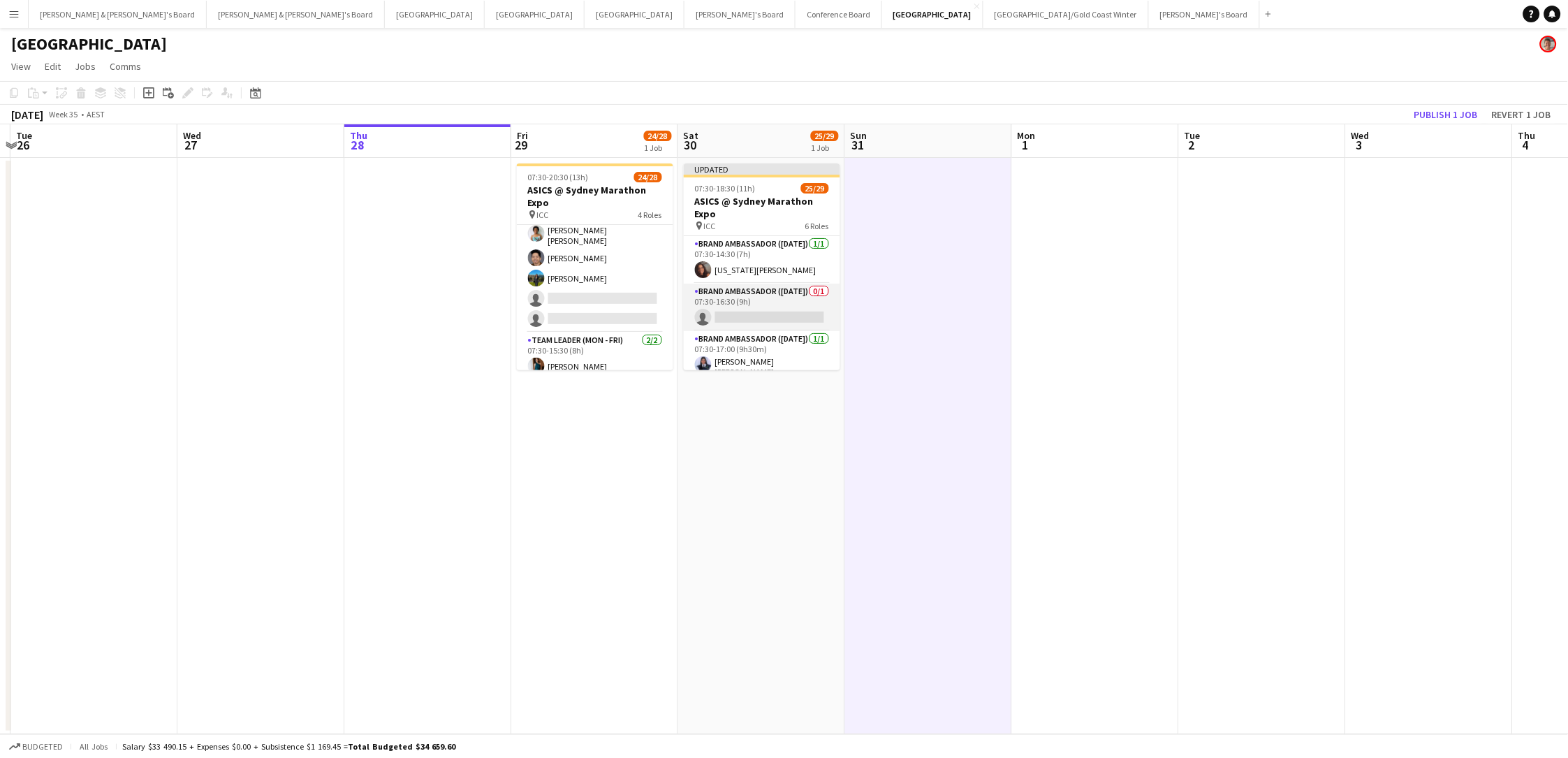
click at [751, 320] on app-card-role "Brand Ambassador (Saturday) 0/1 07:30-16:30 (9h) single-neutral-actions" at bounding box center [761, 307] width 156 height 47
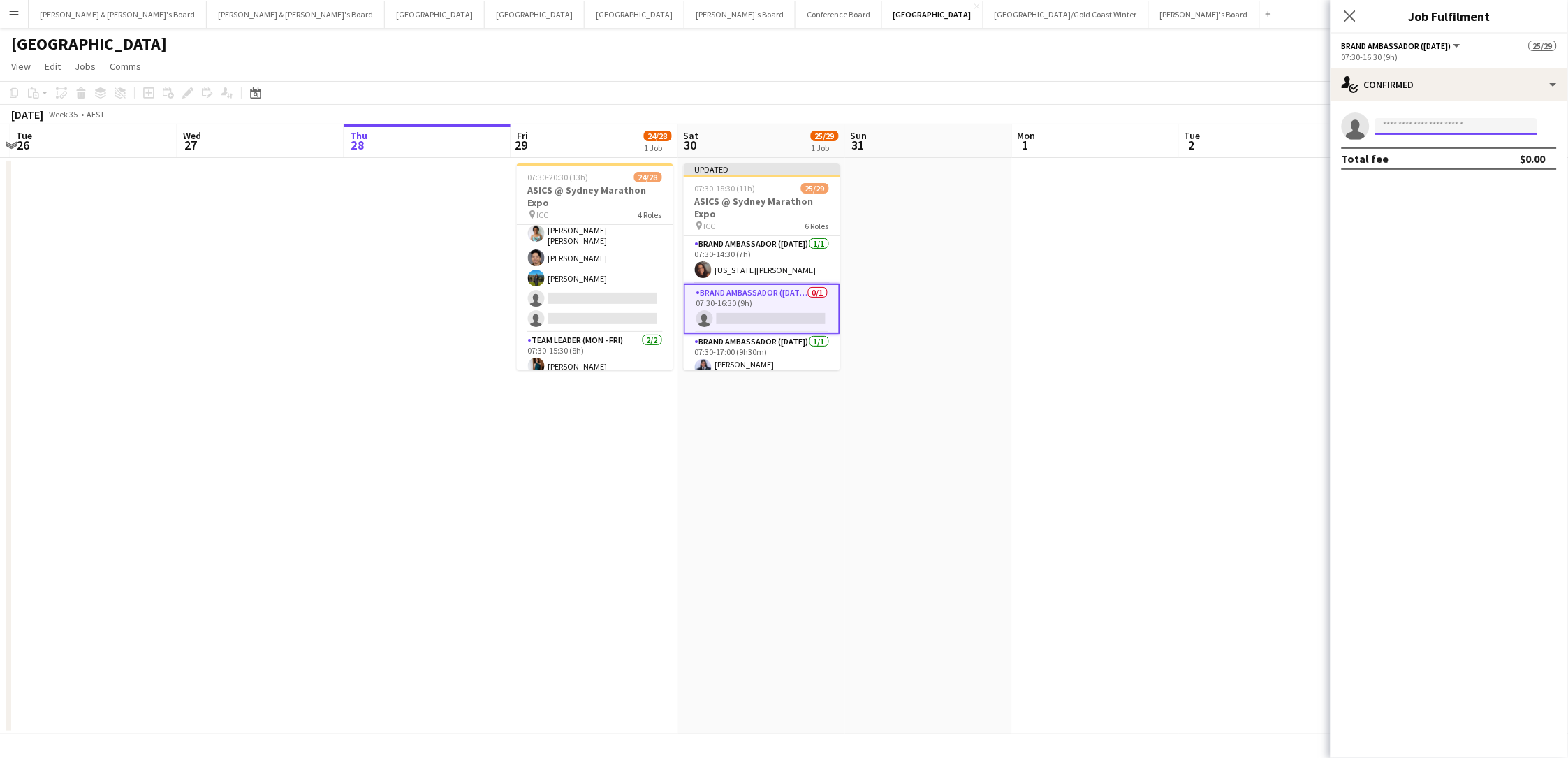
click at [1183, 123] on input at bounding box center [1456, 126] width 162 height 16
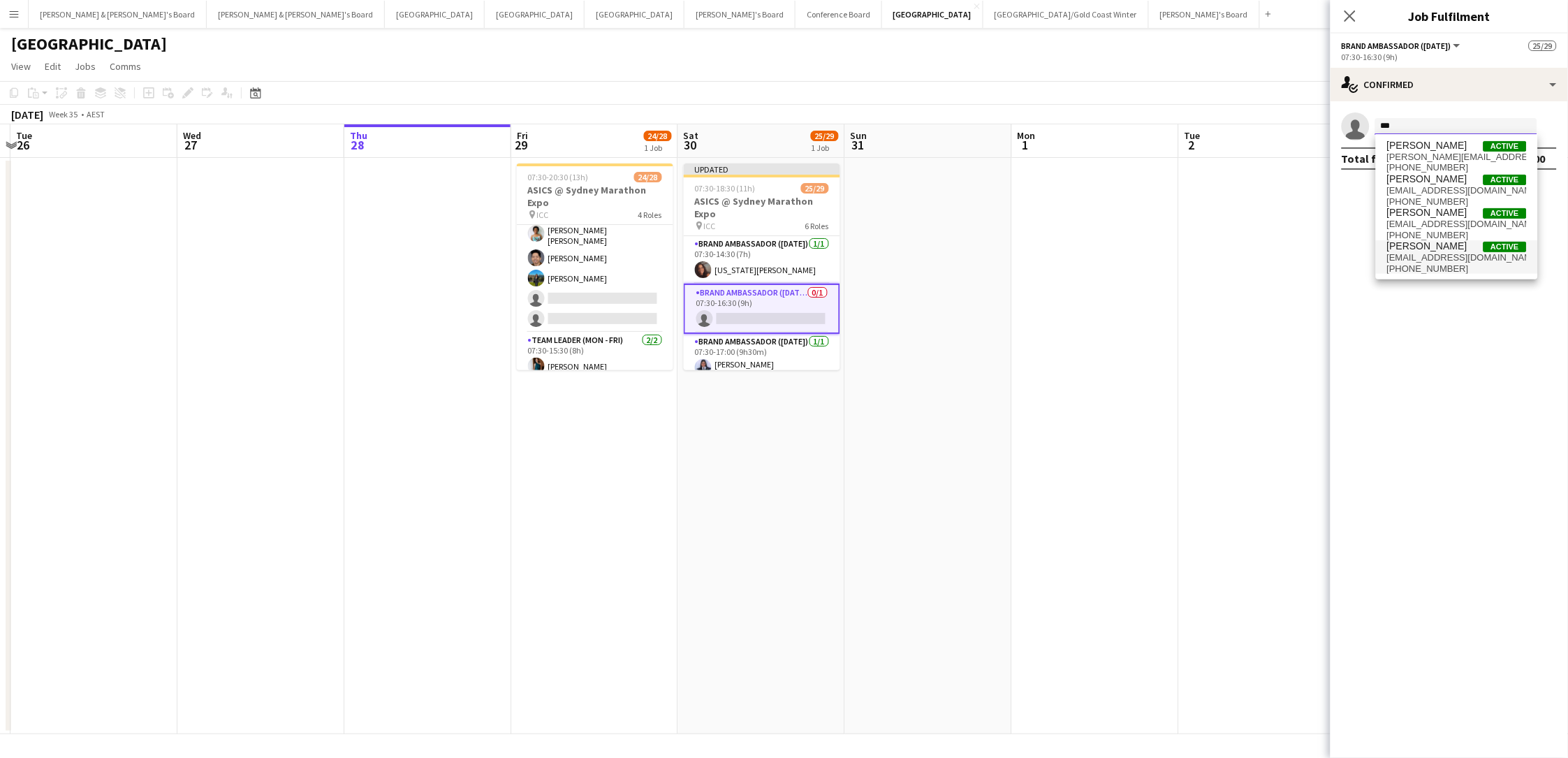
type input "***"
click at [1183, 260] on span "a.jimenaramos@gmail.com" at bounding box center [1456, 258] width 140 height 11
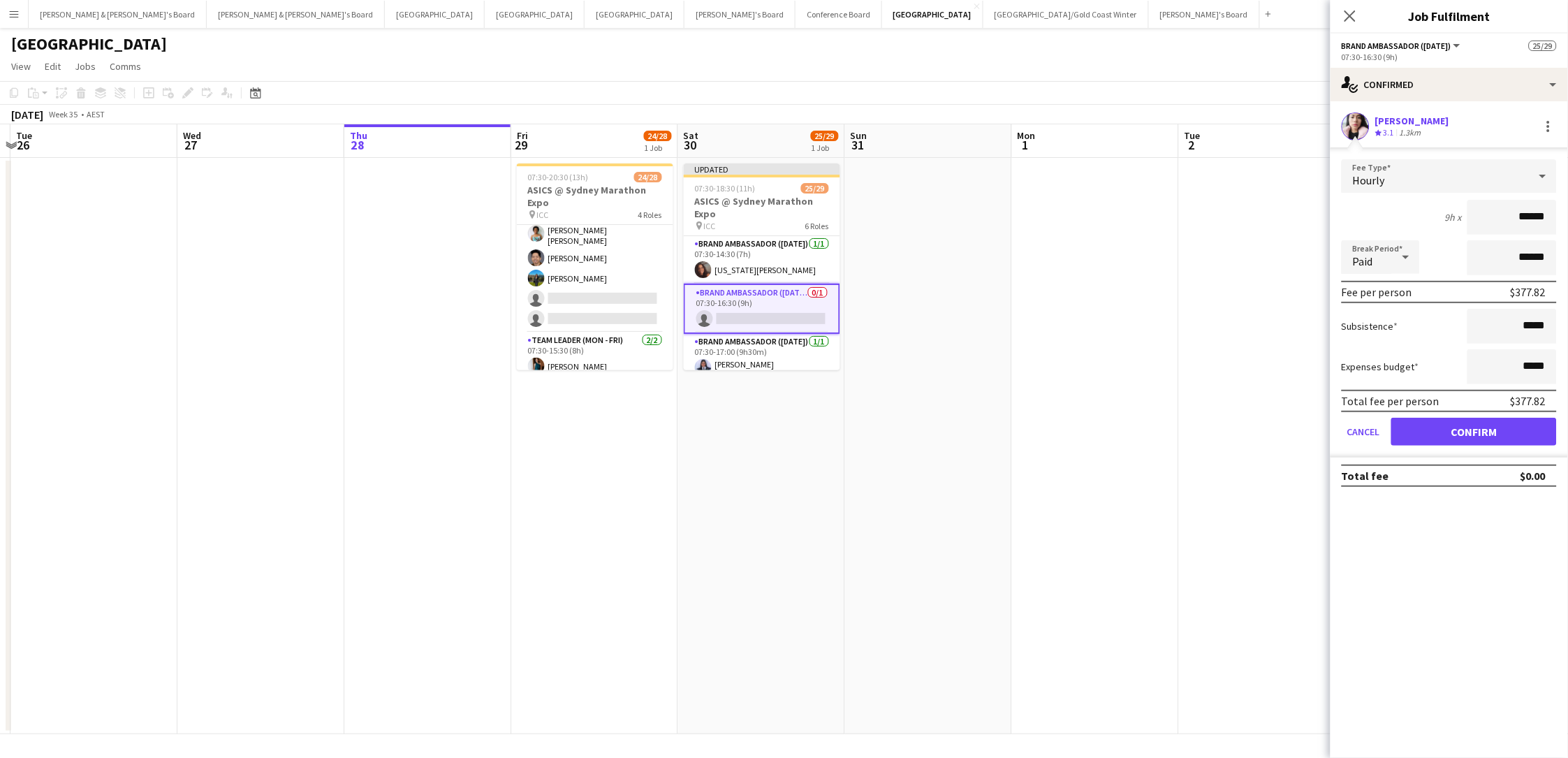
click at [1183, 432] on button "Confirm" at bounding box center [1473, 431] width 165 height 28
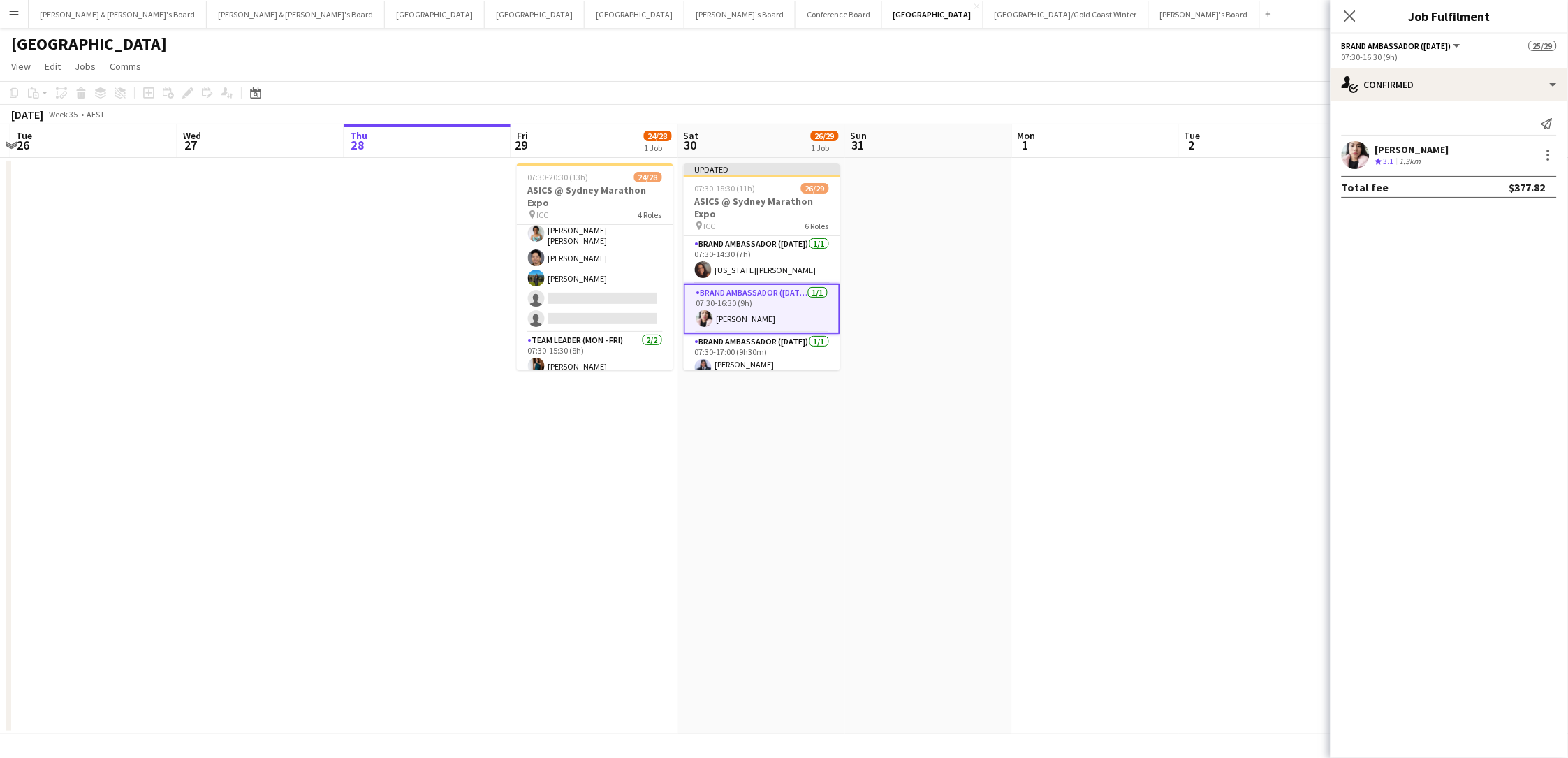
click at [1150, 313] on app-date-cell at bounding box center [1095, 446] width 167 height 576
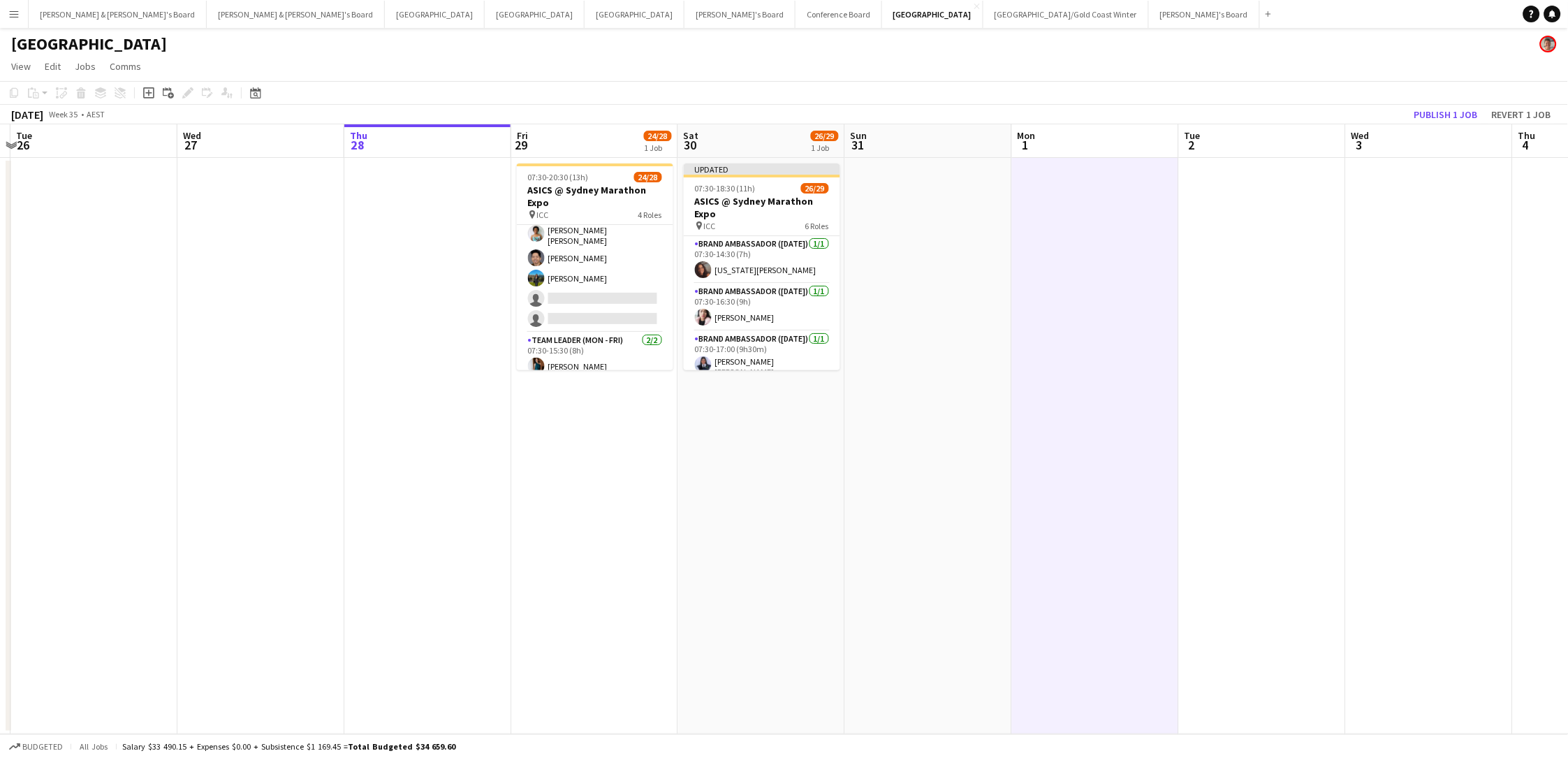
click at [1183, 110] on button "Publish 1 job" at bounding box center [1446, 114] width 74 height 18
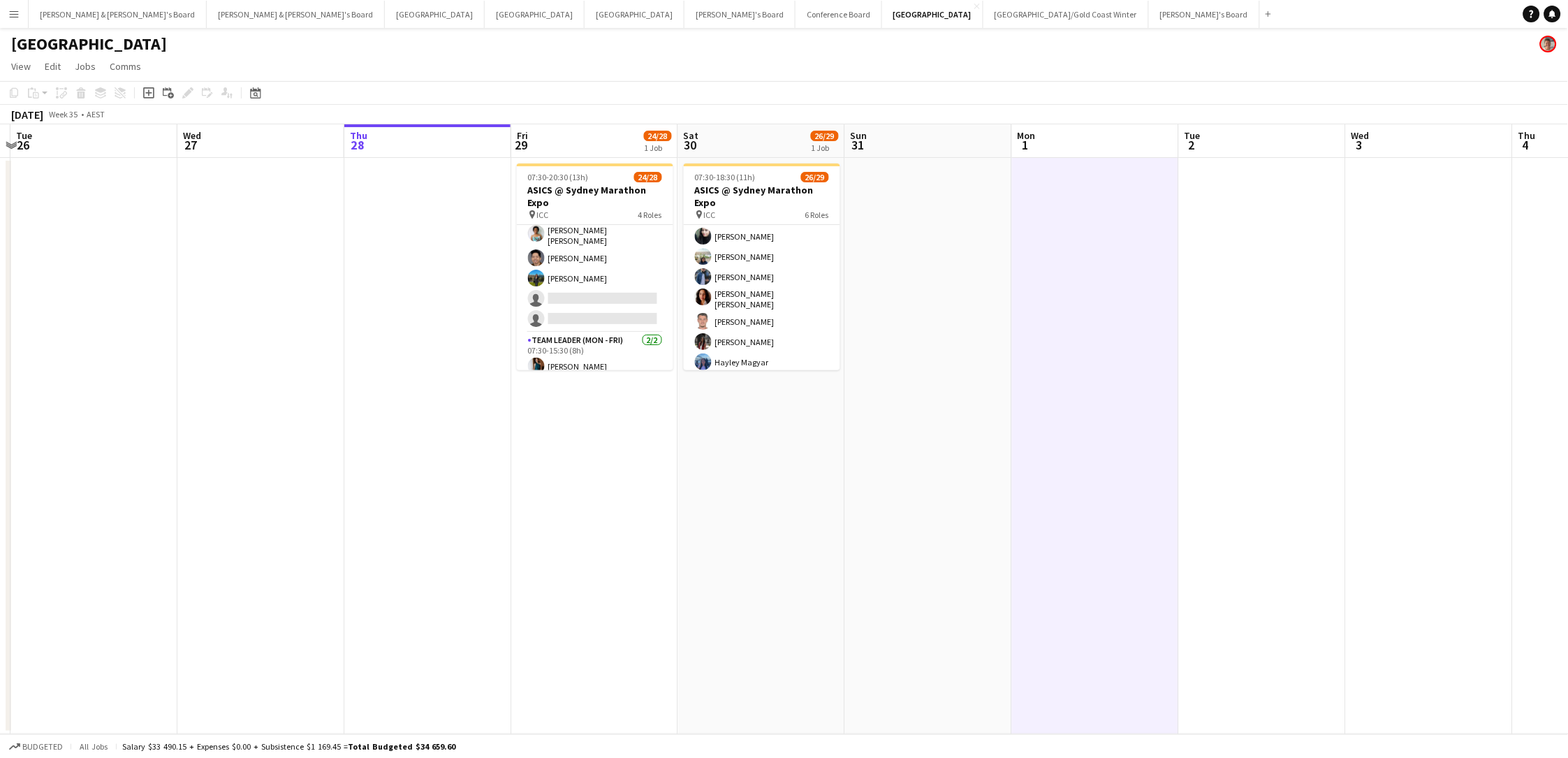
scroll to position [196, 0]
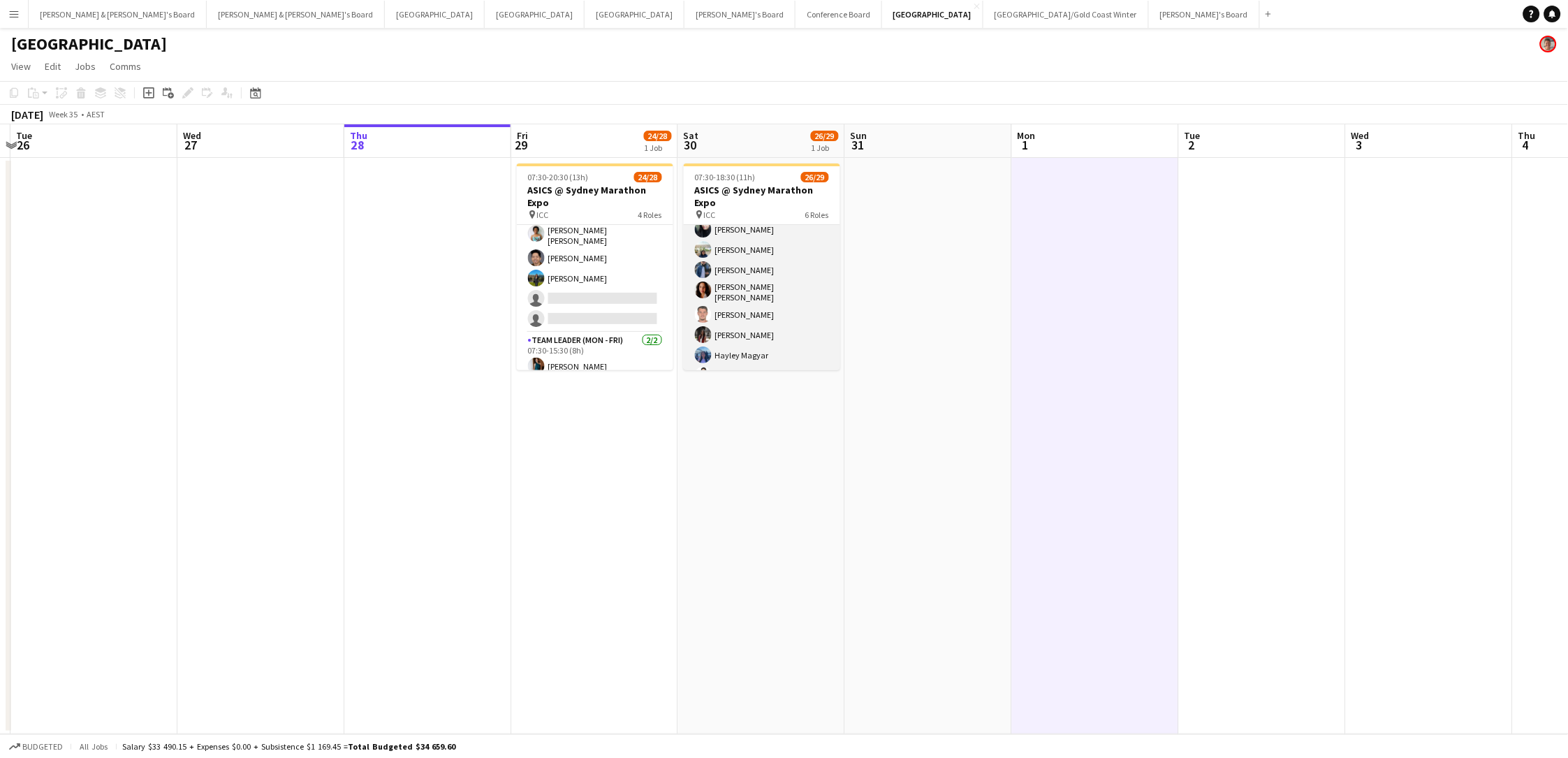
click at [757, 275] on app-card-role "Brand Ambassador (Saturday) 98I 1A 22/24 07:30-18:30 (11h) Sarah Fox Abhilasha …" at bounding box center [761, 434] width 156 height 517
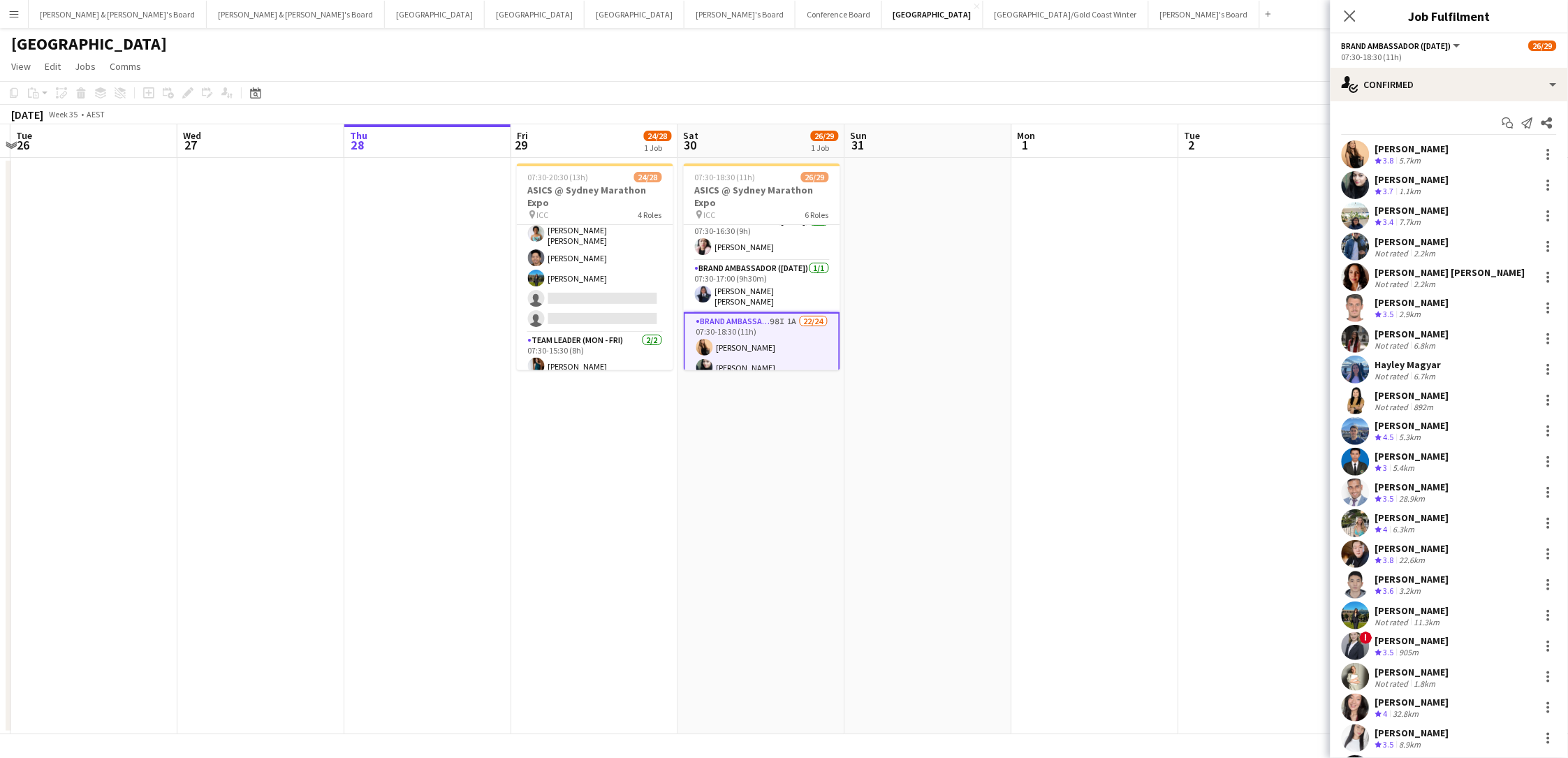
scroll to position [0, 0]
click at [1183, 143] on div "[PERSON_NAME]" at bounding box center [1412, 149] width 74 height 13
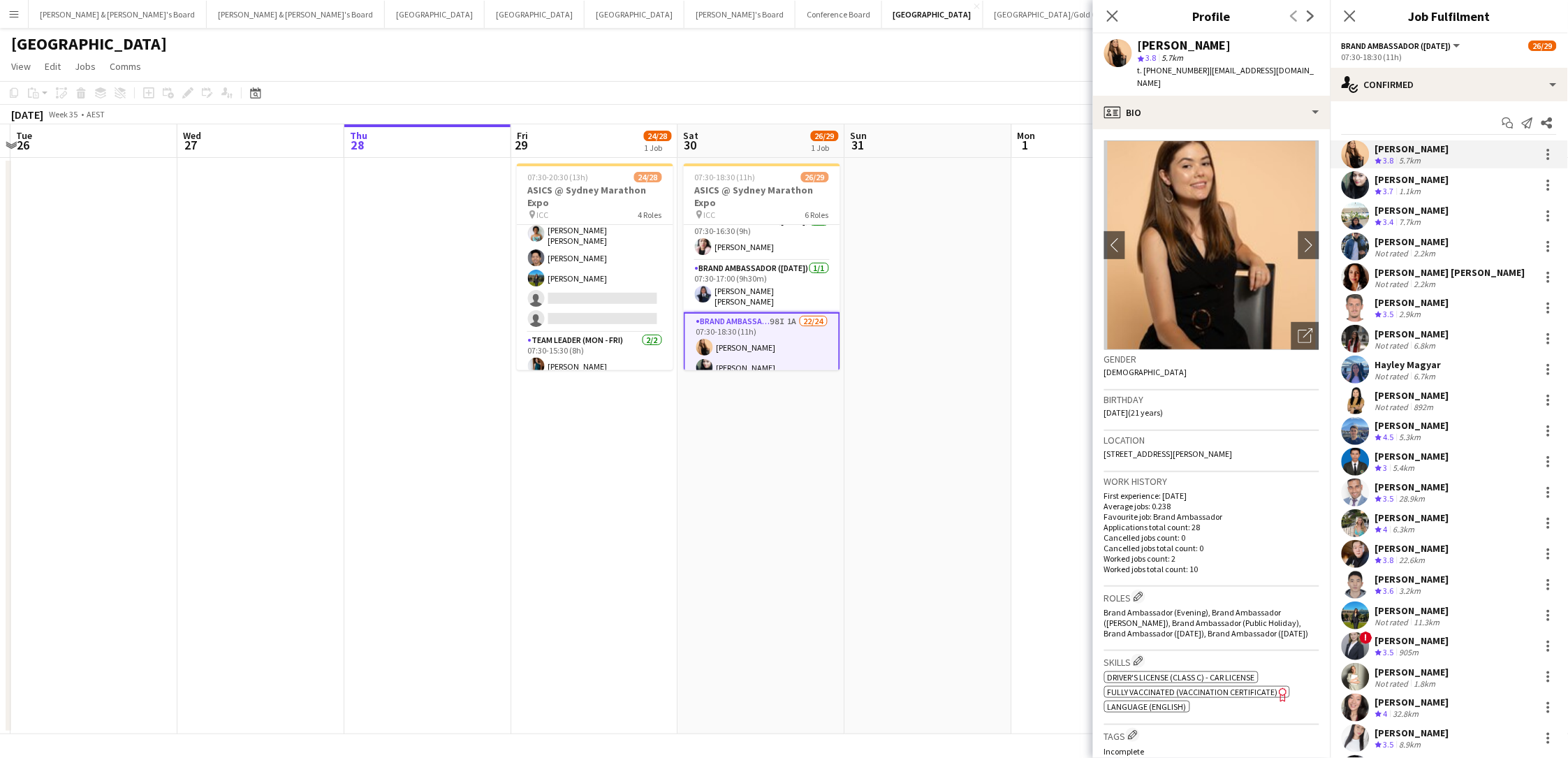
click at [1170, 70] on span "t. +610449581264" at bounding box center [1173, 70] width 72 height 11
copy span "610449581264"
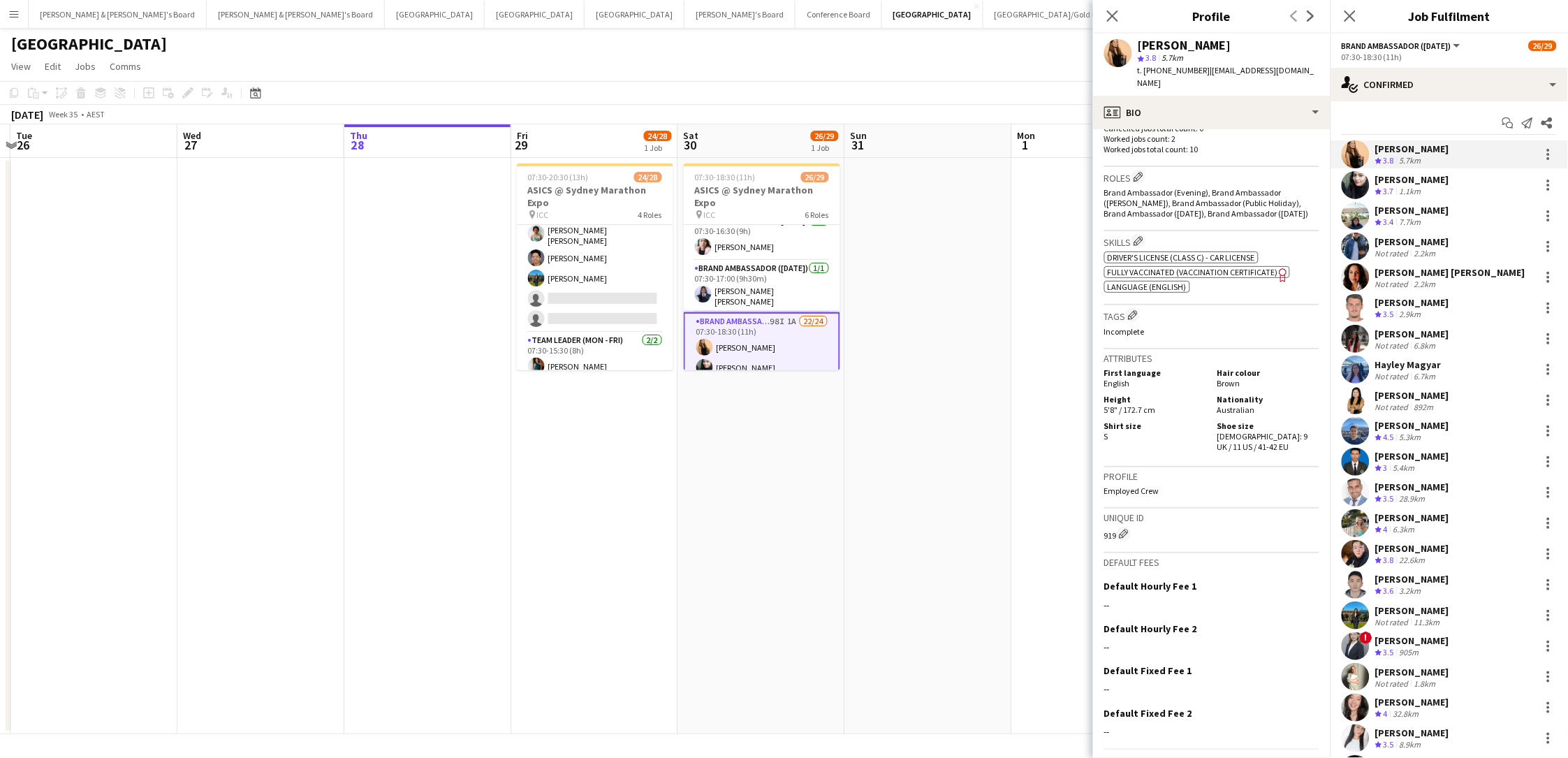
scroll to position [419, 0]
drag, startPoint x: 1249, startPoint y: 404, endPoint x: 1250, endPoint y: 413, distance: 9.1
click at [1183, 421] on div "Shoe size Female: 9 UK / 11 US / 41-42 EU" at bounding box center [1266, 437] width 107 height 32
copy span "9 UK / 11 US / 41-42 EU"
click at [1183, 227] on div "Samiksha Aveg Crew rating 3.4 7.7km" at bounding box center [1448, 216] width 237 height 28
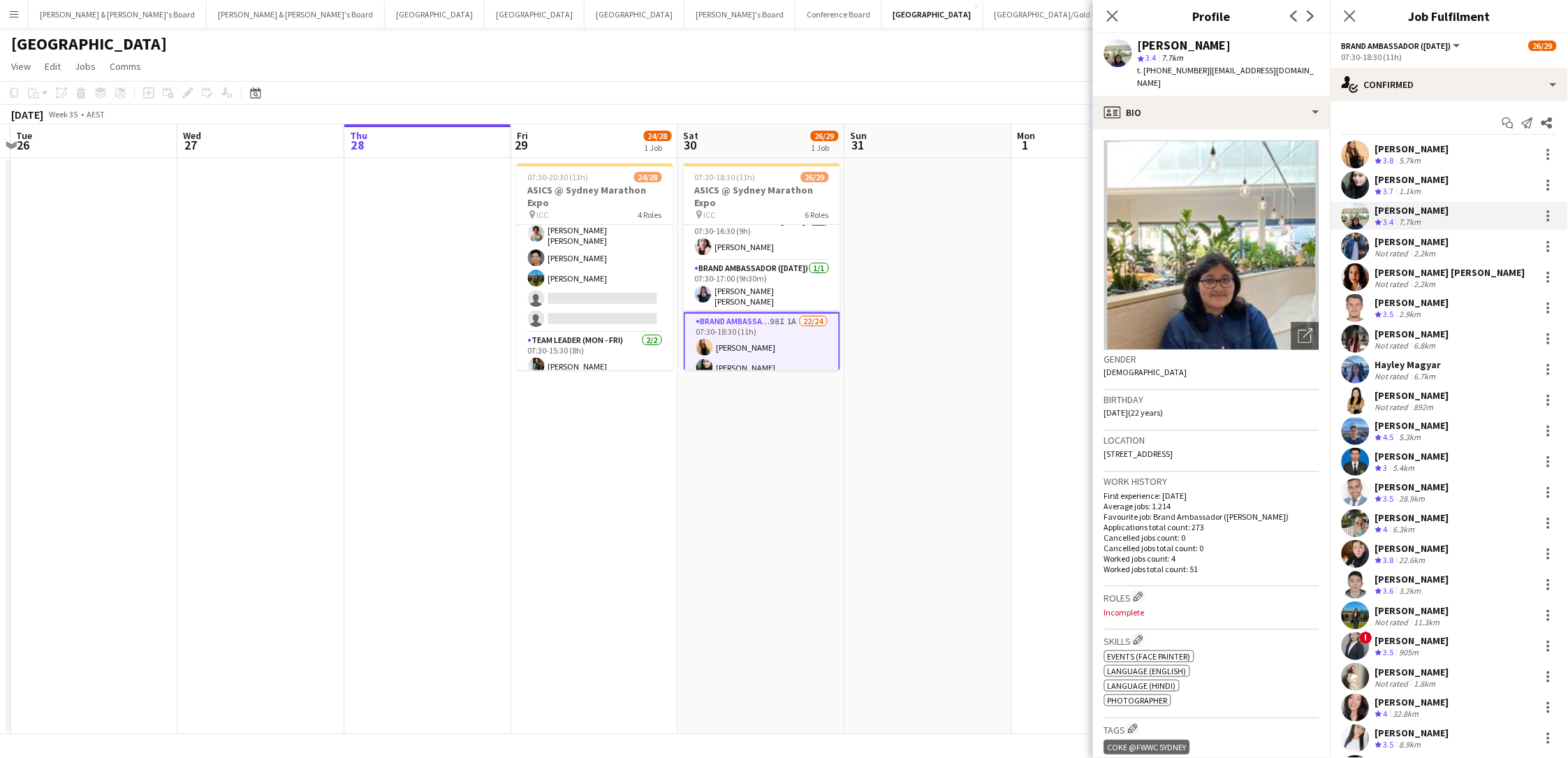
click at [1169, 71] on span "t. +610401849810" at bounding box center [1173, 70] width 72 height 11
copy span "610401849810"
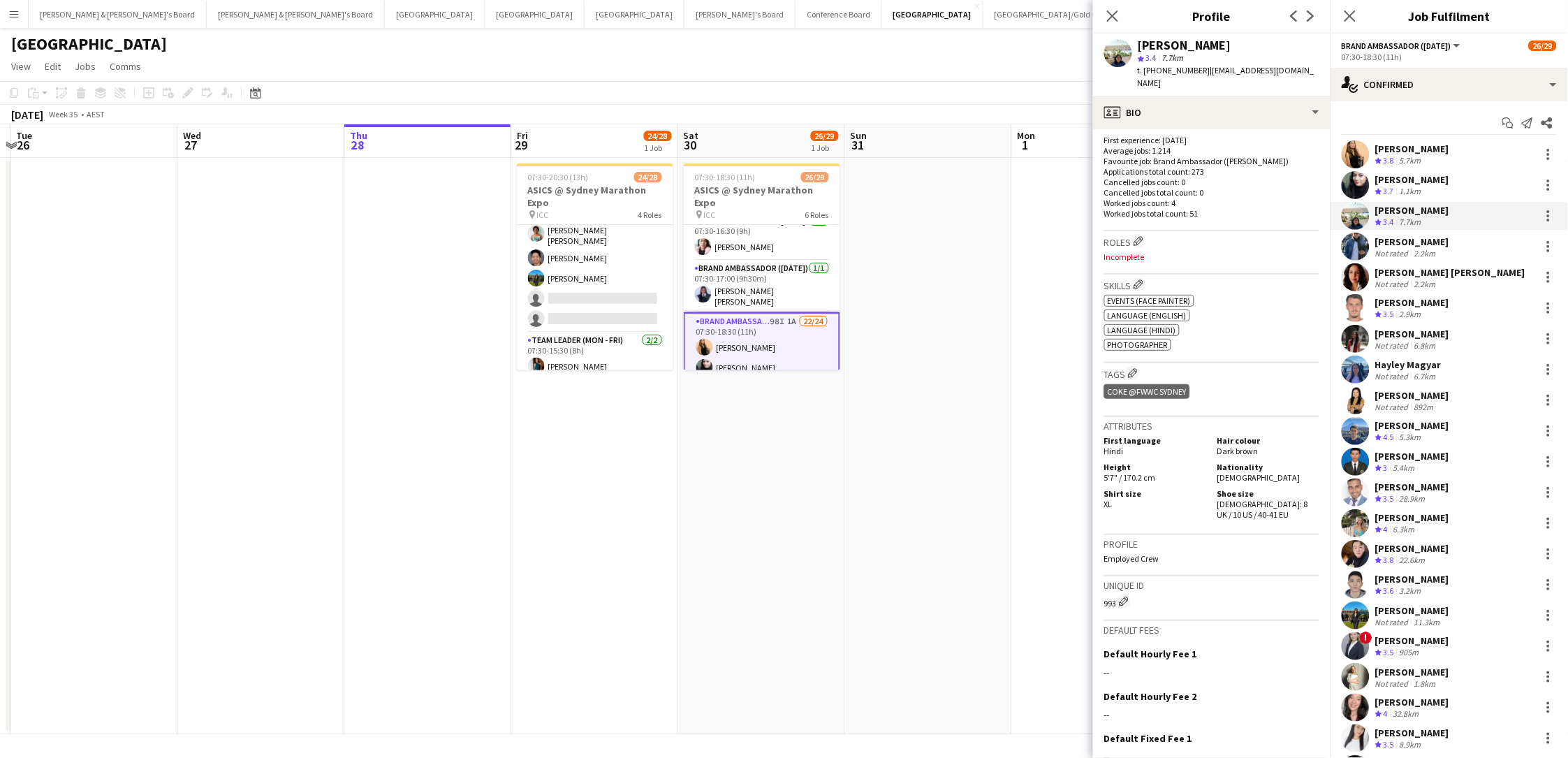
scroll to position [354, 0]
drag, startPoint x: 1248, startPoint y: 472, endPoint x: 1251, endPoint y: 482, distance: 10.4
click at [1183, 489] on div "Shoe size Female: 8 UK / 10 US / 40-41 EU" at bounding box center [1266, 505] width 107 height 32
copy span "8 UK / 10 US / 40-41 EU"
click at [1183, 254] on div "2.2km" at bounding box center [1425, 253] width 27 height 11
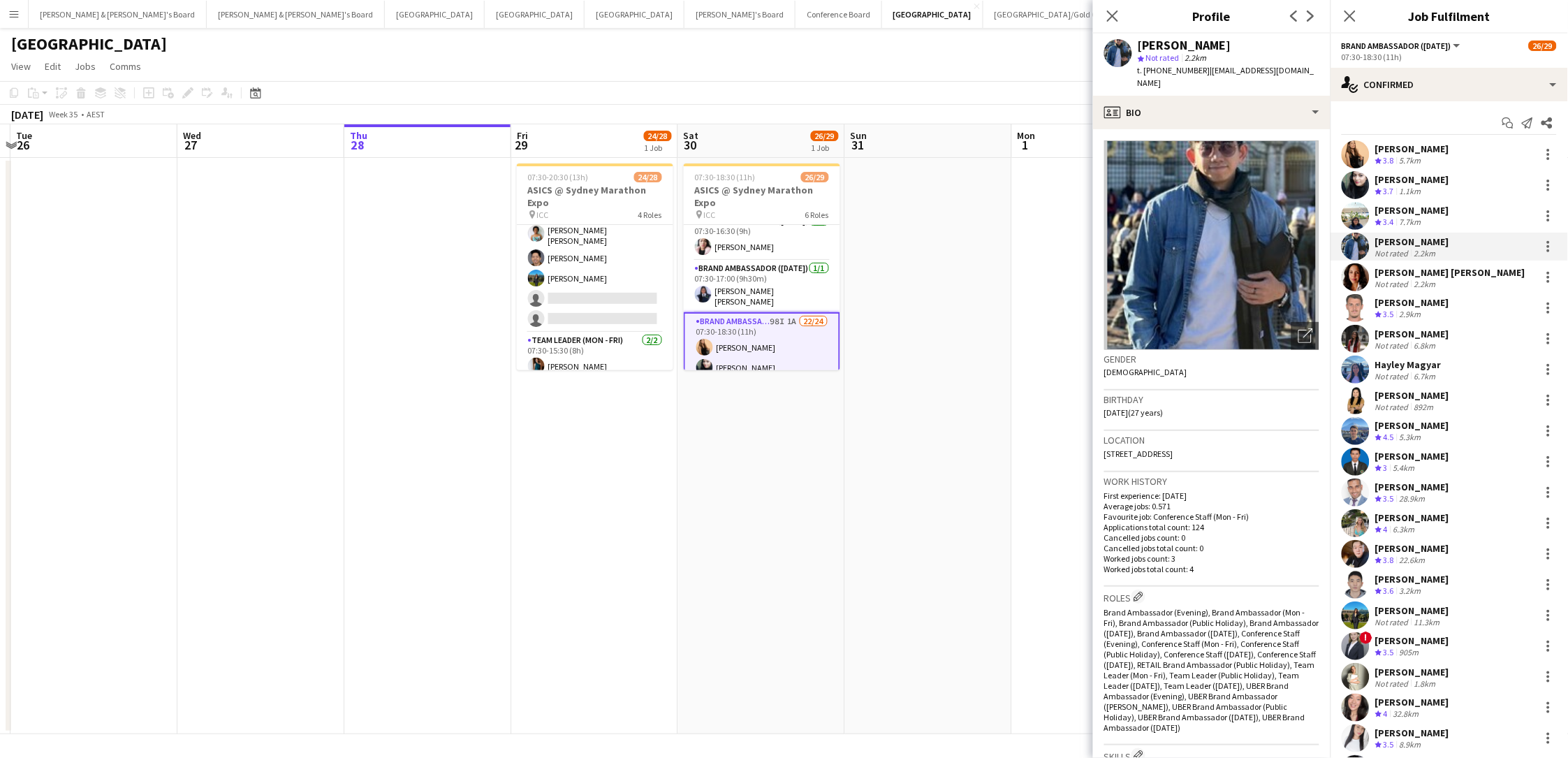
drag, startPoint x: 1214, startPoint y: 47, endPoint x: 1137, endPoint y: 50, distance: 77.1
click at [1137, 50] on div "Ilham Sutoyo star Not rated 2.2km t. +61401493221 | ilhamadji@yahoo.com" at bounding box center [1211, 64] width 237 height 62
copy div "[PERSON_NAME]"
click at [1174, 72] on span "t. +61401493221" at bounding box center [1173, 70] width 72 height 11
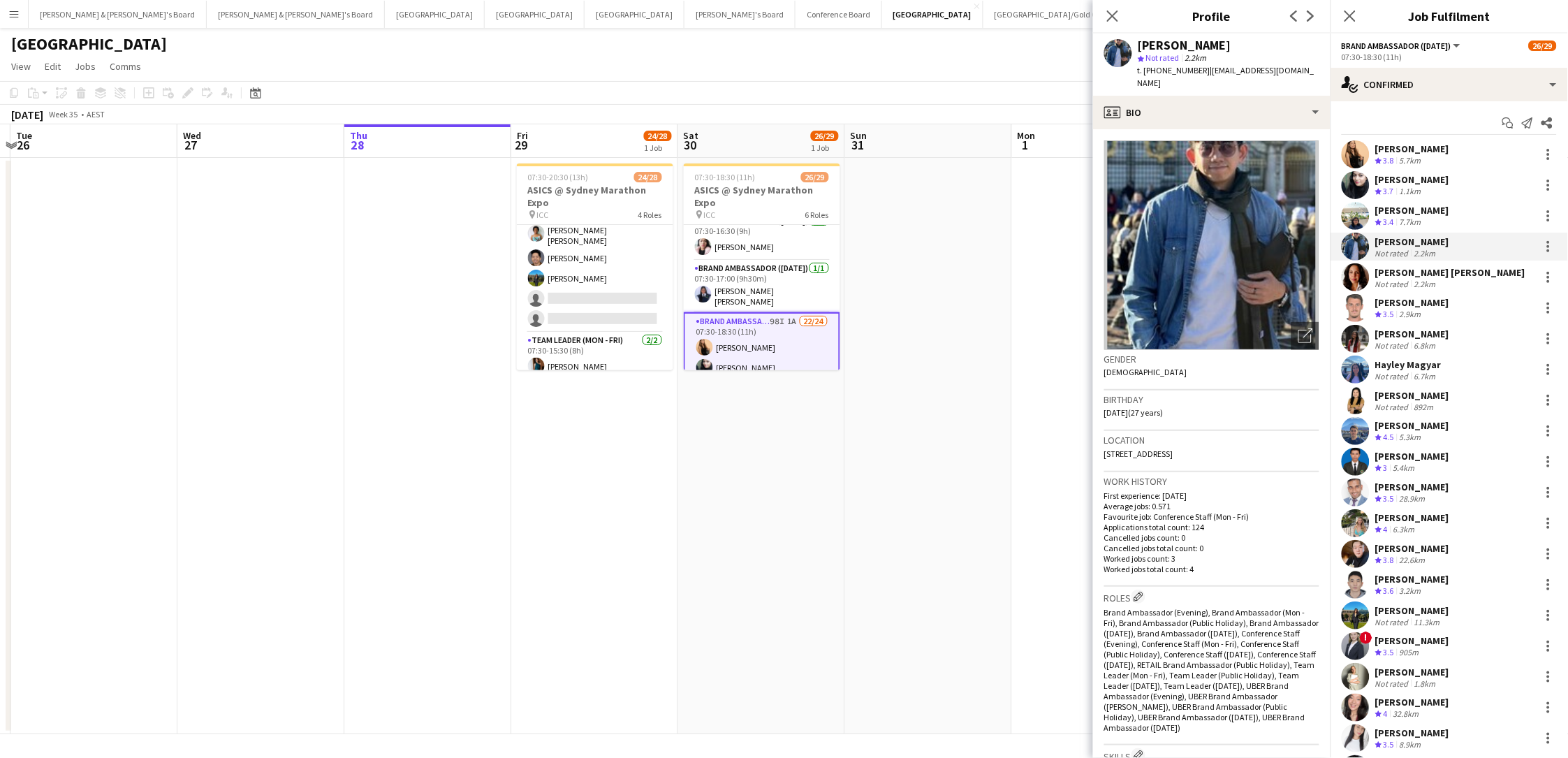
copy span "61401493221"
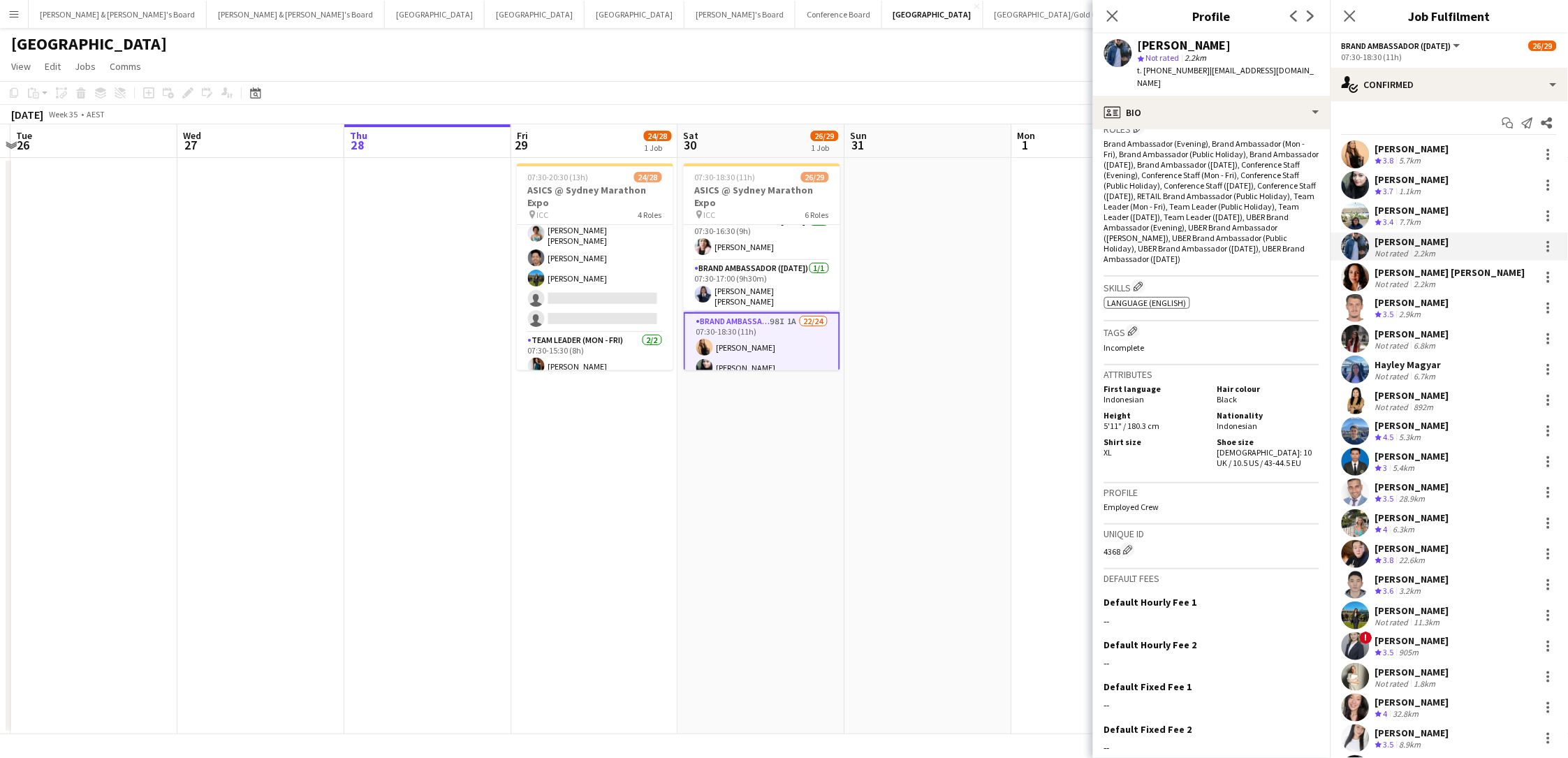
scroll to position [467, 0]
drag, startPoint x: 1238, startPoint y: 404, endPoint x: 1241, endPoint y: 412, distance: 8.5
click at [1183, 448] on span "Male: 10 UK / 10.5 US / 43-44.5 EU" at bounding box center [1264, 459] width 95 height 21
click at [1183, 317] on span "3.5" at bounding box center [1388, 314] width 11 height 11
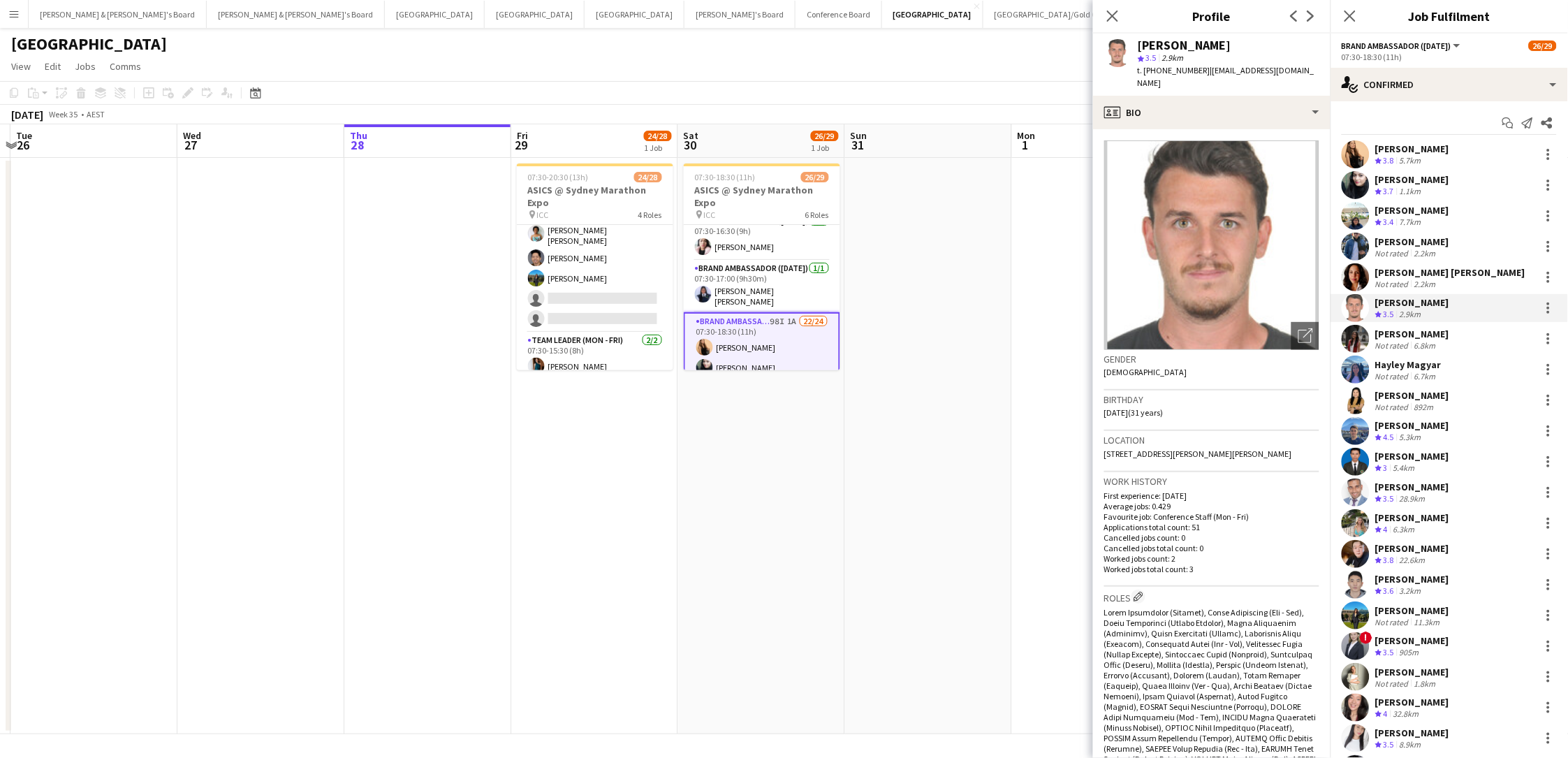
drag, startPoint x: 1266, startPoint y: 44, endPoint x: 1139, endPoint y: 47, distance: 127.0
click at [1139, 47] on div "[PERSON_NAME]" at bounding box center [1228, 46] width 181 height 13
click at [1164, 72] on span "t. +61433465815" at bounding box center [1173, 70] width 72 height 11
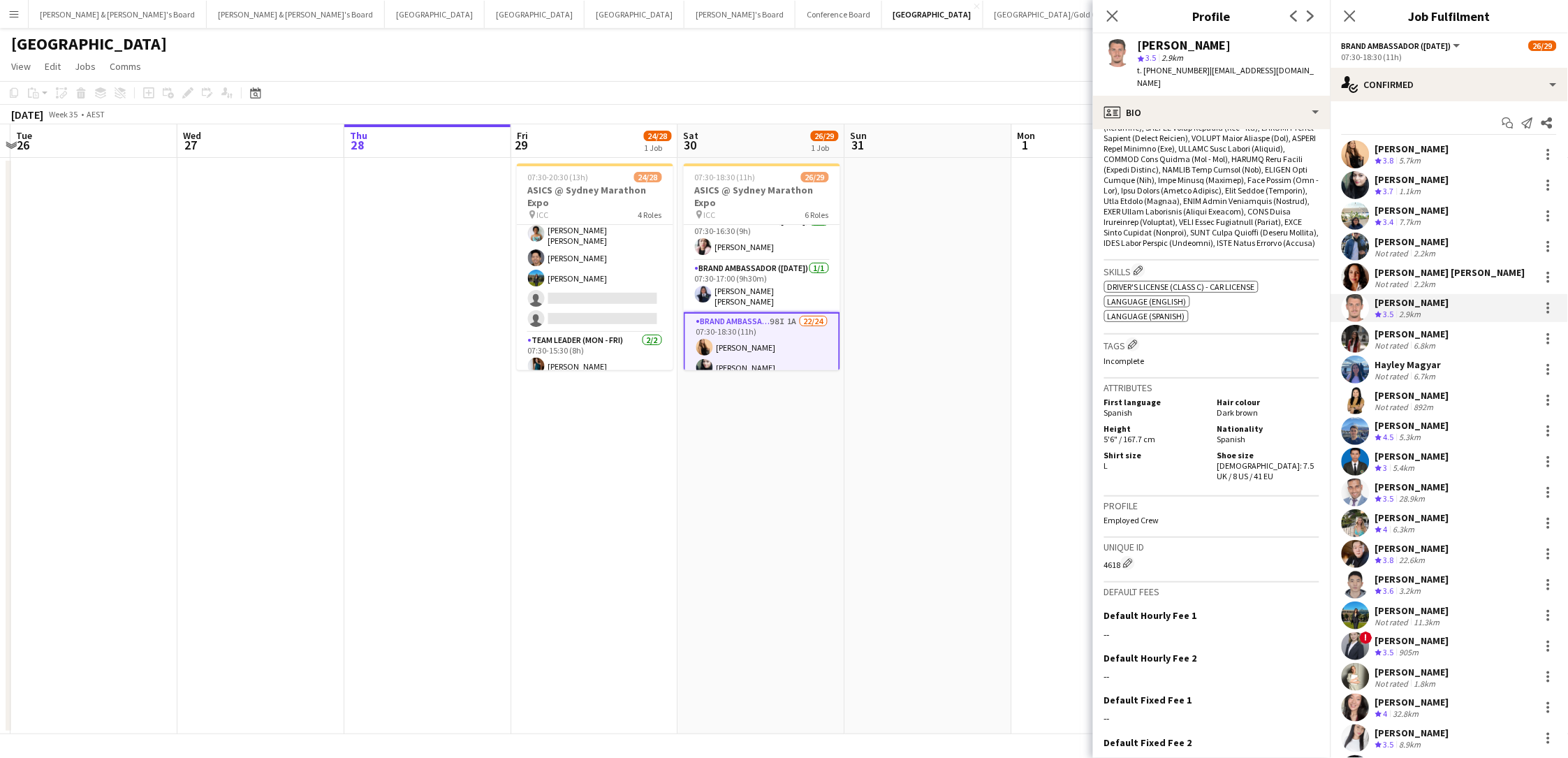
scroll to position [615, 0]
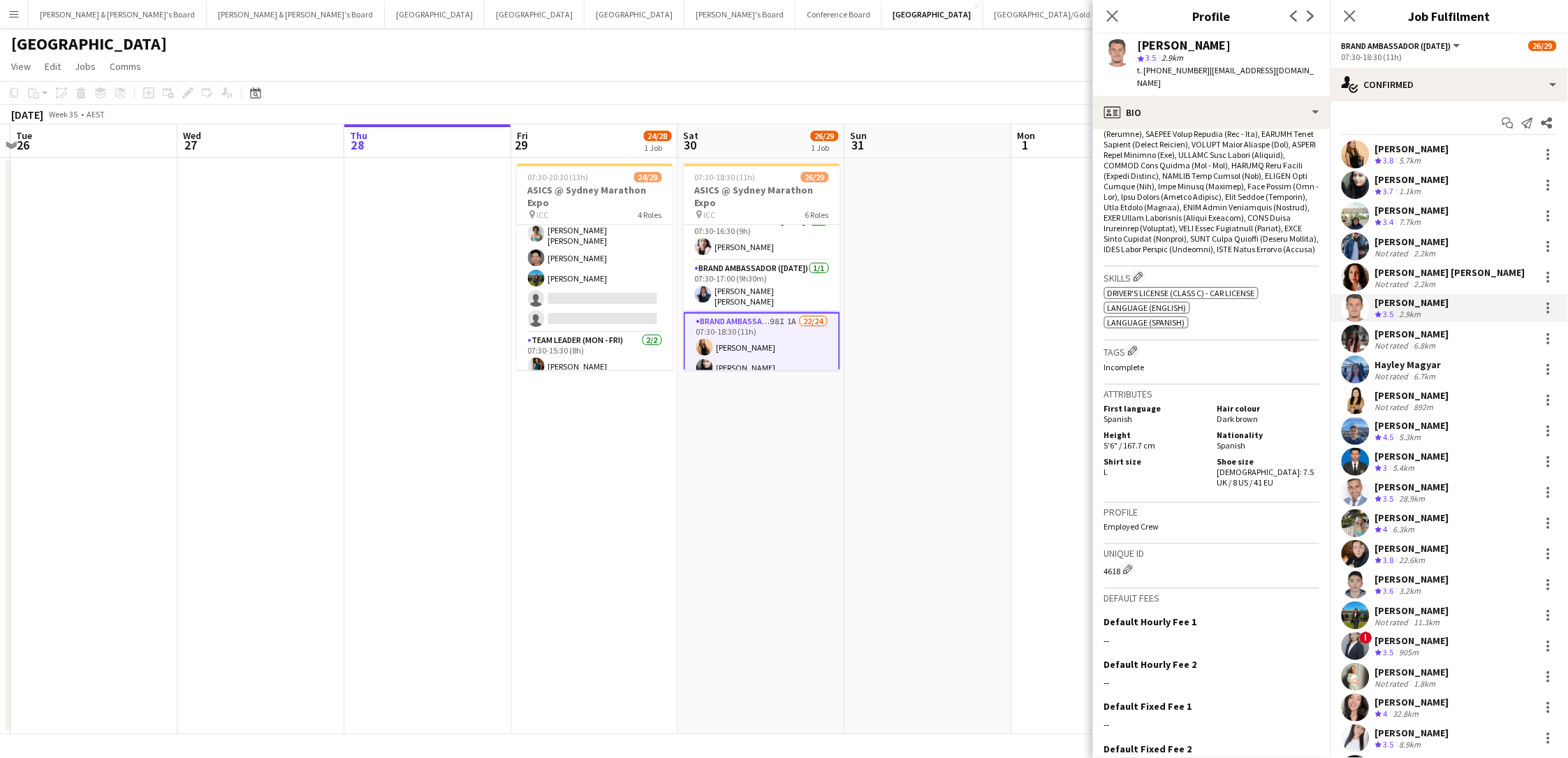
drag, startPoint x: 1238, startPoint y: 435, endPoint x: 1309, endPoint y: 433, distance: 71.0
click at [1183, 456] on div "Shoe size Male: 7.5 UK / 8 US / 41 EU" at bounding box center [1266, 472] width 107 height 32
click at [1183, 347] on div "Not rated" at bounding box center [1393, 345] width 37 height 11
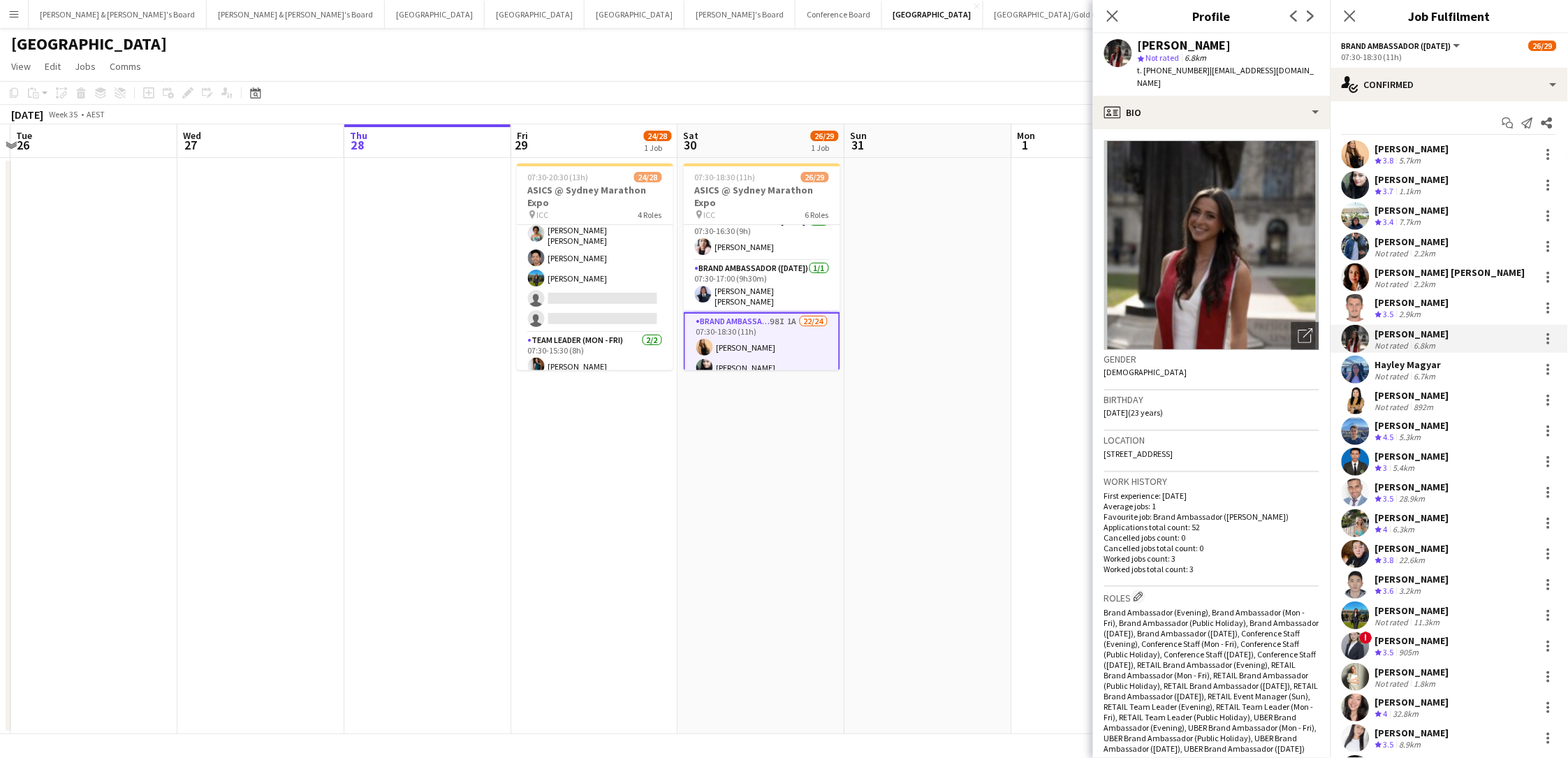
drag, startPoint x: 1216, startPoint y: 47, endPoint x: 1133, endPoint y: 48, distance: 83.0
click at [1133, 48] on div "Hallie Altman star Not rated 6.8km t. +61469784531 | halliealtman9@gmail.com" at bounding box center [1211, 64] width 237 height 62
click at [1179, 70] on span "t. +61469784531" at bounding box center [1173, 70] width 72 height 11
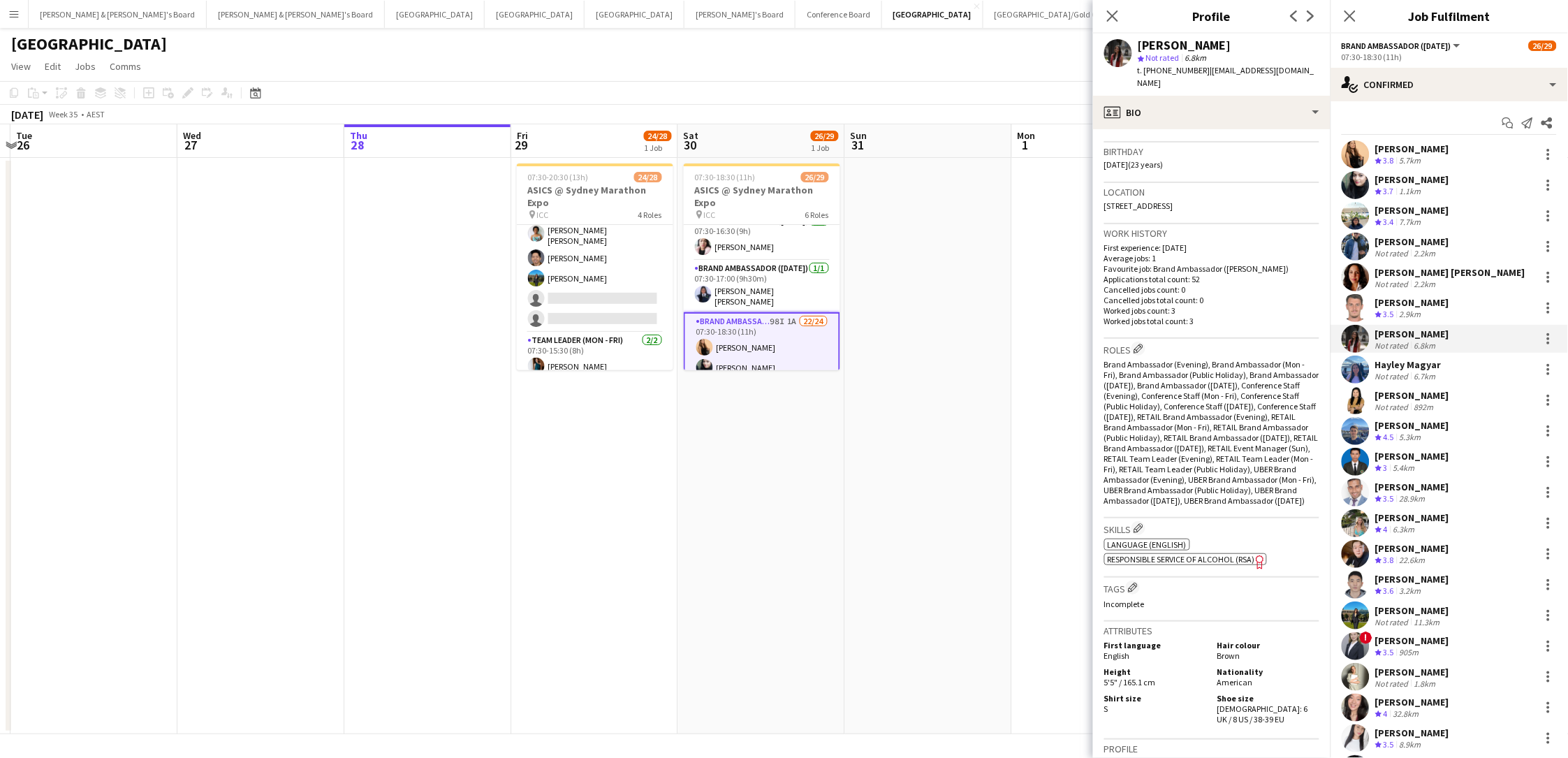
scroll to position [492, 0]
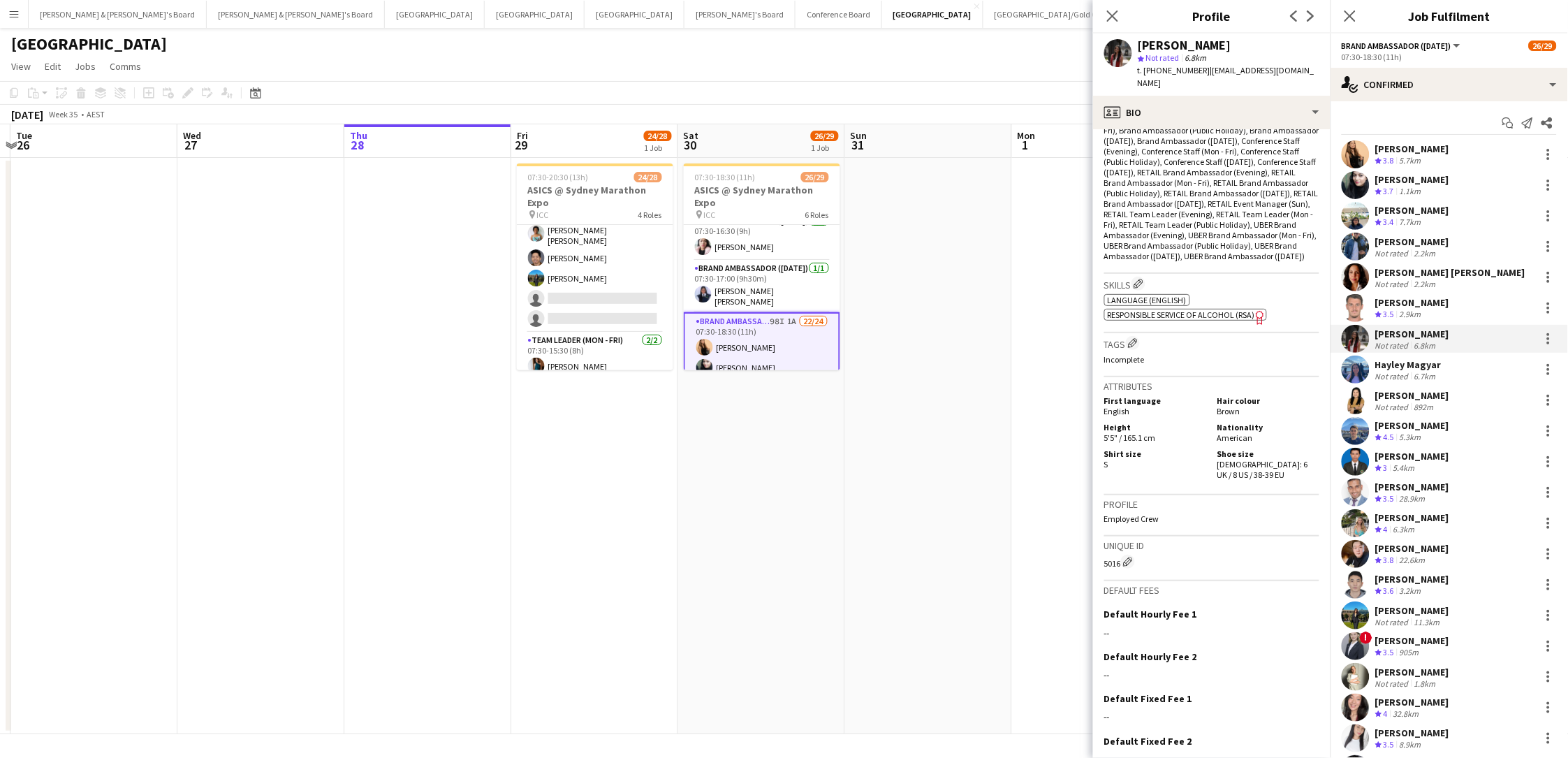
click at [1183, 459] on span "Female: 6 UK / 8 US / 38-39 EU" at bounding box center [1262, 469] width 91 height 21
drag, startPoint x: 1248, startPoint y: 423, endPoint x: 1249, endPoint y: 436, distance: 13.0
click at [1183, 448] on div "Shoe size Female: 6 UK / 8 US / 38-39 EU" at bounding box center [1266, 464] width 107 height 32
click at [1183, 309] on div "2.9km" at bounding box center [1410, 315] width 27 height 12
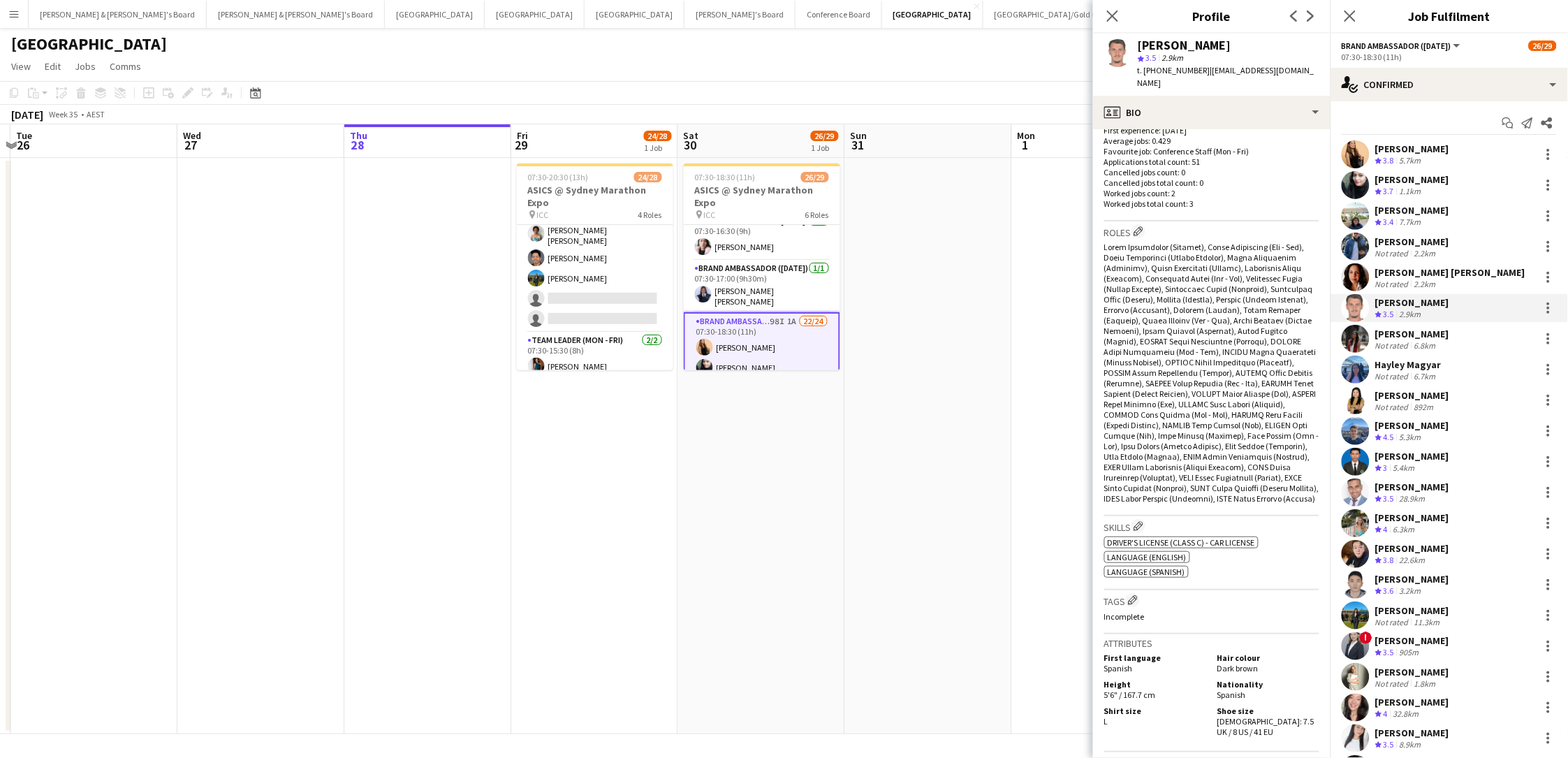
scroll to position [385, 0]
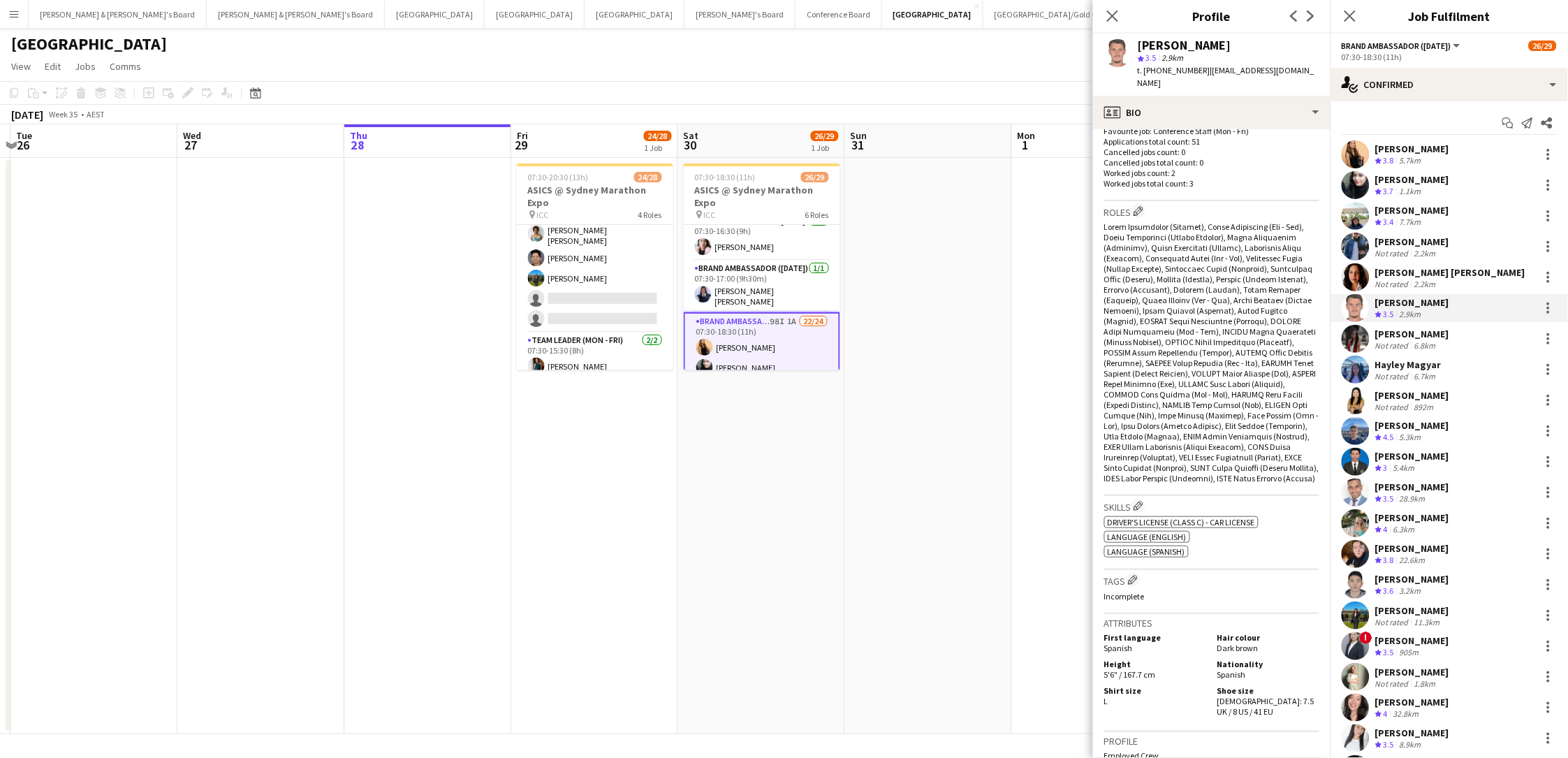
click at [1183, 337] on div "[PERSON_NAME]" at bounding box center [1412, 334] width 74 height 13
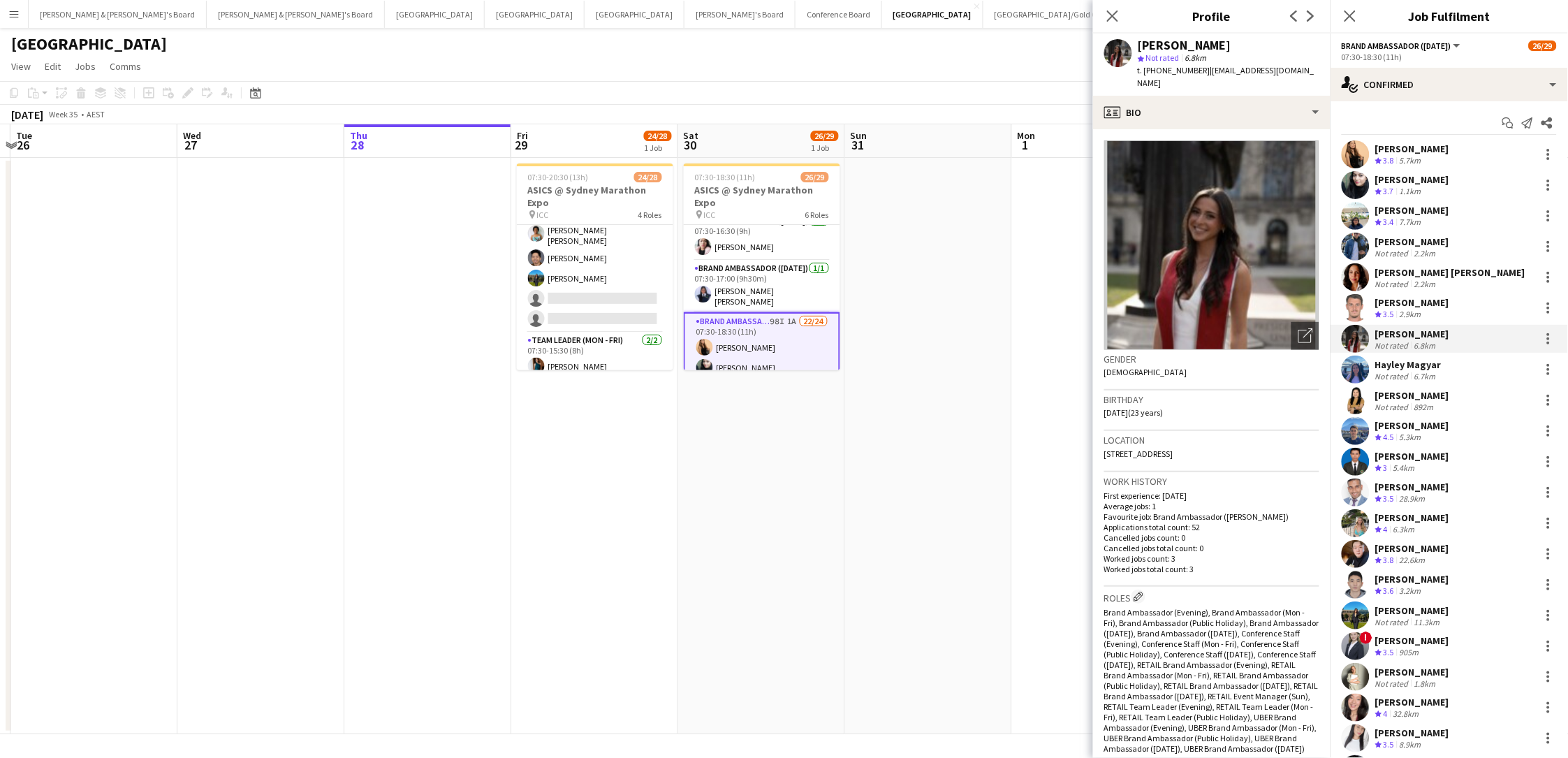
click at [1183, 371] on div "Not rated" at bounding box center [1393, 376] width 37 height 11
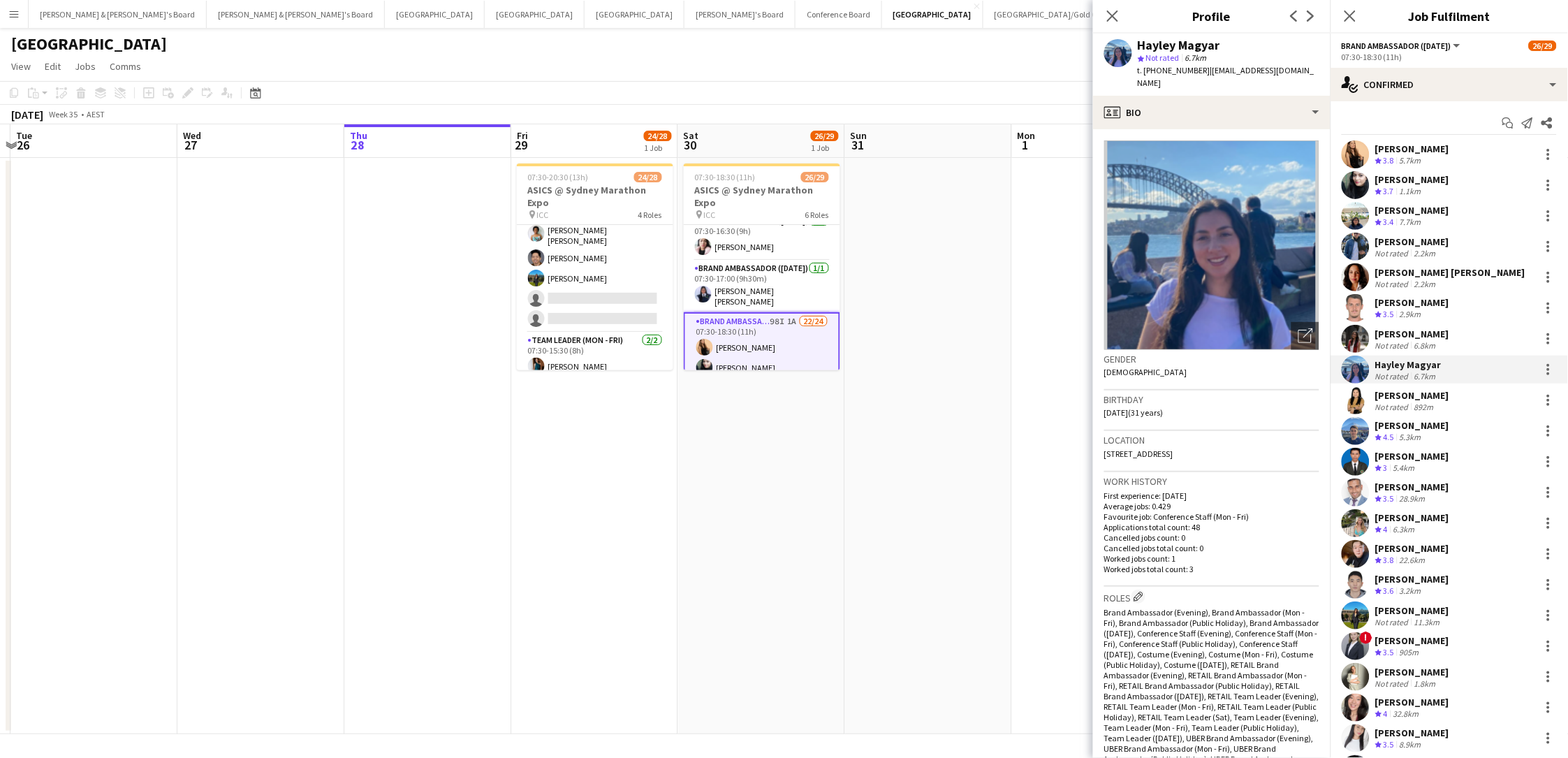
drag, startPoint x: 1213, startPoint y: 44, endPoint x: 1128, endPoint y: 42, distance: 85.0
click at [1128, 42] on div "Hayley Magyar star Not rated 6.7km t. +61477067792 | hayley-magyar@hotmail.co.uk" at bounding box center [1211, 64] width 237 height 62
click at [1175, 69] on span "t. +61477067792" at bounding box center [1173, 70] width 72 height 11
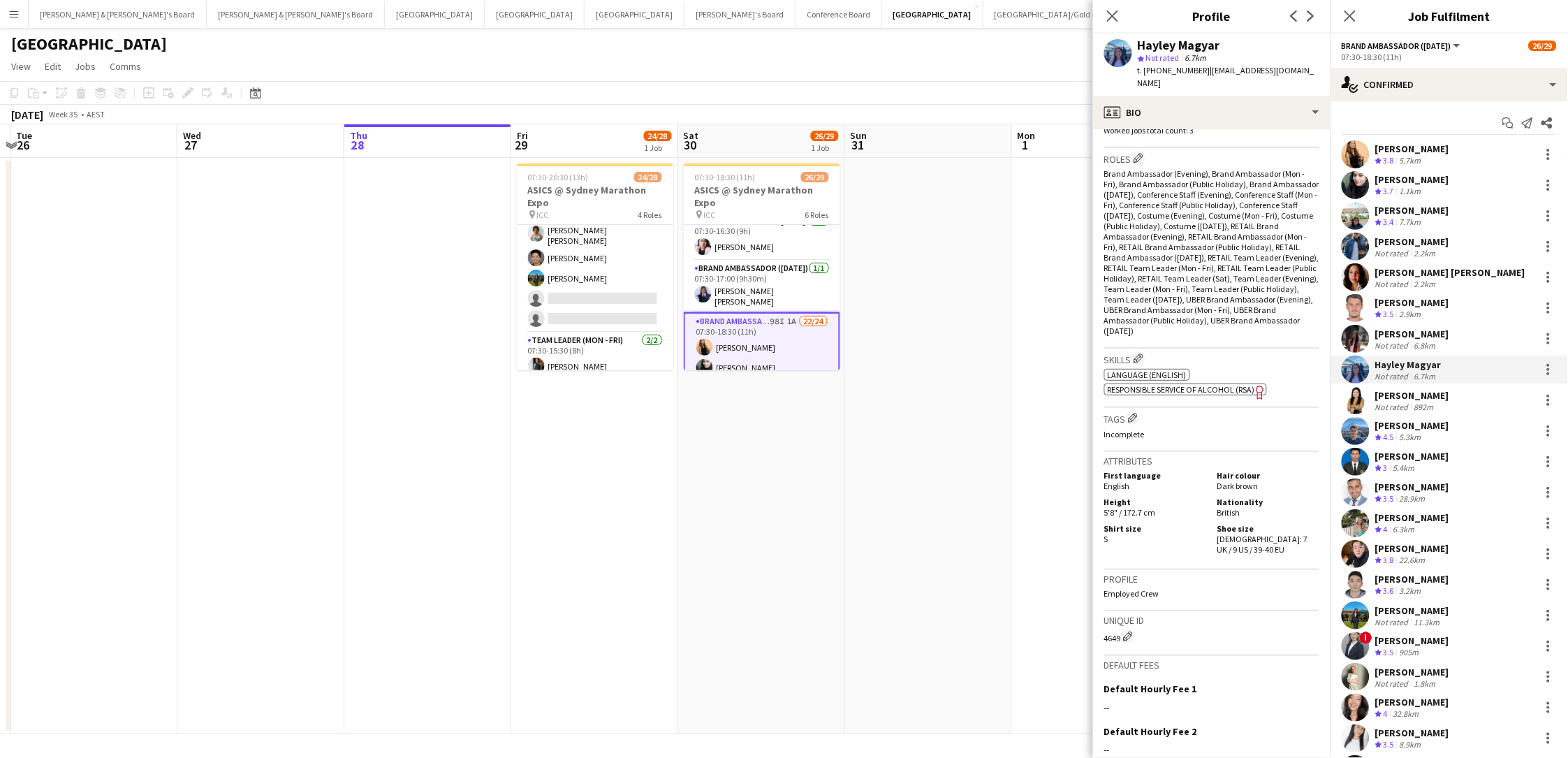
scroll to position [454, 0]
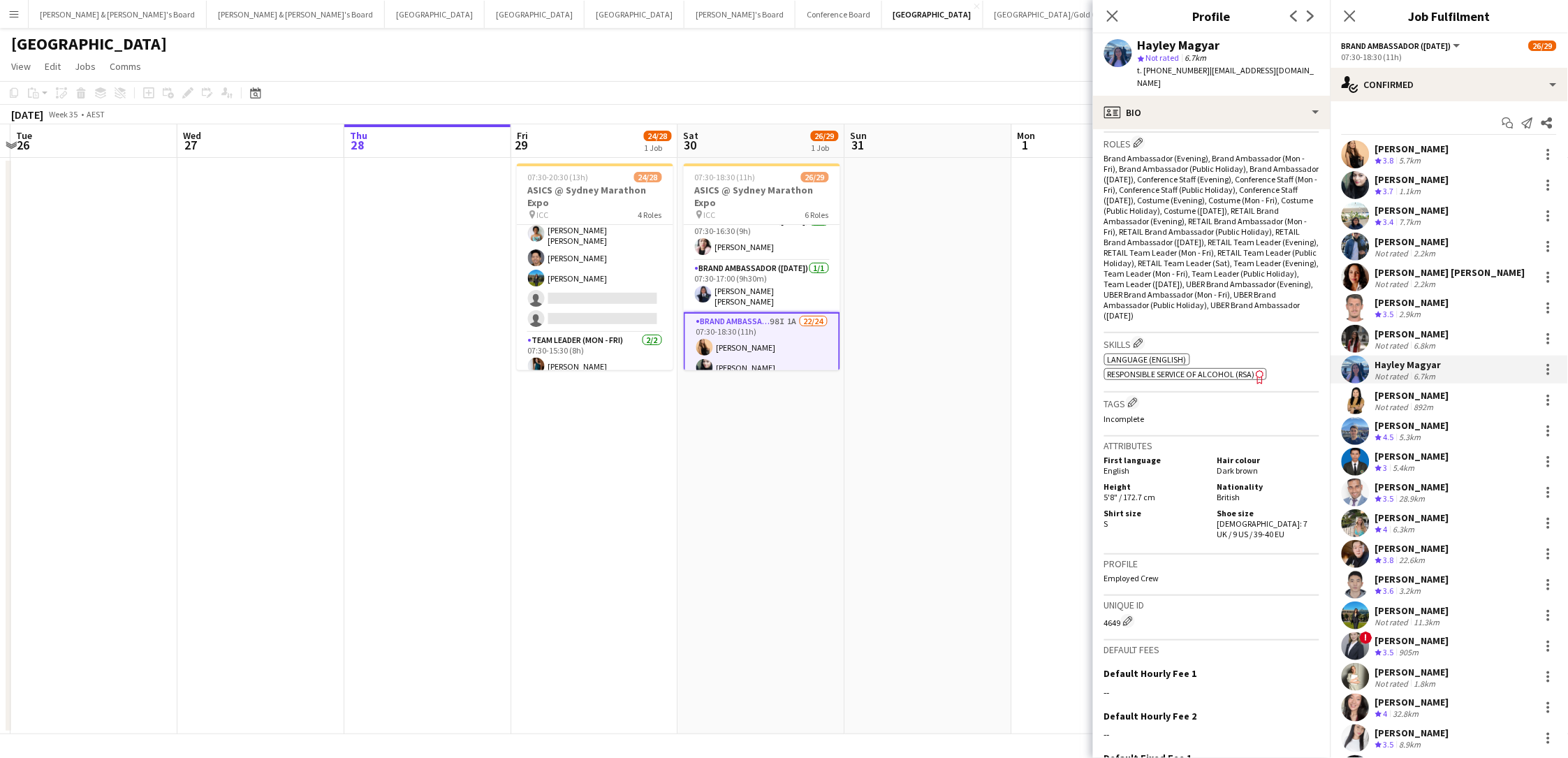
click at [1183, 508] on div "Shoe size Female: 7 UK / 9 US / 39-40 EU" at bounding box center [1266, 524] width 107 height 32
click at [1183, 402] on div "Not rated" at bounding box center [1393, 407] width 37 height 11
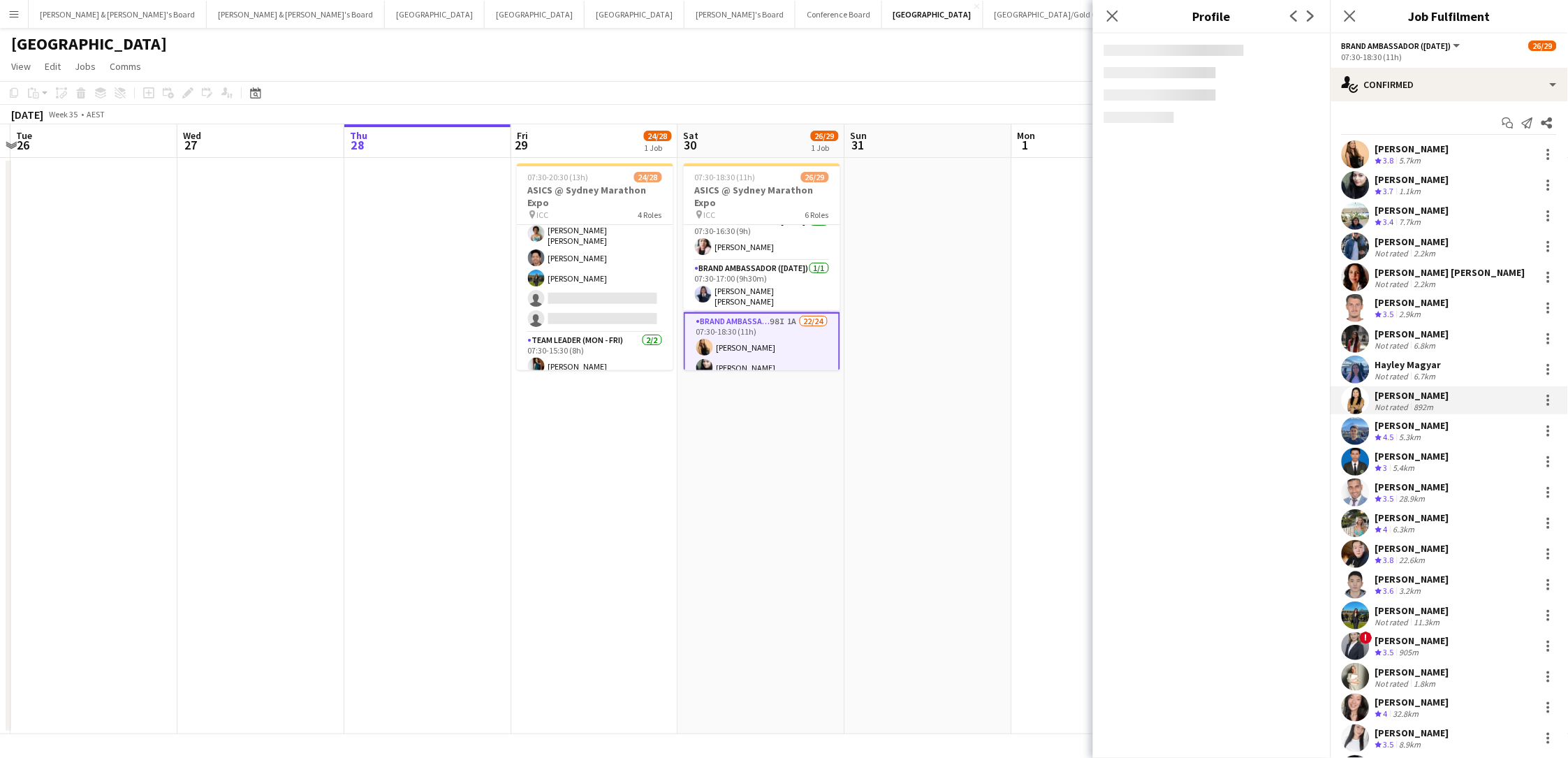
click at [1183, 402] on div "Not rated" at bounding box center [1393, 407] width 37 height 11
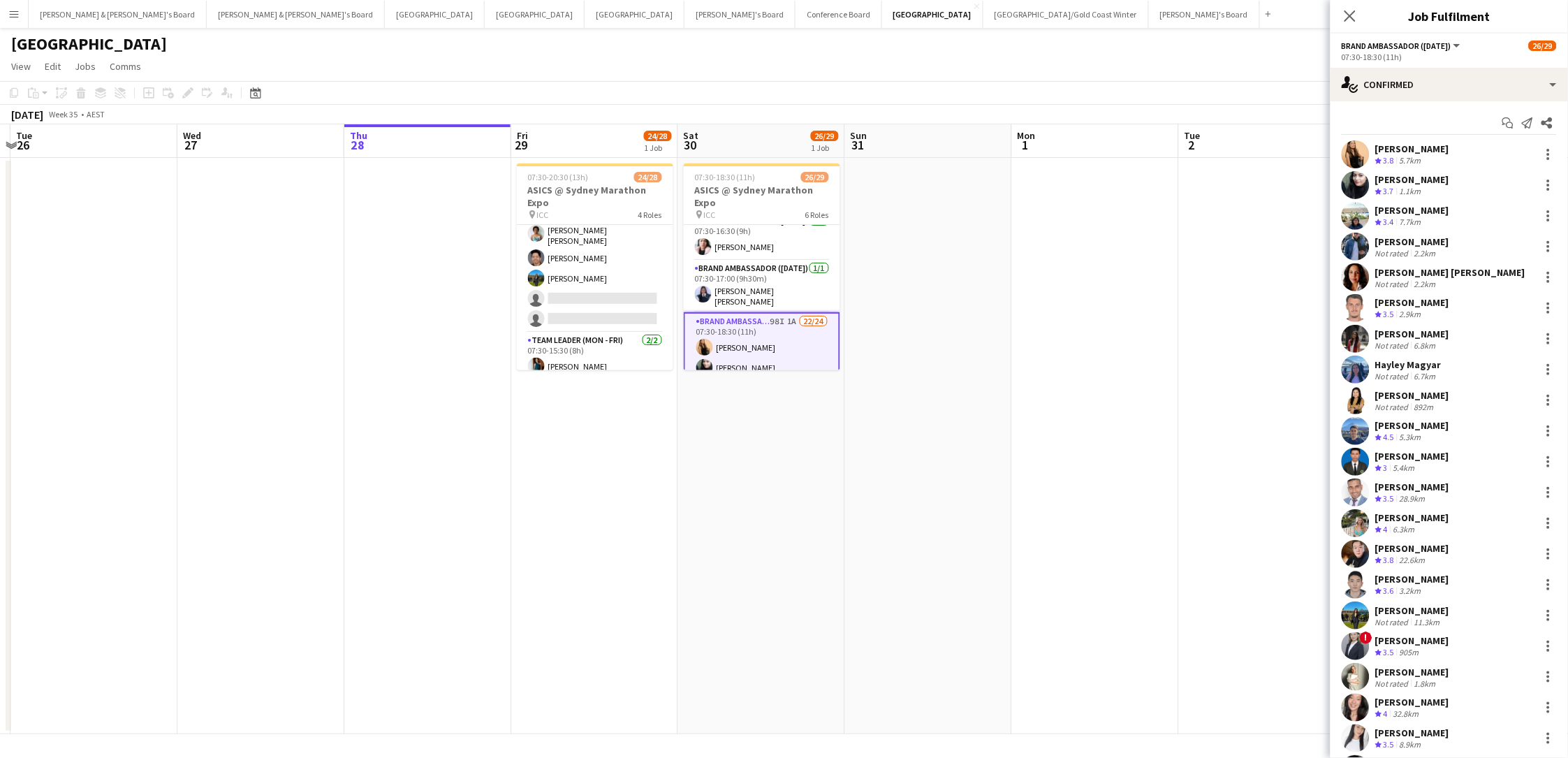
click at [1183, 436] on div "Crew rating 4.5 5.3km" at bounding box center [1412, 438] width 74 height 12
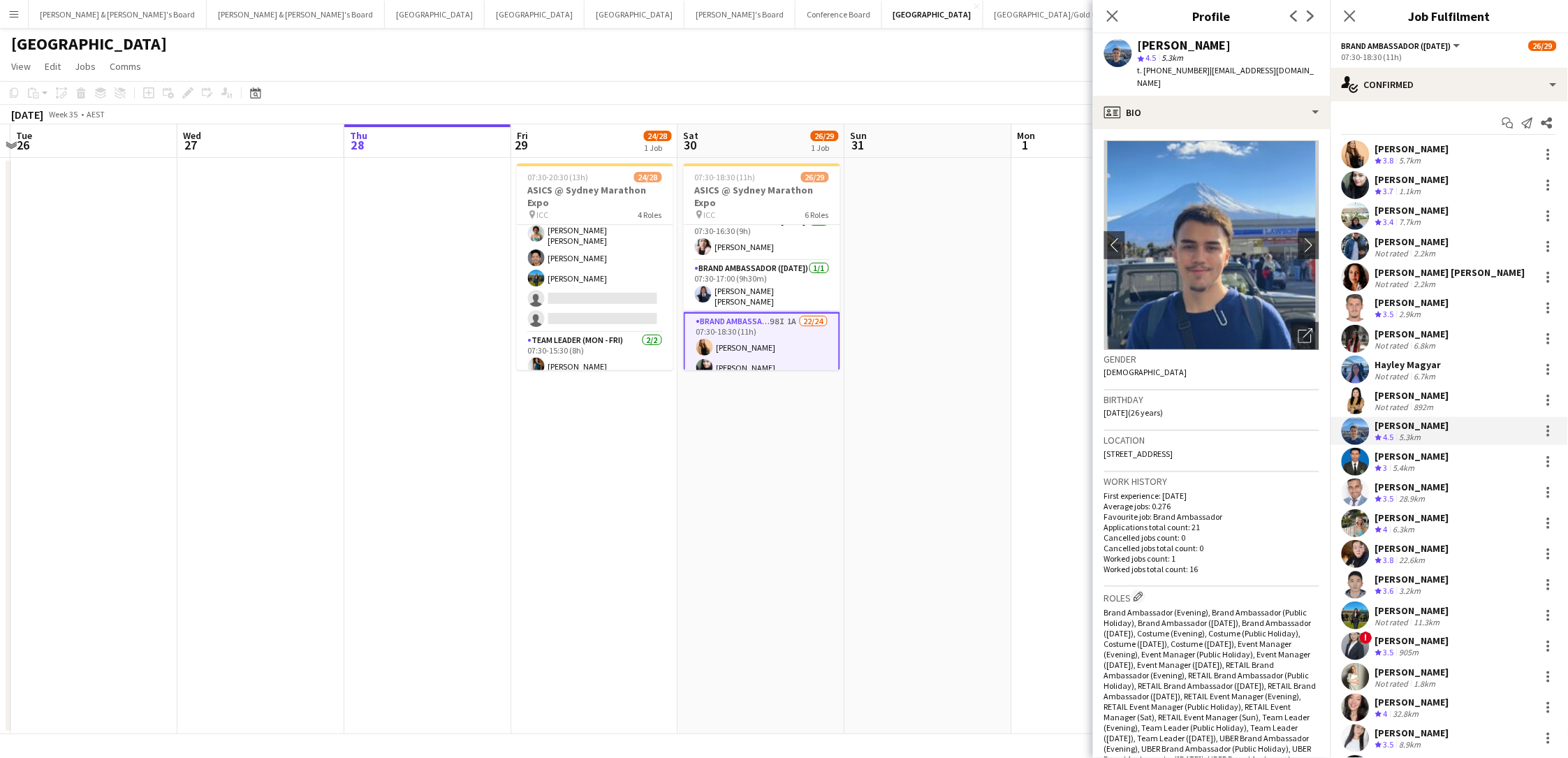
click at [1176, 69] on span "t. +61490013274" at bounding box center [1173, 70] width 72 height 11
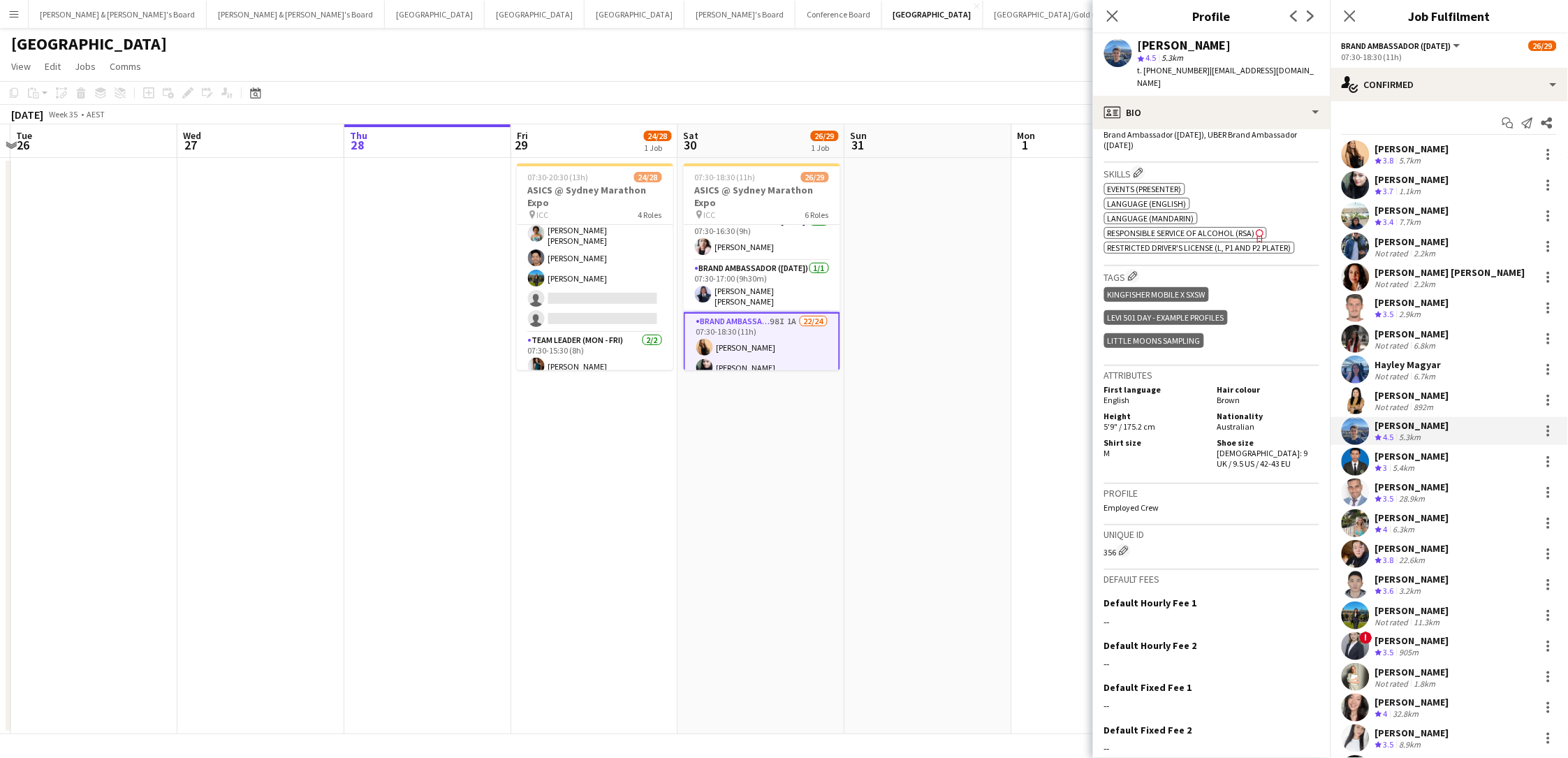
scroll to position [623, 0]
drag, startPoint x: 1242, startPoint y: 413, endPoint x: 1326, endPoint y: 418, distance: 84.1
click at [1183, 418] on app-crew-profile-bio "chevron-left chevron-right Open photos pop-in Gender Male Birthday 07-04-1999 (…" at bounding box center [1211, 443] width 237 height 628
click at [1183, 460] on div "[PERSON_NAME]" at bounding box center [1412, 456] width 74 height 13
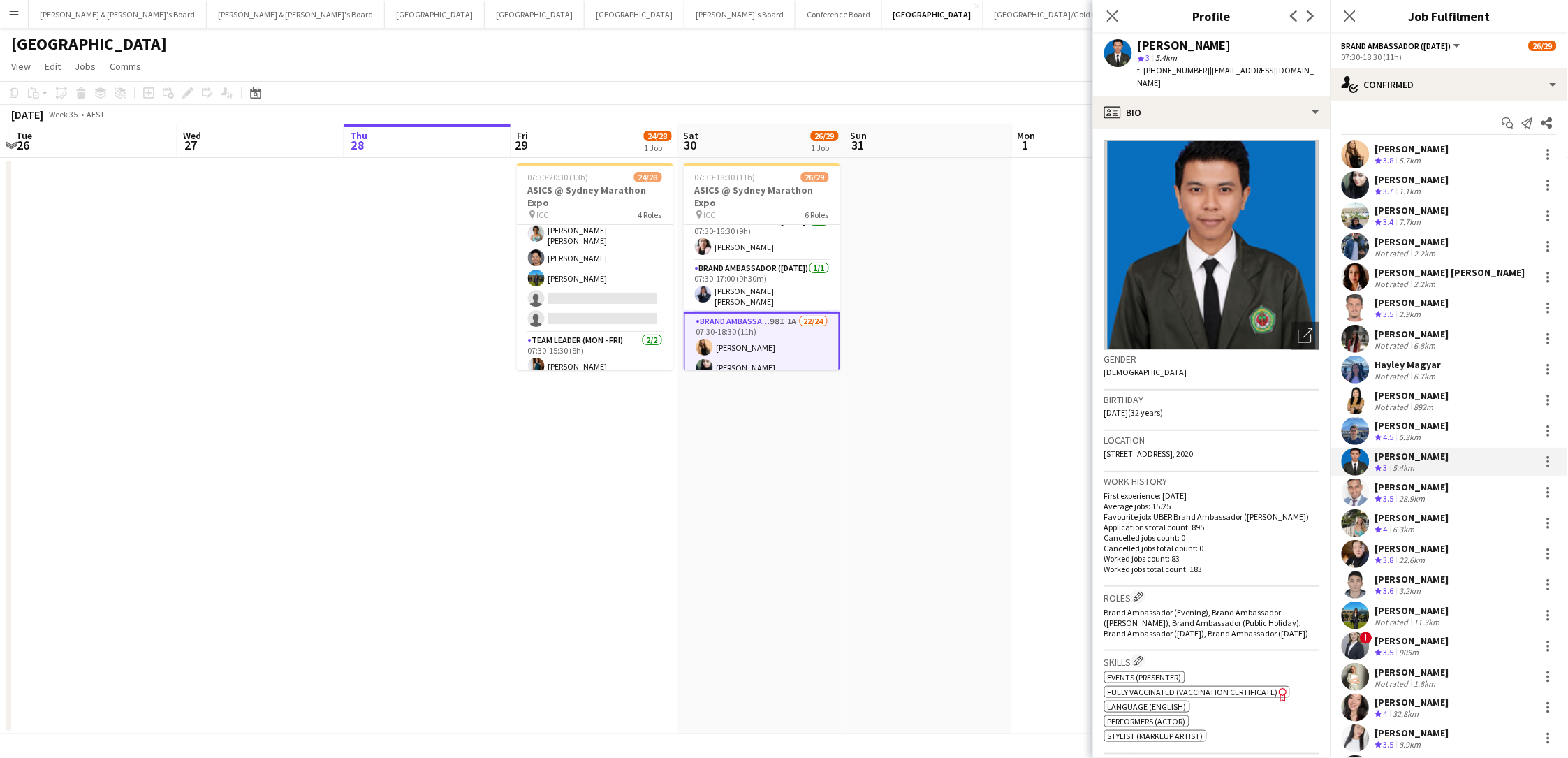
click at [1142, 44] on div "[PERSON_NAME]" at bounding box center [1184, 46] width 94 height 13
drag, startPoint x: 1137, startPoint y: 45, endPoint x: 1242, endPoint y: 42, distance: 105.0
click at [1183, 42] on div "[PERSON_NAME]" at bounding box center [1228, 46] width 181 height 13
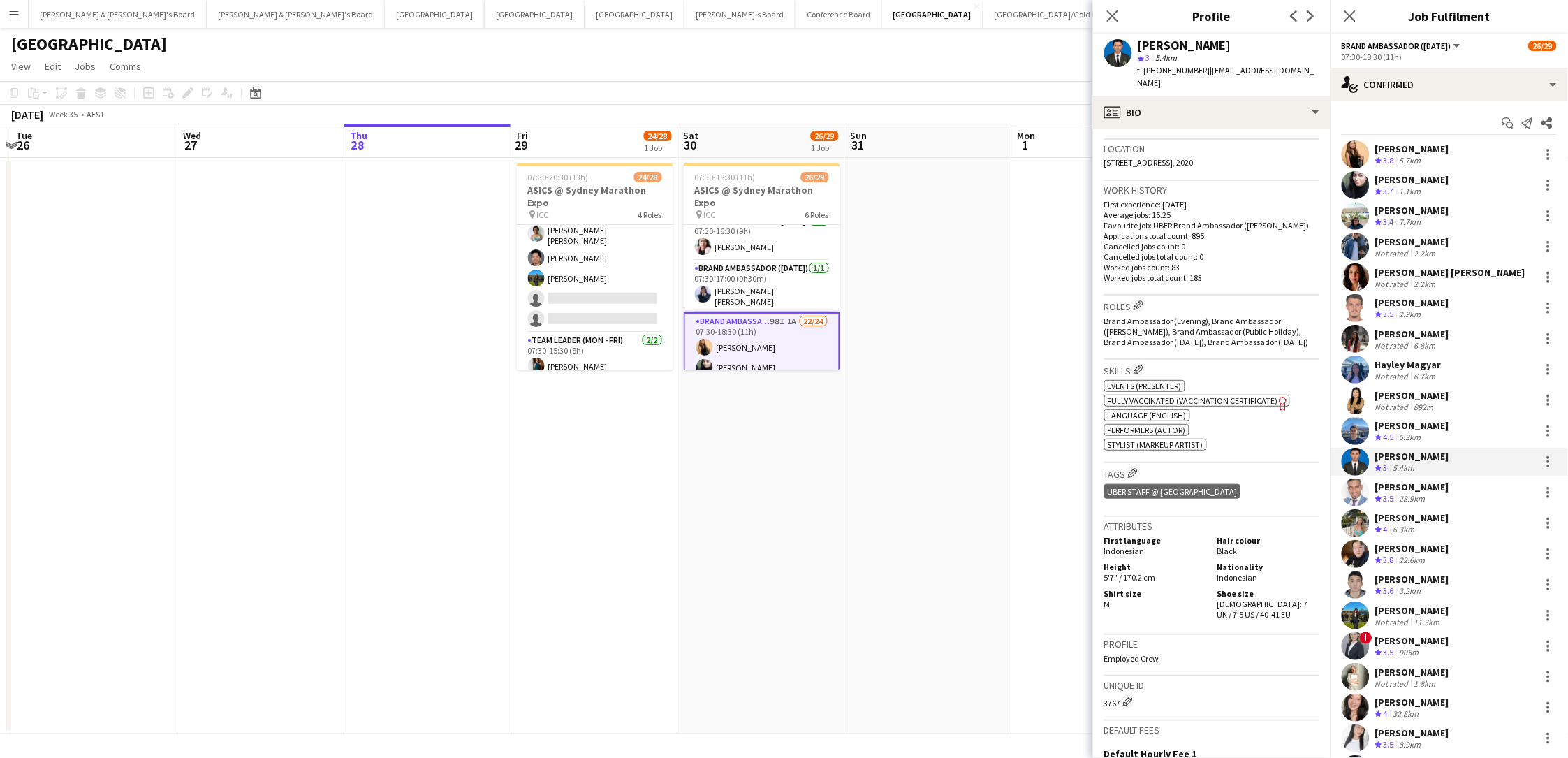
scroll to position [330, 0]
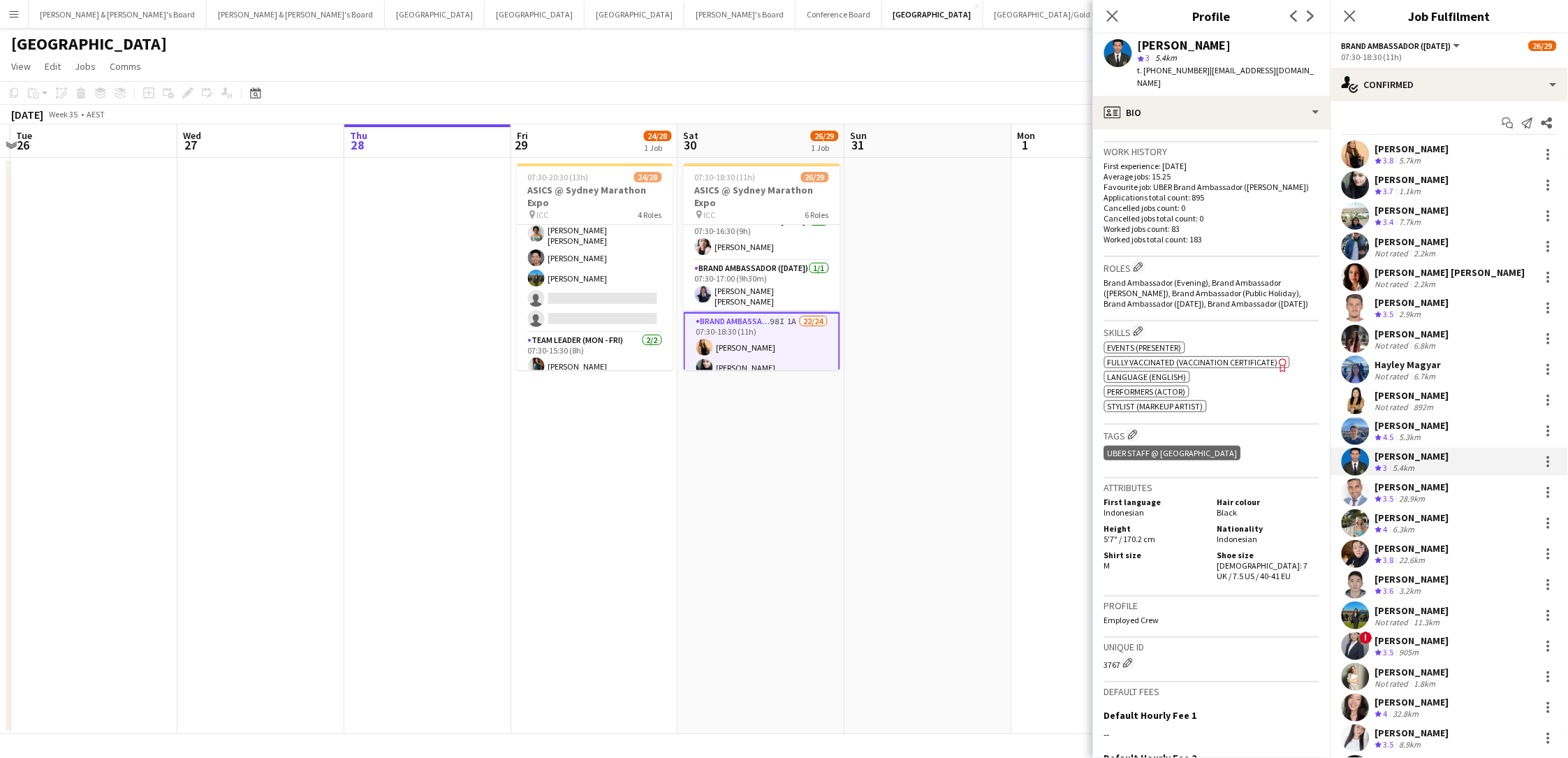
drag, startPoint x: 1314, startPoint y: 530, endPoint x: 1238, endPoint y: 529, distance: 76.0
click at [1183, 529] on app-crew-profile-bio "Open photos pop-in Gender Male Birthday 13-02-1993 (32 years) Location 19-21 Ch…" at bounding box center [1211, 443] width 237 height 628
click at [1183, 560] on span "Male: 7 UK / 7.5 US / 40-41 EU" at bounding box center [1262, 570] width 91 height 21
drag, startPoint x: 1239, startPoint y: 532, endPoint x: 1322, endPoint y: 534, distance: 83.0
click at [1183, 534] on app-crew-profile-bio "Open photos pop-in Gender Male Birthday 13-02-1993 (32 years) Location 19-21 Ch…" at bounding box center [1211, 443] width 237 height 628
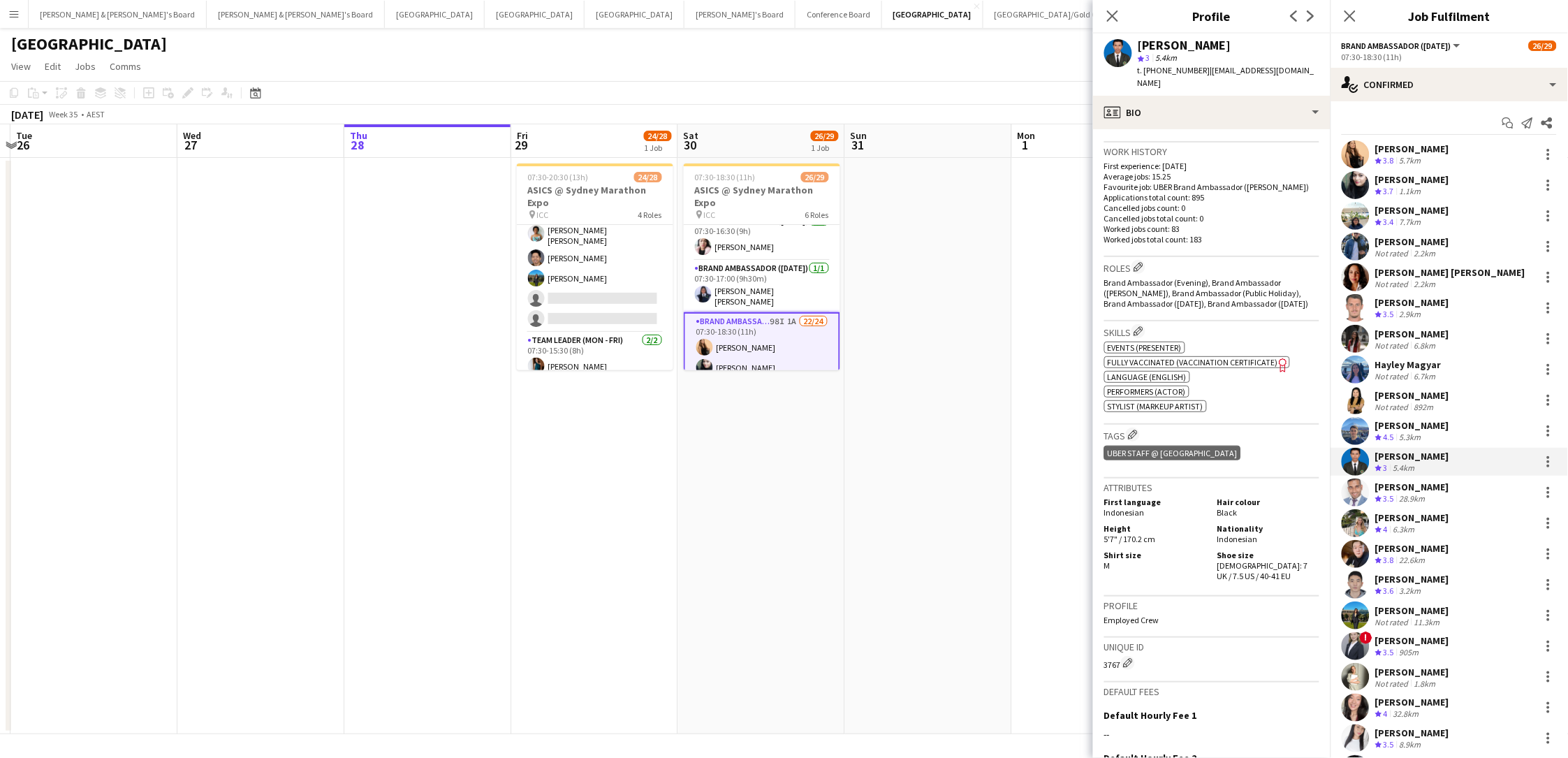
click at [1183, 71] on span "t. +61493952341" at bounding box center [1173, 70] width 72 height 11
click at [1183, 496] on div "28.9km" at bounding box center [1413, 499] width 32 height 12
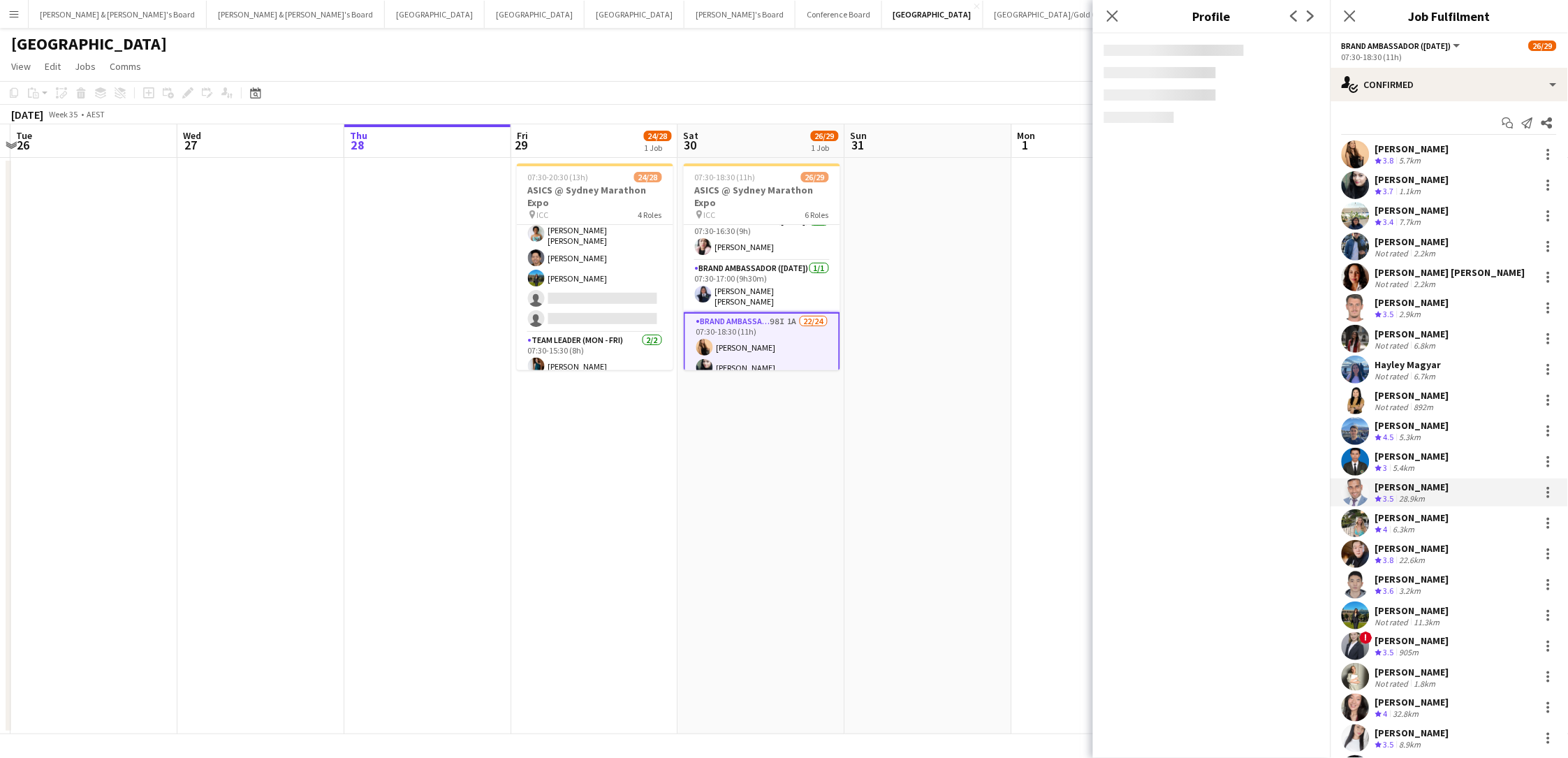
click at [1183, 496] on div "28.9km" at bounding box center [1413, 499] width 32 height 12
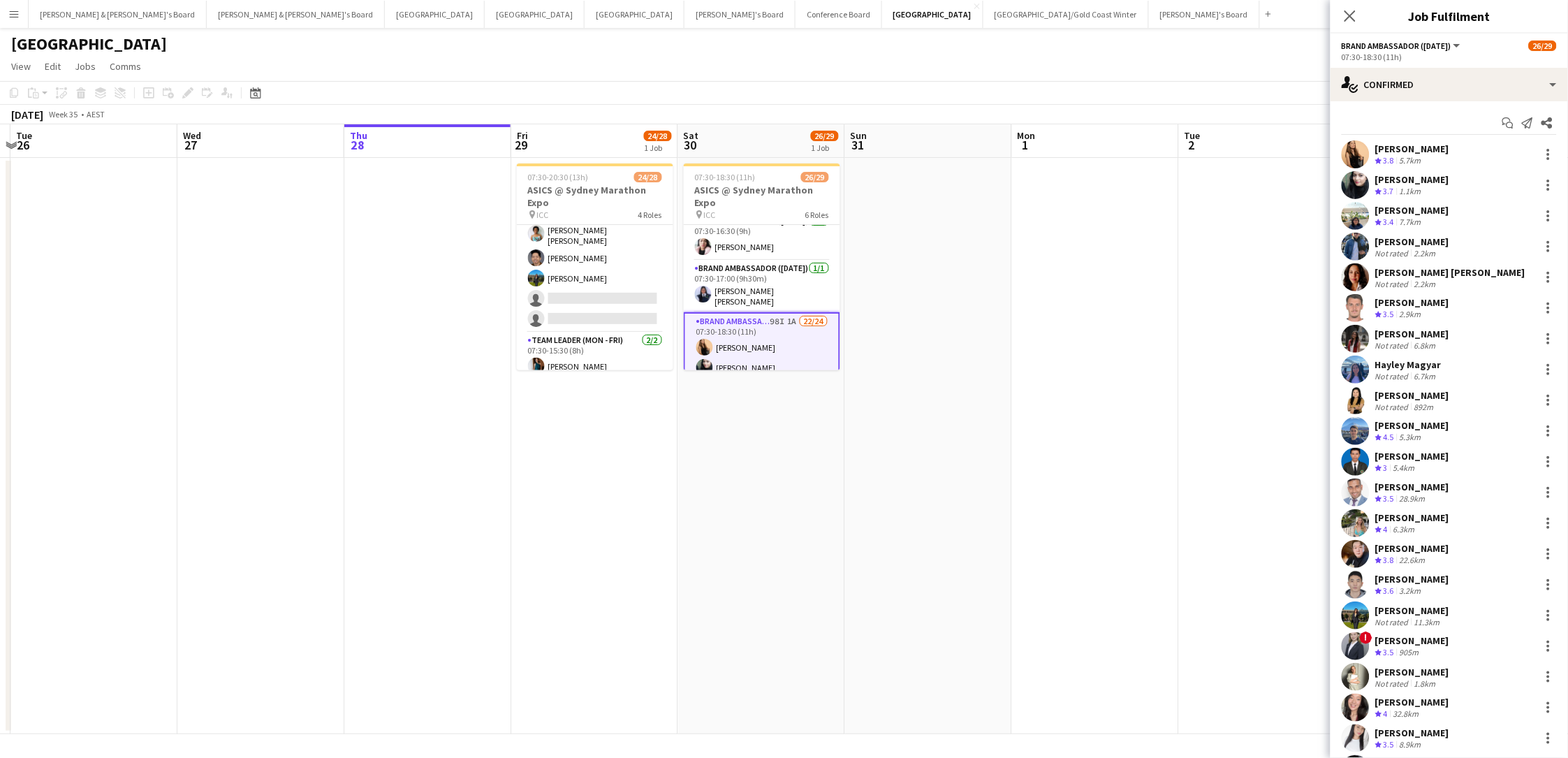
click at [1183, 499] on span "3.5" at bounding box center [1388, 498] width 11 height 11
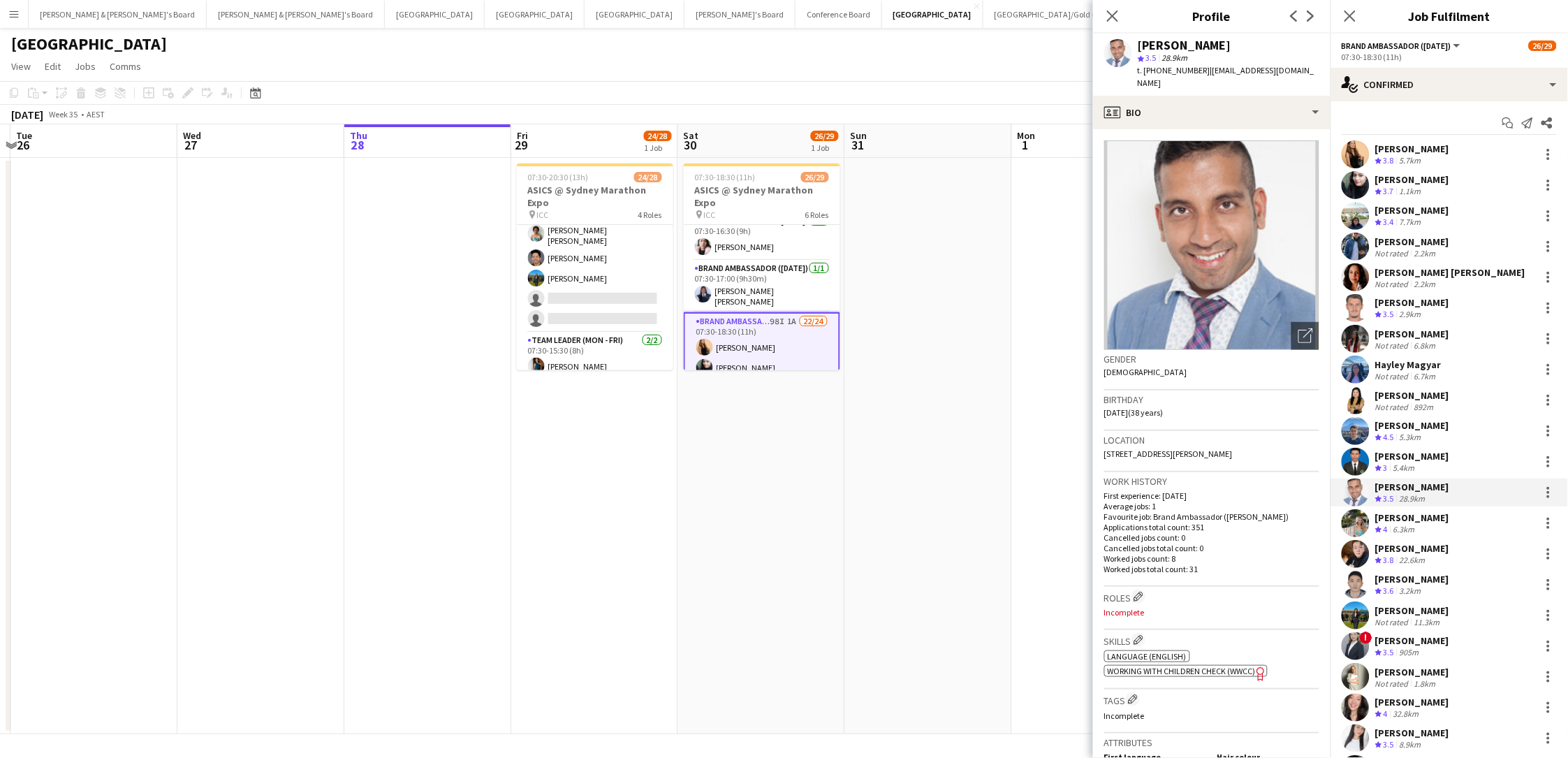
drag, startPoint x: 1208, startPoint y: 45, endPoint x: 1138, endPoint y: 47, distance: 70.0
click at [1138, 47] on div "[PERSON_NAME]" at bounding box center [1228, 46] width 181 height 13
click at [1183, 72] on span "t. +61410928052" at bounding box center [1173, 70] width 72 height 11
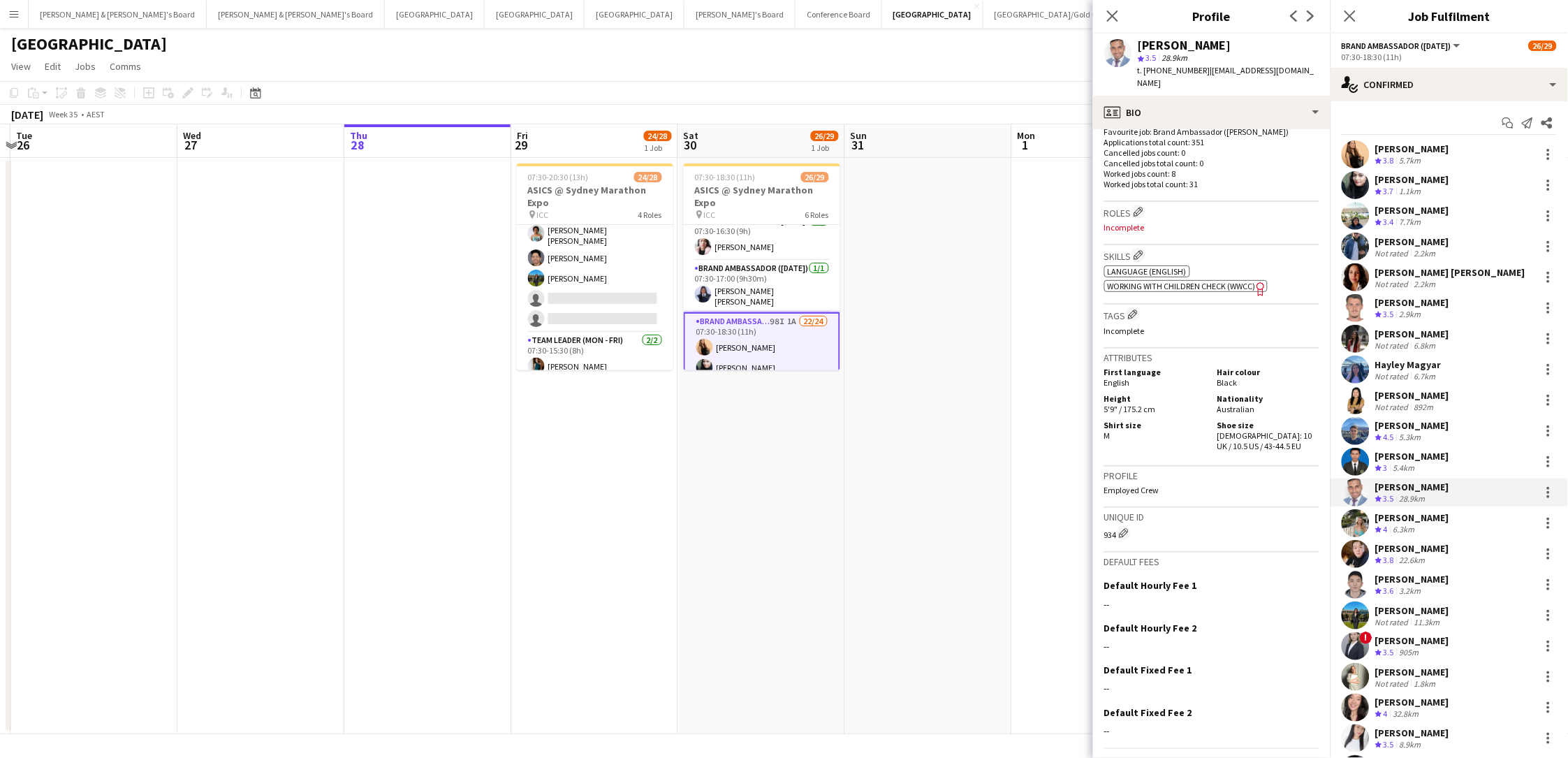
scroll to position [384, 0]
drag, startPoint x: 1237, startPoint y: 404, endPoint x: 1245, endPoint y: 412, distance: 11.3
click at [1183, 421] on div "Shoe size Male: 10 UK / 10.5 US / 43-44.5 EU" at bounding box center [1266, 436] width 107 height 32
click at [1183, 528] on div "Crew rating 4 6.3km" at bounding box center [1412, 529] width 74 height 12
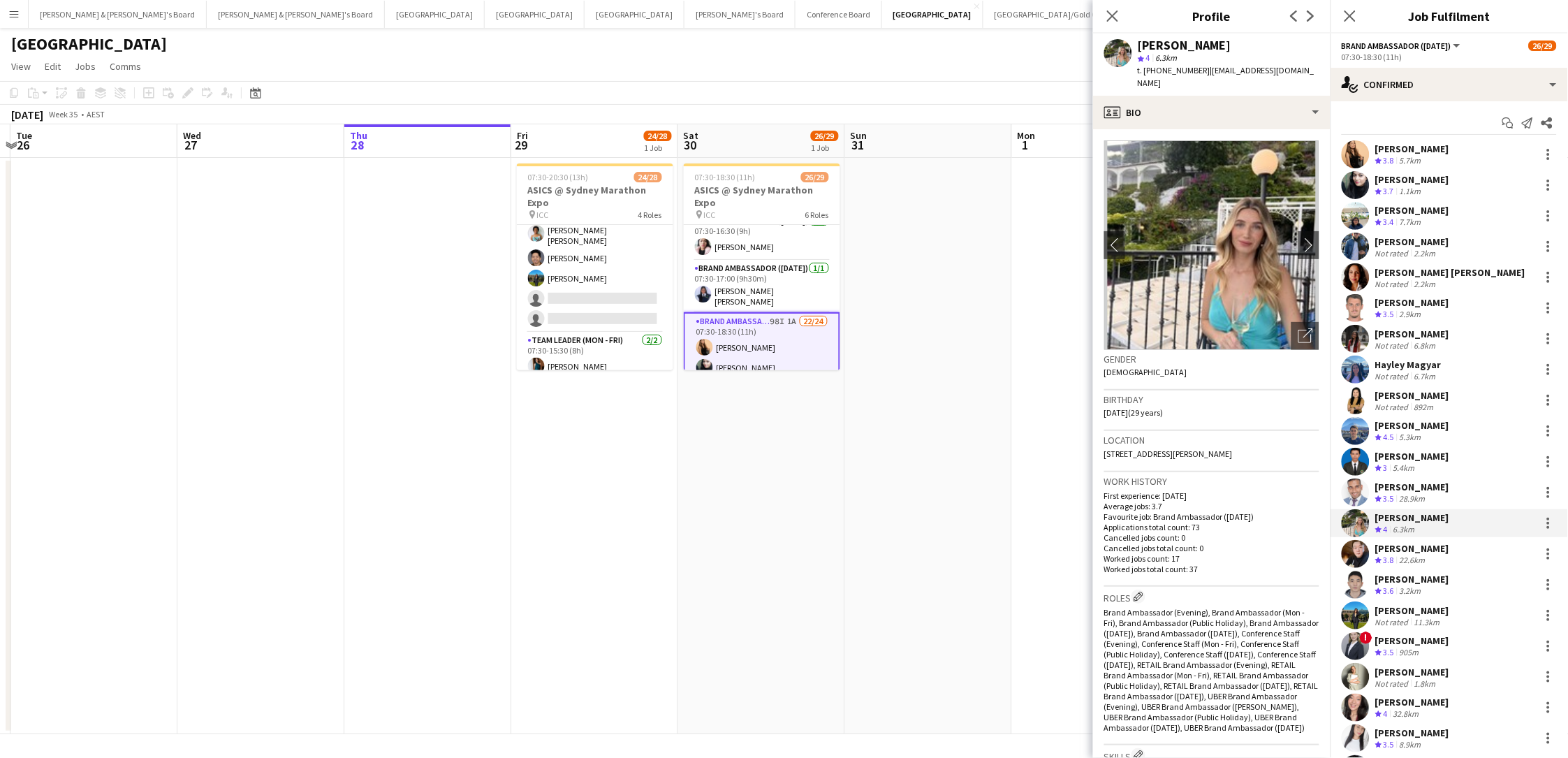
drag, startPoint x: 1244, startPoint y: 44, endPoint x: 1134, endPoint y: 44, distance: 110.0
click at [1134, 44] on div "Alexandra Mansell star 4 6.3km t. +61489247225 | alexmansell30@gmail.com" at bounding box center [1211, 64] width 237 height 62
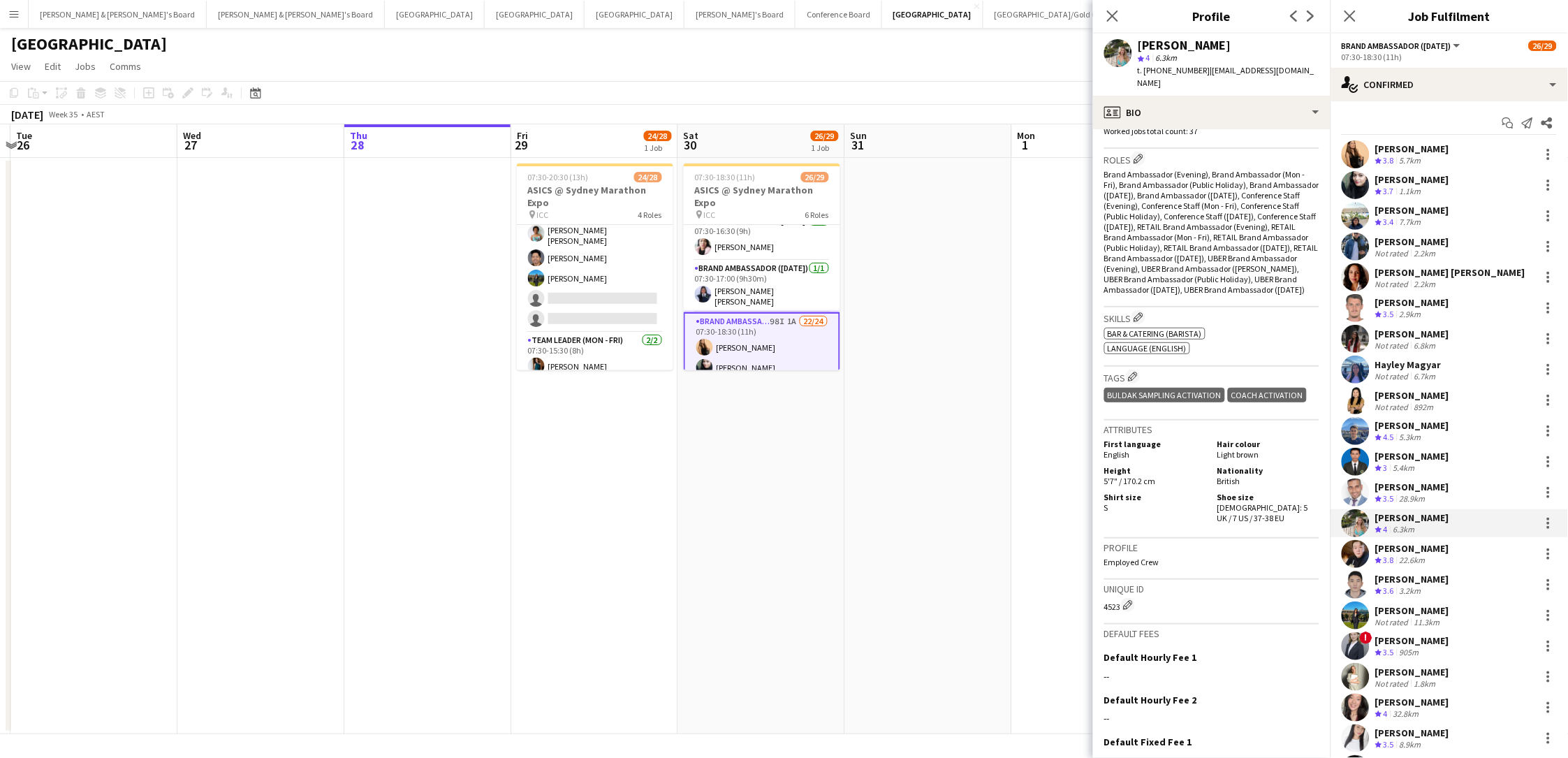
scroll to position [496, 0]
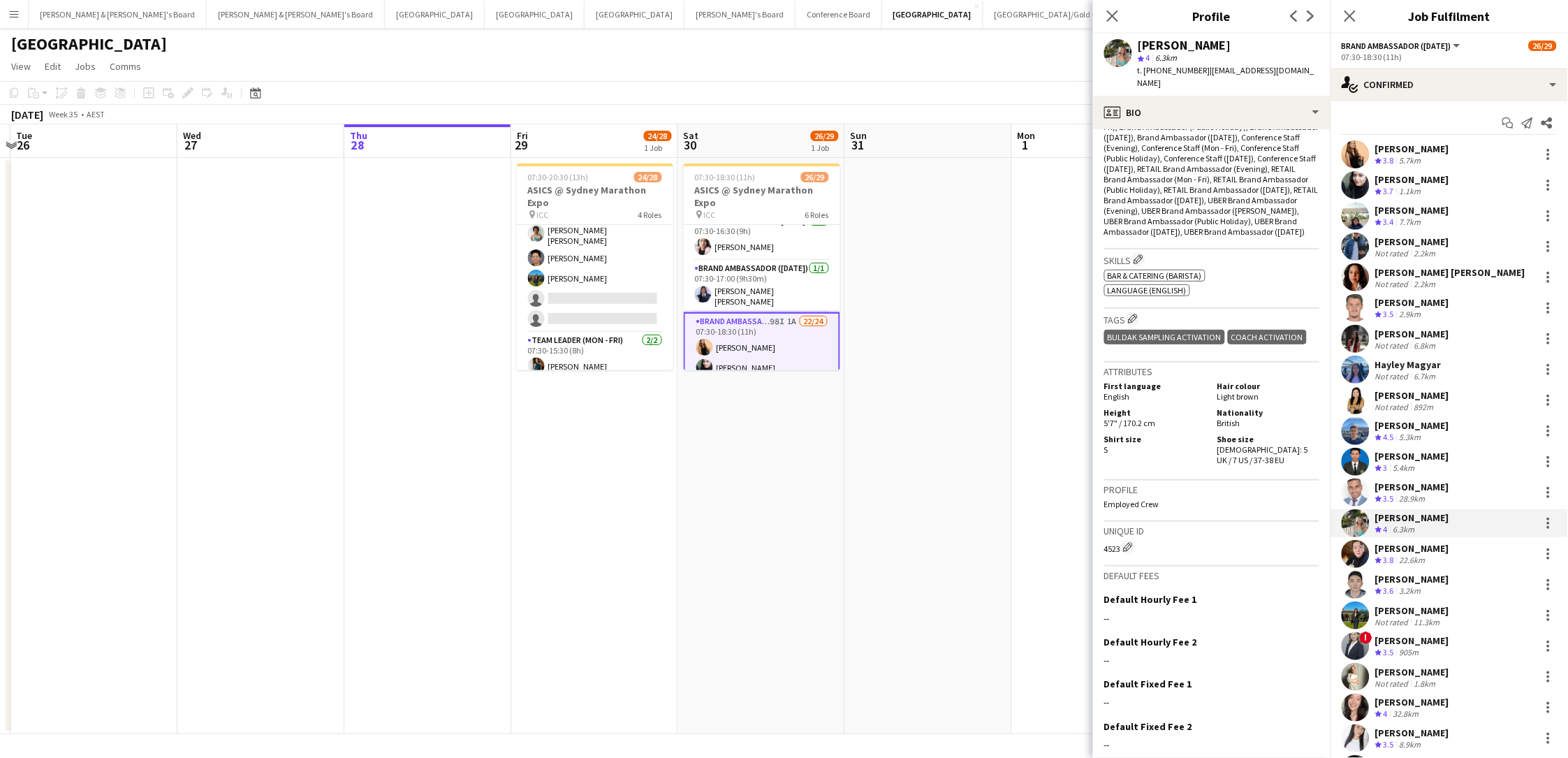
drag, startPoint x: 1246, startPoint y: 408, endPoint x: 1259, endPoint y: 421, distance: 18.4
click at [1183, 433] on div "Shoe size Female: 5 UK / 7 US / 37-38 EU" at bounding box center [1266, 449] width 107 height 32
click at [1170, 69] on span "t. +61489247225" at bounding box center [1173, 70] width 72 height 11
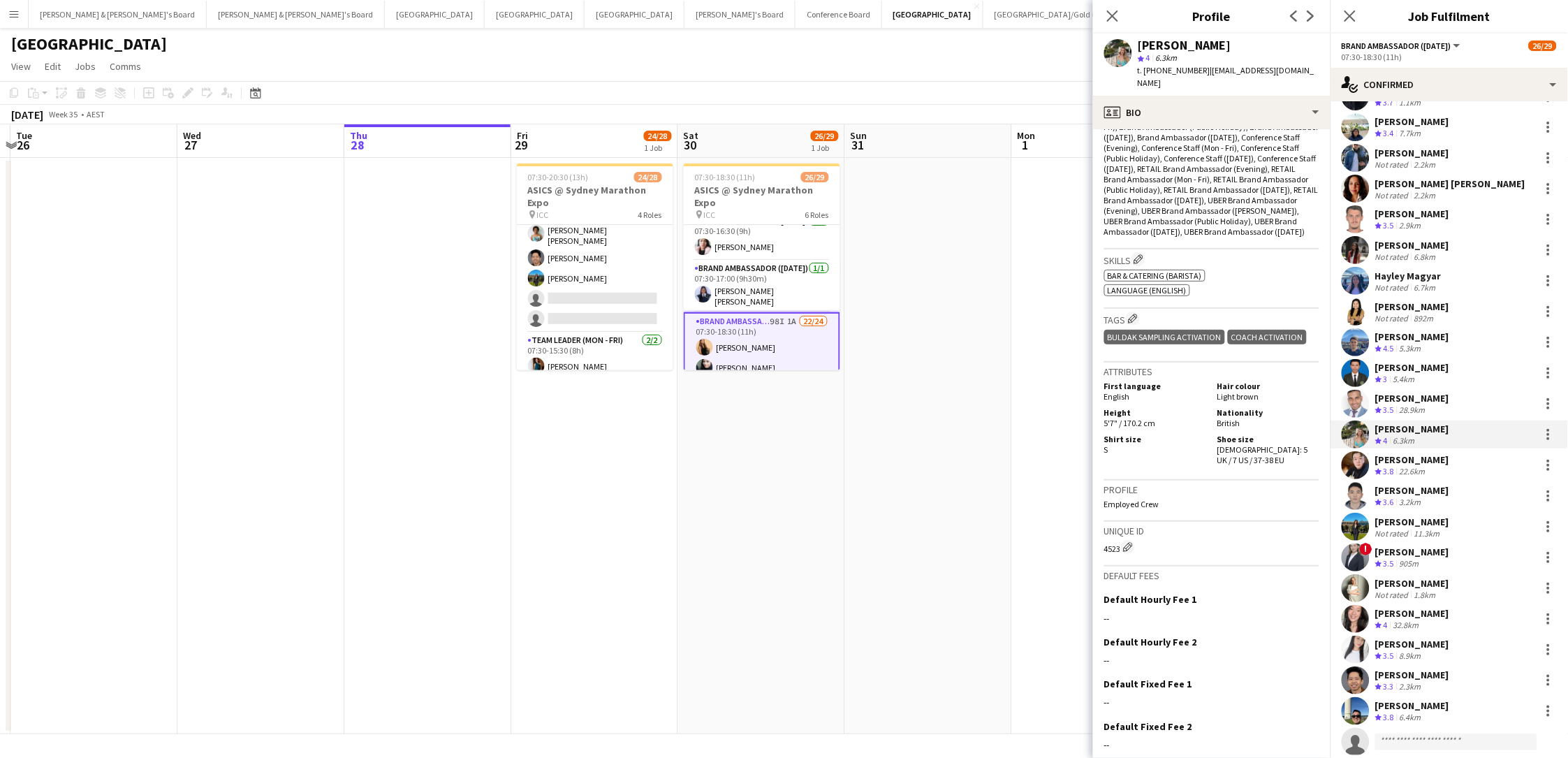
scroll to position [96, 0]
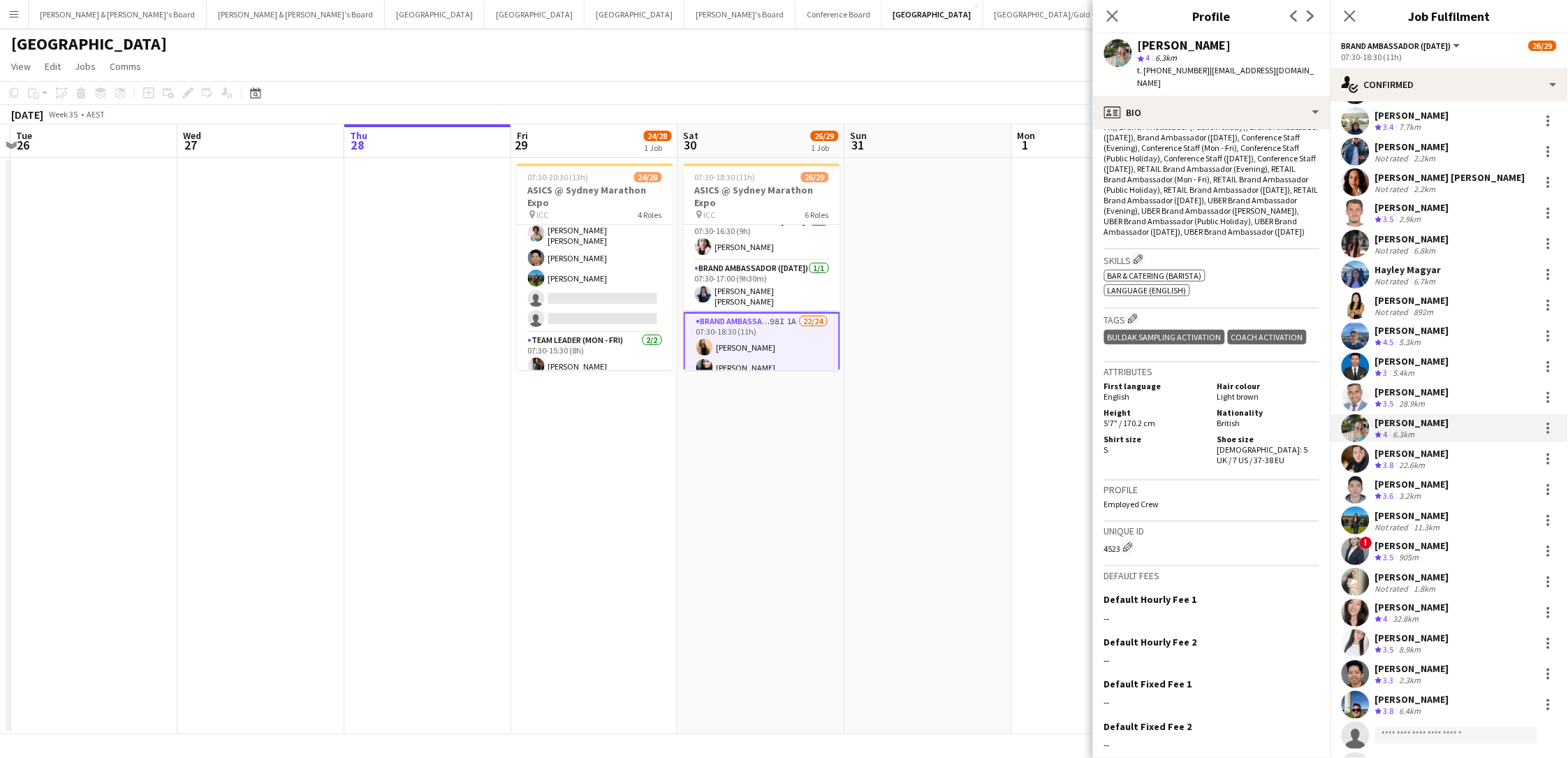
click at [1183, 492] on div "3.2km" at bounding box center [1410, 496] width 27 height 12
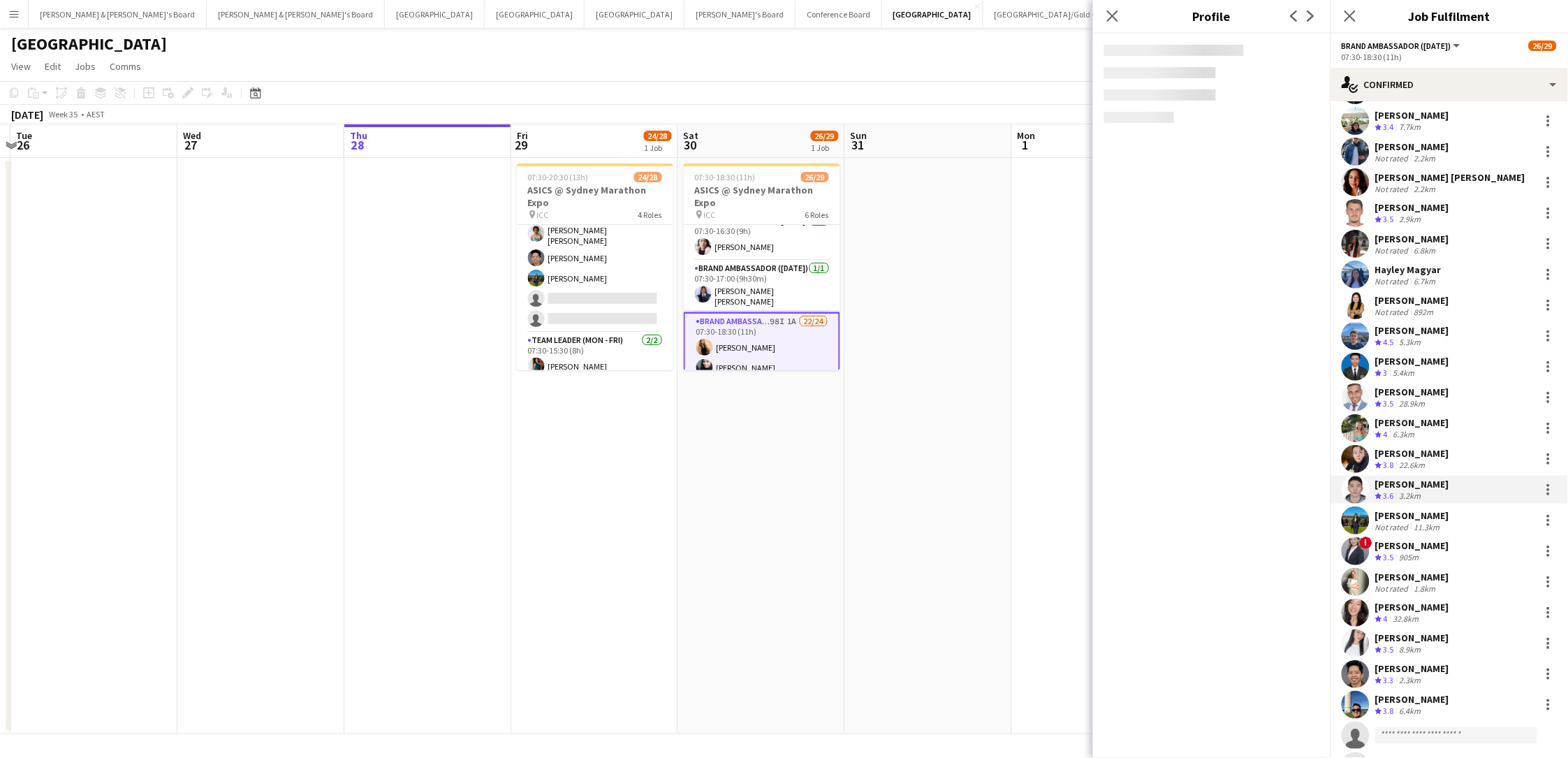
click at [1183, 492] on div "3.2km" at bounding box center [1410, 496] width 27 height 12
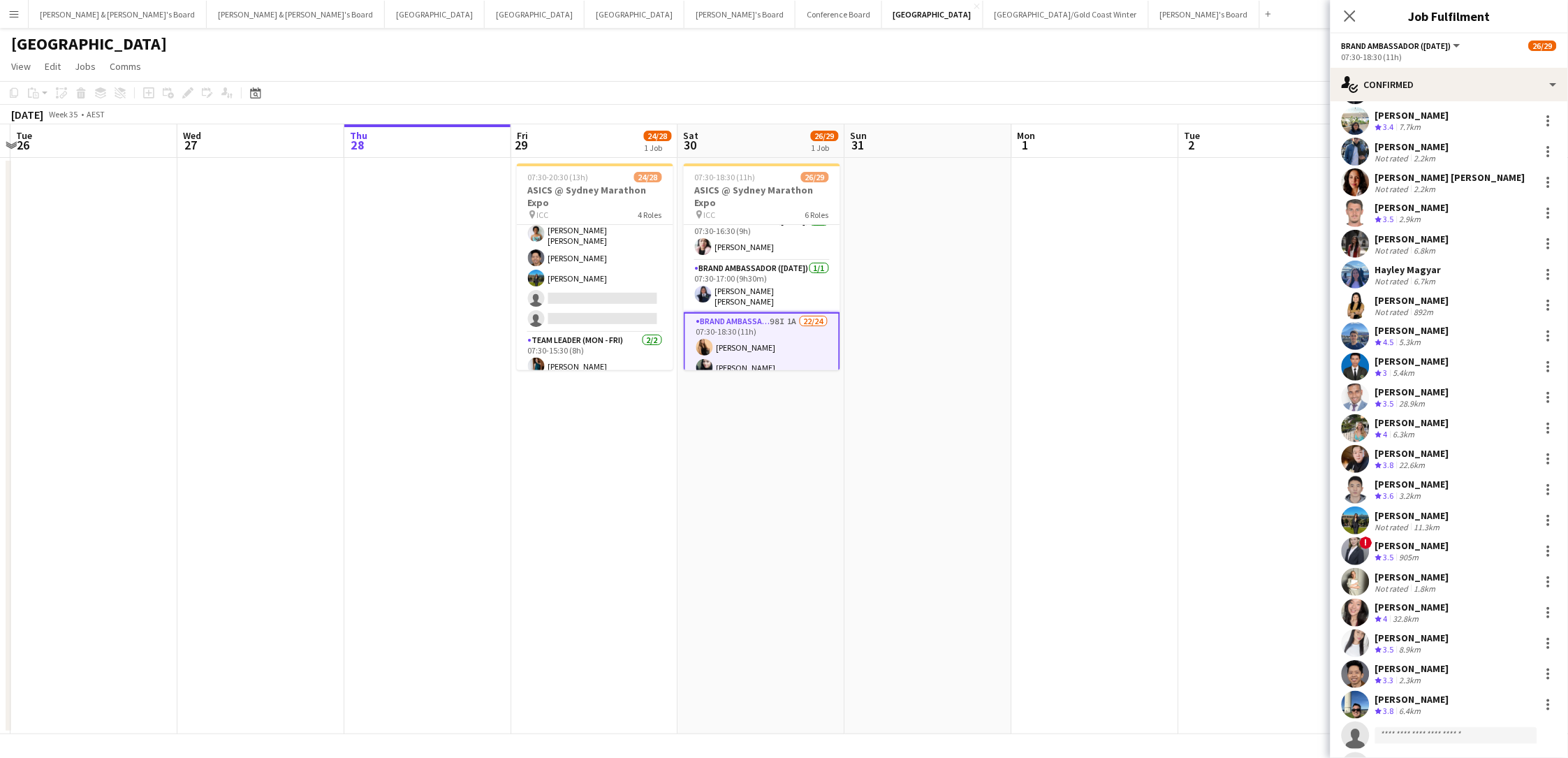
click at [1183, 481] on div "[PERSON_NAME]" at bounding box center [1412, 484] width 74 height 13
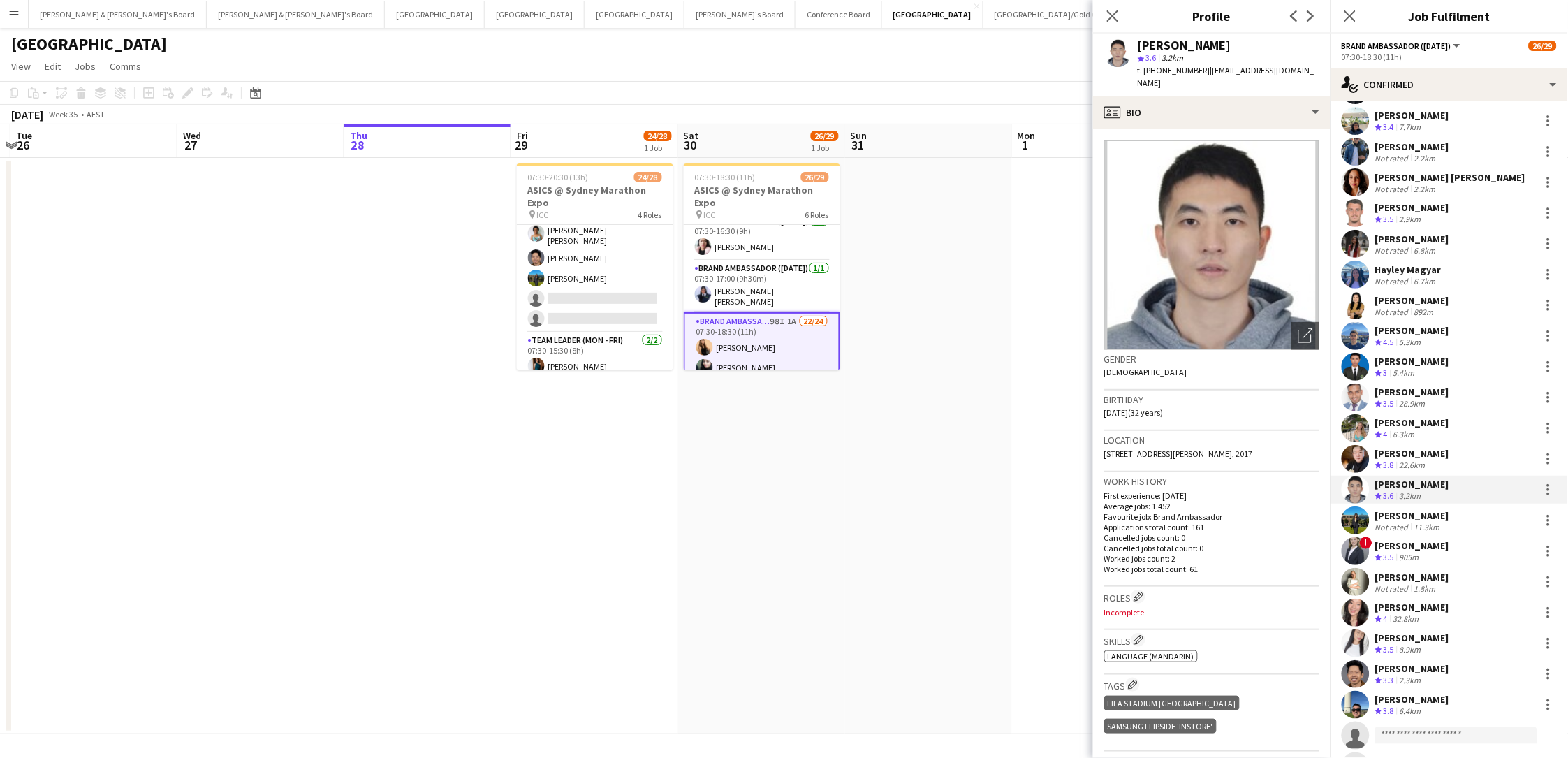
scroll to position [0, 1]
click at [1183, 73] on span "t. +61424289853" at bounding box center [1173, 70] width 72 height 11
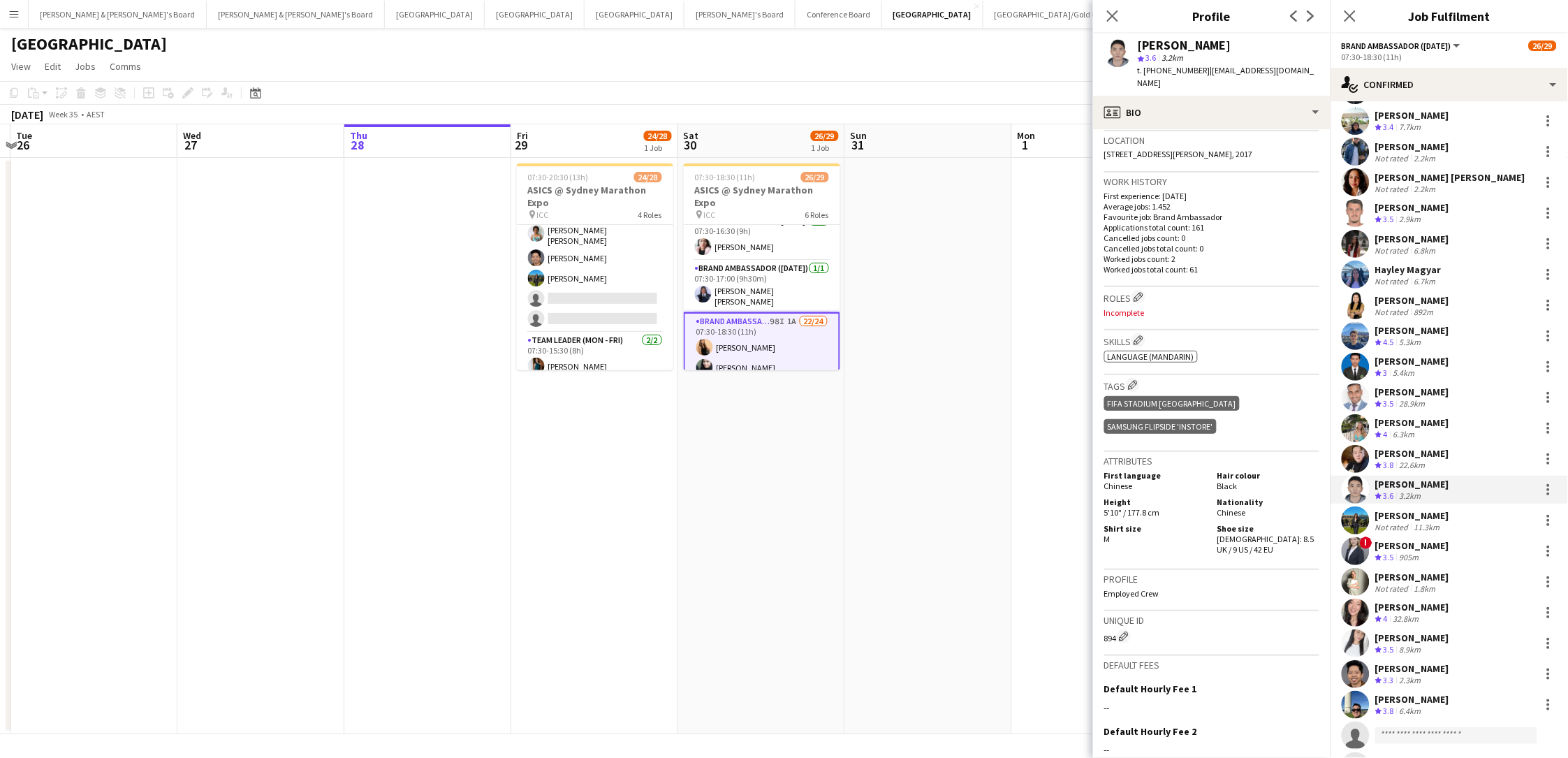
scroll to position [327, 0]
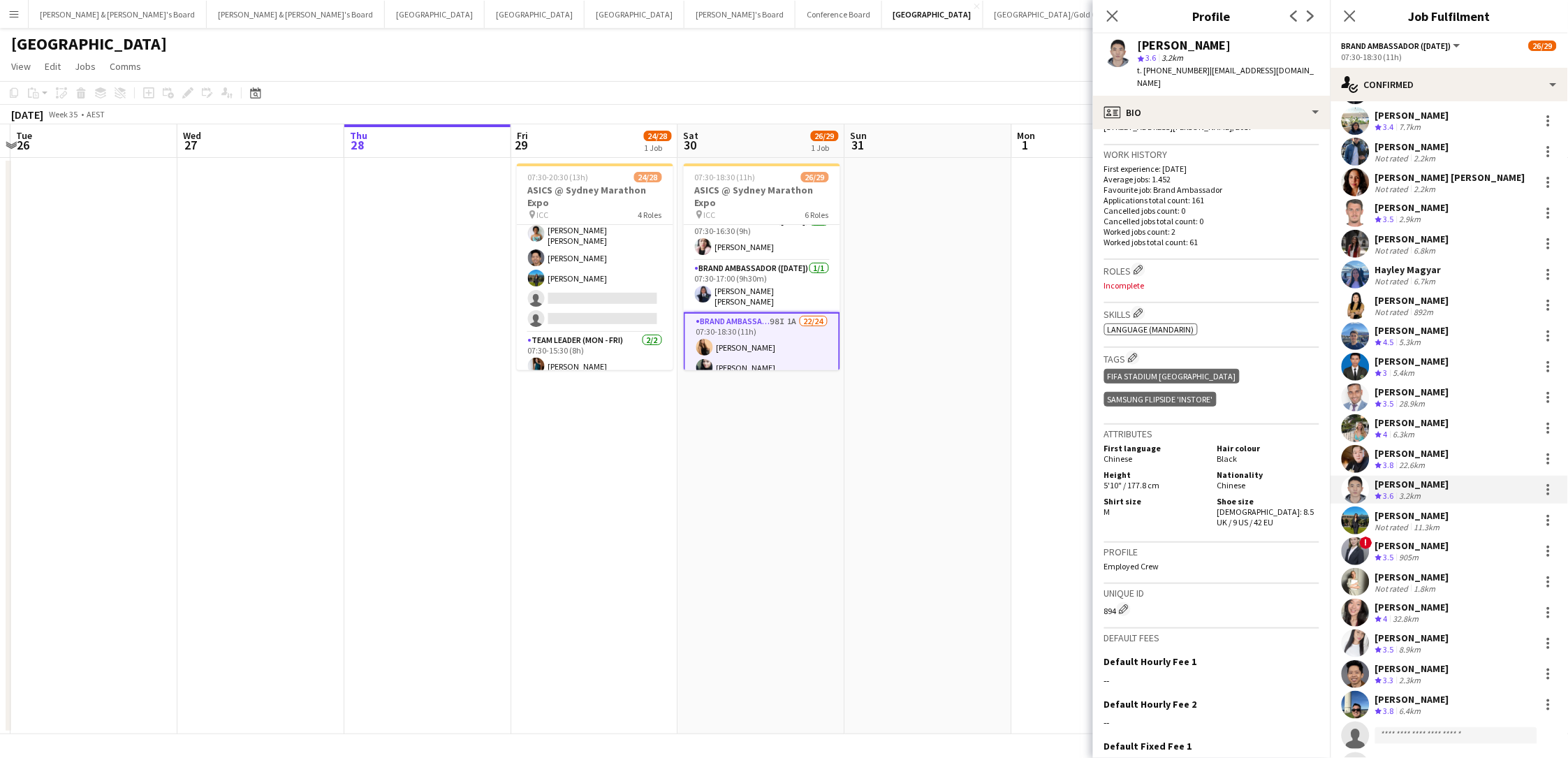
drag, startPoint x: 1238, startPoint y: 454, endPoint x: 1309, endPoint y: 459, distance: 71.2
click at [1183, 496] on div "Shoe size Male: 8.5 UK / 9 US / 42 EU" at bounding box center [1266, 512] width 107 height 32
click at [1183, 523] on div "Not rated" at bounding box center [1393, 527] width 37 height 11
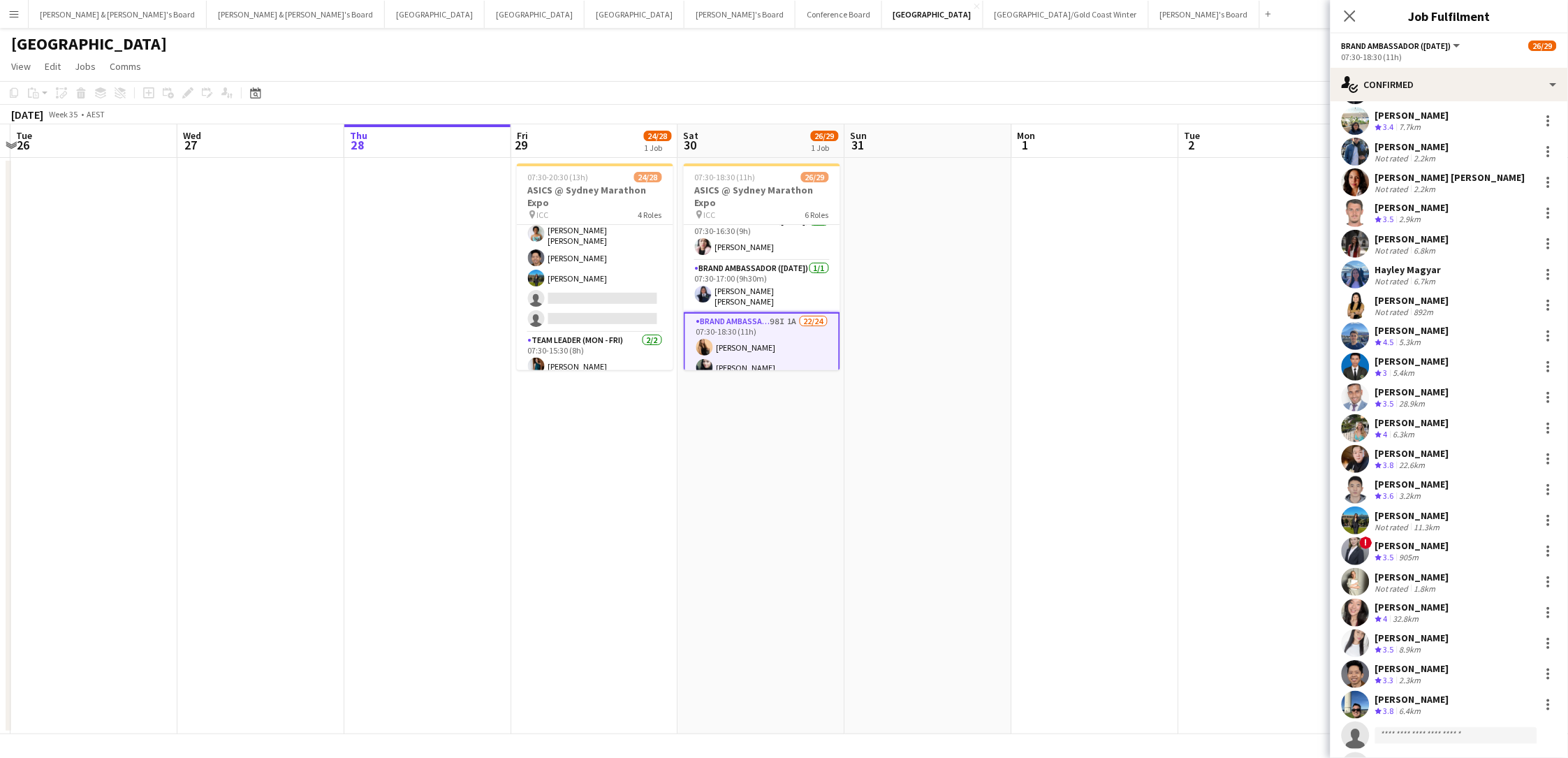
click at [1183, 524] on div "11.3km" at bounding box center [1427, 527] width 32 height 11
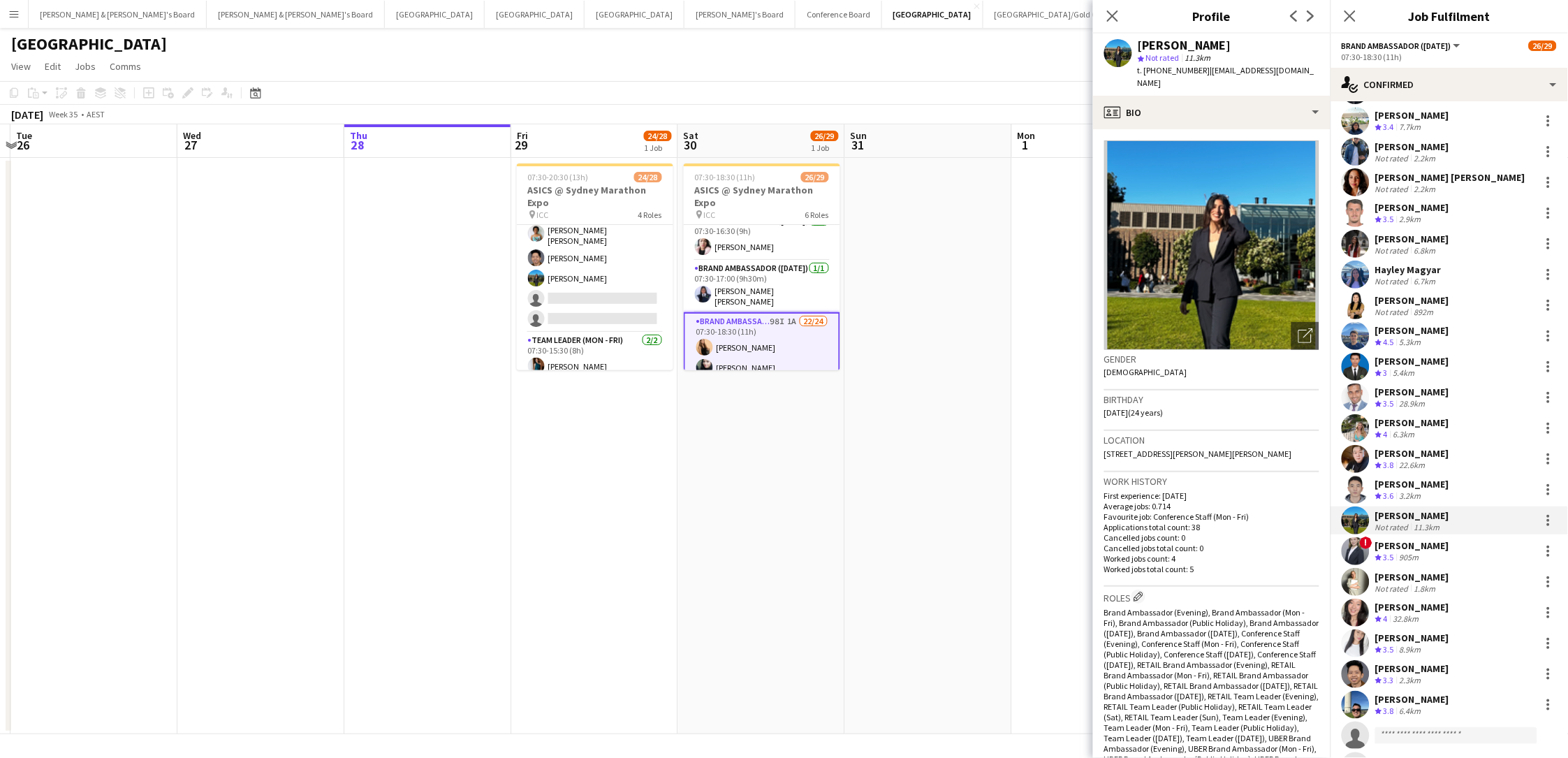
drag, startPoint x: 1235, startPoint y: 52, endPoint x: 1143, endPoint y: 47, distance: 92.1
click at [1143, 49] on div "Srishti Khurana star Not rated 11.3km t. +61434706311 | srkhurana03@gmail.com" at bounding box center [1228, 64] width 181 height 51
click at [1139, 42] on div "[PERSON_NAME]" at bounding box center [1184, 46] width 94 height 13
click at [1137, 42] on div "Srishti Khurana star Not rated 11.3km t. +61434706311 | srkhurana03@gmail.com" at bounding box center [1211, 64] width 237 height 62
drag, startPoint x: 1140, startPoint y: 43, endPoint x: 1237, endPoint y: 44, distance: 97.0
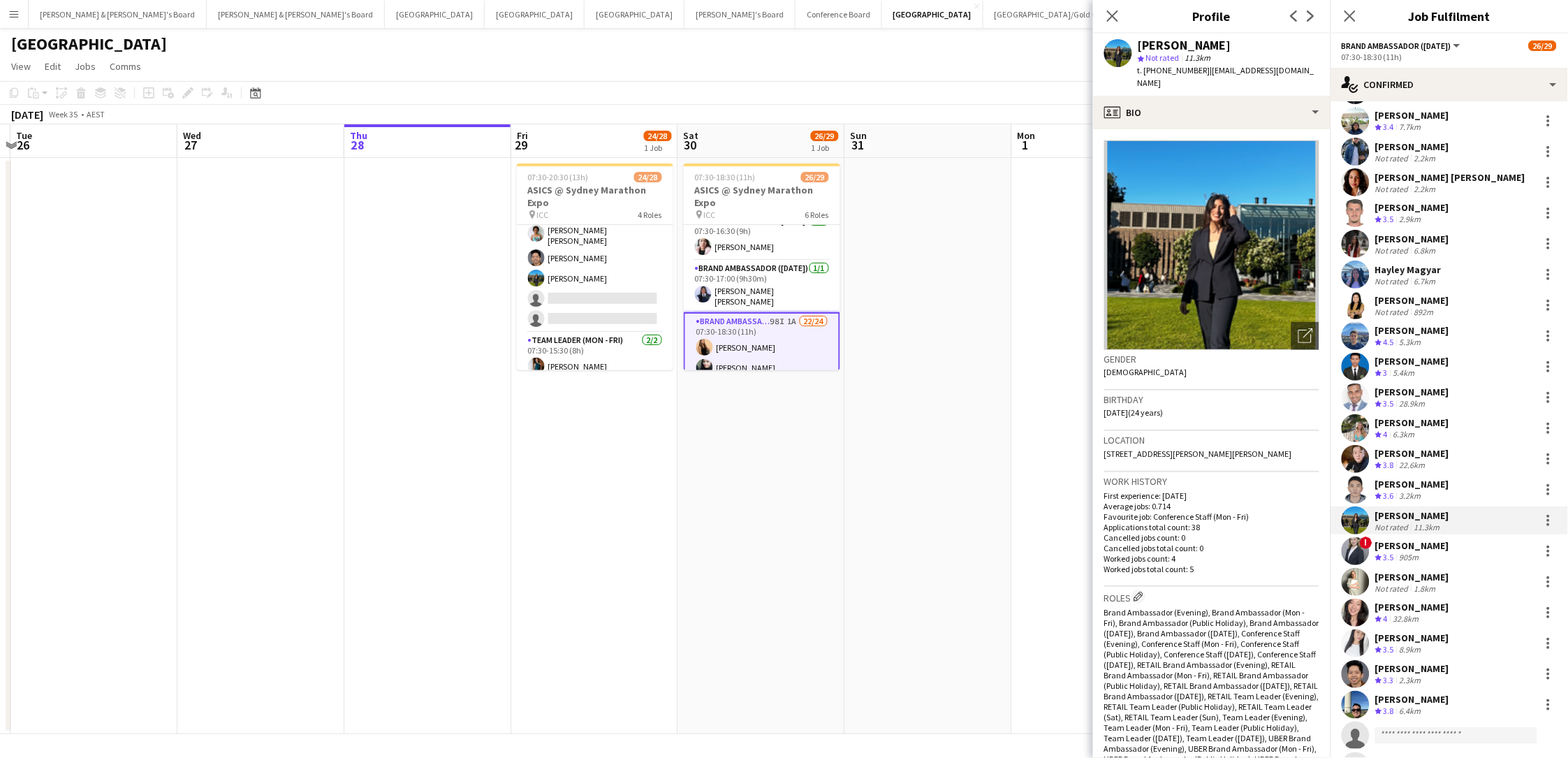
click at [1183, 44] on div "[PERSON_NAME]" at bounding box center [1228, 46] width 181 height 13
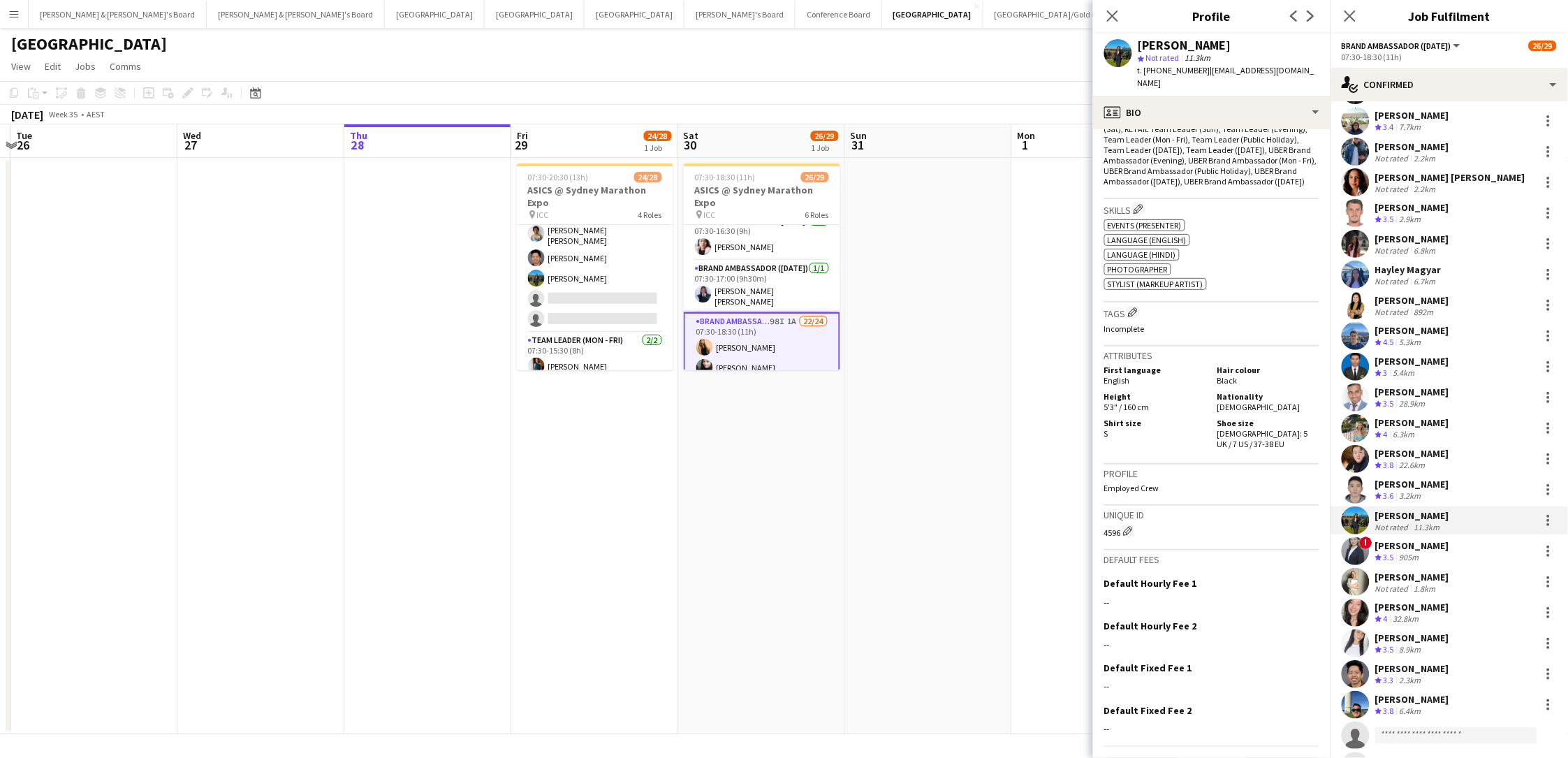
scroll to position [587, 0]
drag, startPoint x: 1248, startPoint y: 404, endPoint x: 1260, endPoint y: 413, distance: 15.0
click at [1183, 418] on div "Shoe size Female: 5 UK / 7 US / 37-38 EU" at bounding box center [1266, 434] width 107 height 32
click at [1154, 67] on span "t. +61434706311" at bounding box center [1173, 70] width 72 height 11
click at [1153, 67] on span "t. +61434706311" at bounding box center [1173, 70] width 72 height 11
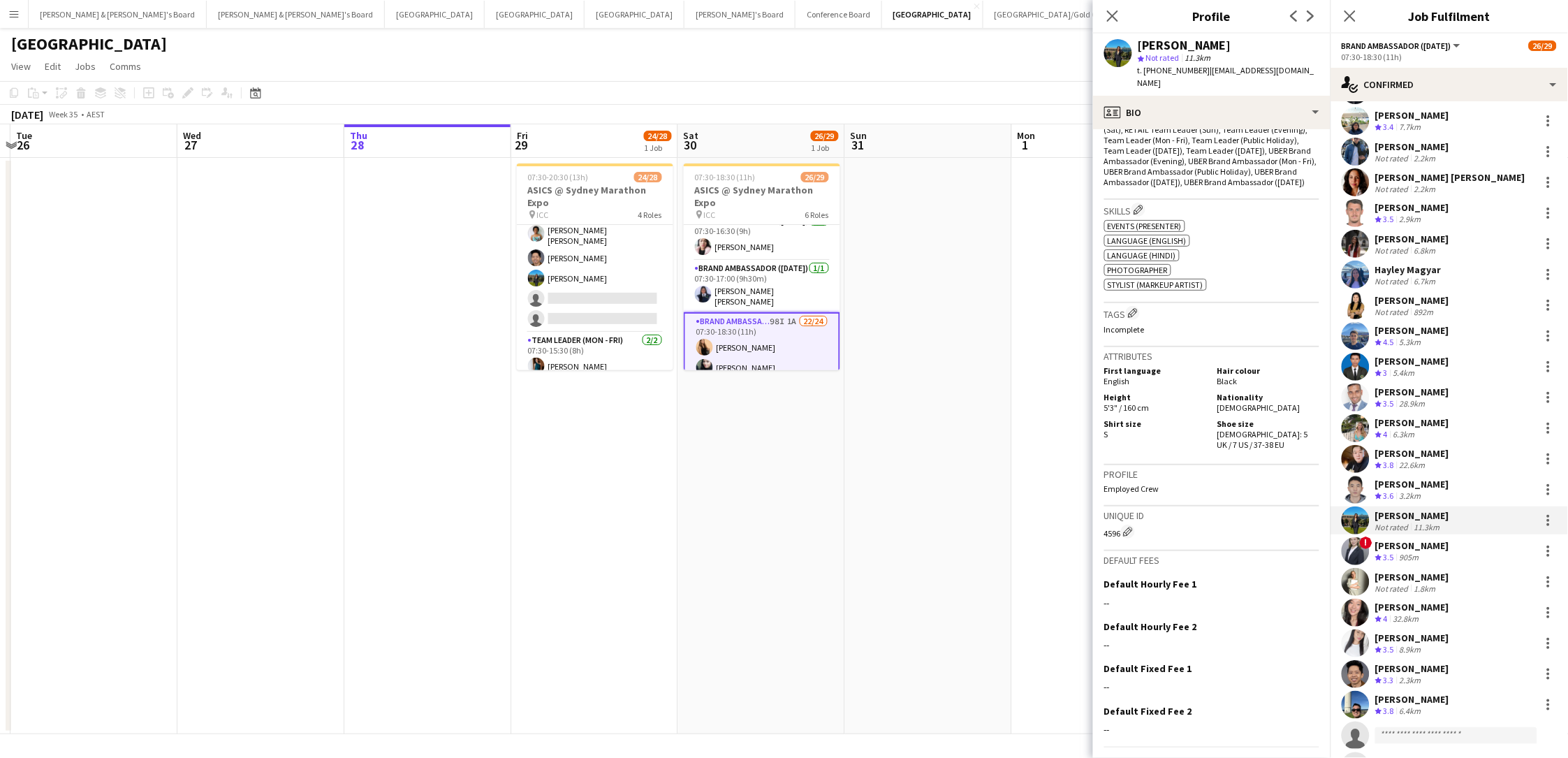
click at [1183, 552] on div "Crew rating 3.5 905m" at bounding box center [1412, 557] width 74 height 12
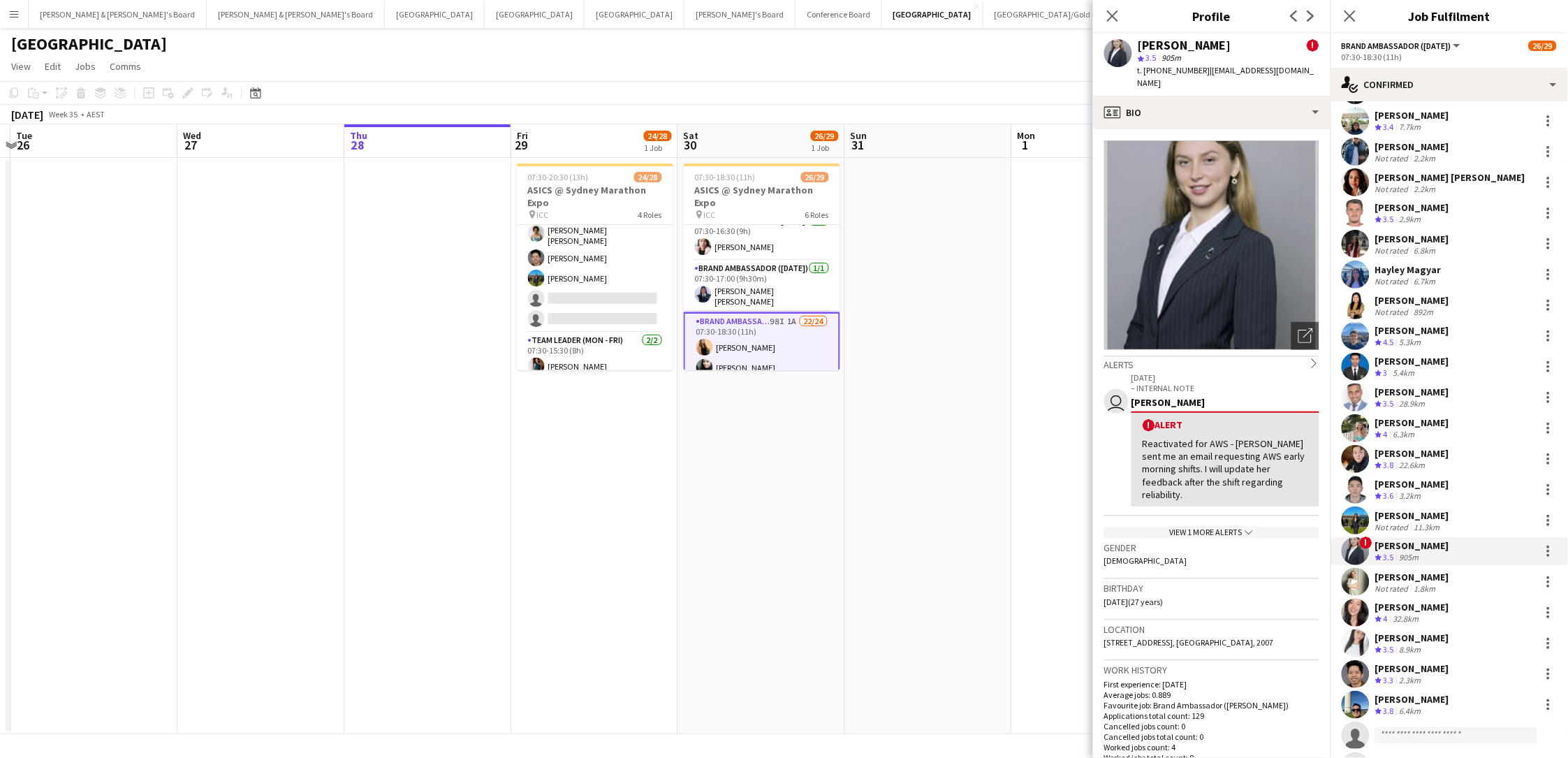
scroll to position [0, 1]
drag, startPoint x: 1284, startPoint y: 45, endPoint x: 1139, endPoint y: 47, distance: 145.0
click at [1139, 47] on div "Marcy Lyudmyla Golovach !" at bounding box center [1228, 46] width 181 height 13
click at [1183, 72] on span "t. +61426697774" at bounding box center [1173, 70] width 72 height 11
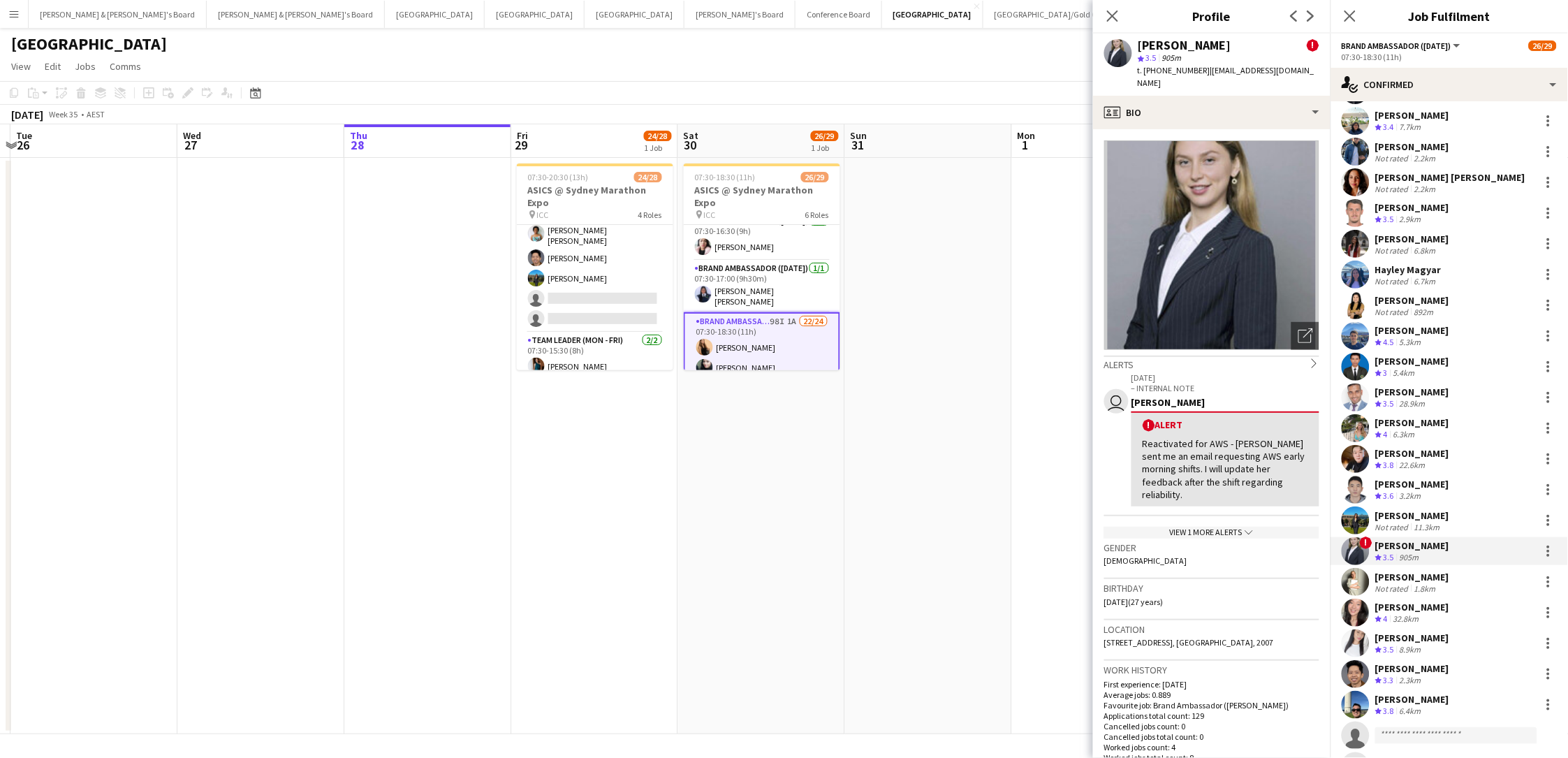
click at [1183, 72] on span "t. +61426697774" at bounding box center [1173, 70] width 72 height 11
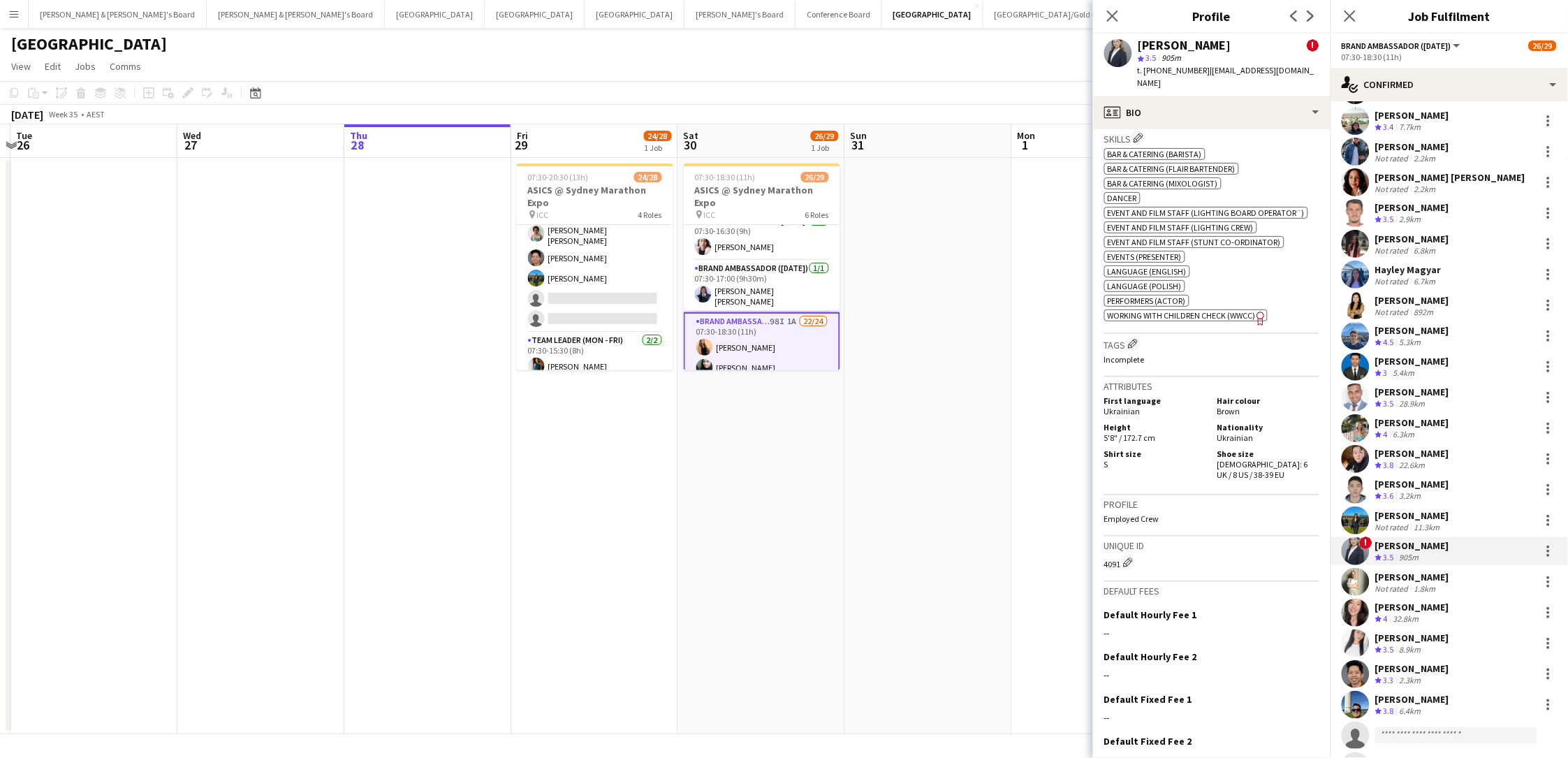
scroll to position [962, 0]
drag, startPoint x: 1246, startPoint y: 403, endPoint x: 1246, endPoint y: 413, distance: 10.0
click at [1183, 451] on div "Shoe size Female: 6 UK / 8 US / 38-39 EU" at bounding box center [1266, 466] width 107 height 32
click at [1183, 561] on div "1.8km" at bounding box center [1425, 588] width 27 height 11
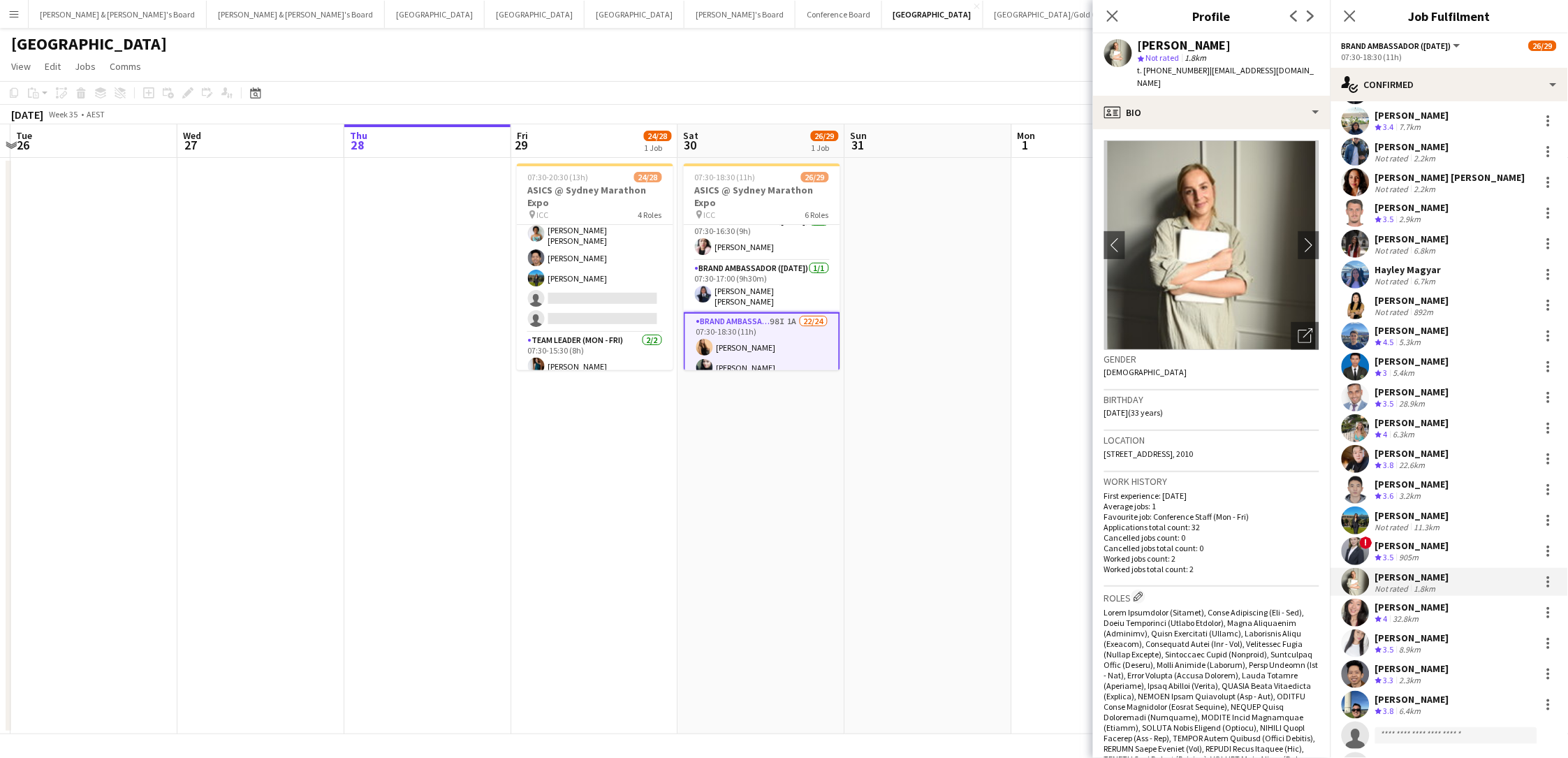
drag, startPoint x: 1267, startPoint y: 48, endPoint x: 1140, endPoint y: 49, distance: 127.0
click at [1140, 49] on div "[PERSON_NAME]" at bounding box center [1228, 46] width 181 height 13
click at [1165, 71] on span "t. +61476983022" at bounding box center [1173, 70] width 72 height 11
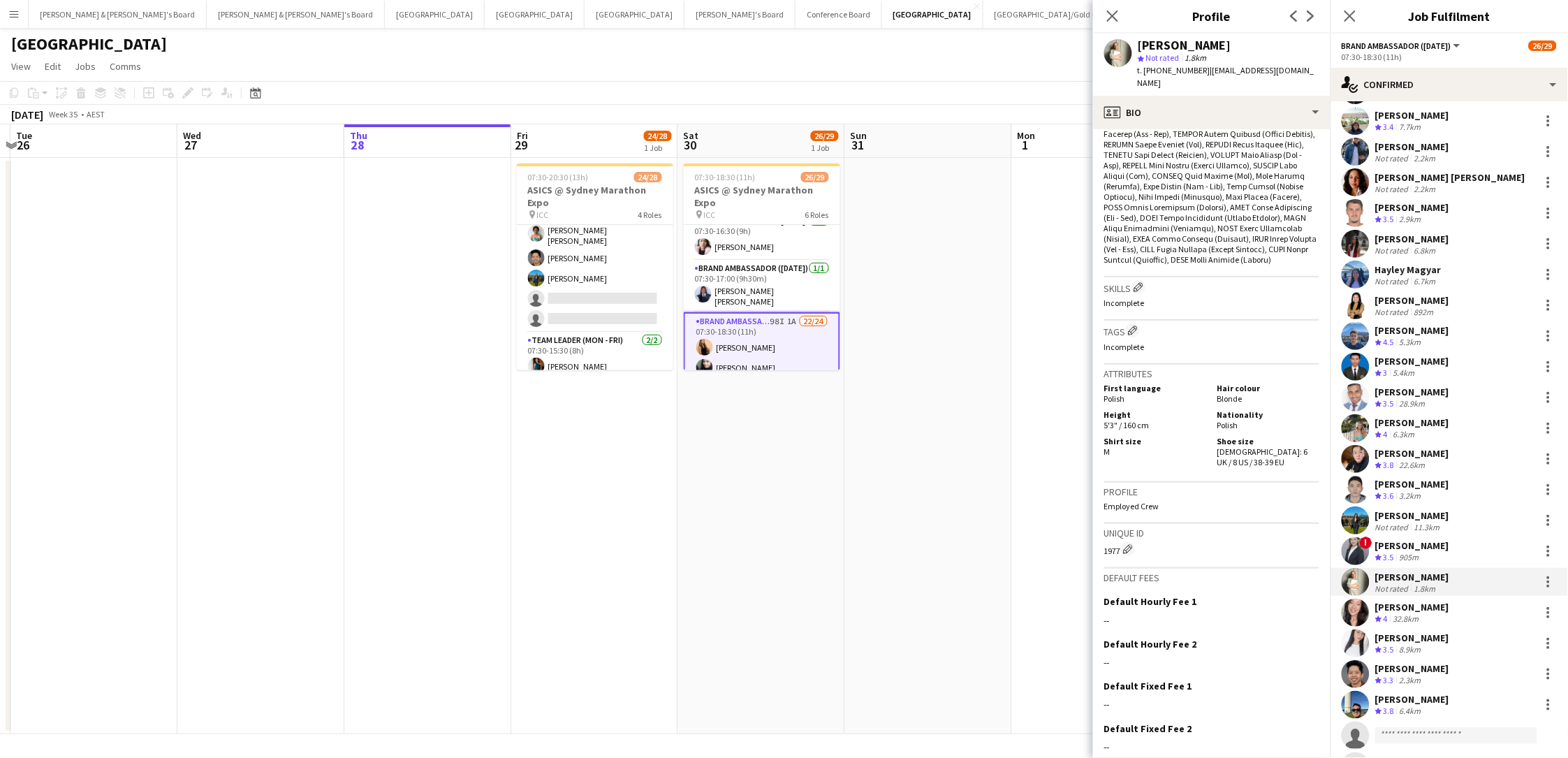
scroll to position [603, 0]
drag, startPoint x: 1246, startPoint y: 404, endPoint x: 1251, endPoint y: 413, distance: 10.3
click at [1183, 437] on div "Shoe size Female: 6 UK / 8 US / 38-39 EU" at bounding box center [1266, 453] width 107 height 32
click at [1183, 561] on div "32.8km" at bounding box center [1406, 619] width 32 height 12
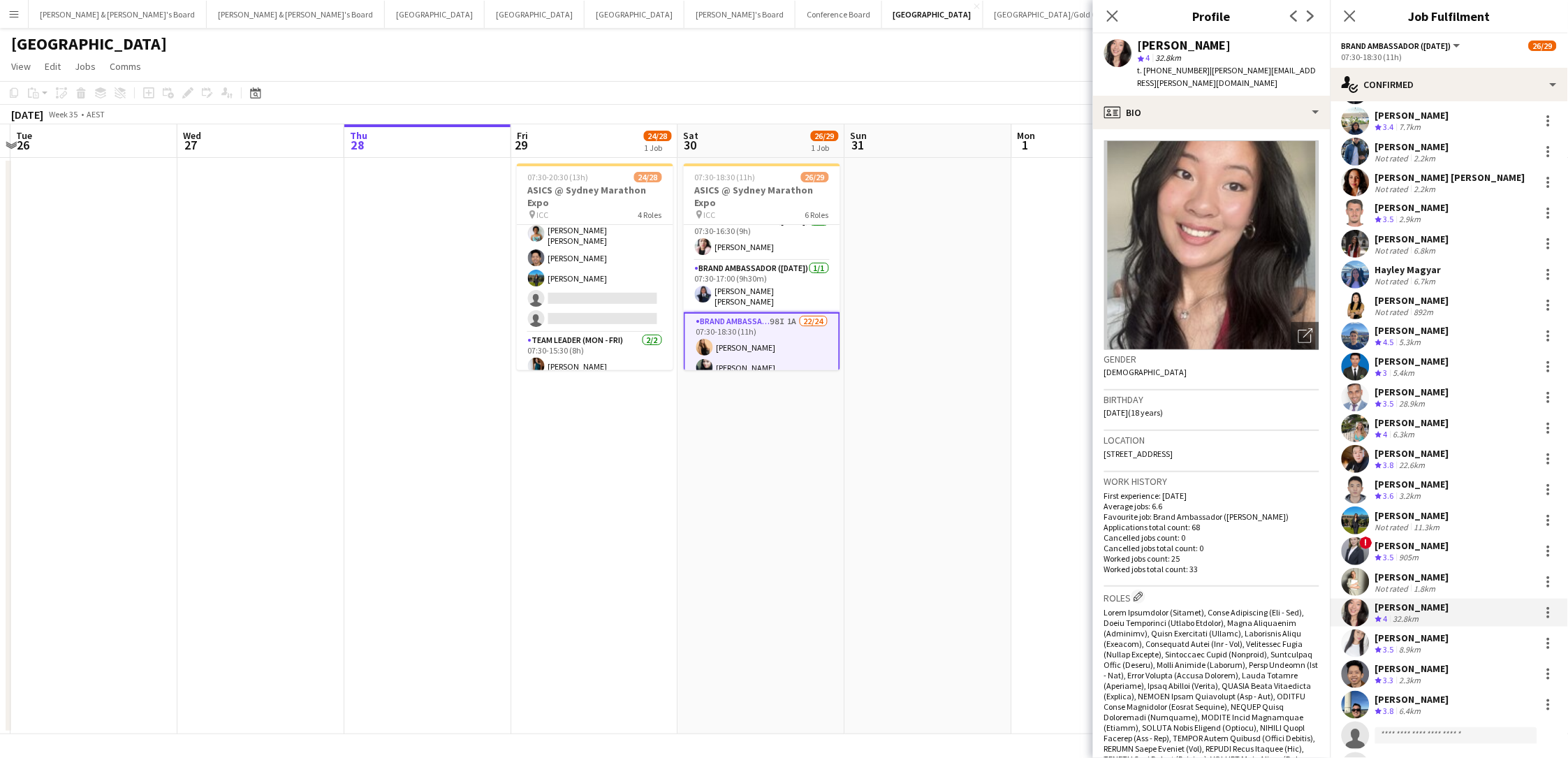
click at [1183, 561] on span "3.8" at bounding box center [1388, 711] width 11 height 11
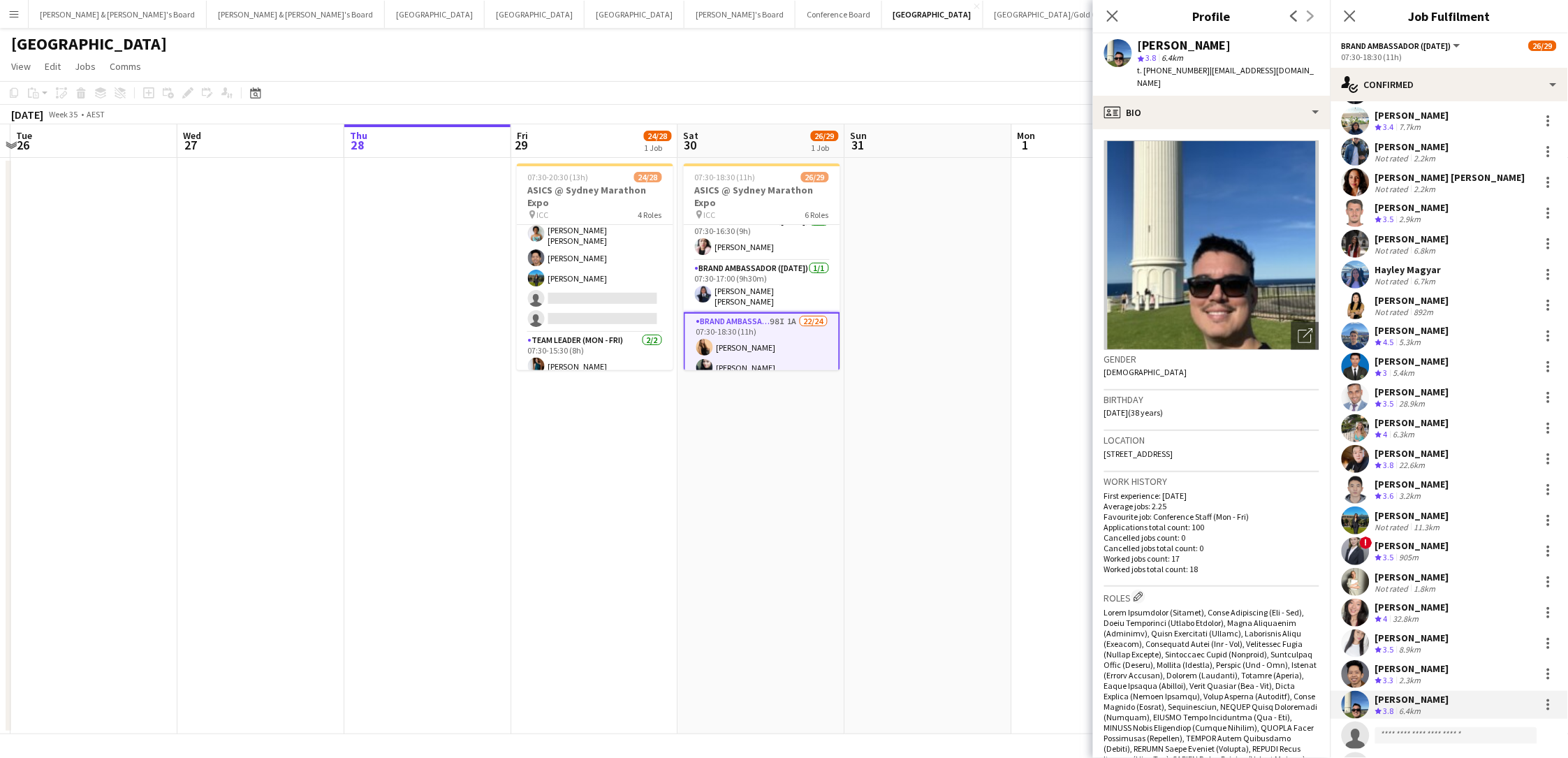
click at [1167, 72] on span "t. +61475062608" at bounding box center [1173, 70] width 72 height 11
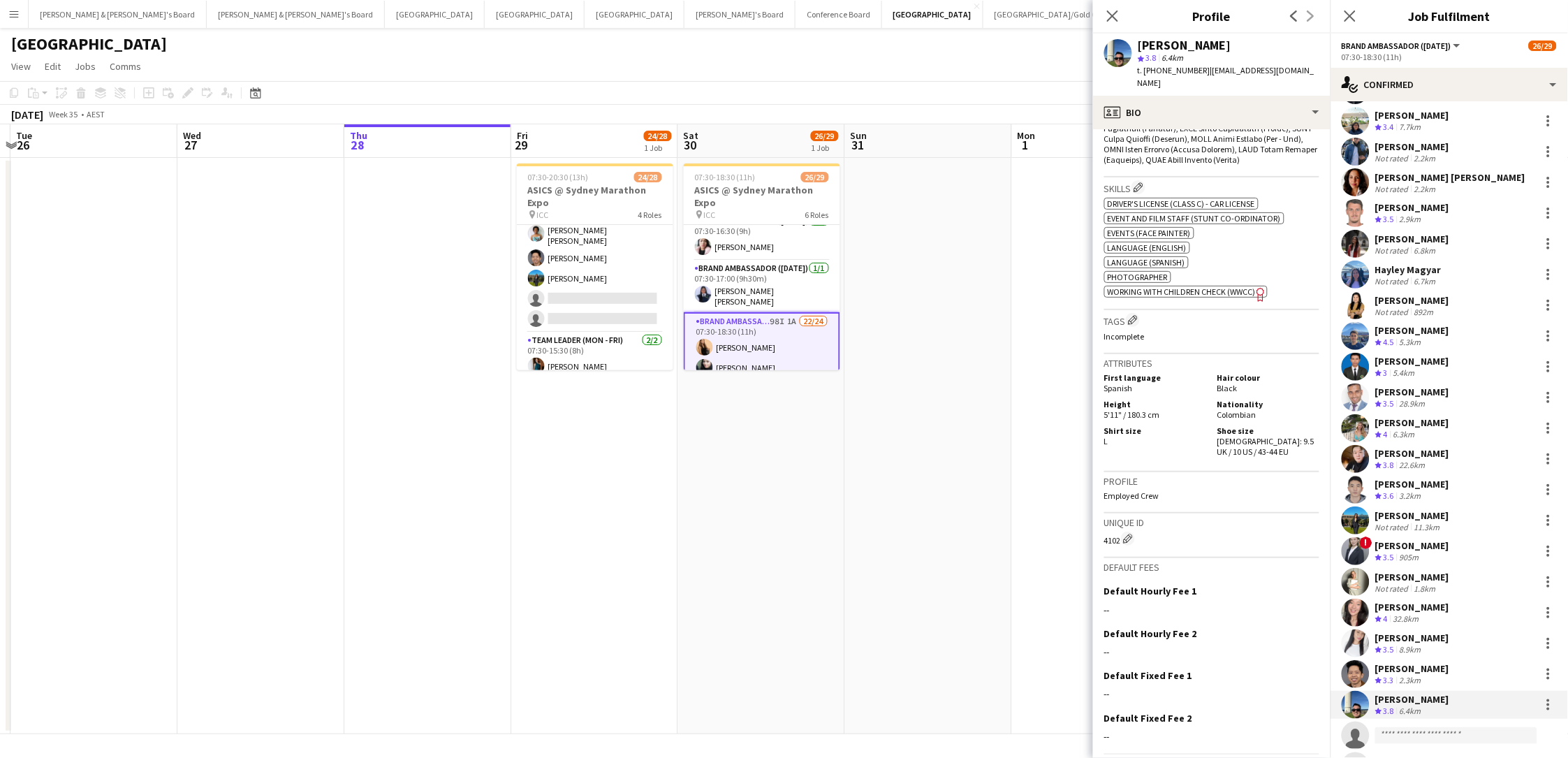
drag, startPoint x: 1240, startPoint y: 401, endPoint x: 1245, endPoint y: 415, distance: 14.9
click at [1183, 426] on div "Shoe size Male: 9.5 UK / 10 US / 43-44 EU" at bounding box center [1266, 441] width 107 height 32
click at [1110, 13] on icon at bounding box center [1112, 16] width 14 height 14
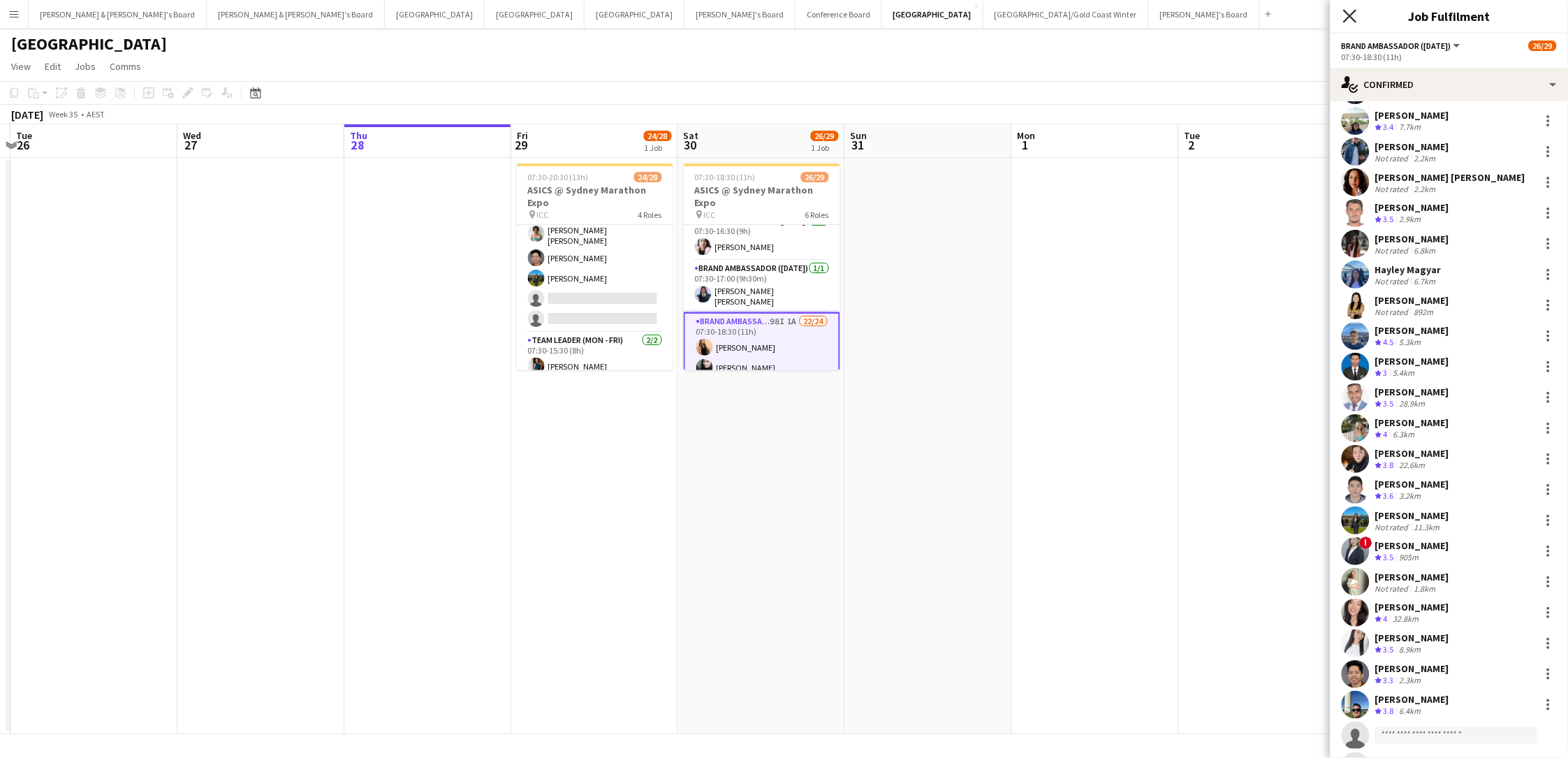
click at [1183, 16] on icon at bounding box center [1350, 16] width 14 height 14
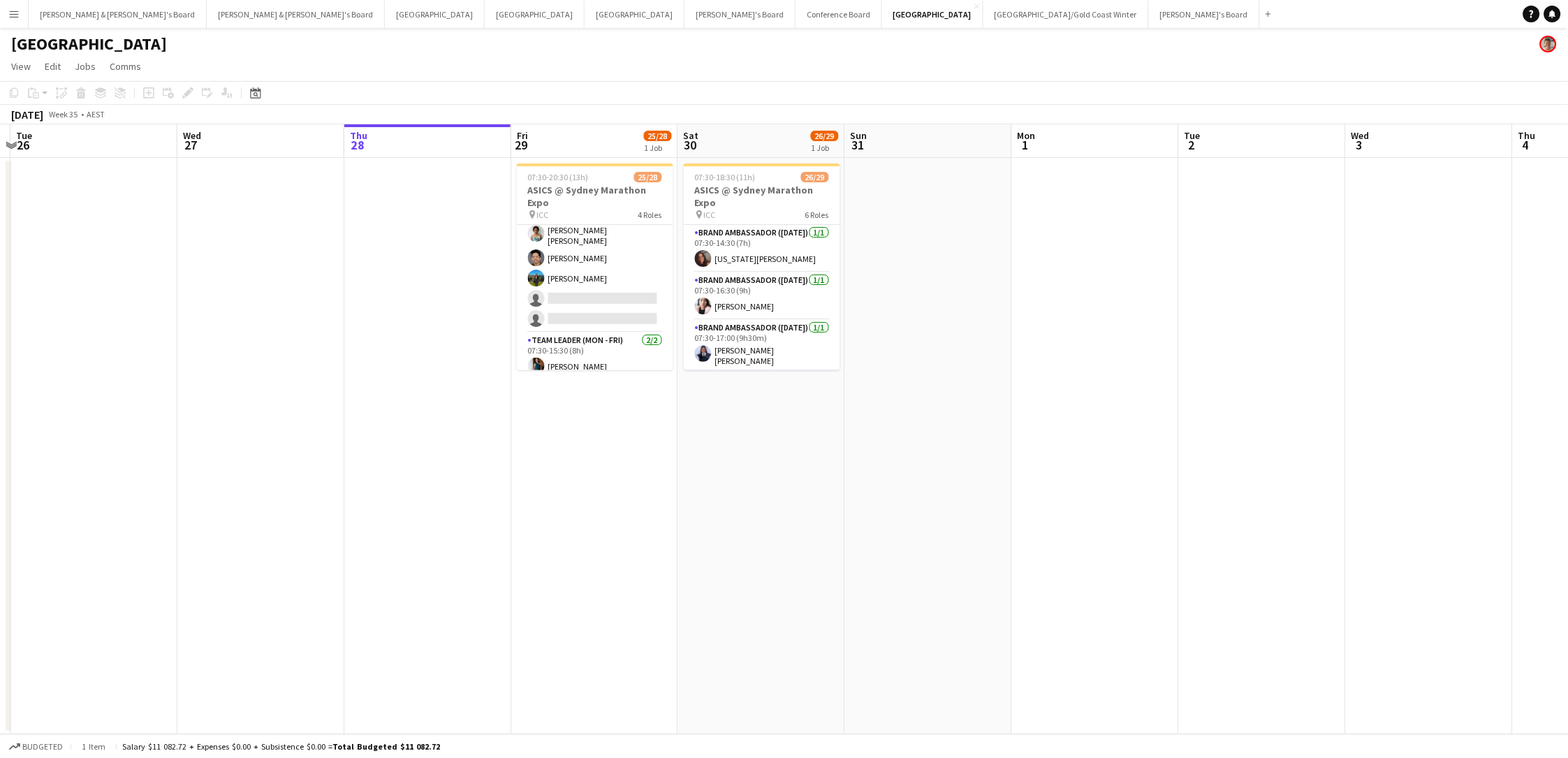
scroll to position [0, 0]
click at [761, 256] on app-card-role "Brand Ambassador (Saturday) 1/1 07:30-14:30 (7h) Georgia Jordan" at bounding box center [761, 249] width 156 height 47
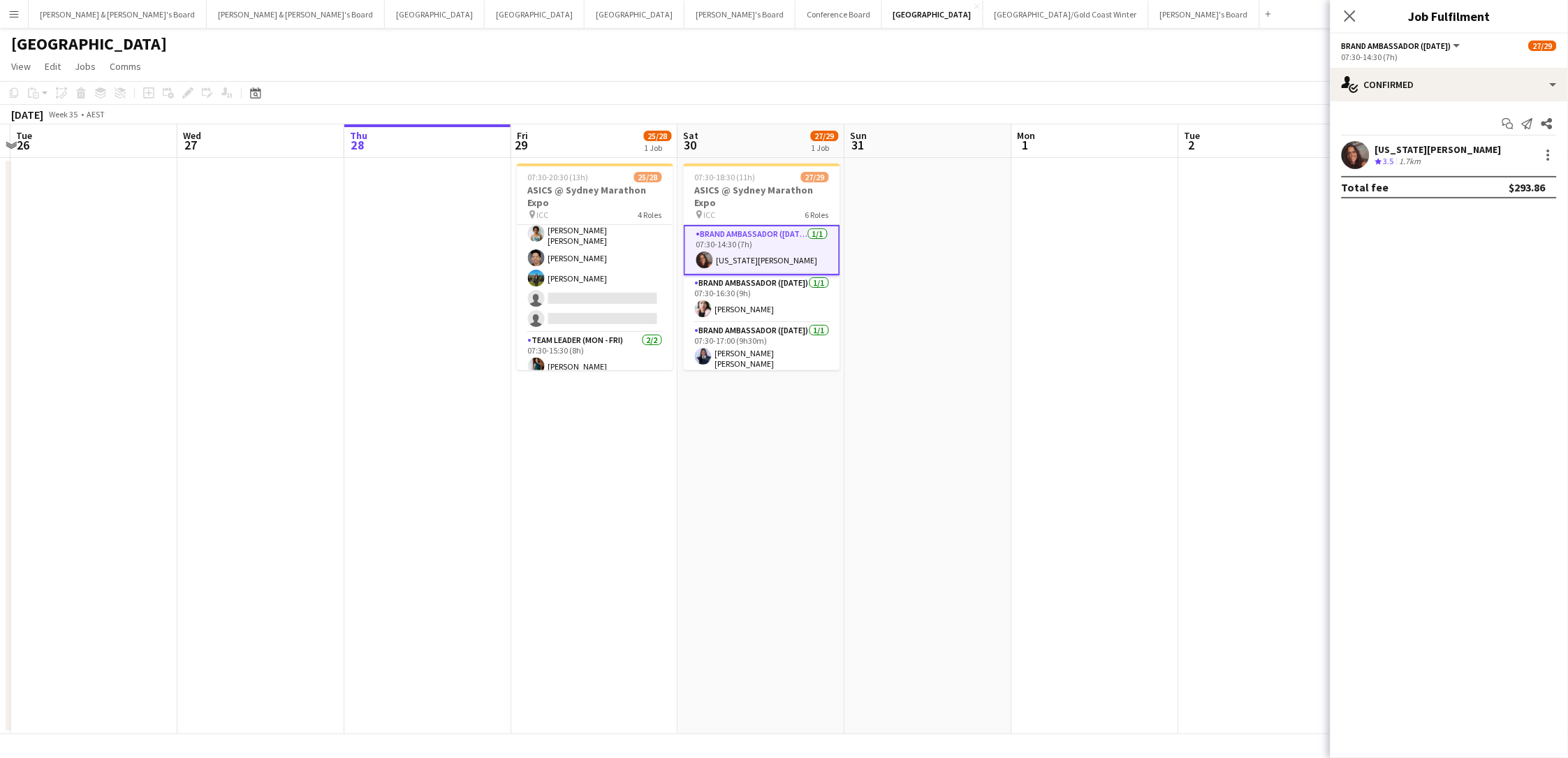
click at [1183, 158] on span "3.5" at bounding box center [1388, 160] width 11 height 11
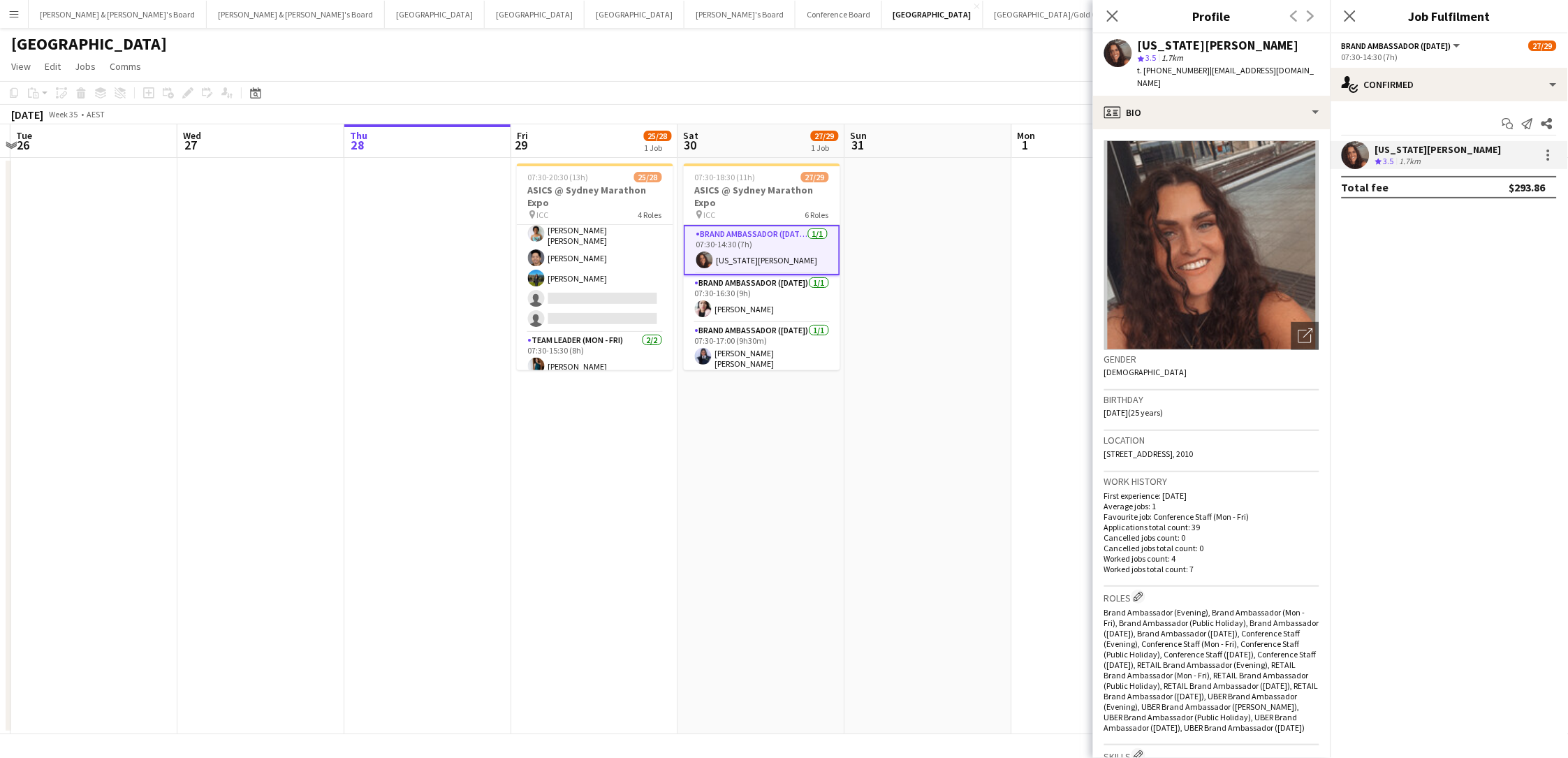
click at [1178, 71] on span "t. +61489059998" at bounding box center [1173, 70] width 72 height 11
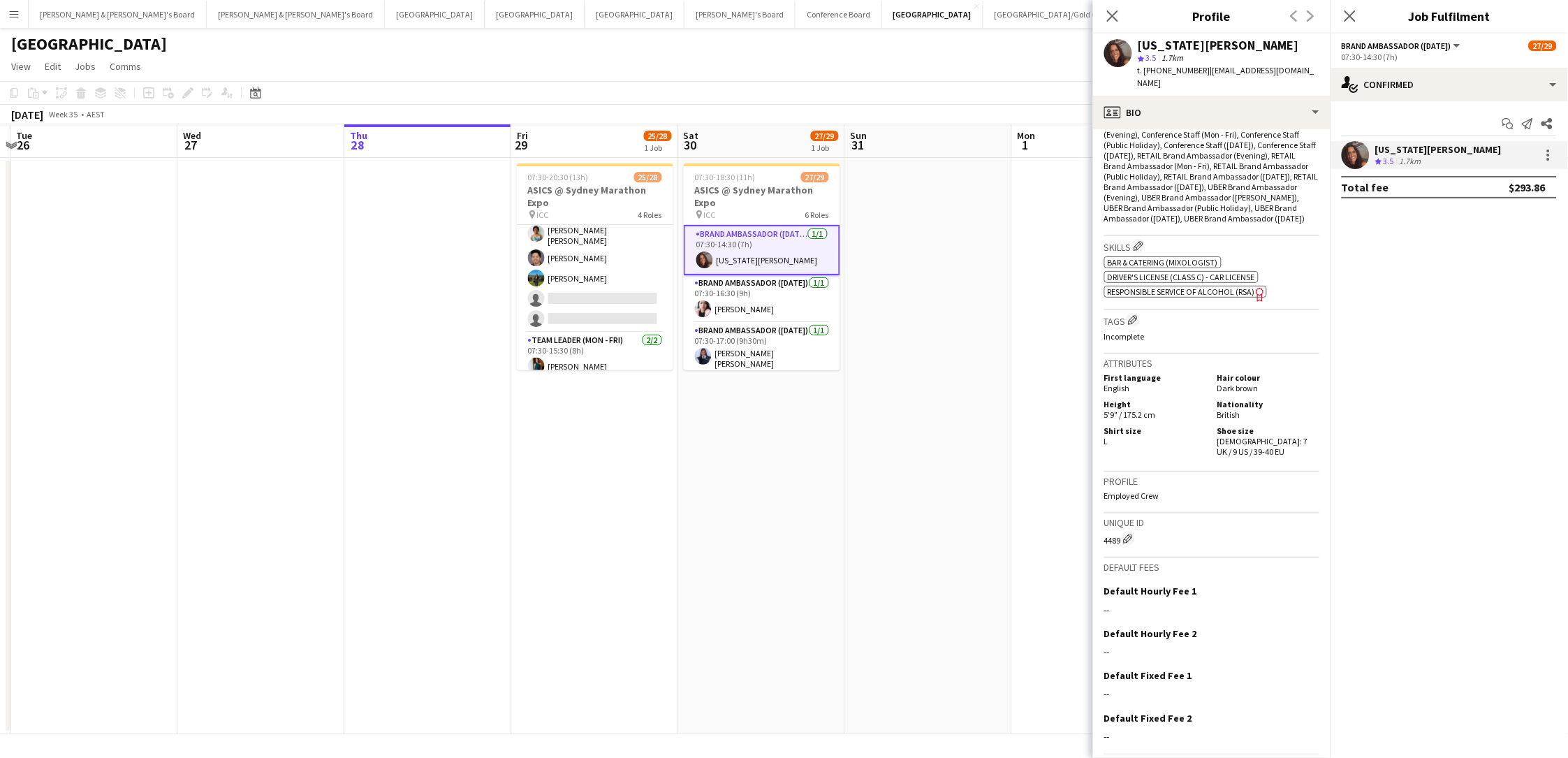
scroll to position [508, 0]
drag, startPoint x: 1246, startPoint y: 401, endPoint x: 1251, endPoint y: 410, distance: 10.3
click at [1183, 427] on div "Shoe size Female: 7 UK / 9 US / 39-40 EU" at bounding box center [1266, 443] width 107 height 32
click at [756, 302] on app-card-role "Brand Ambassador (Saturday) 1/1 07:30-16:30 (9h) Ada Jimena Ramos Quinto" at bounding box center [761, 299] width 156 height 47
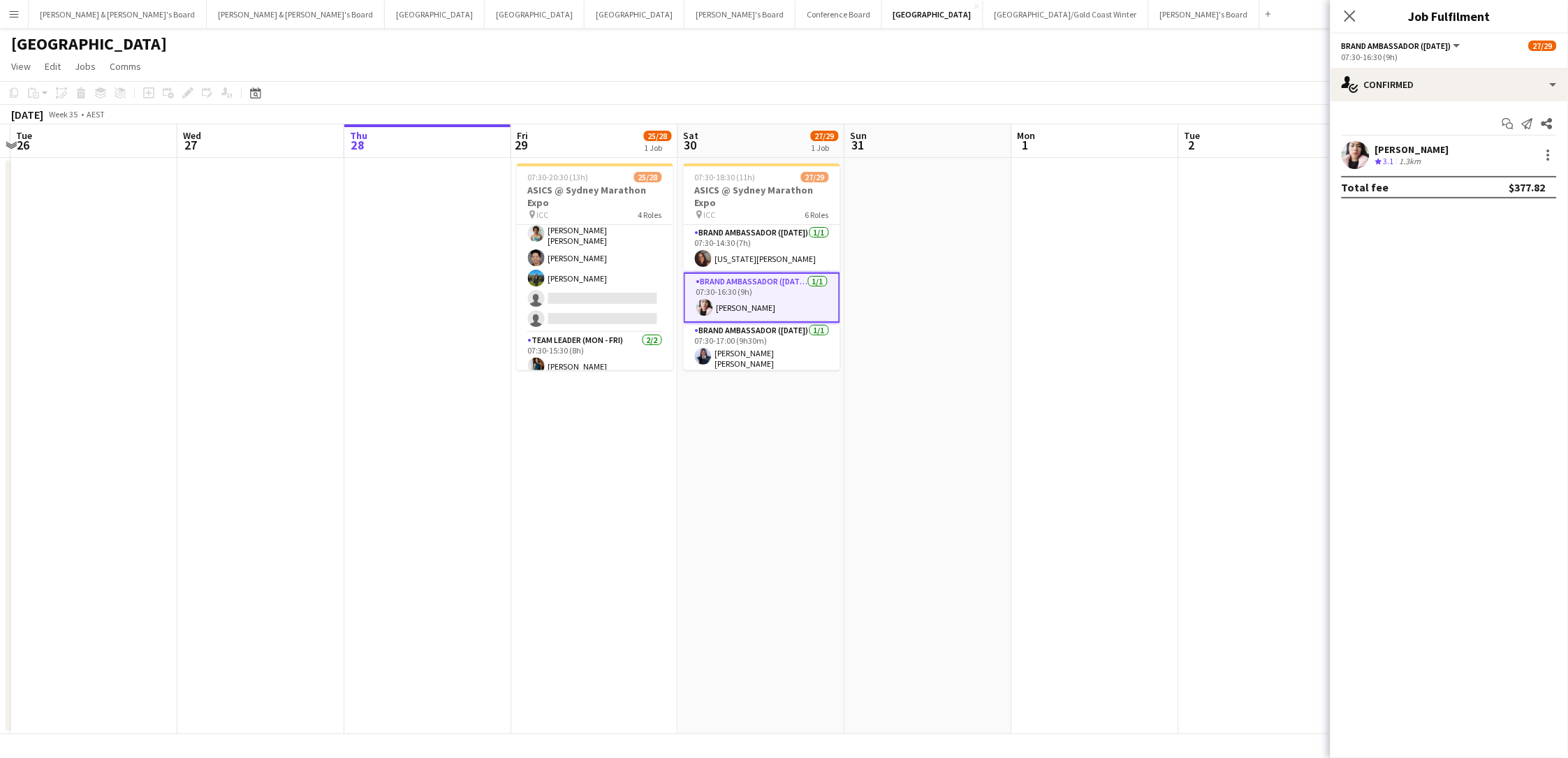
click at [1183, 153] on div "[PERSON_NAME]" at bounding box center [1412, 150] width 74 height 13
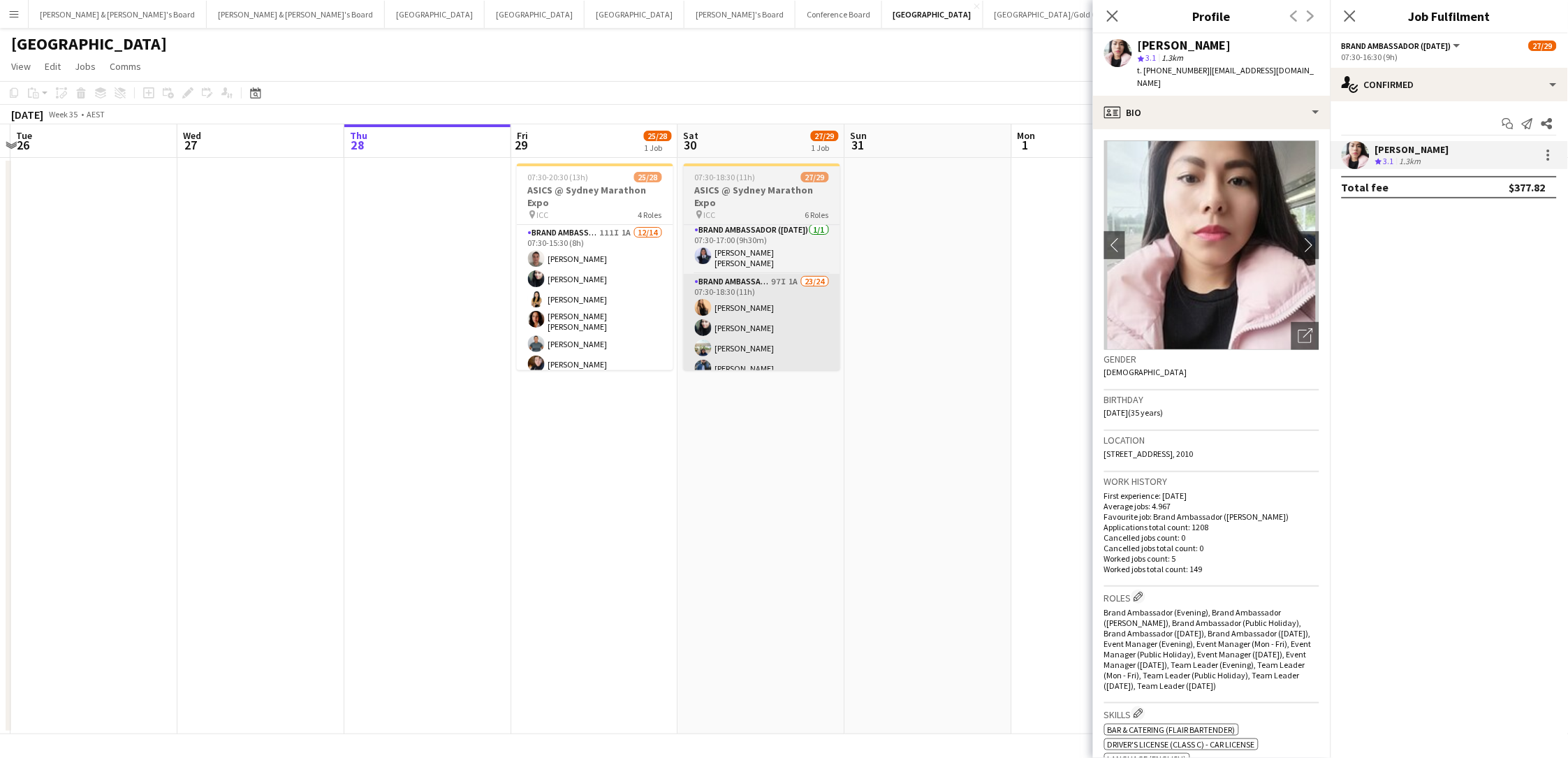
scroll to position [0, 0]
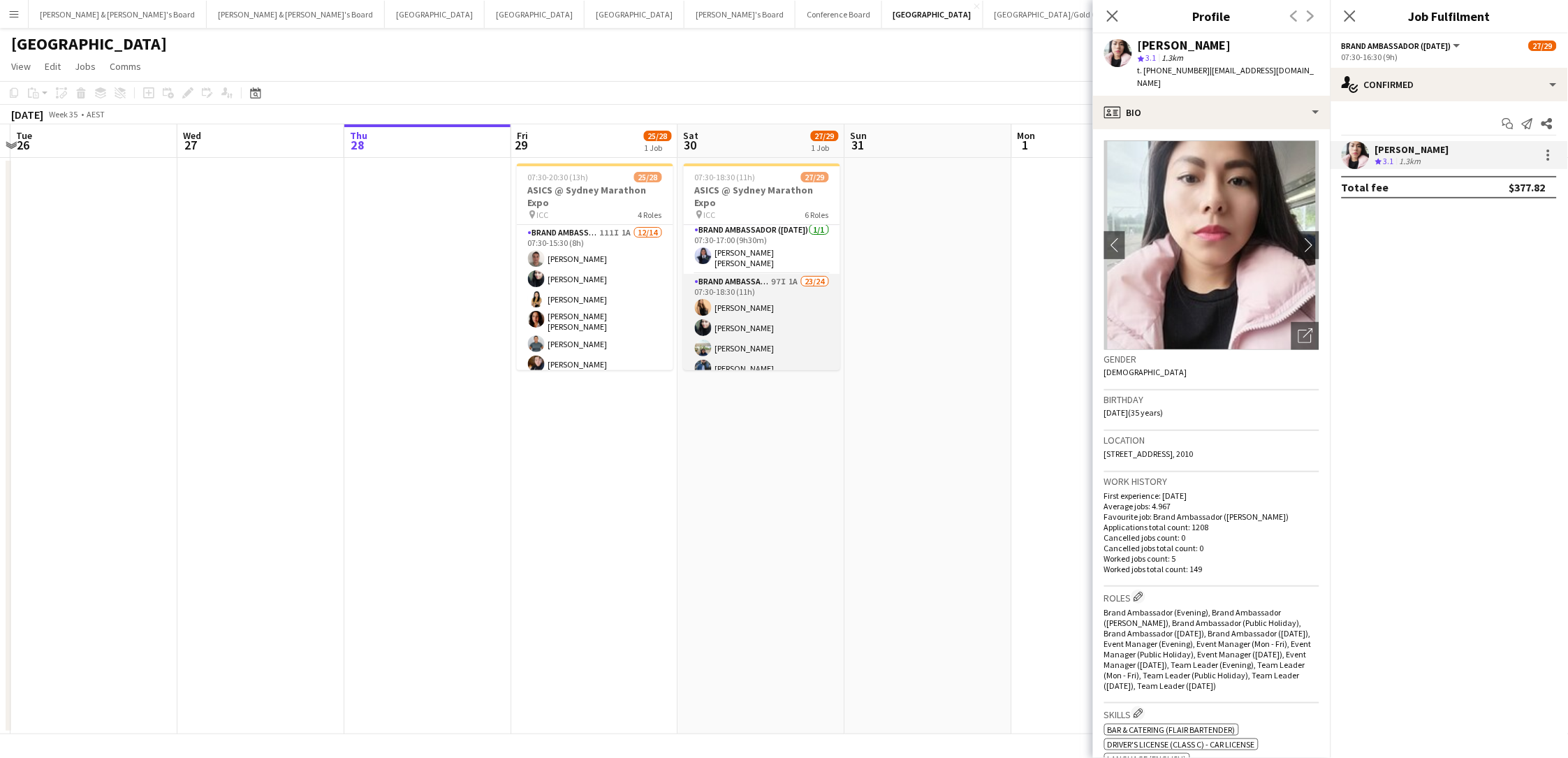
click at [774, 304] on app-card-role "Brand Ambassador (Saturday) 97I 1A 23/24 07:30-18:30 (11h) Sarah Fox Abhilasha …" at bounding box center [761, 532] width 156 height 517
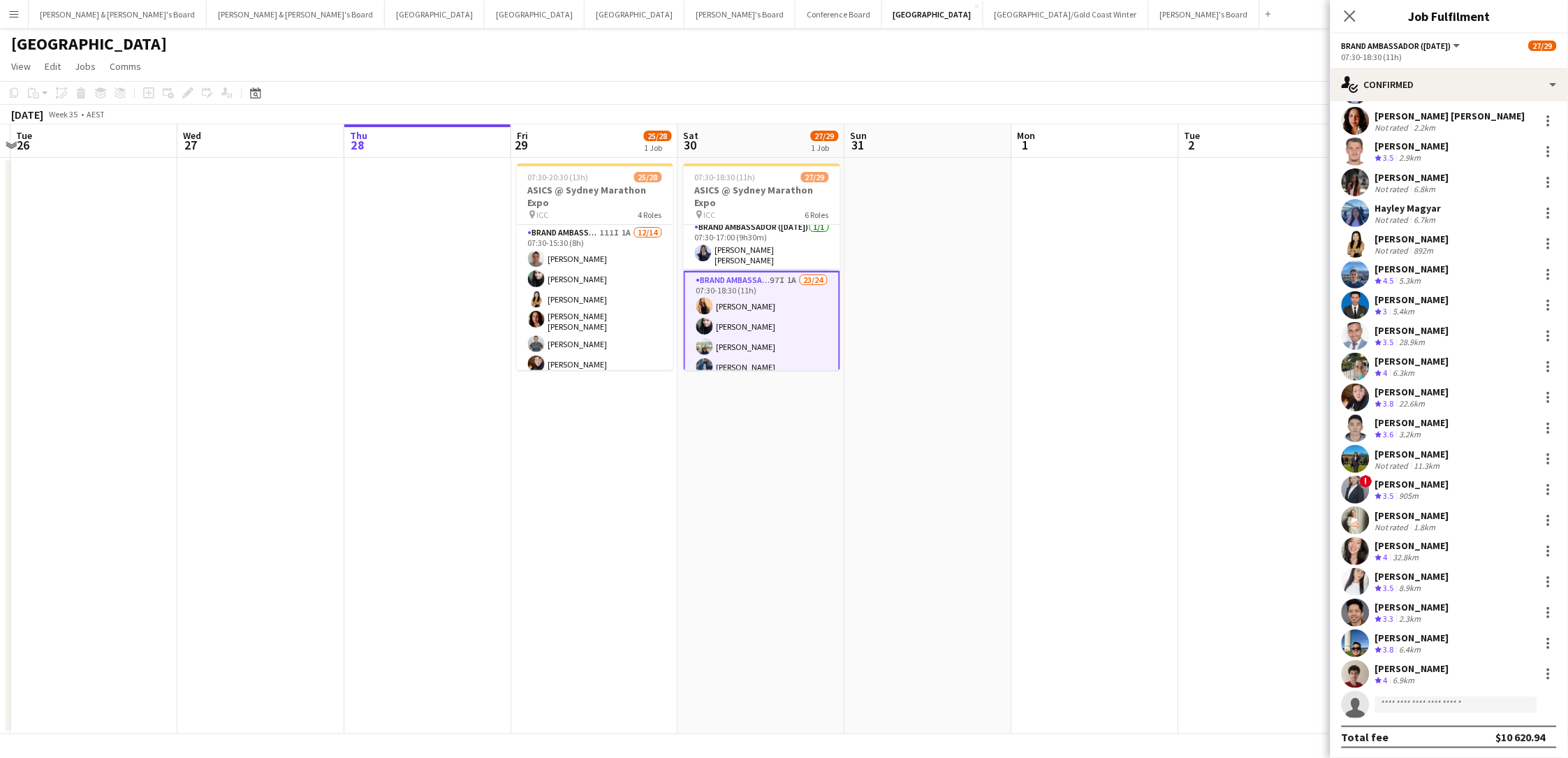
scroll to position [156, 0]
click at [1183, 561] on div "Dion Bablusha Crew rating 4 6.9km" at bounding box center [1448, 674] width 237 height 28
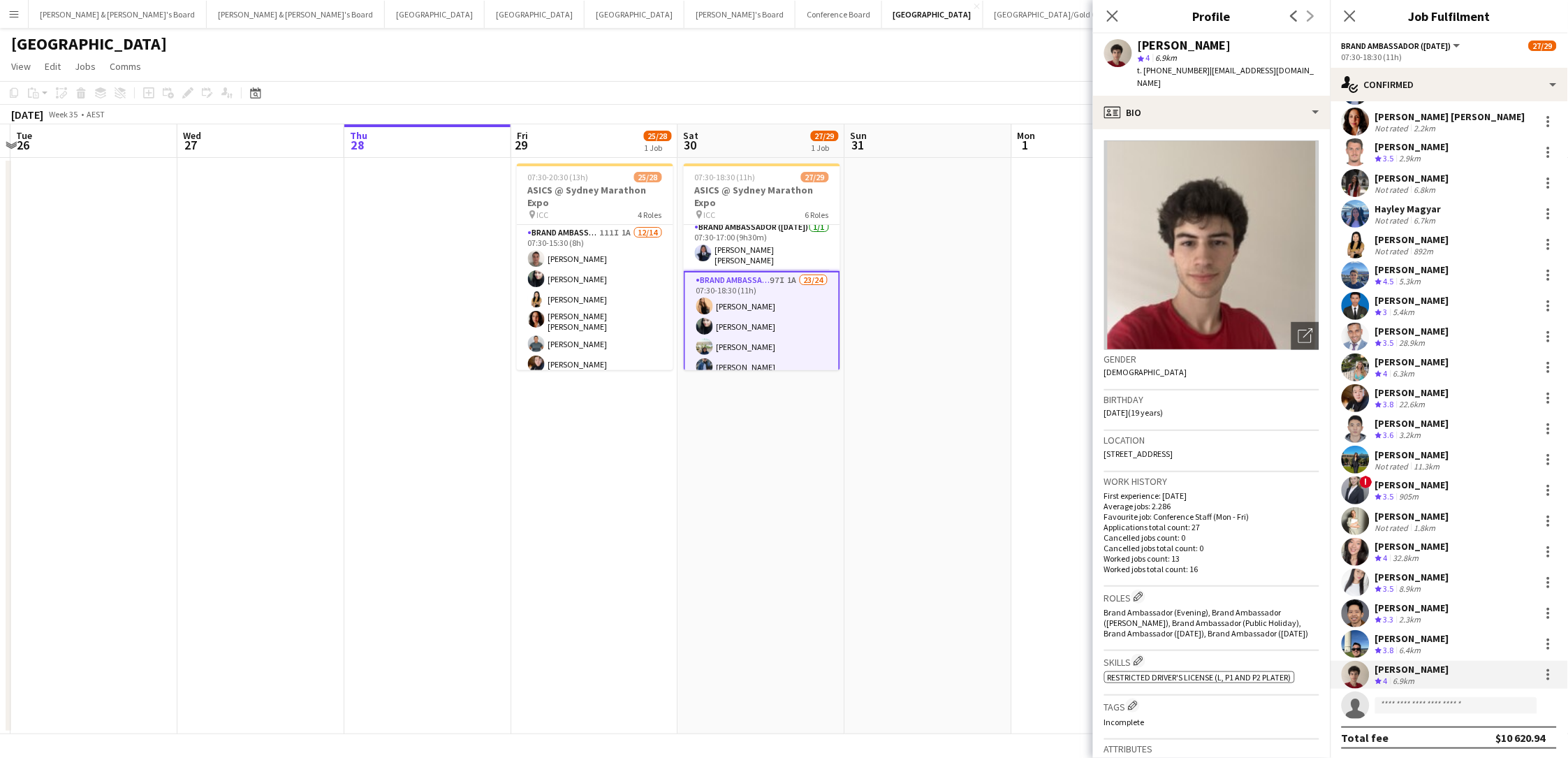
drag, startPoint x: 1226, startPoint y: 44, endPoint x: 1138, endPoint y: 48, distance: 88.1
click at [1138, 48] on div "[PERSON_NAME]" at bounding box center [1228, 46] width 181 height 13
click at [1162, 69] on span "t. +61403864867" at bounding box center [1173, 70] width 72 height 11
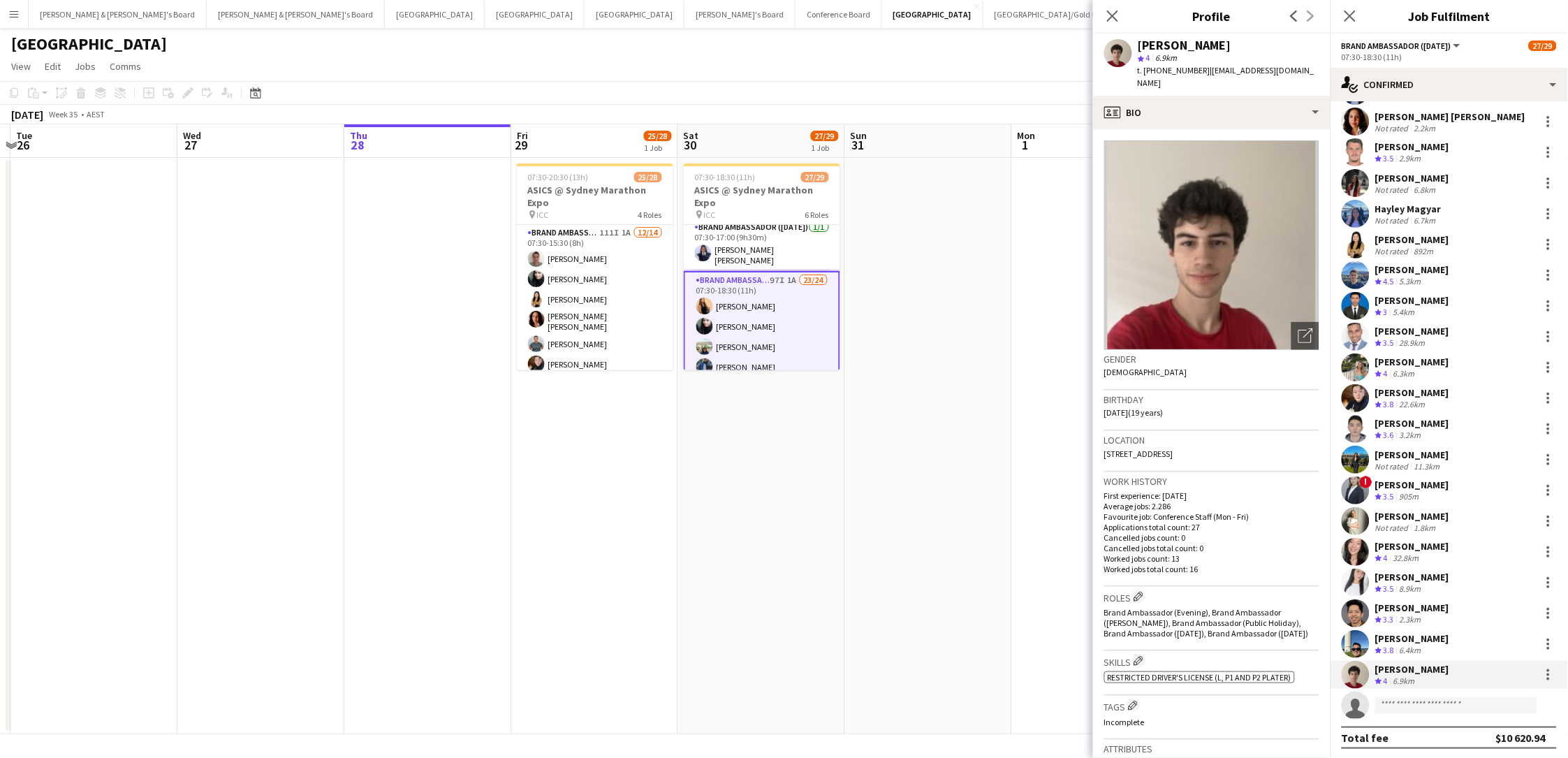
click at [1162, 69] on span "t. +61403864867" at bounding box center [1173, 70] width 72 height 11
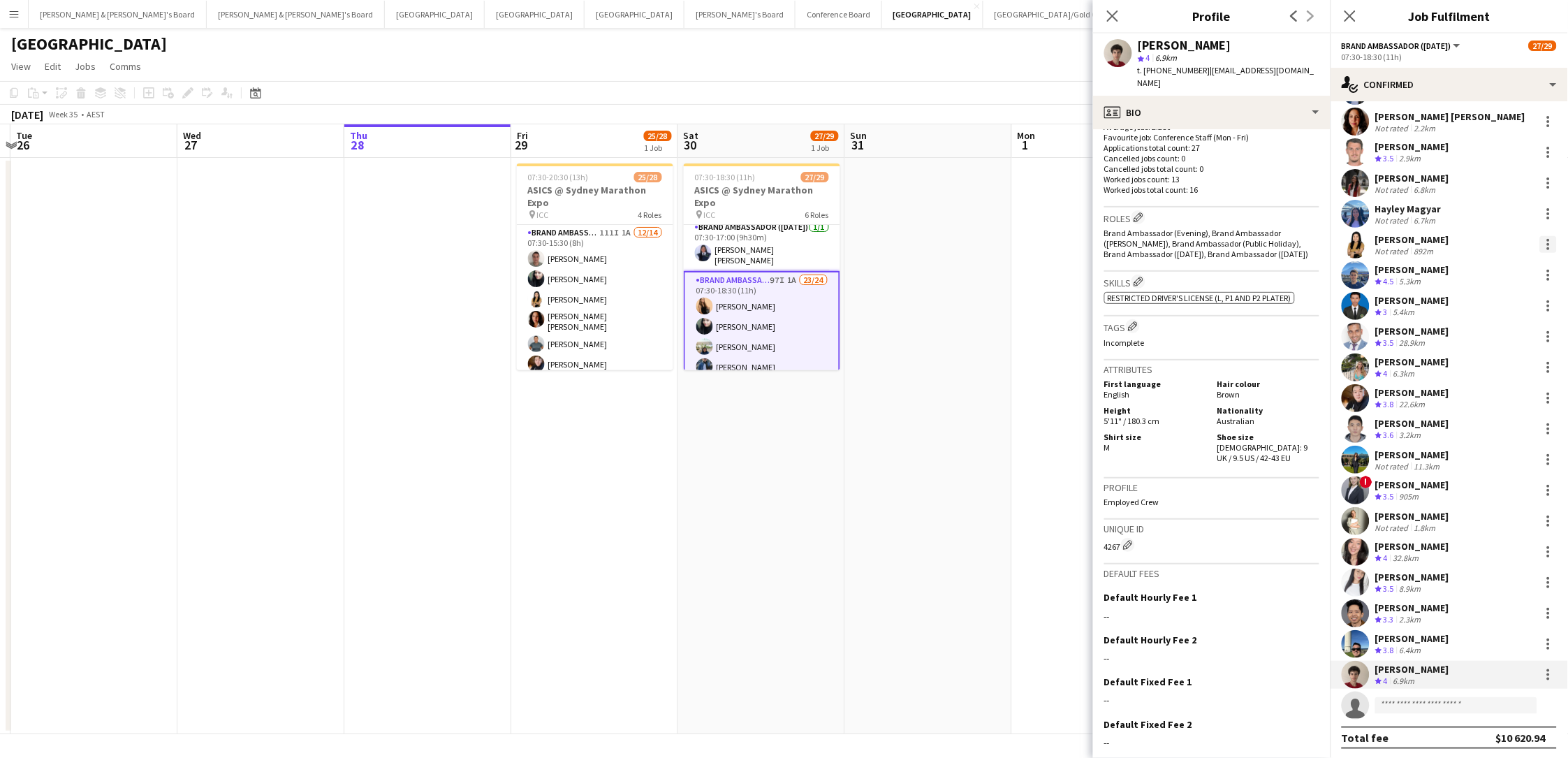
scroll to position [378, 0]
drag, startPoint x: 1238, startPoint y: 411, endPoint x: 1324, endPoint y: 413, distance: 86.0
click at [1183, 413] on app-crew-profile-bio "Open photos pop-in Gender Male Birthday 25-10-2005 (19 years) Location 550 New …" at bounding box center [1211, 443] width 237 height 628
click at [742, 244] on app-card-role "Brand Ambassador (Saturday) 1/1 07:30-17:00 (9h30m) Xiomara Calderón Poveda" at bounding box center [761, 245] width 156 height 52
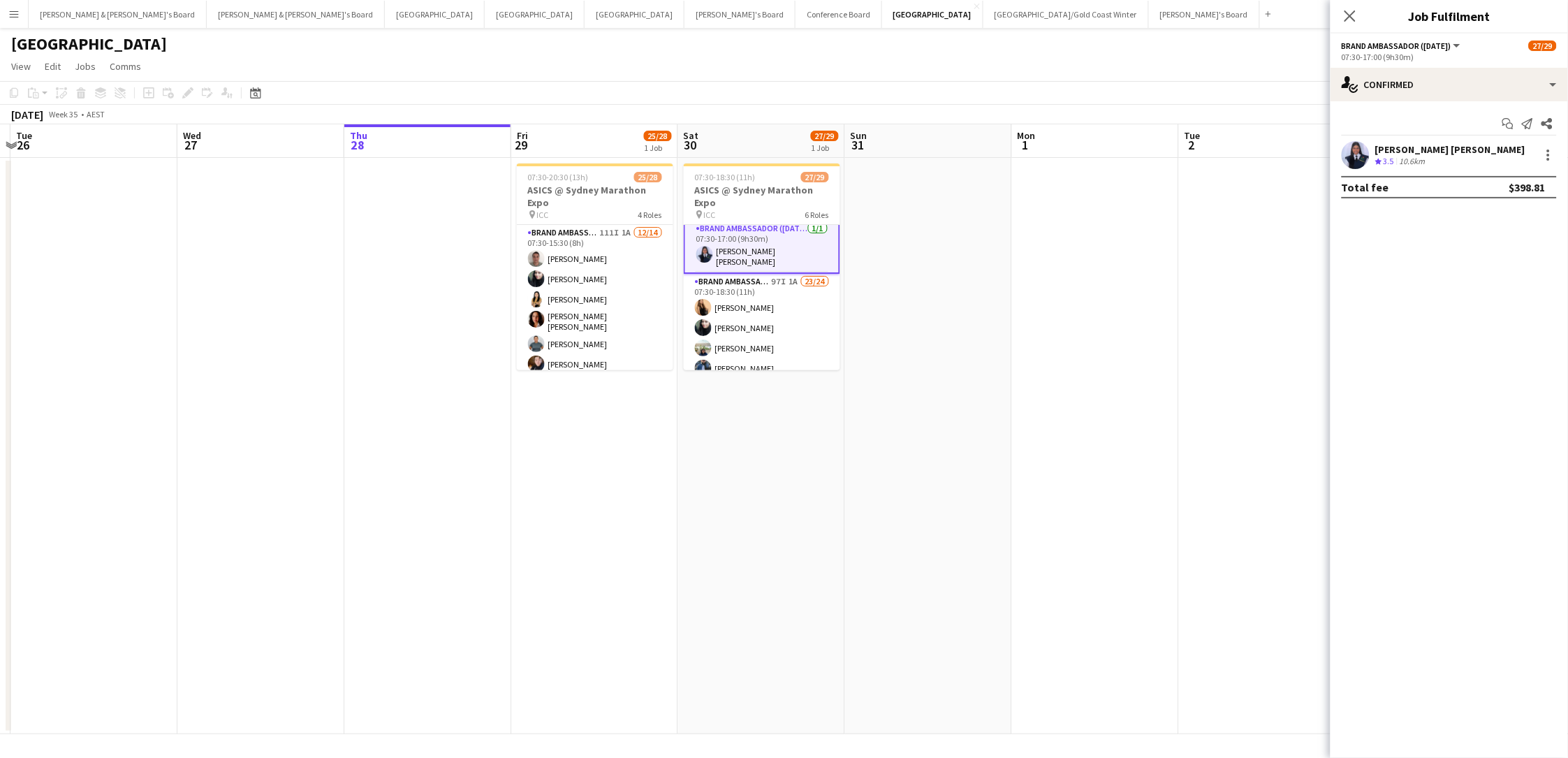
drag, startPoint x: 1473, startPoint y: 153, endPoint x: 1440, endPoint y: 150, distance: 33.1
click at [1183, 153] on div "[PERSON_NAME] [PERSON_NAME]" at bounding box center [1451, 150] width 150 height 13
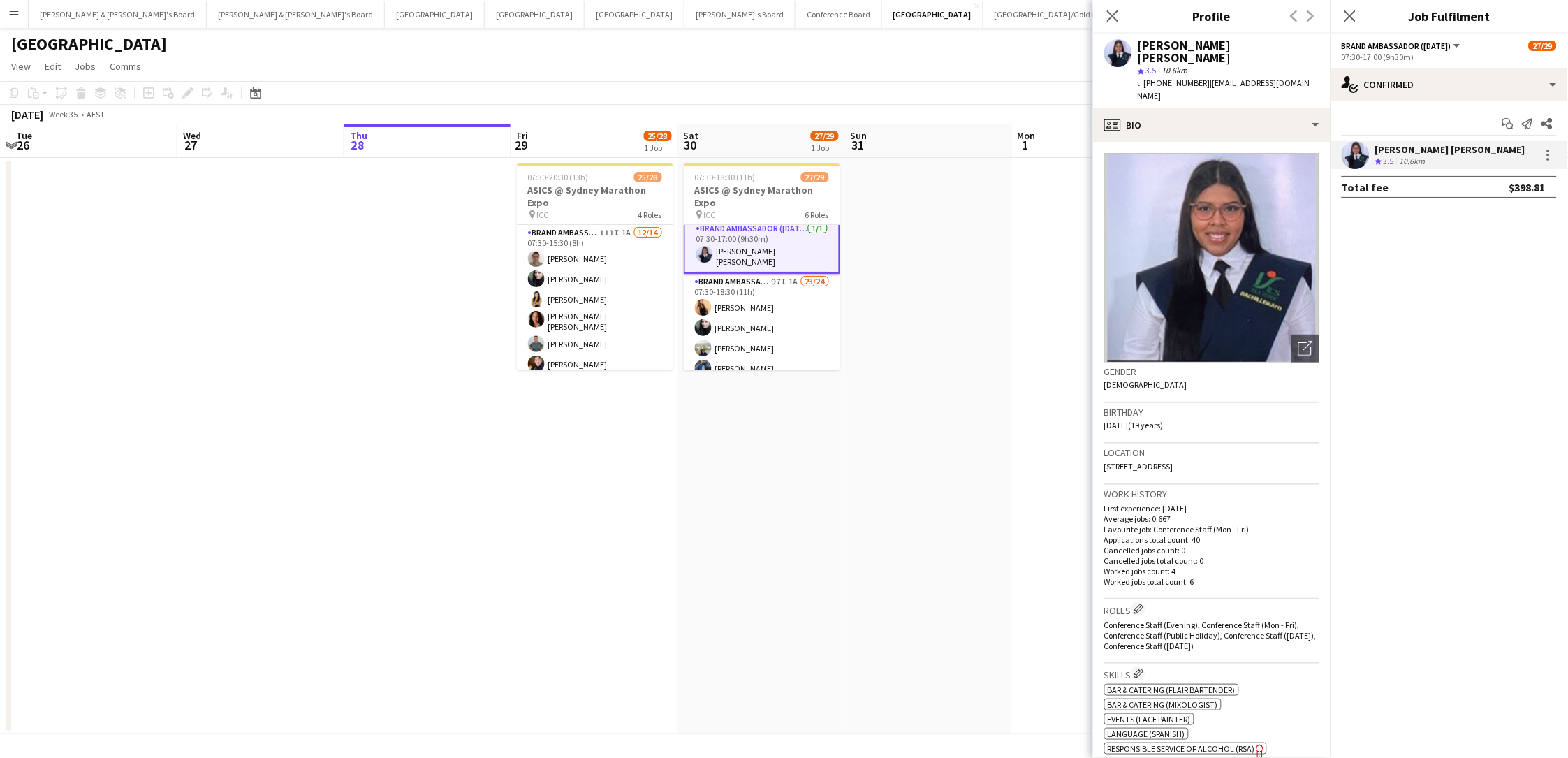
drag, startPoint x: 1281, startPoint y: 44, endPoint x: 1137, endPoint y: 44, distance: 144.0
click at [1137, 44] on div "Xiomara Calderón Poveda star 3.5 10.6km t. +61424260981 | xioletcalderon@gmail.…" at bounding box center [1211, 71] width 237 height 75
click at [1179, 77] on span "t. +61424260981" at bounding box center [1173, 82] width 72 height 11
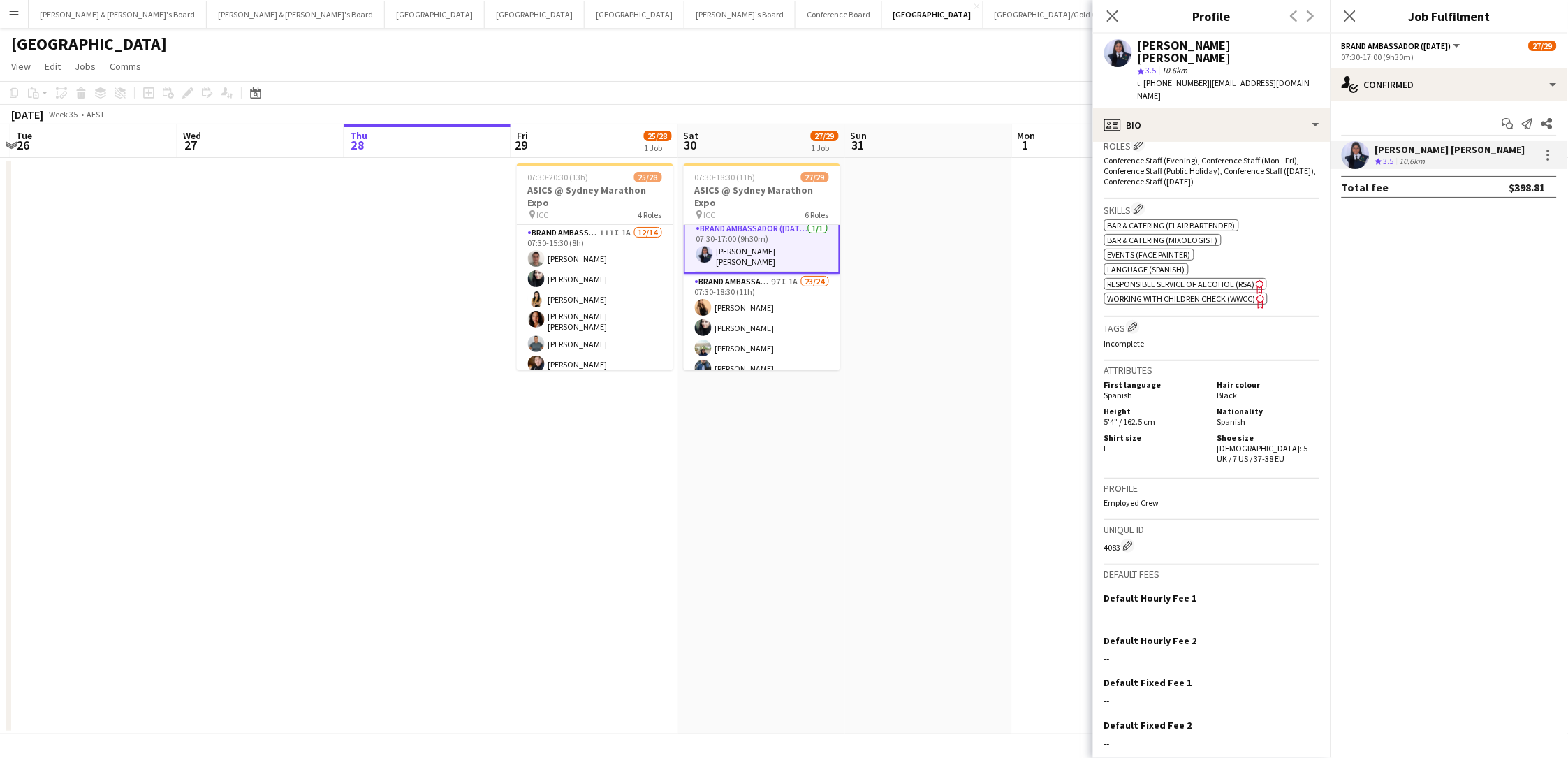
scroll to position [464, 0]
drag, startPoint x: 1248, startPoint y: 403, endPoint x: 1251, endPoint y: 412, distance: 9.5
click at [1183, 433] on div "Shoe size Female: 5 UK / 7 US / 37-38 EU" at bounding box center [1266, 448] width 107 height 32
click at [629, 268] on app-card-role "Brand Ambassador (Mon - Fri) 111I 1A 12/14 07:30-15:30 (8h) Alex Valenzuela Abh…" at bounding box center [595, 385] width 156 height 320
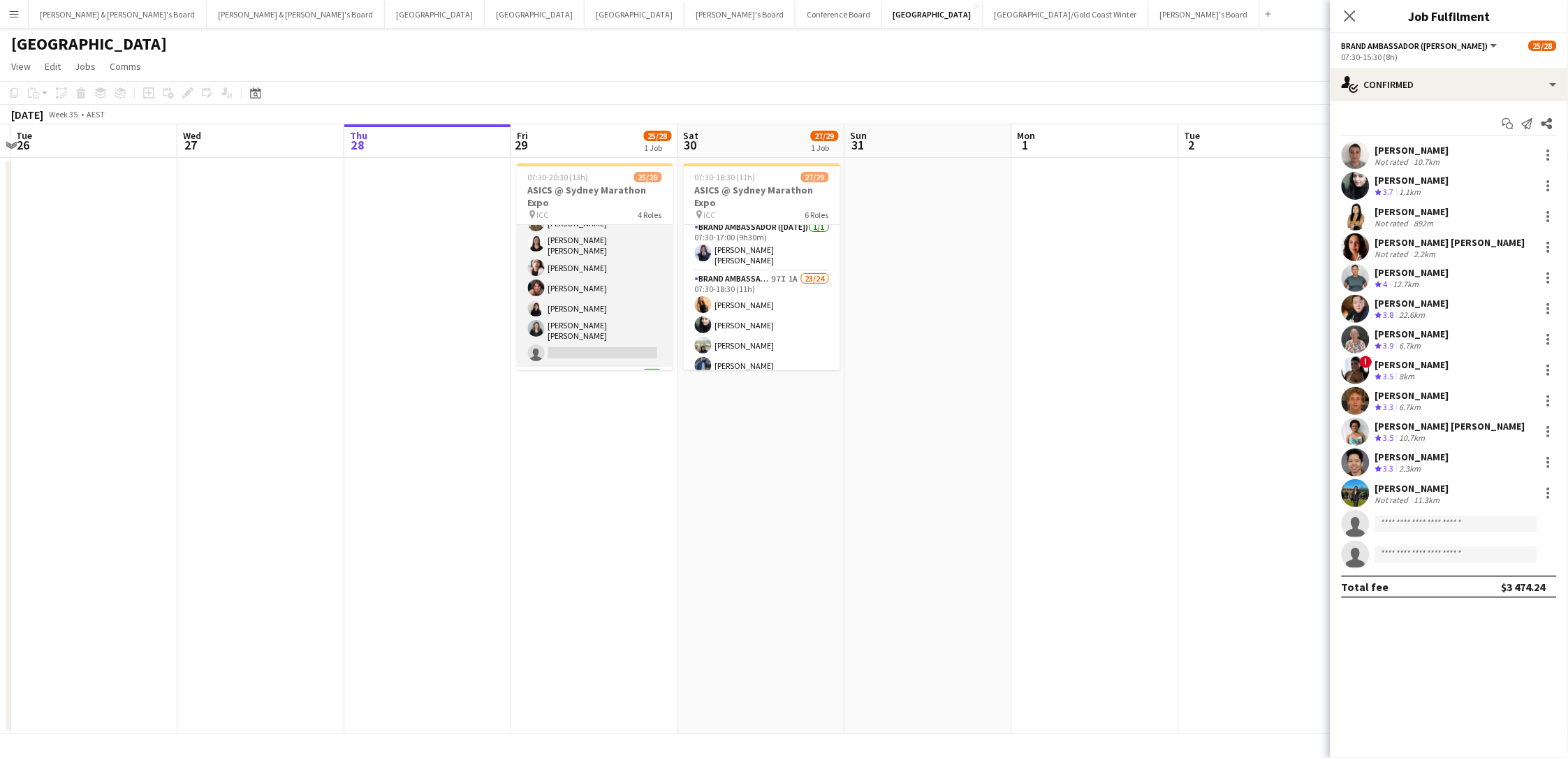
scroll to position [441, 0]
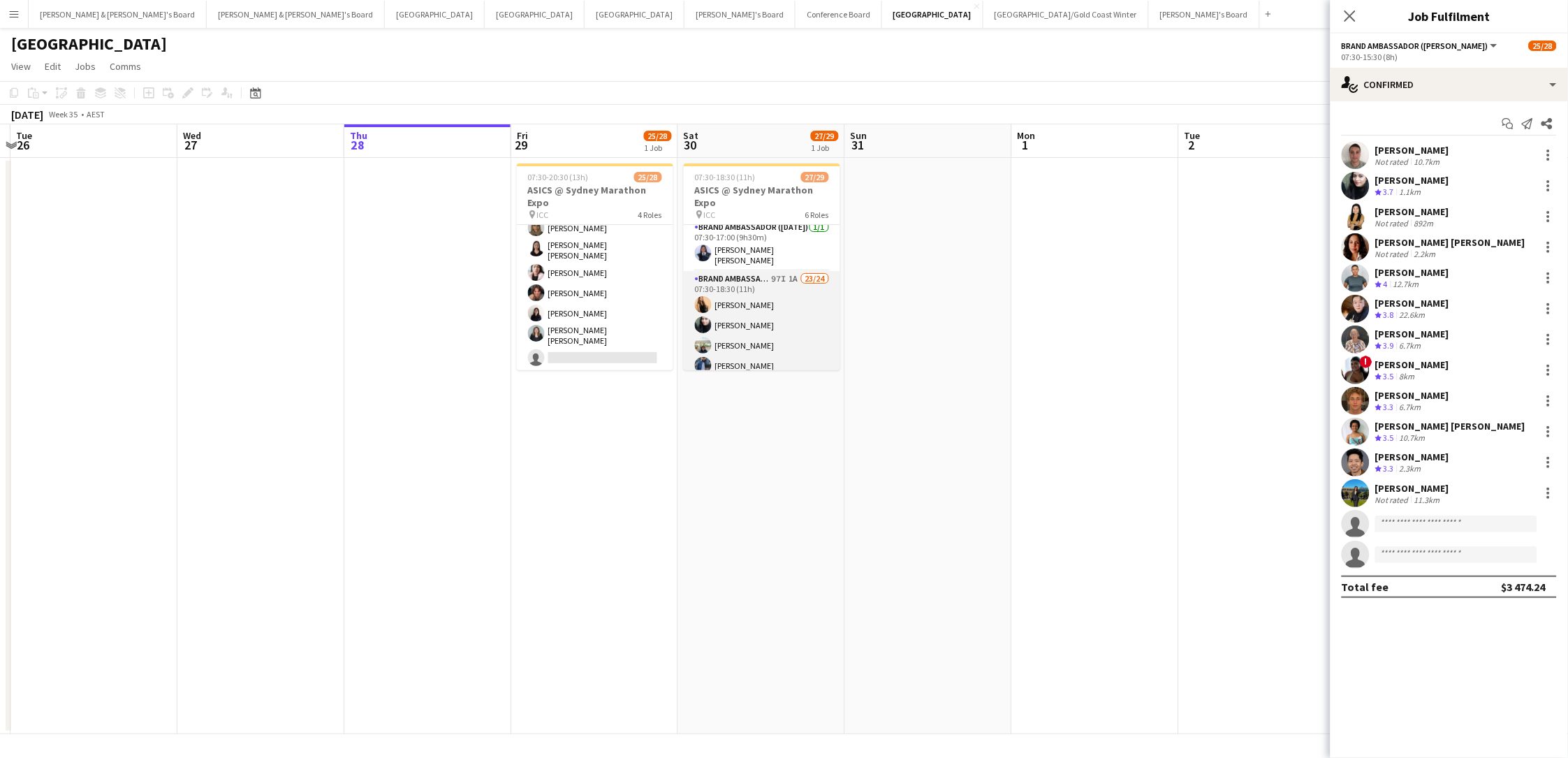
click at [774, 295] on app-card-role "Brand Ambassador (Saturday) 97I 1A 23/24 07:30-18:30 (11h) Sarah Fox Abhilasha …" at bounding box center [761, 529] width 156 height 517
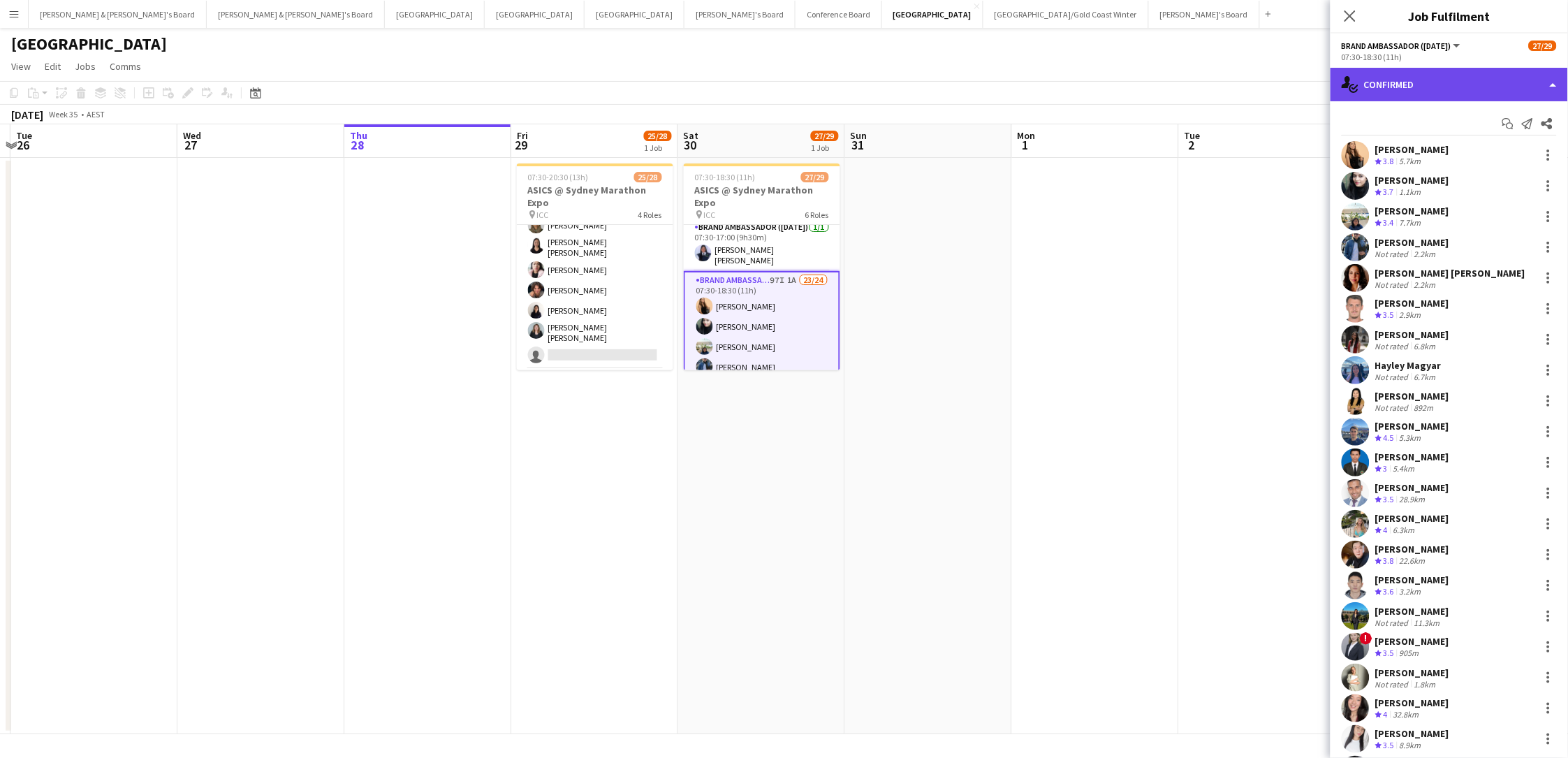
click at [1183, 72] on div "single-neutral-actions-check-2 Confirmed" at bounding box center [1448, 85] width 237 height 34
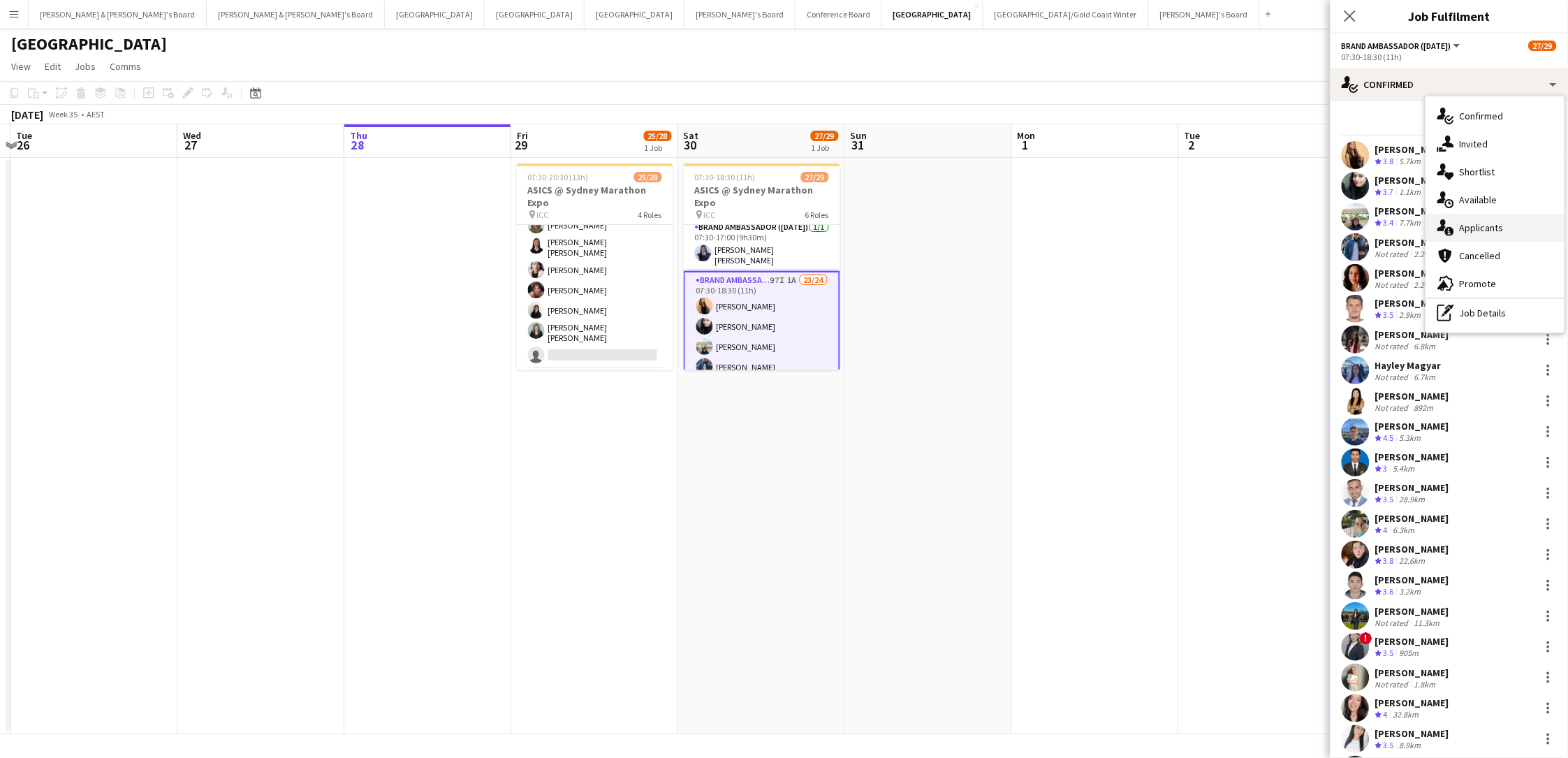
click at [1183, 226] on div "single-neutral-actions-information Applicants" at bounding box center [1495, 227] width 138 height 28
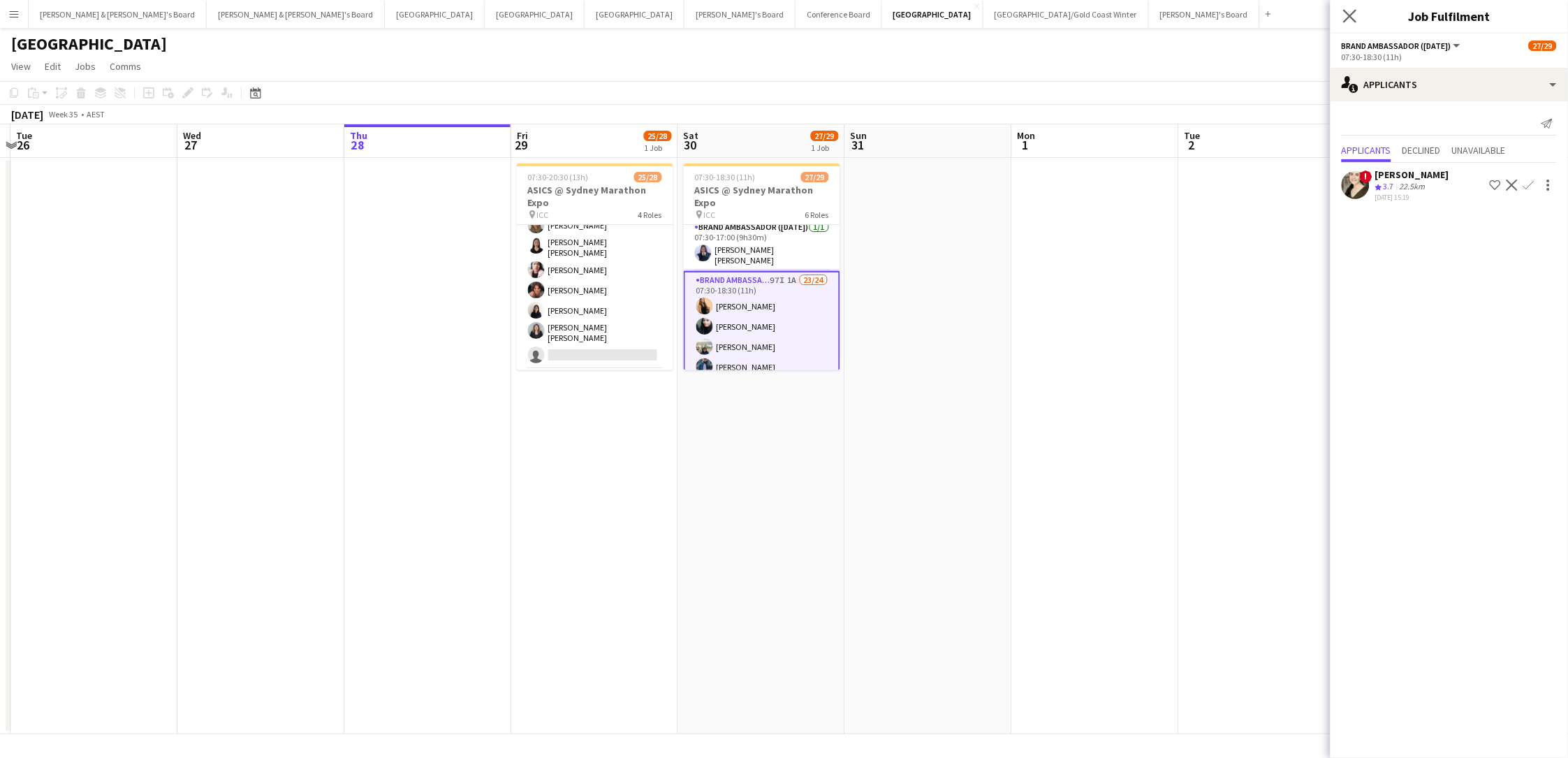
click at [1183, 22] on app-icon "Close pop-in" at bounding box center [1350, 16] width 20 height 20
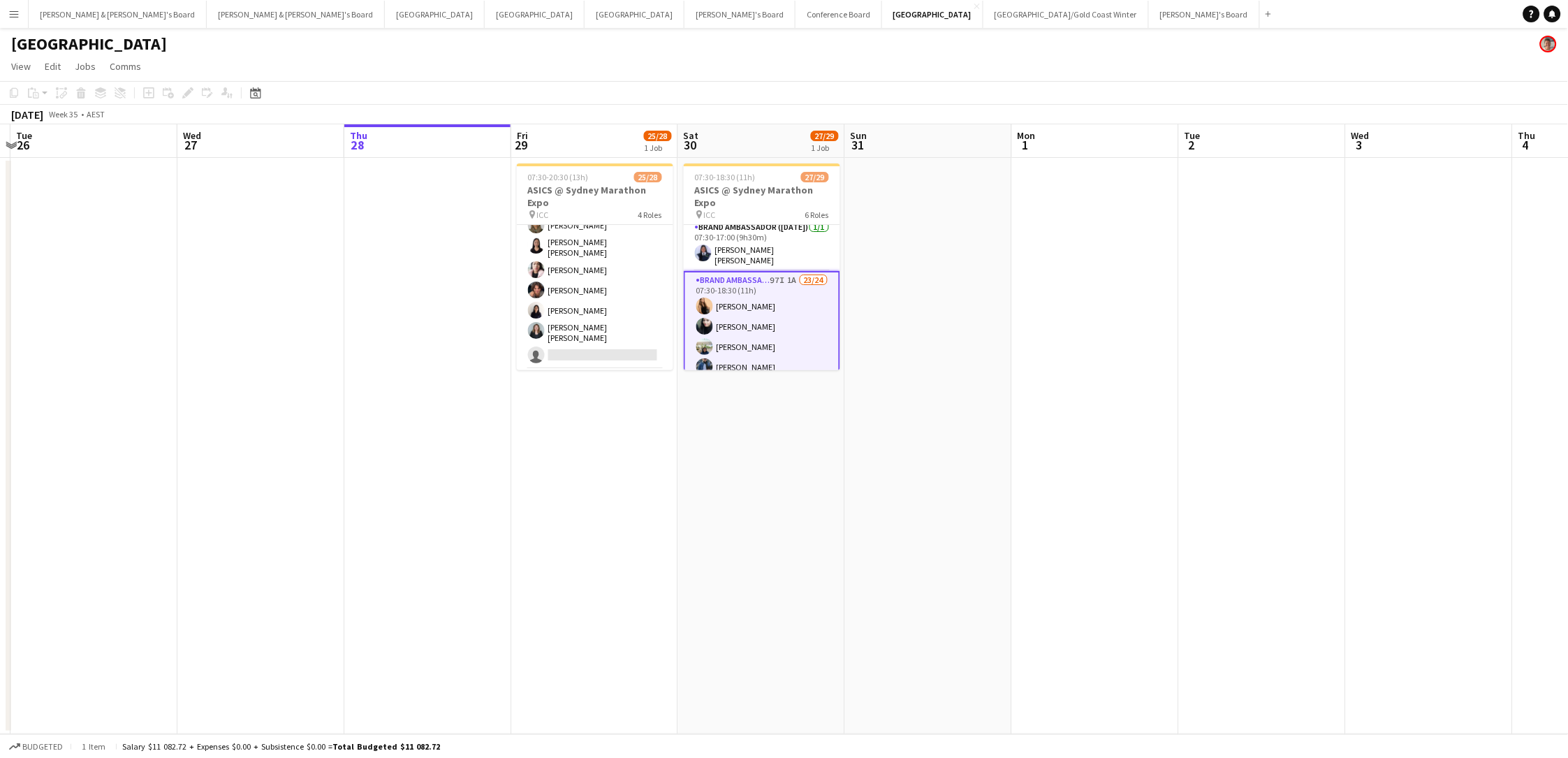
drag, startPoint x: 586, startPoint y: 194, endPoint x: 511, endPoint y: 186, distance: 75.4
click at [586, 194] on h3 "ASICS @ Sydney Marathon Expo" at bounding box center [595, 196] width 156 height 25
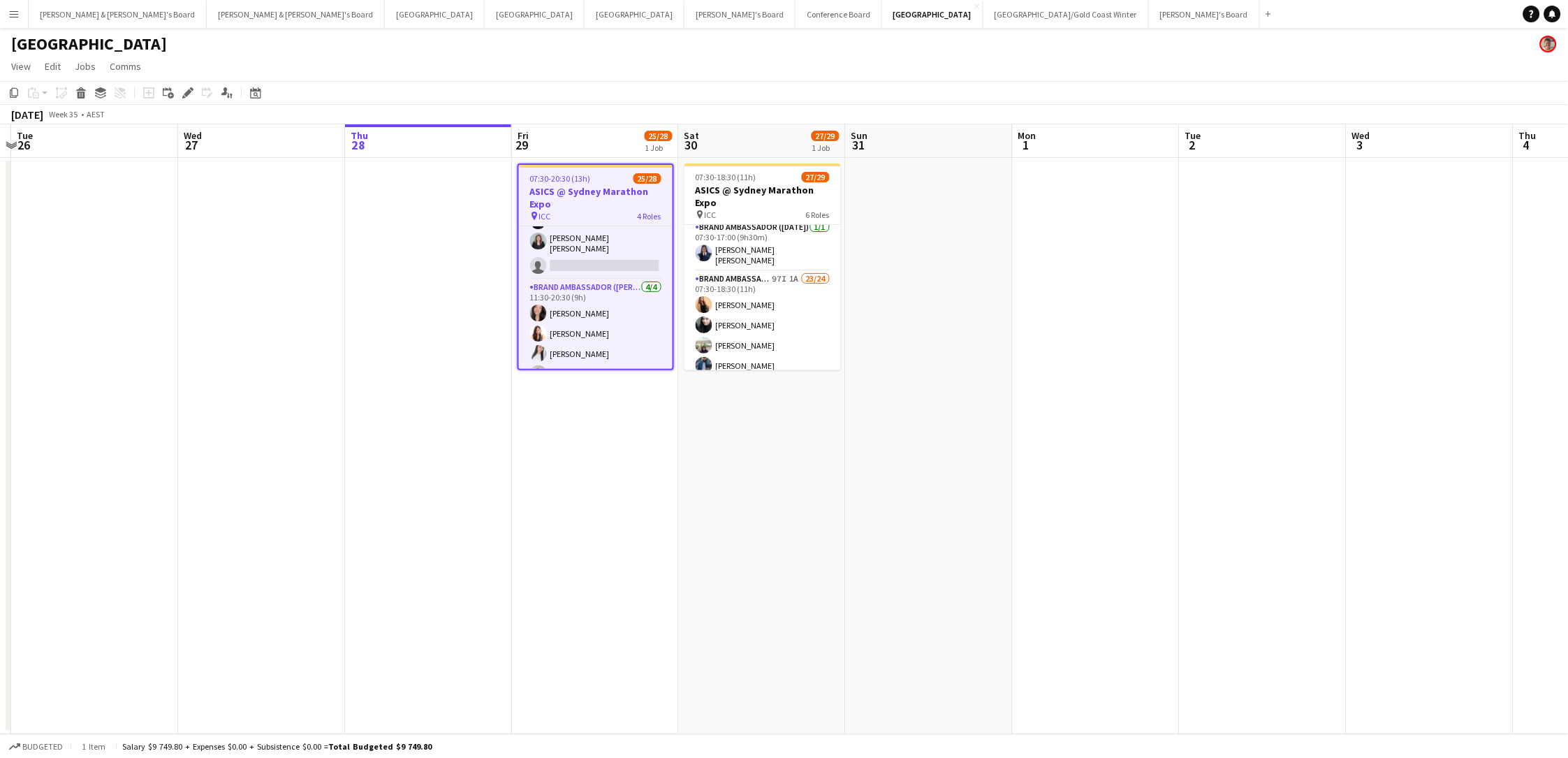
scroll to position [531, 0]
click at [552, 181] on span "07:30-20:30 (13h)" at bounding box center [560, 178] width 61 height 11
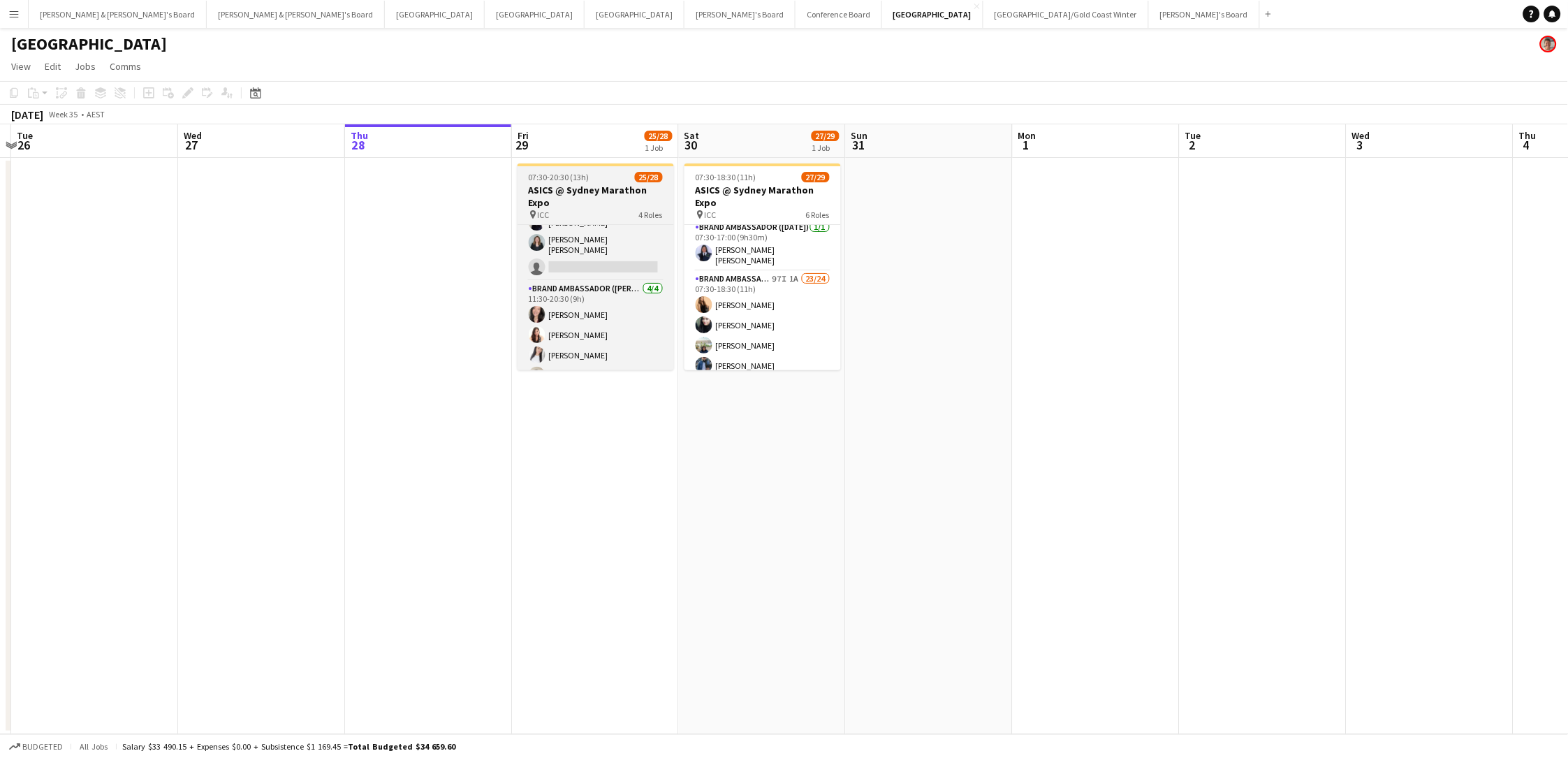
click at [562, 195] on h3 "ASICS @ Sydney Marathon Expo" at bounding box center [595, 196] width 156 height 25
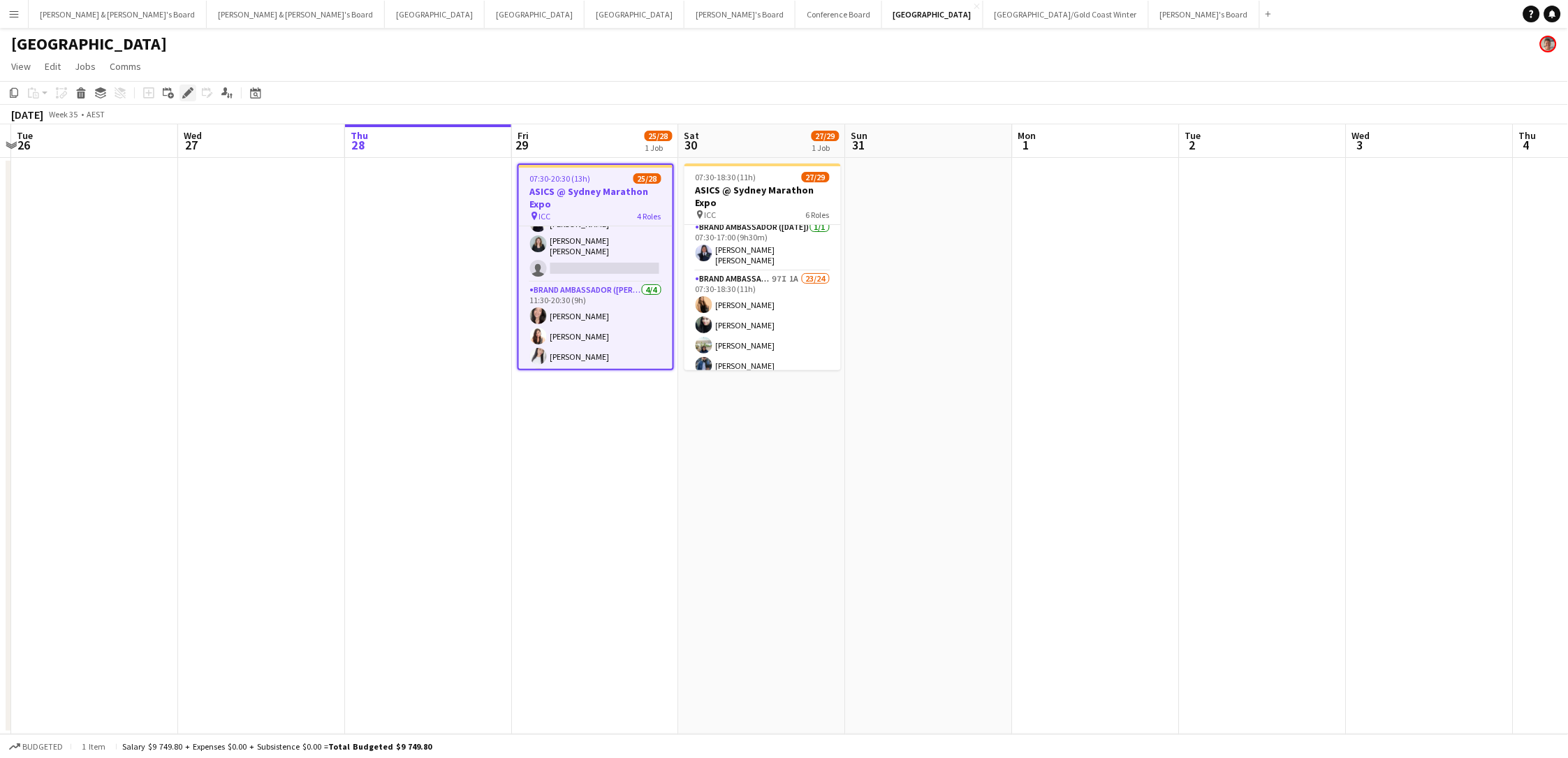
click at [183, 95] on icon "Edit" at bounding box center [188, 93] width 11 height 11
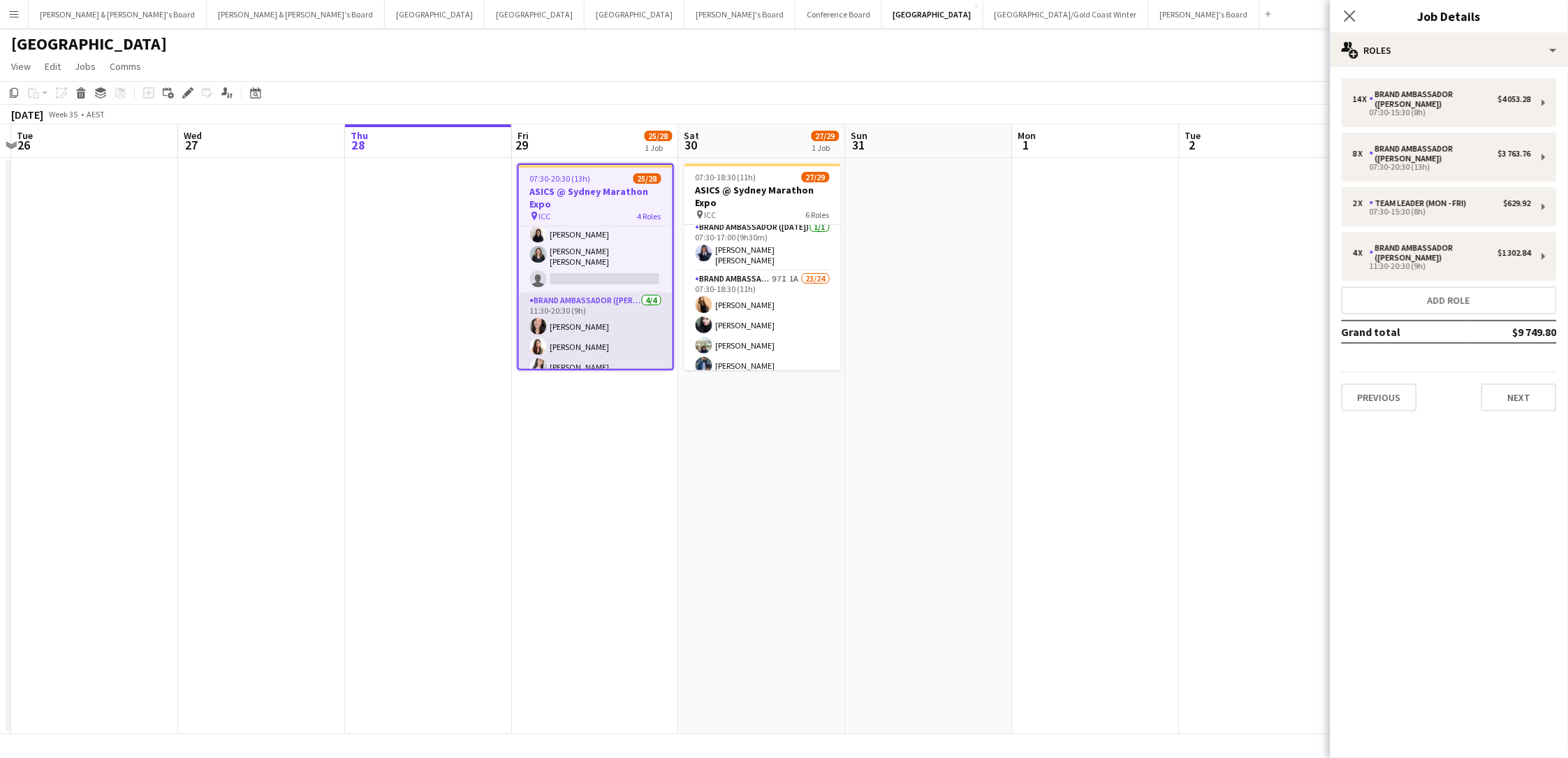
scroll to position [519, 0]
click at [612, 318] on app-card-role "Brand Ambassador (Mon - Fri) 4/4 11:30-20:30 (9h) Alexis Taluypreechachan Aleja…" at bounding box center [595, 345] width 153 height 108
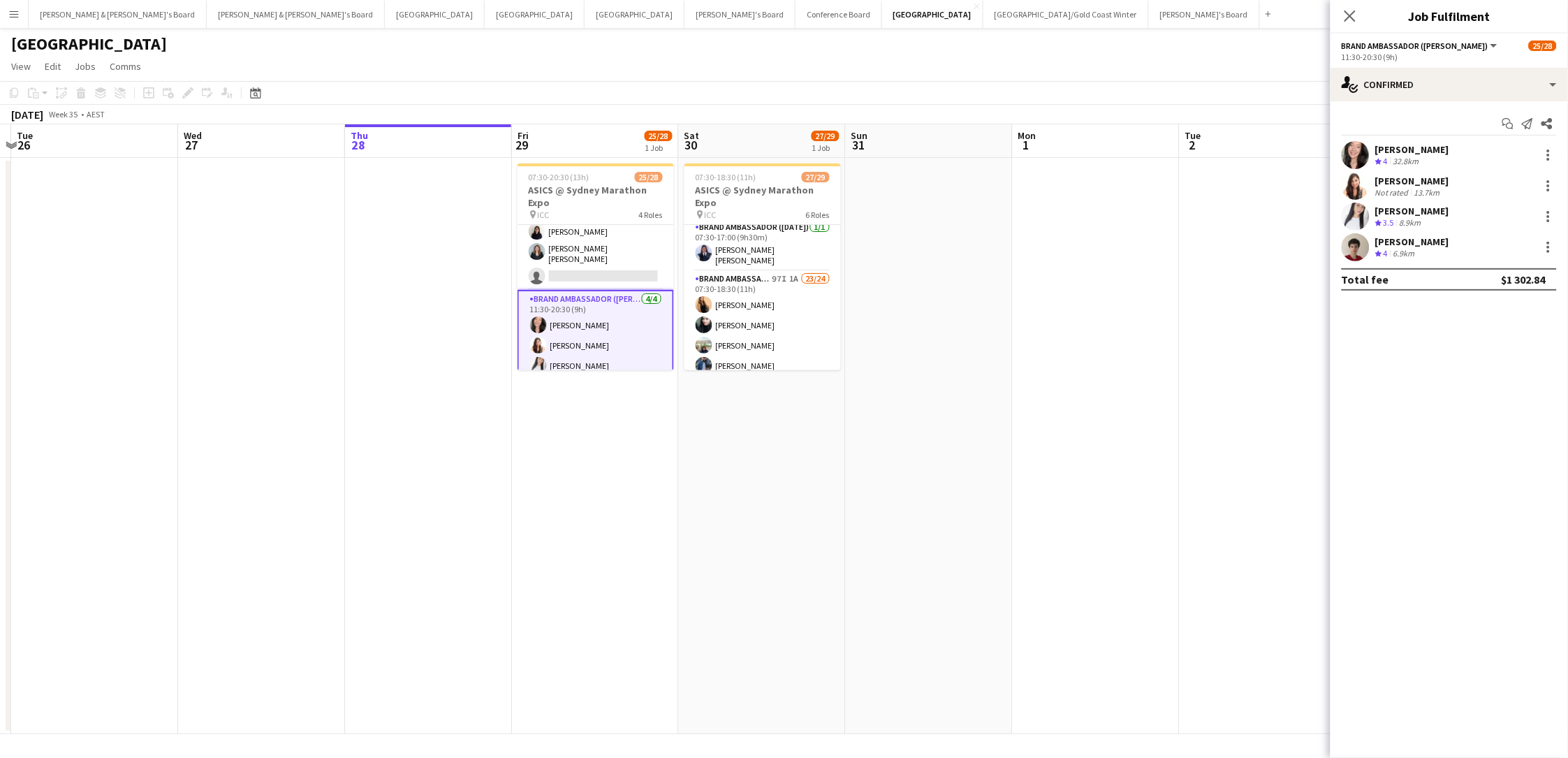
click at [1183, 244] on div "[PERSON_NAME]" at bounding box center [1412, 242] width 74 height 13
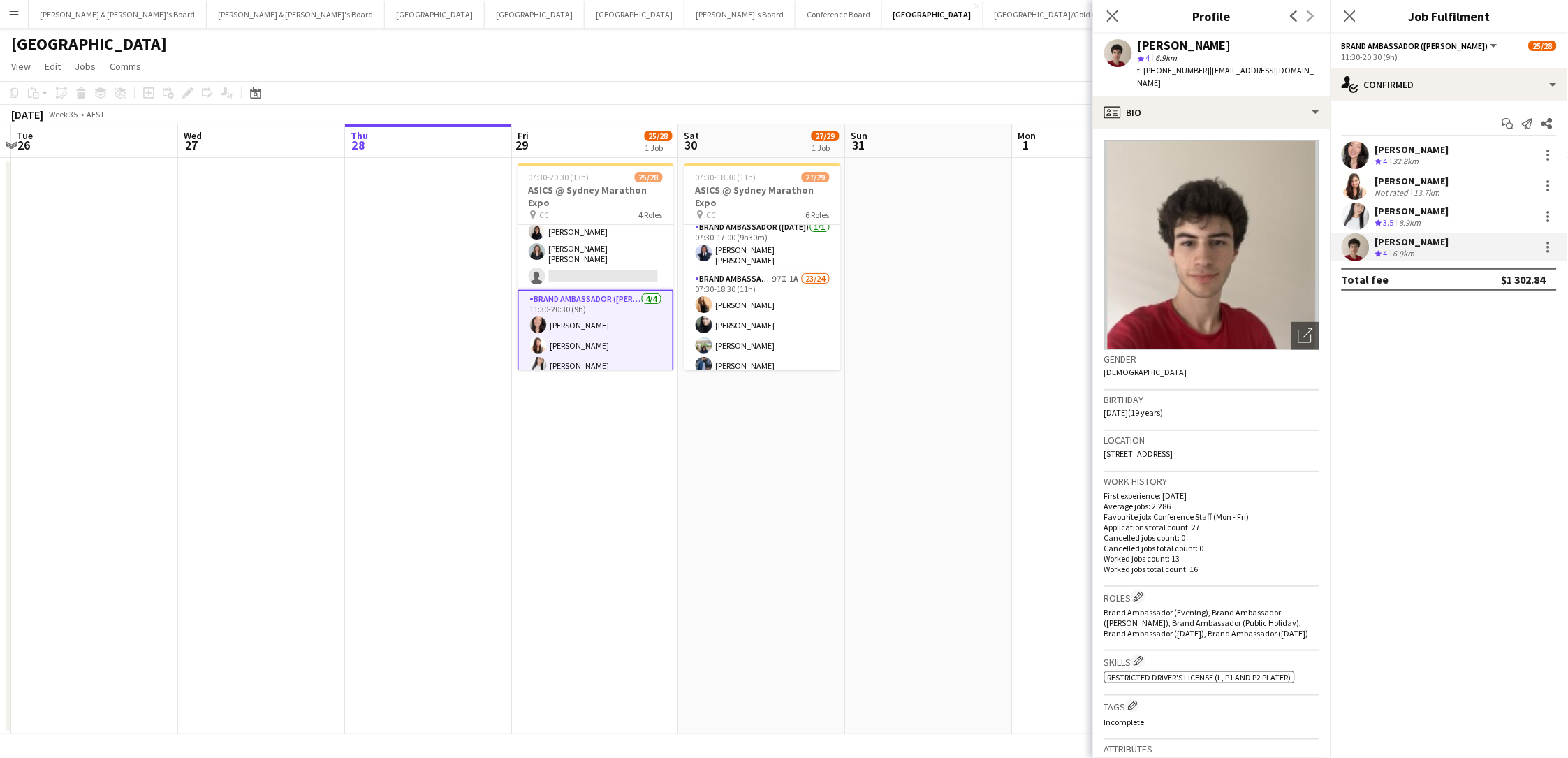
click at [1176, 69] on span "t. +61403864867" at bounding box center [1173, 70] width 72 height 11
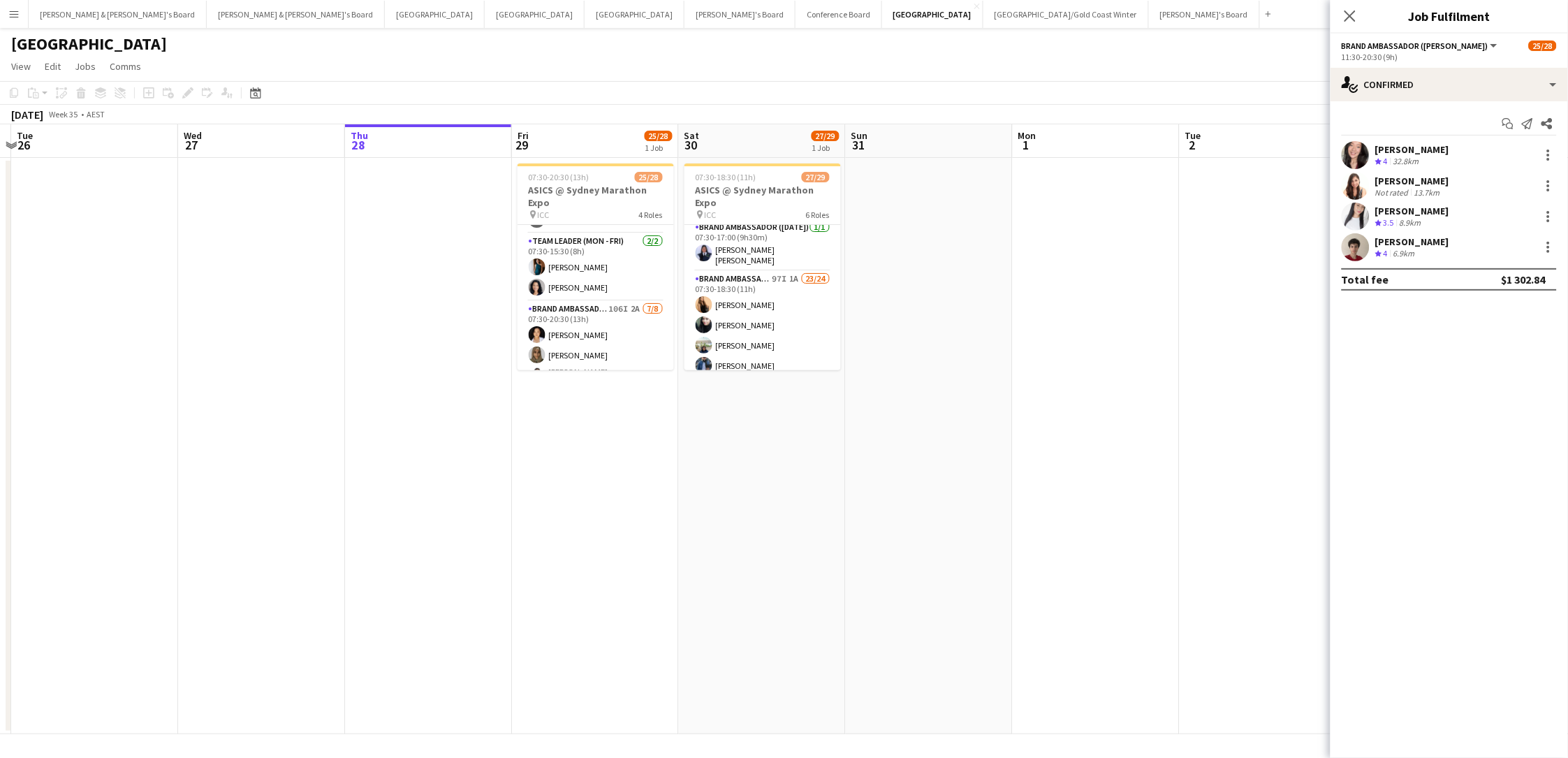
scroll to position [309, 0]
click at [602, 319] on app-card-role "Brand Ambassador (Mon - Fri) 106I 2A 7/8 07:30-20:30 (13h) Vanessa Ou Zoya Naqv…" at bounding box center [595, 402] width 156 height 198
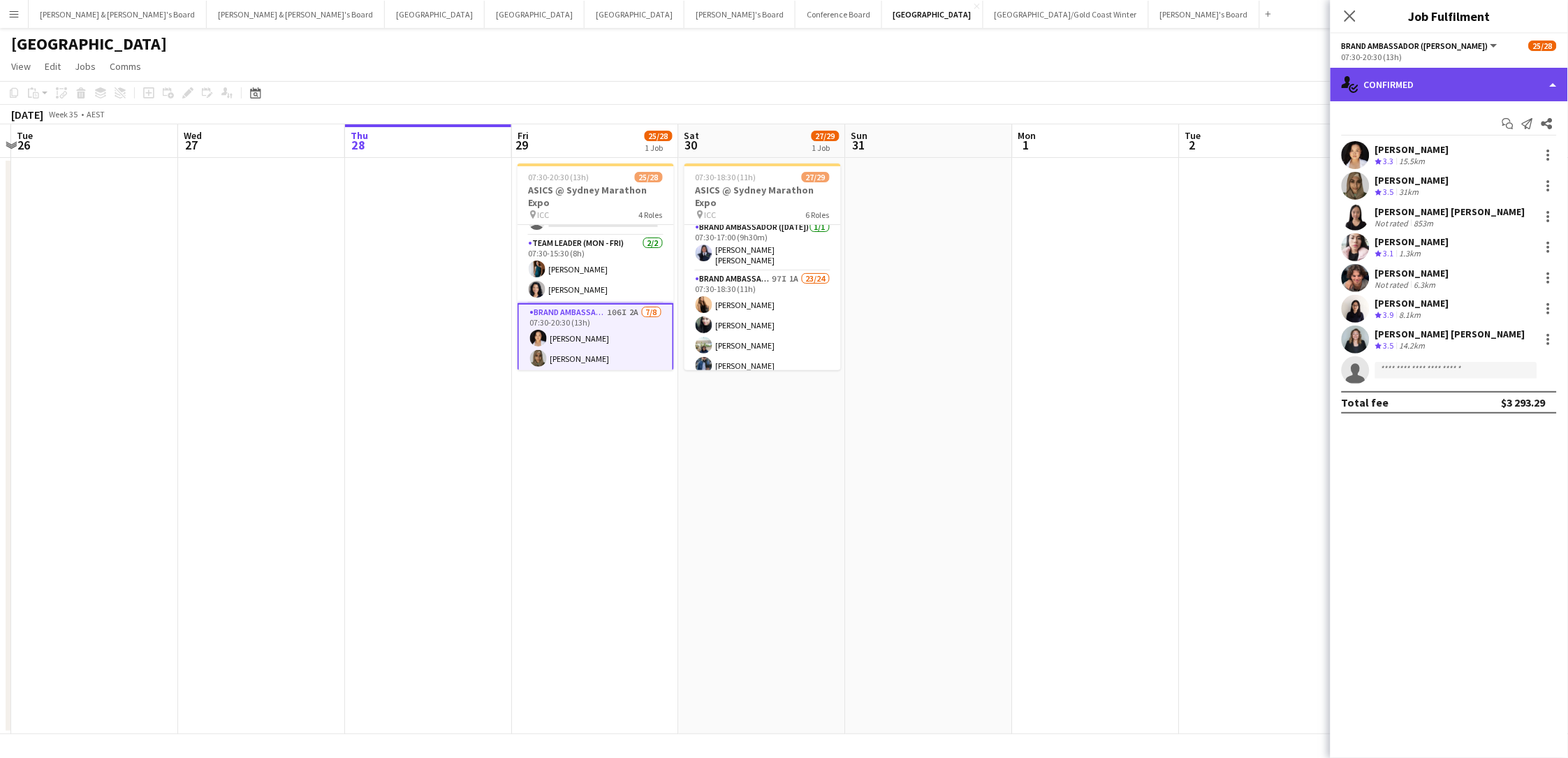
click at [1183, 70] on div "single-neutral-actions-check-2 Confirmed" at bounding box center [1448, 85] width 237 height 34
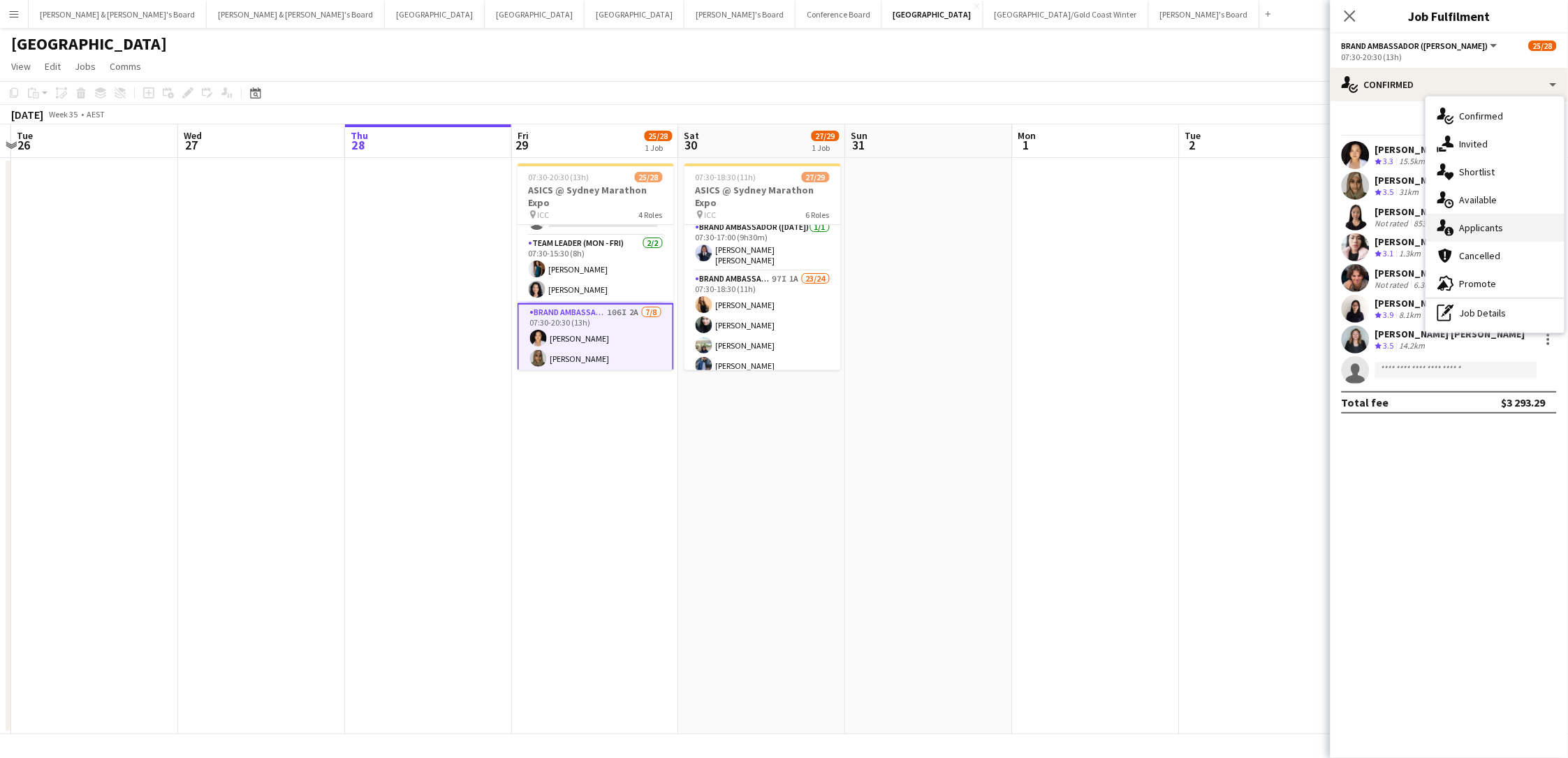
click at [1183, 226] on div "single-neutral-actions-information Applicants" at bounding box center [1495, 227] width 138 height 28
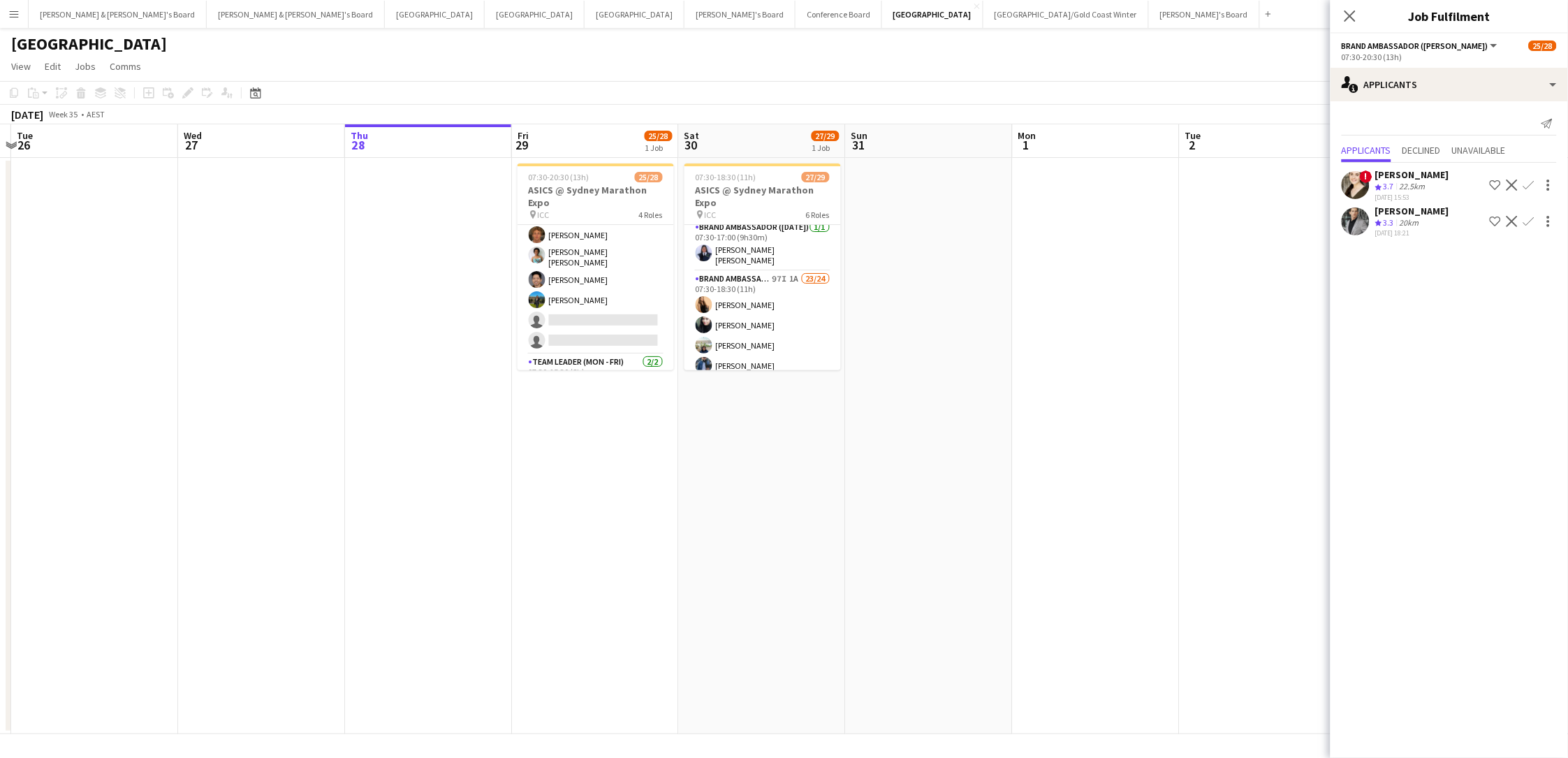
scroll to position [185, 0]
click at [604, 314] on app-card-role "Brand Ambassador (Mon - Fri) 111I 2A 12/14 07:30-15:30 (8h) Alex Valenzuela Abh…" at bounding box center [595, 200] width 156 height 320
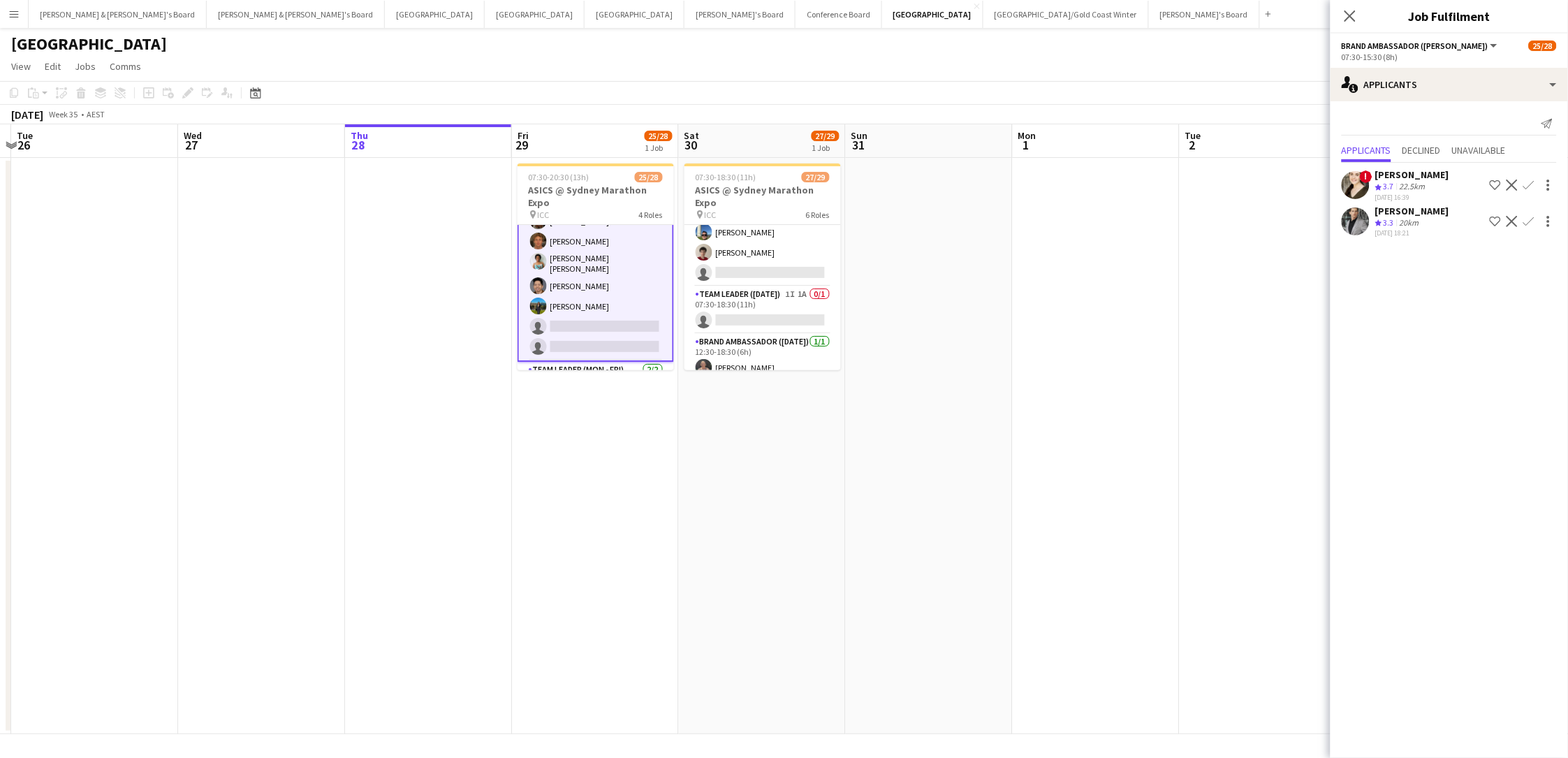
scroll to position [602, 0]
click at [798, 254] on app-card-role "Brand Ambassador (Saturday) 97I 1A 23/24 07:30-18:30 (11h) Sarah Fox Abhilasha …" at bounding box center [762, 28] width 156 height 517
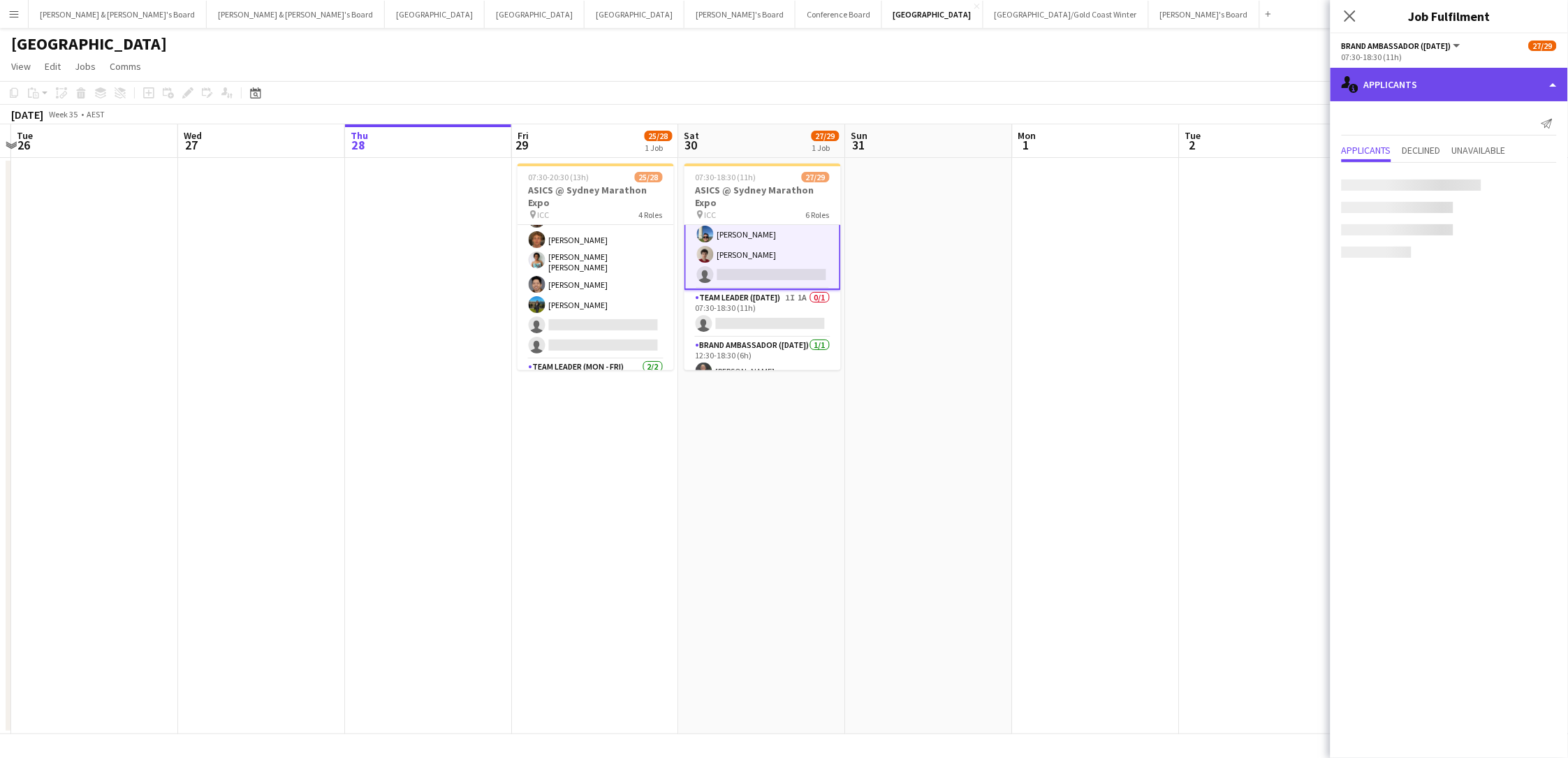
click at [1183, 78] on div "single-neutral-actions-information Applicants" at bounding box center [1448, 85] width 237 height 34
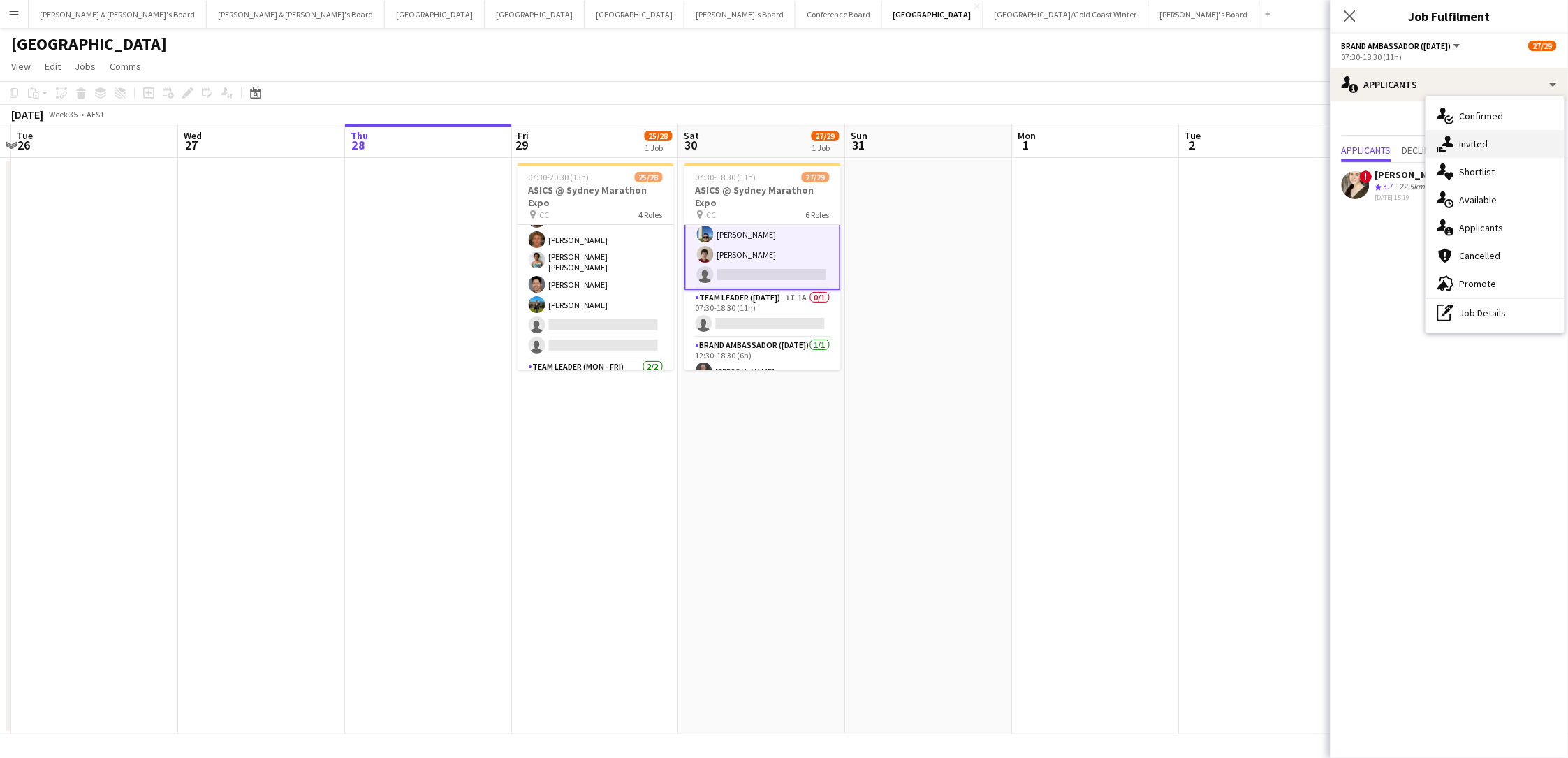
click at [1183, 130] on div "single-neutral-actions-share-1 Invited" at bounding box center [1495, 143] width 138 height 28
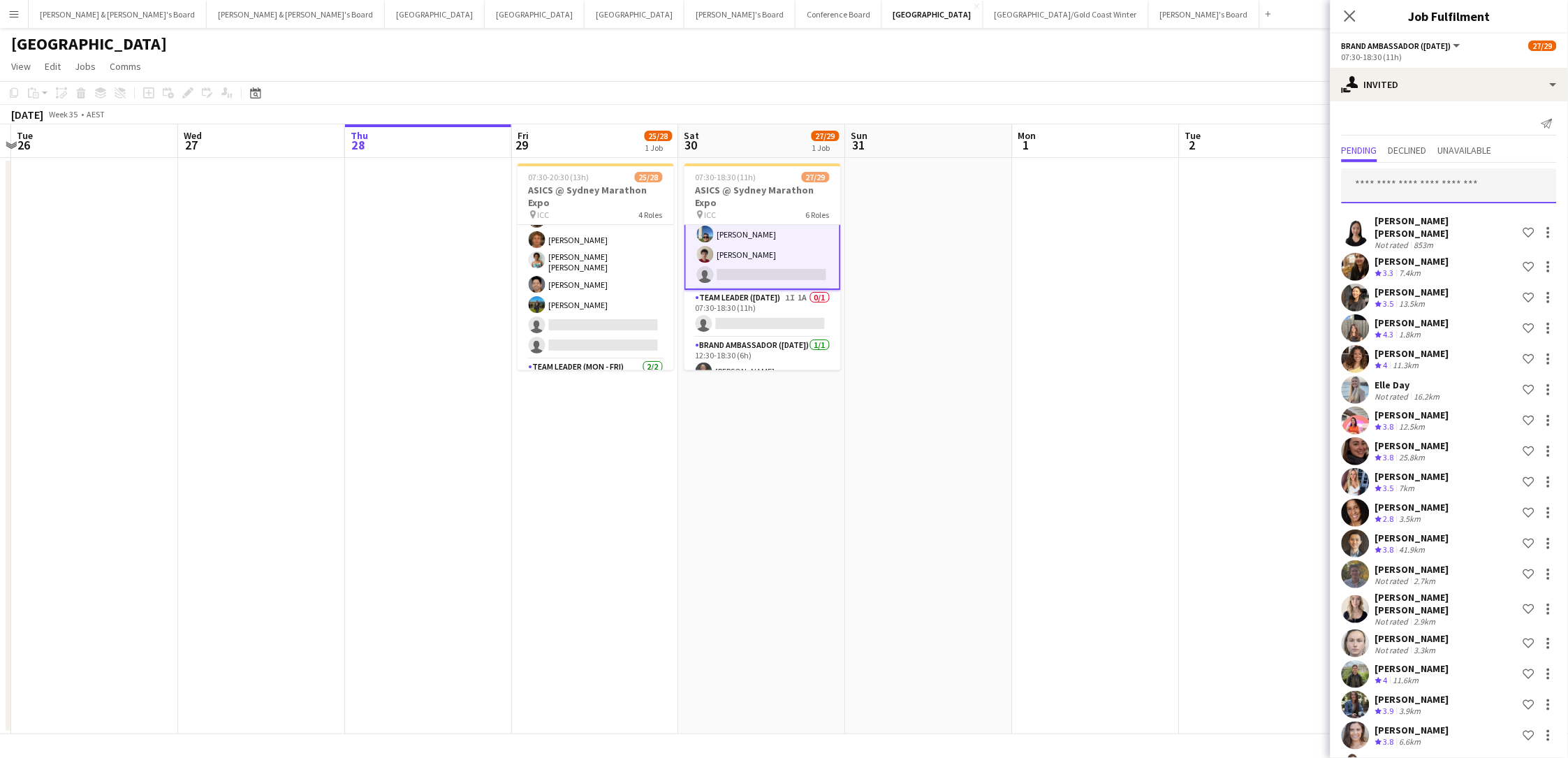
click at [1183, 180] on input "text" at bounding box center [1449, 186] width 215 height 35
type input "****"
click at [730, 249] on app-card-role "Brand Ambassador (Saturday) 97I 1A 23/24 07:30-18:30 (11h) Sarah Fox Abhilasha …" at bounding box center [762, 29] width 156 height 520
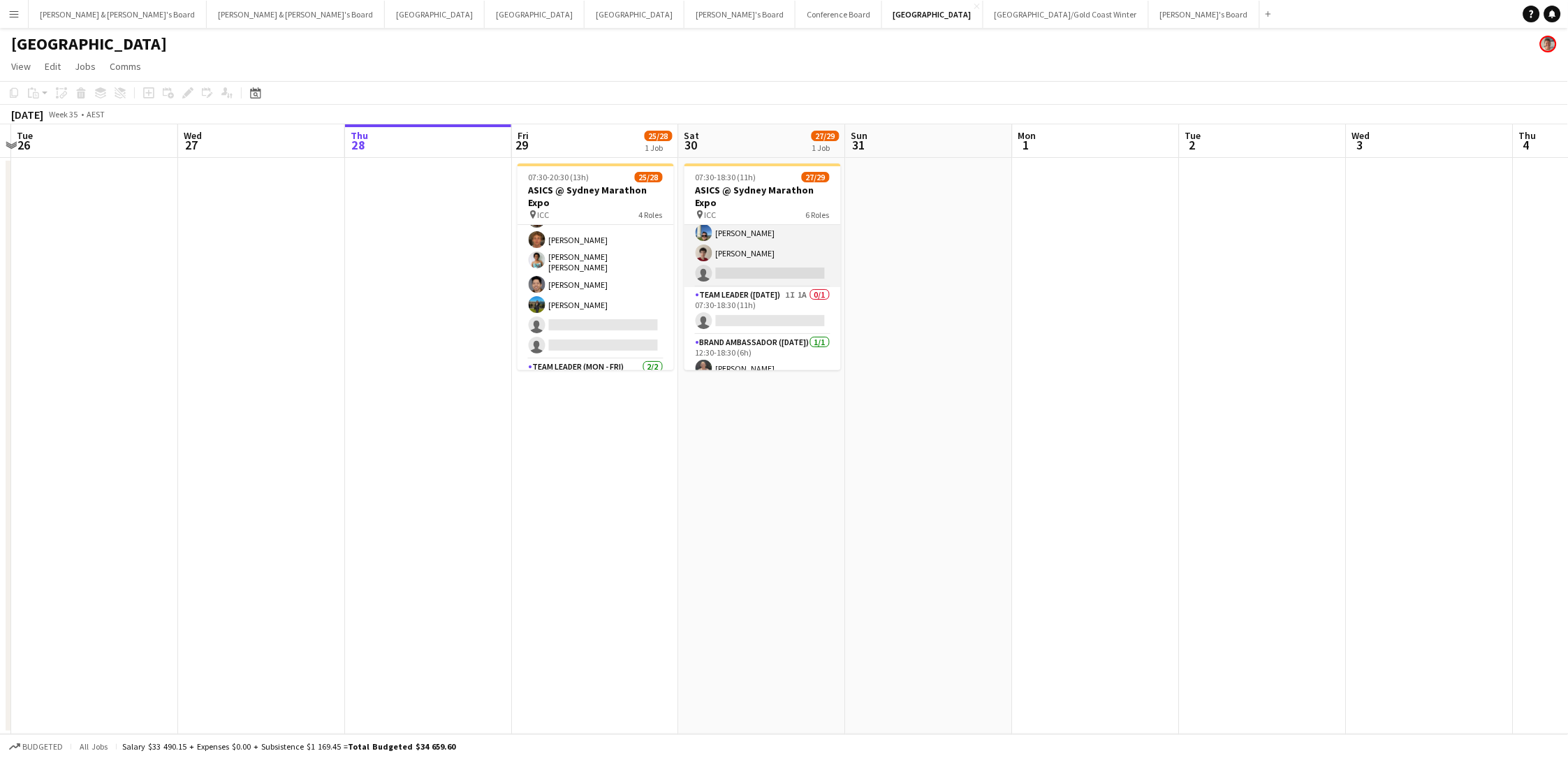
click at [730, 249] on app-card-role "Brand Ambassador (Saturday) 97I 1A 23/24 07:30-18:30 (11h) Sarah Fox Abhilasha …" at bounding box center [762, 28] width 156 height 517
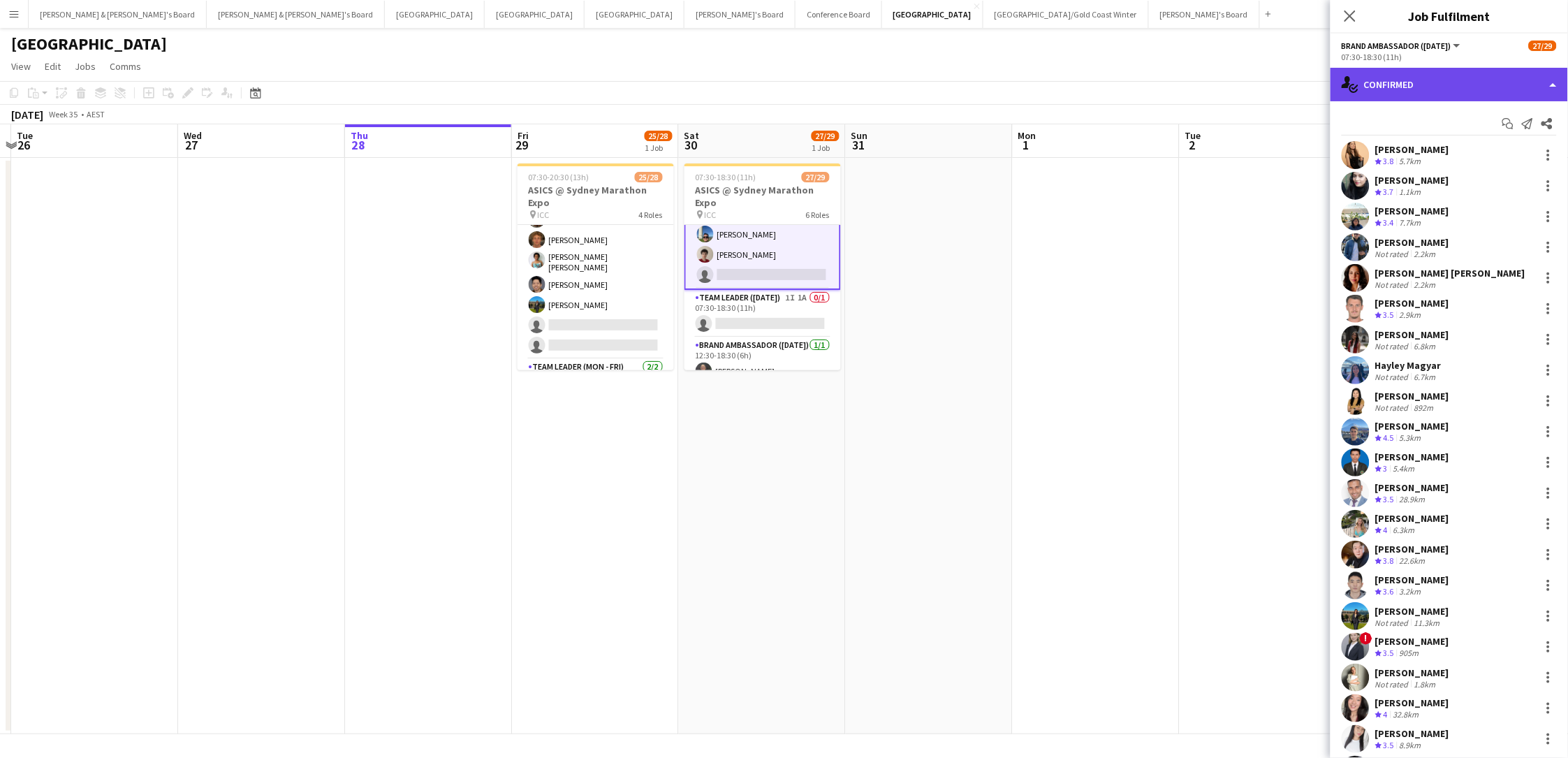
click at [1183, 90] on div "single-neutral-actions-check-2 Confirmed" at bounding box center [1448, 85] width 237 height 34
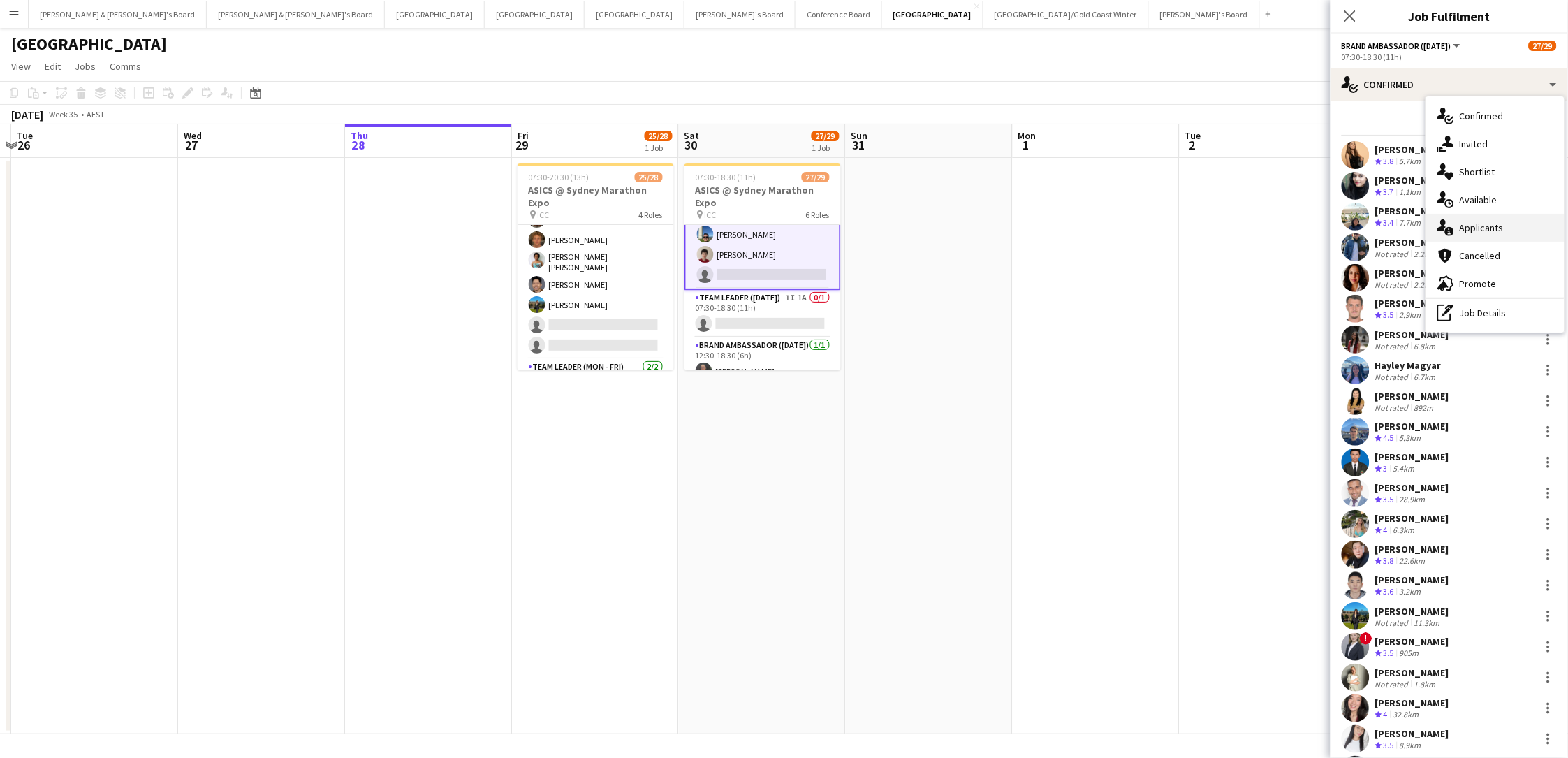
click at [1183, 230] on div "single-neutral-actions-information Applicants" at bounding box center [1495, 227] width 138 height 28
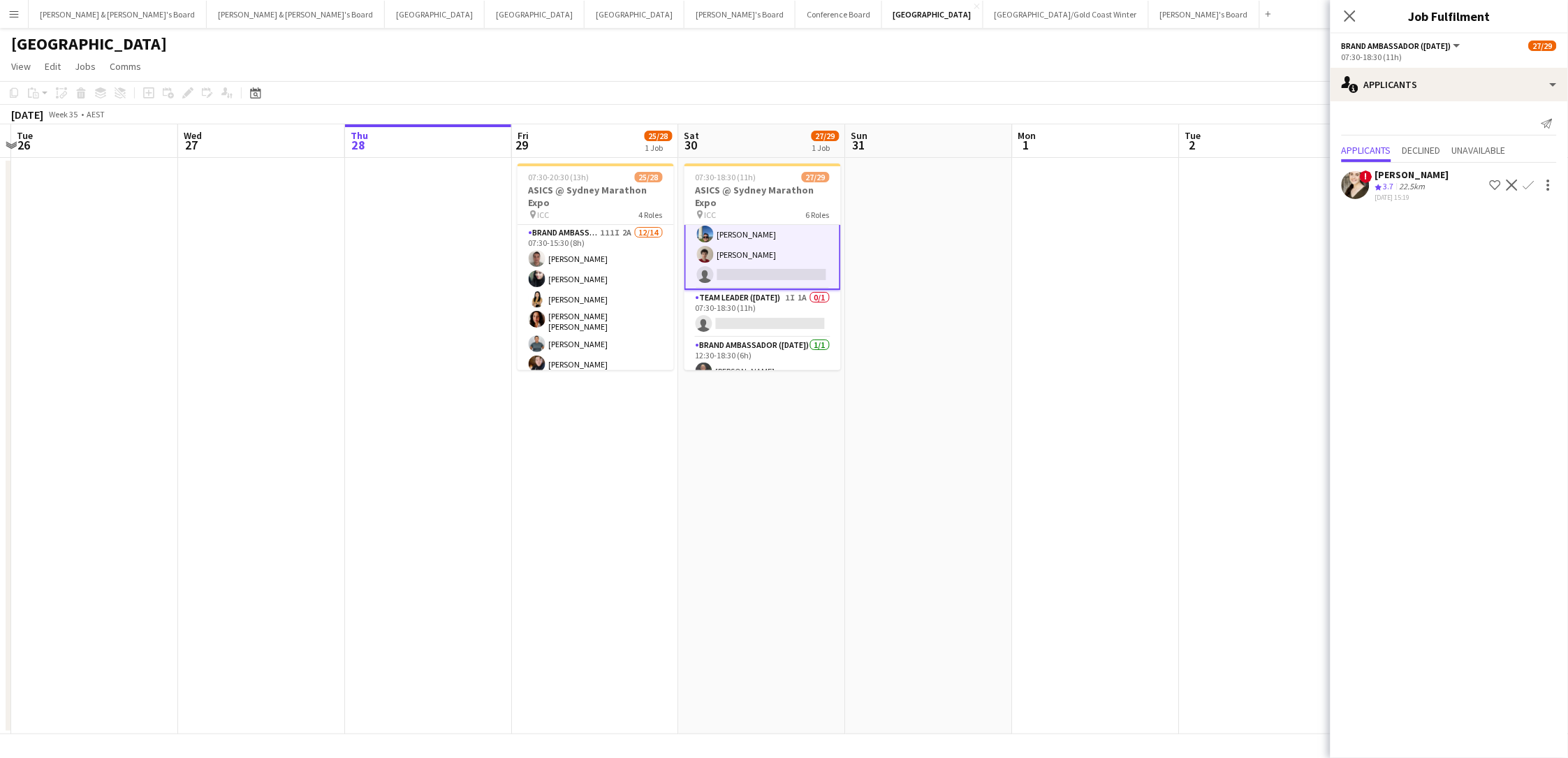
scroll to position [0, 0]
click at [627, 294] on app-card-role "Brand Ambassador (Mon - Fri) 111I 2A 12/14 07:30-15:30 (8h) Alex Valenzuela Abh…" at bounding box center [595, 385] width 156 height 320
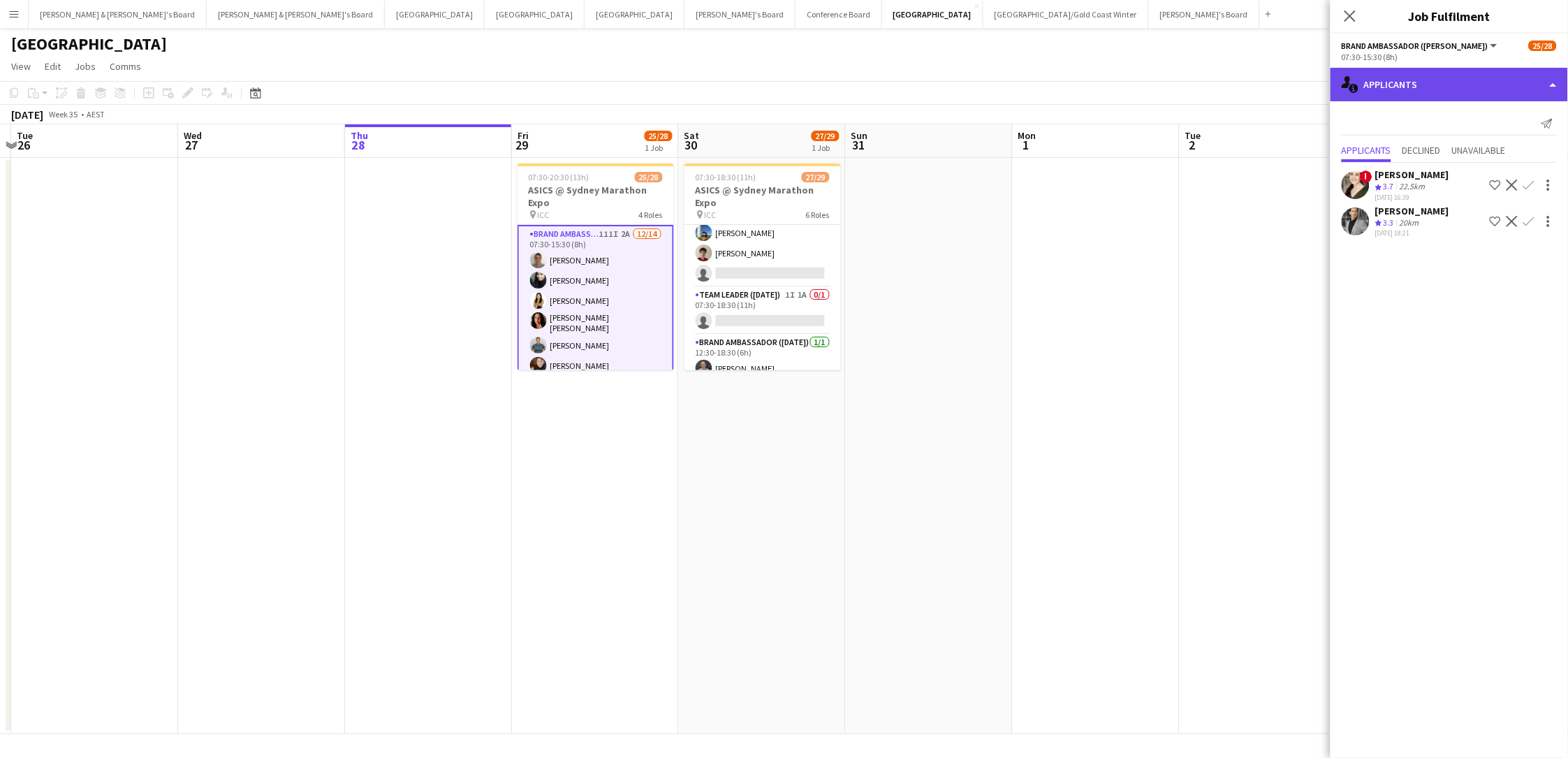
click at [1183, 91] on div "single-neutral-actions-information Applicants" at bounding box center [1448, 85] width 237 height 34
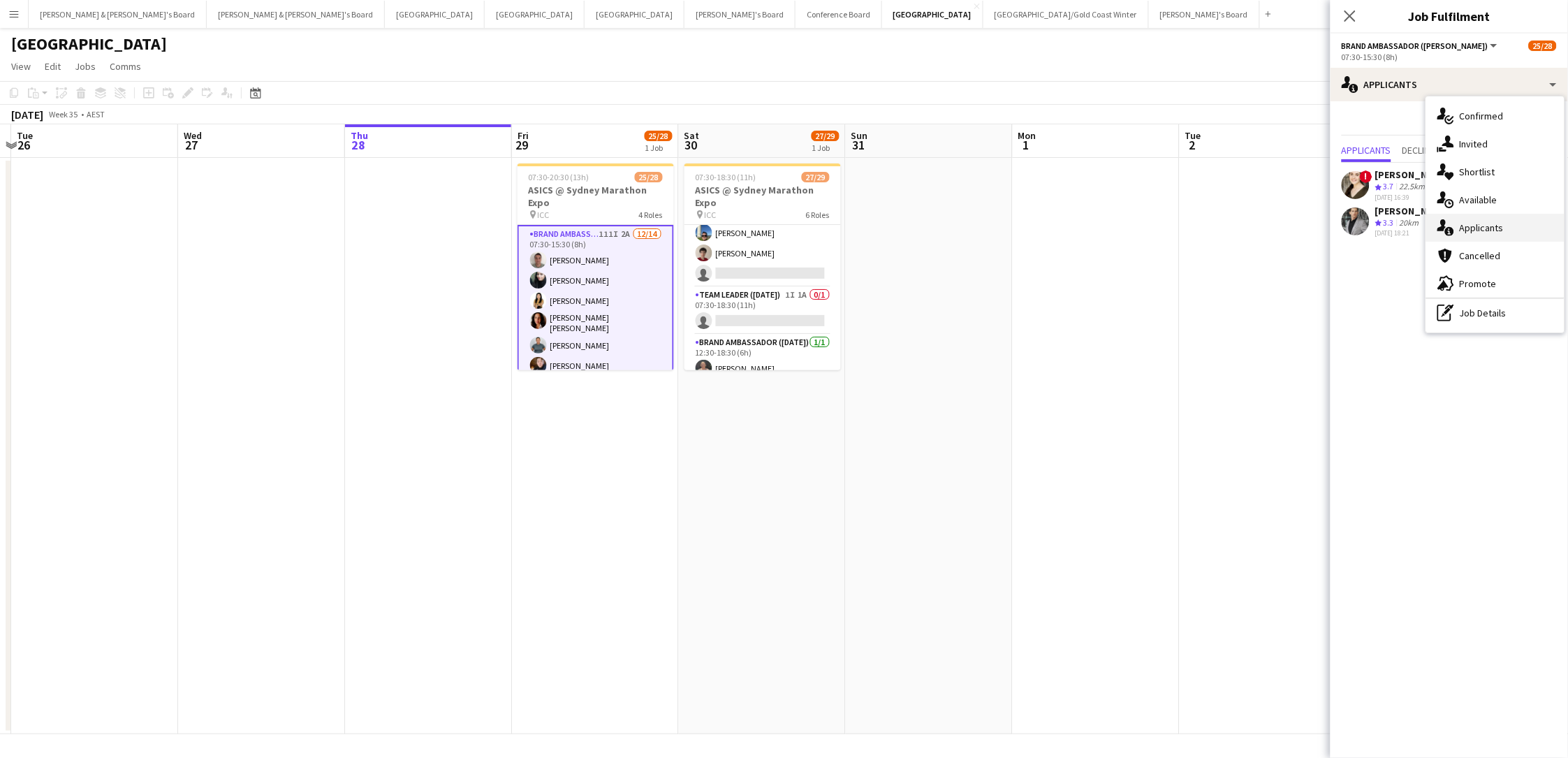
click at [1183, 225] on div "single-neutral-actions-information Applicants" at bounding box center [1495, 227] width 138 height 28
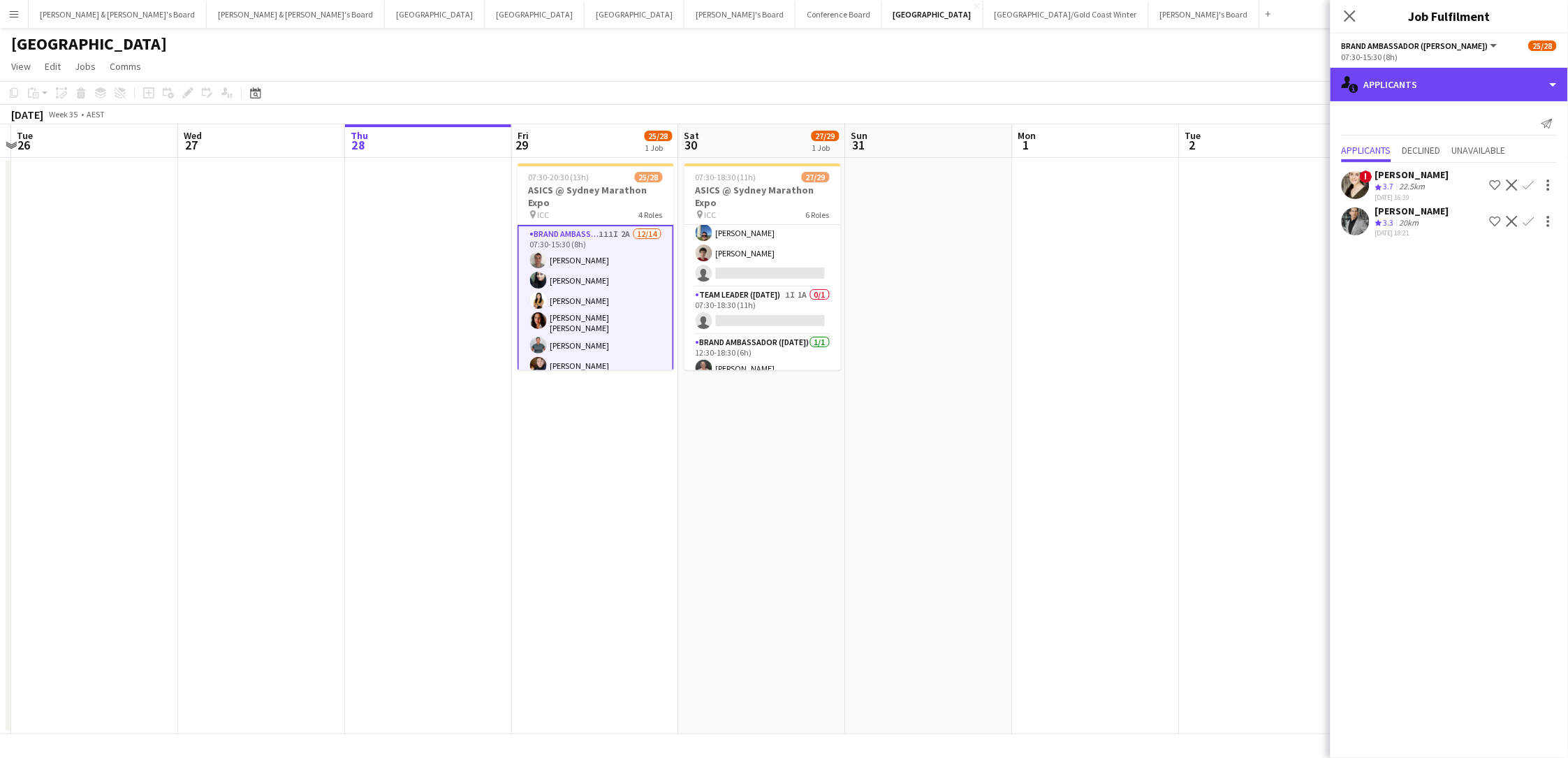
drag, startPoint x: 1452, startPoint y: 85, endPoint x: 1459, endPoint y: 103, distance: 19.3
click at [1183, 85] on div "single-neutral-actions-information Applicants" at bounding box center [1448, 85] width 237 height 34
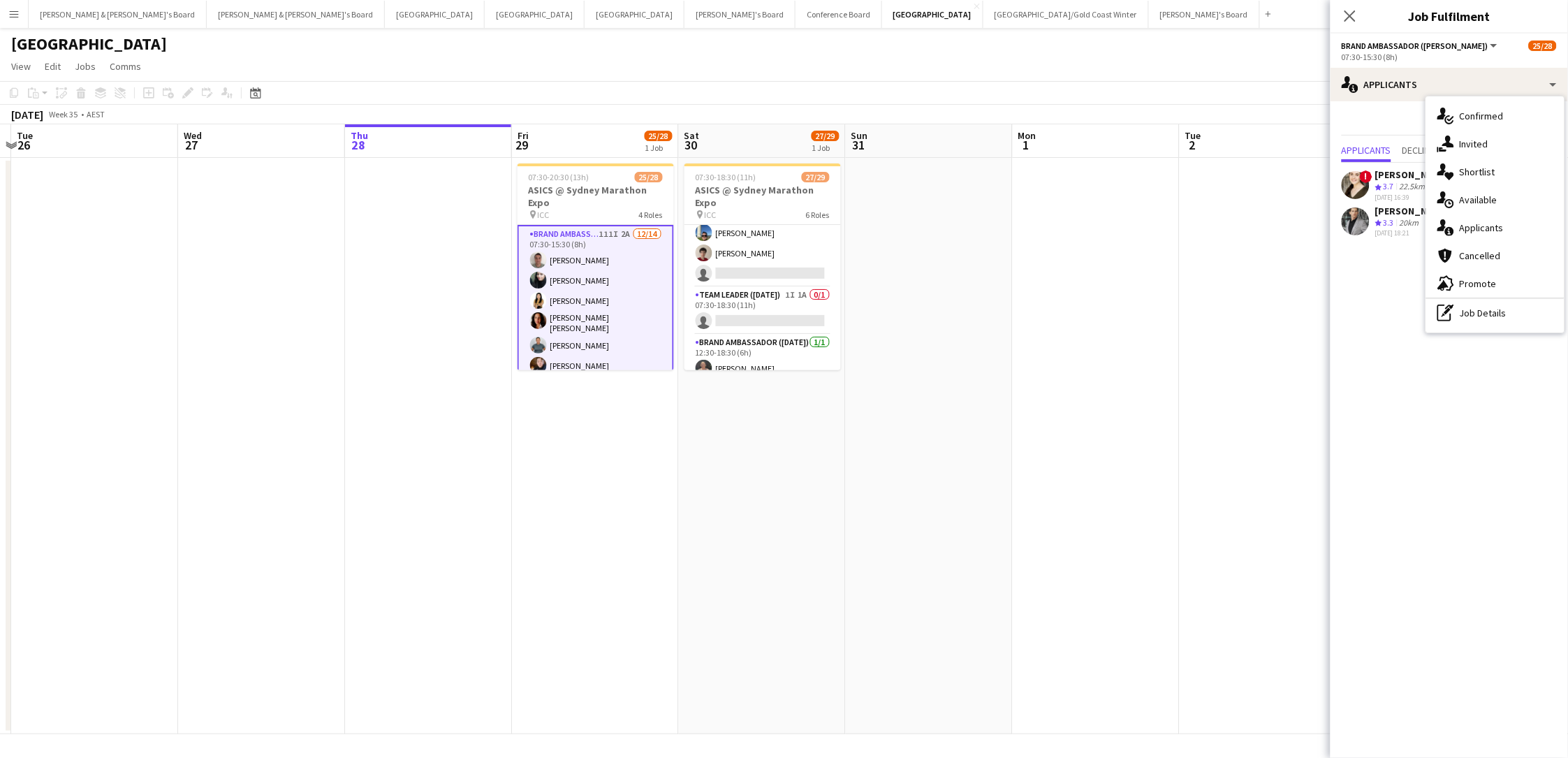
click at [1183, 211] on div "[PERSON_NAME]" at bounding box center [1412, 211] width 74 height 13
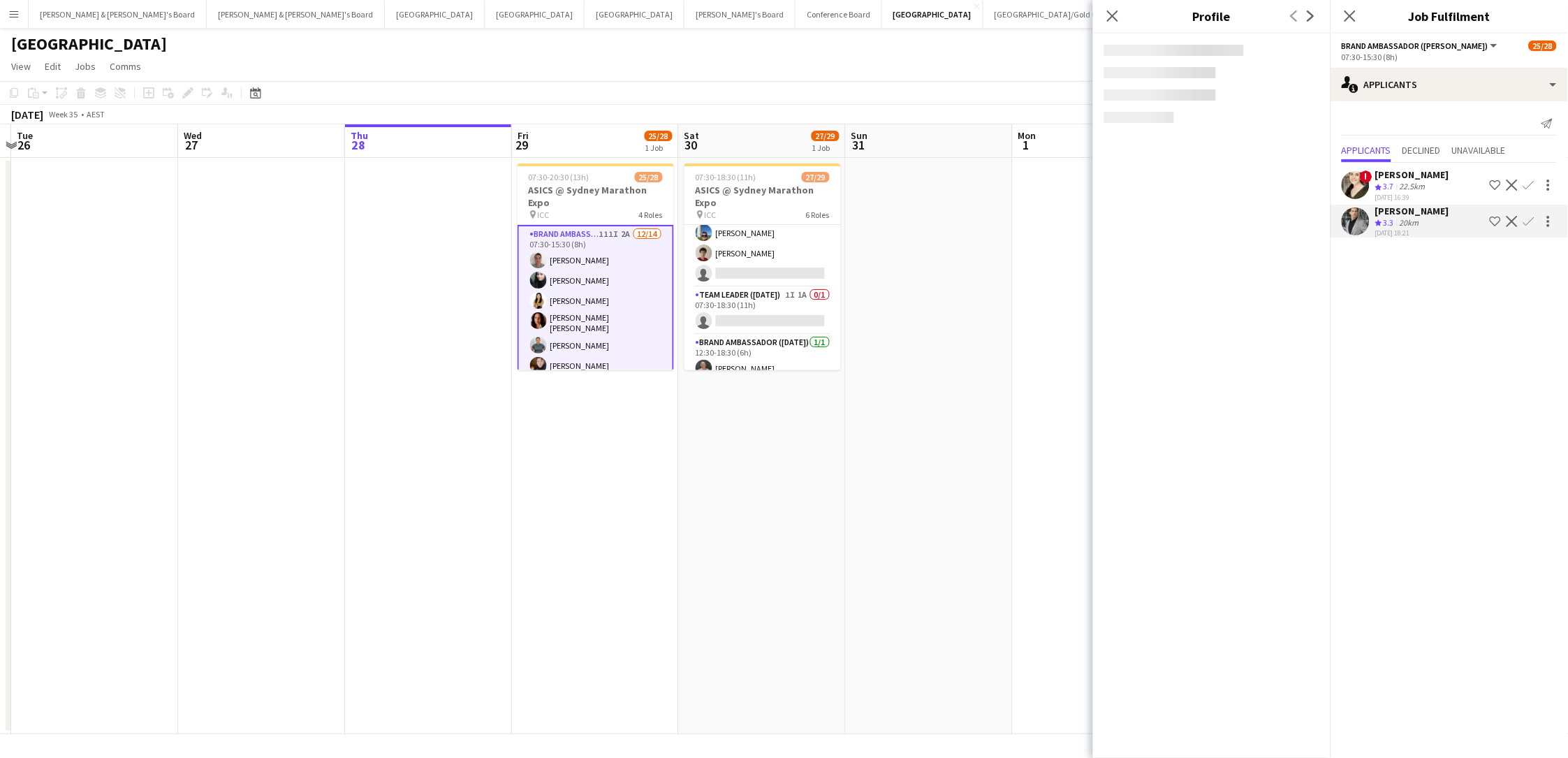
click at [1183, 216] on app-icon "Confirm" at bounding box center [1529, 221] width 11 height 11
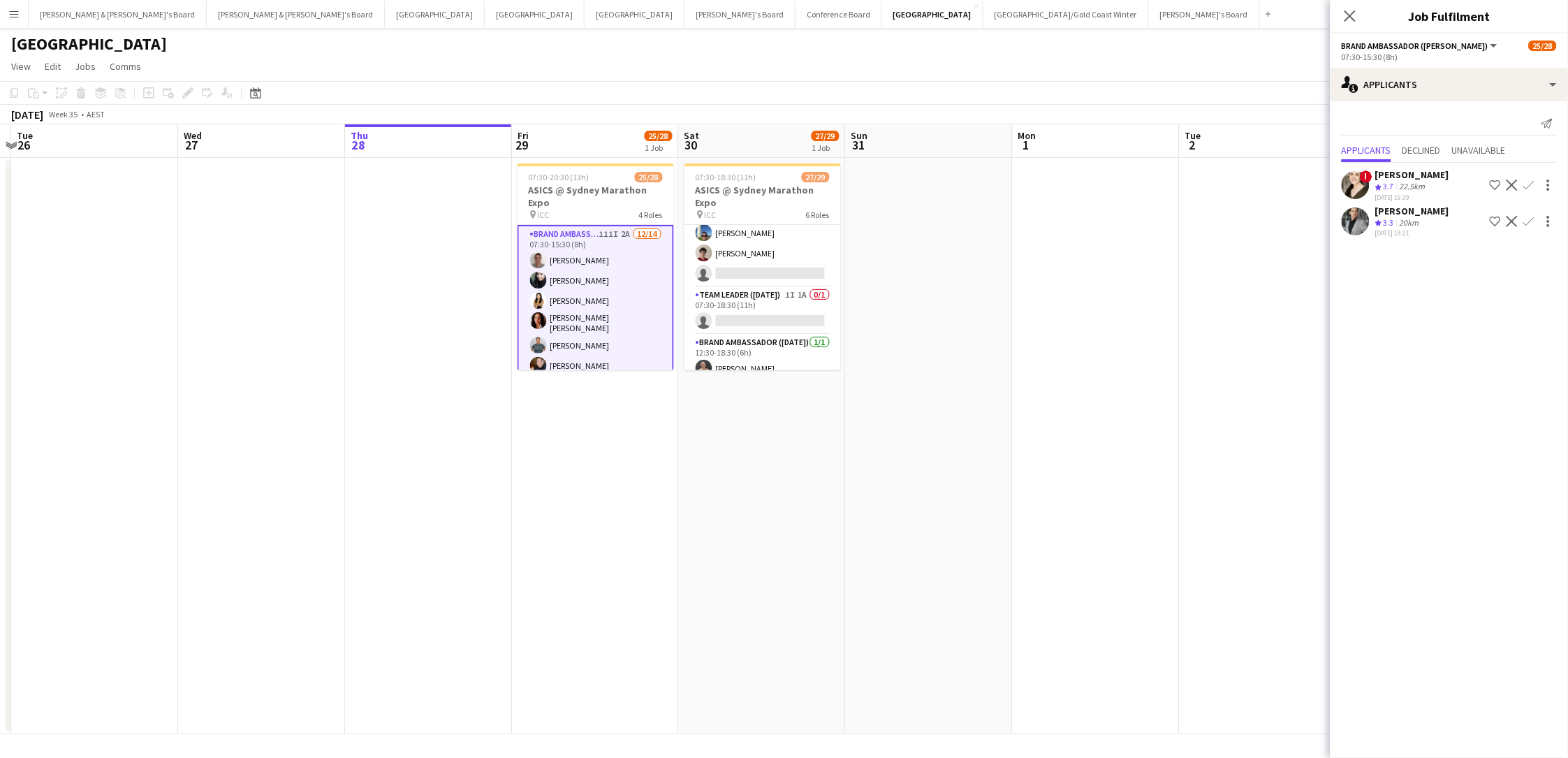
click at [1183, 216] on app-icon "Confirm" at bounding box center [1529, 221] width 11 height 11
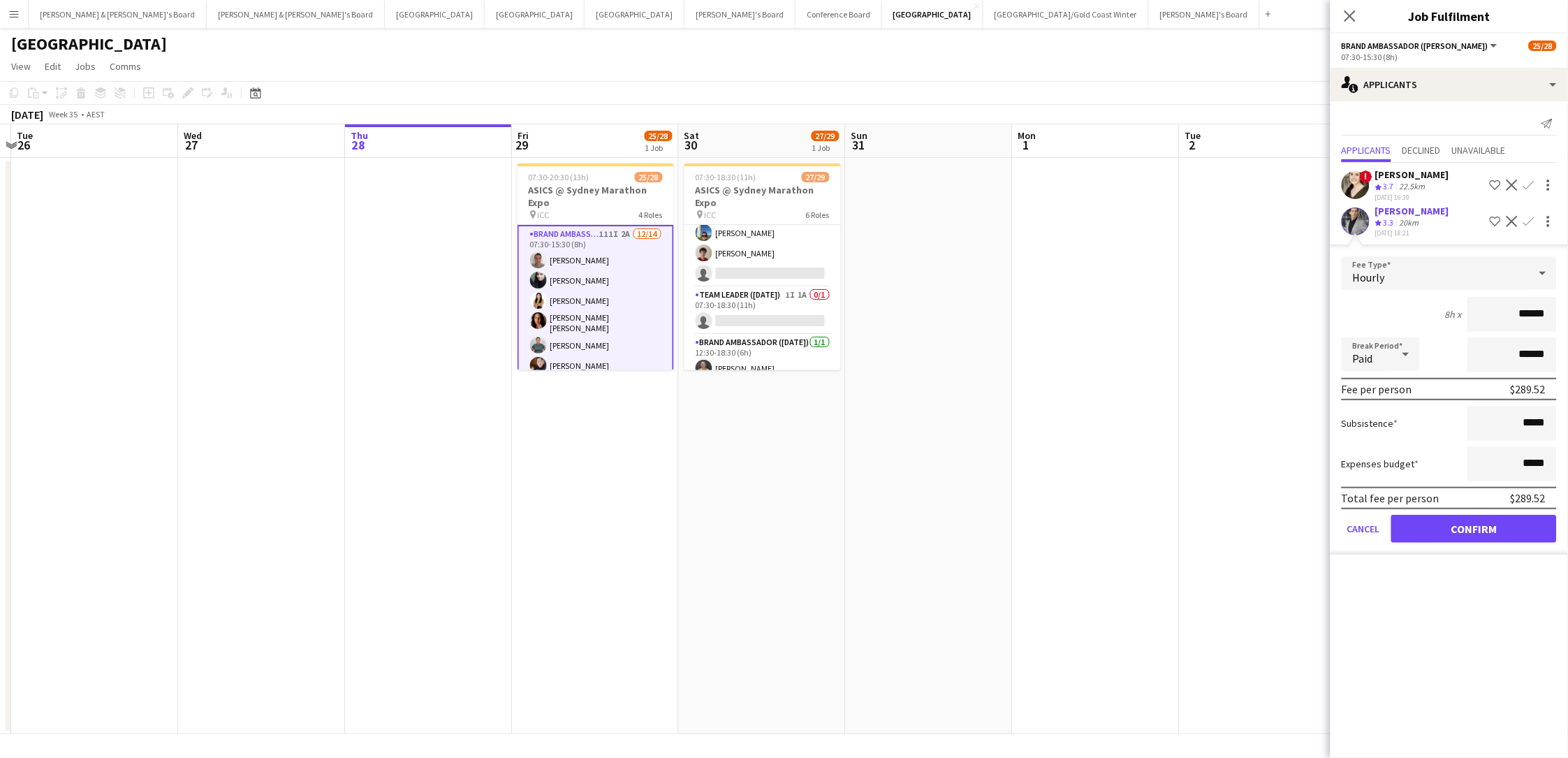
click at [1183, 522] on button "Confirm" at bounding box center [1473, 529] width 165 height 28
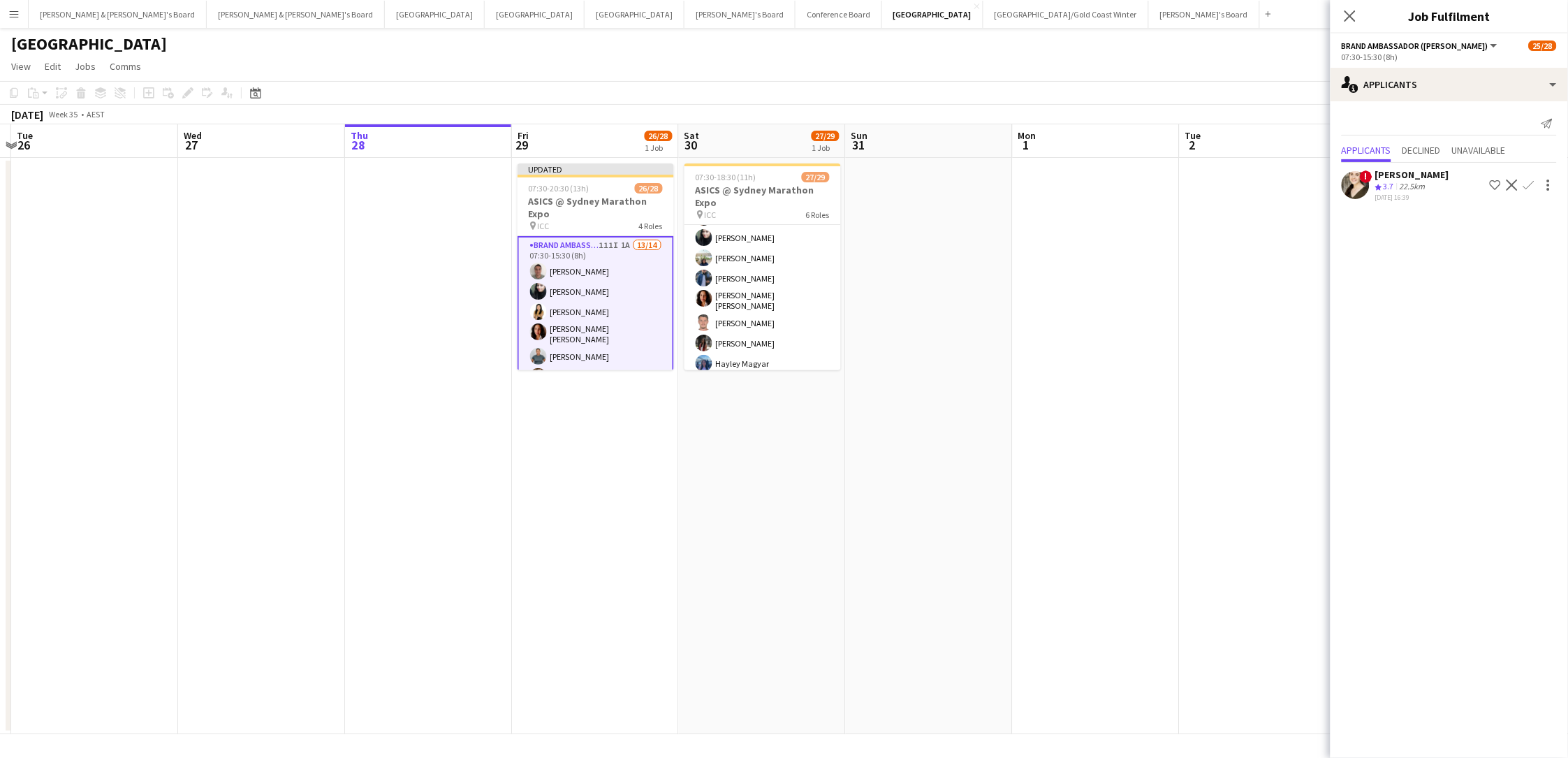
scroll to position [204, 0]
click at [801, 302] on app-card-role "Brand Ambassador (Saturday) 97I 1A 23/24 07:30-18:30 (11h) Sarah Fox Abhilasha …" at bounding box center [762, 426] width 156 height 517
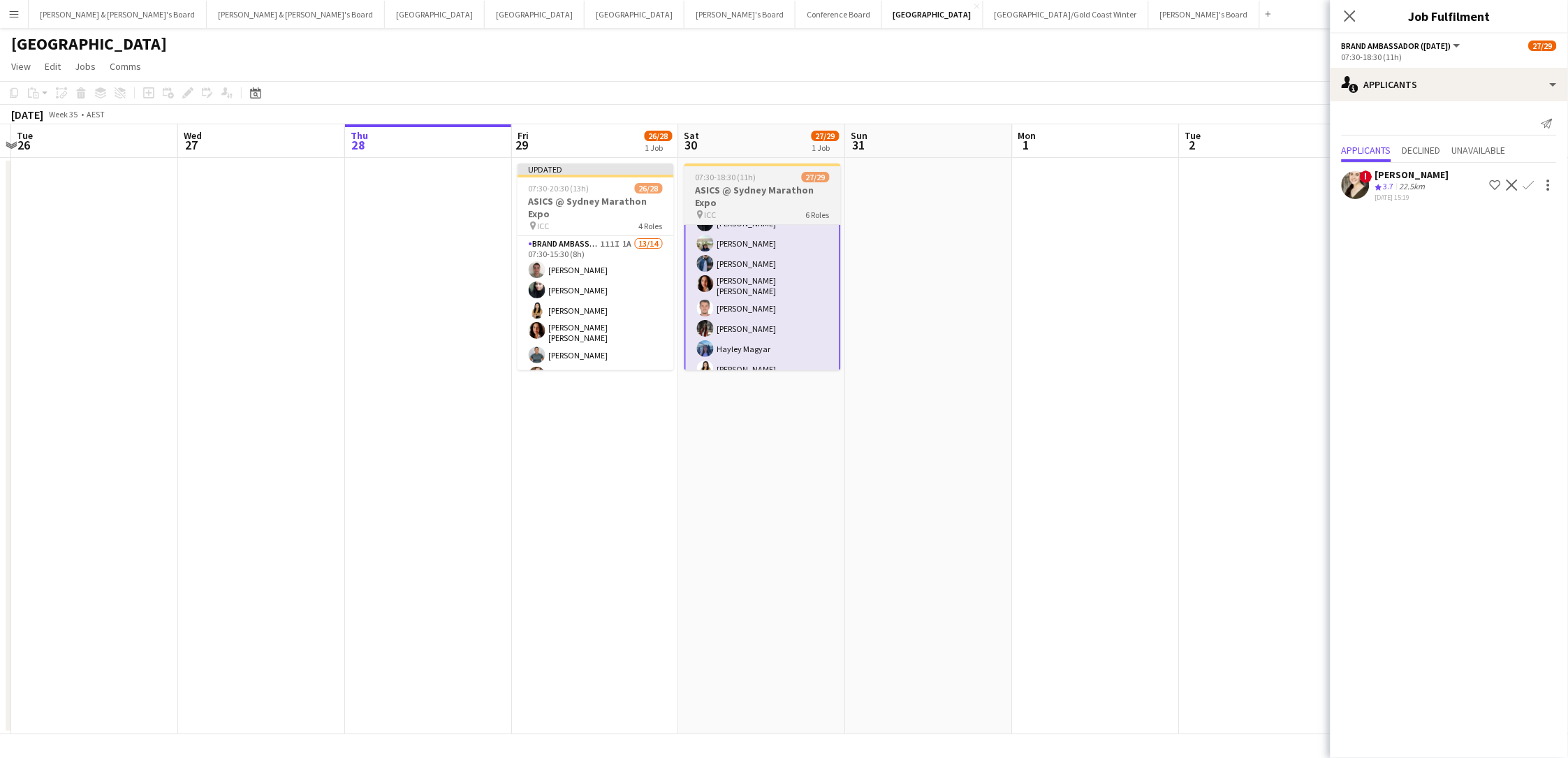
click at [739, 185] on h3 "ASICS @ Sydney Marathon Expo" at bounding box center [762, 196] width 156 height 25
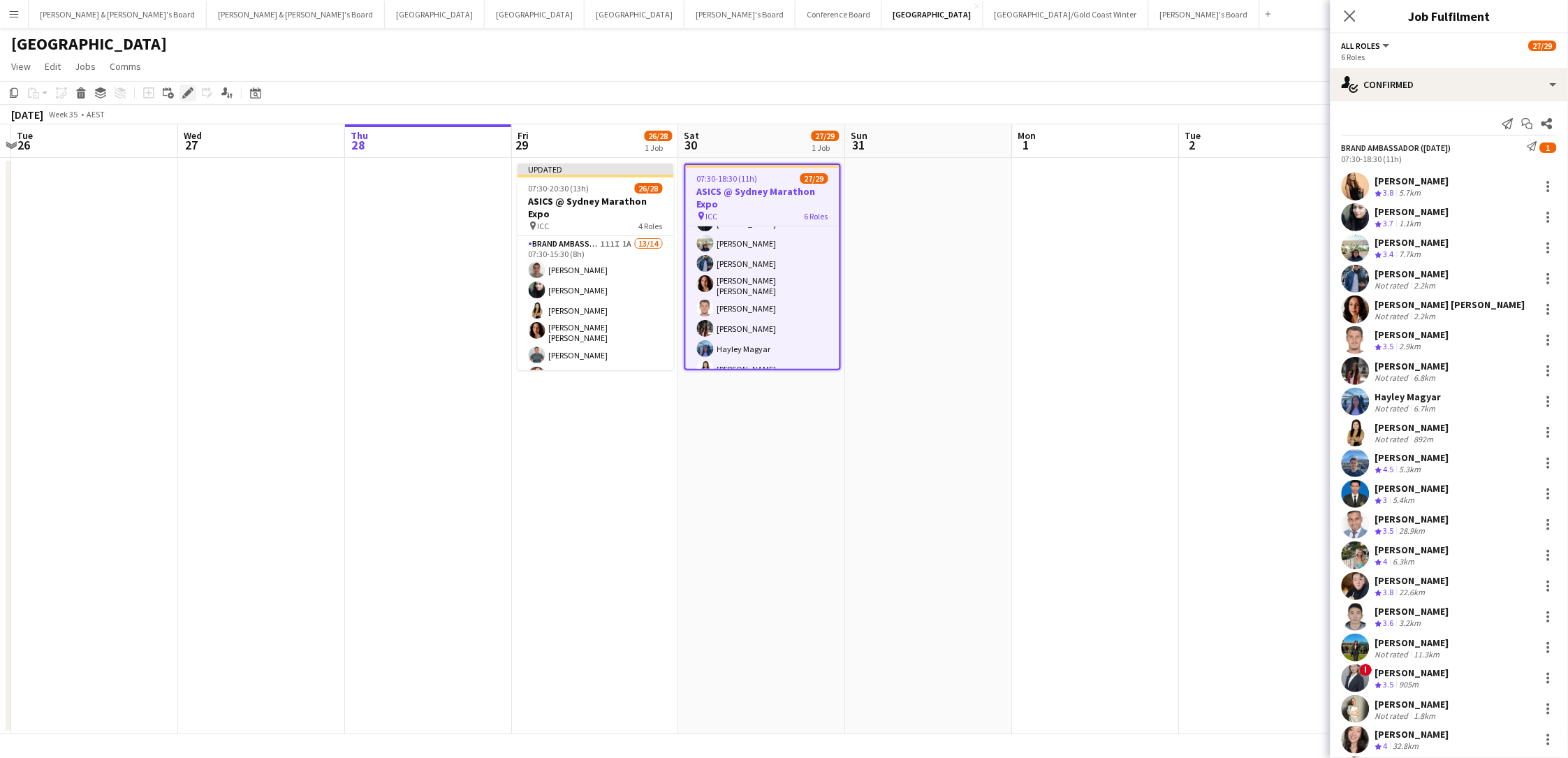
click at [185, 94] on icon at bounding box center [187, 93] width 8 height 8
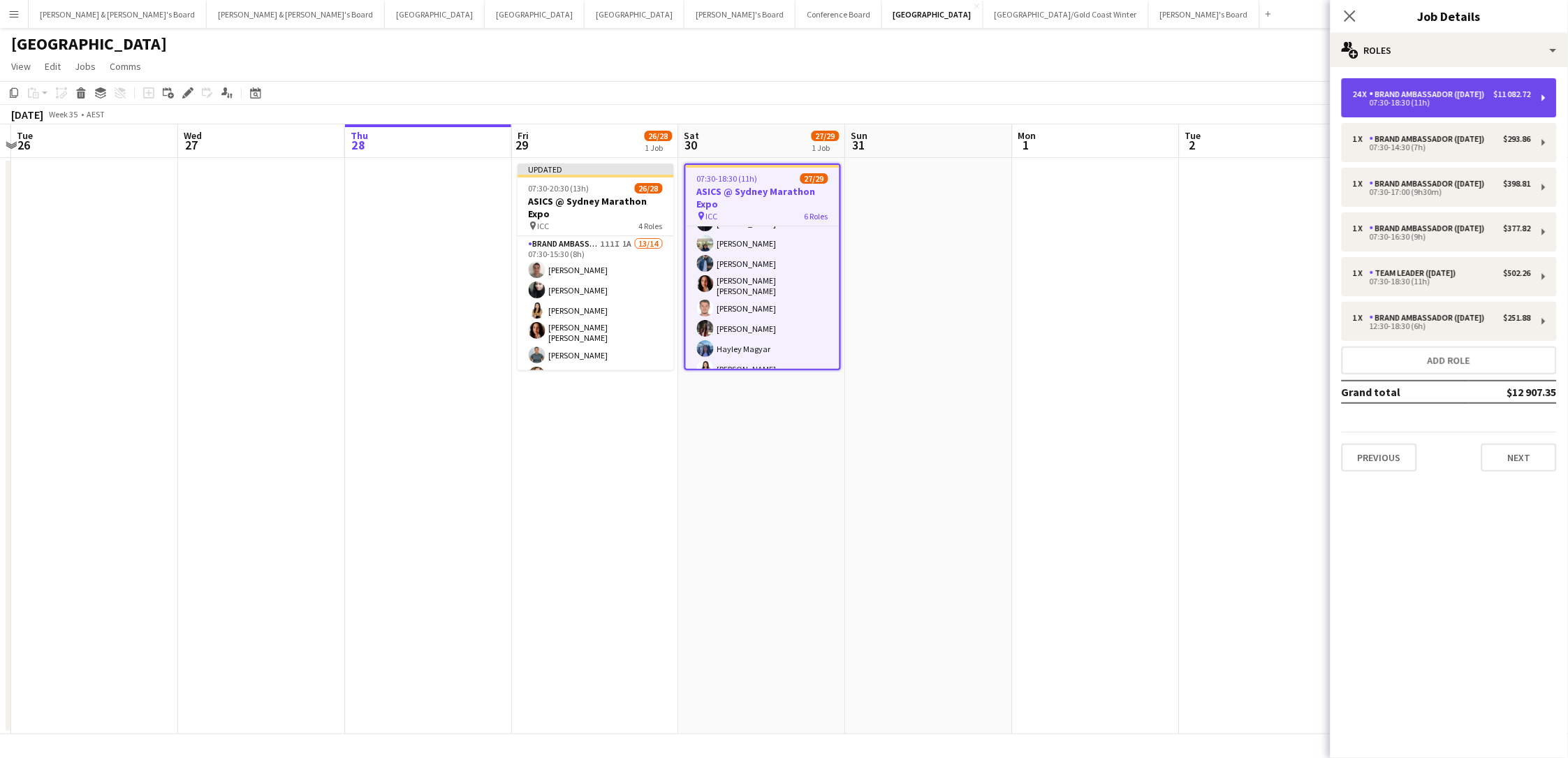
click at [1183, 115] on div "24 x Brand Ambassador (Saturday) $11 082.72 07:30-18:30 (11h)" at bounding box center [1449, 97] width 215 height 39
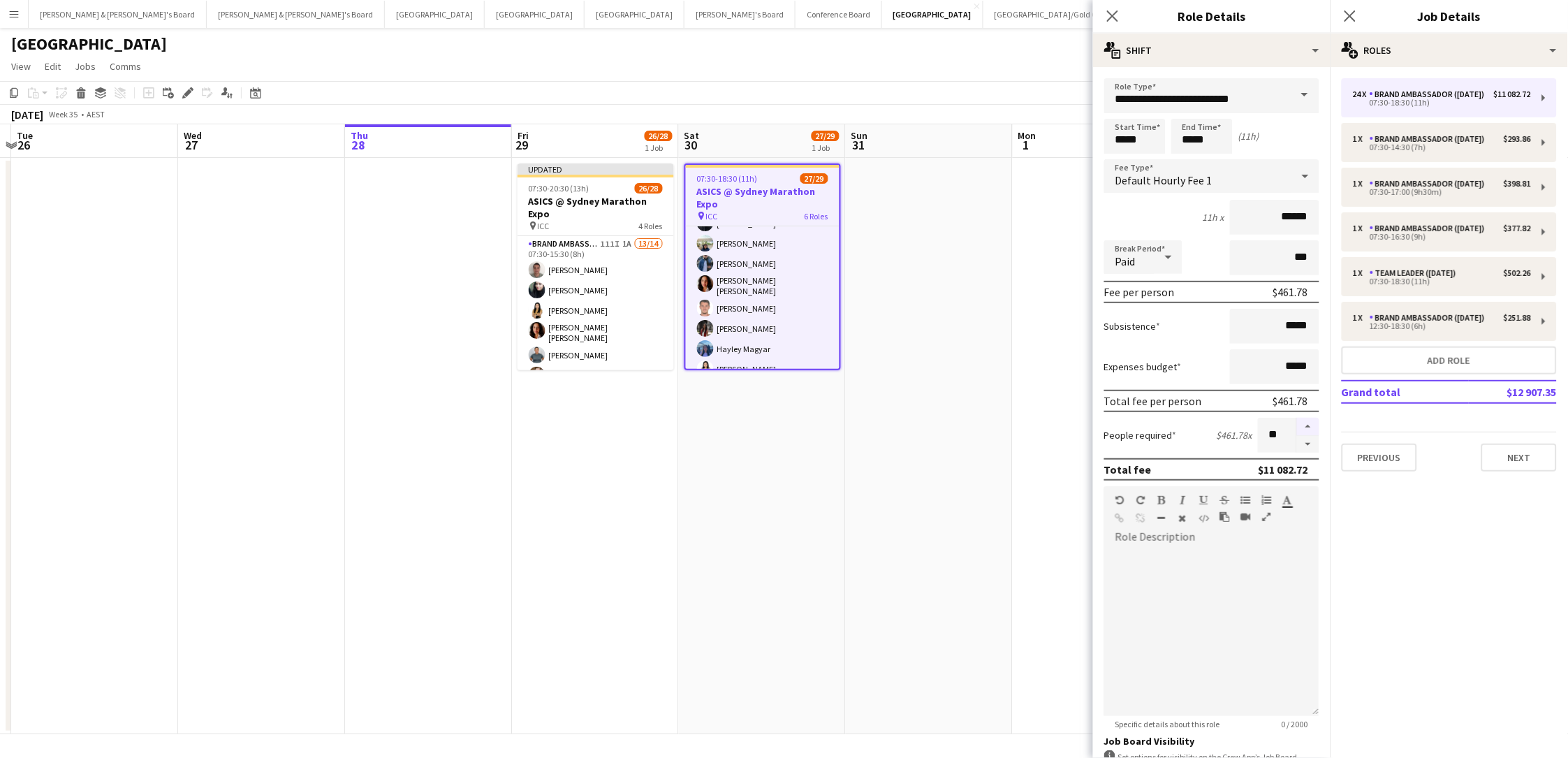
click at [1183, 418] on button "button" at bounding box center [1307, 426] width 22 height 18
type input "**"
click at [973, 459] on app-date-cell at bounding box center [929, 446] width 167 height 576
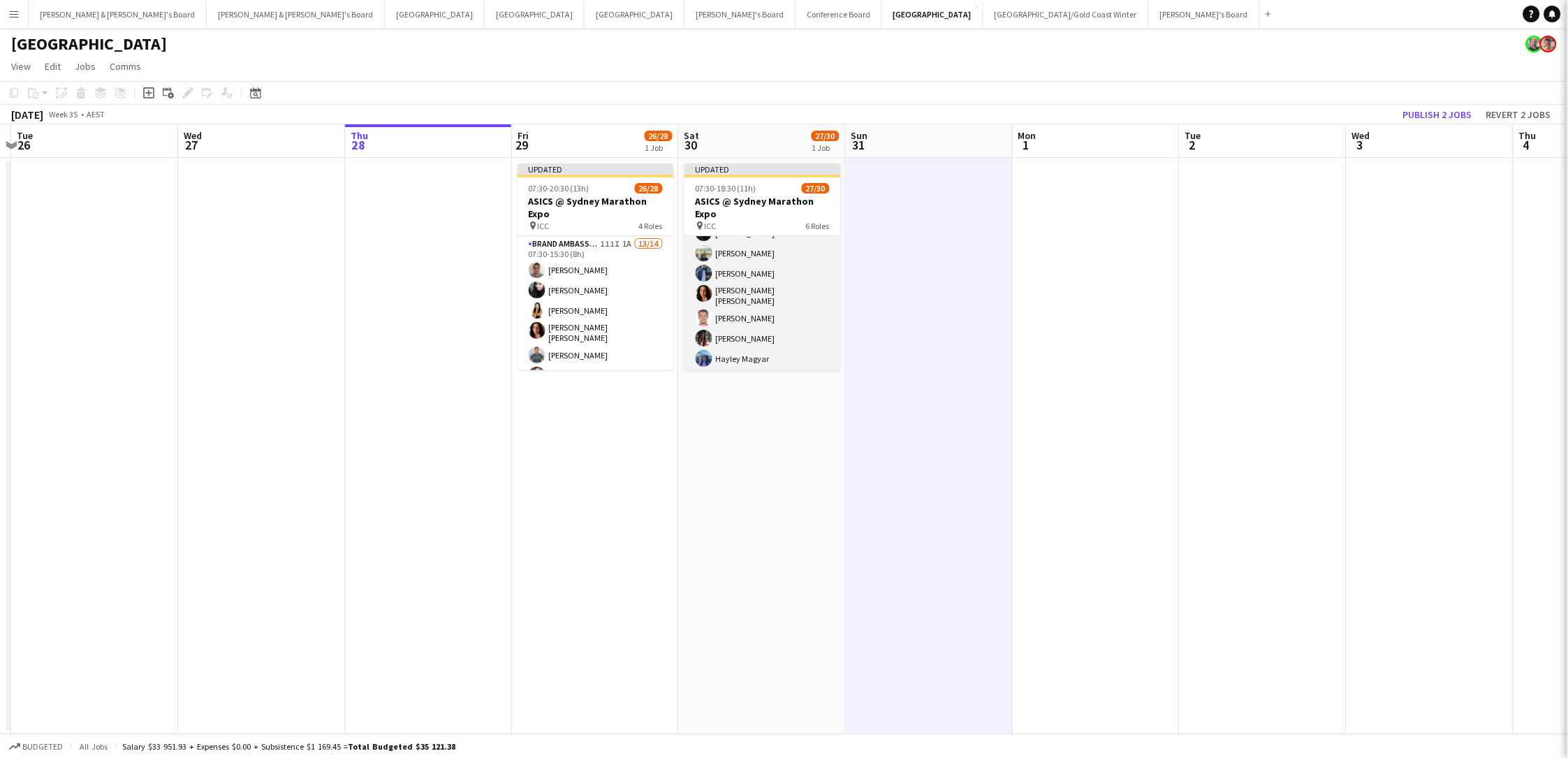
click at [792, 311] on app-card-role "Brand Ambassador (Saturday) 97I 1A 23/25 07:30-18:30 (11h) Sarah Fox Abhilasha …" at bounding box center [762, 448] width 156 height 538
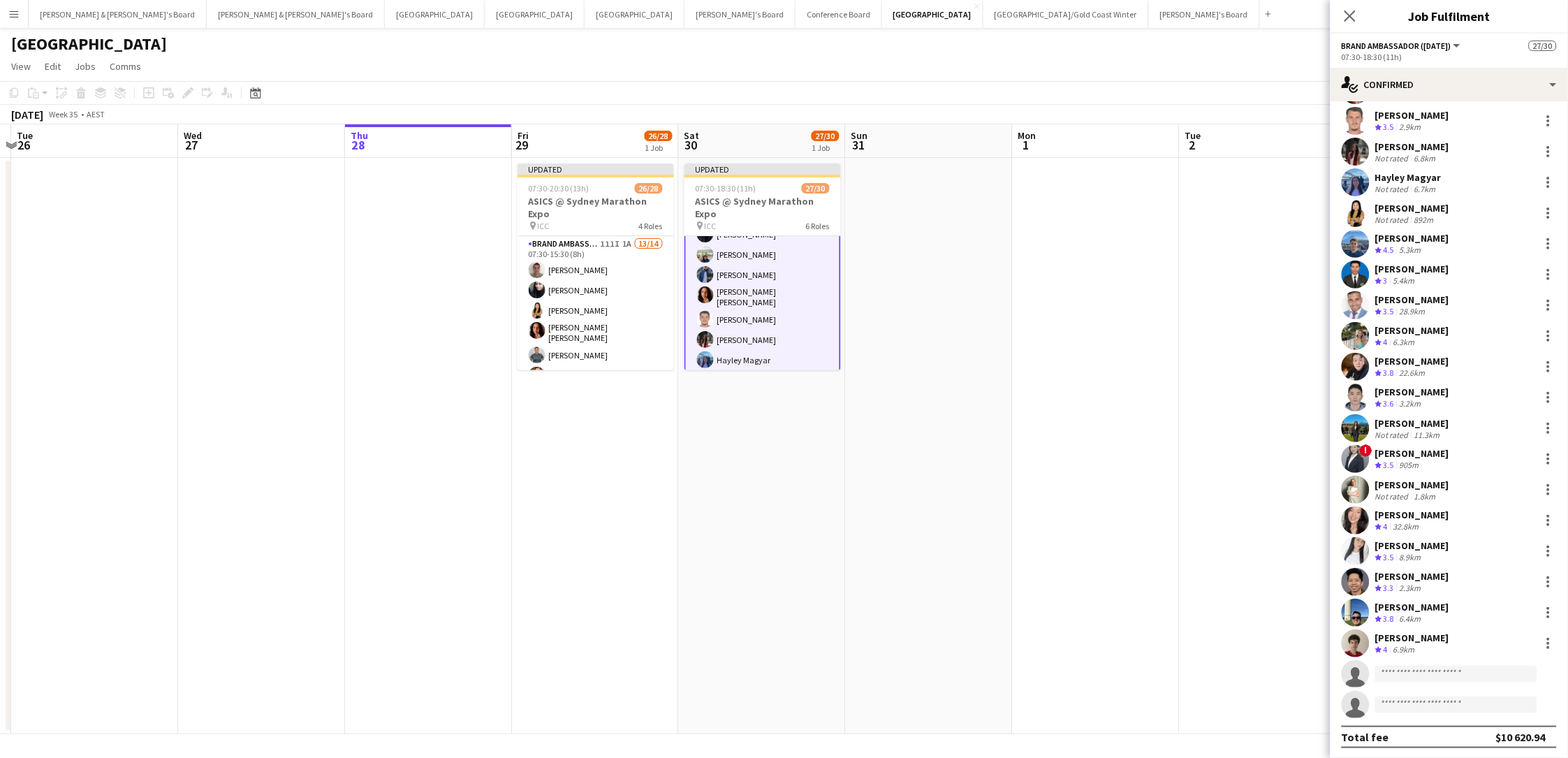
scroll to position [187, 0]
click at [1183, 80] on div "single-neutral-actions-check-2 Confirmed" at bounding box center [1448, 85] width 237 height 34
click at [1183, 229] on div "single-neutral-actions-information Applicants" at bounding box center [1495, 227] width 138 height 28
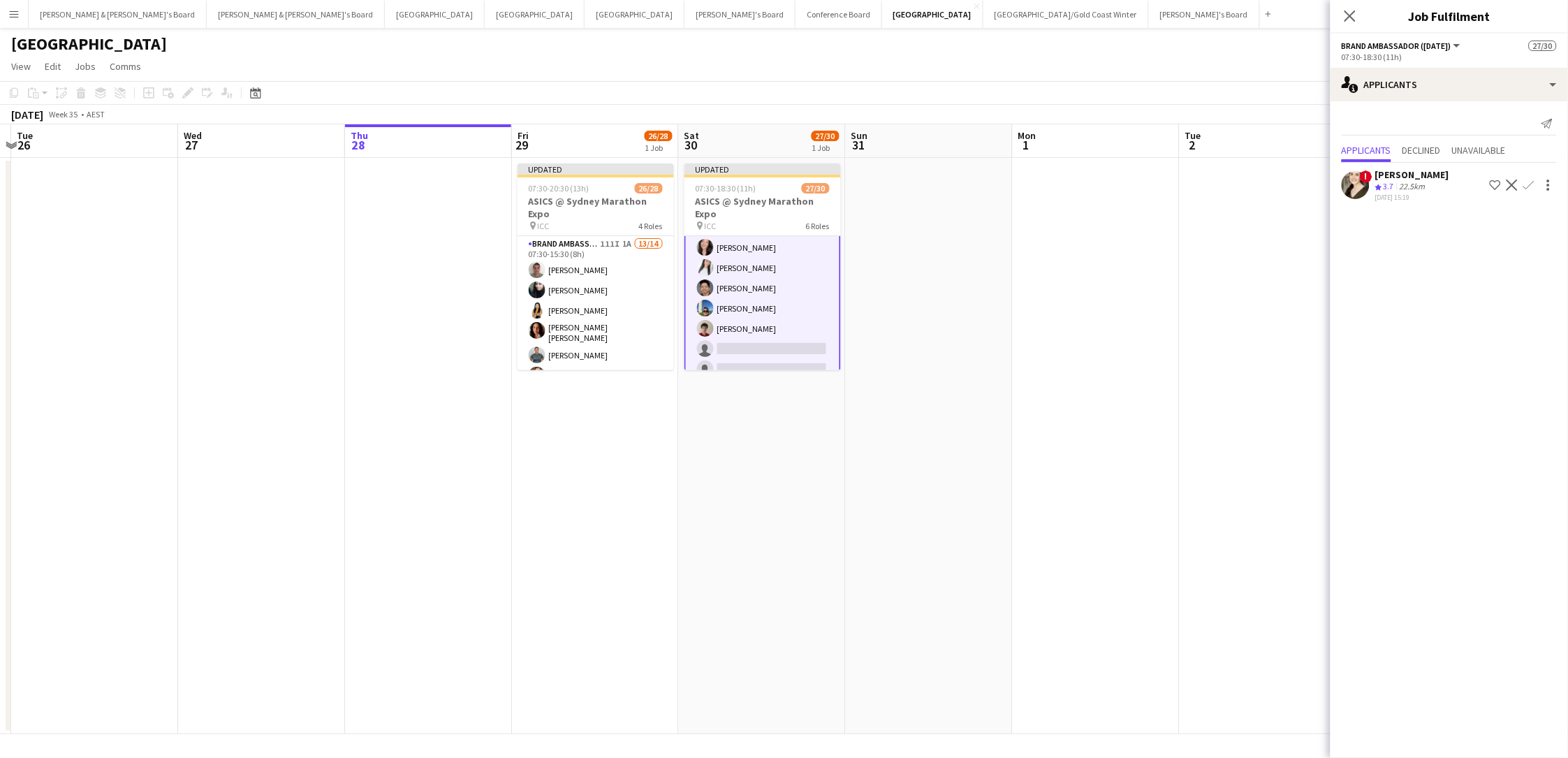
scroll to position [550, 0]
click at [545, 292] on app-card-role "Brand Ambassador (Mon - Fri) 111I 1A 13/14 07:30-15:30 (8h) Alex Valenzuela Abh…" at bounding box center [595, 396] width 156 height 320
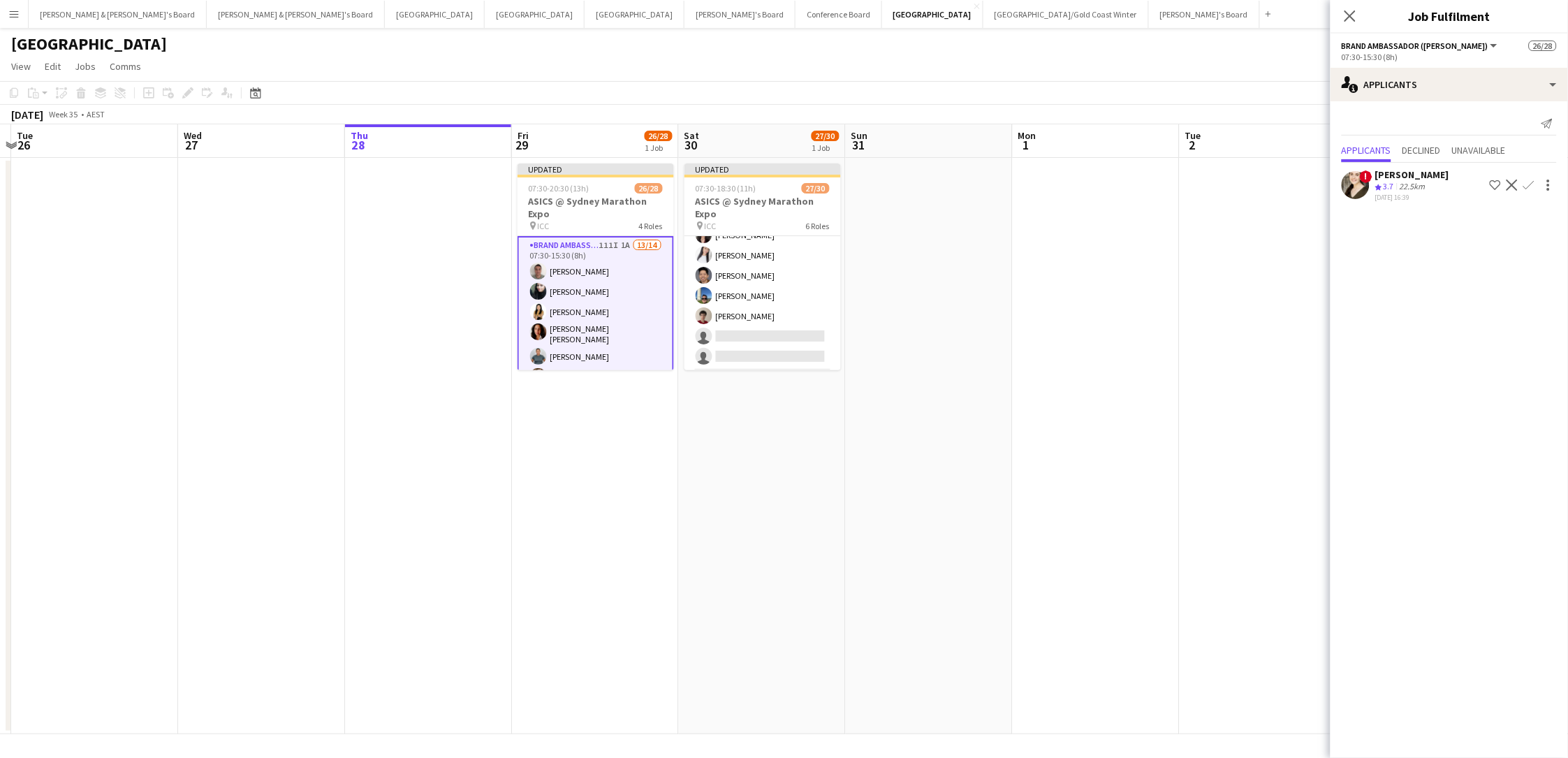
click at [1090, 286] on app-date-cell at bounding box center [1096, 446] width 167 height 576
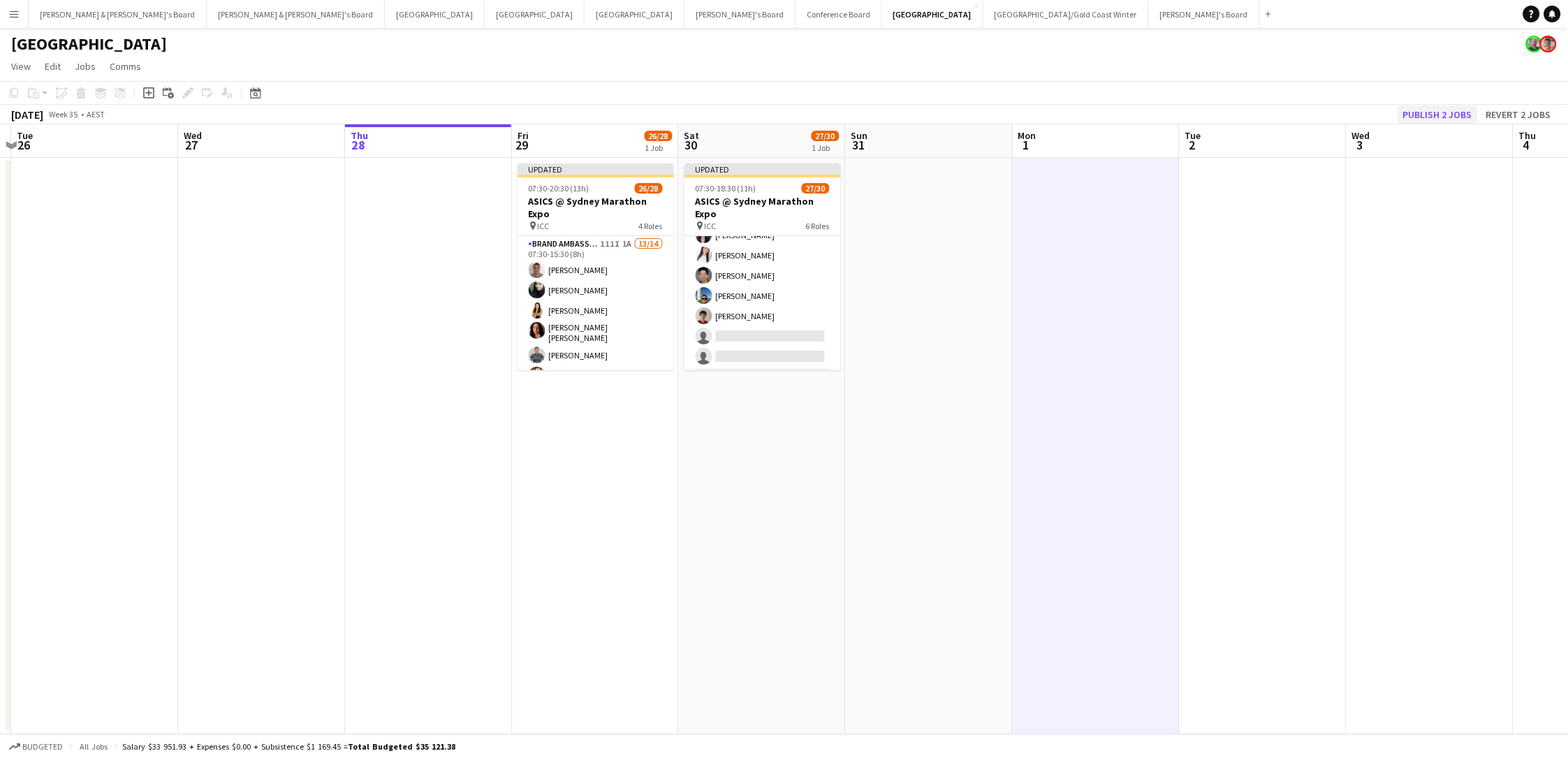
click at [1183, 111] on button "Publish 2 jobs" at bounding box center [1438, 114] width 80 height 18
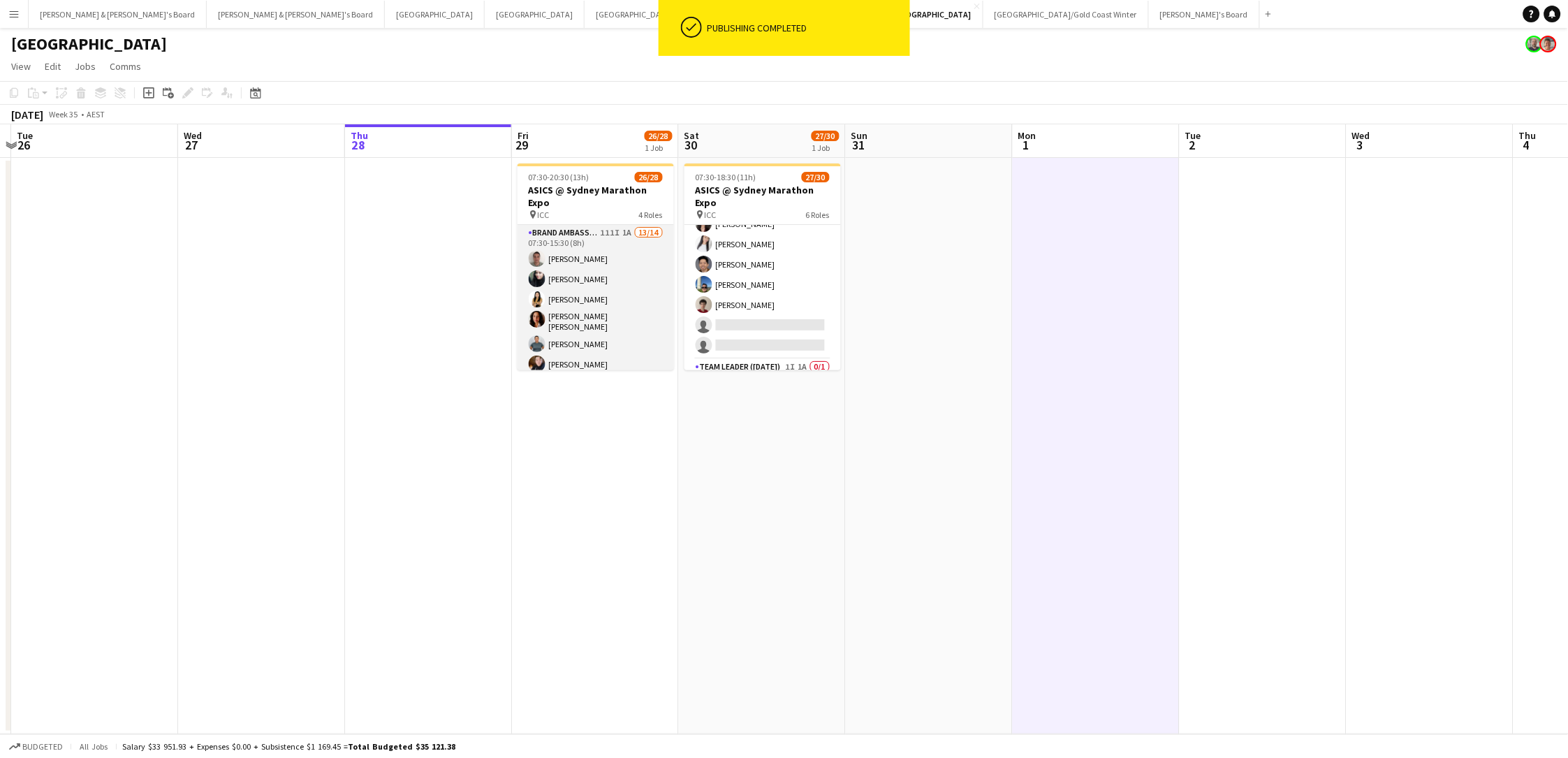
click at [578, 302] on app-card-role "Brand Ambassador (Mon - Fri) 111I 1A 13/14 07:30-15:30 (8h) Alex Valenzuela Abh…" at bounding box center [595, 385] width 156 height 320
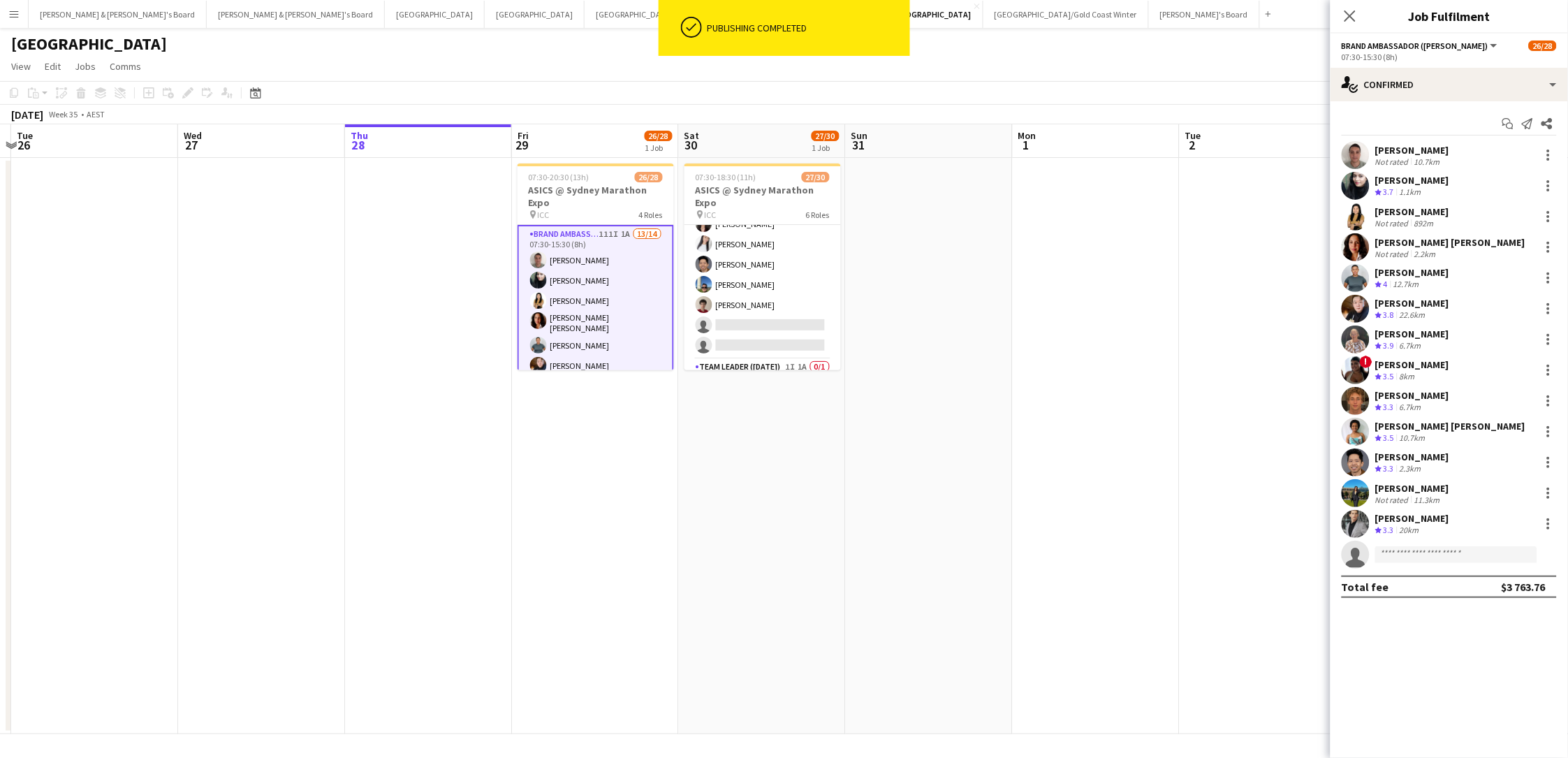
click at [1183, 527] on icon "Crew rating" at bounding box center [1379, 530] width 7 height 7
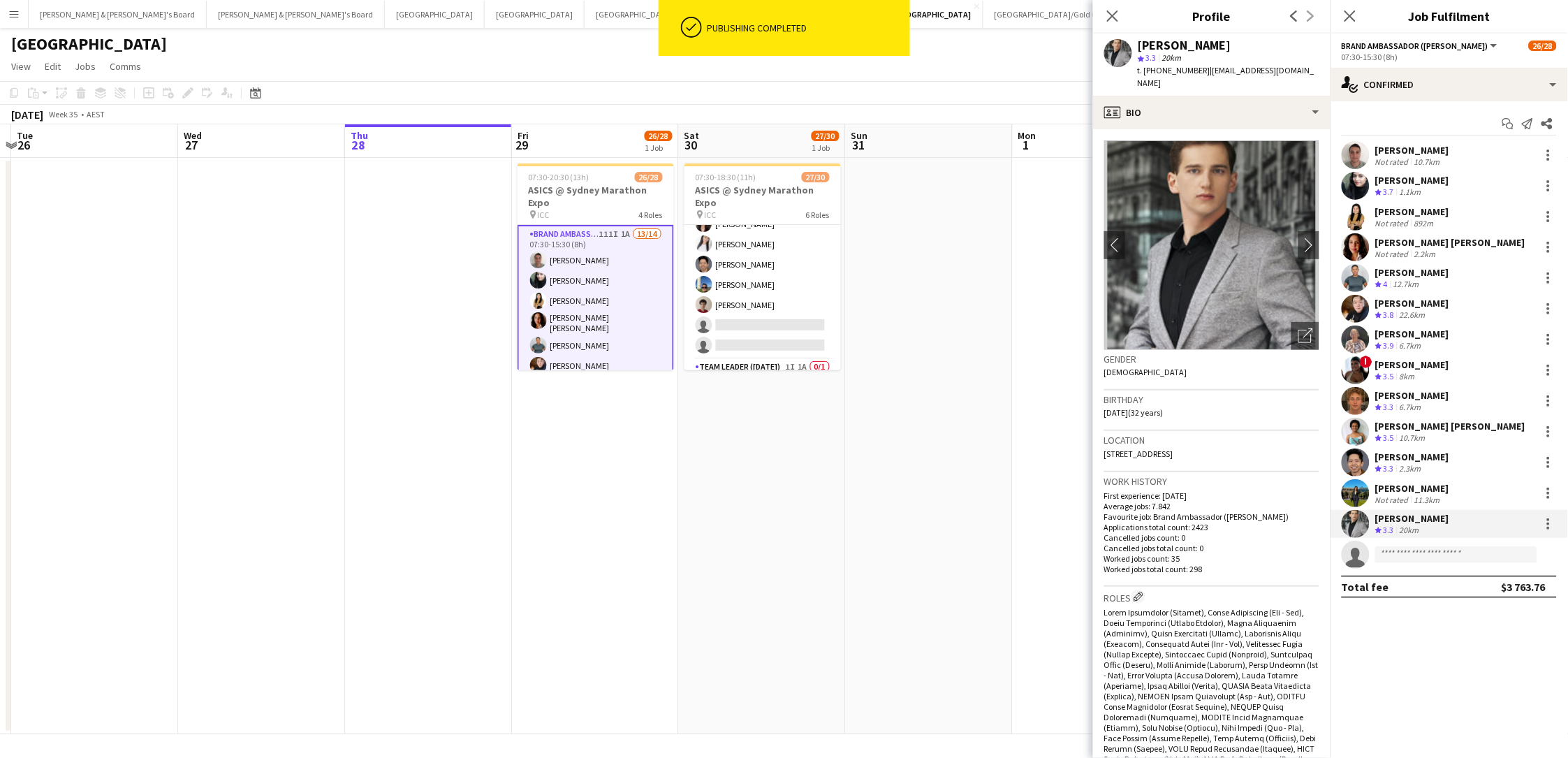
click at [1161, 68] on span "t. +610408156318" at bounding box center [1173, 70] width 72 height 11
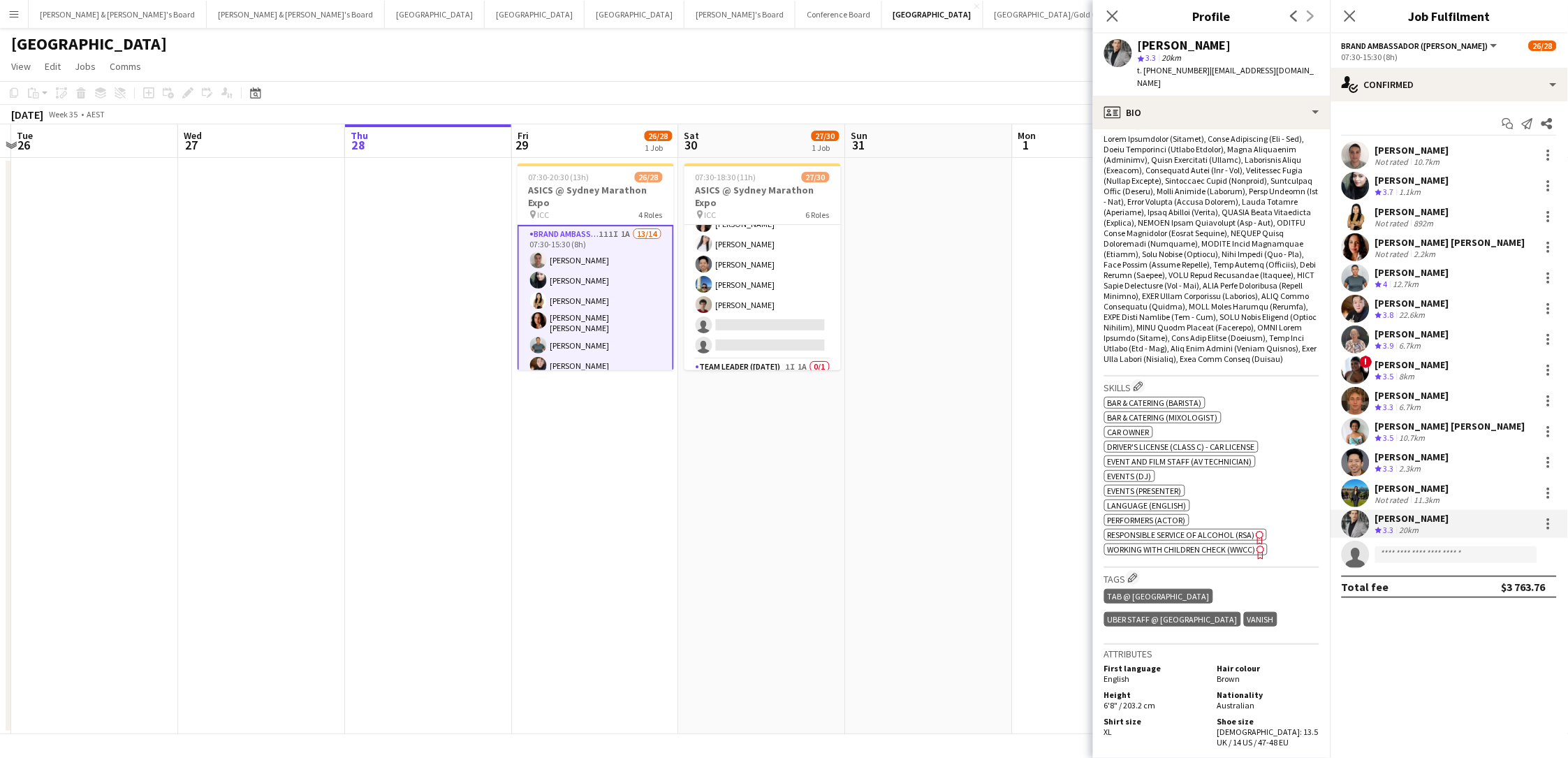
scroll to position [542, 0]
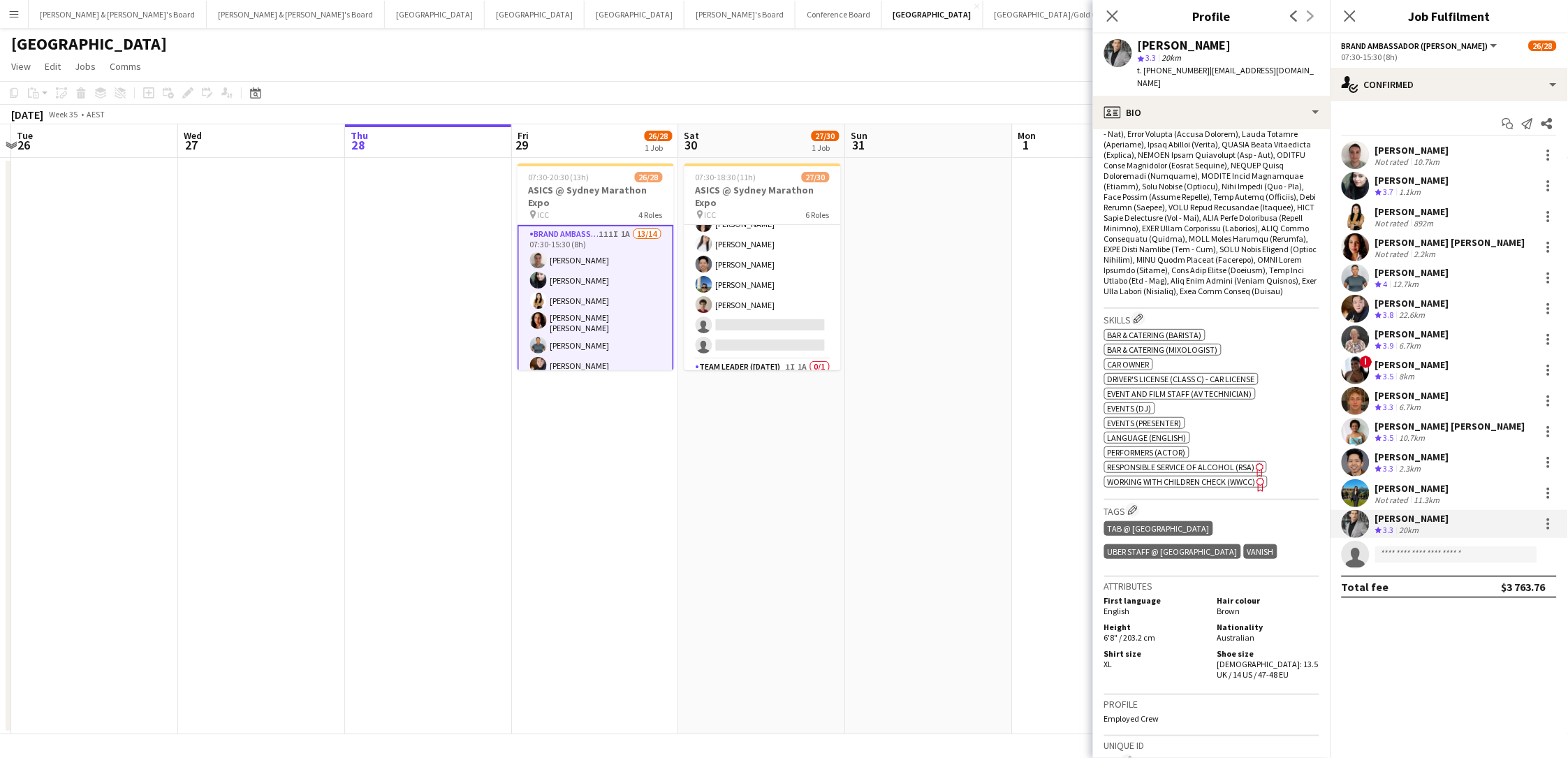
drag, startPoint x: 1238, startPoint y: 621, endPoint x: 1240, endPoint y: 633, distance: 12.2
click at [1183, 561] on div "Shoe size Male: 13.5 UK / 14 US / 47-48 EU" at bounding box center [1266, 664] width 107 height 32
click at [1136, 45] on div "Emerson Cassidy star 3.3 20km t. +610408156318 | eccc813@gmail.com" at bounding box center [1211, 64] width 237 height 62
drag, startPoint x: 1140, startPoint y: 47, endPoint x: 1237, endPoint y: 43, distance: 97.1
click at [1183, 43] on div "[PERSON_NAME]" at bounding box center [1228, 46] width 181 height 13
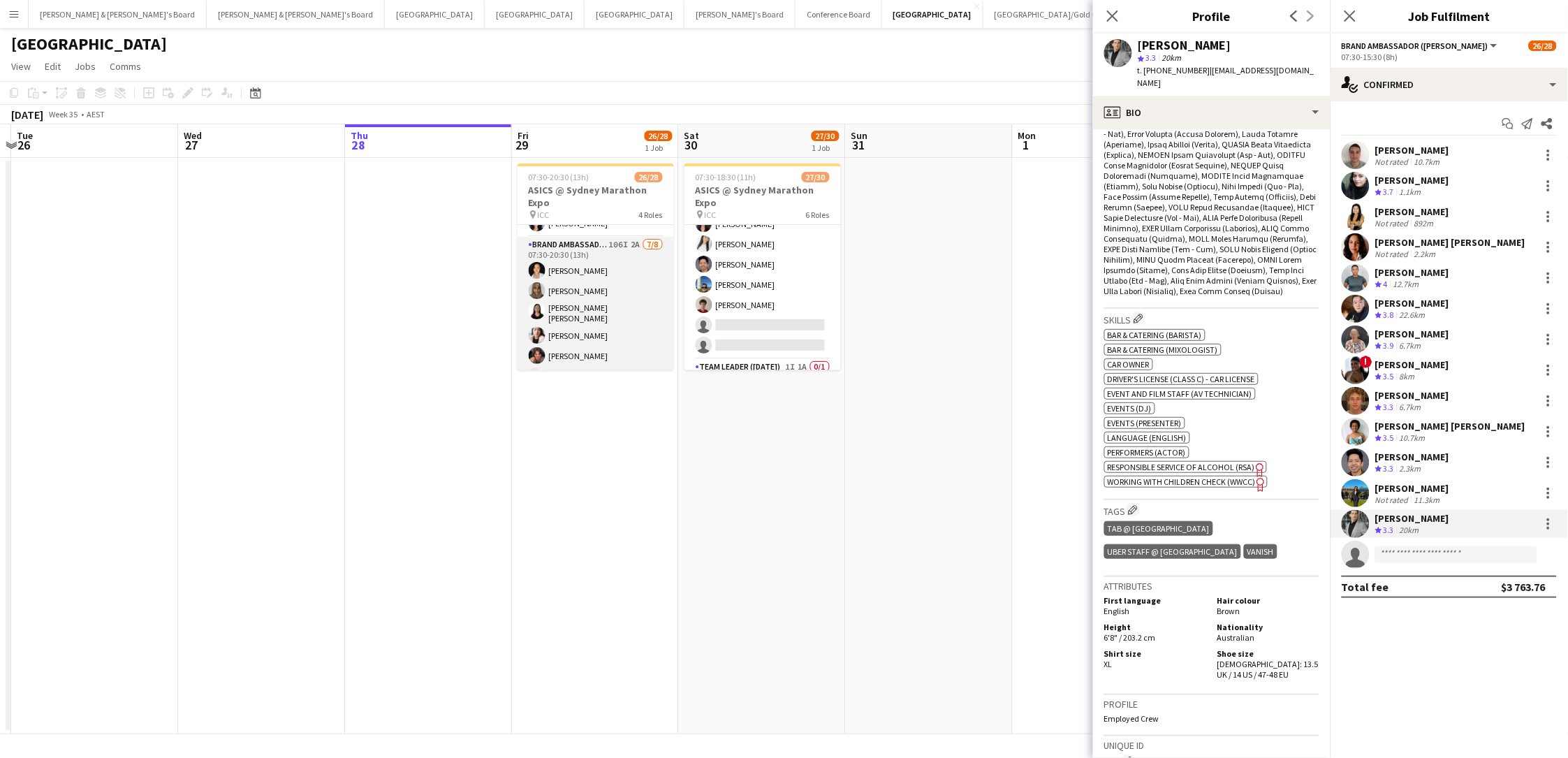
scroll to position [0, 321]
click at [613, 287] on app-card-role "Brand Ambassador (Mon - Fri) 106I 2A 7/8 07:30-20:30 (13h) Vanessa Ou Zoya Naqv…" at bounding box center [597, 336] width 156 height 198
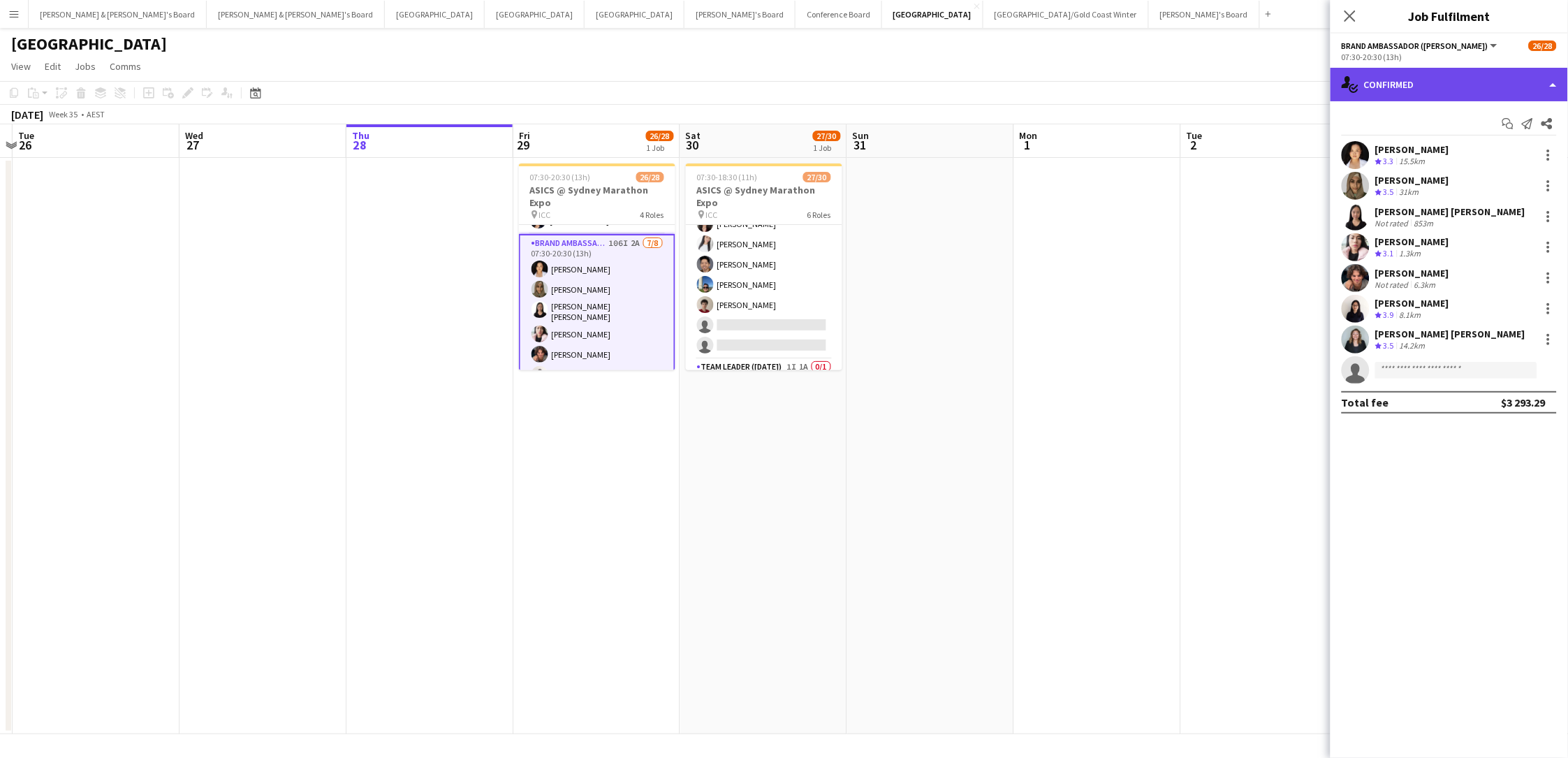
click at [1183, 92] on div "single-neutral-actions-check-2 Confirmed" at bounding box center [1448, 85] width 237 height 34
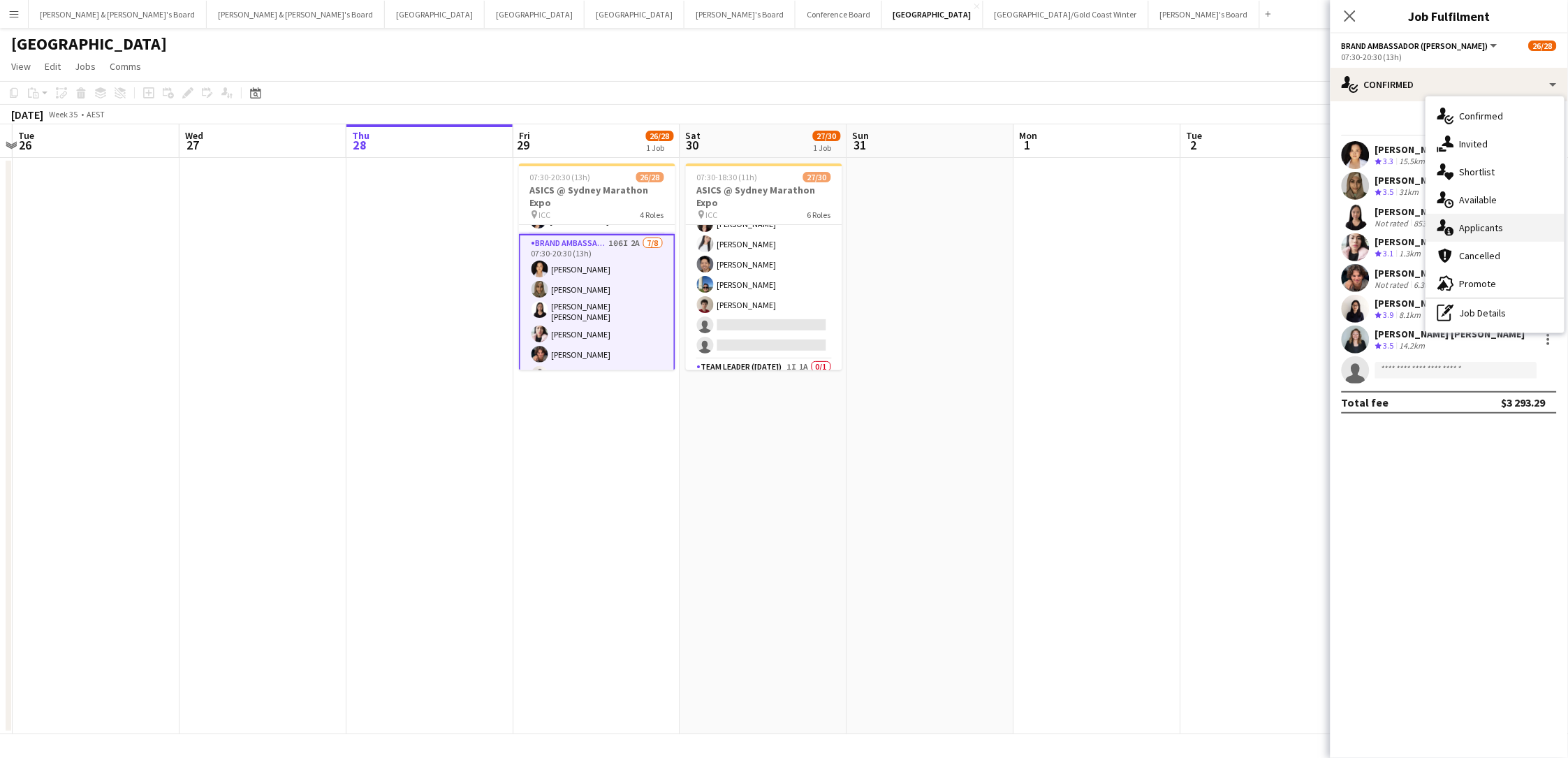
click at [1183, 226] on div "single-neutral-actions-information Applicants" at bounding box center [1495, 227] width 138 height 28
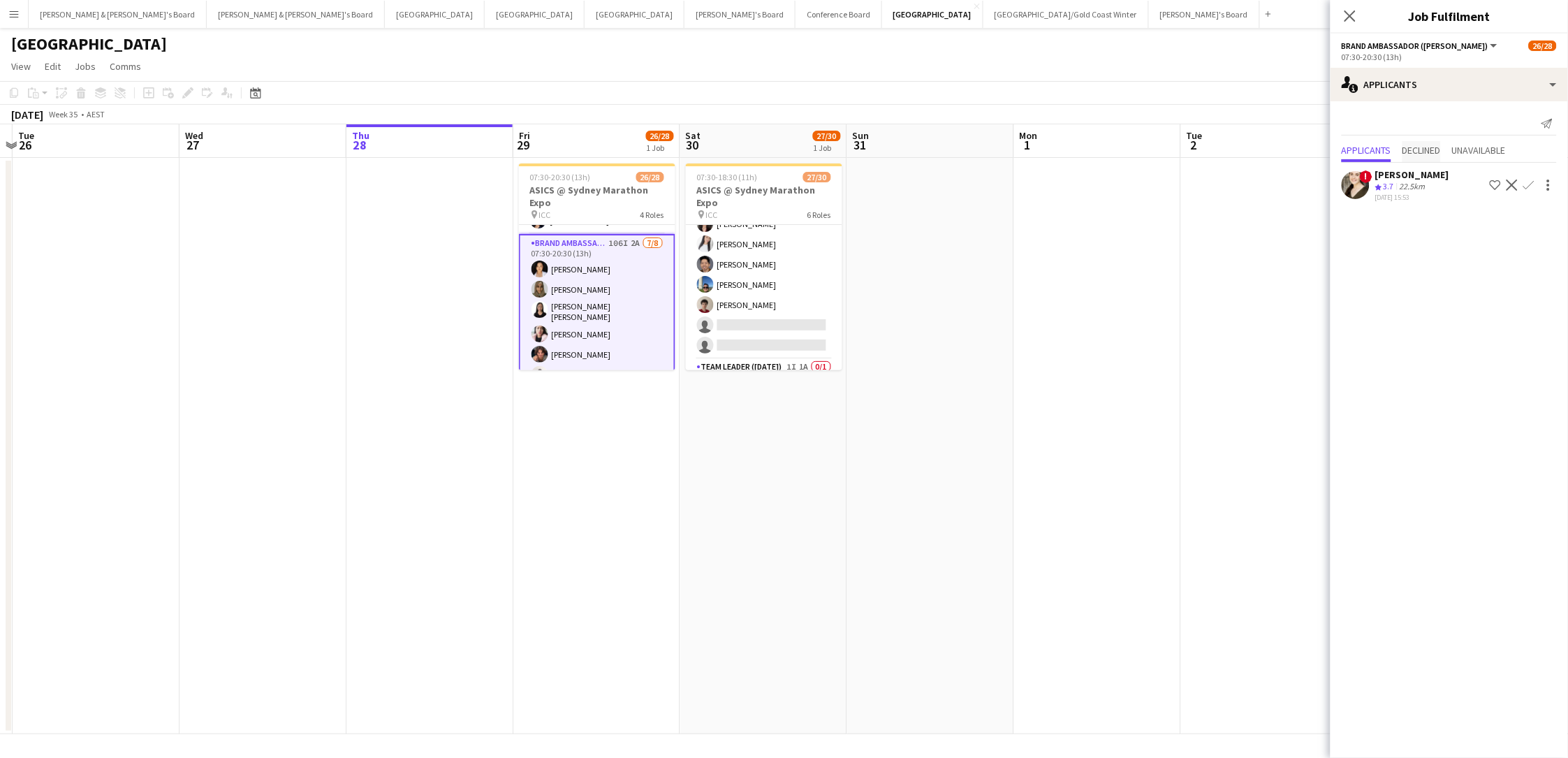
click at [1183, 160] on span "Declined" at bounding box center [1422, 151] width 39 height 21
click at [1183, 128] on span "Unavailable" at bounding box center [1478, 123] width 54 height 21
click at [1181, 252] on app-date-cell at bounding box center [1264, 446] width 167 height 576
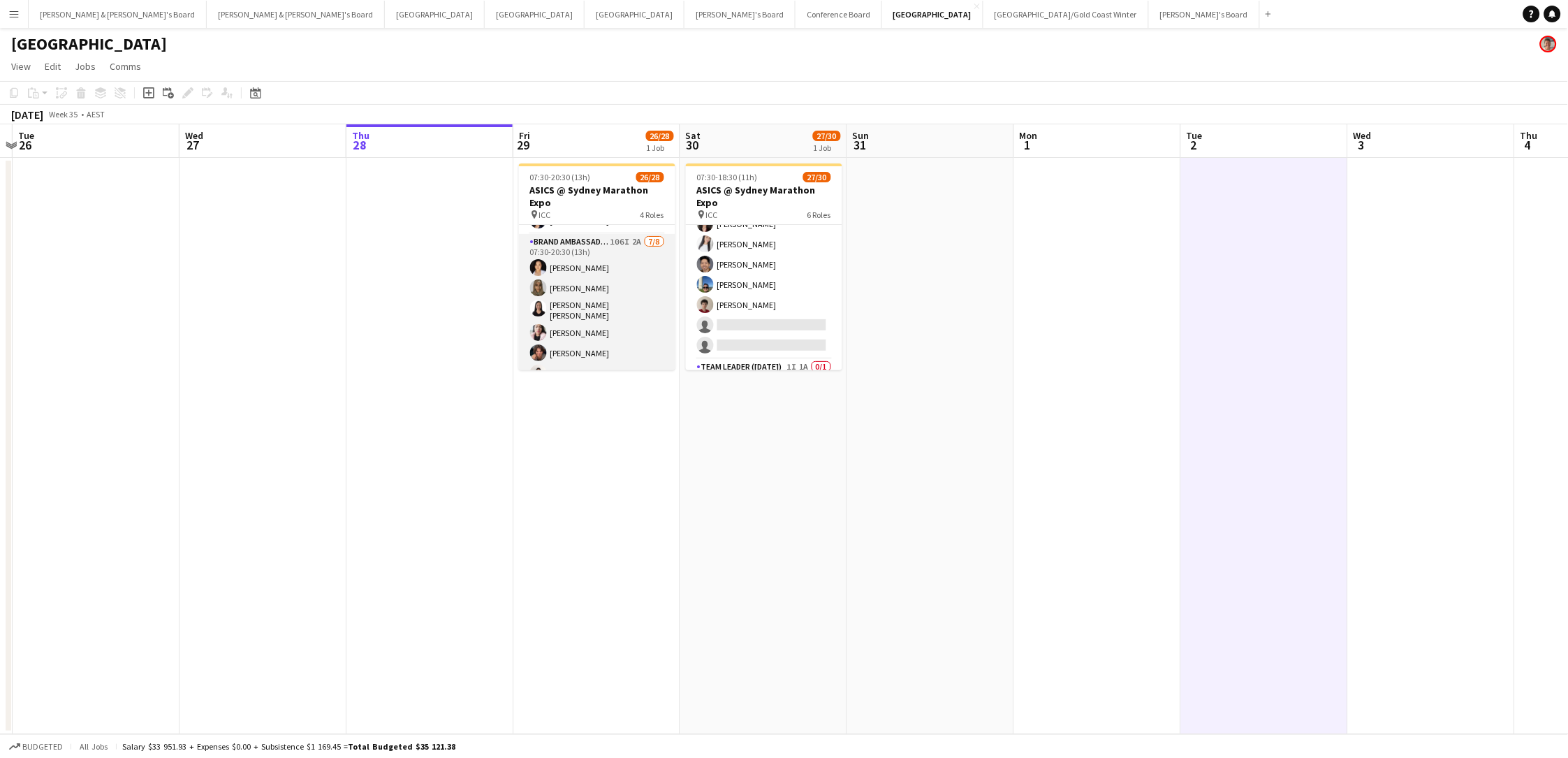
click at [620, 294] on app-card-role "Brand Ambassador (Mon - Fri) 106I 2A 7/8 07:30-20:30 (13h) Vanessa Ou Zoya Naqv…" at bounding box center [597, 333] width 156 height 198
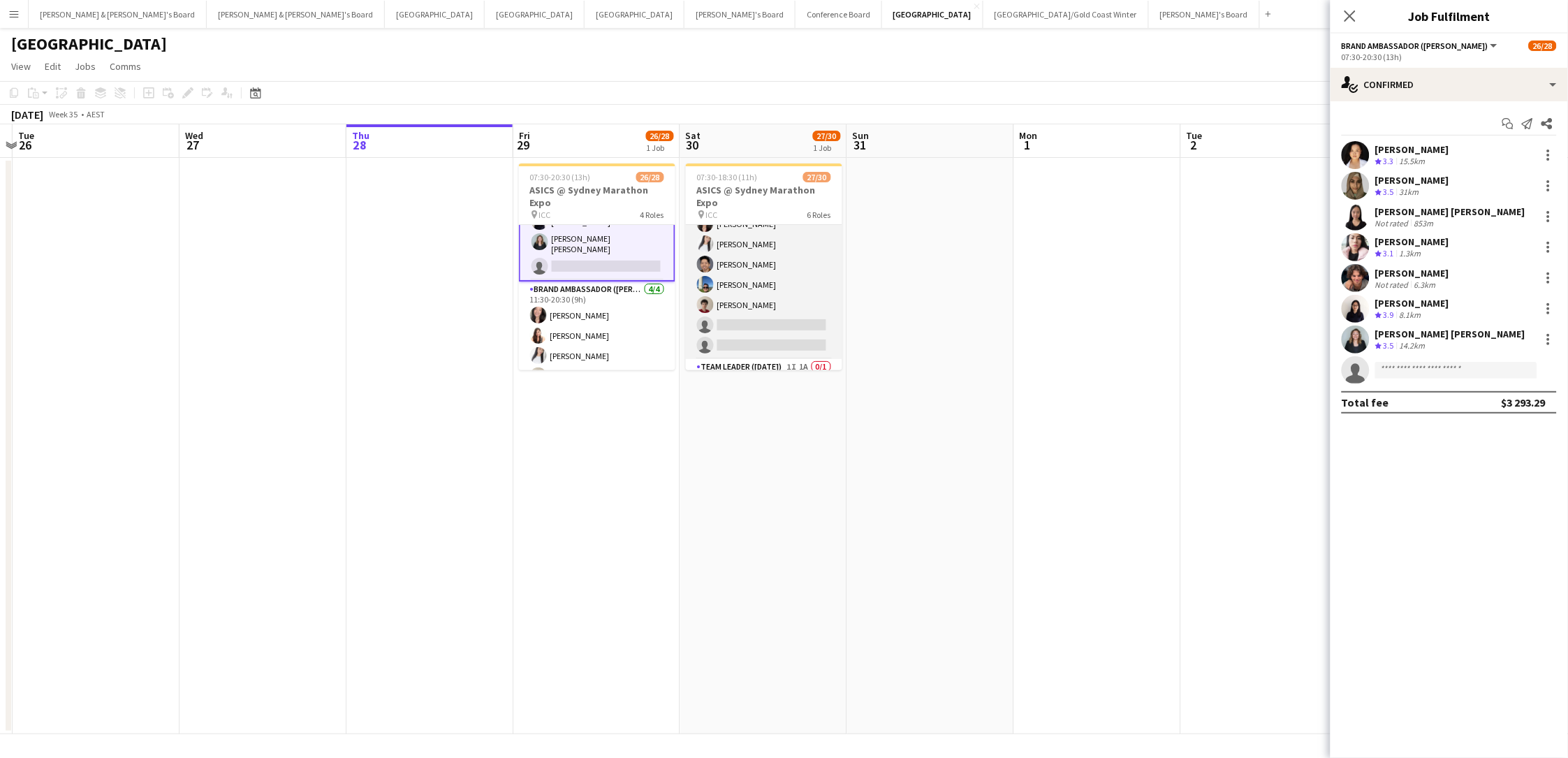
click at [766, 308] on app-card-role "Brand Ambassador (Saturday) 97I 1A 23/25 07:30-18:30 (11h) Sarah Fox Abhilasha …" at bounding box center [764, 90] width 156 height 538
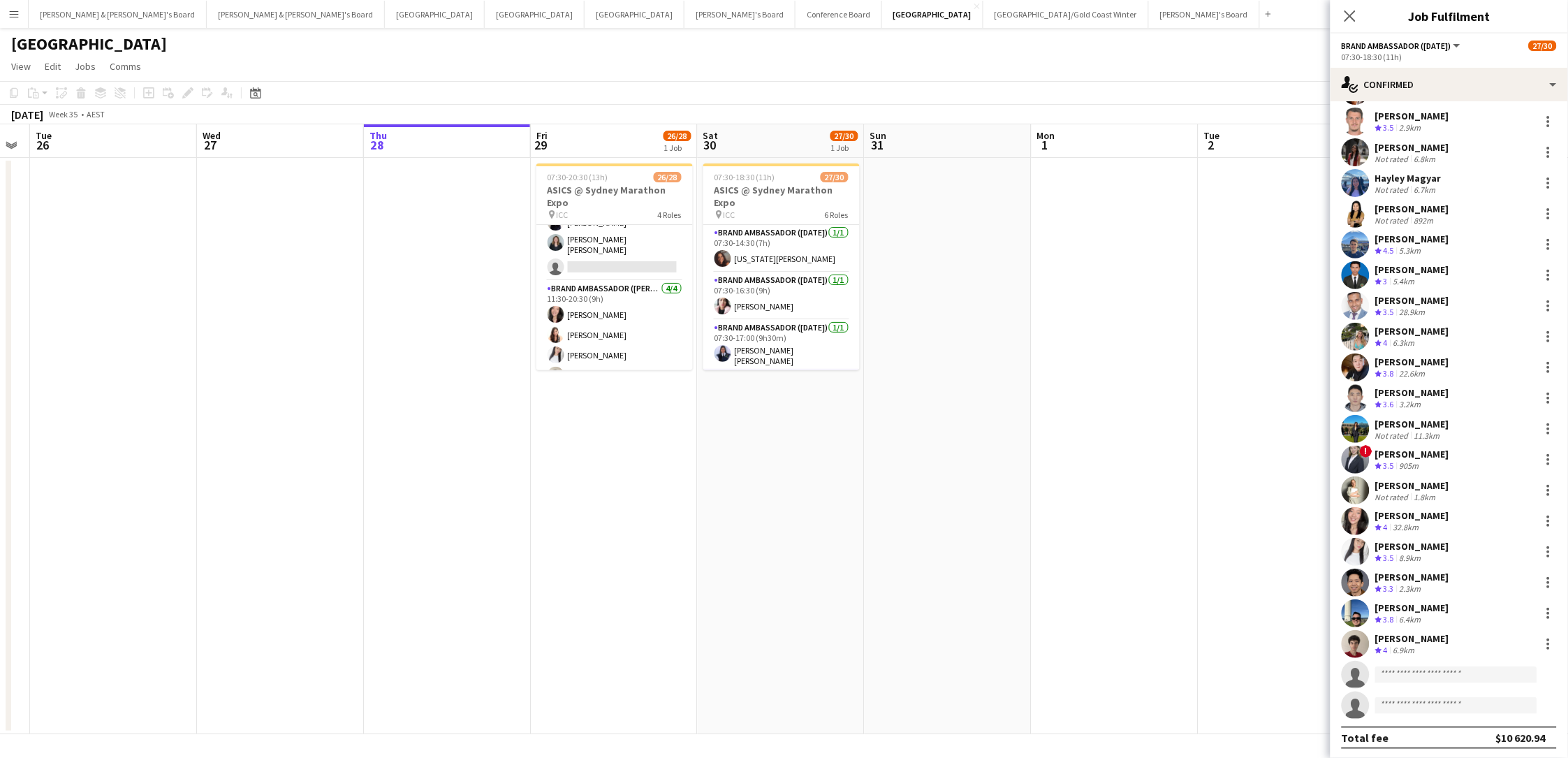
scroll to position [0, 0]
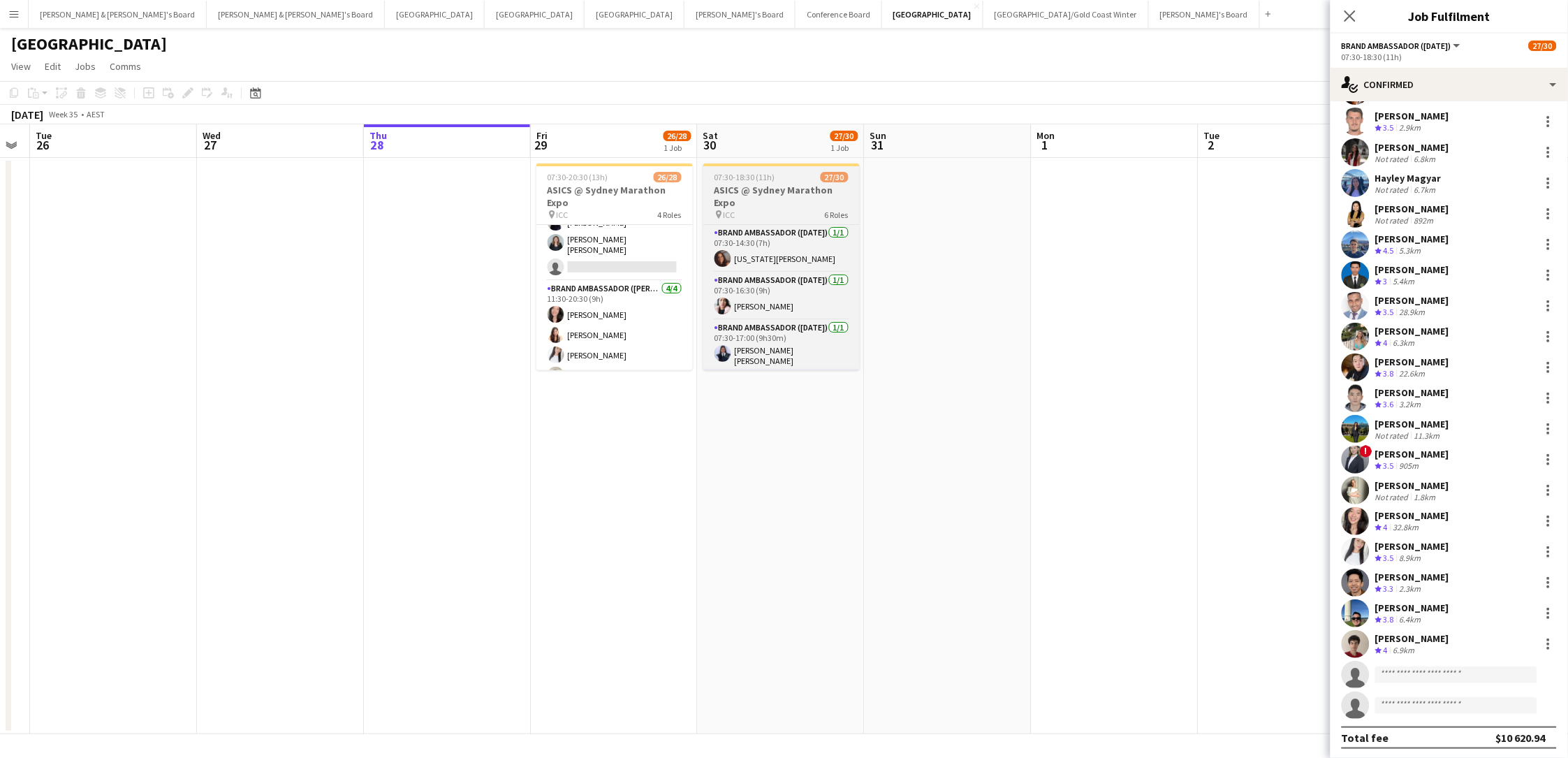
click at [746, 188] on h3 "ASICS @ Sydney Marathon Expo" at bounding box center [781, 196] width 156 height 25
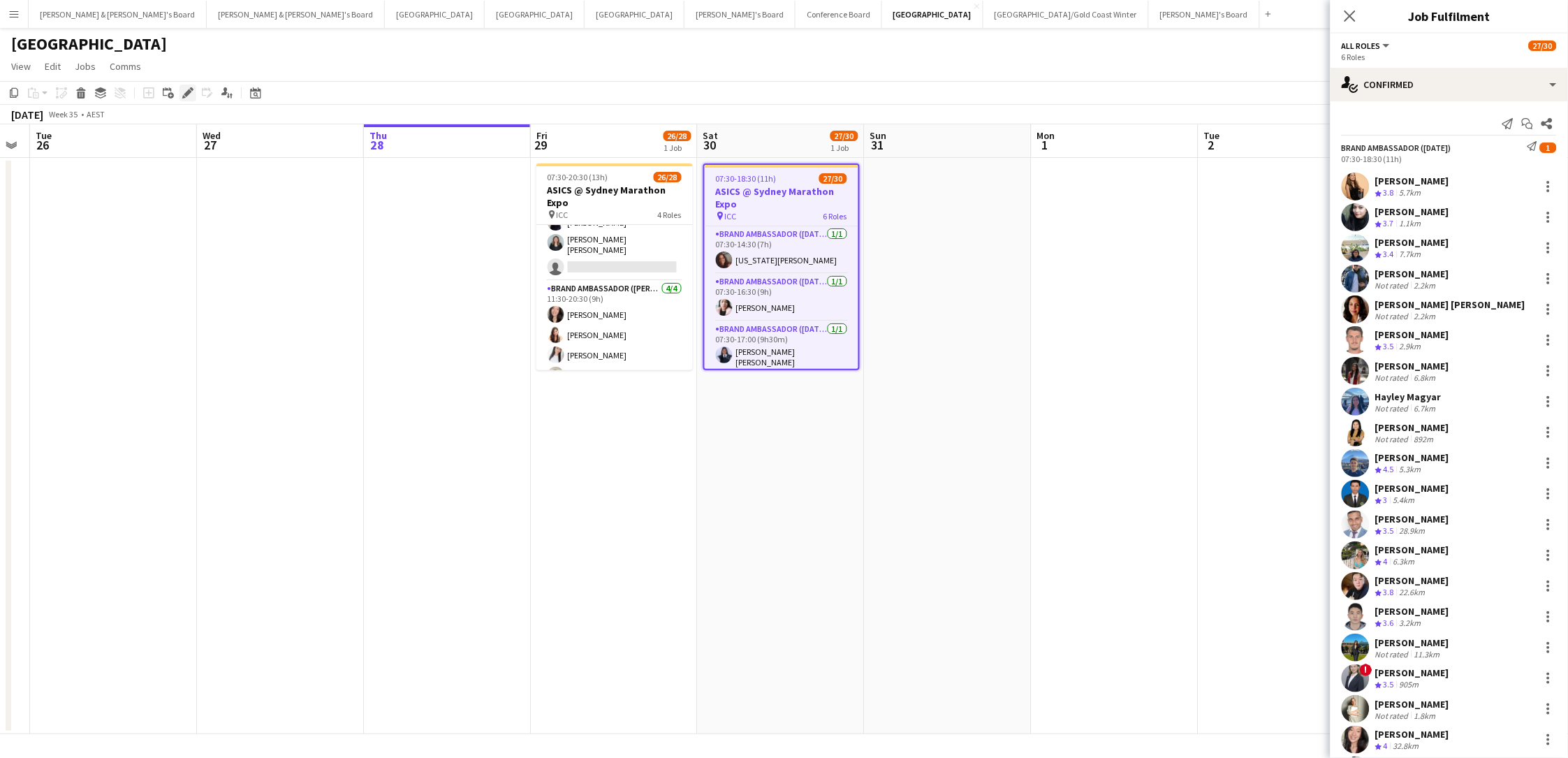
click at [188, 95] on icon "Edit" at bounding box center [188, 93] width 11 height 11
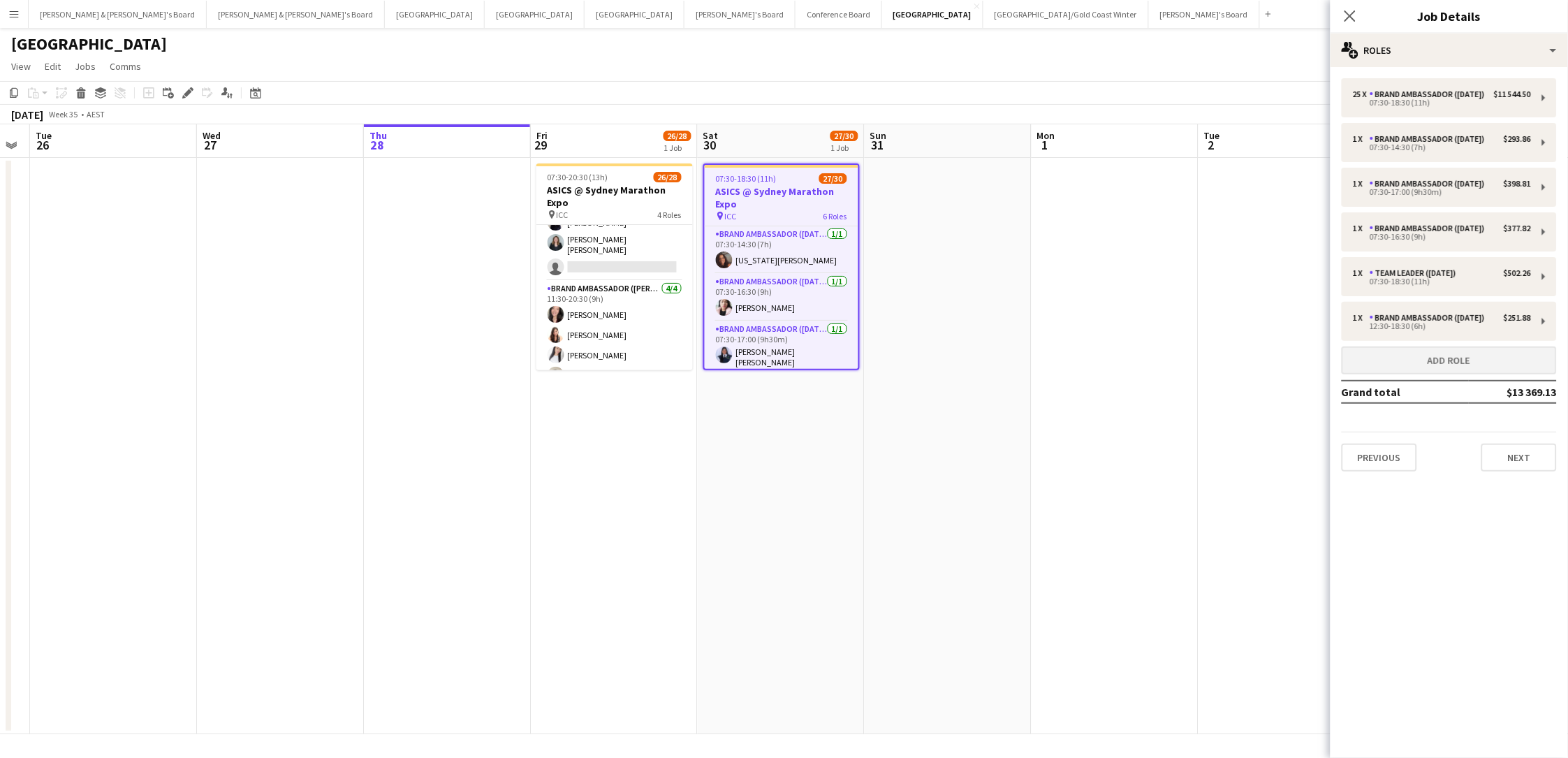
click at [1183, 366] on button "Add role" at bounding box center [1449, 360] width 215 height 28
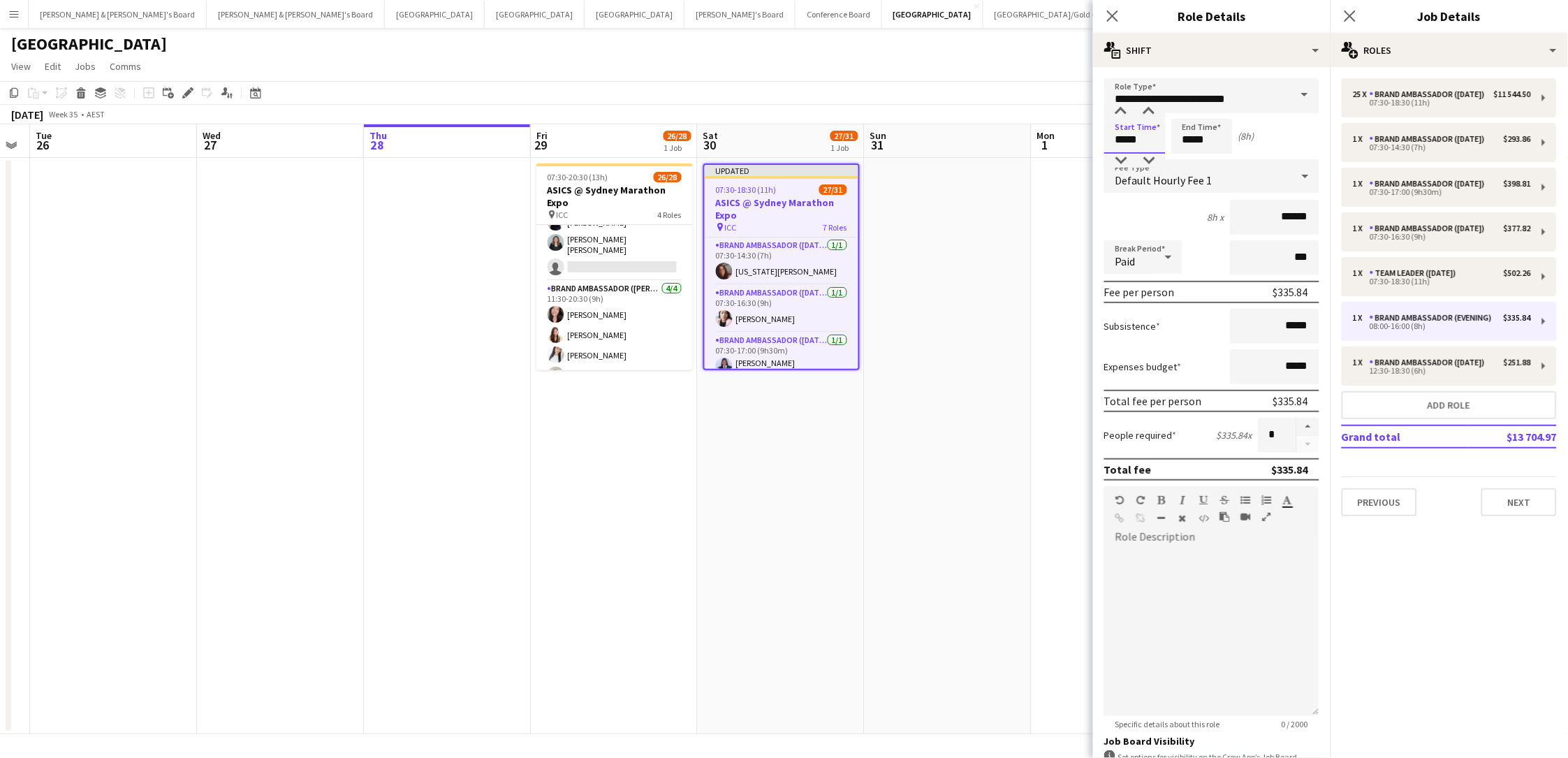
click at [1124, 143] on input "*****" at bounding box center [1135, 136] width 62 height 35
click at [1122, 113] on div at bounding box center [1120, 111] width 28 height 14
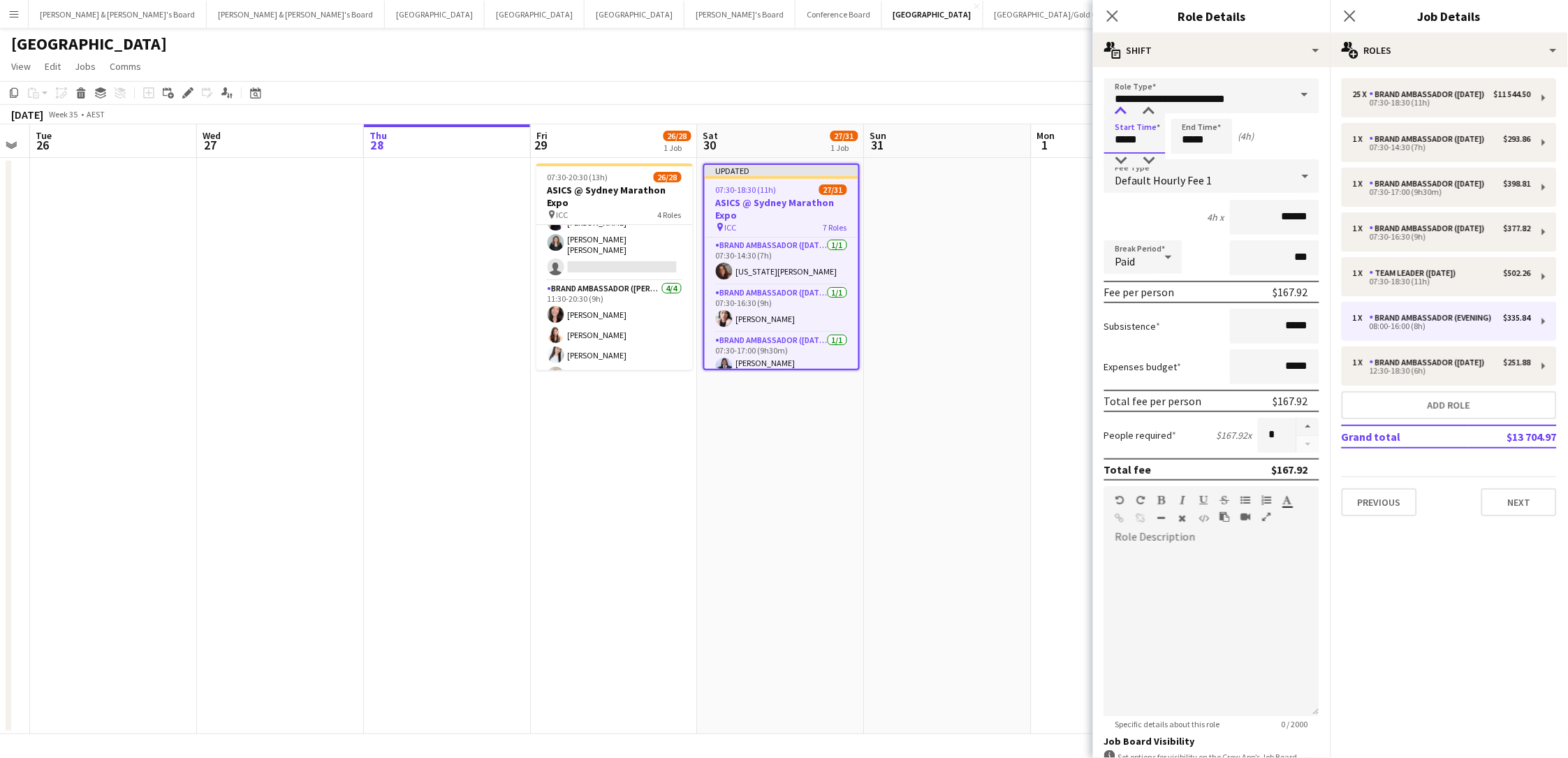
click at [1122, 113] on div at bounding box center [1120, 111] width 28 height 14
click at [1149, 113] on div at bounding box center [1148, 111] width 28 height 14
type input "*****"
click at [1149, 113] on div at bounding box center [1148, 111] width 28 height 14
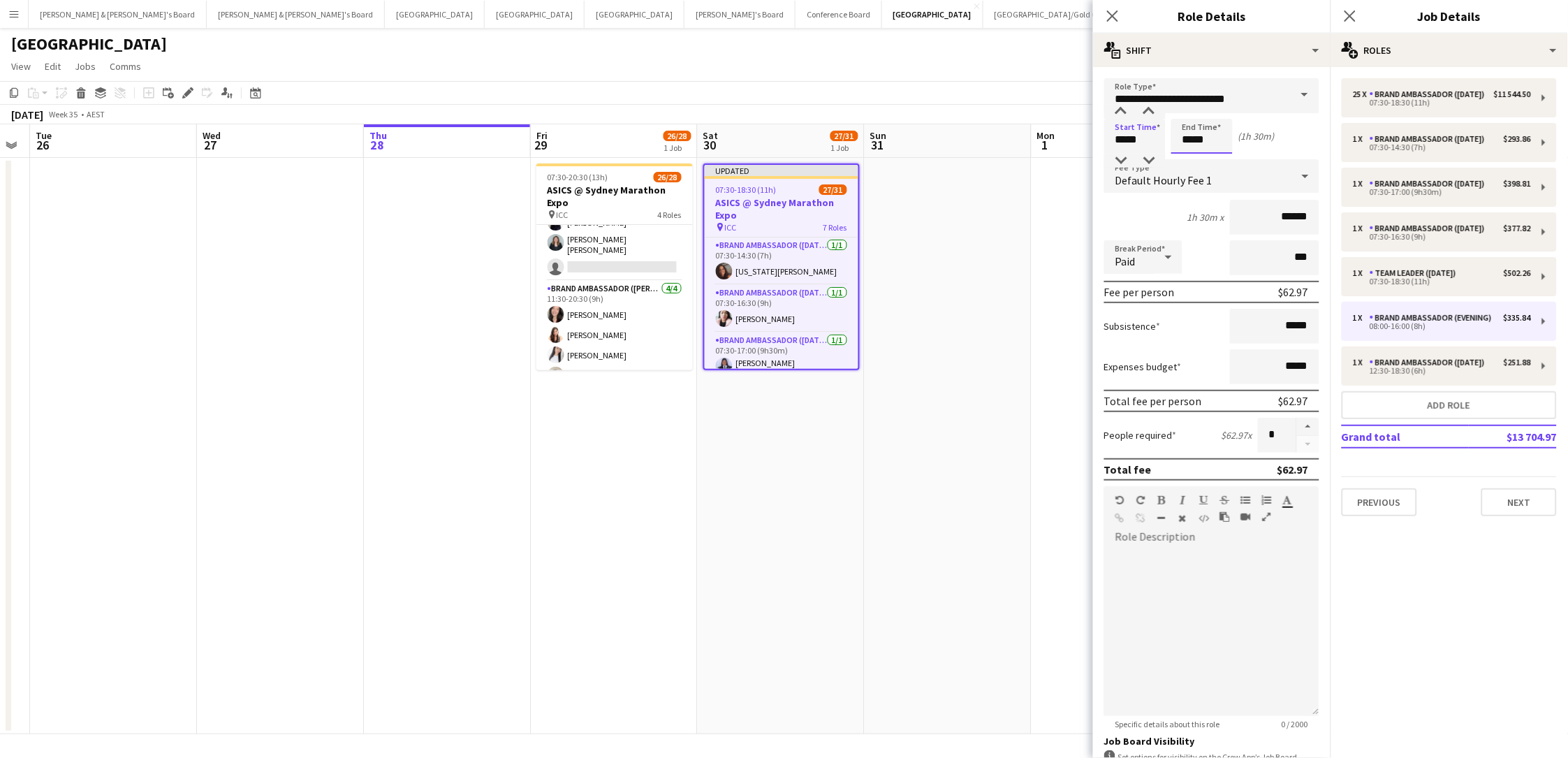
click at [1183, 138] on input "*****" at bounding box center [1202, 136] width 62 height 35
click at [1183, 112] on div at bounding box center [1188, 111] width 28 height 14
click at [1183, 157] on div at bounding box center [1188, 160] width 28 height 14
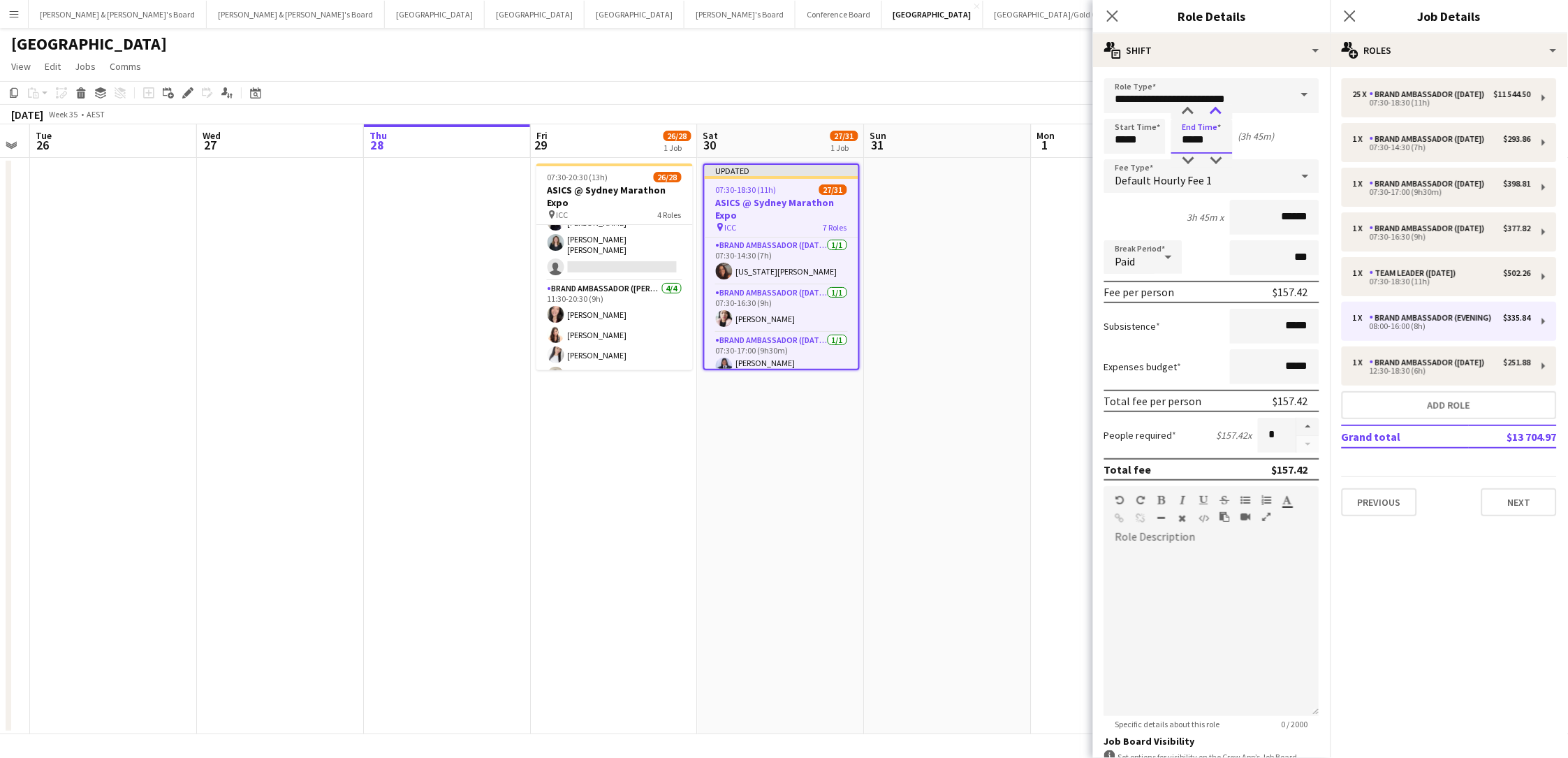
click at [1183, 115] on div at bounding box center [1216, 111] width 28 height 14
type input "*****"
click at [1183, 115] on div at bounding box center [1216, 111] width 28 height 14
click at [1183, 97] on input "**********" at bounding box center [1211, 95] width 215 height 35
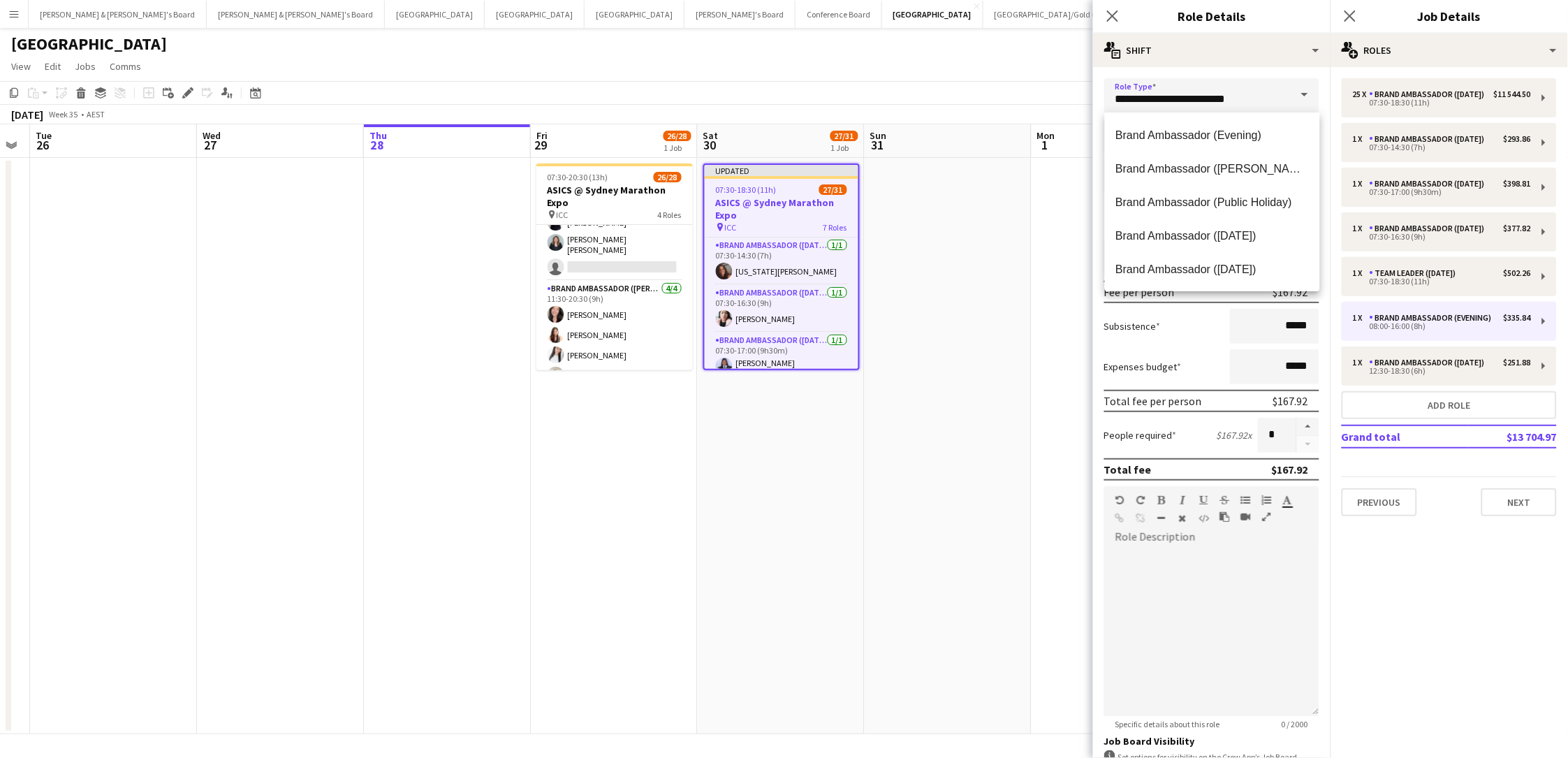
click at [1183, 234] on span "Brand Ambassador ([DATE])" at bounding box center [1212, 236] width 193 height 14
type input "**********"
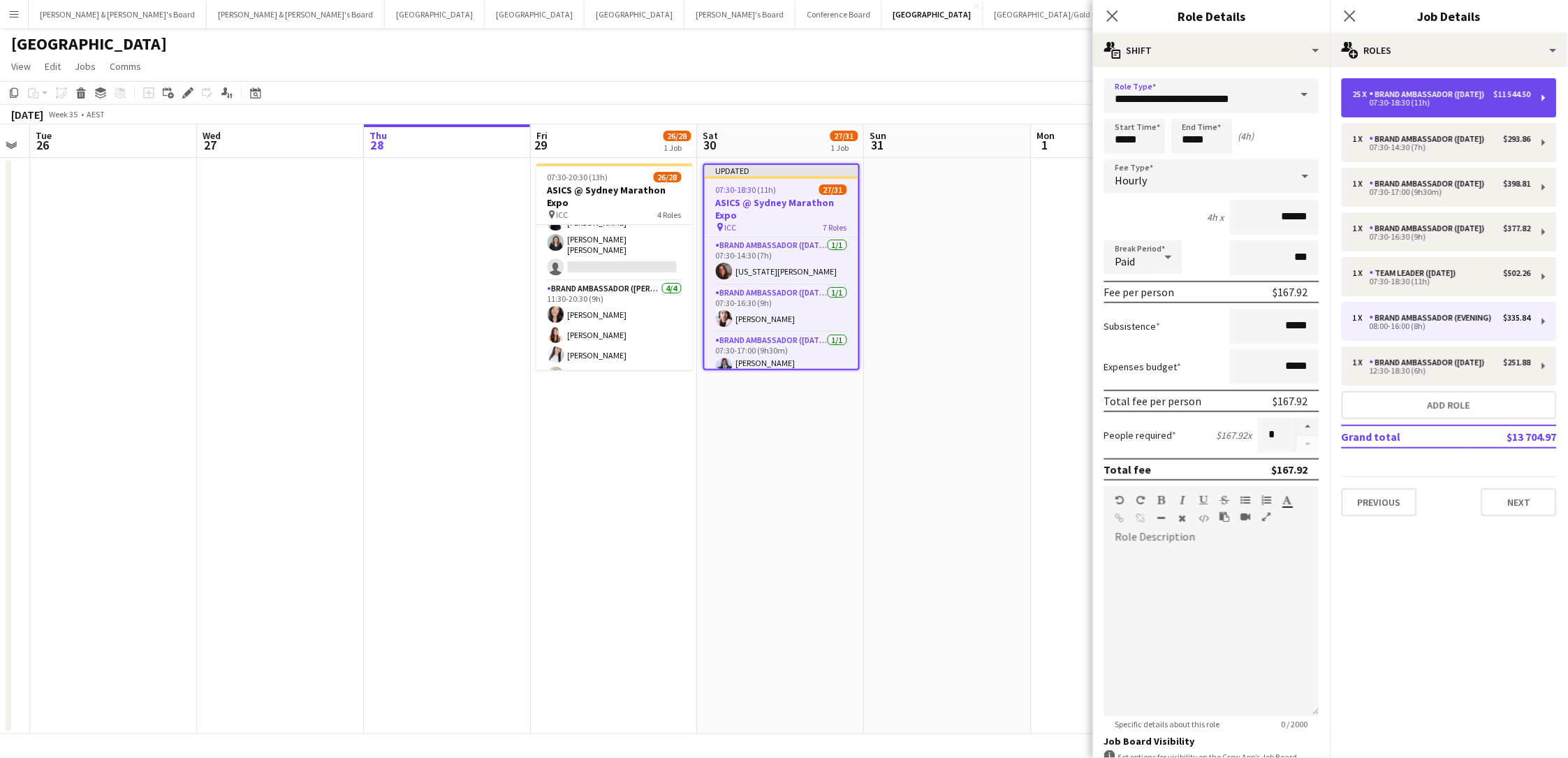
click at [1183, 98] on div "Brand Ambassador ([DATE])" at bounding box center [1430, 95] width 121 height 10
type input "*****"
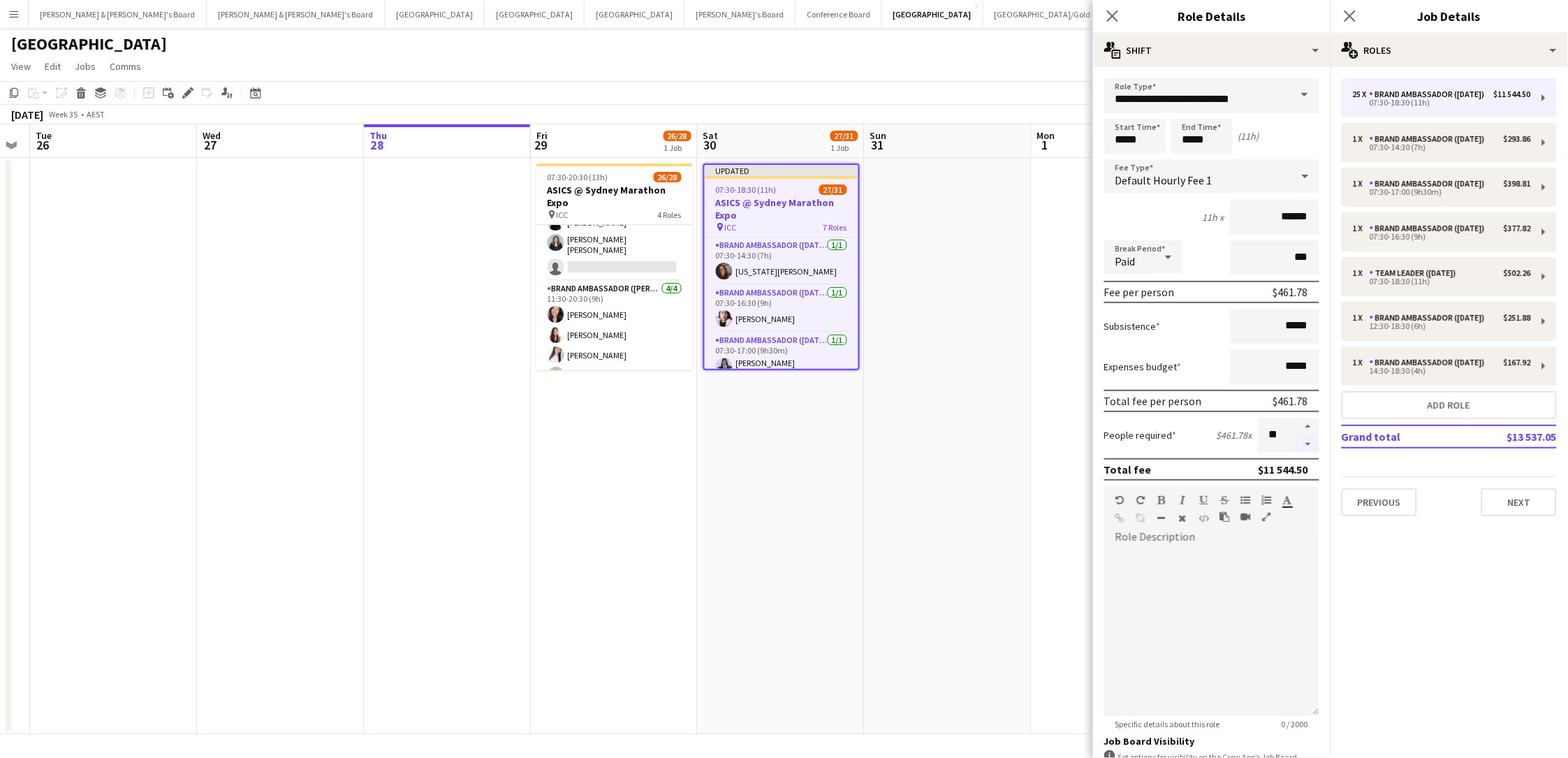
click at [1183, 446] on button "button" at bounding box center [1307, 444] width 22 height 17
type input "**"
click at [999, 523] on app-date-cell at bounding box center [948, 446] width 167 height 576
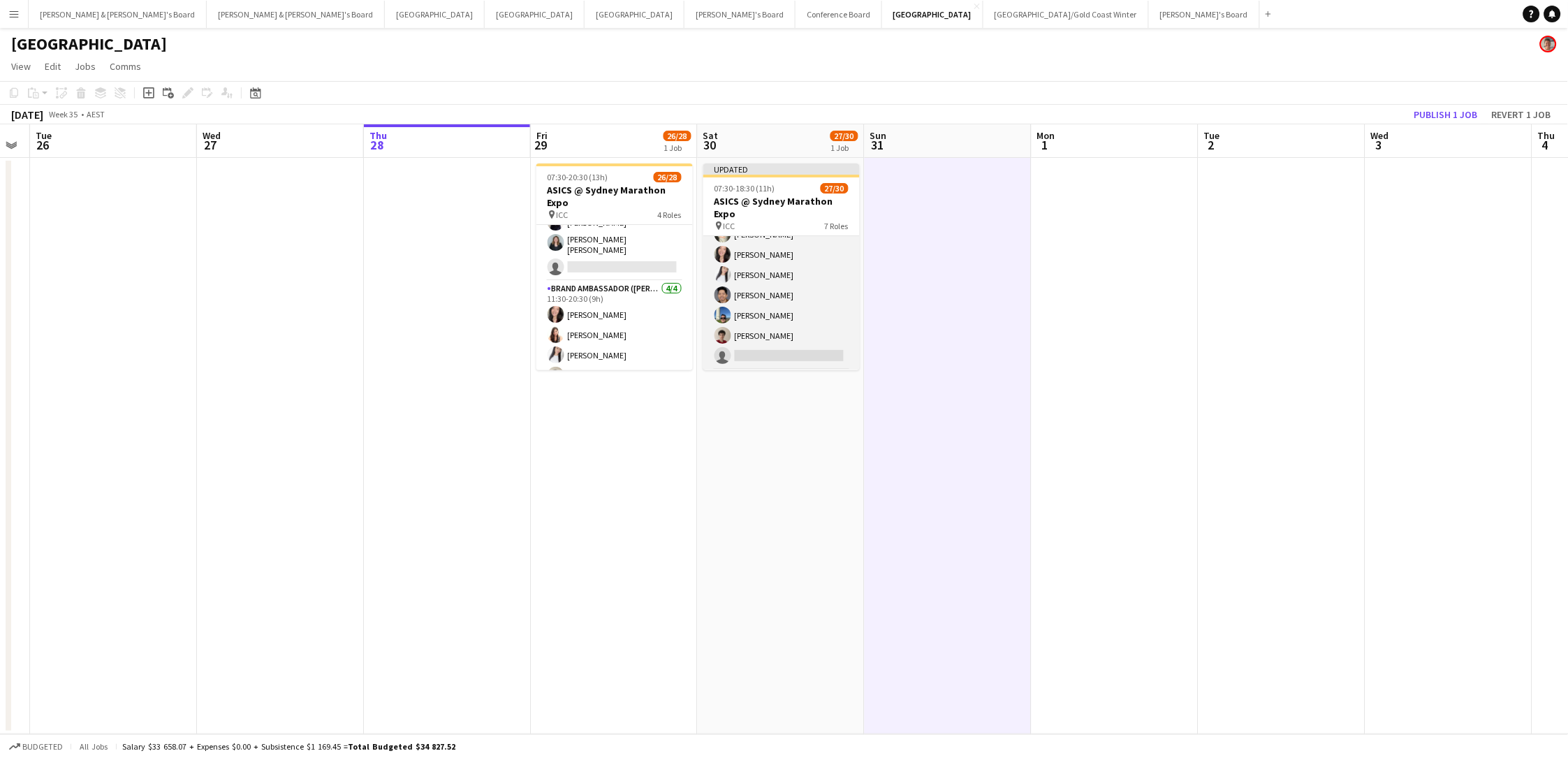
scroll to position [523, 0]
click at [780, 220] on div "pin ICC 7 Roles" at bounding box center [781, 226] width 156 height 11
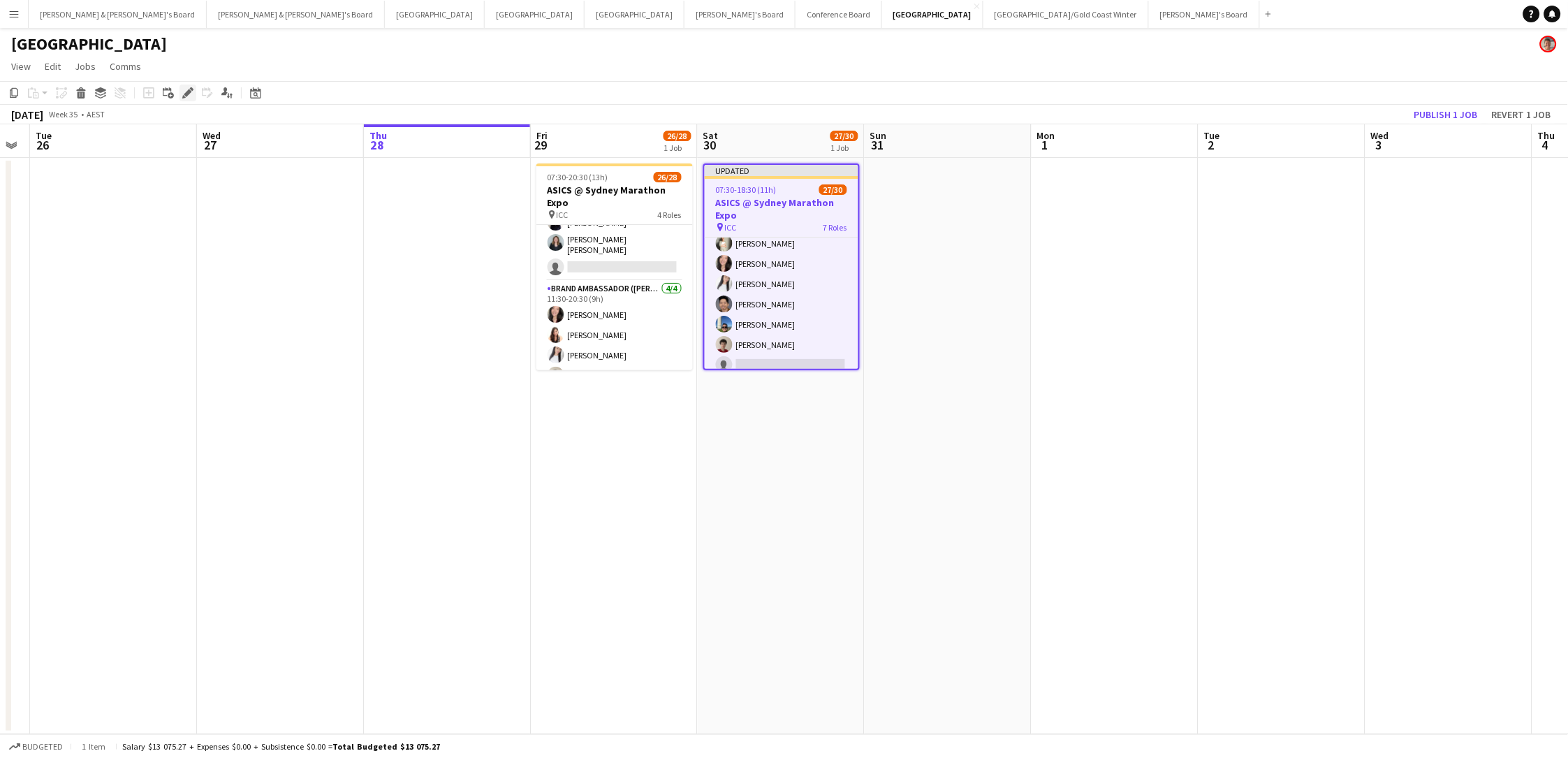
click at [188, 89] on icon "Edit" at bounding box center [188, 93] width 11 height 11
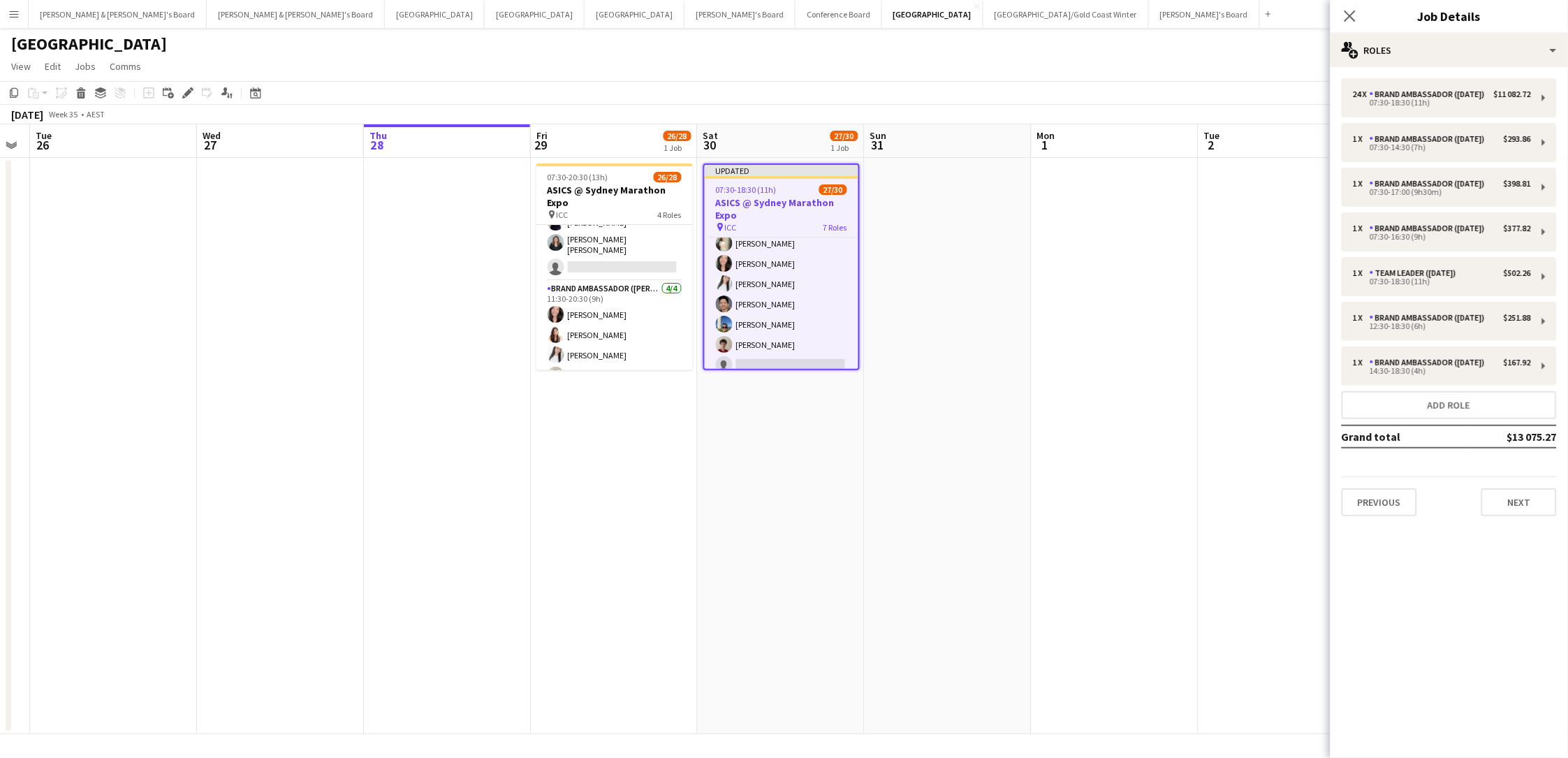
click at [1149, 222] on app-date-cell at bounding box center [1115, 446] width 167 height 576
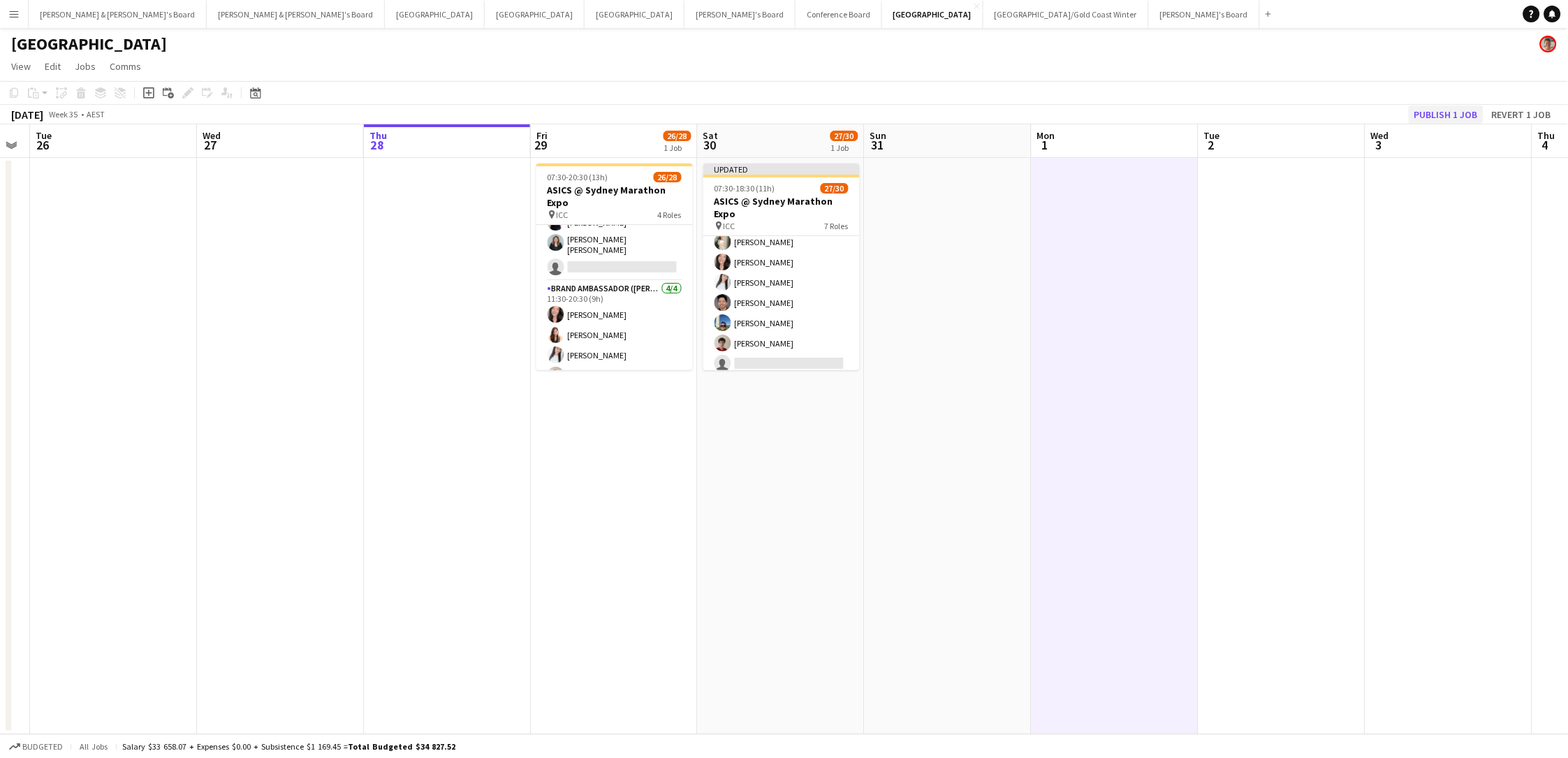
click at [1183, 115] on button "Publish 1 job" at bounding box center [1446, 114] width 74 height 18
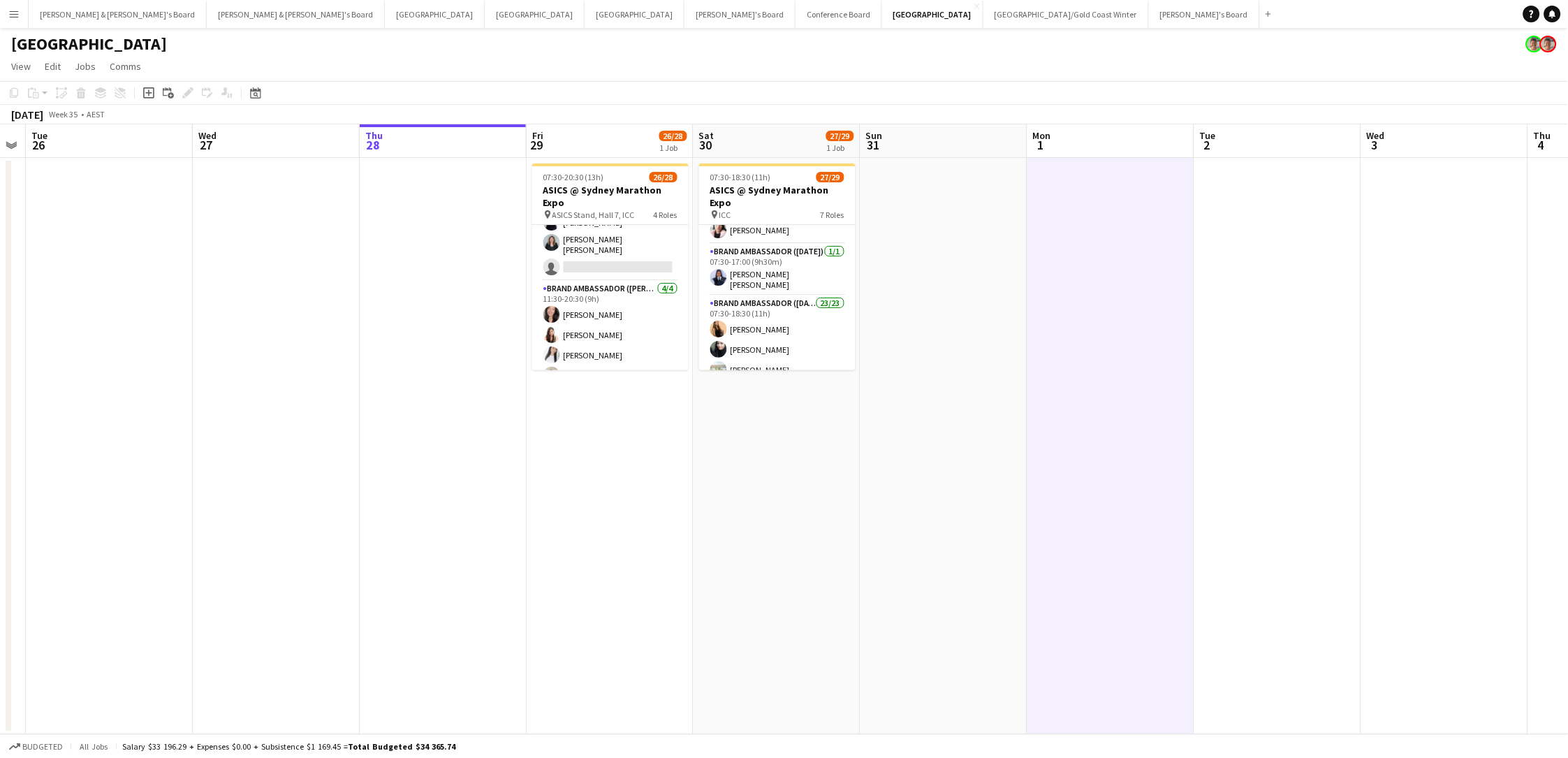
scroll to position [106, 0]
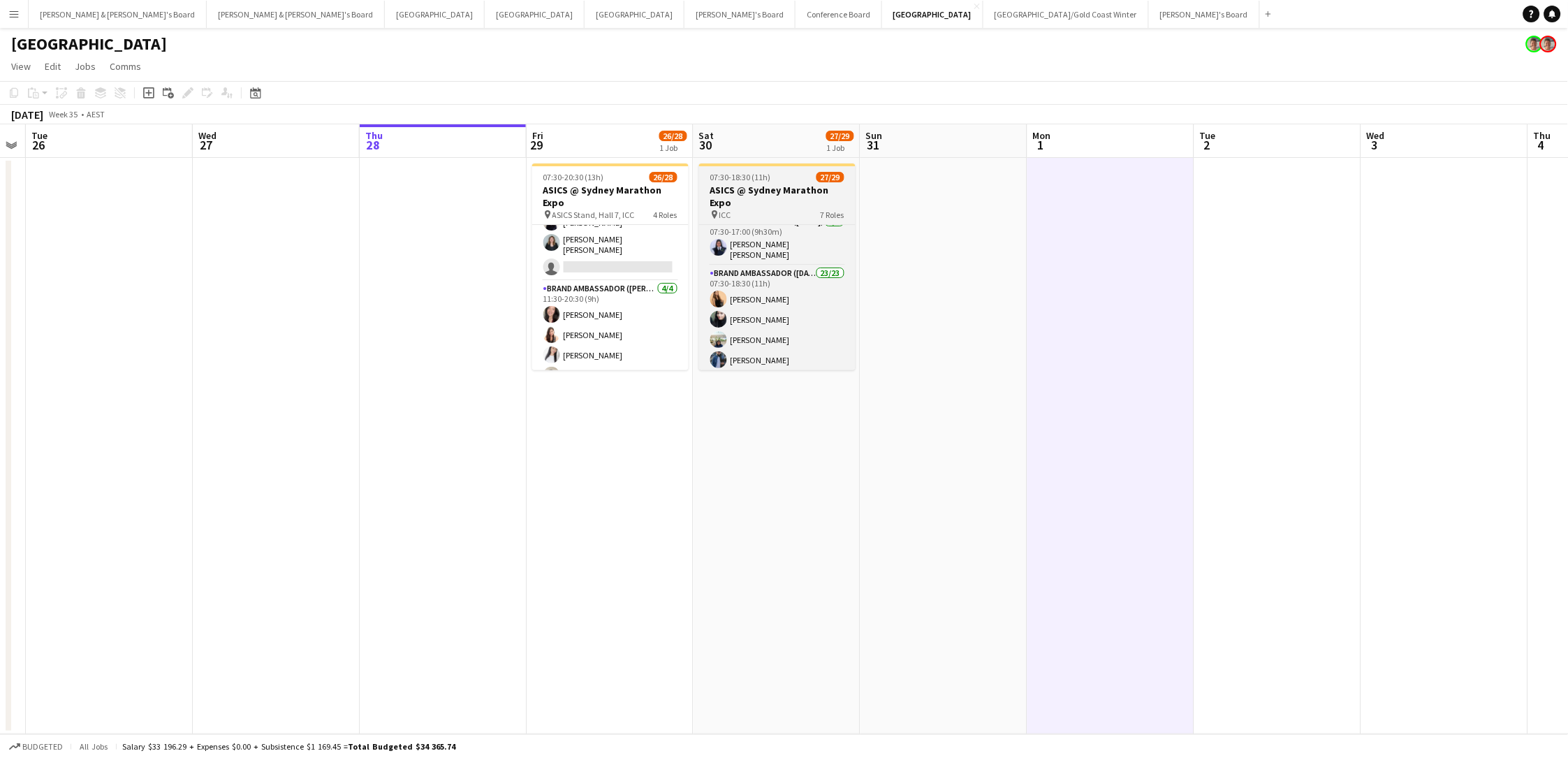
click at [749, 194] on h3 "ASICS @ Sydney Marathon Expo" at bounding box center [777, 196] width 156 height 25
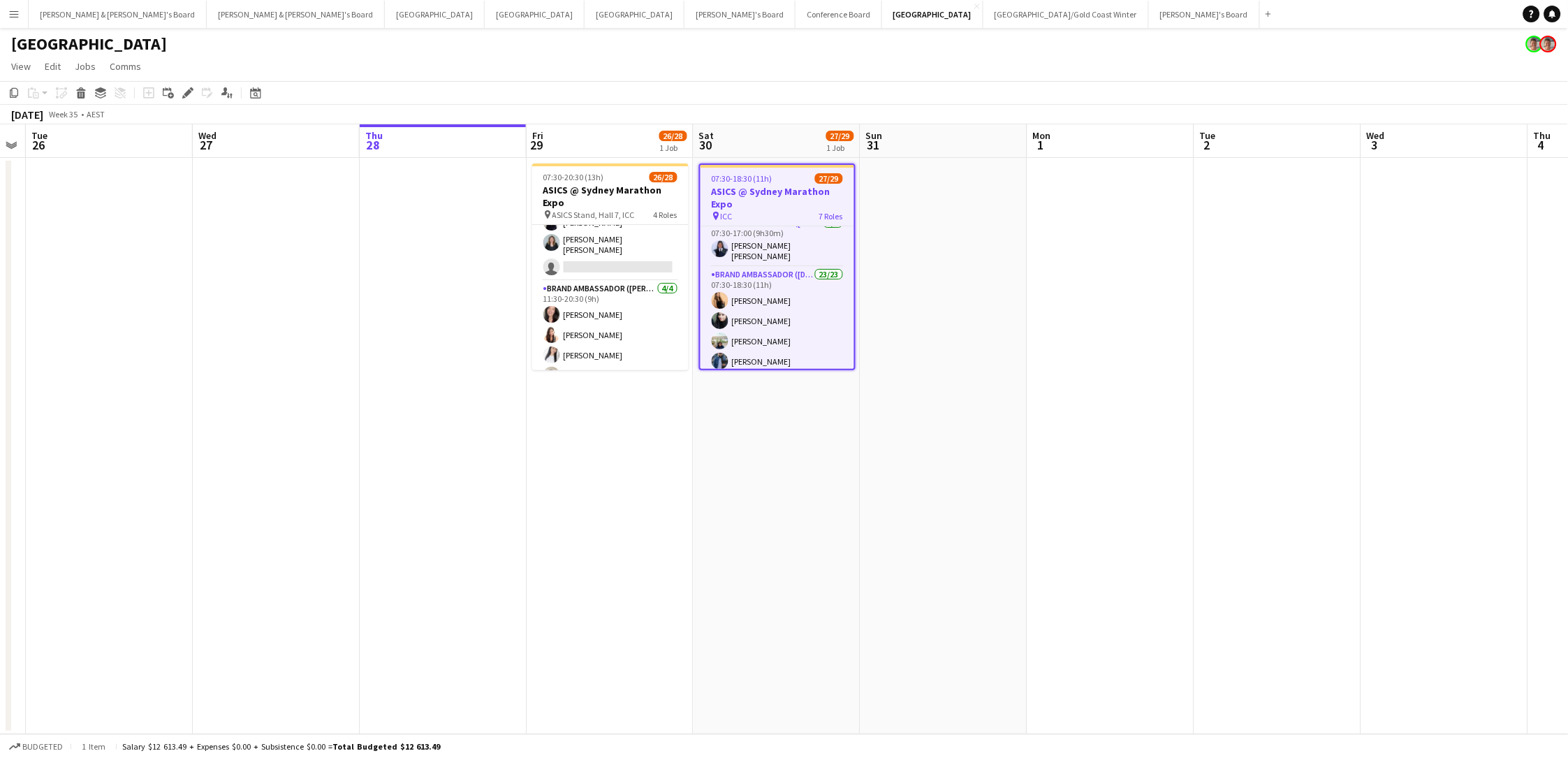
scroll to position [0, 307]
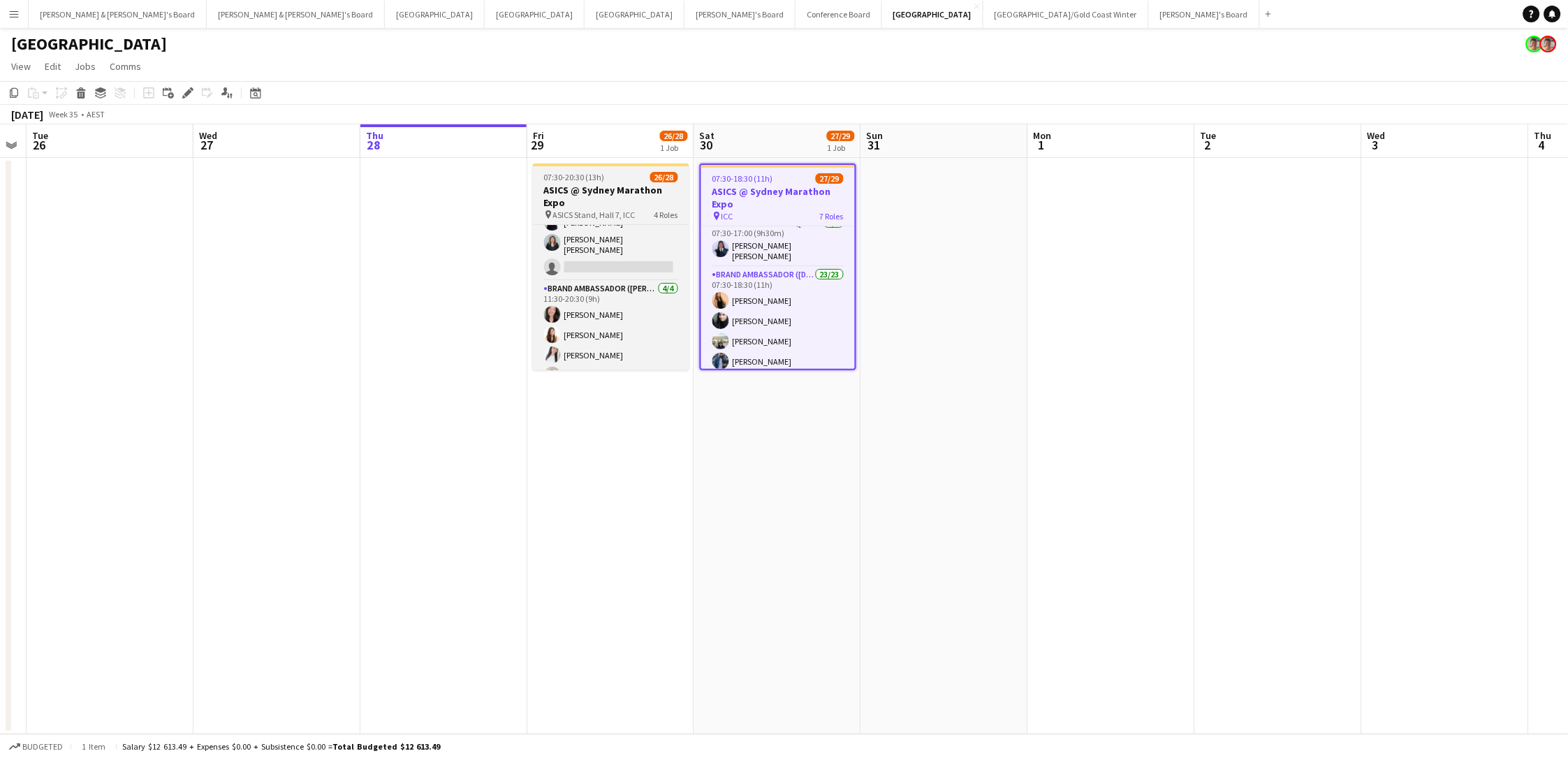
click at [653, 191] on h3 "ASICS @ Sydney Marathon Expo" at bounding box center [611, 196] width 156 height 25
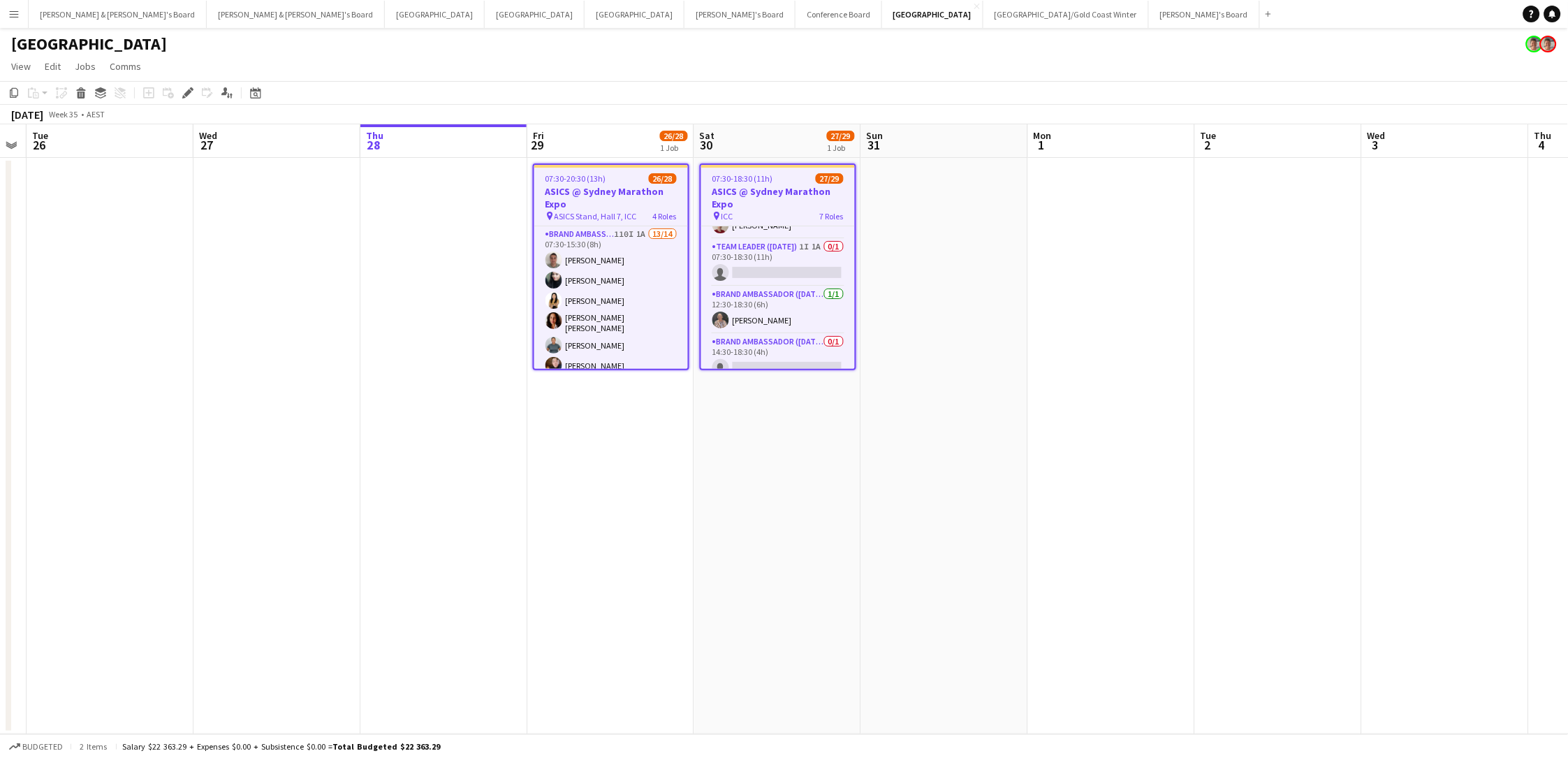
scroll to position [630, 0]
click at [766, 183] on app-job-card "07:30-18:30 (11h) 27/29 ASICS @ Sydney Marathon Expo pin ICC 7 Roles Brand Amba…" at bounding box center [778, 267] width 156 height 207
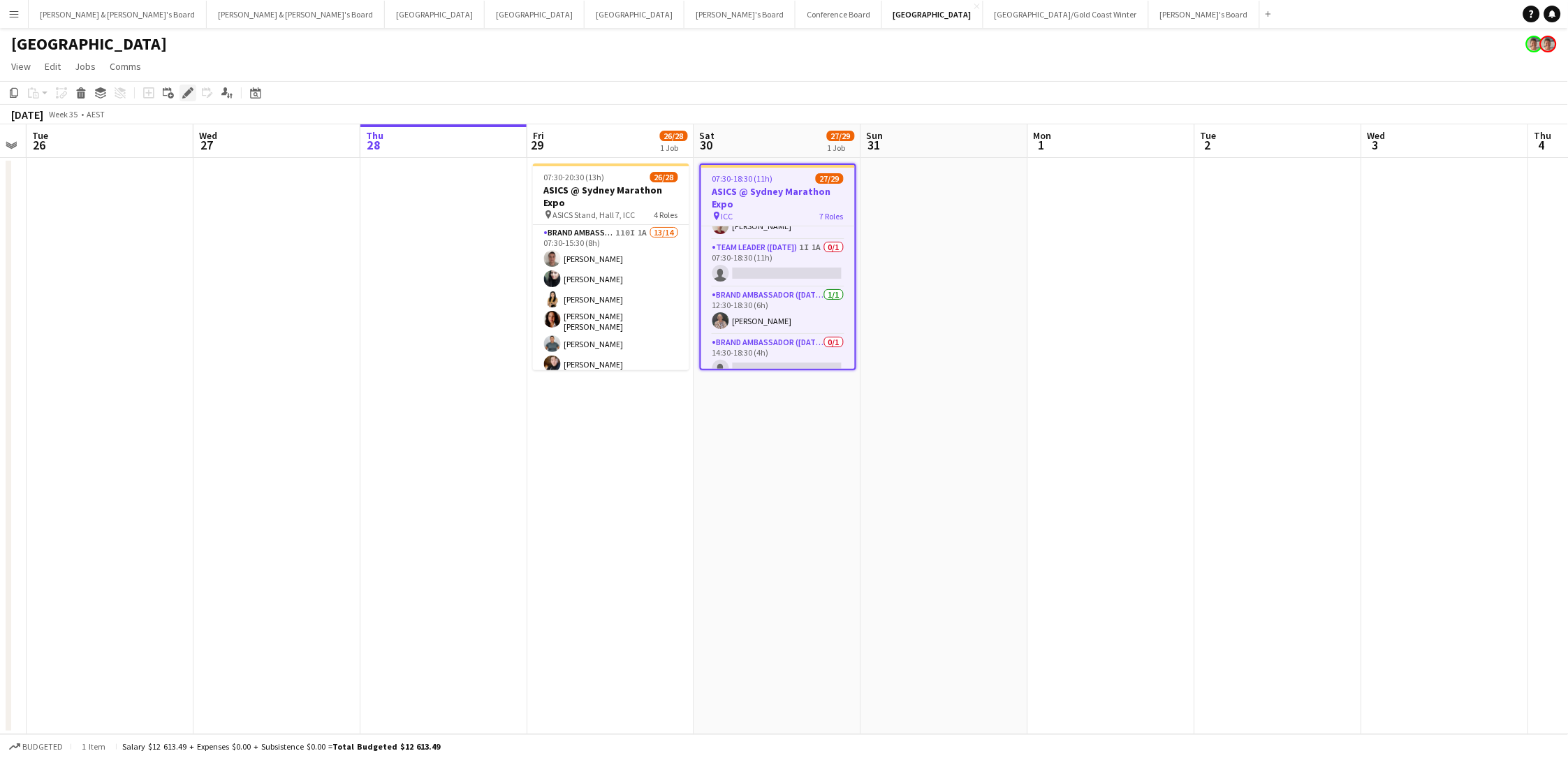
click at [182, 87] on icon "Edit" at bounding box center [188, 93] width 11 height 11
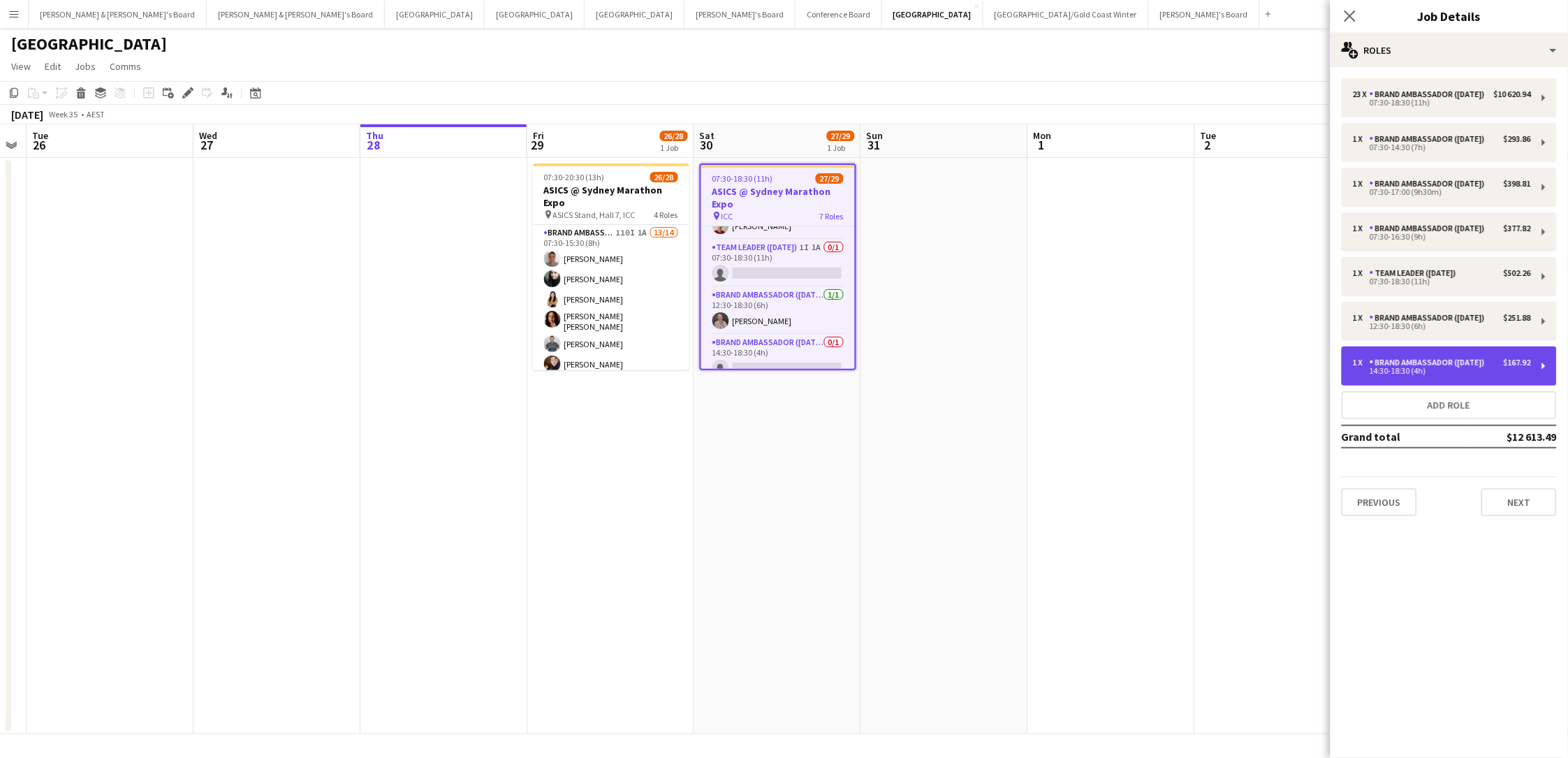
click at [1183, 375] on div "14:30-18:30 (4h)" at bounding box center [1441, 371] width 178 height 7
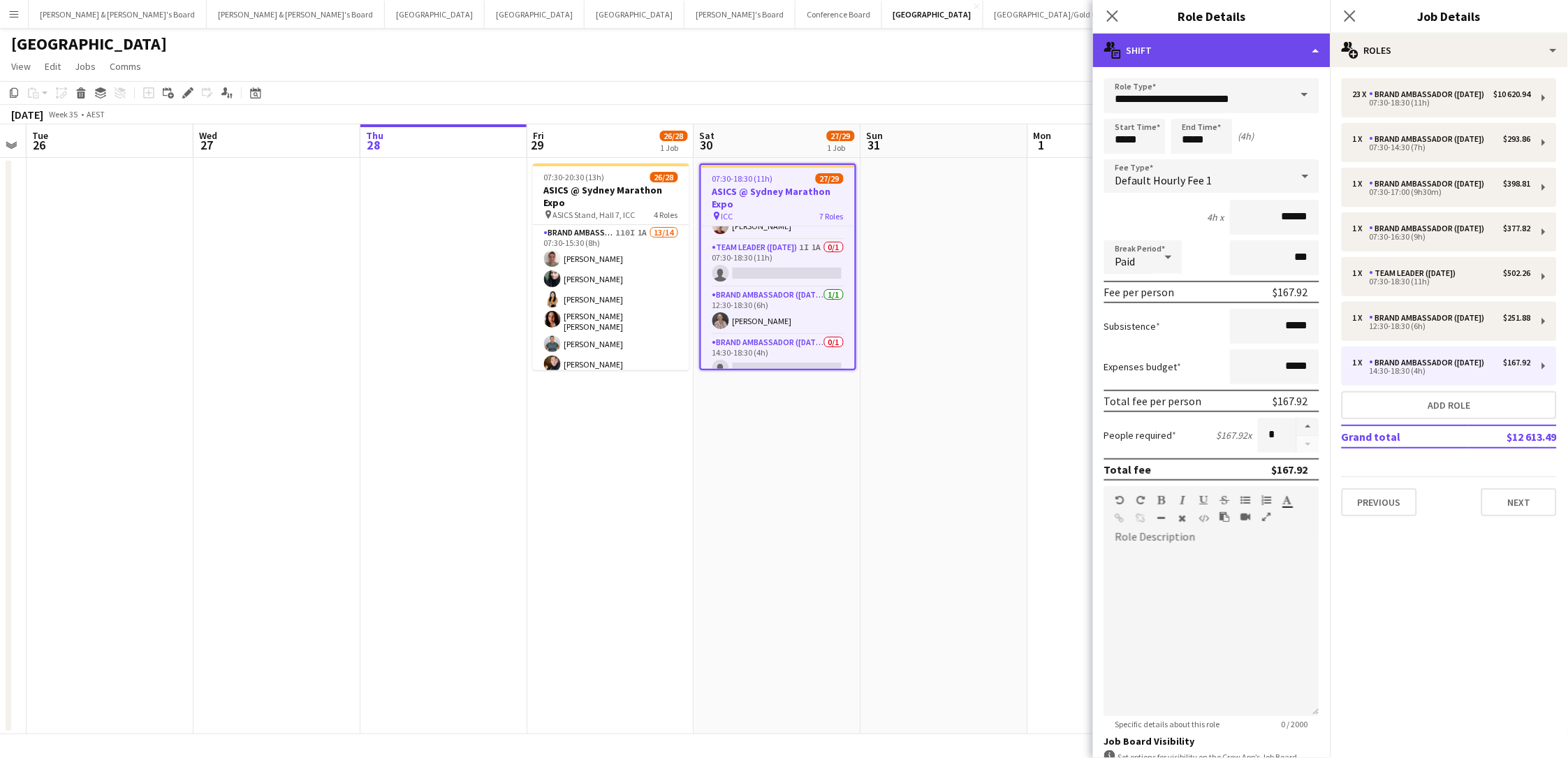
click at [1175, 59] on div "multiple-actions-text Shift" at bounding box center [1211, 50] width 237 height 34
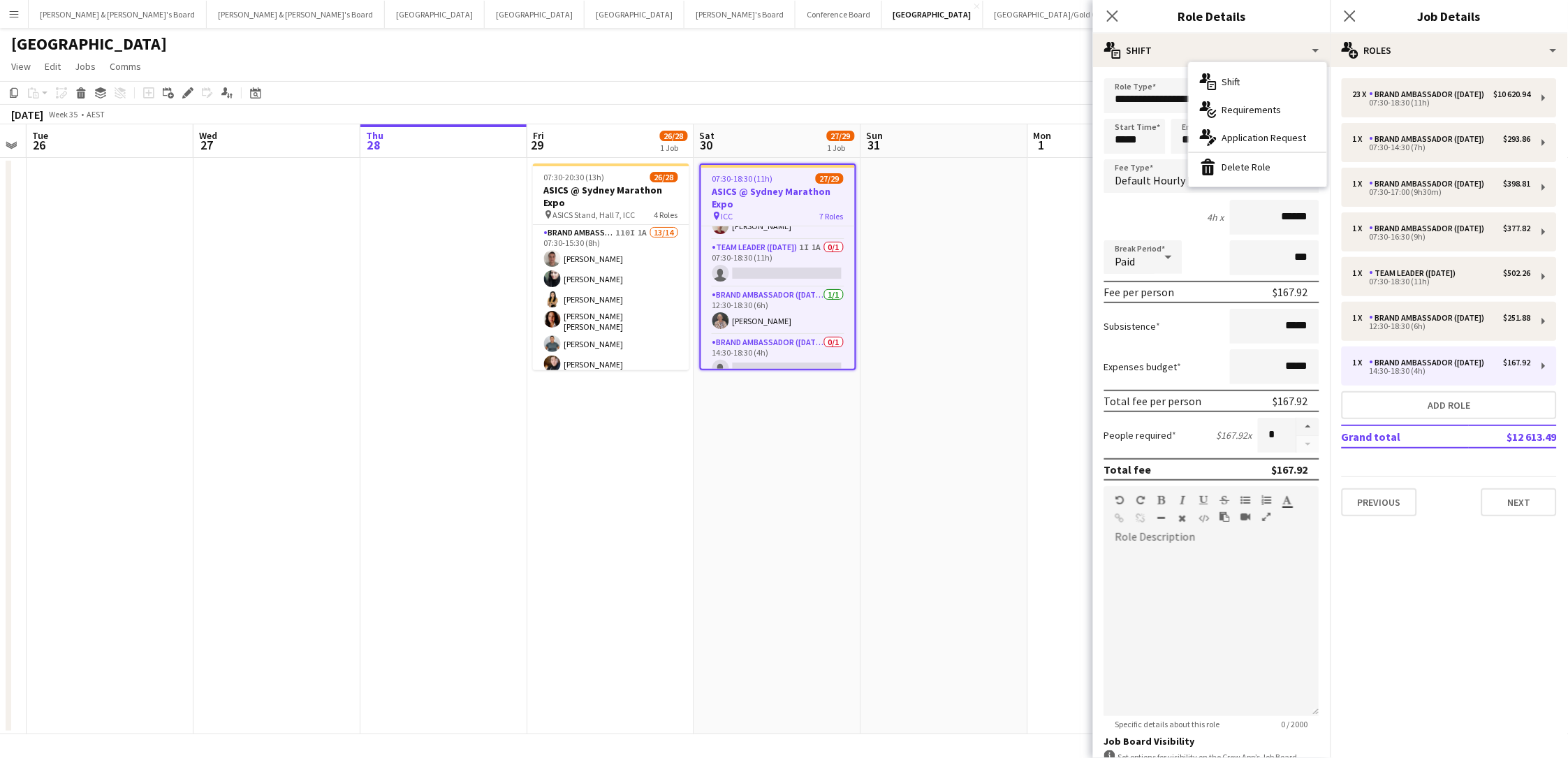
drag, startPoint x: 1230, startPoint y: 169, endPoint x: 1120, endPoint y: 178, distance: 110.4
click at [1183, 169] on div "bin-2 Delete Role" at bounding box center [1257, 167] width 138 height 28
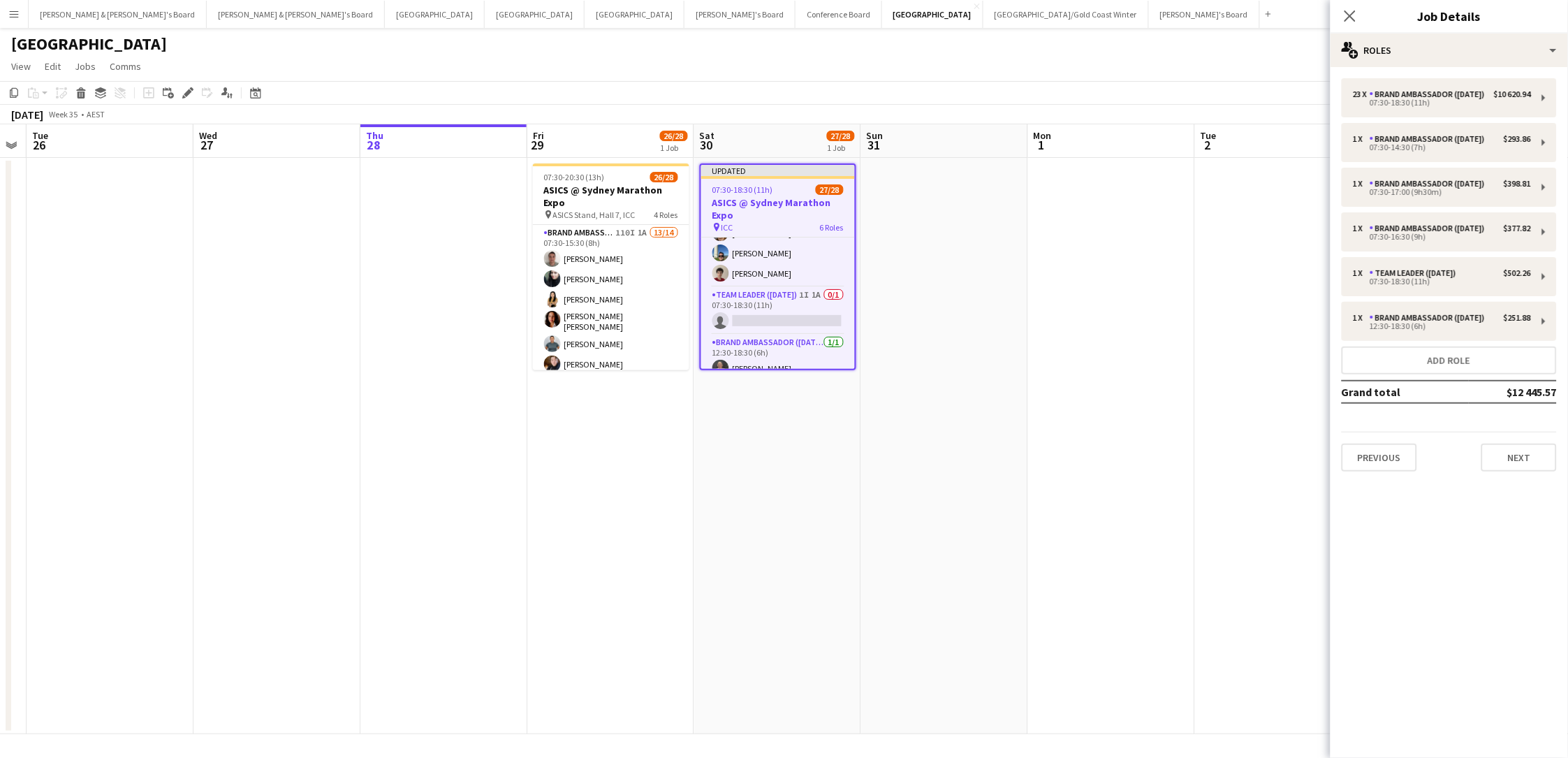
click at [1009, 272] on app-date-cell at bounding box center [944, 446] width 167 height 576
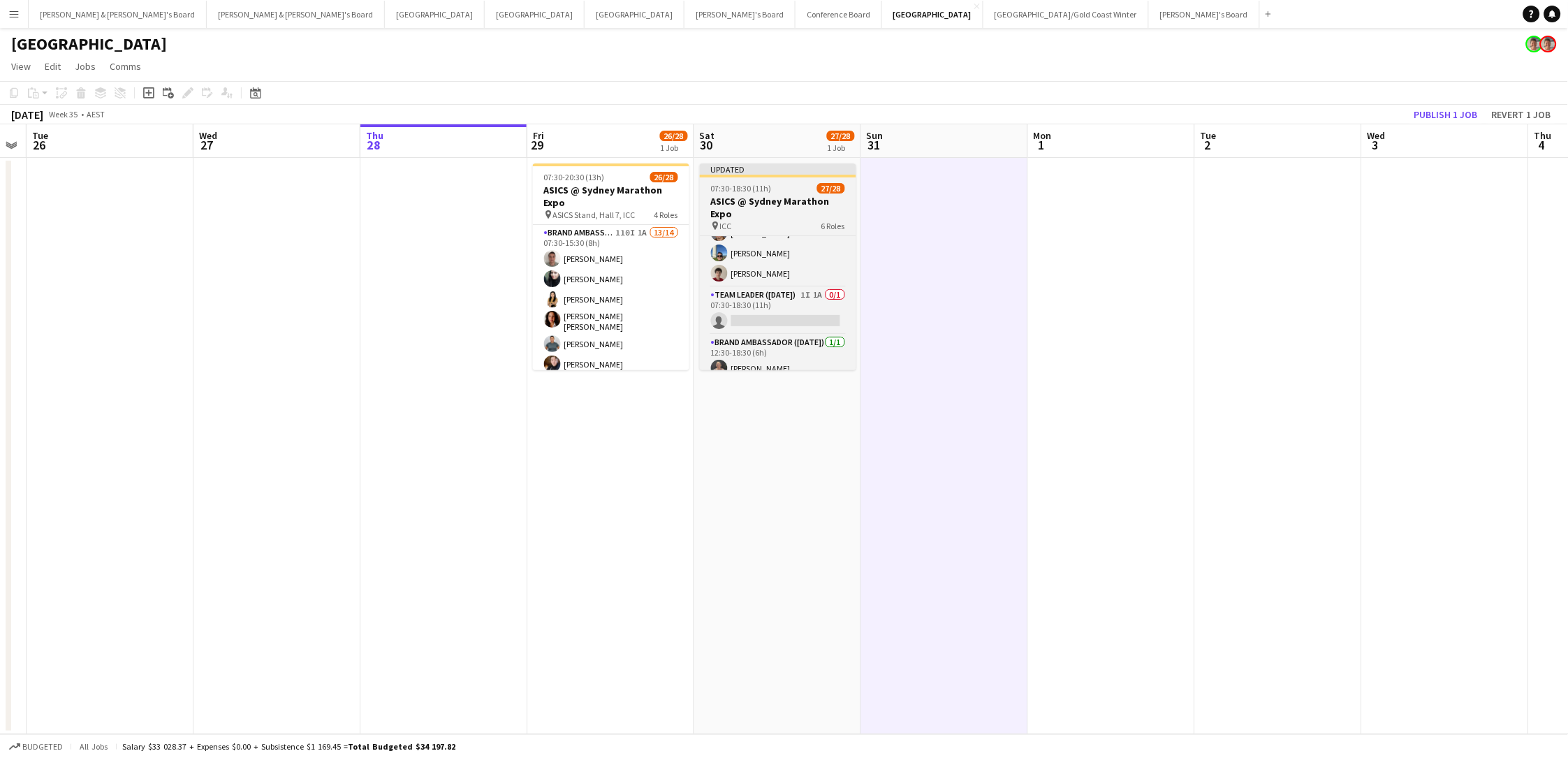
click at [774, 193] on div "07:30-18:30 (11h) 27/28" at bounding box center [778, 188] width 156 height 11
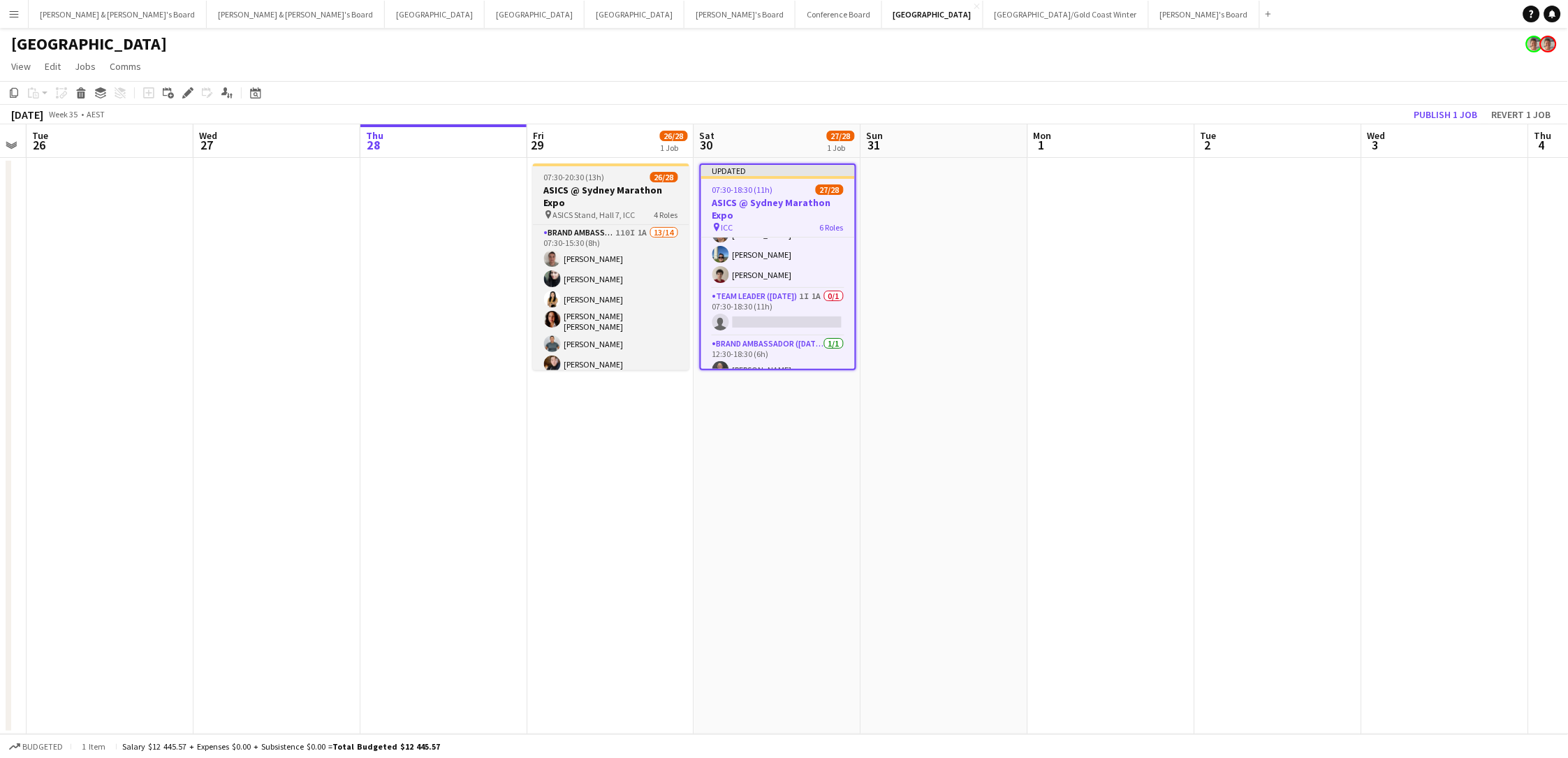
click at [594, 196] on h3 "ASICS @ Sydney Marathon Expo" at bounding box center [611, 196] width 156 height 25
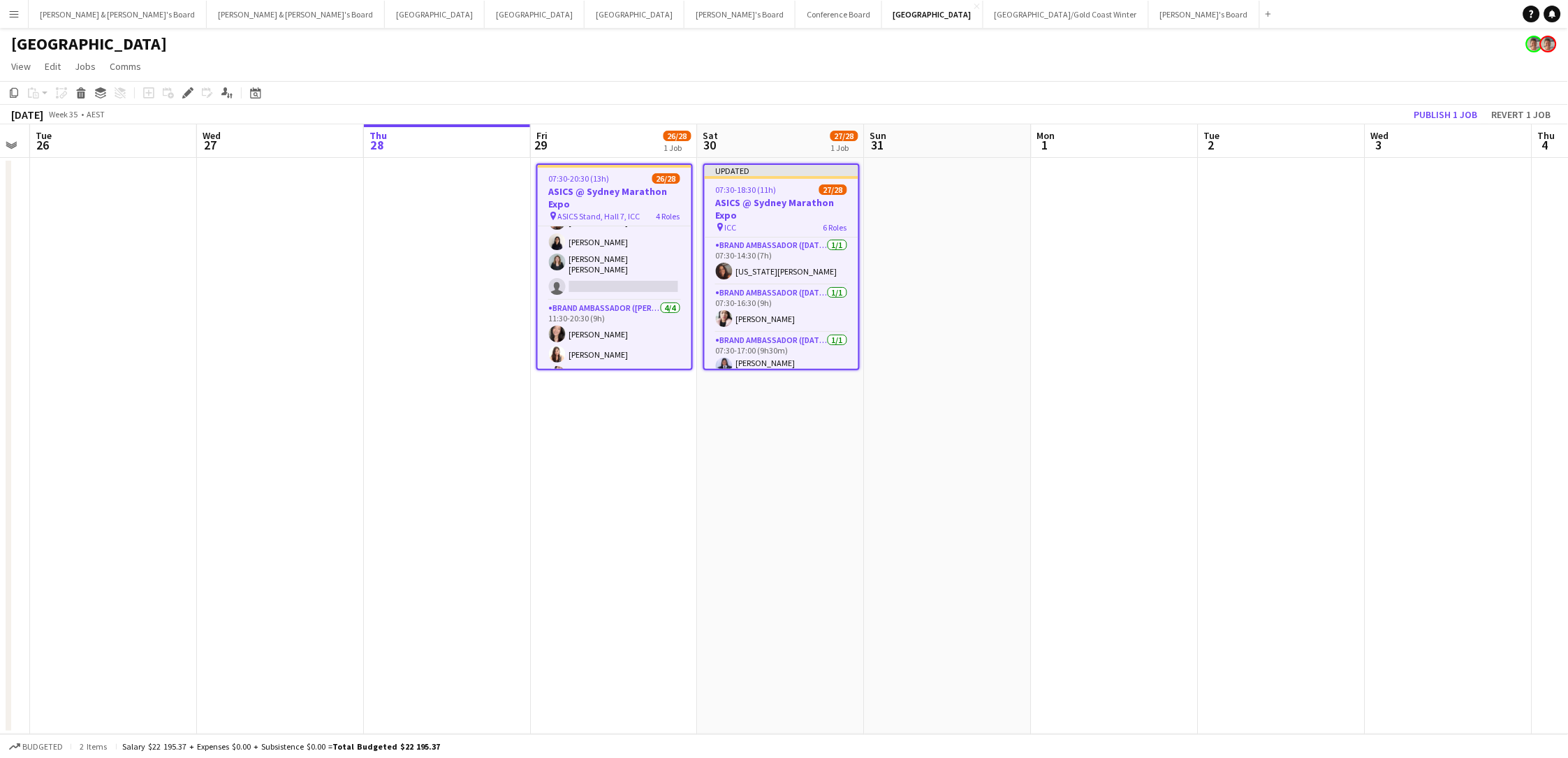
scroll to position [531, 0]
click at [582, 185] on h3 "ASICS @ Sydney Marathon Expo" at bounding box center [615, 197] width 153 height 25
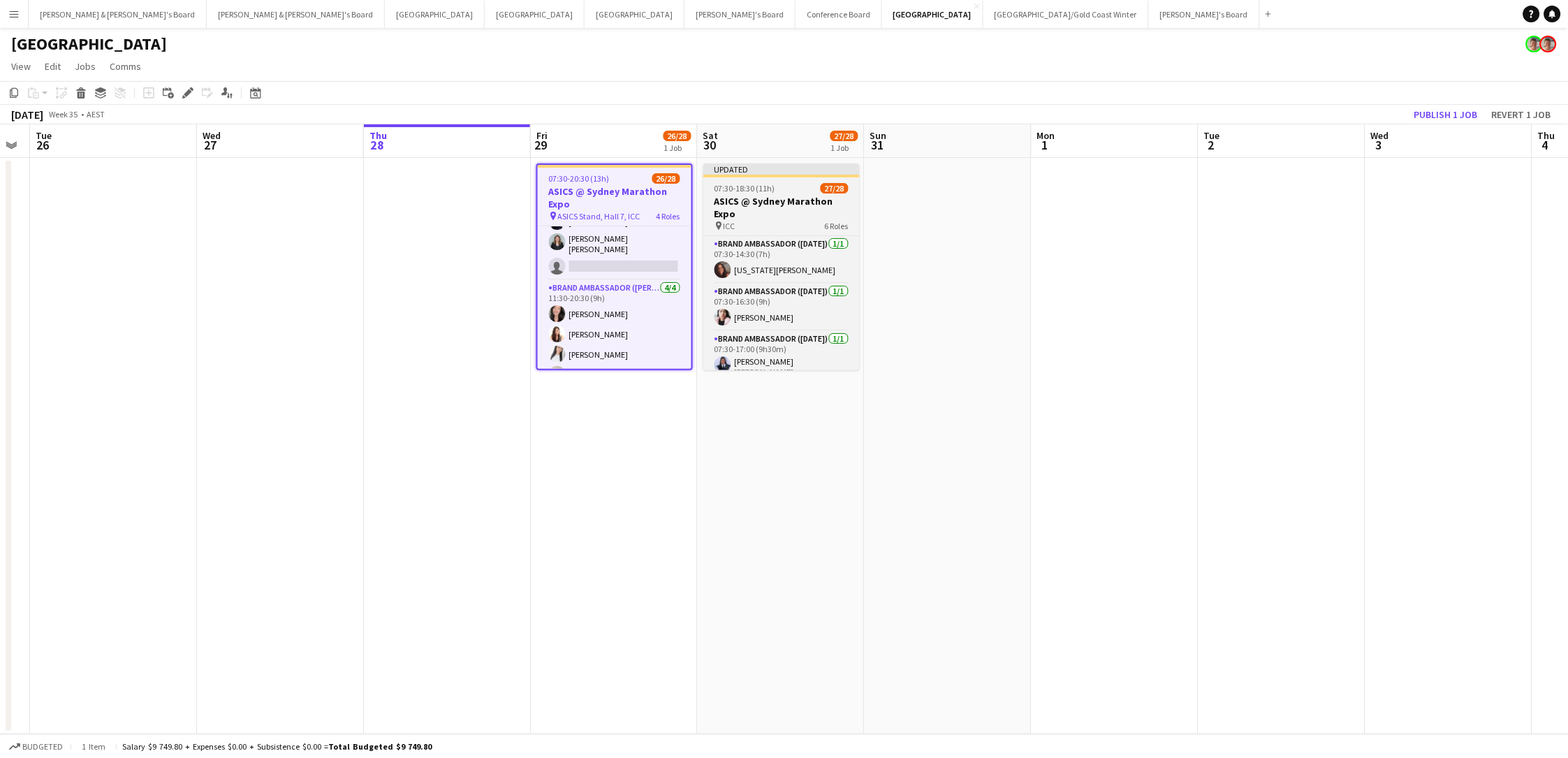
click at [763, 203] on h3 "ASICS @ Sydney Marathon Expo" at bounding box center [781, 207] width 156 height 25
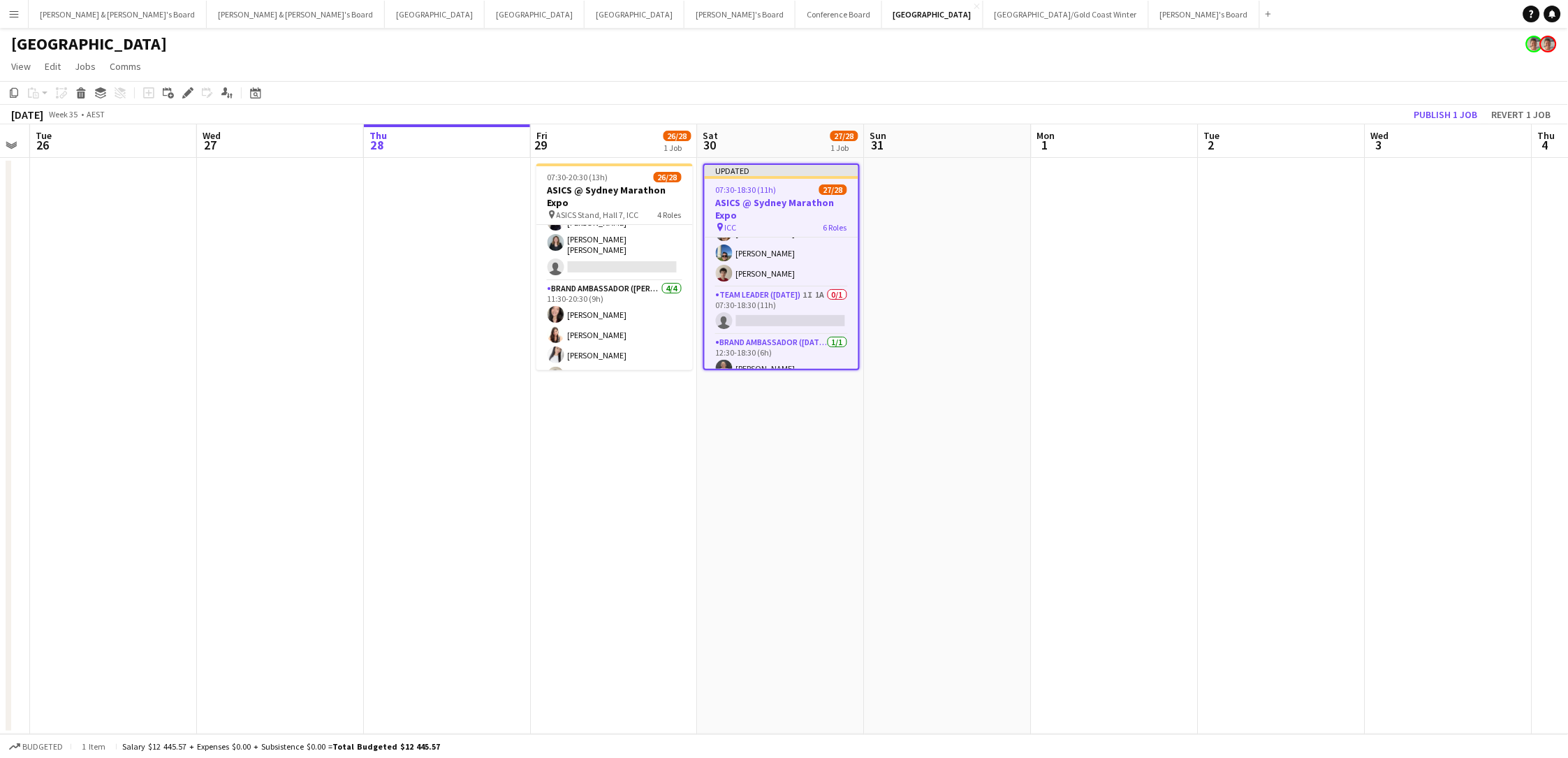
scroll to position [0, 0]
click at [185, 90] on icon "Edit" at bounding box center [188, 93] width 11 height 11
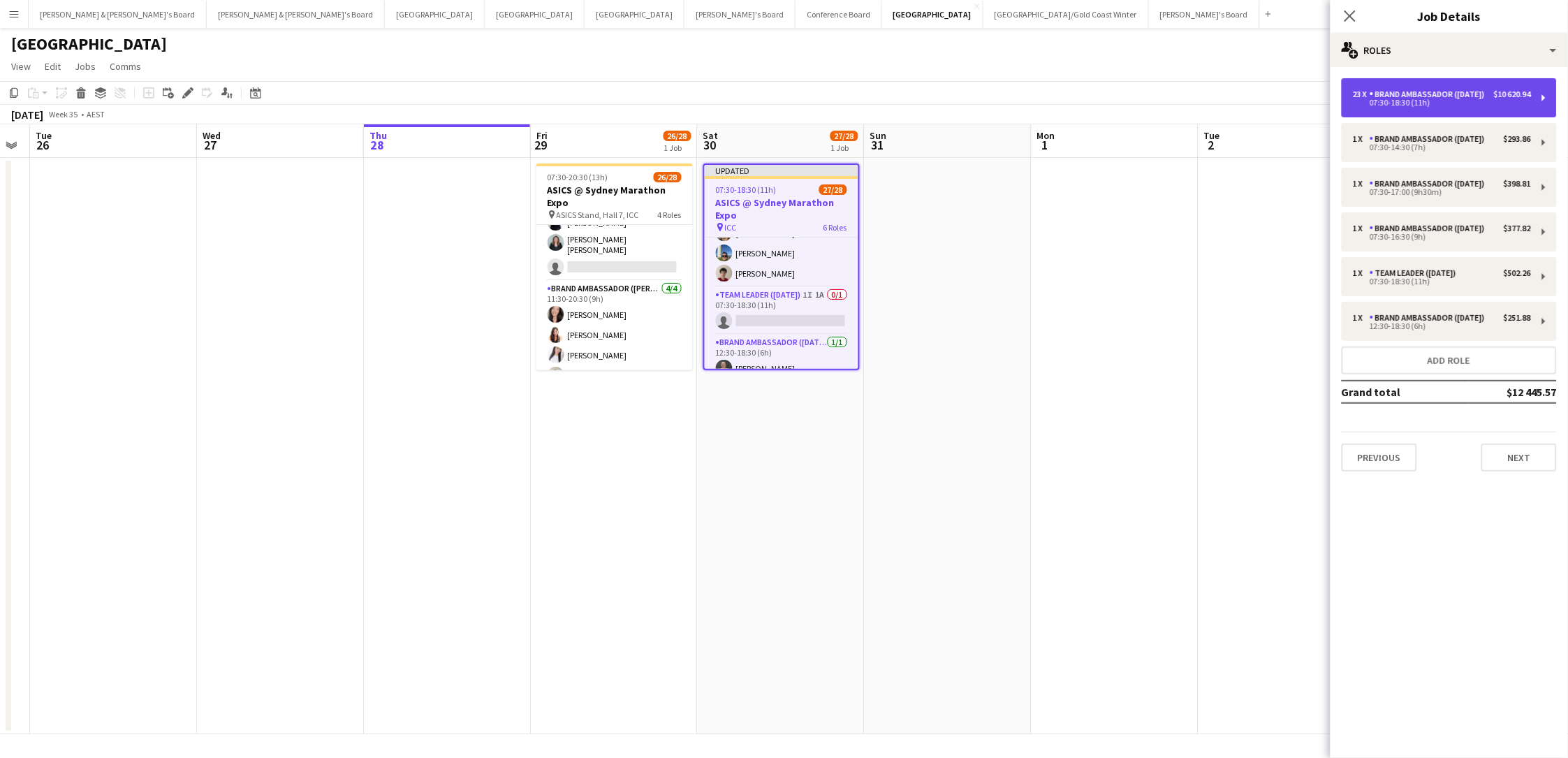
click at [1183, 99] on div "Brand Ambassador ([DATE])" at bounding box center [1430, 95] width 121 height 10
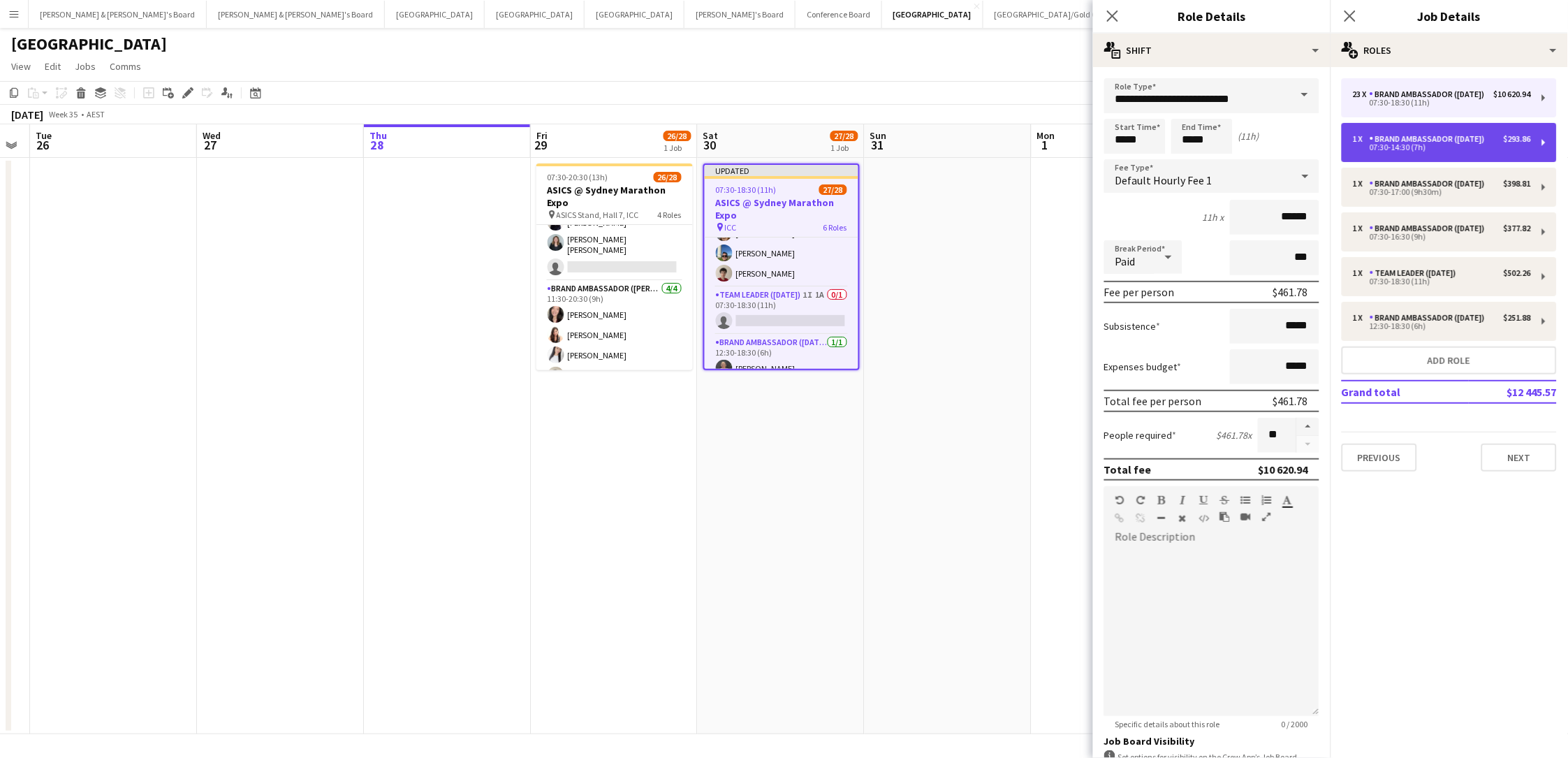
click at [1183, 161] on div "1 x Brand Ambassador (Saturday) $293.86 07:30-14:30 (7h)" at bounding box center [1449, 143] width 215 height 39
type input "*****"
type input "*"
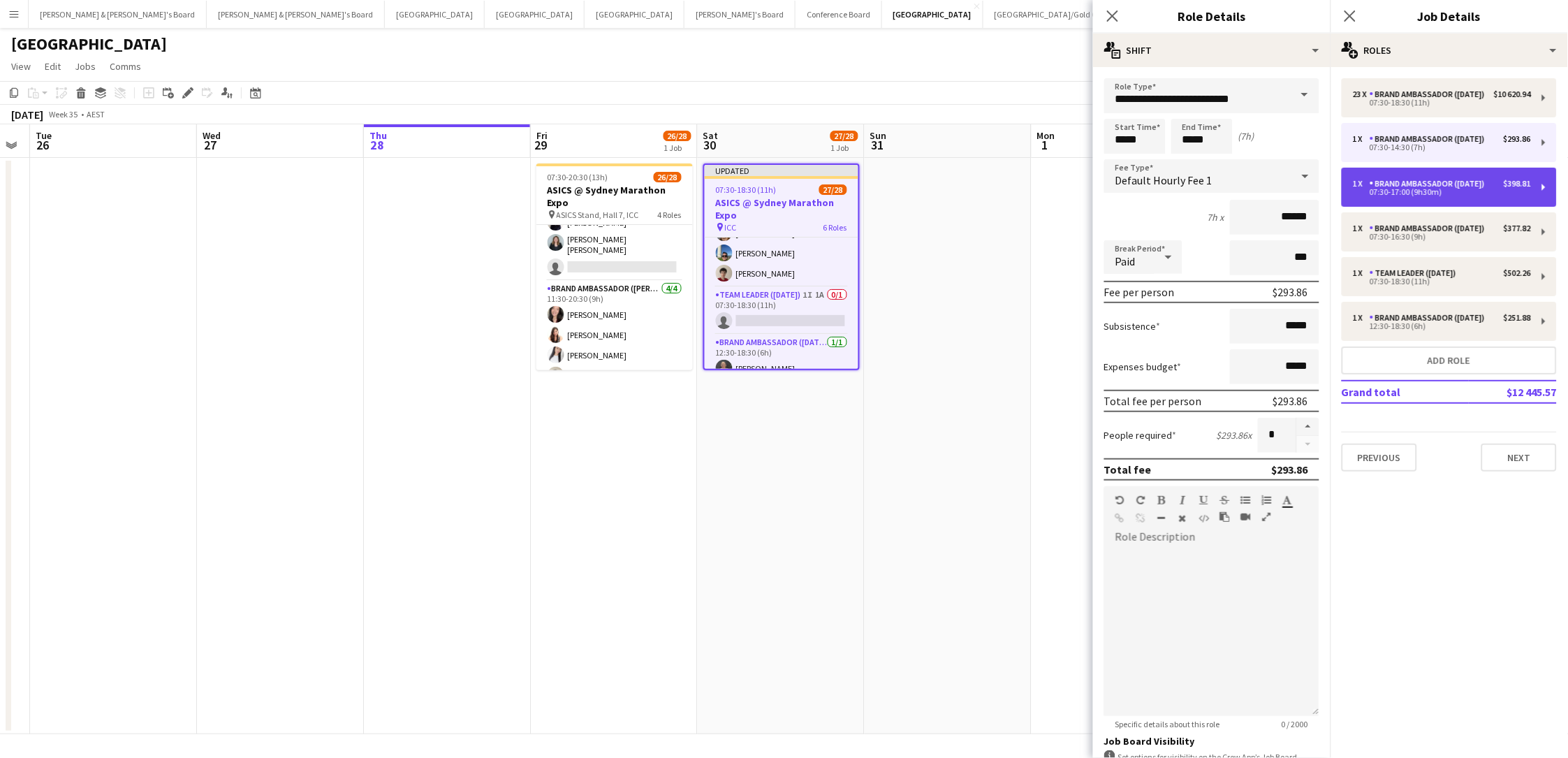
click at [1183, 207] on div "1 x Brand Ambassador (Saturday) $398.81 07:30-17:00 (9h30m)" at bounding box center [1449, 187] width 215 height 39
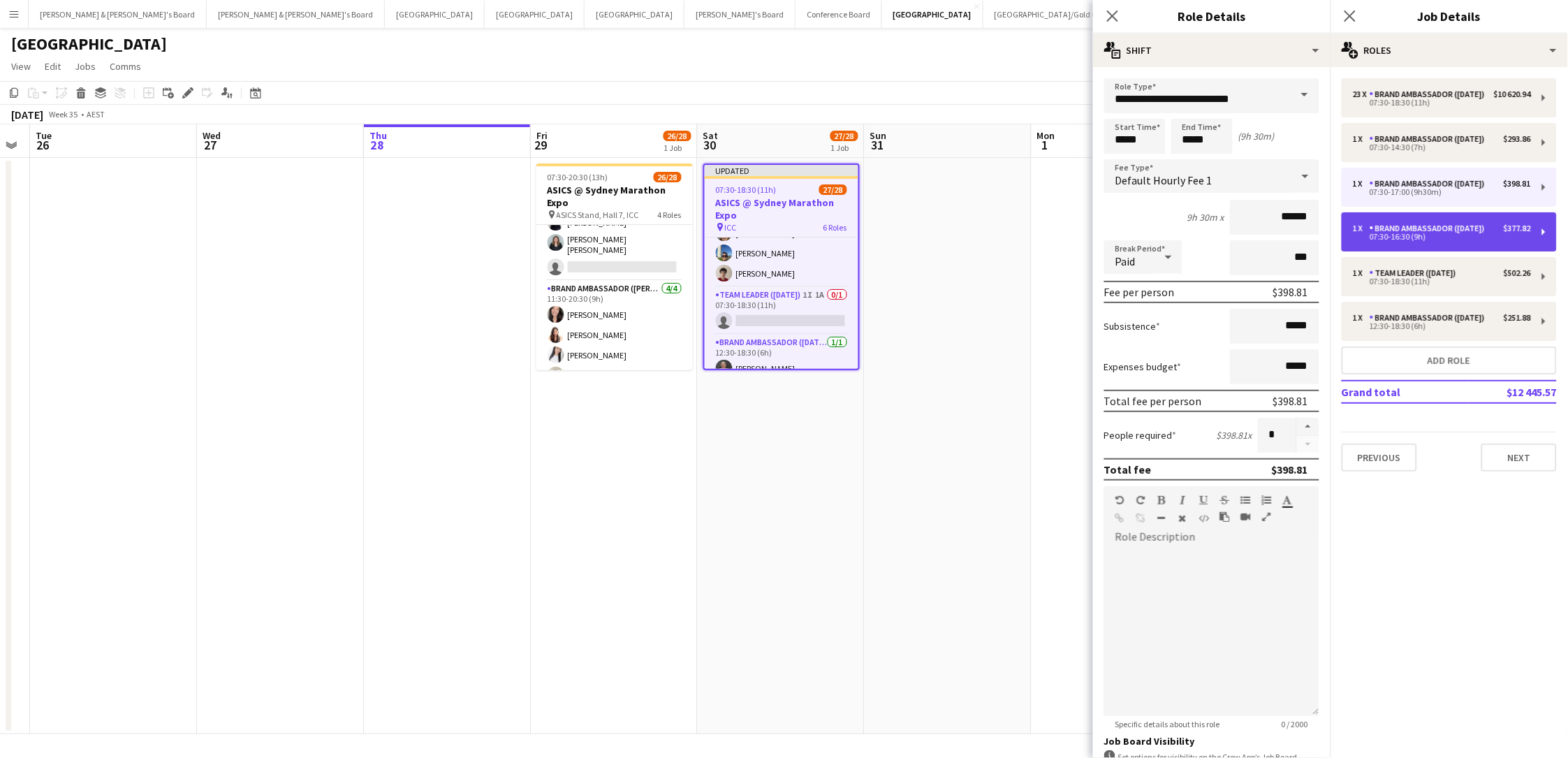
click at [1183, 240] on div "07:30-16:30 (9h)" at bounding box center [1441, 237] width 178 height 7
type input "*****"
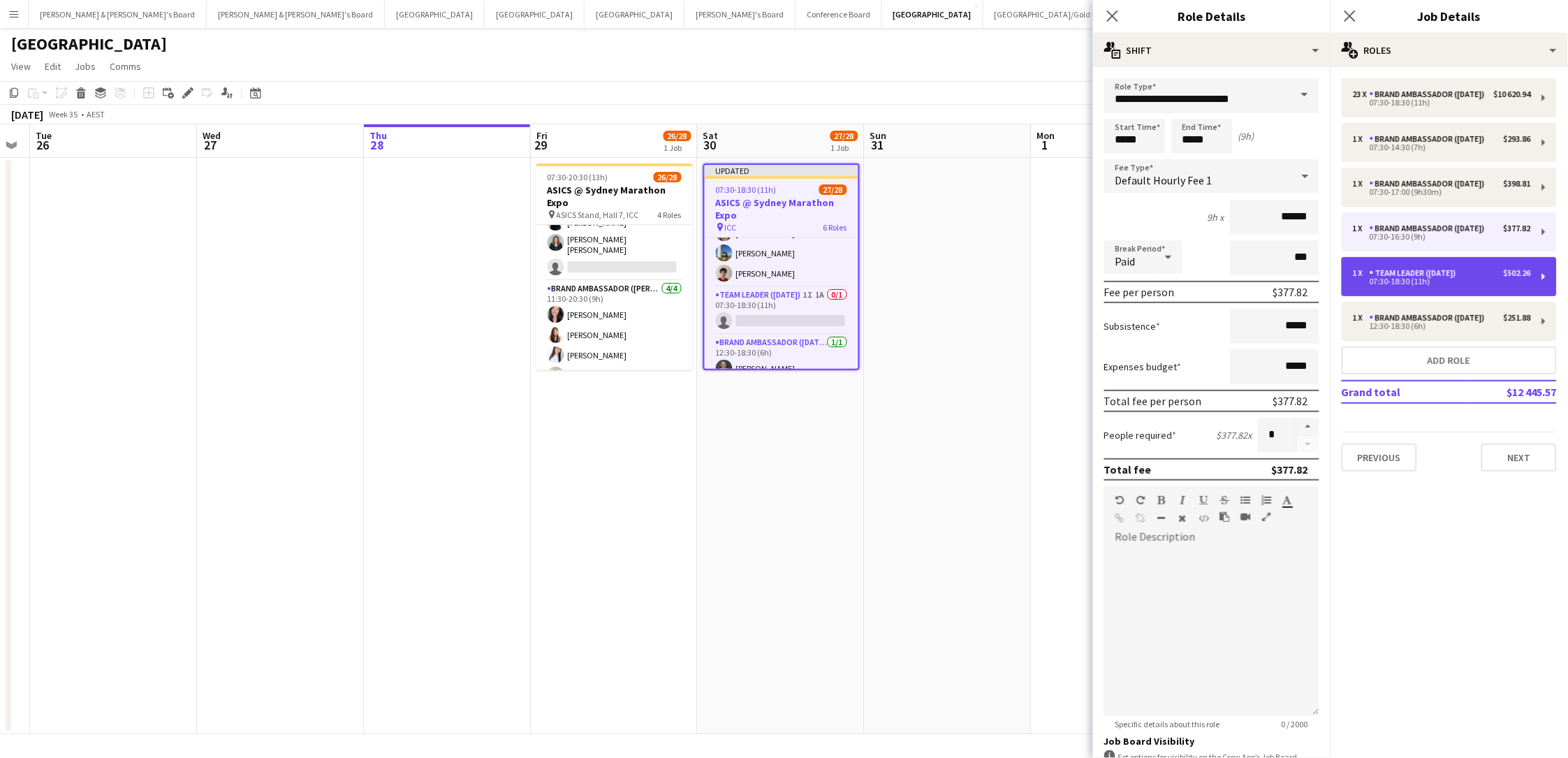
click at [1183, 285] on div "07:30-18:30 (11h)" at bounding box center [1441, 282] width 178 height 7
type input "**********"
type input "*****"
type input "******"
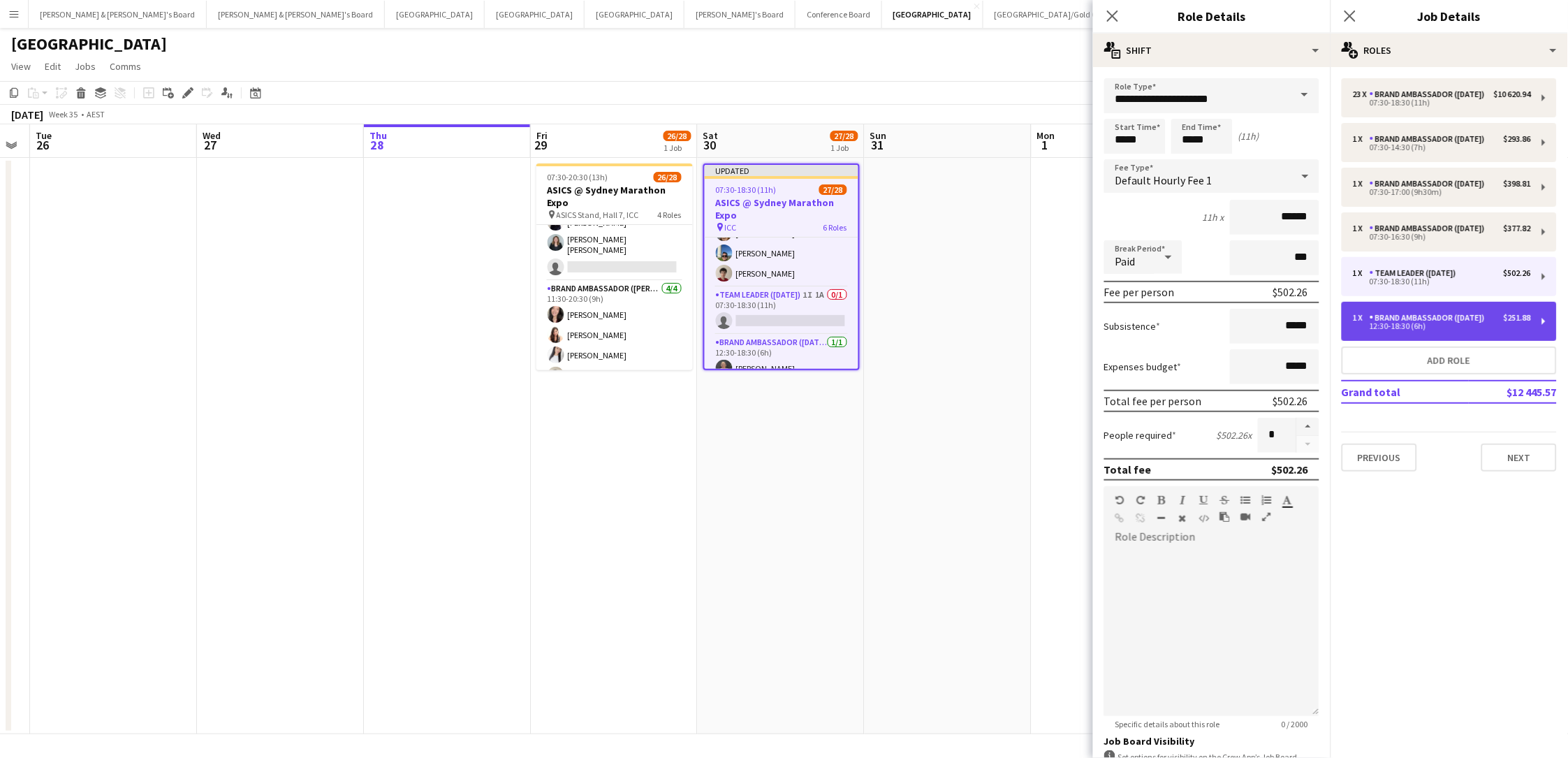
click at [1183, 330] on div "12:30-18:30 (6h)" at bounding box center [1441, 326] width 178 height 7
type input "**********"
type input "*****"
type input "******"
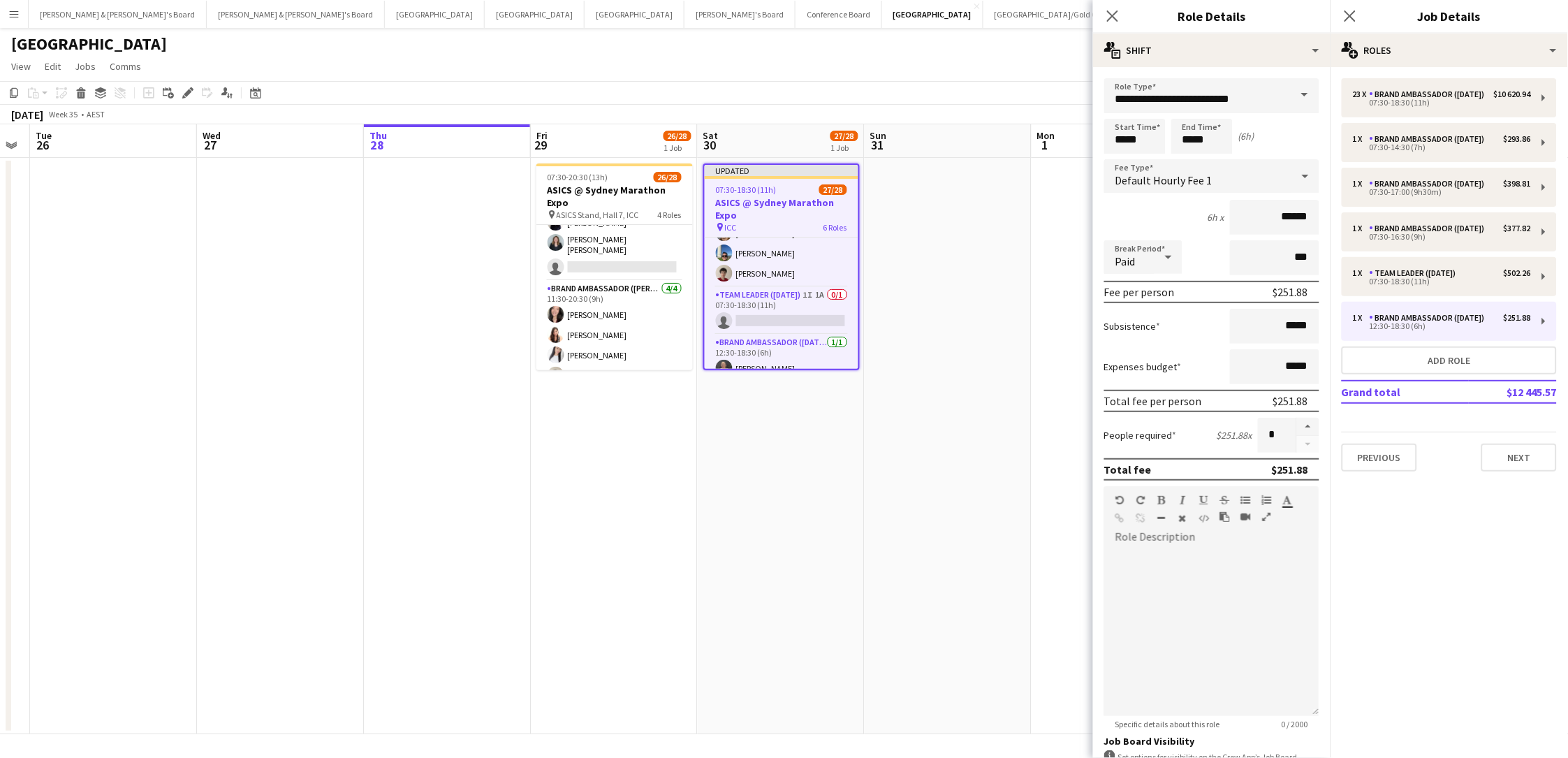
click at [1013, 325] on app-date-cell at bounding box center [948, 446] width 167 height 576
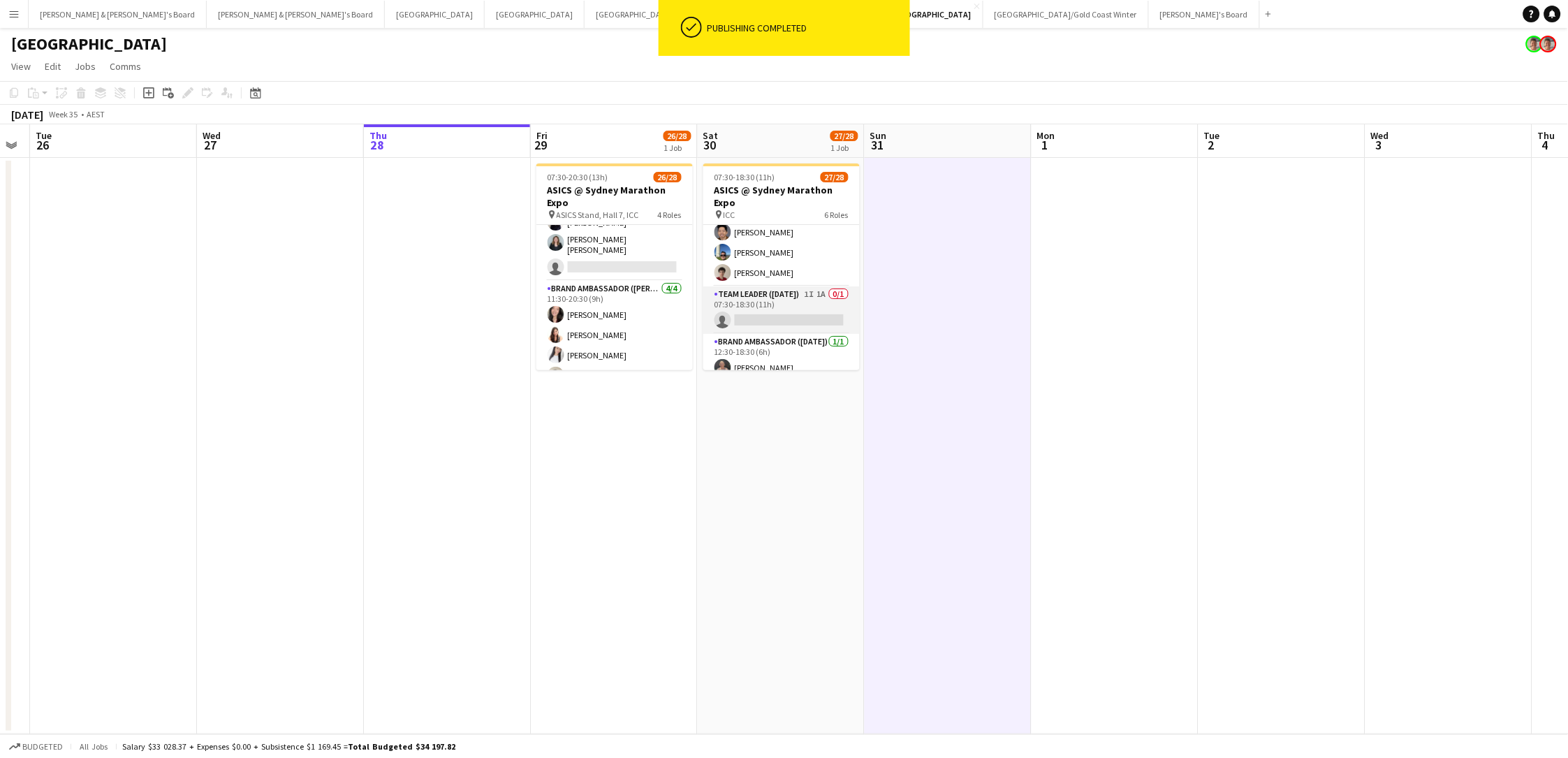
click at [778, 299] on app-card-role "Team Leader (Saturday) 1I 1A 0/1 07:30-18:30 (11h) single-neutral-actions" at bounding box center [781, 310] width 156 height 47
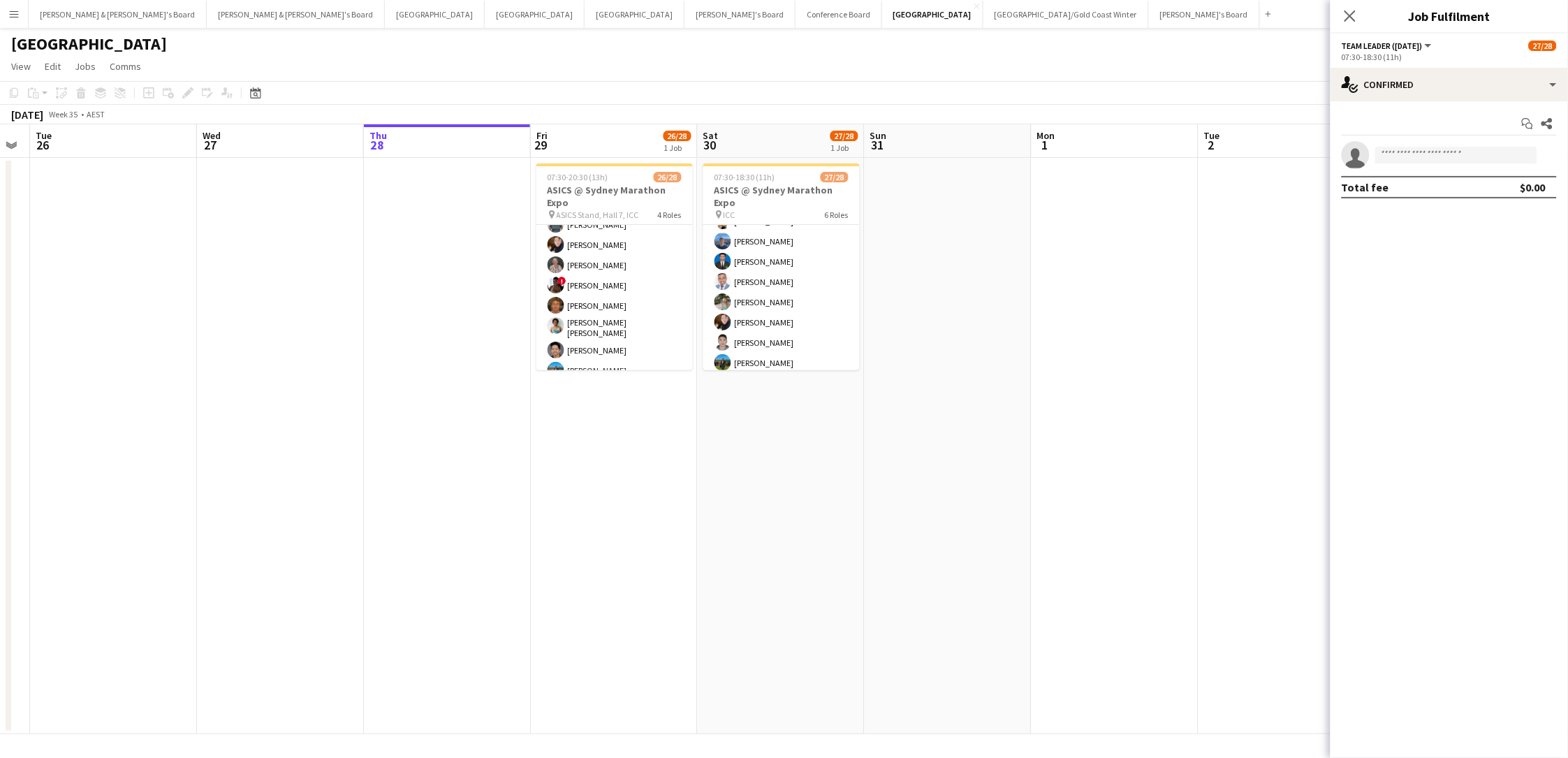
scroll to position [118, 0]
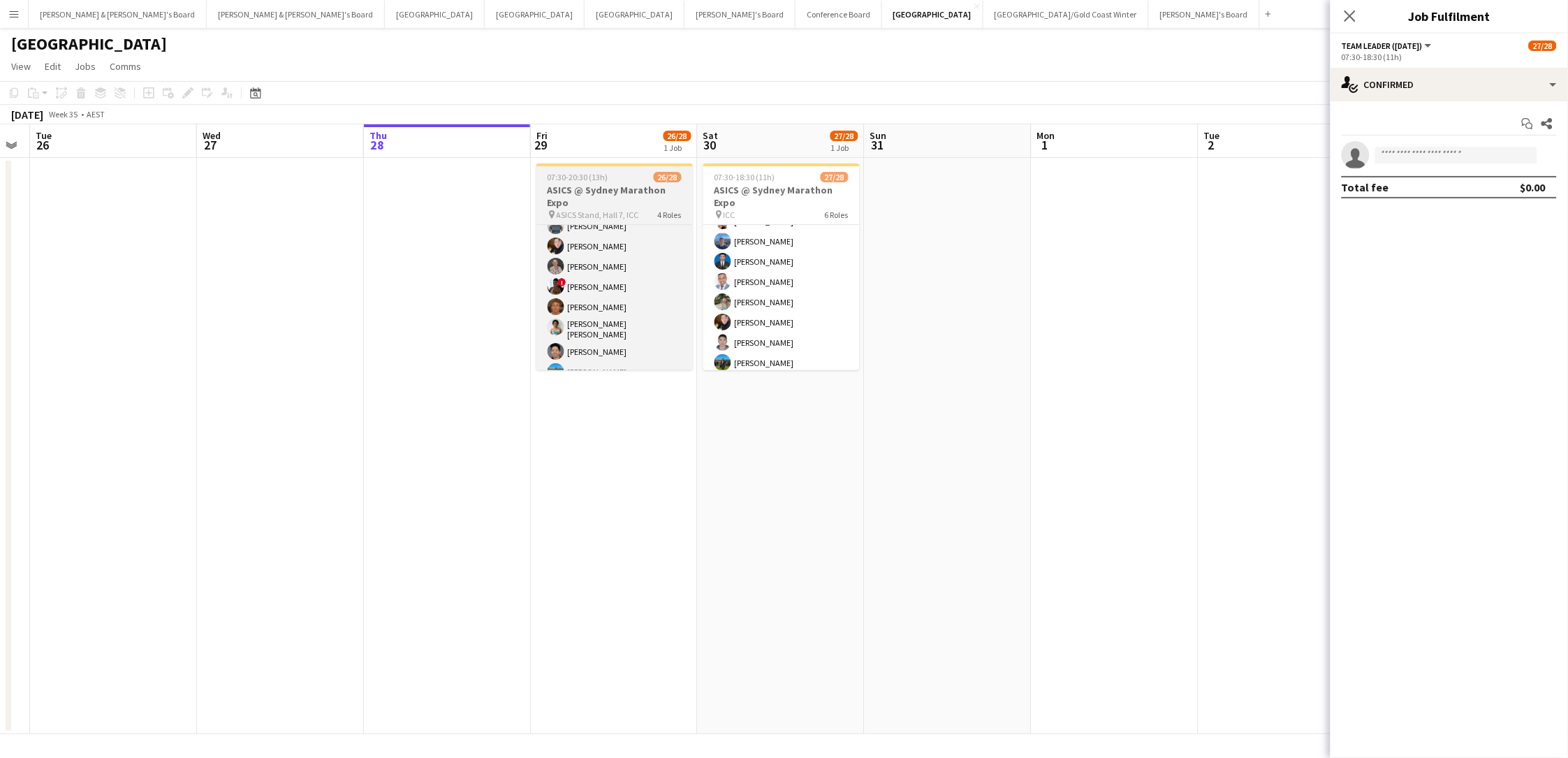
click at [571, 185] on h3 "ASICS @ Sydney Marathon Expo" at bounding box center [615, 196] width 156 height 25
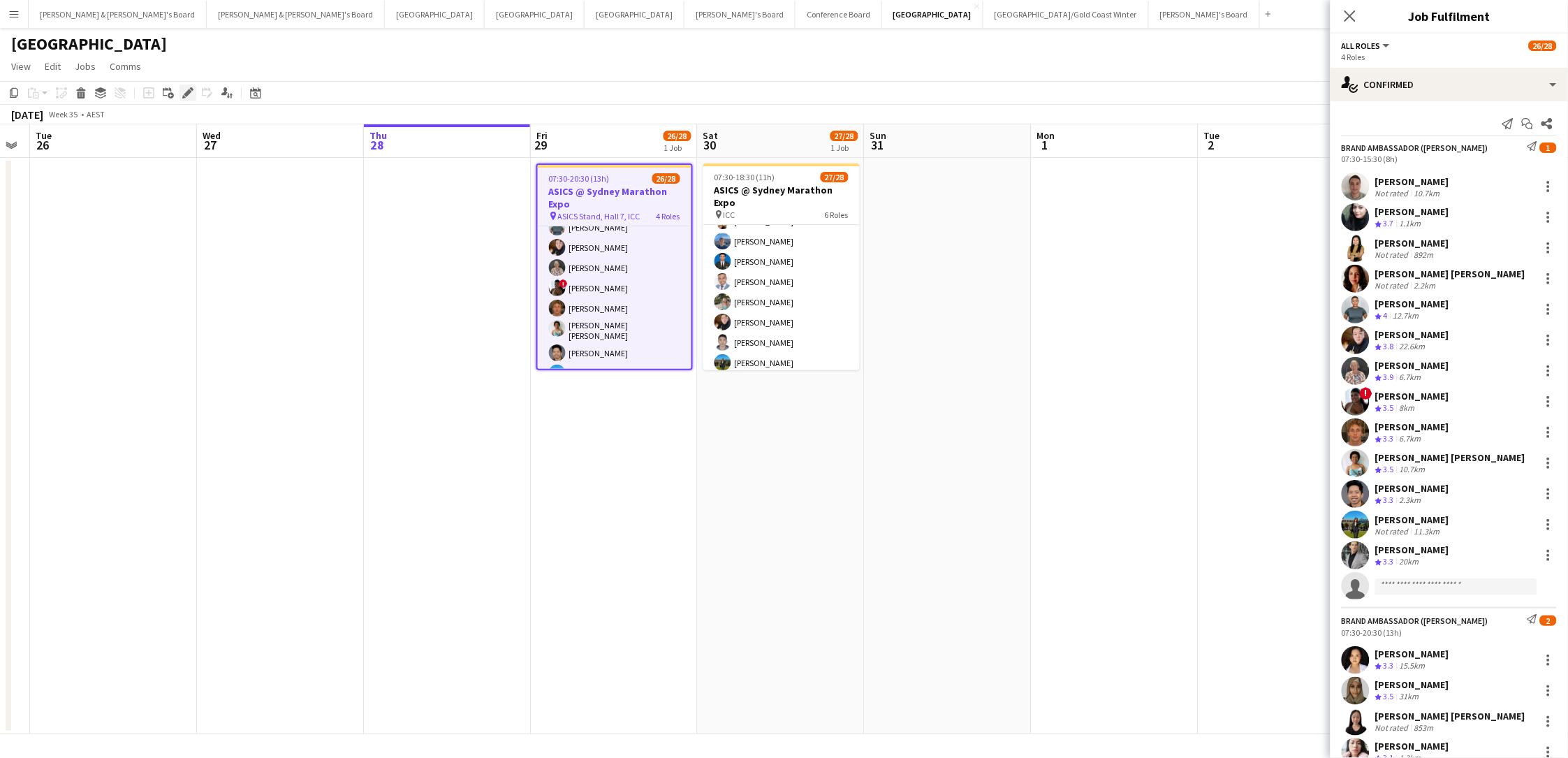
click at [188, 90] on icon at bounding box center [187, 93] width 8 height 8
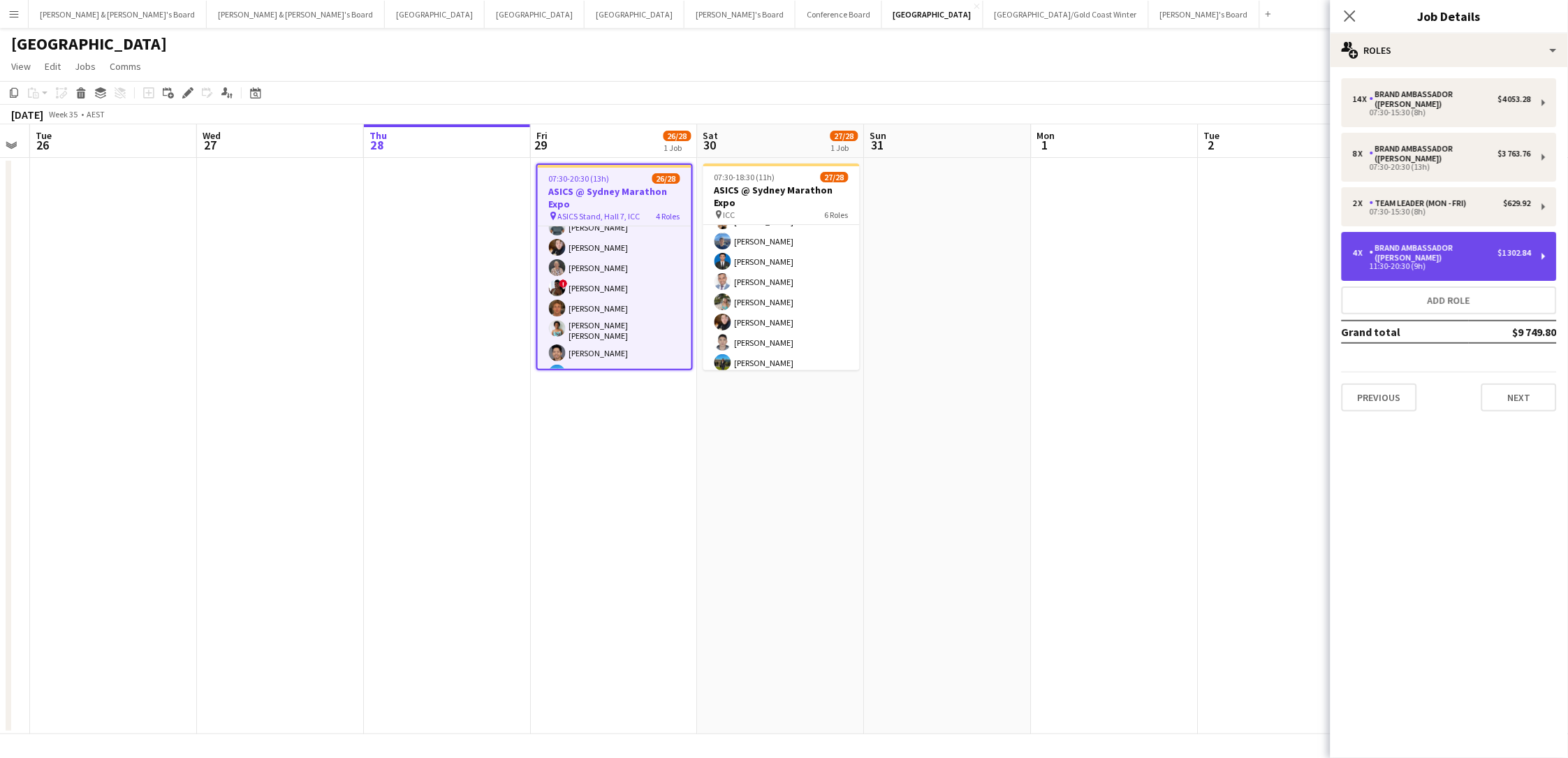
click at [1183, 263] on div "11:30-20:30 (9h)" at bounding box center [1441, 267] width 178 height 7
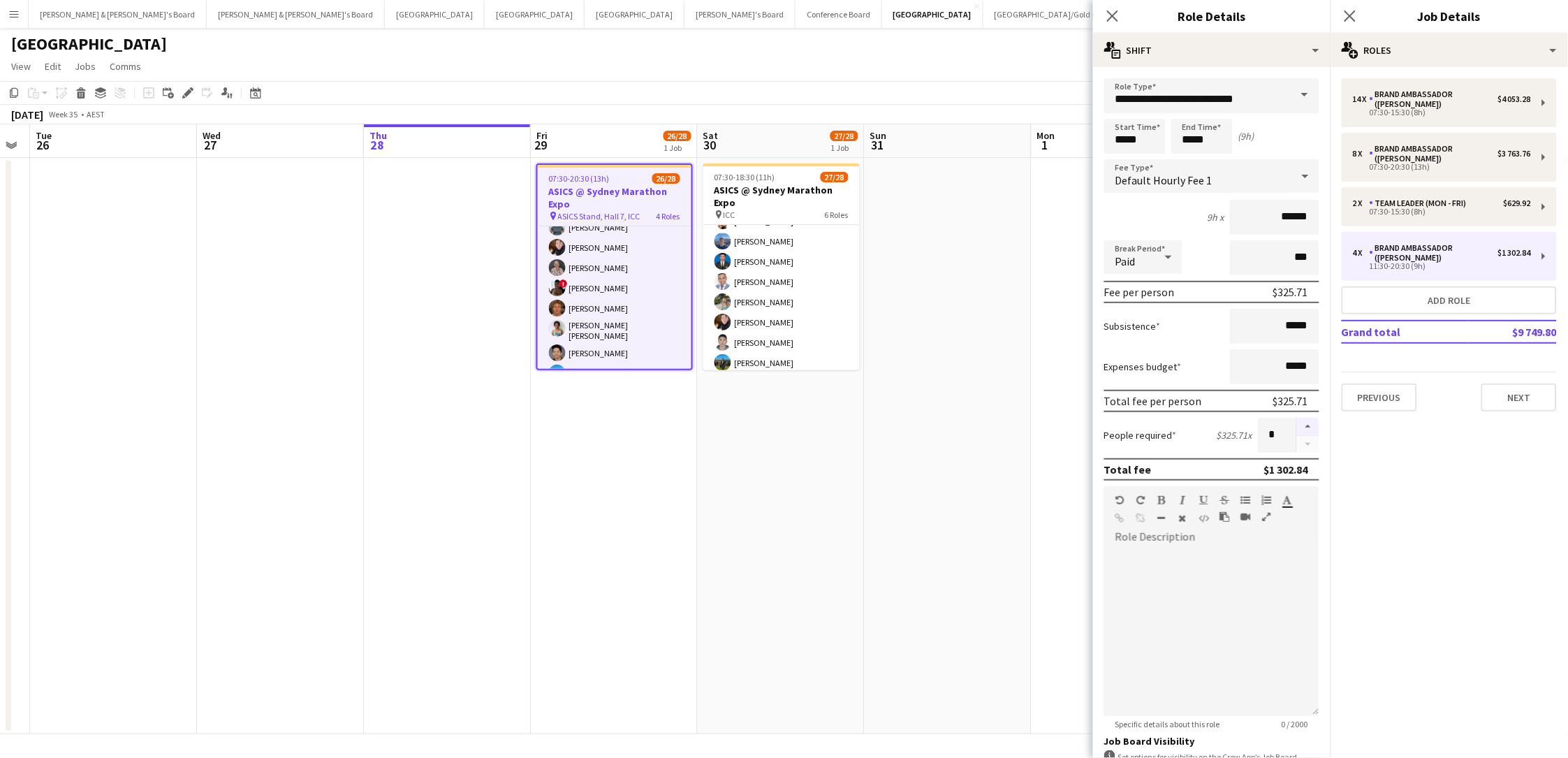
click at [1183, 430] on button "button" at bounding box center [1307, 426] width 22 height 18
type input "*"
click at [593, 99] on app-toolbar "Copy Paste Paste Command V Paste with crew Command Shift V Paste linked Job Del…" at bounding box center [784, 92] width 1568 height 24
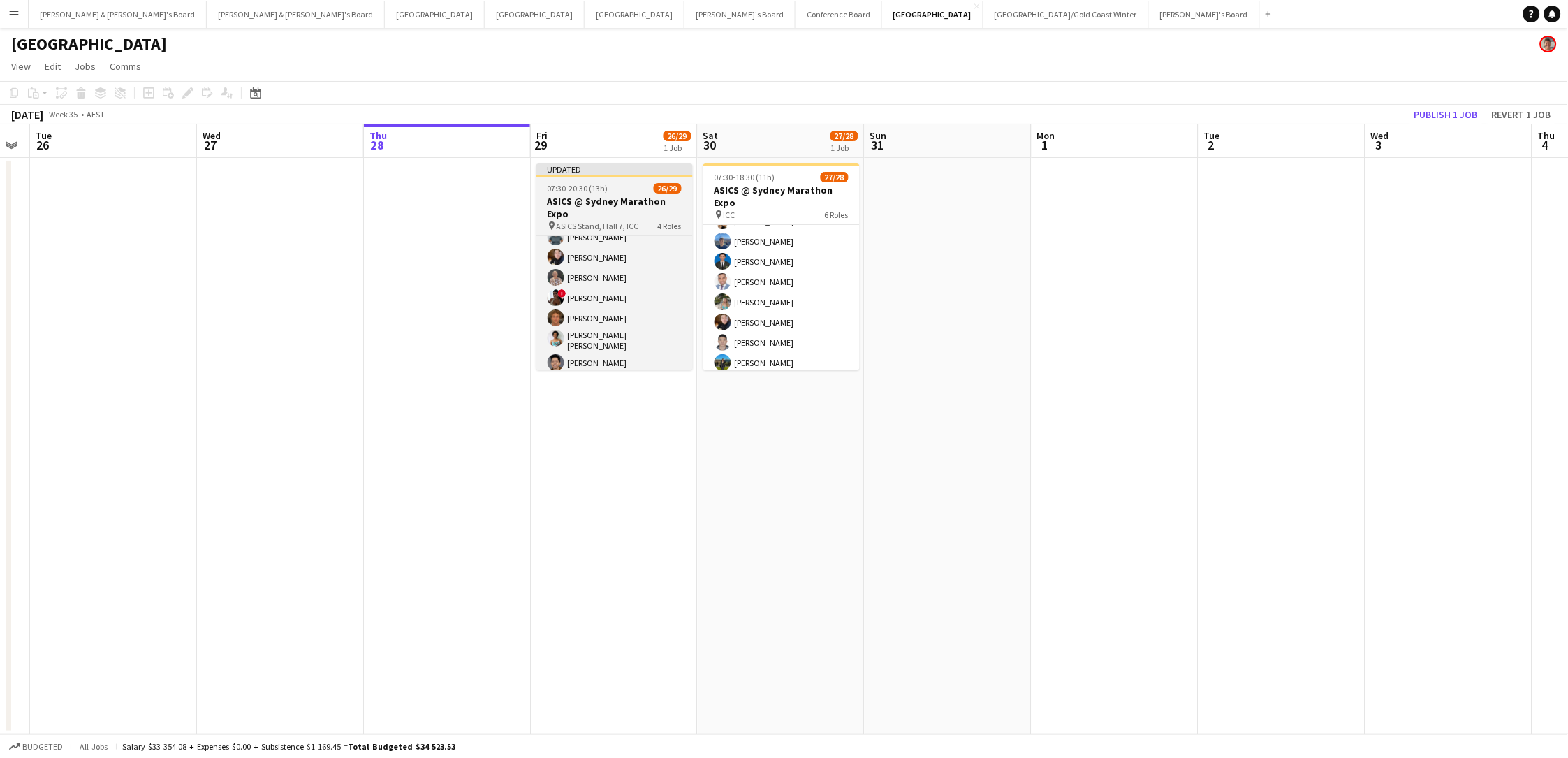
click at [608, 183] on div "07:30-20:30 (13h) 26/29" at bounding box center [615, 188] width 156 height 11
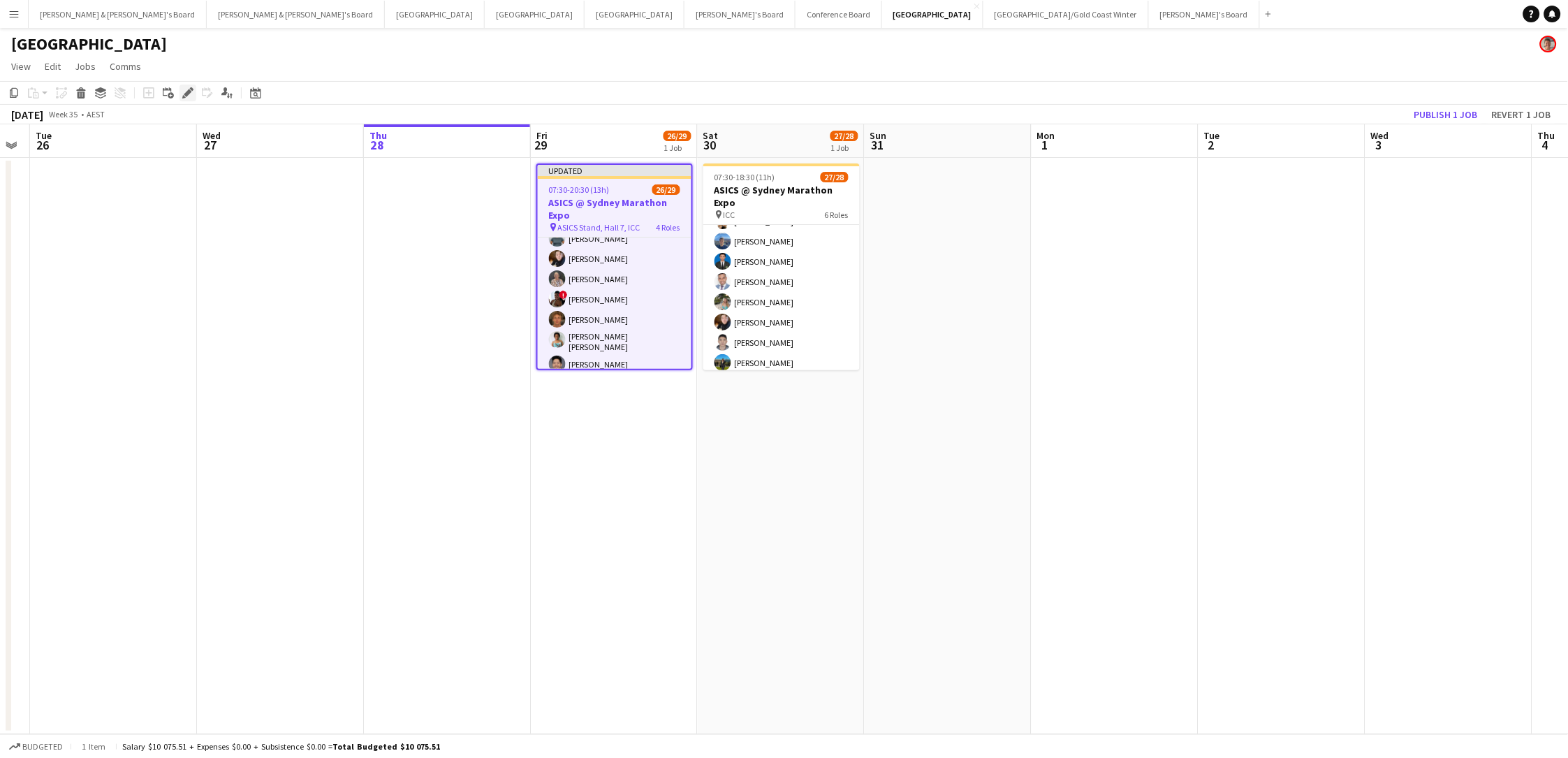
click at [186, 94] on icon at bounding box center [187, 93] width 8 height 8
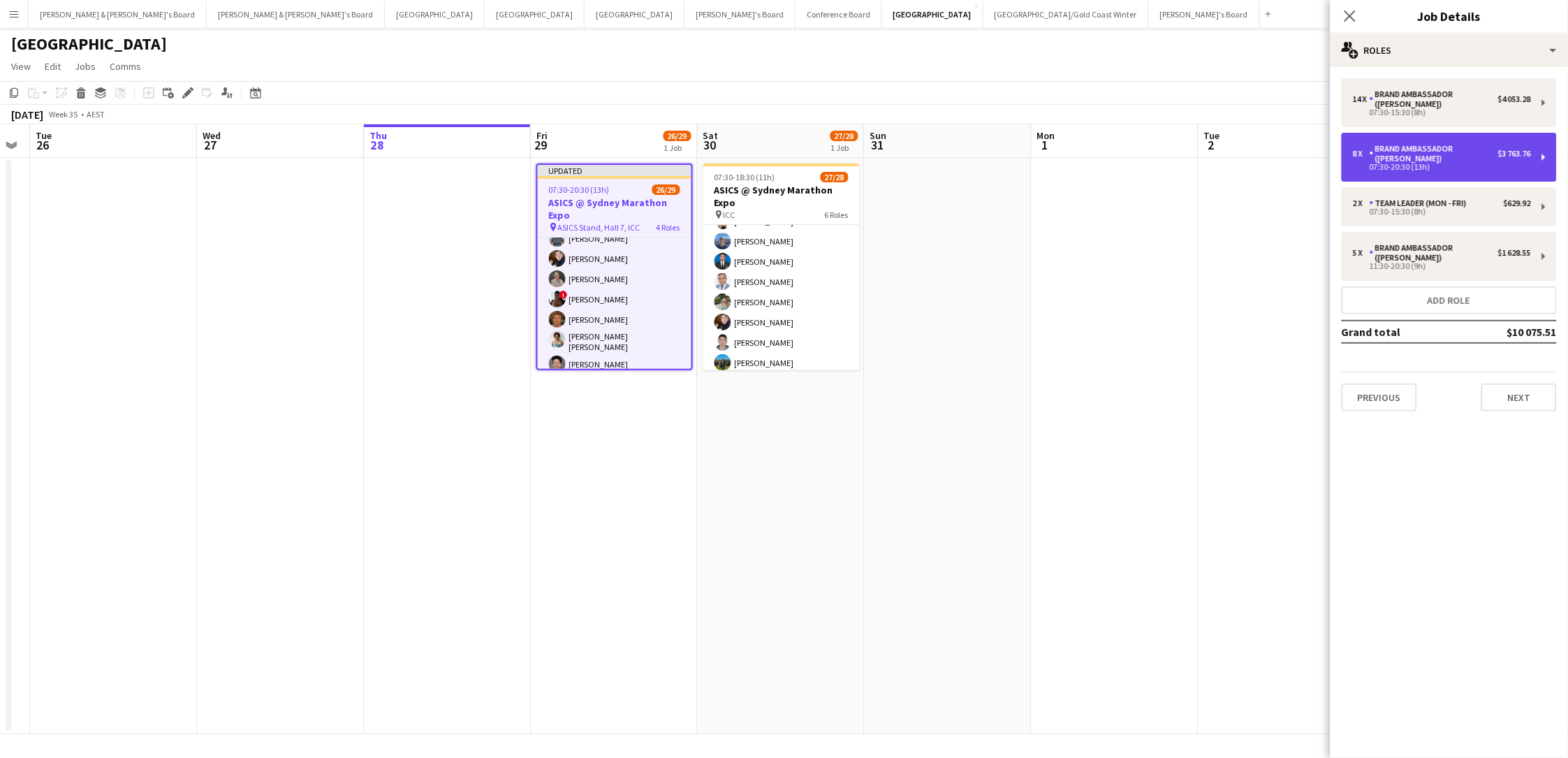
click at [1183, 153] on div "Brand Ambassador ([PERSON_NAME])" at bounding box center [1433, 153] width 128 height 19
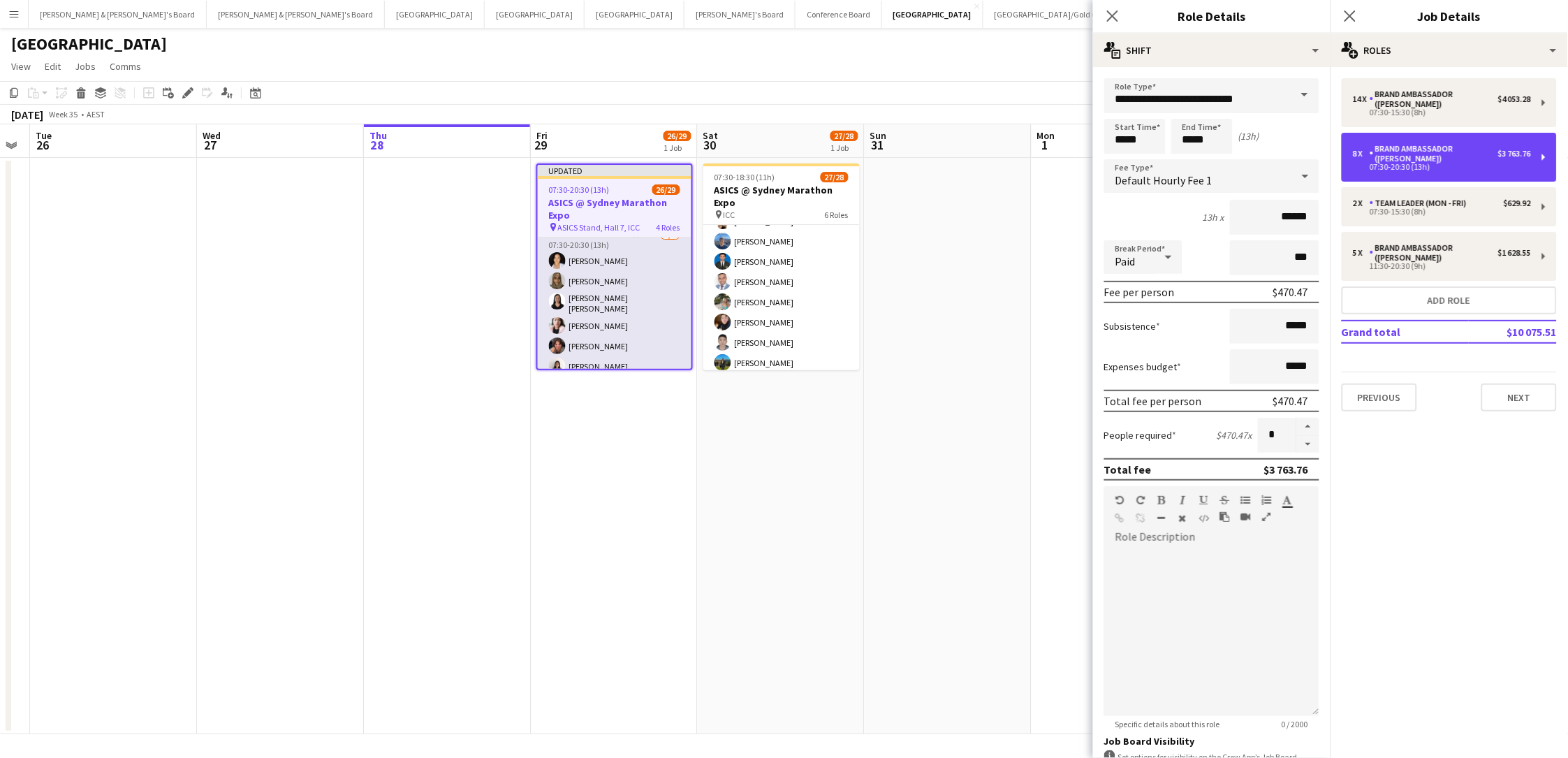
scroll to position [460, 0]
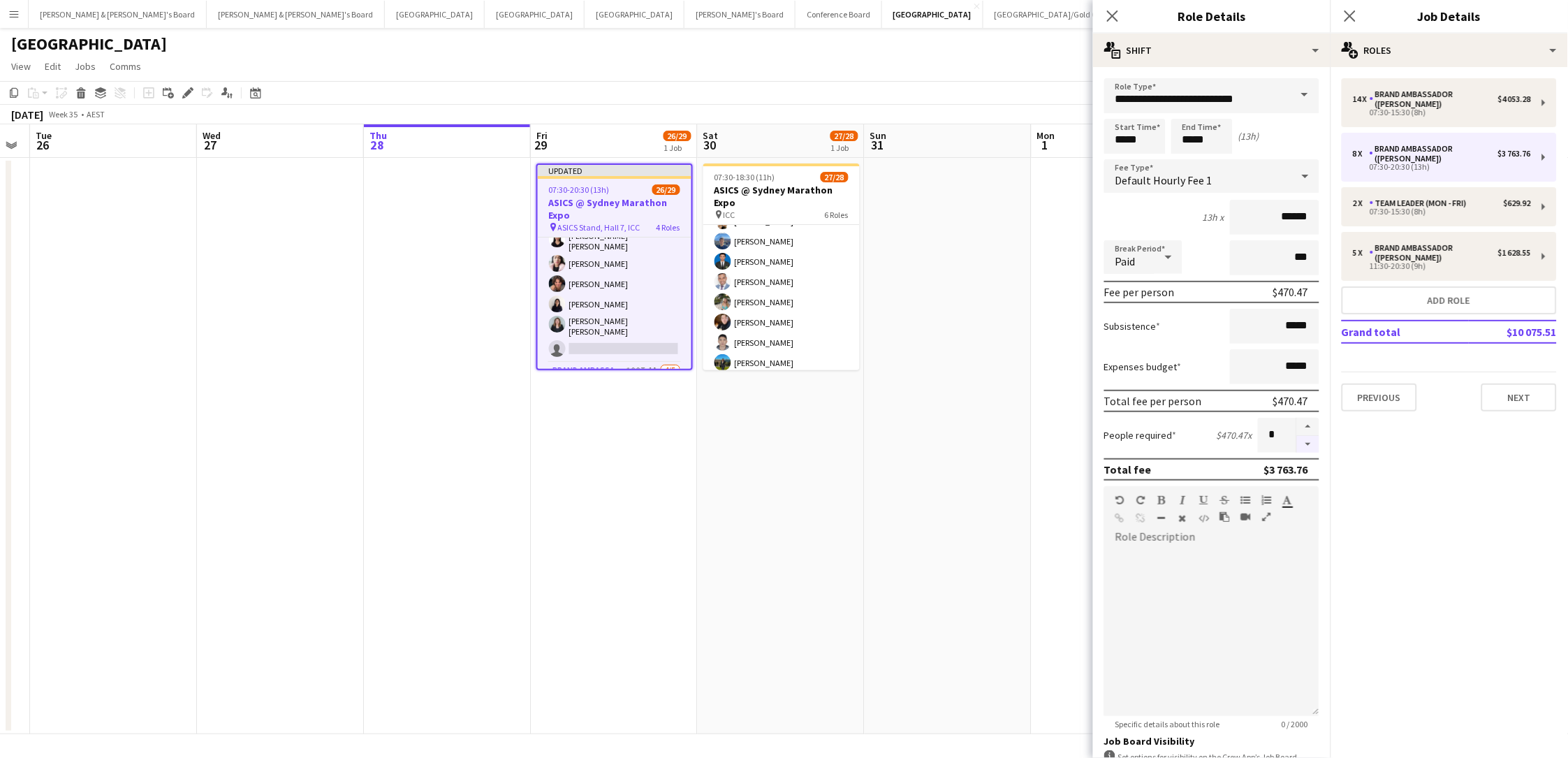
click at [1183, 436] on button "button" at bounding box center [1307, 444] width 22 height 17
type input "*"
click at [941, 418] on app-date-cell at bounding box center [948, 446] width 167 height 576
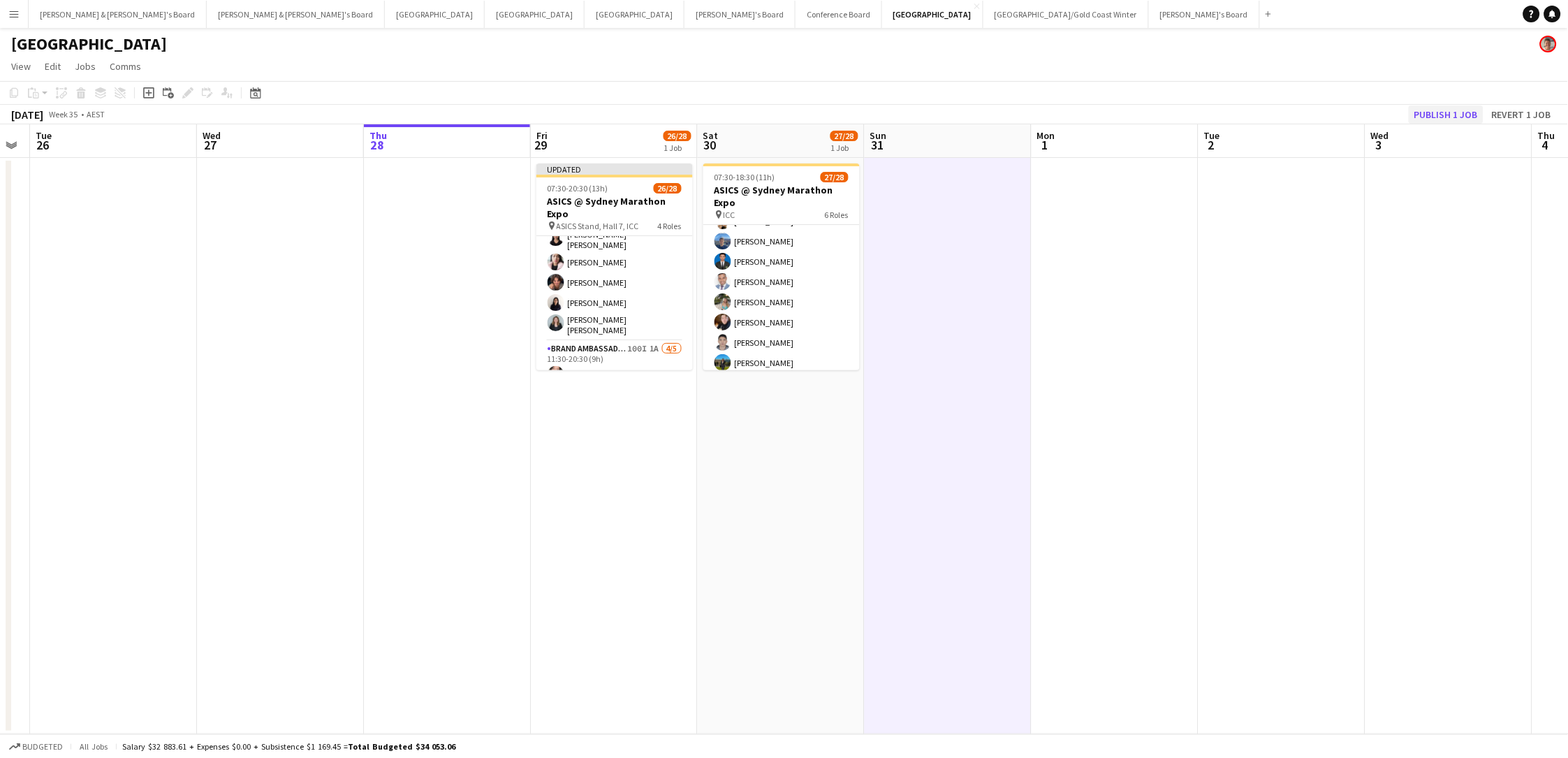
click at [1183, 114] on button "Publish 1 job" at bounding box center [1446, 114] width 74 height 18
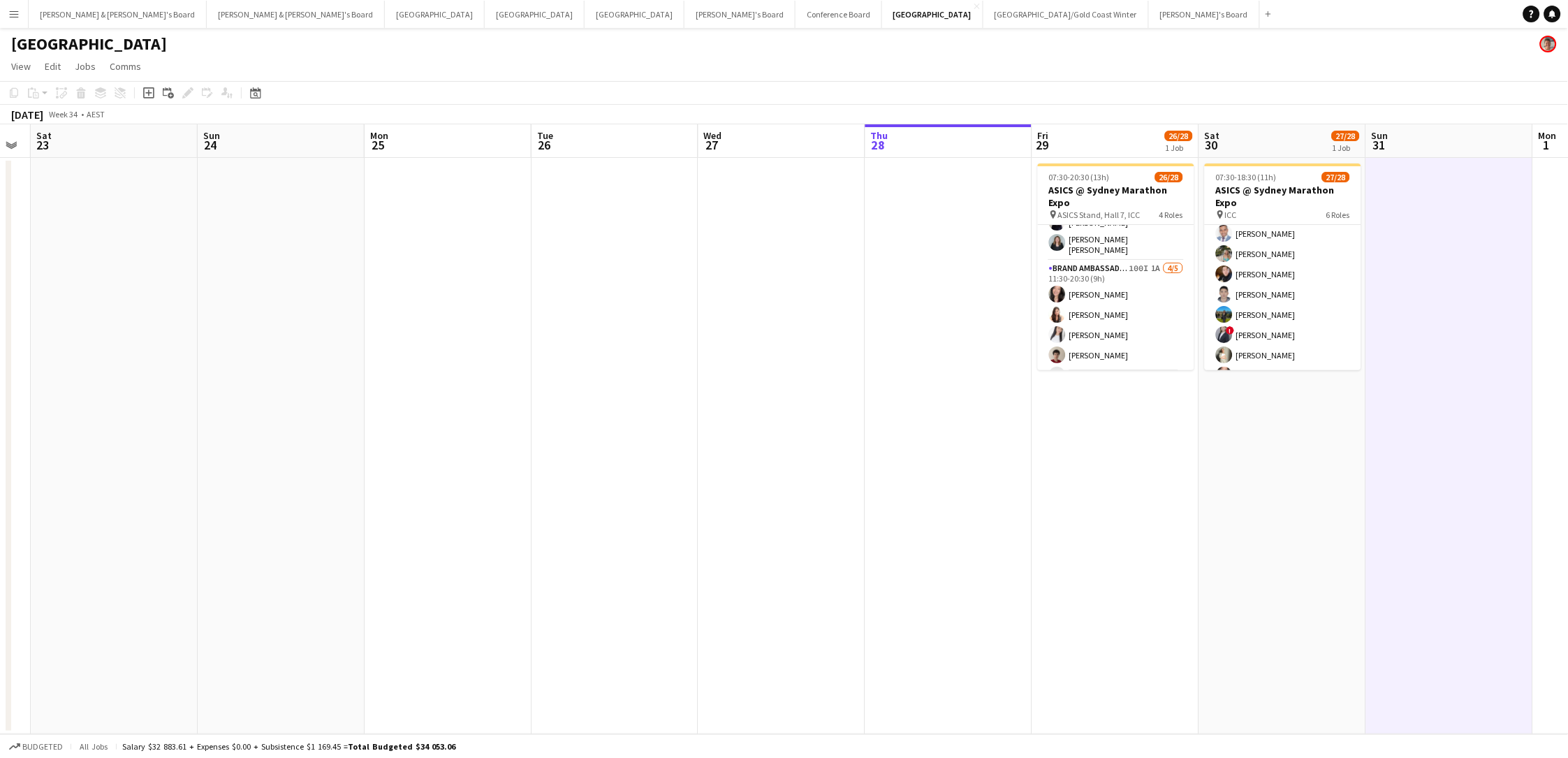
scroll to position [408, 0]
click at [1183, 267] on app-card-role "Brand Ambassador (Saturday) 23/23 07:30-18:30 (11h) Sarah Fox Abhilasha Rai Sam…" at bounding box center [1283, 211] width 156 height 497
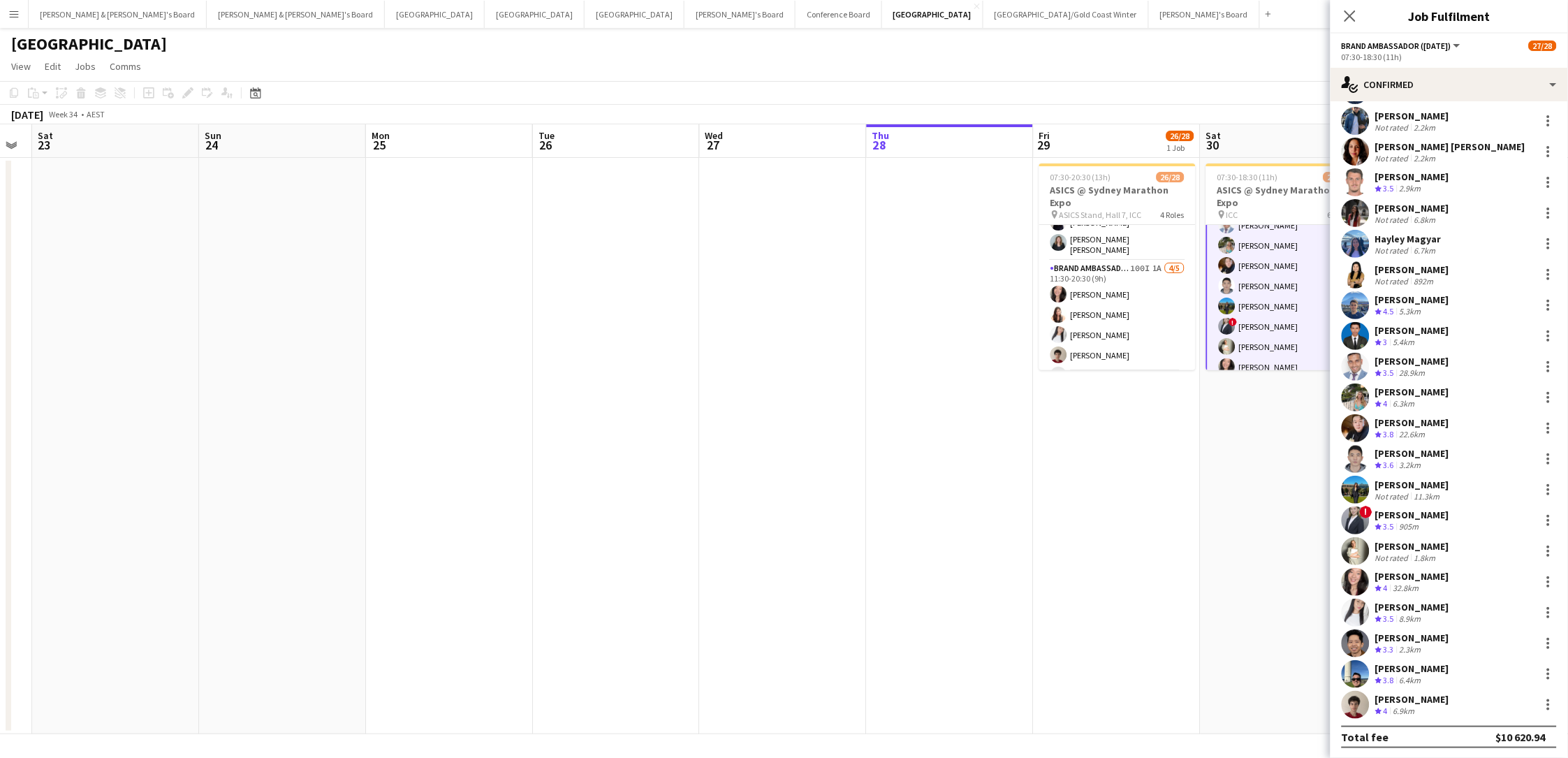
scroll to position [125, 0]
click at [1183, 392] on div at bounding box center [1548, 398] width 16 height 16
click at [1183, 454] on span "Switch crew" at bounding box center [1503, 456] width 87 height 13
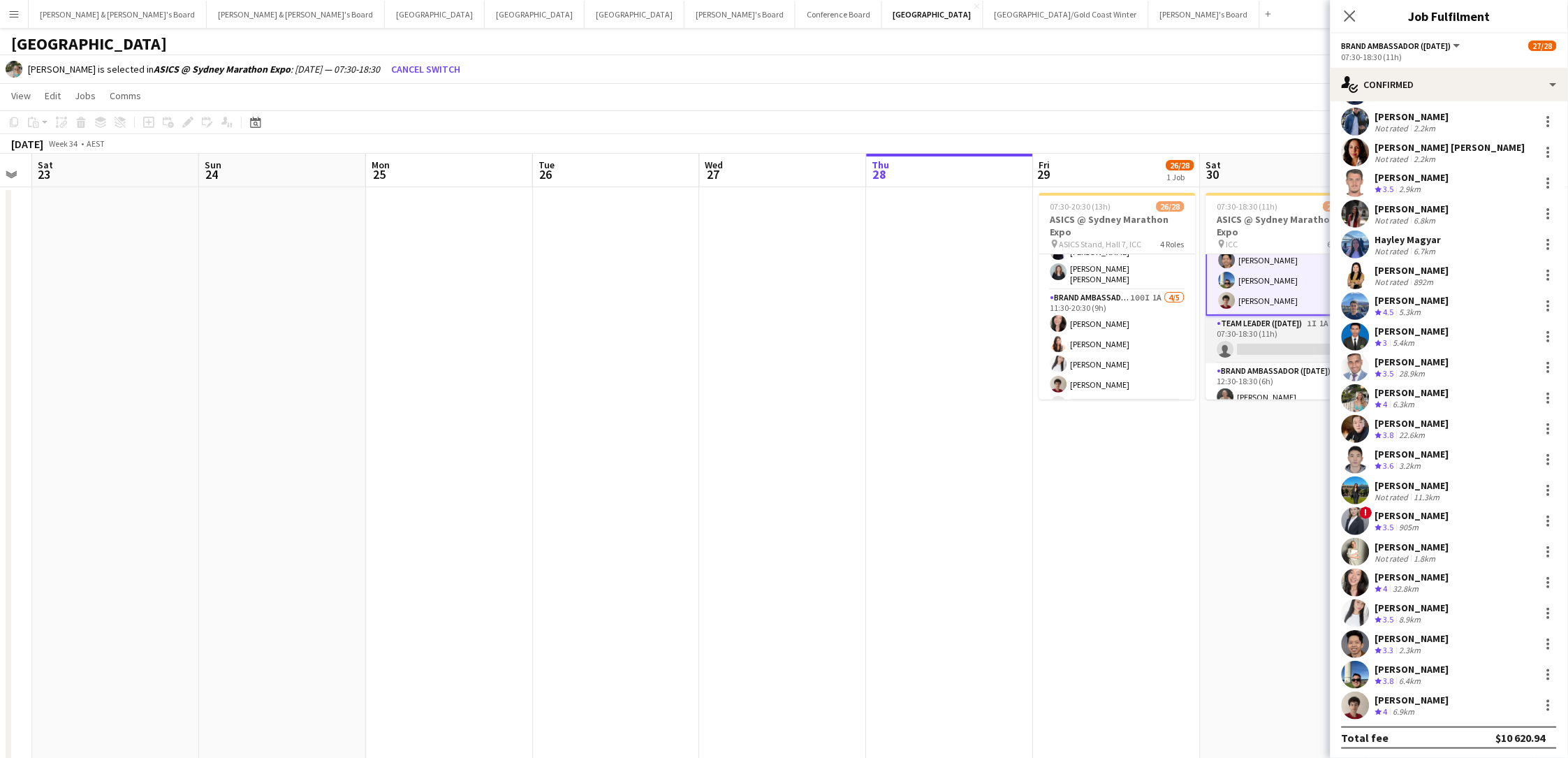
scroll to position [584, 0]
click at [1183, 332] on app-card-role "Team Leader (Saturday) 1I 1A 0/1 07:30-18:30 (11h) single-neutral-actions" at bounding box center [1284, 341] width 156 height 47
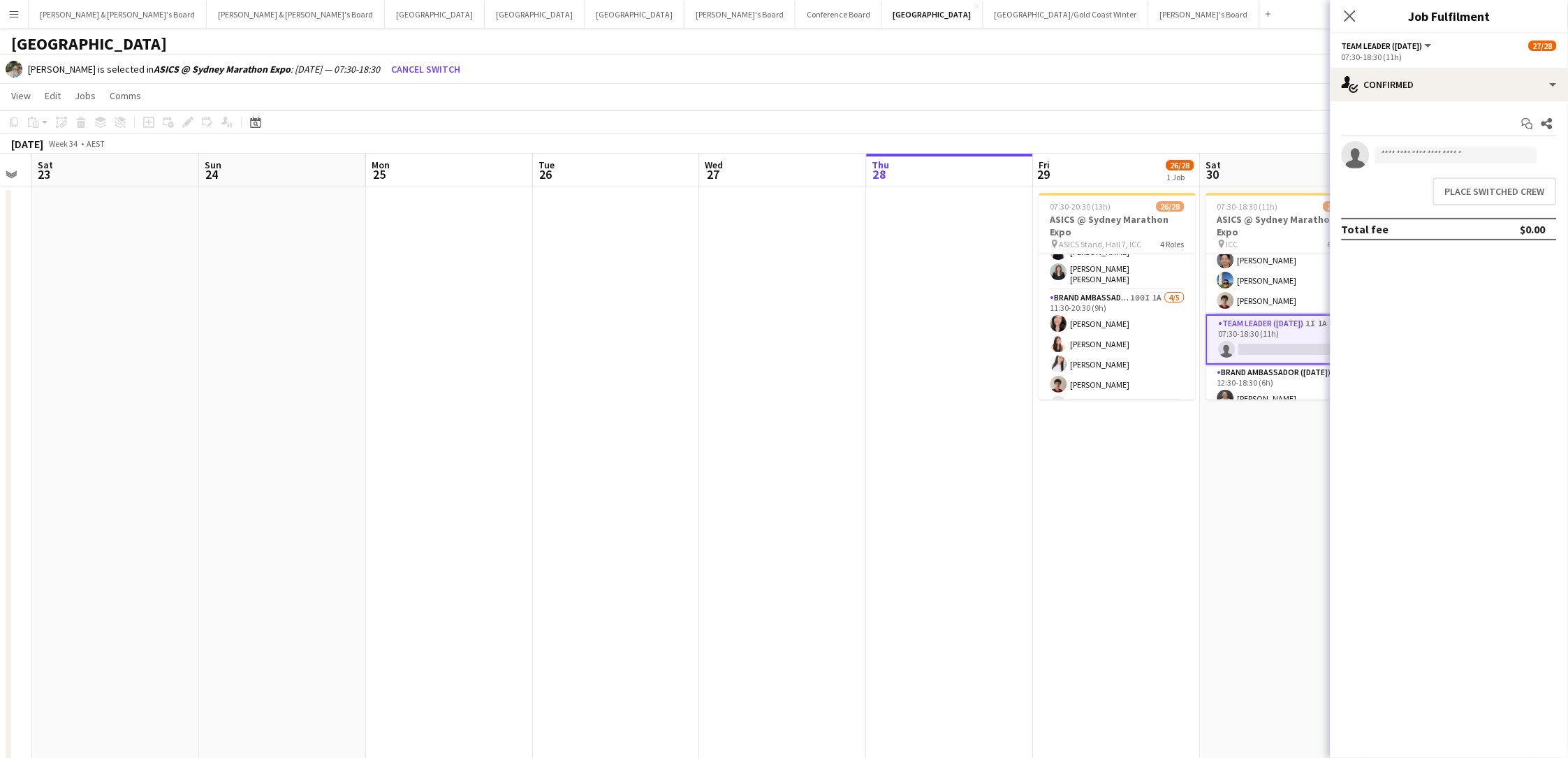
scroll to position [0, 0]
click at [1183, 193] on button "Place switched crew" at bounding box center [1495, 191] width 124 height 28
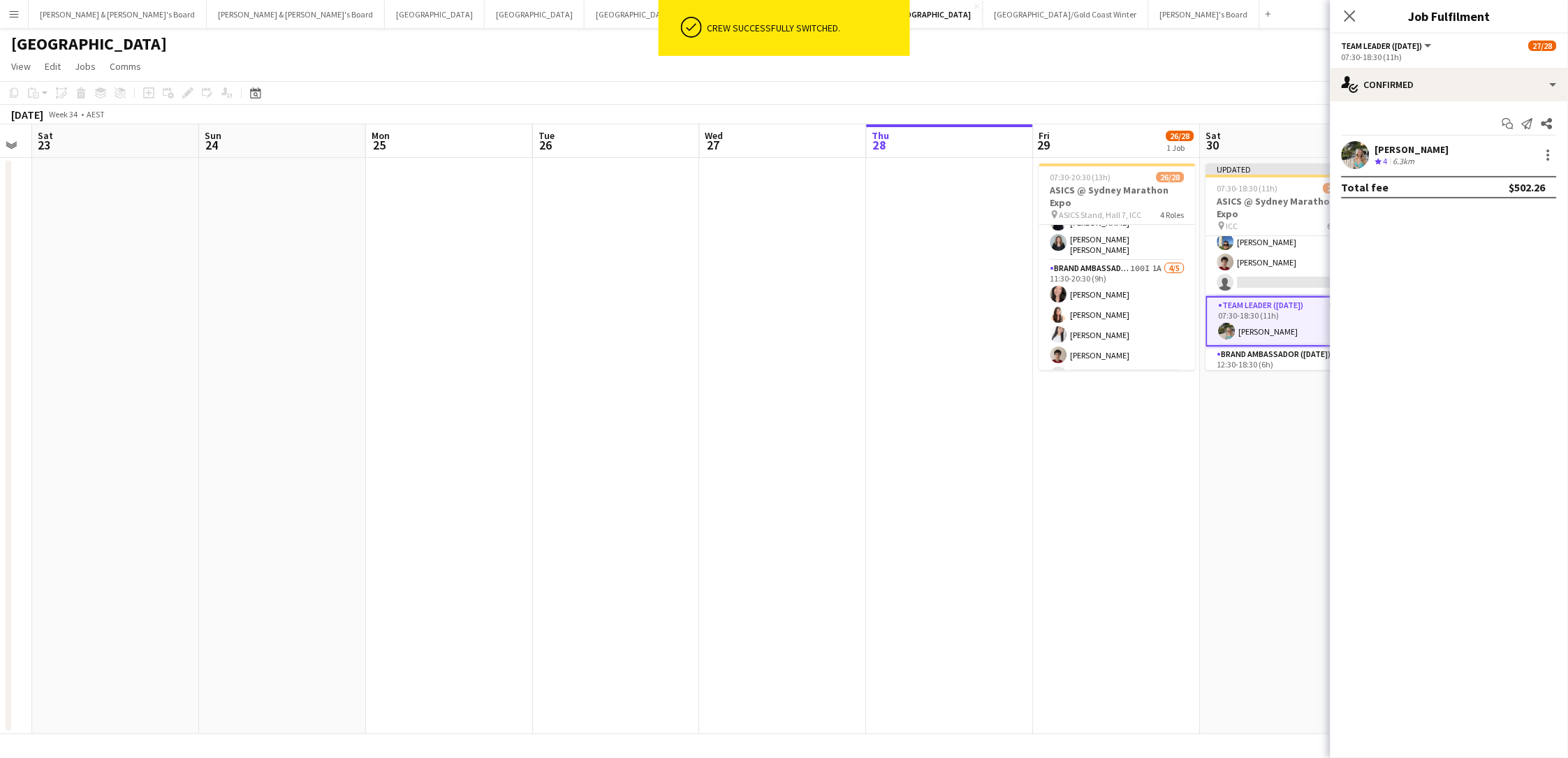
click at [1183, 106] on div "August 2025 Week 34 • AEST Publish 1 job Revert 1 job" at bounding box center [784, 114] width 1568 height 19
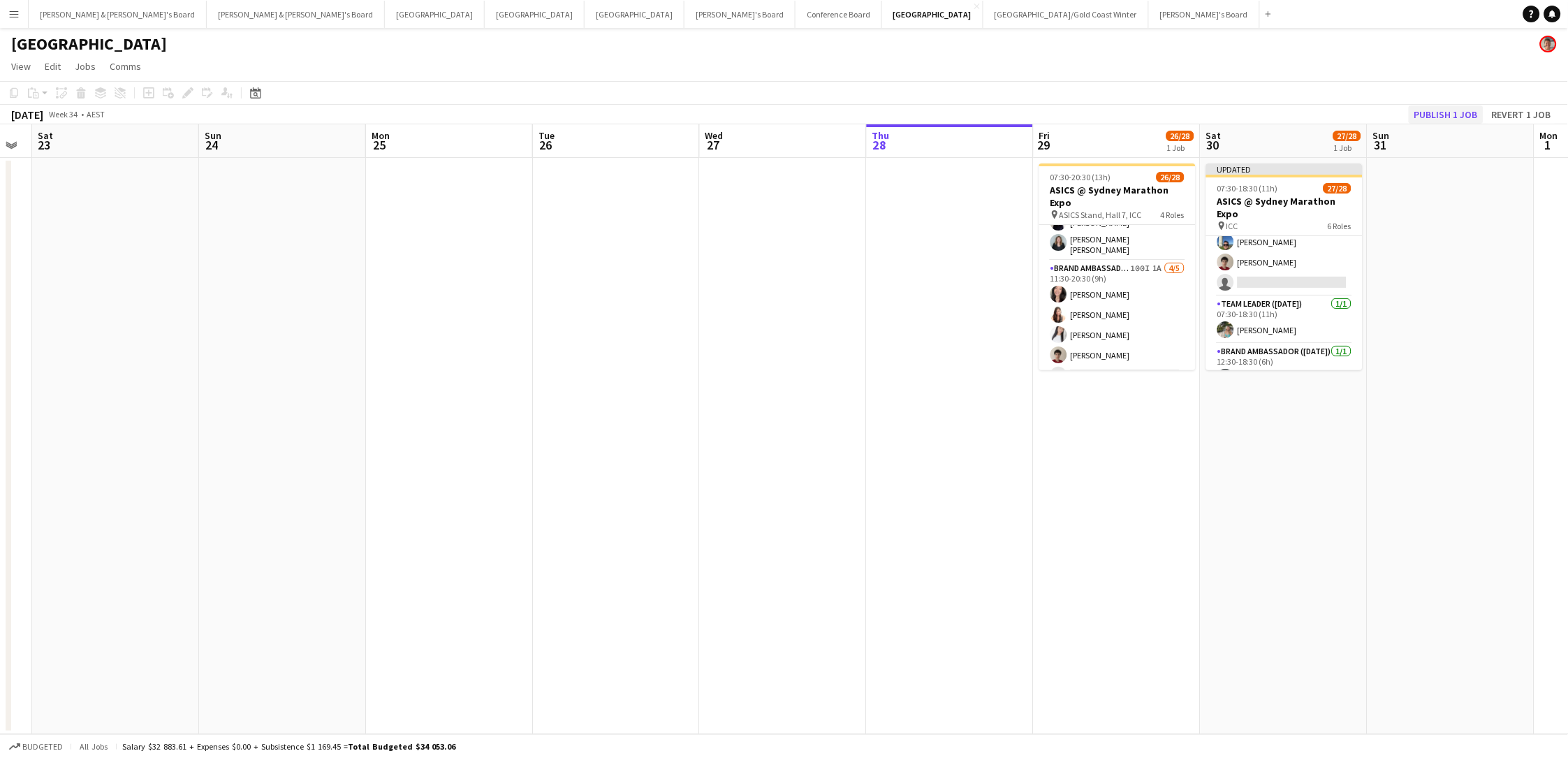
click at [1183, 113] on button "Publish 1 job" at bounding box center [1446, 114] width 74 height 18
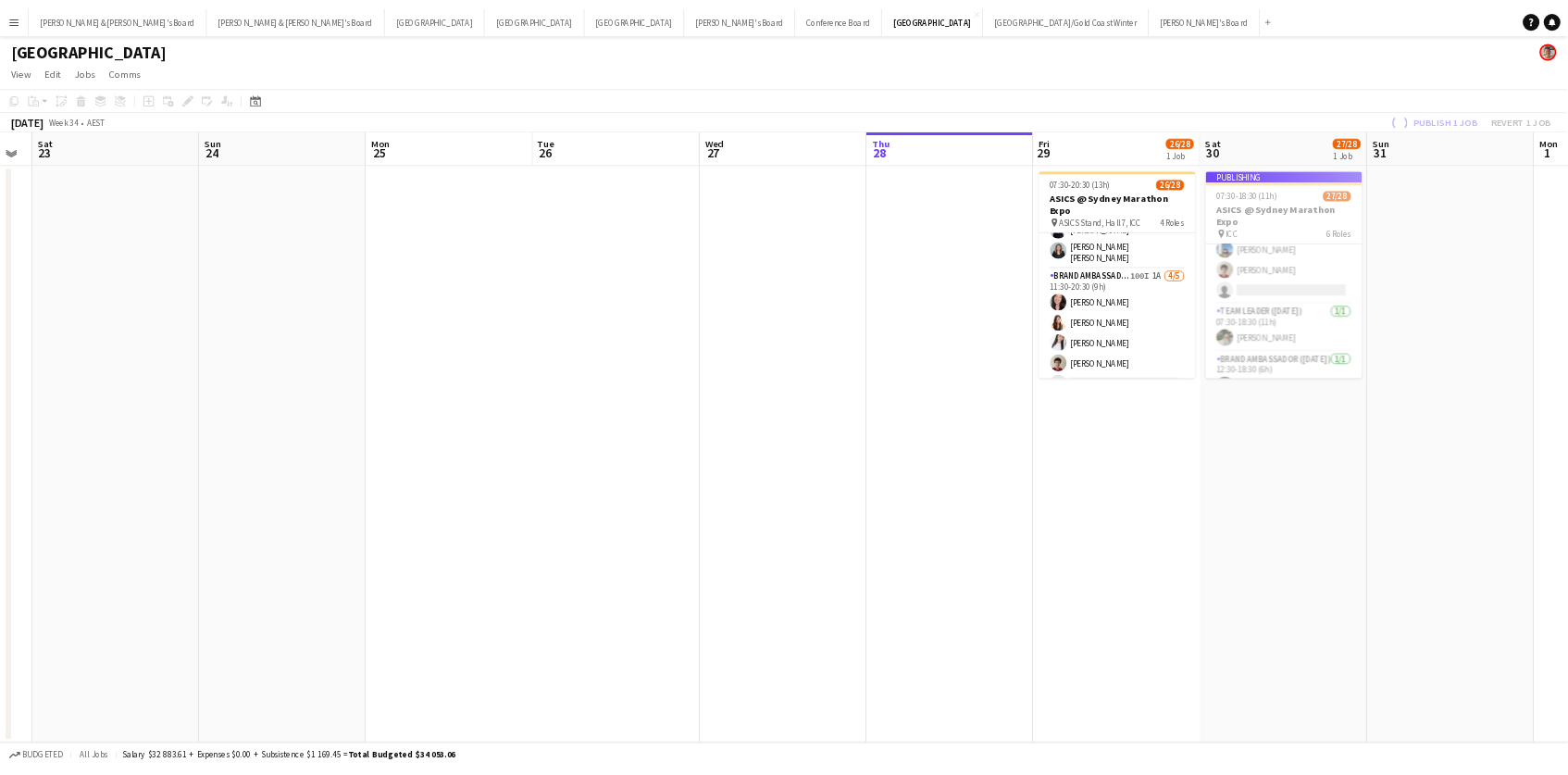
scroll to position [772, 0]
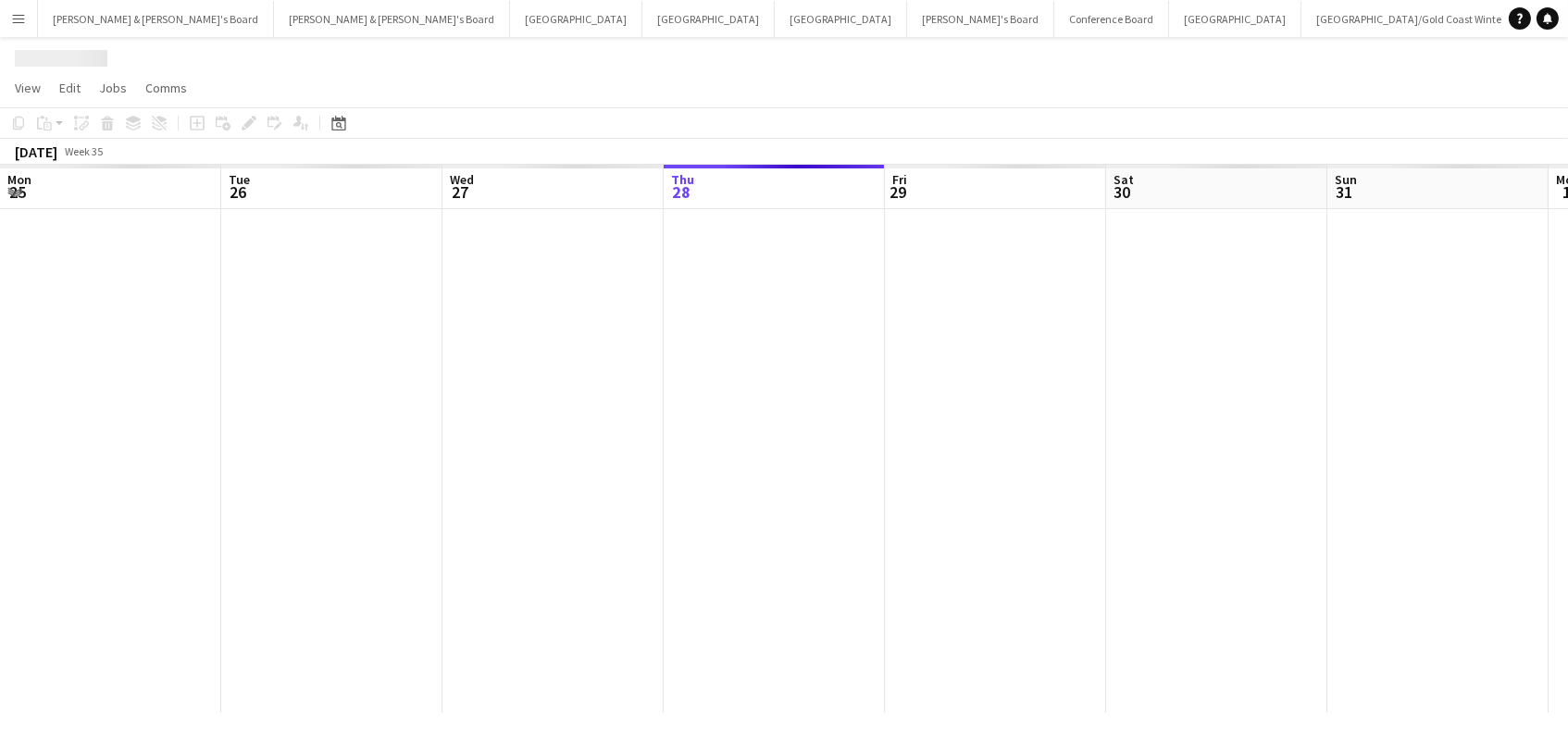
scroll to position [0, 441]
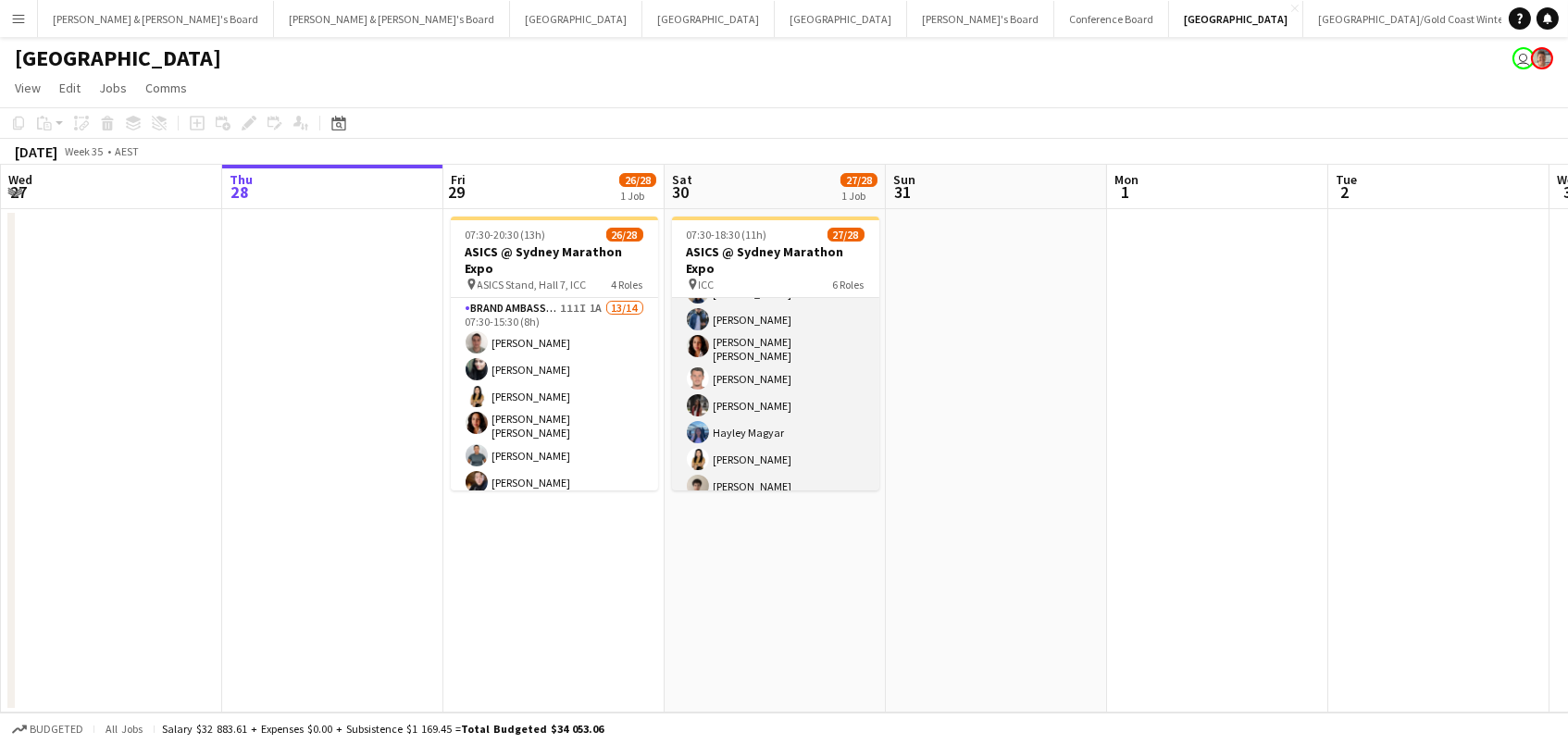
scroll to position [180, 0]
click at [797, 358] on app-card-role "Brand Ambassador ([DATE]) 96I 2A 22/23 07:30-18:30 (11h) [PERSON_NAME] [PERSON_…" at bounding box center [775, 642] width 207 height 659
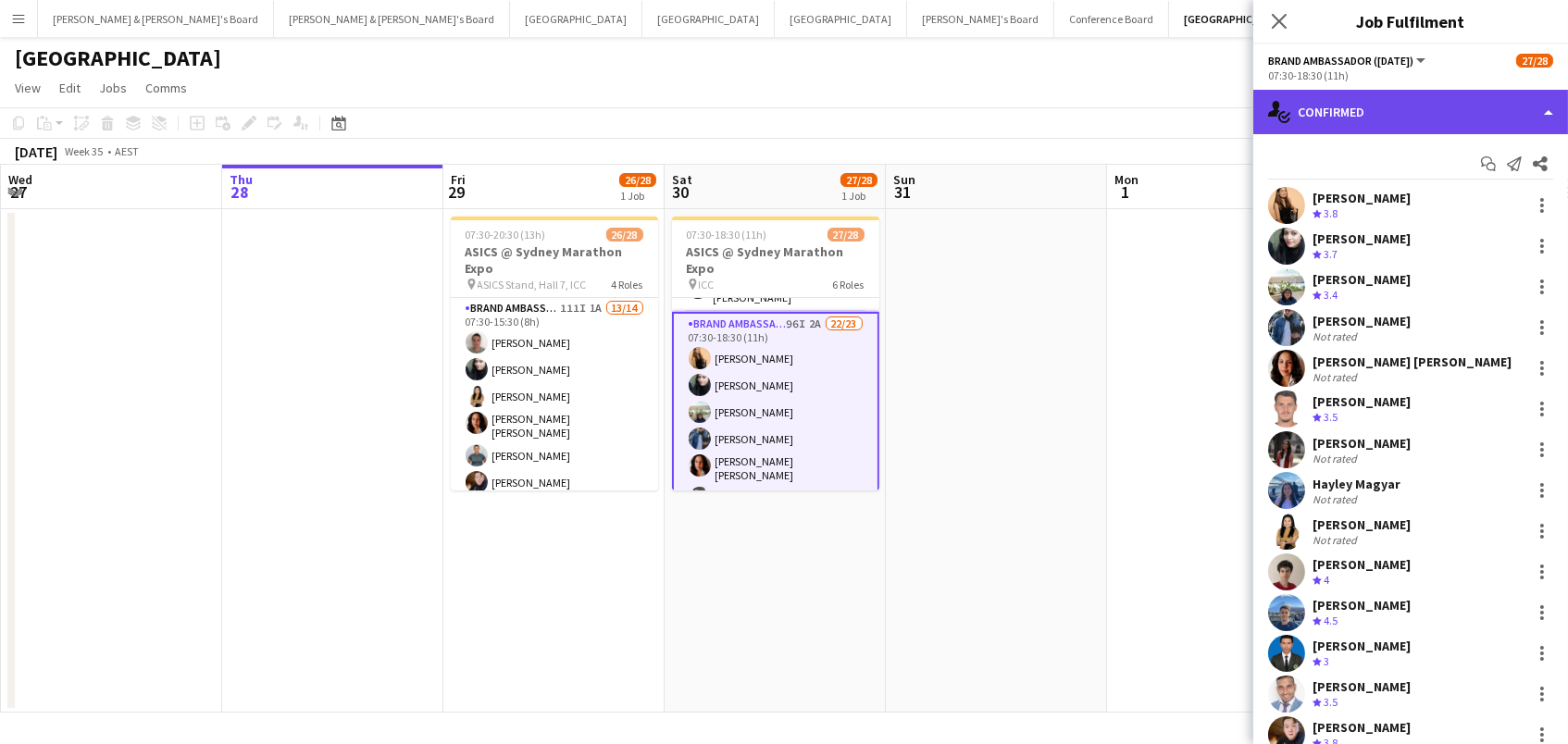
click at [1353, 103] on div "single-neutral-actions-check-2 Confirmed" at bounding box center [1409, 112] width 314 height 45
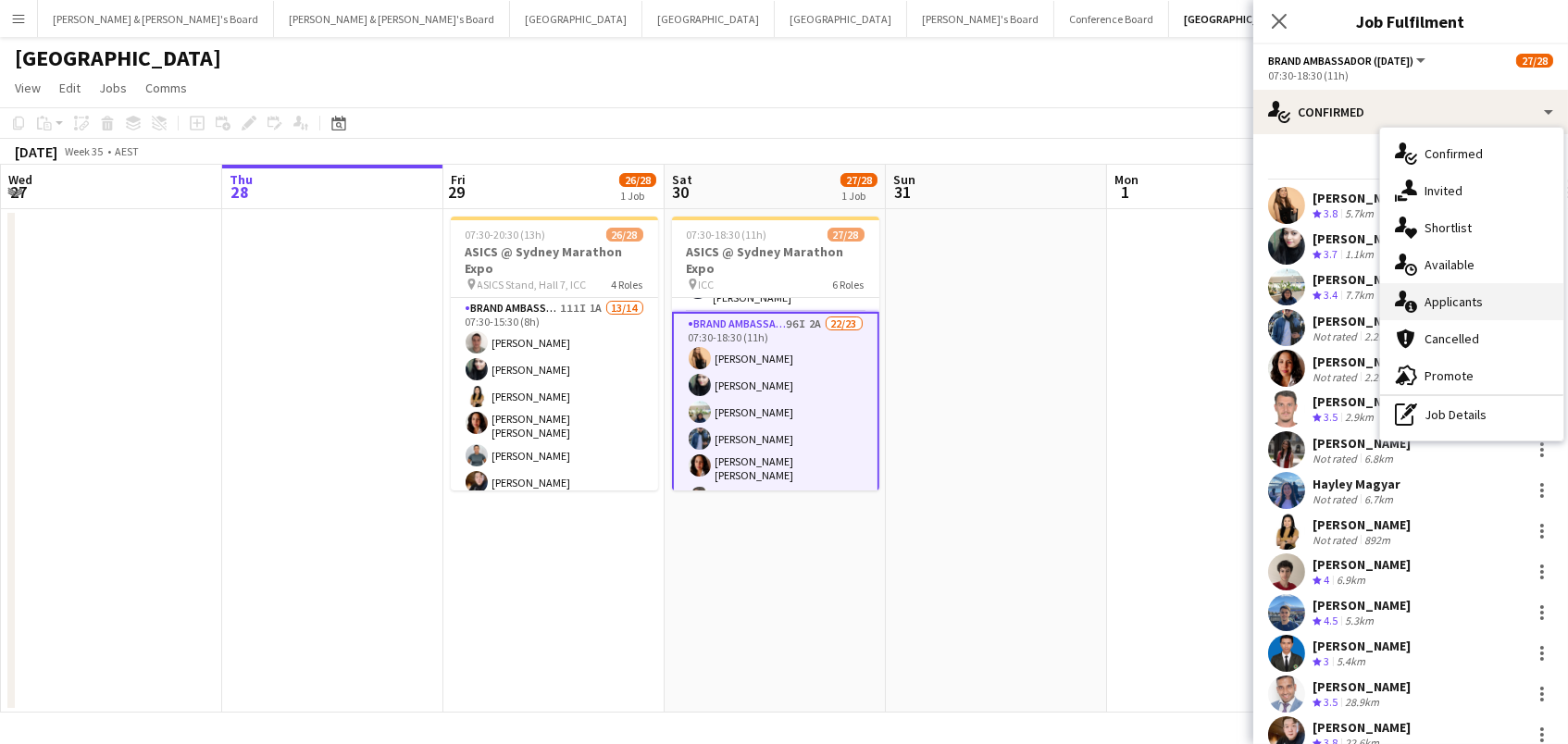
click at [1465, 300] on div "single-neutral-actions-information Applicants" at bounding box center [1471, 301] width 183 height 37
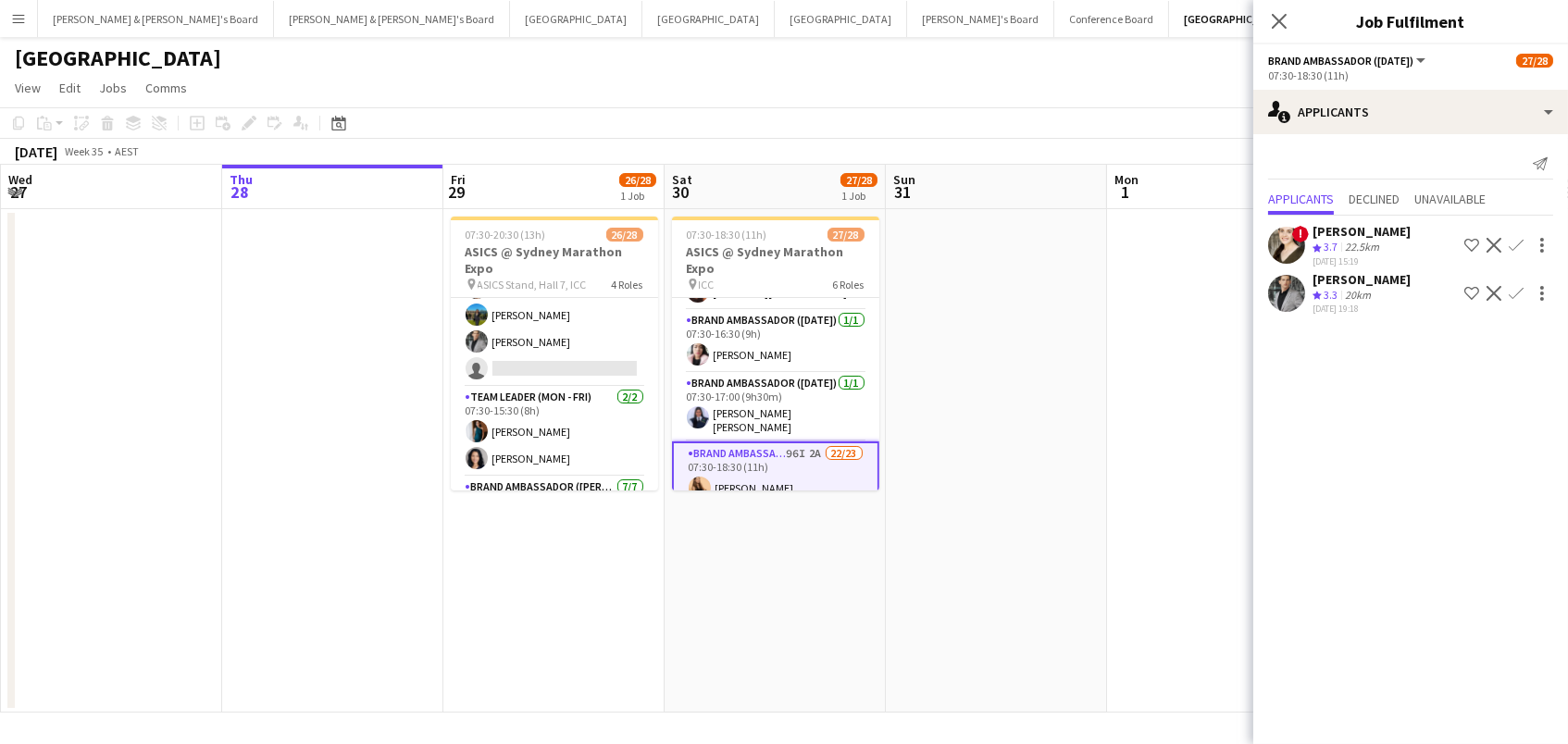
scroll to position [48, 0]
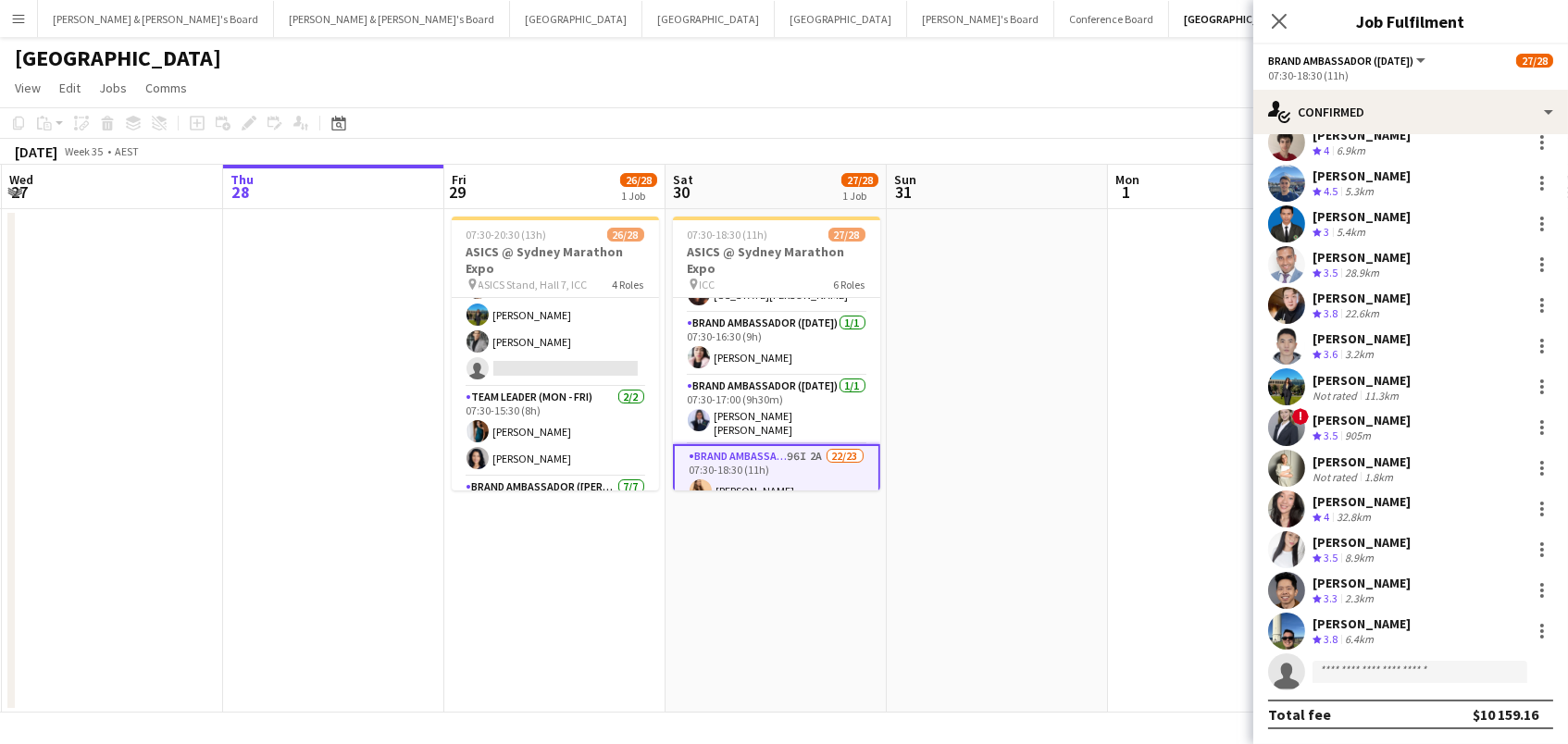
scroll to position [426, 0]
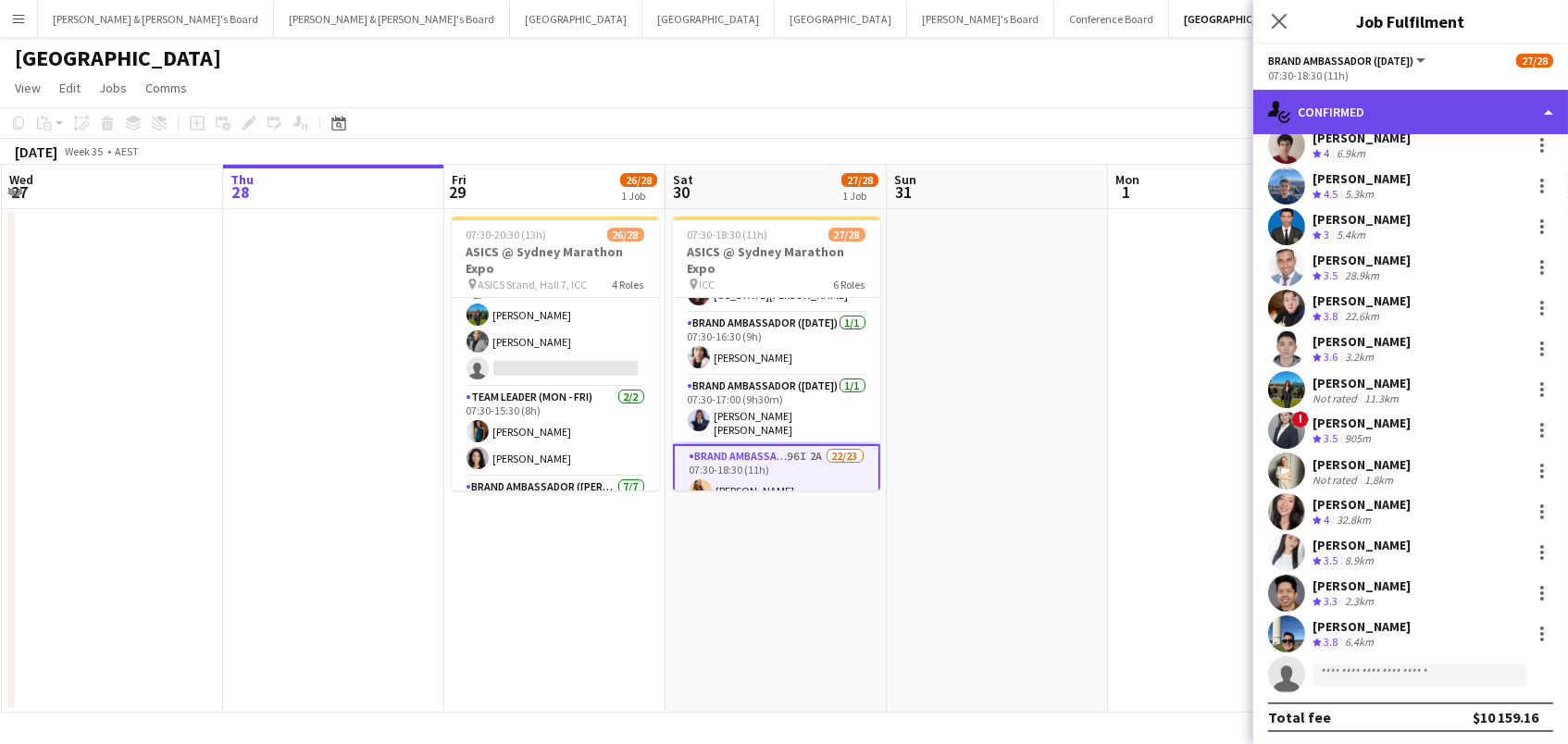
click at [1321, 108] on div "single-neutral-actions-check-2 Confirmed" at bounding box center [1409, 112] width 314 height 45
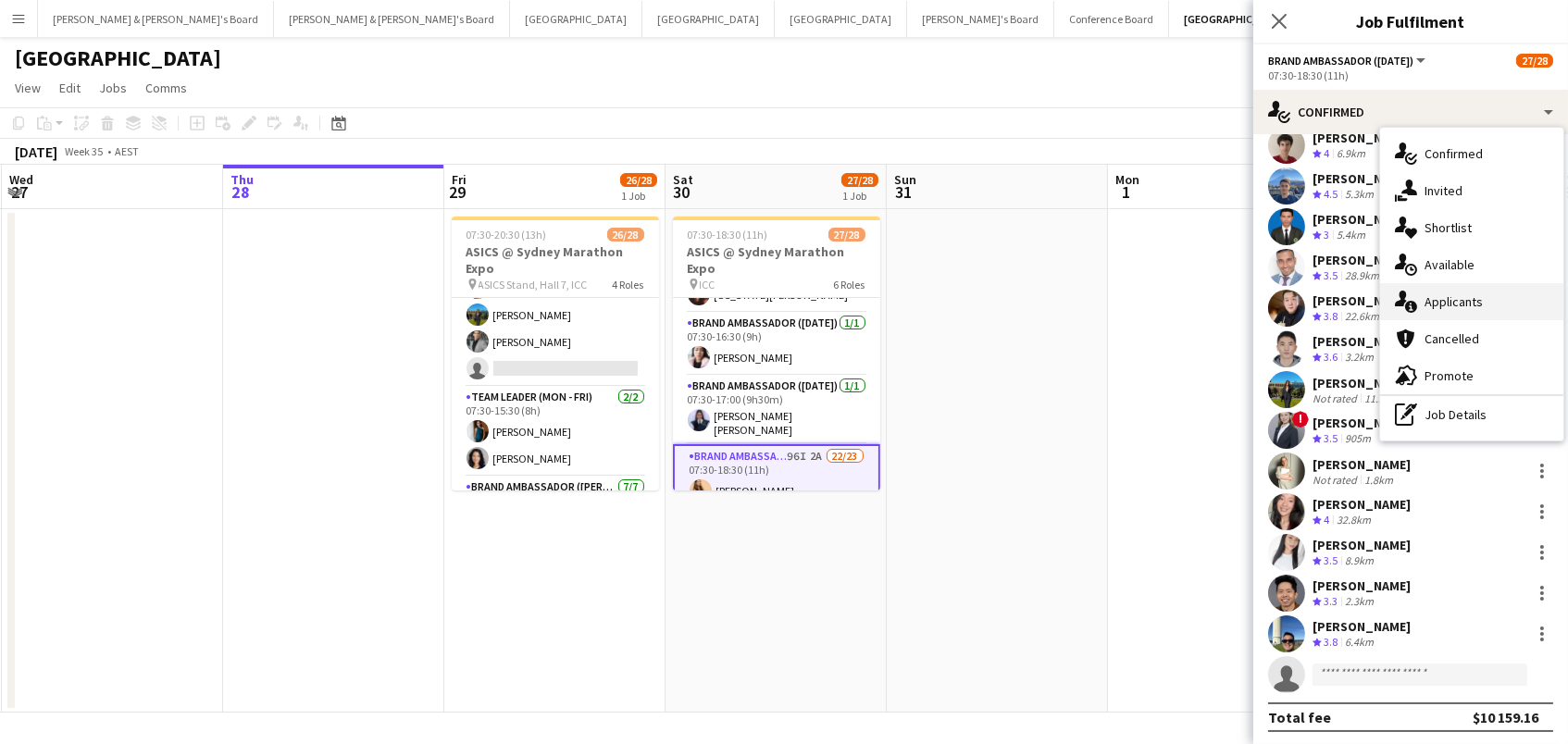
click at [1498, 304] on div "single-neutral-actions-information Applicants" at bounding box center [1471, 301] width 183 height 37
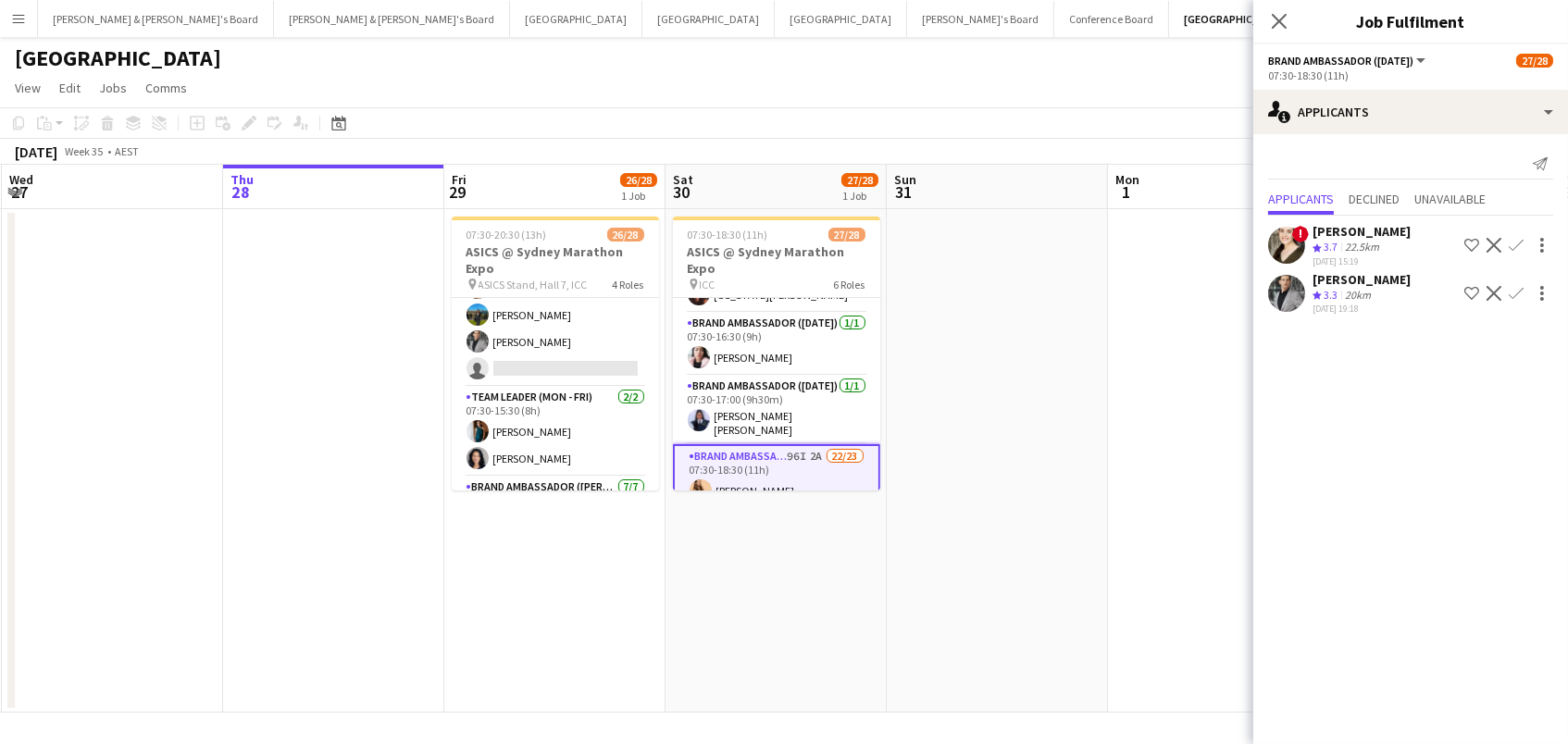
click at [1513, 288] on app-icon "Confirm" at bounding box center [1516, 293] width 15 height 15
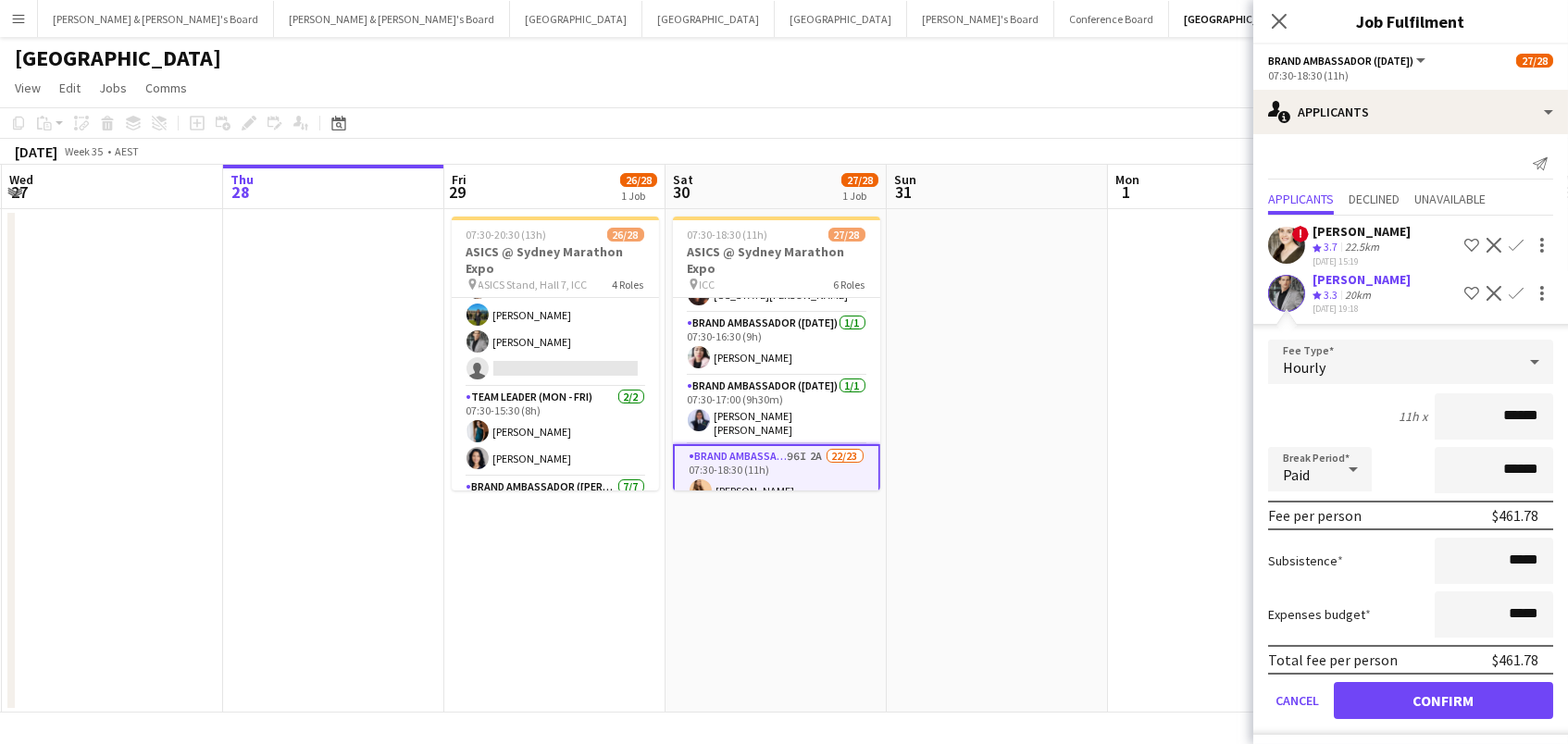
click at [1443, 694] on button "Confirm" at bounding box center [1443, 700] width 219 height 37
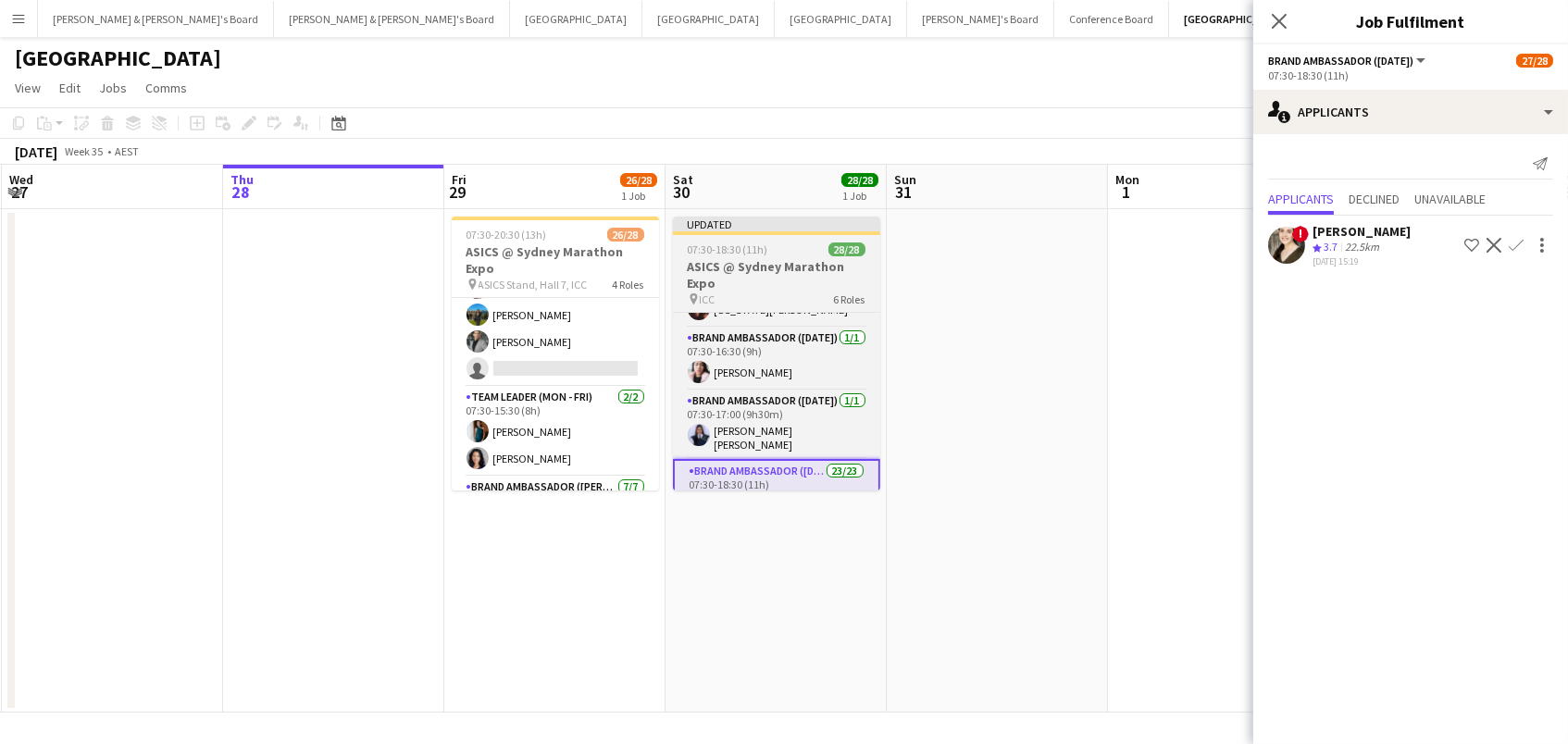
click at [738, 272] on h3 "ASICS @ Sydney Marathon Expo" at bounding box center [776, 274] width 207 height 33
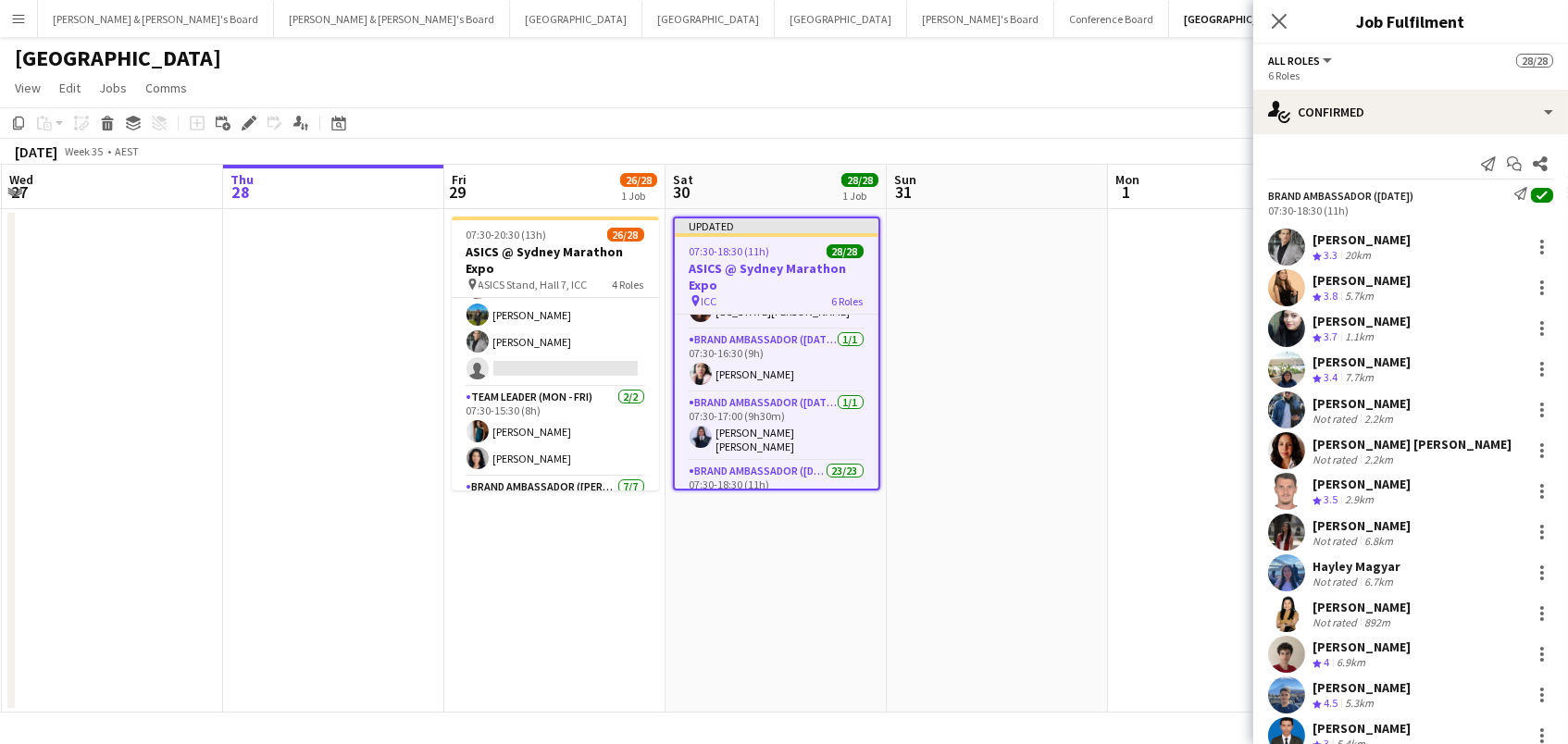
scroll to position [0, 439]
click at [249, 125] on icon "Edit" at bounding box center [249, 123] width 15 height 15
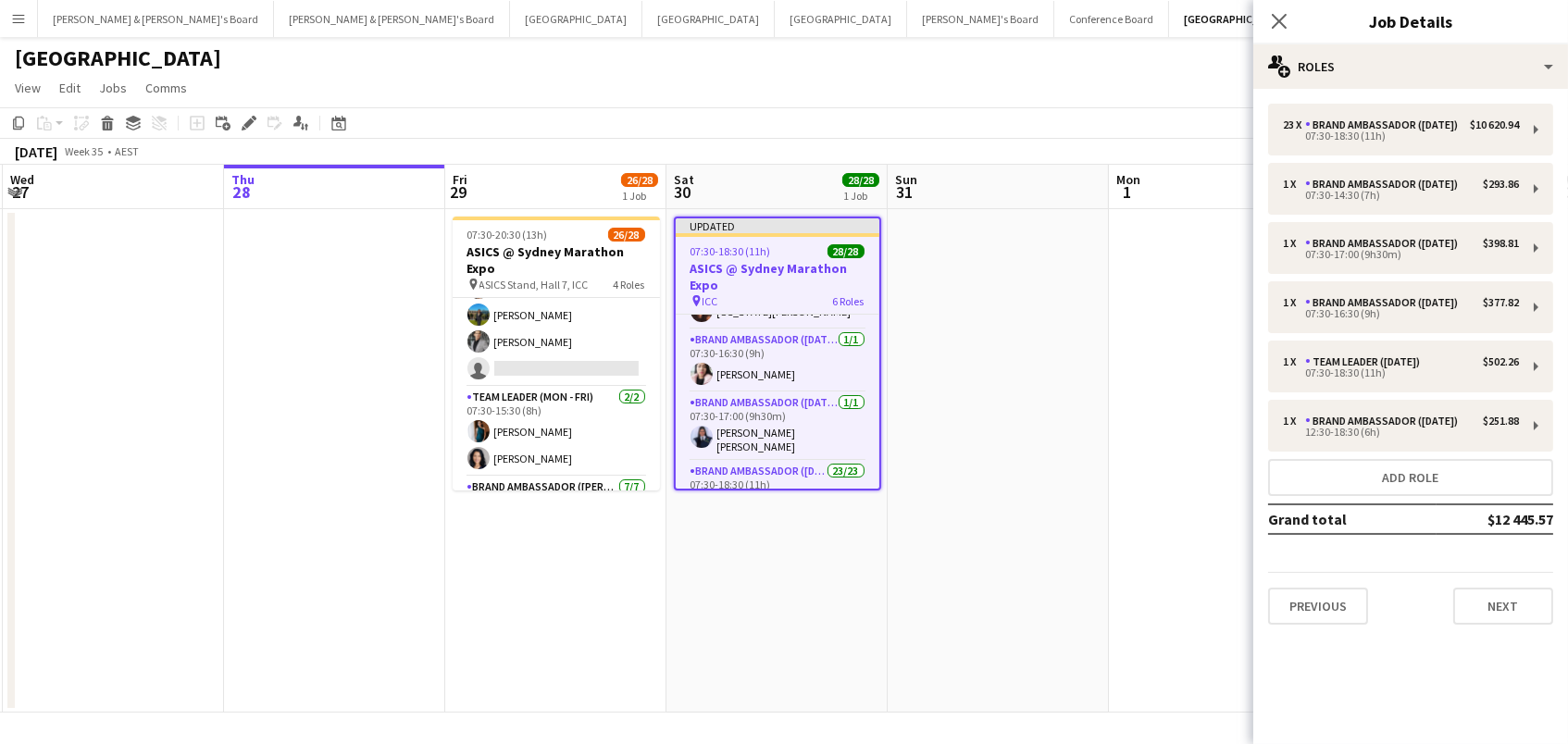
click at [1465, 42] on div "Close pop-in Job Details" at bounding box center [1409, 22] width 314 height 45
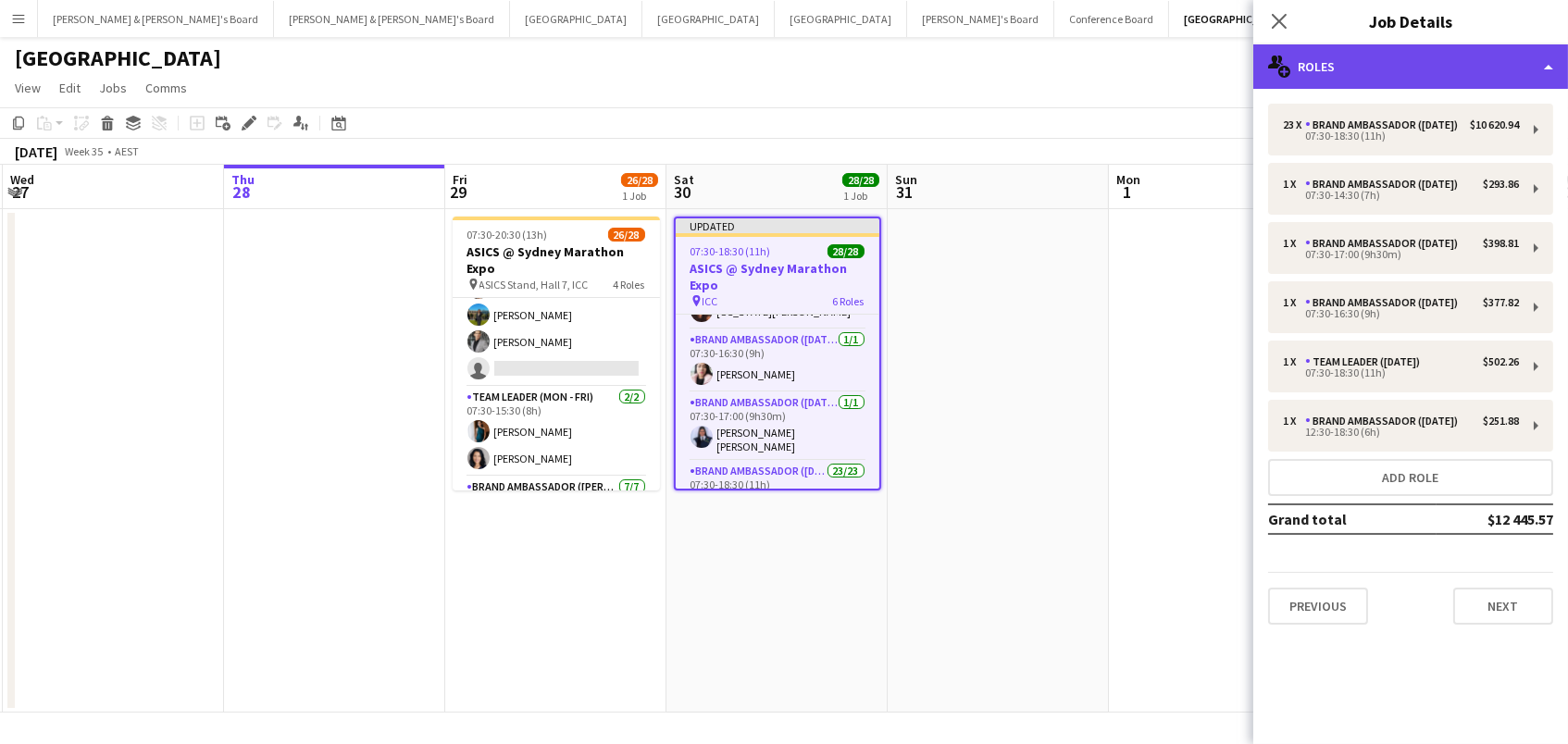
click at [1458, 68] on div "multiple-users-add Roles" at bounding box center [1409, 66] width 314 height 45
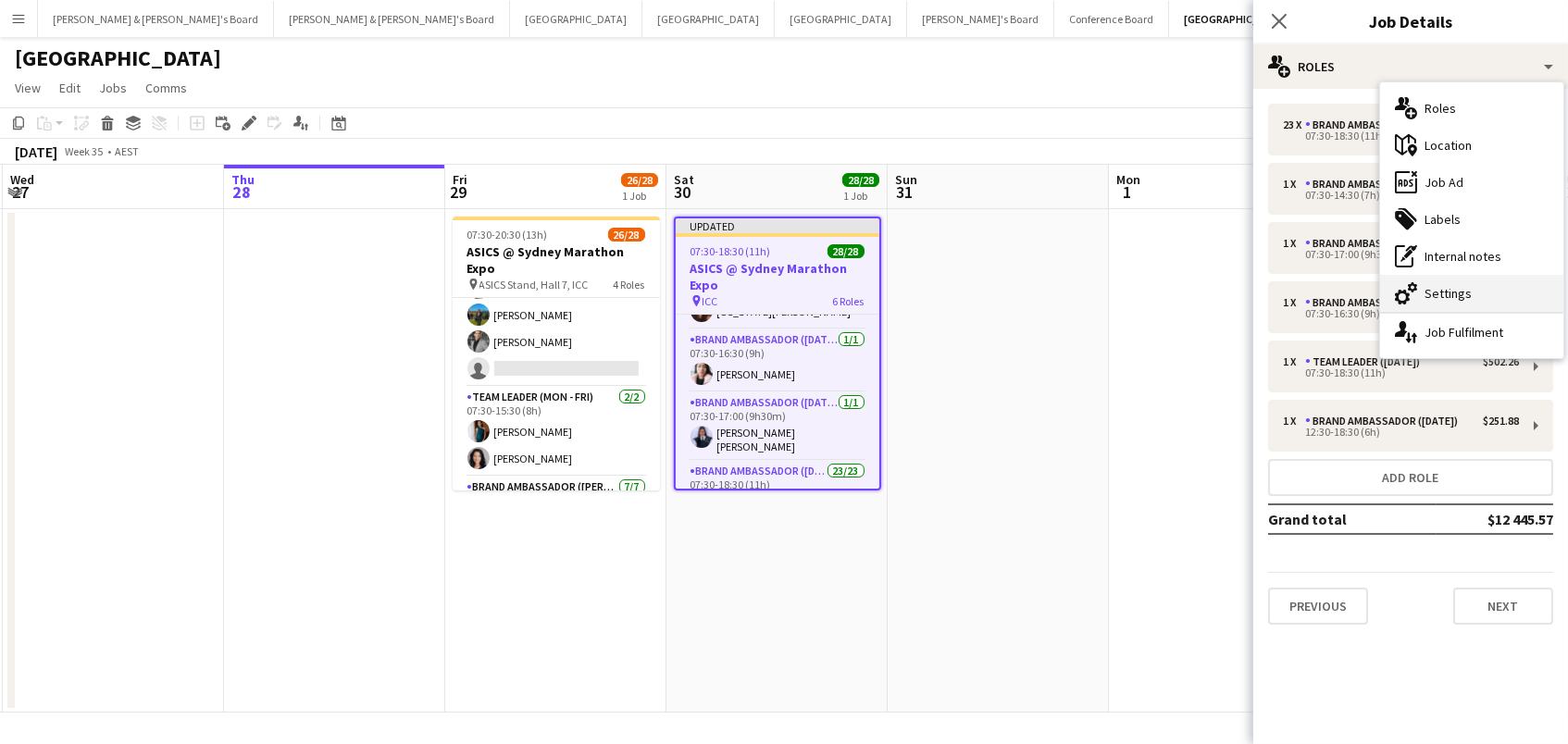
click at [1440, 306] on div "cog-double-3 Settings" at bounding box center [1471, 293] width 183 height 37
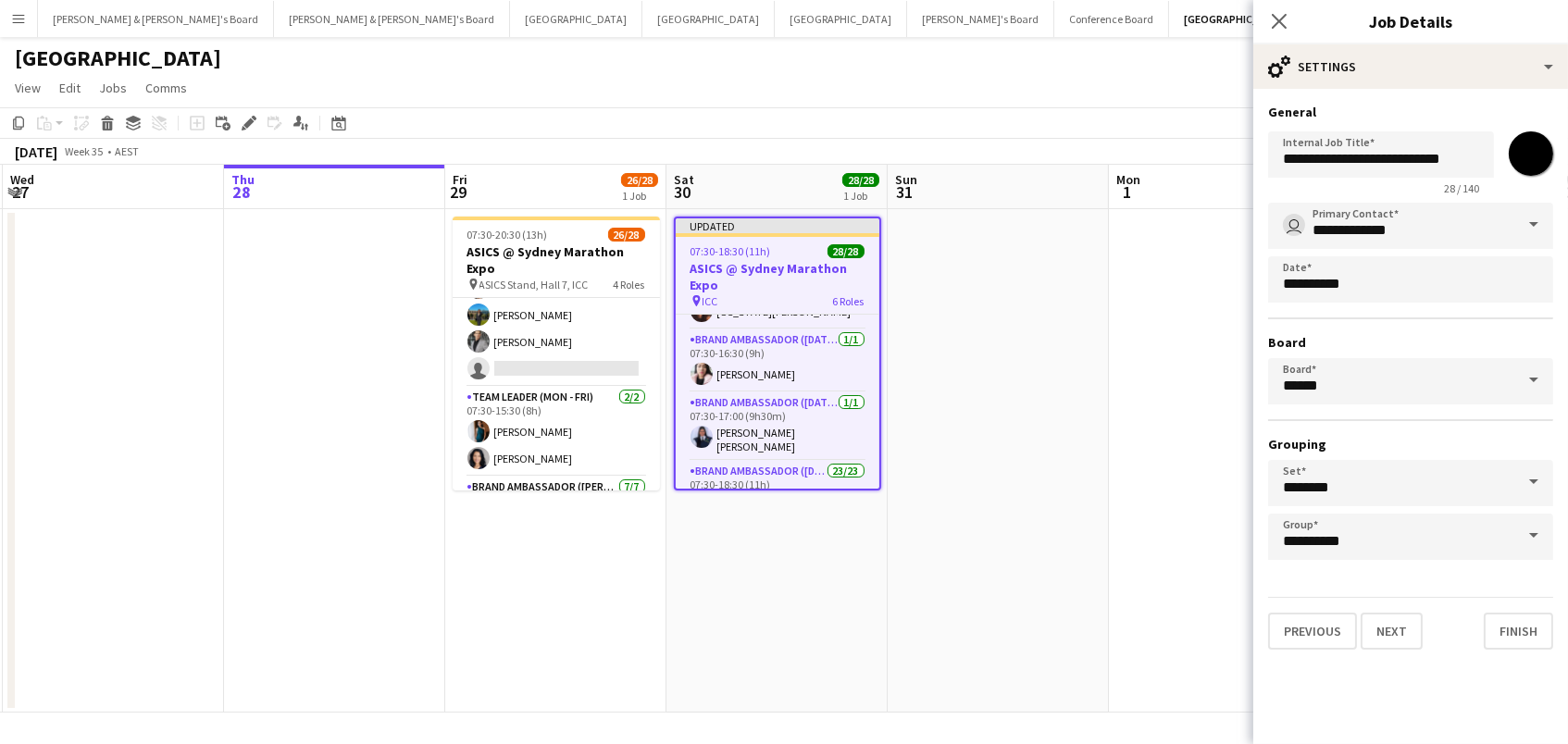
click at [1534, 177] on div "**********" at bounding box center [1410, 159] width 285 height 71
click at [1533, 164] on input "*******" at bounding box center [1530, 154] width 66 height 66
type input "*******"
click at [1118, 337] on app-date-cell at bounding box center [1219, 460] width 221 height 503
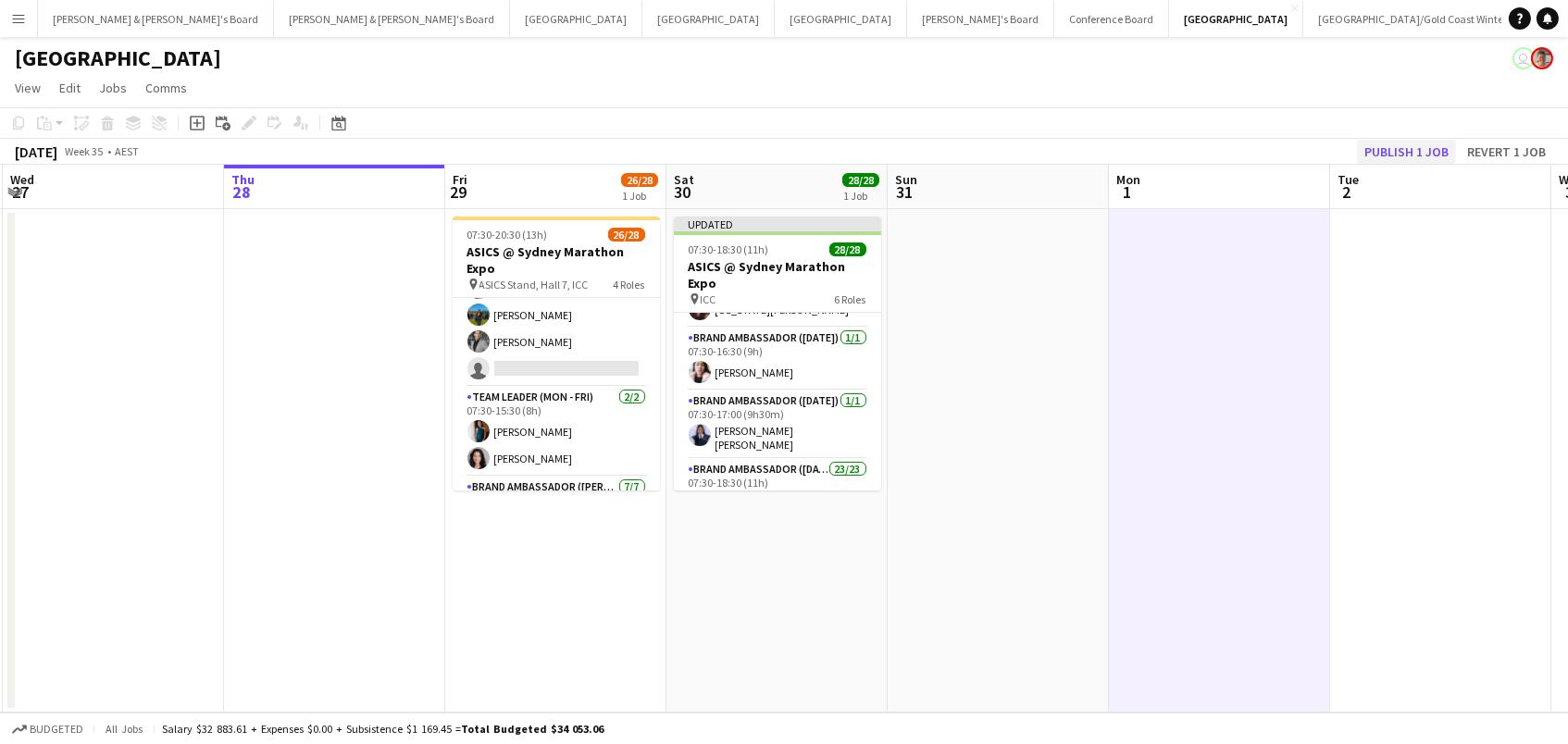
click at [1429, 150] on button "Publish 1 job" at bounding box center [1406, 151] width 99 height 24
click at [1429, 150] on div "Publish 1 job Revert 1 job" at bounding box center [1455, 151] width 226 height 24
